Goal: Task Accomplishment & Management: Use online tool/utility

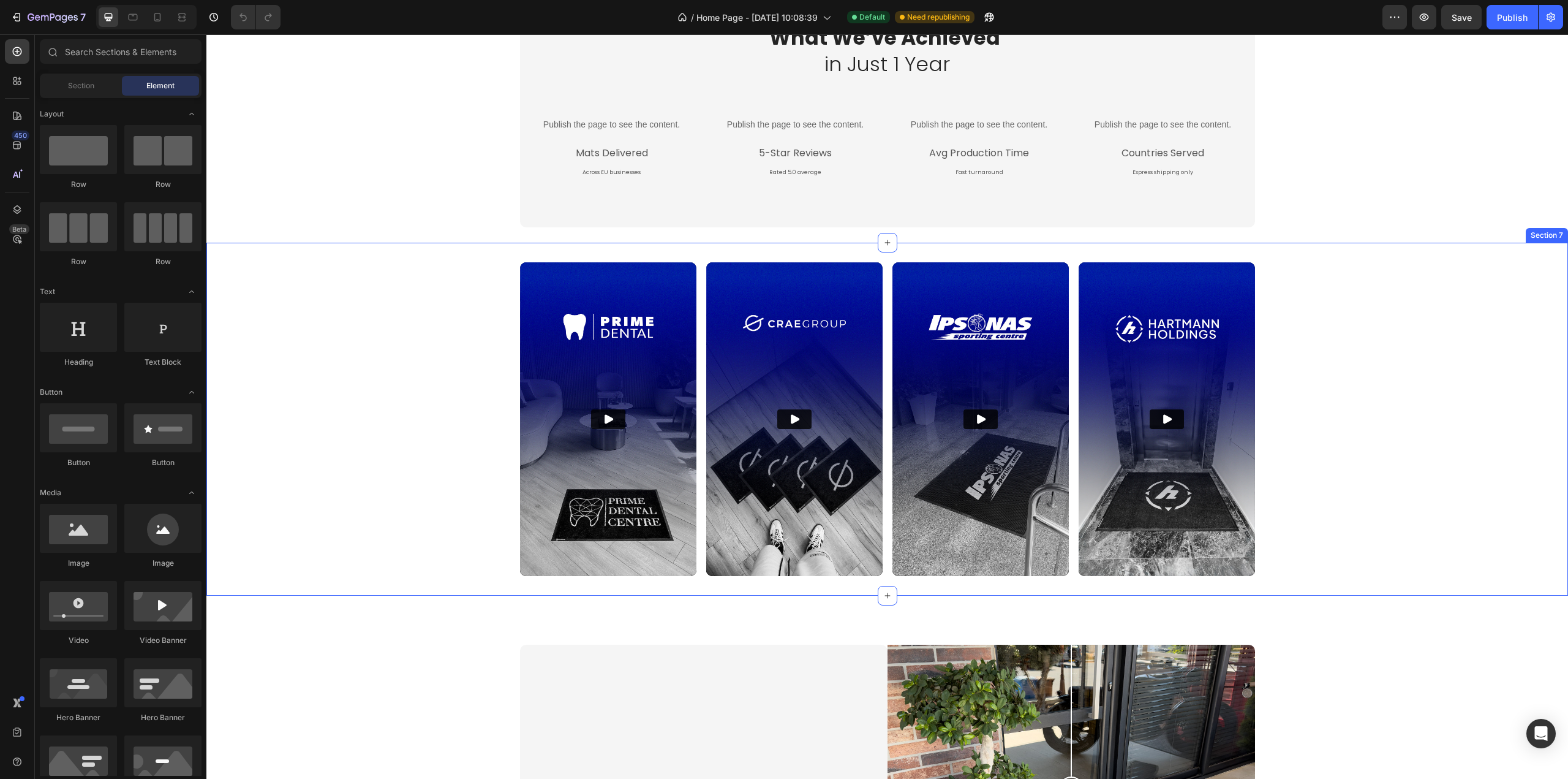
scroll to position [1839, 0]
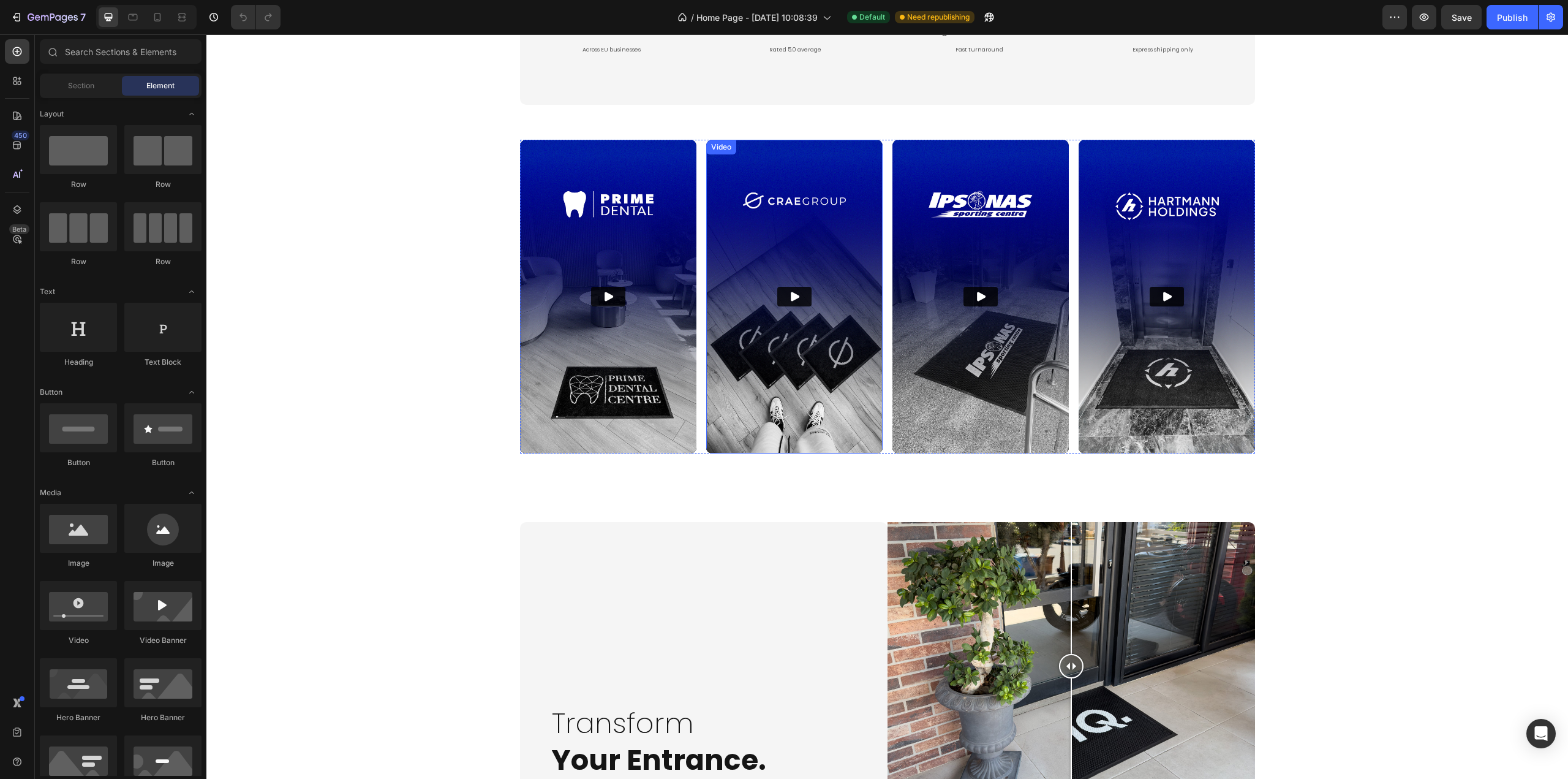
click at [797, 212] on img at bounding box center [794, 296] width 177 height 314
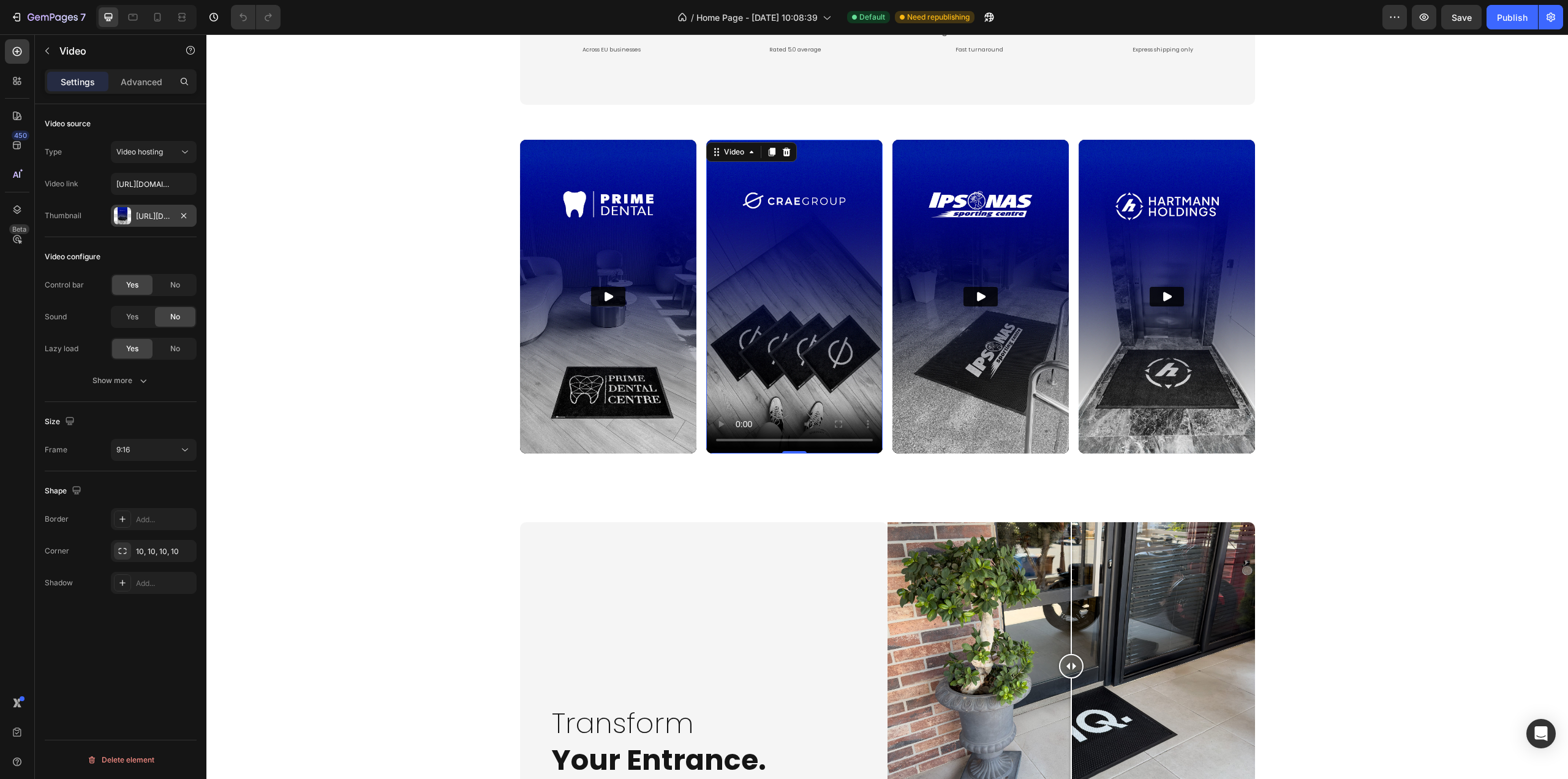
click at [150, 216] on div "Https://cdn.Shopify.Com/s/files/1/0844/7908/2840/files/gempages_550200365904036…" at bounding box center [154, 216] width 36 height 11
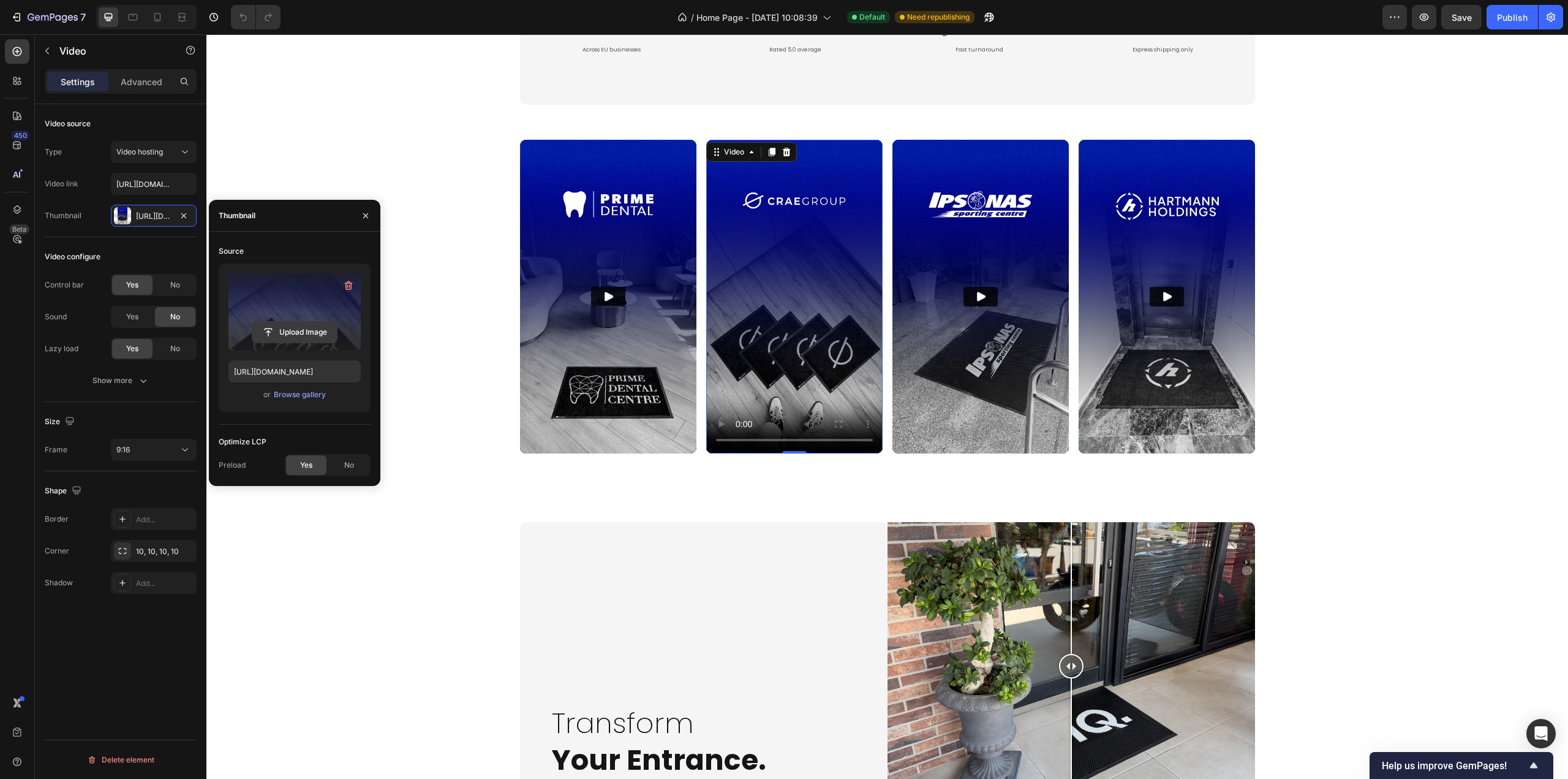
click at [296, 329] on input "file" at bounding box center [295, 332] width 84 height 21
type input "https://cdn.shopify.com/s/files/1/0844/7908/2840/files/gempages_550200365904036…"
drag, startPoint x: 498, startPoint y: 567, endPoint x: 434, endPoint y: 614, distance: 79.4
click at [497, 565] on div "Transform Your Entrance. Heading Row Image Comparison Row Image Comparison Tran…" at bounding box center [887, 666] width 1338 height 289
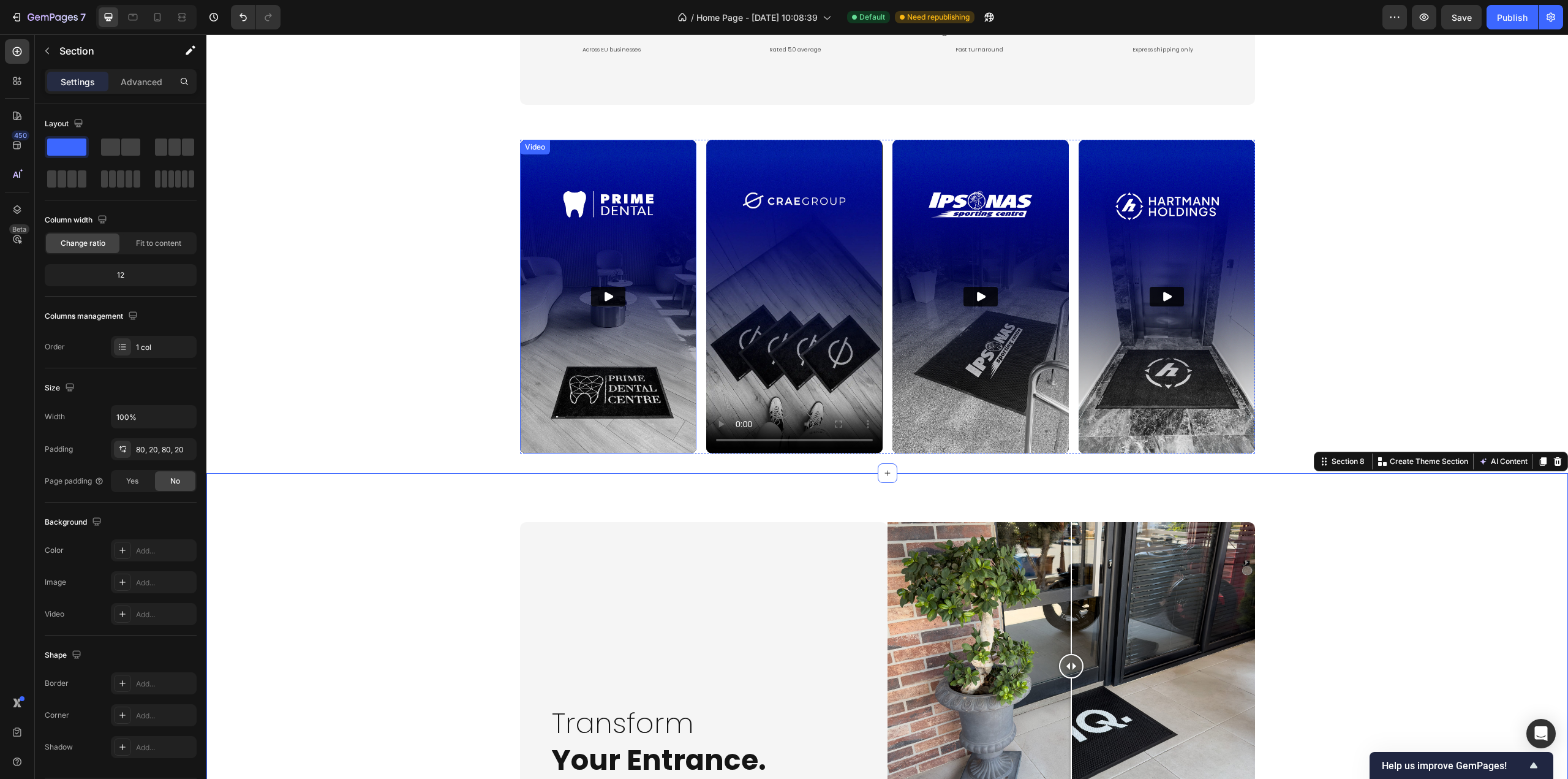
click at [609, 382] on img at bounding box center [608, 296] width 177 height 314
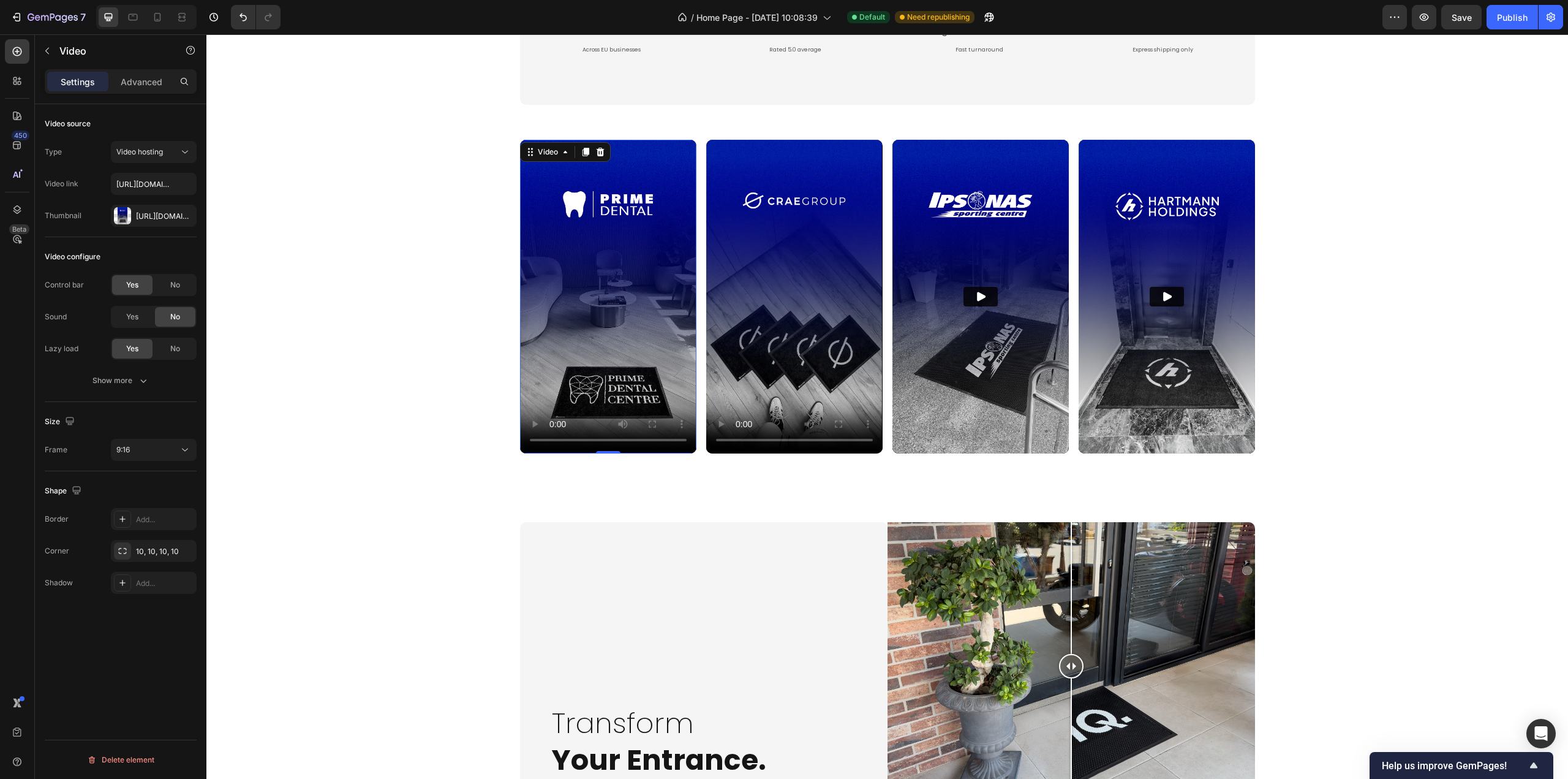
drag, startPoint x: 138, startPoint y: 218, endPoint x: 152, endPoint y: 234, distance: 21.3
click at [138, 217] on div "Https://cdn.Shopify.Com/s/files/1/0844/7908/2840/files/gempages_550200365904036…" at bounding box center [165, 216] width 57 height 11
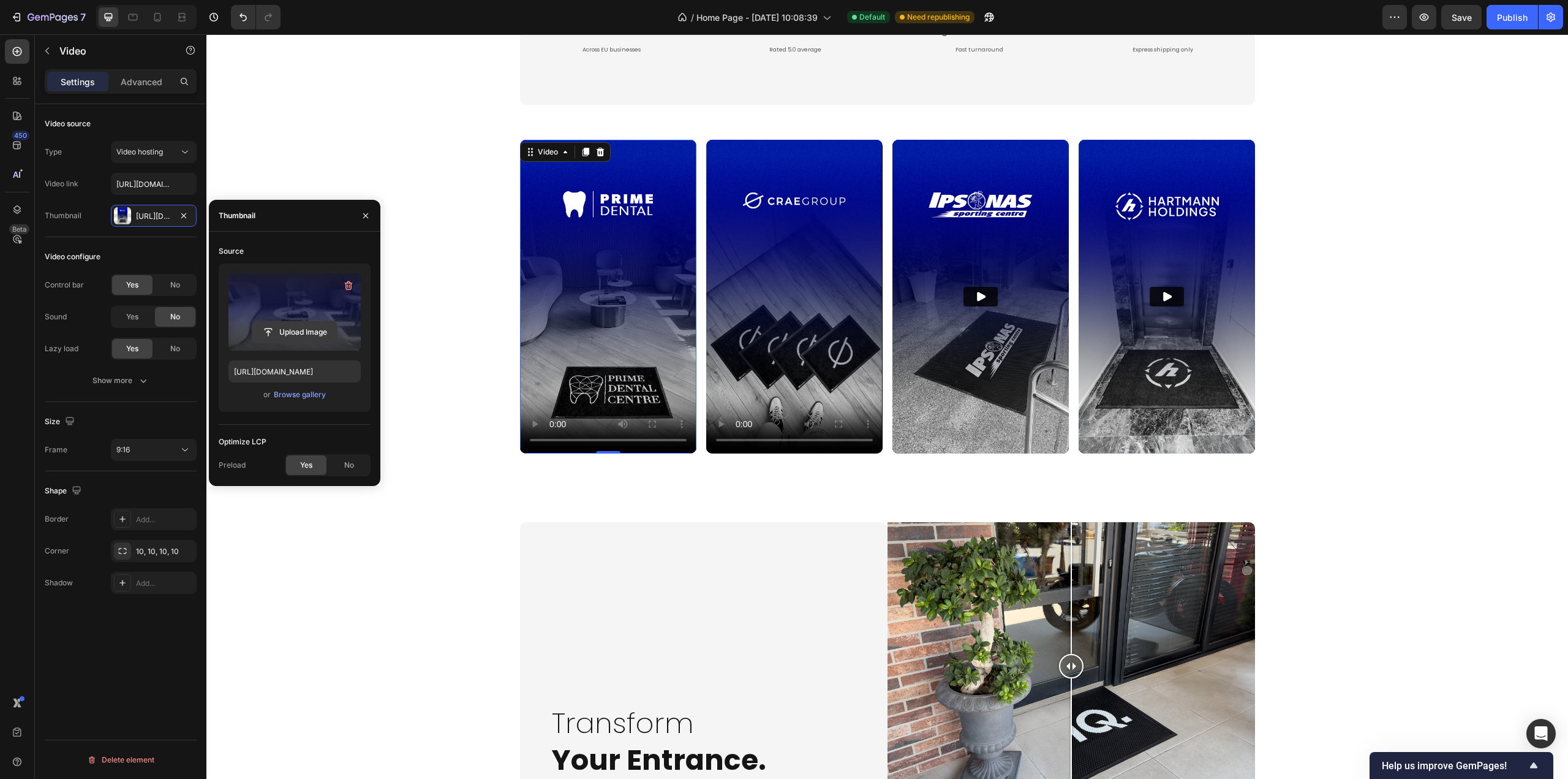
click at [274, 326] on input "file" at bounding box center [295, 332] width 84 height 21
type input "https://cdn.shopify.com/s/files/1/0844/7908/2840/files/gempages_550200365904036…"
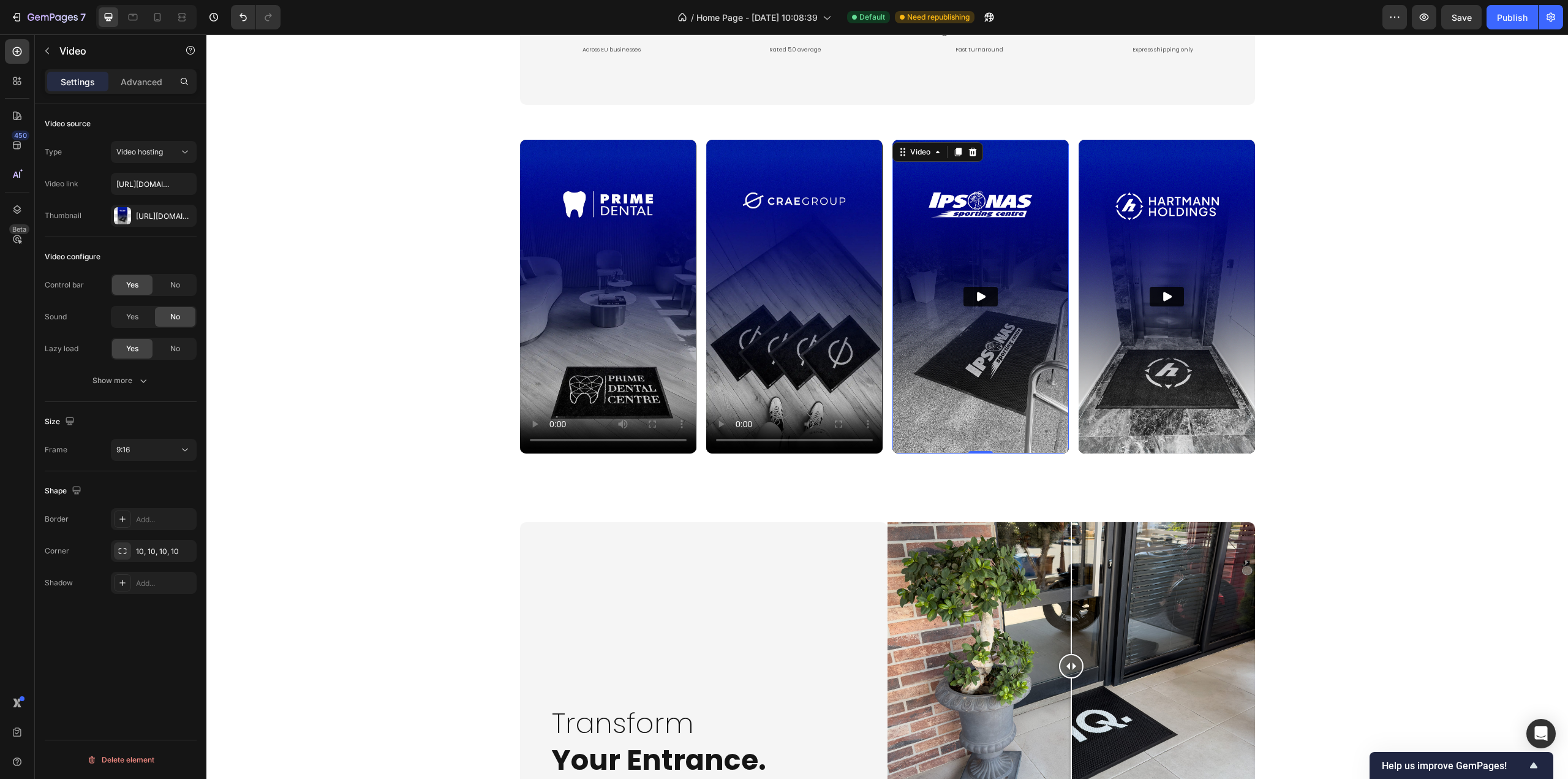
click at [1026, 413] on img at bounding box center [980, 296] width 177 height 314
click at [130, 213] on div at bounding box center [122, 216] width 17 height 17
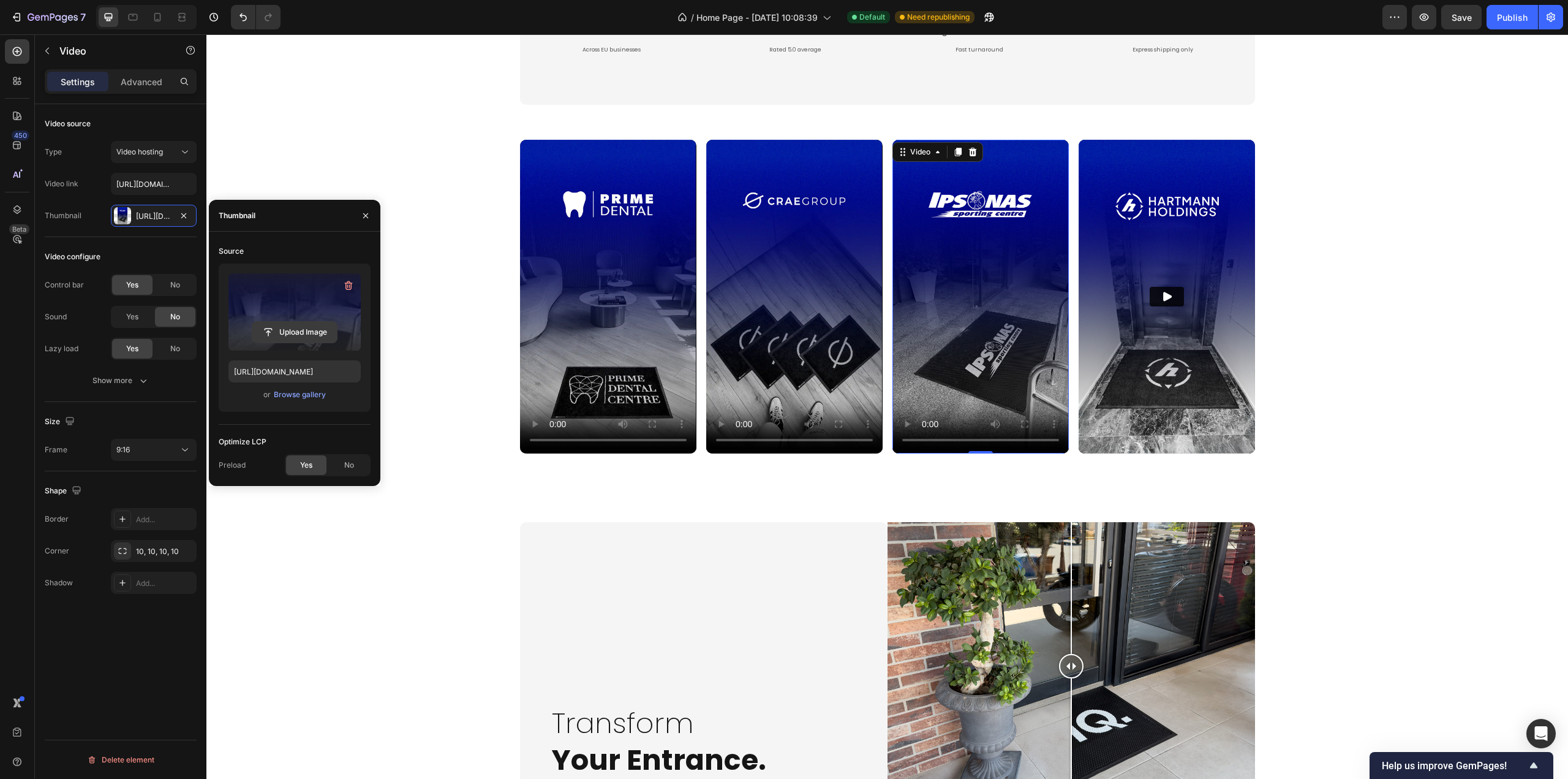
click at [281, 326] on input "file" at bounding box center [295, 332] width 84 height 21
type input "https://cdn.shopify.com/s/files/1/0844/7908/2840/files/gempages_550200365904036…"
click at [1186, 347] on img at bounding box center [1167, 296] width 177 height 314
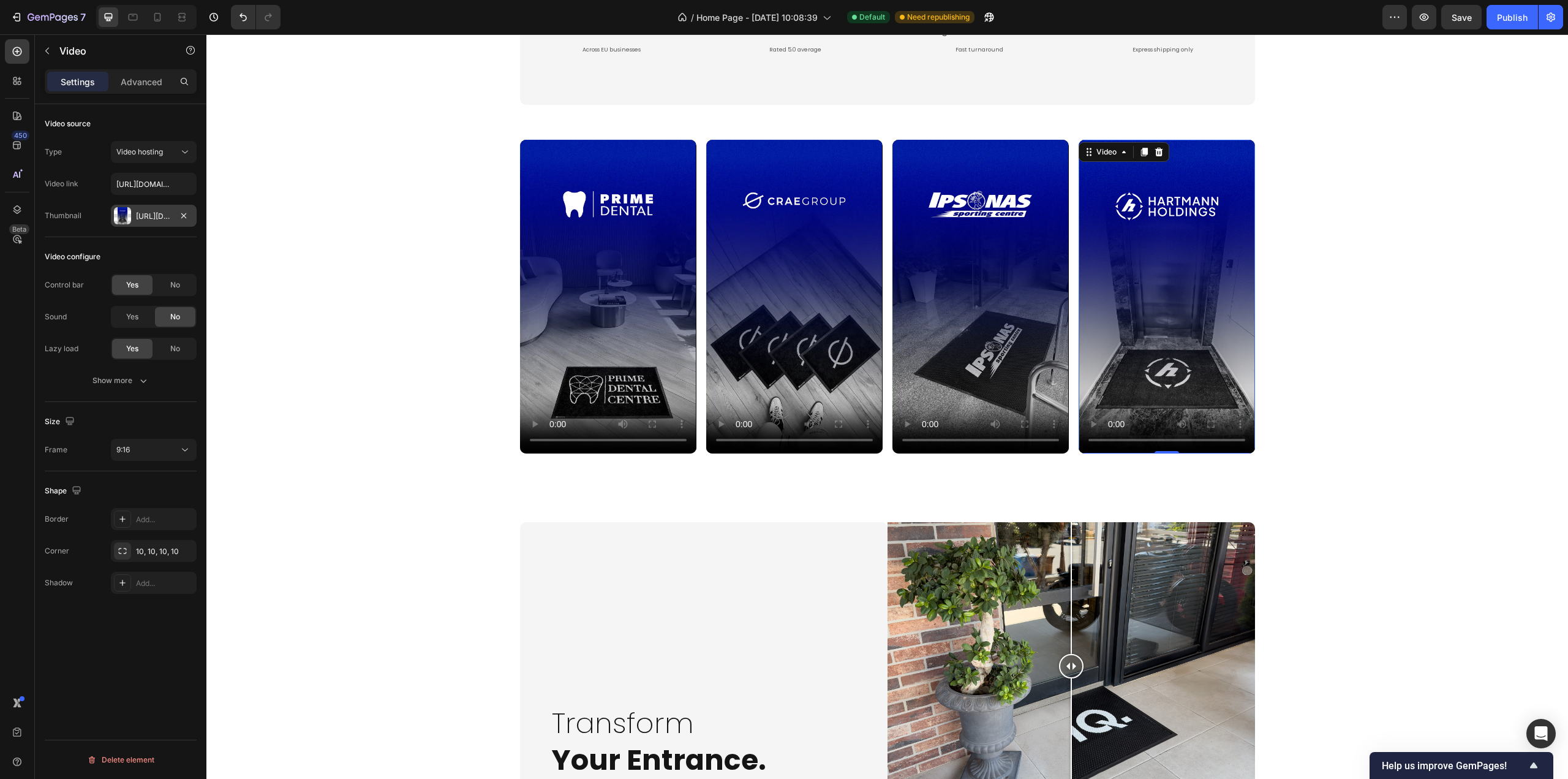
click at [130, 218] on div at bounding box center [122, 216] width 17 height 17
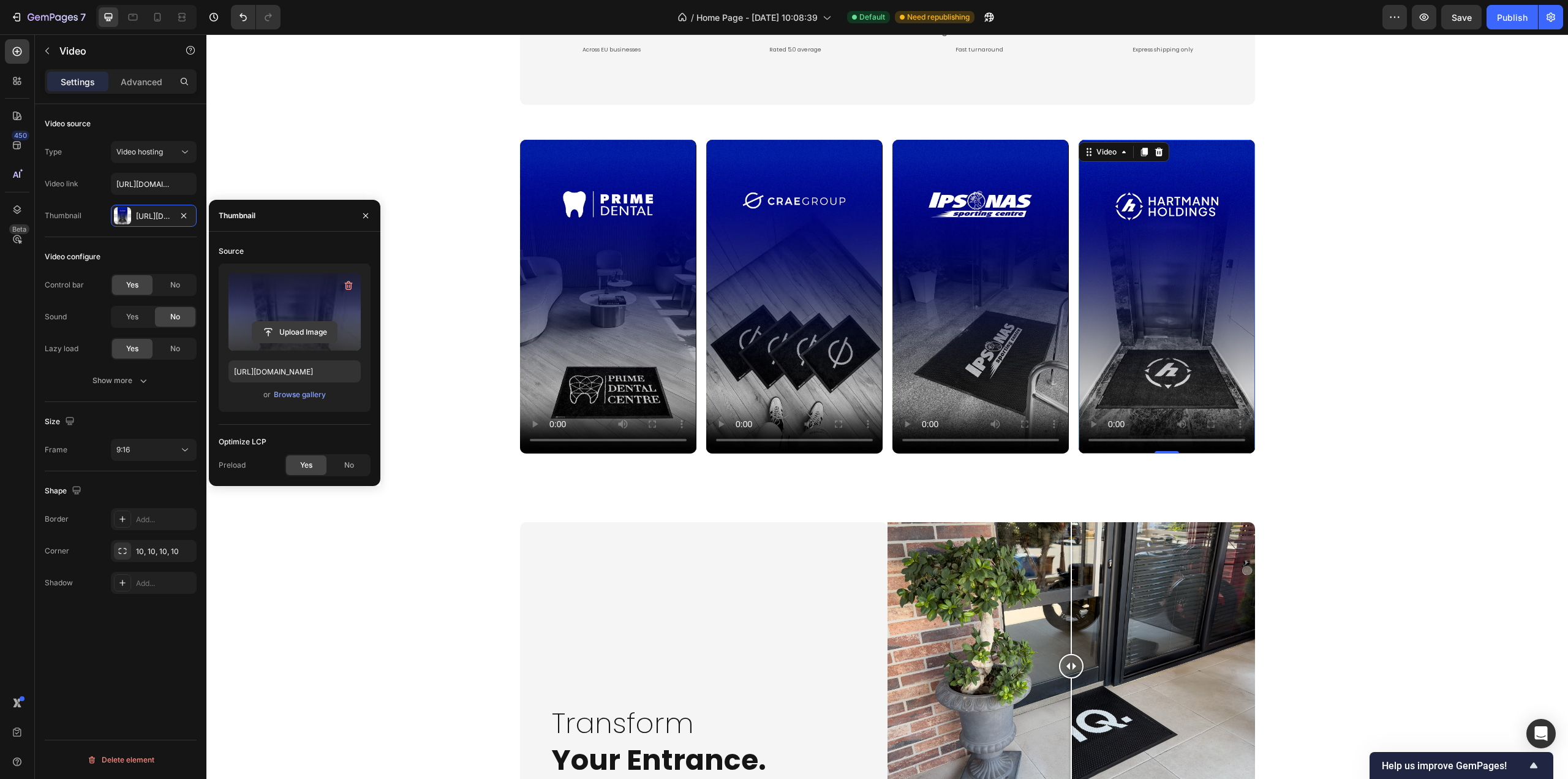
click at [295, 334] on input "file" at bounding box center [295, 332] width 84 height 21
type input "https://cdn.shopify.com/s/files/1/0844/7908/2840/files/gempages_550200365904036…"
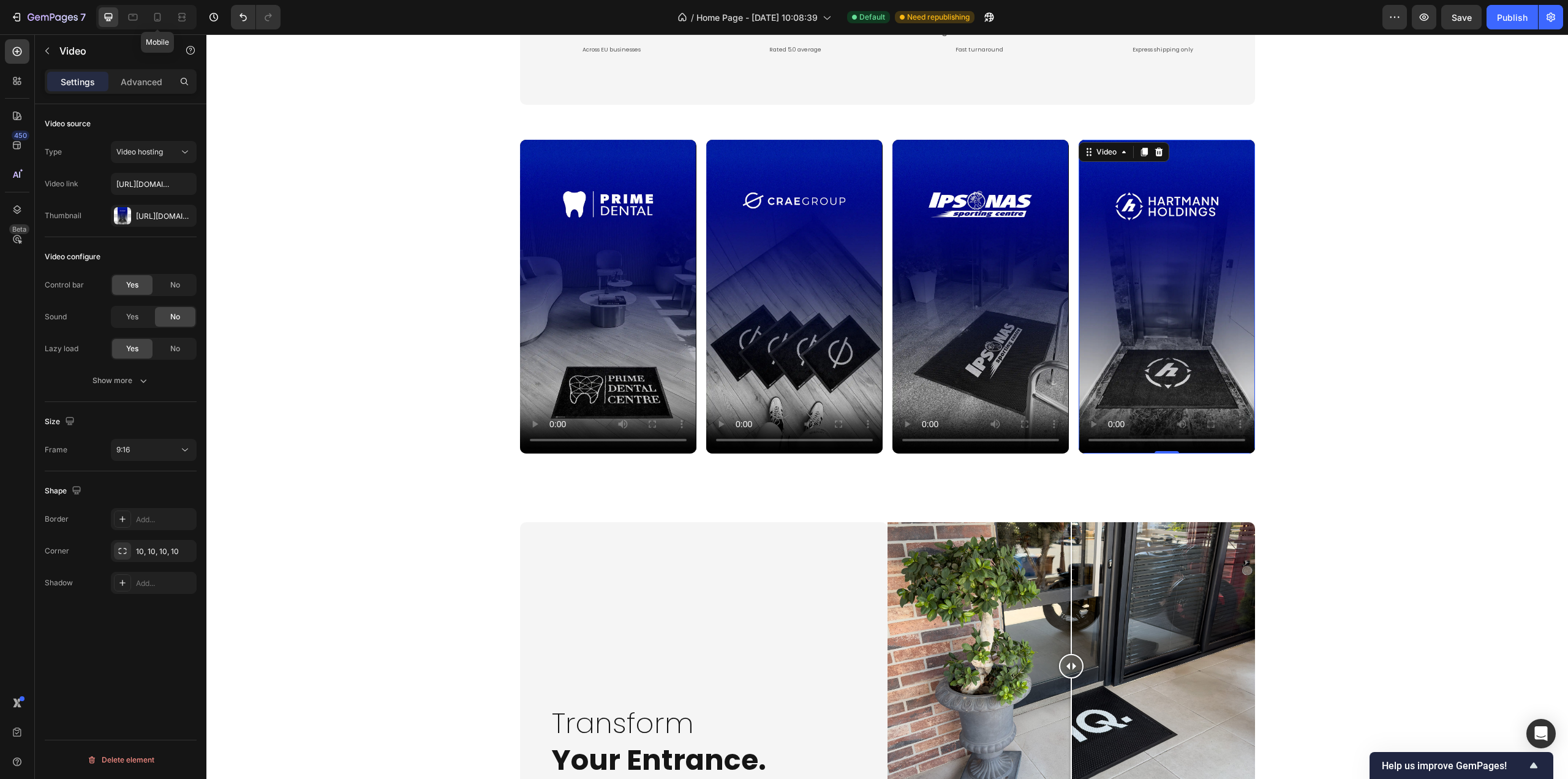
drag, startPoint x: 155, startPoint y: 19, endPoint x: 398, endPoint y: 300, distance: 371.5
click at [155, 19] on icon at bounding box center [157, 17] width 6 height 9
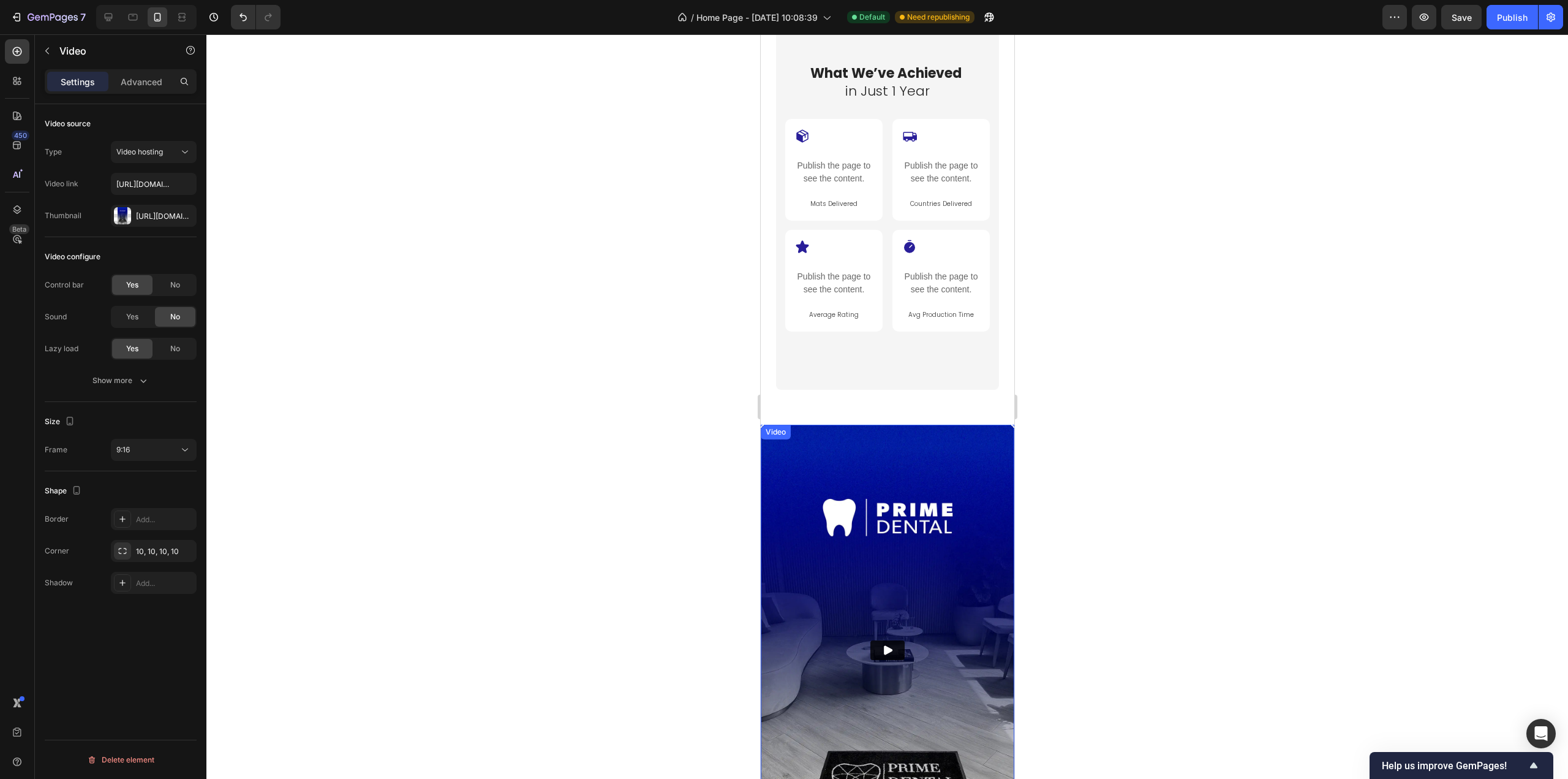
scroll to position [1218, 0]
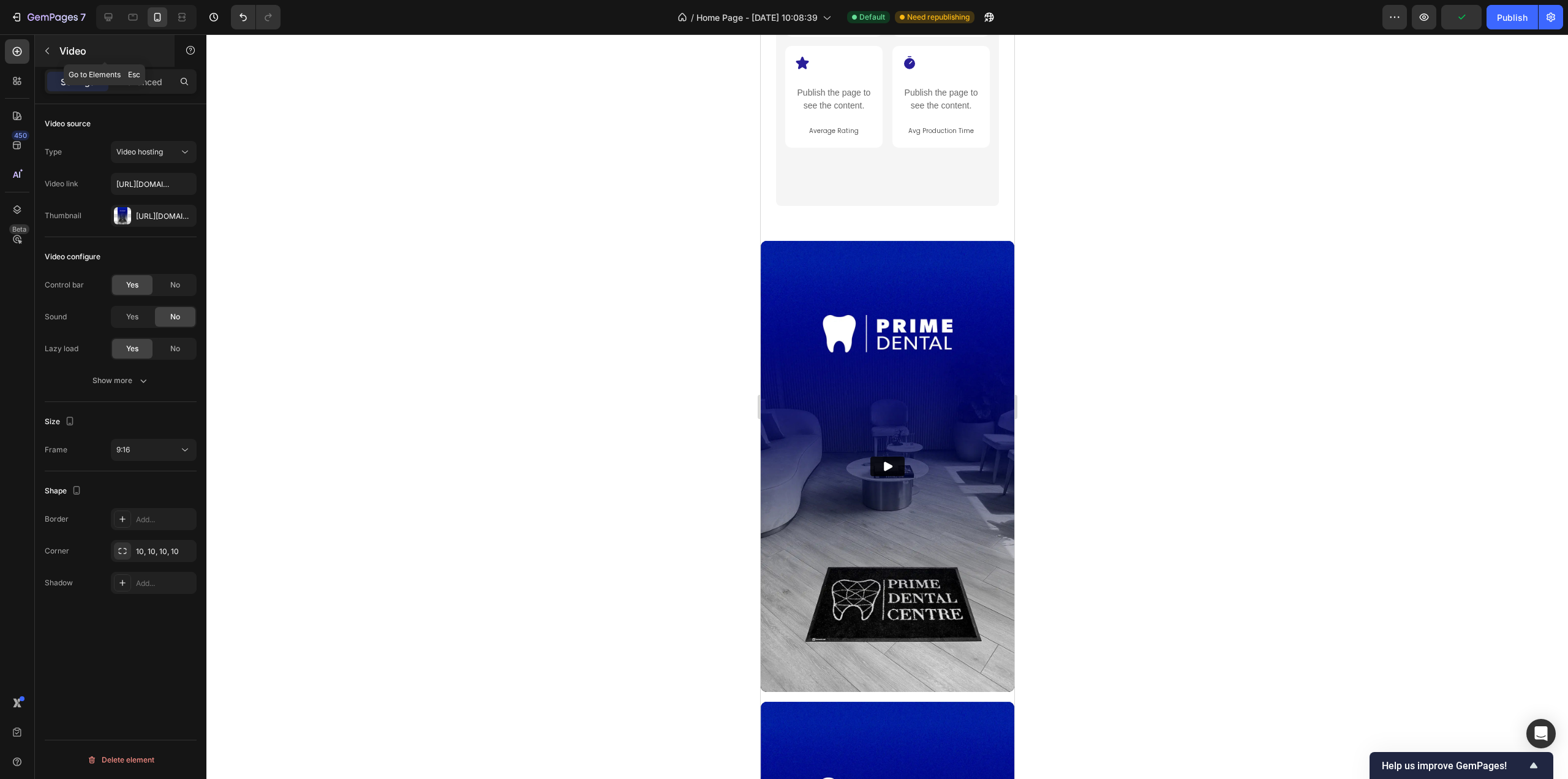
click at [44, 44] on button "button" at bounding box center [47, 50] width 19 height 19
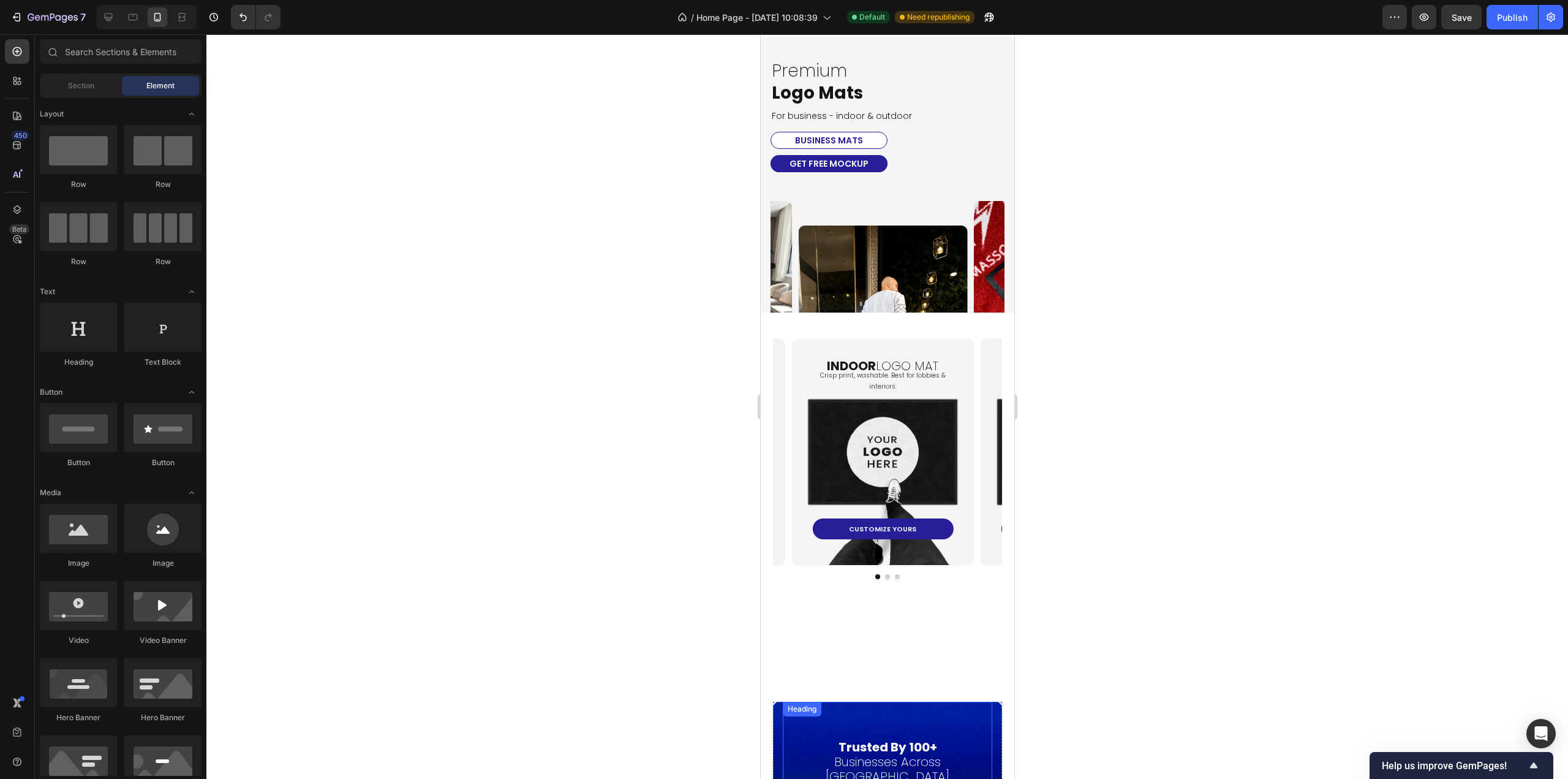
scroll to position [0, 0]
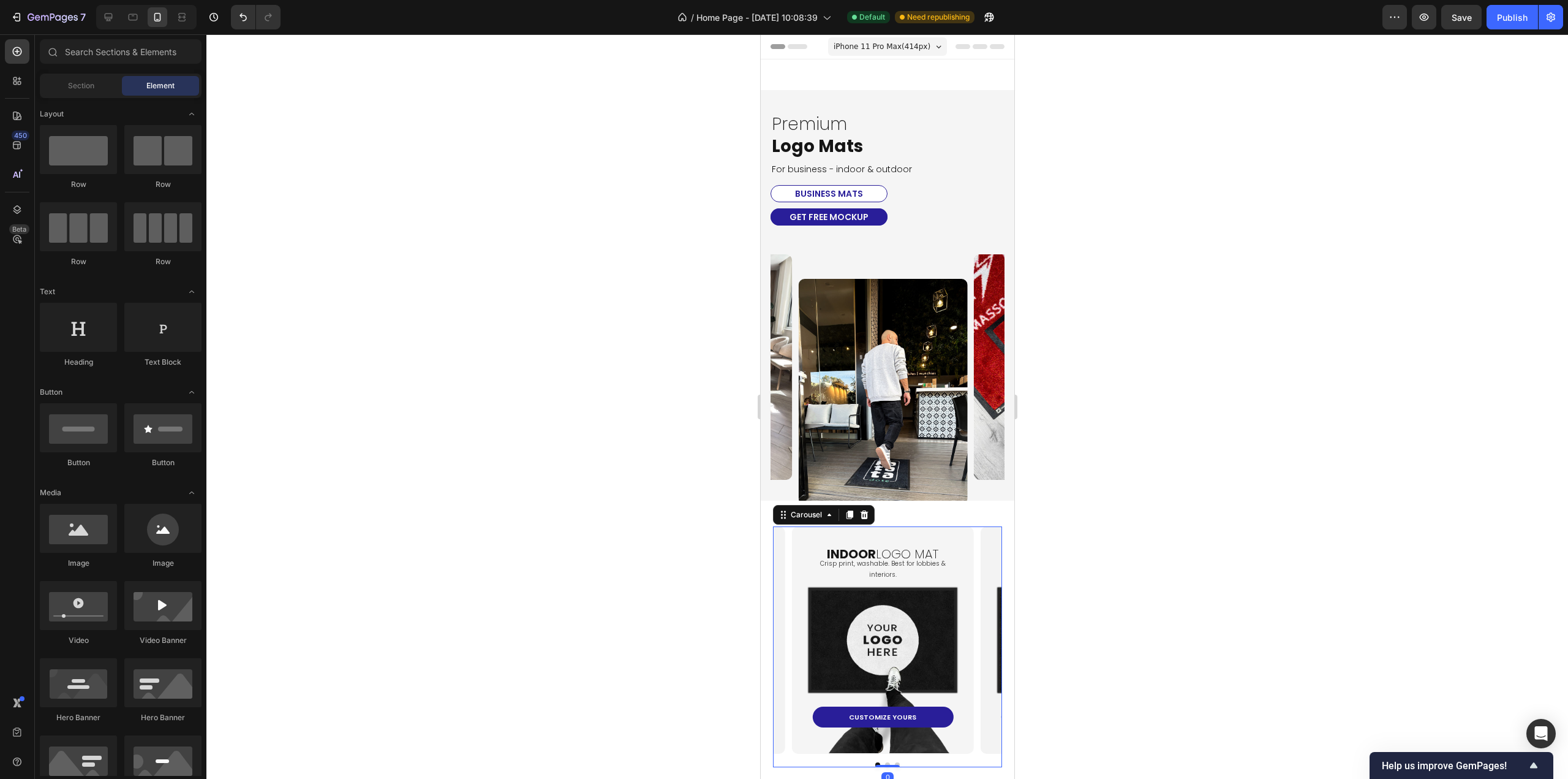
click at [975, 553] on div "indoor logo mat Heading Crisp print, washable. Best for lobbies & interiors. Te…" at bounding box center [887, 640] width 229 height 228
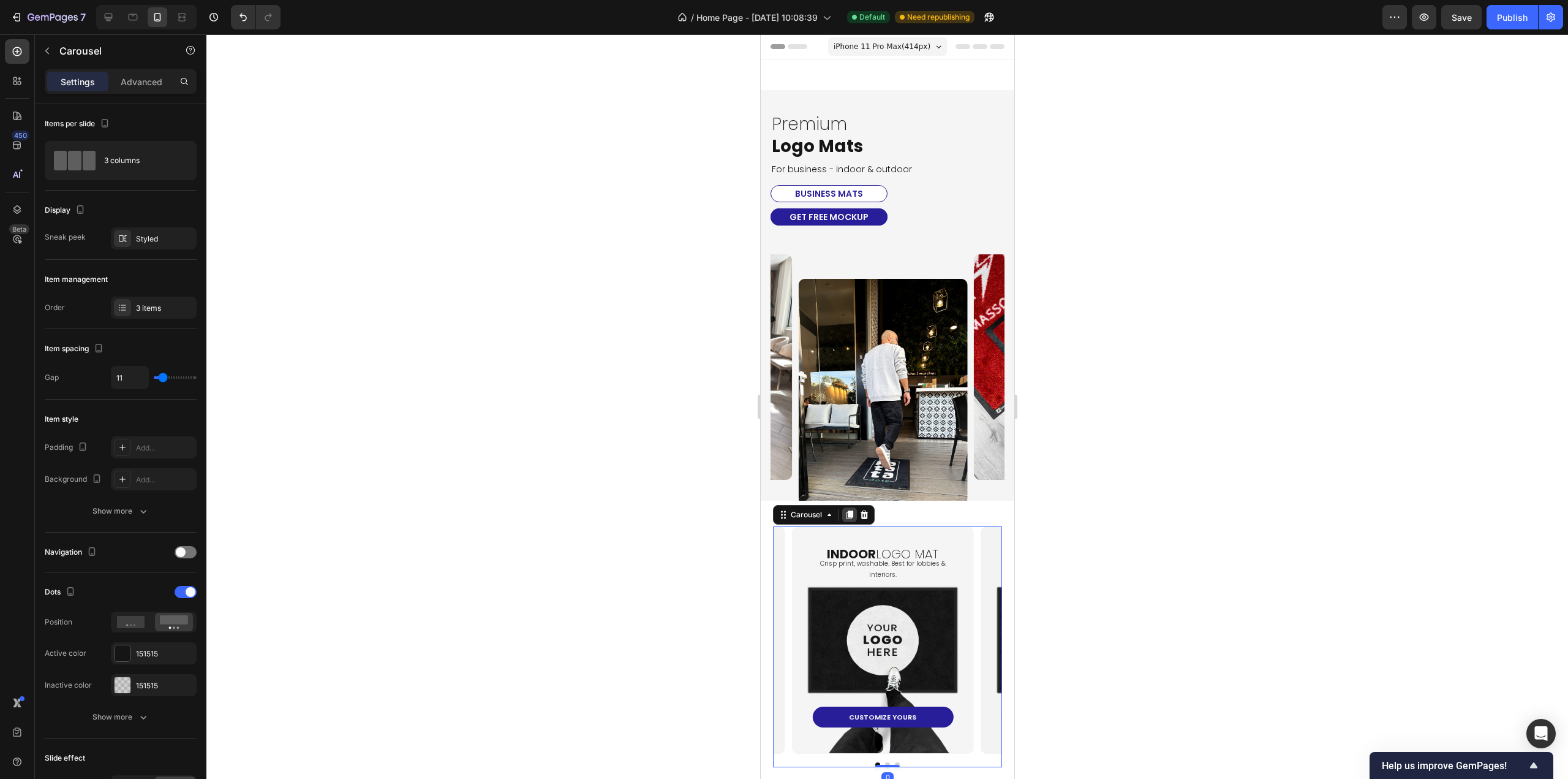
click at [853, 521] on div at bounding box center [849, 515] width 15 height 15
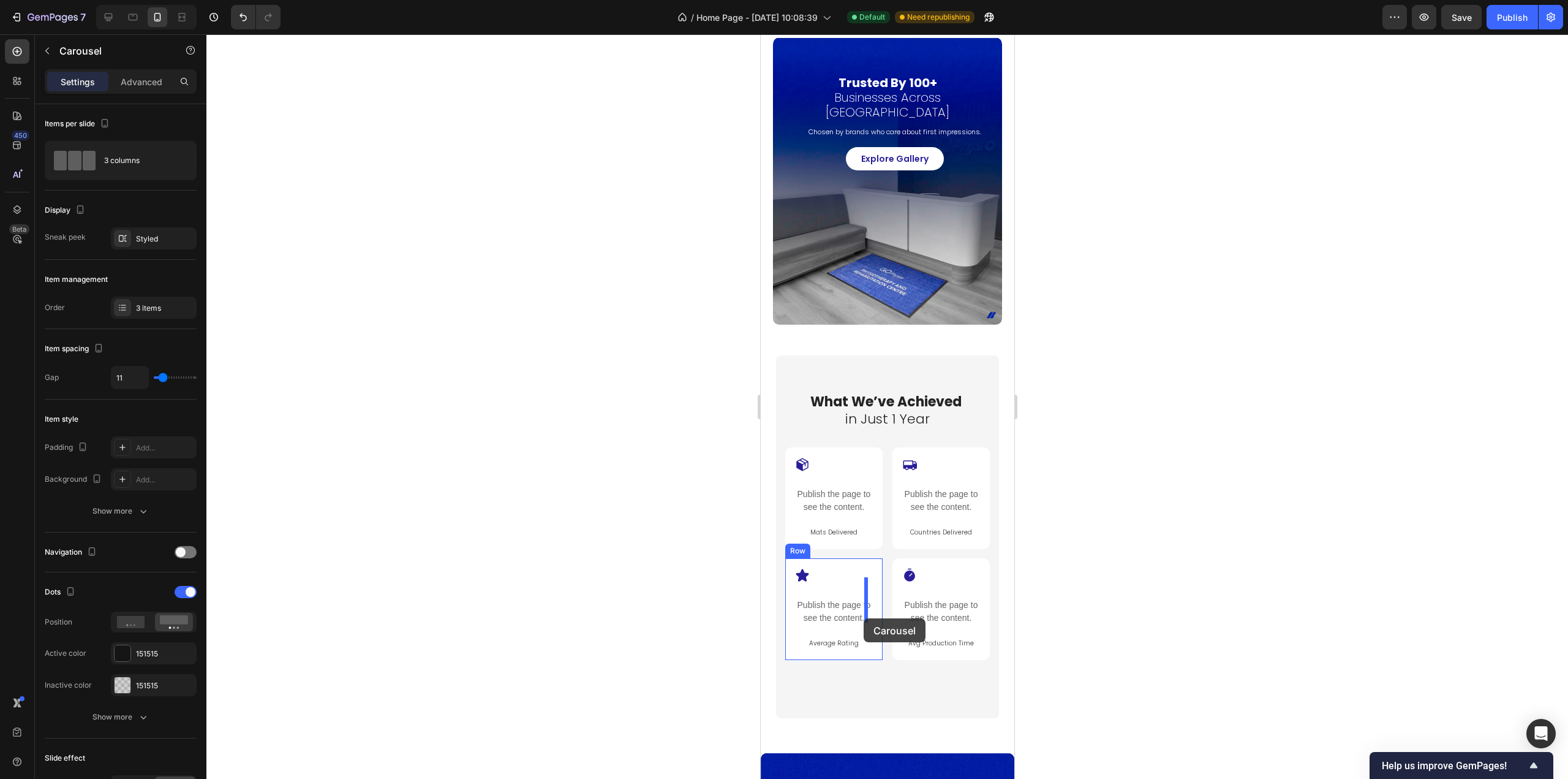
scroll to position [1181, 0]
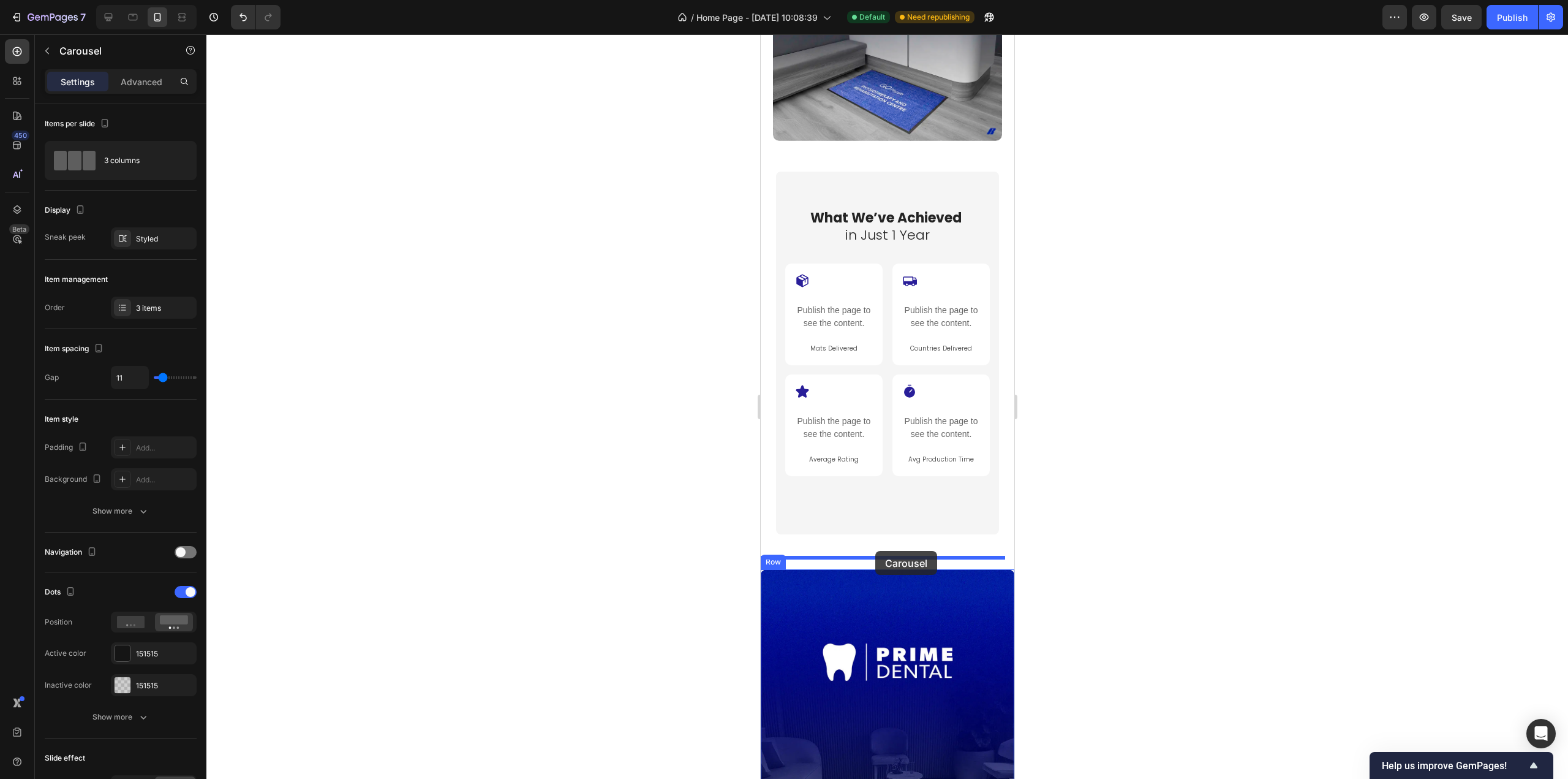
drag, startPoint x: 781, startPoint y: 188, endPoint x: 875, endPoint y: 551, distance: 375.0
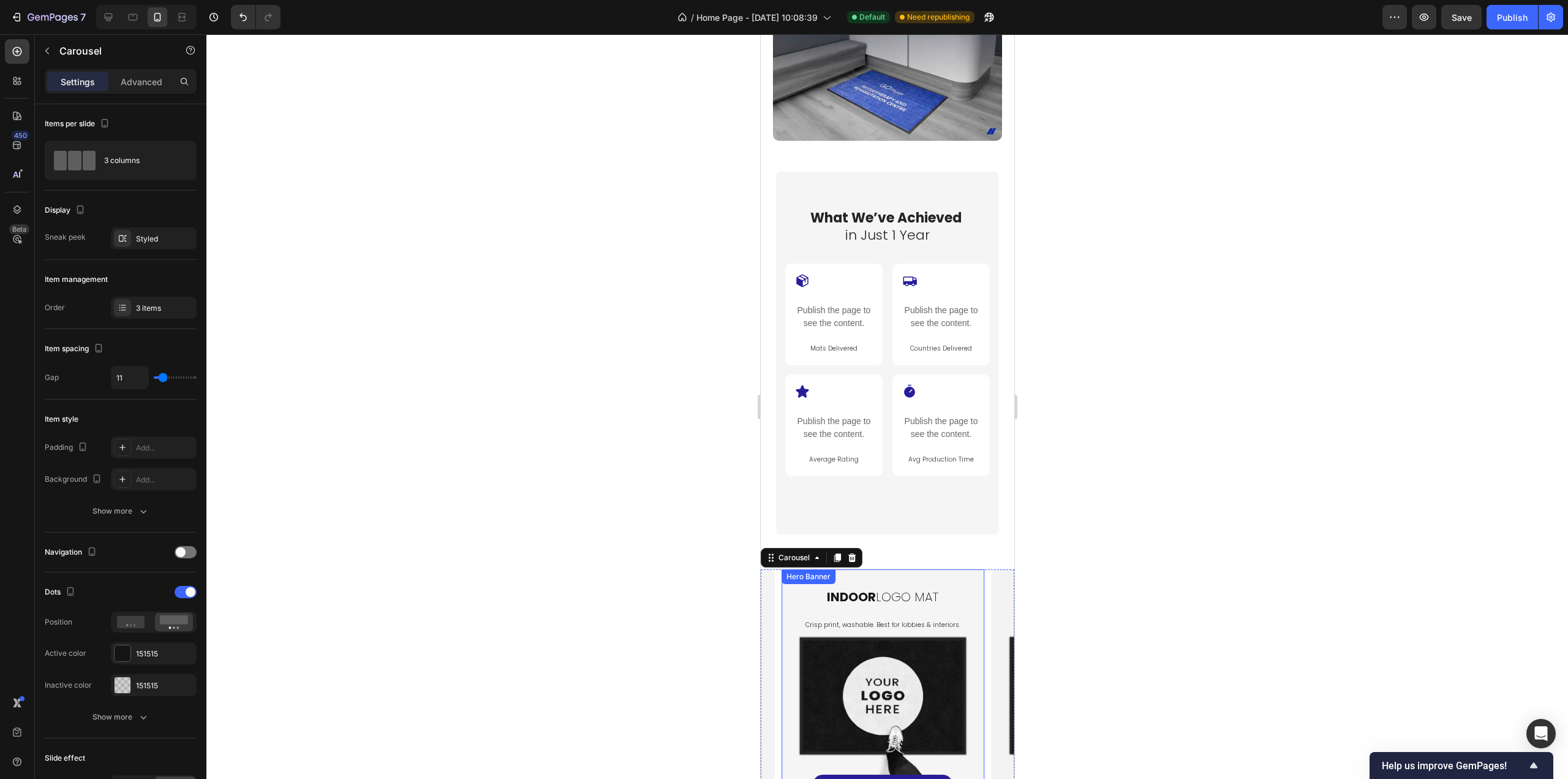
scroll to position [1548, 0]
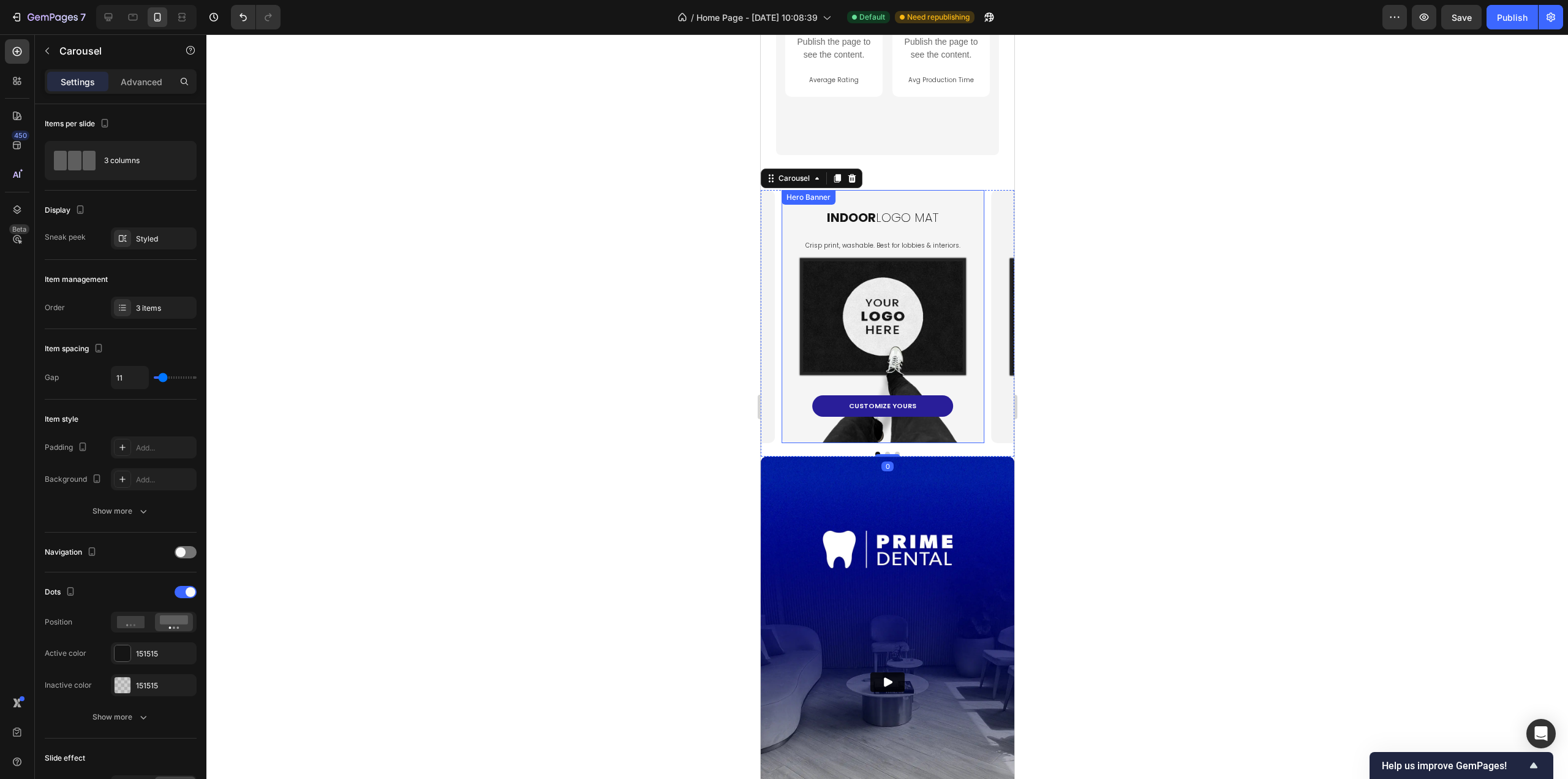
click at [917, 289] on div "indoor logo mat Heading Crisp print, washable. Best for lobbies & interiors. Te…" at bounding box center [882, 304] width 176 height 226
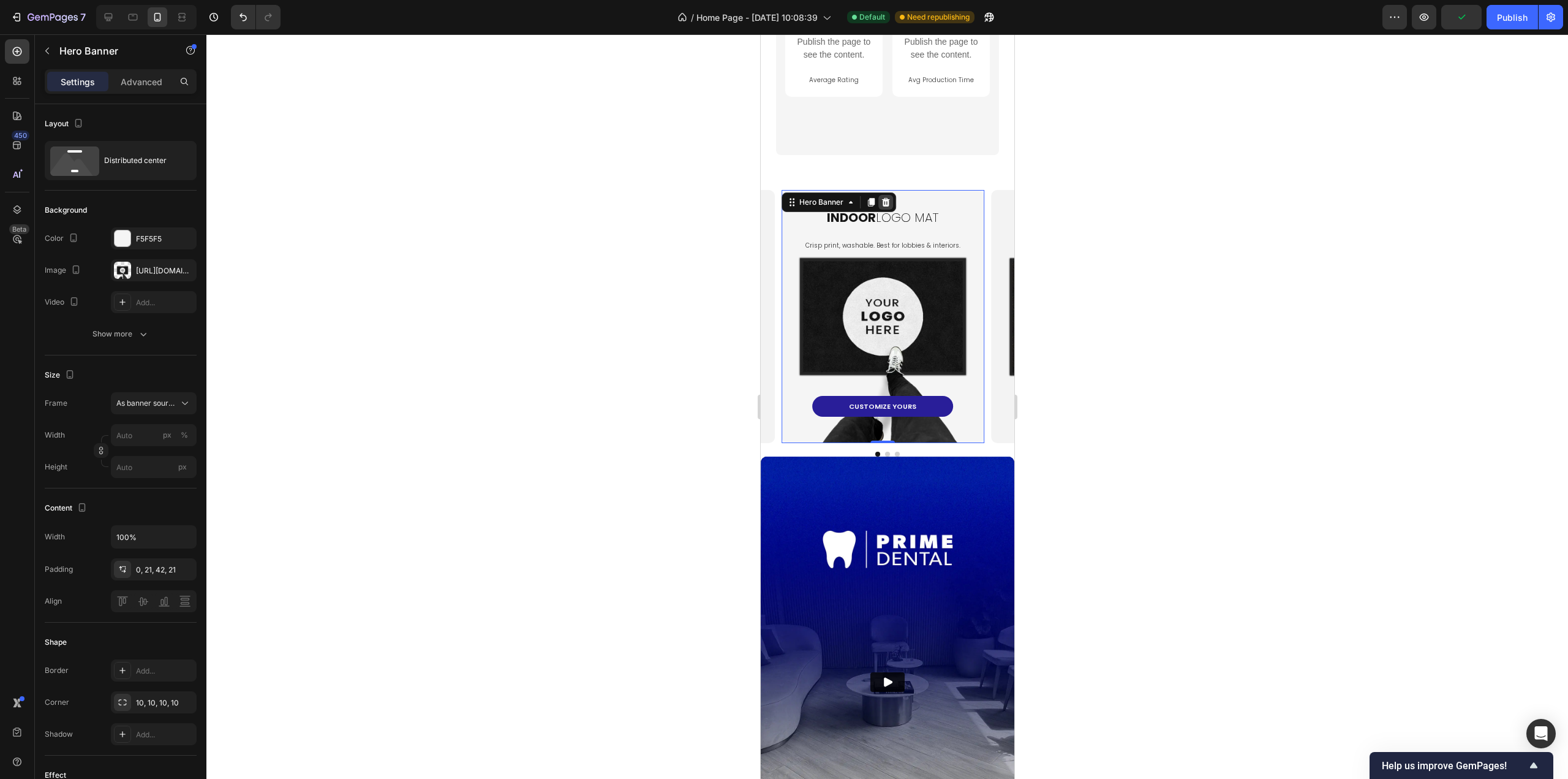
click at [885, 202] on icon at bounding box center [885, 203] width 10 height 10
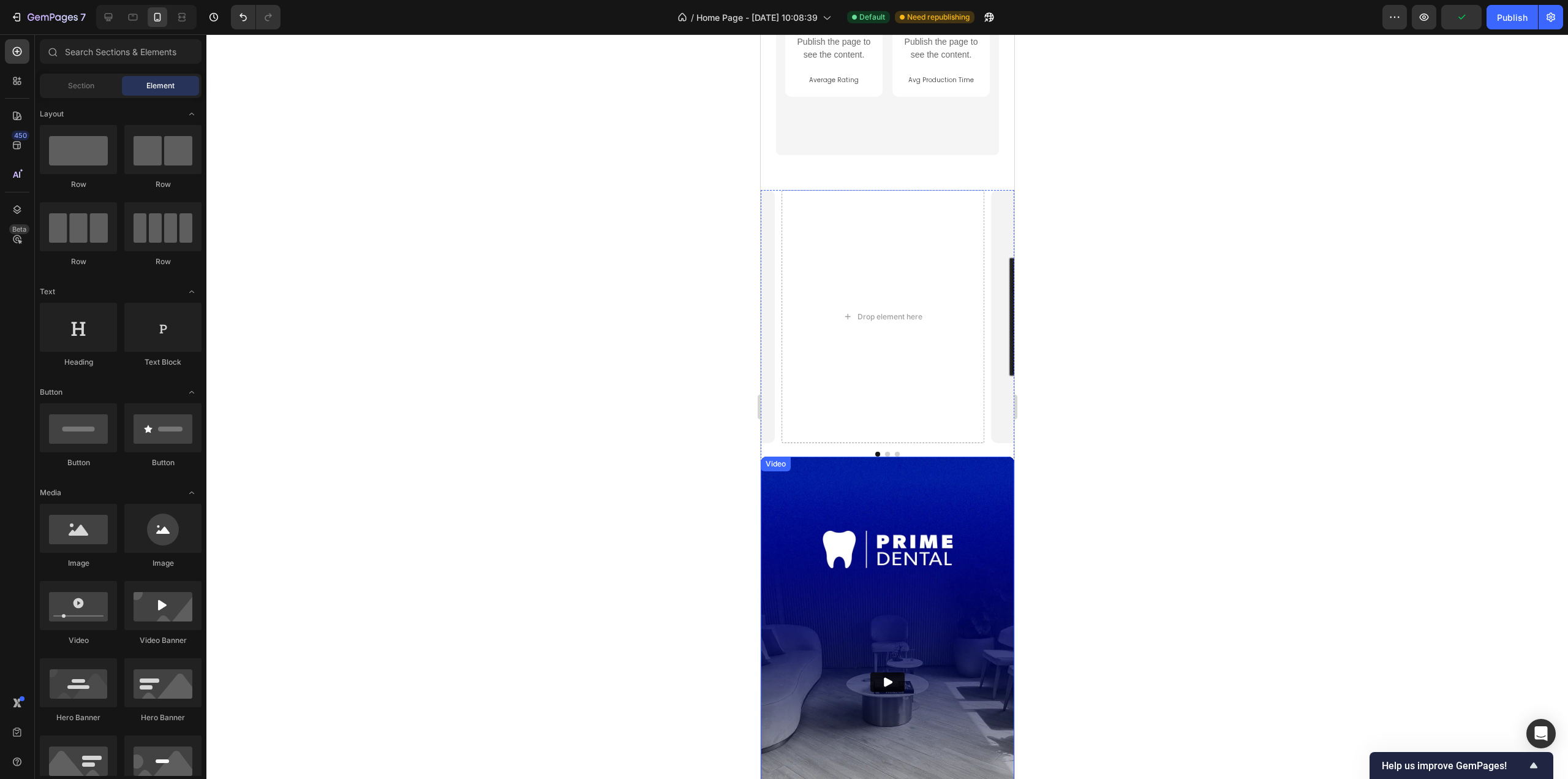
click at [877, 538] on img at bounding box center [887, 682] width 253 height 451
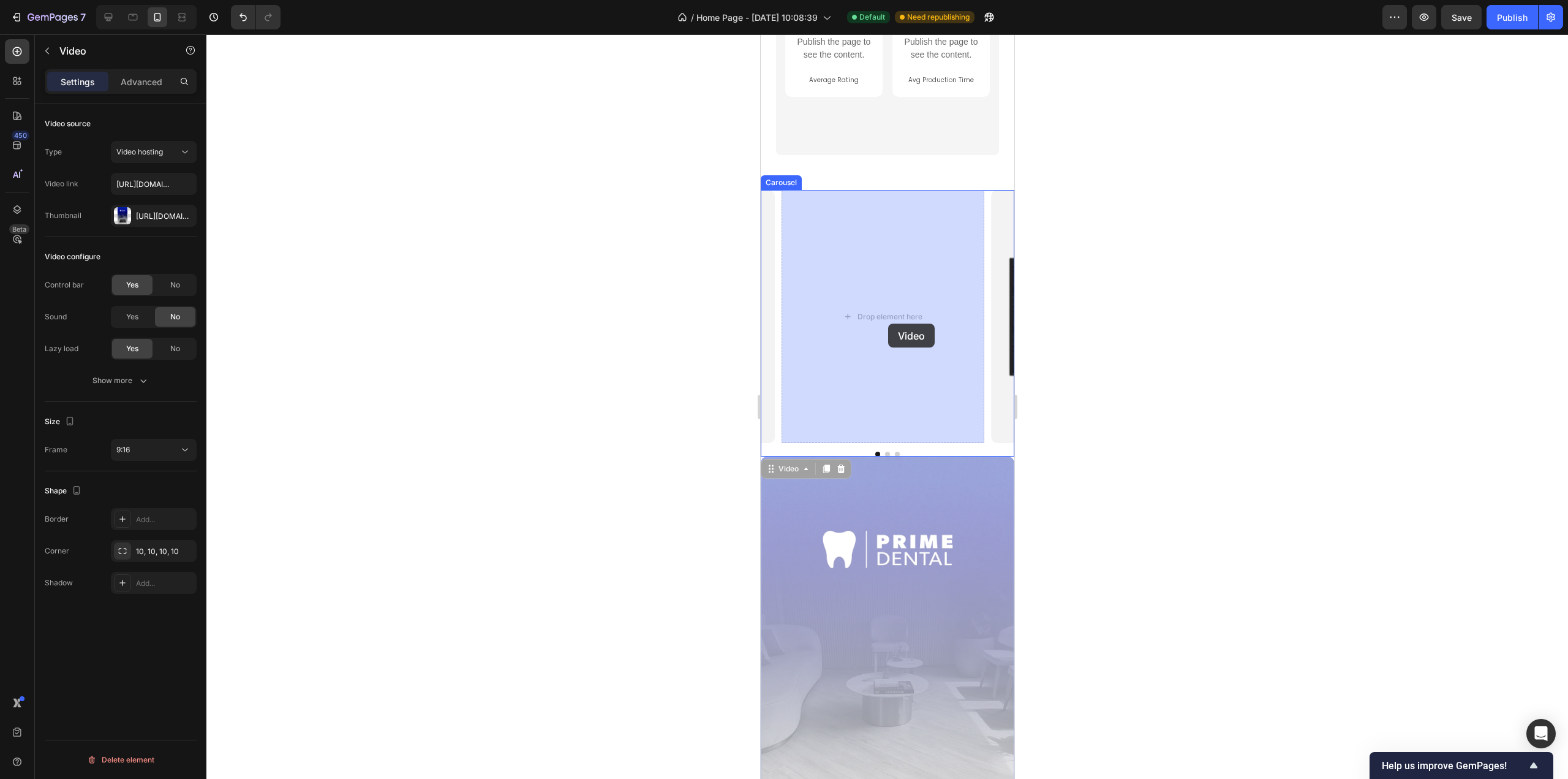
drag, startPoint x: 771, startPoint y: 470, endPoint x: 885, endPoint y: 329, distance: 181.3
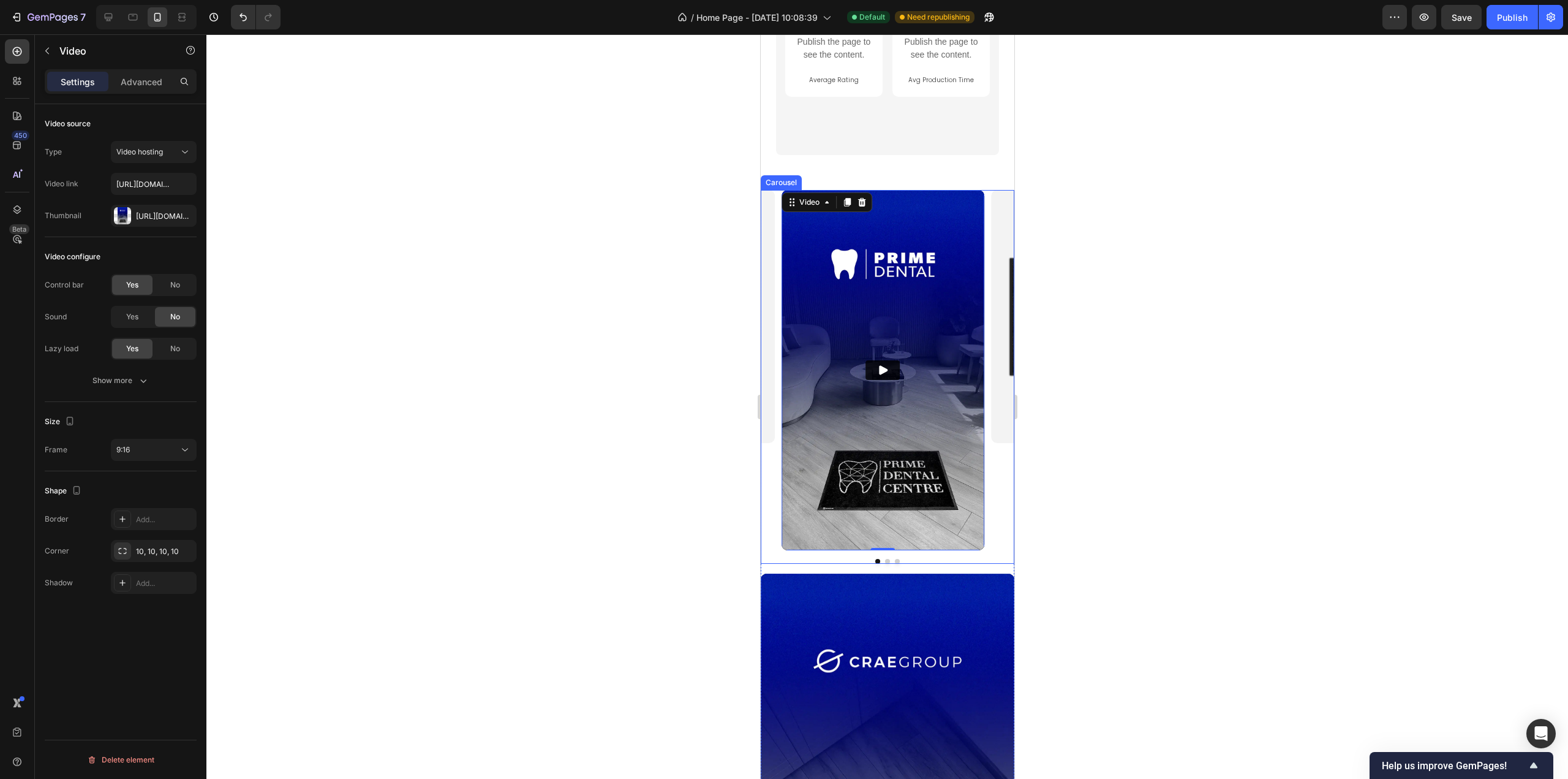
click at [883, 561] on div "Video 0 oUTDOOR LOGO MAT Heading Weather-resistant. Built for busy entrances Te…" at bounding box center [887, 377] width 253 height 374
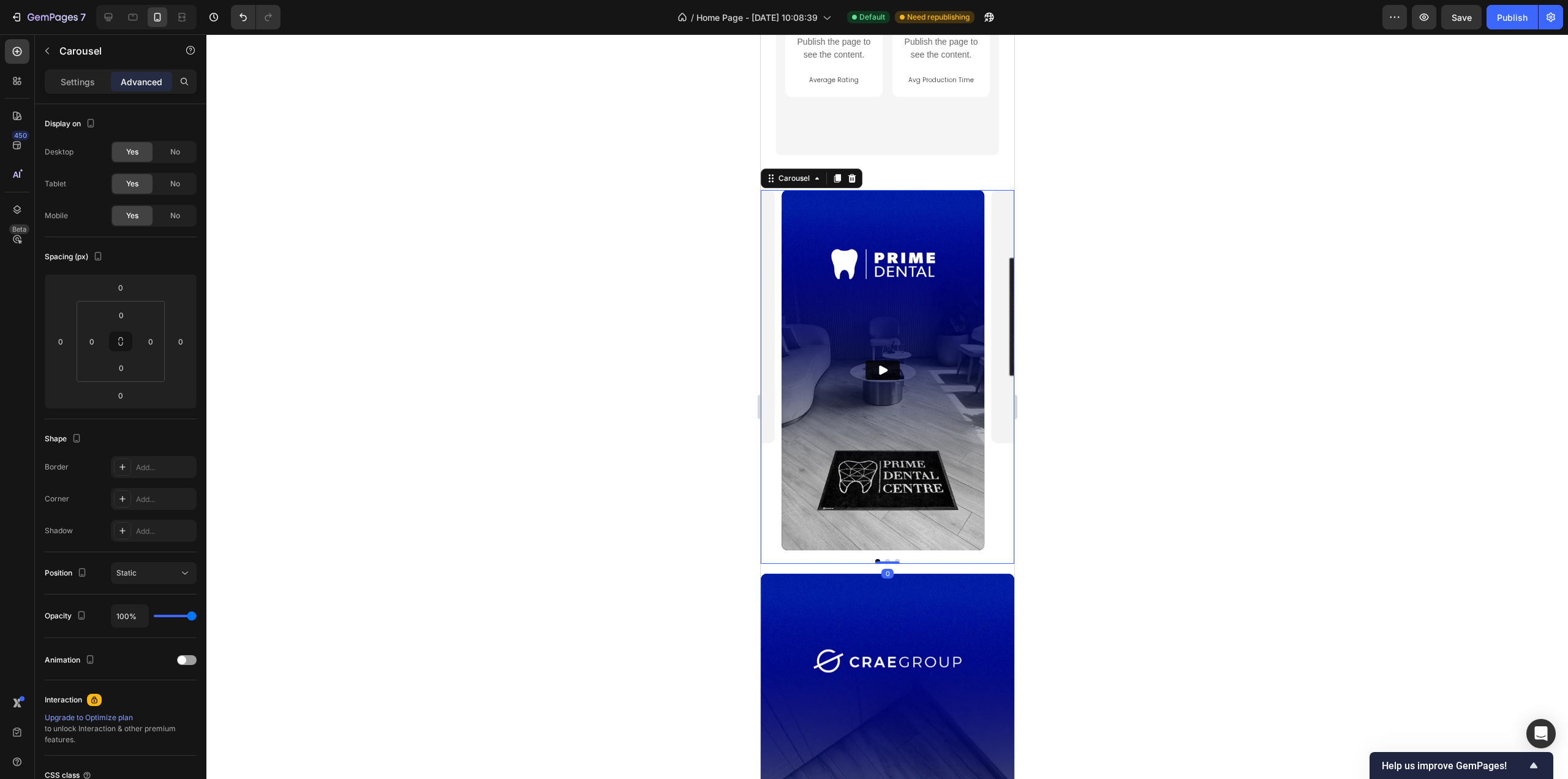
click at [914, 558] on div "Video oUTDOOR LOGO MAT Heading Weather-resistant. Built for busy entrances Text…" at bounding box center [887, 377] width 253 height 374
click at [882, 561] on div "Video oUTDOOR LOGO MAT Heading Weather-resistant. Built for busy entrances Text…" at bounding box center [887, 377] width 253 height 374
click at [885, 560] on button "Dot" at bounding box center [887, 561] width 5 height 5
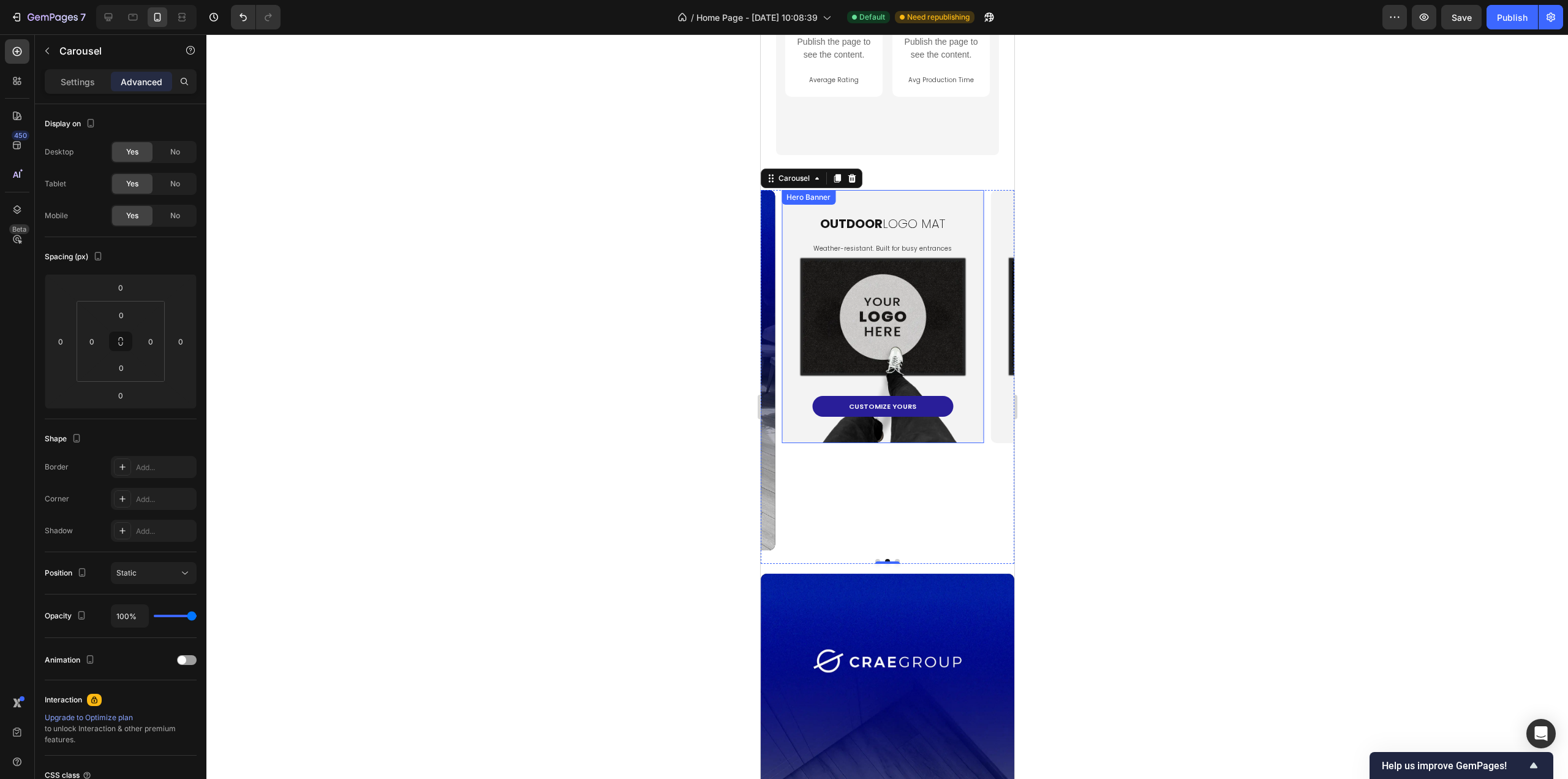
click at [903, 321] on div "oUTDOOR LOGO MAT Heading Weather-resistant. Built for busy entrances Text Block…" at bounding box center [882, 304] width 176 height 226
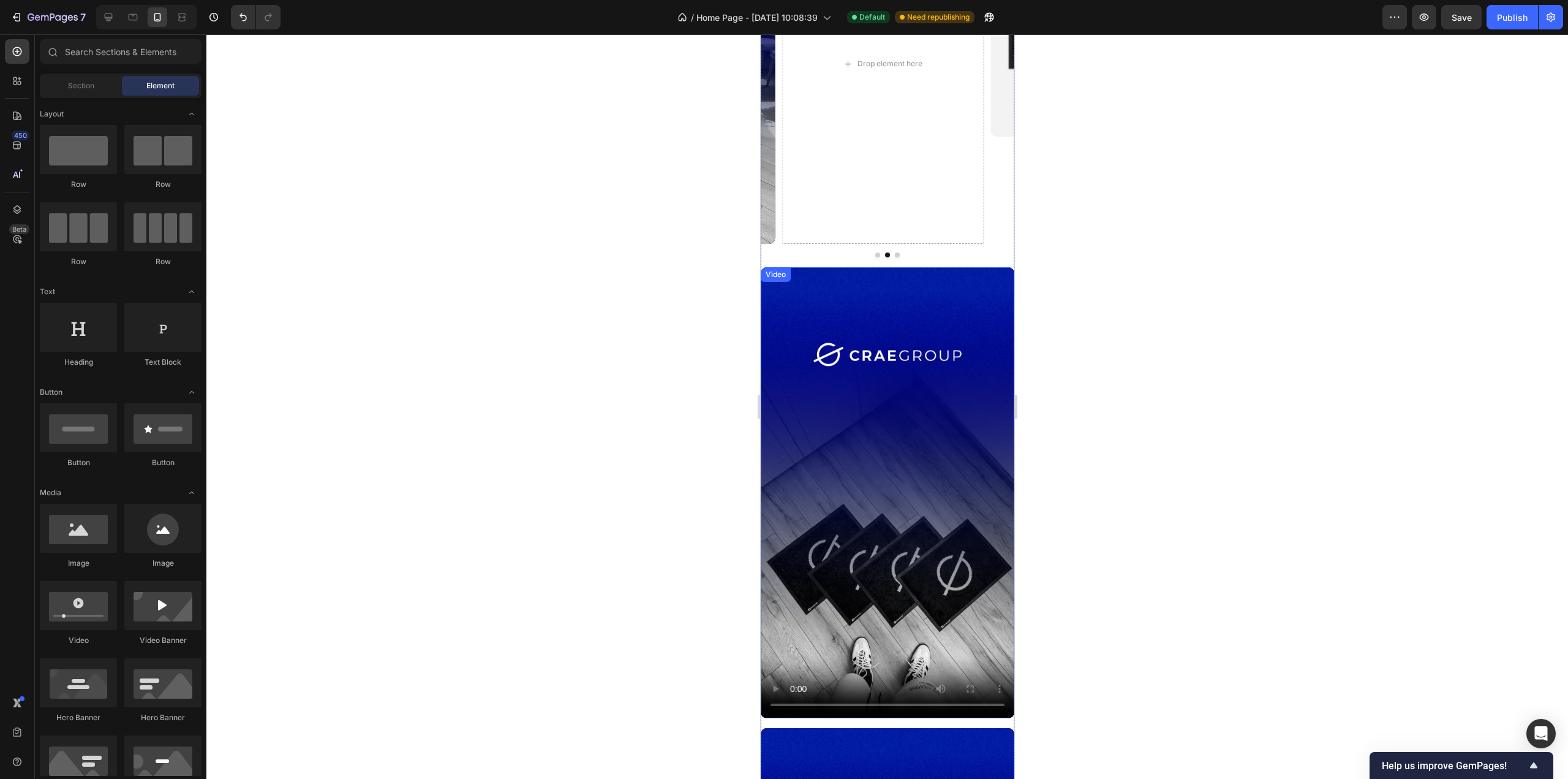
click at [900, 508] on video at bounding box center [887, 493] width 253 height 451
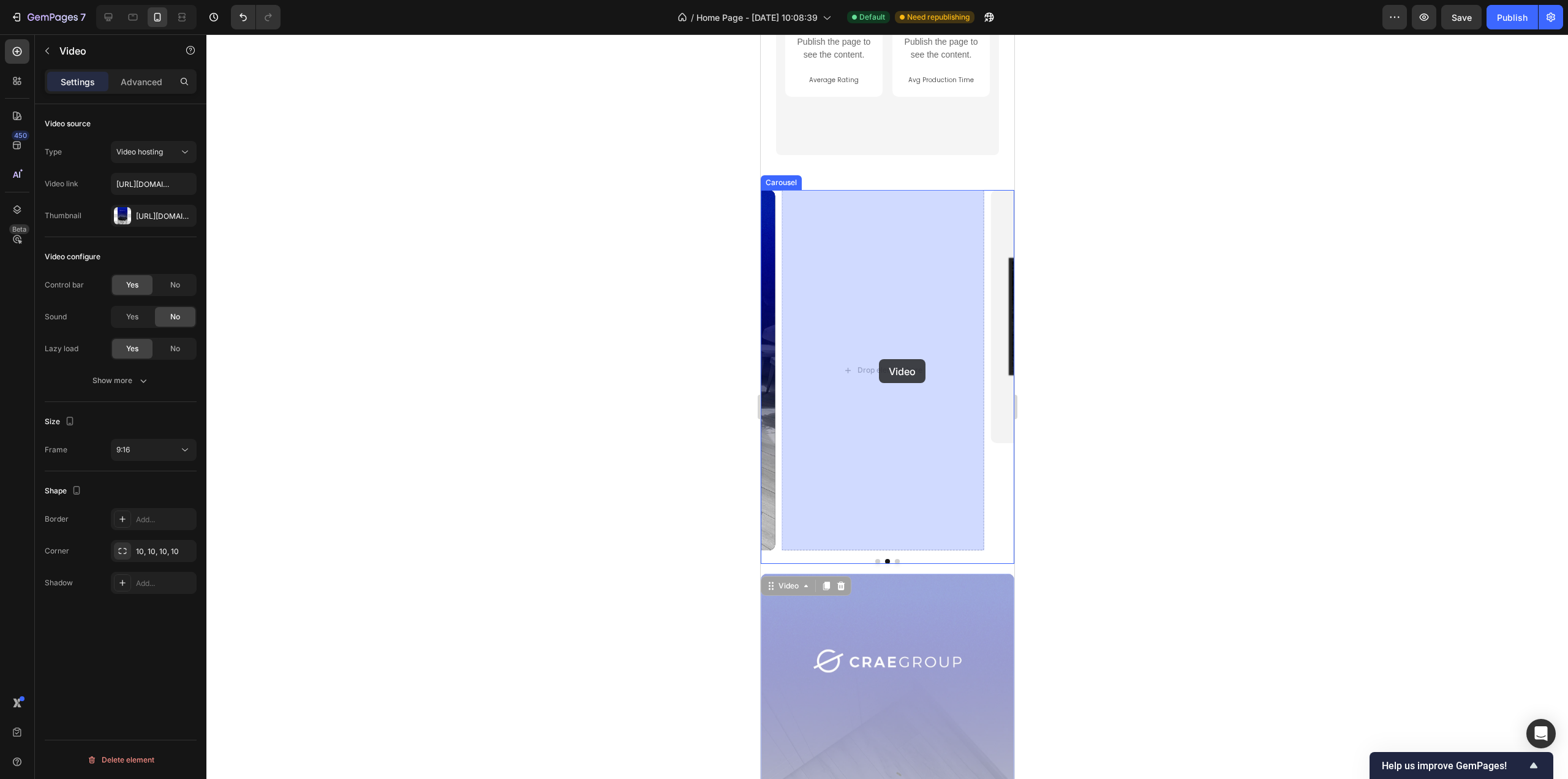
drag, startPoint x: 767, startPoint y: 589, endPoint x: 878, endPoint y: 359, distance: 255.4
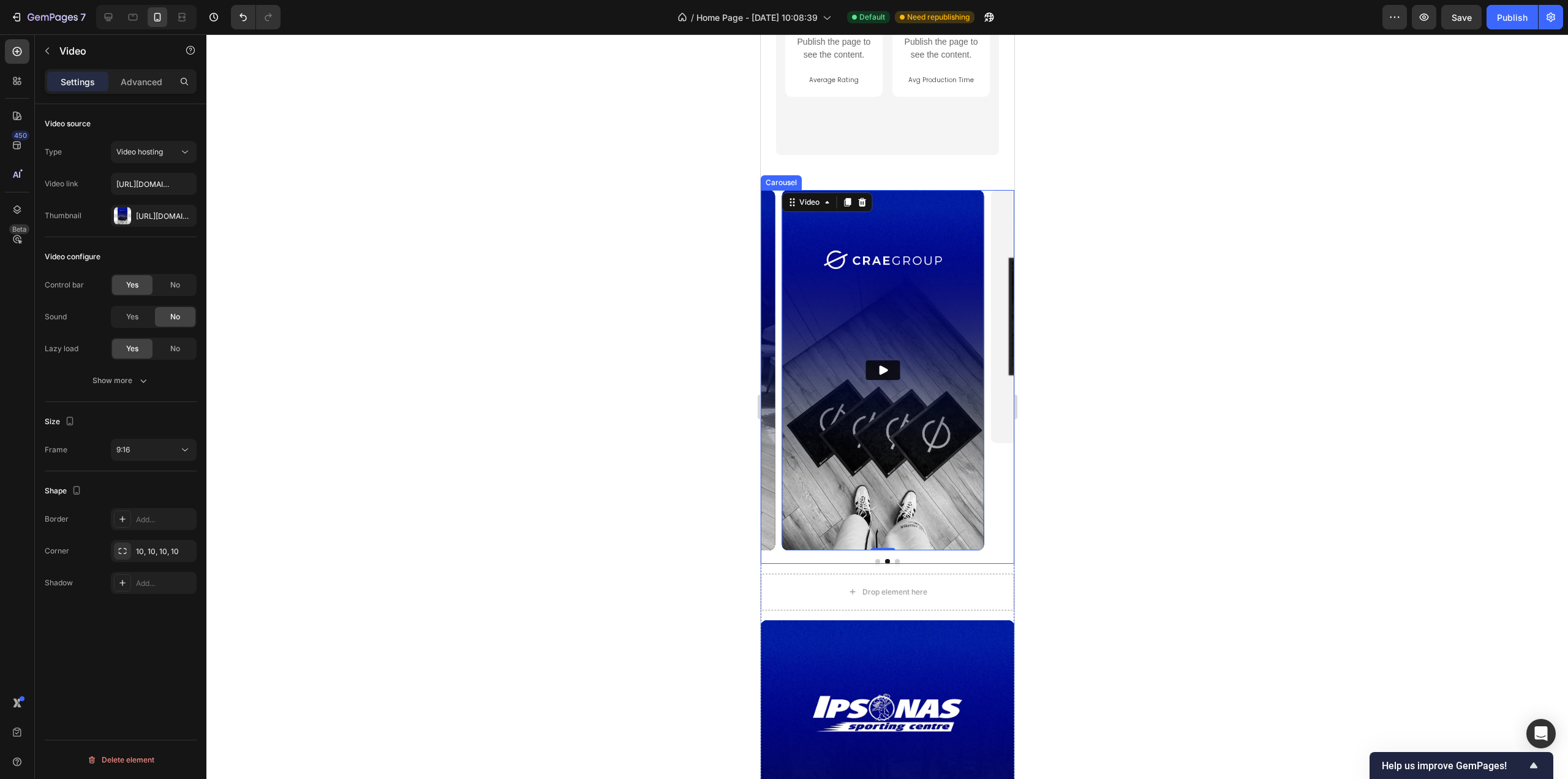
click at [893, 563] on div "Video Video 0 plain INDOOR MAT Heading Minimal look, commercial-grade performan…" at bounding box center [887, 377] width 253 height 374
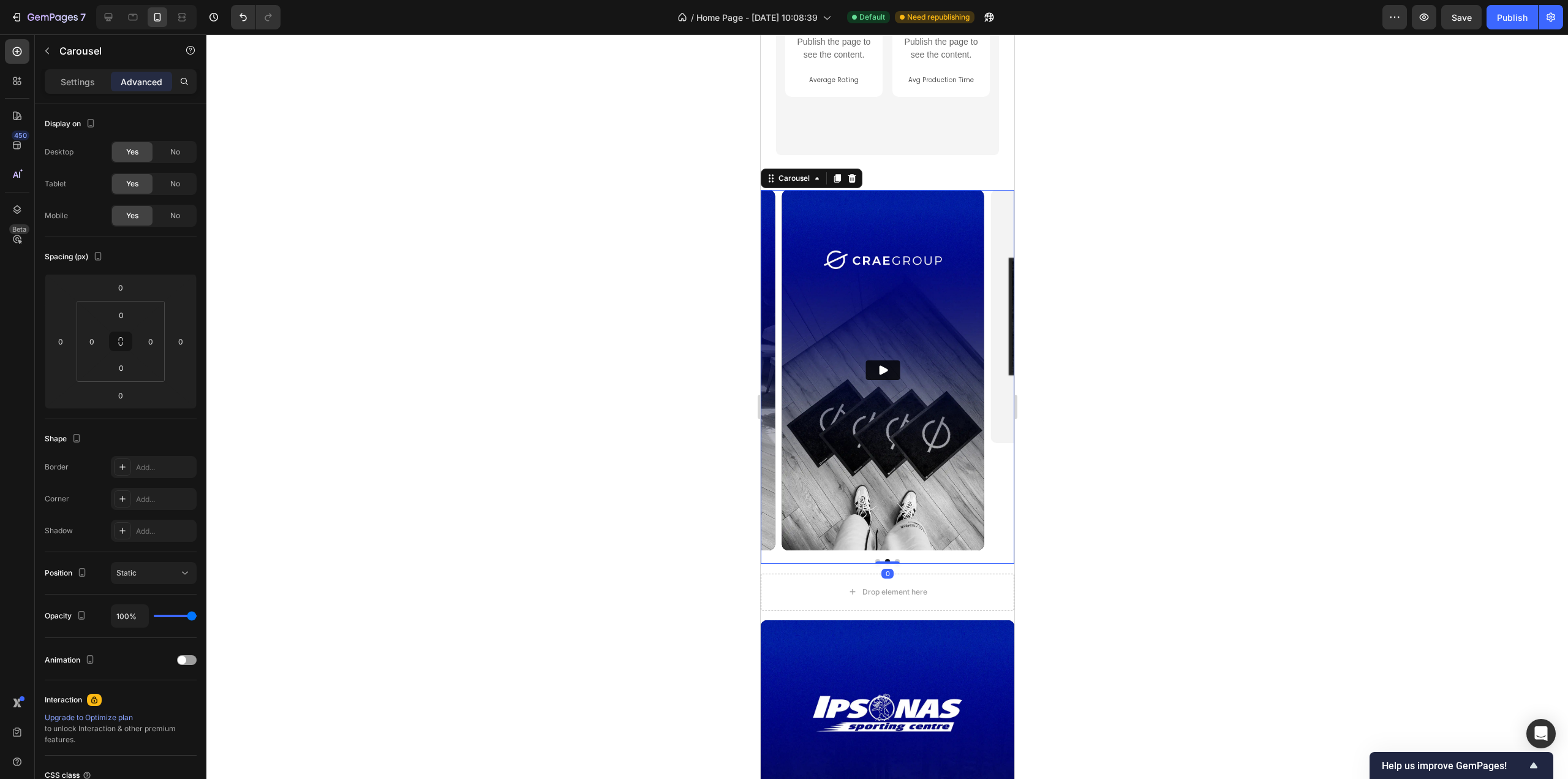
click at [895, 560] on button "Dot" at bounding box center [897, 561] width 5 height 5
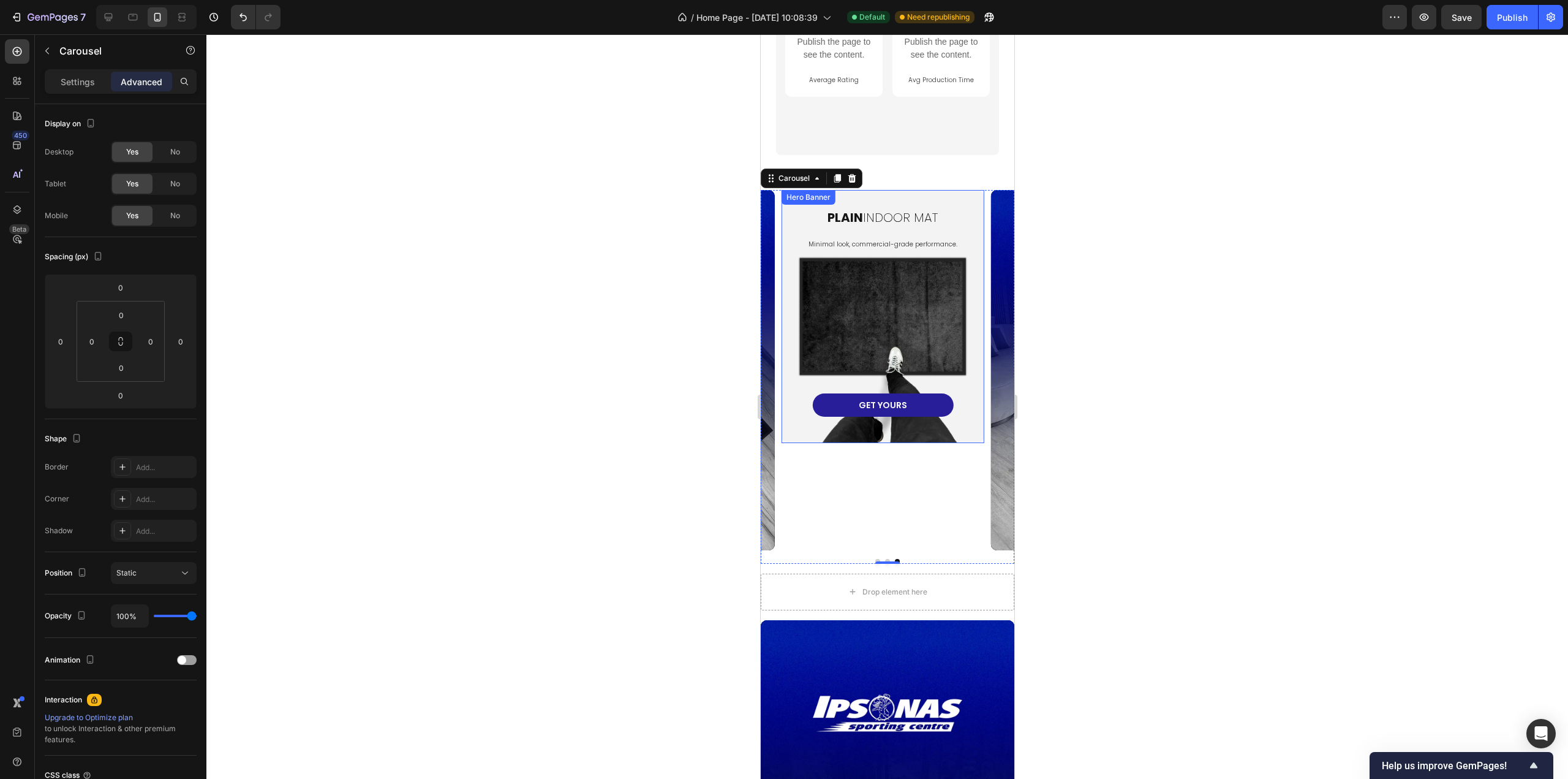
click at [907, 441] on div "plain INDOOR MAT Heading Minimal look, commercial-grade performance. Text Block…" at bounding box center [882, 316] width 202 height 252
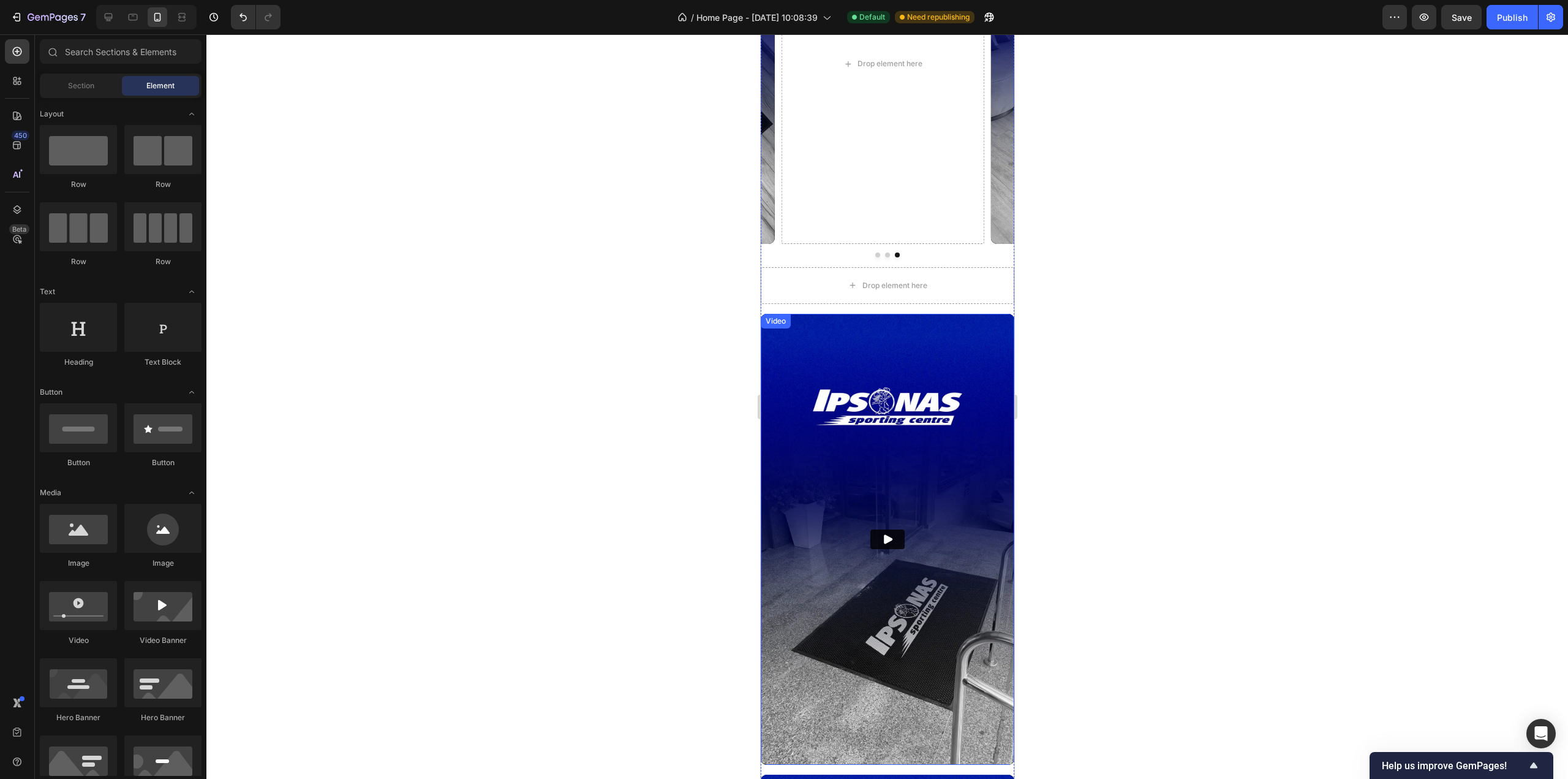
click at [913, 424] on img at bounding box center [887, 539] width 253 height 451
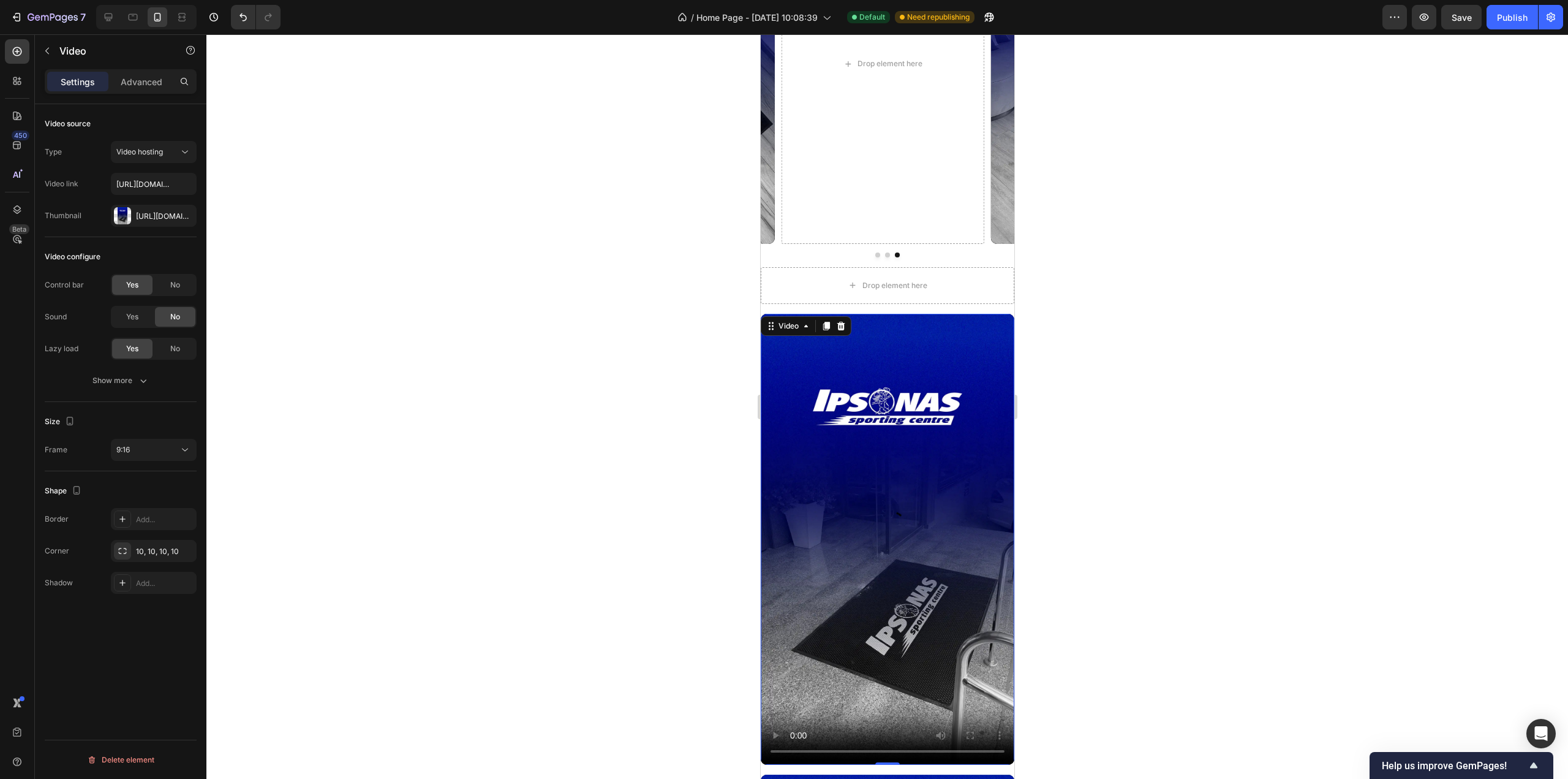
scroll to position [1671, 0]
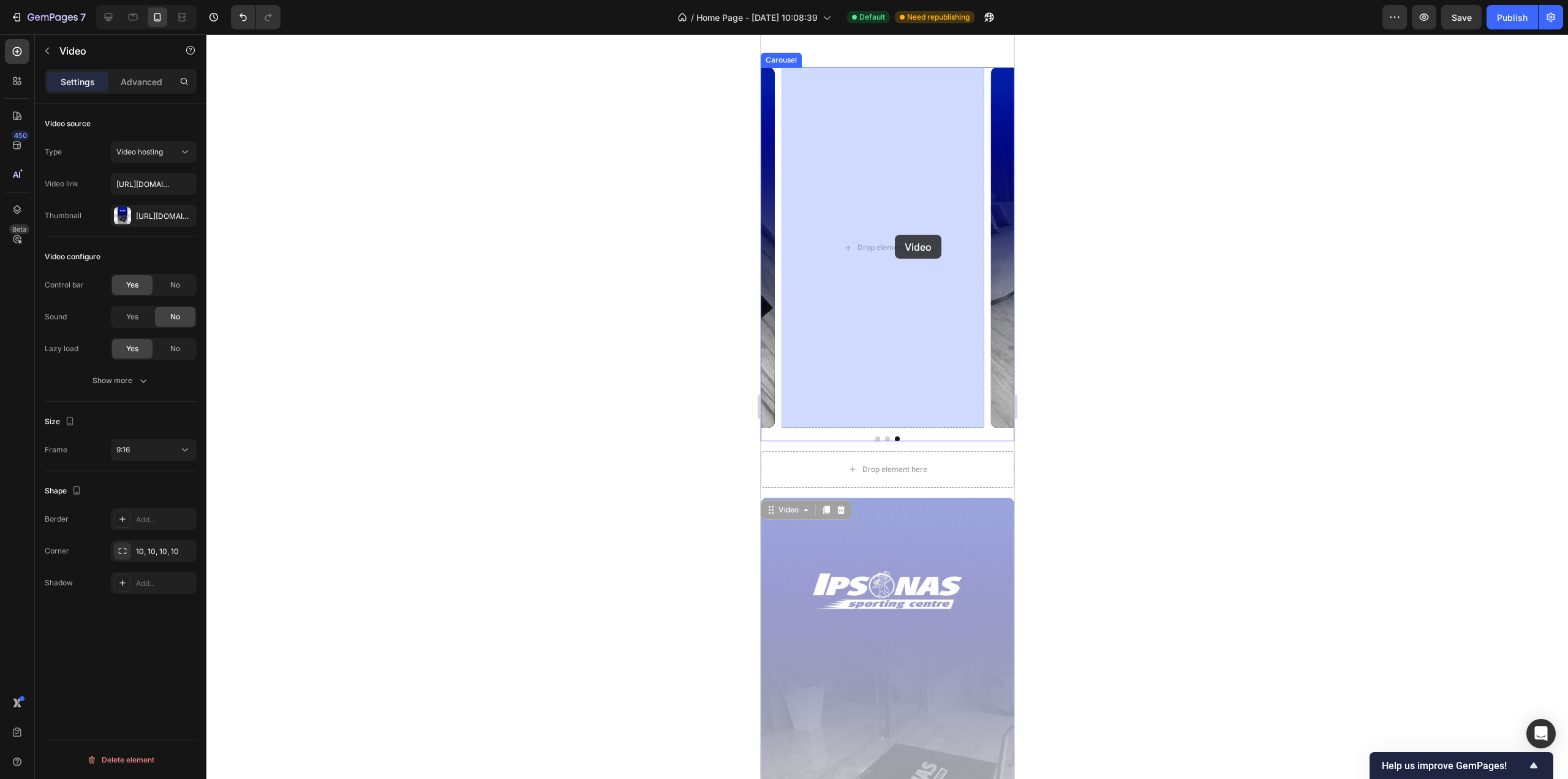
drag, startPoint x: 776, startPoint y: 508, endPoint x: 896, endPoint y: 241, distance: 292.7
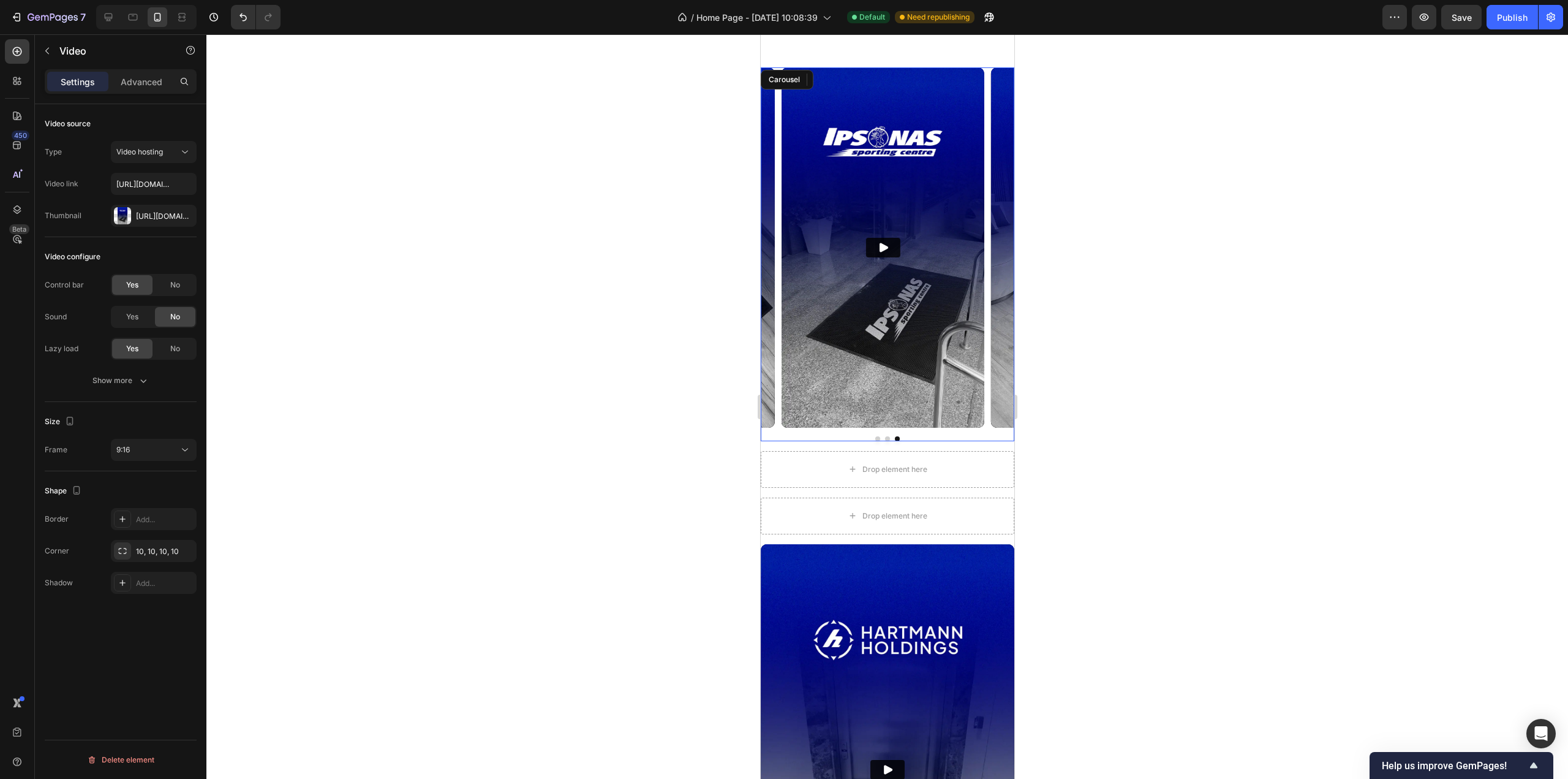
click at [988, 425] on div "Video Video Video 0" at bounding box center [887, 247] width 253 height 360
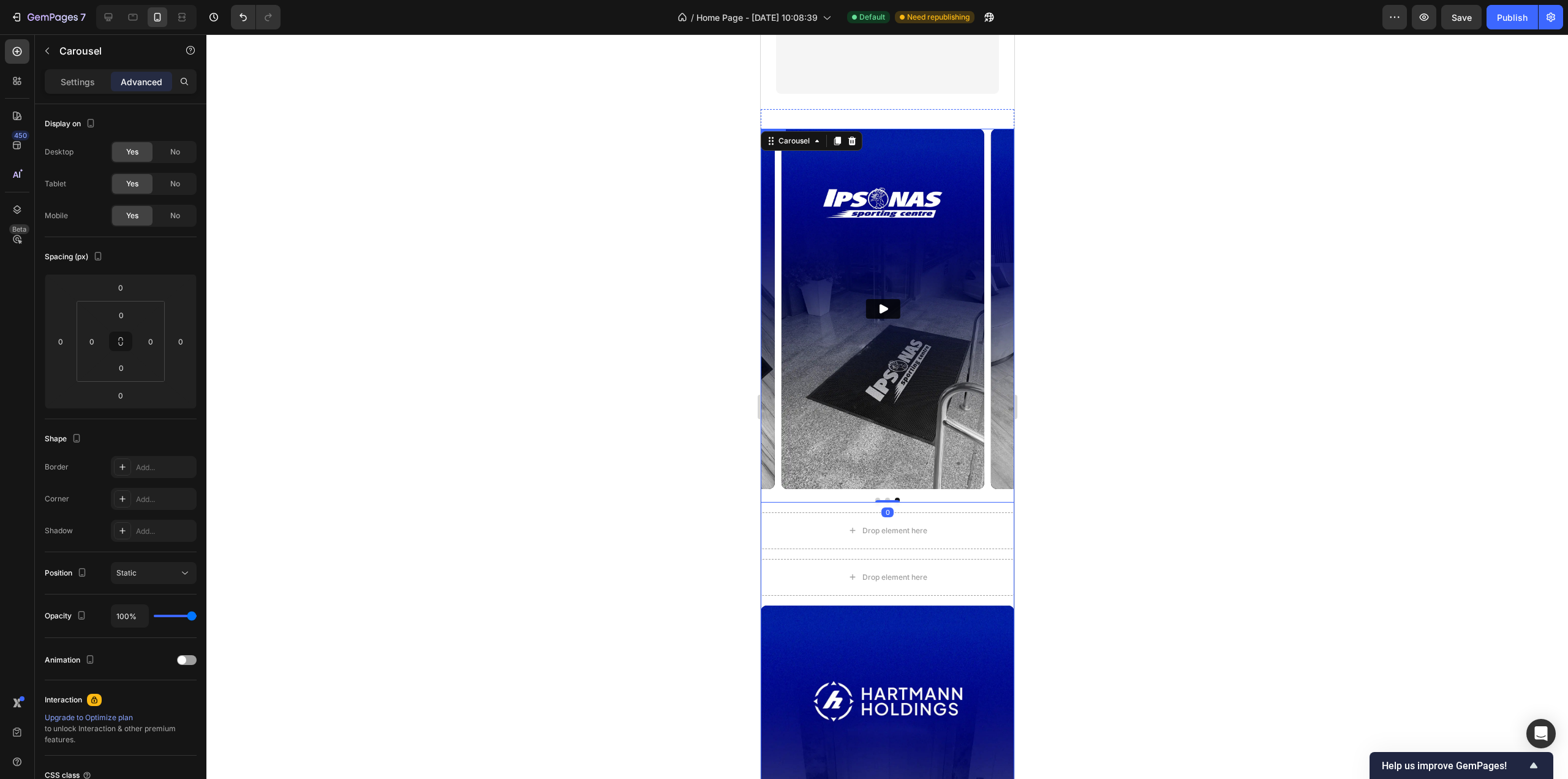
scroll to position [1487, 0]
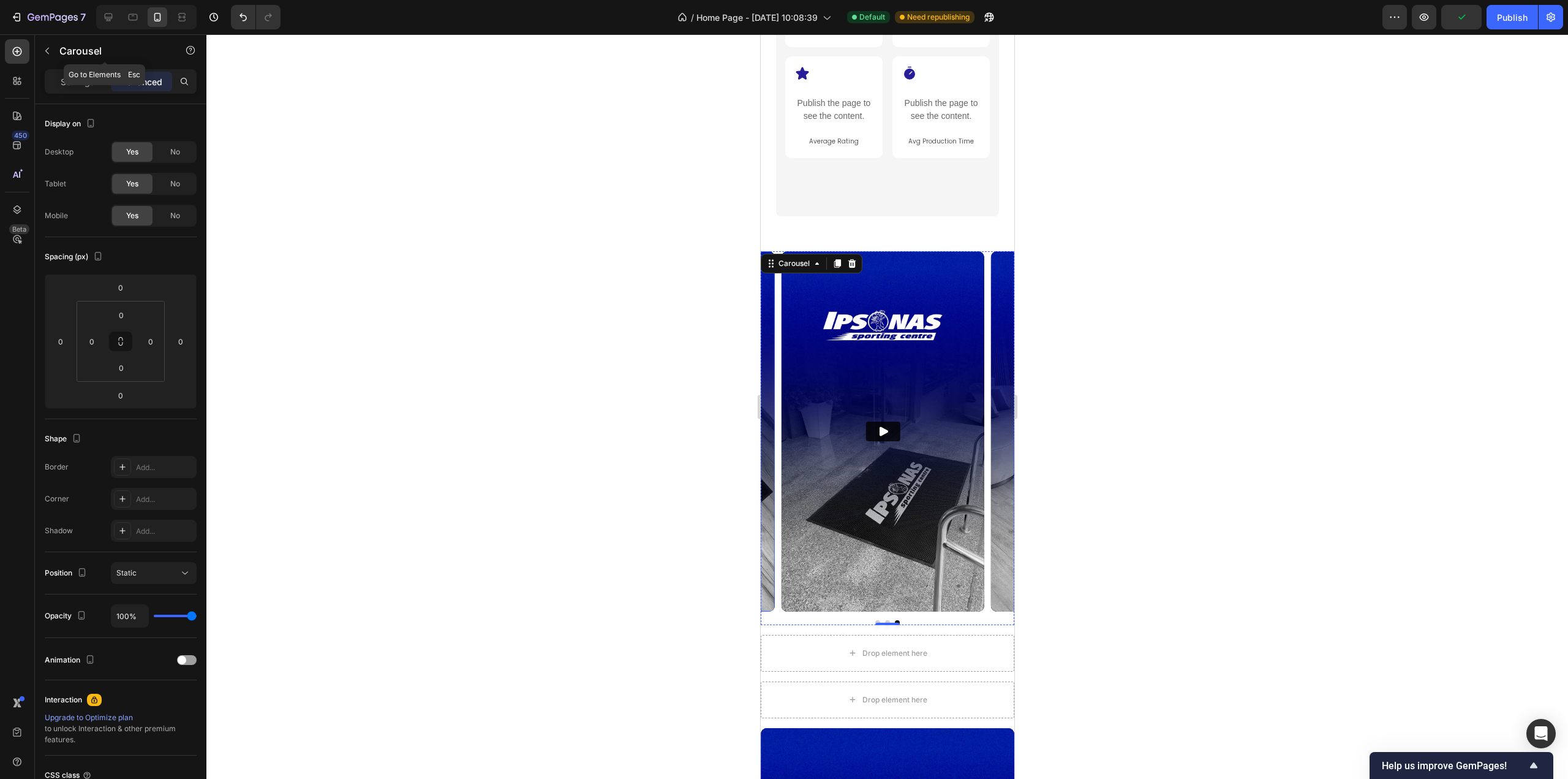
drag, startPoint x: 51, startPoint y: 49, endPoint x: 146, endPoint y: 160, distance: 146.1
click at [51, 49] on icon "button" at bounding box center [47, 51] width 10 height 10
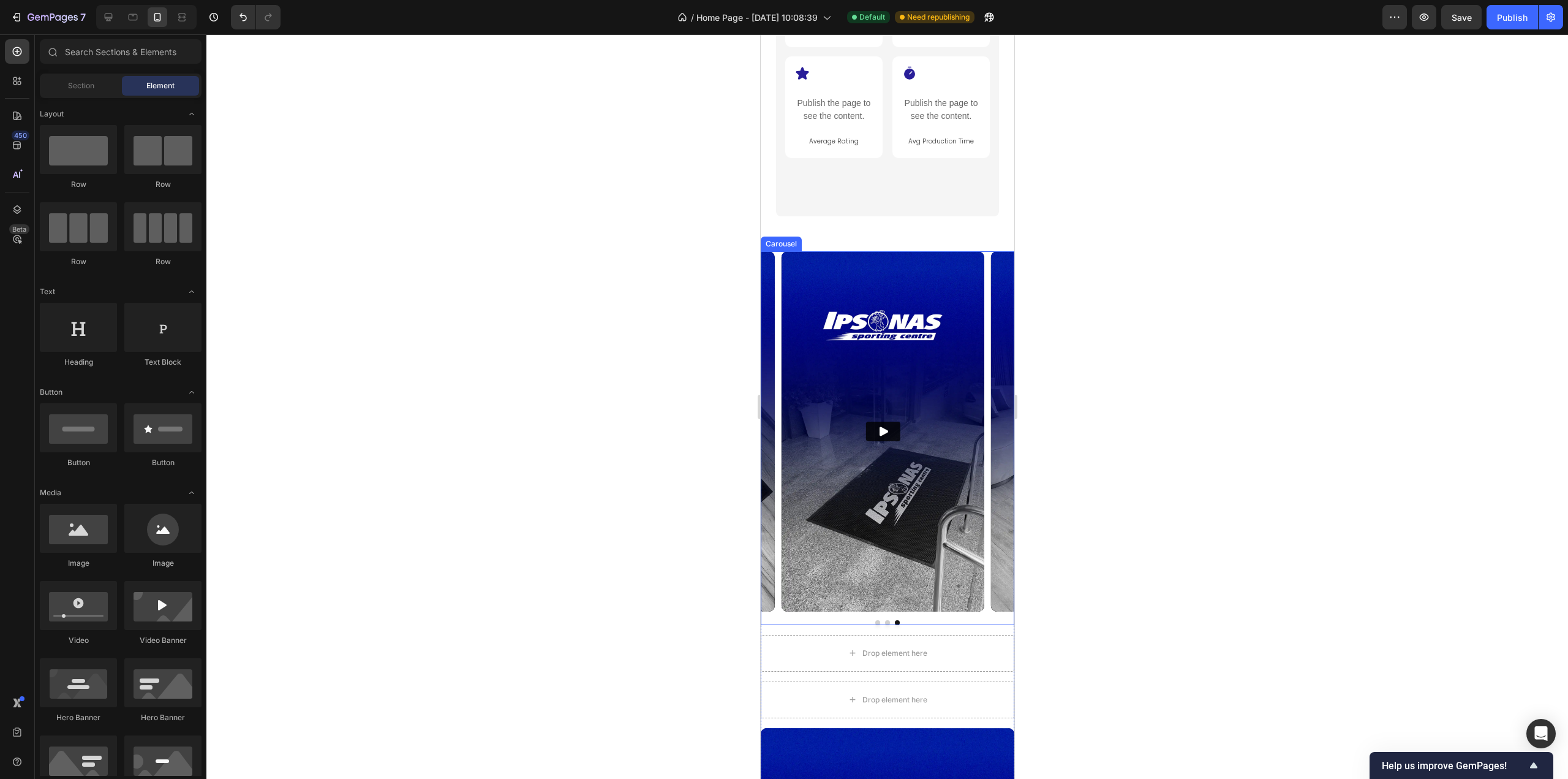
click at [778, 302] on div "Video Video Video" at bounding box center [887, 431] width 253 height 360
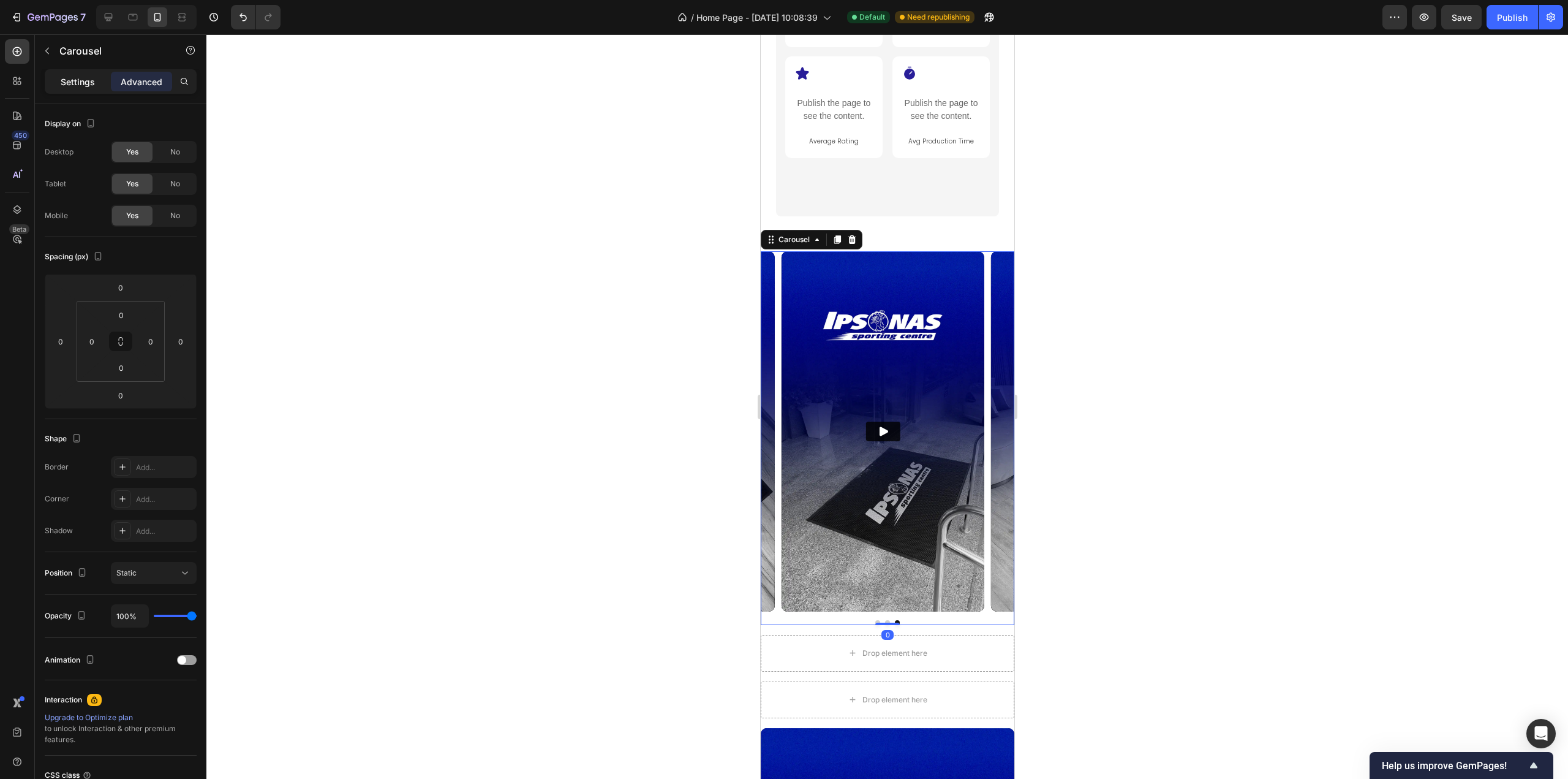
click at [59, 81] on div "Settings" at bounding box center [78, 81] width 62 height 19
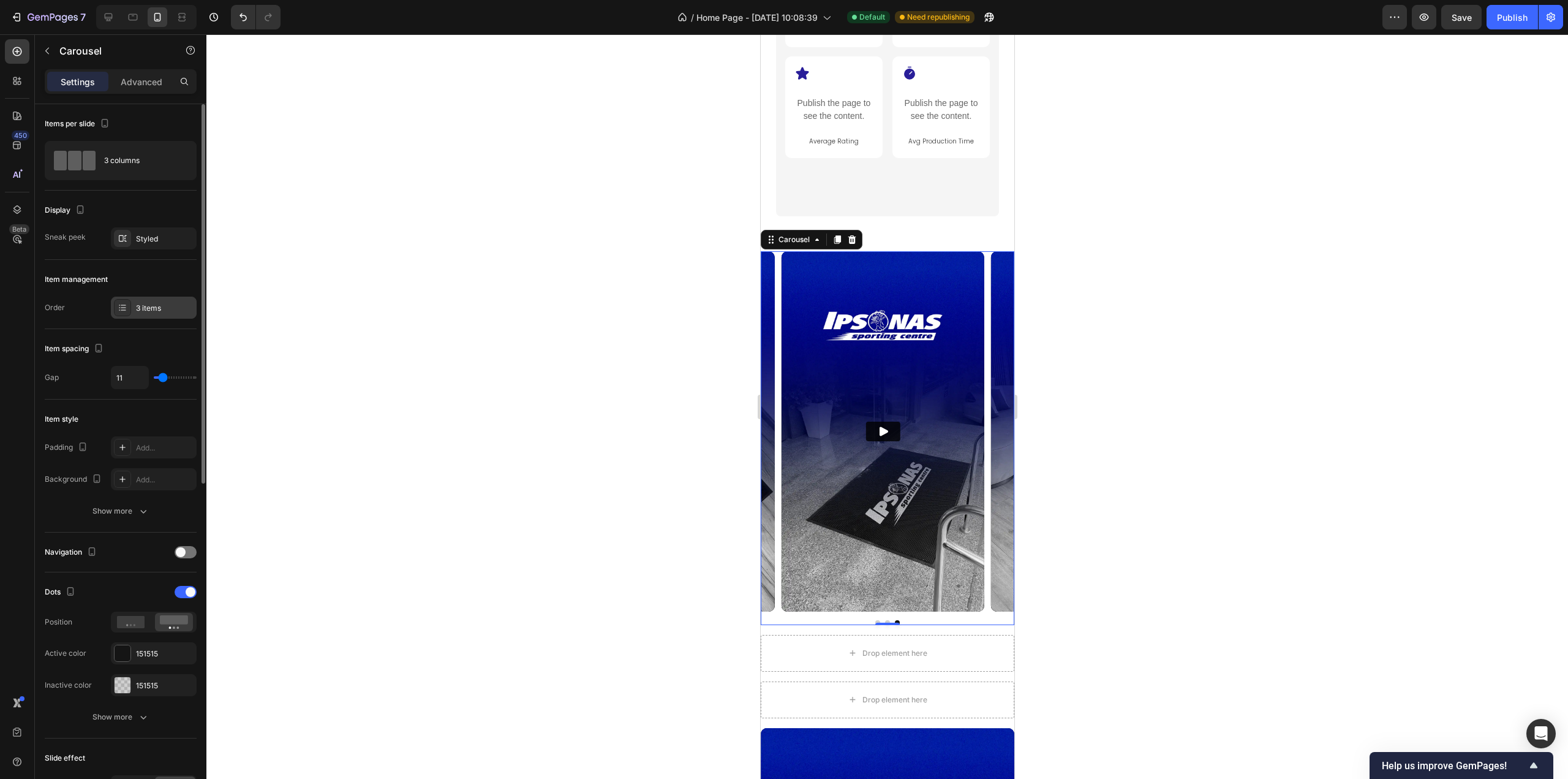
click at [155, 315] on div "3 items" at bounding box center [154, 307] width 86 height 22
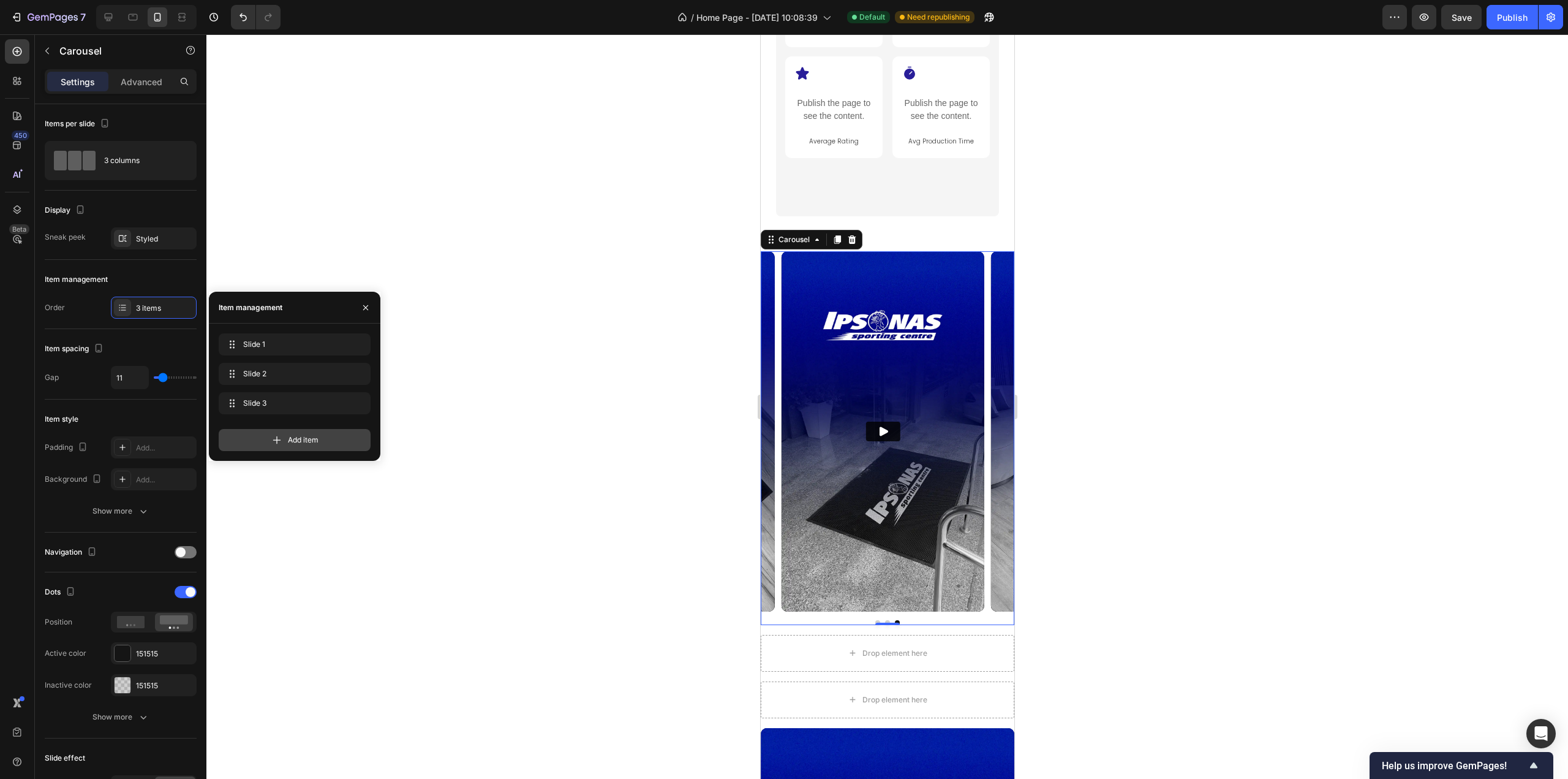
click at [316, 441] on span "Add item" at bounding box center [303, 440] width 31 height 11
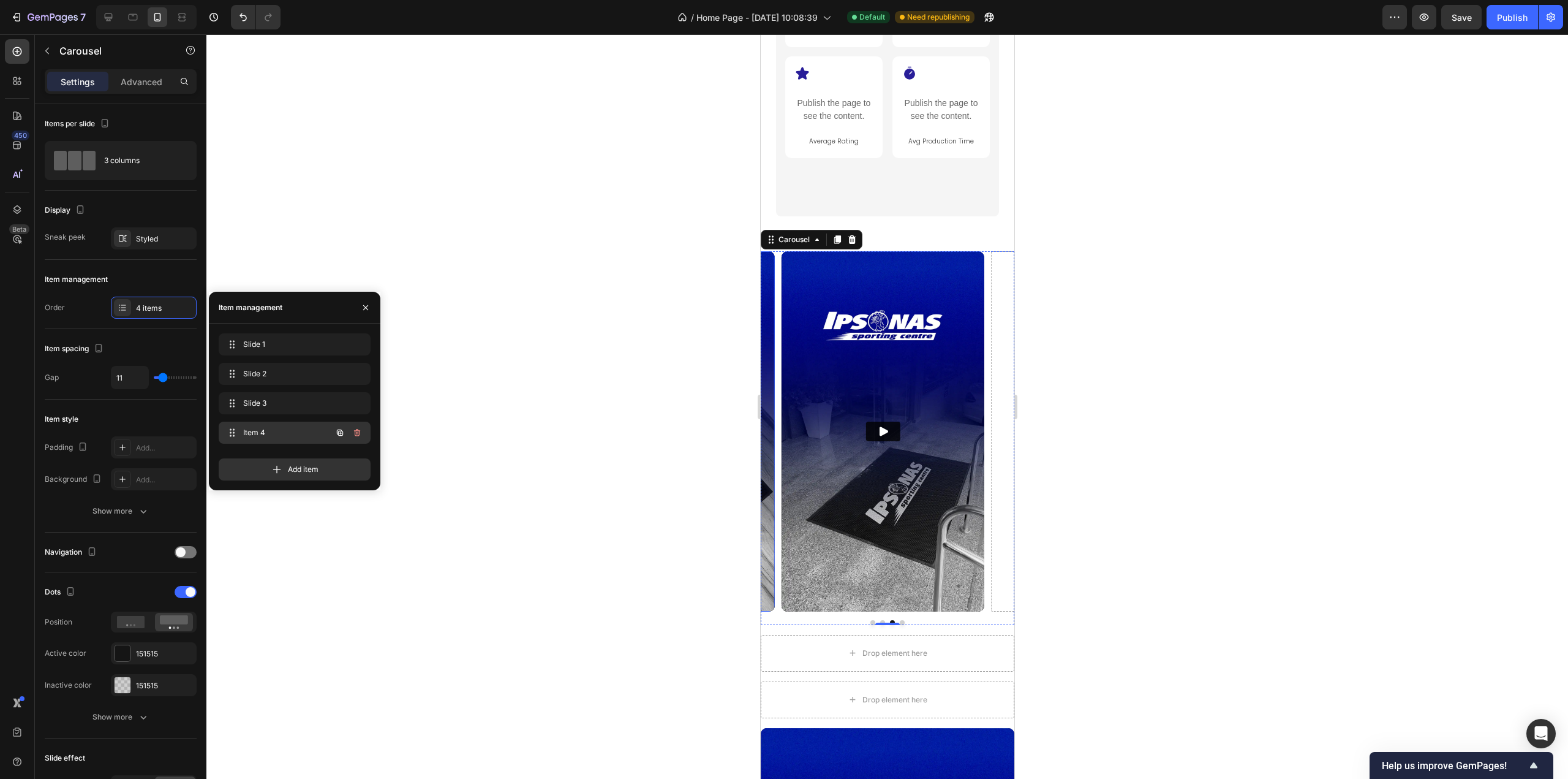
click at [272, 442] on div "Item 4 Item 4" at bounding box center [295, 432] width 152 height 22
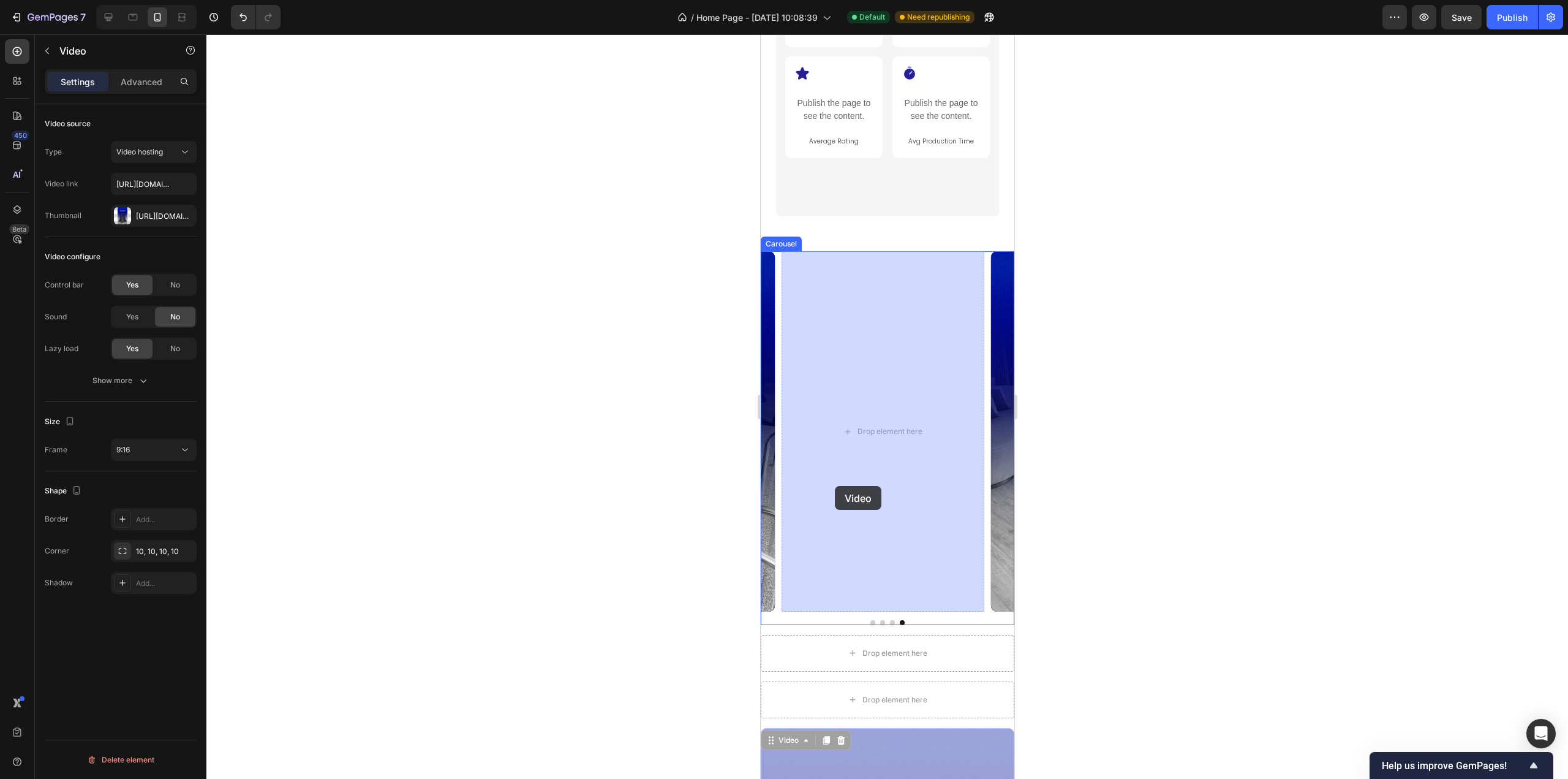
drag, startPoint x: 769, startPoint y: 743, endPoint x: 834, endPoint y: 486, distance: 265.1
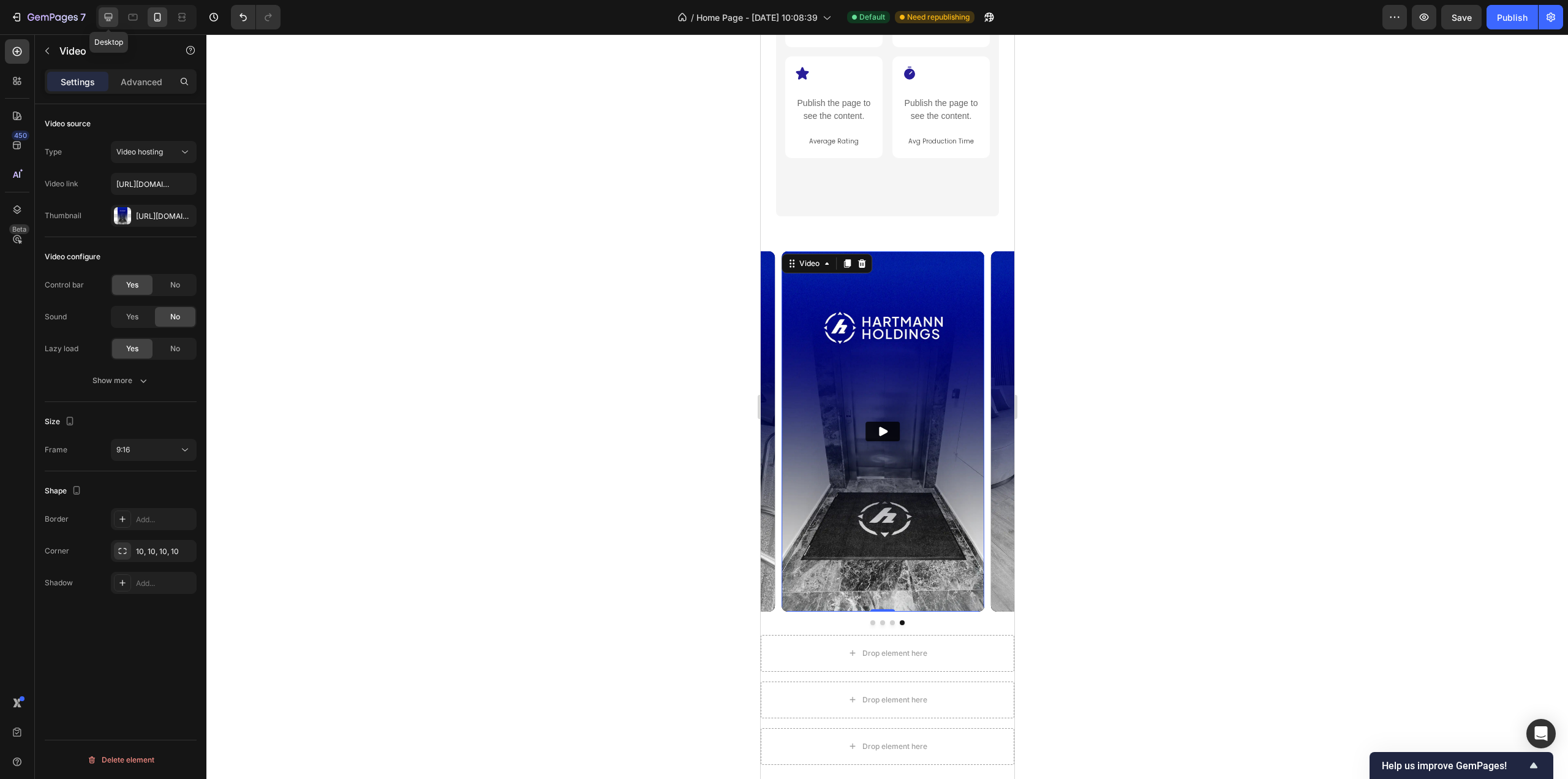
click at [99, 13] on div at bounding box center [108, 16] width 19 height 19
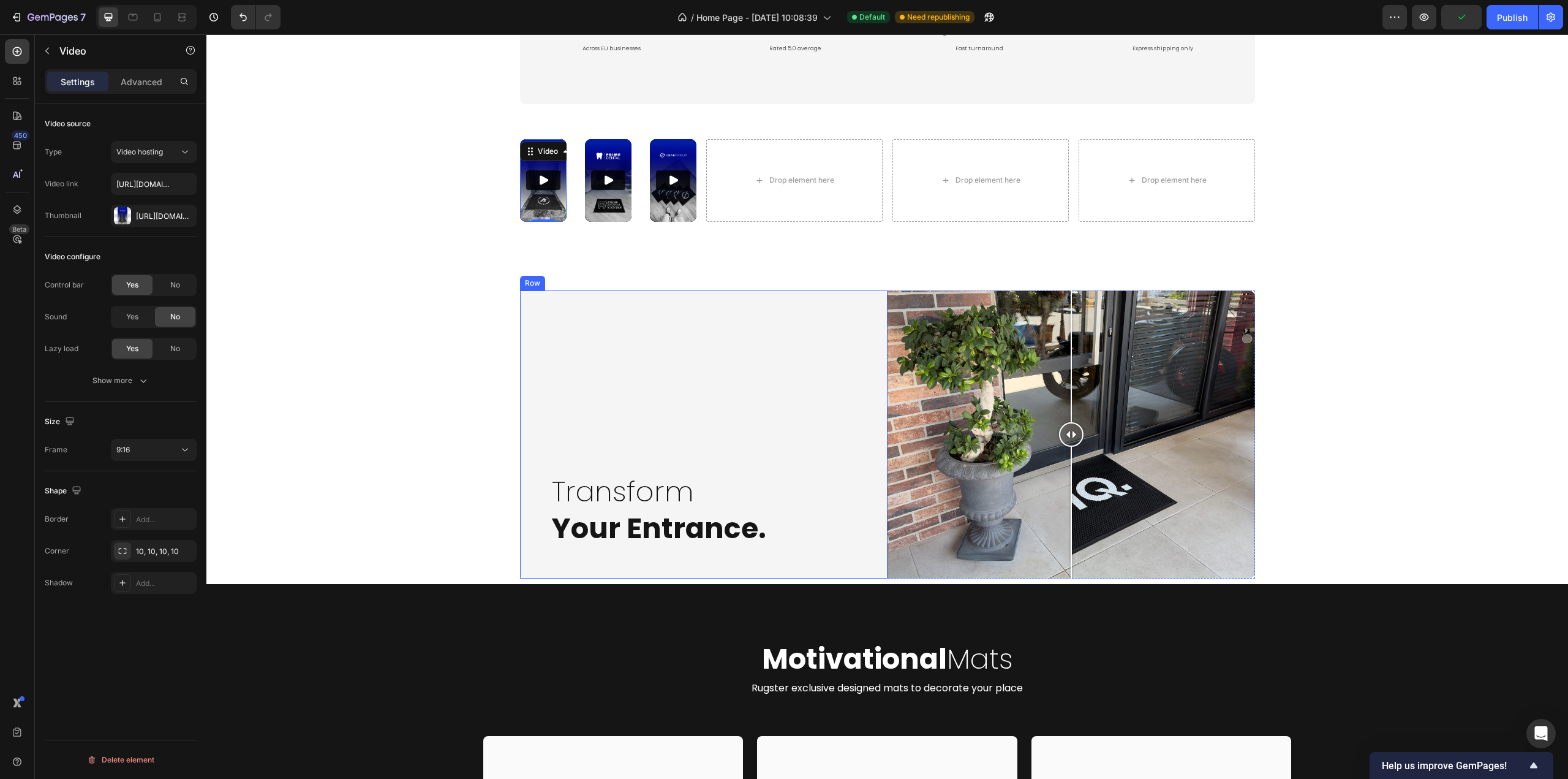
scroll to position [1834, 0]
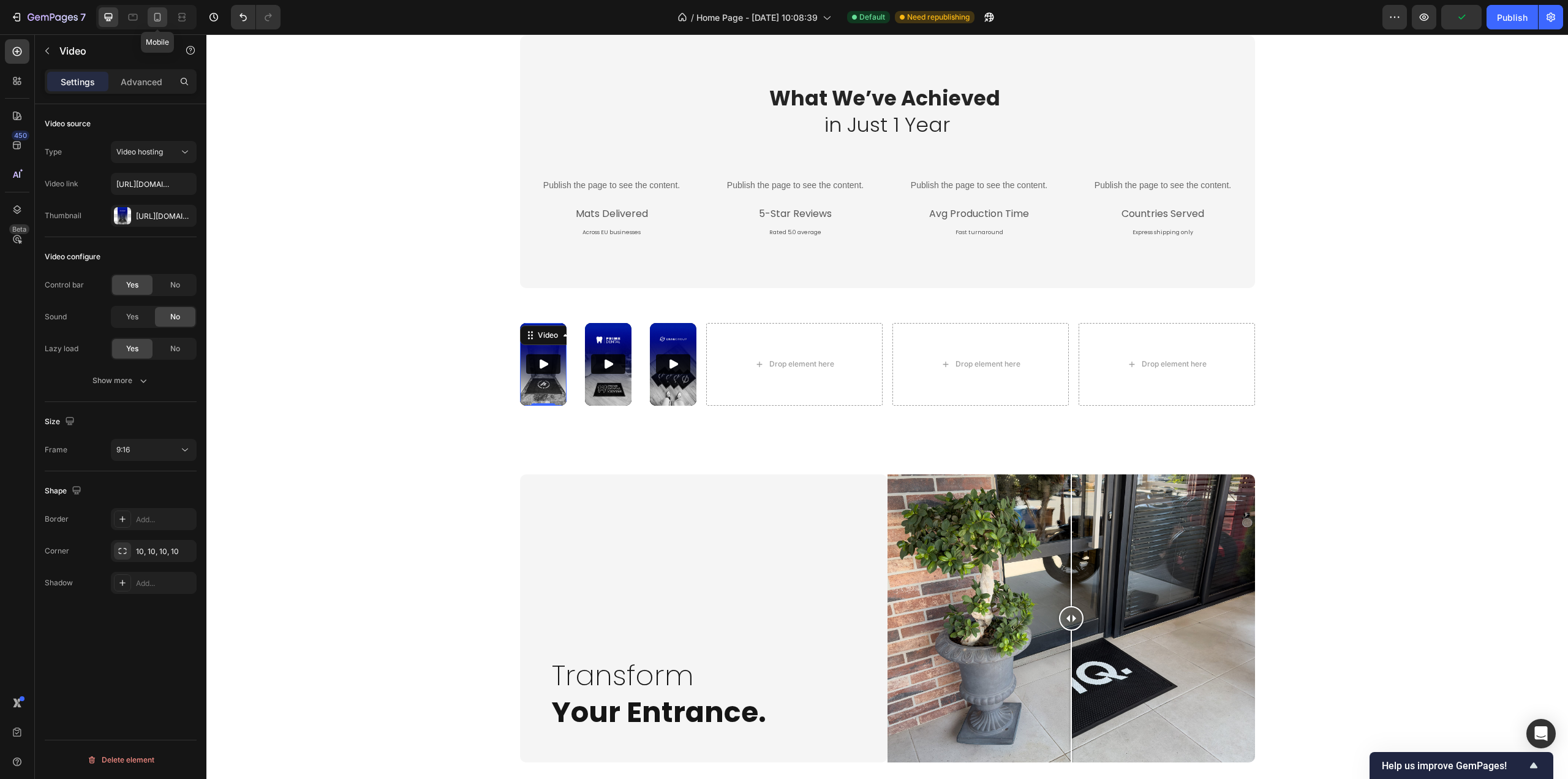
click at [154, 19] on icon at bounding box center [157, 16] width 12 height 12
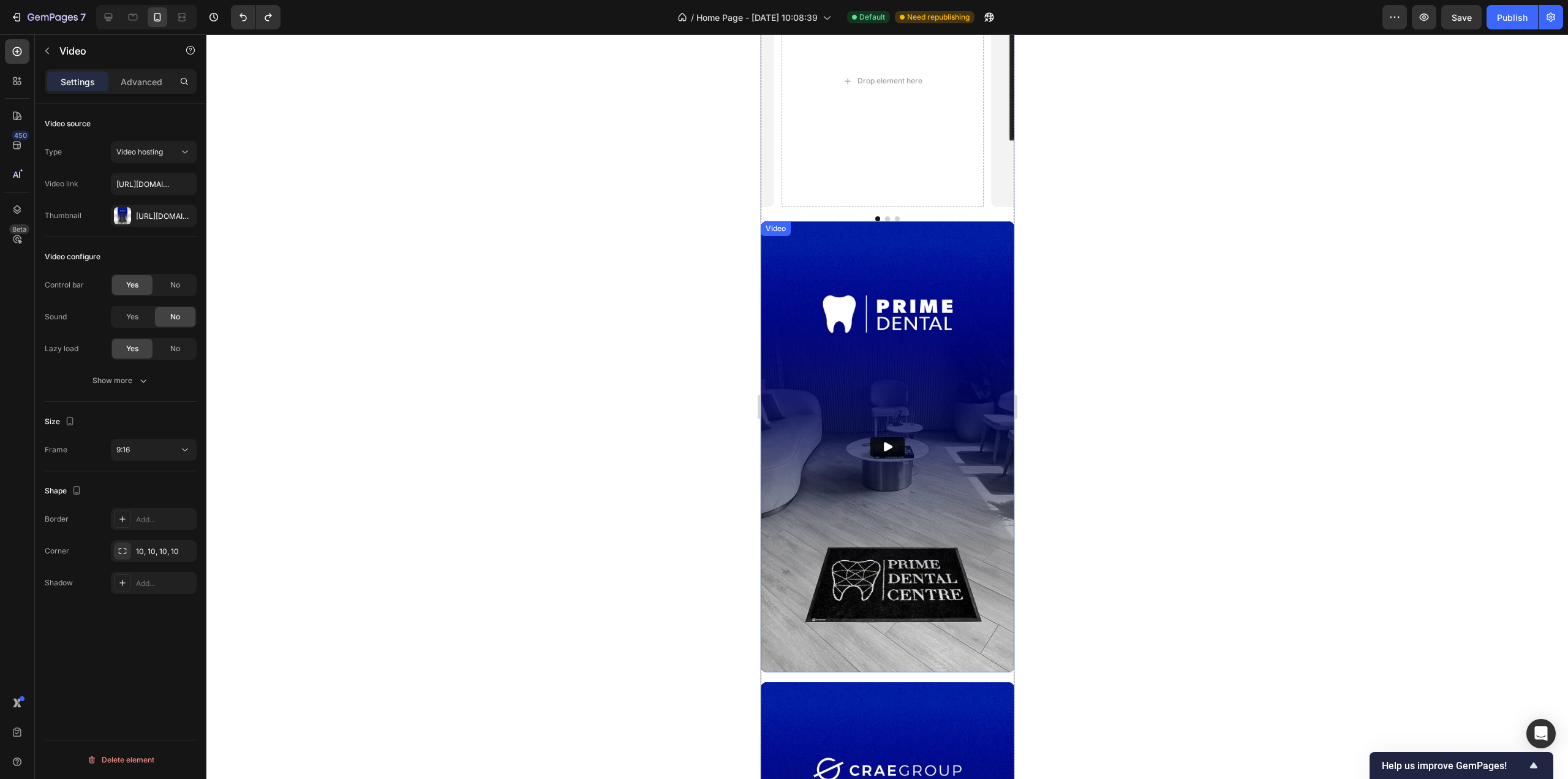
scroll to position [1906, 0]
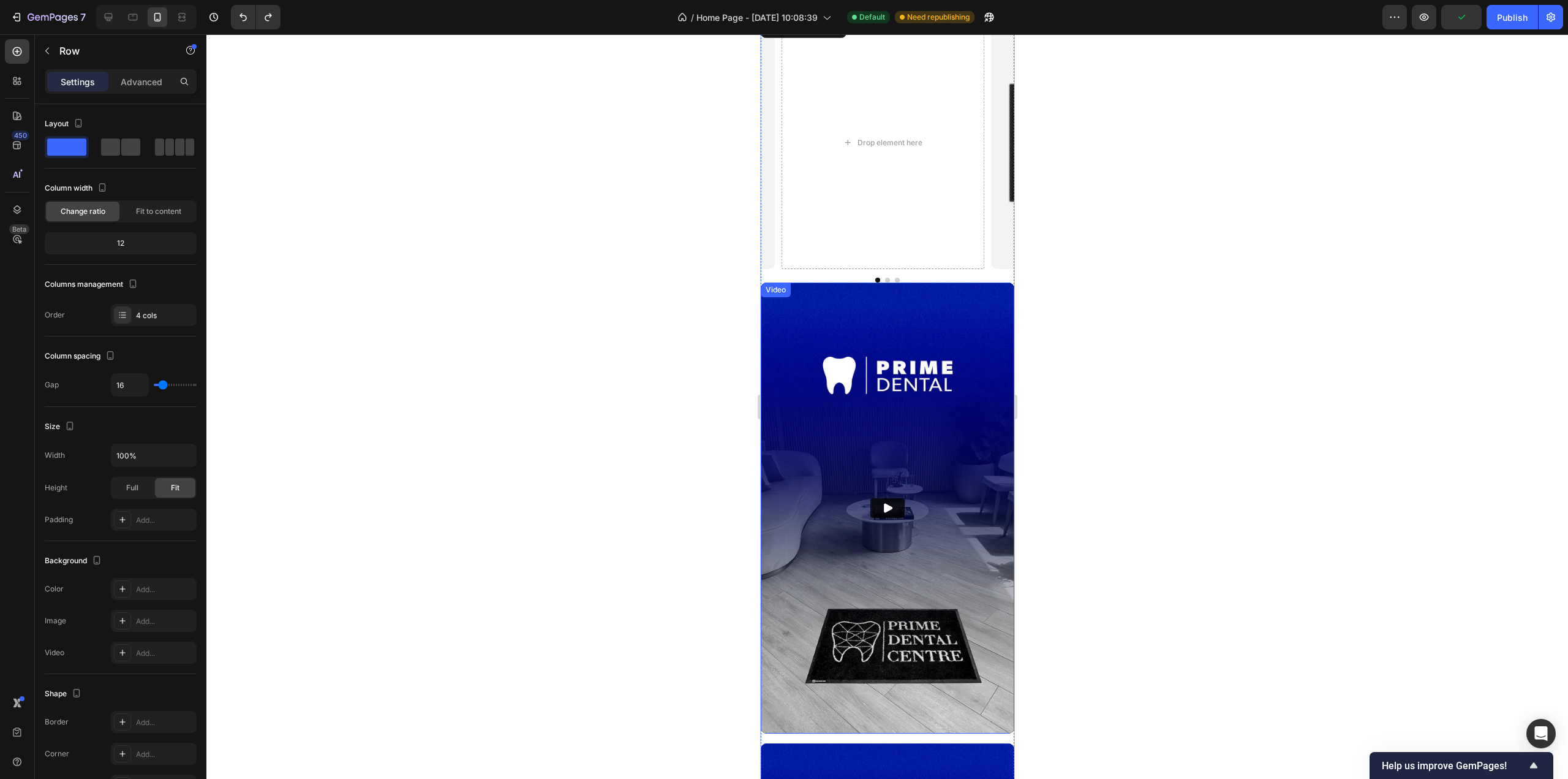
scroll to position [1600, 0]
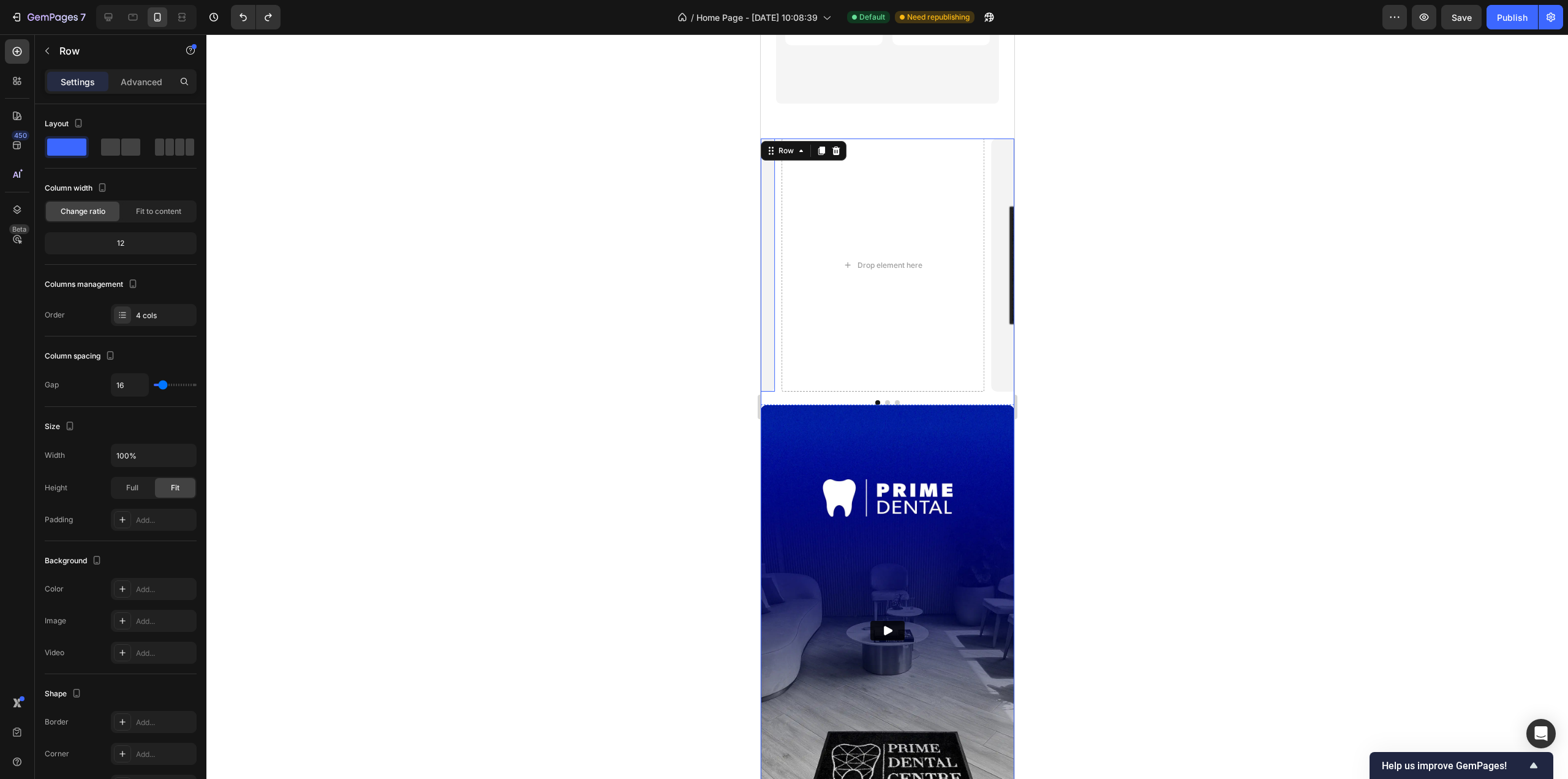
click at [769, 296] on div "plain INDOOR MAT Heading Minimal look, commercial-grade performance. Text Block…" at bounding box center [673, 265] width 202 height 252
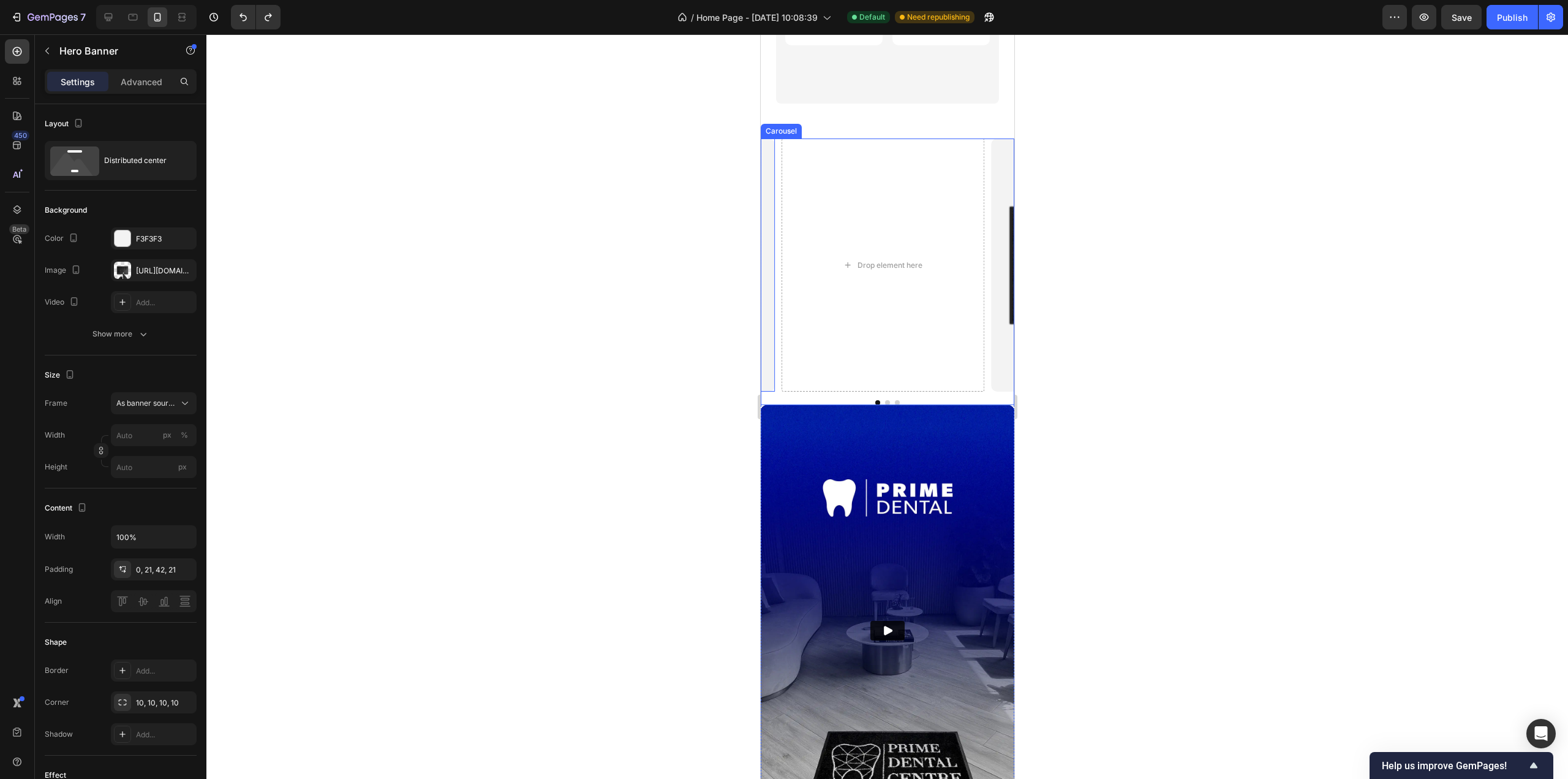
click at [778, 304] on div "Drop element here oUTDOOR LOGO MAT Heading Weather-resistant. Built for busy en…" at bounding box center [887, 265] width 253 height 253
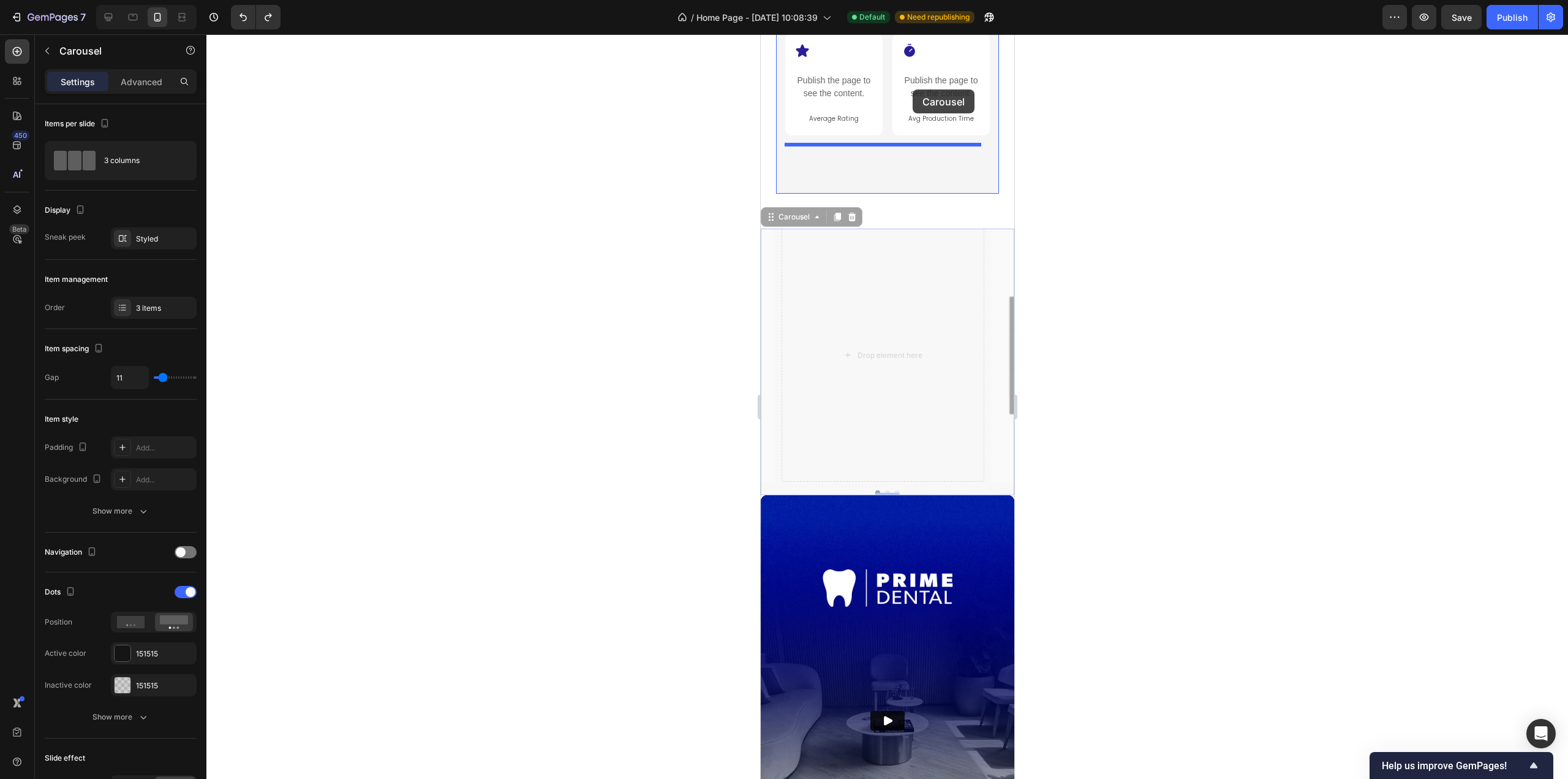
scroll to position [1496, 0]
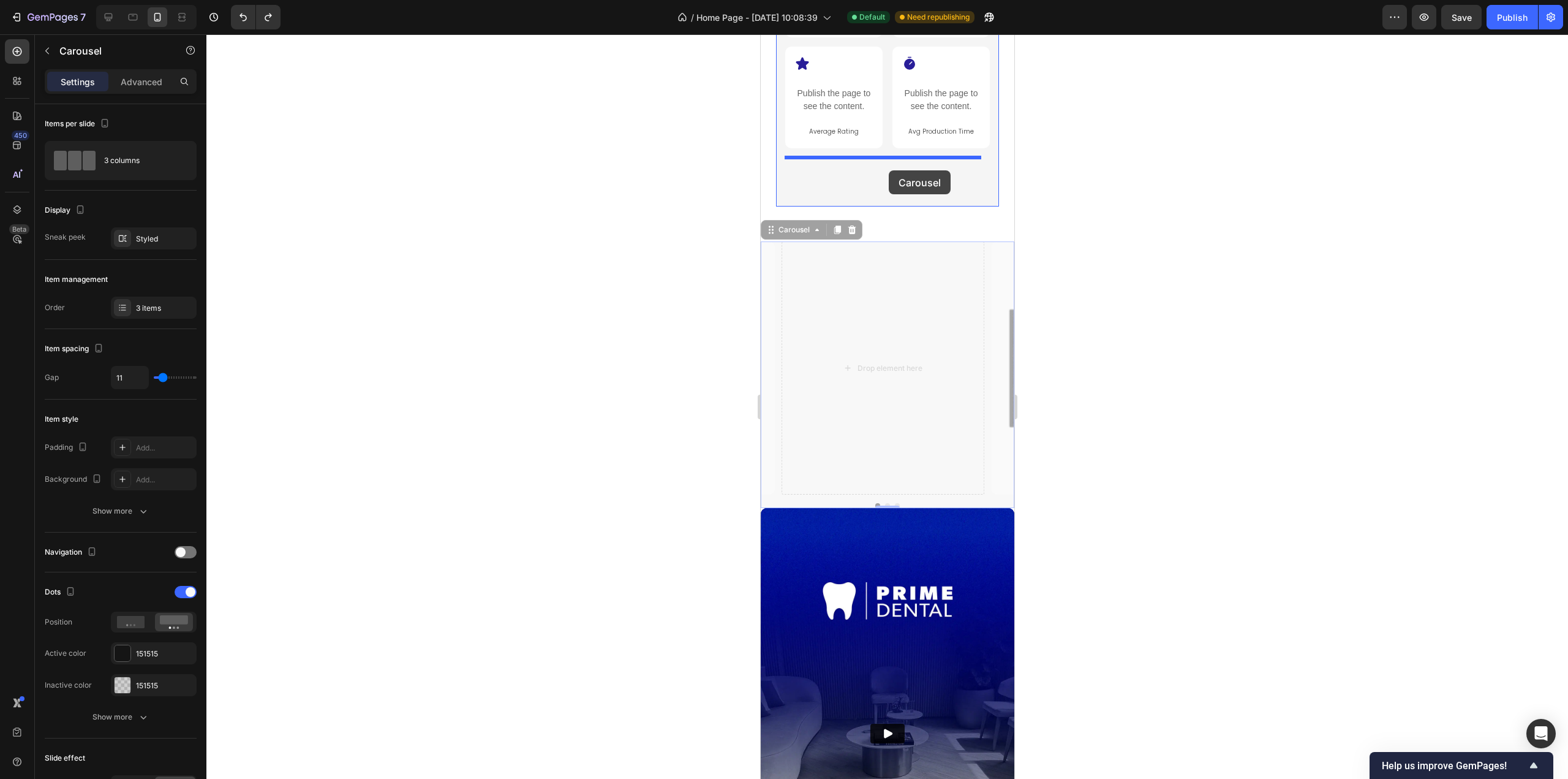
drag, startPoint x: 774, startPoint y: 129, endPoint x: 887, endPoint y: 178, distance: 123.2
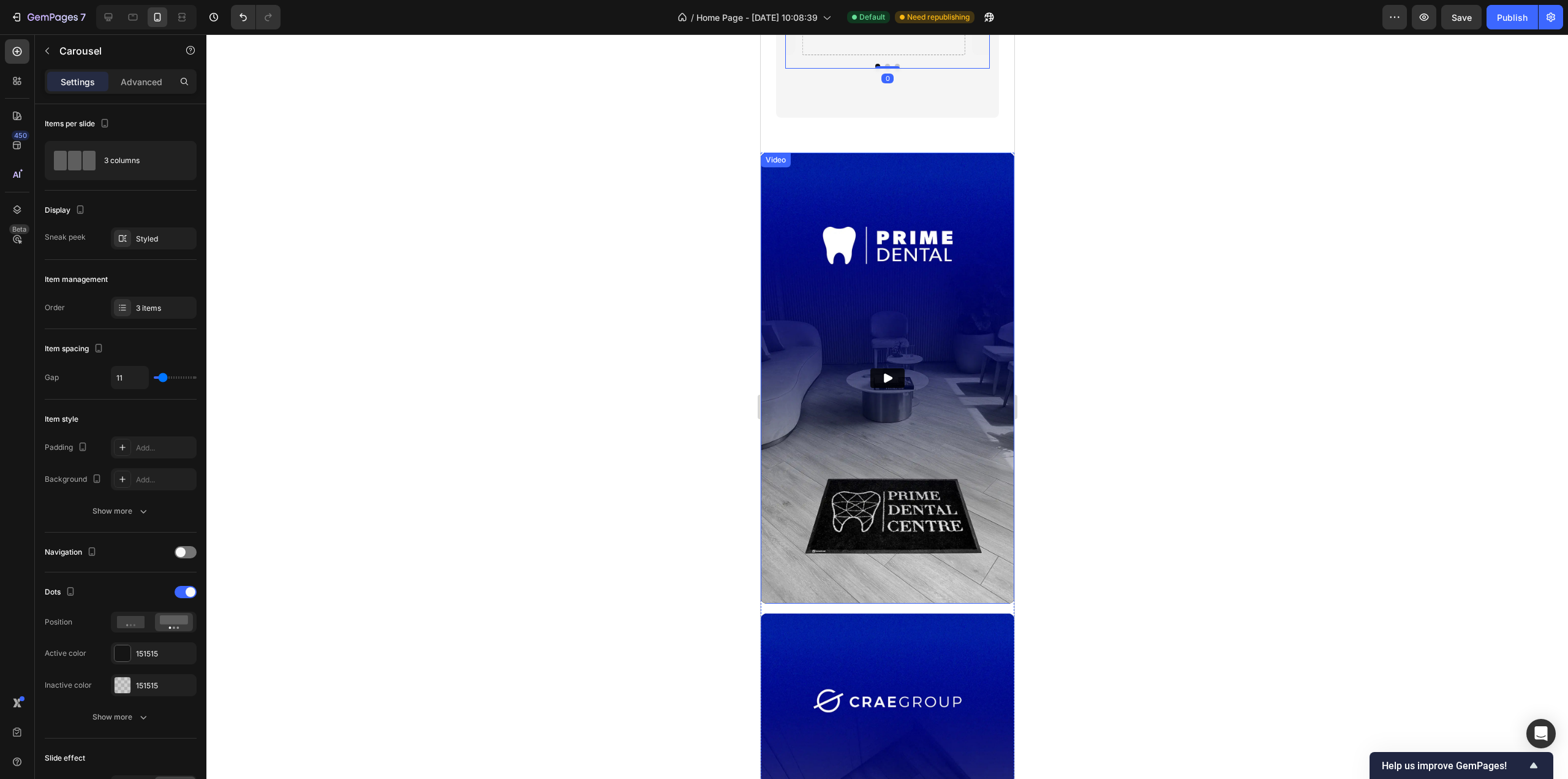
scroll to position [1864, 0]
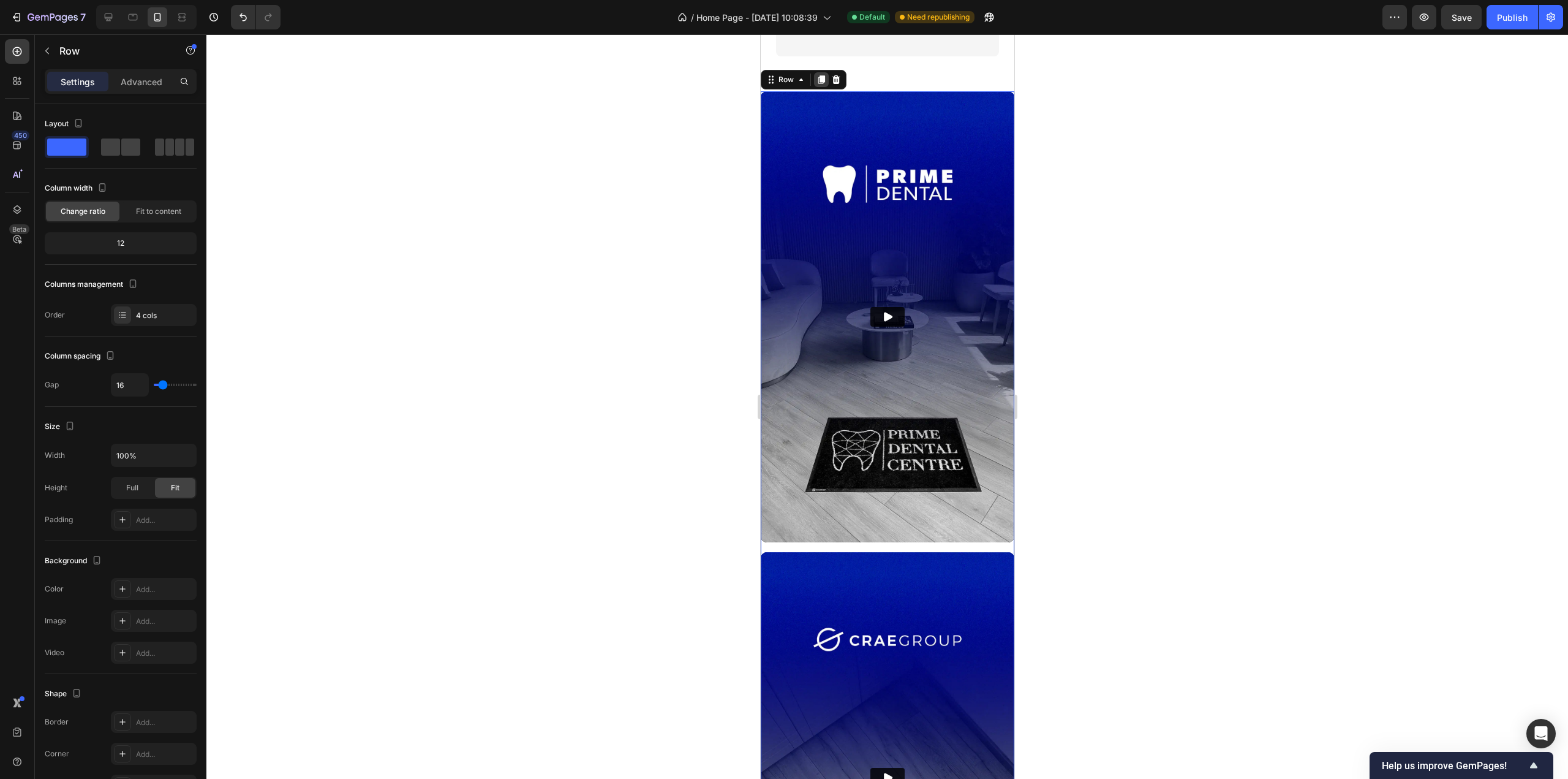
click at [824, 75] on icon at bounding box center [821, 79] width 10 height 10
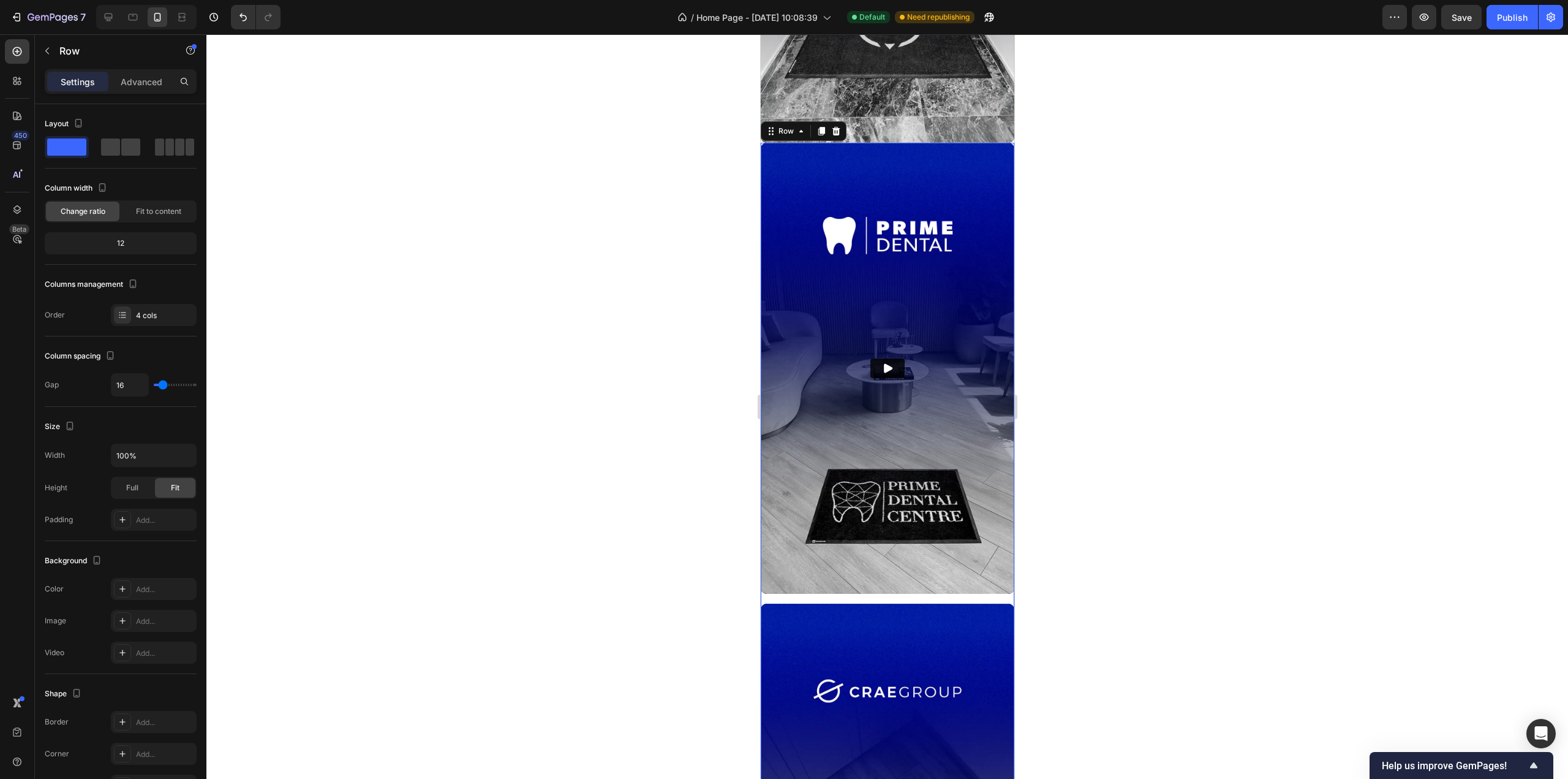
click at [141, 84] on p "Advanced" at bounding box center [142, 82] width 42 height 13
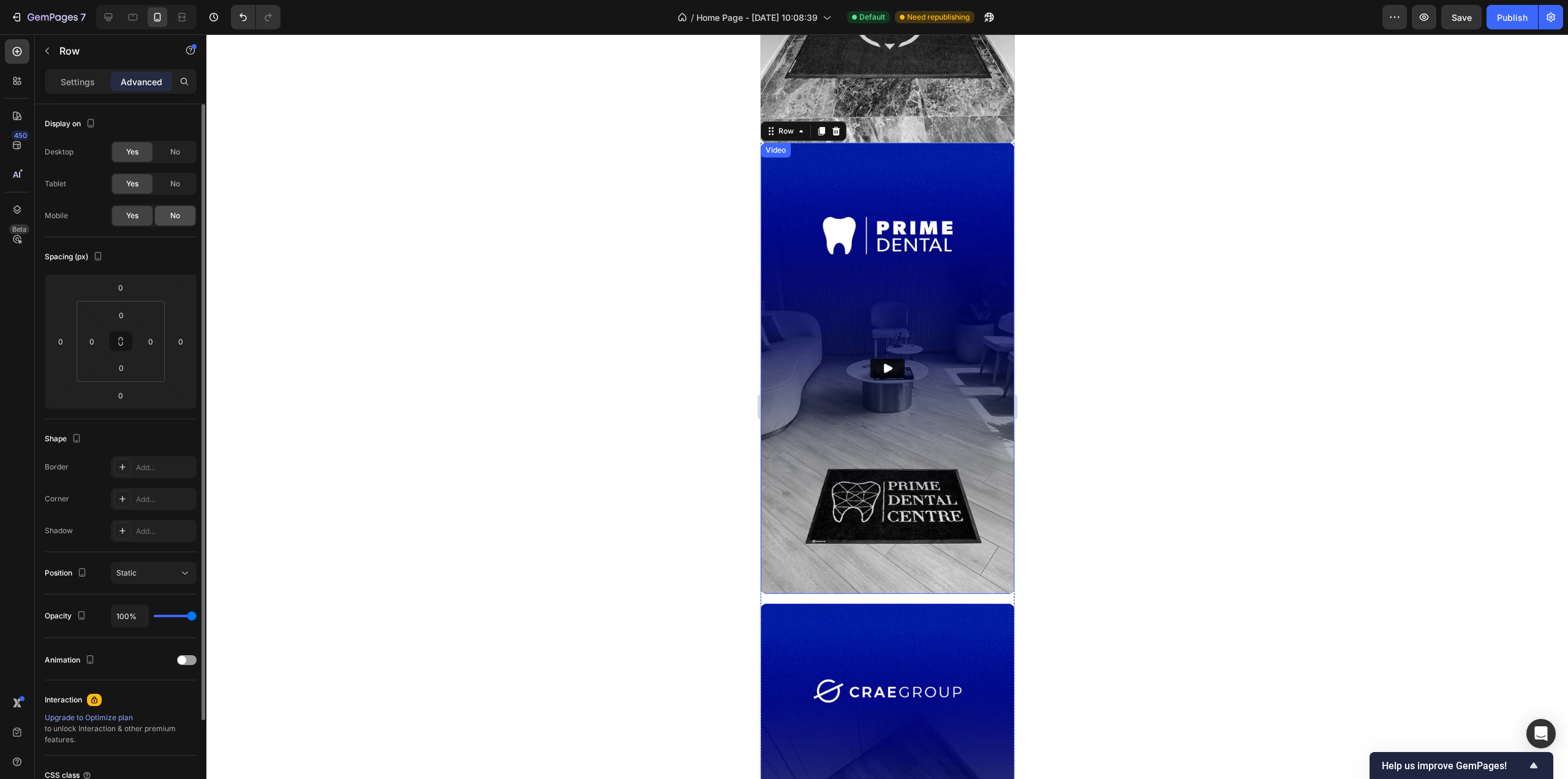
click at [174, 216] on span "No" at bounding box center [175, 216] width 10 height 11
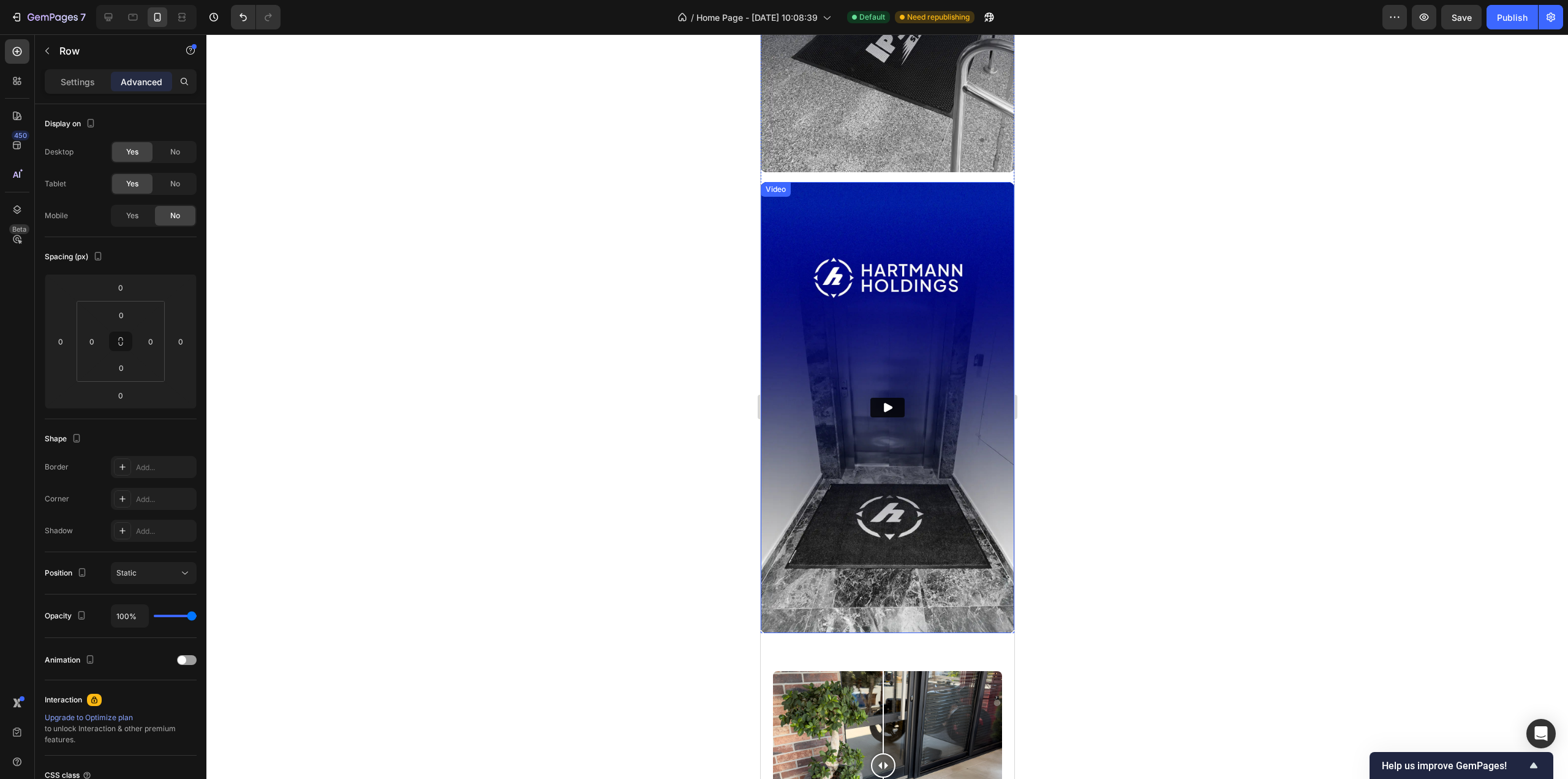
scroll to position [2911, 0]
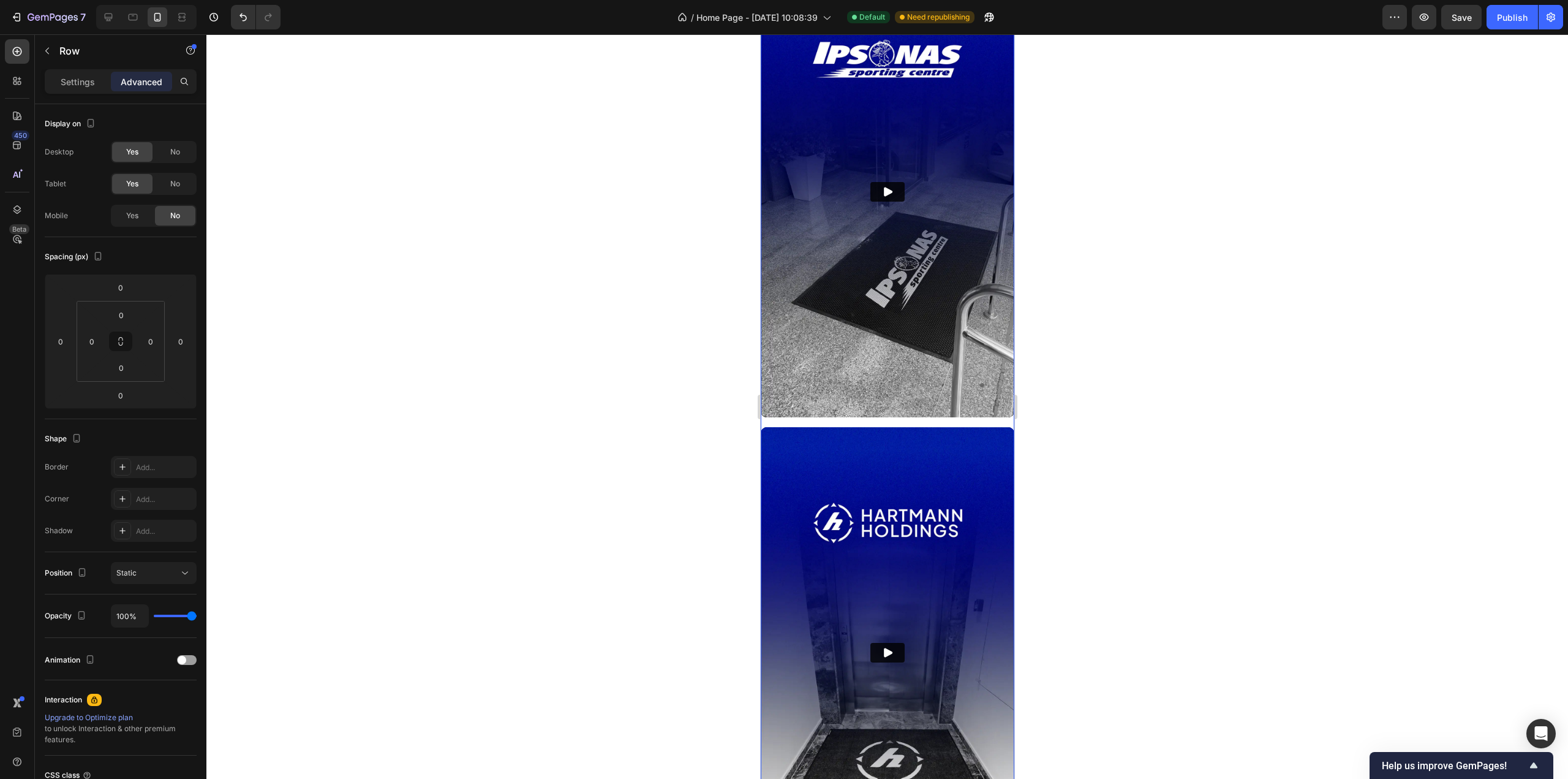
click at [180, 184] on span "No" at bounding box center [175, 183] width 10 height 11
click at [177, 151] on span "No" at bounding box center [175, 152] width 10 height 11
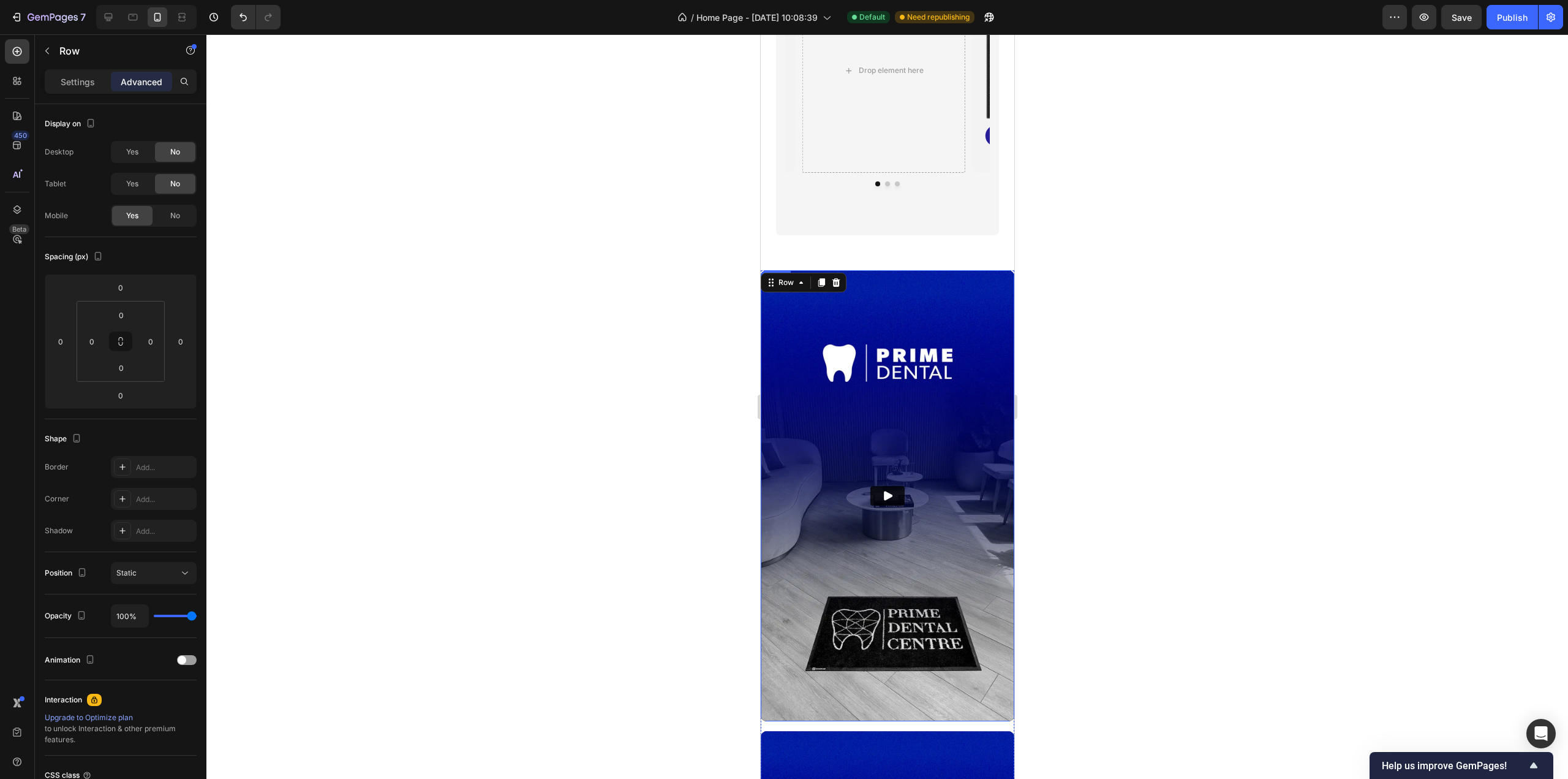
scroll to position [1501, 0]
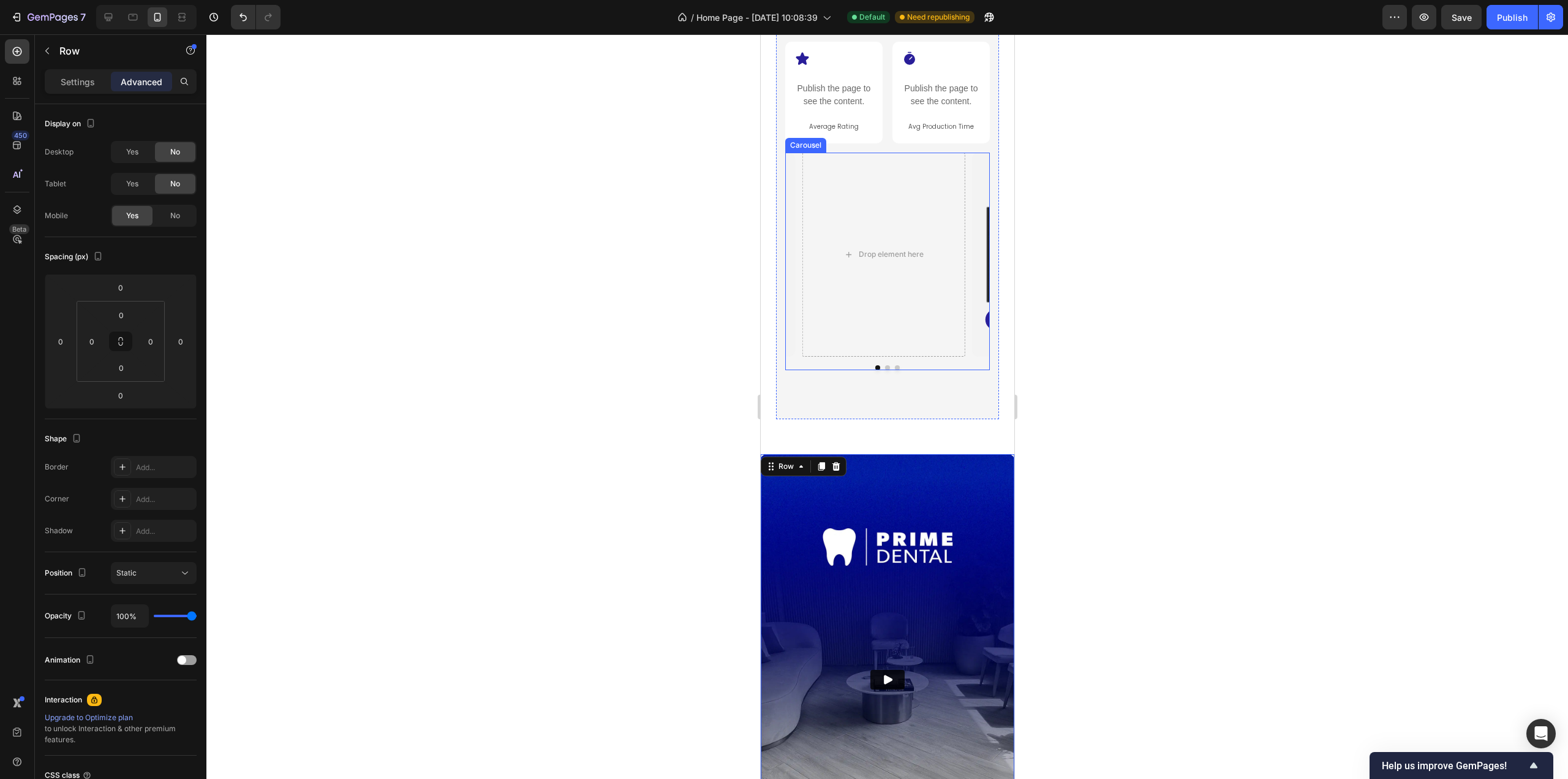
click at [795, 203] on div "Drop element here oUTDOOR LOGO MAT Heading Weather-resistant. Built for busy en…" at bounding box center [887, 254] width 205 height 204
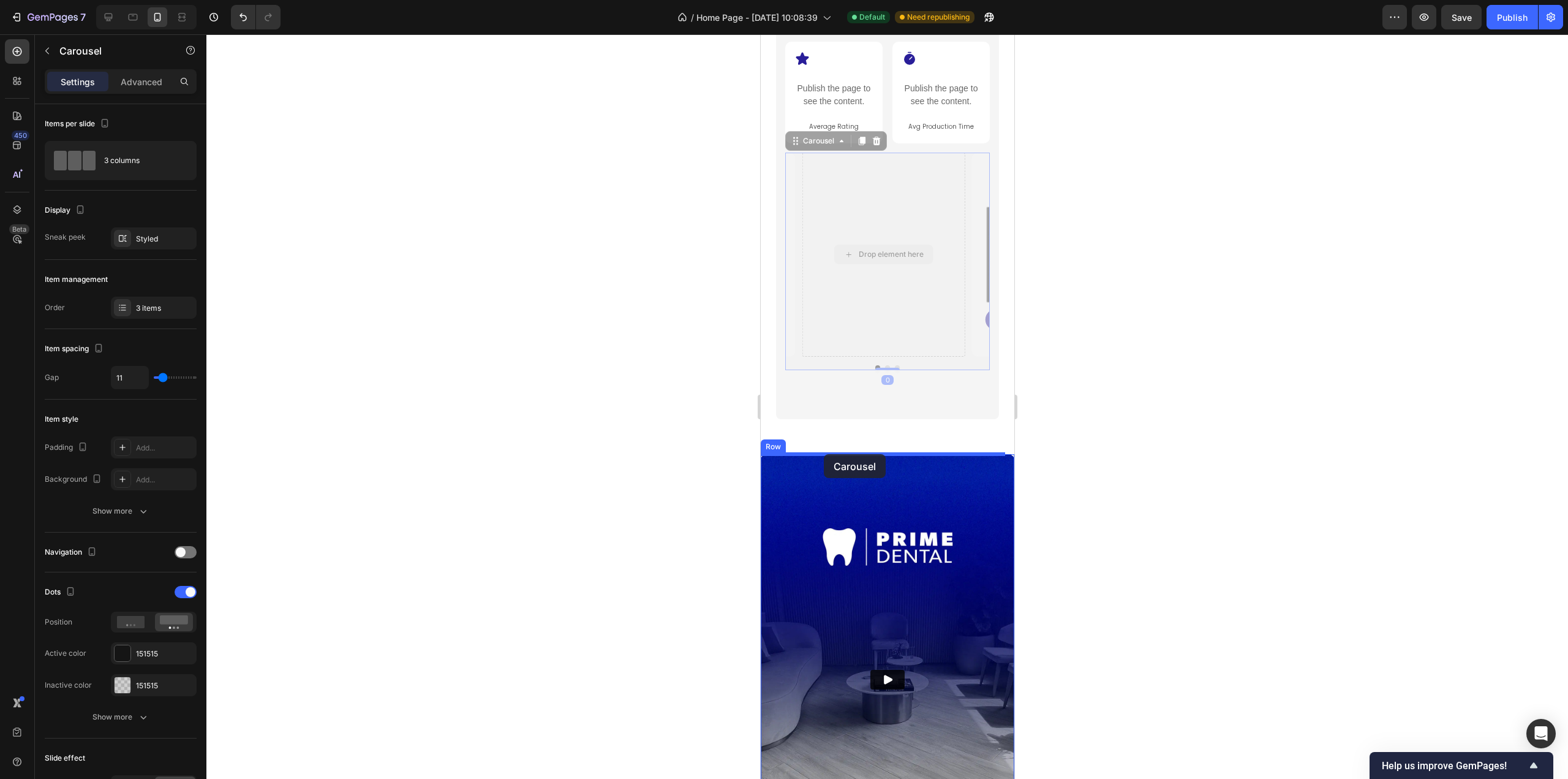
drag, startPoint x: 790, startPoint y: 140, endPoint x: 823, endPoint y: 454, distance: 315.7
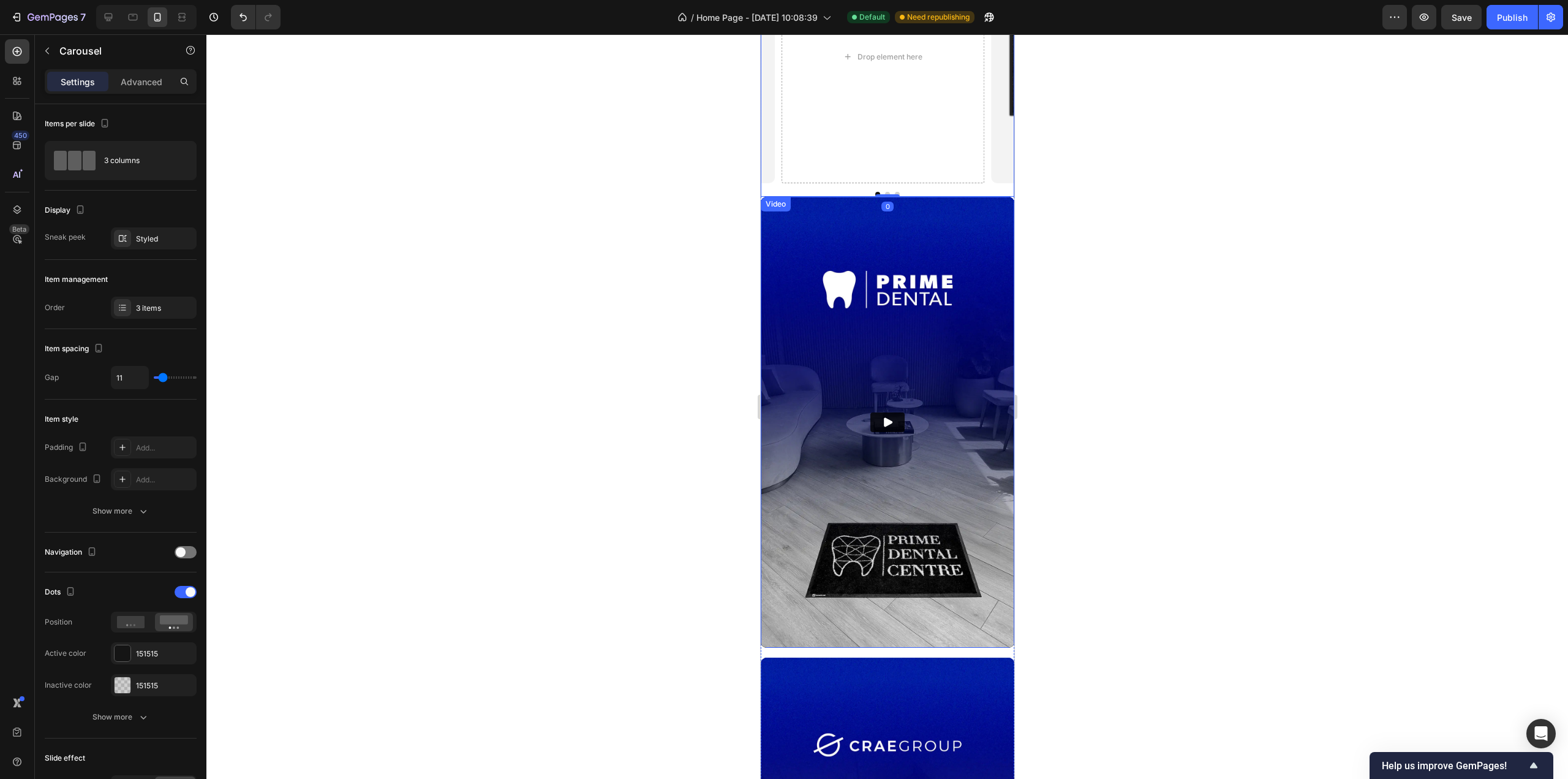
scroll to position [1624, 0]
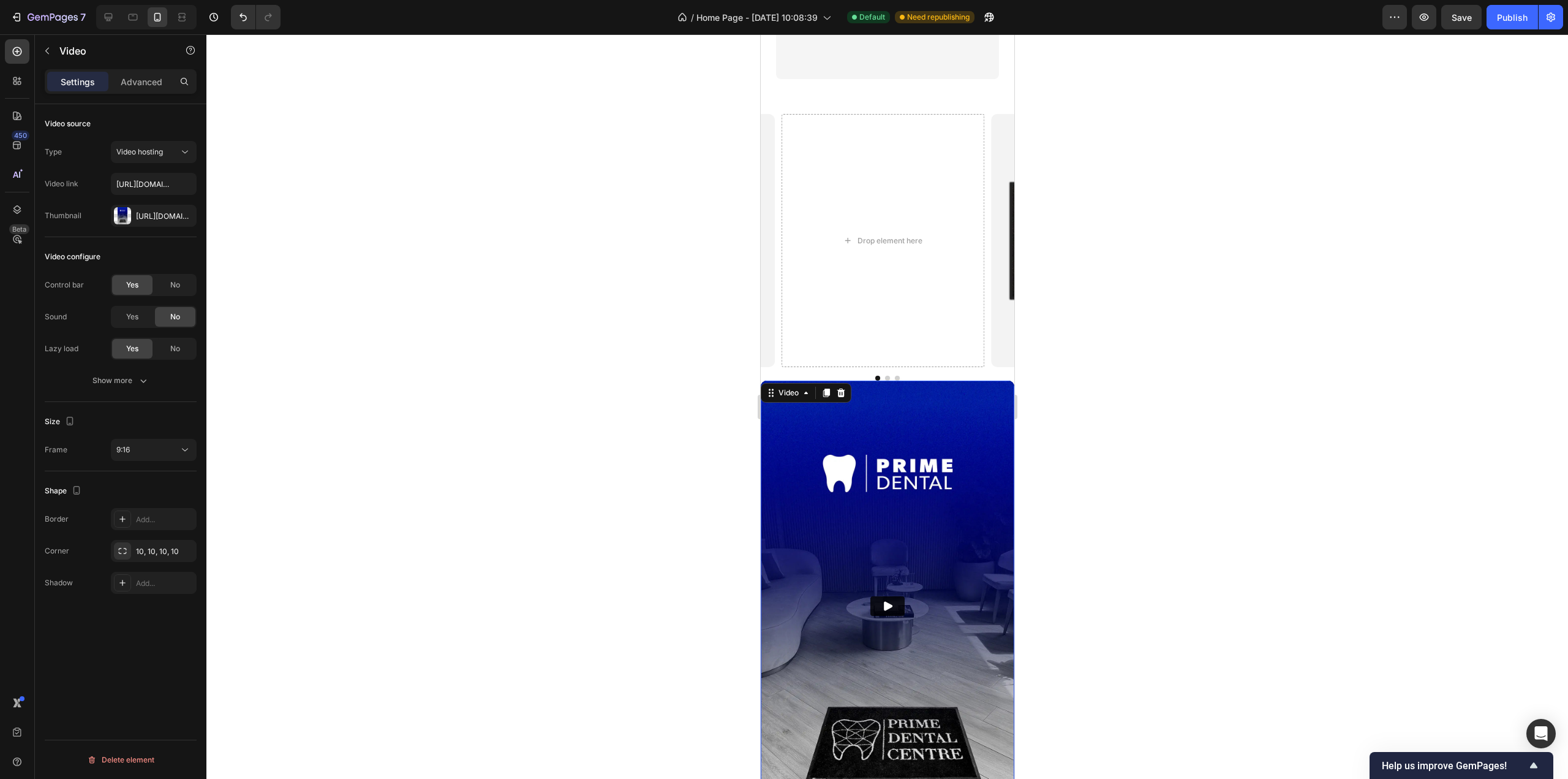
click at [896, 562] on img at bounding box center [887, 606] width 253 height 451
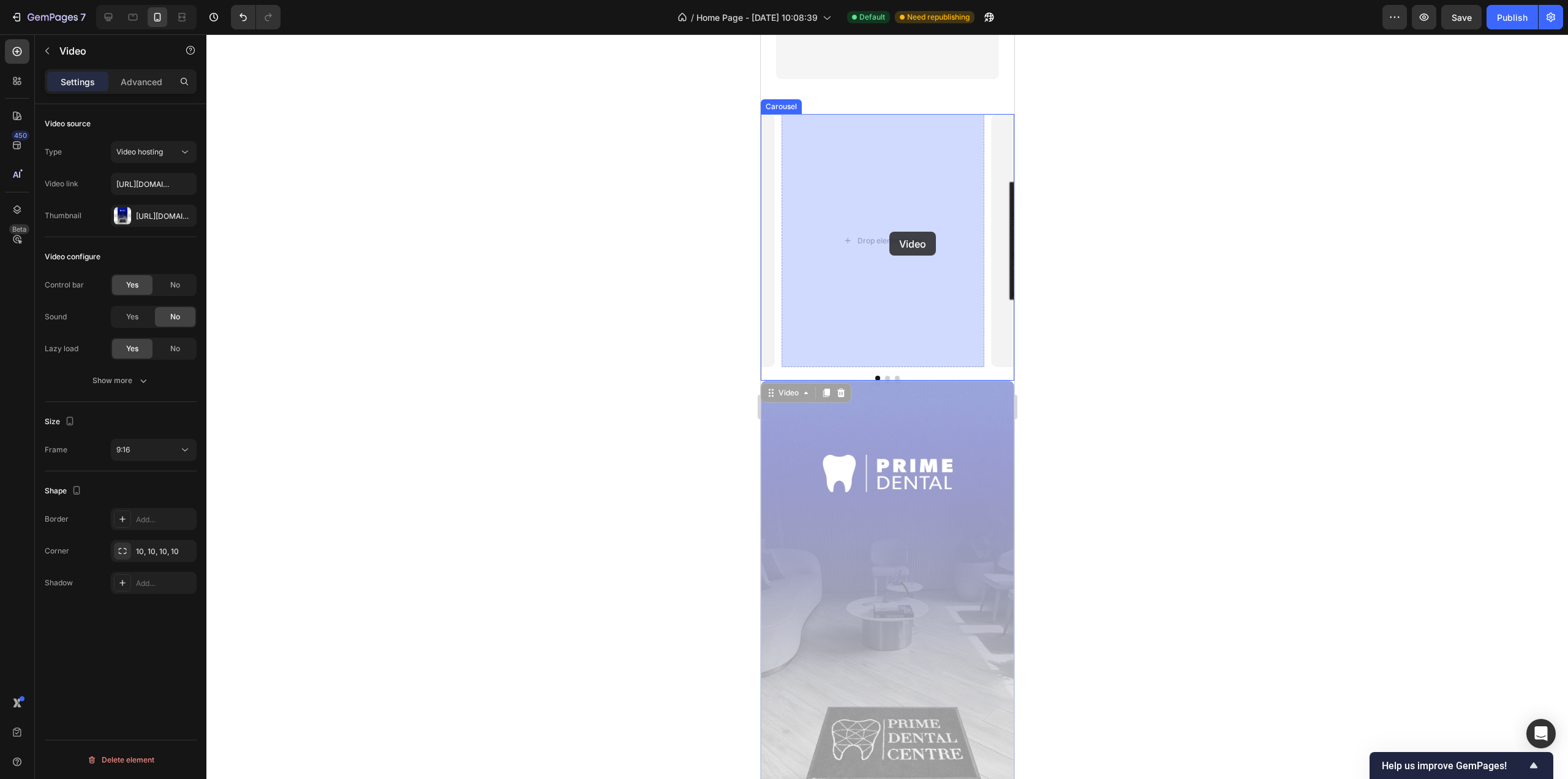
drag, startPoint x: 769, startPoint y: 396, endPoint x: 889, endPoint y: 232, distance: 203.2
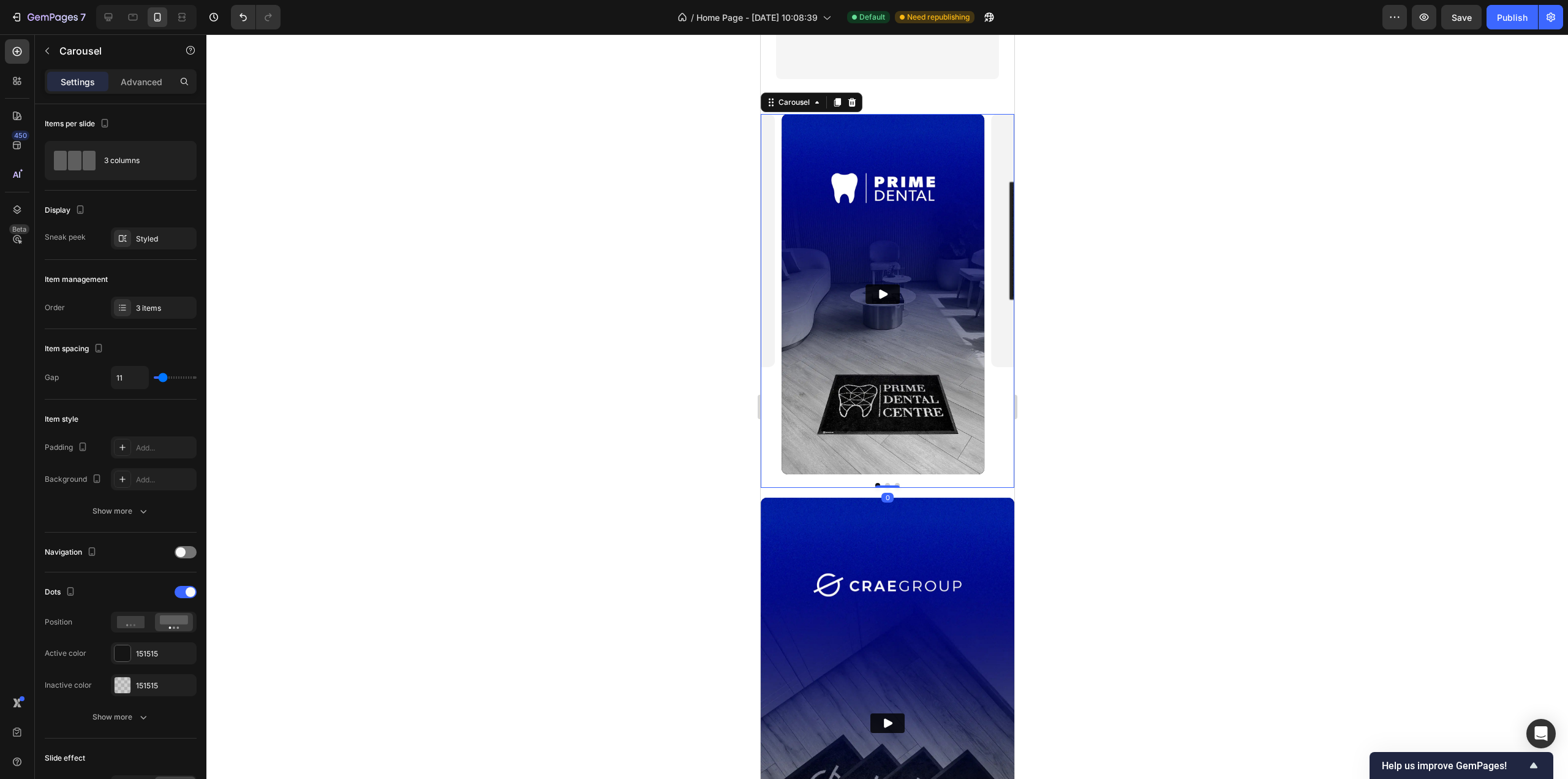
click at [885, 484] on button "Dot" at bounding box center [887, 485] width 5 height 5
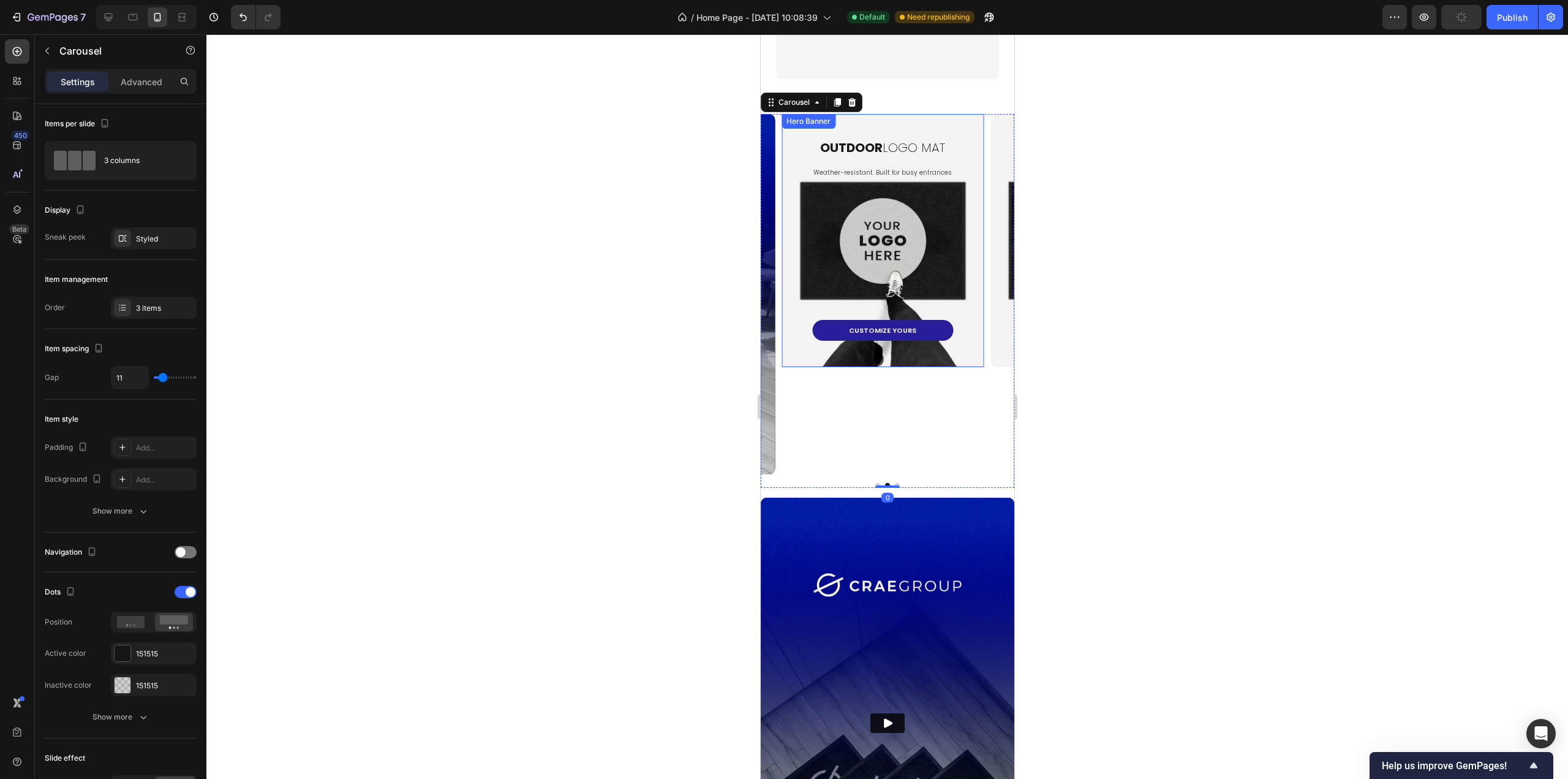
click at [897, 352] on div "oUTDOOR LOGO MAT Heading Weather-resistant. Built for busy entrances Text Block…" at bounding box center [882, 241] width 202 height 252
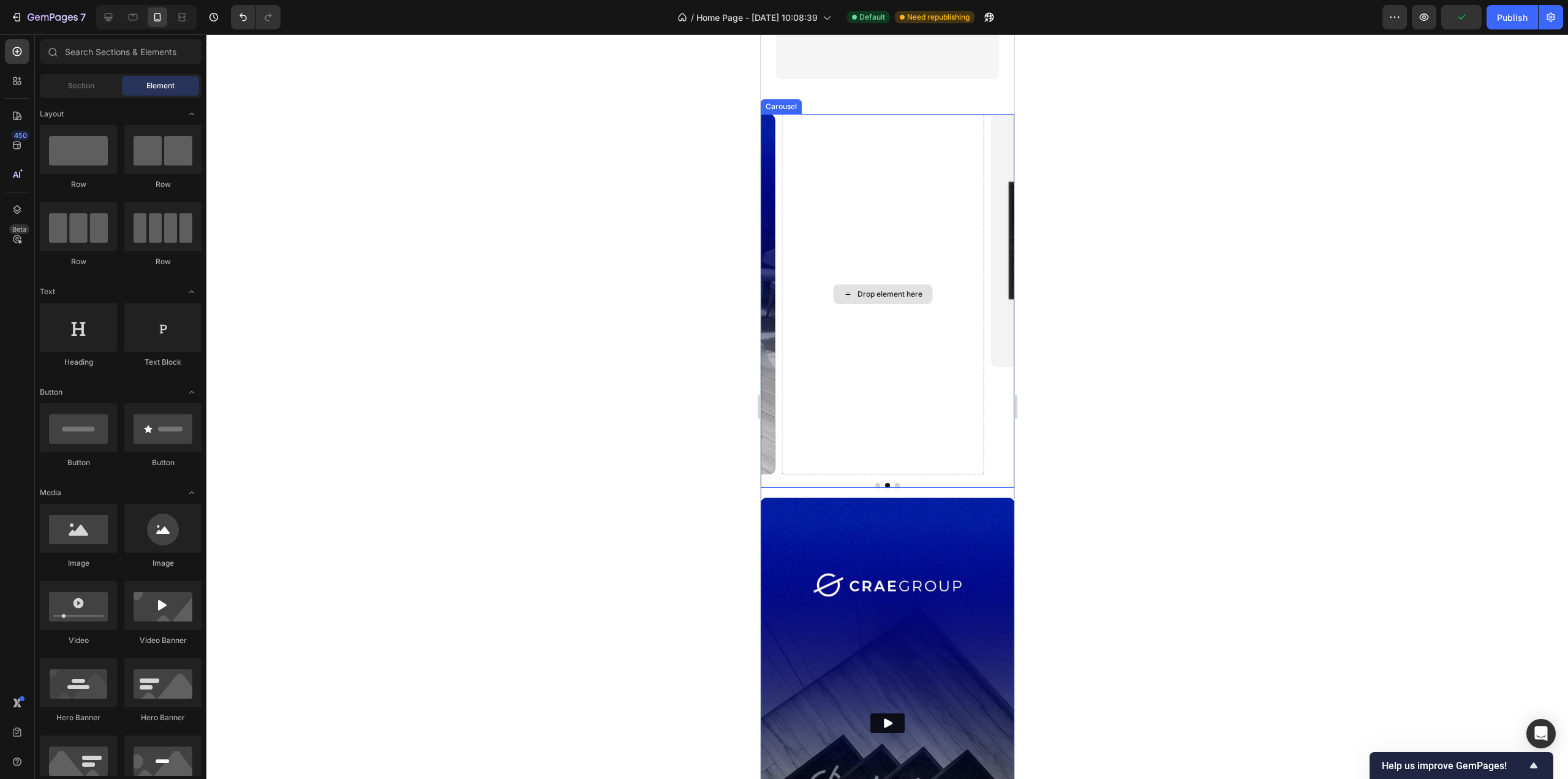
click at [934, 601] on img at bounding box center [887, 723] width 253 height 451
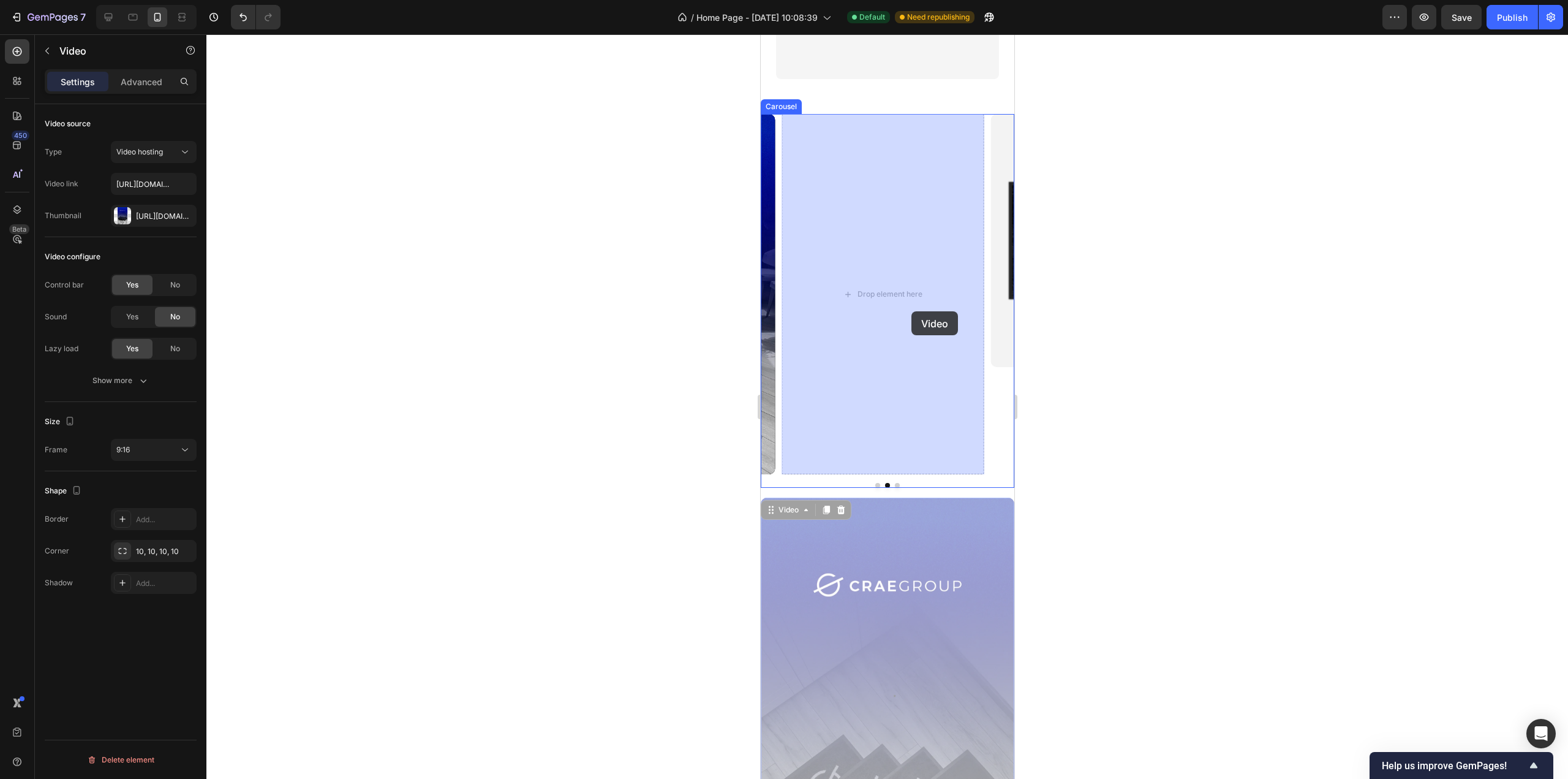
drag, startPoint x: 771, startPoint y: 510, endPoint x: 902, endPoint y: 342, distance: 213.0
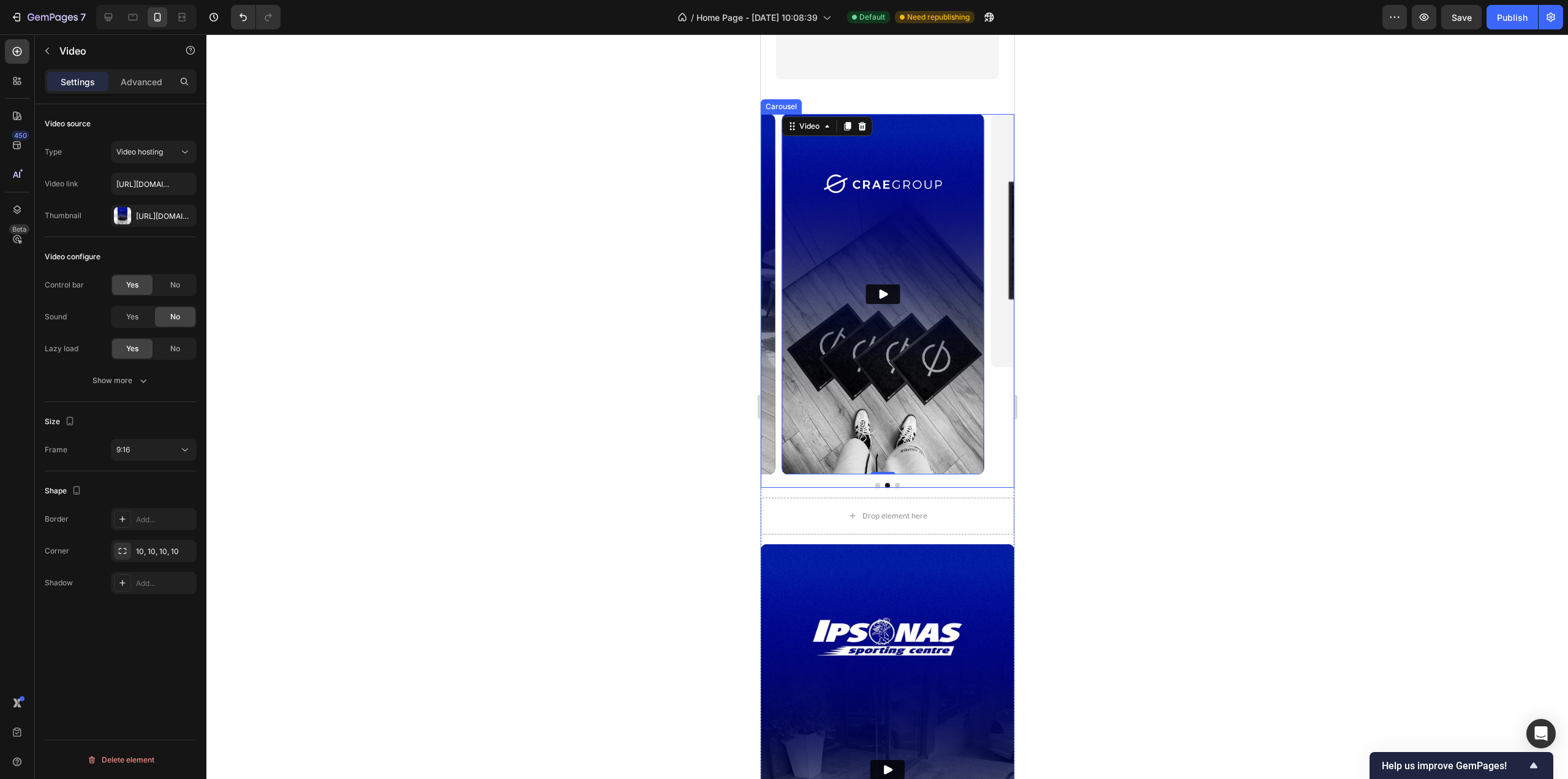
click at [895, 483] on button "Dot" at bounding box center [897, 485] width 5 height 5
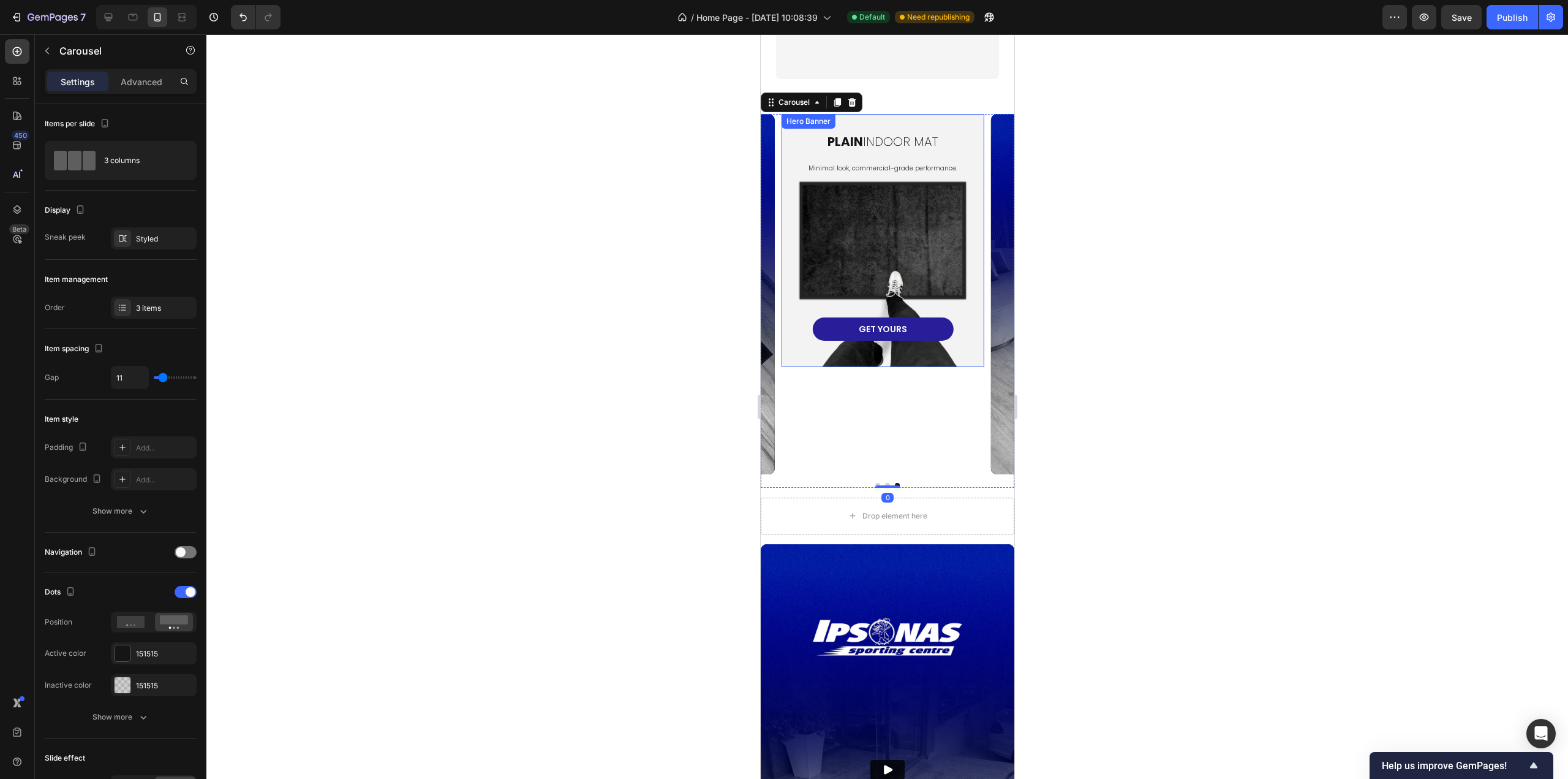
click at [888, 363] on div "plain INDOOR MAT Heading Minimal look, commercial-grade performance. Text Block…" at bounding box center [882, 241] width 202 height 252
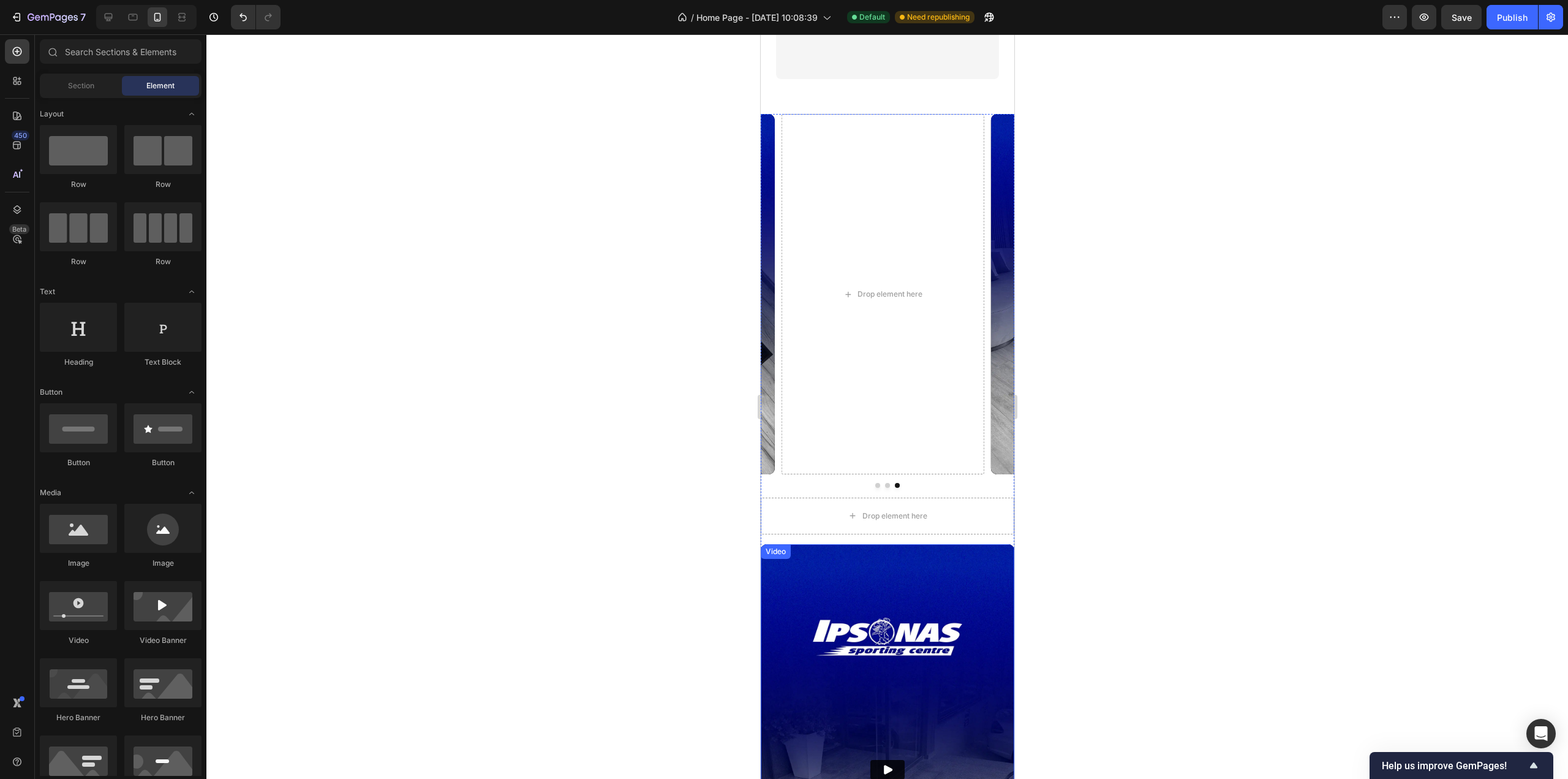
click at [970, 558] on img at bounding box center [887, 770] width 253 height 451
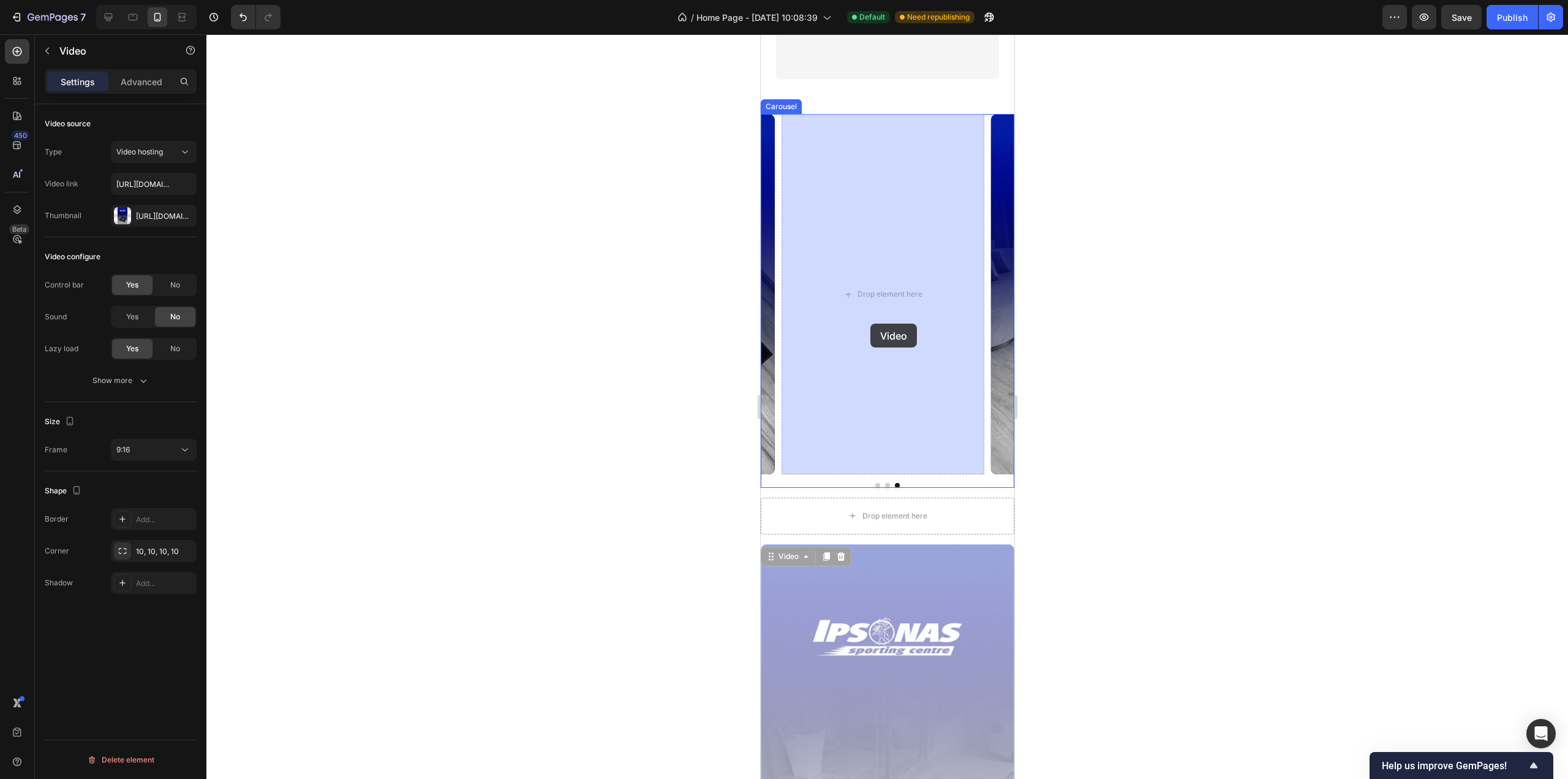
drag, startPoint x: 772, startPoint y: 561, endPoint x: 869, endPoint y: 312, distance: 267.2
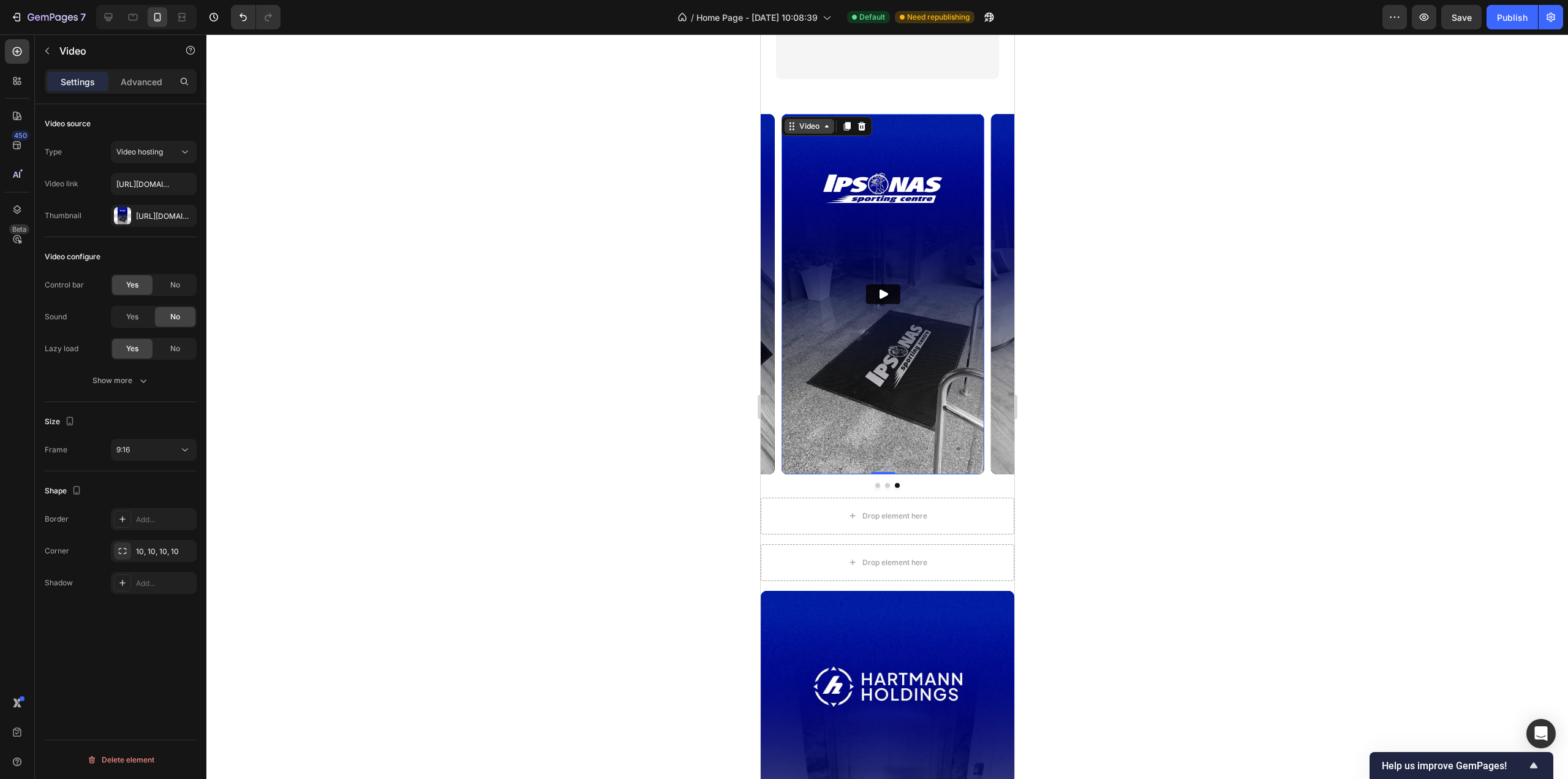
click at [802, 127] on div "Video" at bounding box center [809, 126] width 25 height 11
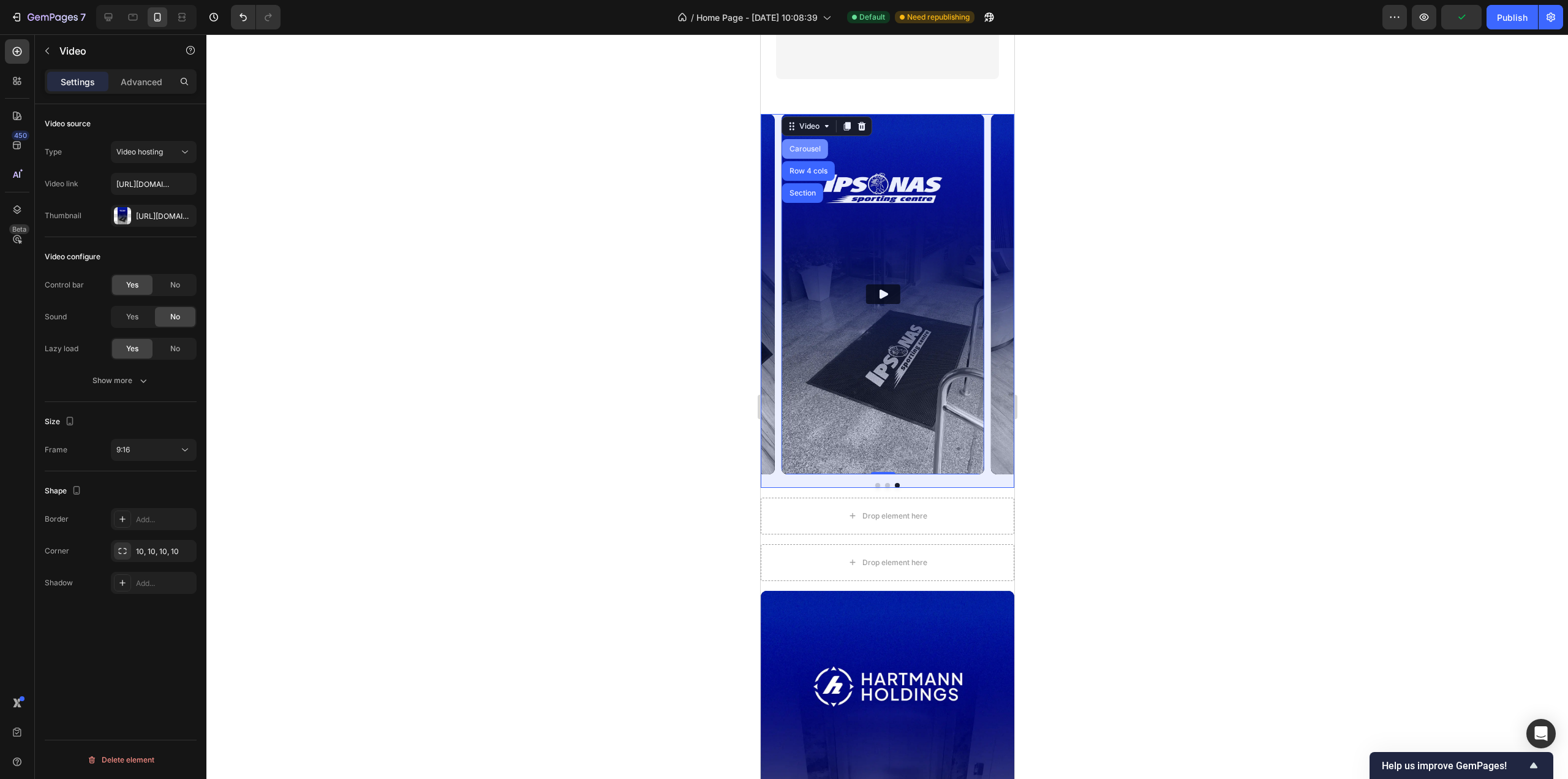
click at [798, 147] on div "Carousel" at bounding box center [804, 149] width 36 height 7
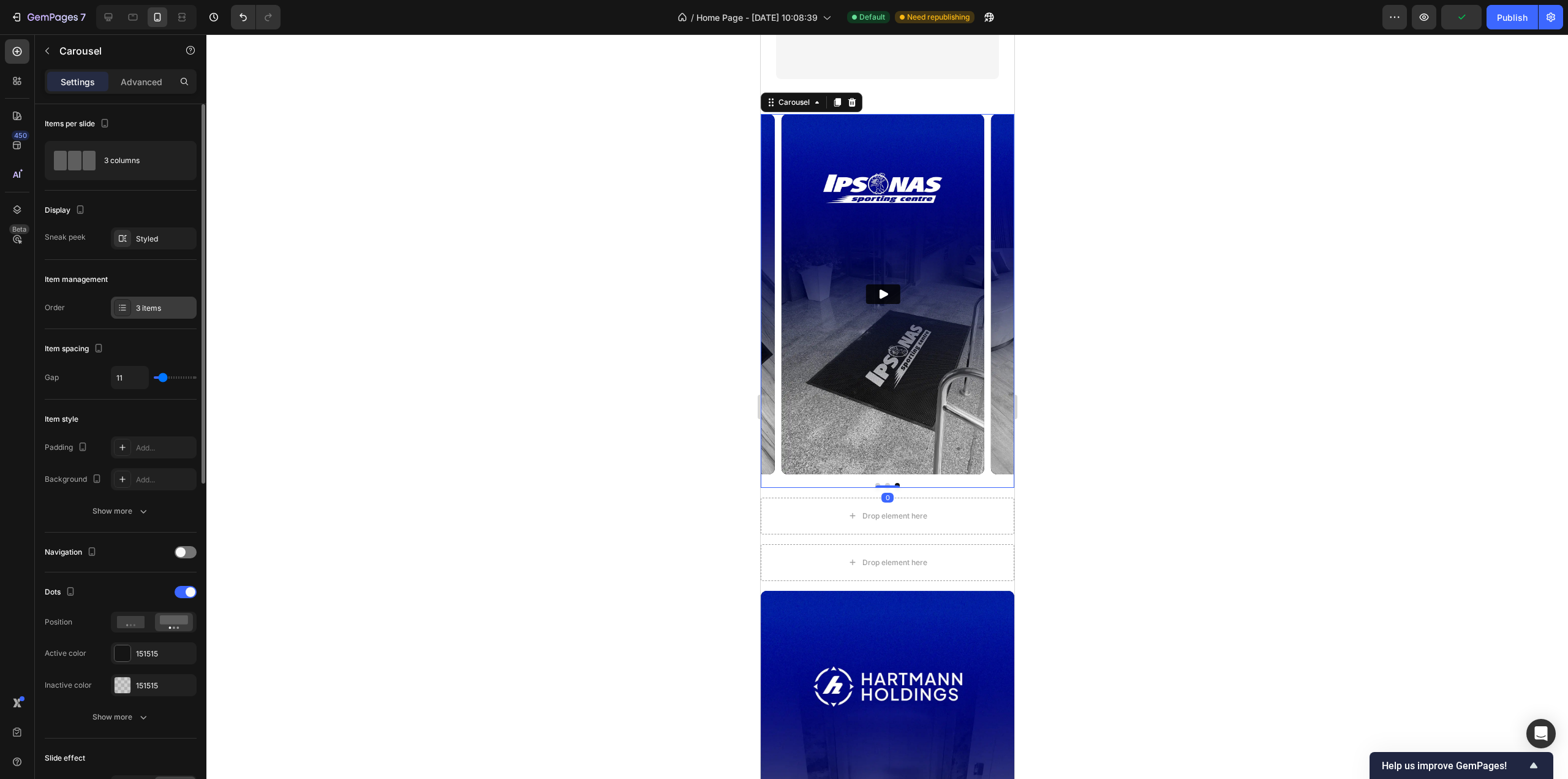
click at [135, 297] on div "3 items" at bounding box center [154, 307] width 86 height 22
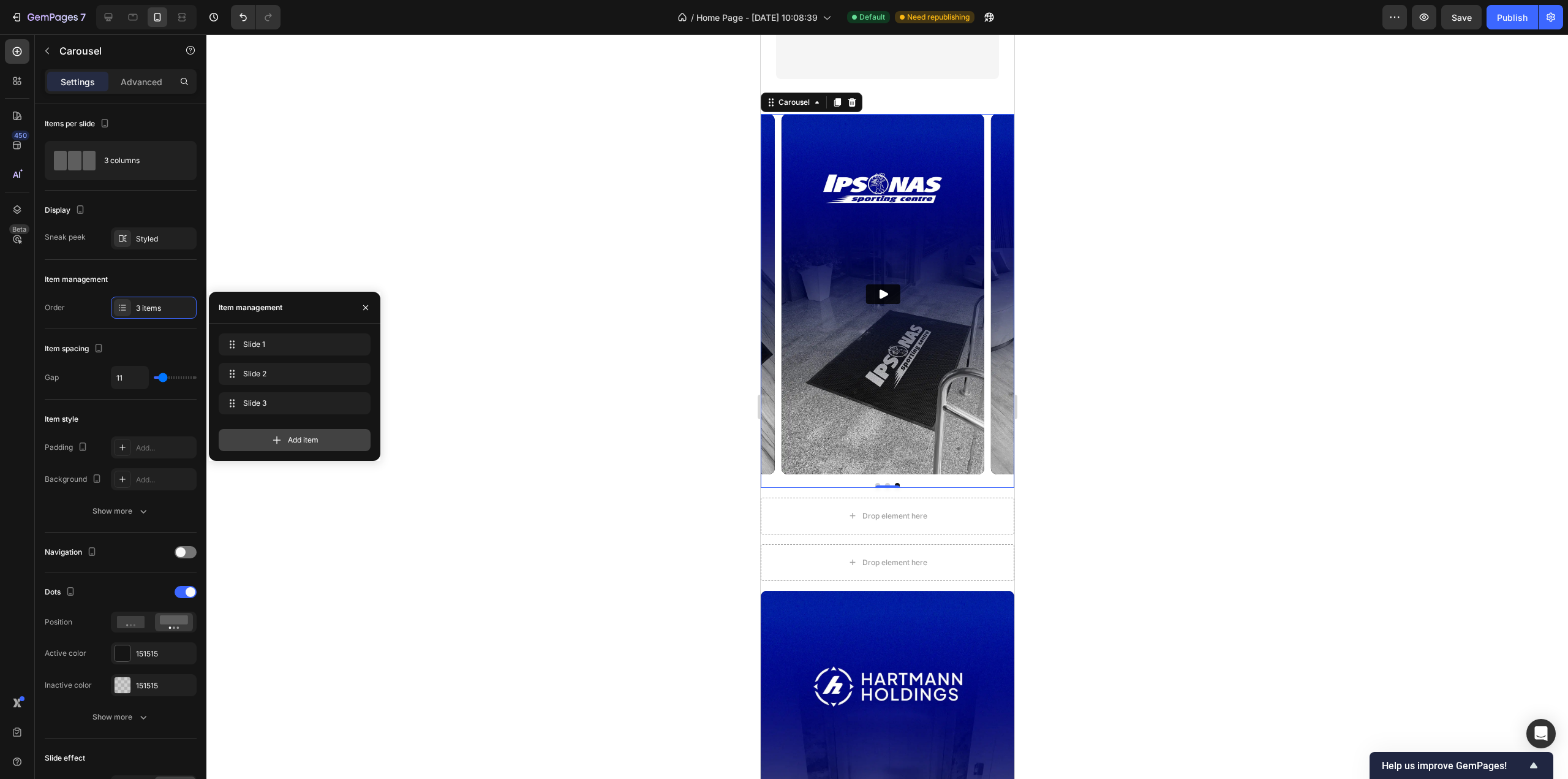
click at [315, 438] on span "Add item" at bounding box center [303, 440] width 31 height 11
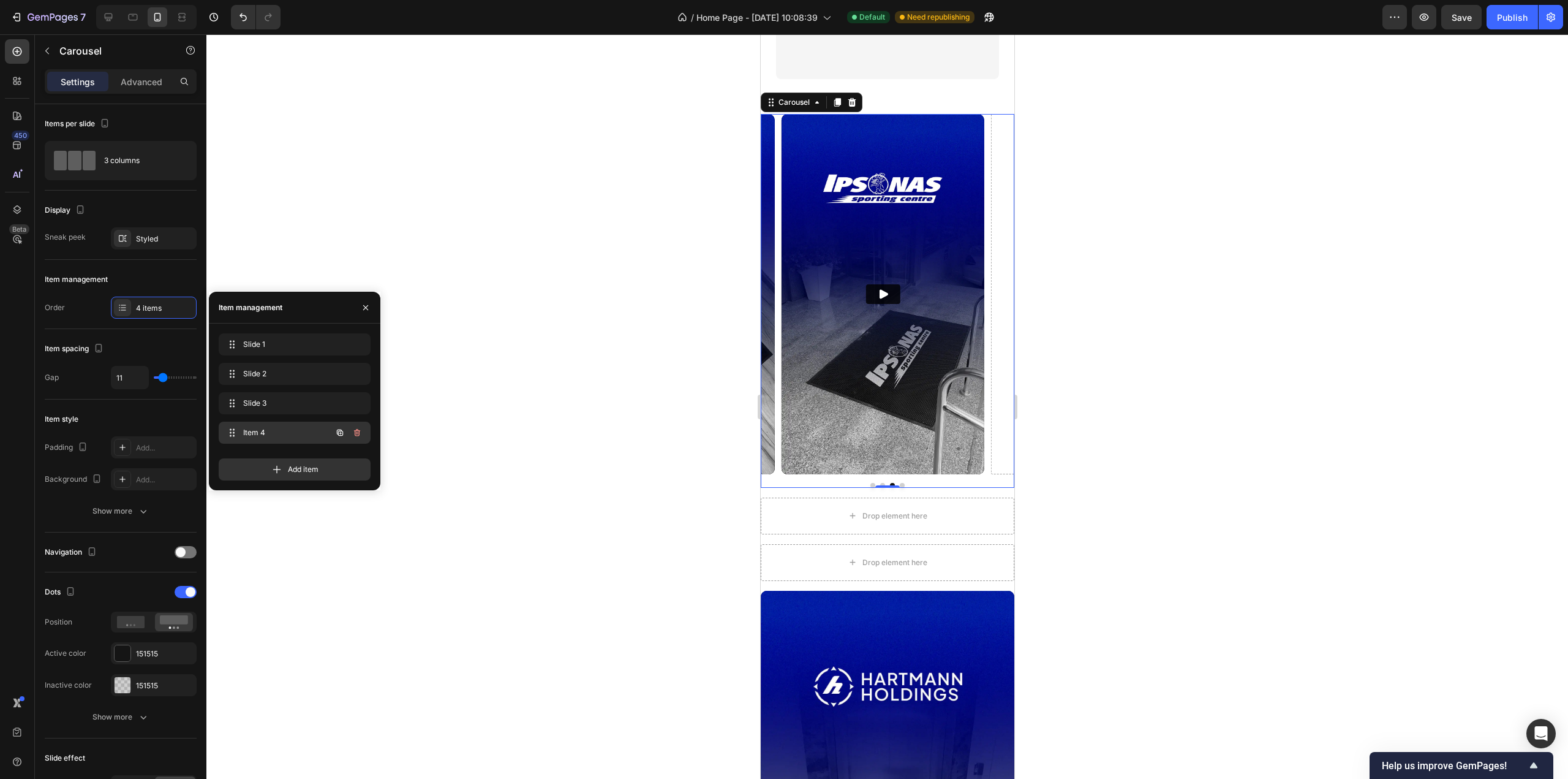
click at [266, 432] on span "Item 4" at bounding box center [278, 432] width 69 height 11
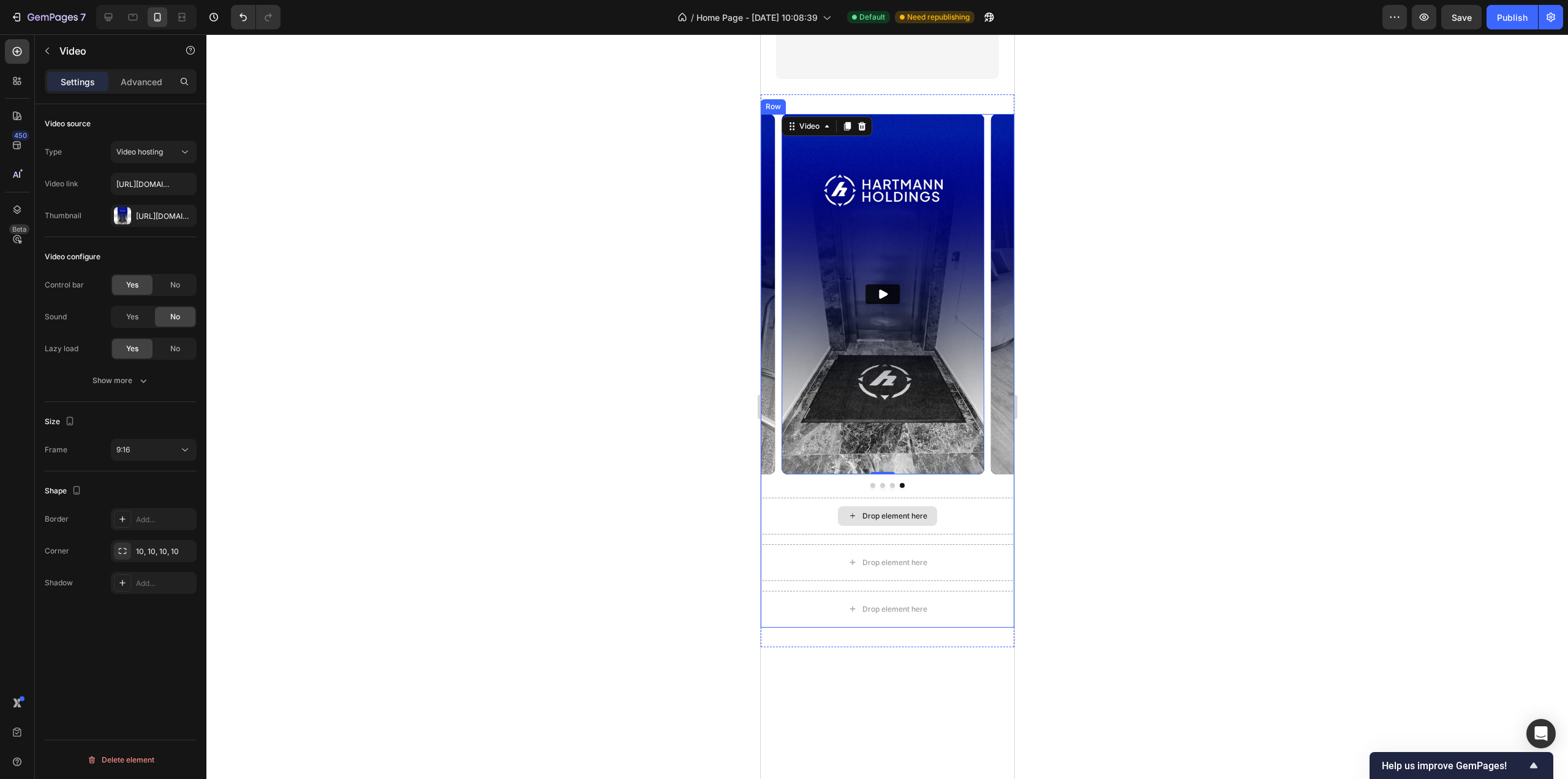
click at [966, 521] on div "Drop element here" at bounding box center [887, 516] width 253 height 37
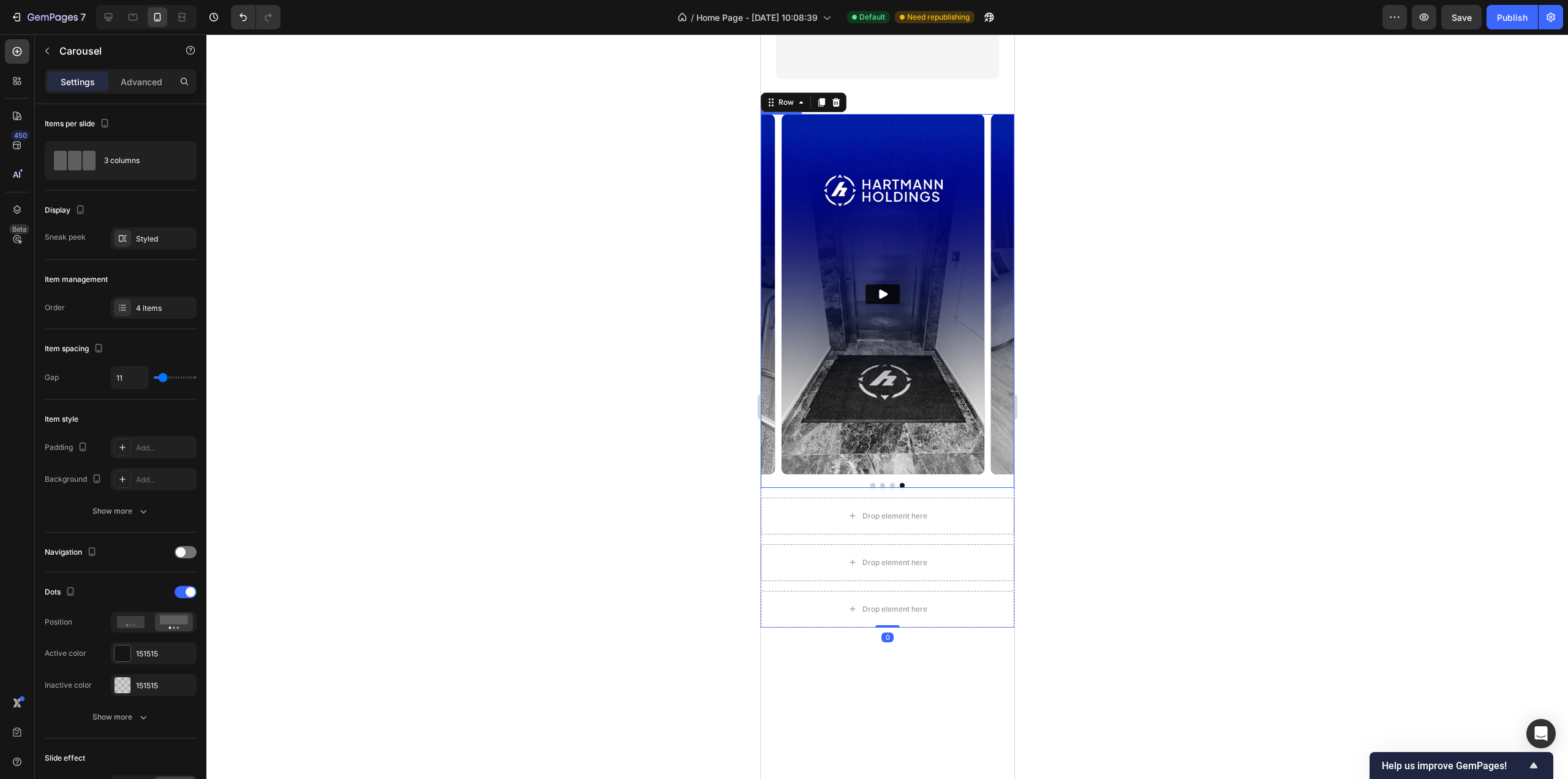
click at [779, 154] on div "Video Video Video Video" at bounding box center [887, 294] width 253 height 360
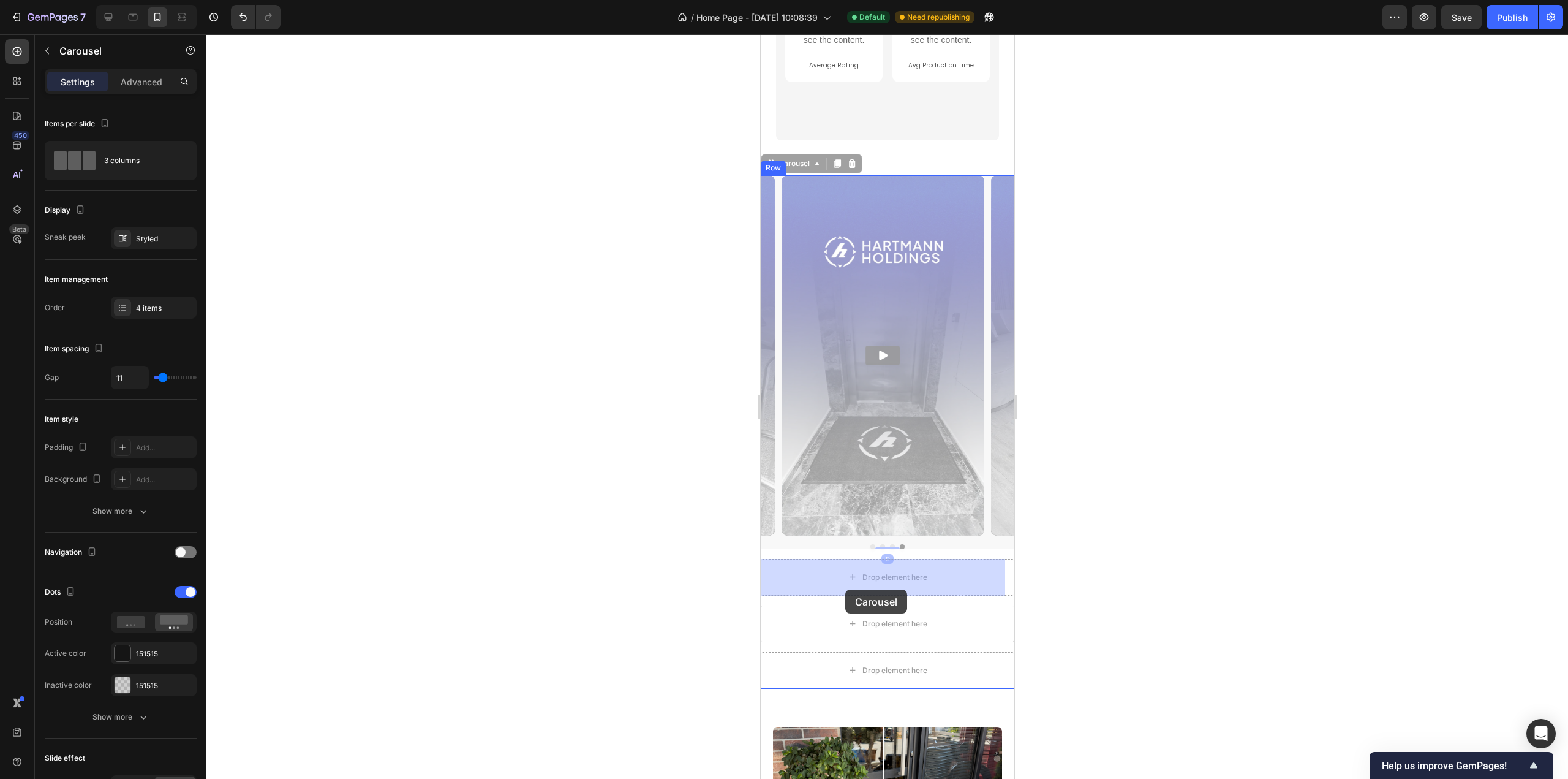
scroll to position [1747, 0]
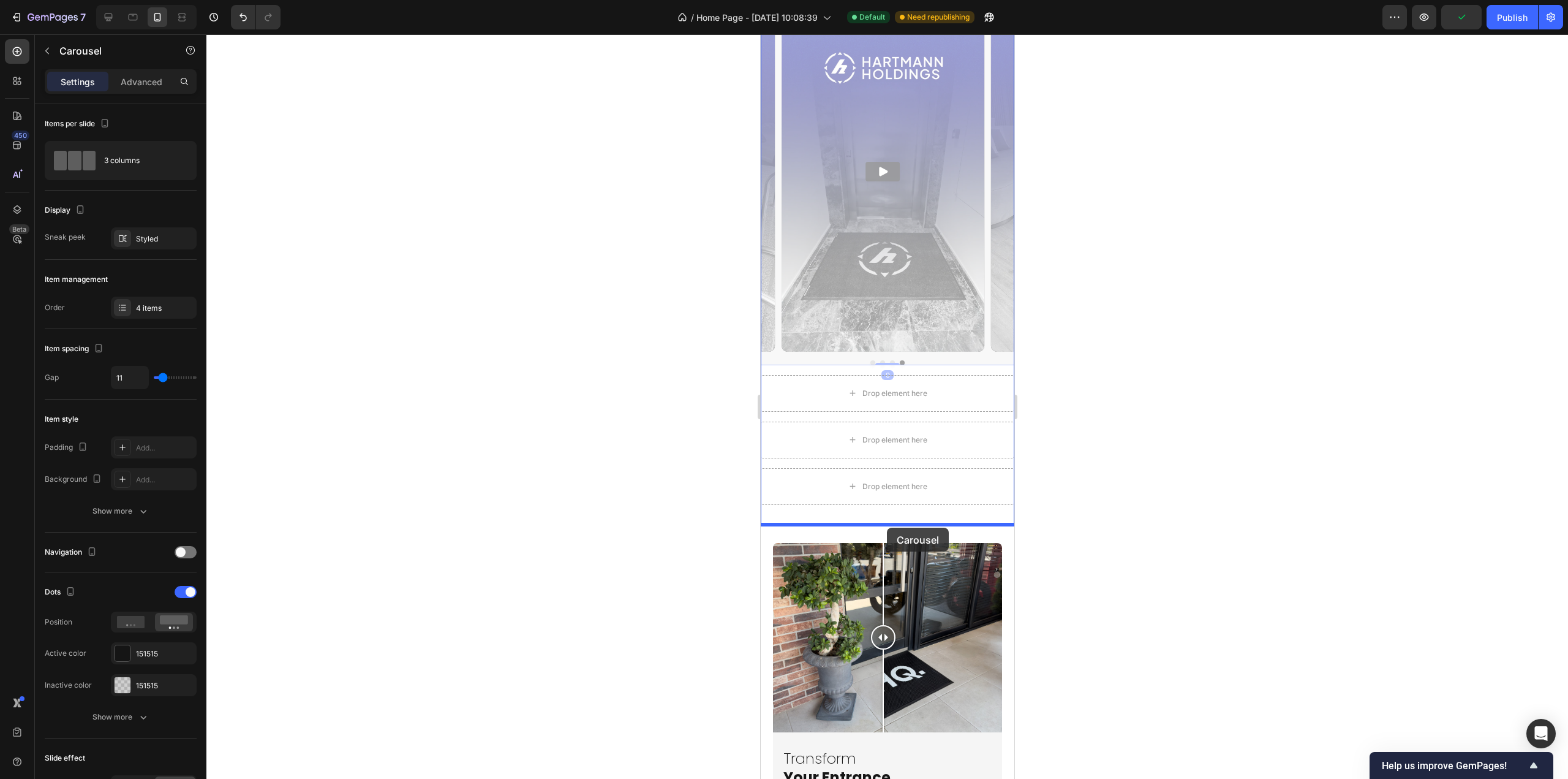
drag, startPoint x: 771, startPoint y: 348, endPoint x: 886, endPoint y: 528, distance: 213.6
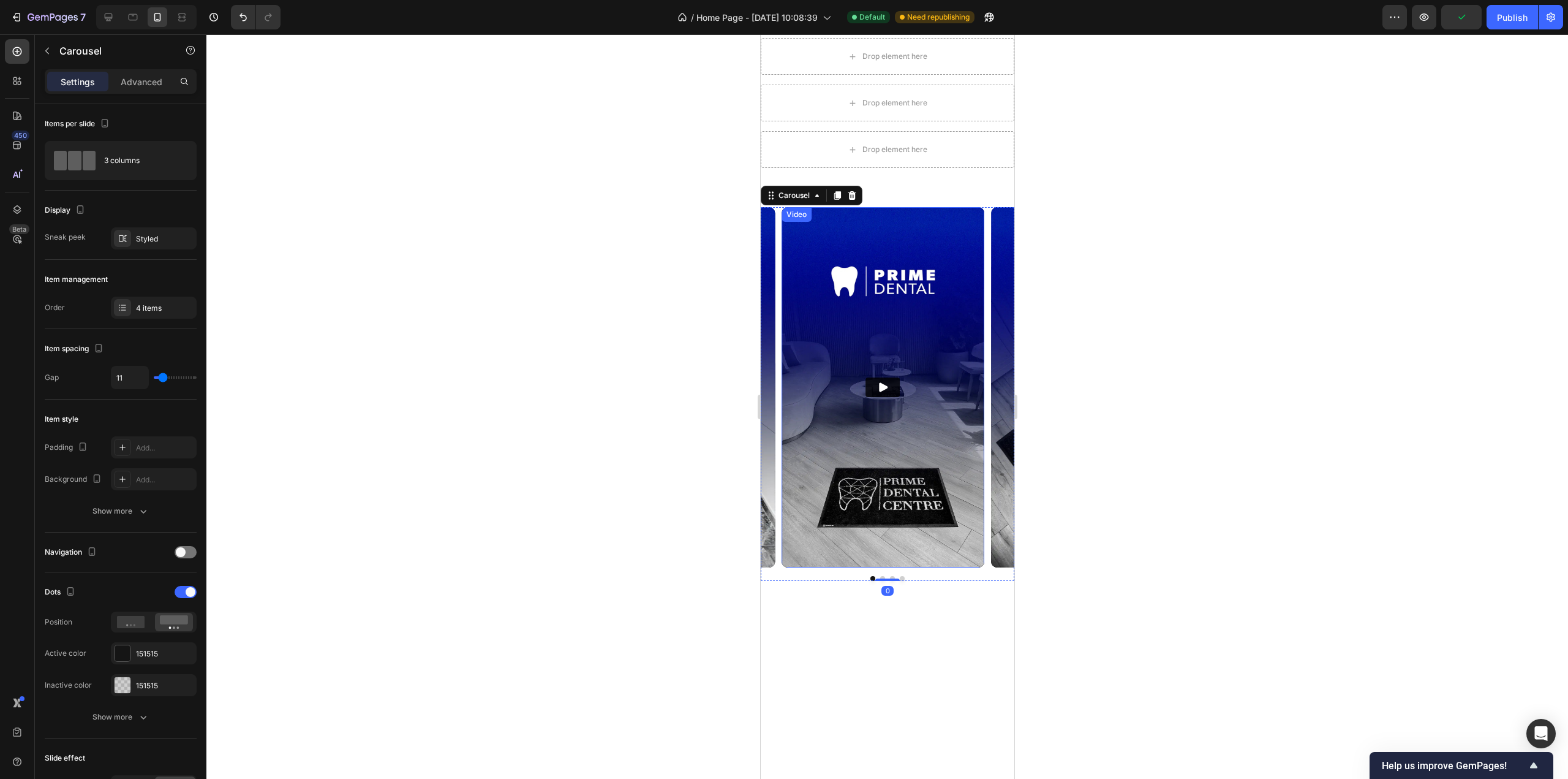
scroll to position [1441, 0]
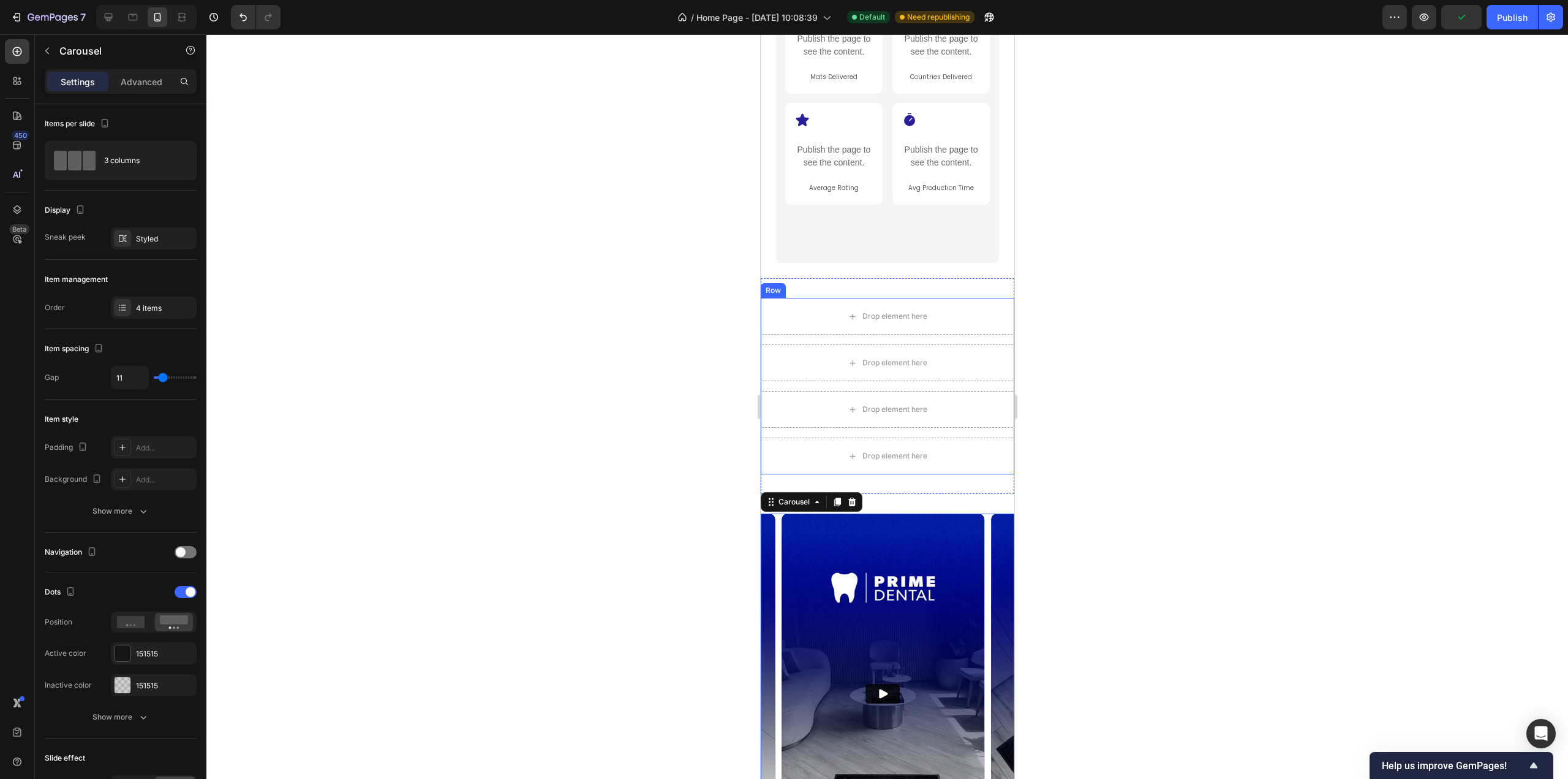
click at [955, 339] on div "Drop element here Drop element here Drop element here Drop element here Row" at bounding box center [887, 386] width 253 height 177
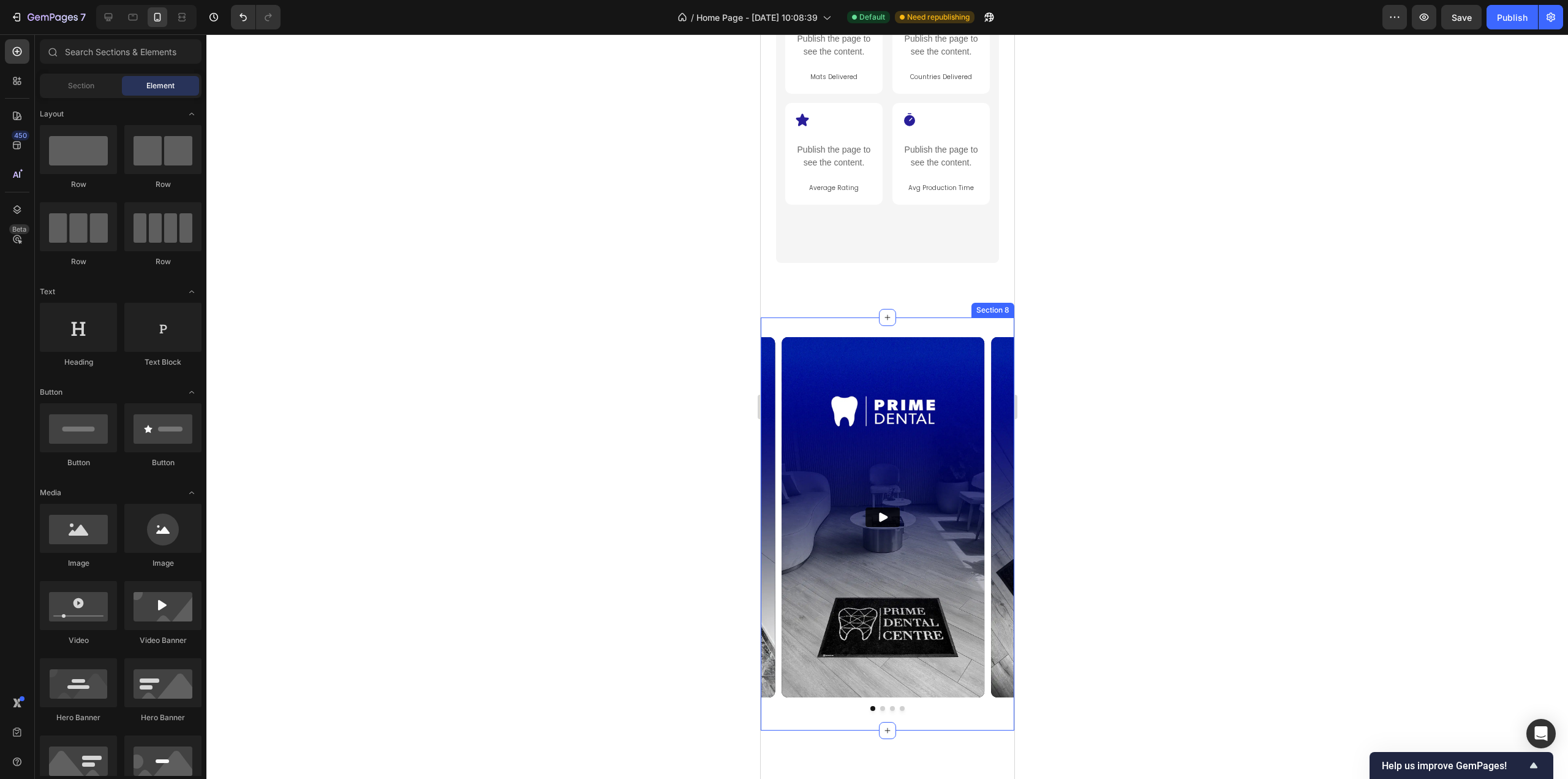
click at [930, 323] on div "Video Video Video Video Carousel Section 8" at bounding box center [887, 523] width 253 height 413
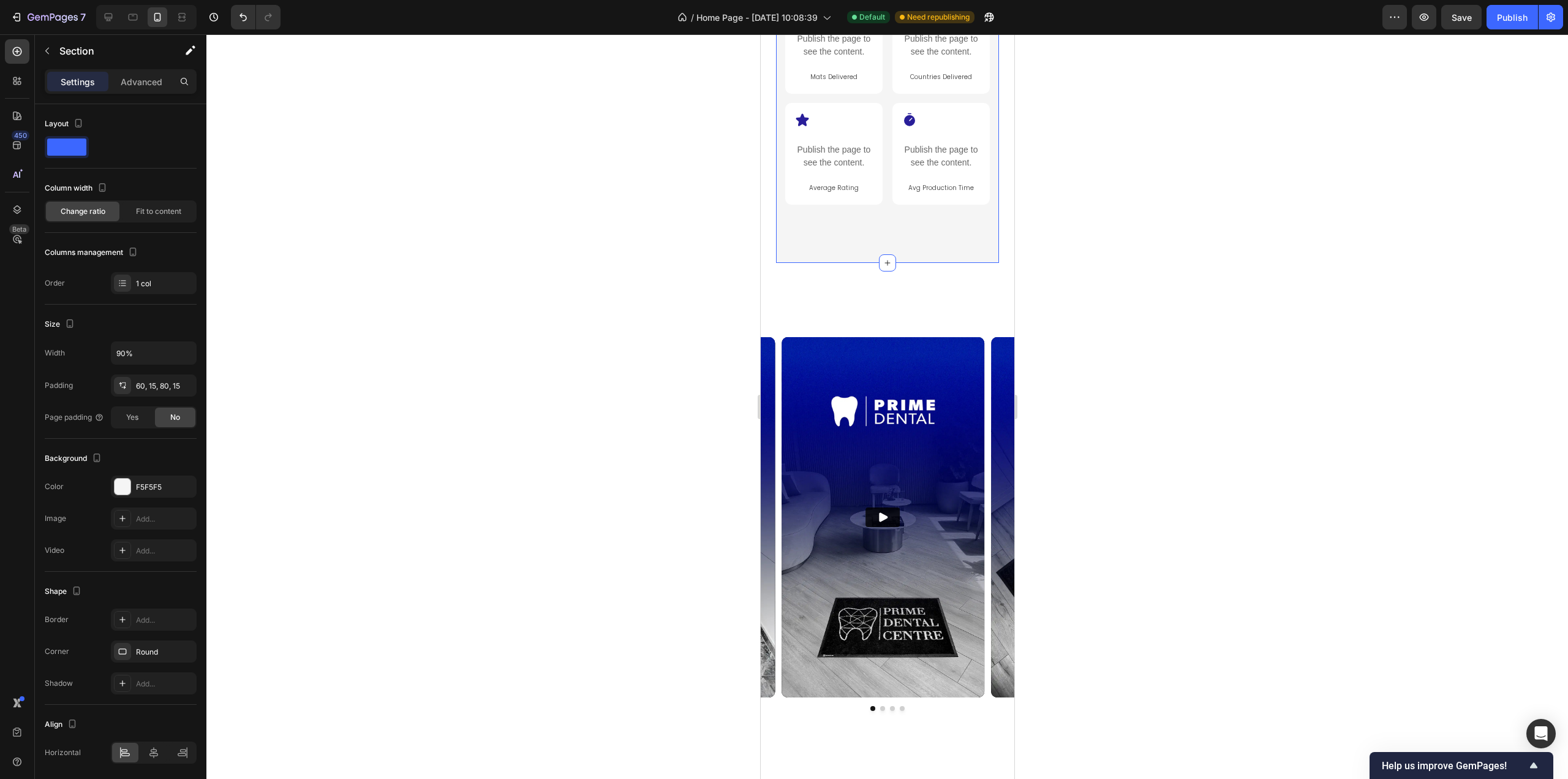
click at [955, 253] on div "What We’ve Achieved in Just 1 Year Heading Icon Publish the page to see the con…" at bounding box center [887, 81] width 223 height 363
click at [932, 300] on div "Video Video Video Video Row Section 7 Create Theme Section AI Content Write wit…" at bounding box center [887, 298] width 253 height 39
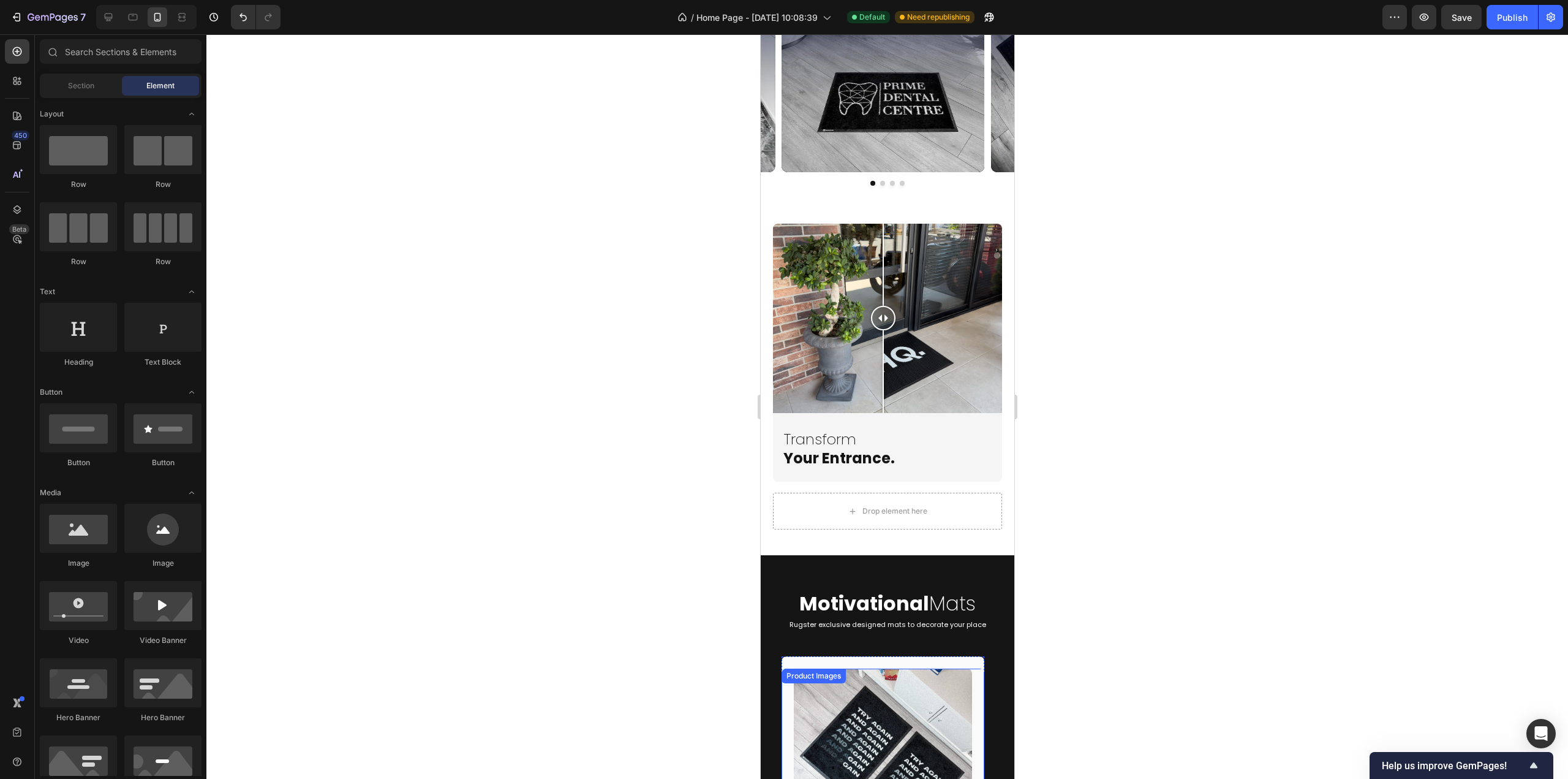
scroll to position [1808, 0]
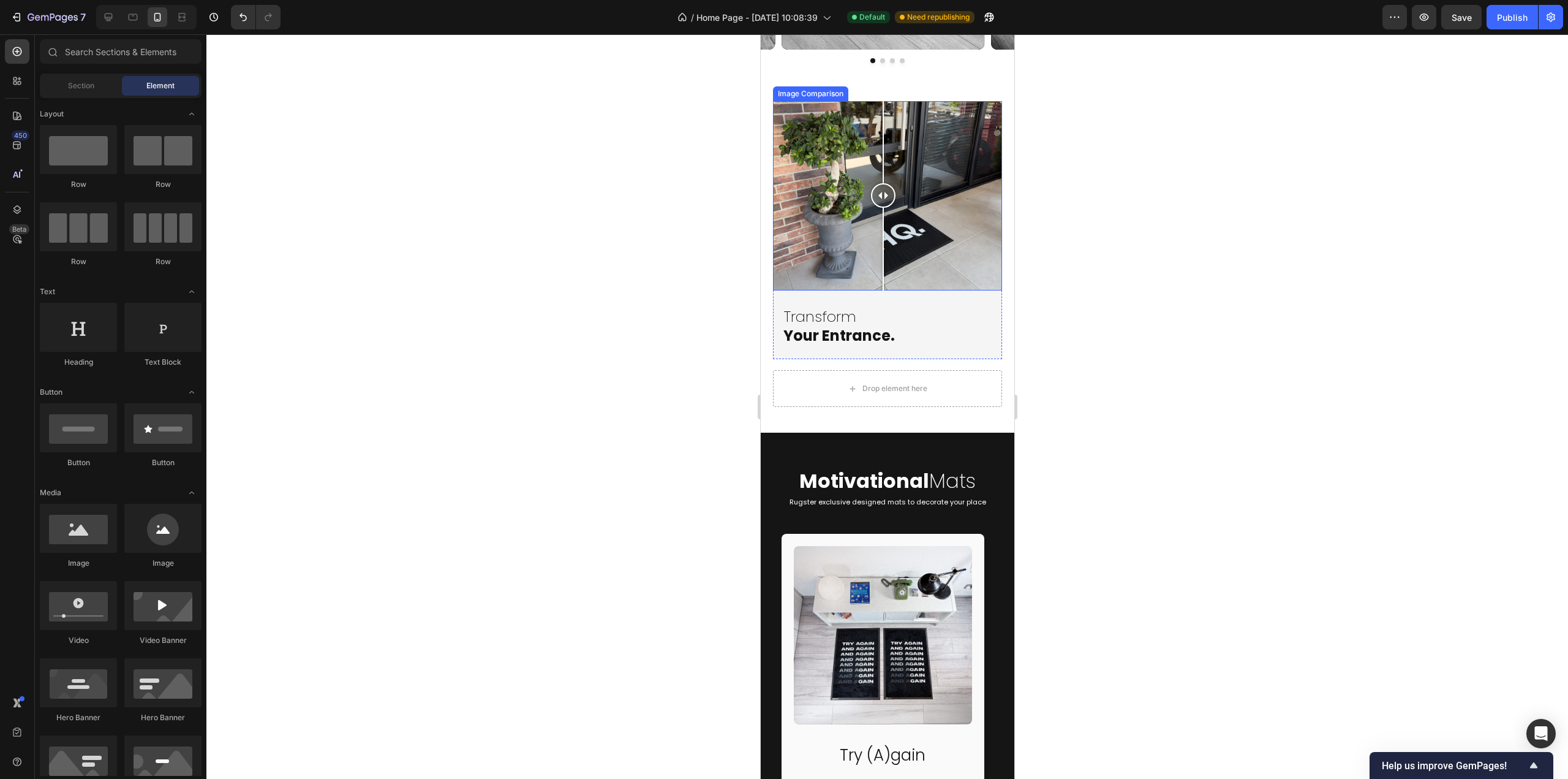
click at [902, 273] on div at bounding box center [887, 195] width 229 height 190
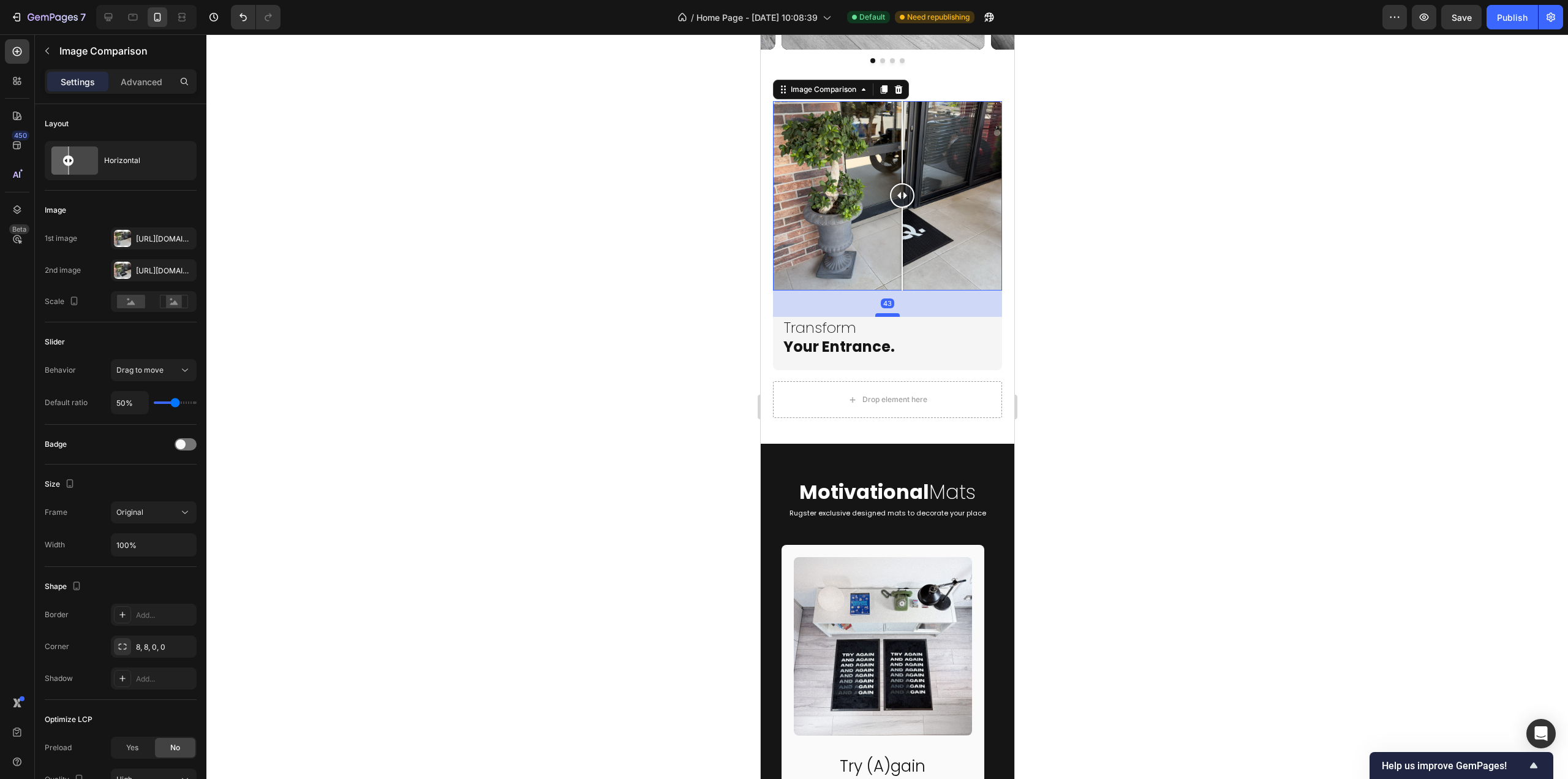
drag, startPoint x: 879, startPoint y: 296, endPoint x: 880, endPoint y: 307, distance: 11.0
click at [880, 313] on div at bounding box center [887, 314] width 24 height 4
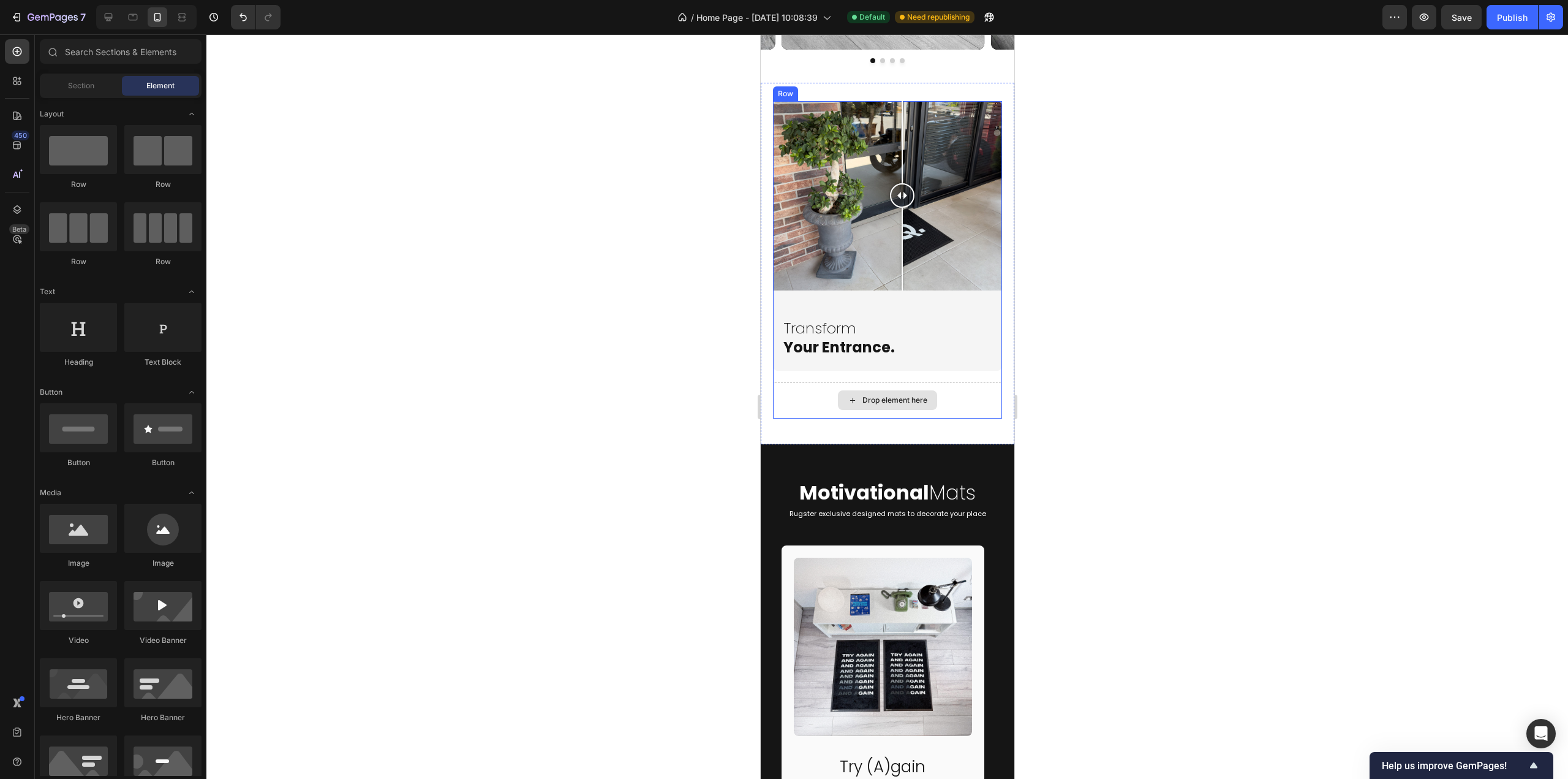
click at [909, 395] on div "Drop element here" at bounding box center [894, 400] width 65 height 10
click at [834, 326] on h2 "Transform Your Entrance." at bounding box center [891, 337] width 220 height 40
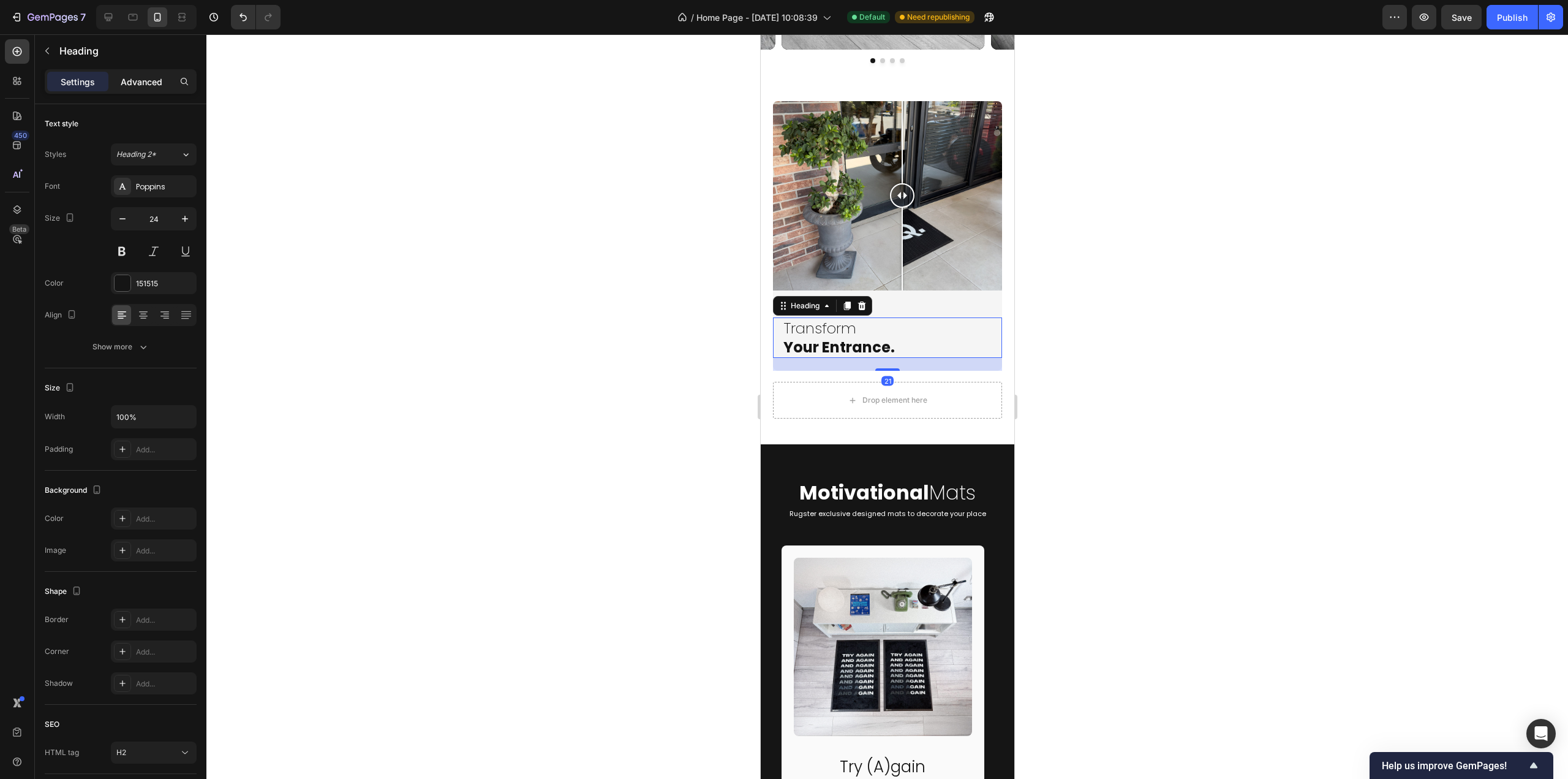
click at [143, 87] on p "Advanced" at bounding box center [142, 82] width 42 height 13
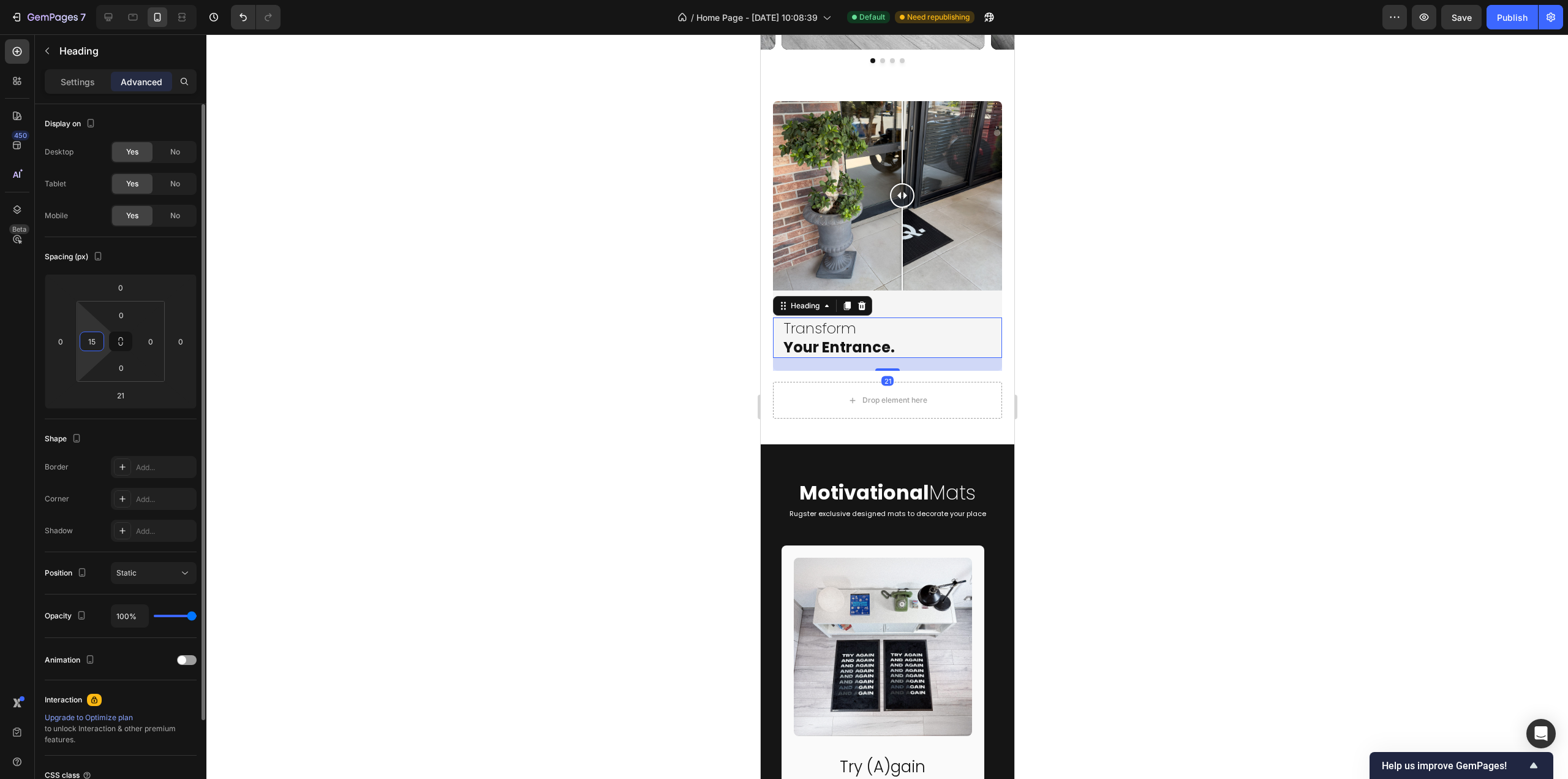
click at [100, 341] on input "15" at bounding box center [92, 342] width 19 height 19
type input "25"
click at [985, 482] on h2 "Motivational Mats" at bounding box center [887, 493] width 234 height 28
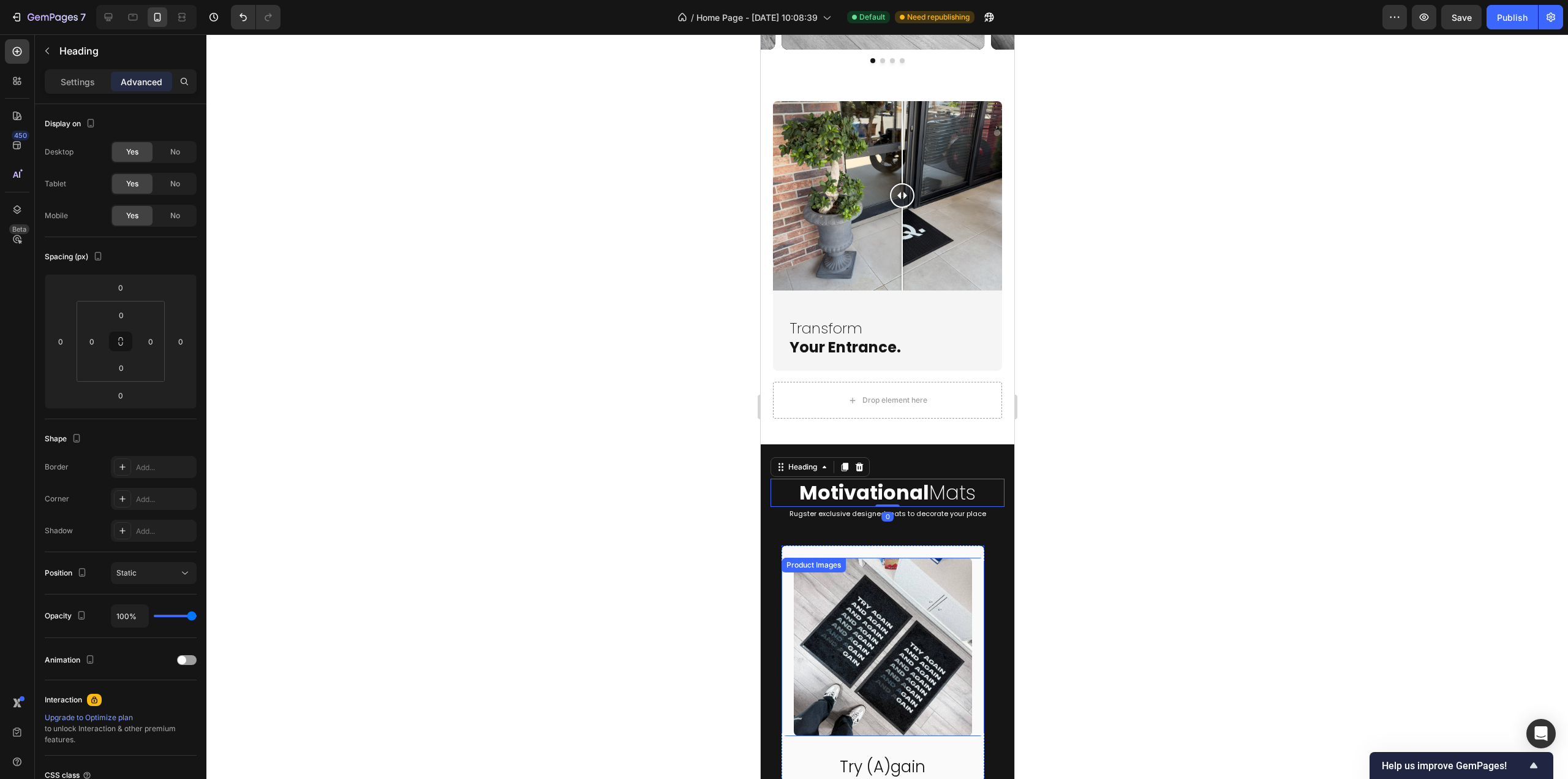
scroll to position [1930, 0]
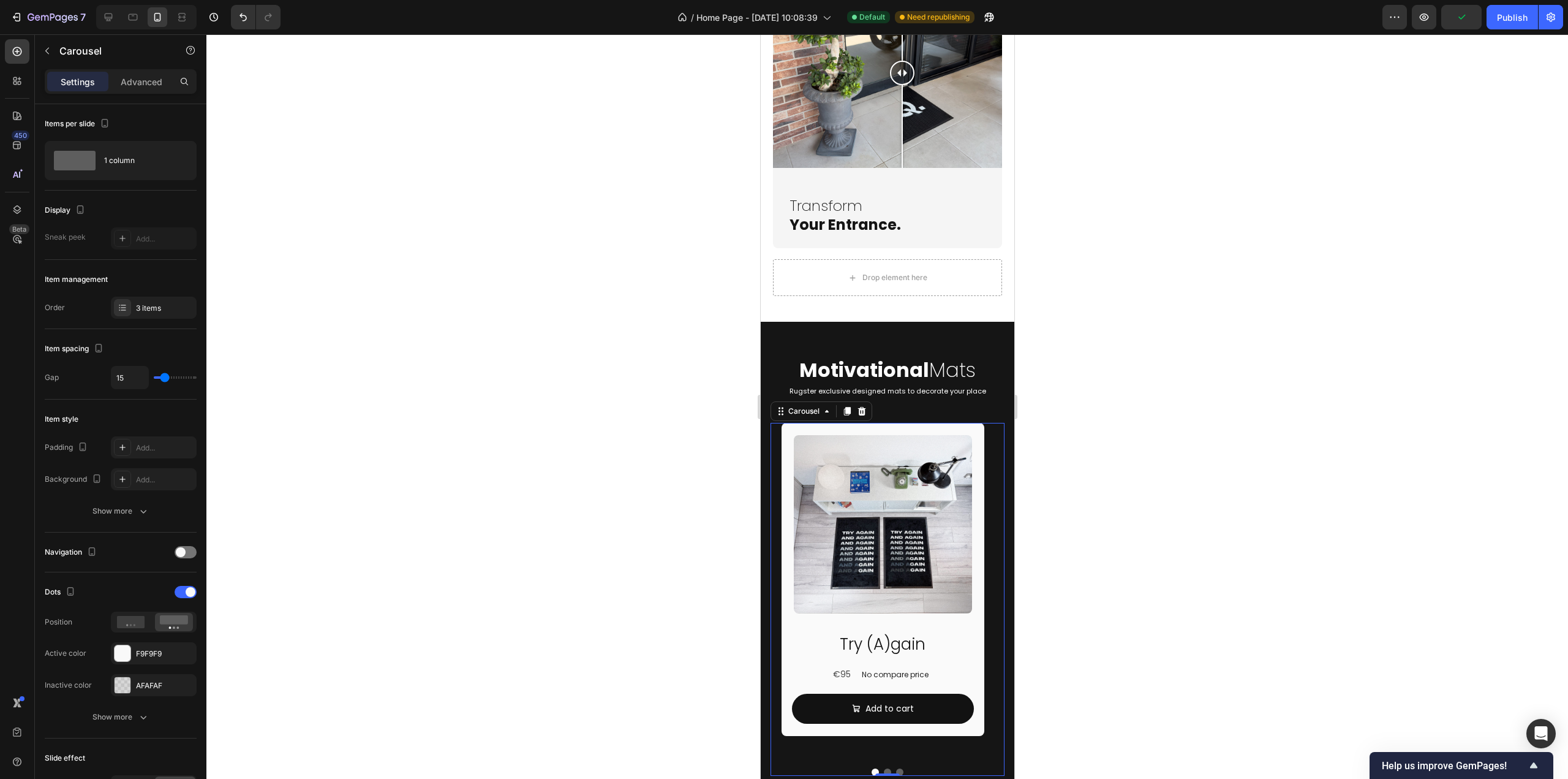
click at [988, 534] on div "Product Images Try (A)gain Product Title €95 Product Price Product Price No com…" at bounding box center [882, 591] width 225 height 335
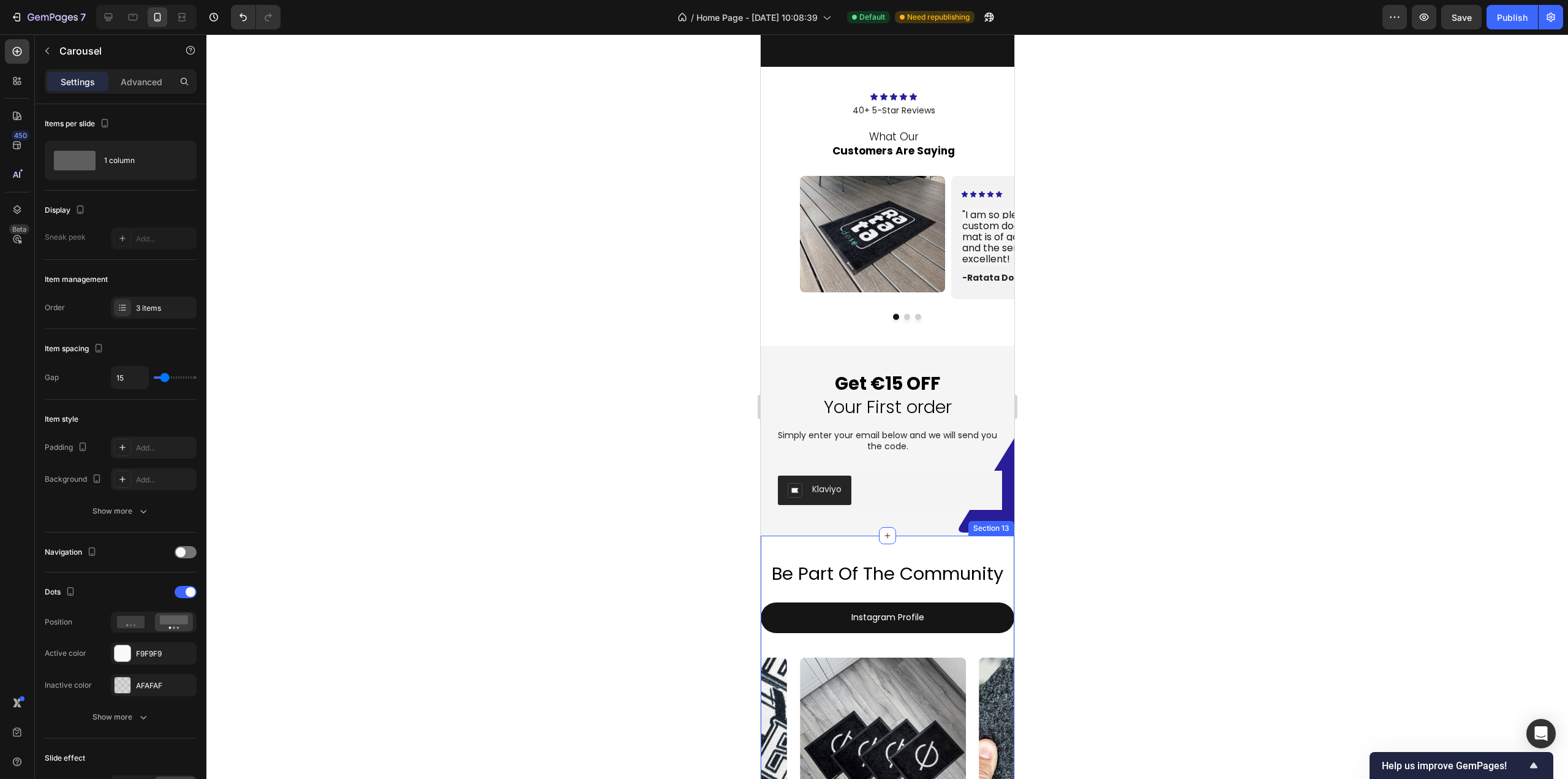
scroll to position [2911, 0]
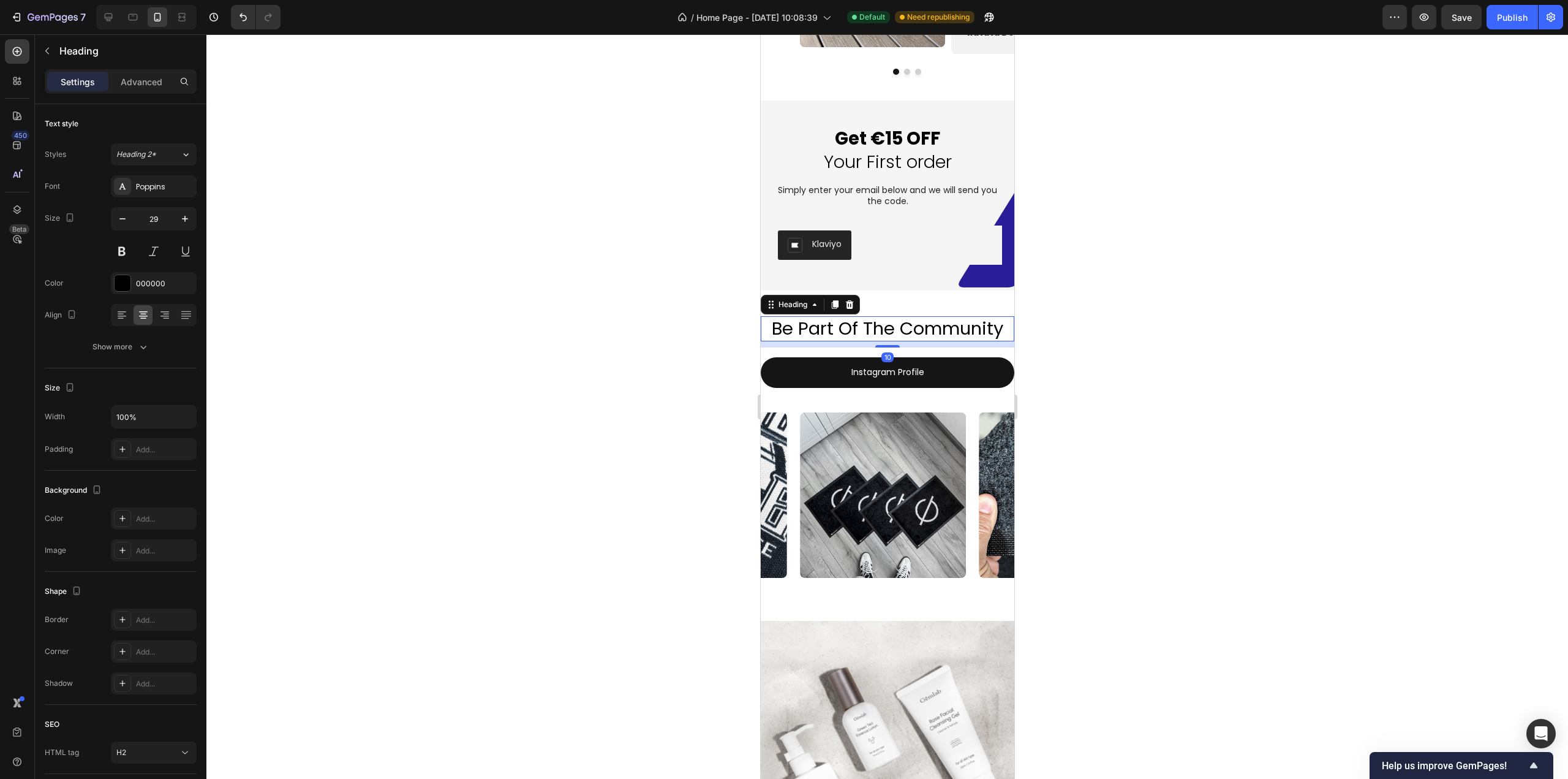
click at [953, 339] on h2 "be part of the community" at bounding box center [887, 329] width 253 height 26
click at [124, 74] on div "Advanced" at bounding box center [142, 81] width 62 height 19
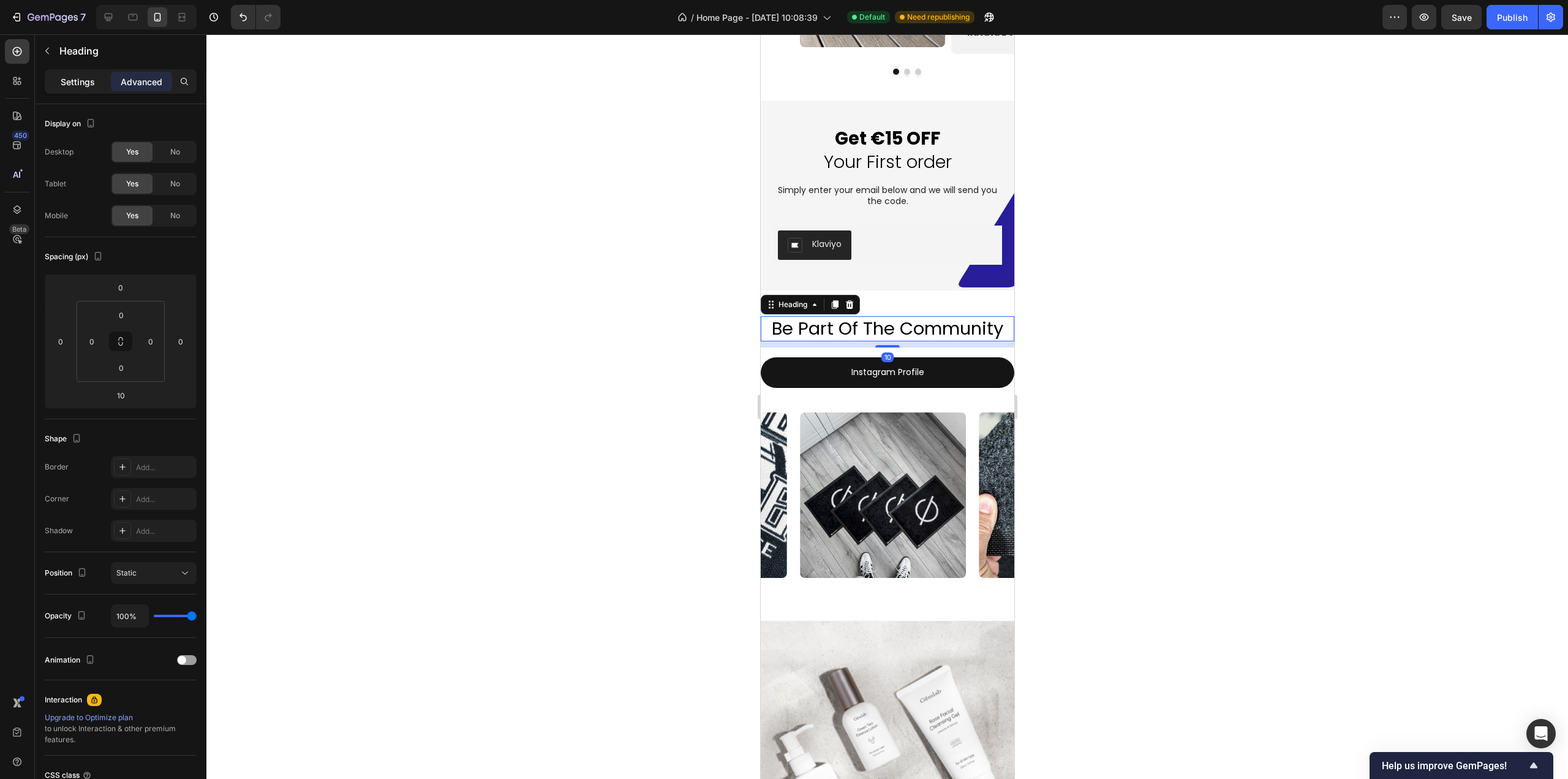
click at [94, 82] on p "Settings" at bounding box center [78, 82] width 34 height 13
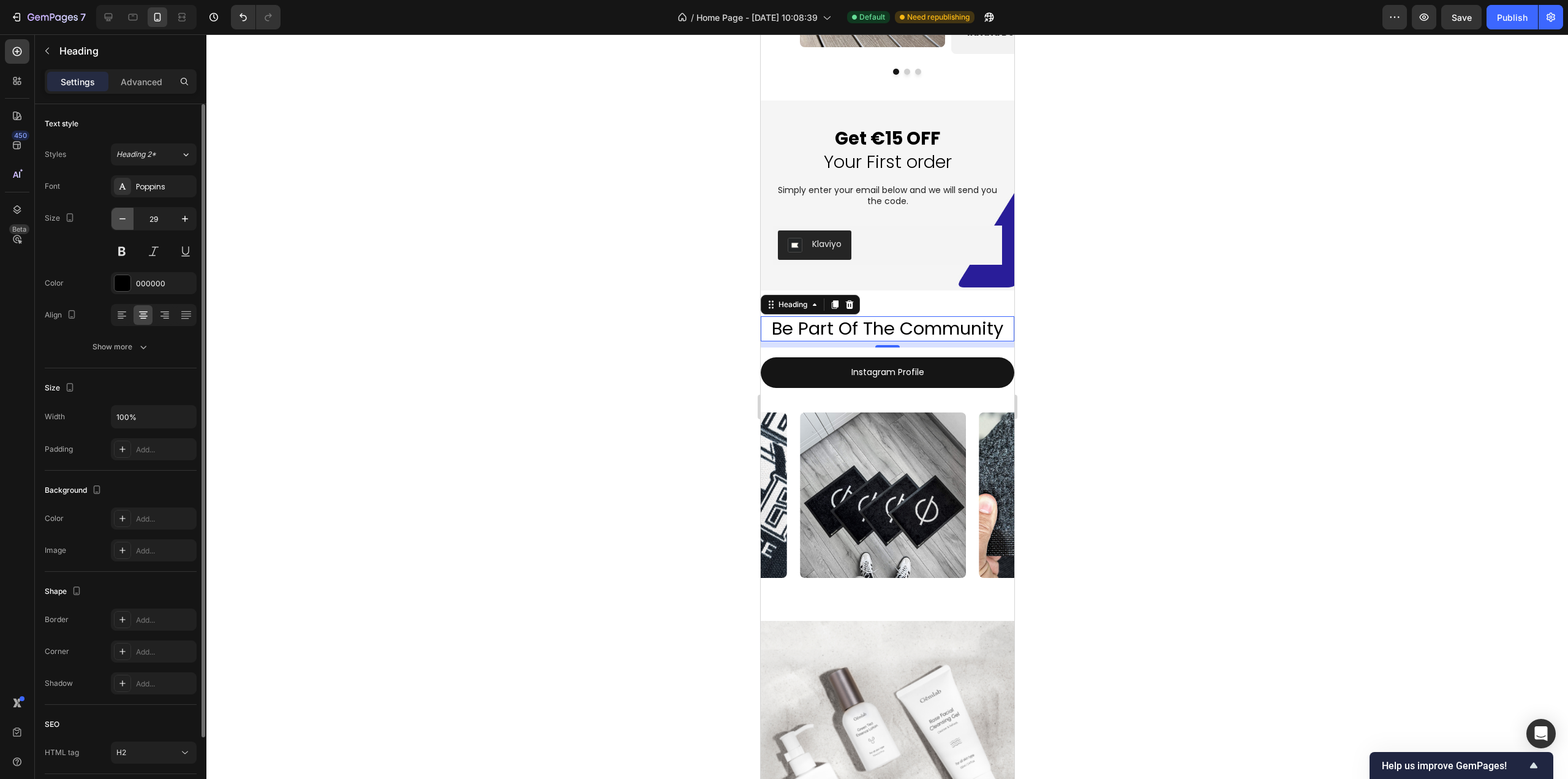
click at [127, 218] on icon "button" at bounding box center [122, 218] width 12 height 12
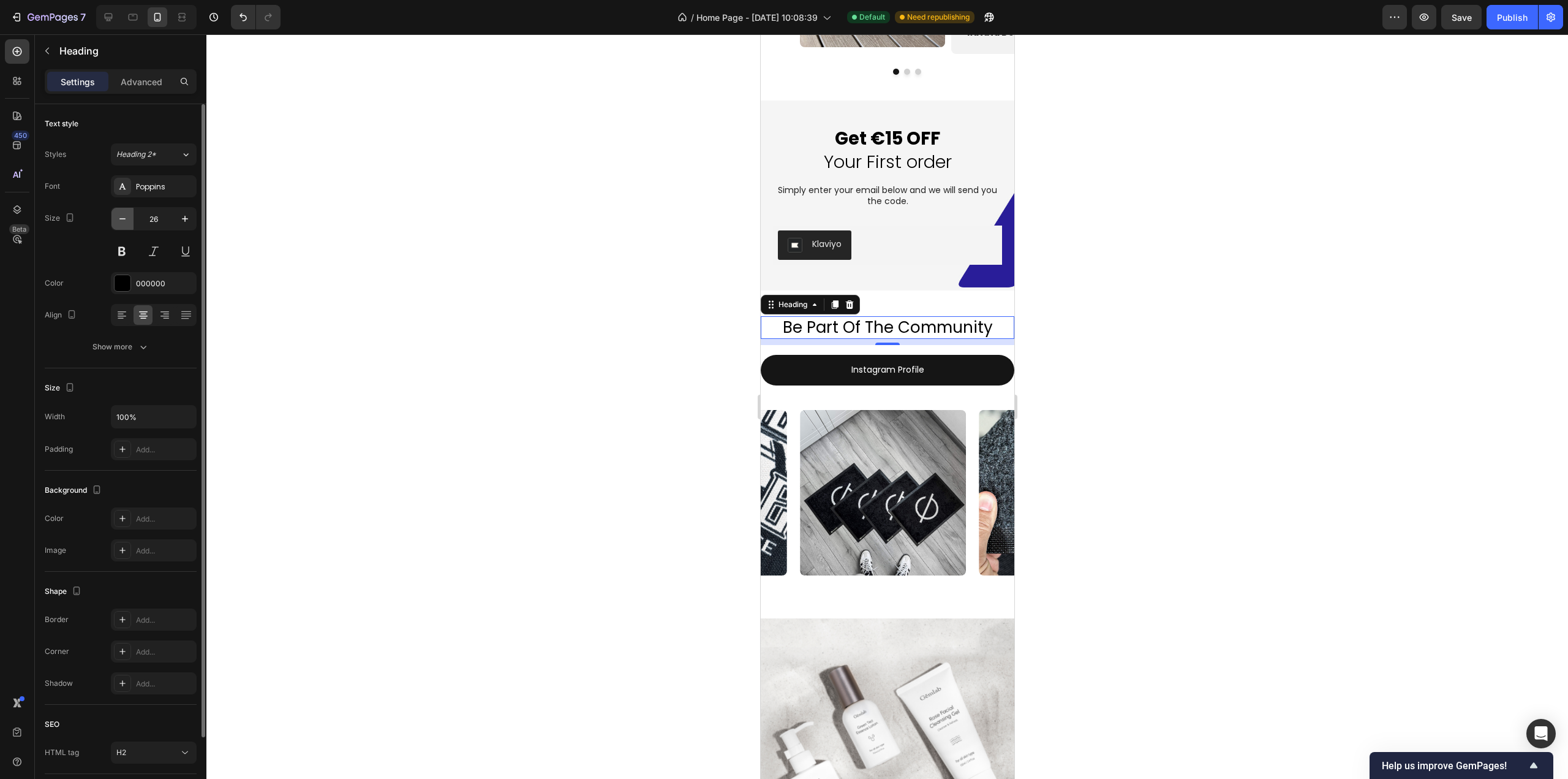
click at [127, 218] on icon "button" at bounding box center [122, 218] width 12 height 12
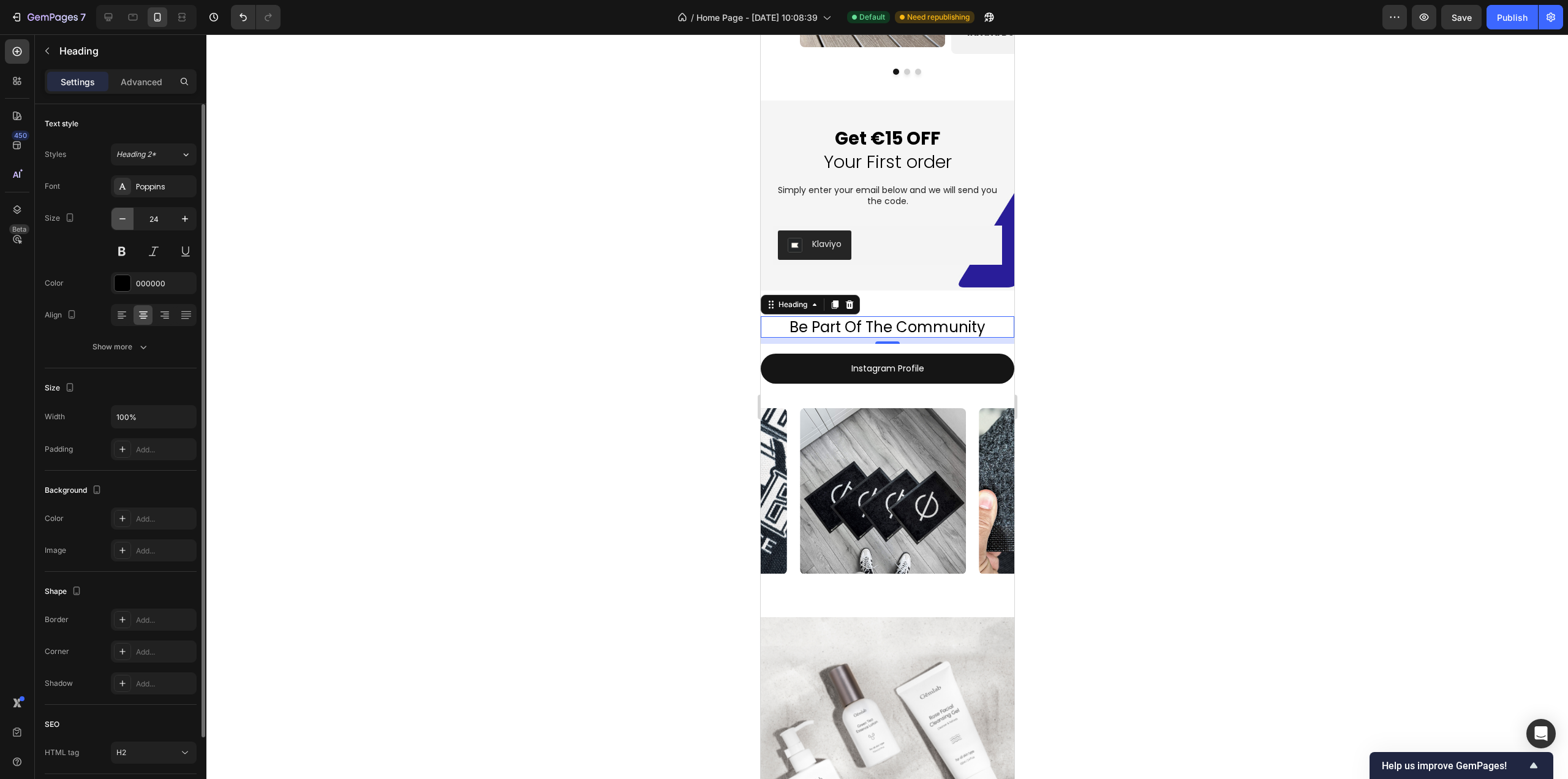
type input "23"
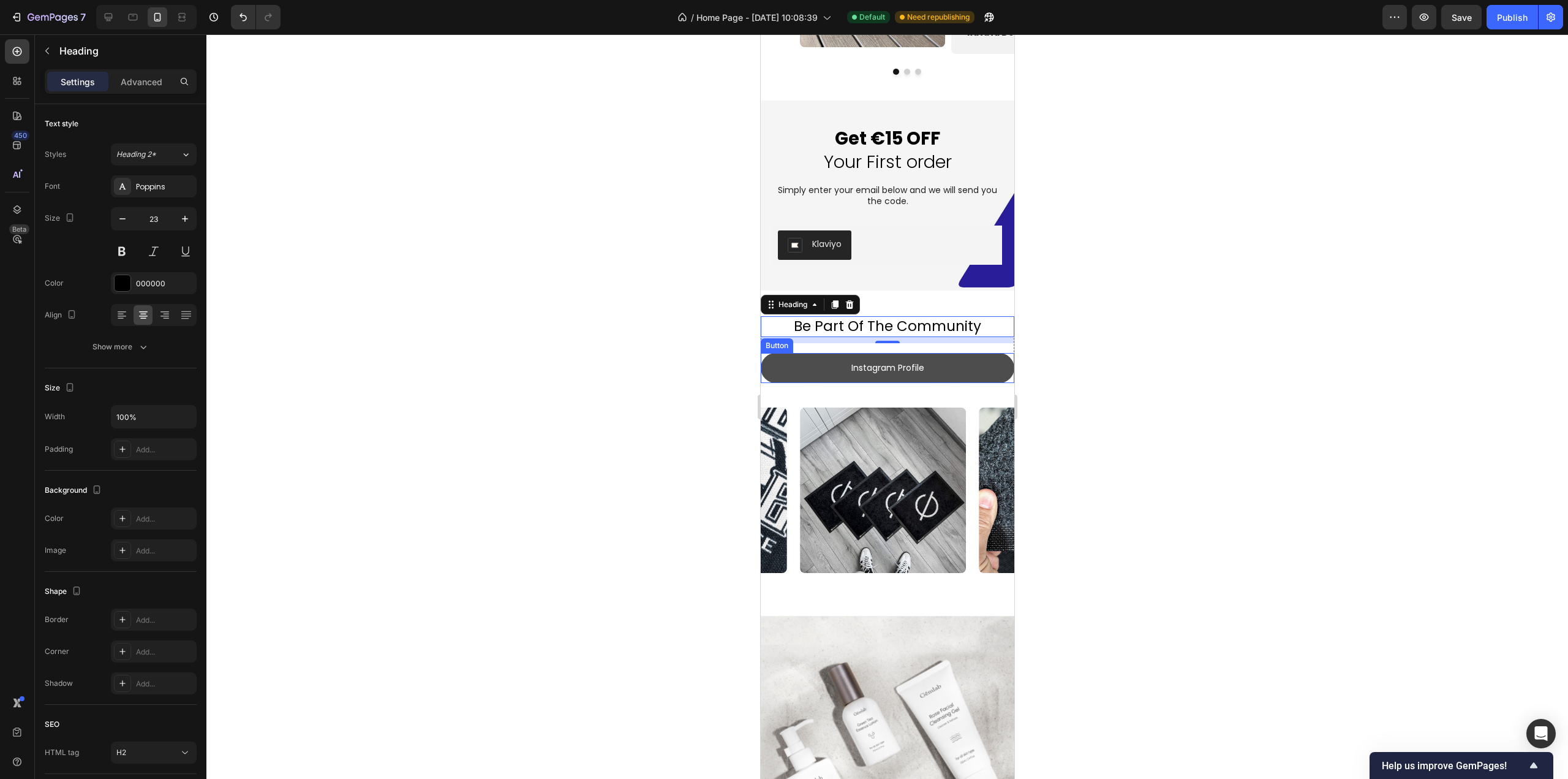
click at [994, 381] on link "Instagram Profile" at bounding box center [887, 368] width 253 height 30
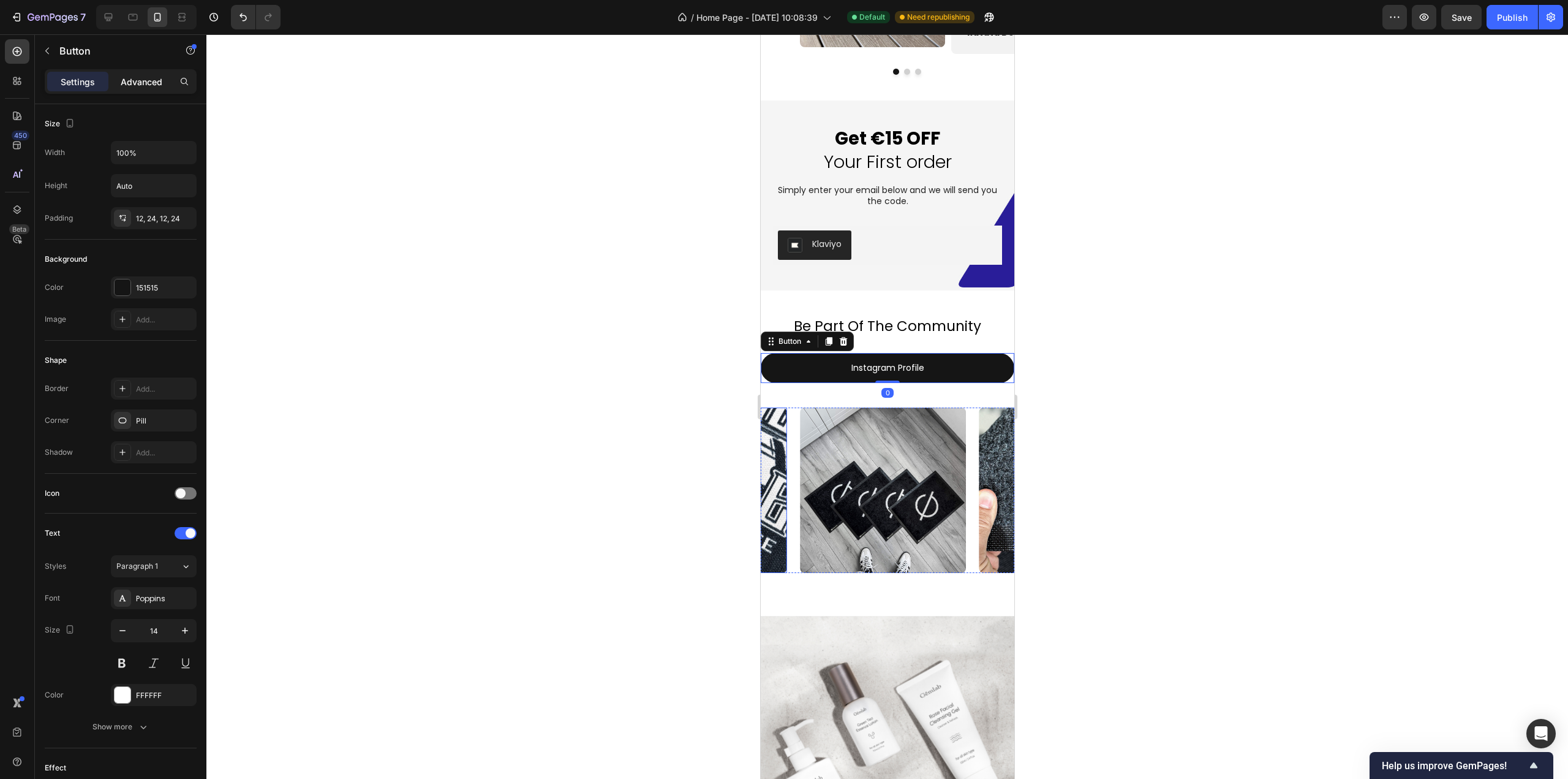
click at [145, 87] on p "Advanced" at bounding box center [142, 82] width 42 height 13
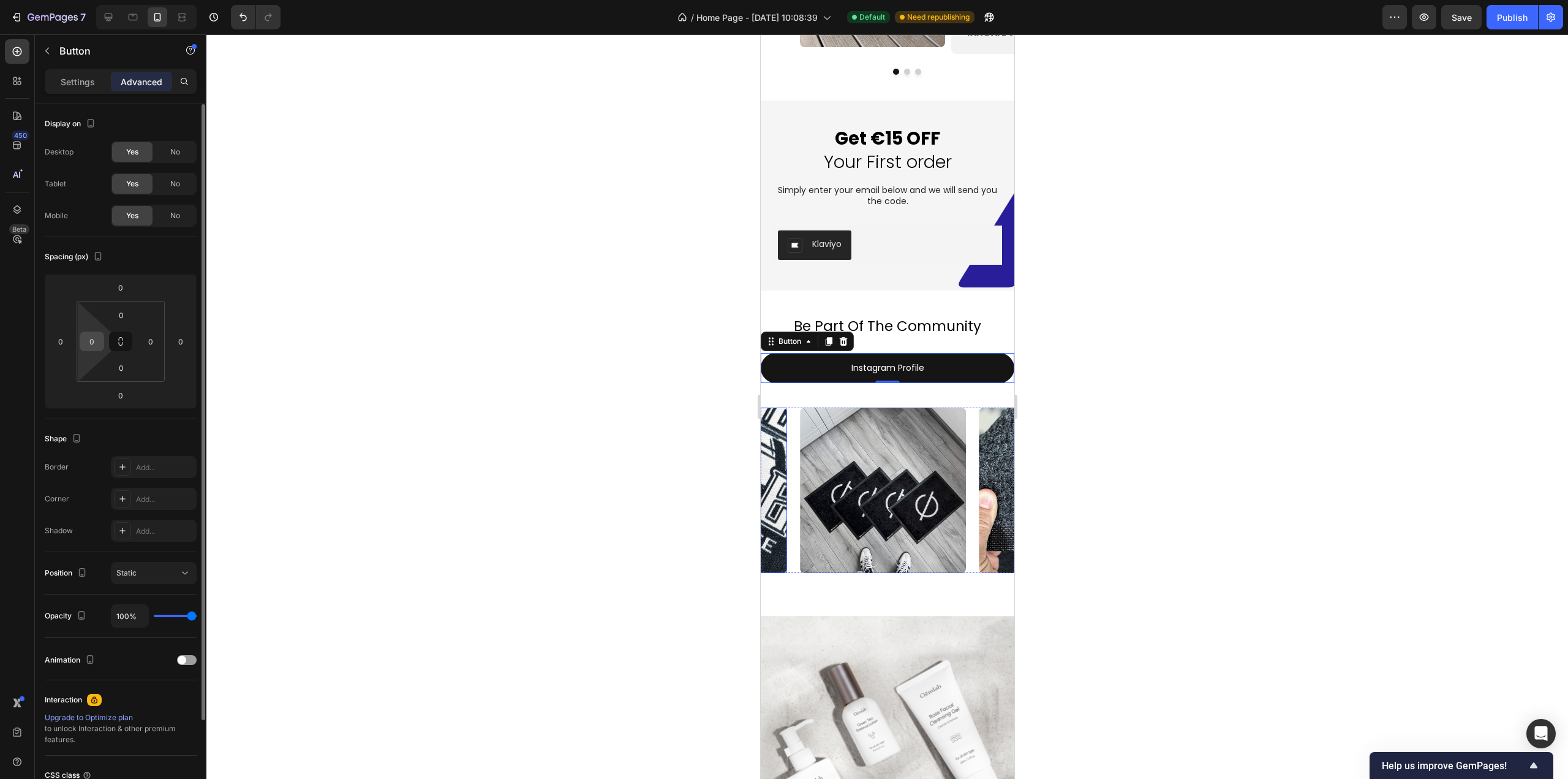
click at [93, 337] on input "0" at bounding box center [92, 342] width 19 height 19
type input "1"
type input "25"
click at [147, 336] on input "0" at bounding box center [151, 342] width 19 height 19
type input "25"
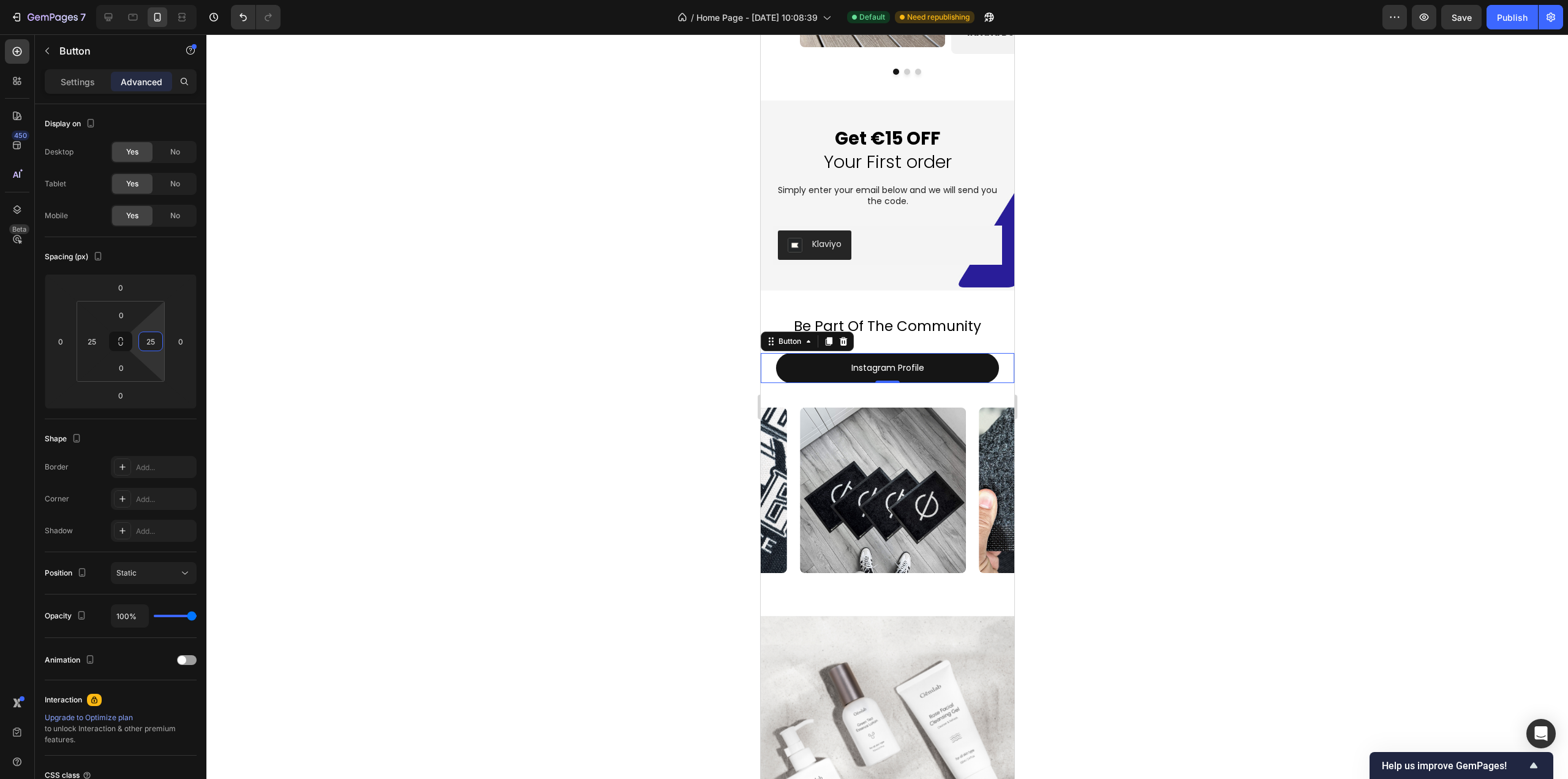
click at [1087, 400] on div at bounding box center [887, 407] width 1362 height 745
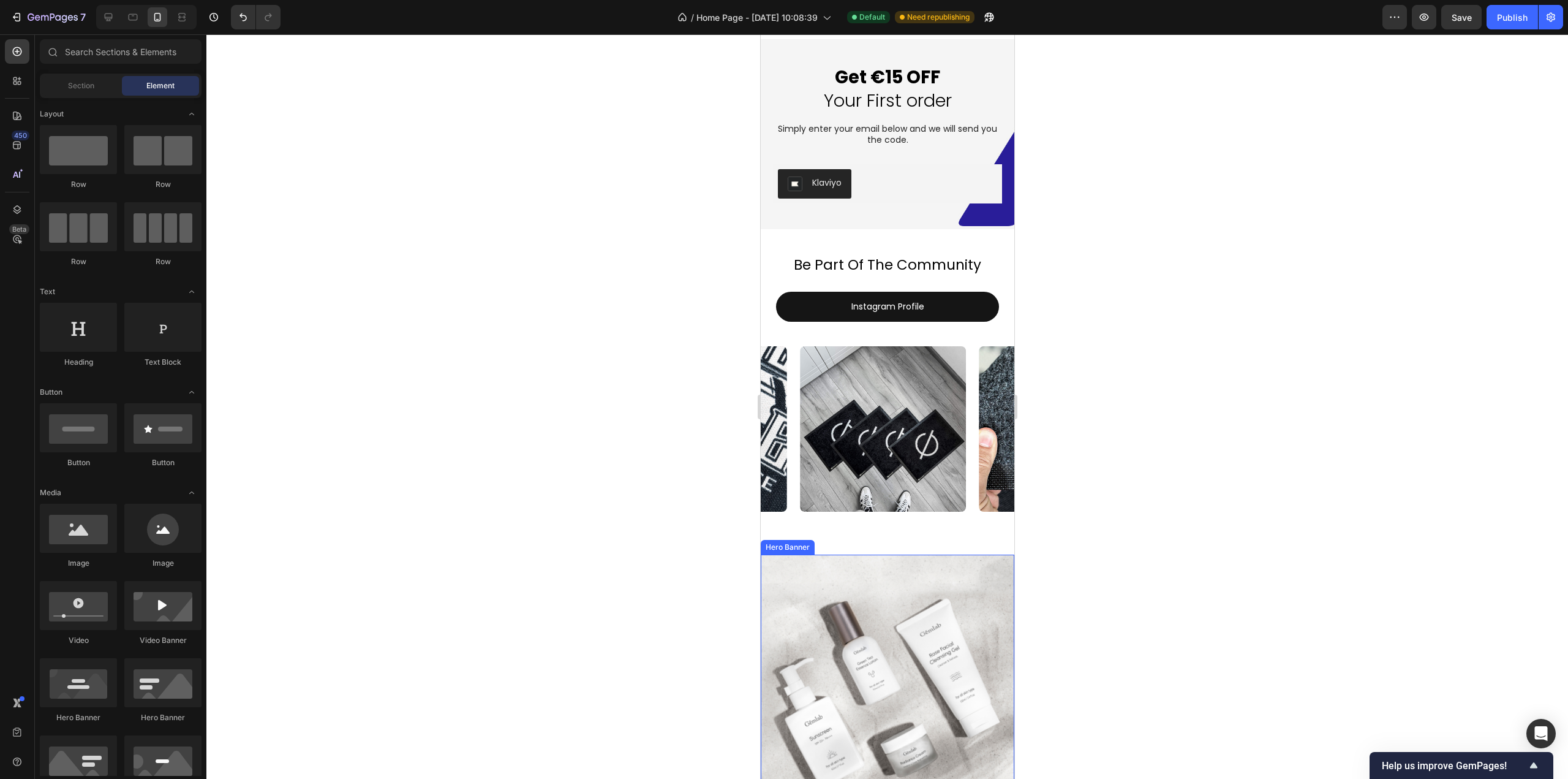
scroll to position [2850, 0]
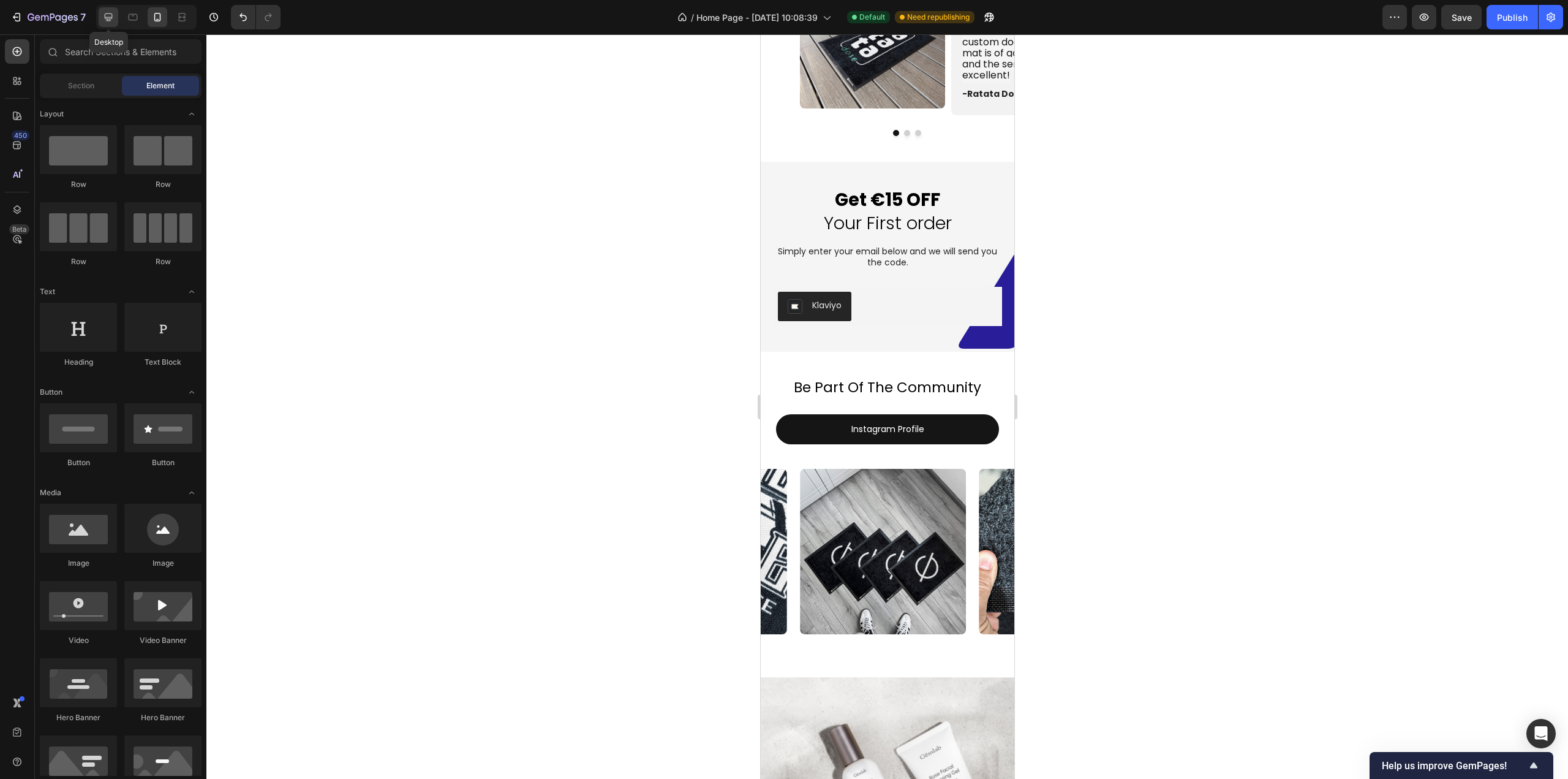
click at [105, 21] on icon at bounding box center [108, 16] width 12 height 12
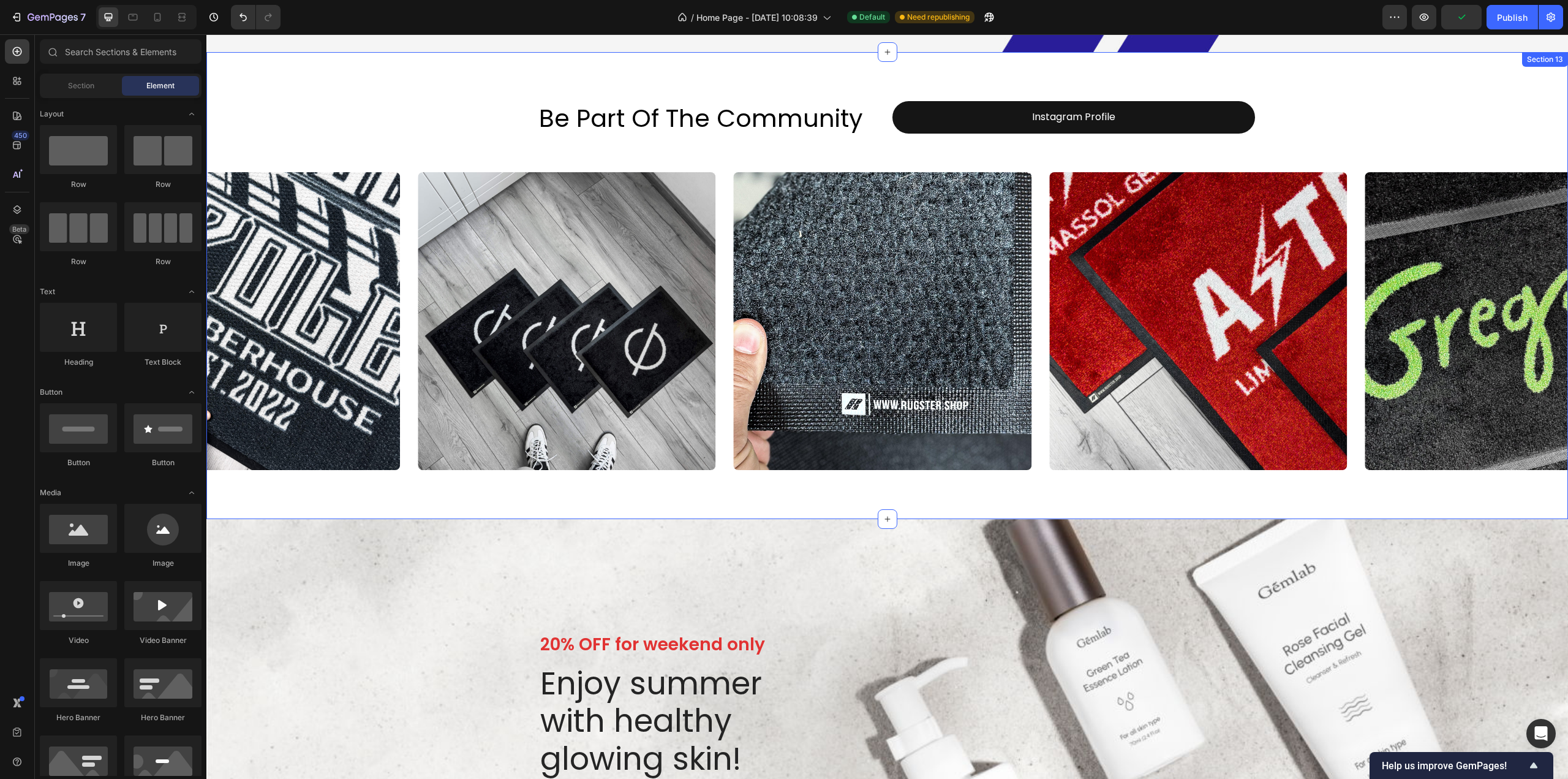
scroll to position [3368, 0]
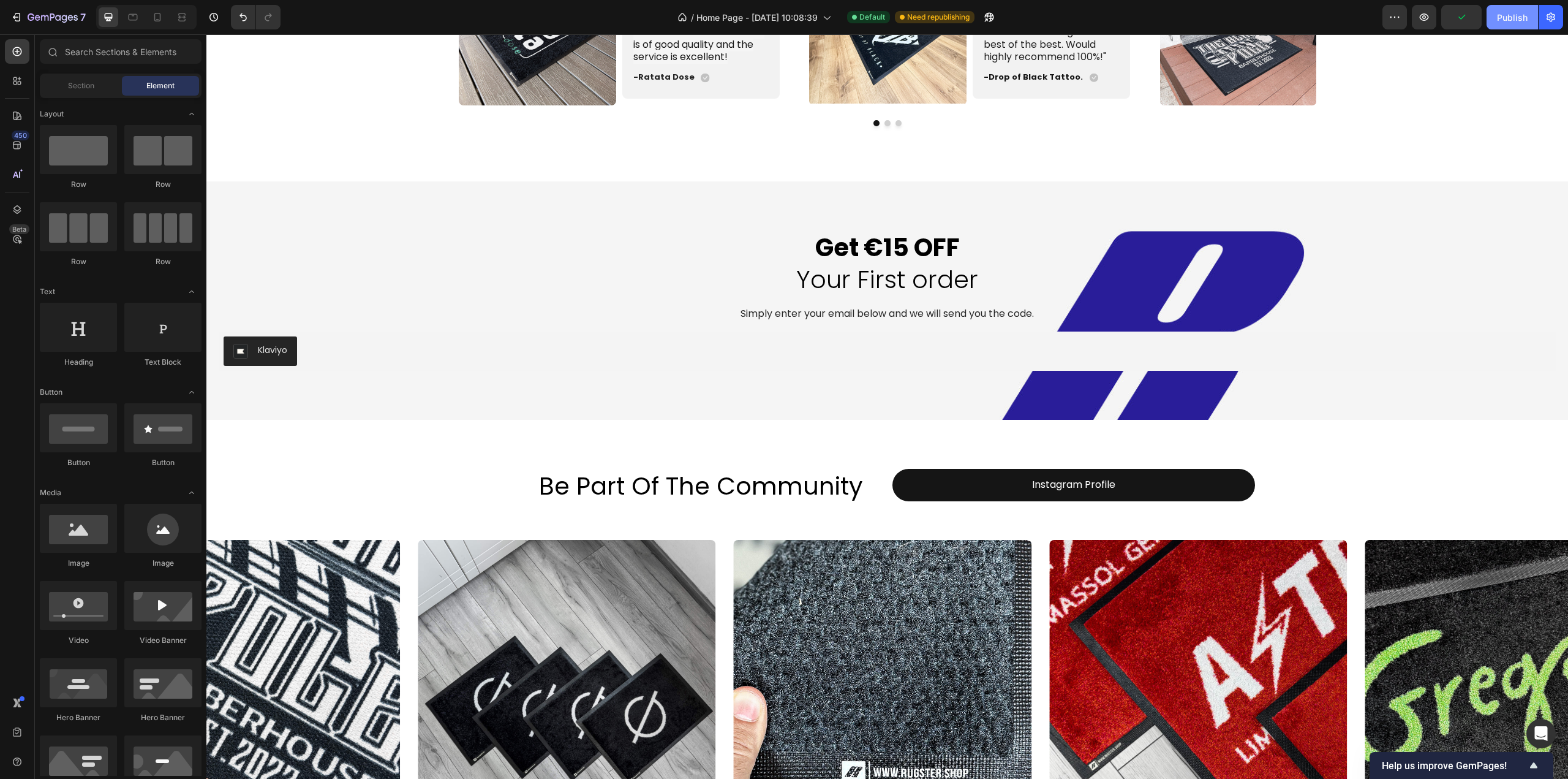
click at [1524, 13] on div "Publish" at bounding box center [1512, 17] width 31 height 13
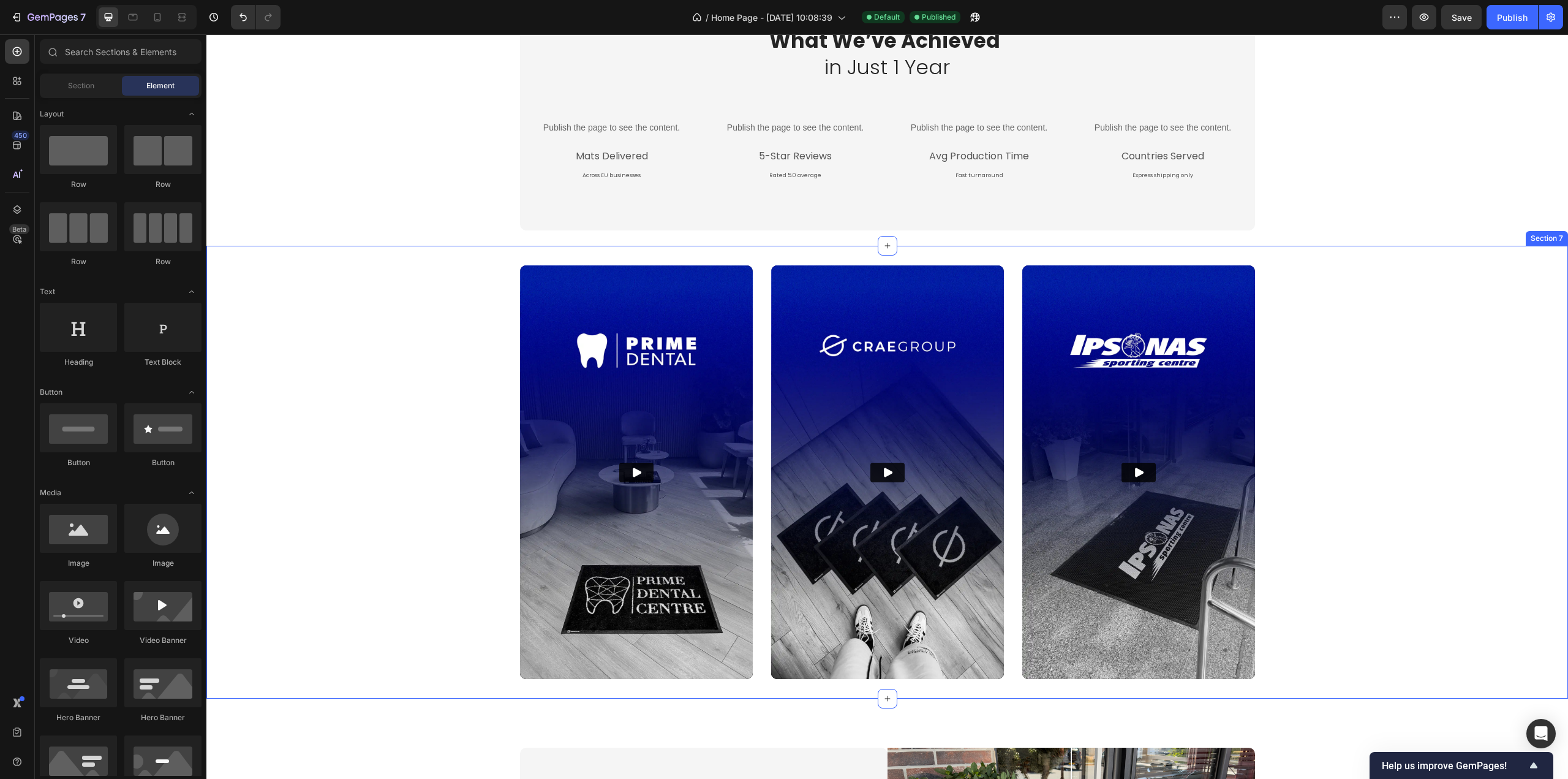
scroll to position [1836, 0]
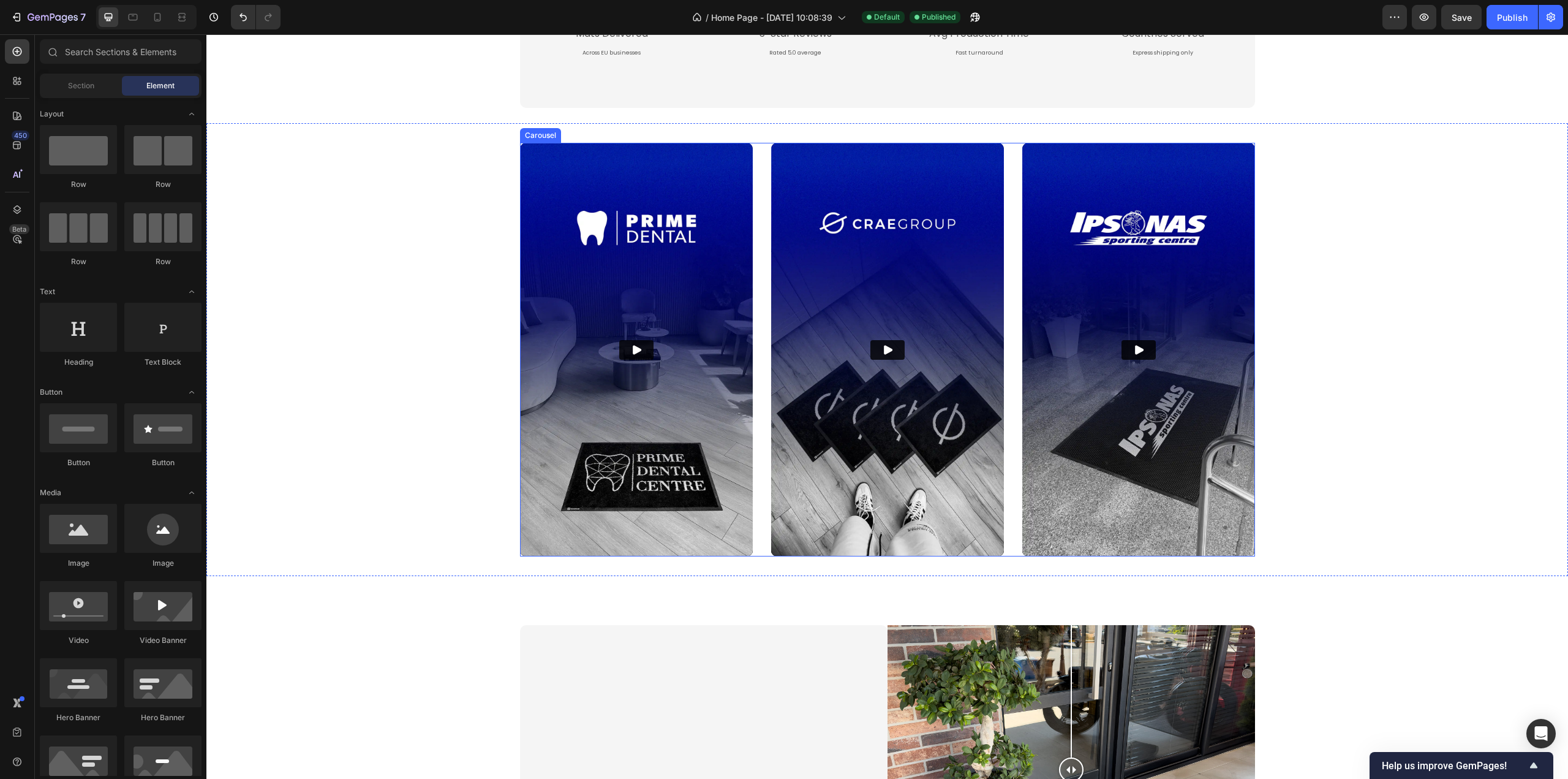
click at [1004, 394] on div "Video Video Video Video" at bounding box center [887, 349] width 735 height 415
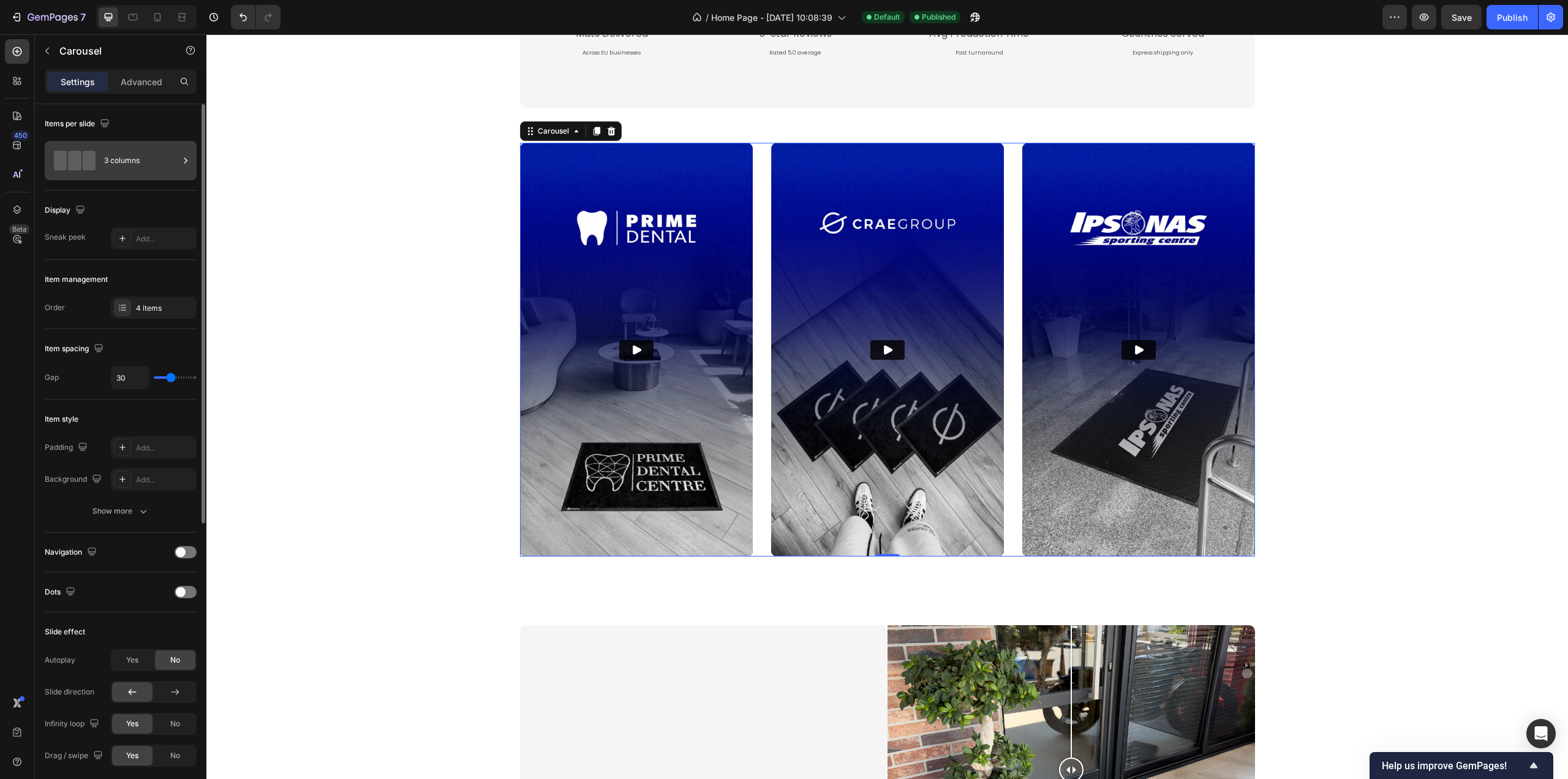
click at [140, 165] on div "3 columns" at bounding box center [142, 160] width 74 height 28
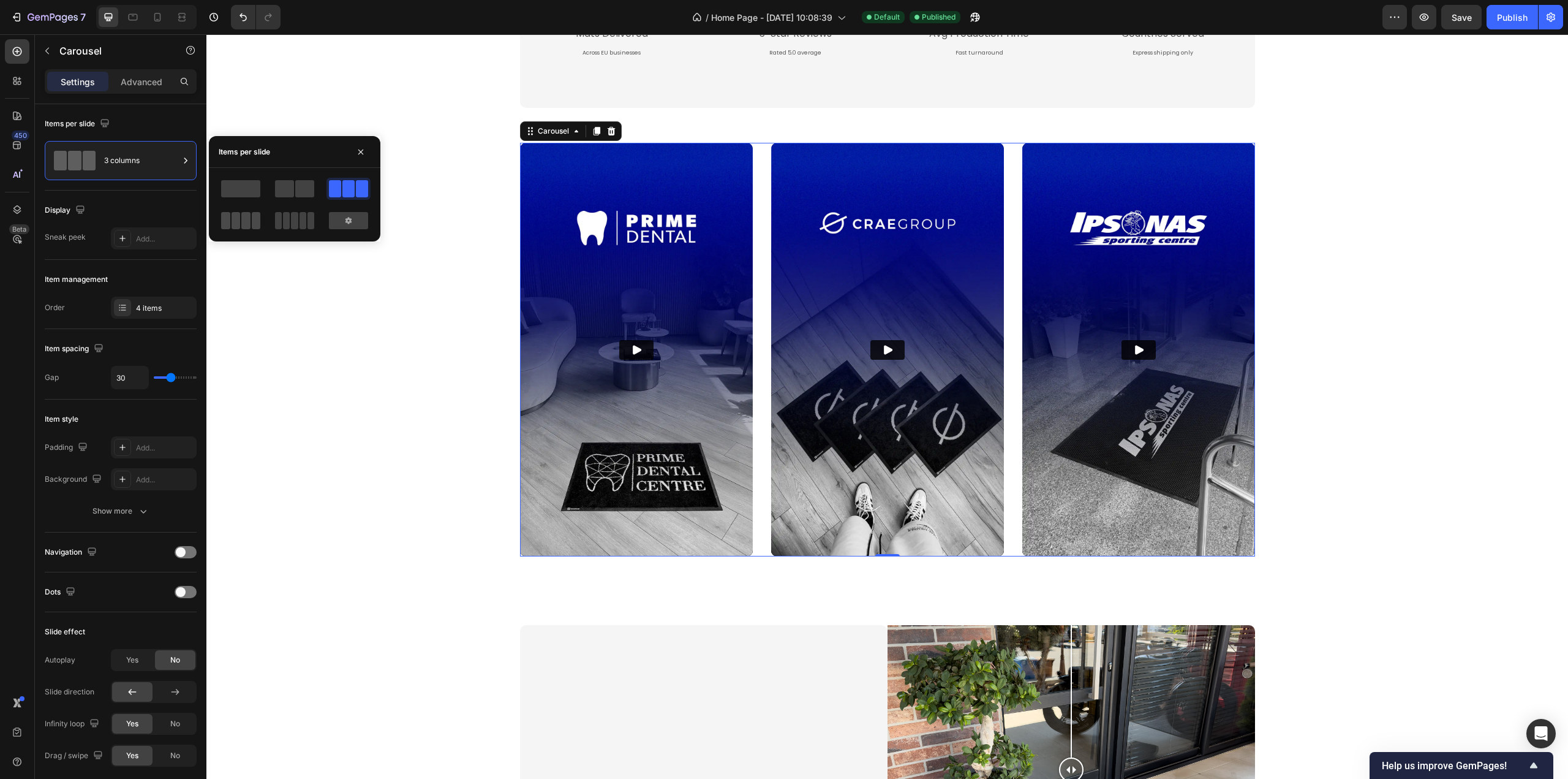
click at [240, 218] on div at bounding box center [240, 221] width 39 height 17
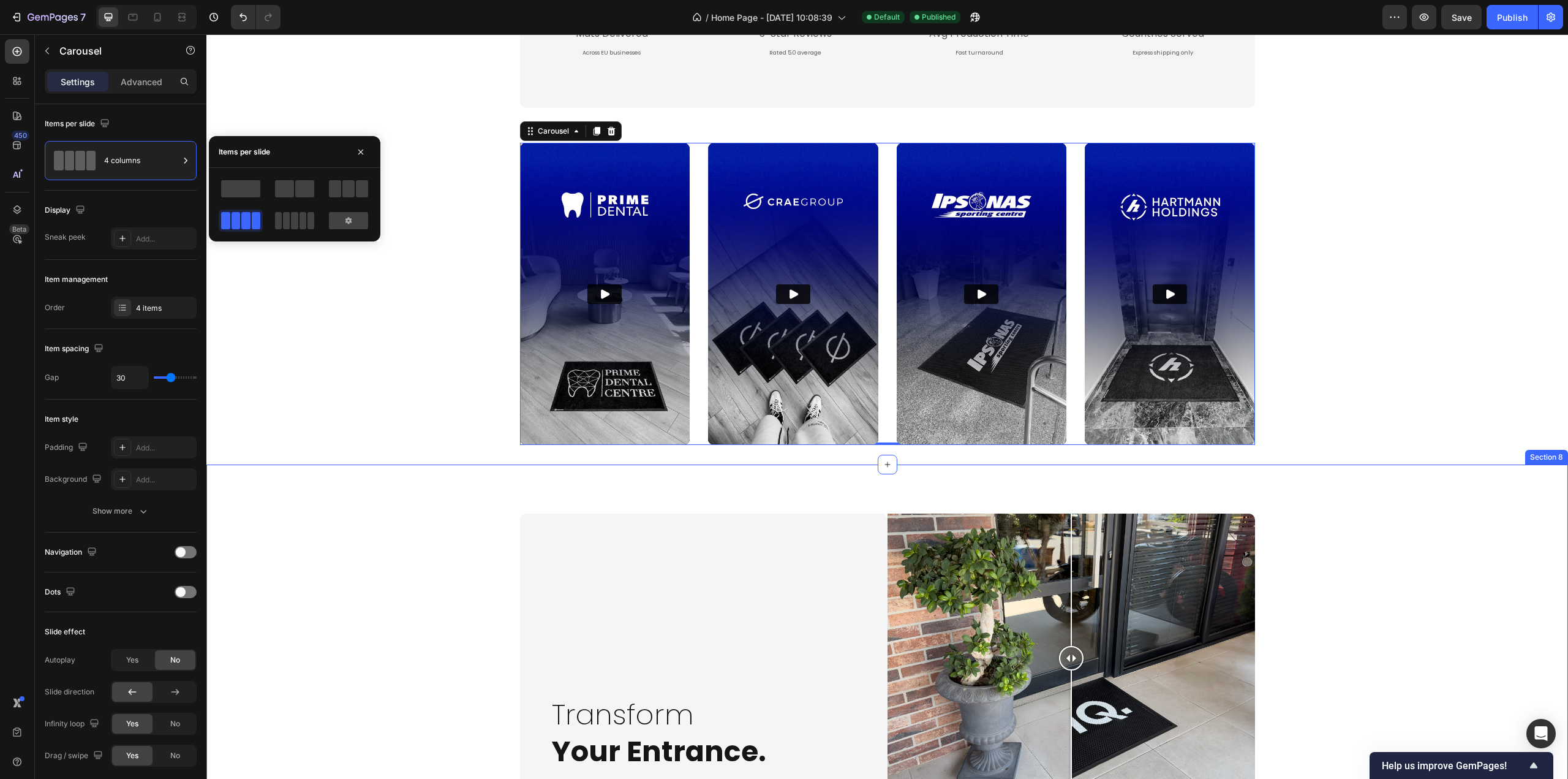
click at [1326, 479] on div "Transform Your Entrance. Heading Row Image Comparison Row Image Comparison Tran…" at bounding box center [887, 658] width 1362 height 387
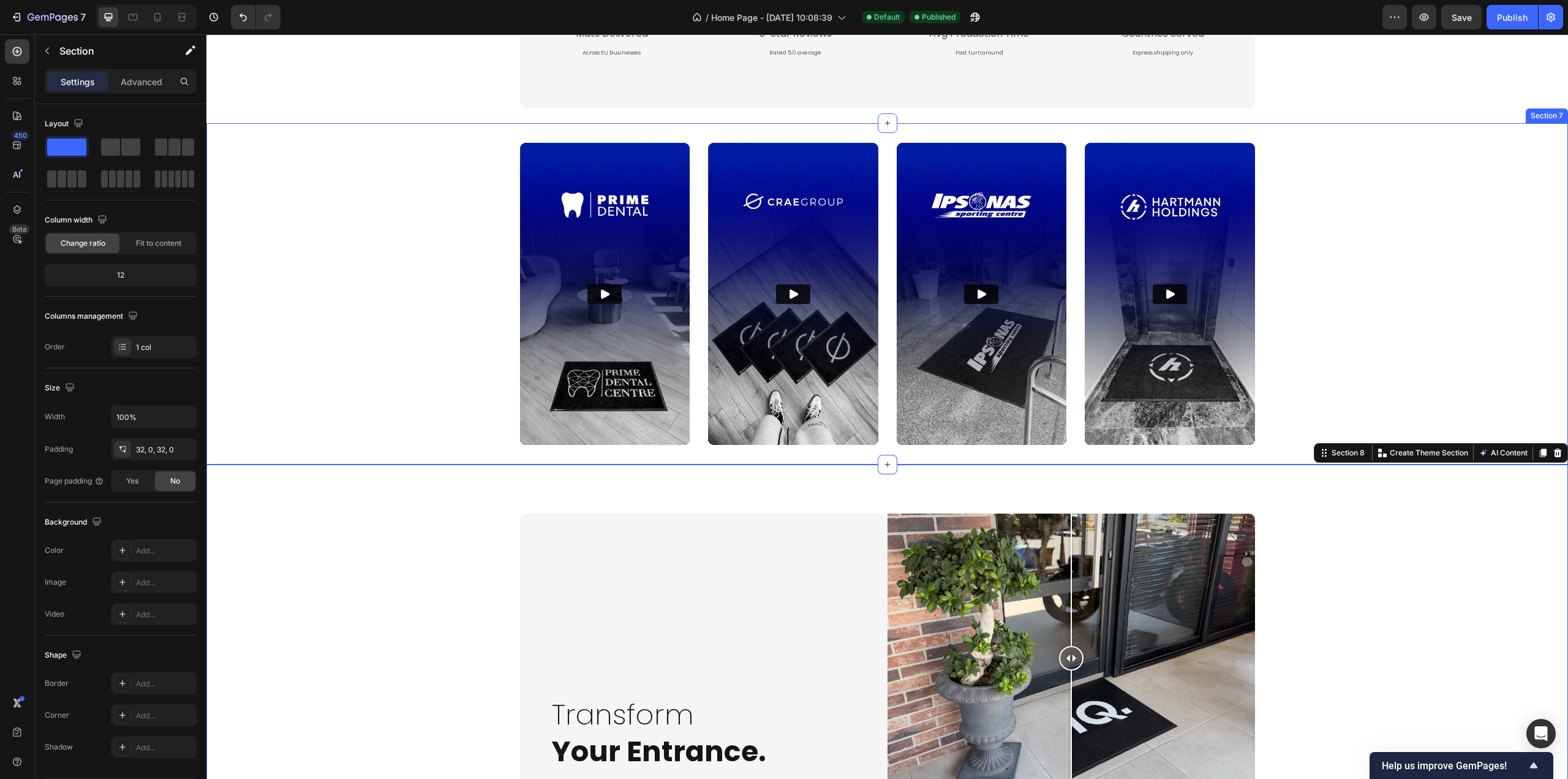
click at [339, 372] on div "Video Video Video Video Carousel" at bounding box center [887, 294] width 1362 height 302
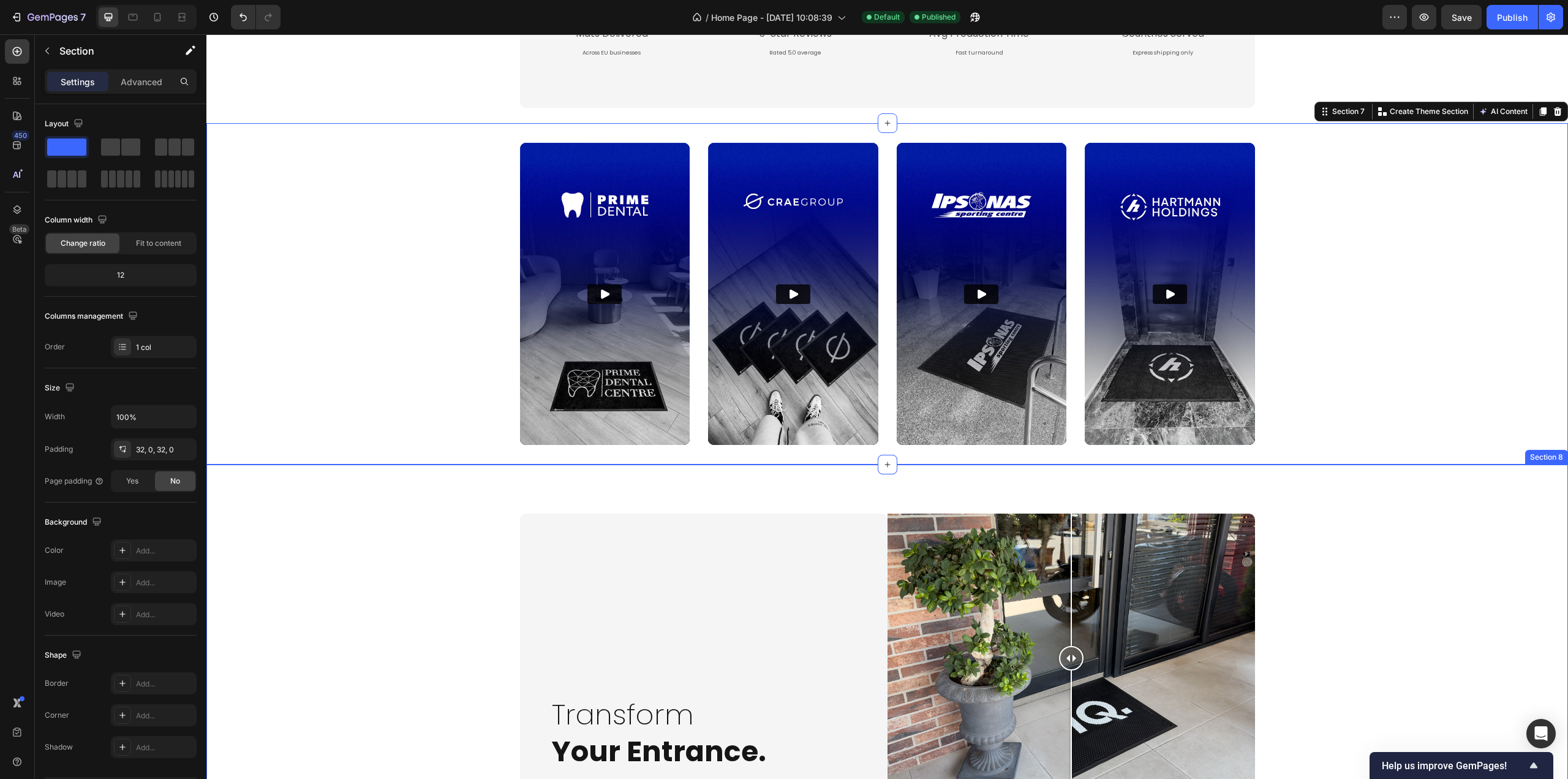
click at [311, 510] on div "Transform Your Entrance. Heading Row Image Comparison Row Image Comparison Tran…" at bounding box center [887, 658] width 1362 height 387
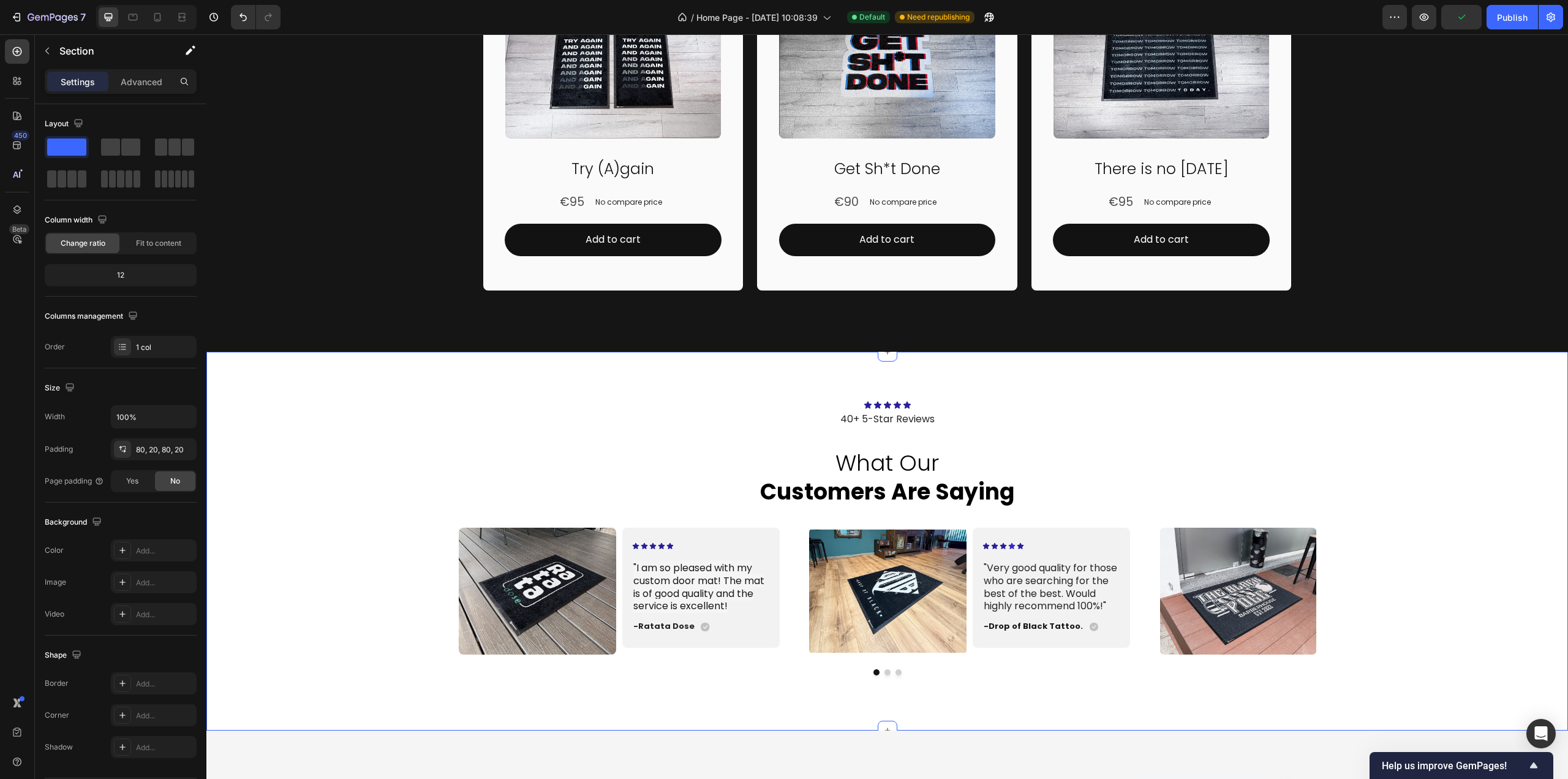
scroll to position [3306, 0]
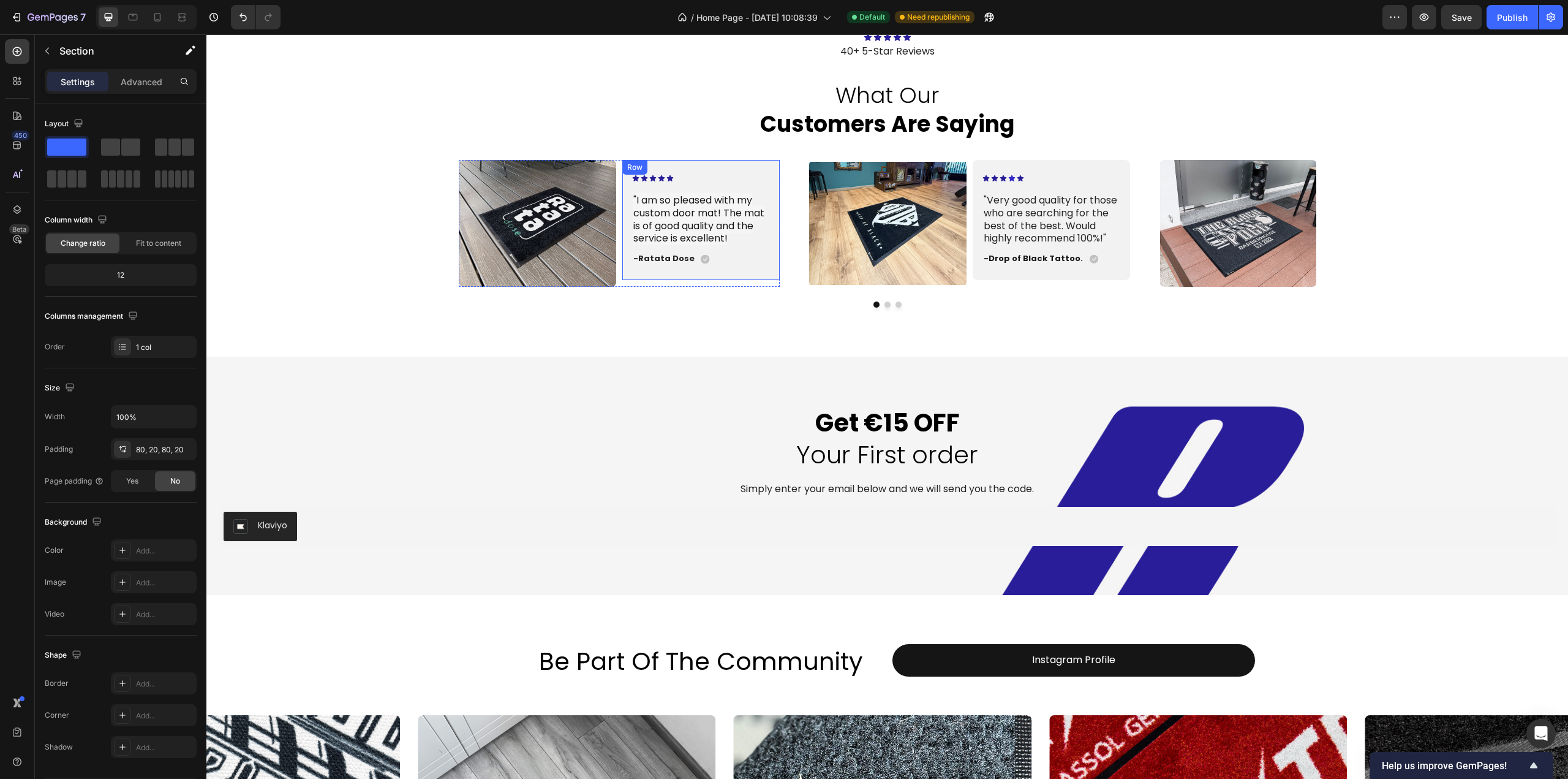
click at [539, 231] on img at bounding box center [537, 223] width 157 height 127
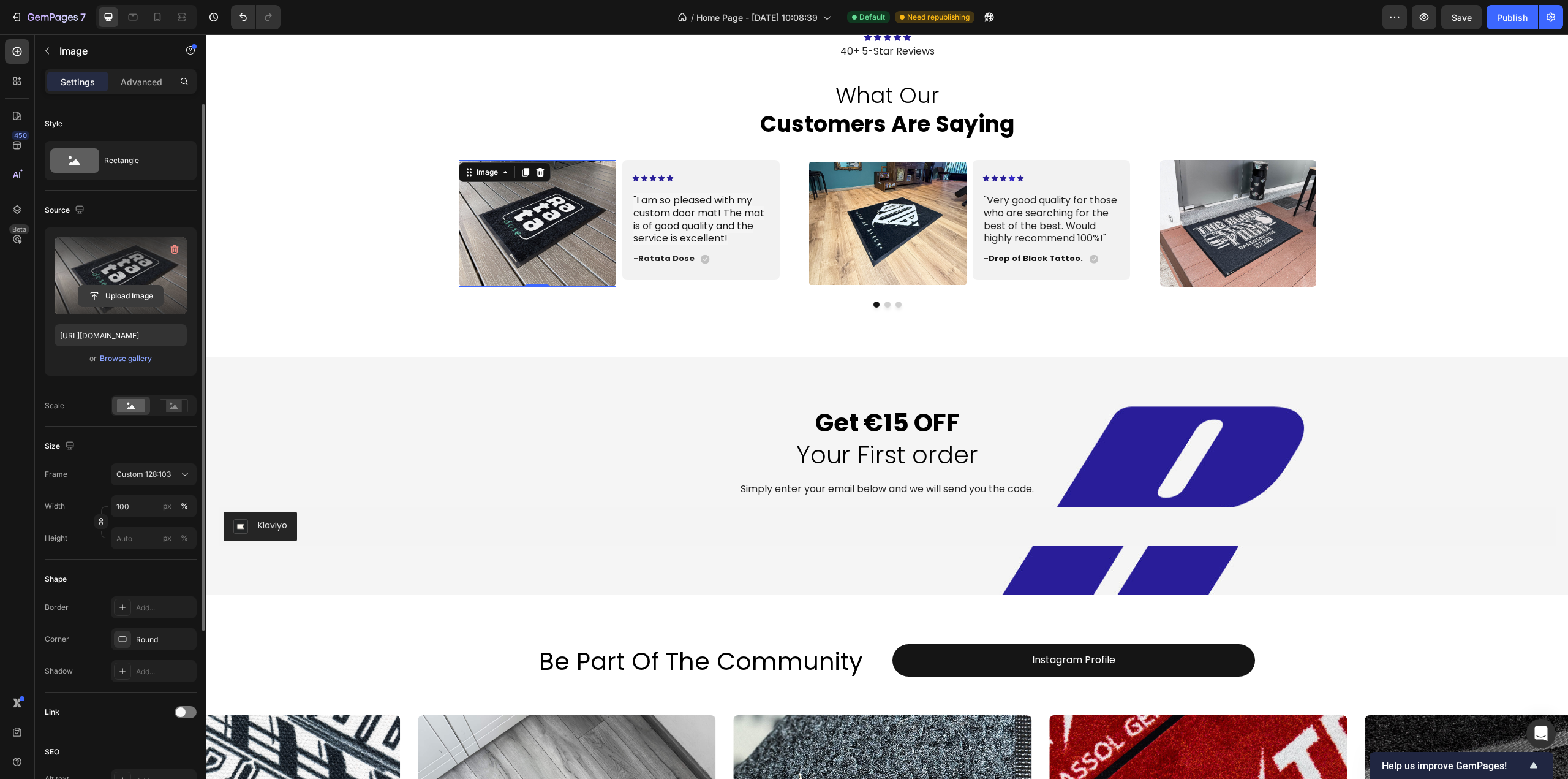
click at [130, 301] on input "file" at bounding box center [121, 296] width 84 height 21
type input "https://cdn.shopify.com/s/files/1/0844/7908/2840/files/gempages_550200365904036…"
click at [870, 254] on img at bounding box center [888, 223] width 157 height 127
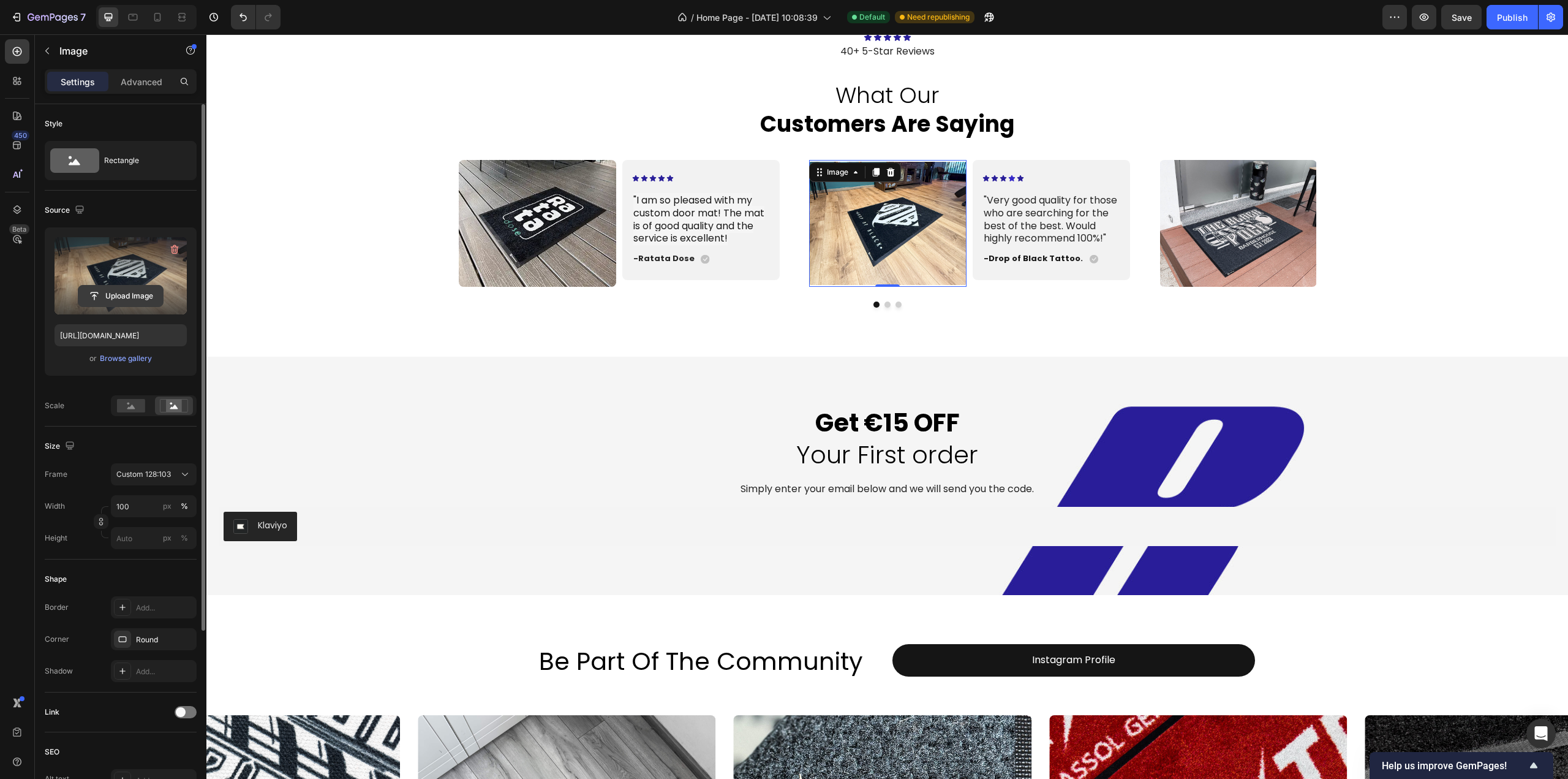
click at [113, 294] on input "file" at bounding box center [121, 296] width 84 height 21
type input "https://cdn.shopify.com/s/files/1/0844/7908/2840/files/gempages_550200365904036…"
click at [1251, 257] on img at bounding box center [1238, 223] width 157 height 127
click at [126, 304] on input "file" at bounding box center [121, 296] width 84 height 21
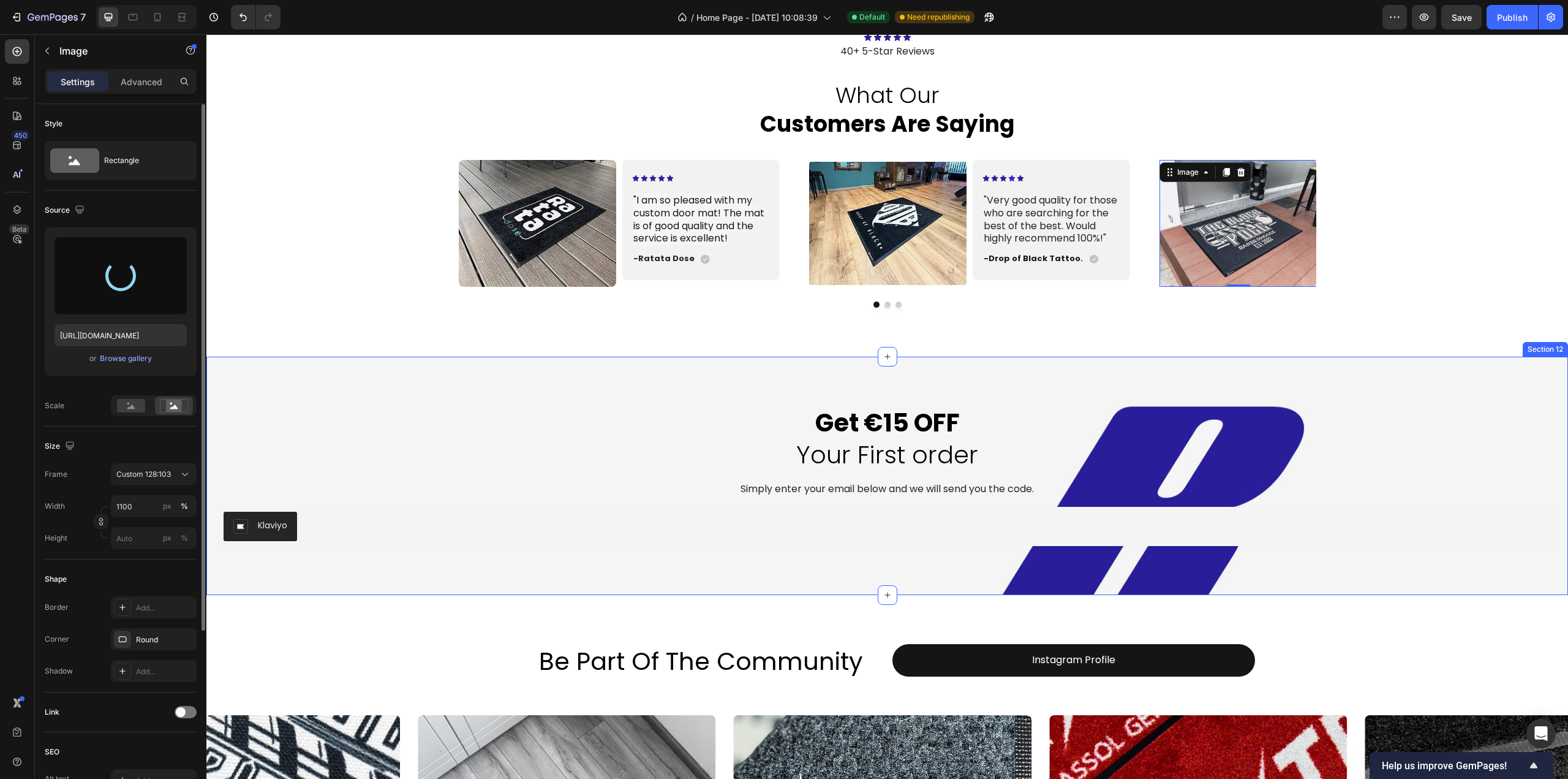
type input "https://cdn.shopify.com/s/files/1/0844/7908/2840/files/gempages_550200365904036…"
click at [375, 392] on div "Get €15 OFF Your First order Heading Simply enter your email below and we will …" at bounding box center [887, 475] width 1362 height 238
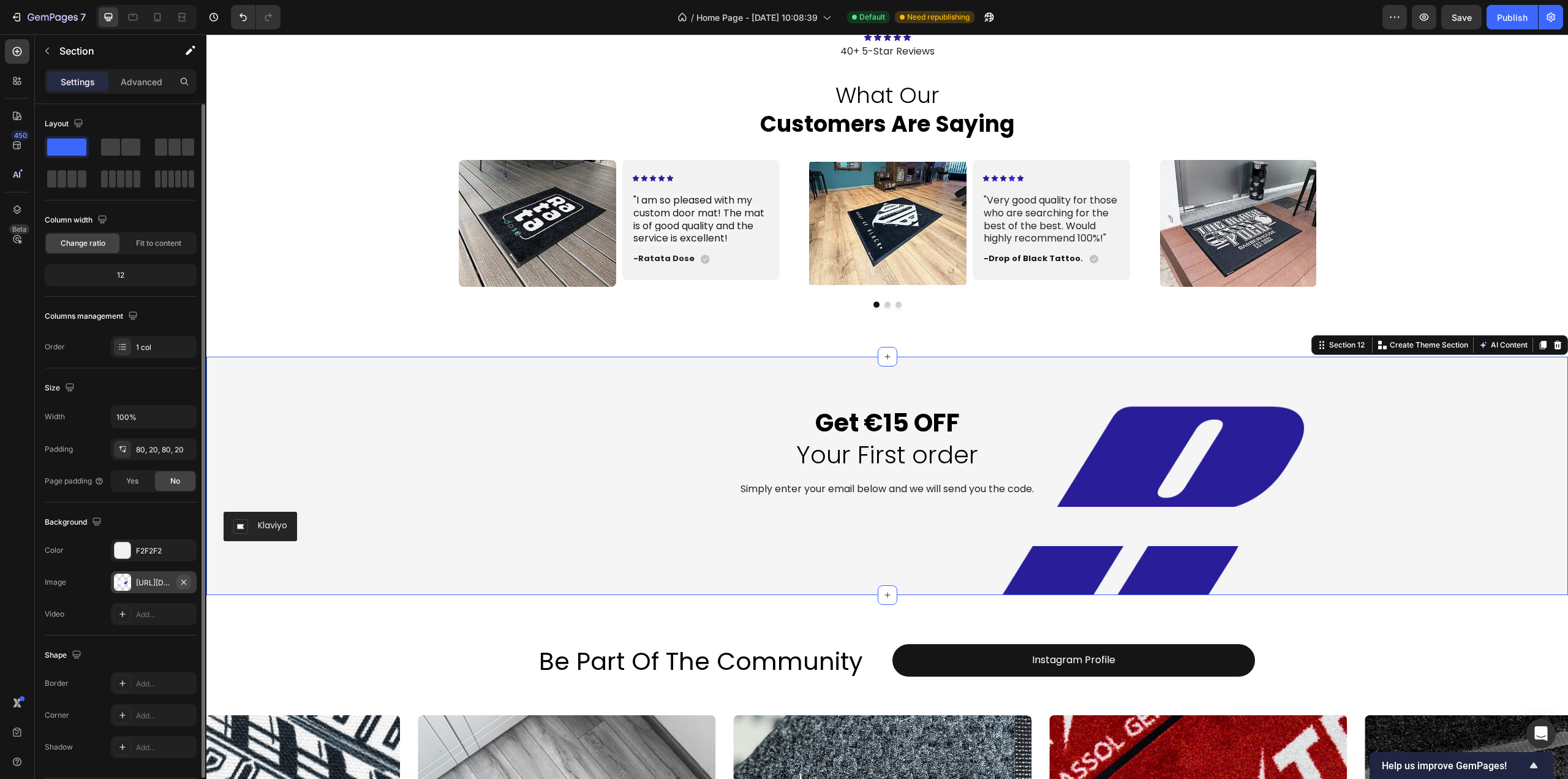
click at [184, 586] on icon "button" at bounding box center [184, 582] width 10 height 10
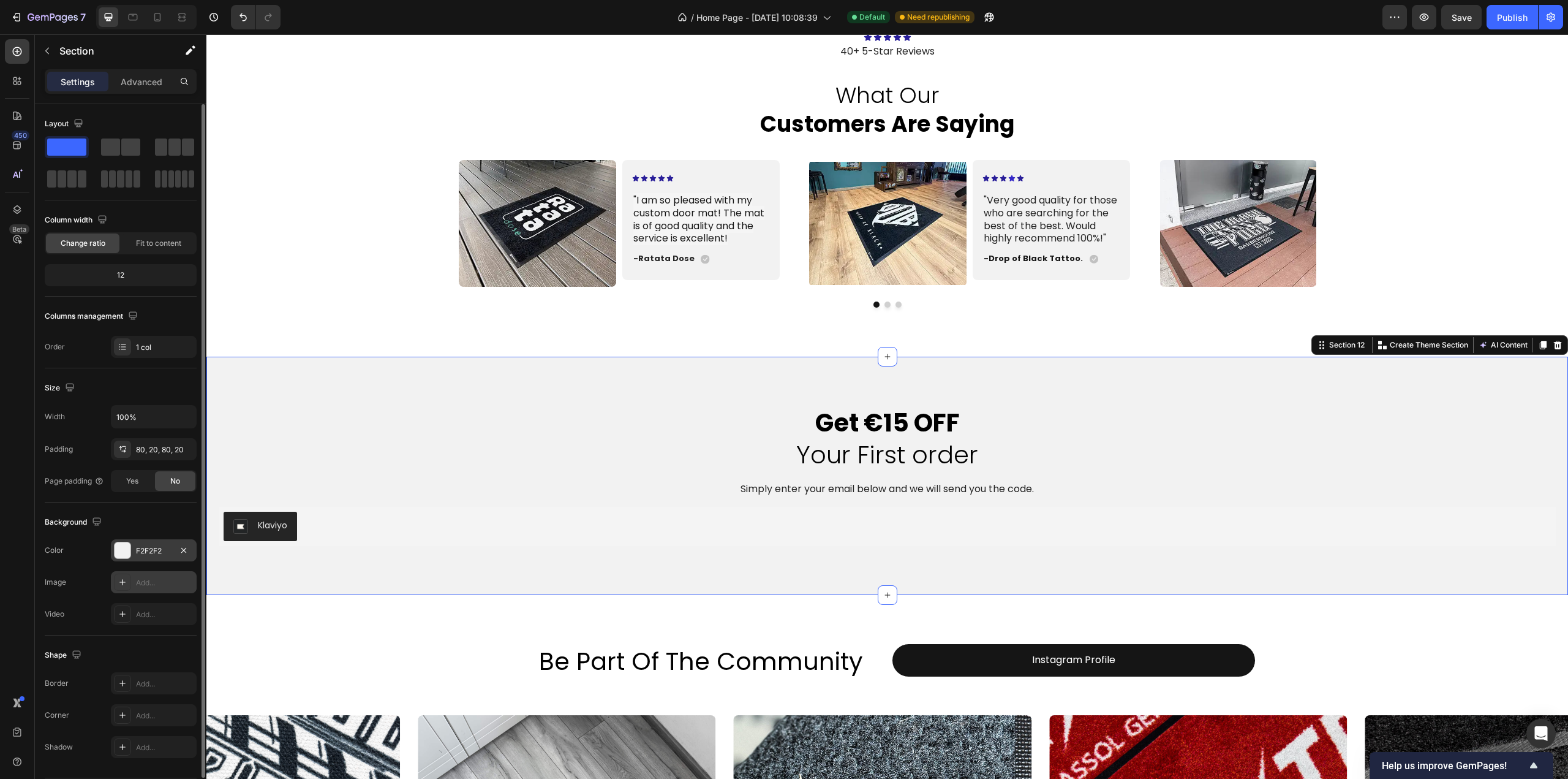
click at [152, 543] on div "F2F2F2" at bounding box center [154, 550] width 86 height 22
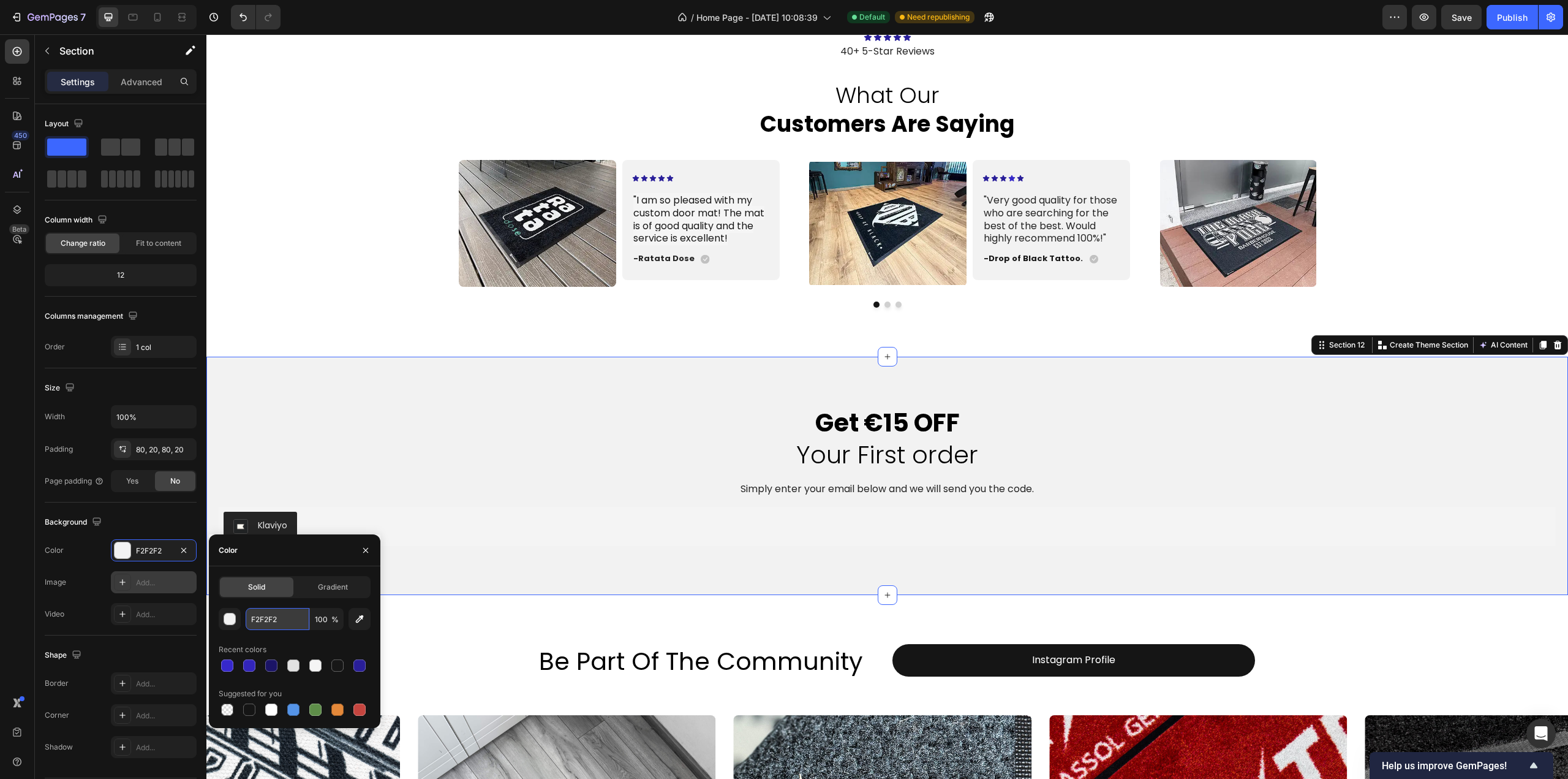
click at [296, 621] on input "F2F2F2" at bounding box center [277, 619] width 64 height 22
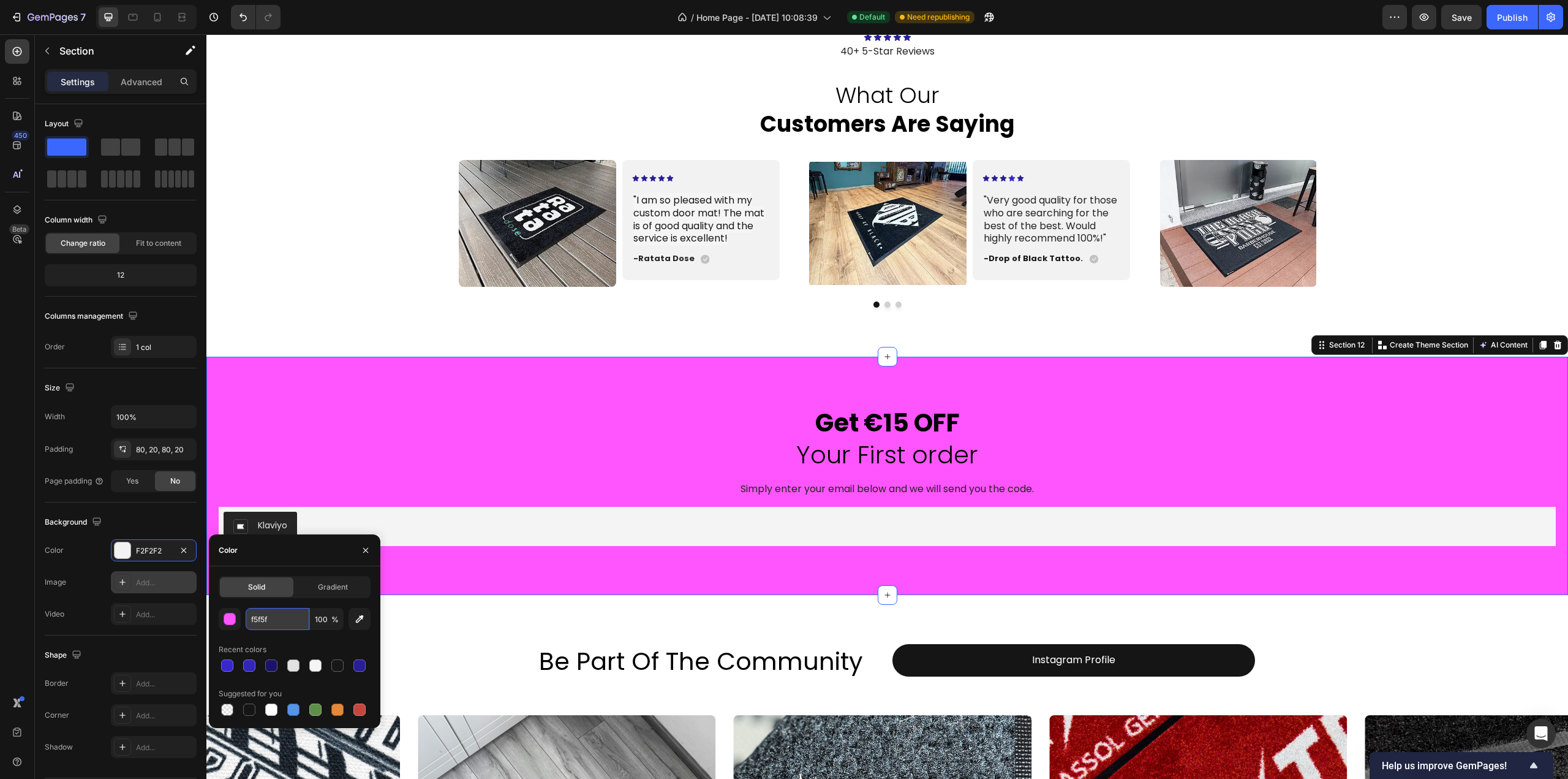
type input "f5f5f5"
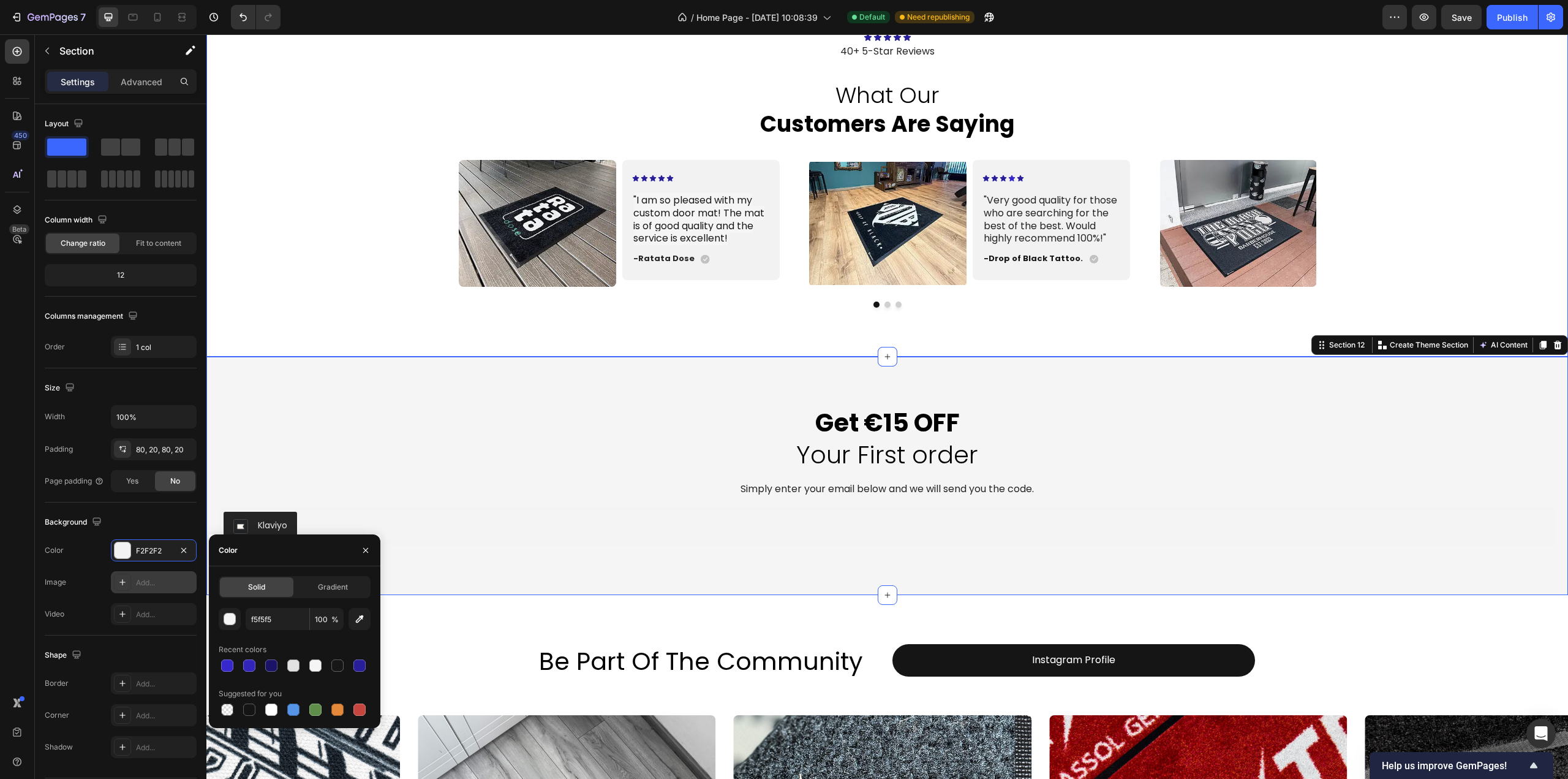
click at [321, 275] on div "Image Icon Icon Icon Icon Icon Icon List "I am so pleased with my custom door m…" at bounding box center [887, 233] width 1362 height 147
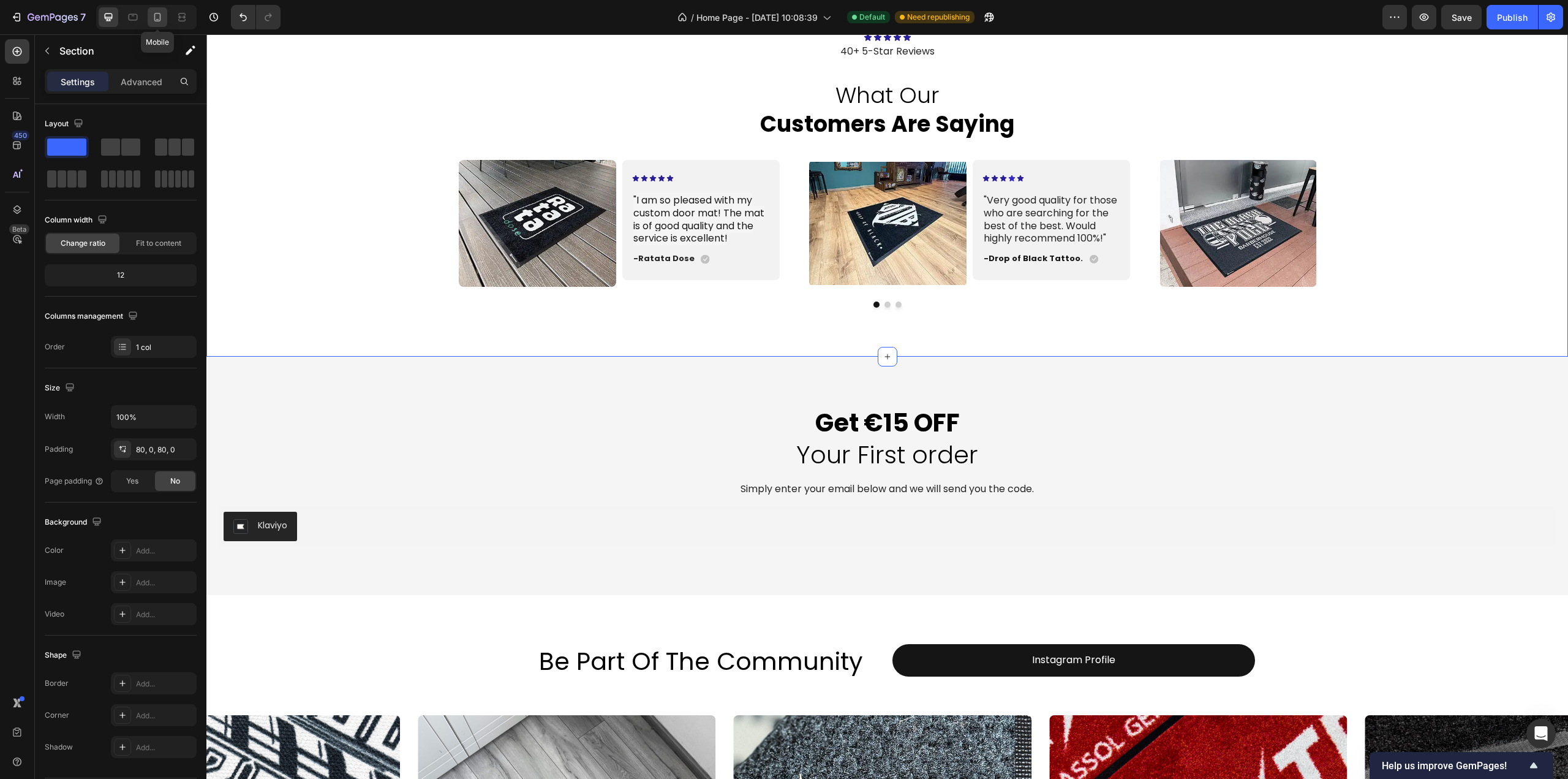
click at [156, 24] on div at bounding box center [157, 16] width 19 height 19
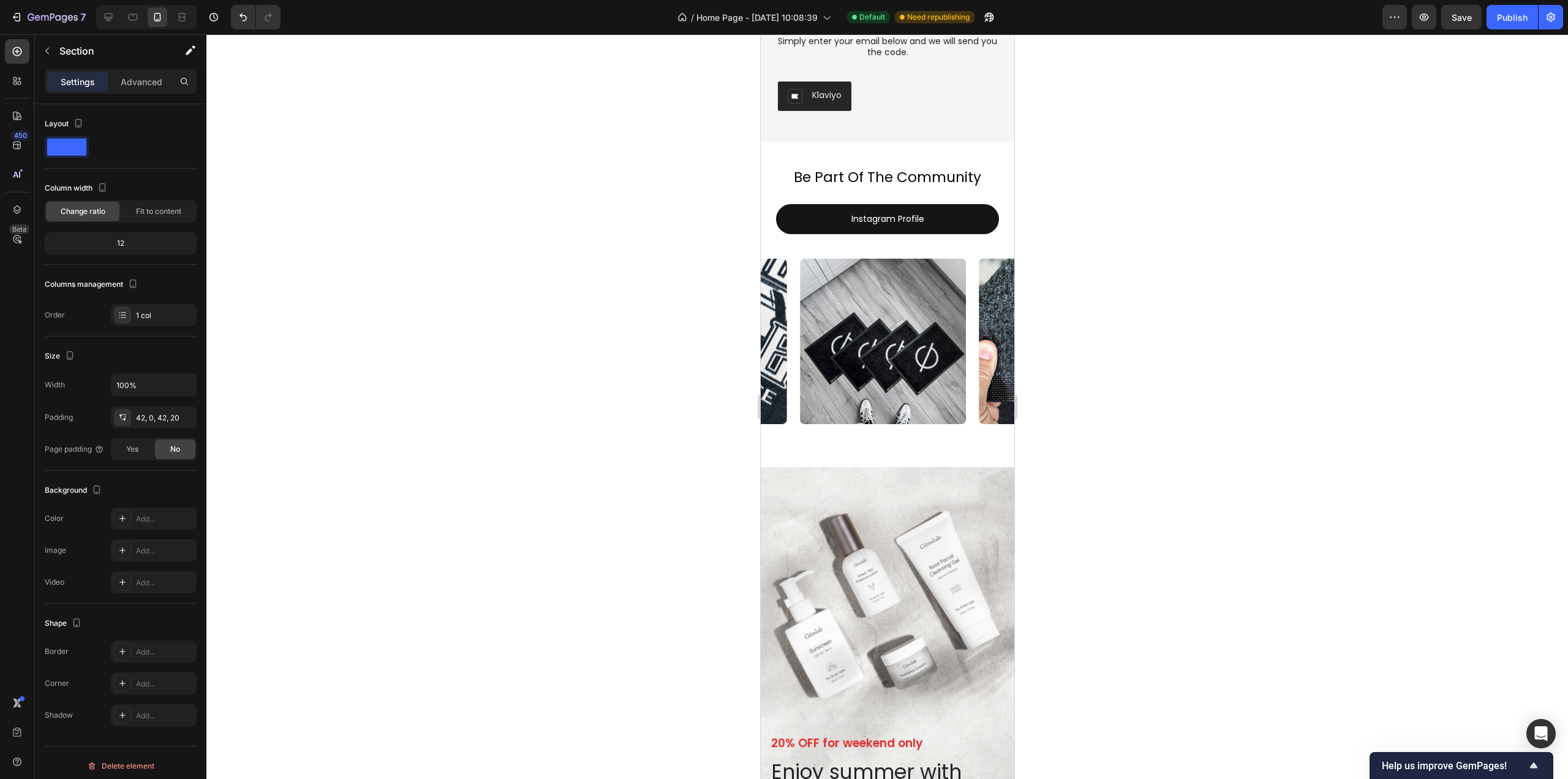
scroll to position [2902, 0]
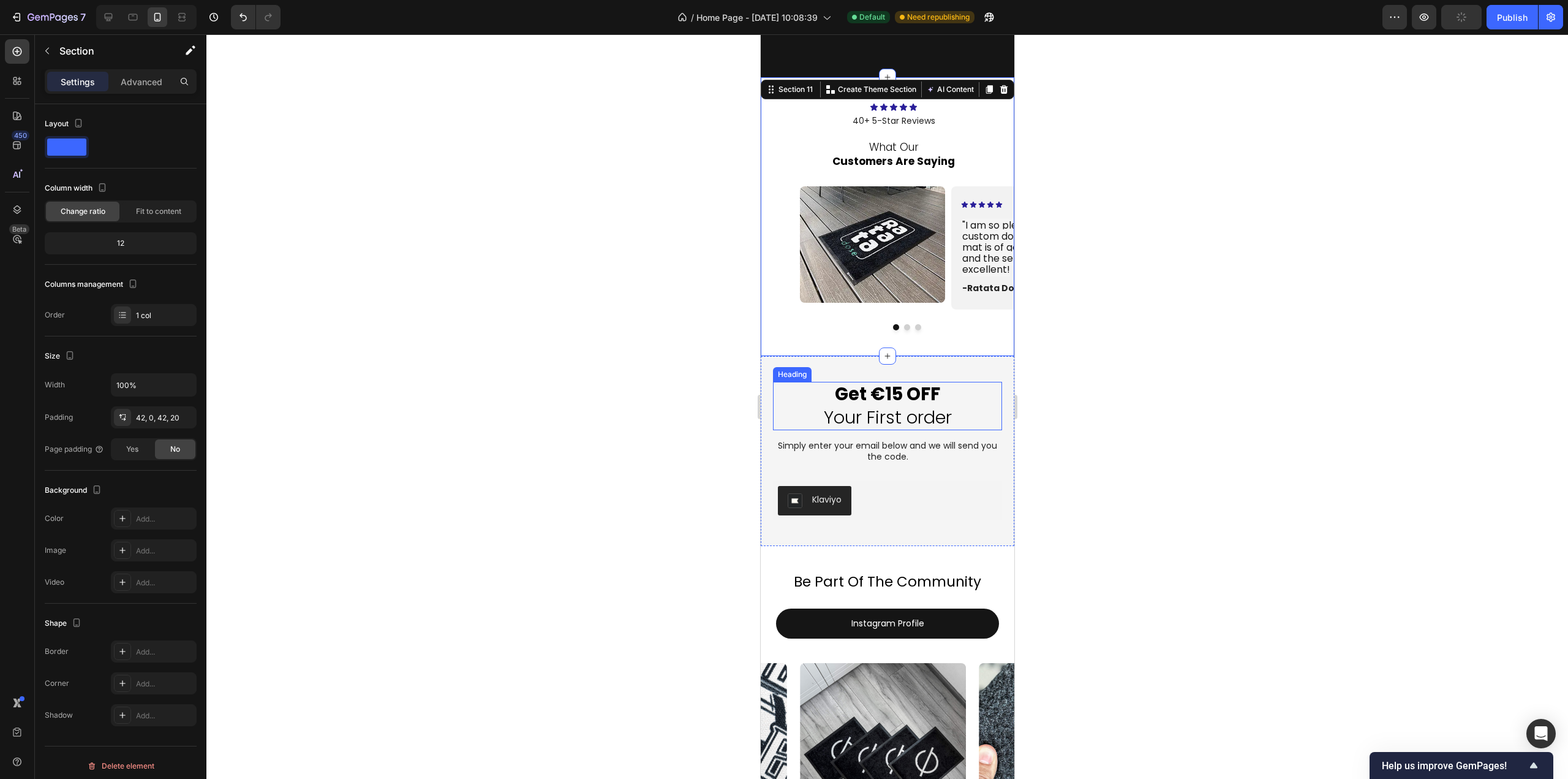
click at [845, 223] on img at bounding box center [872, 244] width 145 height 117
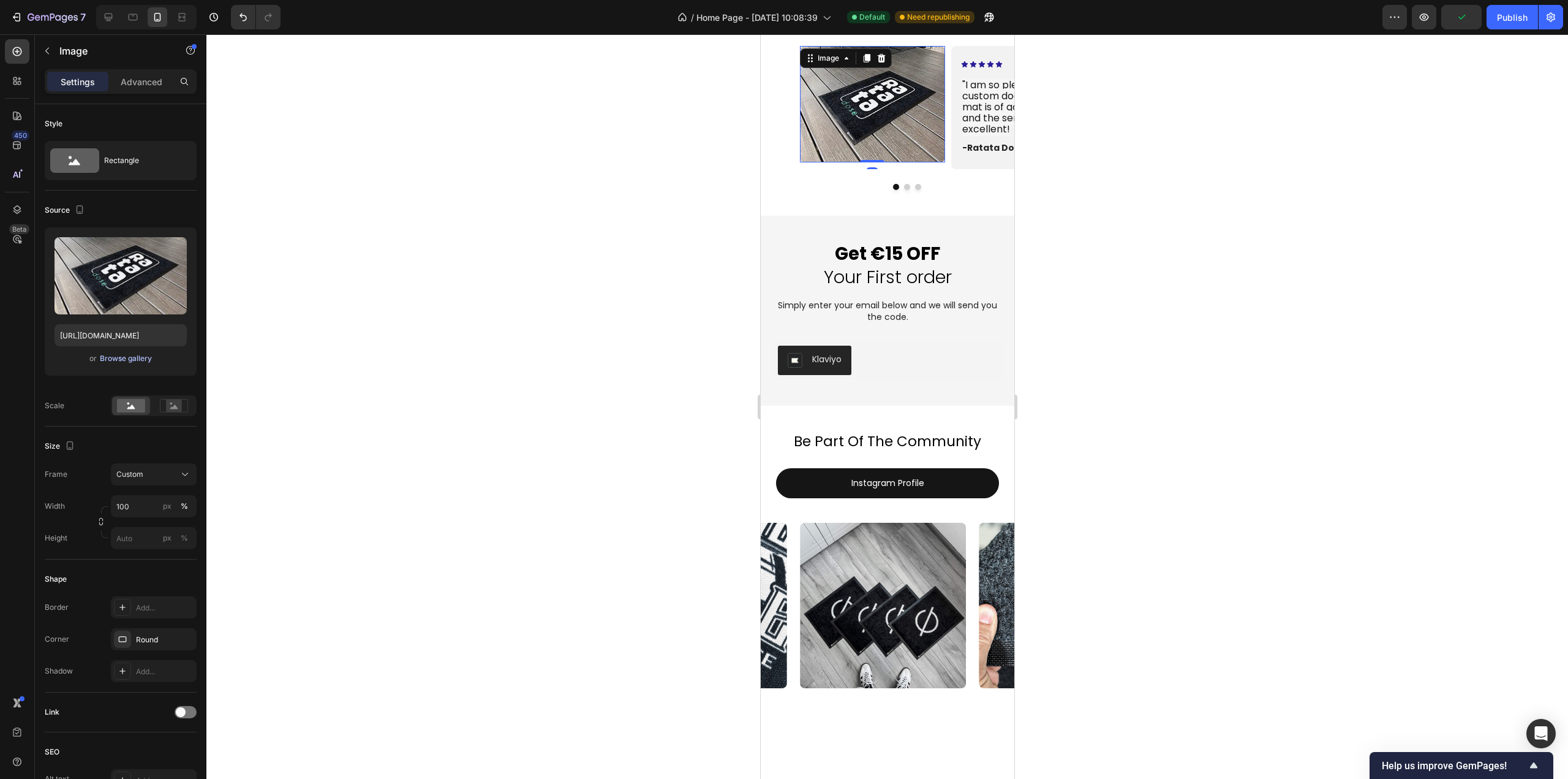
click at [119, 357] on div "Browse gallery" at bounding box center [126, 358] width 52 height 11
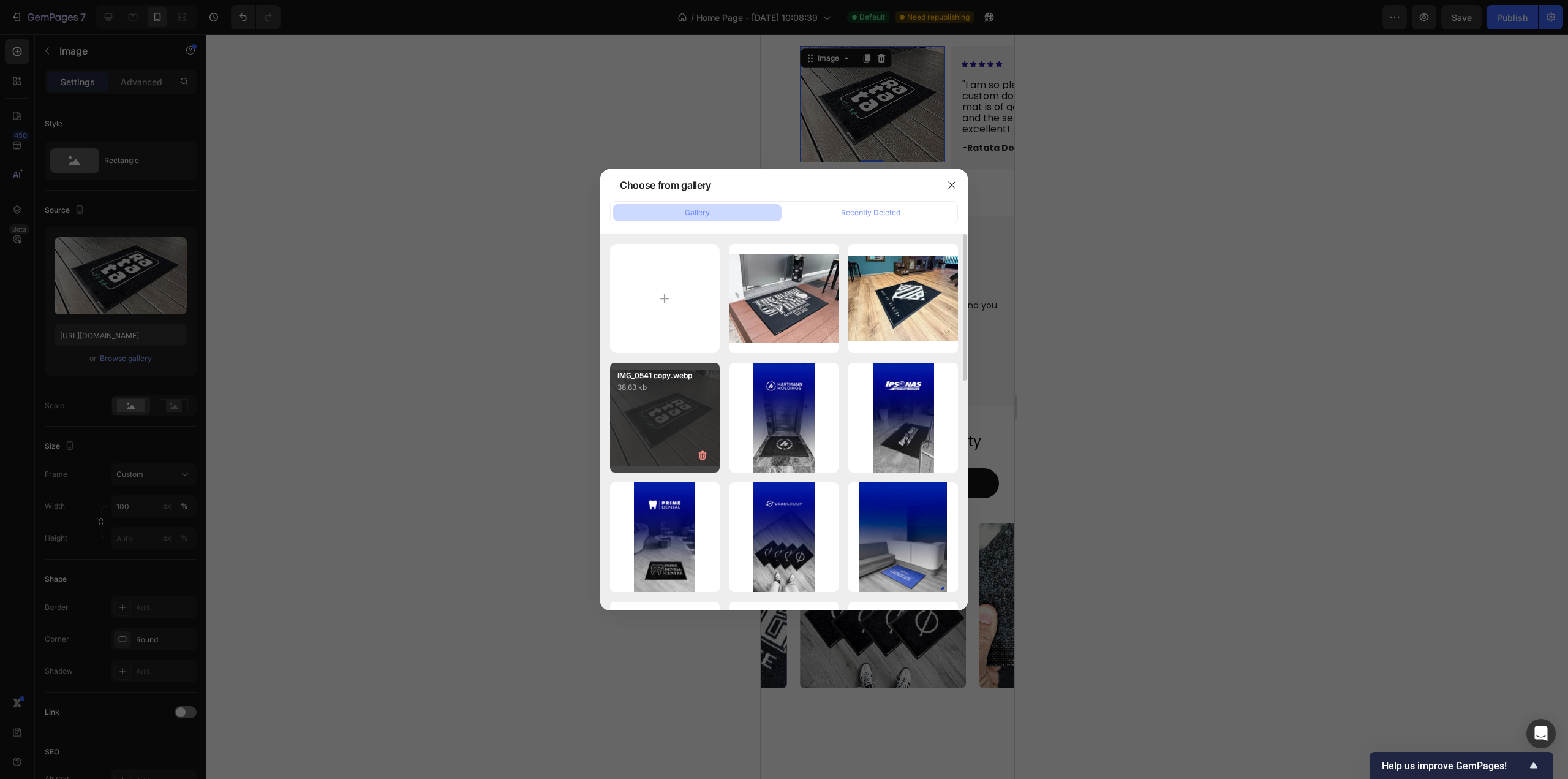
click at [669, 426] on div "IMG_0541 copy.webp 38.63 kb" at bounding box center [665, 417] width 109 height 110
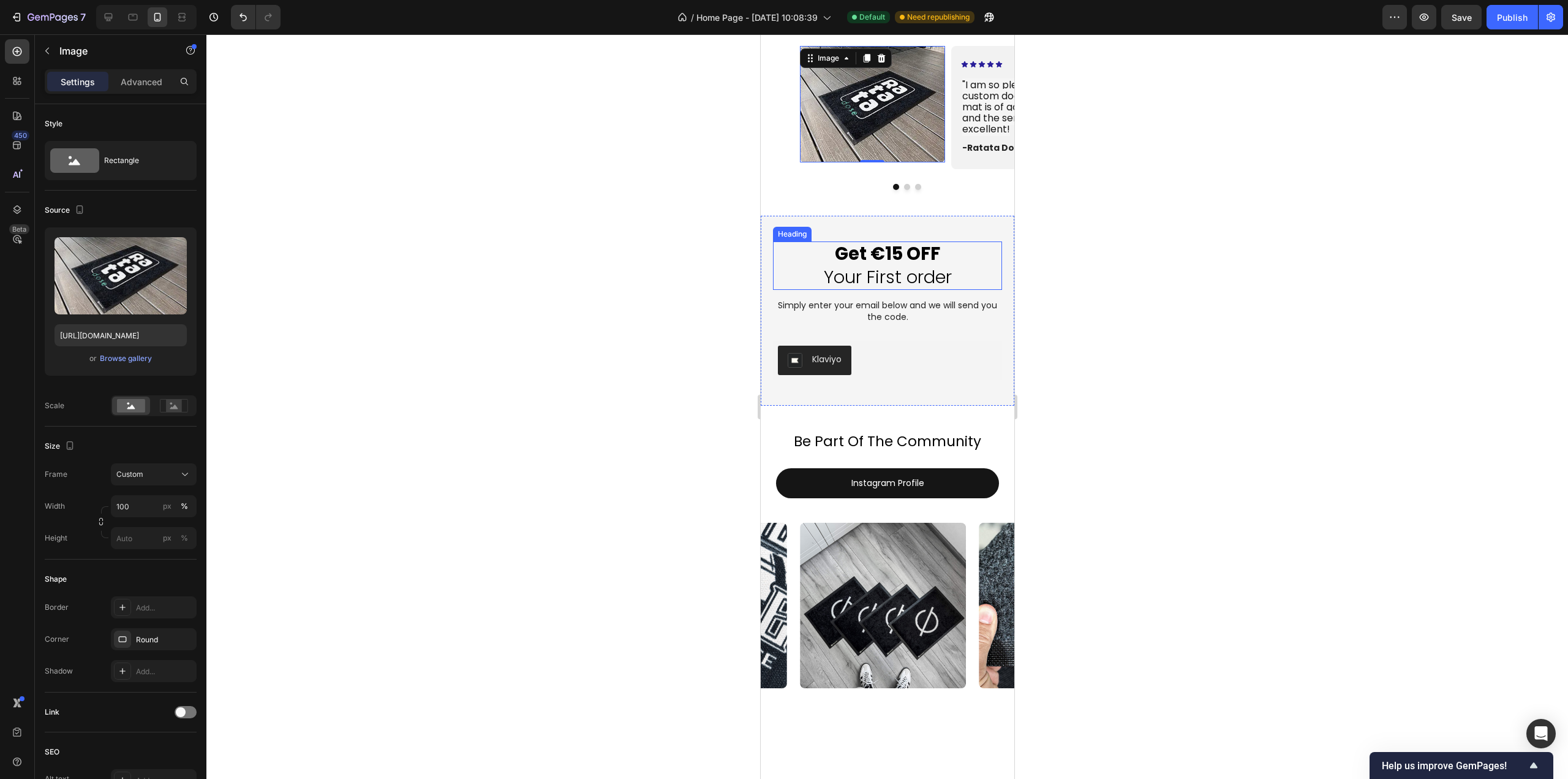
scroll to position [2779, 0]
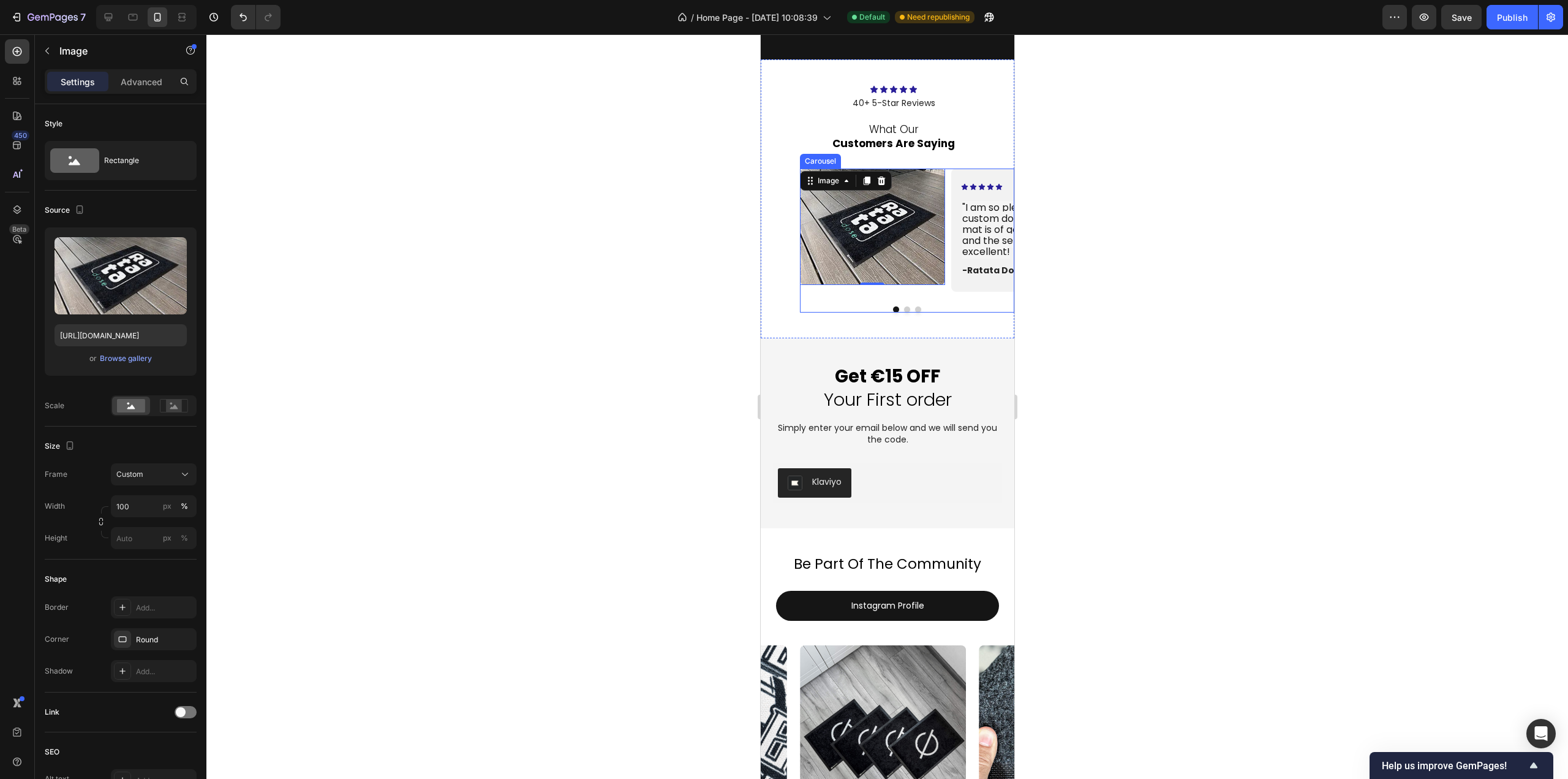
click at [896, 313] on div "Icon Icon Icon Icon Icon Icon List 40+ 5-Star Reviews Text Block what our custo…" at bounding box center [887, 198] width 253 height 279
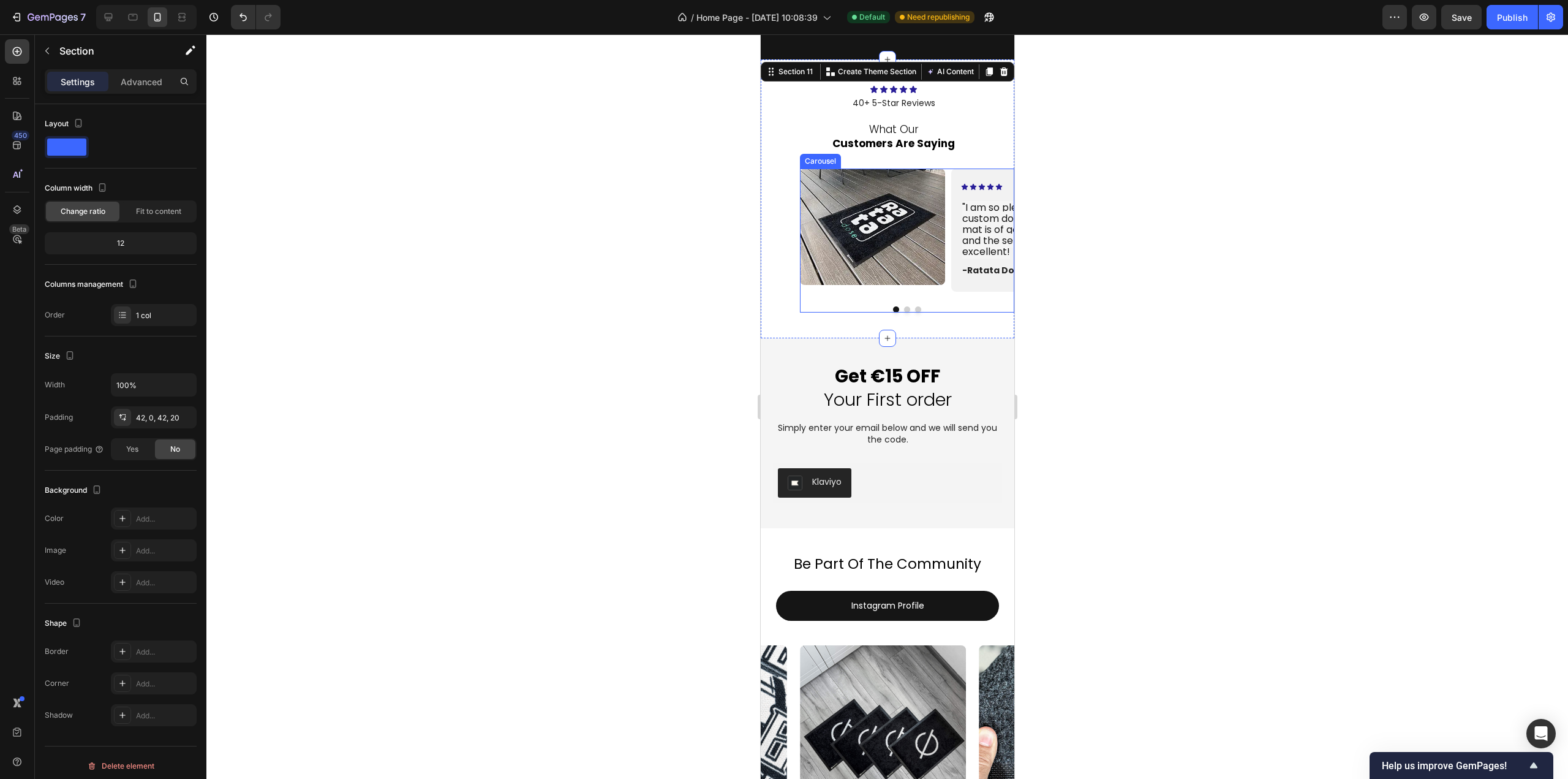
click at [904, 310] on button "Dot" at bounding box center [907, 309] width 6 height 6
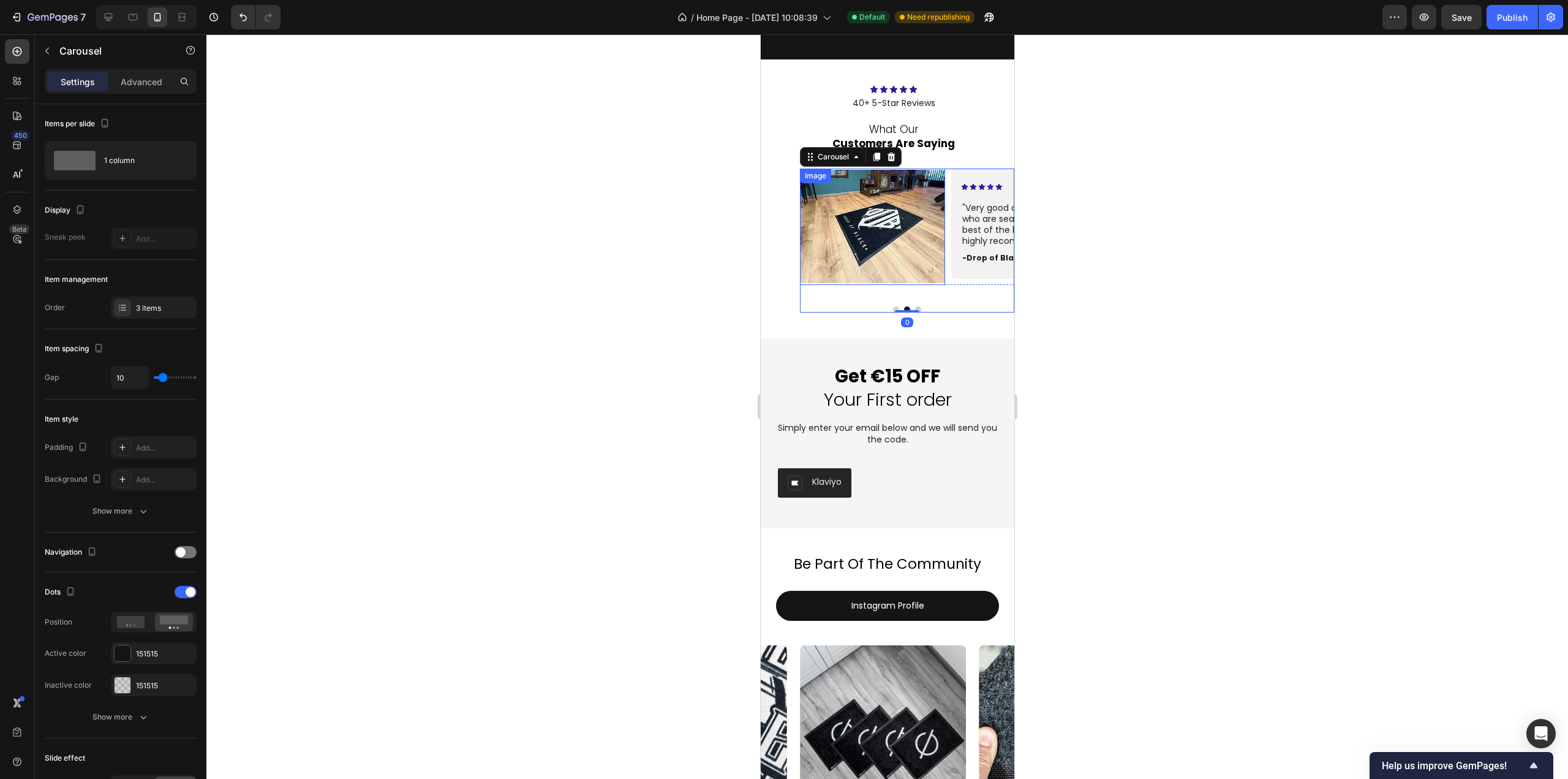
click at [889, 261] on img at bounding box center [872, 226] width 145 height 117
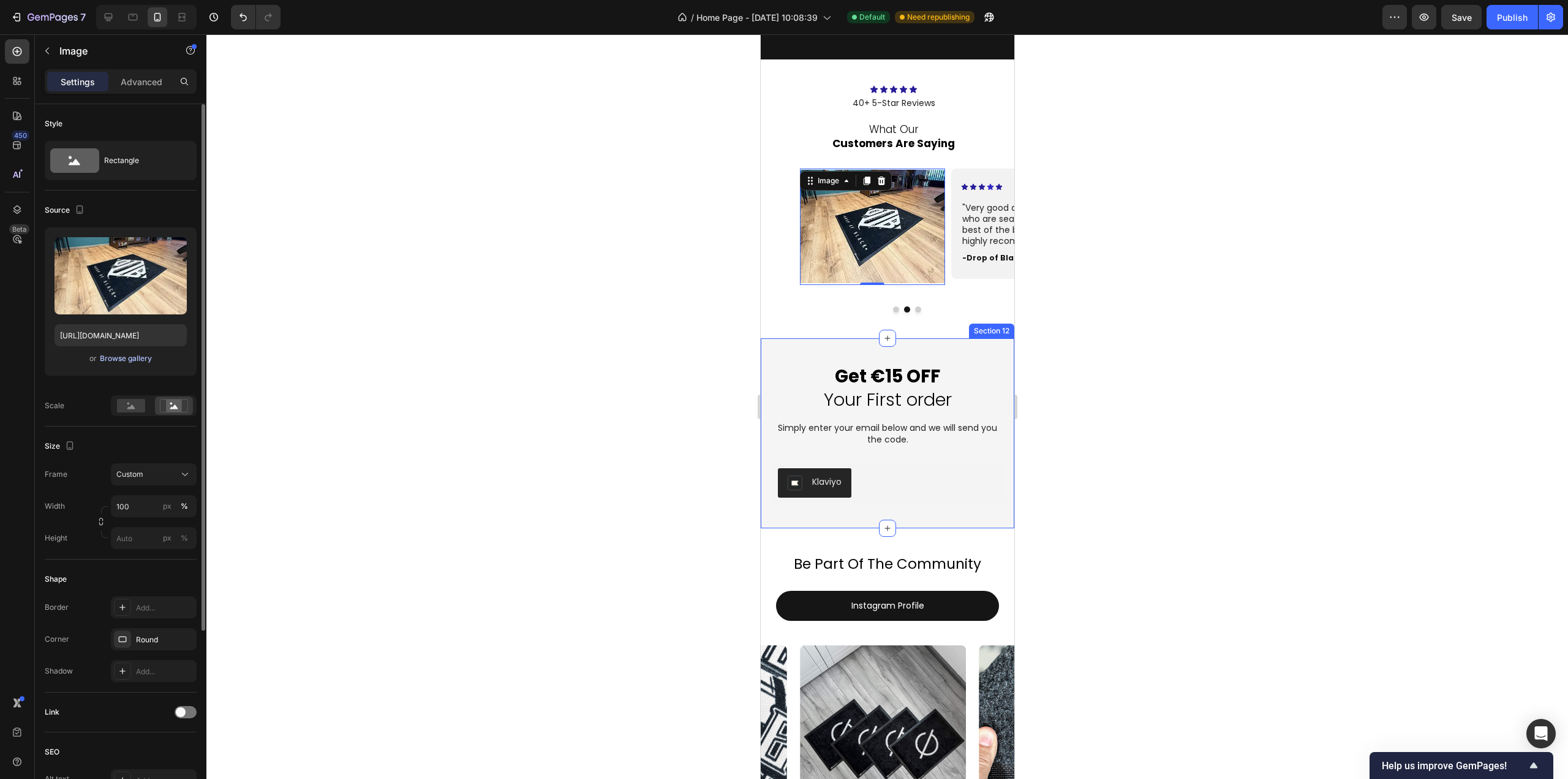
click at [117, 364] on div "Browse gallery" at bounding box center [126, 358] width 52 height 11
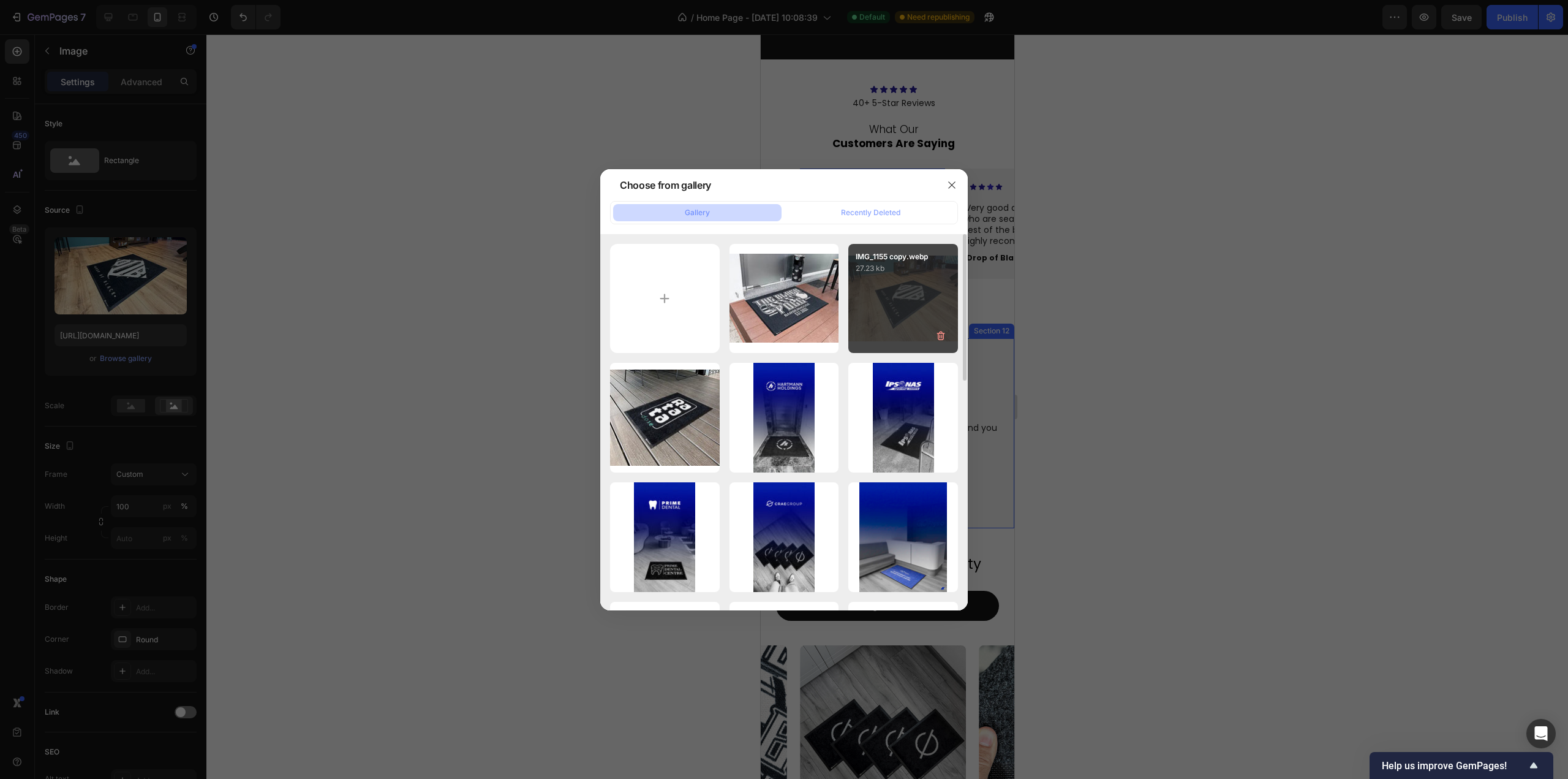
click at [897, 309] on div "IMG_1155 copy.webp 27.23 kb" at bounding box center [903, 299] width 109 height 110
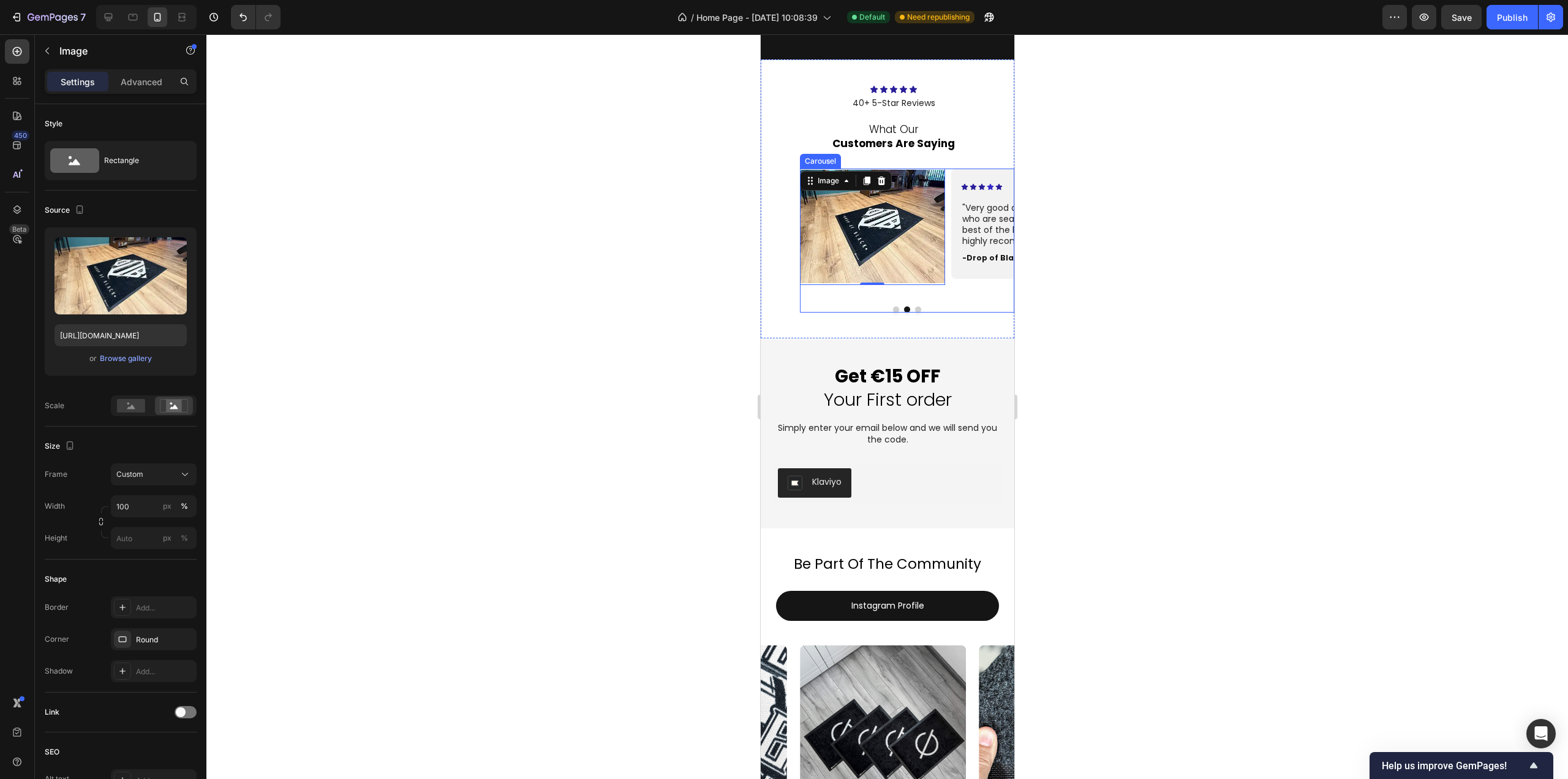
click at [915, 311] on button "Dot" at bounding box center [917, 309] width 6 height 6
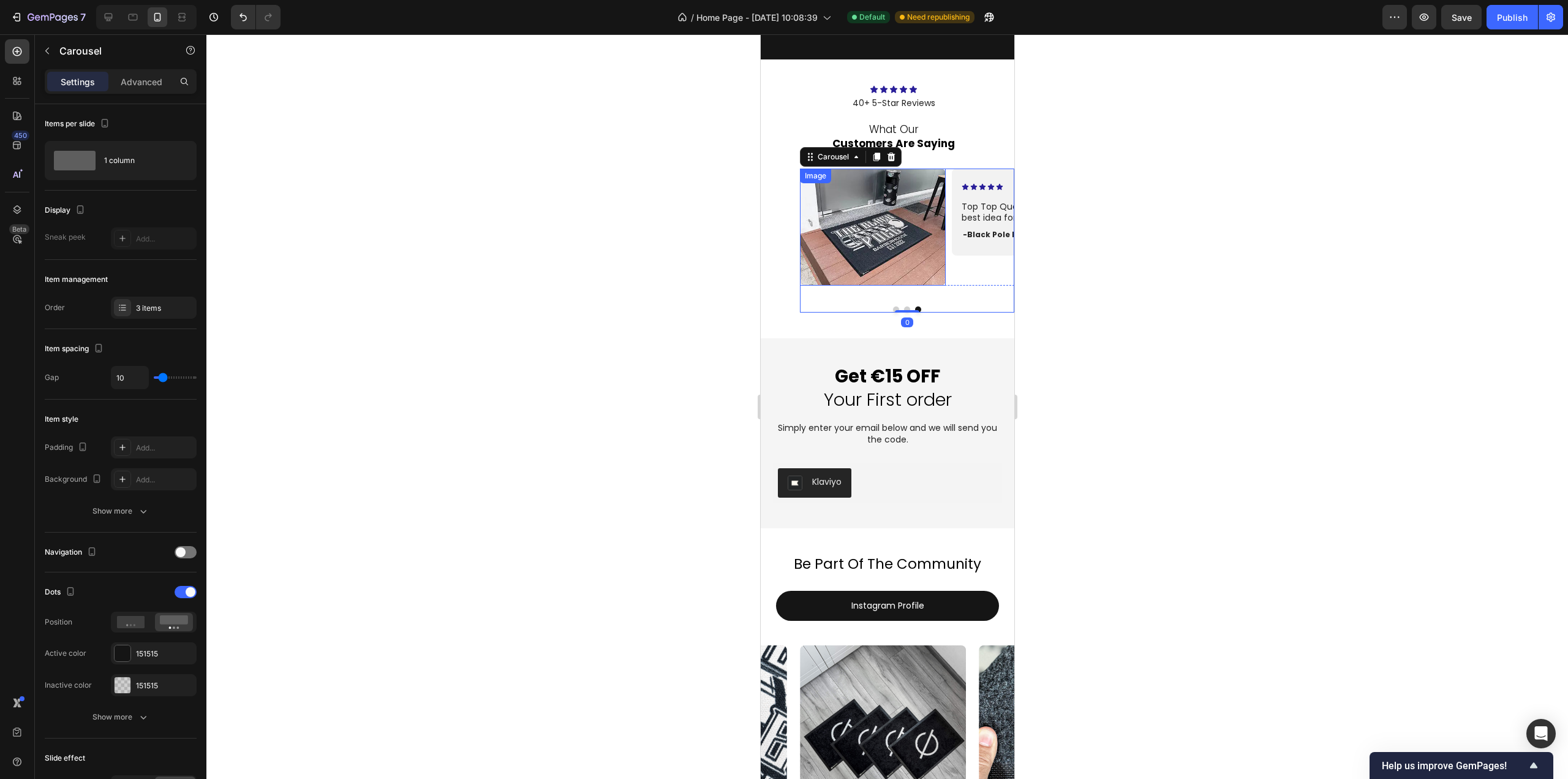
click at [849, 239] on img at bounding box center [872, 227] width 146 height 117
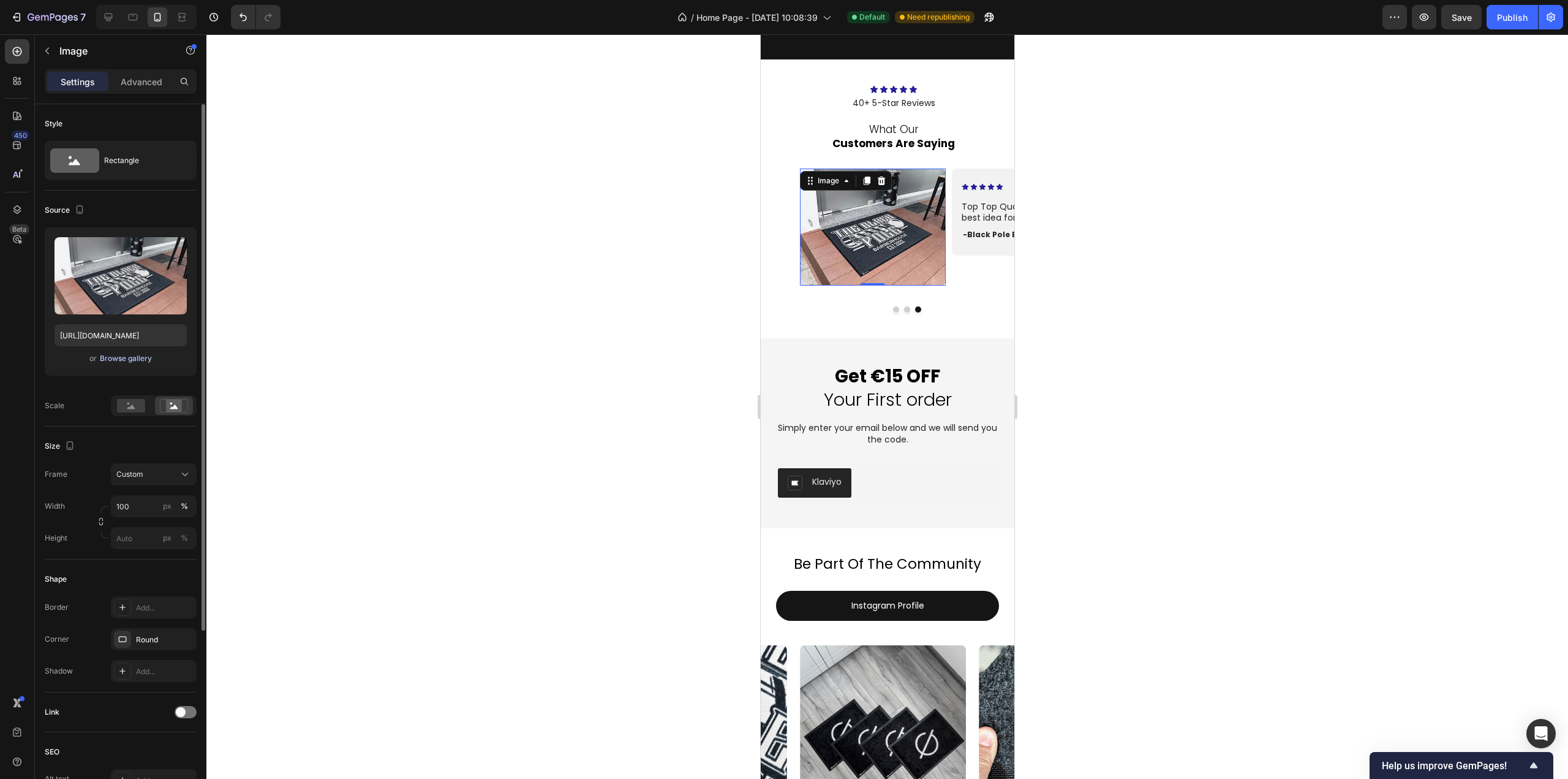
click at [122, 357] on div "Browse gallery" at bounding box center [126, 358] width 52 height 11
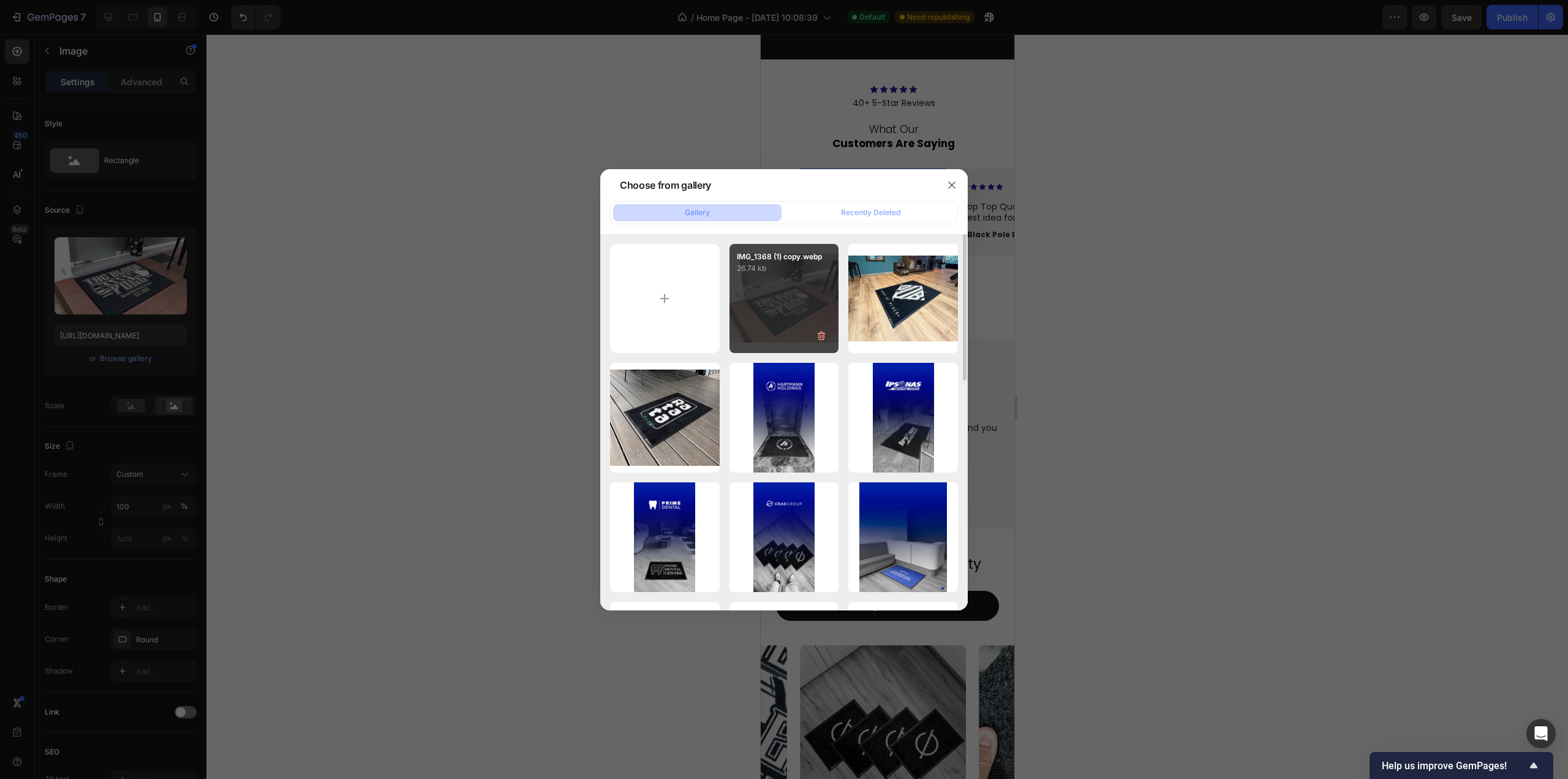
drag, startPoint x: 784, startPoint y: 313, endPoint x: 785, endPoint y: 321, distance: 8.1
click at [784, 312] on div "IMG_1368 (1) copy.webp 26.74 kb" at bounding box center [784, 299] width 109 height 110
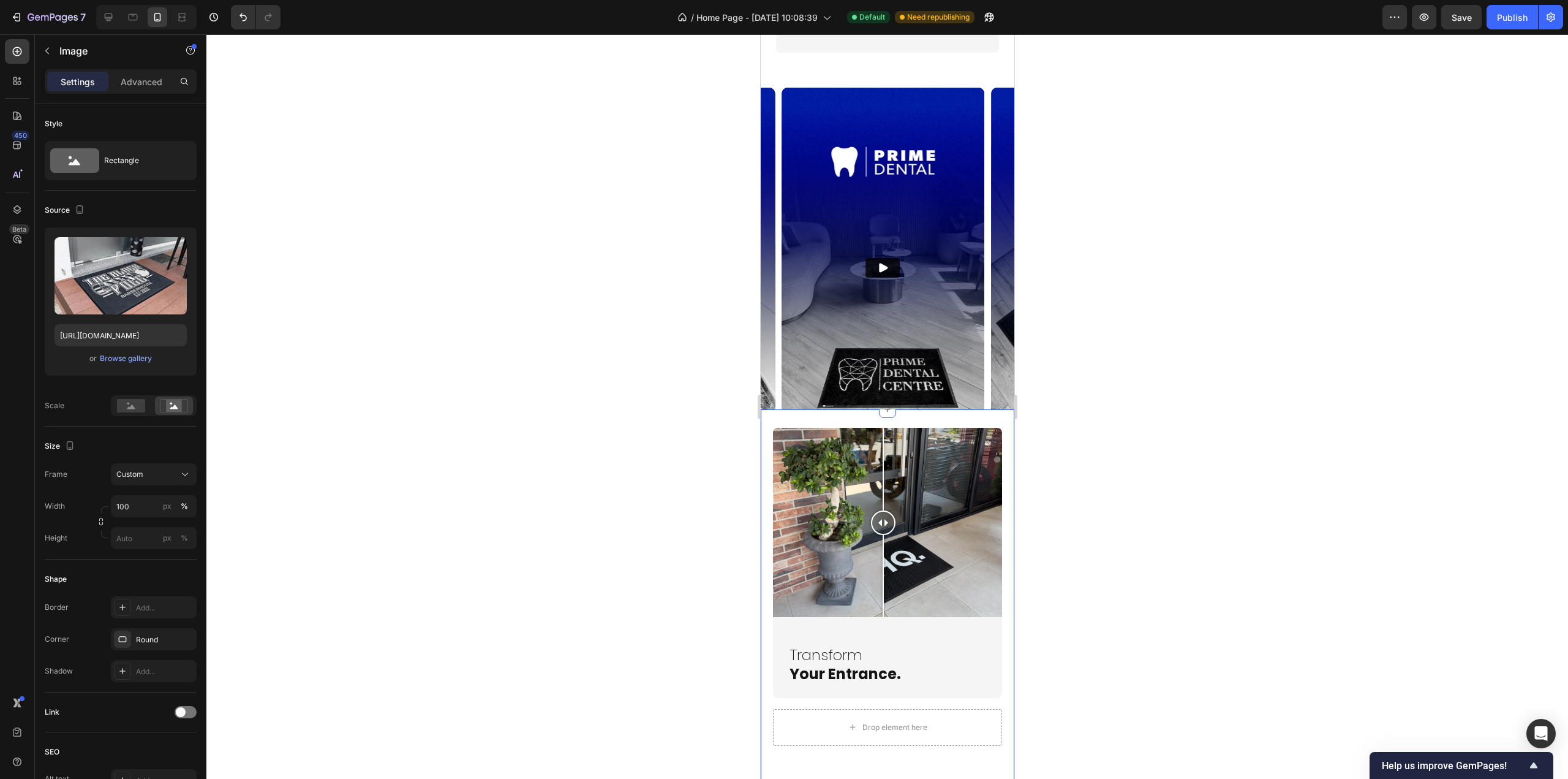
scroll to position [1655, 0]
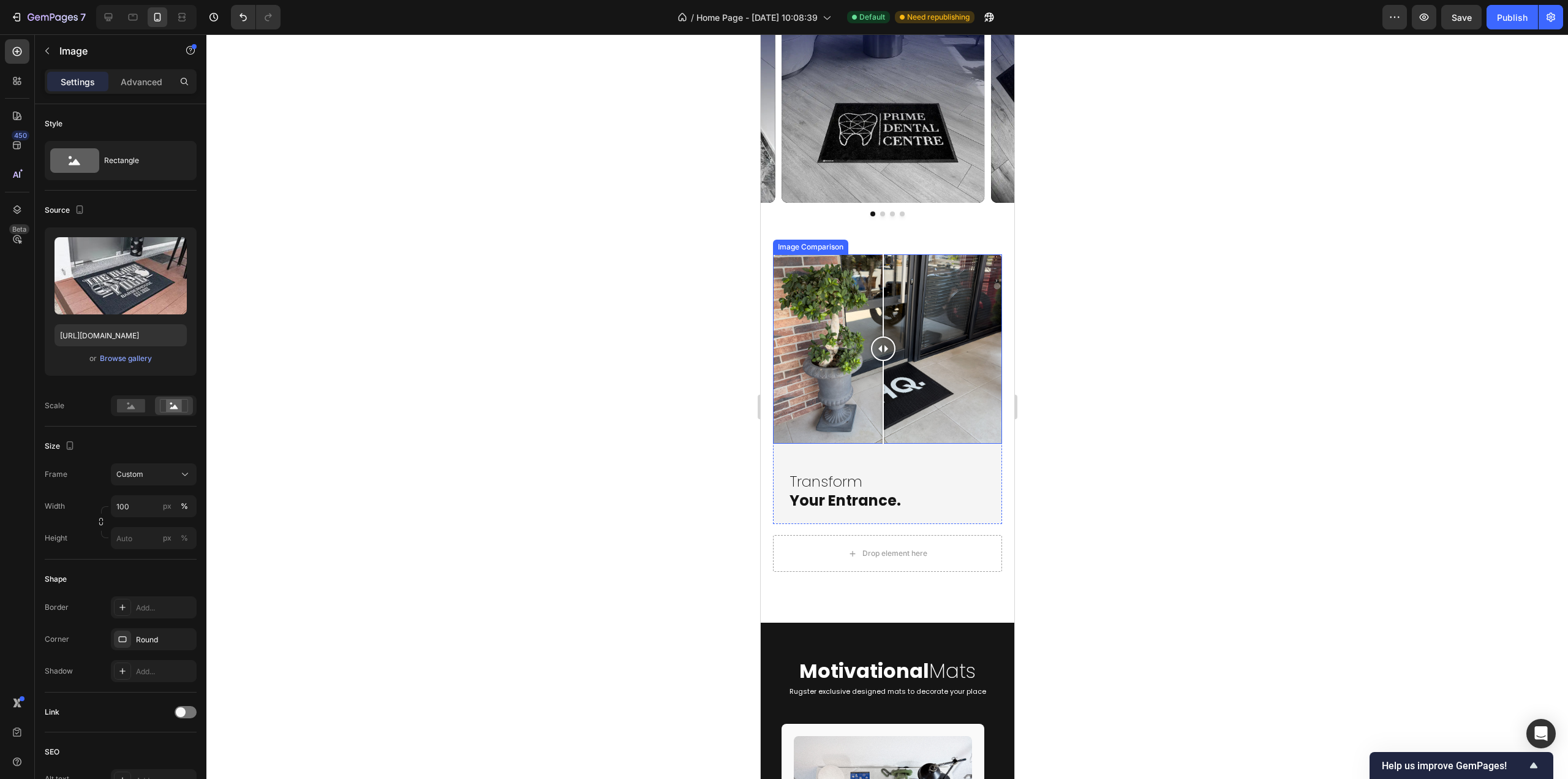
click at [855, 314] on div at bounding box center [887, 349] width 229 height 190
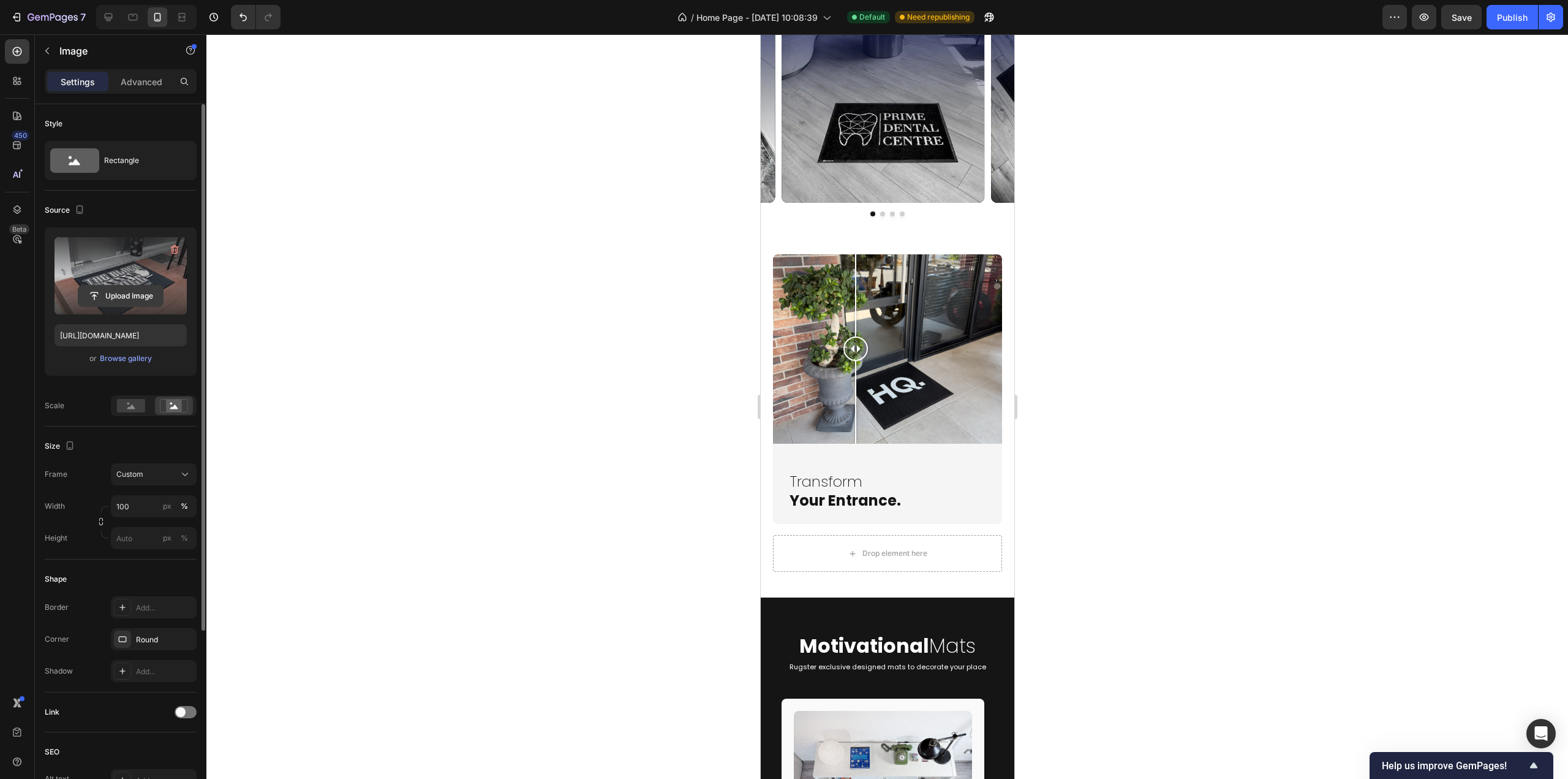
click at [142, 296] on input "file" at bounding box center [121, 296] width 84 height 21
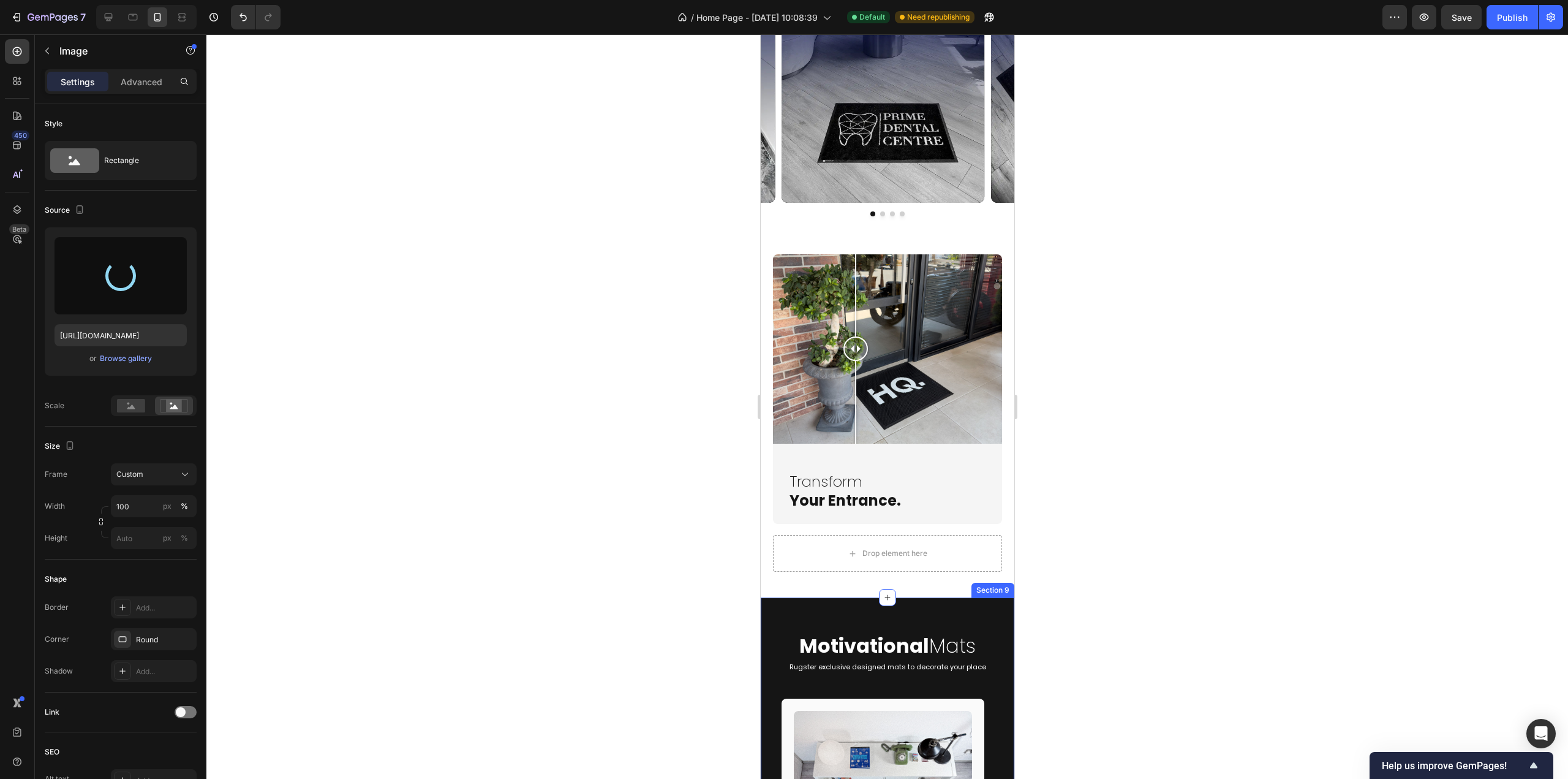
type input "https://cdn.shopify.com/s/files/1/0844/7908/2840/files/gempages_550200365904036…"
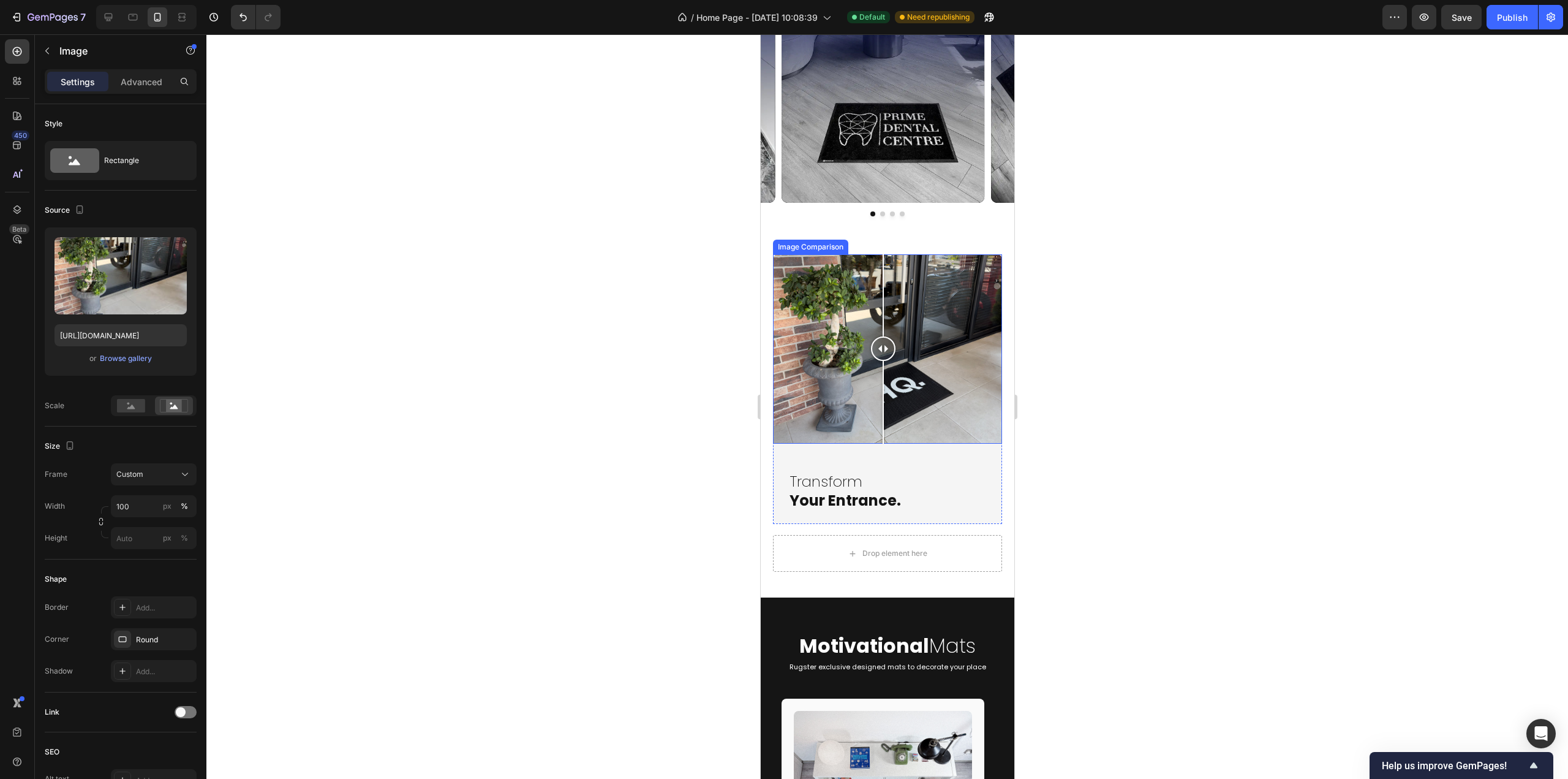
click at [883, 400] on div at bounding box center [887, 349] width 229 height 190
click at [930, 395] on div at bounding box center [887, 349] width 229 height 190
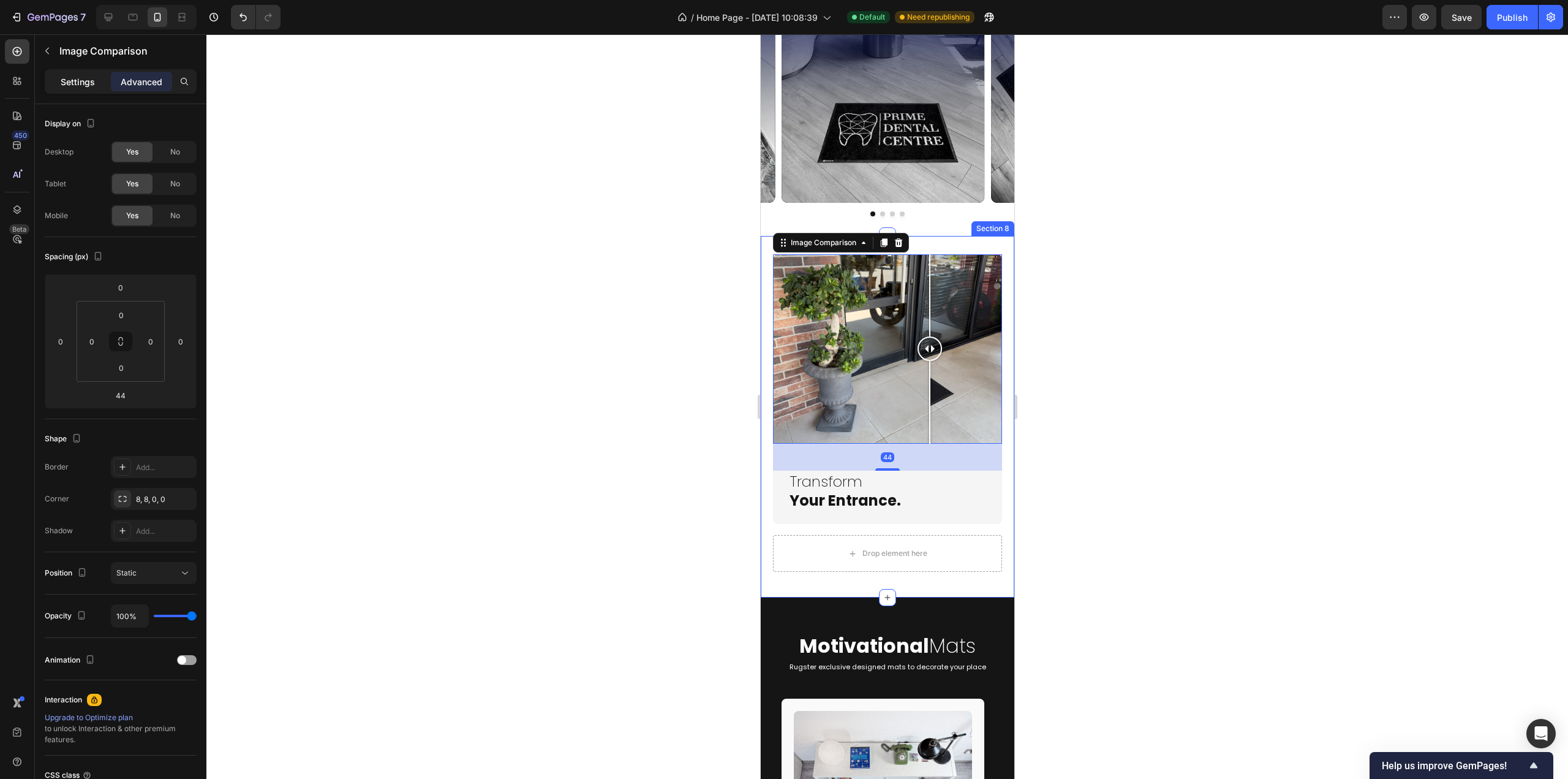
click at [79, 83] on p "Settings" at bounding box center [78, 82] width 34 height 13
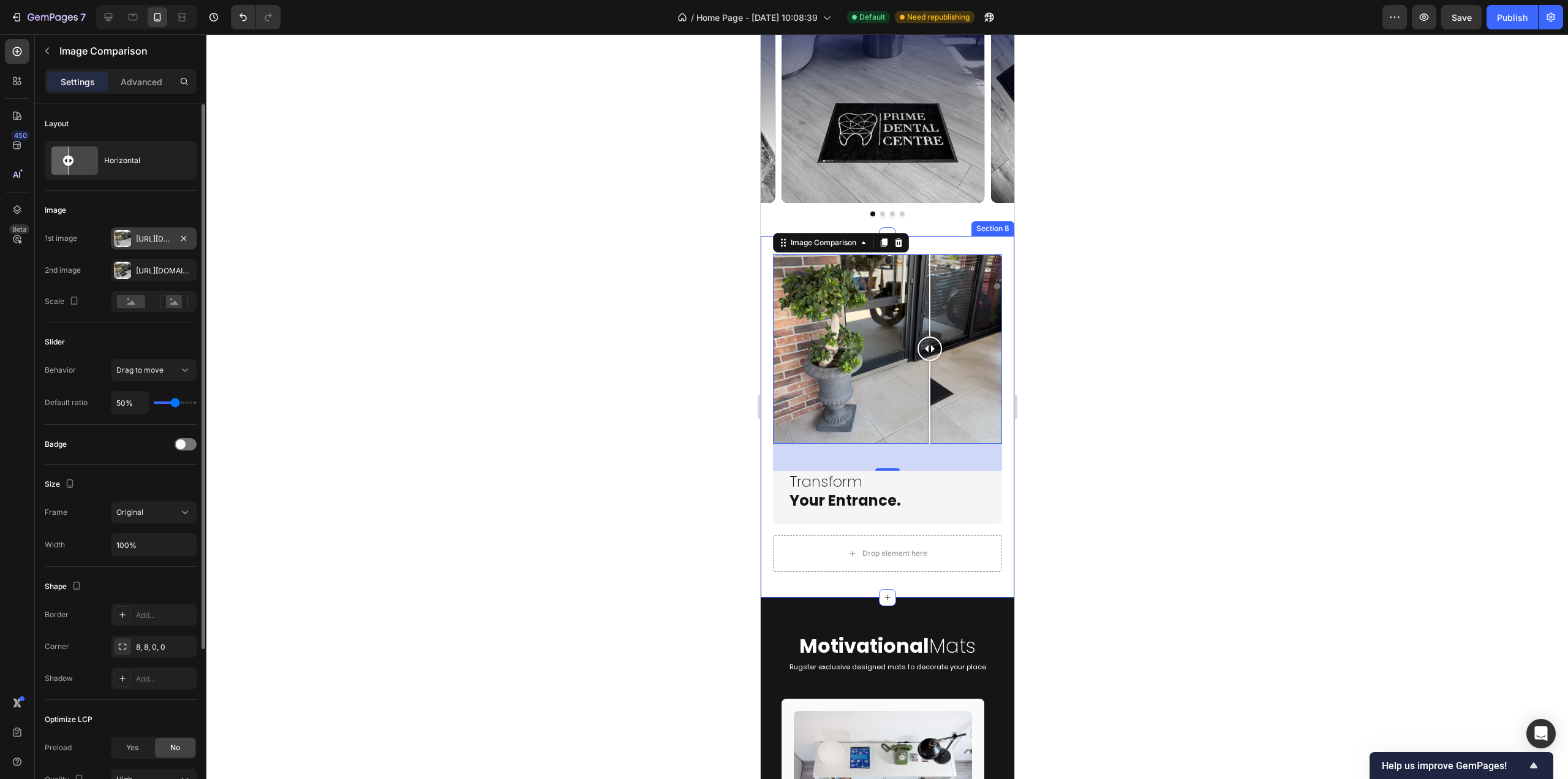
click at [142, 244] on div "Https://cdn.Shopify.Com/s/files/1/0844/7908/2840/files/gempages_550200365904036…" at bounding box center [154, 238] width 36 height 11
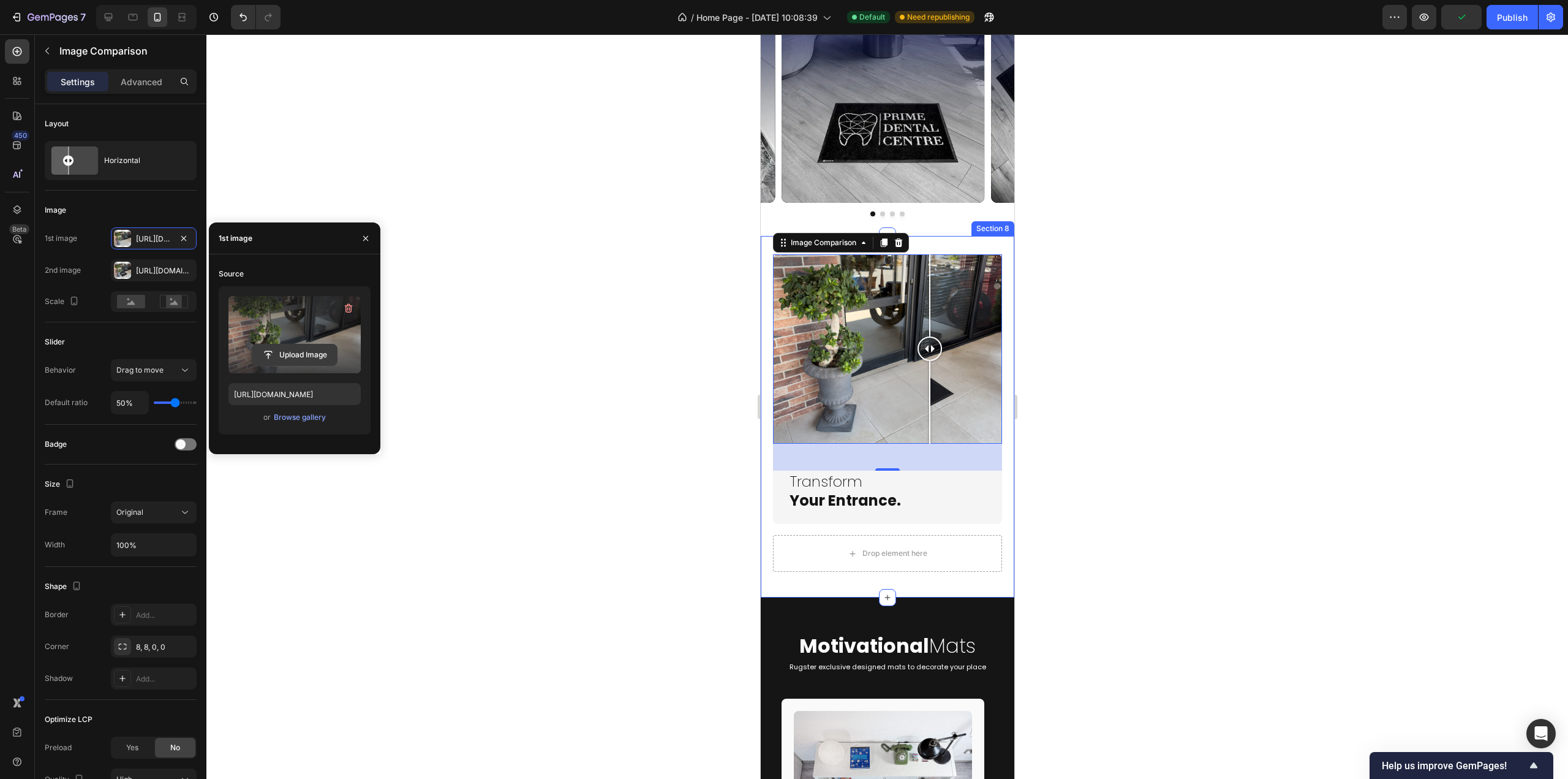
click at [293, 358] on input "file" at bounding box center [295, 354] width 84 height 21
click at [298, 419] on div "Browse gallery" at bounding box center [300, 417] width 52 height 11
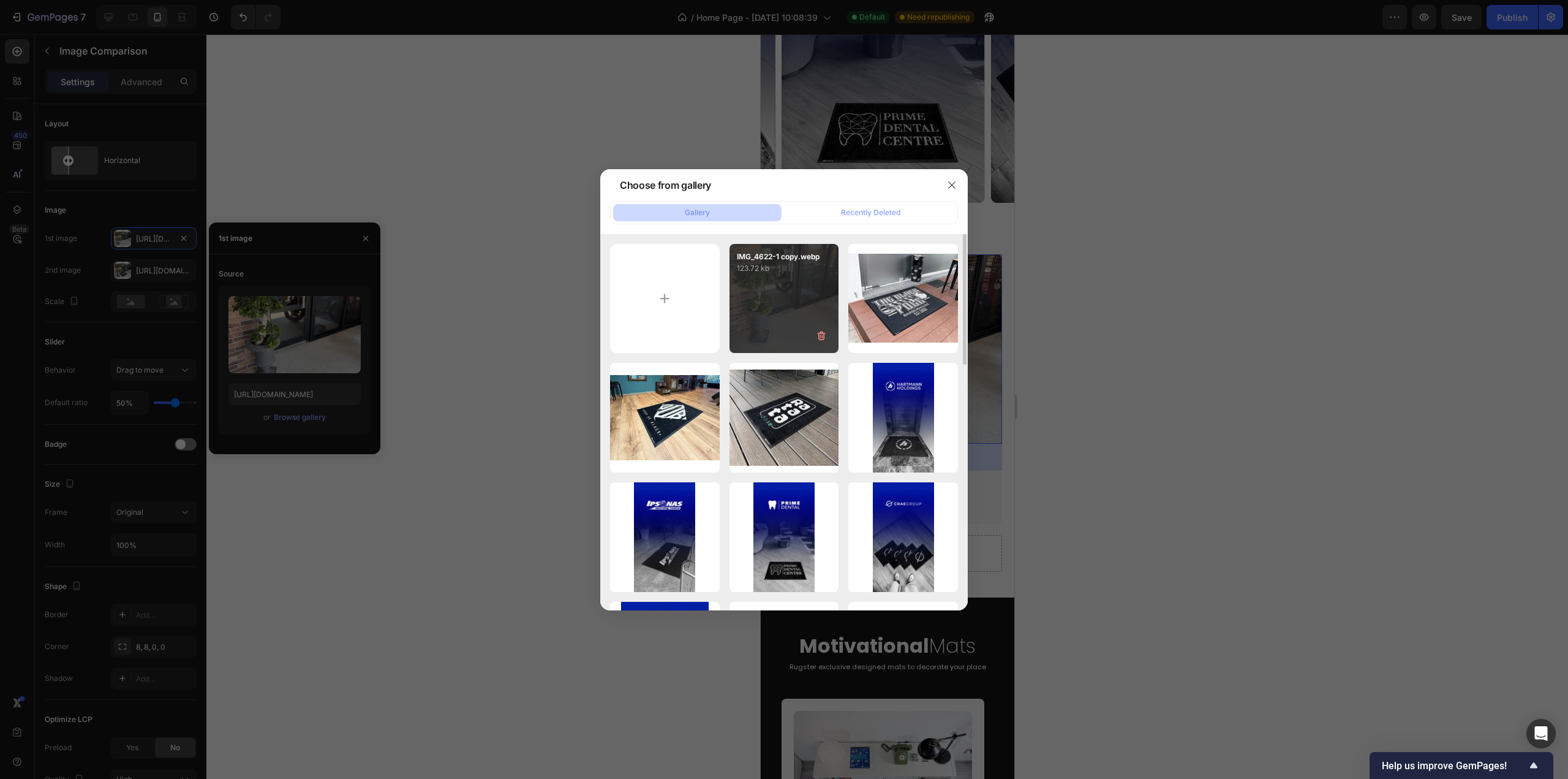
click at [771, 307] on div "IMG_4622-1 copy.webp 123.72 kb" at bounding box center [784, 299] width 109 height 110
type input "https://cdn.shopify.com/s/files/1/0844/7908/2840/files/gempages_550200365904036…"
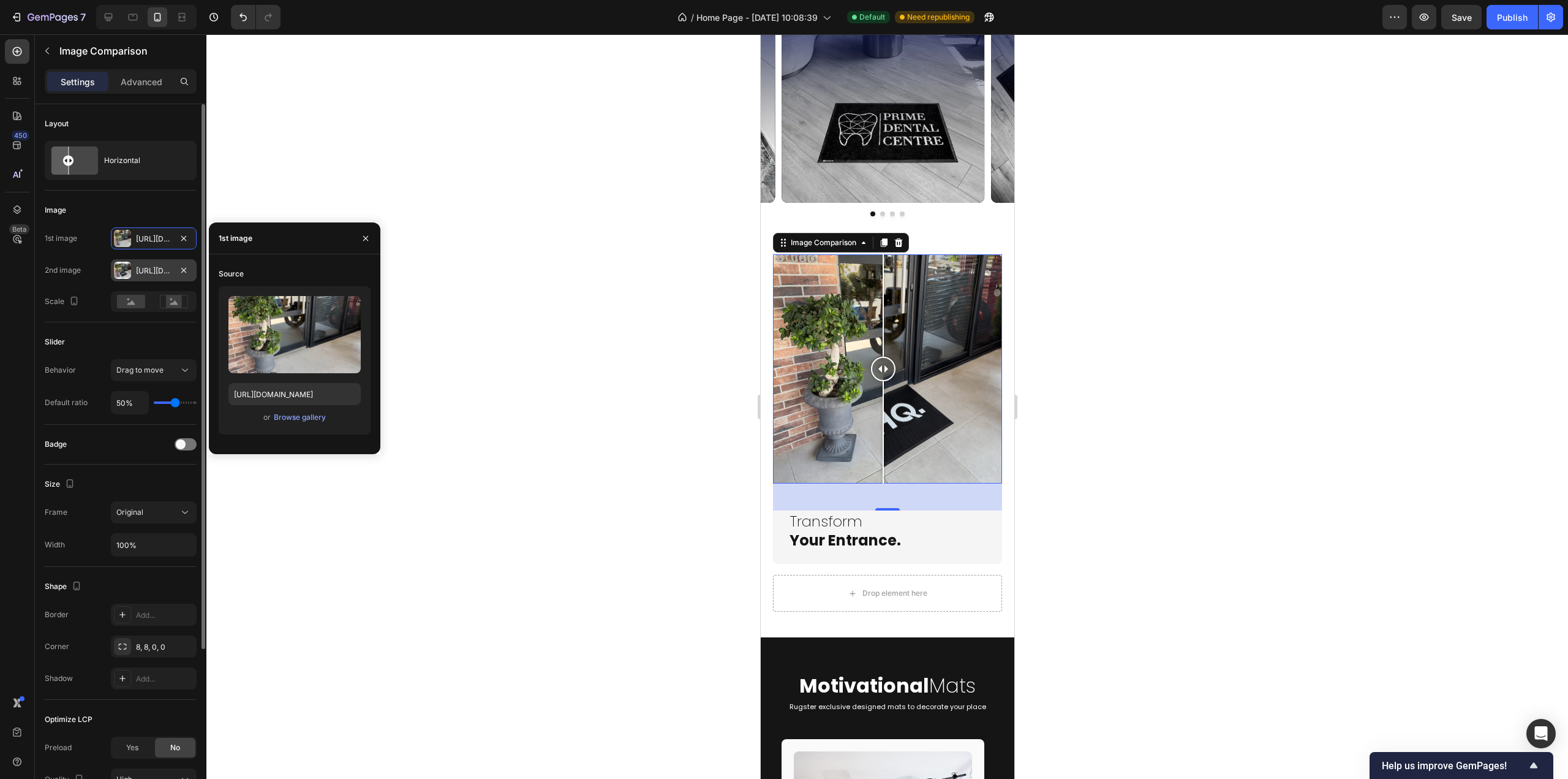
click at [146, 273] on div "Https://cdn.Shopify.Com/s/files/1/0844/7908/2840/files/gempages_550200365904036…" at bounding box center [154, 271] width 36 height 11
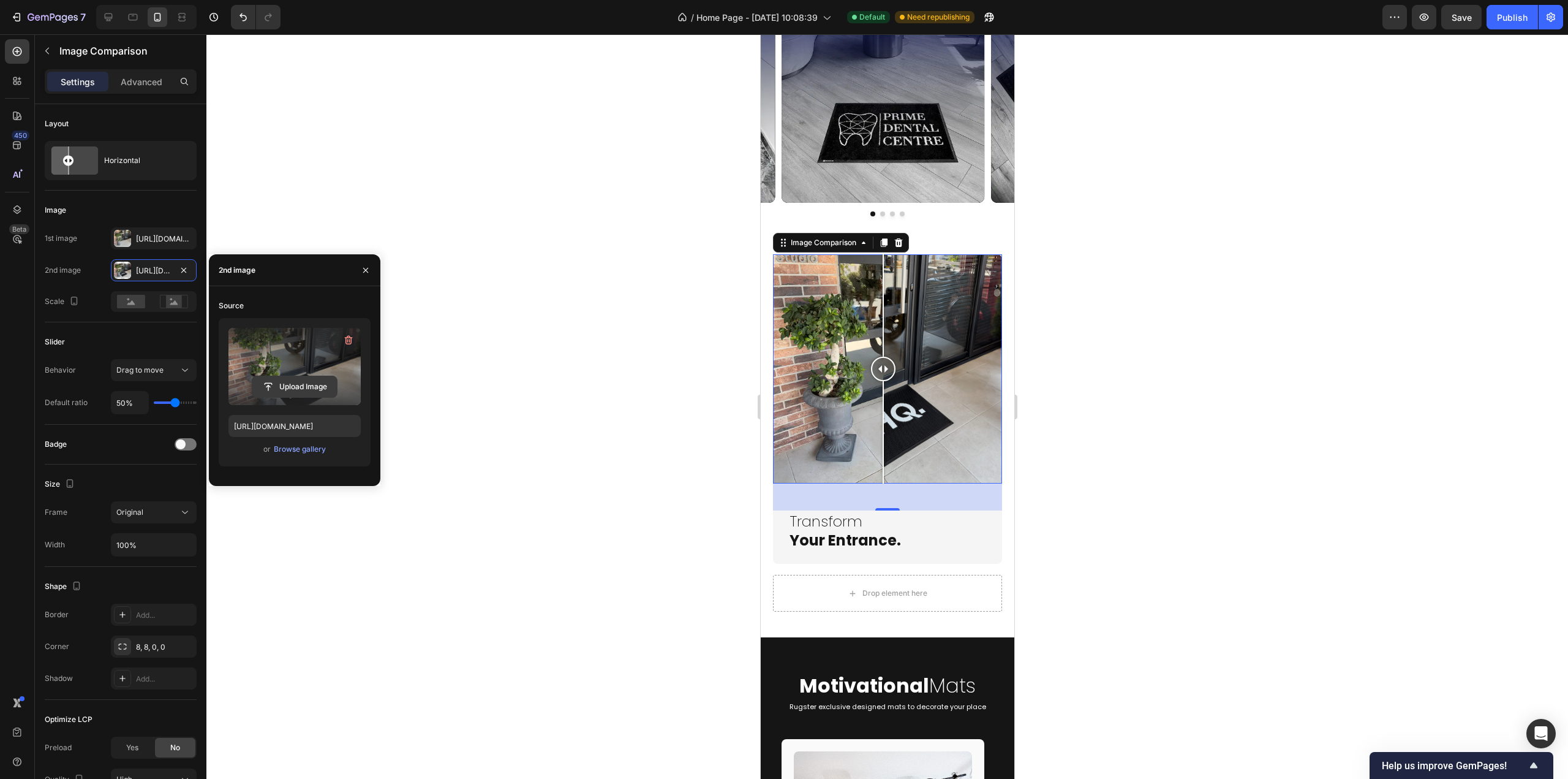
click at [295, 381] on input "file" at bounding box center [295, 387] width 84 height 21
type input "https://cdn.shopify.com/s/files/1/0844/7908/2840/files/gempages_550200365904036…"
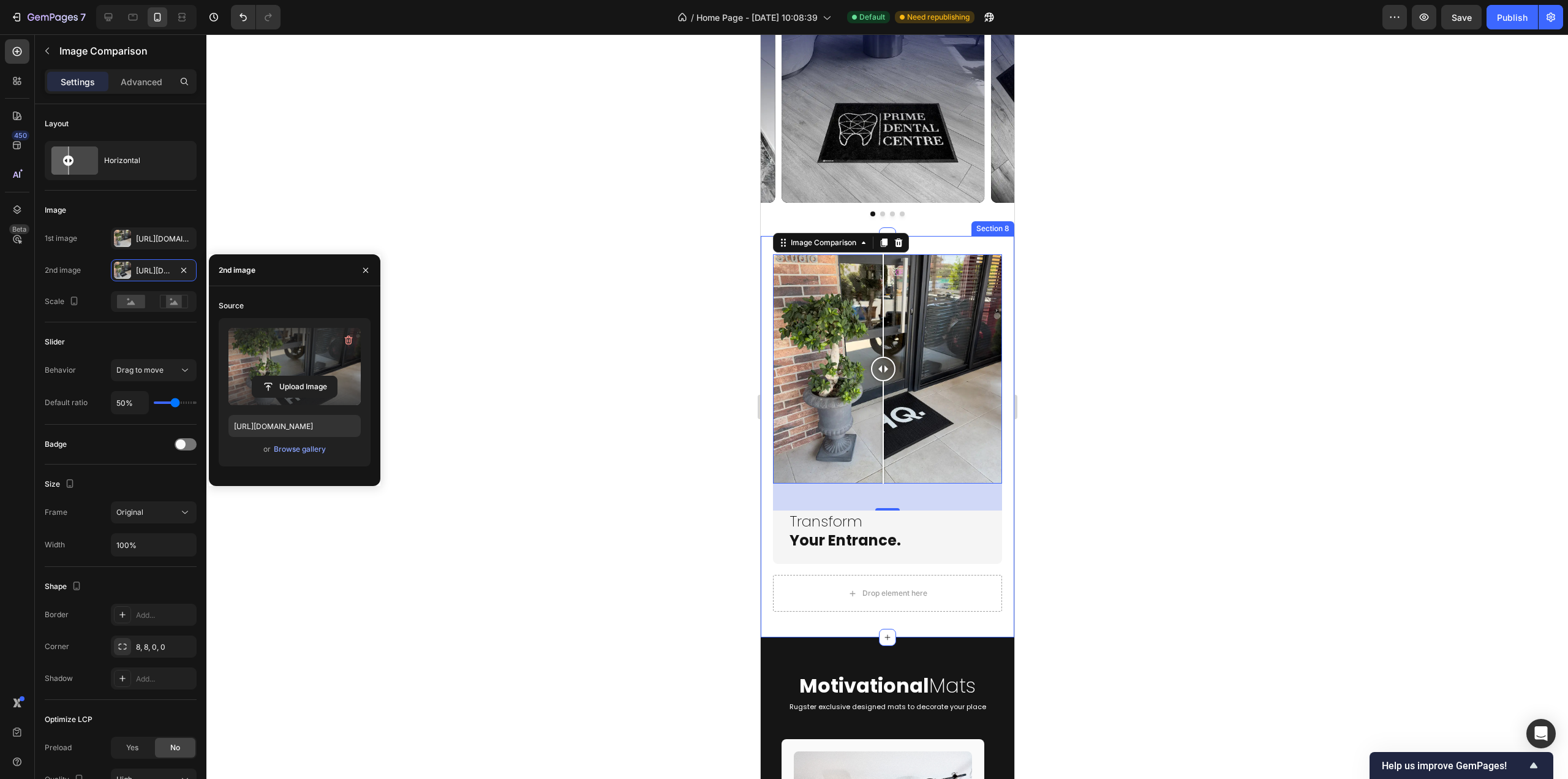
click at [999, 470] on div "Transform Your Entrance. Heading Row Image Comparison Row Image Comparison 44 T…" at bounding box center [887, 437] width 253 height 402
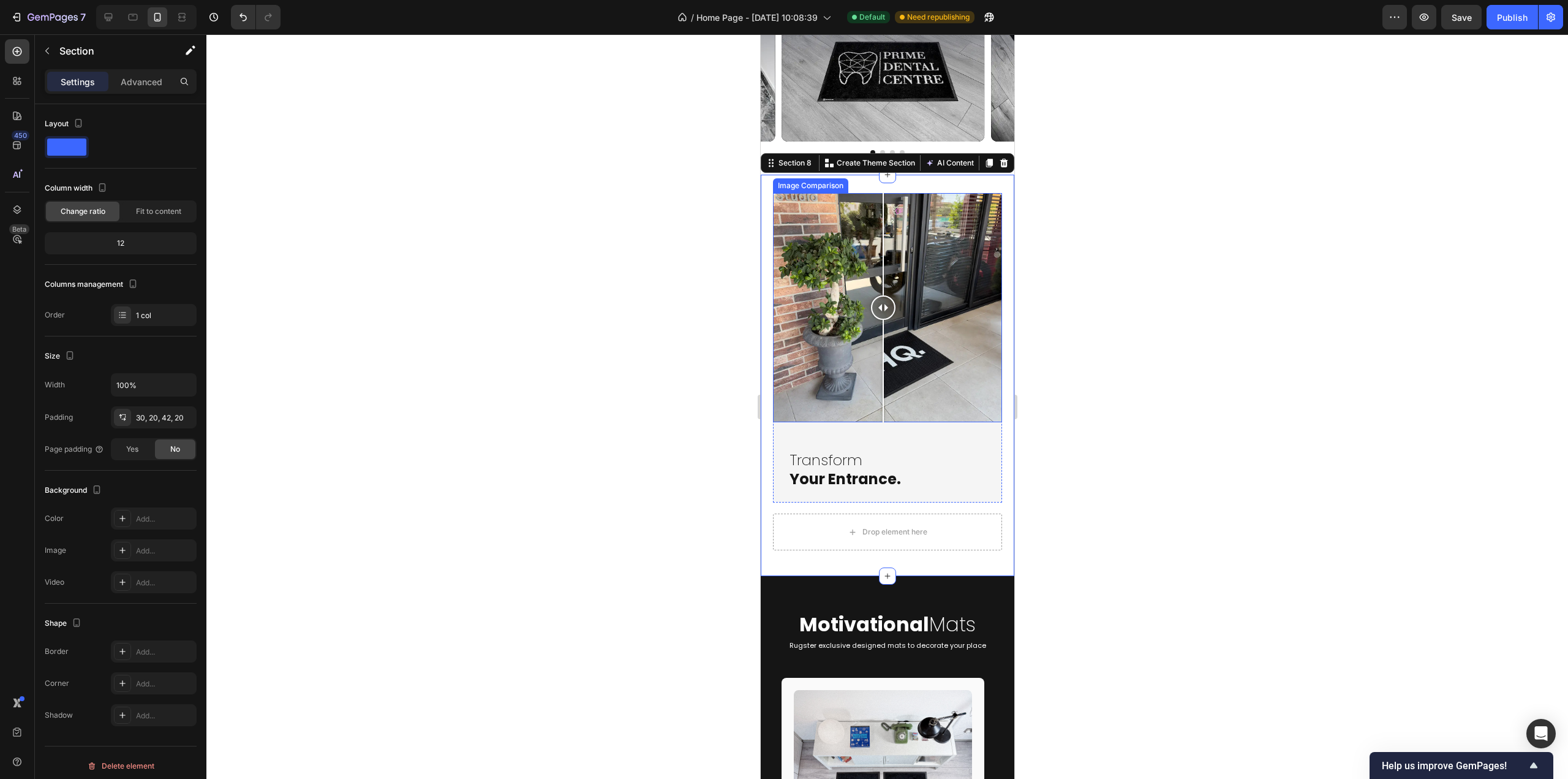
scroll to position [1594, 0]
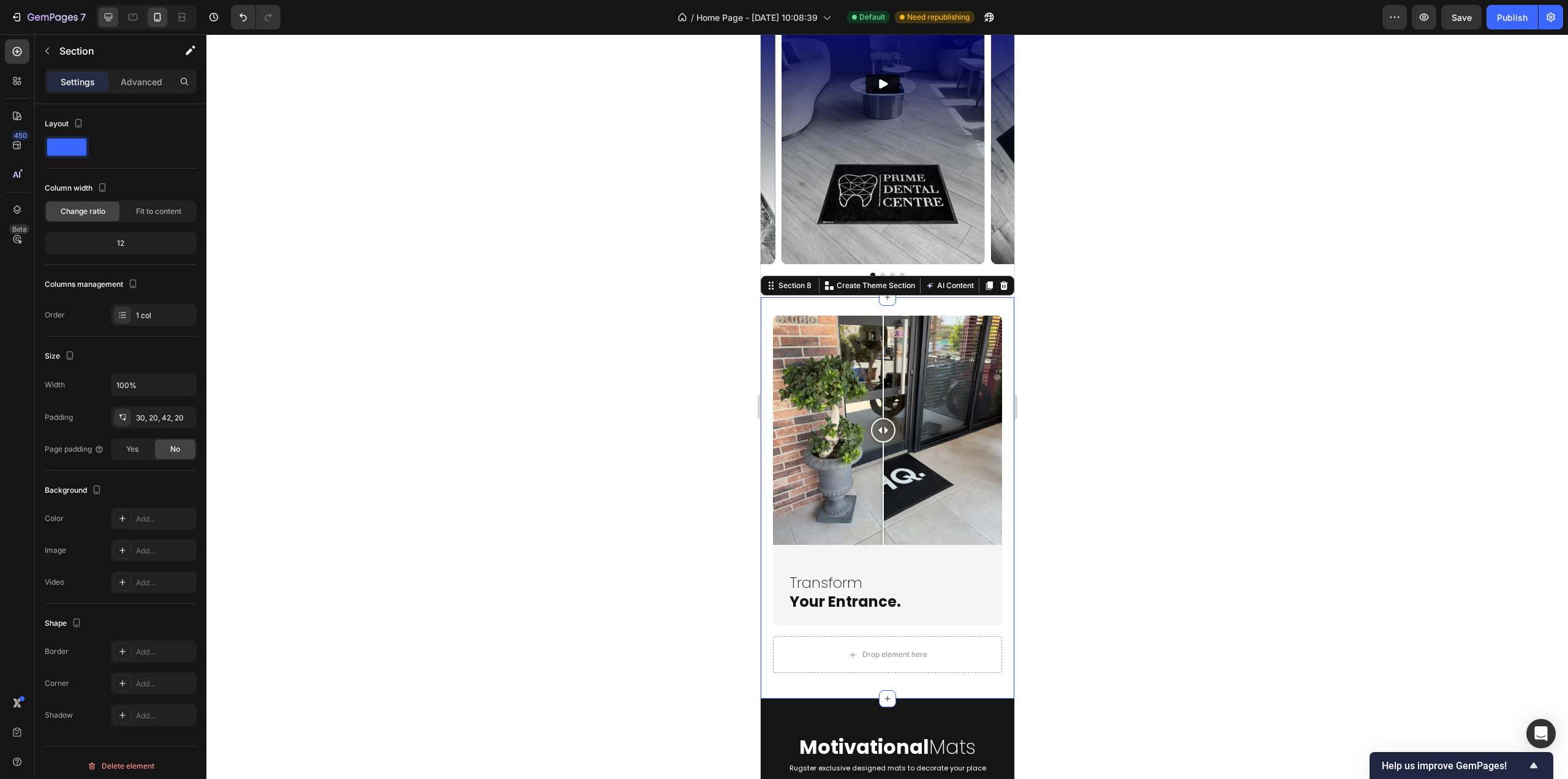
drag, startPoint x: 96, startPoint y: 19, endPoint x: 105, endPoint y: 17, distance: 9.2
click at [97, 19] on div at bounding box center [146, 17] width 100 height 24
click at [105, 16] on icon at bounding box center [108, 17] width 8 height 8
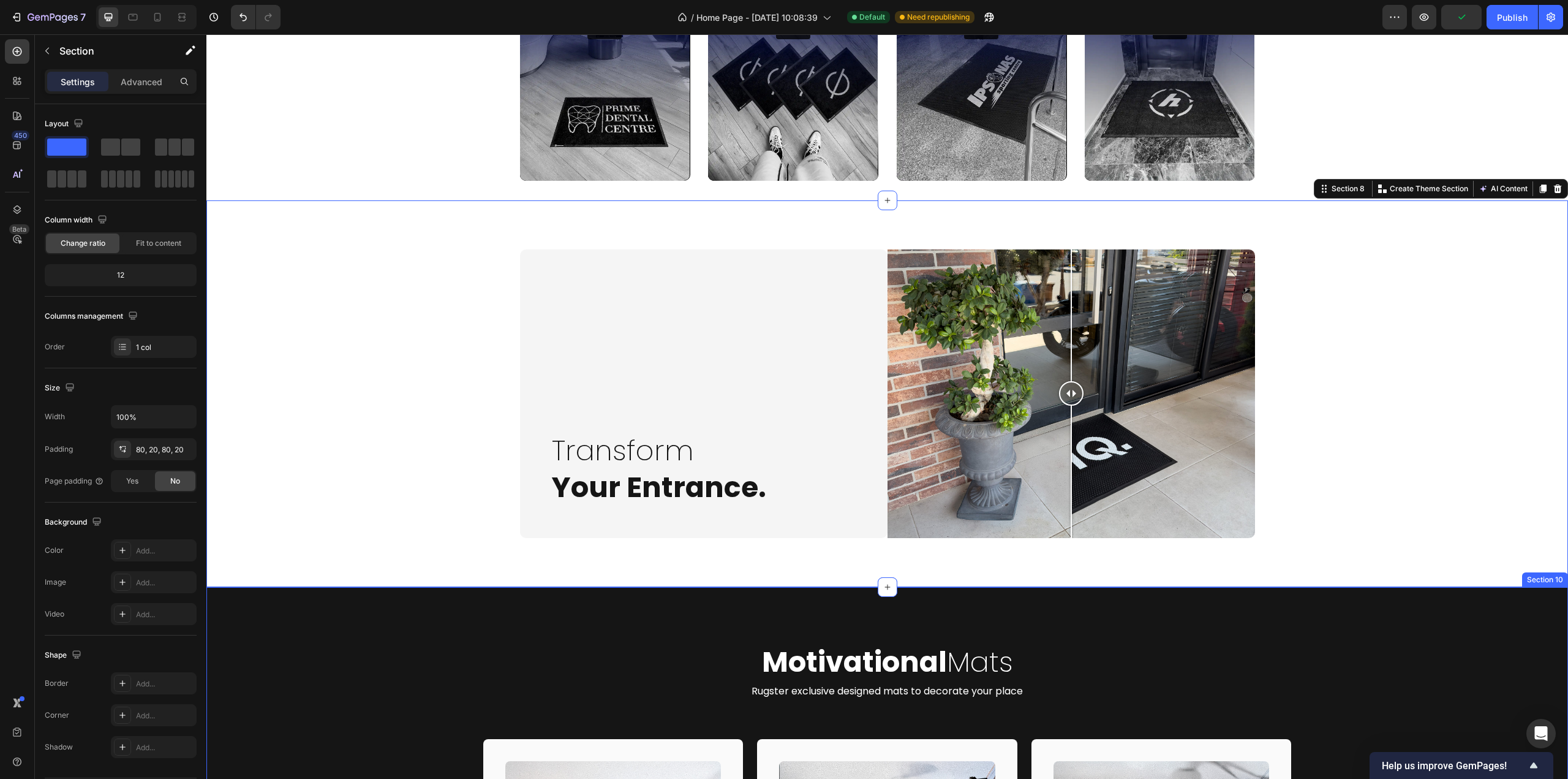
scroll to position [1861, 0]
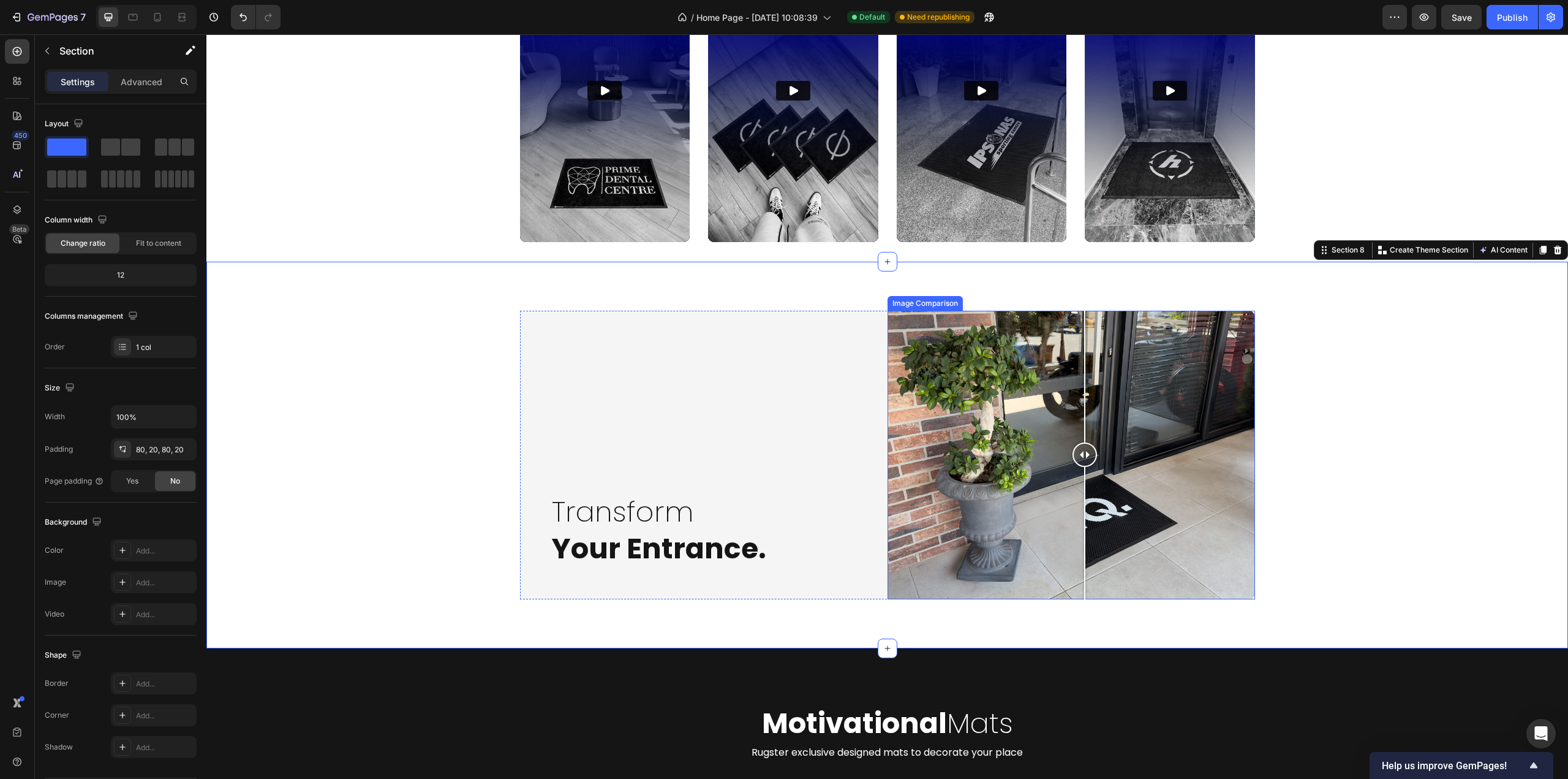
click at [1080, 556] on div at bounding box center [1071, 455] width 368 height 289
click at [1005, 387] on div at bounding box center [1071, 455] width 368 height 289
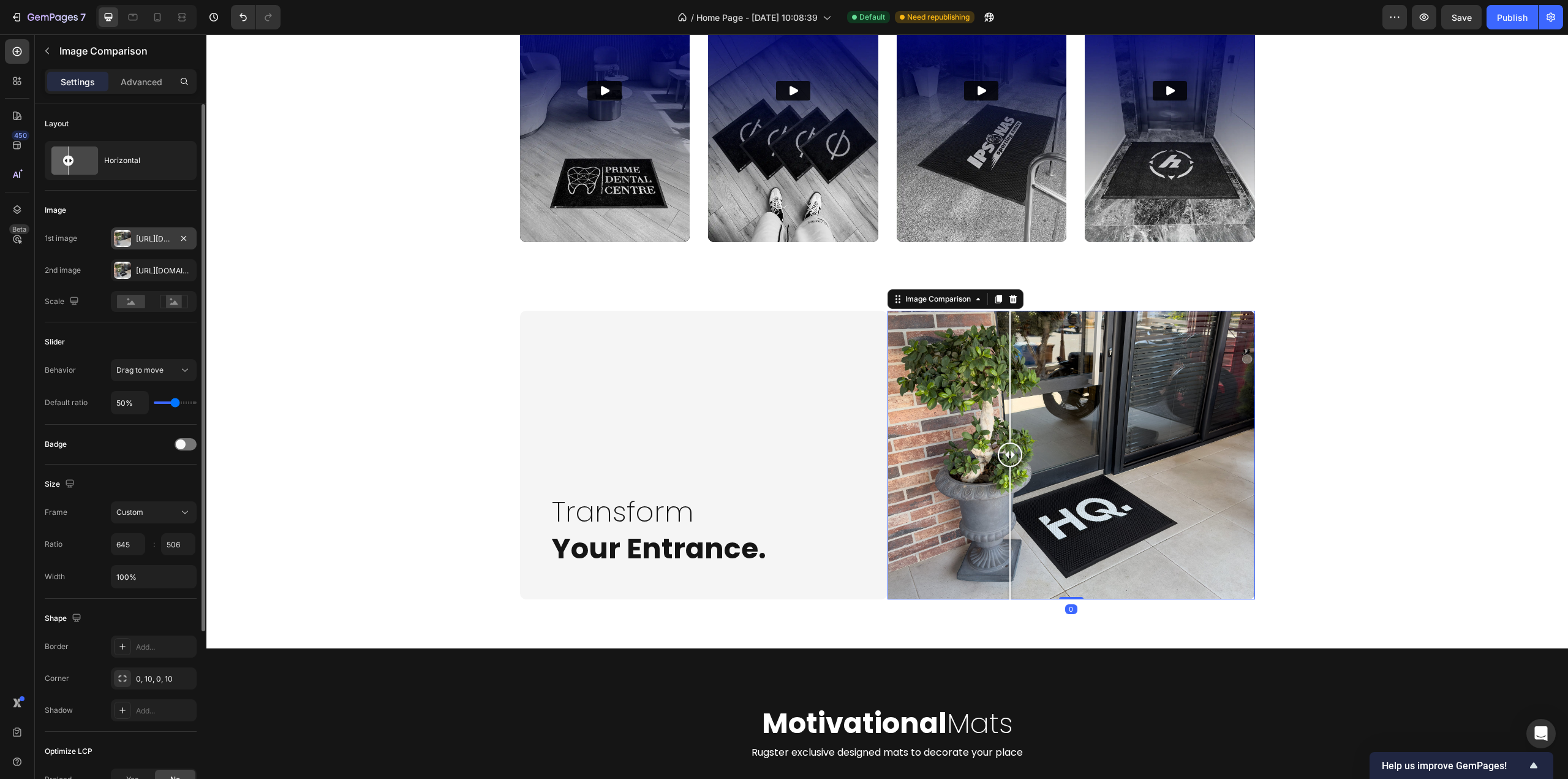
click at [142, 236] on div "Https://cdn.Shopify.Com/s/files/1/0844/7908/2840/files/gempages_550200365904036…" at bounding box center [154, 238] width 36 height 11
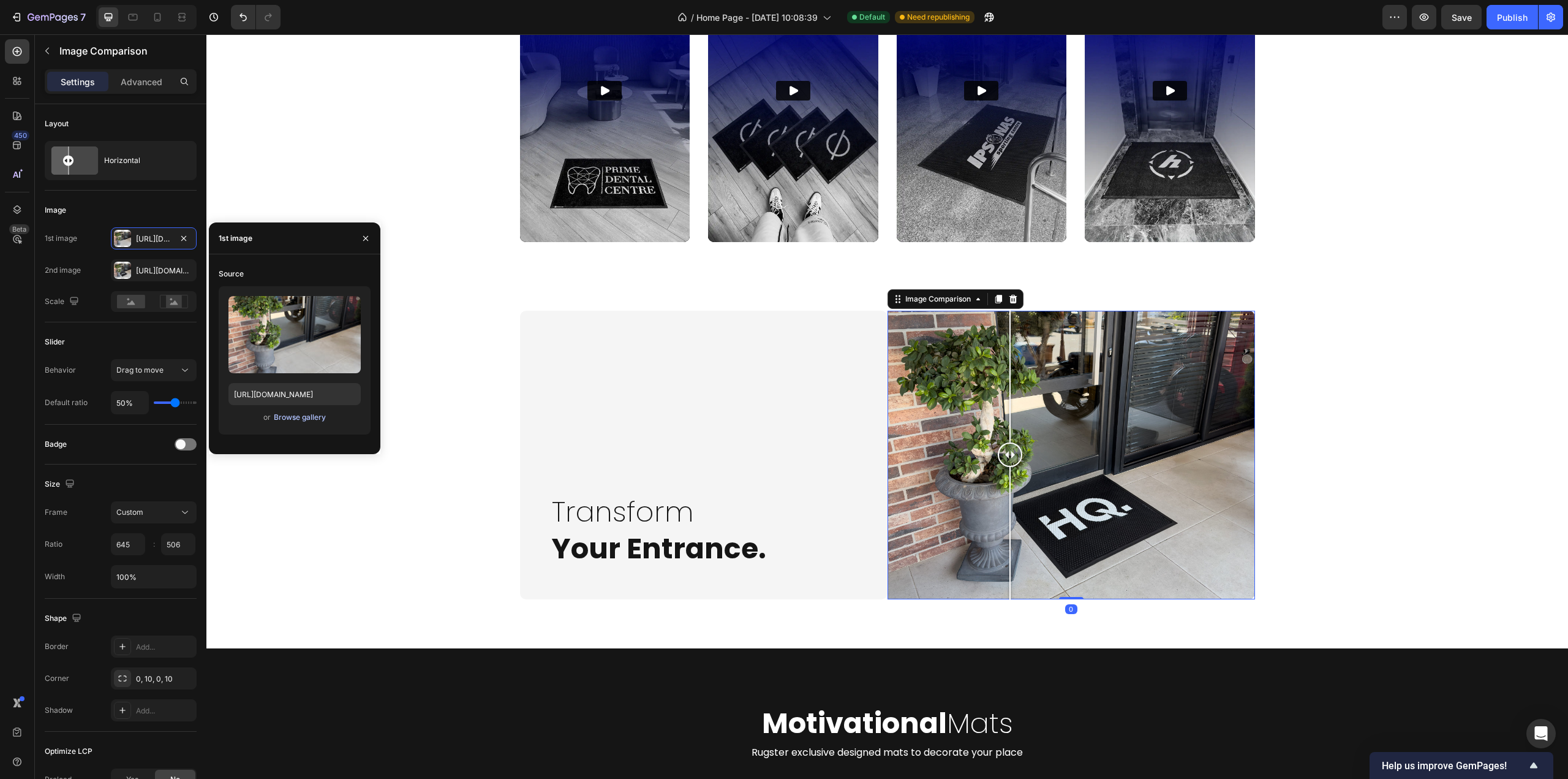
click at [283, 412] on button "Browse gallery" at bounding box center [300, 417] width 53 height 12
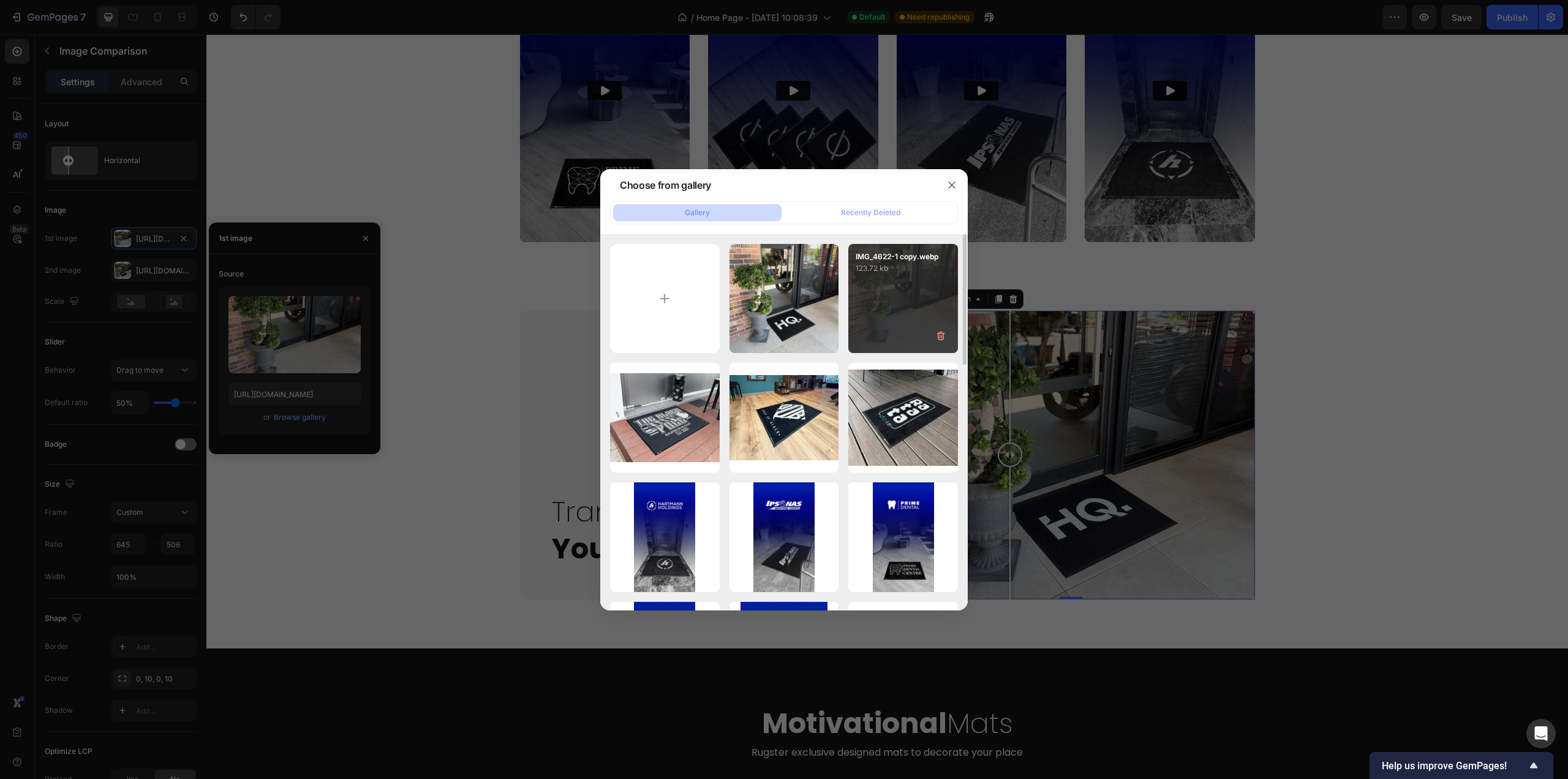
click at [913, 309] on div "IMG_4622-1 copy.webp 123.72 kb" at bounding box center [903, 299] width 109 height 110
type input "https://cdn.shopify.com/s/files/1/0844/7908/2840/files/gempages_550200365904036…"
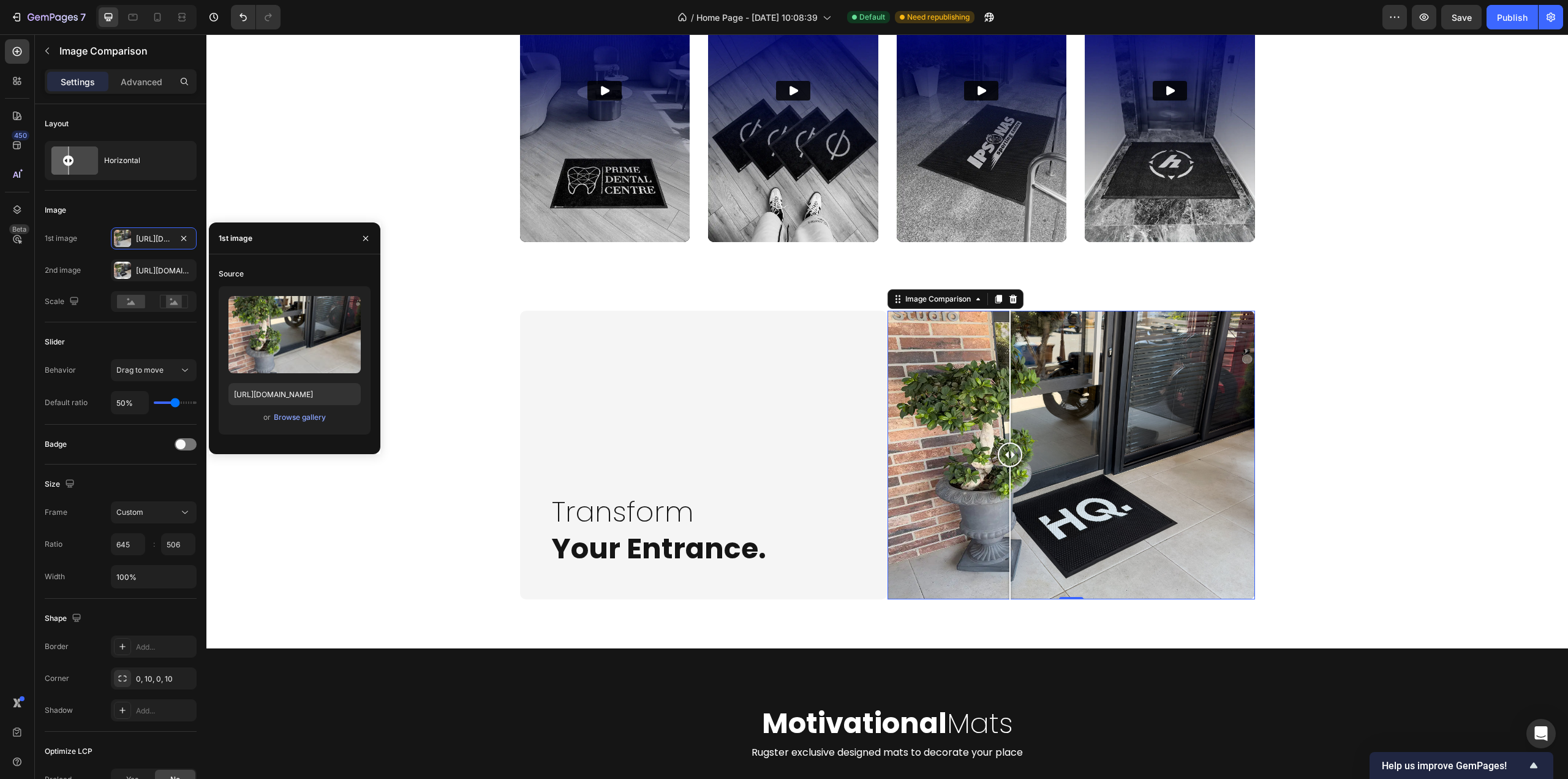
click at [1198, 553] on div at bounding box center [1071, 455] width 368 height 289
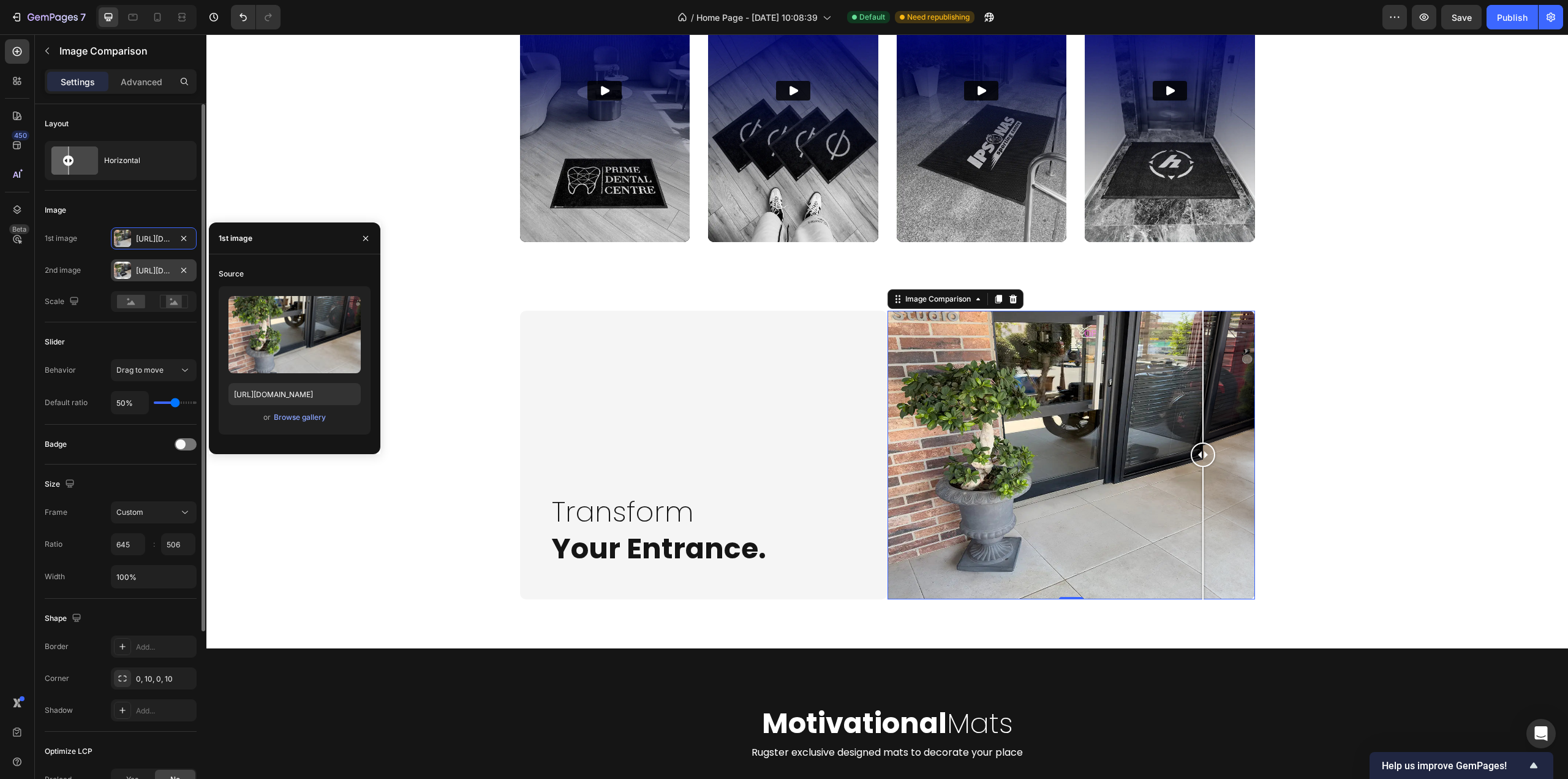
click at [147, 279] on div "Https://cdn.Shopify.Com/s/files/1/0844/7908/2840/files/gempages_550200365904036…" at bounding box center [154, 270] width 86 height 22
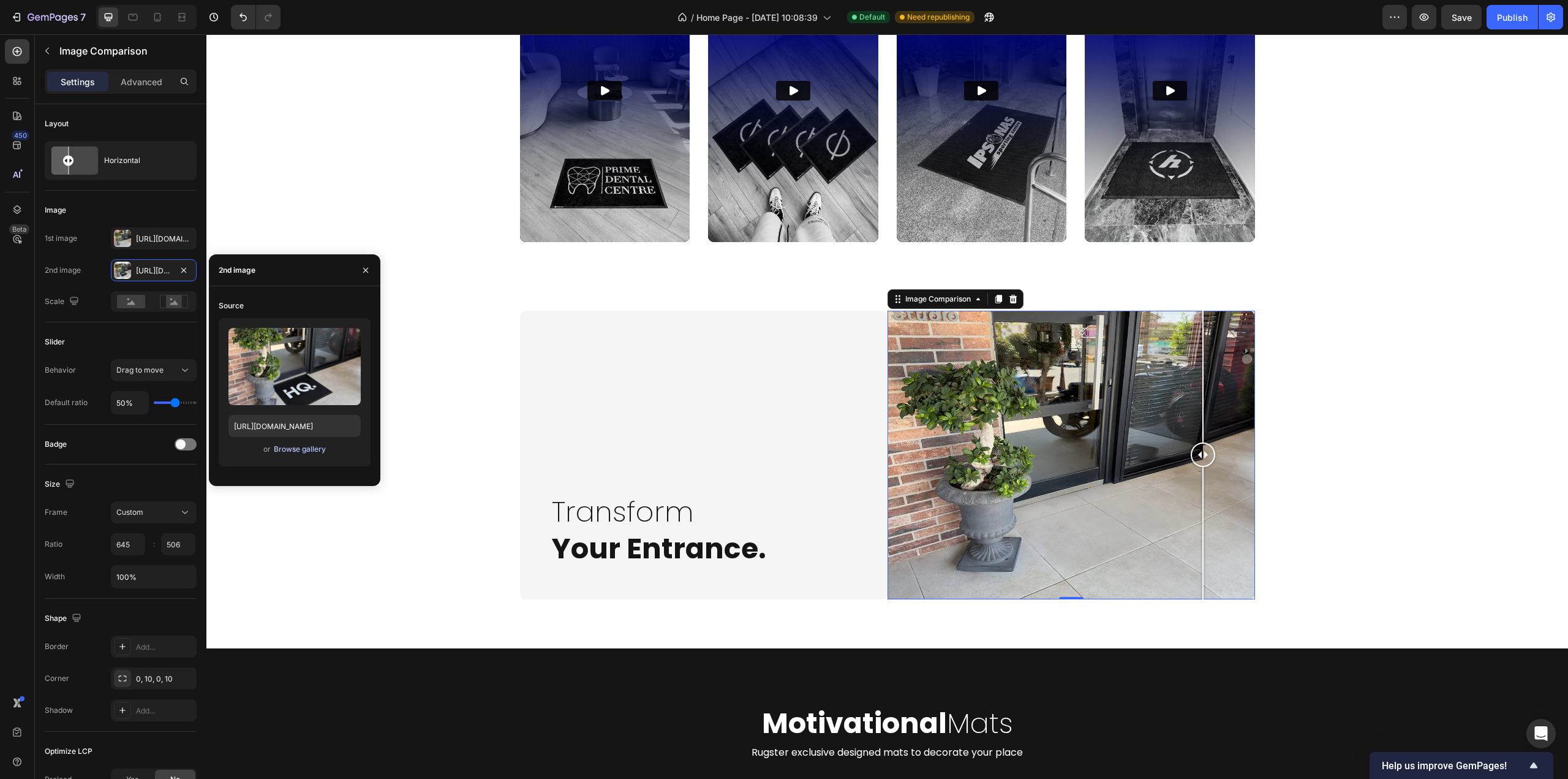
click at [304, 445] on div "Browse gallery" at bounding box center [300, 449] width 52 height 11
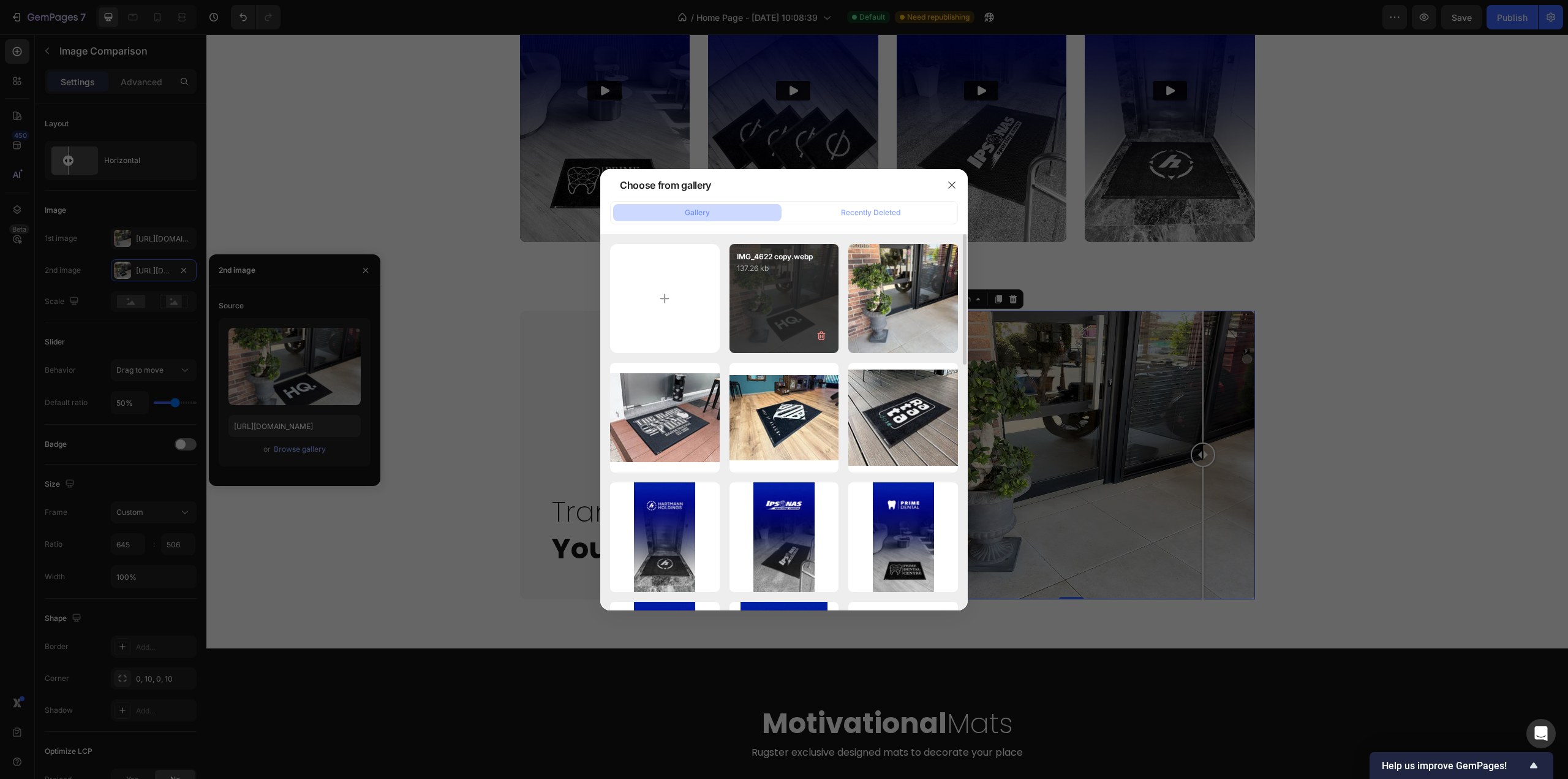
click at [774, 330] on div "IMG_4622 copy.webp 137.26 kb" at bounding box center [784, 299] width 109 height 110
type input "https://cdn.shopify.com/s/files/1/0844/7908/2840/files/gempages_550200365904036…"
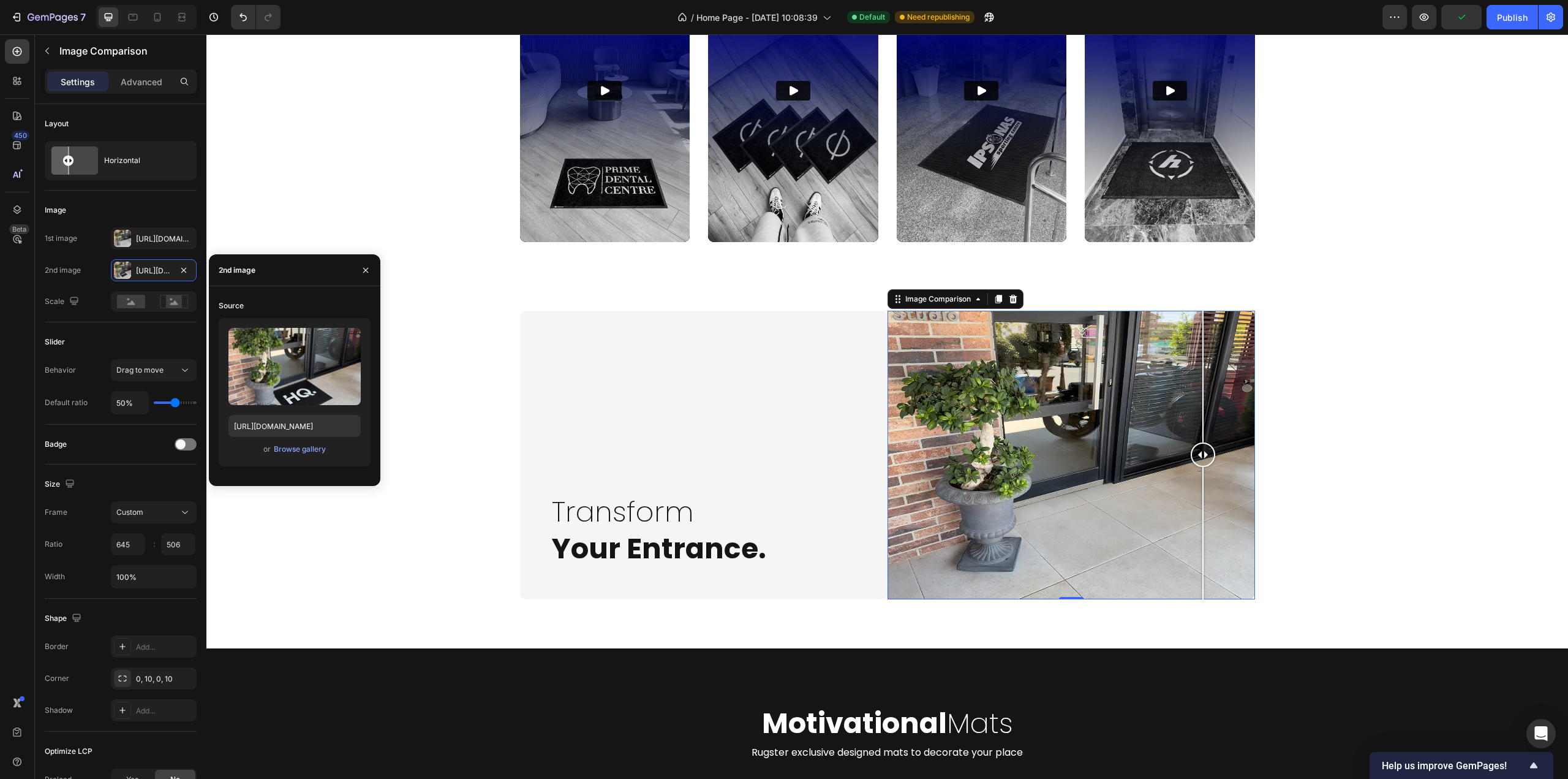
click at [1023, 460] on div at bounding box center [1071, 455] width 368 height 289
drag, startPoint x: 1082, startPoint y: 466, endPoint x: 1063, endPoint y: 453, distance: 23.0
click at [1062, 455] on div at bounding box center [1071, 455] width 368 height 289
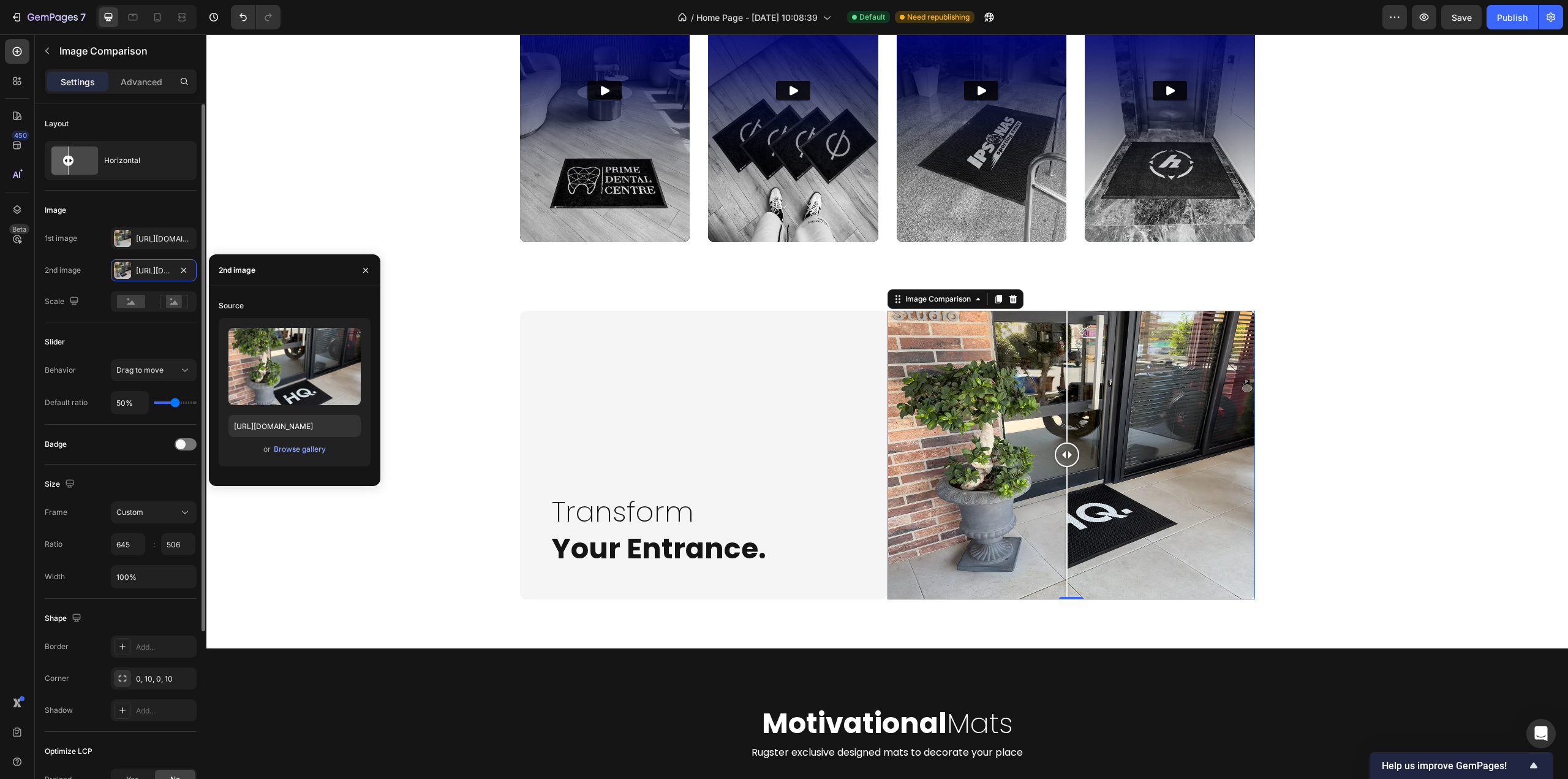
click at [164, 494] on div "Size" at bounding box center [120, 484] width 152 height 19
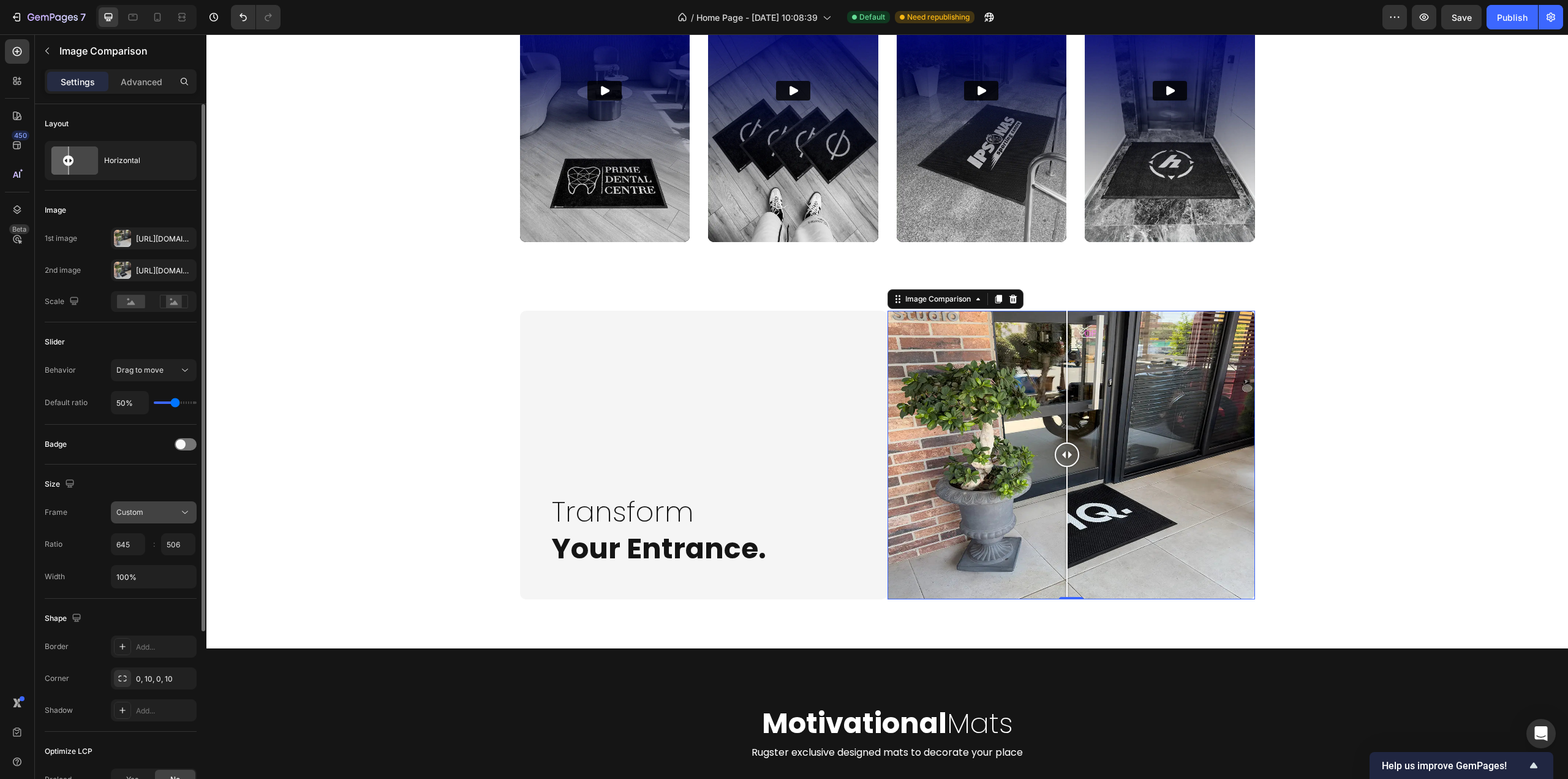
click at [163, 503] on button "Custom" at bounding box center [154, 512] width 86 height 22
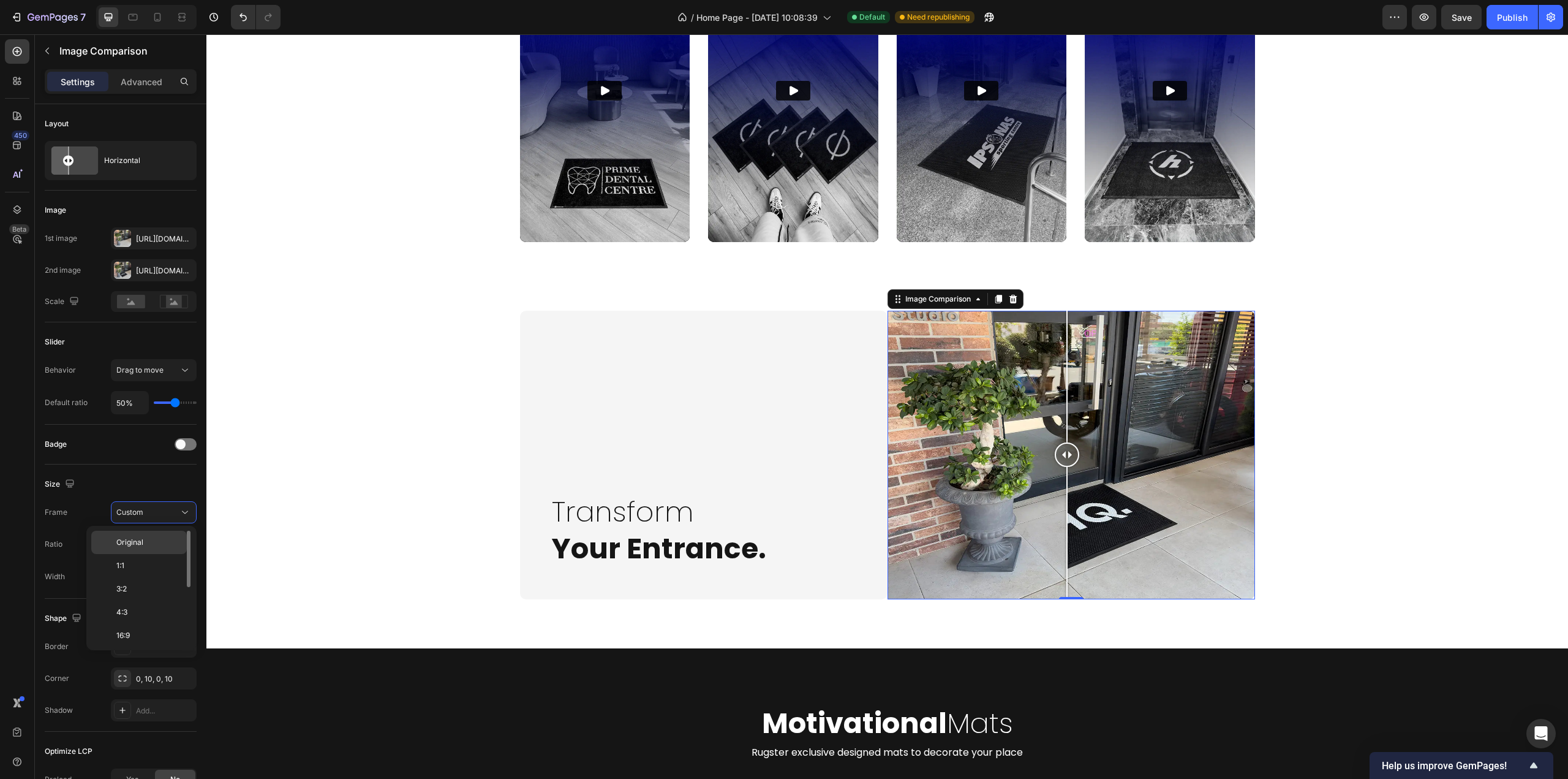
click at [153, 540] on p "Original" at bounding box center [149, 542] width 65 height 11
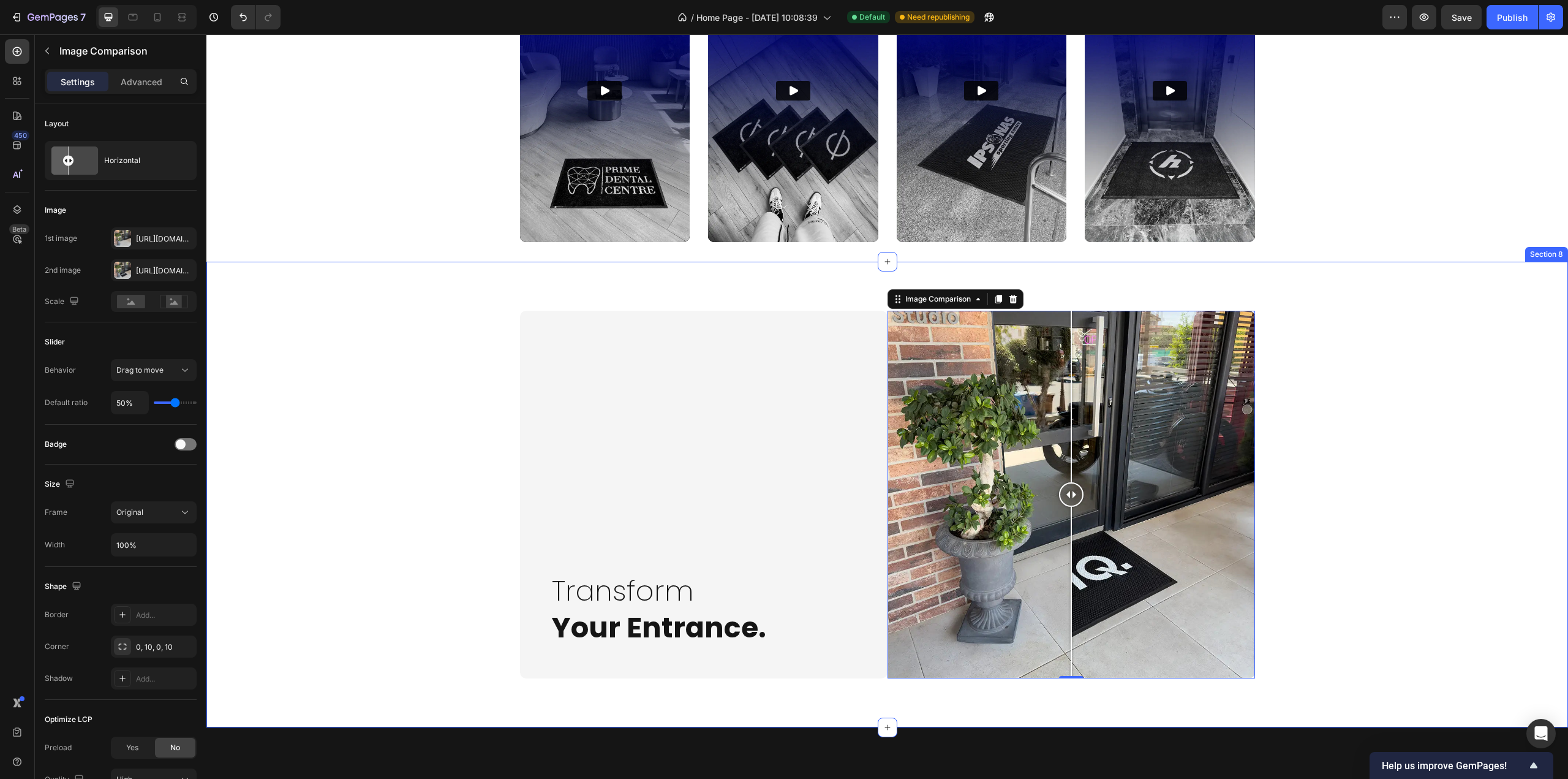
click at [1391, 565] on div "Transform Your Entrance. Heading Row Image Comparison 0 Row Image Comparison Tr…" at bounding box center [887, 495] width 1338 height 368
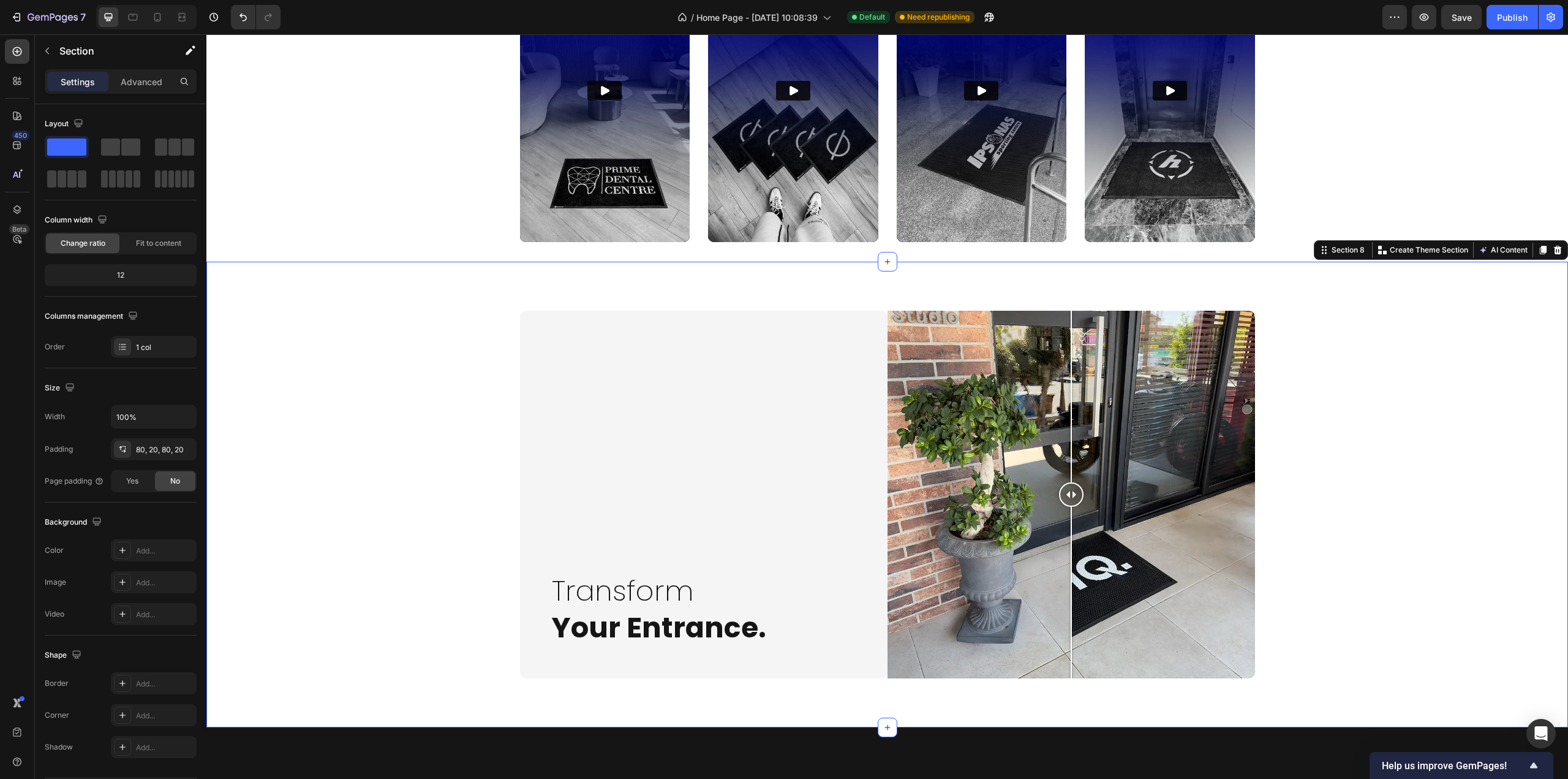
click at [402, 475] on div "Transform Your Entrance. Heading Row Image Comparison Row Image Comparison Tran…" at bounding box center [887, 495] width 1338 height 368
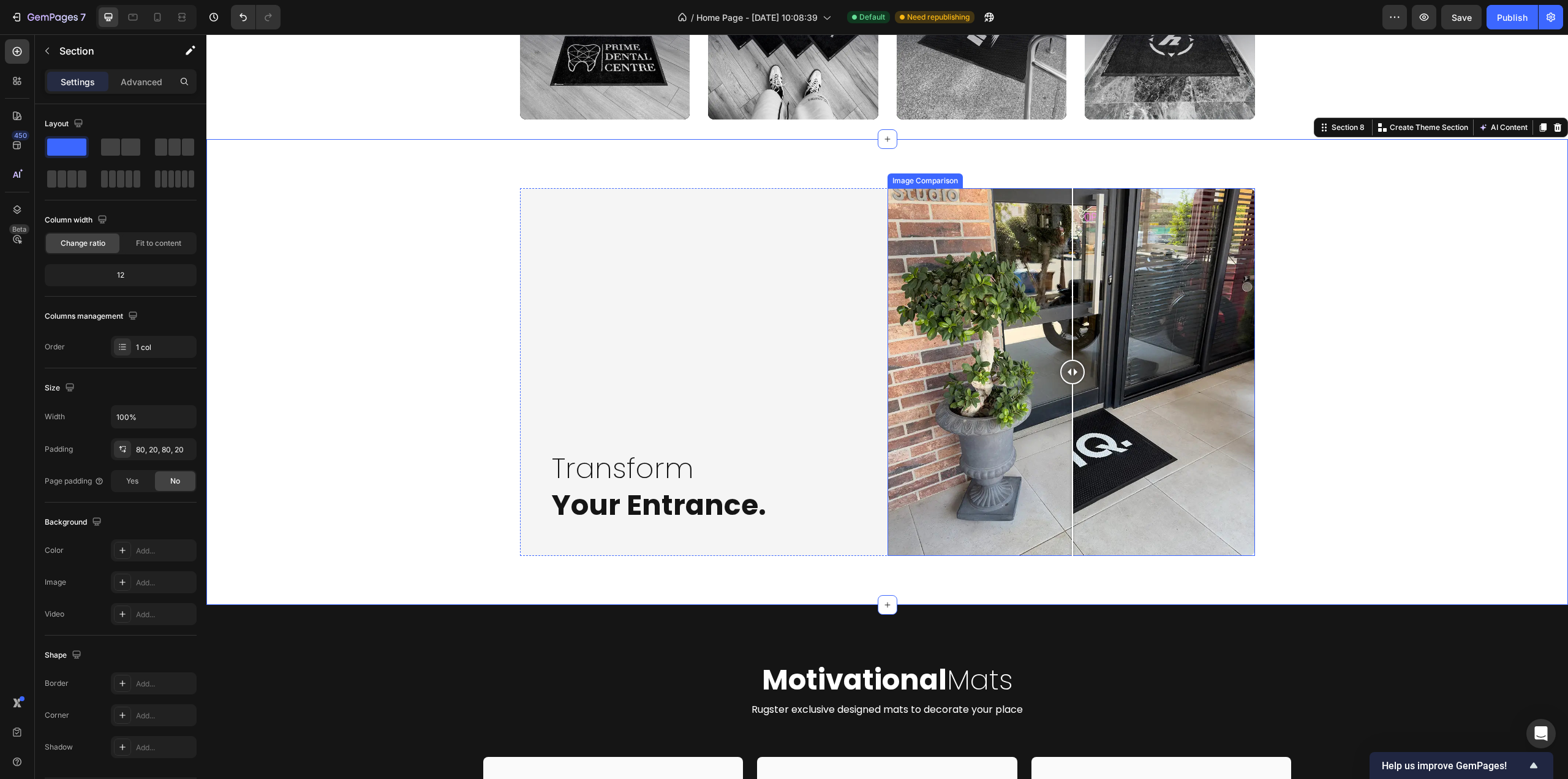
drag, startPoint x: 1068, startPoint y: 377, endPoint x: 719, endPoint y: 492, distance: 367.5
click at [1066, 387] on div at bounding box center [1071, 372] width 368 height 368
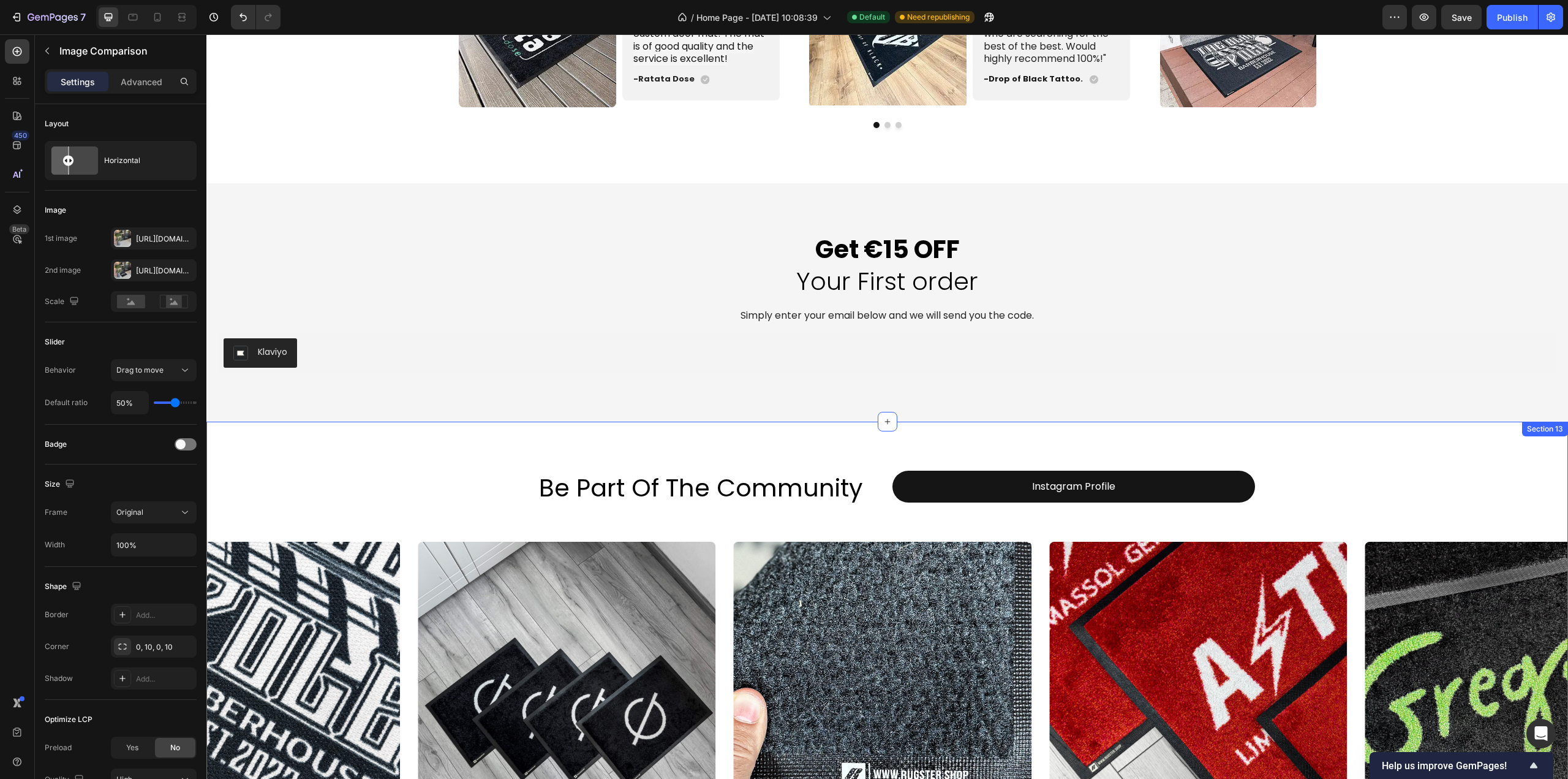
scroll to position [3203, 0]
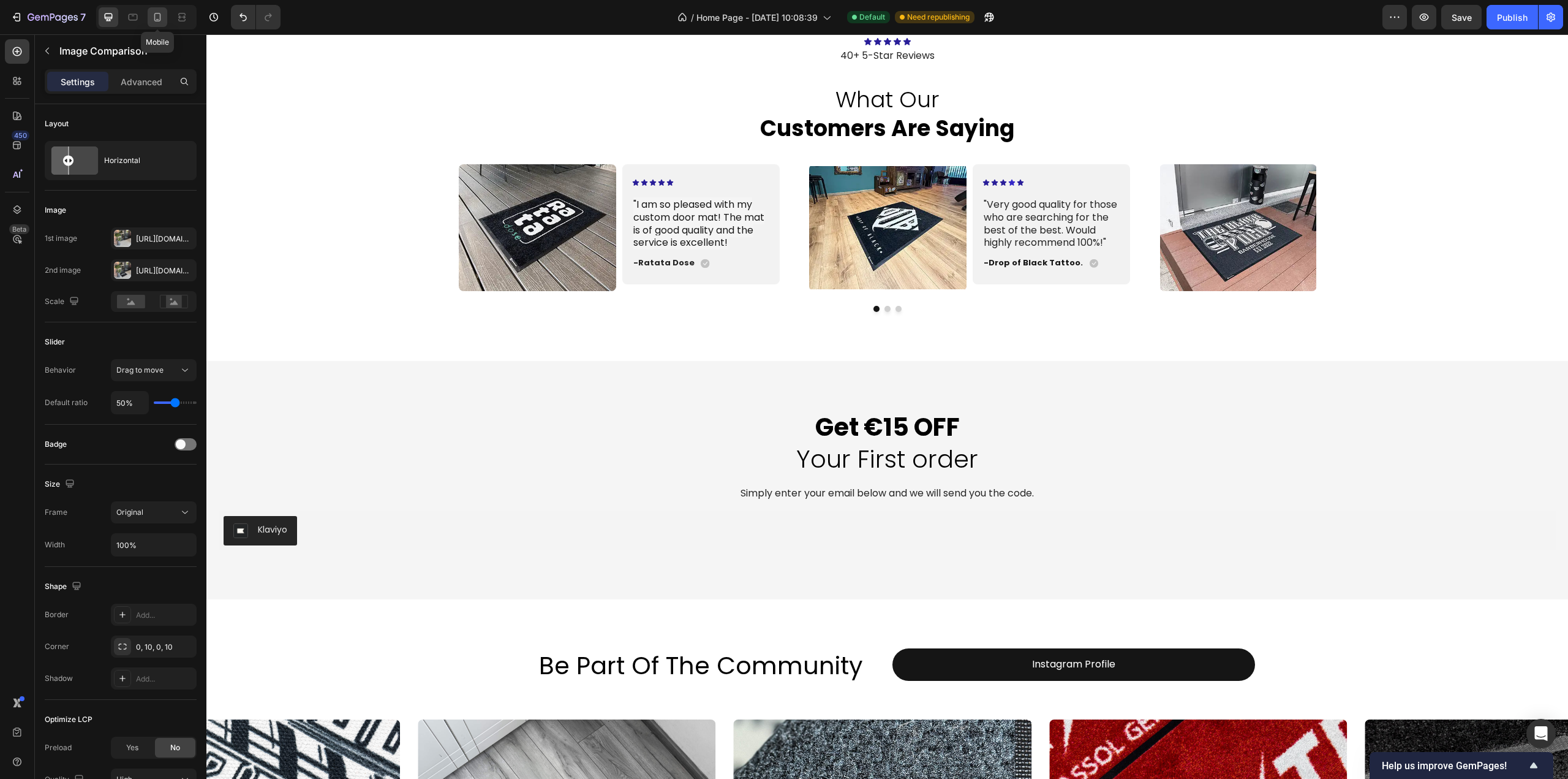
click at [159, 19] on icon at bounding box center [157, 16] width 12 height 12
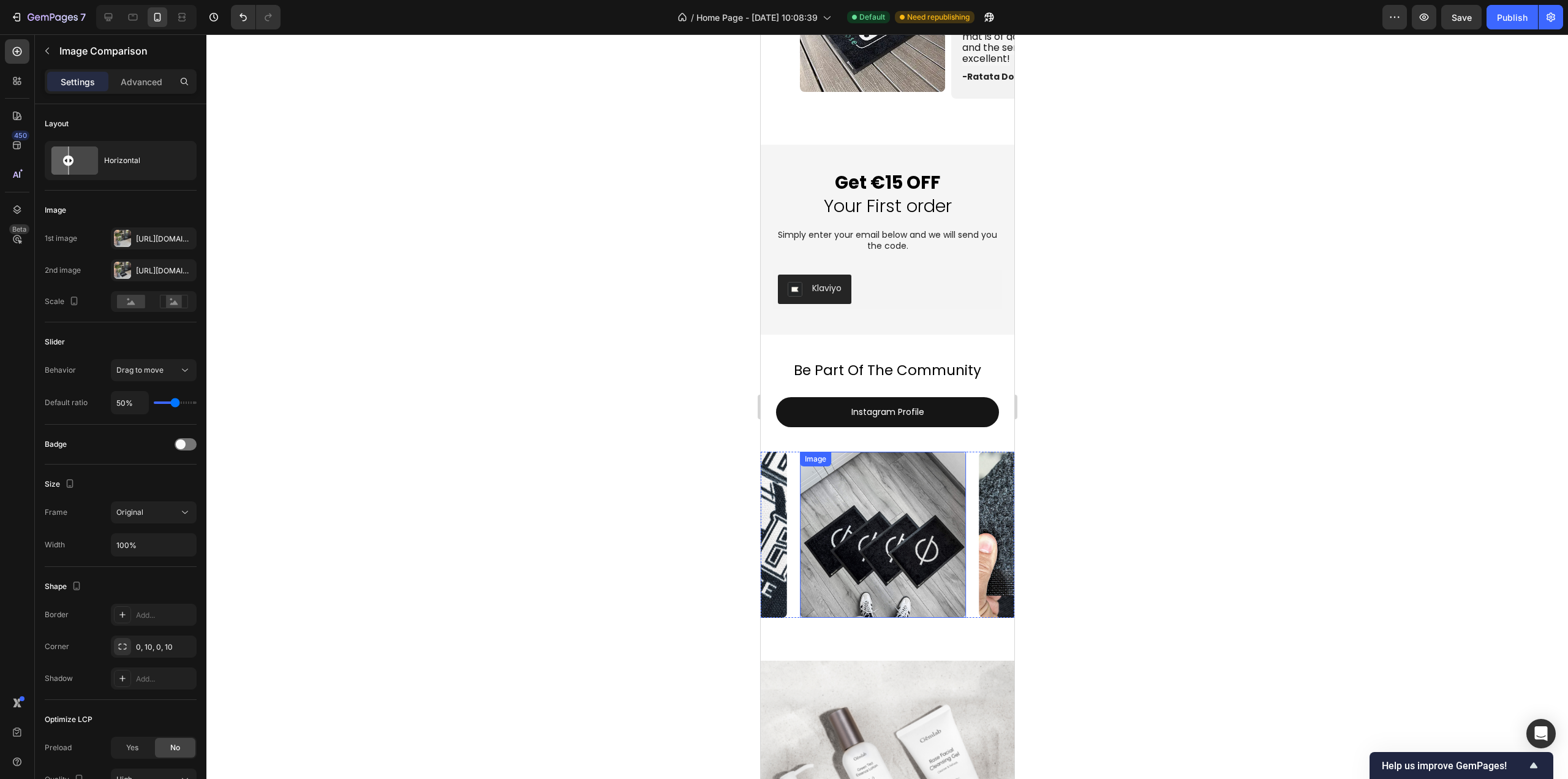
scroll to position [2997, 0]
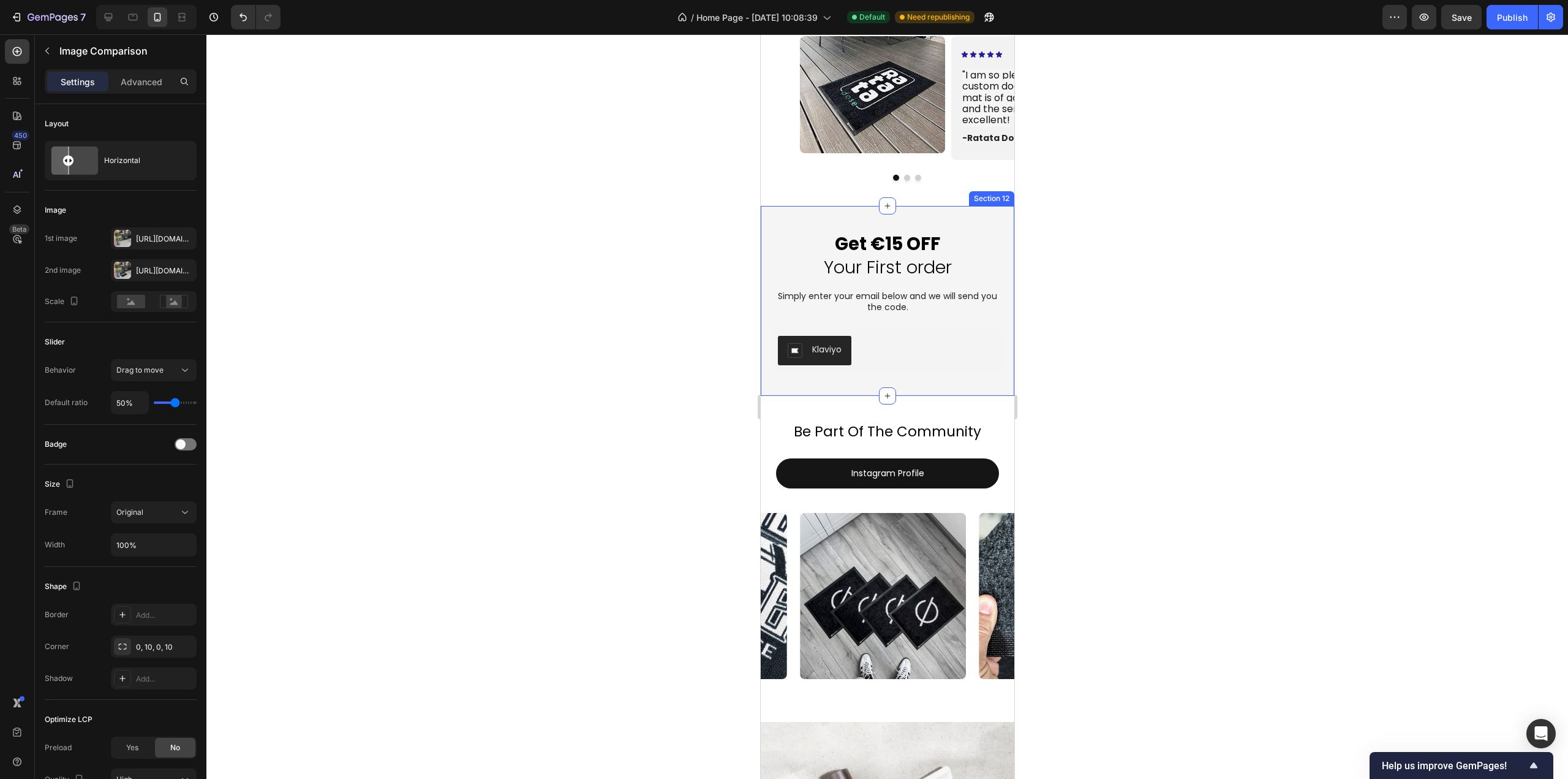
click at [932, 387] on div "Get €15 OFF Your First order Heading Simply enter your email below and we will …" at bounding box center [887, 301] width 253 height 190
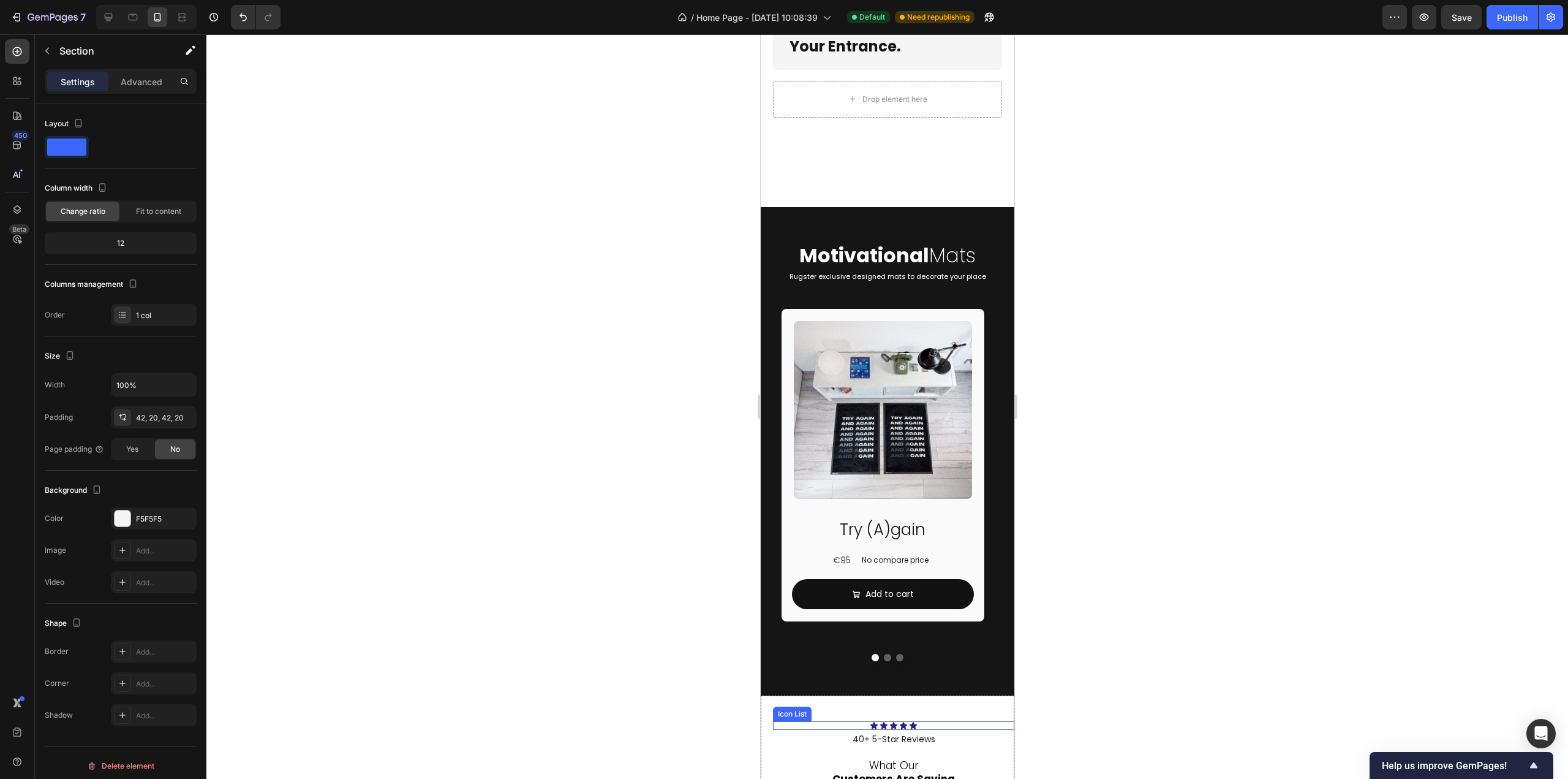
scroll to position [1955, 0]
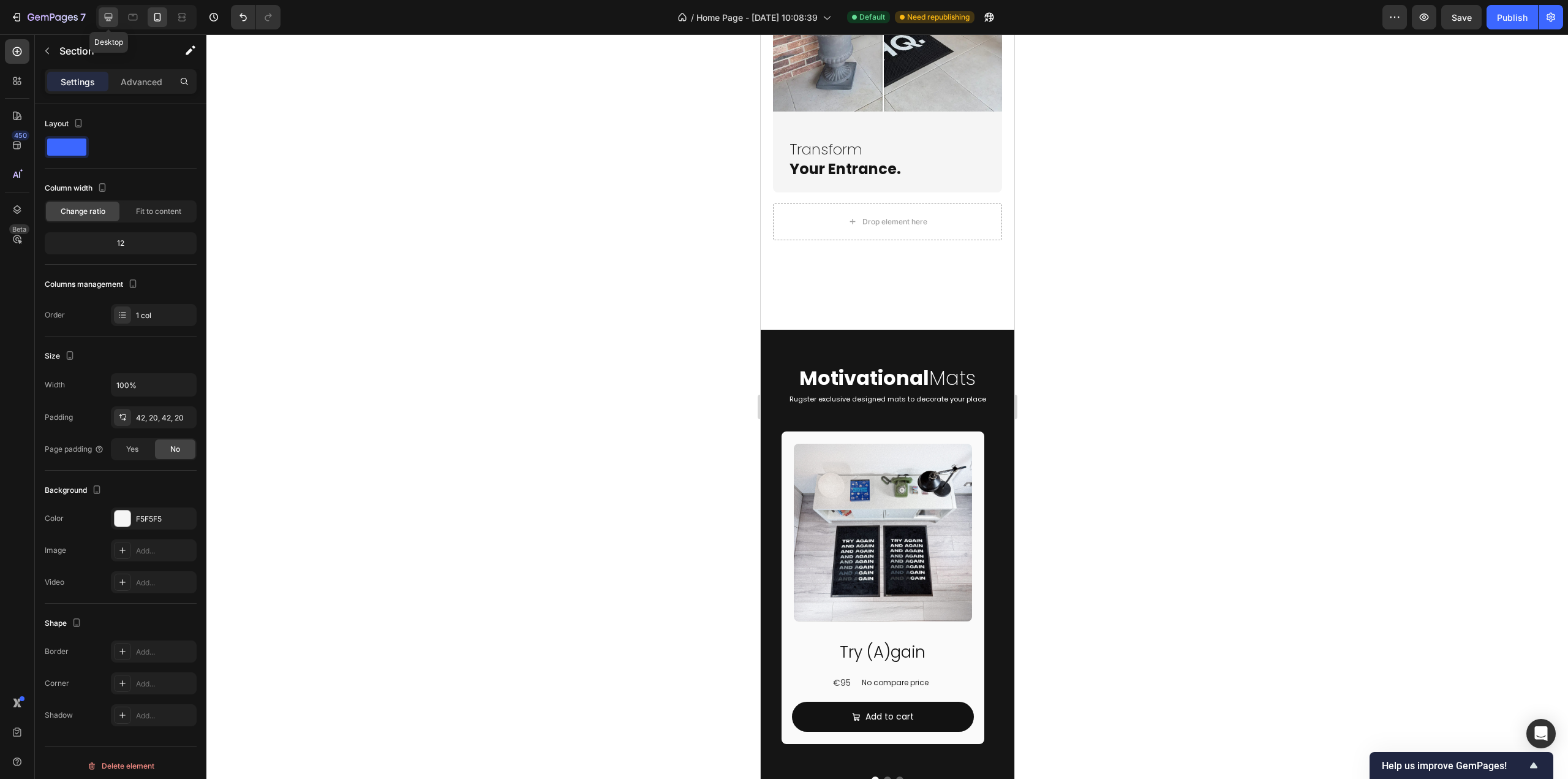
click at [102, 19] on icon at bounding box center [108, 16] width 12 height 12
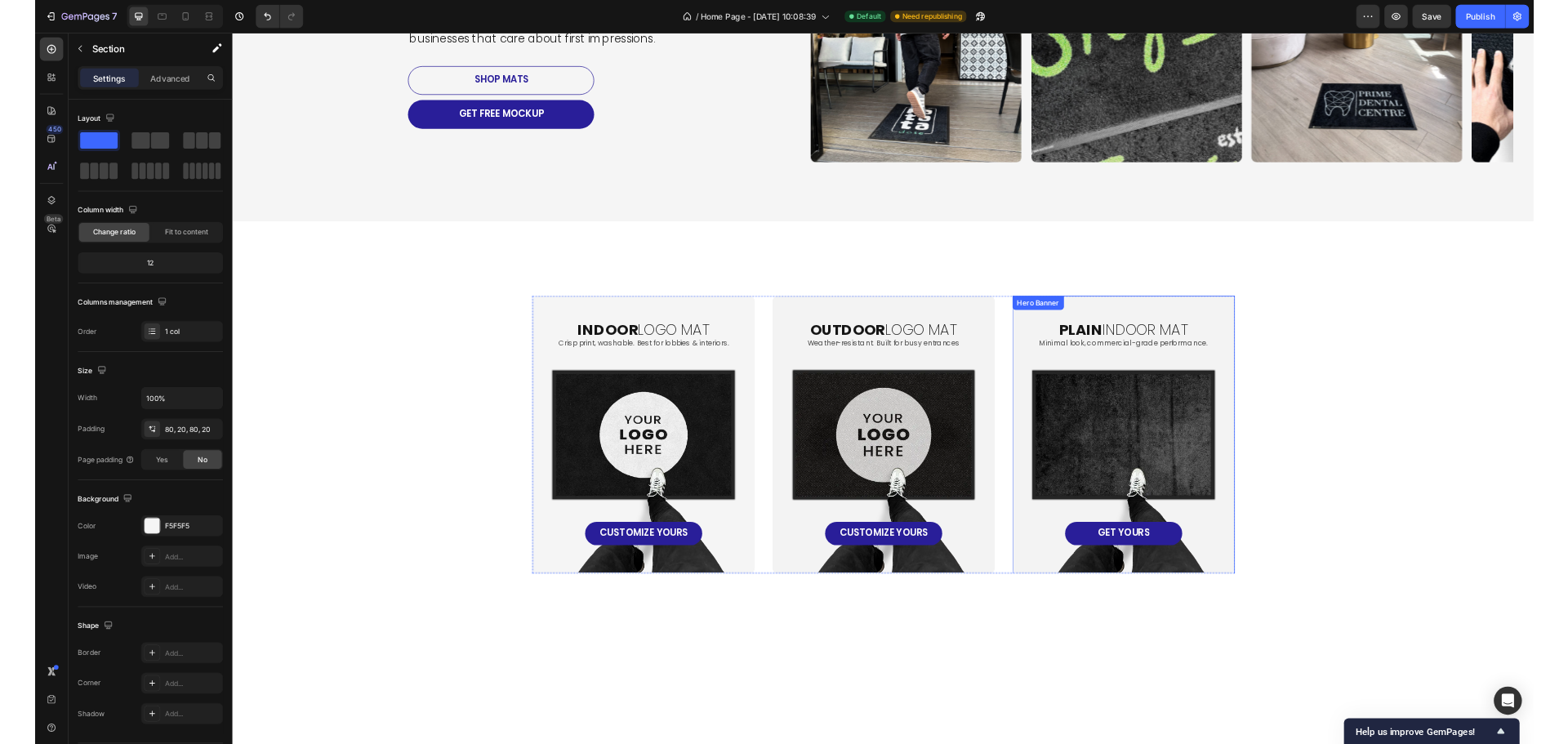
scroll to position [490, 0]
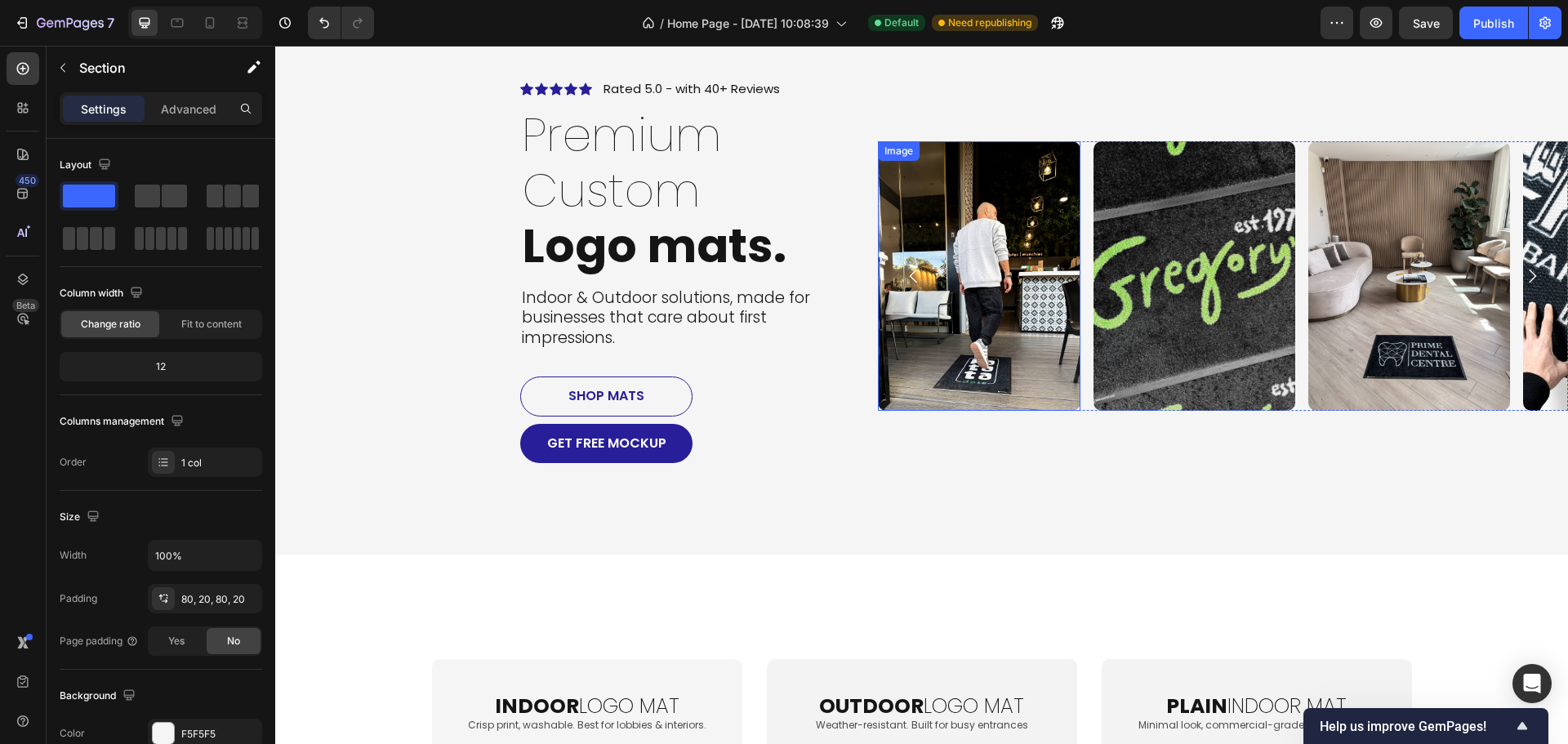
click at [991, 331] on img at bounding box center [978, 276] width 201 height 269
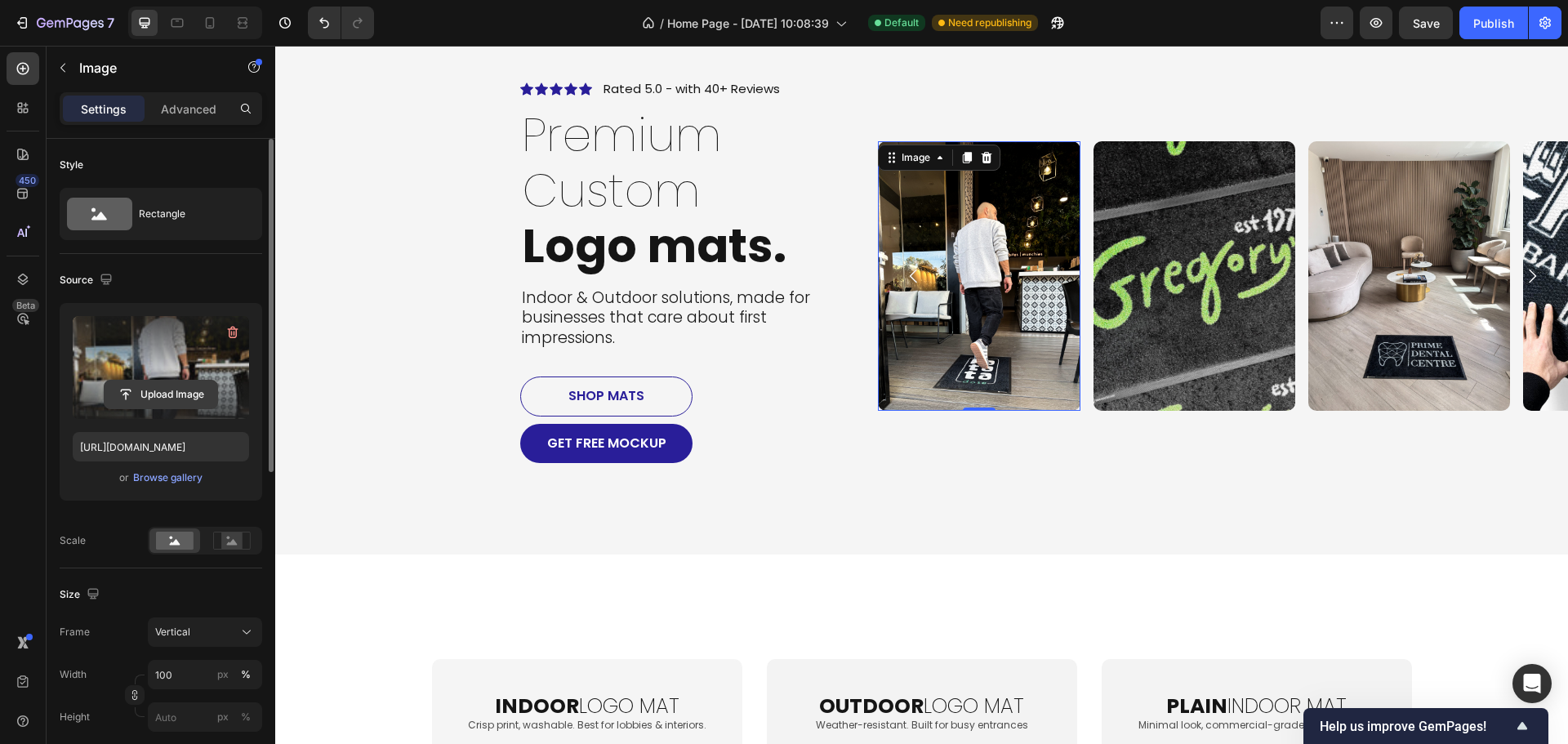
click at [205, 397] on input "file" at bounding box center [161, 394] width 113 height 28
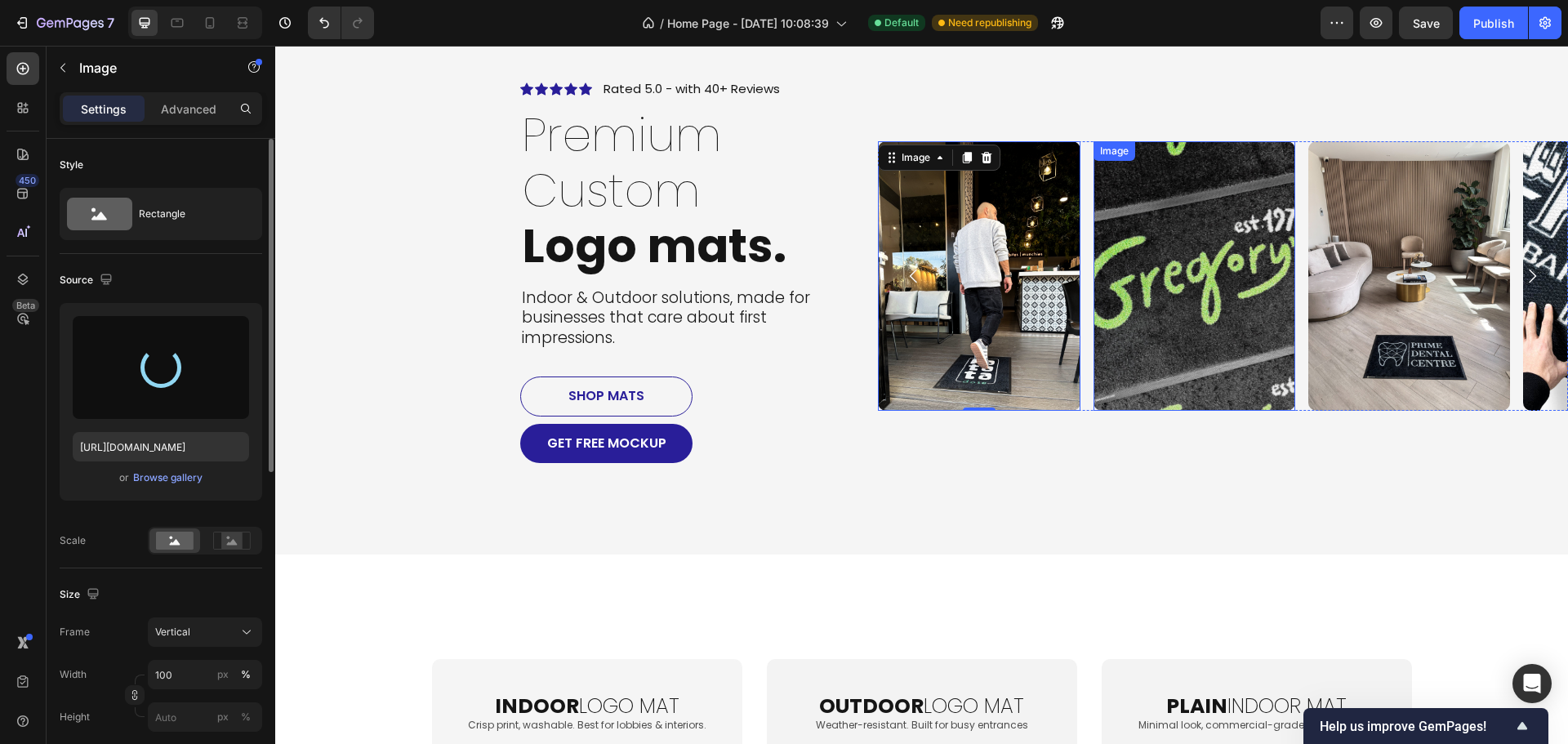
type input "[URL][DOMAIN_NAME]"
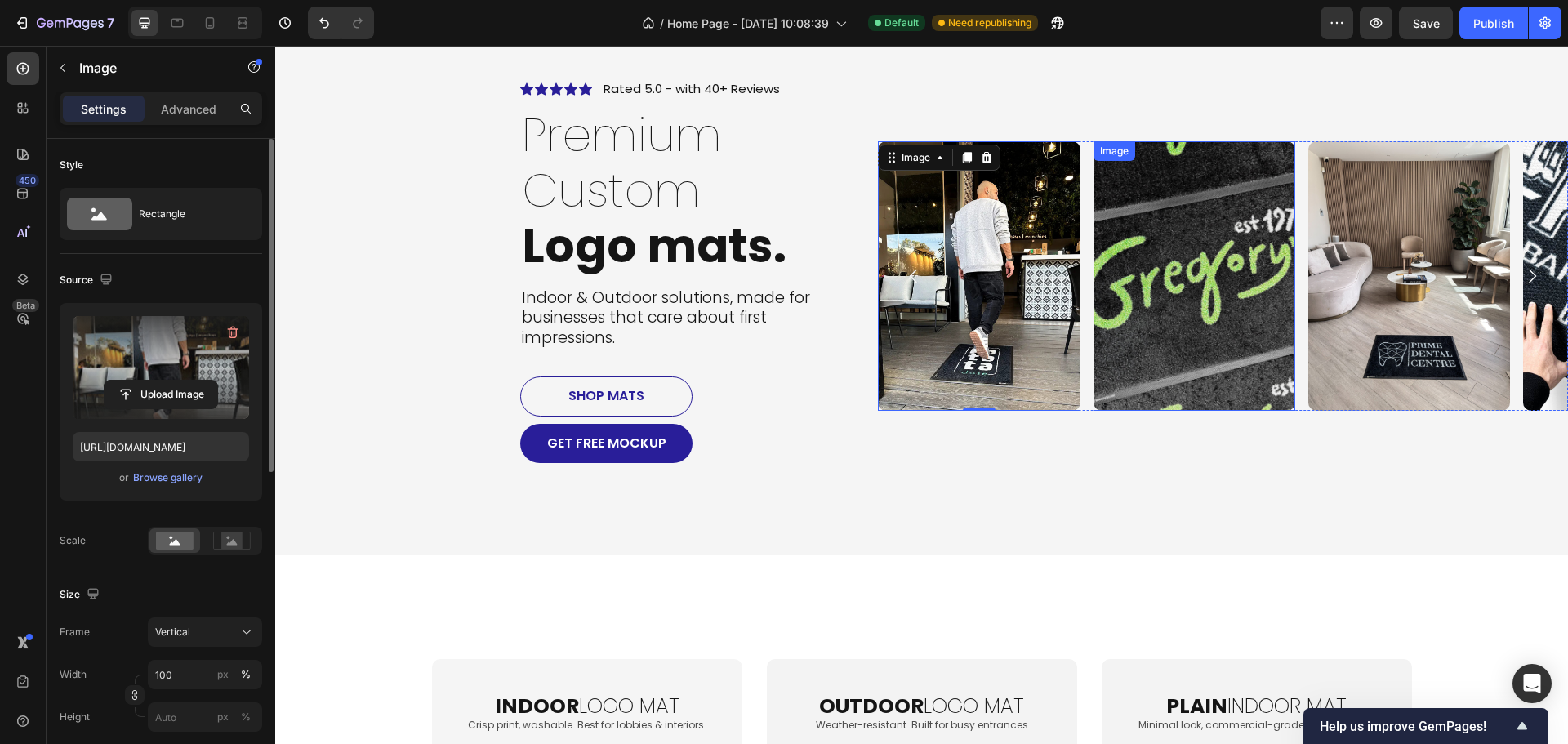
click at [1186, 355] on img at bounding box center [1193, 276] width 201 height 269
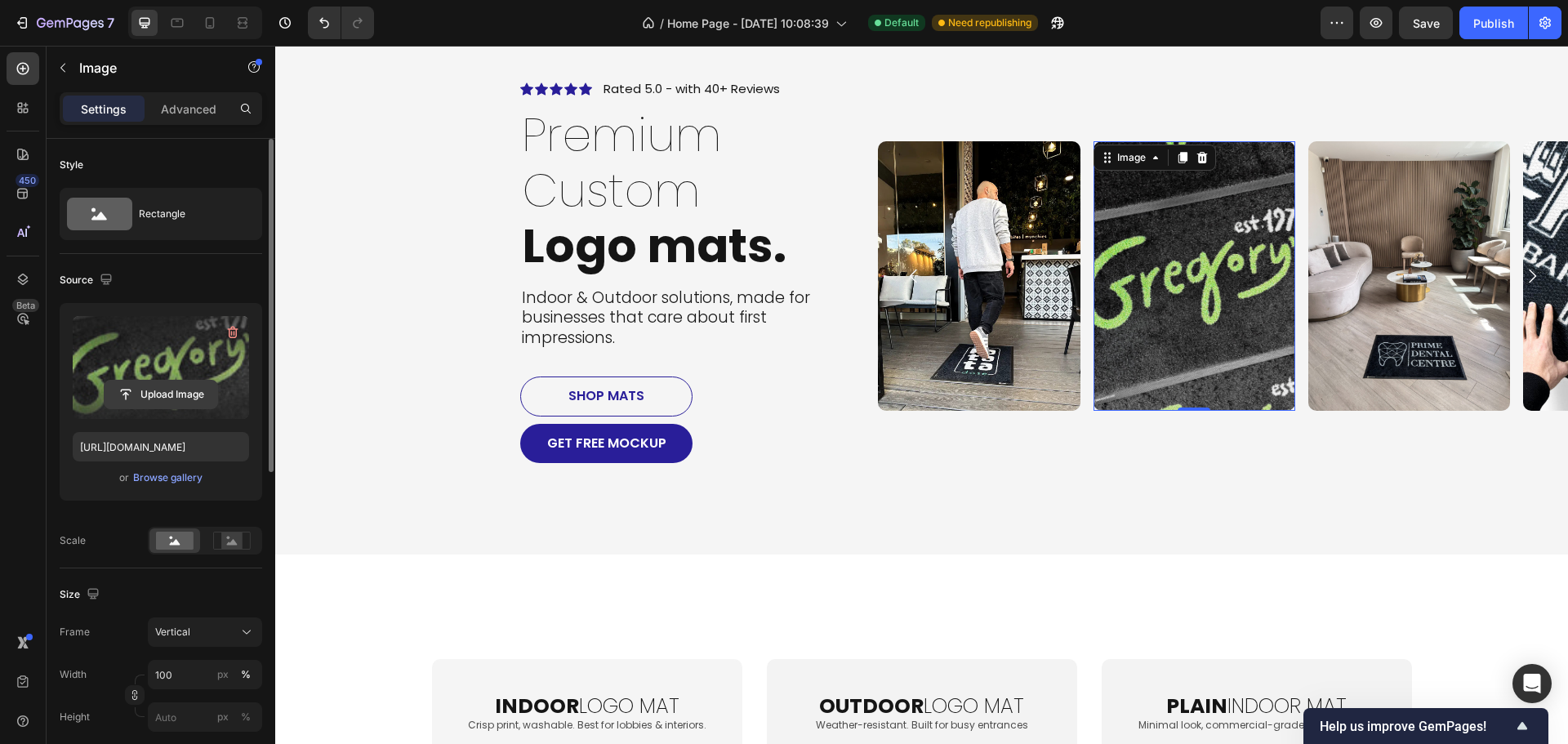
click at [185, 390] on input "file" at bounding box center [161, 394] width 113 height 28
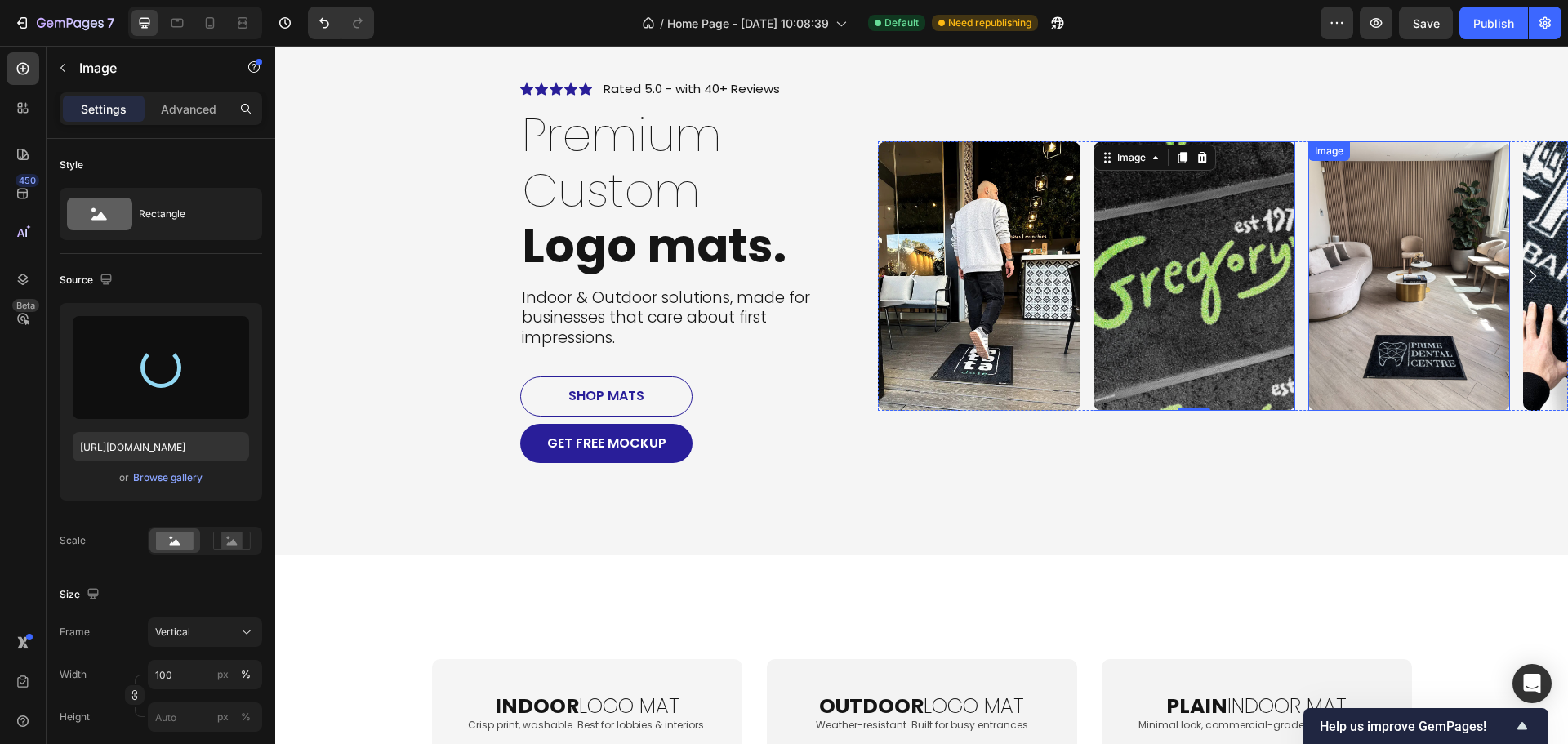
type input "[URL][DOMAIN_NAME]"
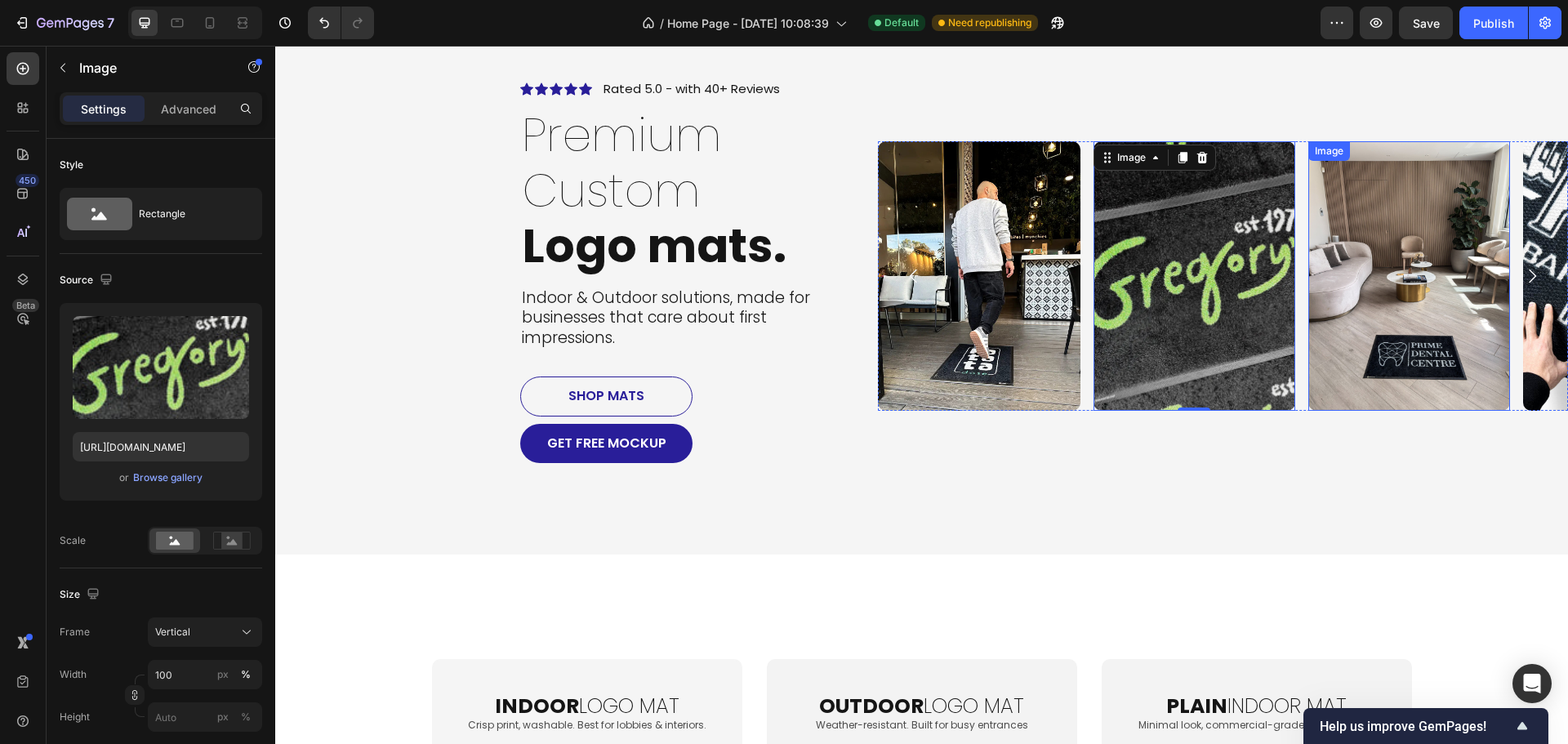
click at [1427, 349] on img at bounding box center [1408, 276] width 201 height 269
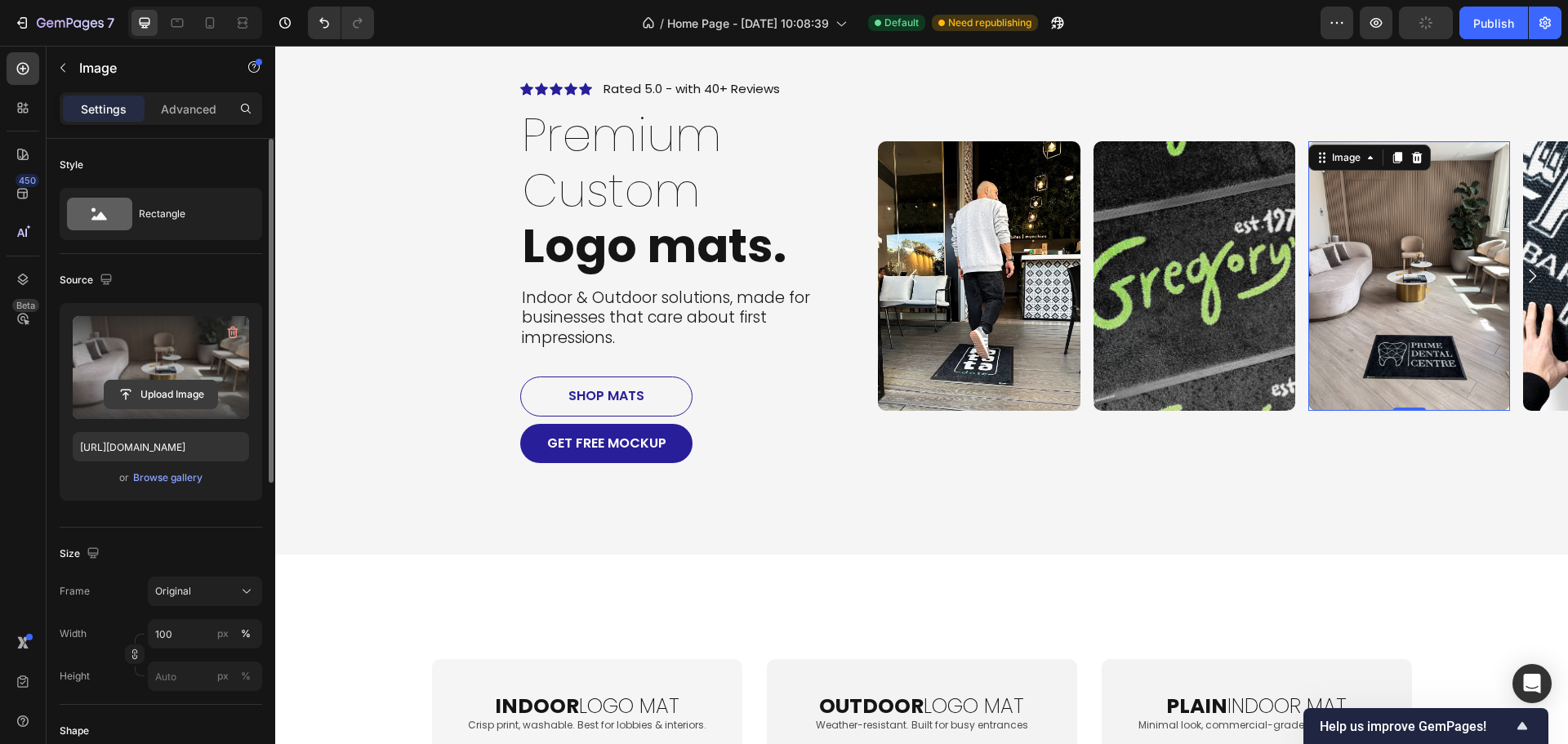
click at [178, 392] on input "file" at bounding box center [161, 394] width 113 height 28
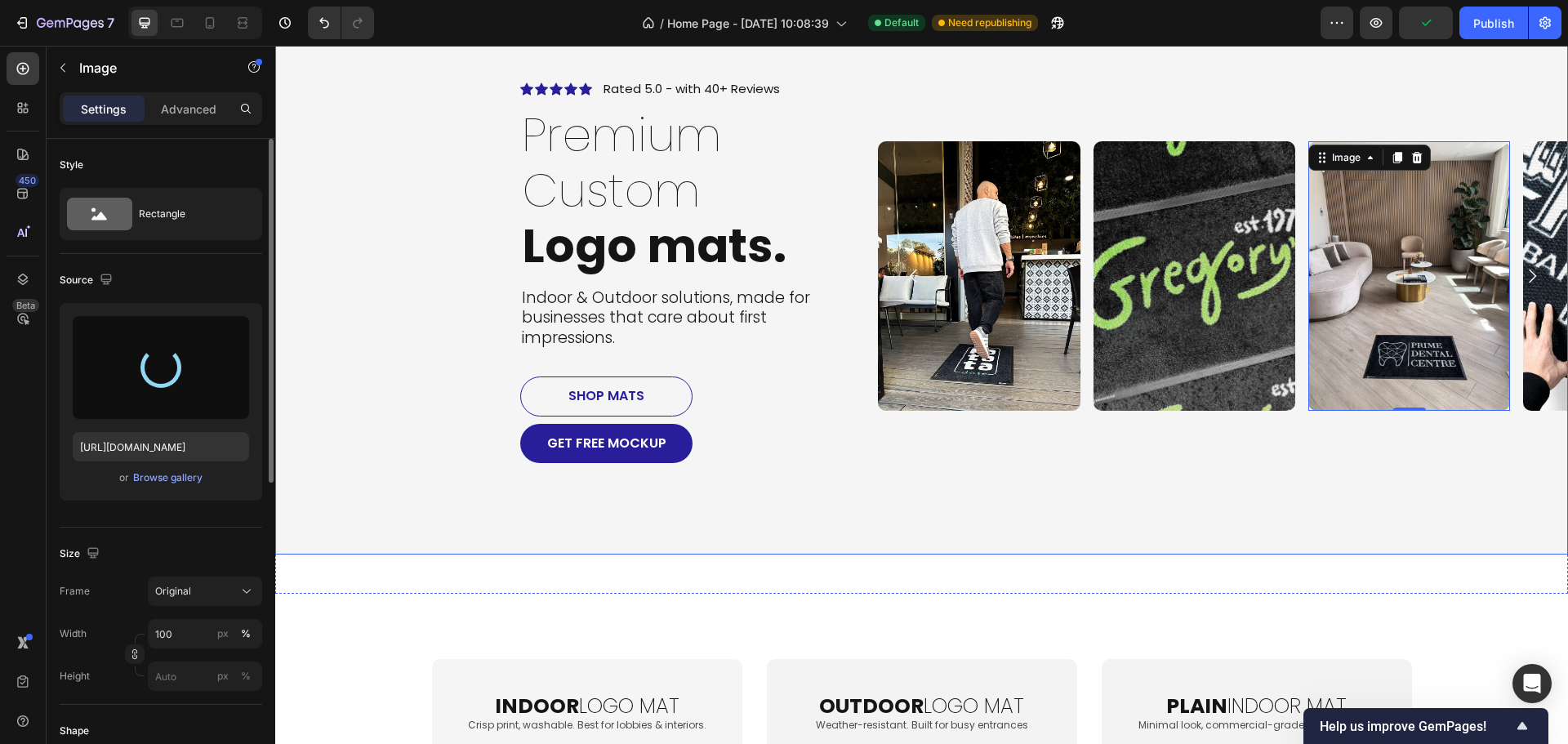
type input "[URL][DOMAIN_NAME]"
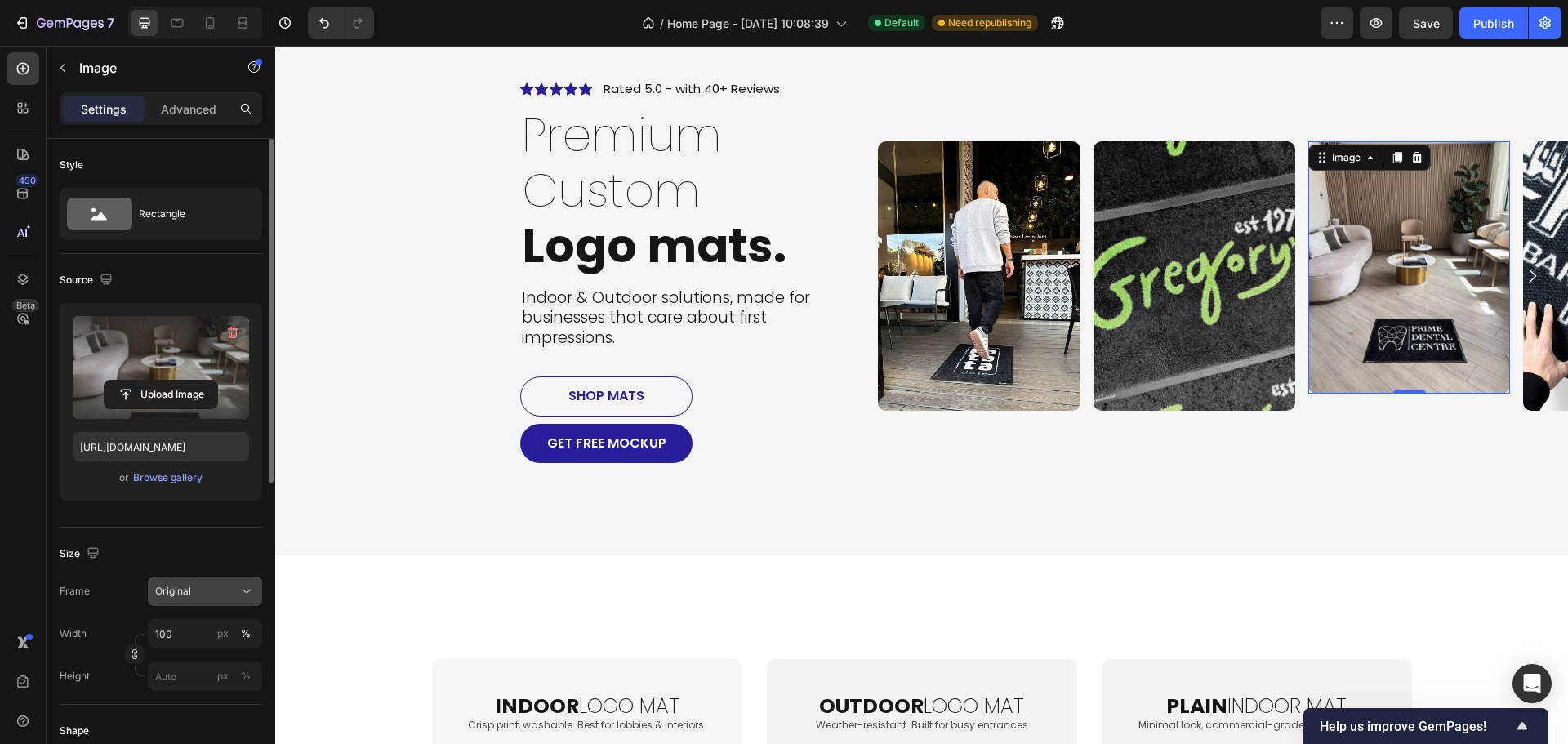
click at [224, 592] on div "Original" at bounding box center [196, 590] width 80 height 14
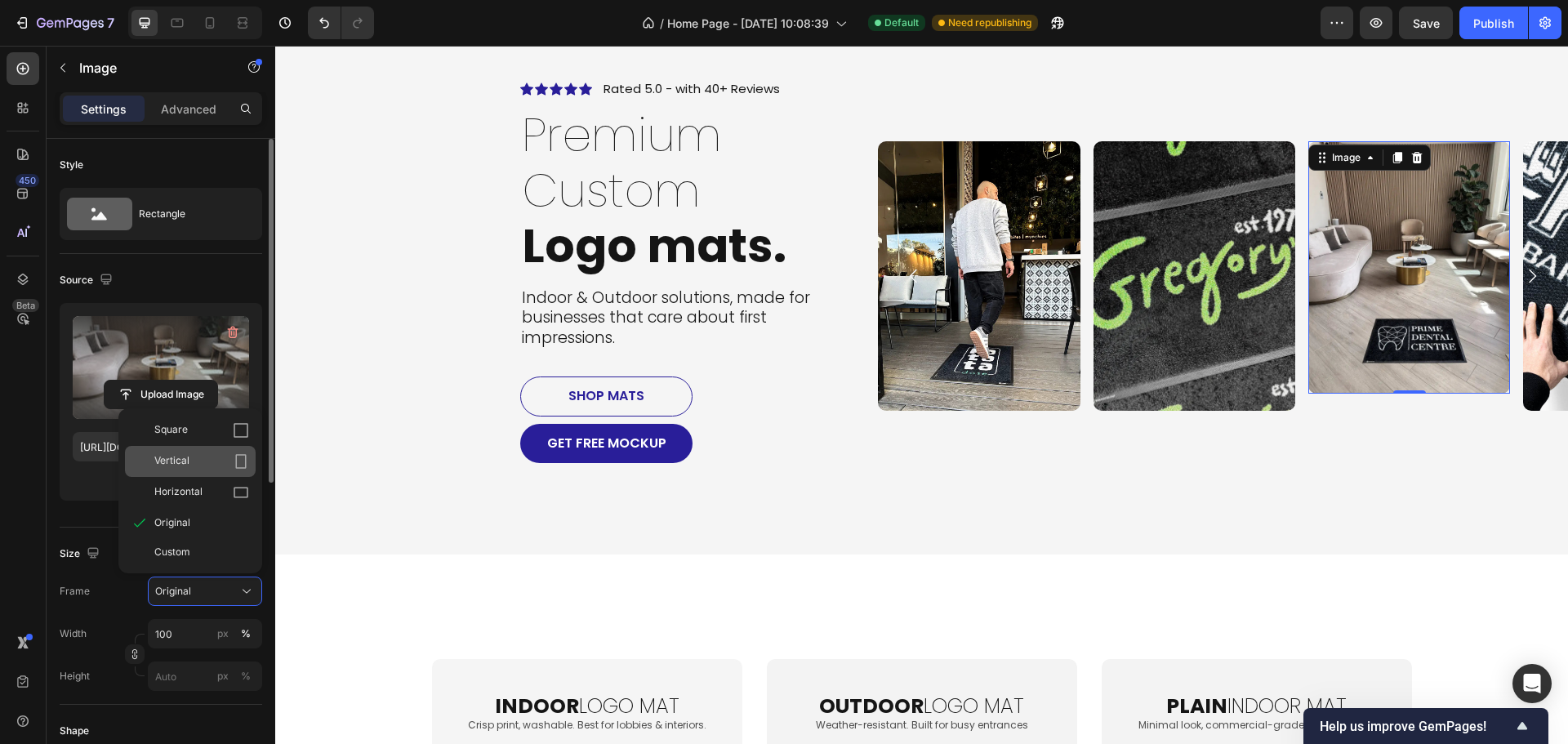
click at [224, 450] on div "Vertical" at bounding box center [190, 461] width 131 height 31
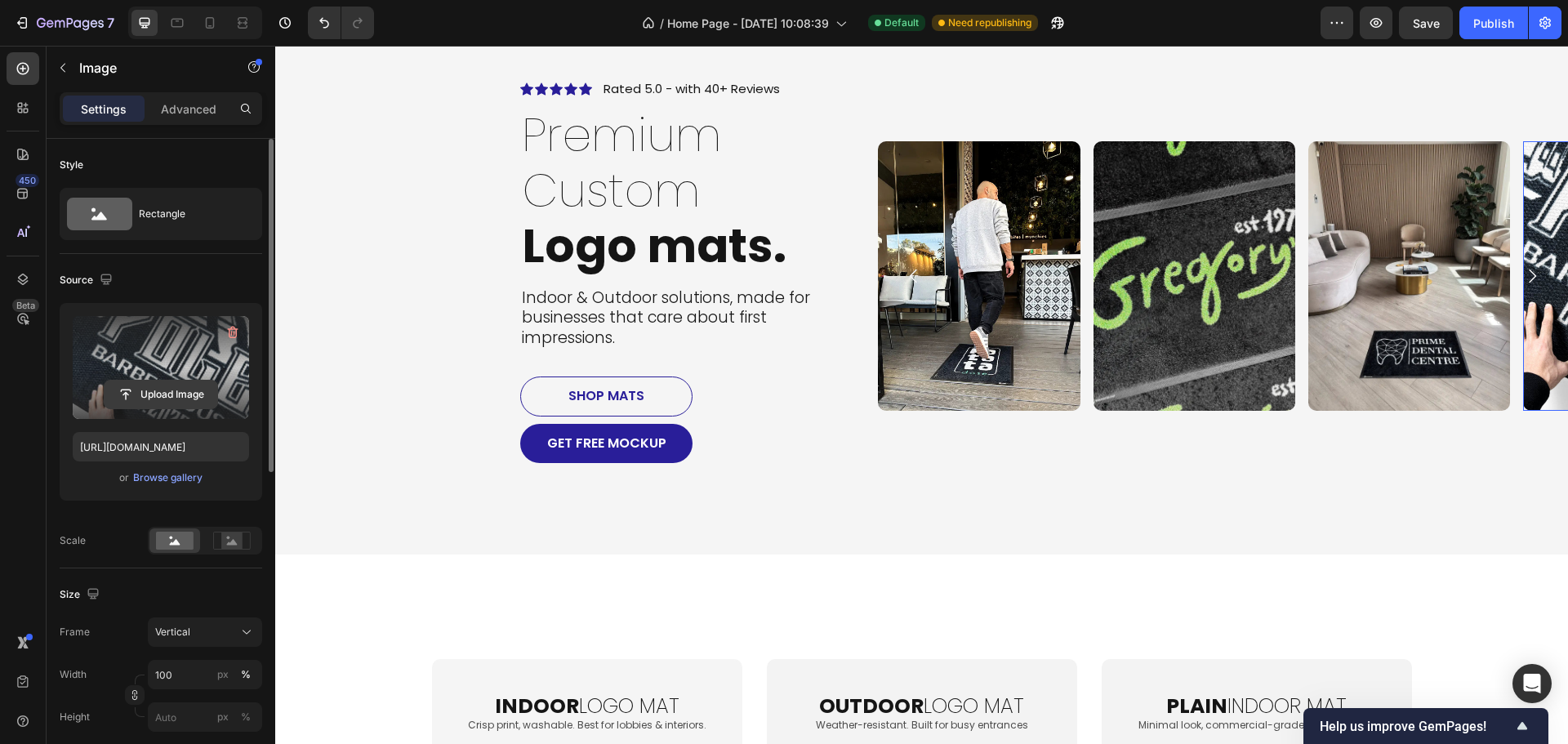
click at [174, 389] on input "file" at bounding box center [161, 394] width 113 height 28
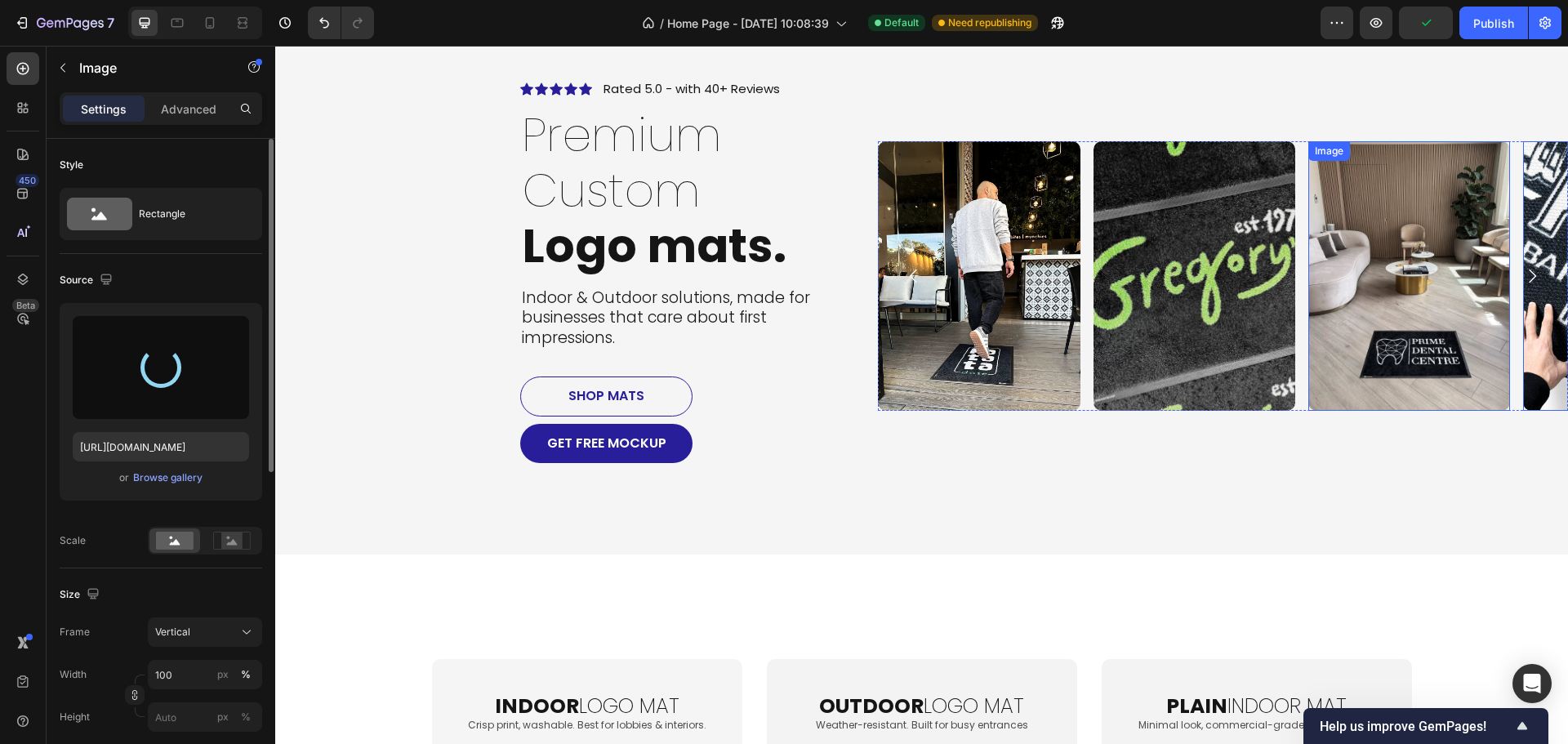
type input "[URL][DOMAIN_NAME]"
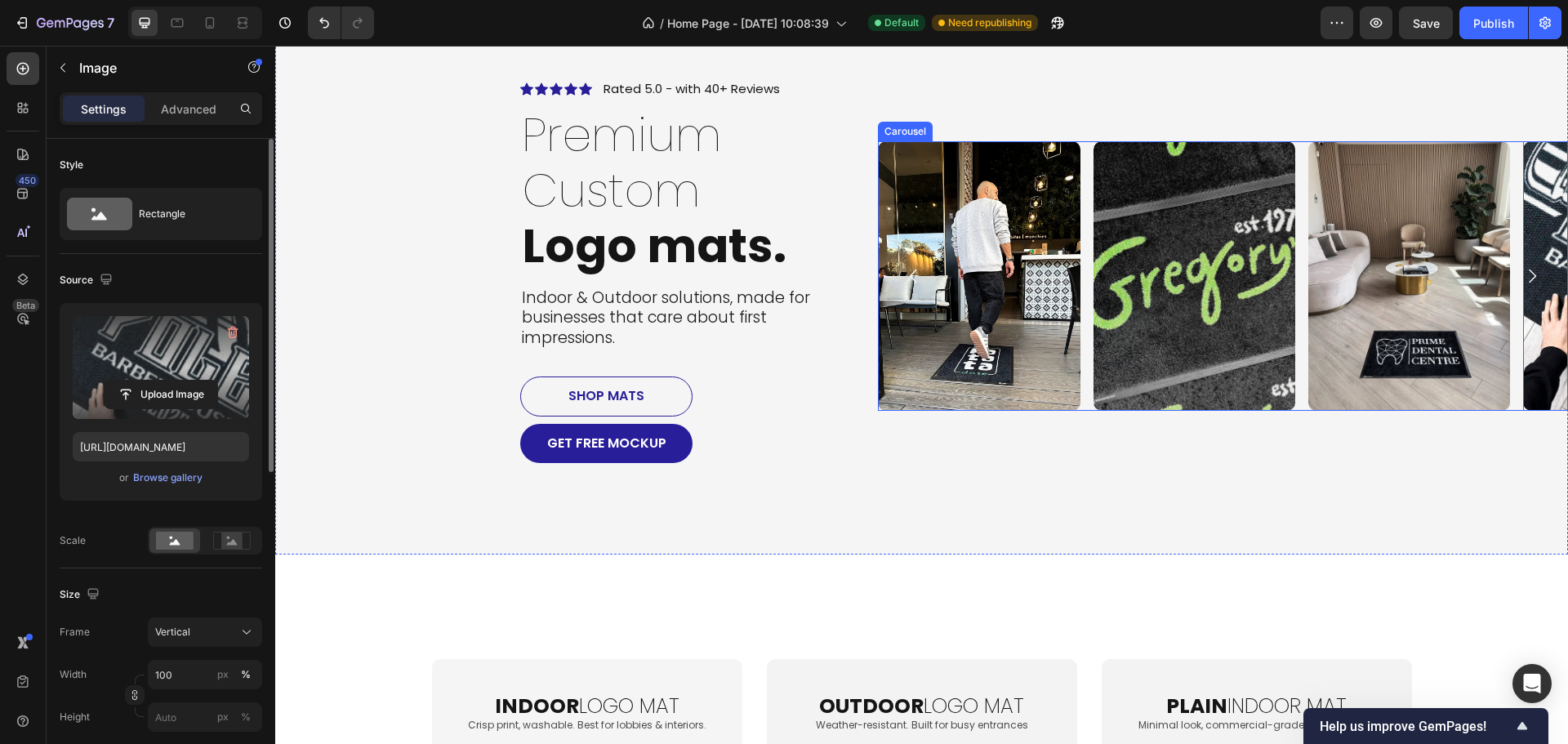
click at [1076, 303] on div "Image Image Image Image 0" at bounding box center [1222, 276] width 690 height 269
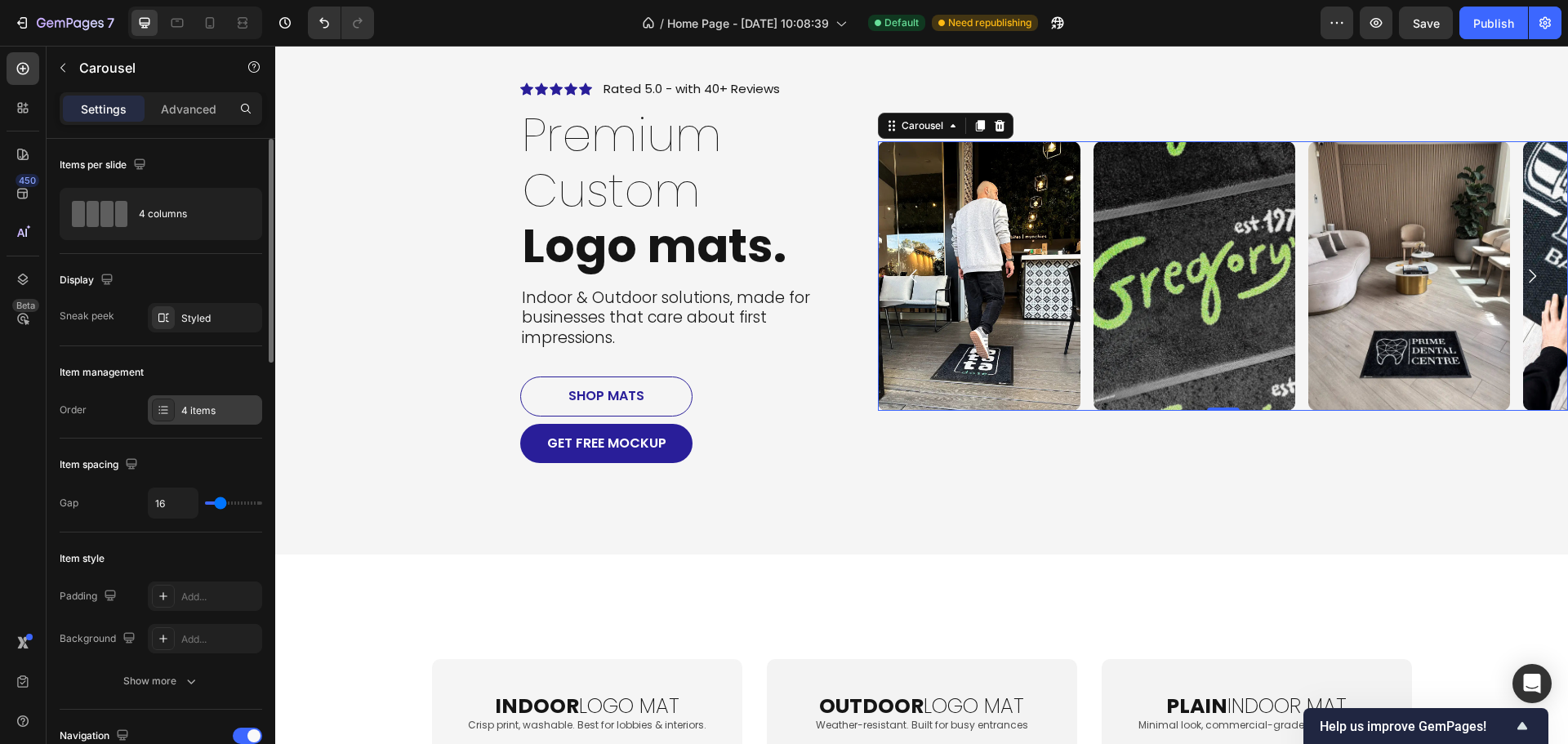
click at [192, 405] on div "4 items" at bounding box center [219, 410] width 76 height 14
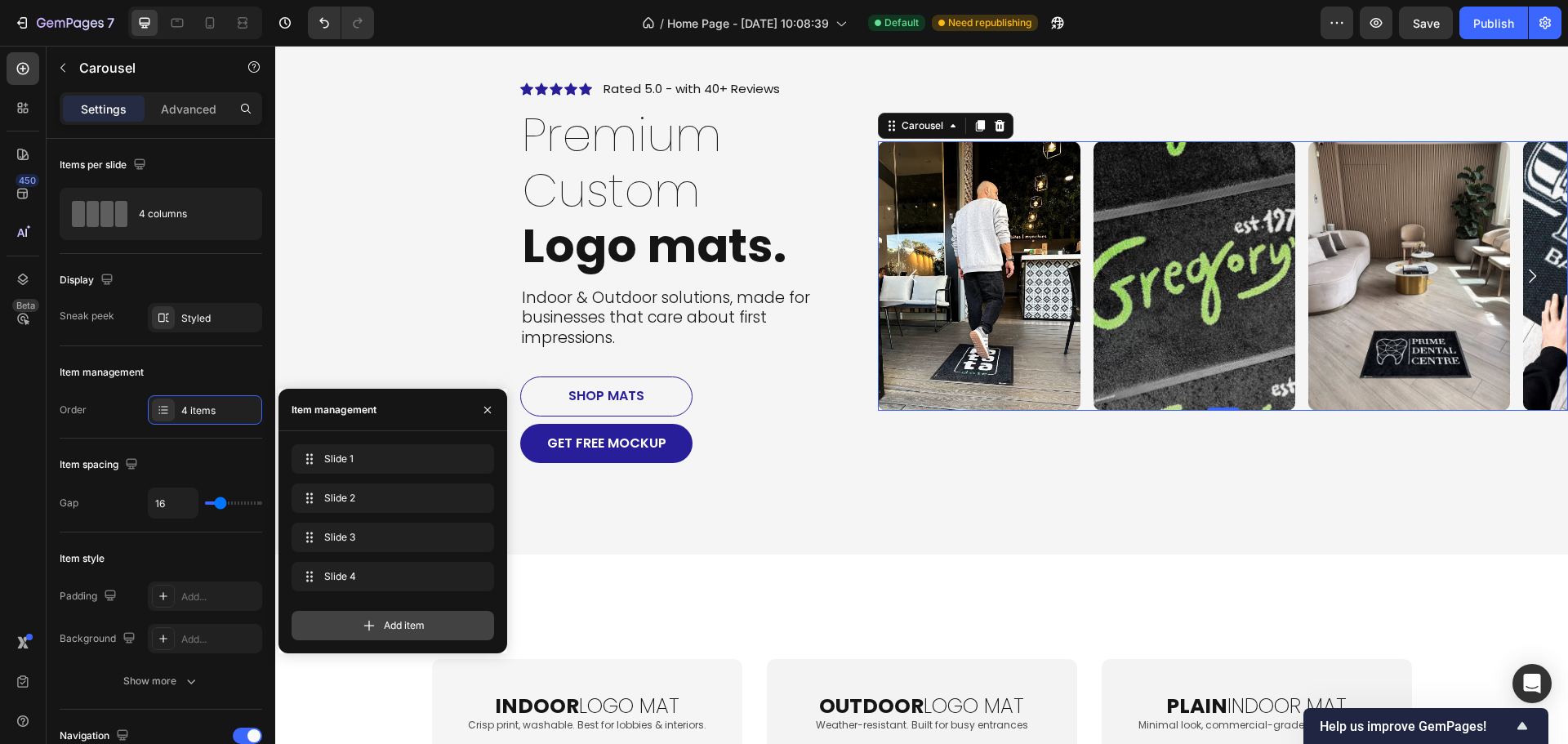
click at [384, 626] on span "Add item" at bounding box center [403, 625] width 41 height 14
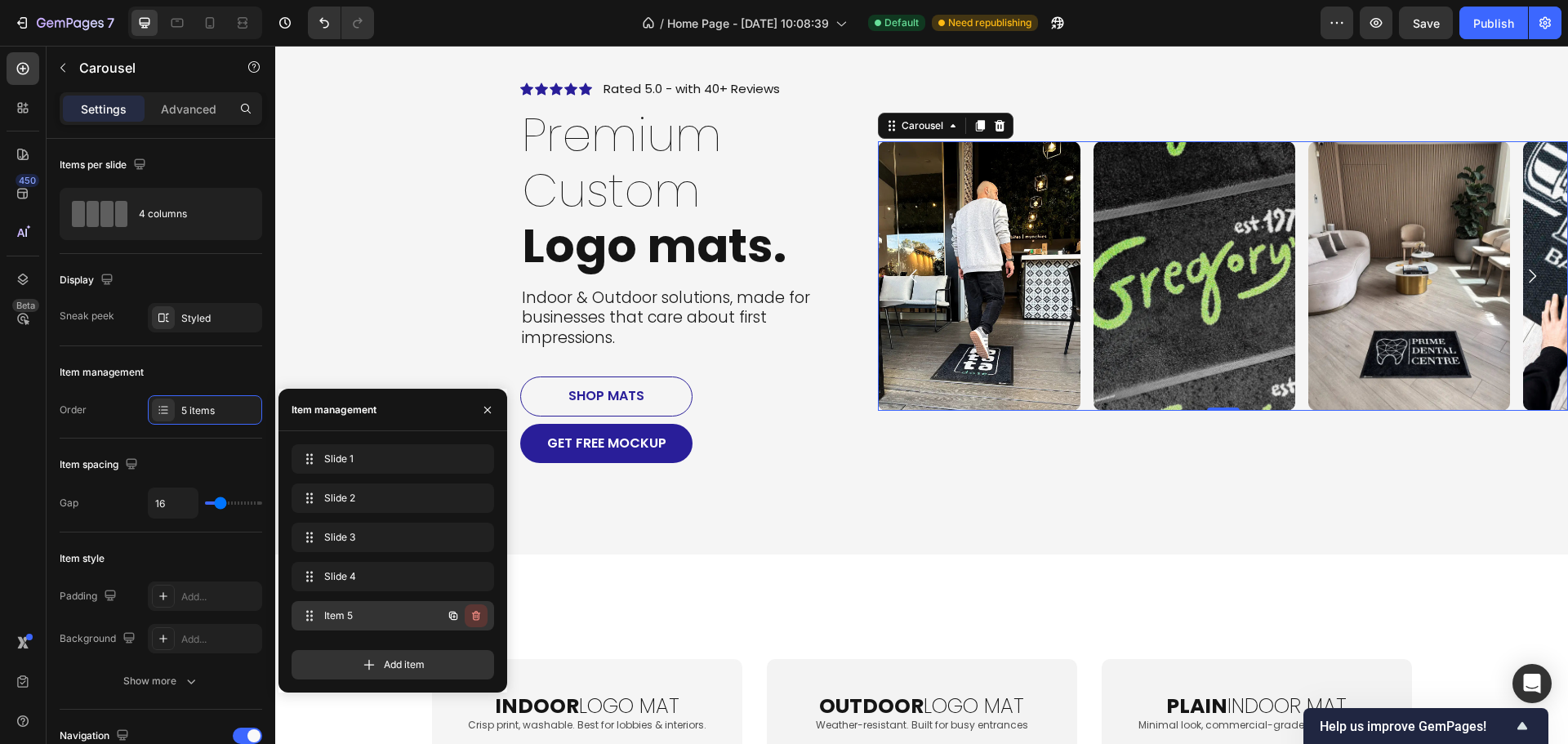
click at [476, 620] on icon "button" at bounding box center [476, 615] width 9 height 10
click at [476, 620] on div "Delete" at bounding box center [465, 615] width 31 height 14
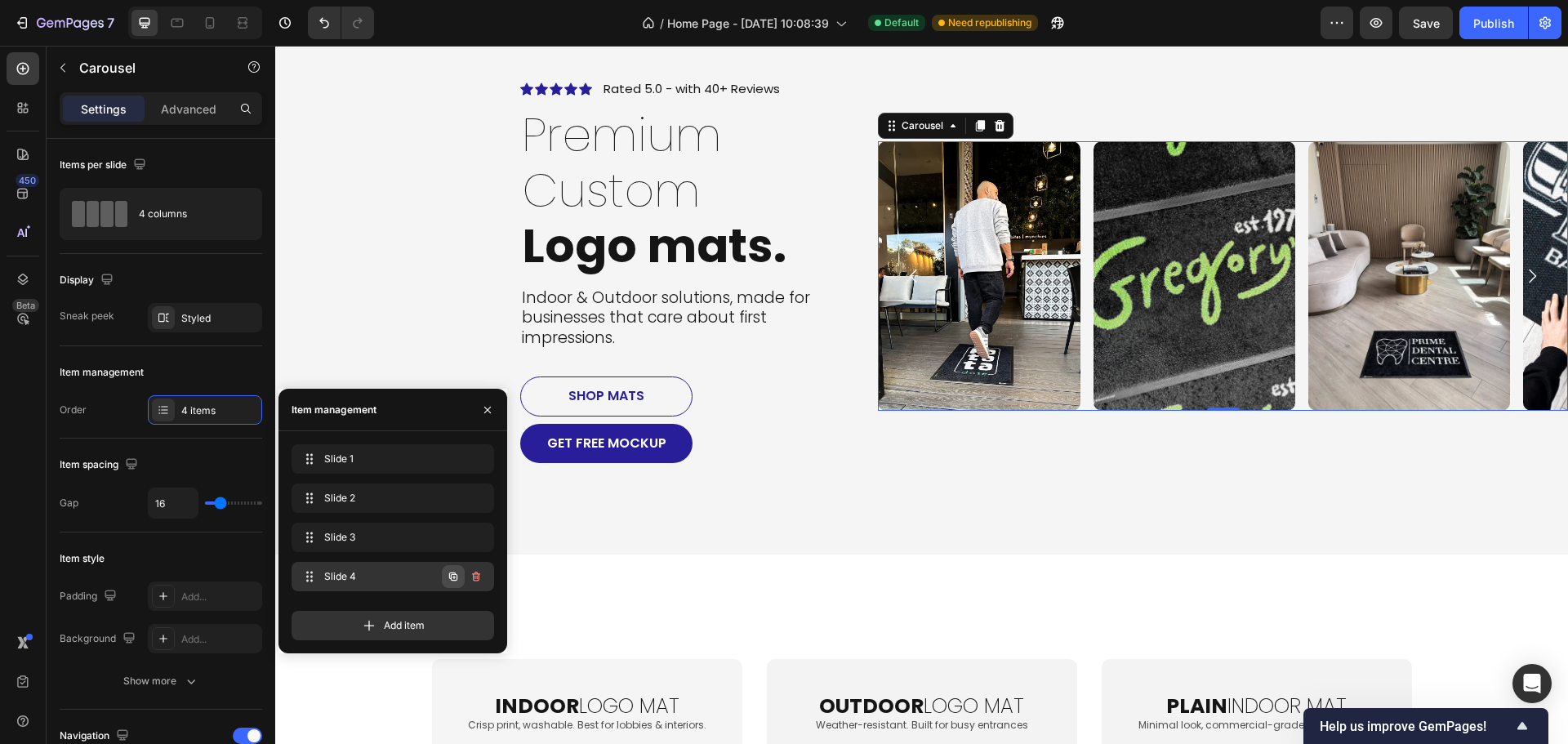
click at [455, 573] on icon "button" at bounding box center [453, 576] width 9 height 9
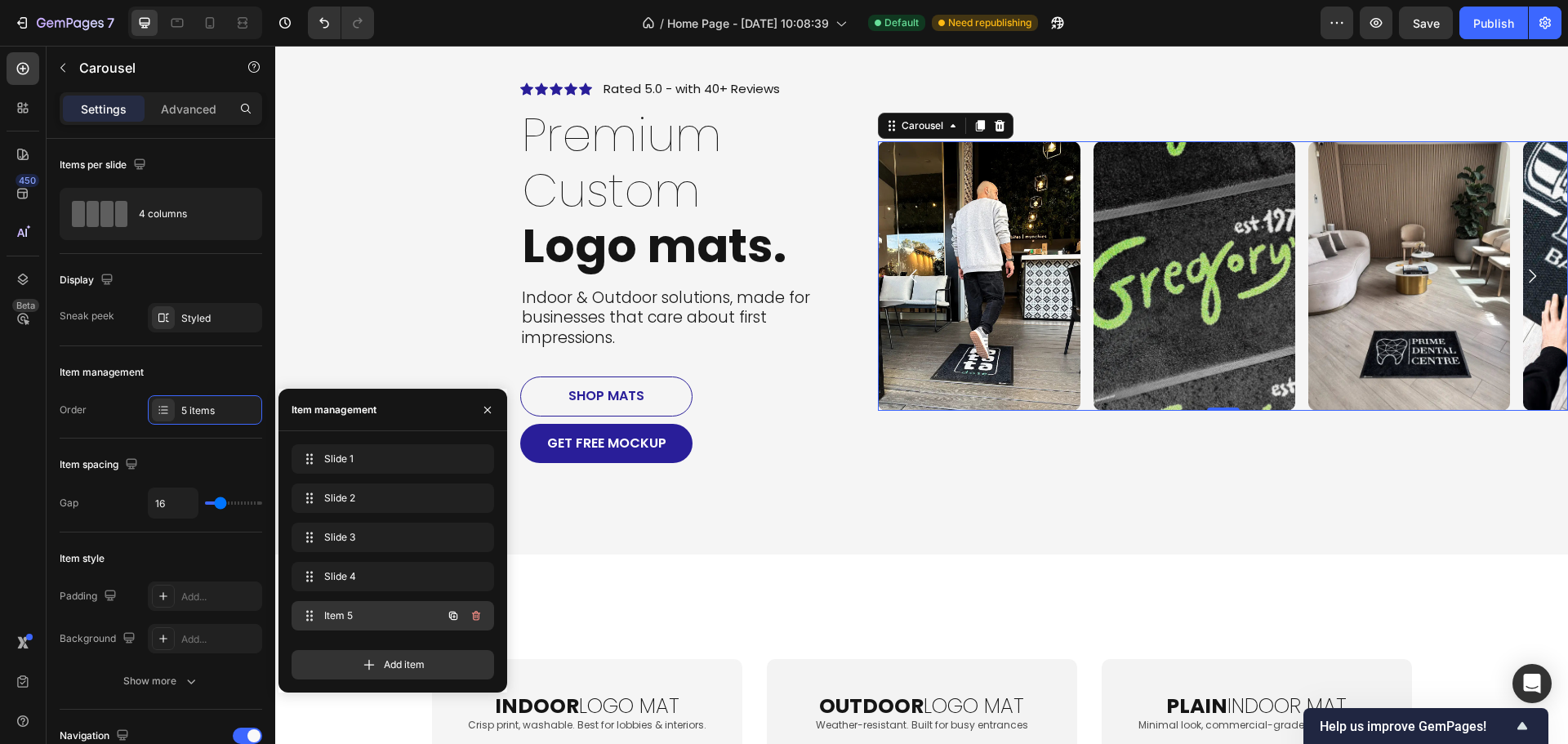
click at [389, 615] on span "Item 5" at bounding box center [370, 615] width 93 height 14
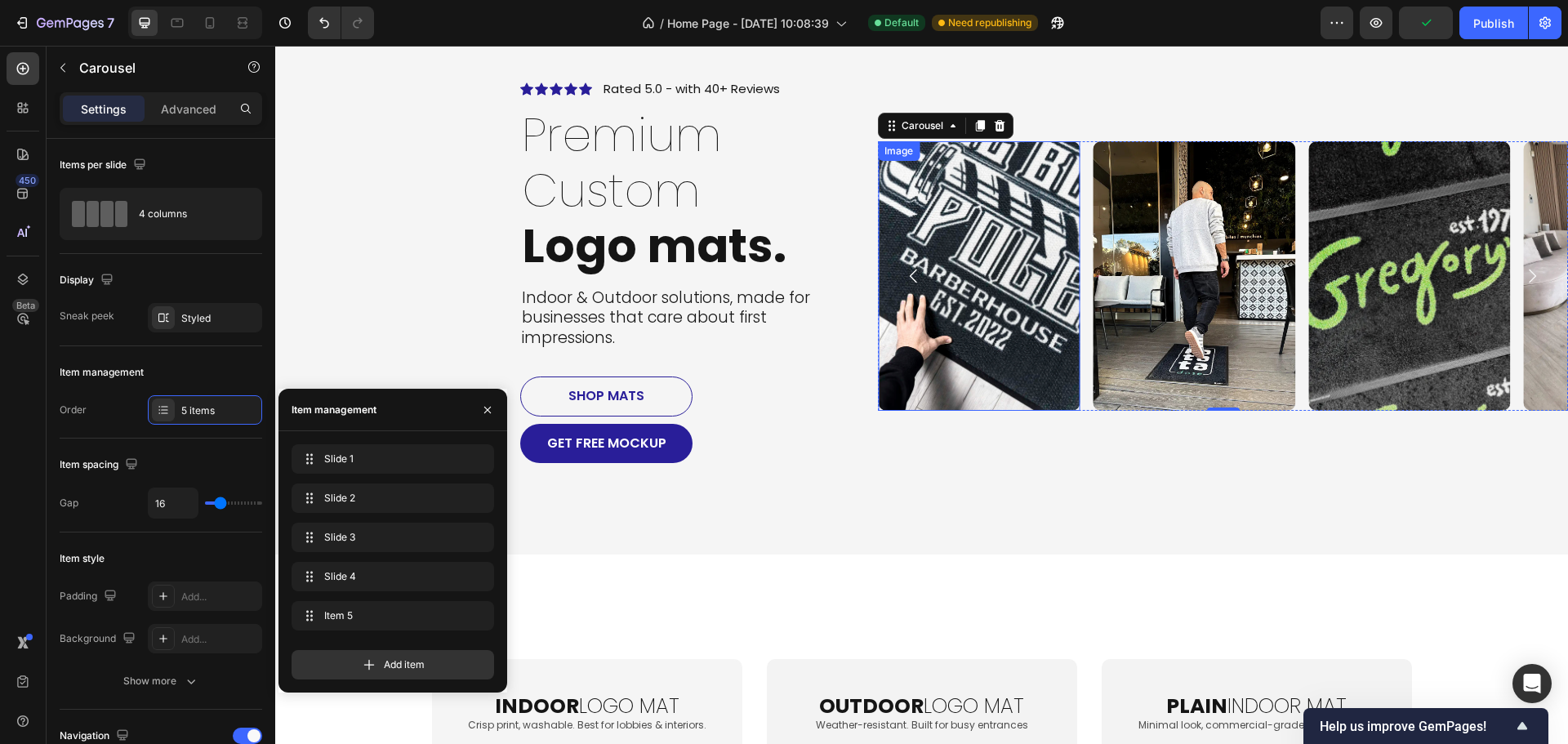
click at [985, 286] on img at bounding box center [978, 276] width 201 height 269
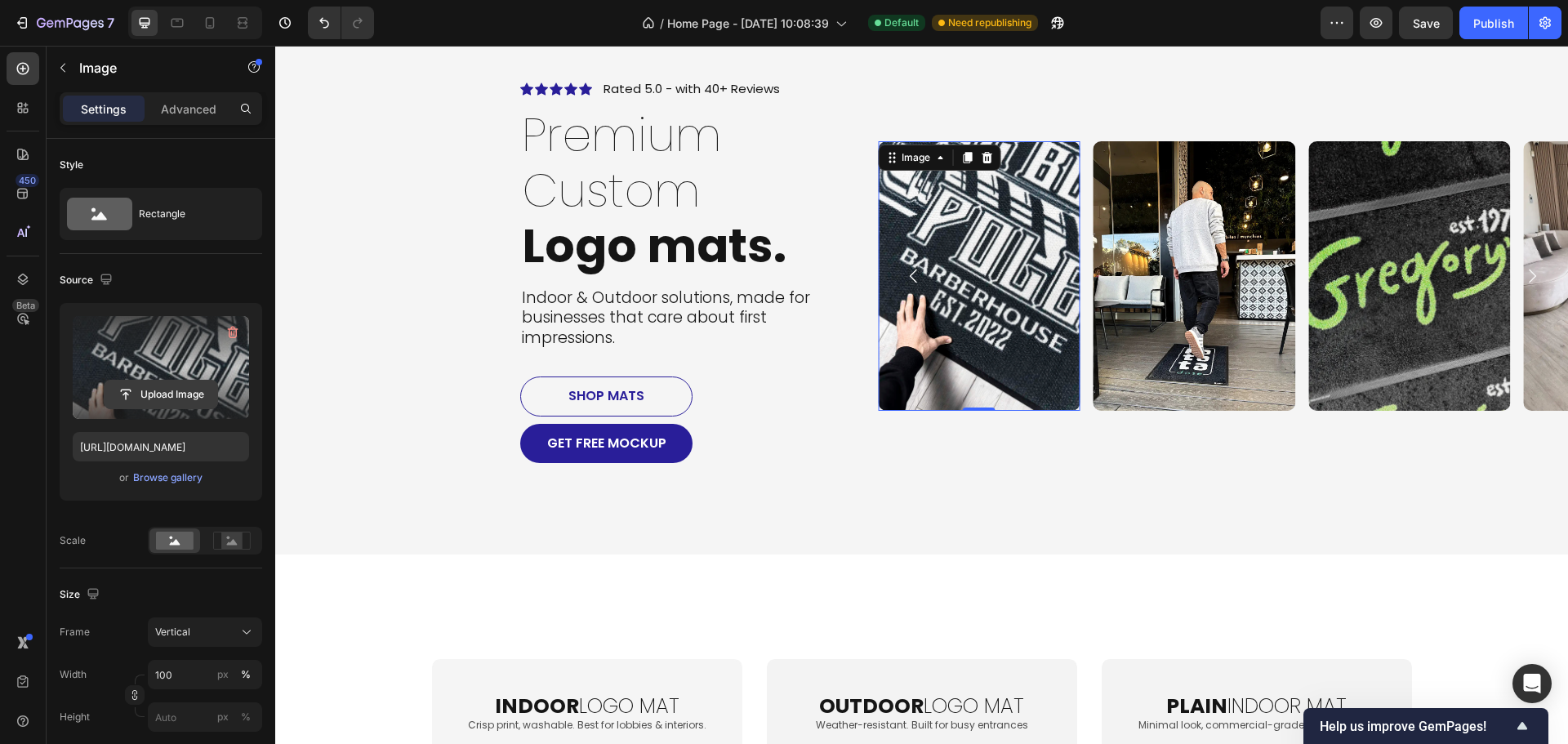
click at [167, 402] on input "file" at bounding box center [161, 394] width 113 height 28
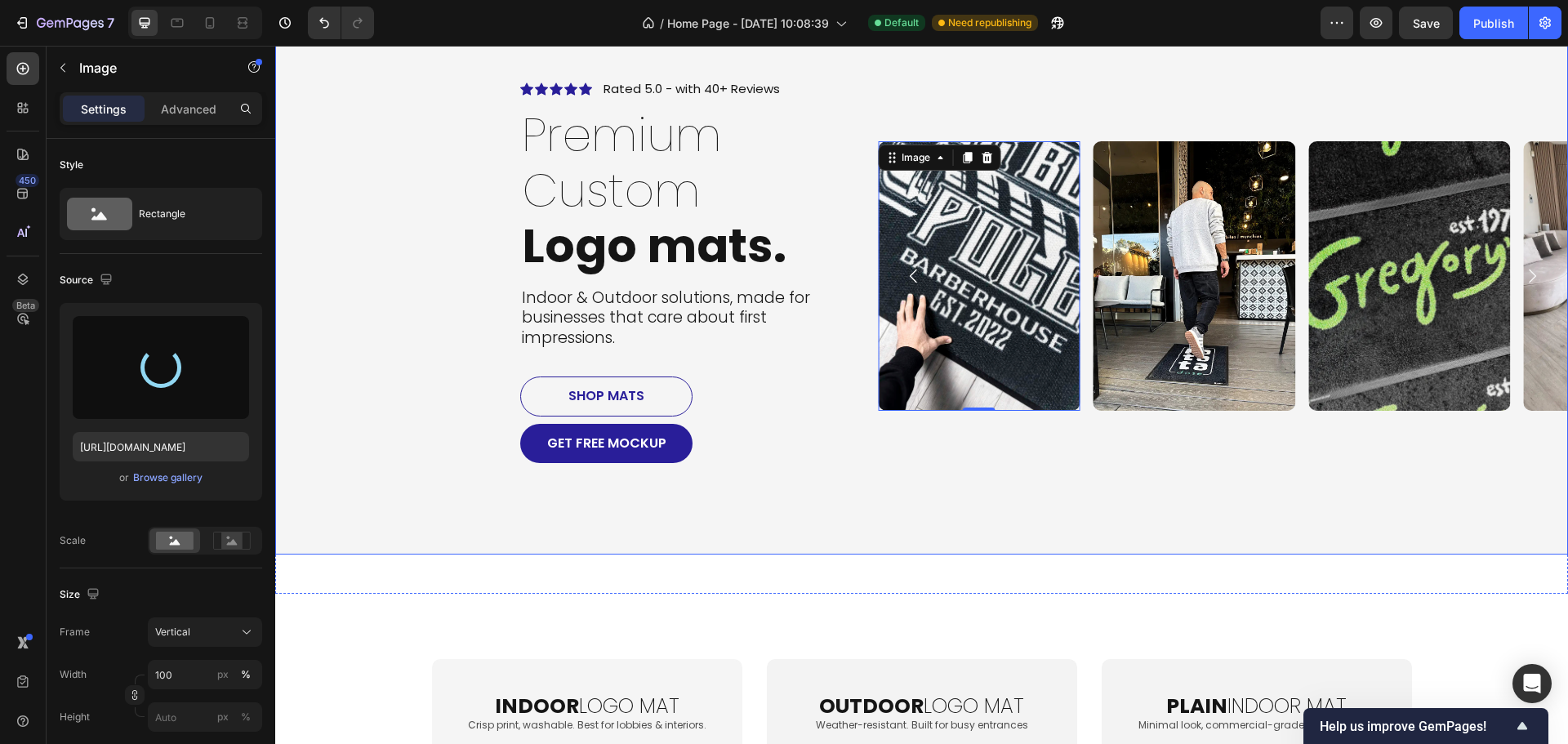
type input "[URL][DOMAIN_NAME]"
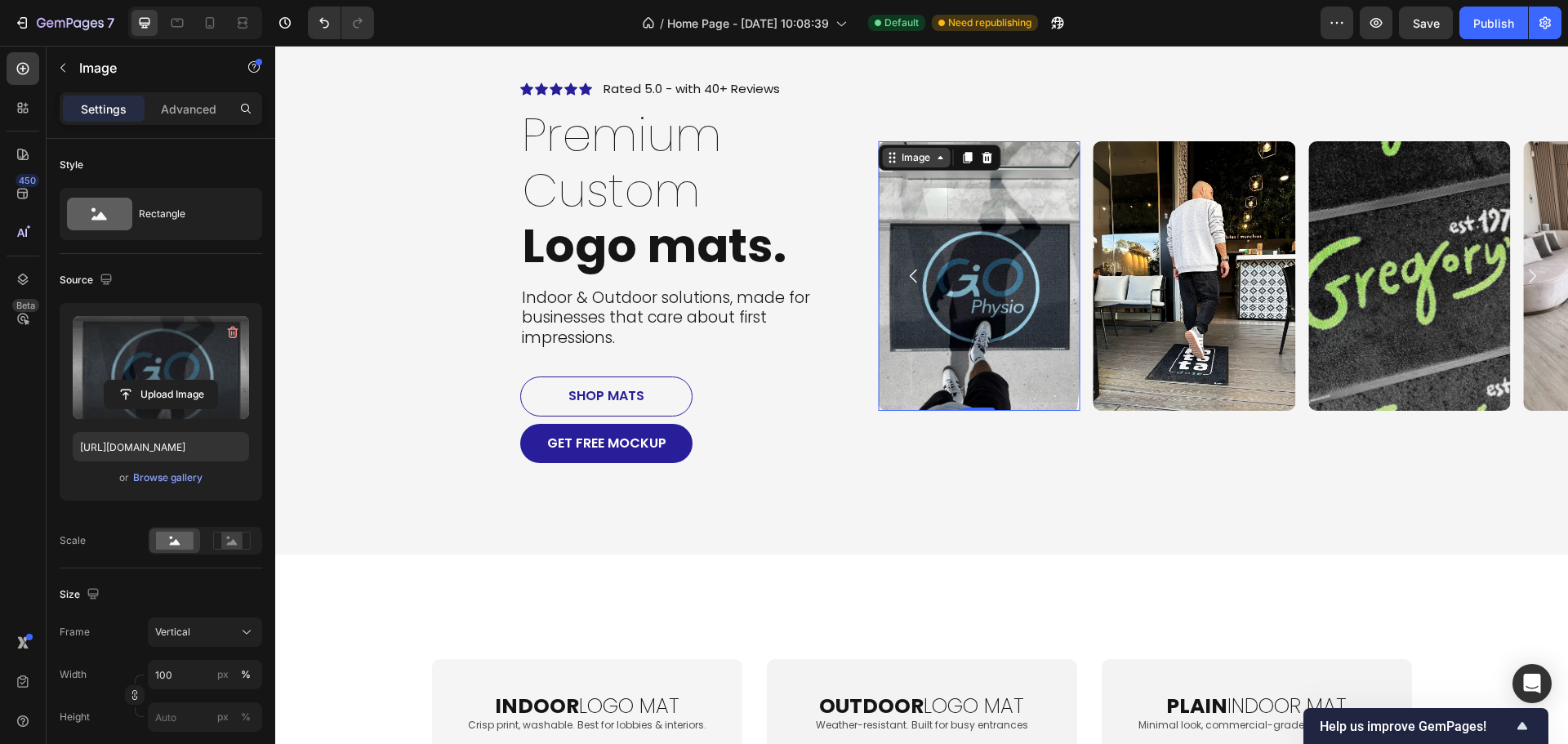
click at [908, 167] on div "Image" at bounding box center [916, 157] width 68 height 20
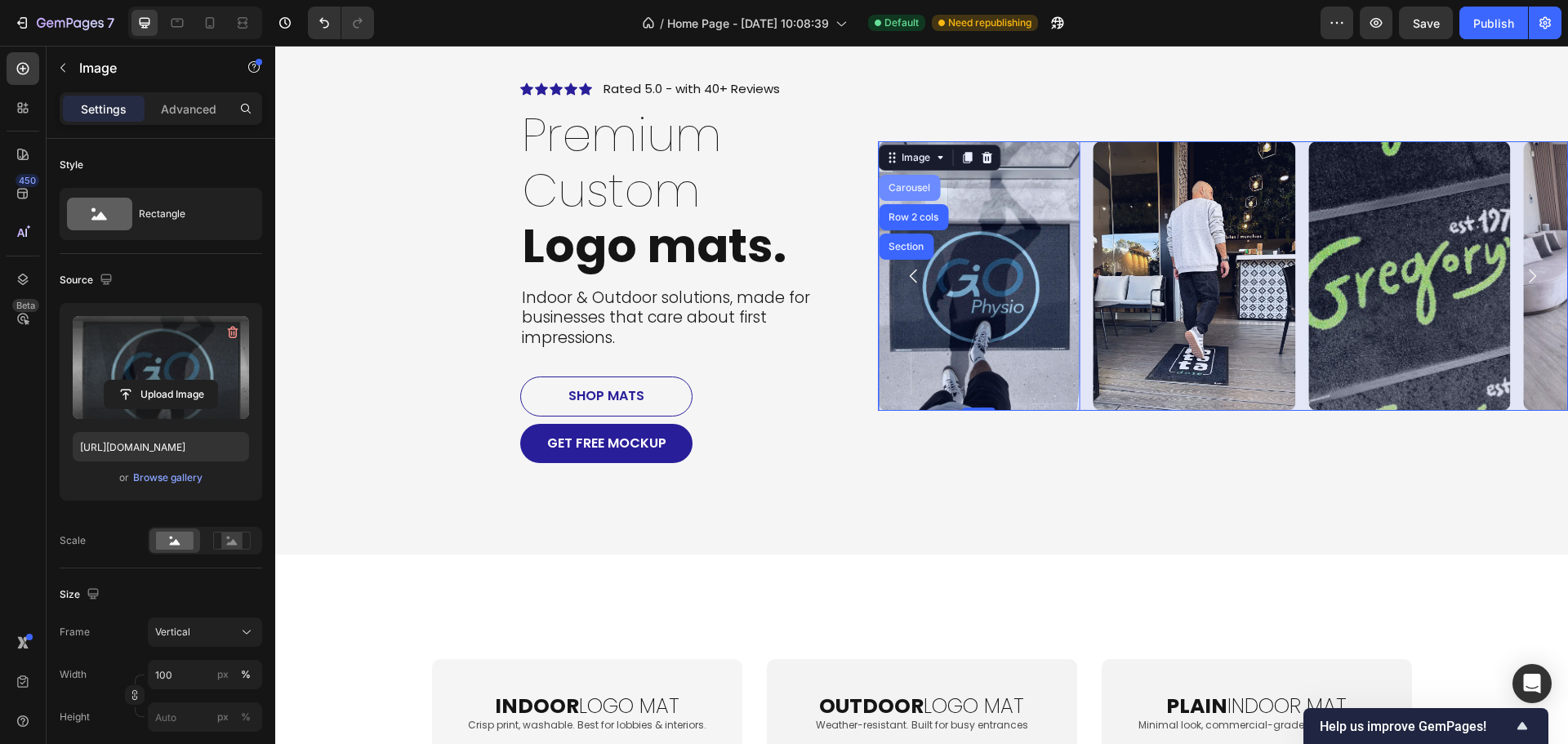
click at [898, 190] on div "Carousel" at bounding box center [909, 188] width 49 height 10
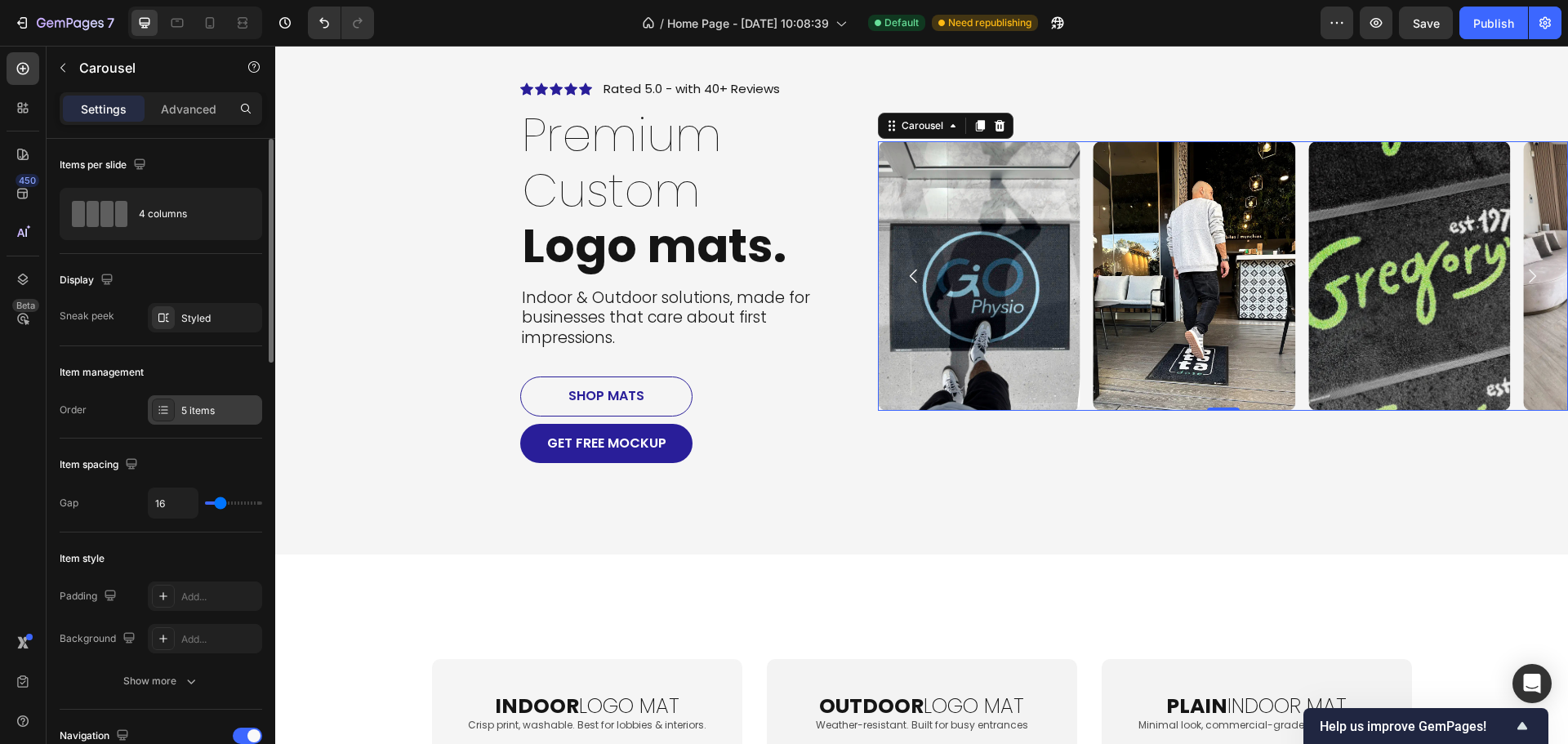
click at [200, 411] on div "5 items" at bounding box center [219, 410] width 76 height 14
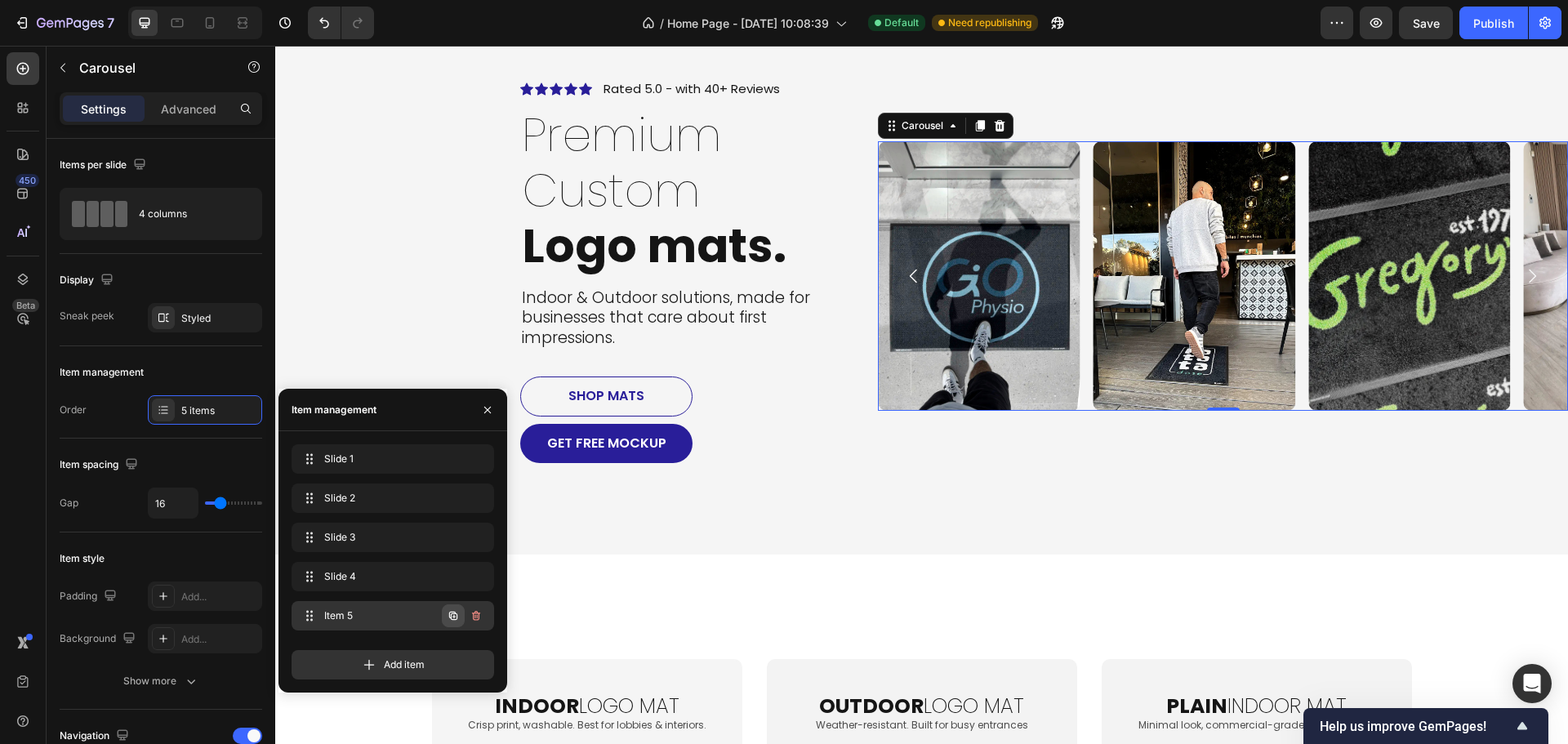
click at [454, 614] on icon "button" at bounding box center [453, 615] width 9 height 9
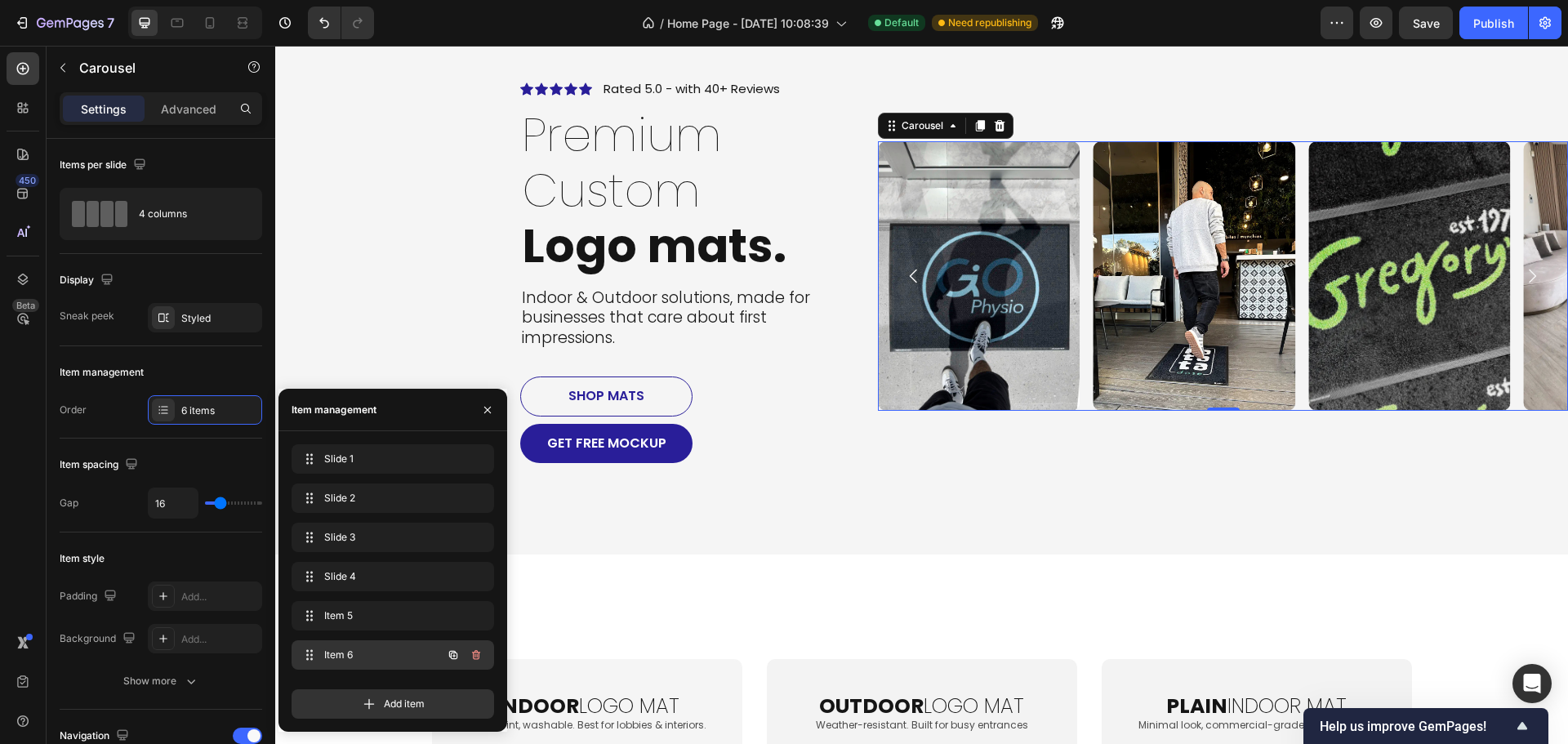
click at [378, 650] on span "Item 6" at bounding box center [370, 654] width 93 height 14
click at [384, 657] on span "Item 6" at bounding box center [370, 654] width 93 height 14
click at [360, 646] on div "Item 6 Item 6" at bounding box center [369, 655] width 144 height 23
click at [976, 334] on img at bounding box center [978, 276] width 201 height 269
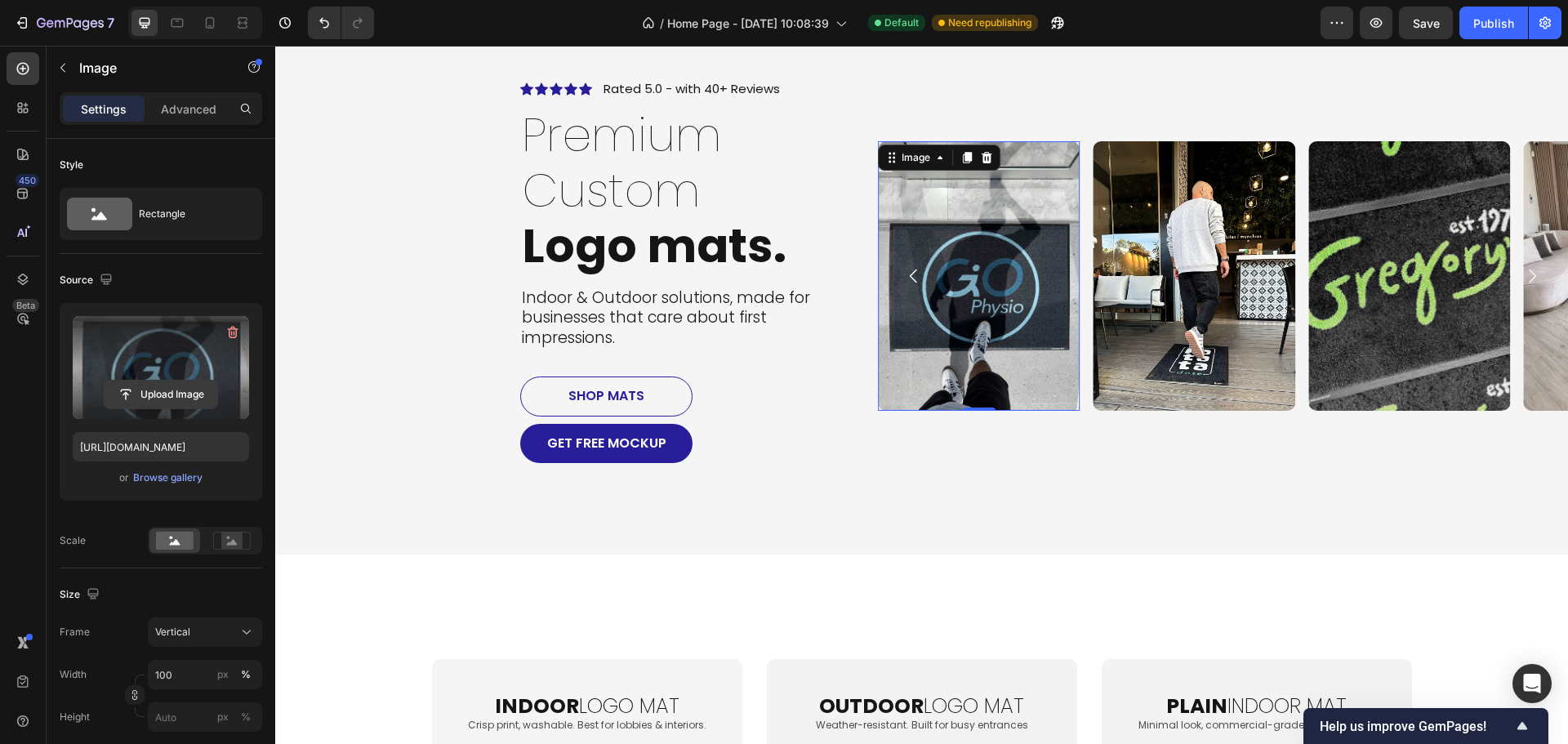
click at [162, 398] on input "file" at bounding box center [161, 394] width 113 height 28
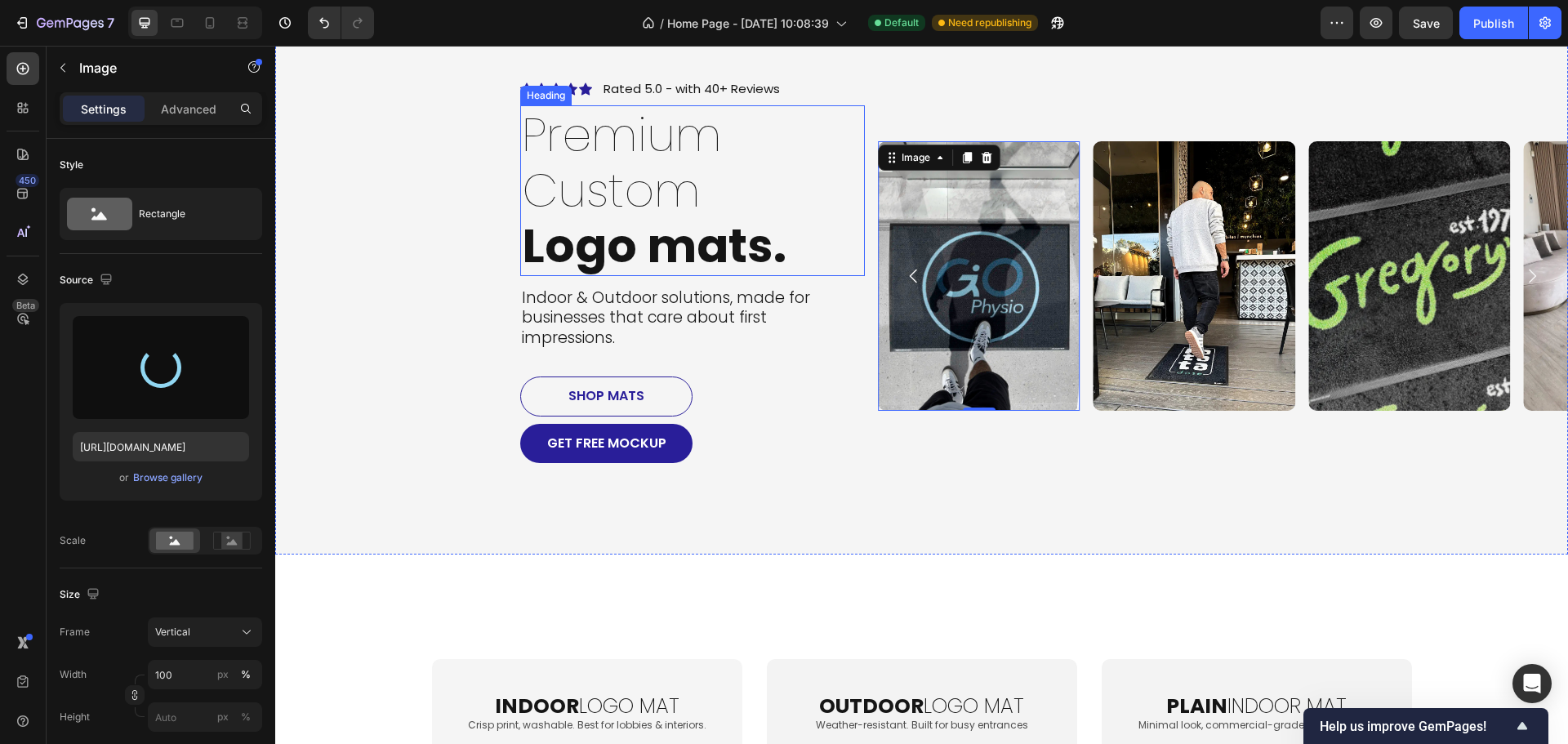
type input "[URL][DOMAIN_NAME]"
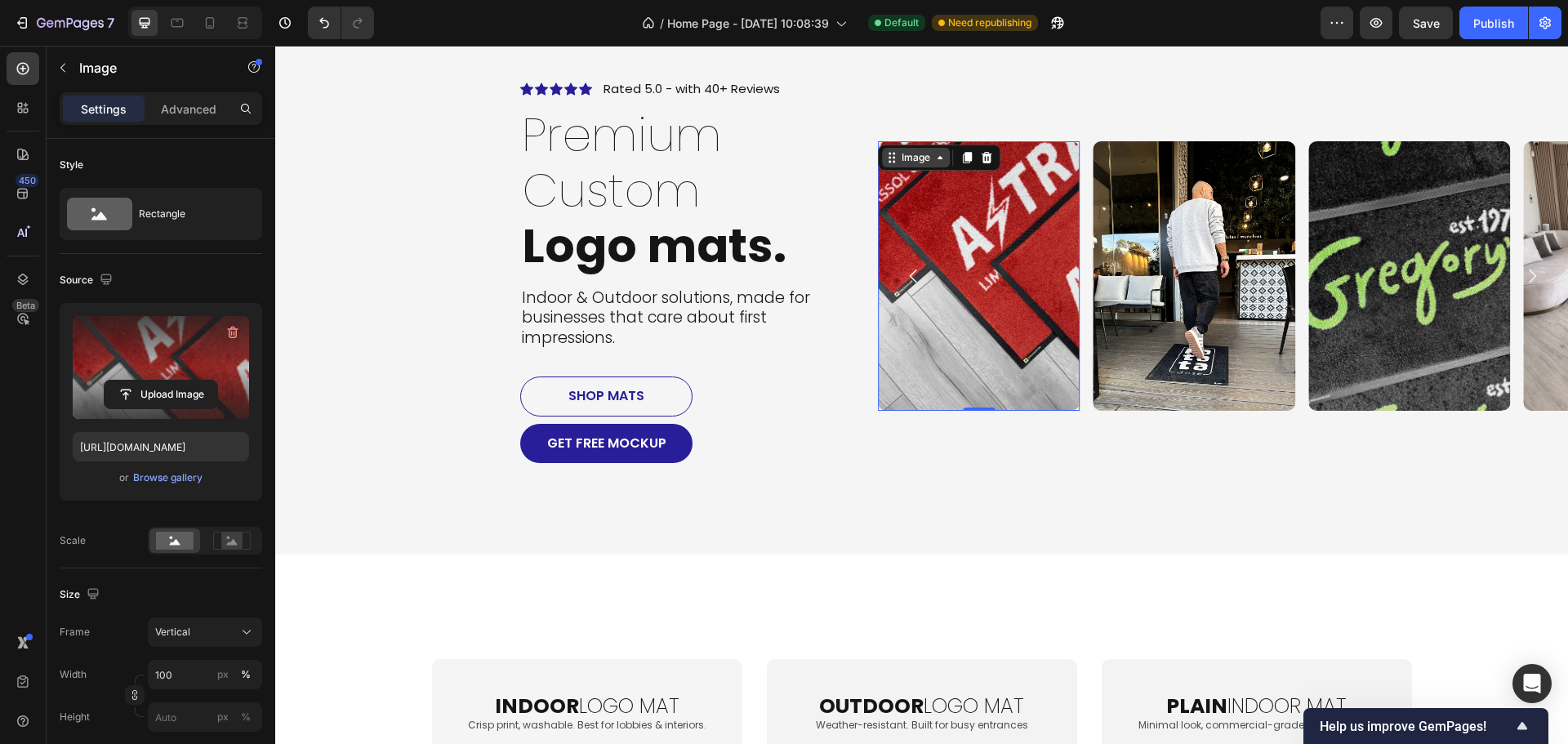
click at [919, 159] on div "Image" at bounding box center [916, 157] width 35 height 14
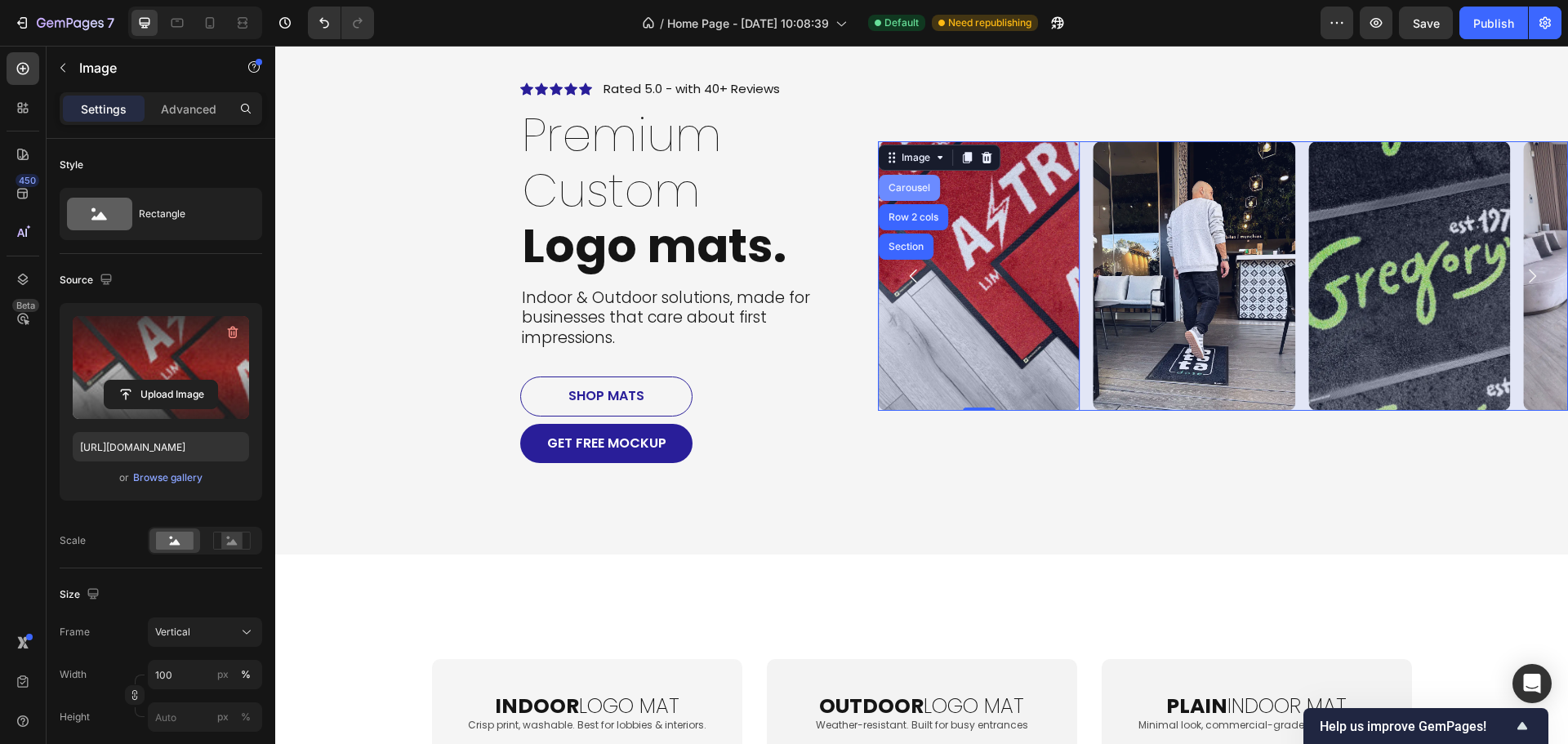
click at [898, 189] on div "Carousel" at bounding box center [909, 188] width 49 height 10
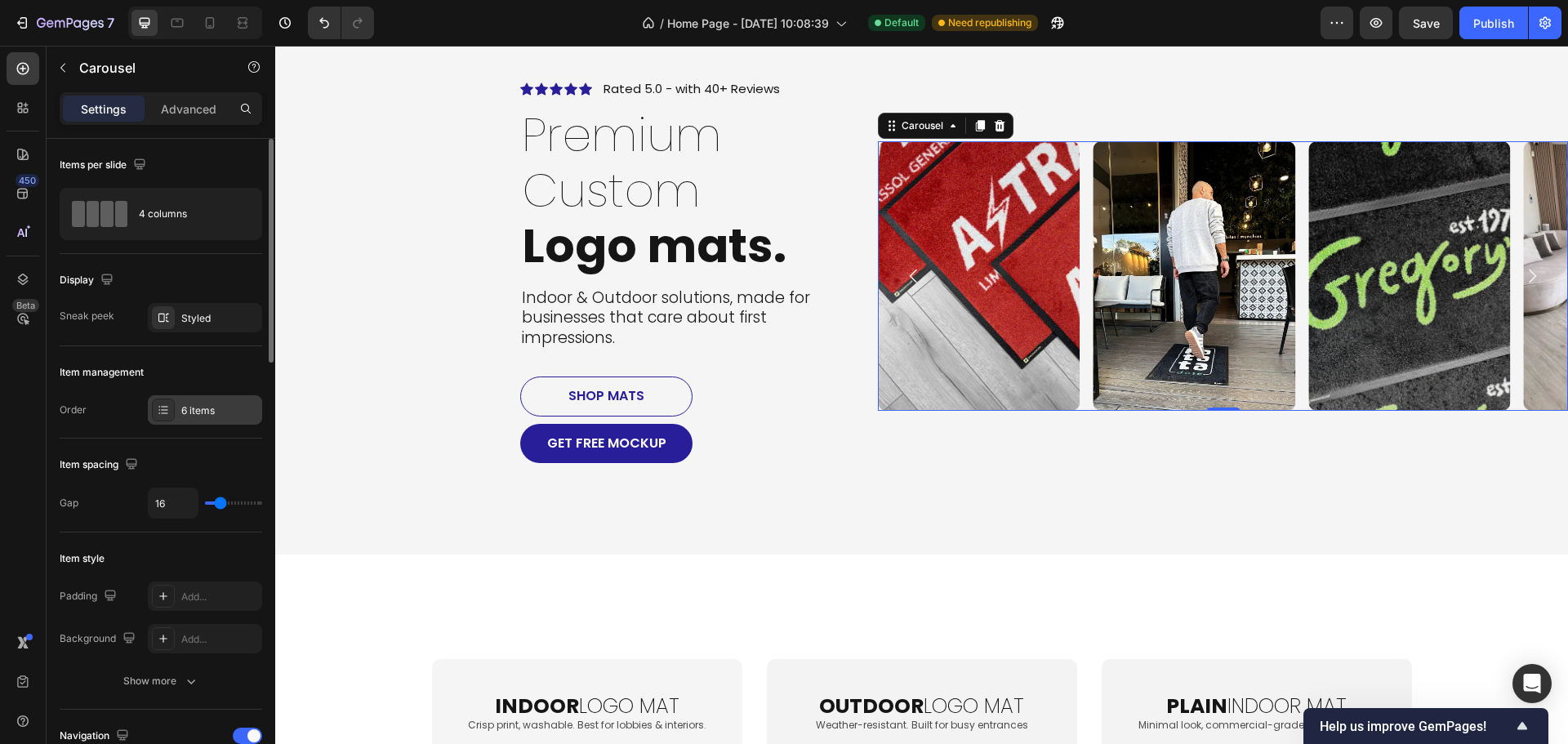
click at [196, 411] on div "6 items" at bounding box center [219, 410] width 76 height 14
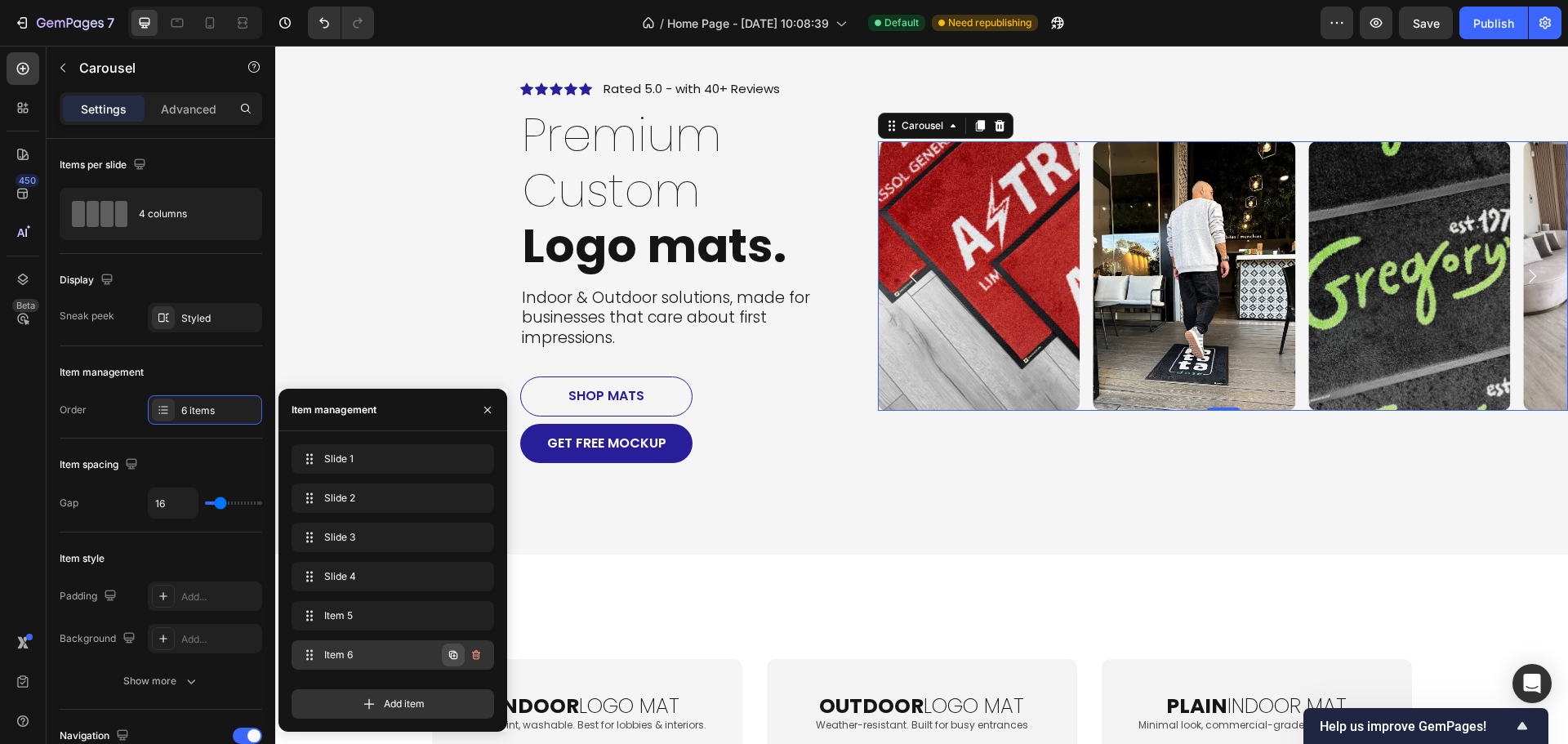
click at [451, 652] on icon "button" at bounding box center [453, 655] width 13 height 13
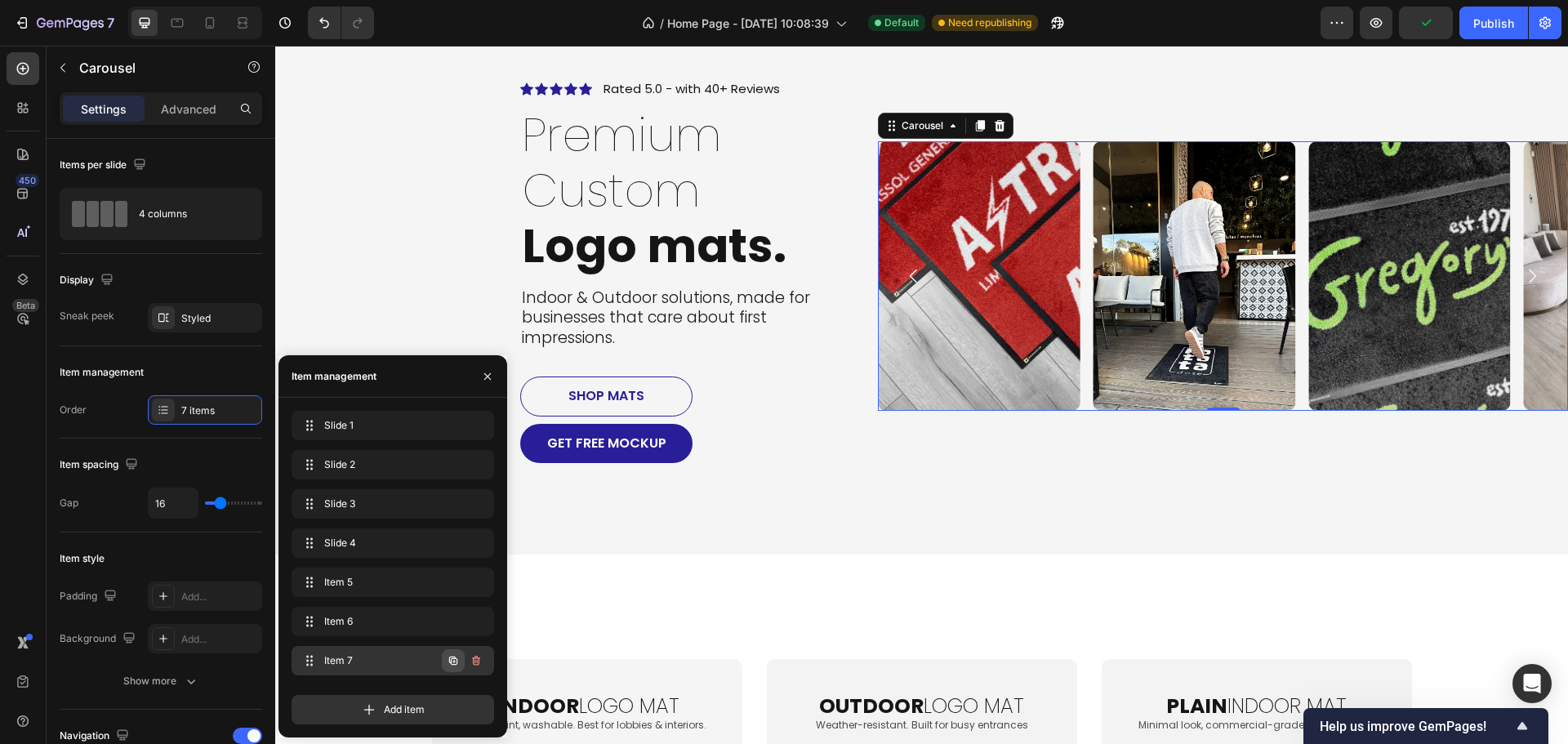
click at [457, 665] on icon "button" at bounding box center [453, 661] width 13 height 13
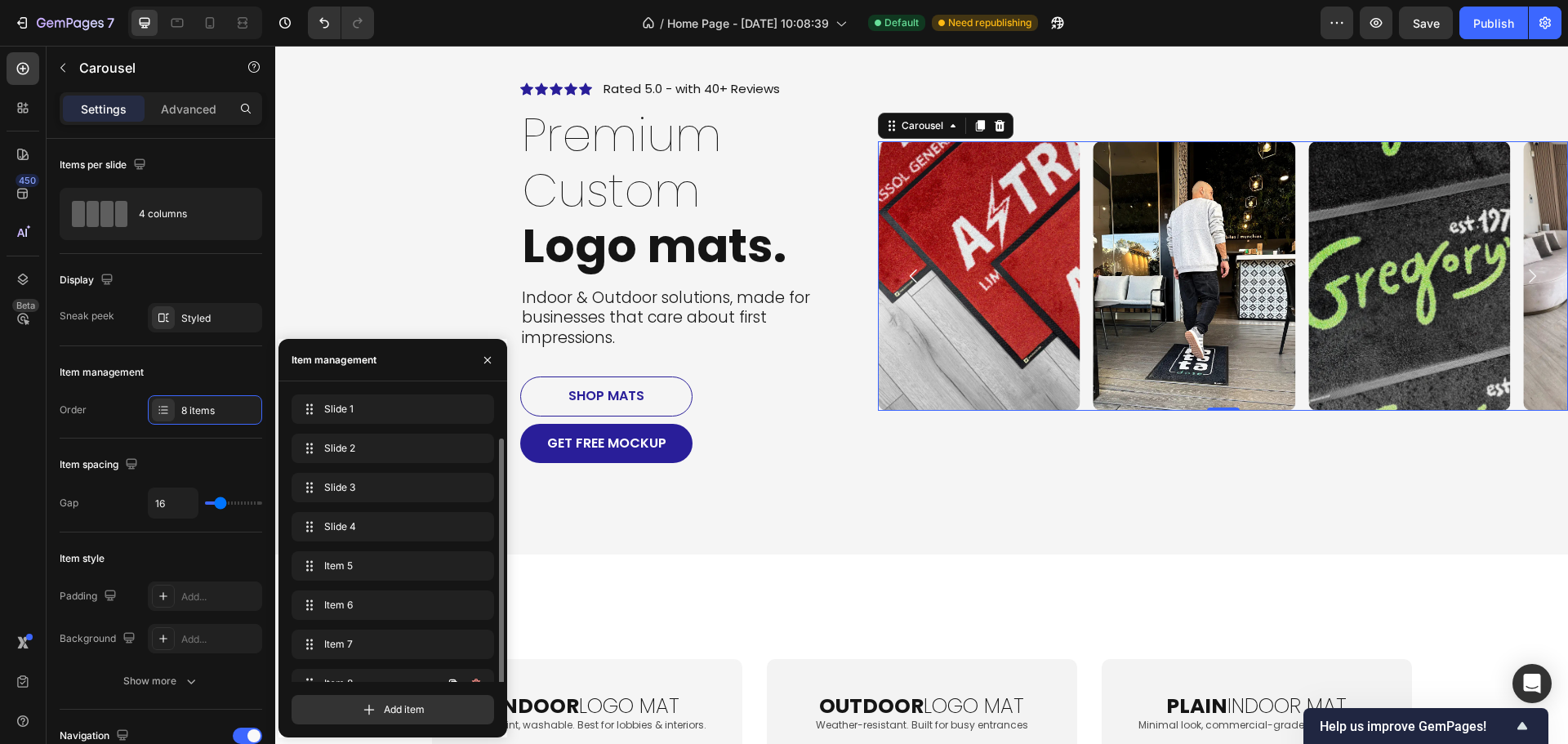
scroll to position [23, 0]
click at [355, 627] on span "Item 7" at bounding box center [381, 621] width 121 height 14
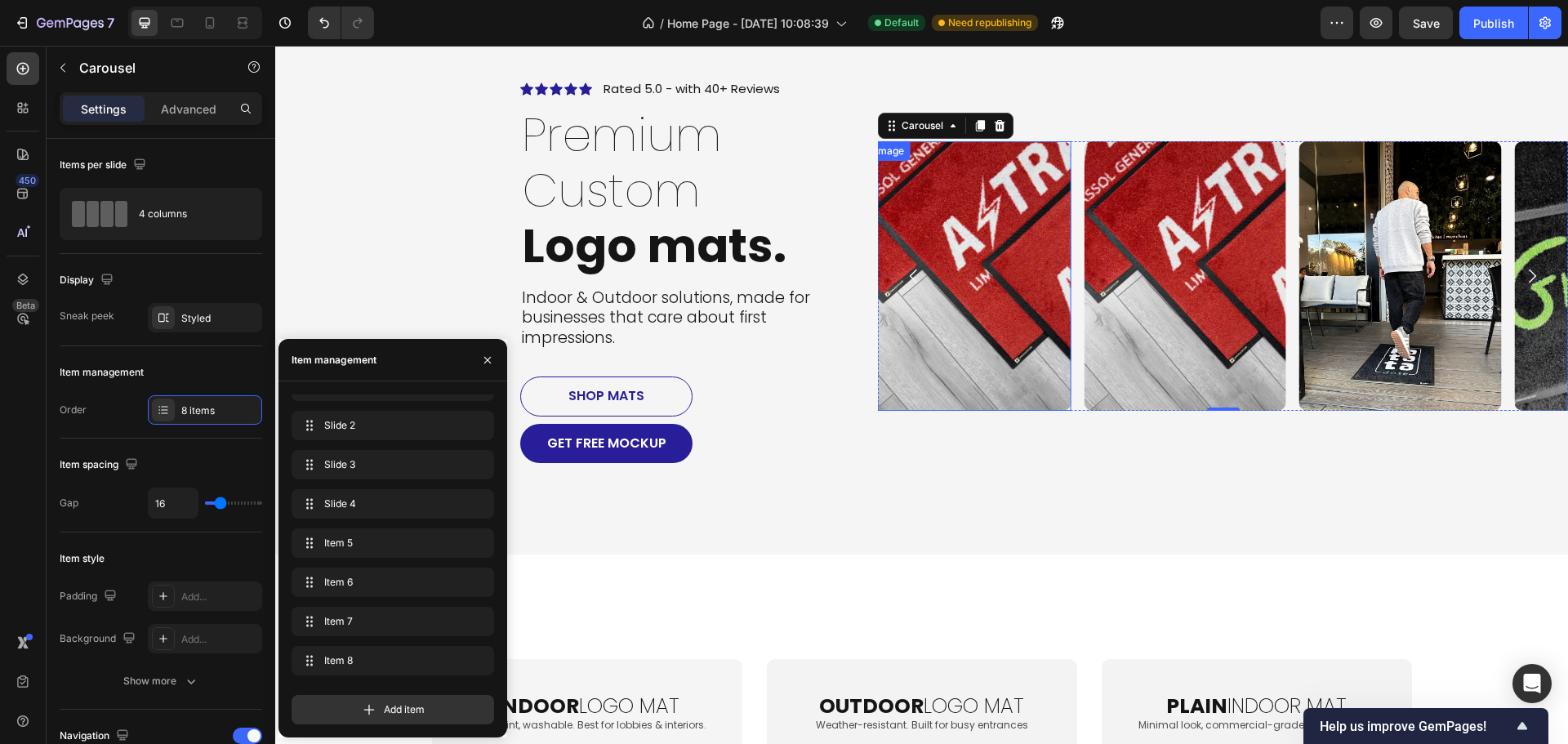
click at [966, 321] on img at bounding box center [969, 276] width 201 height 269
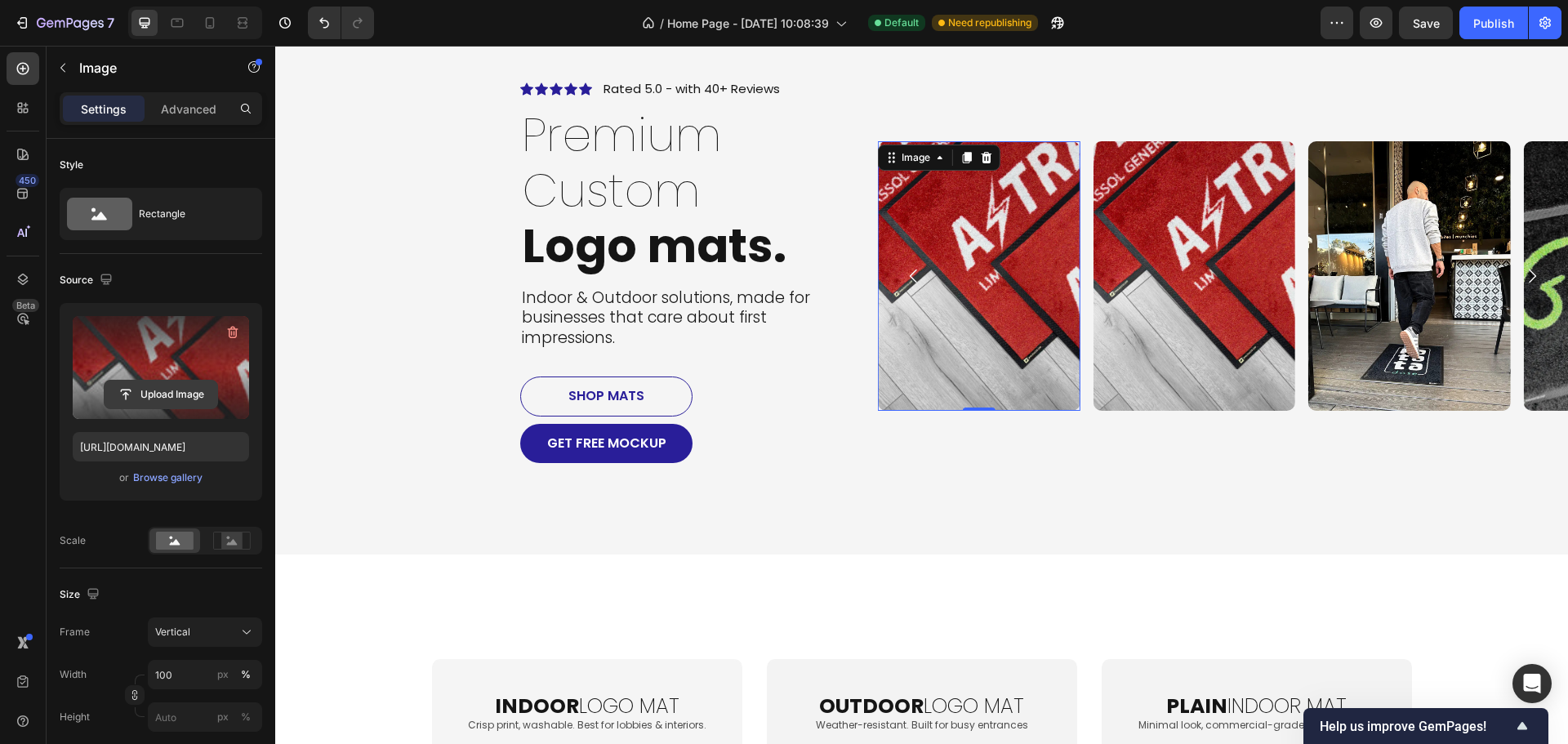
click at [173, 396] on input "file" at bounding box center [161, 394] width 113 height 28
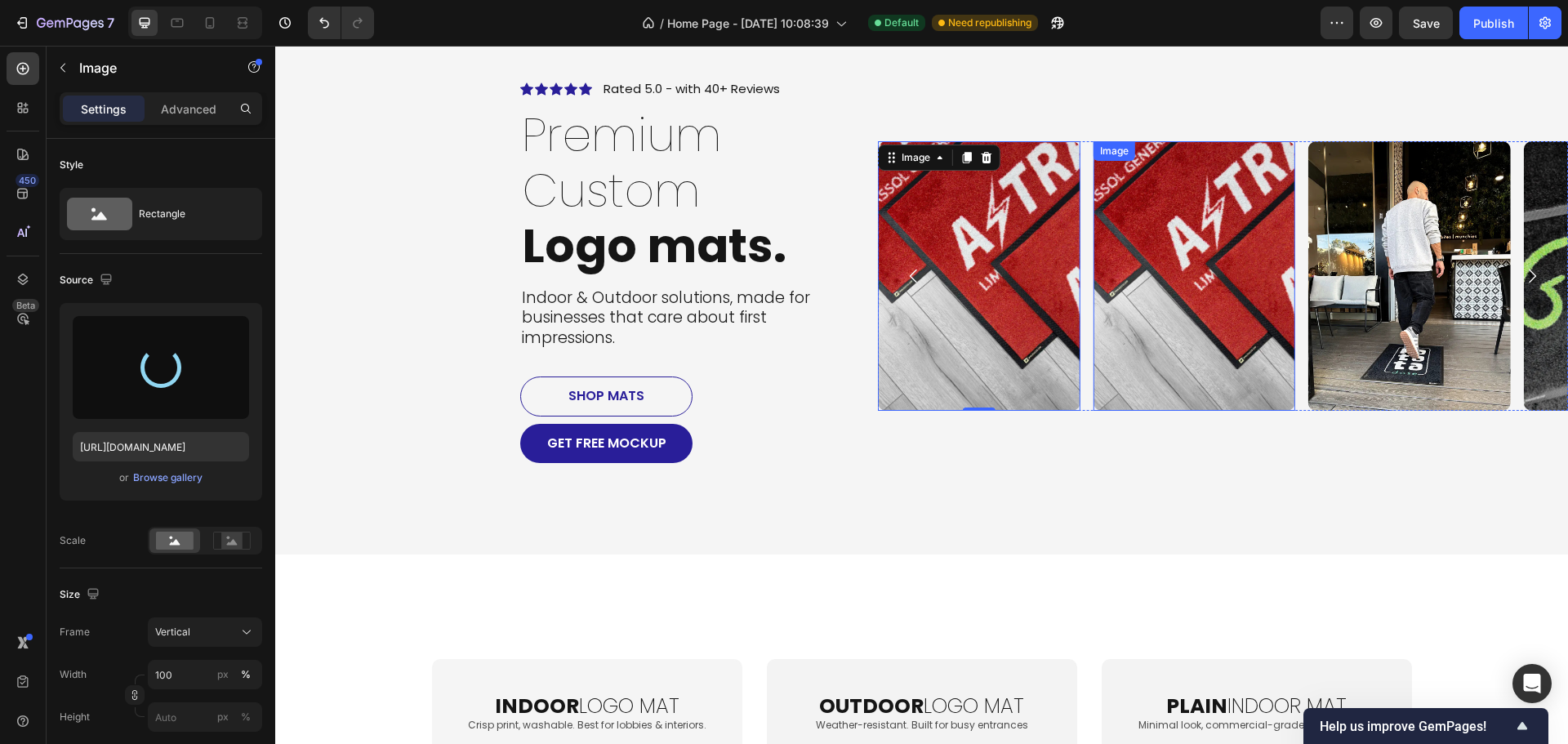
type input "[URL][DOMAIN_NAME]"
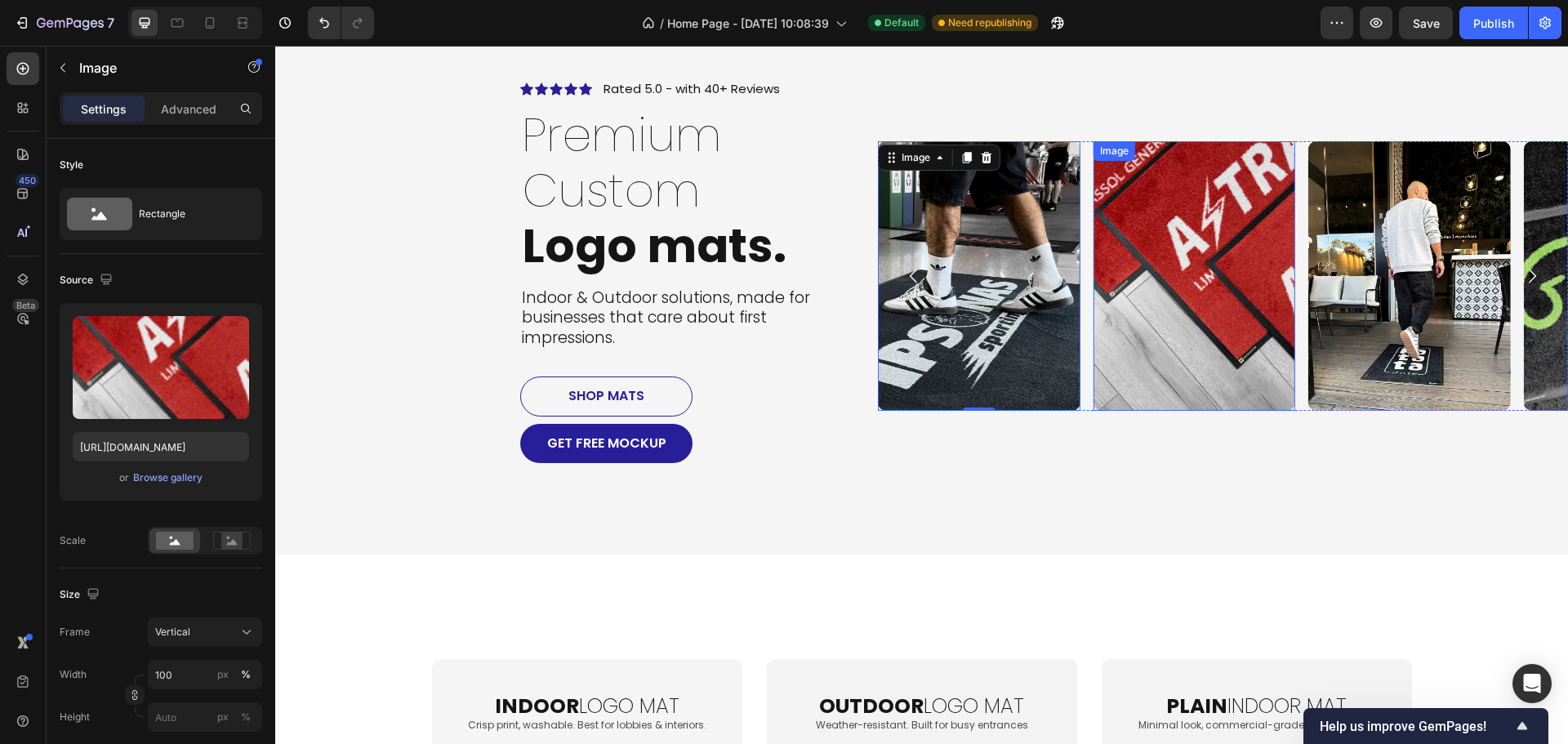
click at [1148, 370] on img at bounding box center [1193, 276] width 201 height 269
click at [1165, 336] on img at bounding box center [1193, 276] width 201 height 269
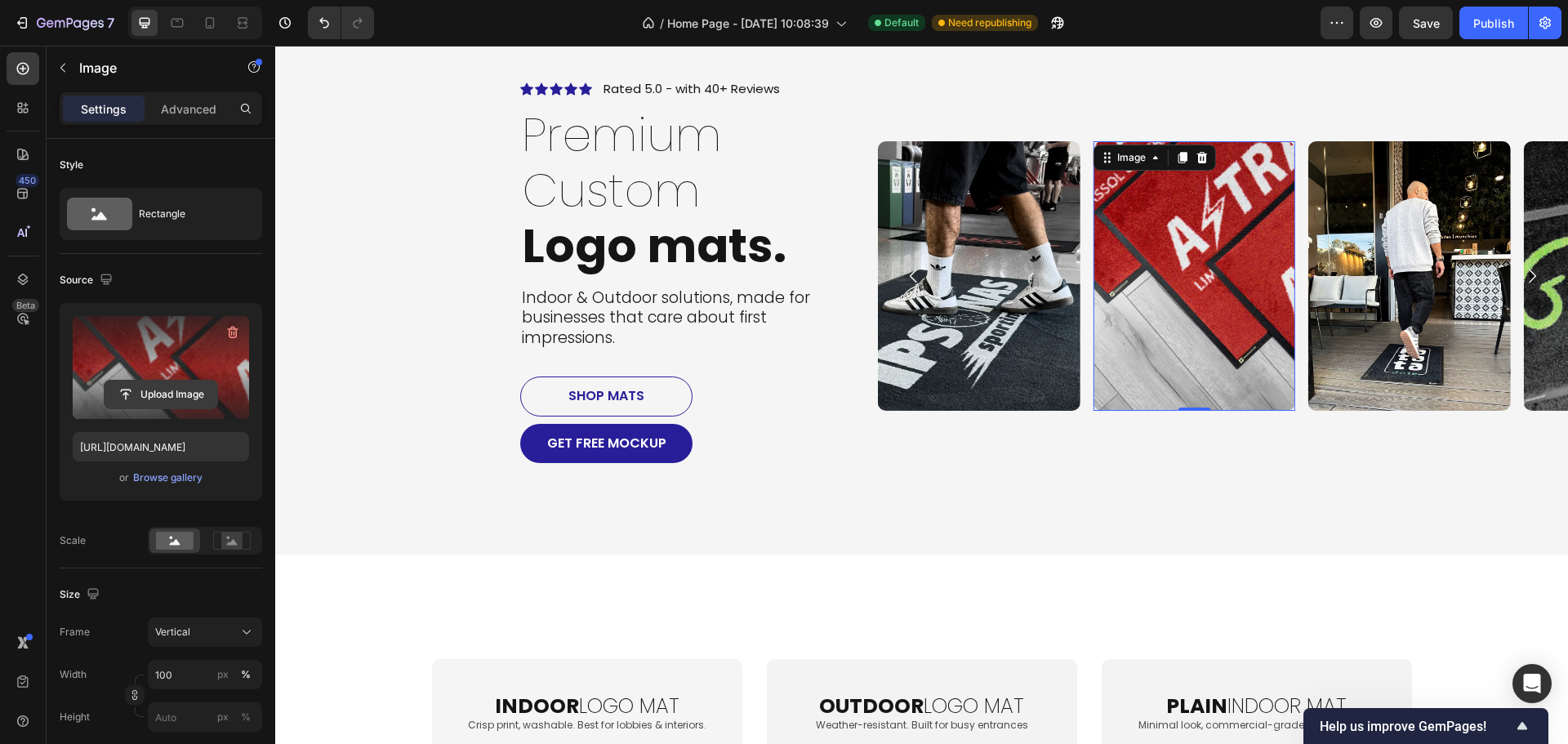
click at [173, 388] on input "file" at bounding box center [161, 394] width 113 height 28
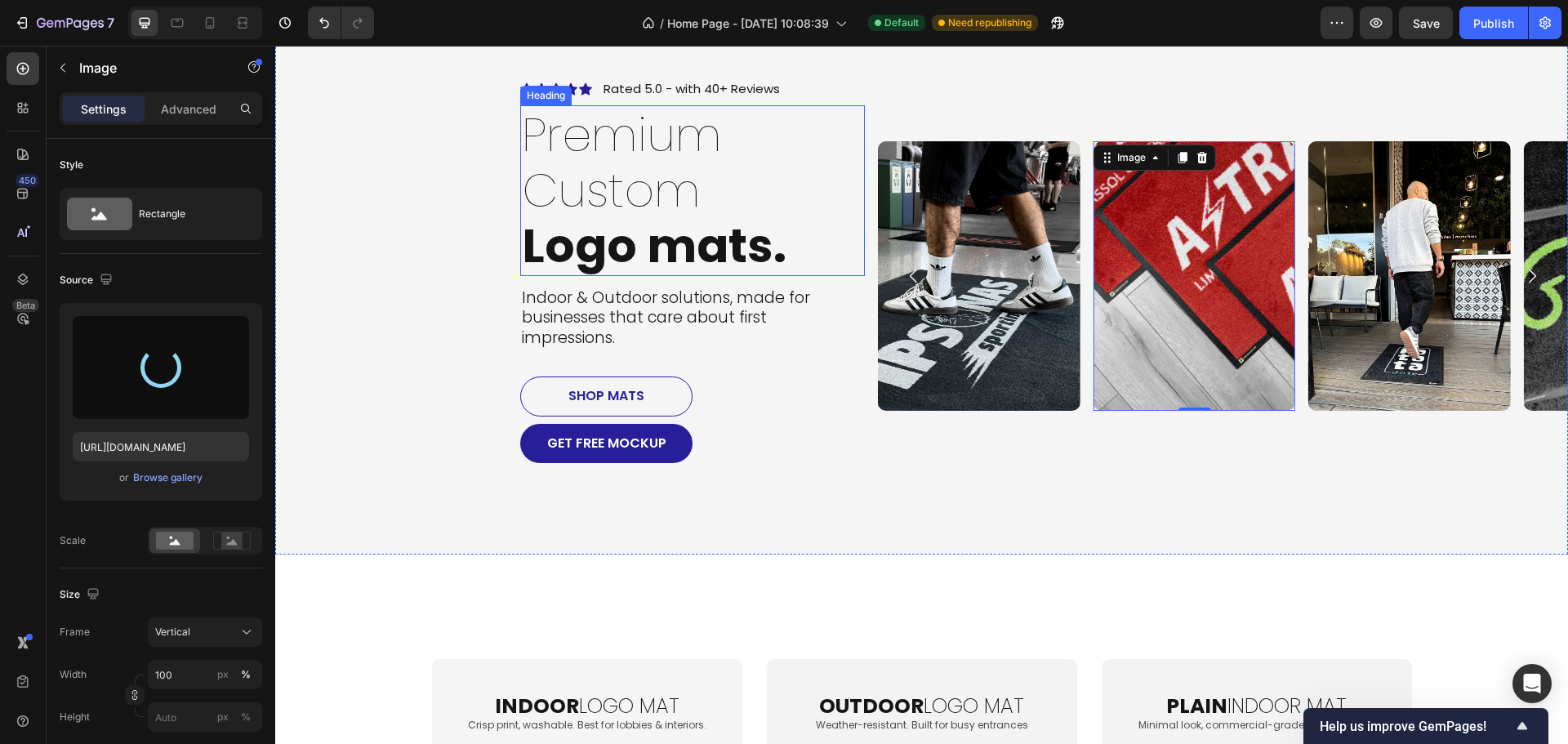
type input "[URL][DOMAIN_NAME]"
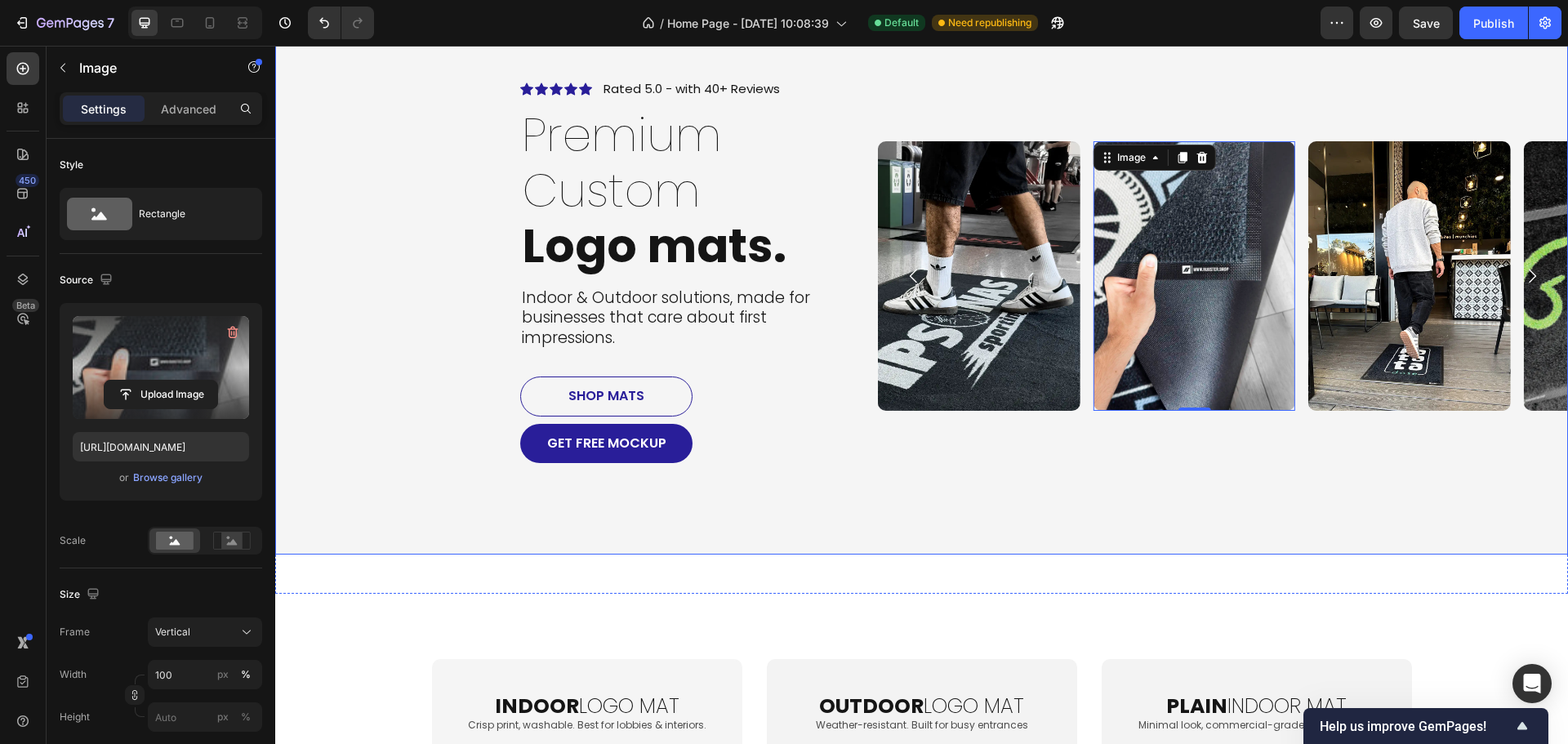
click at [1197, 486] on div "Icon Icon Icon Icon Icon Icon List Rated 5.0 - with 40+ Reviews Text Block Row …" at bounding box center [920, 276] width 1292 height 557
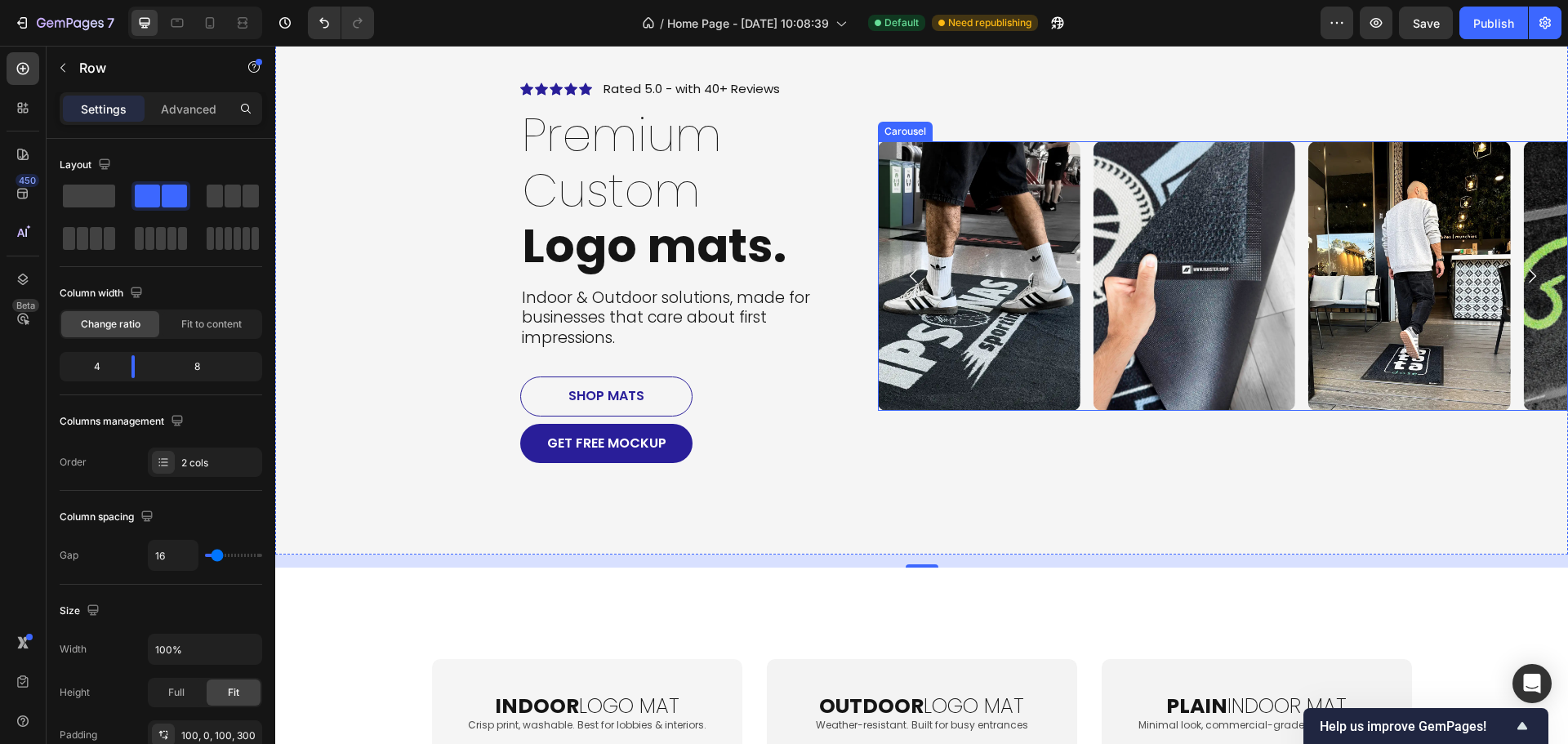
click at [1080, 320] on div "Image Image Image Image Image Image Image Image" at bounding box center [1222, 276] width 690 height 269
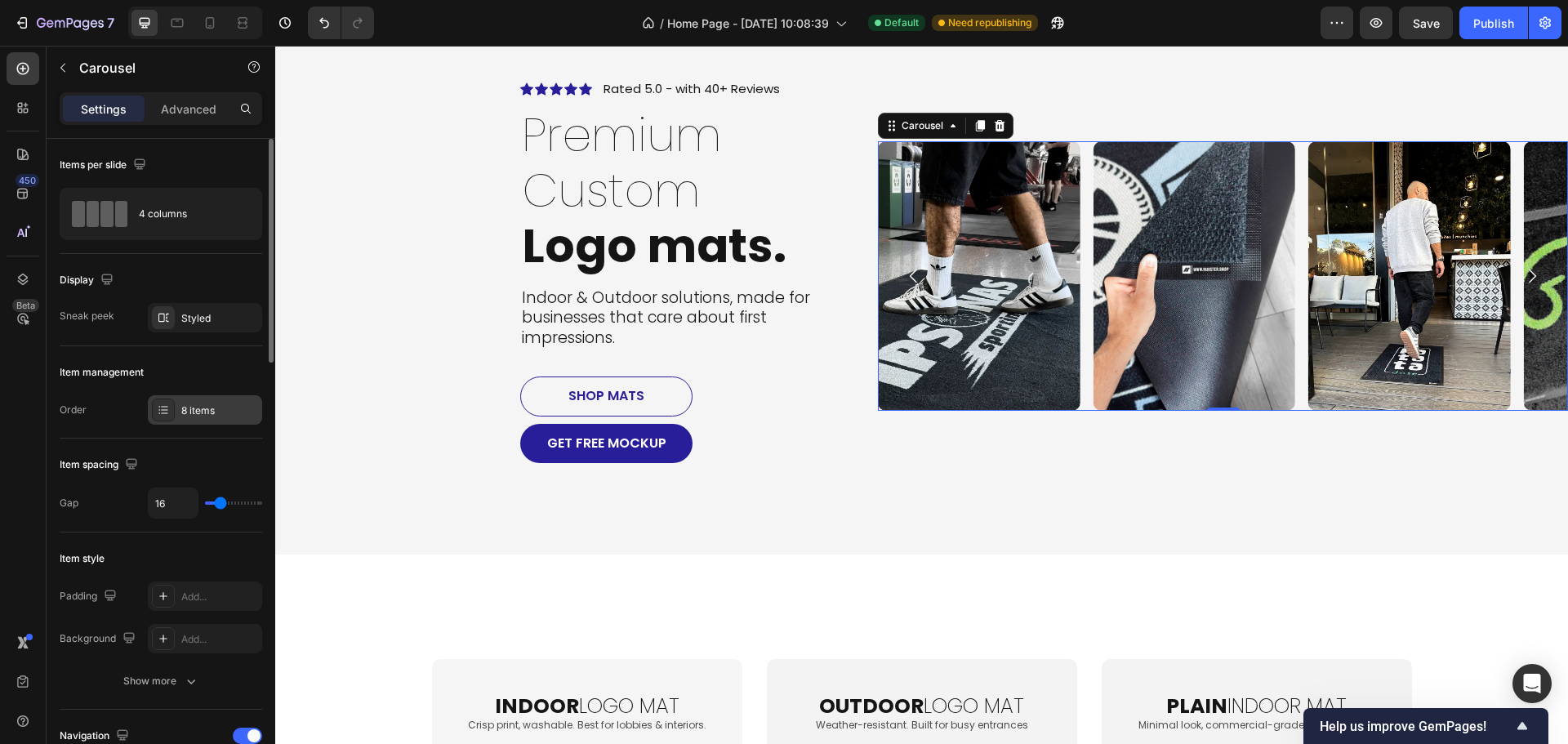
click at [213, 400] on div "8 items" at bounding box center [205, 409] width 114 height 30
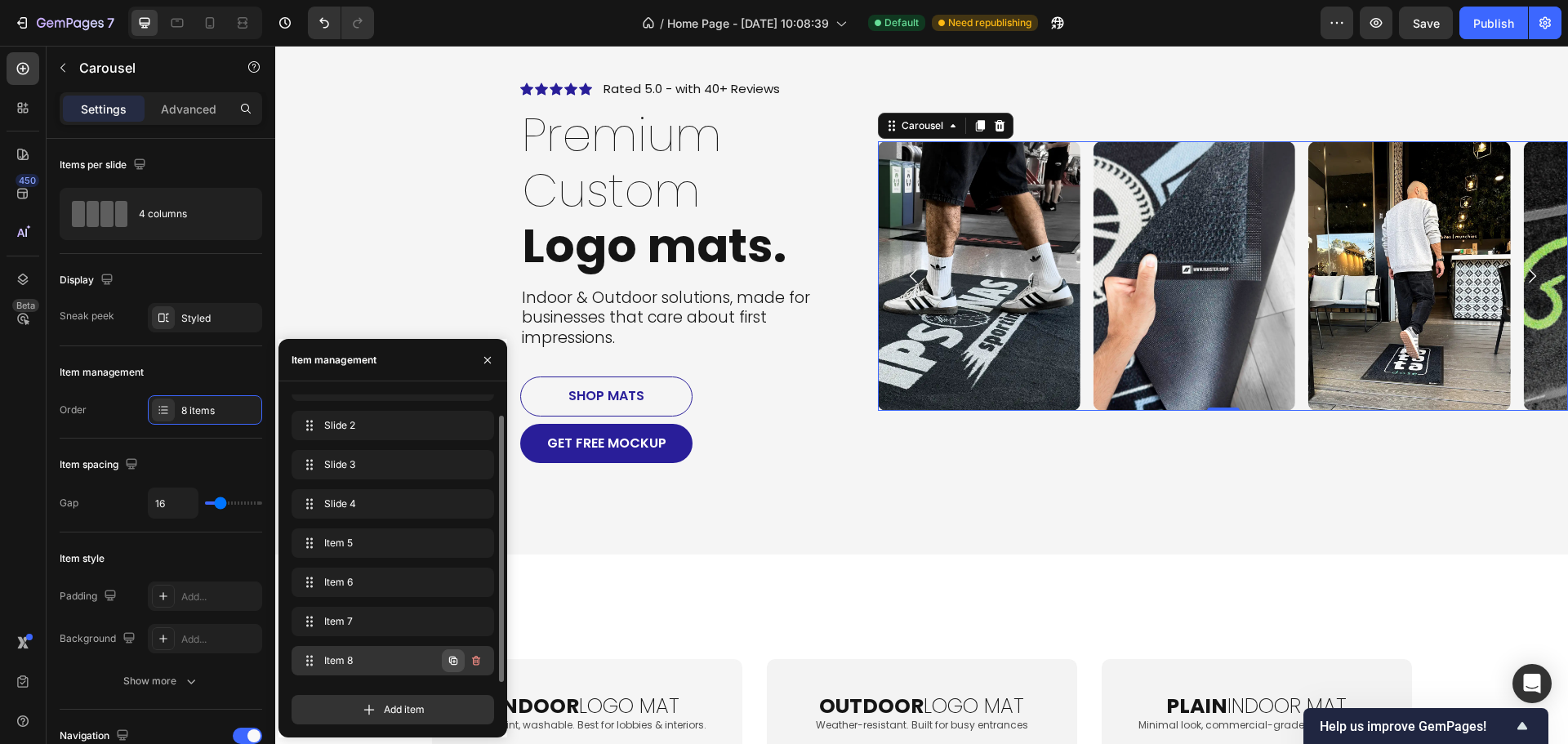
click at [457, 661] on icon "button" at bounding box center [453, 660] width 9 height 9
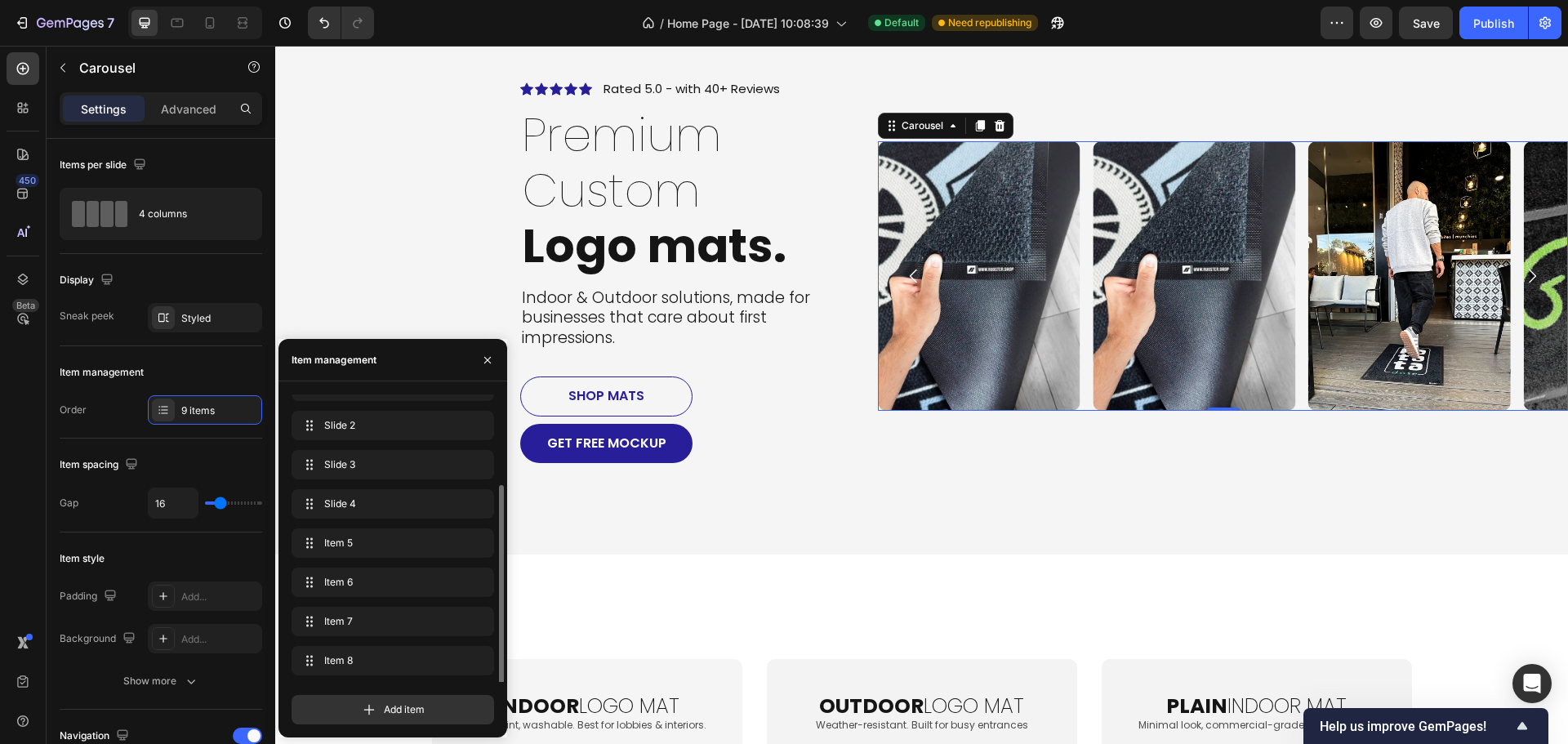
scroll to position [62, 0]
click at [450, 667] on button "button" at bounding box center [453, 661] width 23 height 23
click at [362, 623] on span "Item 9" at bounding box center [370, 621] width 93 height 14
click at [380, 625] on span "Item 9" at bounding box center [370, 621] width 93 height 14
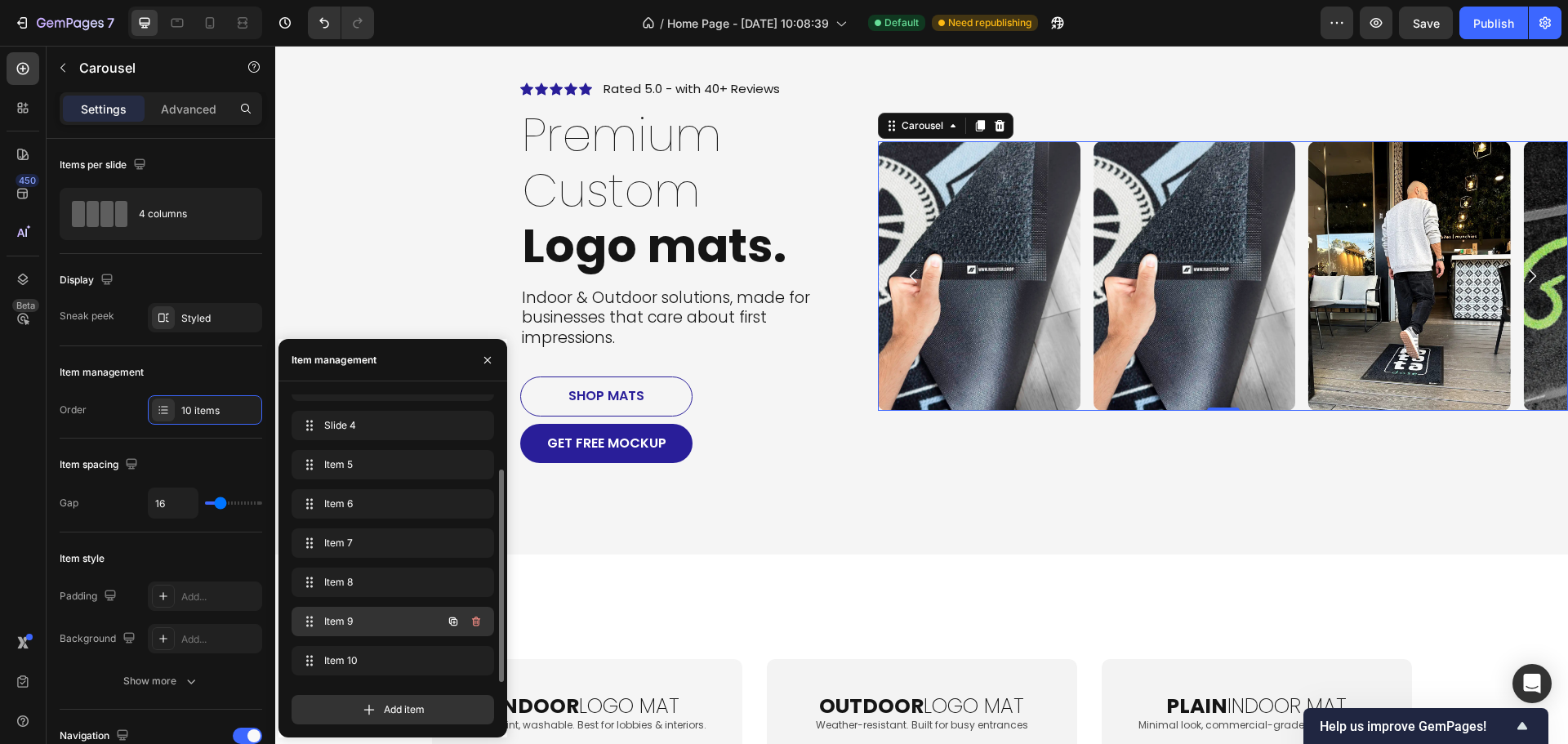
click at [381, 626] on span "Item 9" at bounding box center [370, 621] width 93 height 14
click at [966, 325] on img at bounding box center [978, 276] width 201 height 269
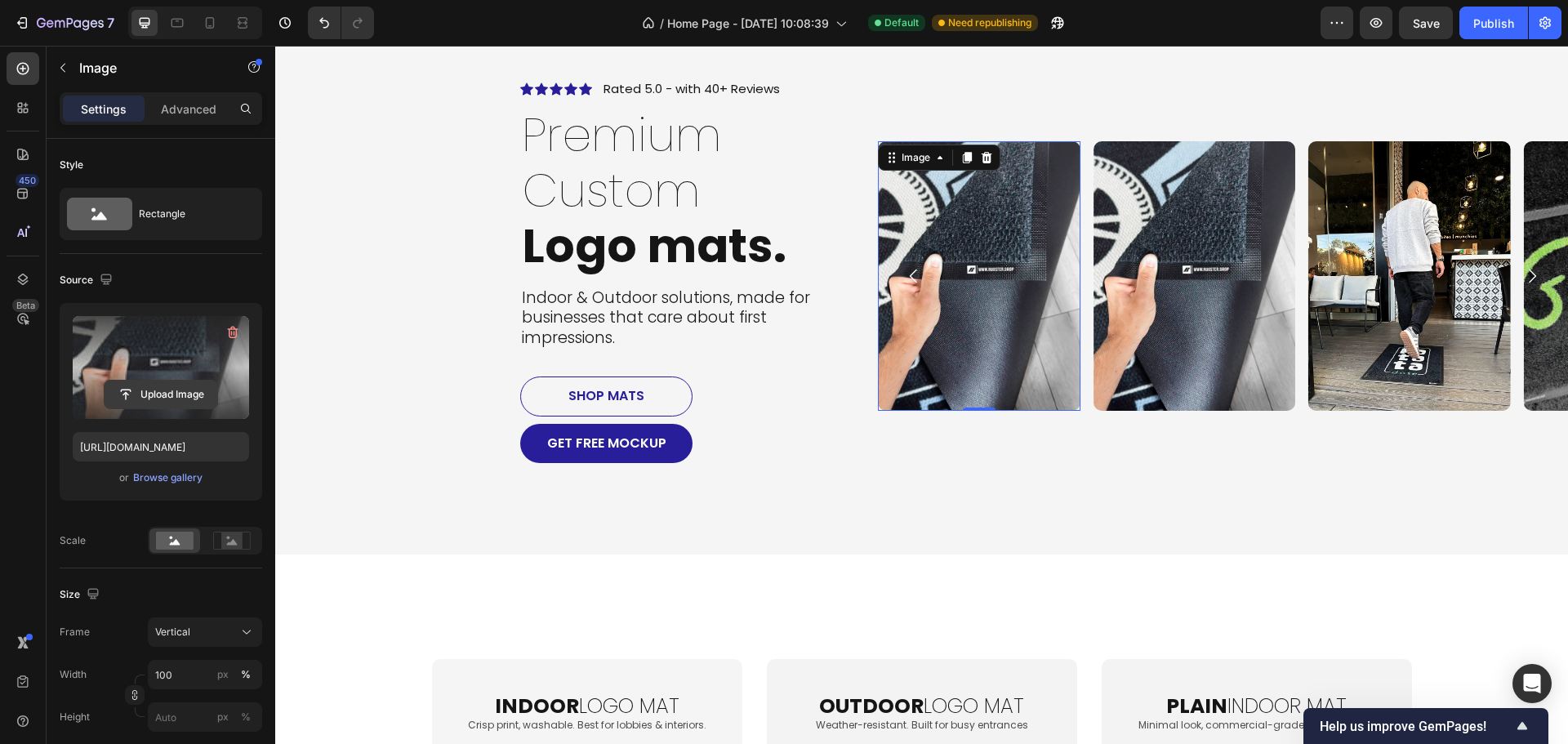
click at [151, 398] on input "file" at bounding box center [161, 394] width 113 height 28
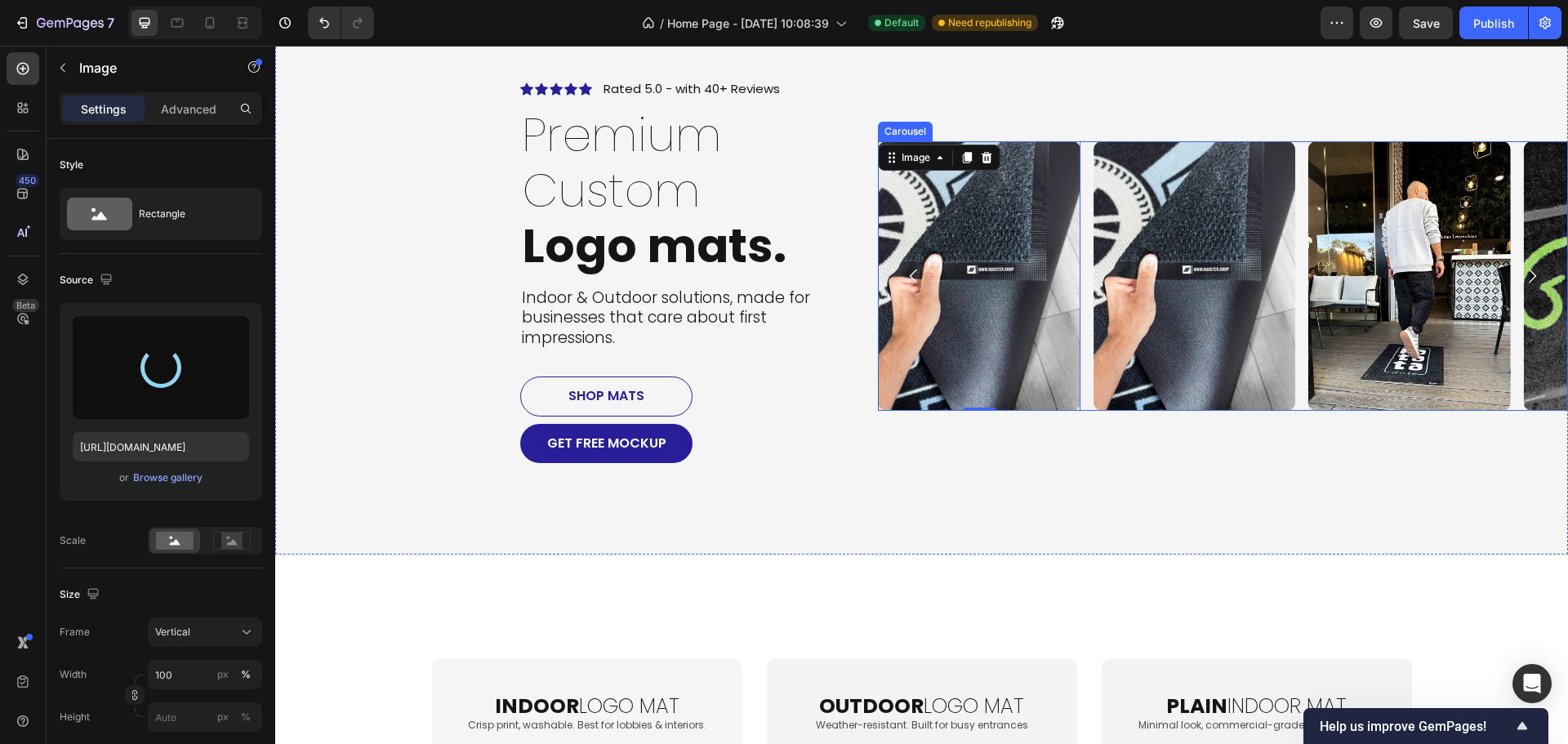
type input "[URL][DOMAIN_NAME]"
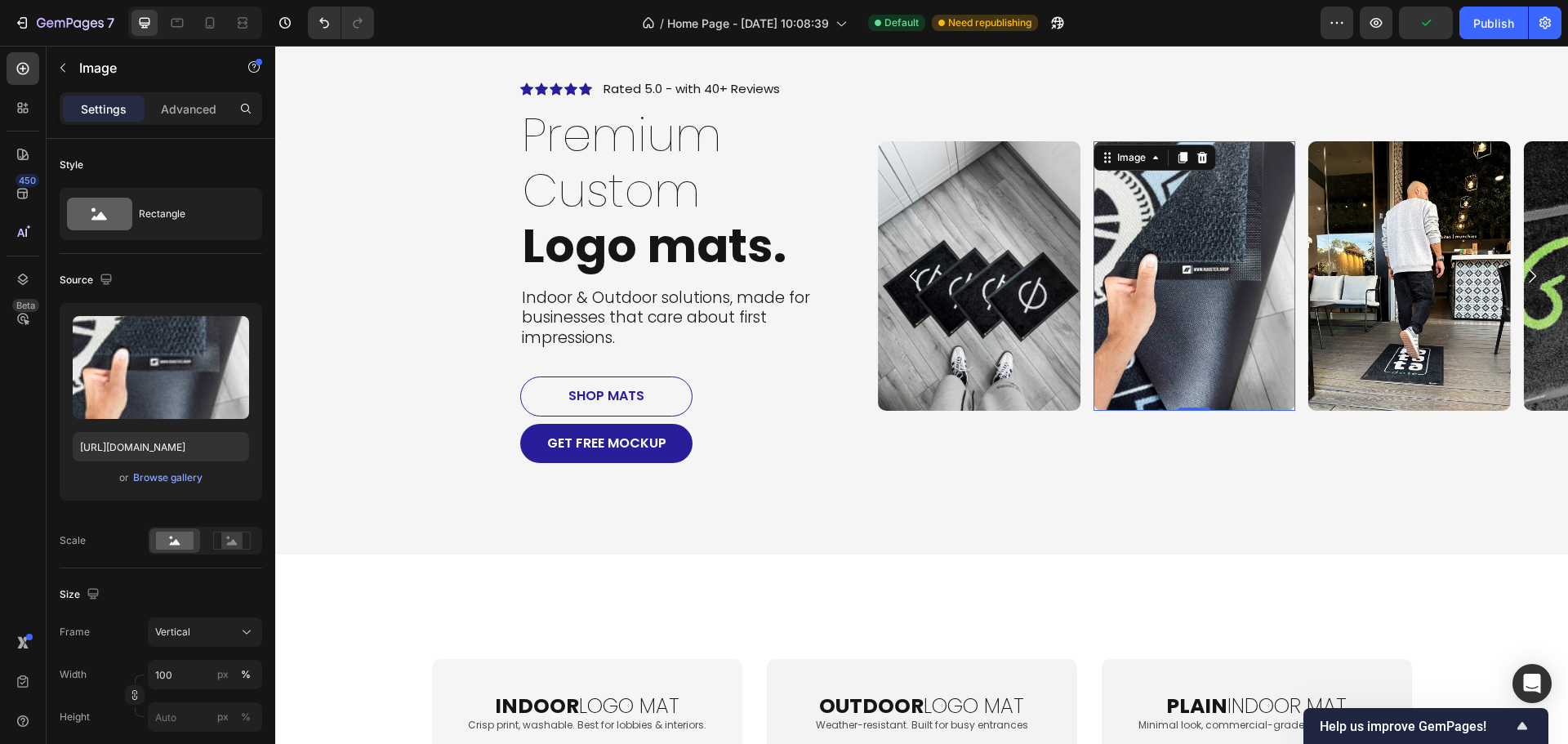
drag, startPoint x: 1150, startPoint y: 274, endPoint x: 889, endPoint y: 400, distance: 289.8
click at [1151, 274] on img at bounding box center [1193, 276] width 201 height 269
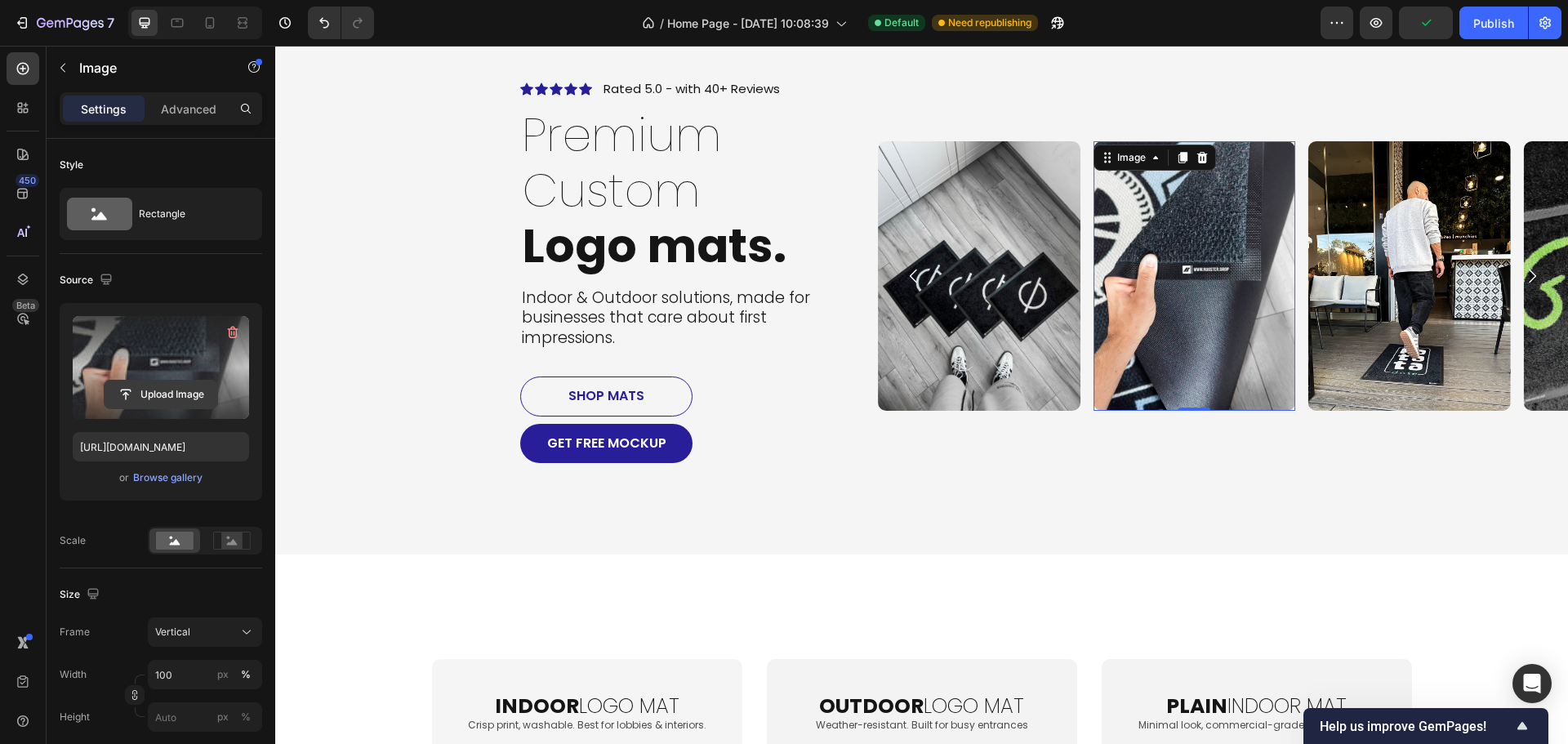
click at [201, 399] on input "file" at bounding box center [161, 394] width 113 height 28
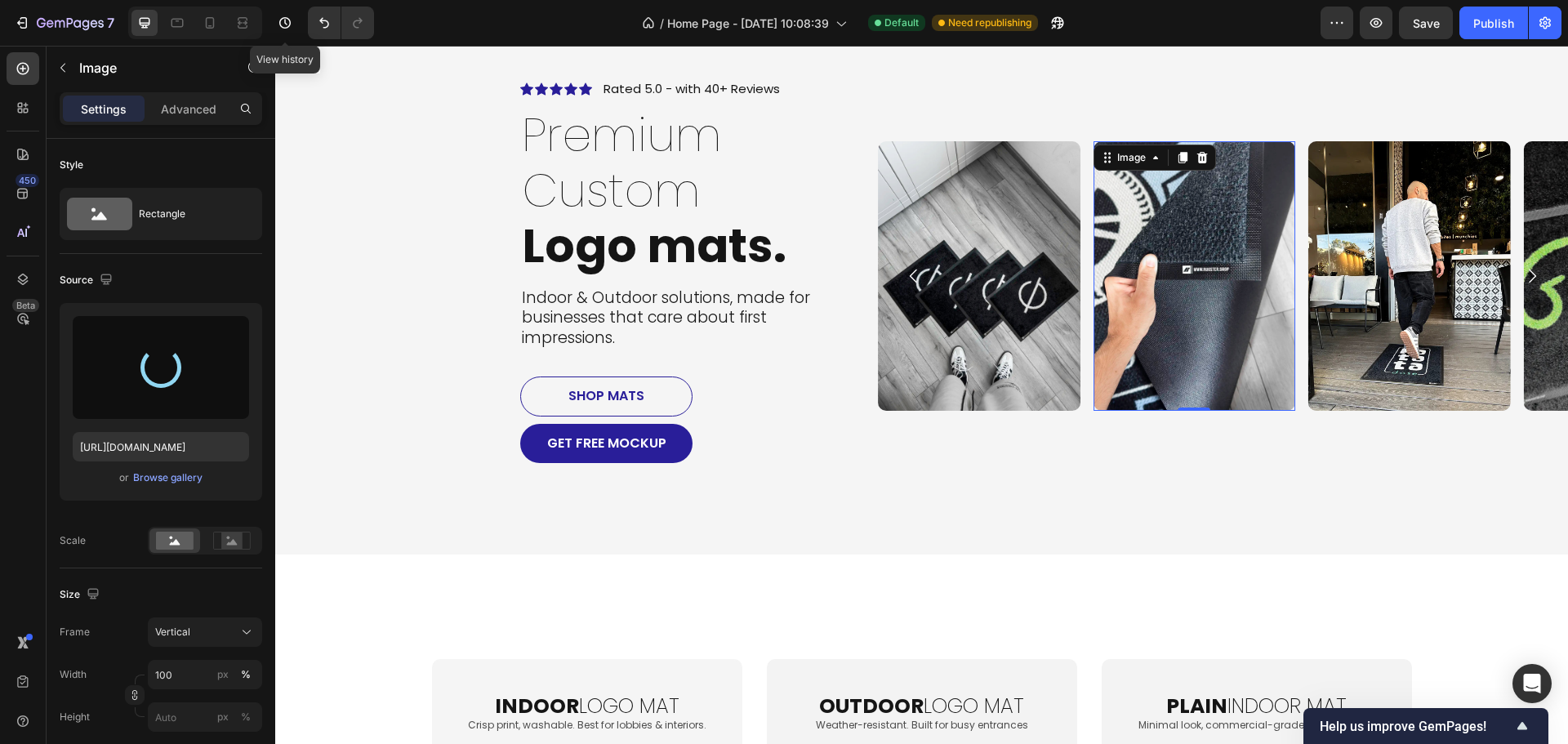
type input "[URL][DOMAIN_NAME]"
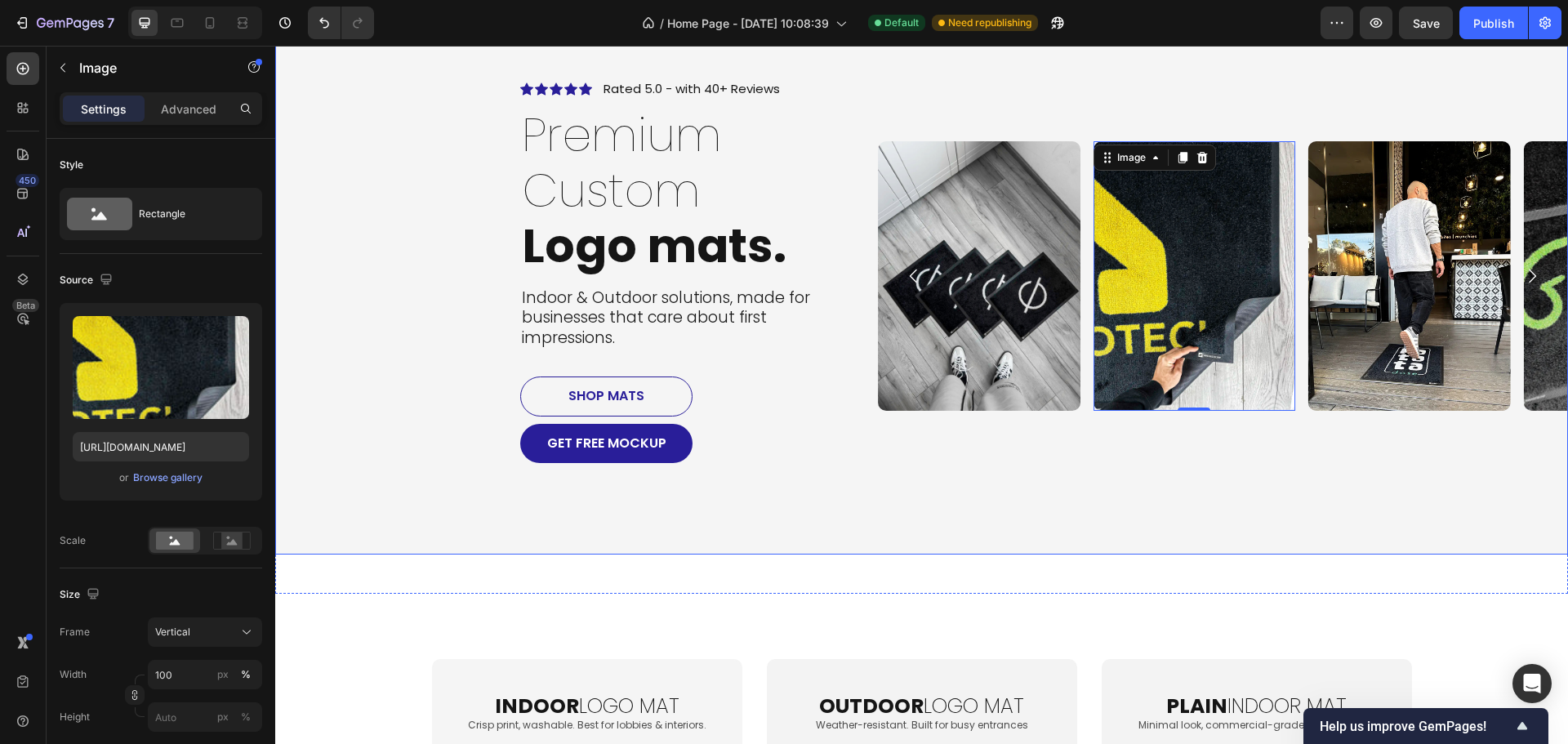
drag, startPoint x: 1337, startPoint y: 494, endPoint x: 1337, endPoint y: 485, distance: 9.0
click at [1337, 489] on div "Icon Icon Icon Icon Icon Icon List Rated 5.0 - with 40+ Reviews Text Block Row …" at bounding box center [920, 276] width 1292 height 557
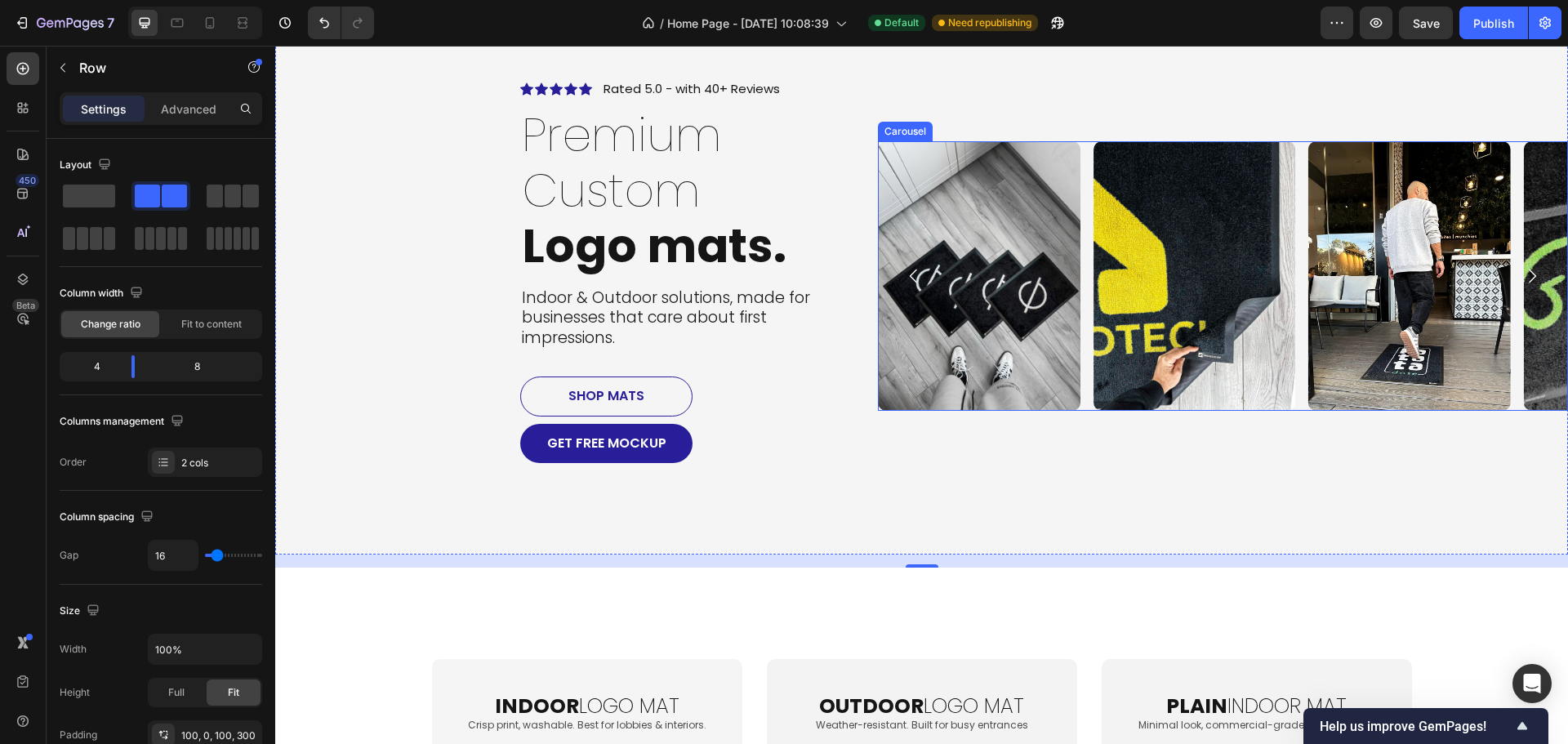
click at [1298, 312] on div "Image Image Image Image Image Image Image Image Image Image" at bounding box center [1222, 276] width 690 height 269
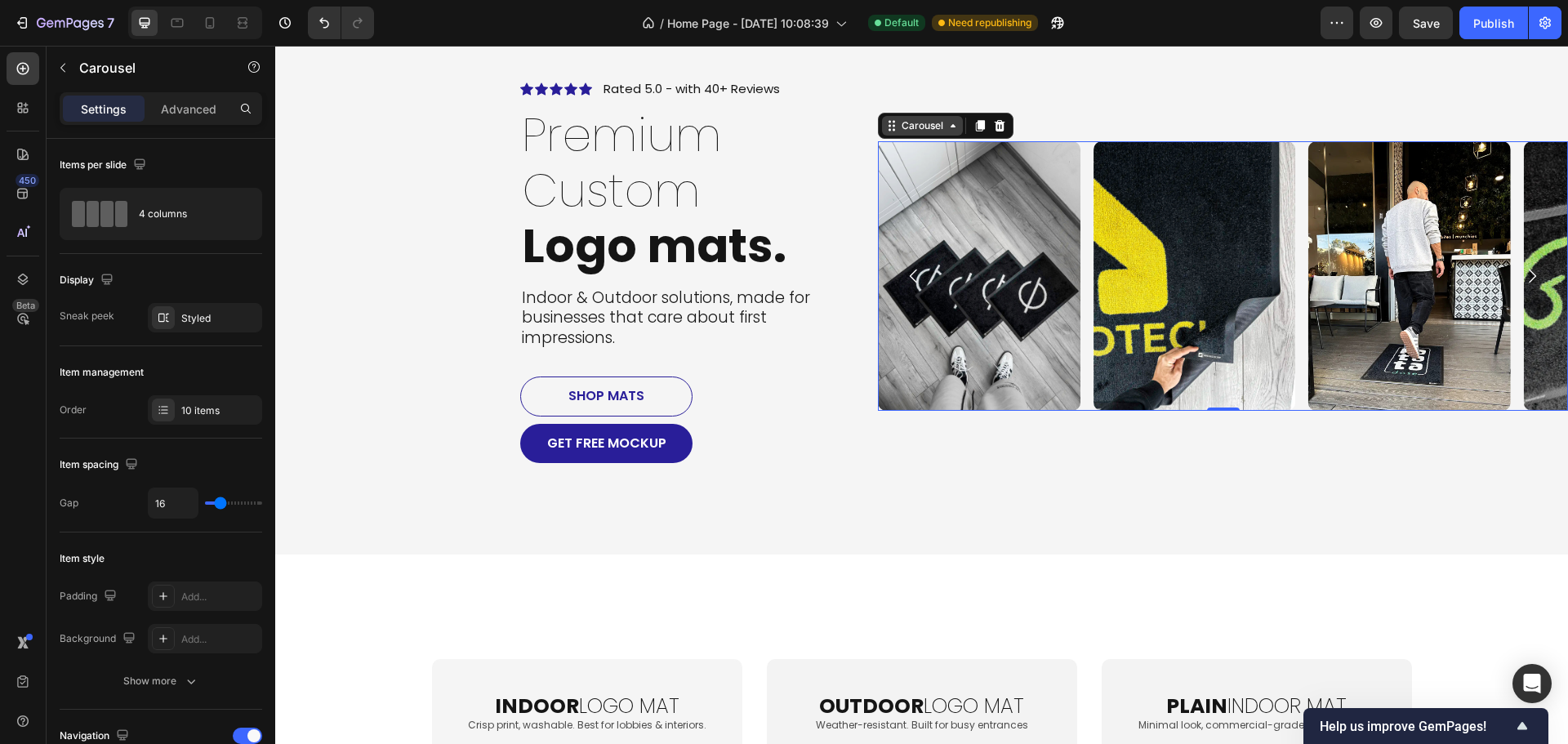
click at [917, 126] on div "Carousel" at bounding box center [922, 125] width 49 height 14
drag, startPoint x: 204, startPoint y: 419, endPoint x: 274, endPoint y: 423, distance: 70.1
click at [205, 418] on div "10 items" at bounding box center [205, 409] width 114 height 30
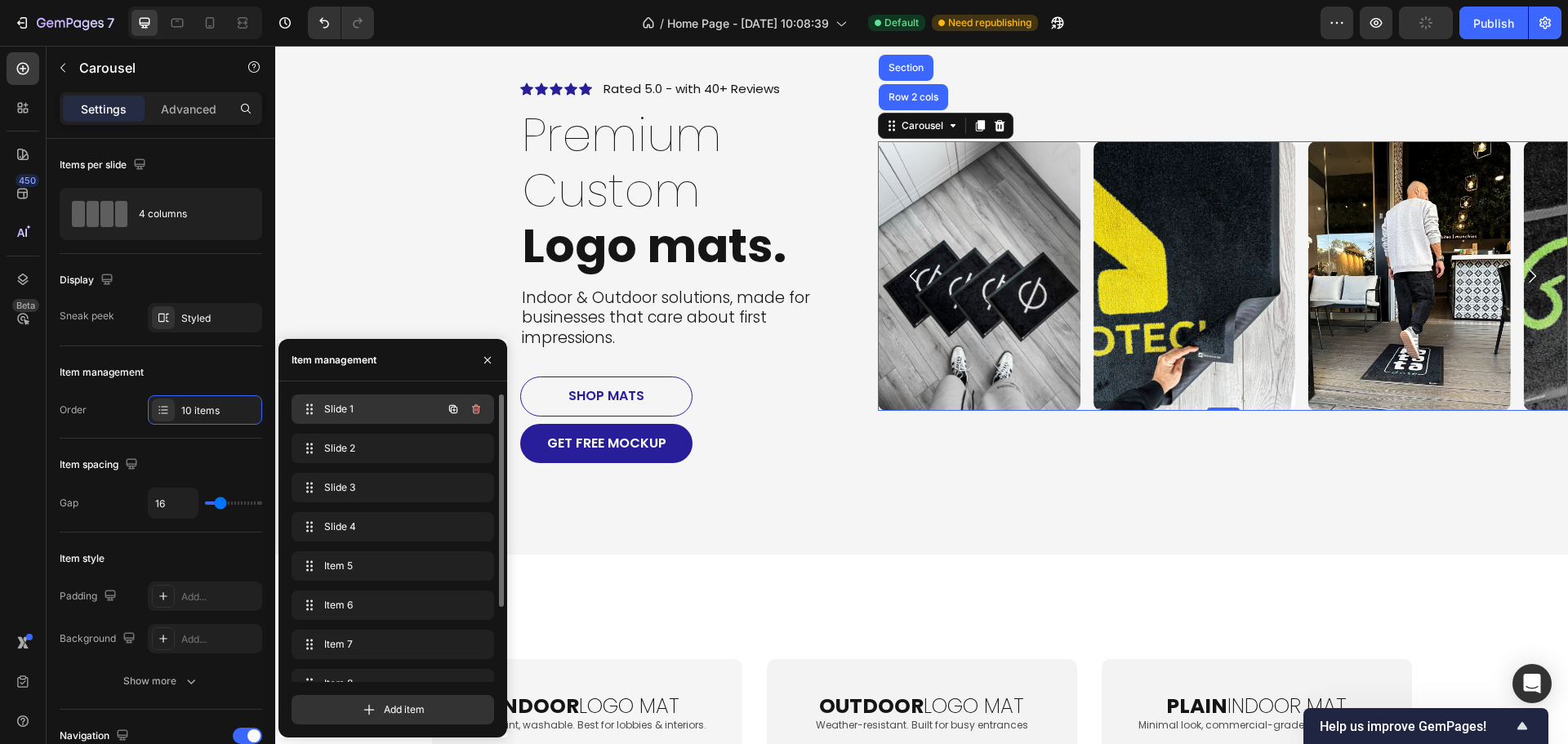
click at [378, 414] on span "Slide 1" at bounding box center [370, 408] width 93 height 14
click at [351, 400] on div "Slide 1 Slide 1" at bounding box center [369, 409] width 144 height 23
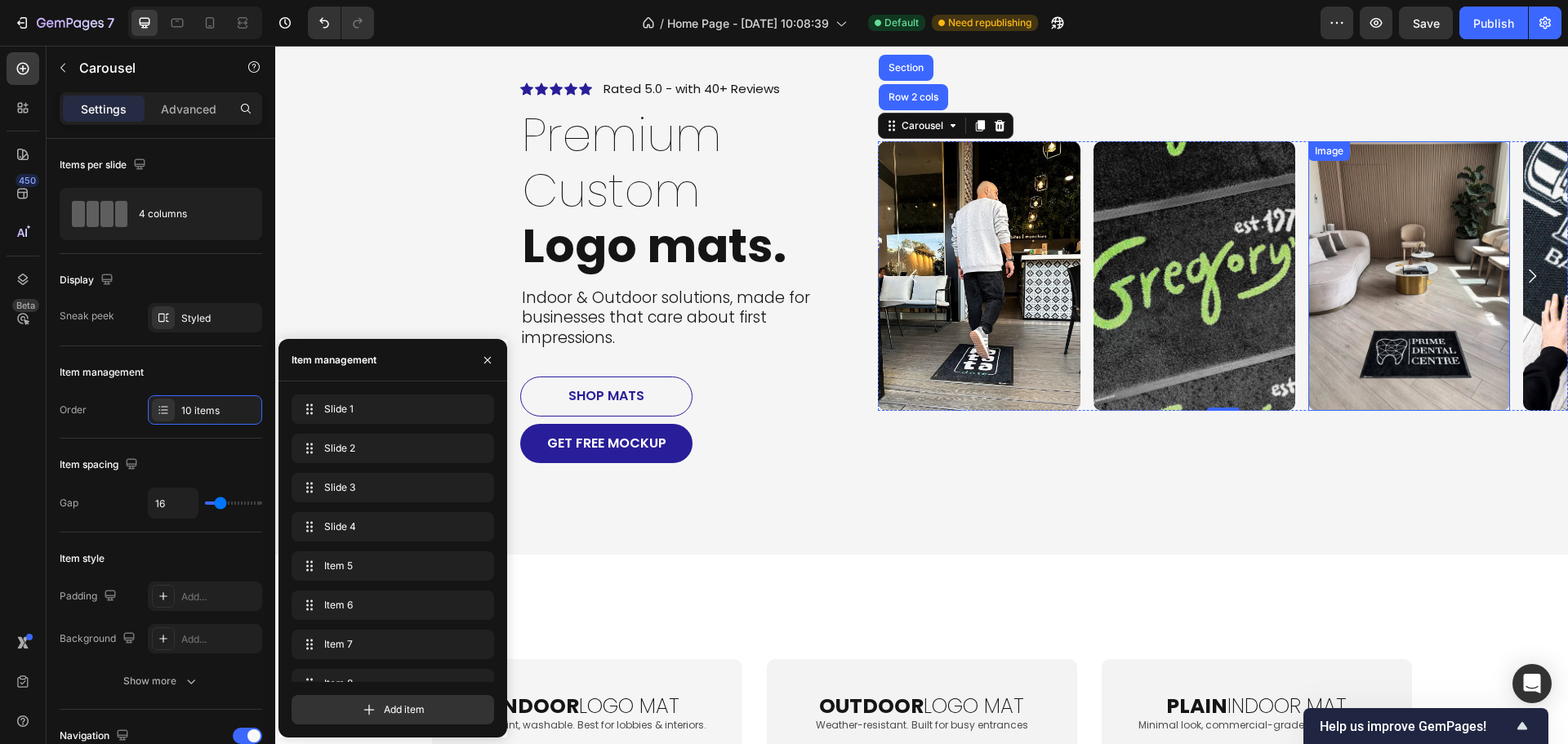
click at [1360, 303] on img at bounding box center [1408, 276] width 201 height 269
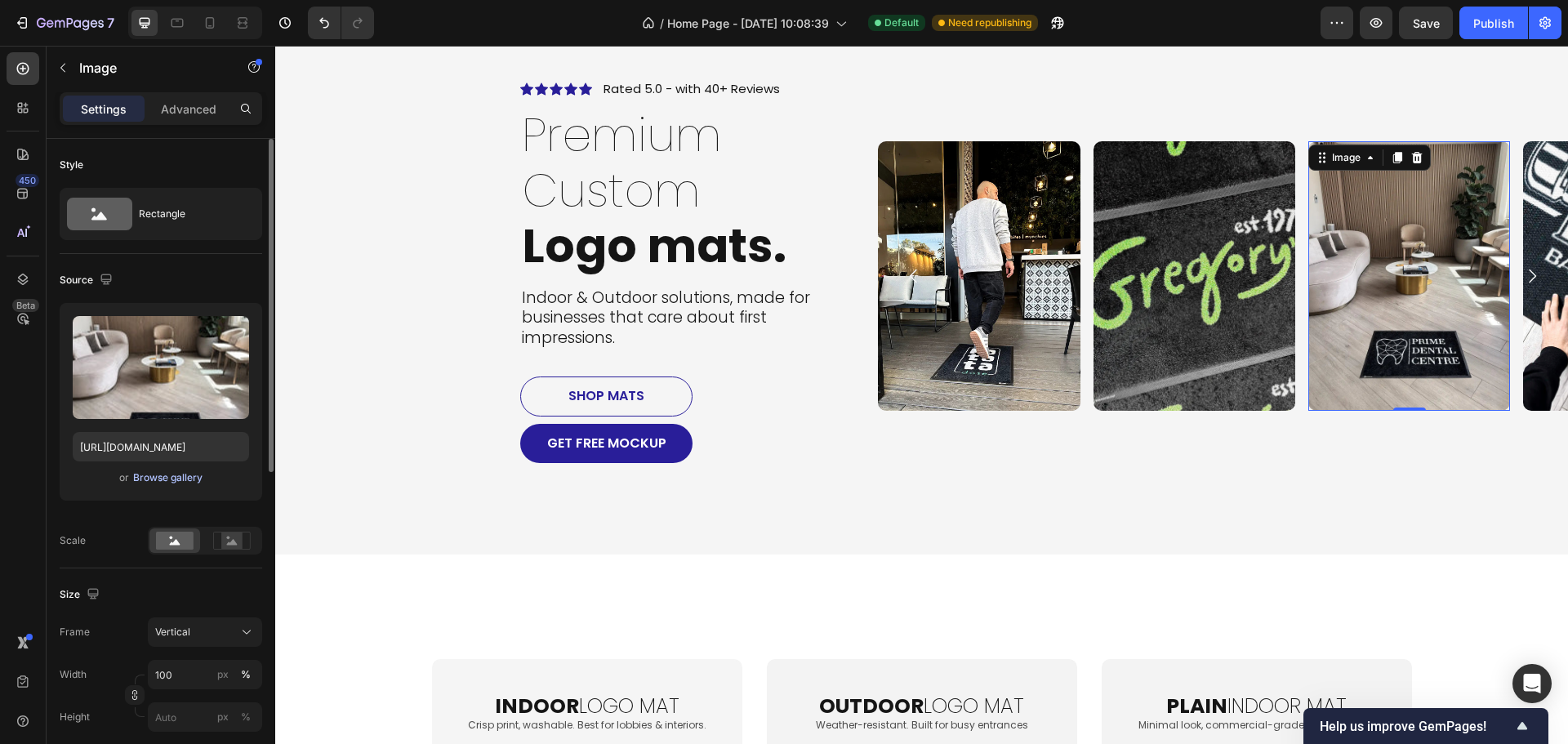
click at [161, 470] on div "Browse gallery" at bounding box center [168, 477] width 70 height 14
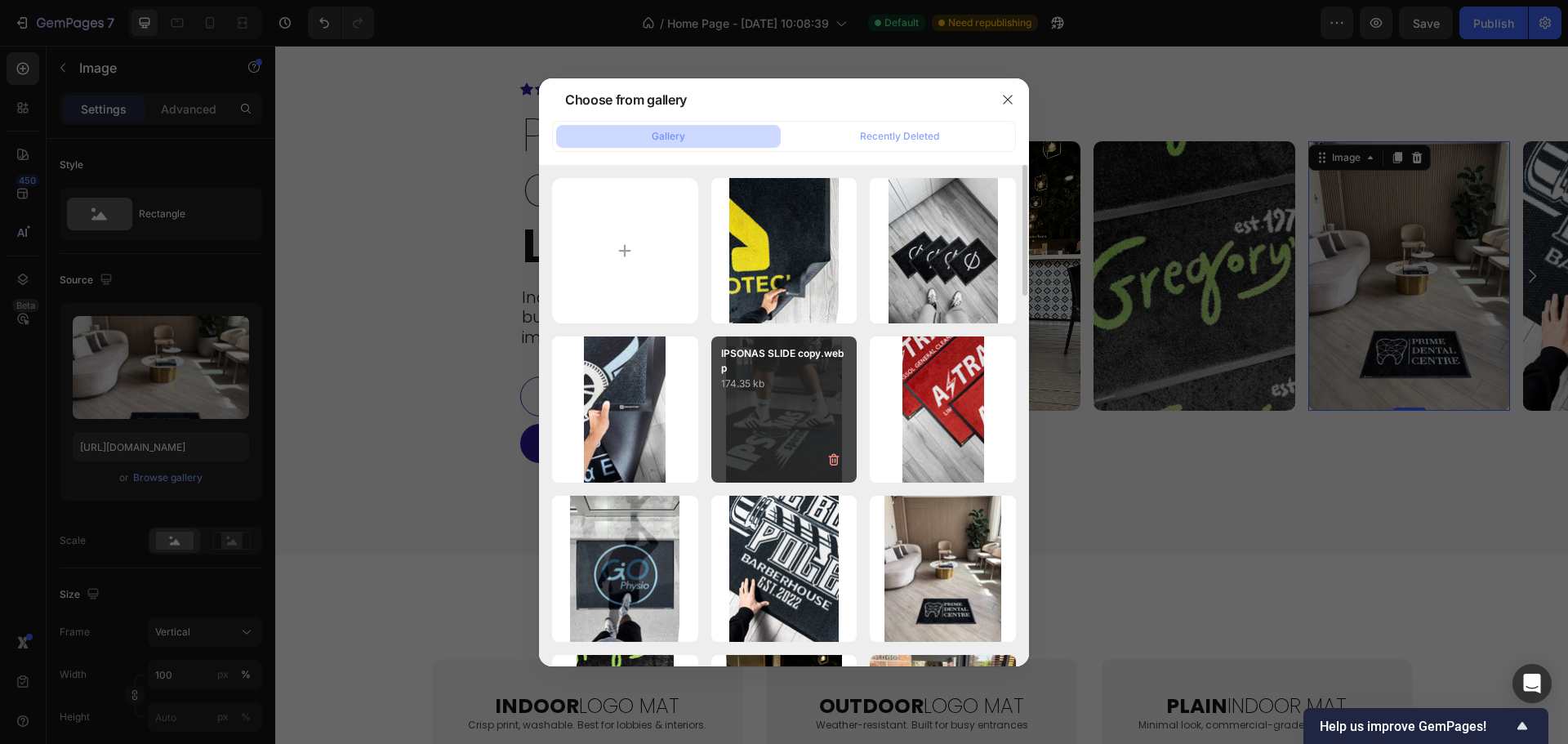
click at [785, 432] on div "IPSONAS SLIDE copy.webp 174.35 kb" at bounding box center [784, 409] width 146 height 146
type input "[URL][DOMAIN_NAME]"
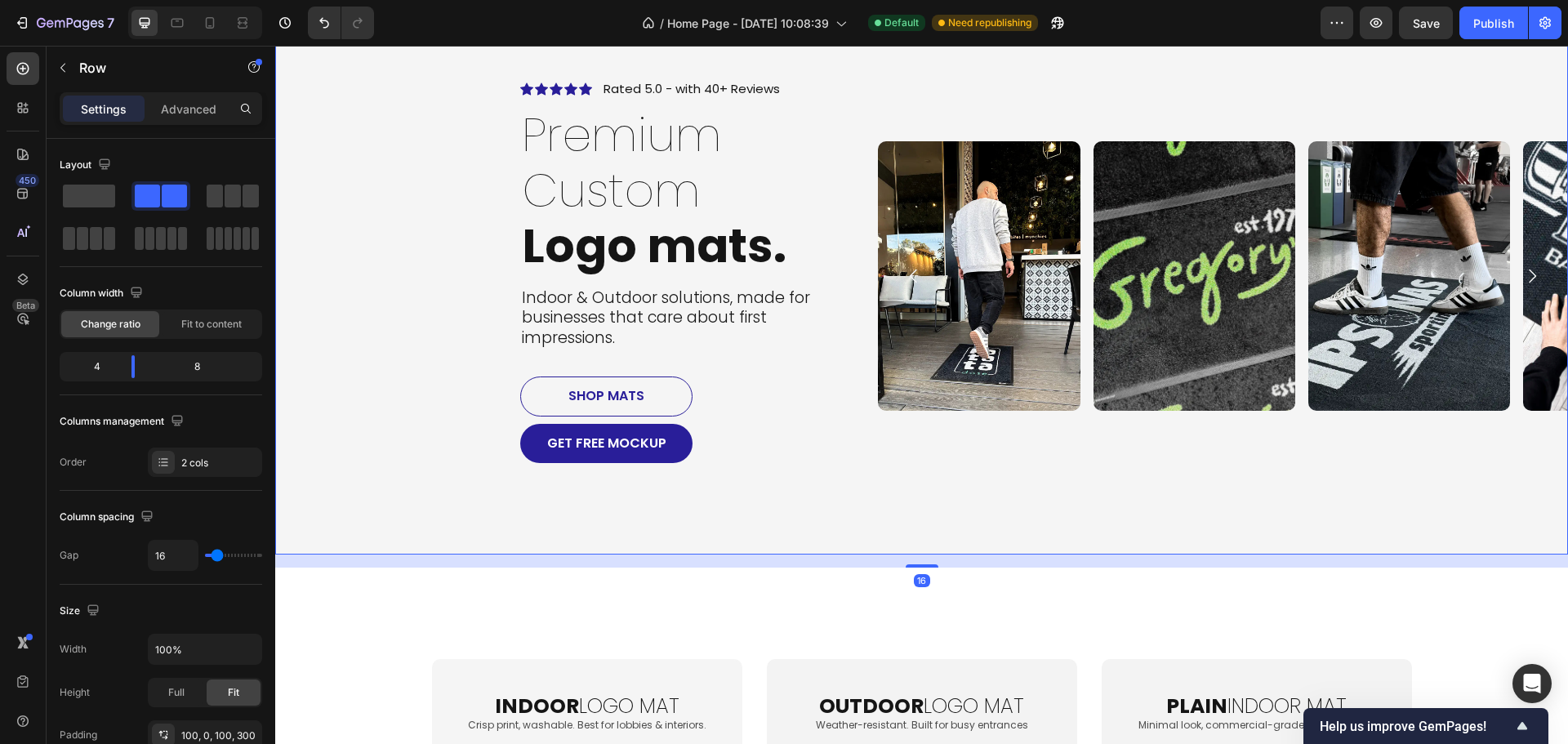
click at [1334, 541] on div "Icon Icon Icon Icon Icon Icon List Rated 5.0 - with 40+ Reviews Text Block Row …" at bounding box center [920, 276] width 1292 height 557
click at [1522, 274] on icon "Carousel Next Arrow" at bounding box center [1532, 276] width 20 height 20
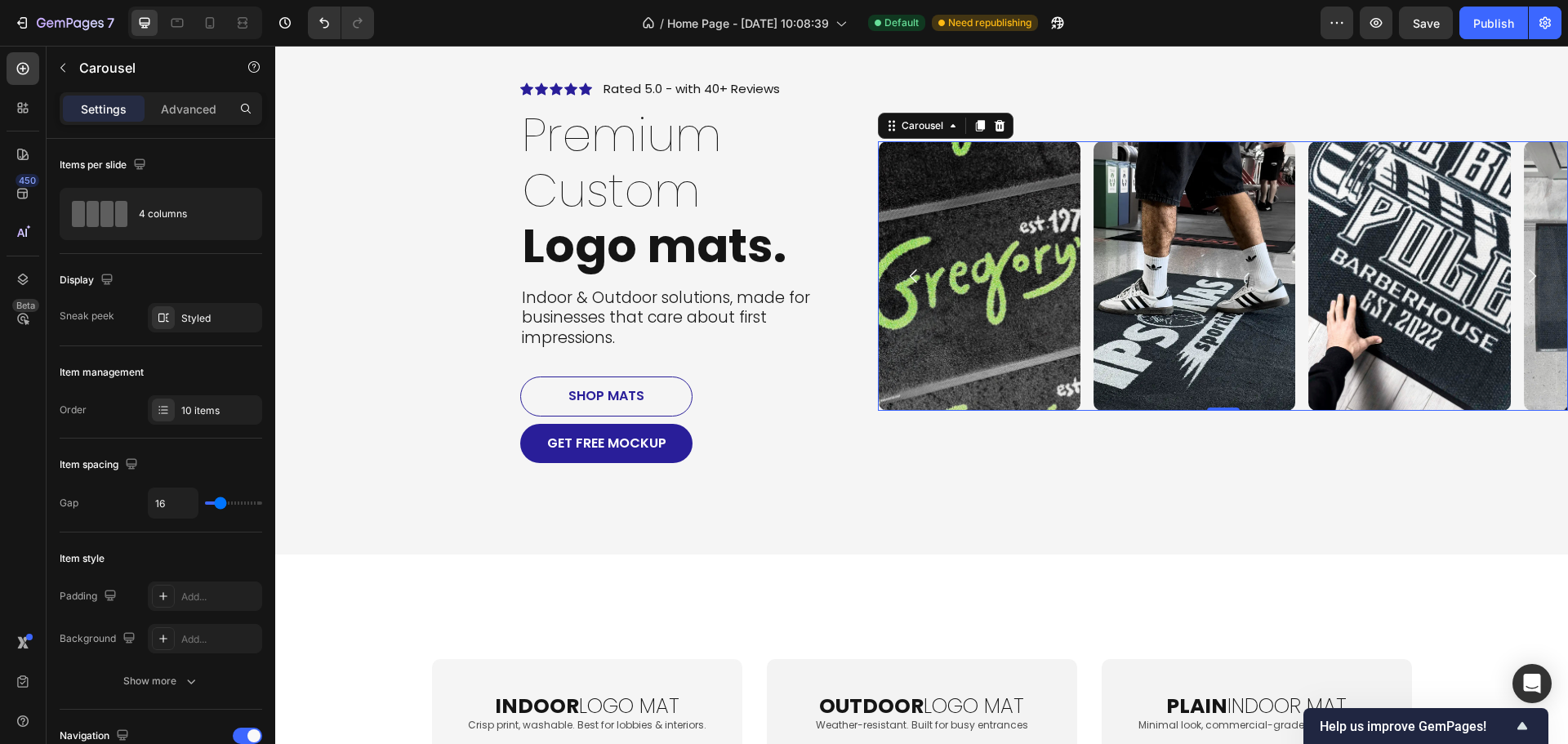
click at [1522, 274] on icon "Carousel Next Arrow" at bounding box center [1532, 276] width 20 height 20
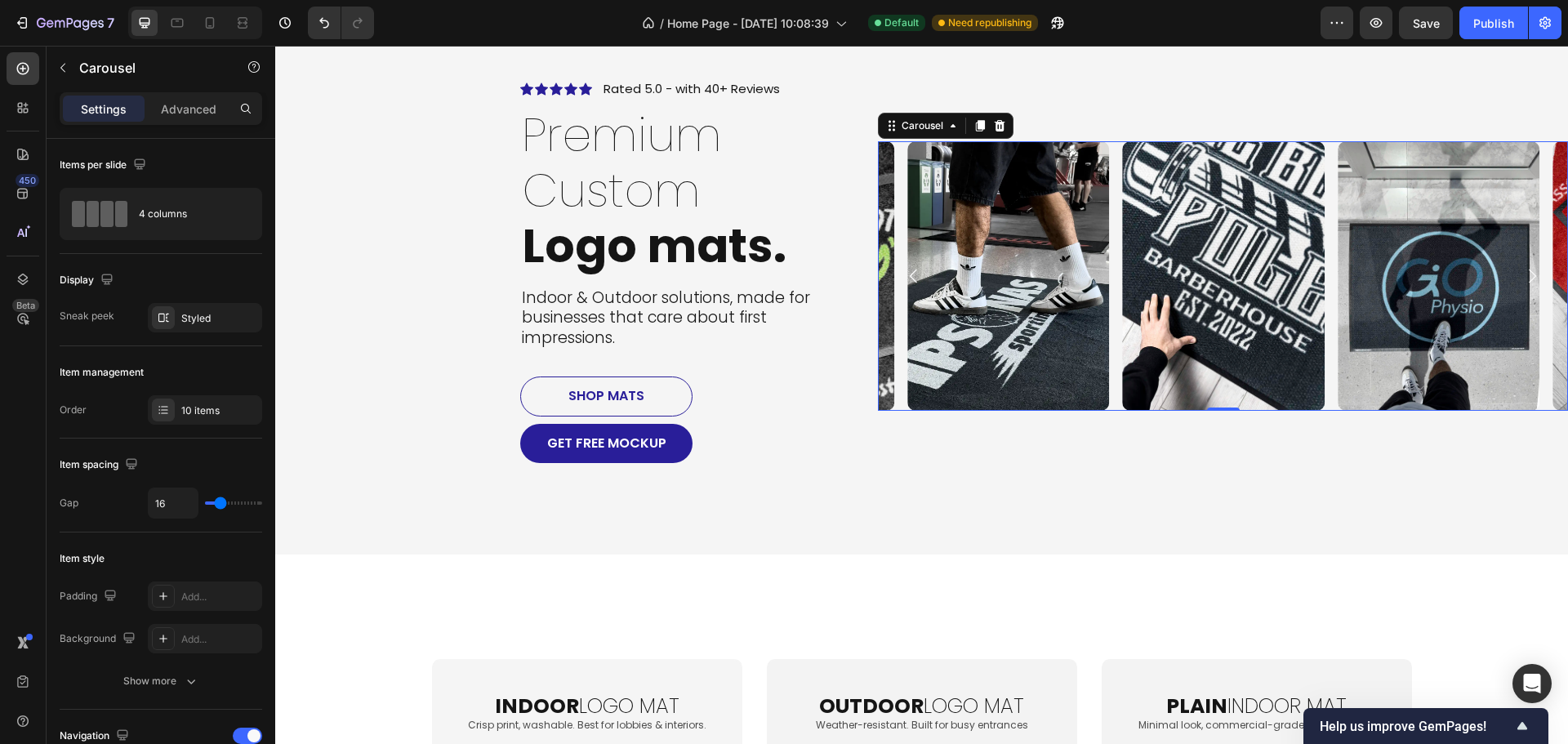
click at [1522, 274] on icon "Carousel Next Arrow" at bounding box center [1532, 276] width 20 height 20
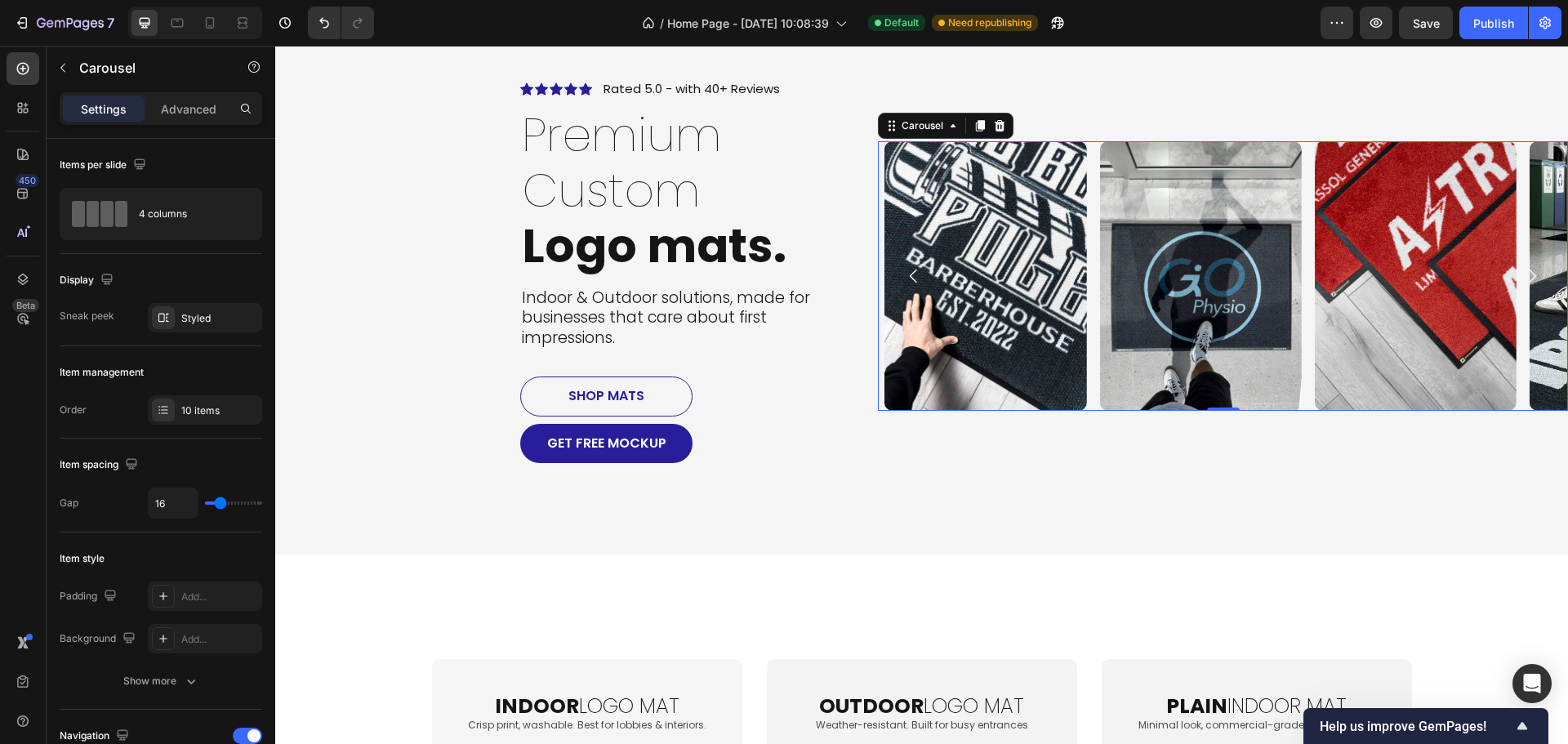
click at [1522, 274] on icon "Carousel Next Arrow" at bounding box center [1532, 276] width 20 height 20
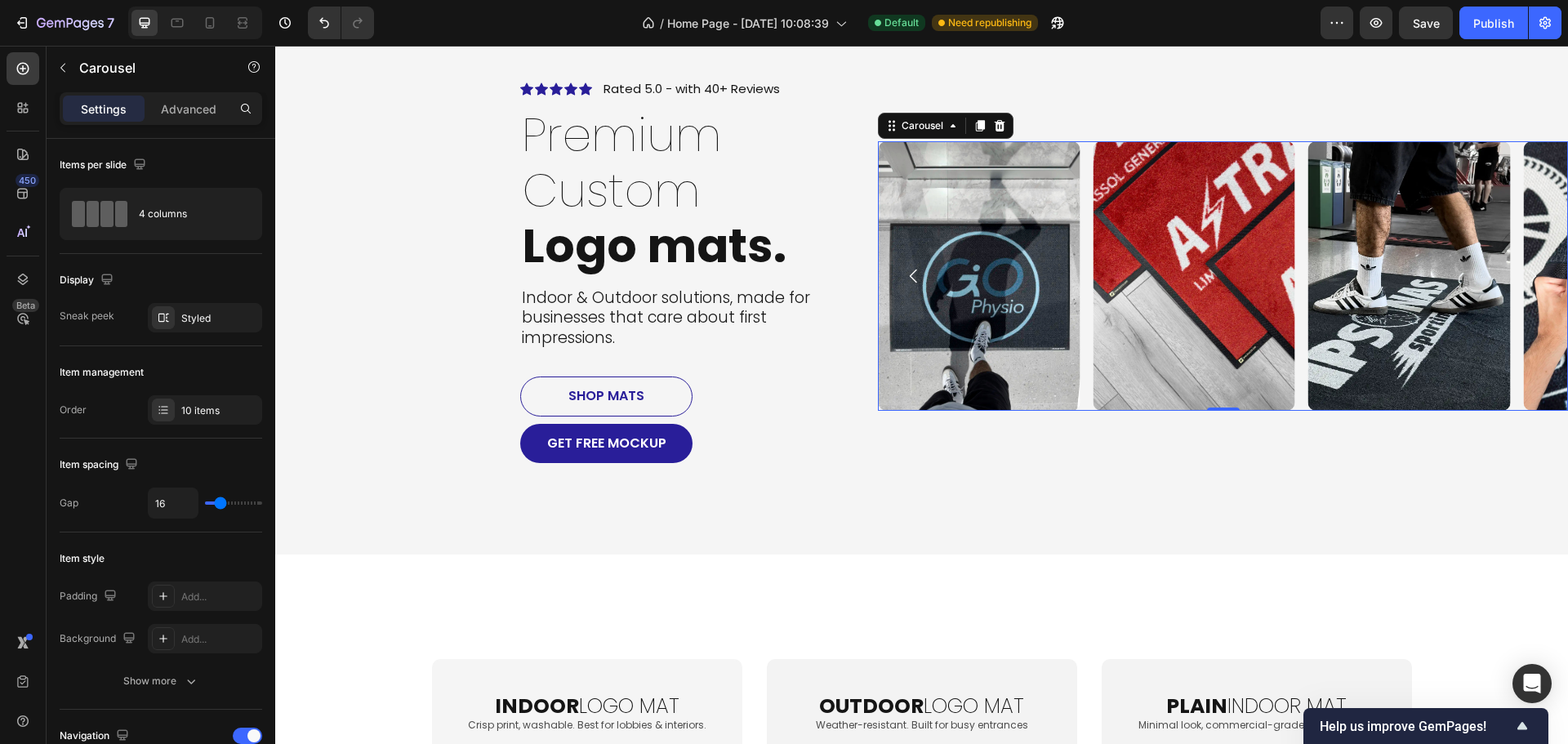
click at [1368, 295] on img at bounding box center [1408, 276] width 201 height 269
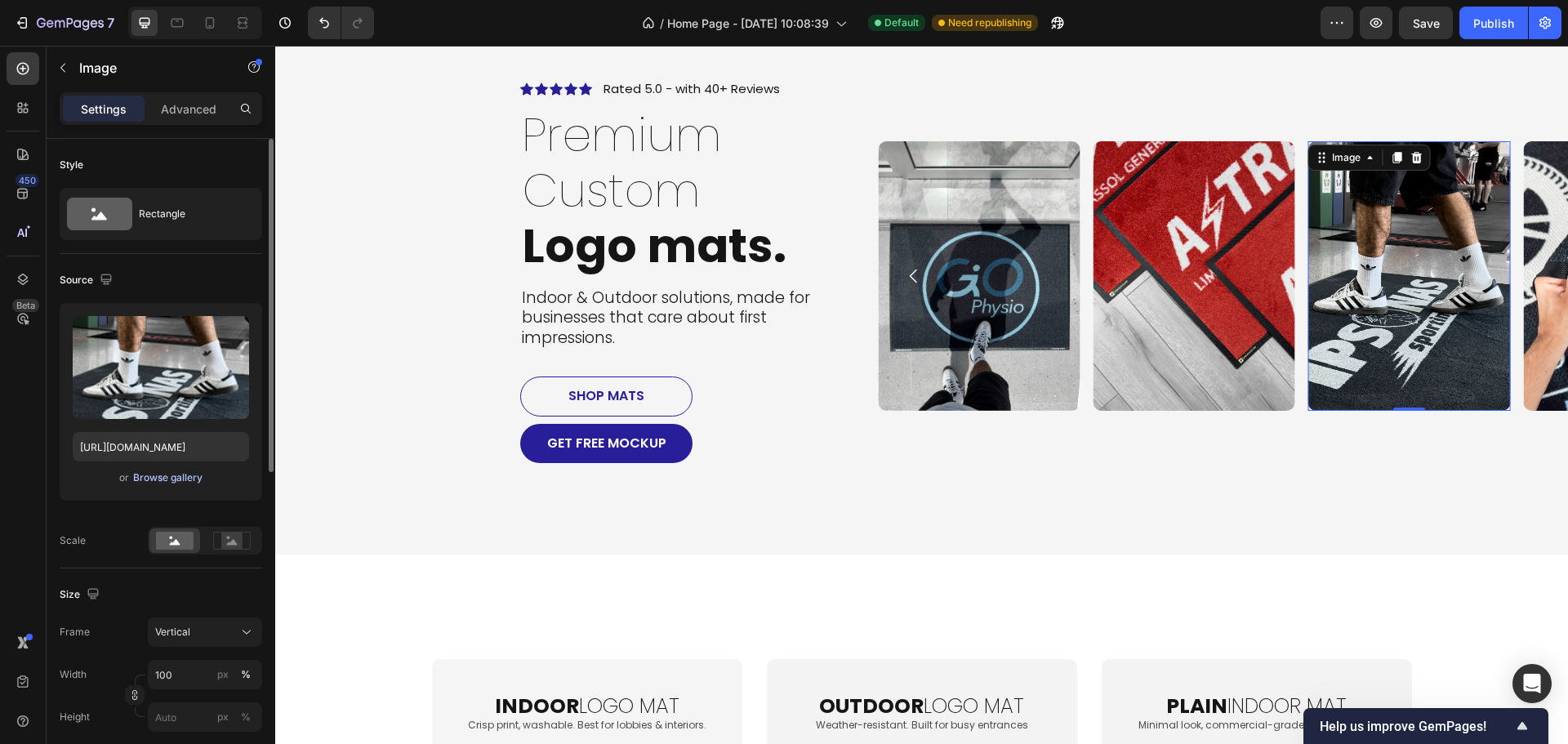
click at [158, 479] on div "Browse gallery" at bounding box center [168, 477] width 70 height 14
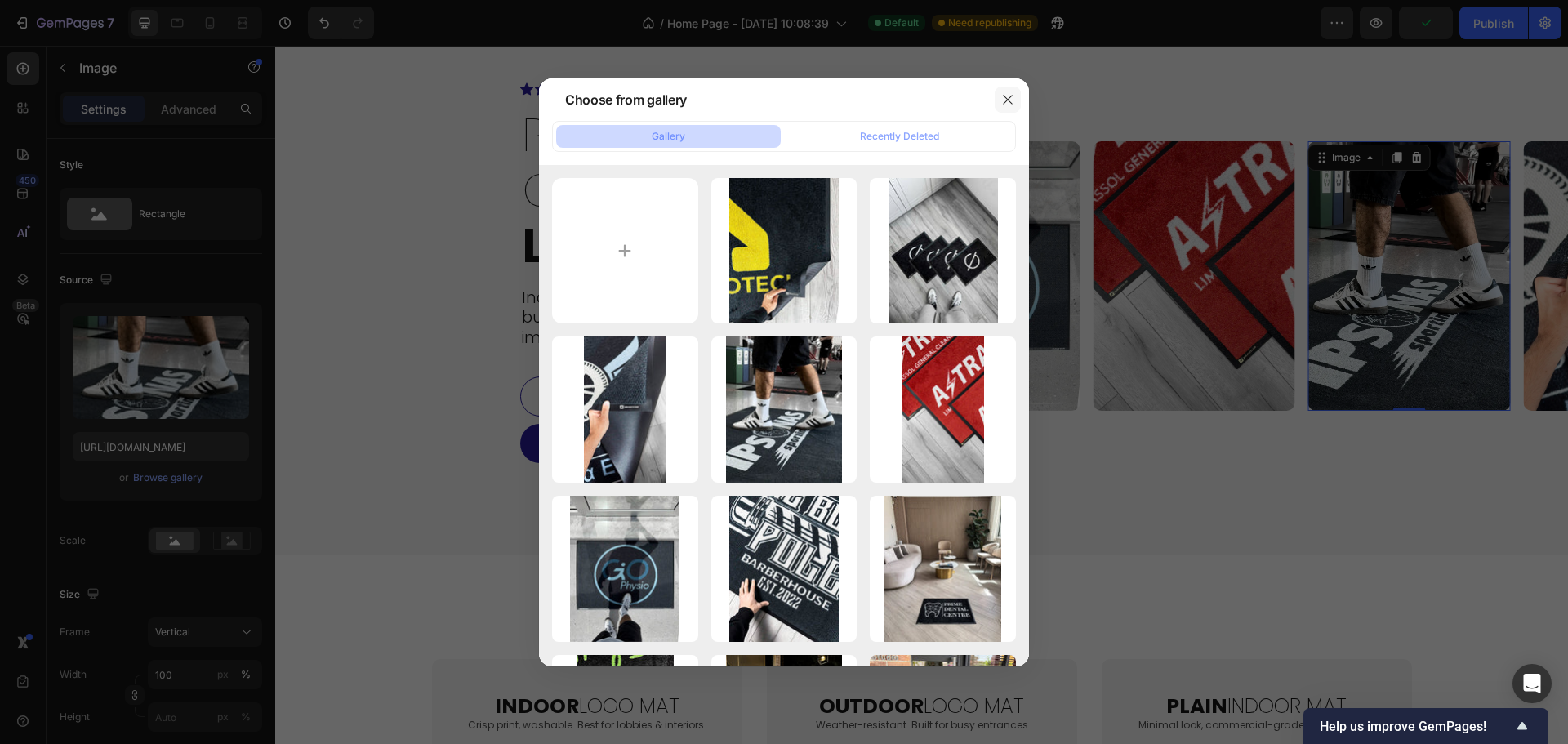
click at [1010, 96] on icon "button" at bounding box center [1006, 98] width 9 height 9
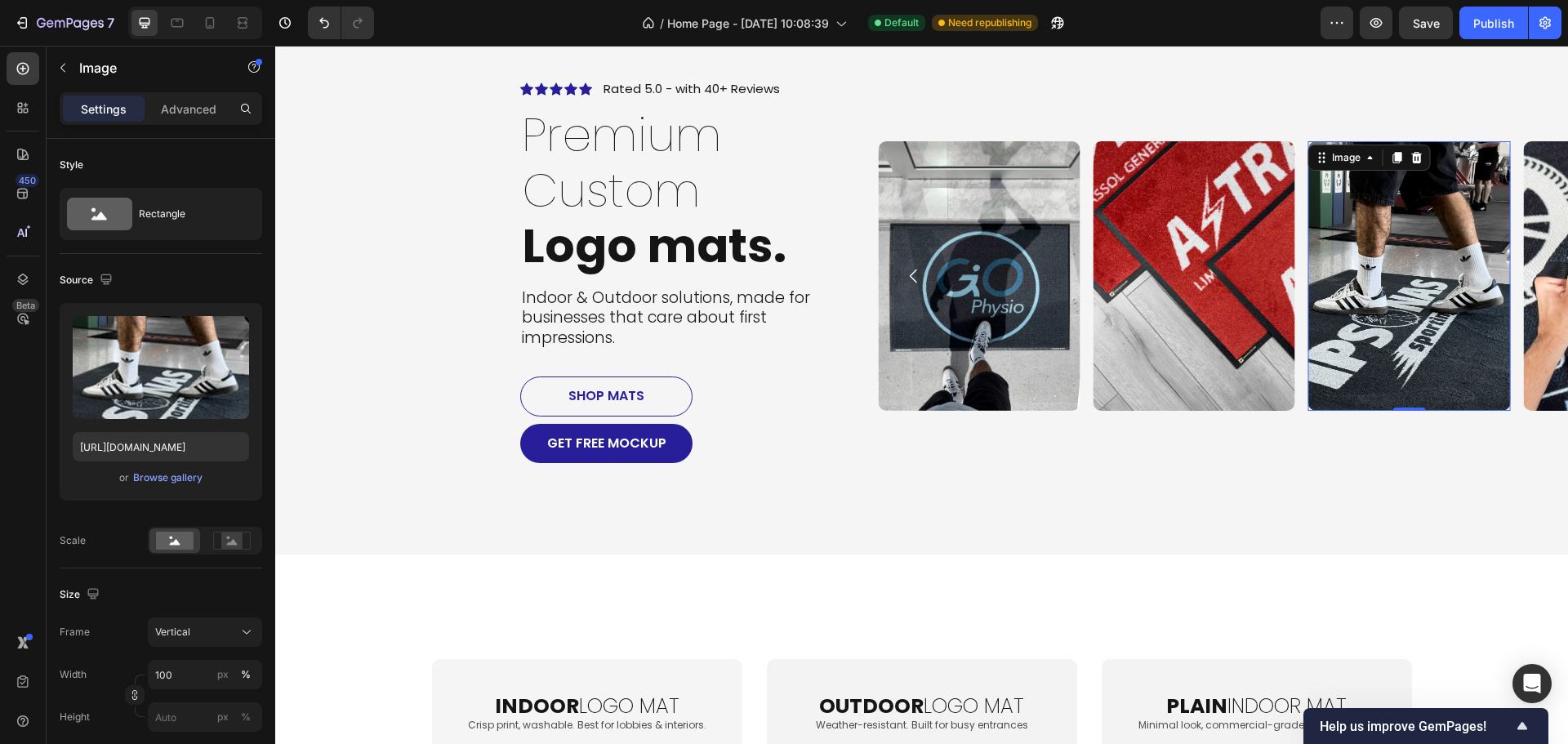
click at [1448, 320] on img at bounding box center [1408, 276] width 201 height 269
click at [160, 479] on div "Browse gallery" at bounding box center [168, 477] width 70 height 14
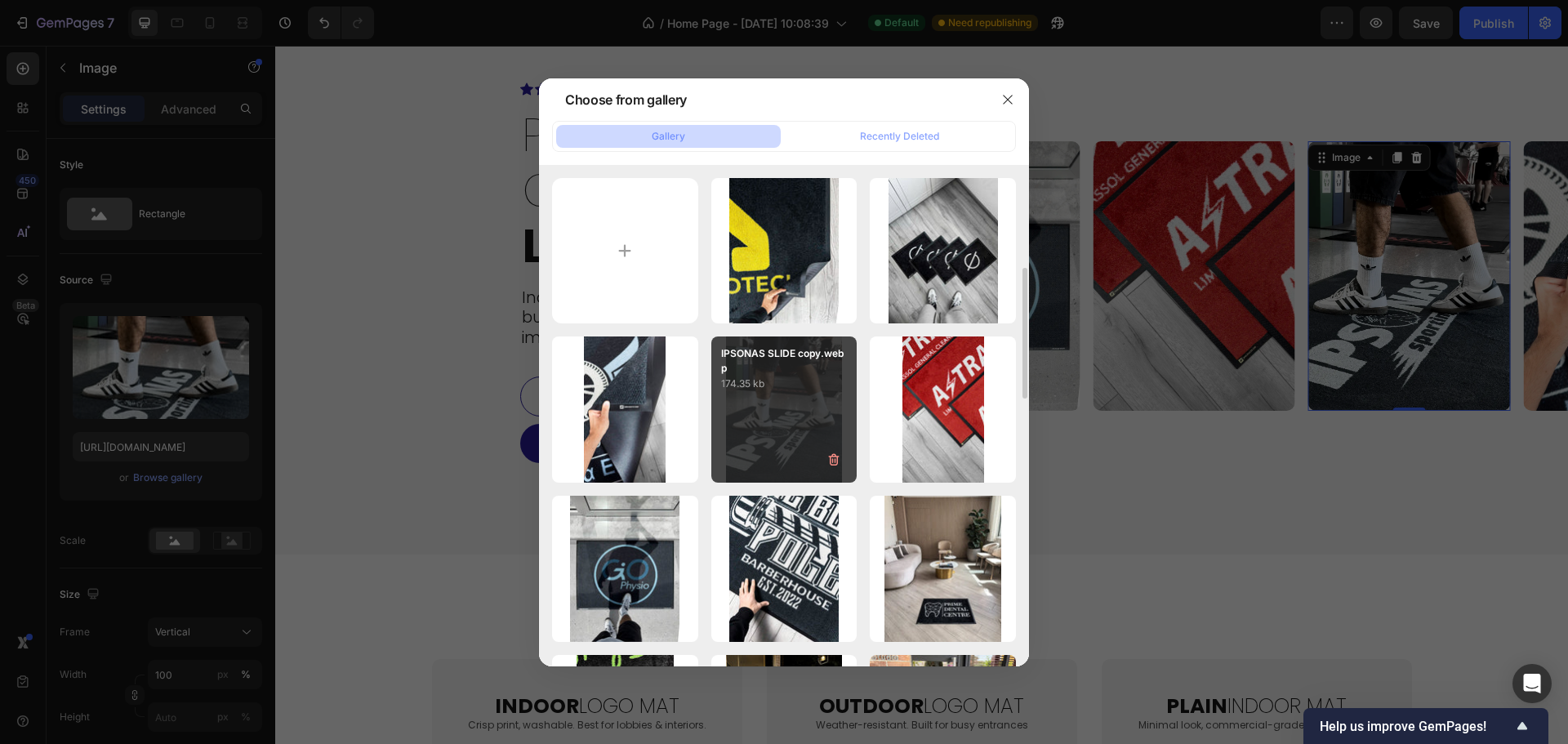
scroll to position [82, 0]
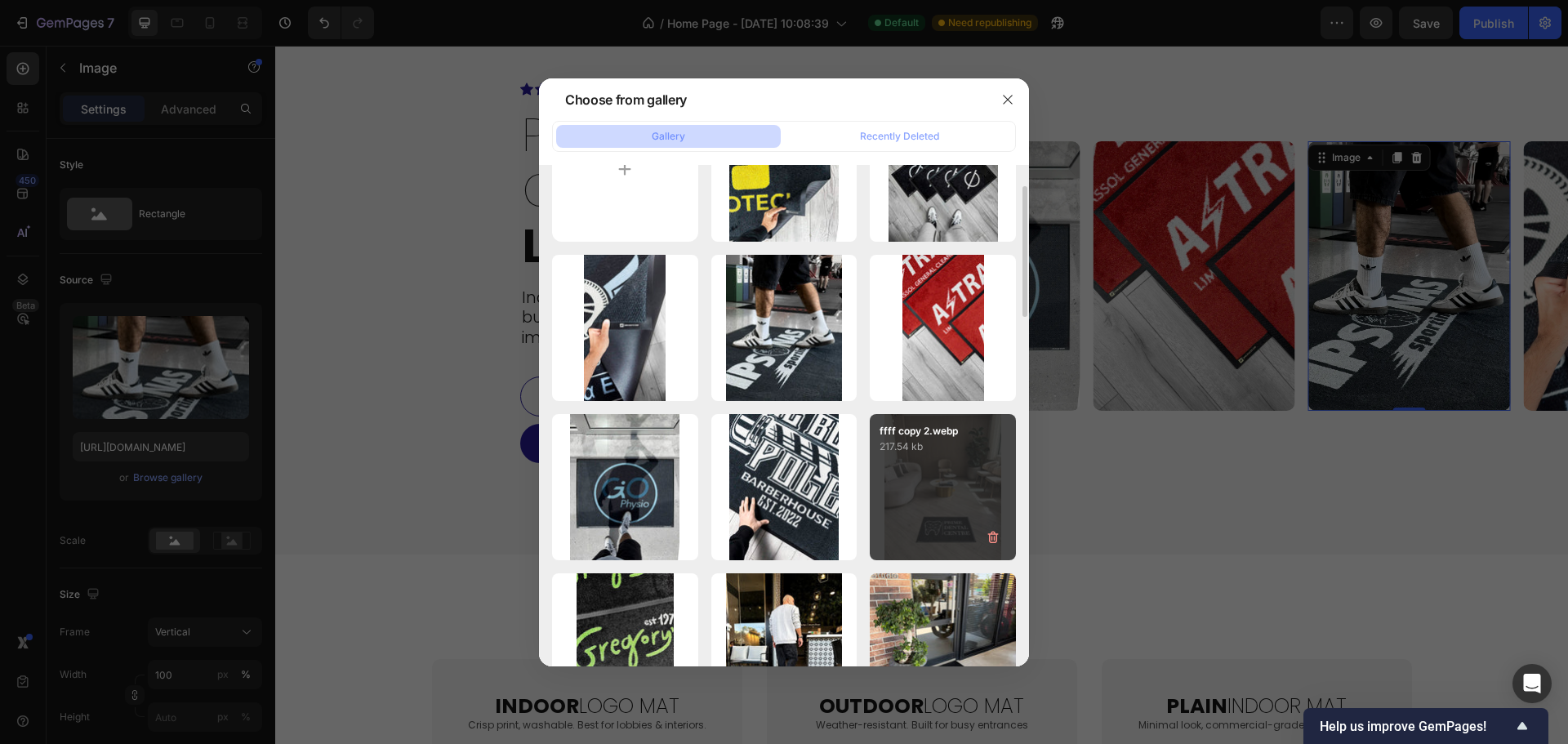
click at [939, 525] on div "ffff copy 2.webp 217.54 kb" at bounding box center [942, 486] width 146 height 146
type input "[URL][DOMAIN_NAME]"
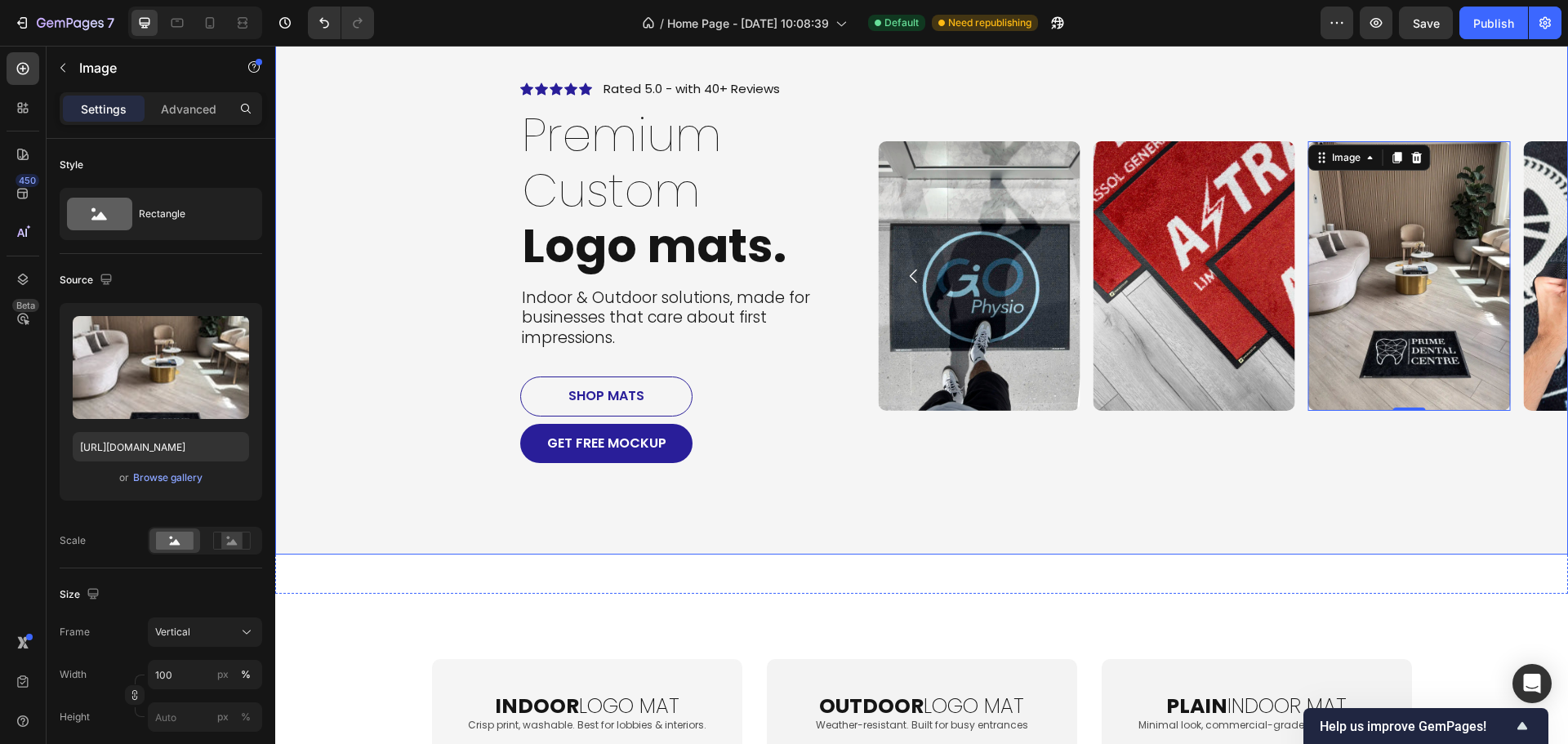
click at [1238, 535] on div "Icon Icon Icon Icon Icon Icon List Rated 5.0 - with 40+ Reviews Text Block Row …" at bounding box center [920, 276] width 1292 height 557
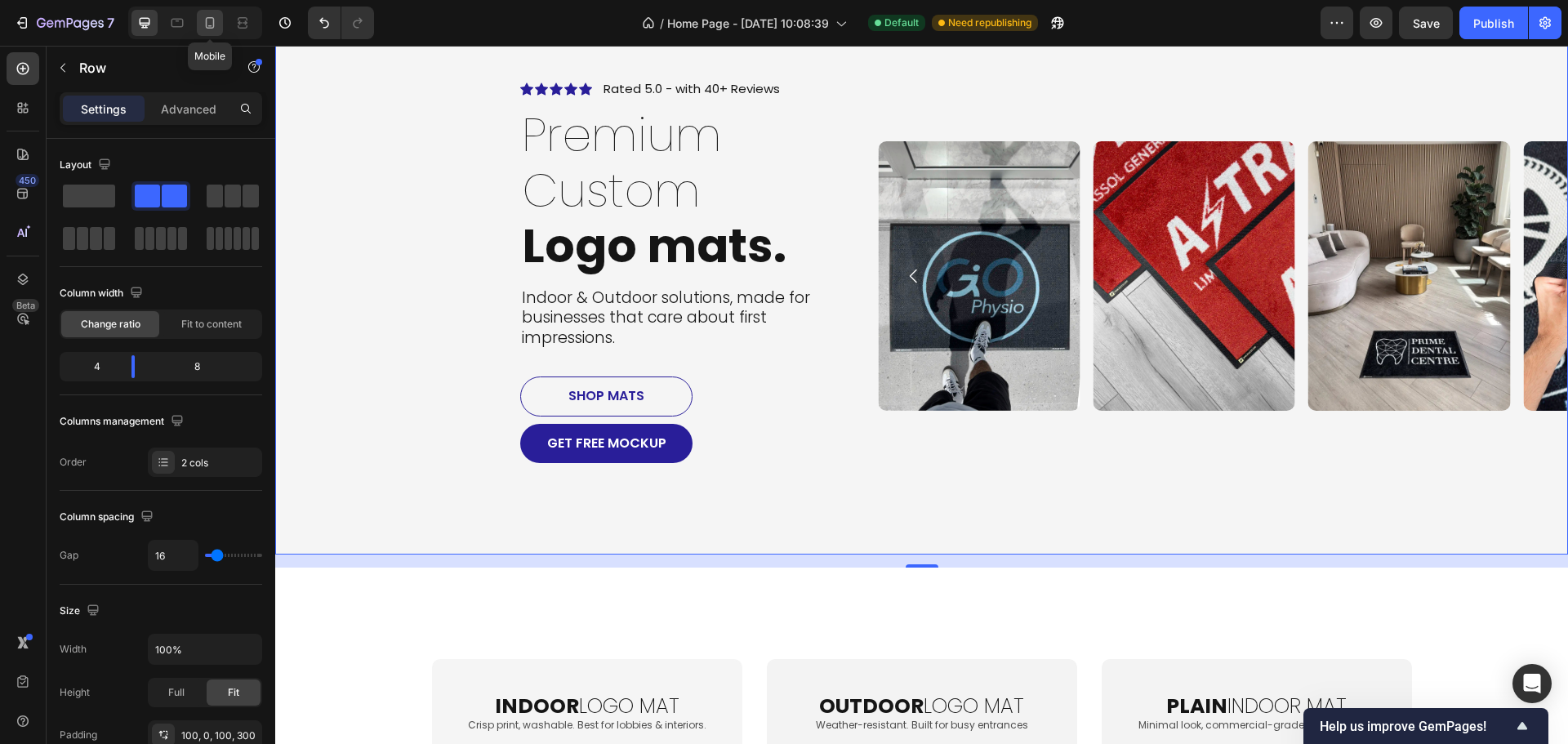
click at [202, 24] on icon at bounding box center [209, 22] width 16 height 16
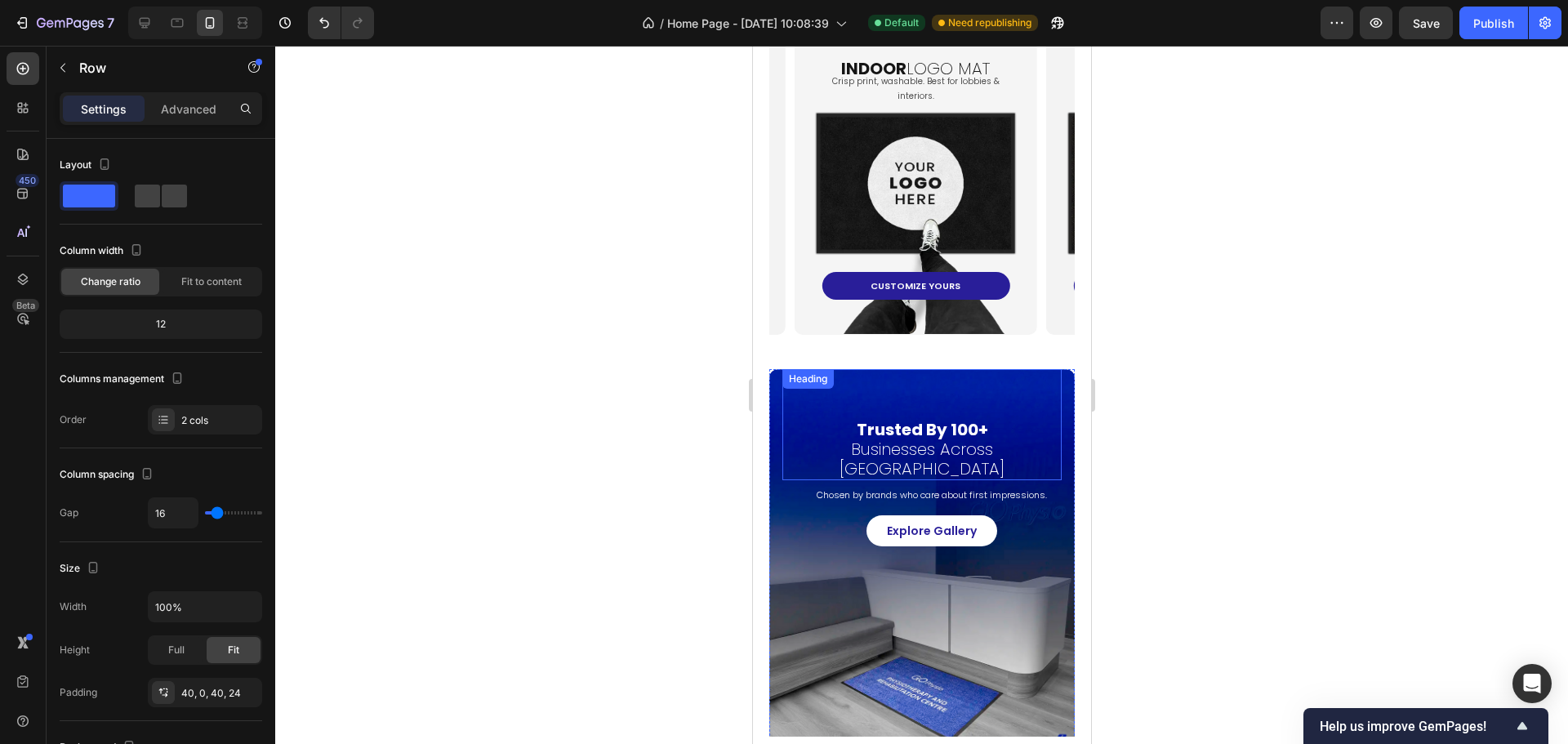
scroll to position [433, 0]
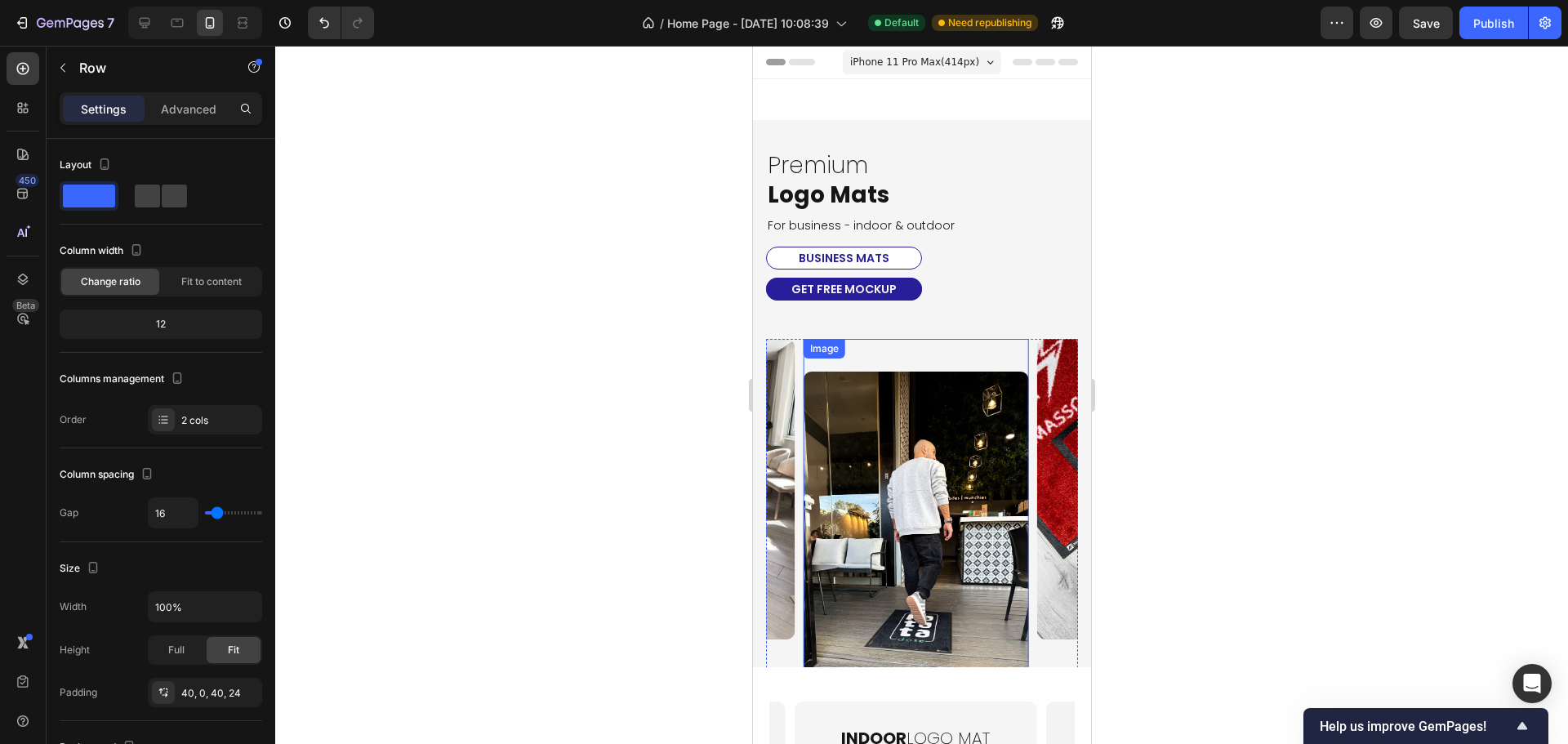
click at [932, 493] on img at bounding box center [915, 521] width 225 height 300
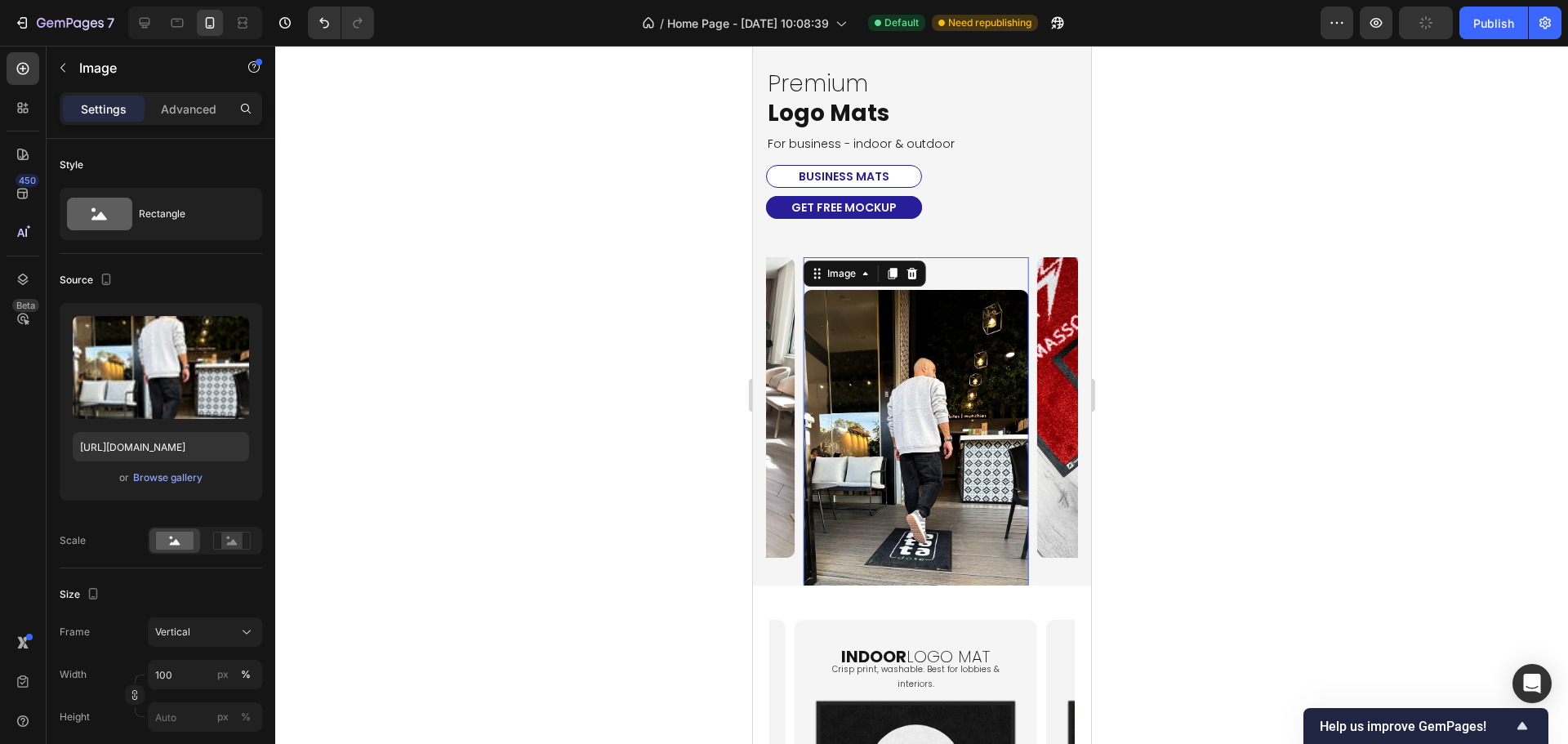
scroll to position [163, 0]
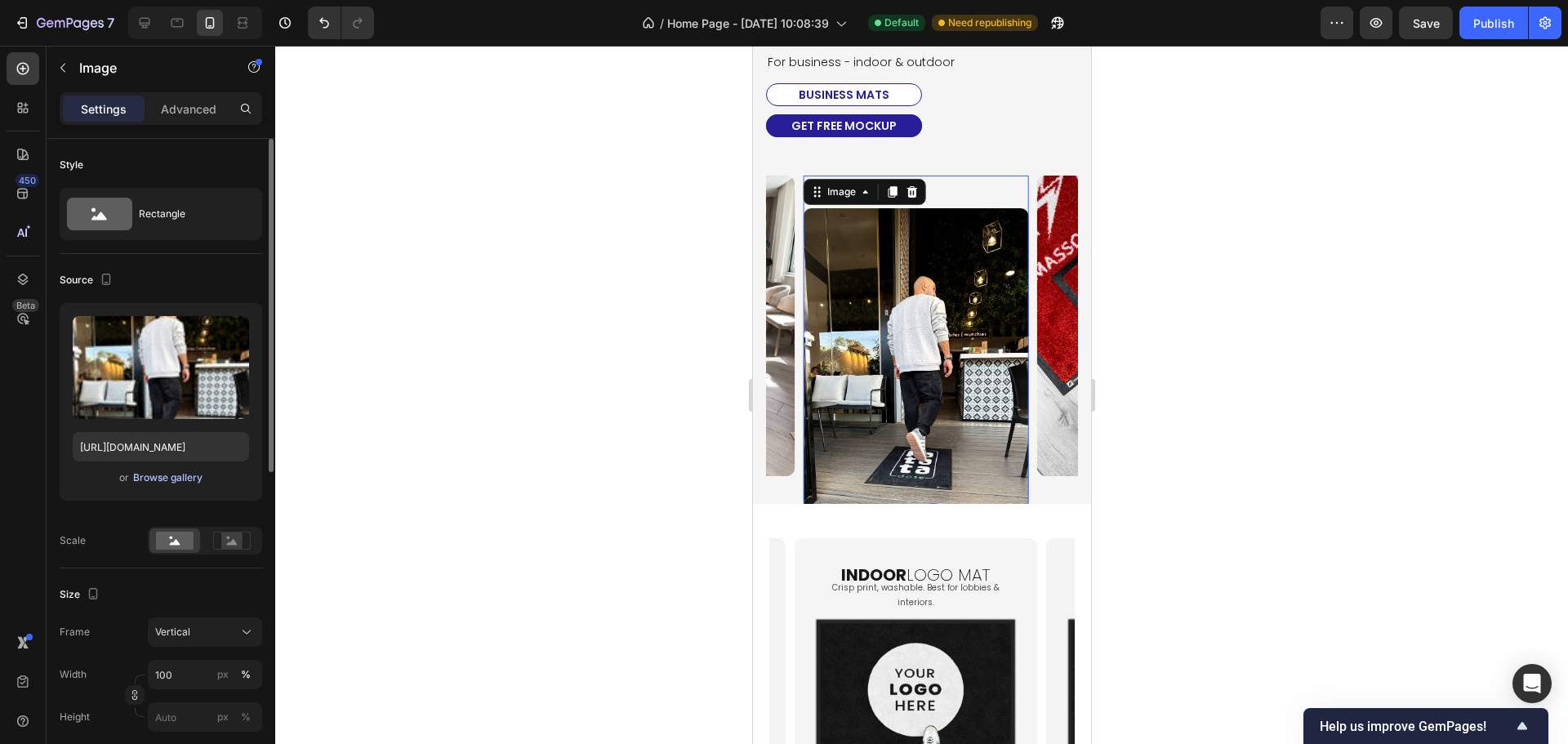
click at [156, 473] on div "Browse gallery" at bounding box center [168, 477] width 70 height 14
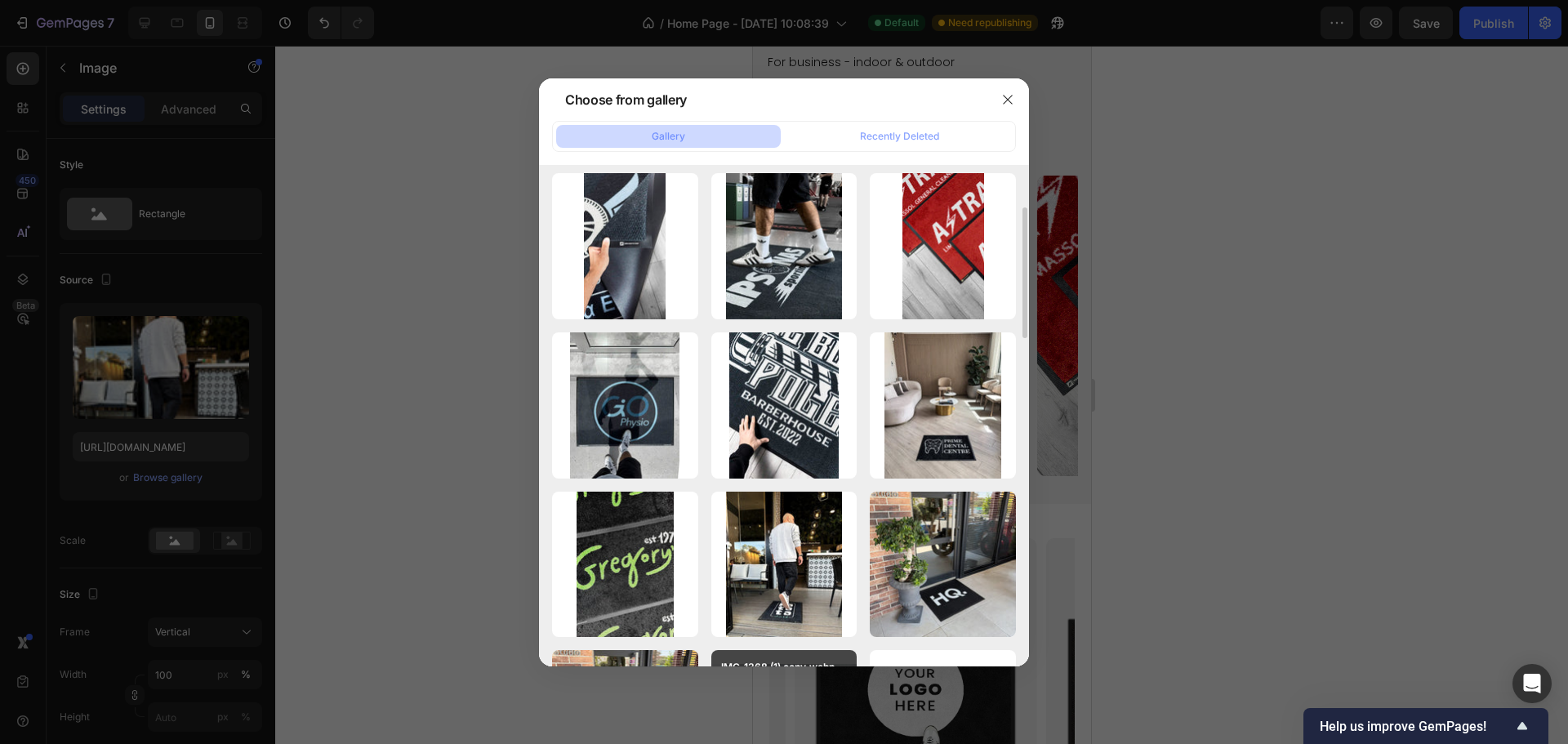
scroll to position [326, 0]
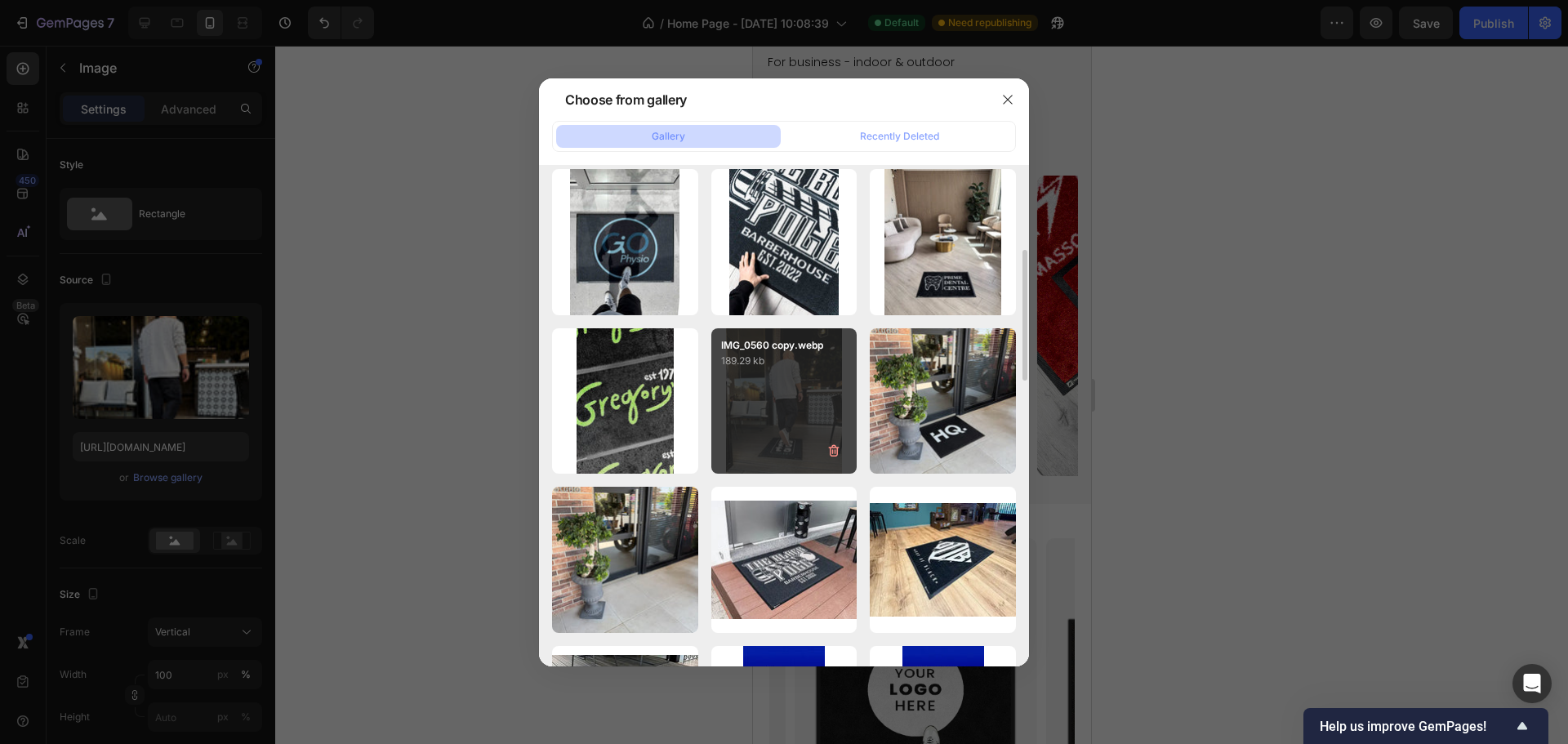
click at [801, 383] on div "IMG_0560 copy.webp 189.29 kb" at bounding box center [784, 401] width 146 height 146
type input "[URL][DOMAIN_NAME]"
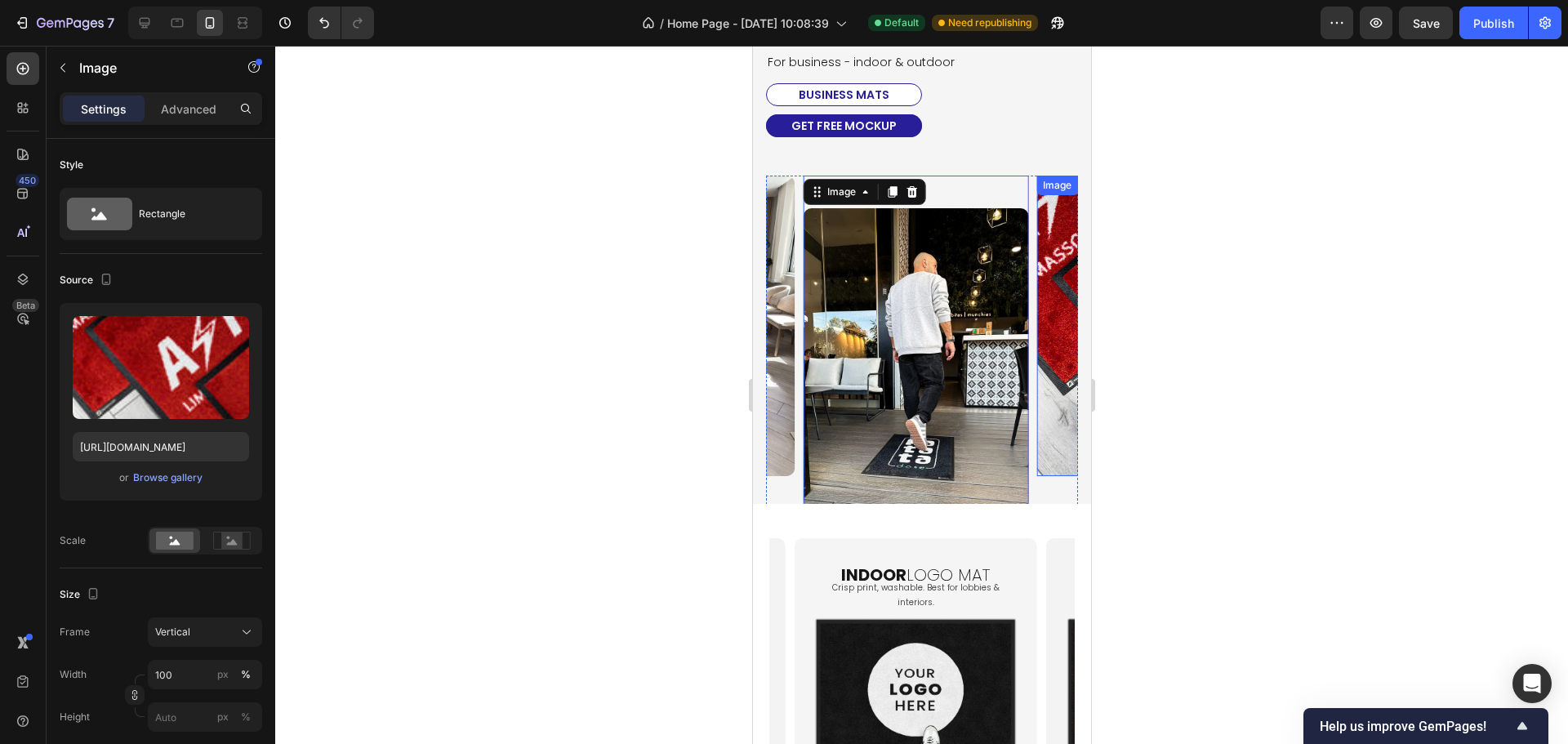
click at [1045, 292] on img at bounding box center [1147, 325] width 225 height 300
click at [164, 473] on div "Browse gallery" at bounding box center [168, 477] width 70 height 14
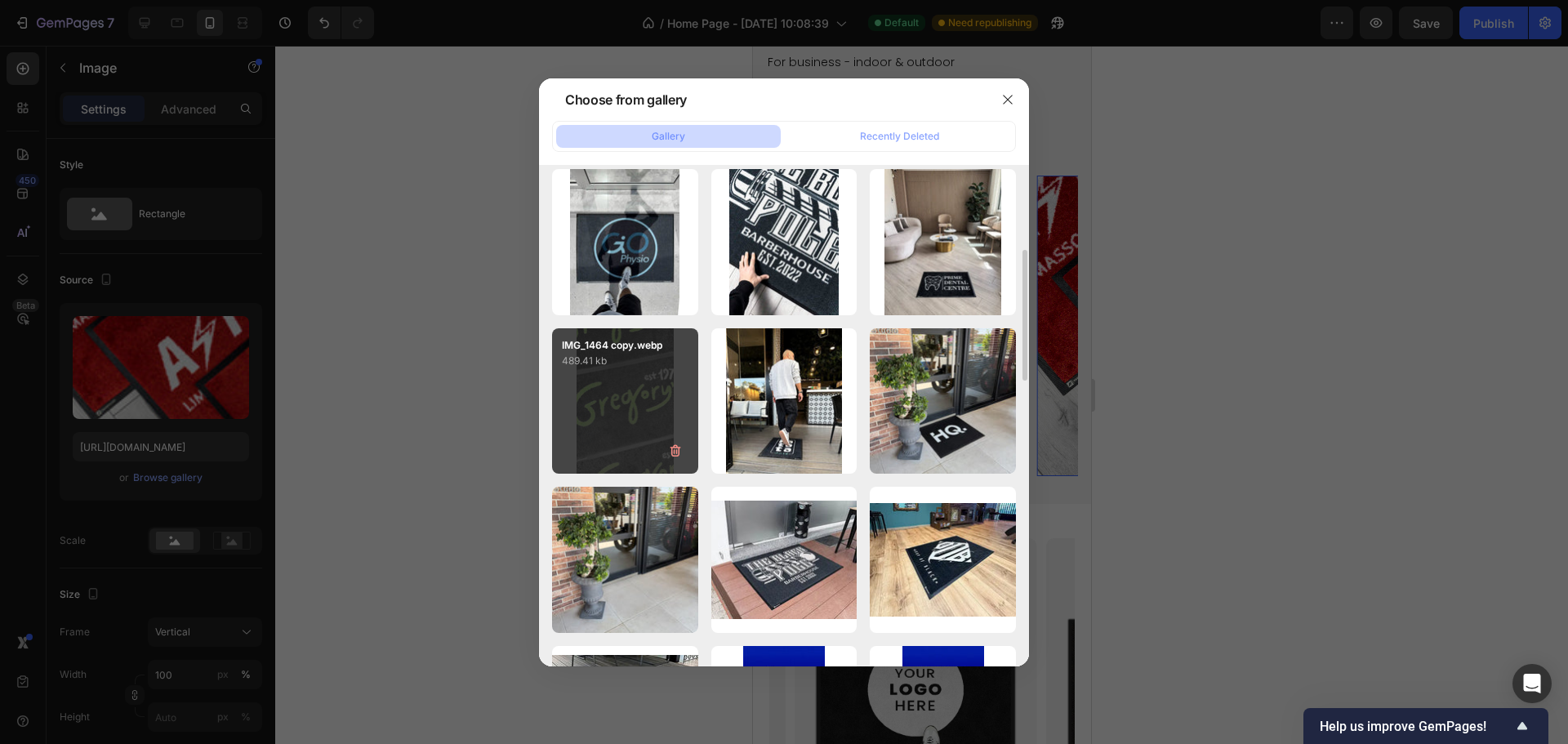
click at [653, 428] on div "IMG_1464 copy.webp 489.41 kb" at bounding box center [625, 401] width 146 height 146
type input "[URL][DOMAIN_NAME]"
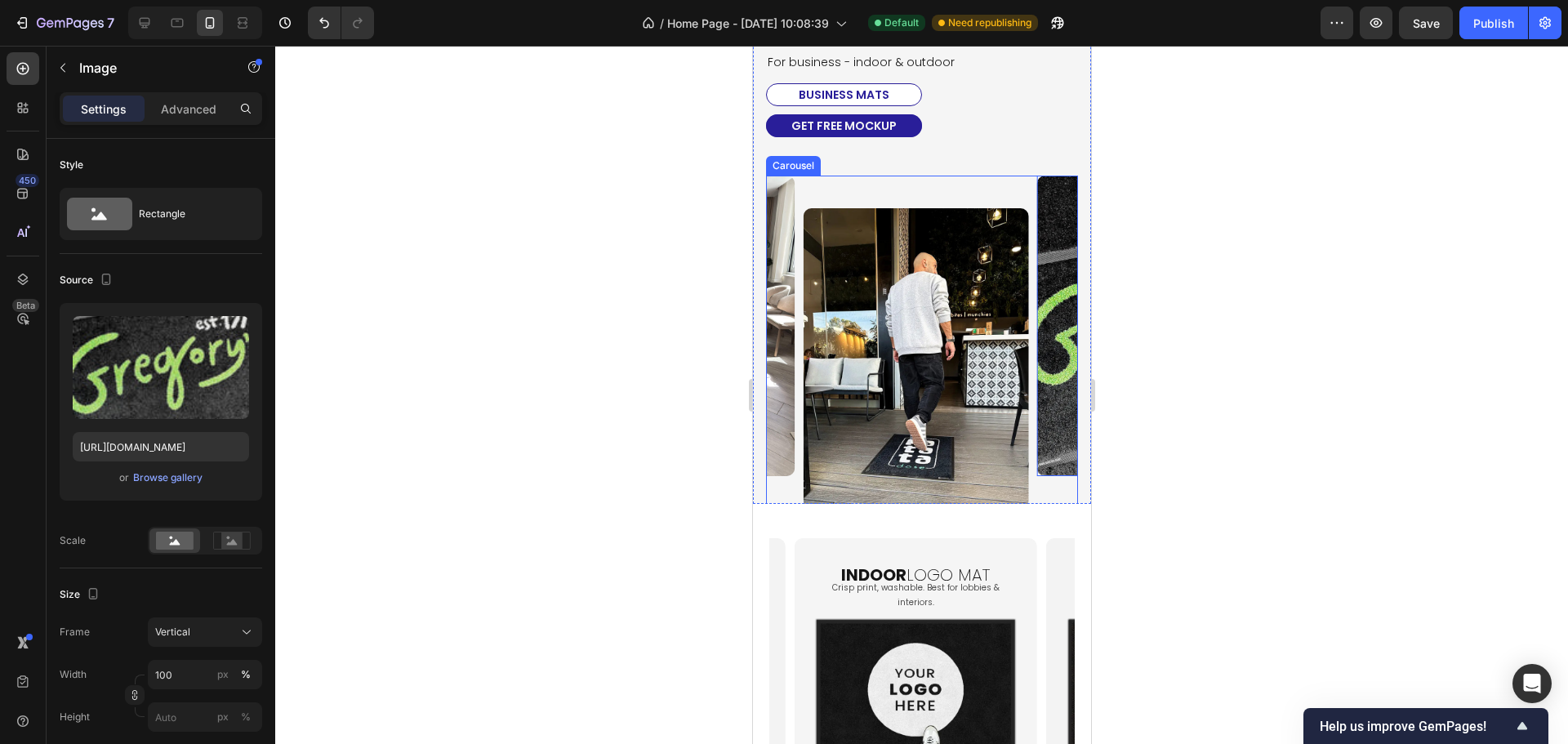
click at [1029, 400] on div "Image Image 0 Image Image" at bounding box center [920, 341] width 312 height 332
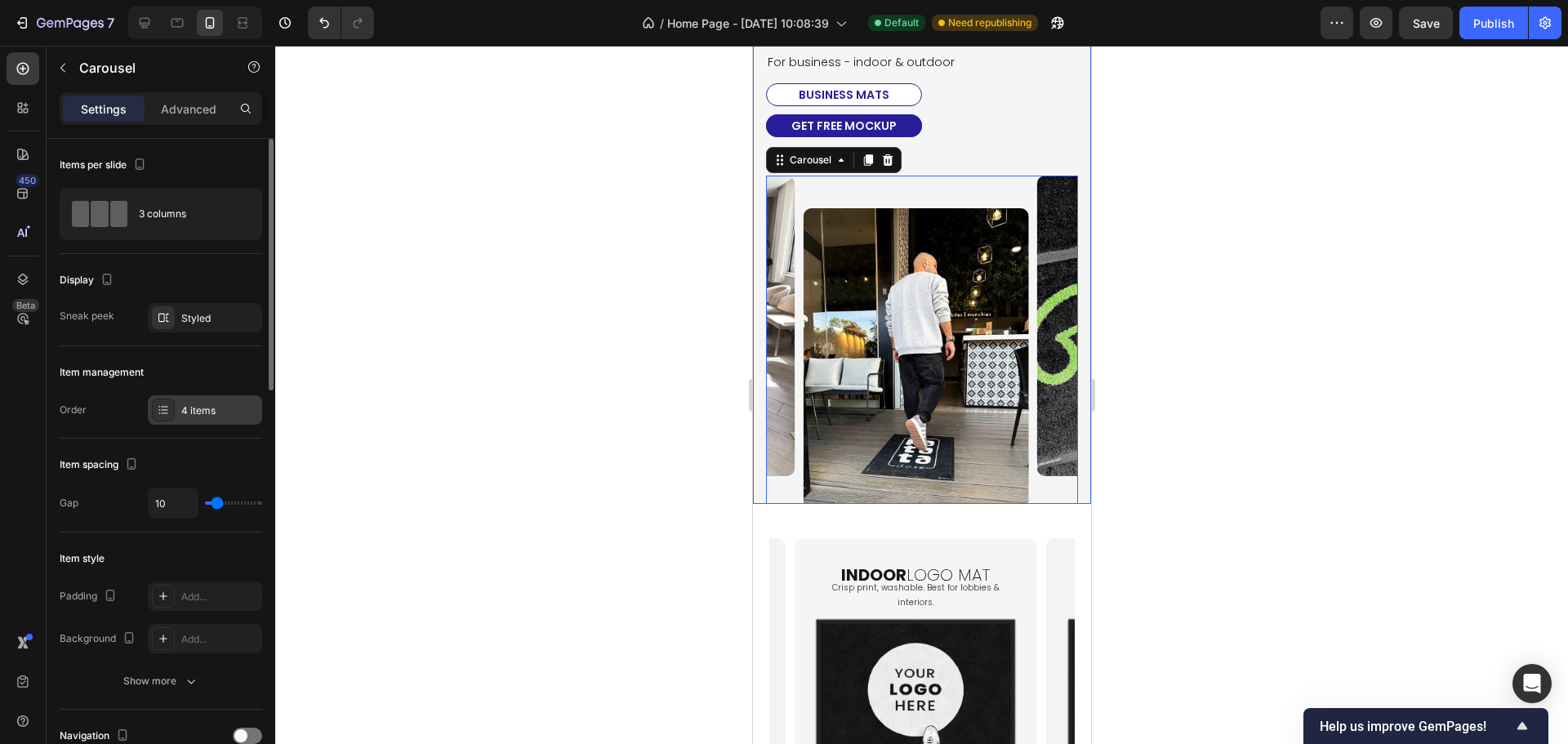
click at [190, 415] on div "4 items" at bounding box center [219, 410] width 76 height 14
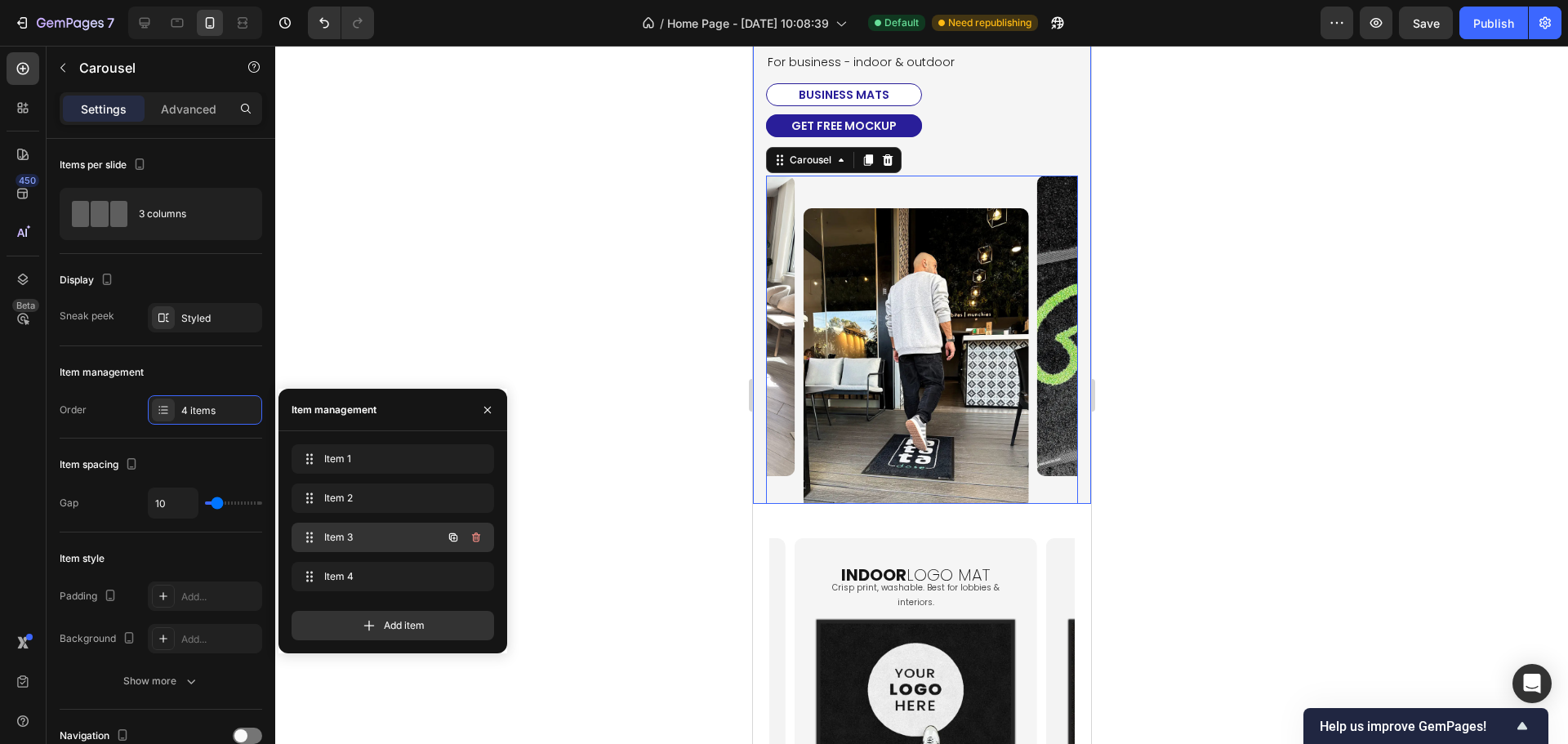
click at [391, 530] on span "Item 3" at bounding box center [370, 537] width 93 height 14
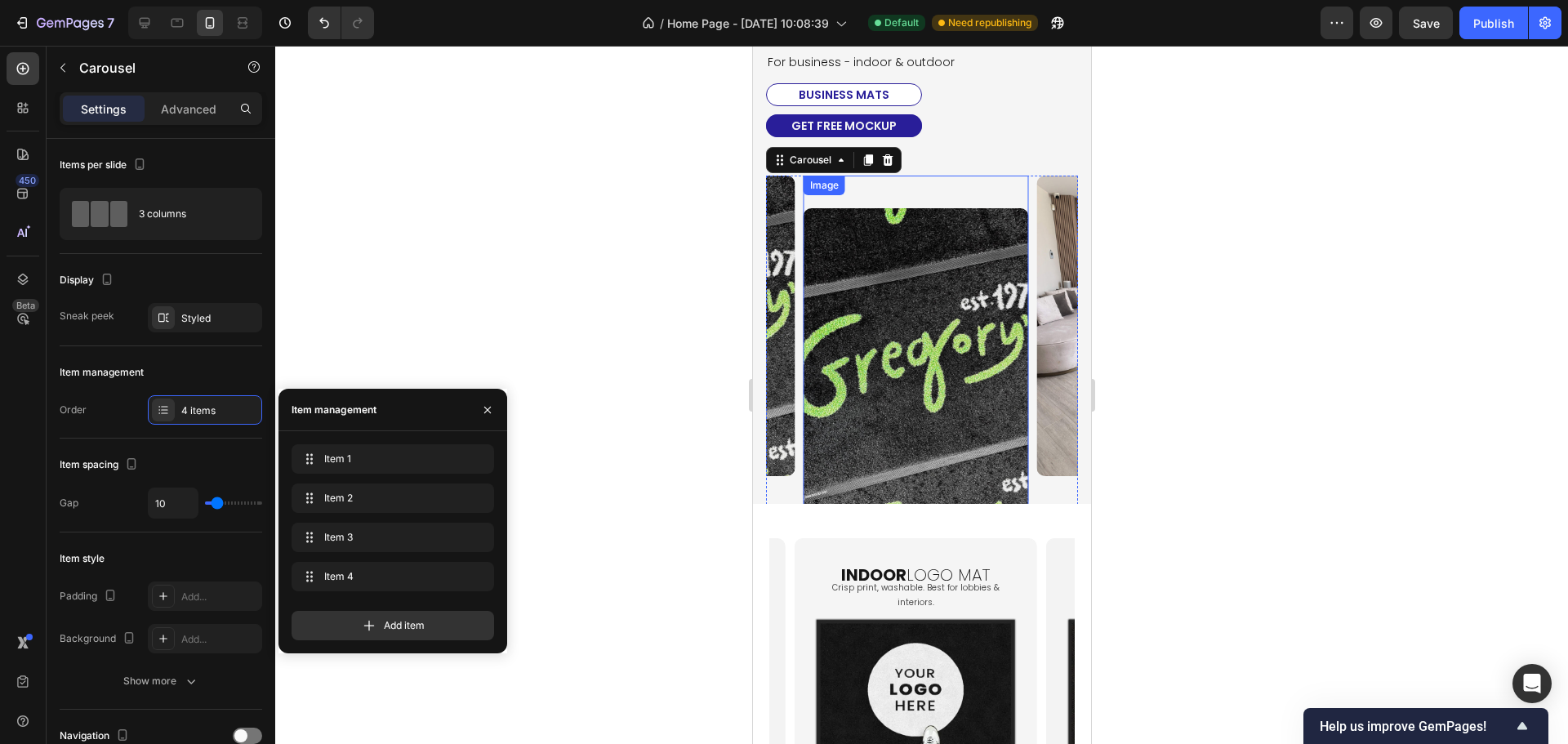
click at [914, 359] on img at bounding box center [915, 358] width 225 height 300
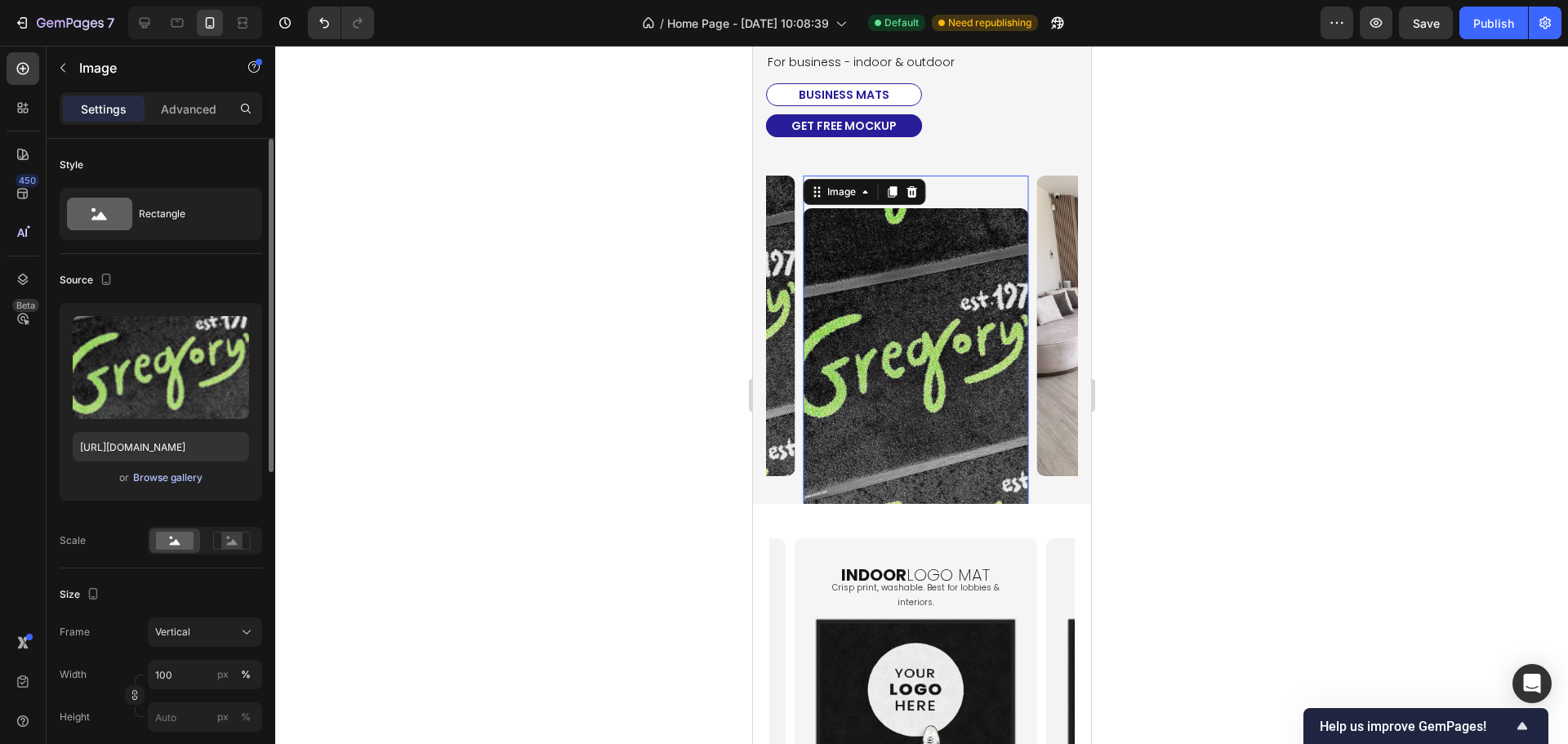
click at [157, 481] on div "Browse gallery" at bounding box center [168, 477] width 70 height 14
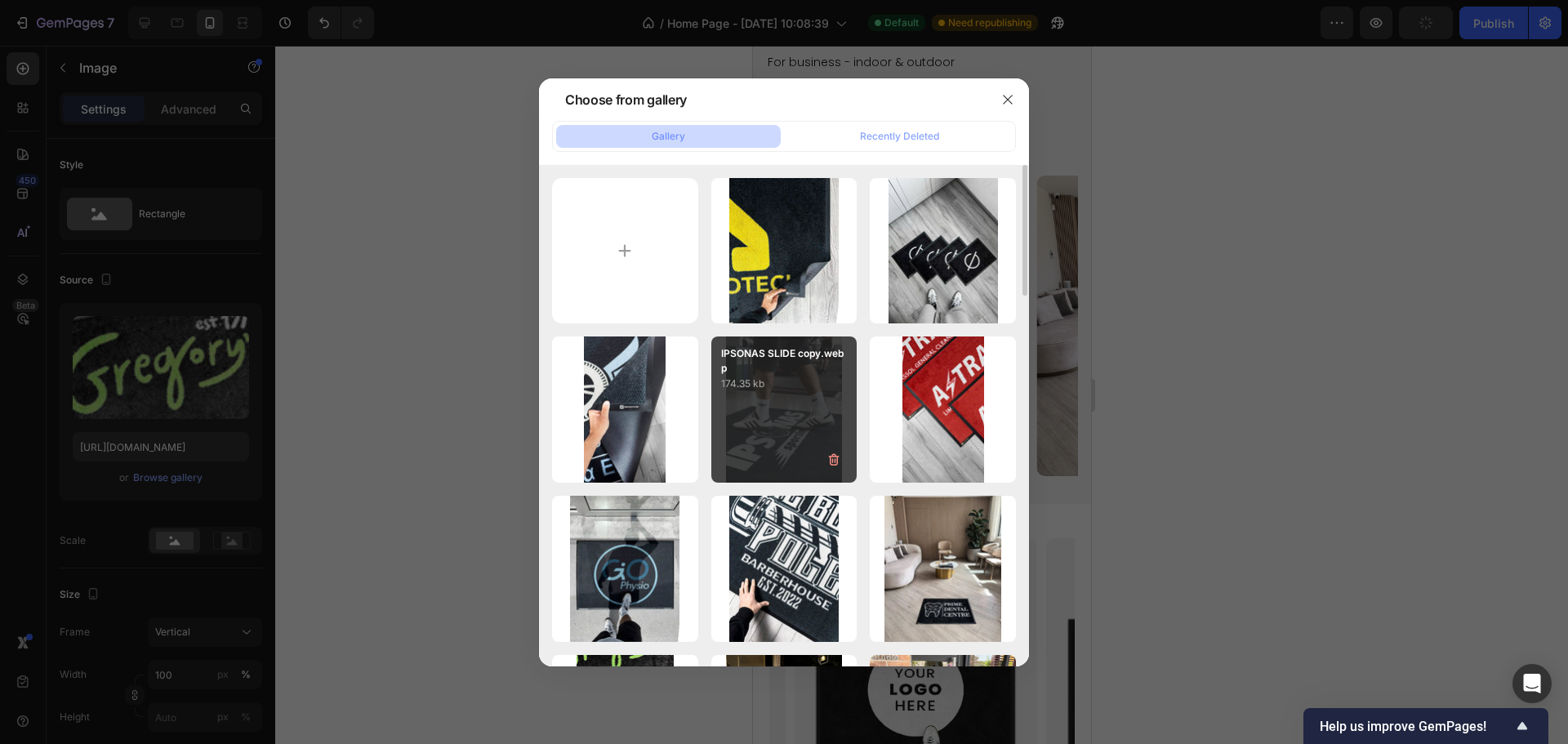
click at [765, 415] on div "IPSONAS SLIDE copy.webp 174.35 kb" at bounding box center [784, 409] width 146 height 146
type input "[URL][DOMAIN_NAME]"
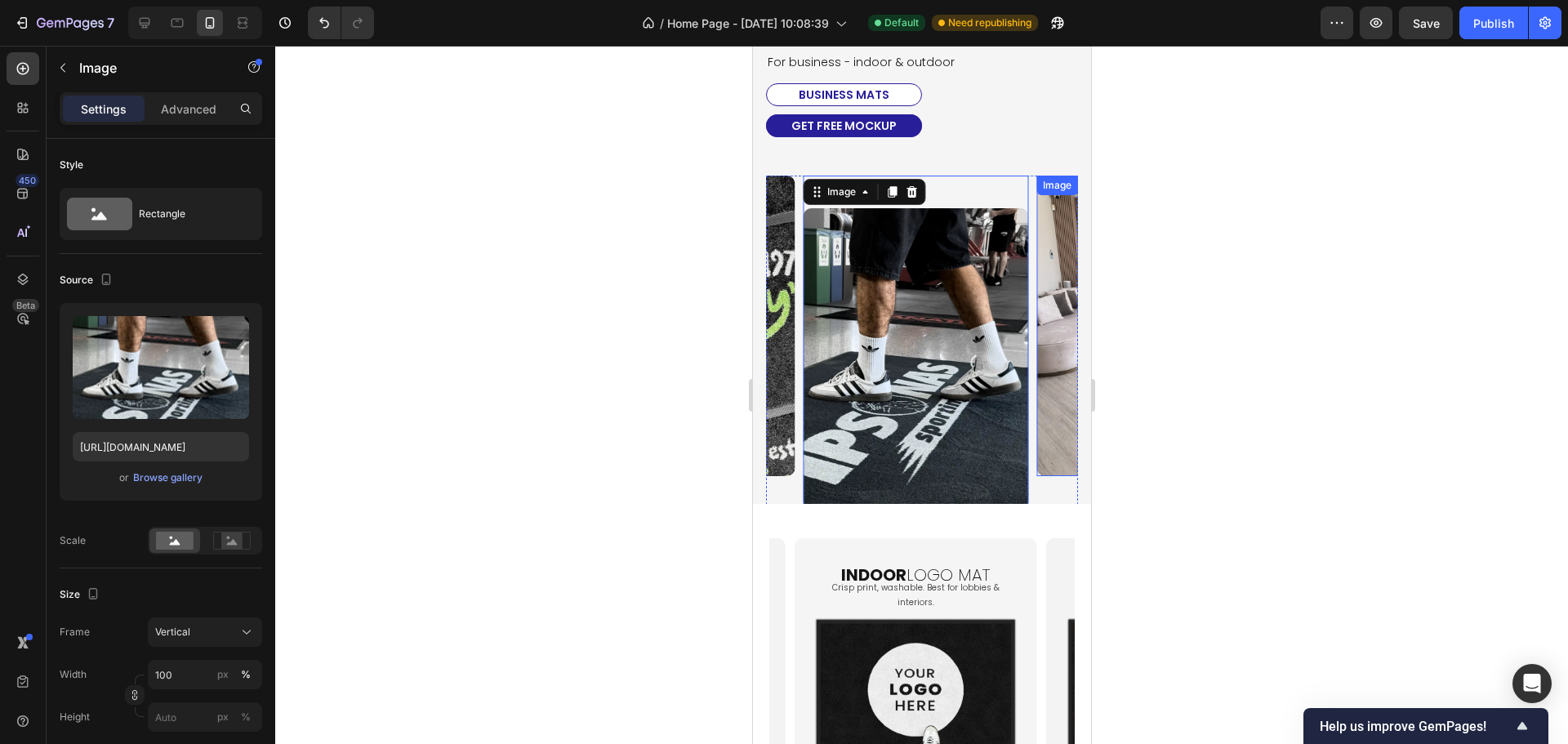
click at [1045, 402] on img at bounding box center [1147, 325] width 225 height 300
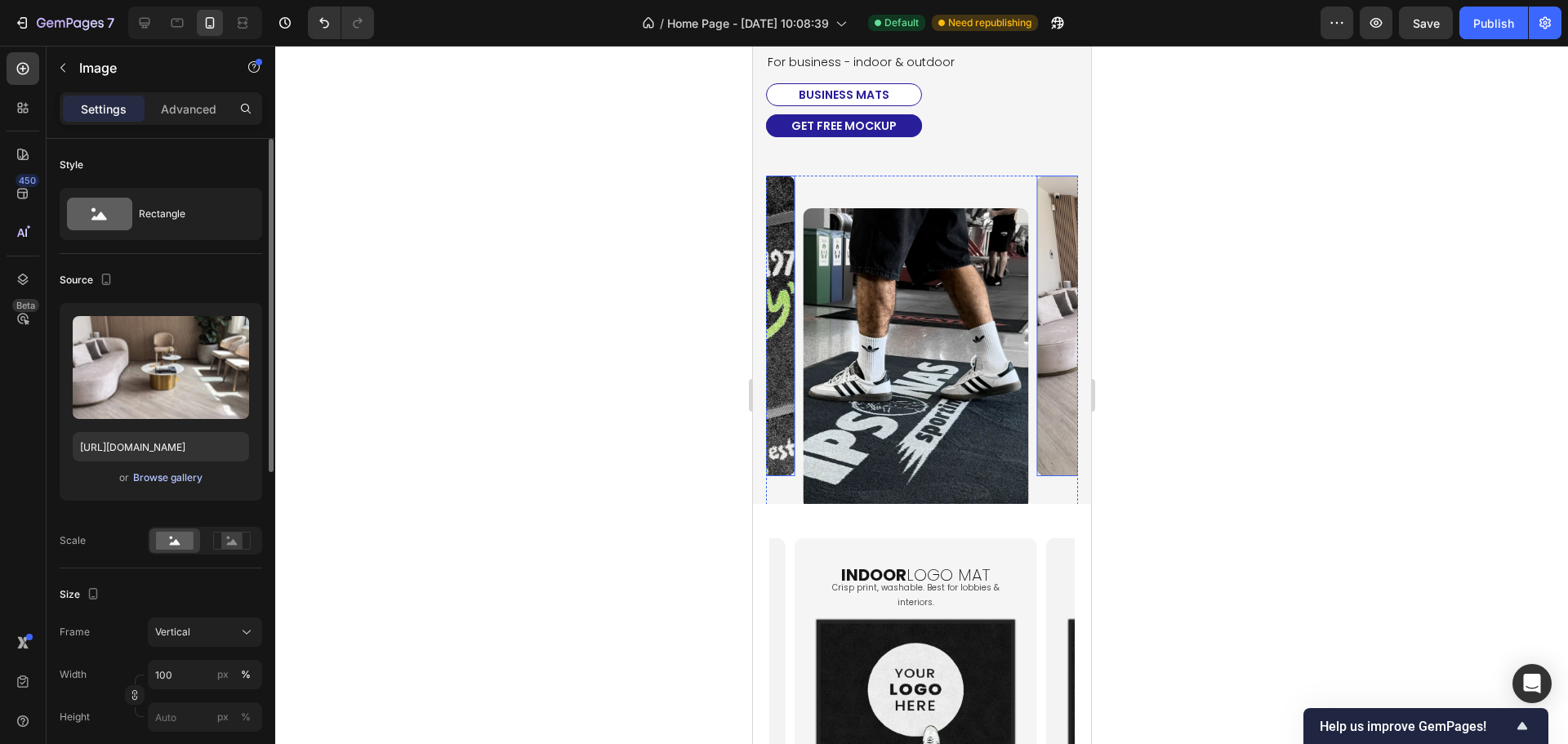
click at [167, 477] on div "Browse gallery" at bounding box center [168, 477] width 70 height 14
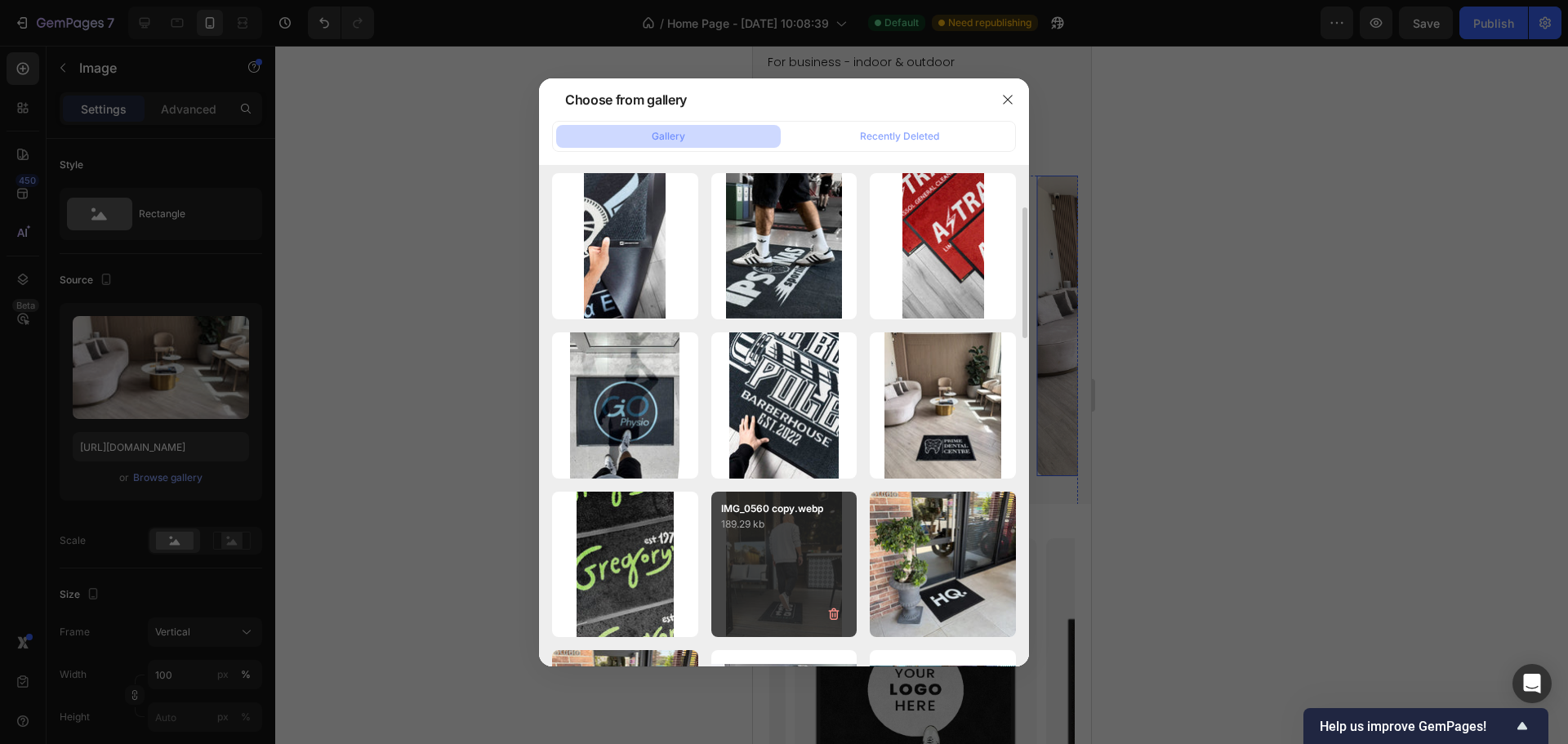
scroll to position [245, 0]
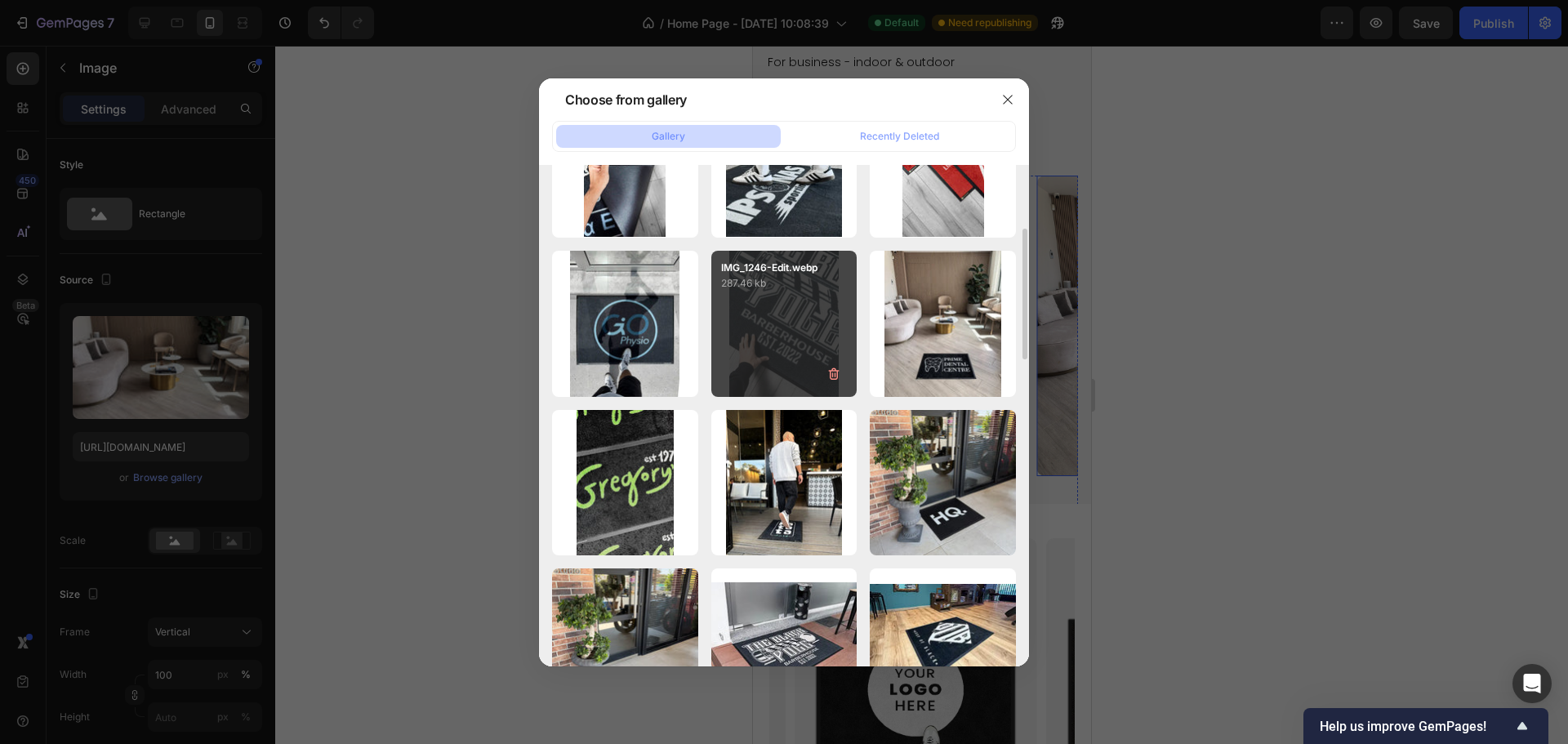
click at [780, 358] on div "IMG_1246-Edit.webp 287.46 kb" at bounding box center [784, 323] width 146 height 146
type input "[URL][DOMAIN_NAME]"
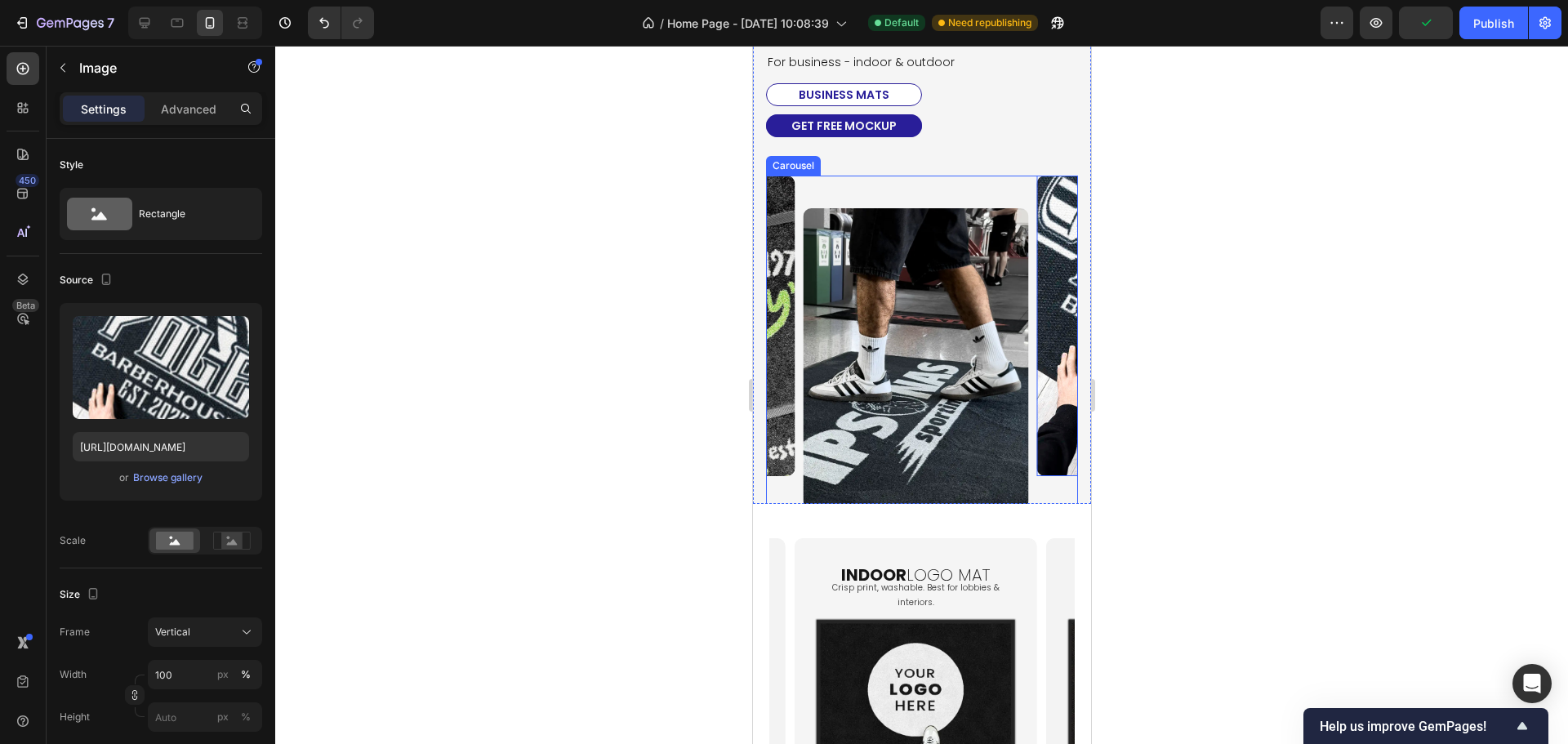
click at [796, 428] on div "Image Image Image Image 0" at bounding box center [920, 341] width 312 height 332
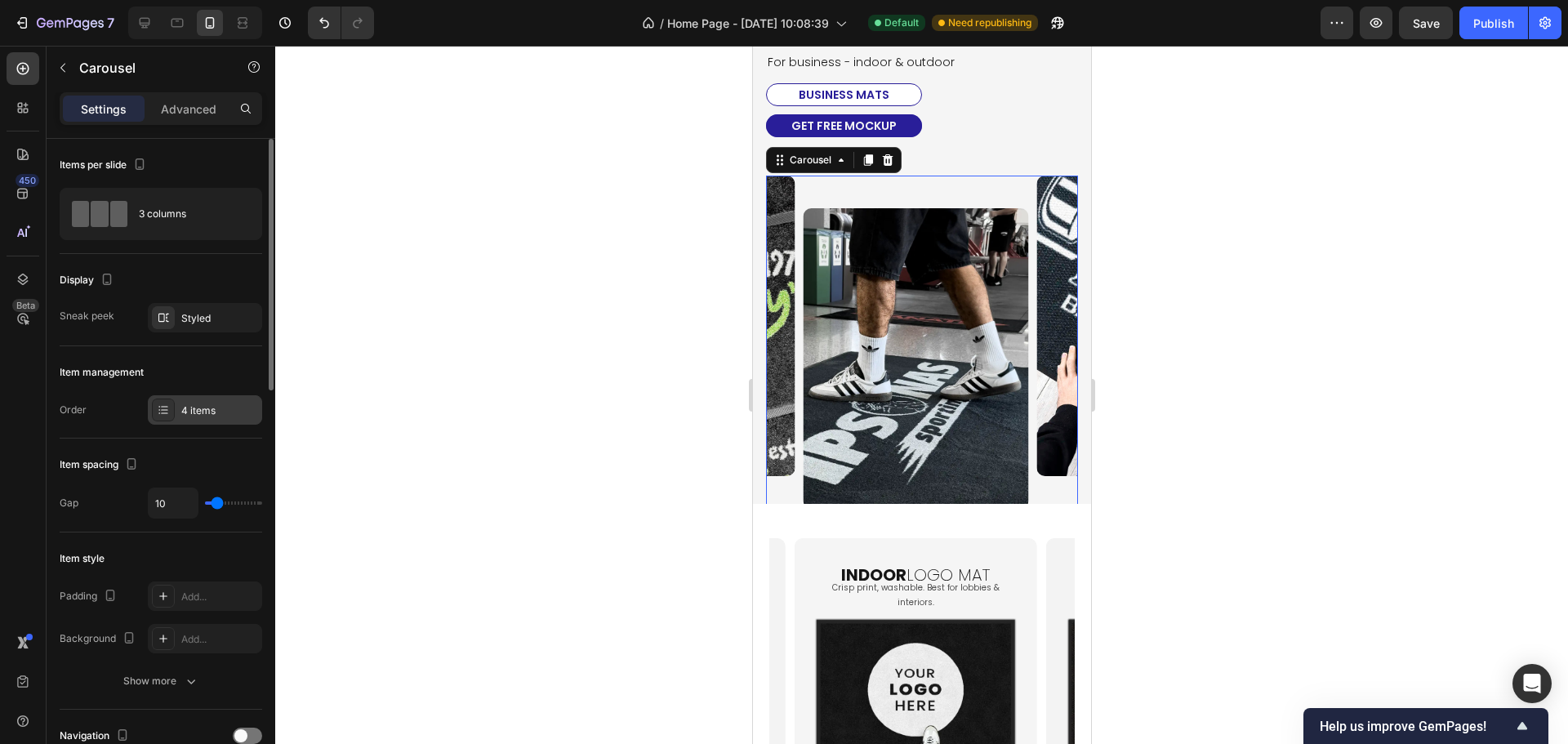
click at [178, 422] on div "4 items" at bounding box center [205, 409] width 114 height 30
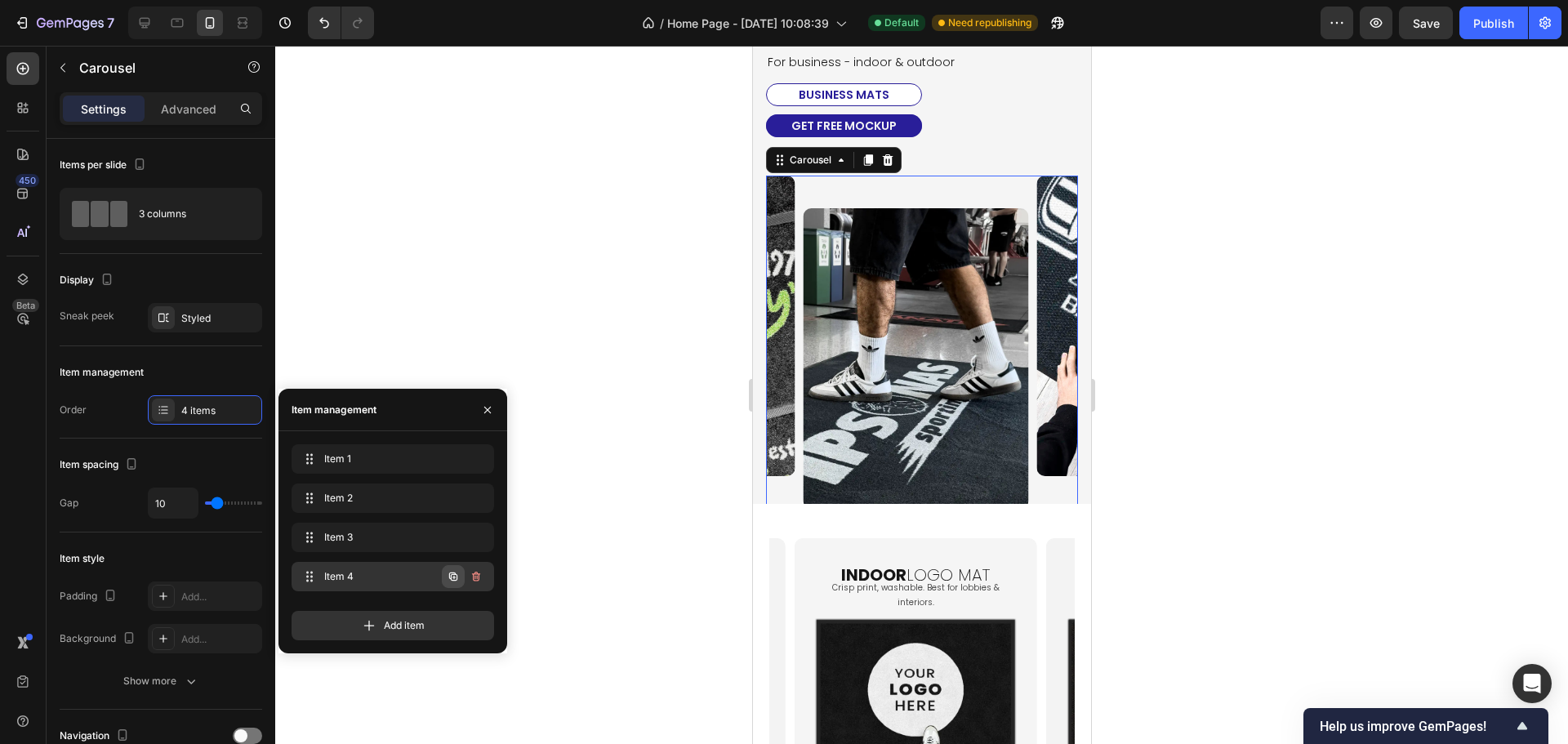
click at [455, 577] on icon "button" at bounding box center [453, 576] width 3 height 3
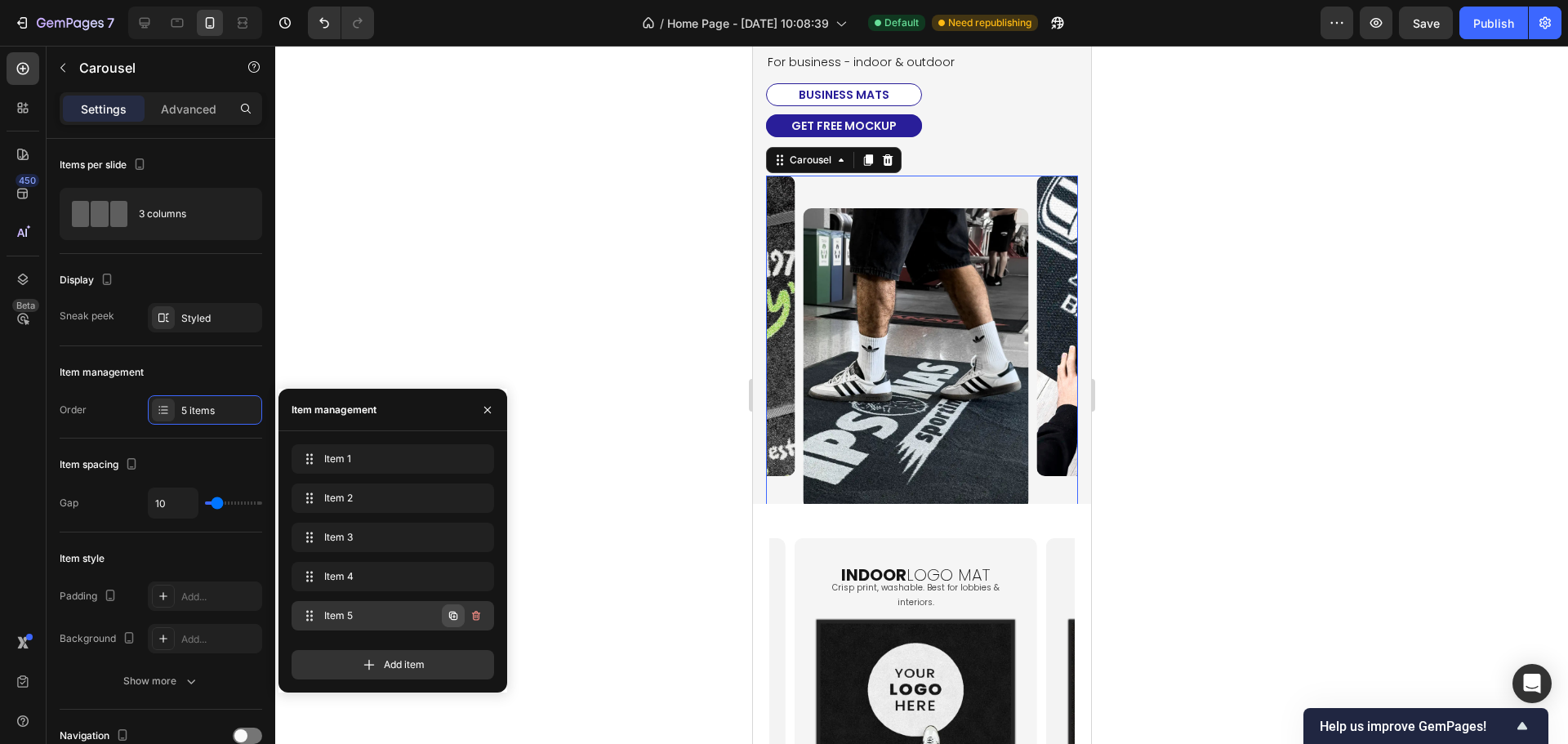
click at [449, 618] on icon "button" at bounding box center [453, 616] width 13 height 13
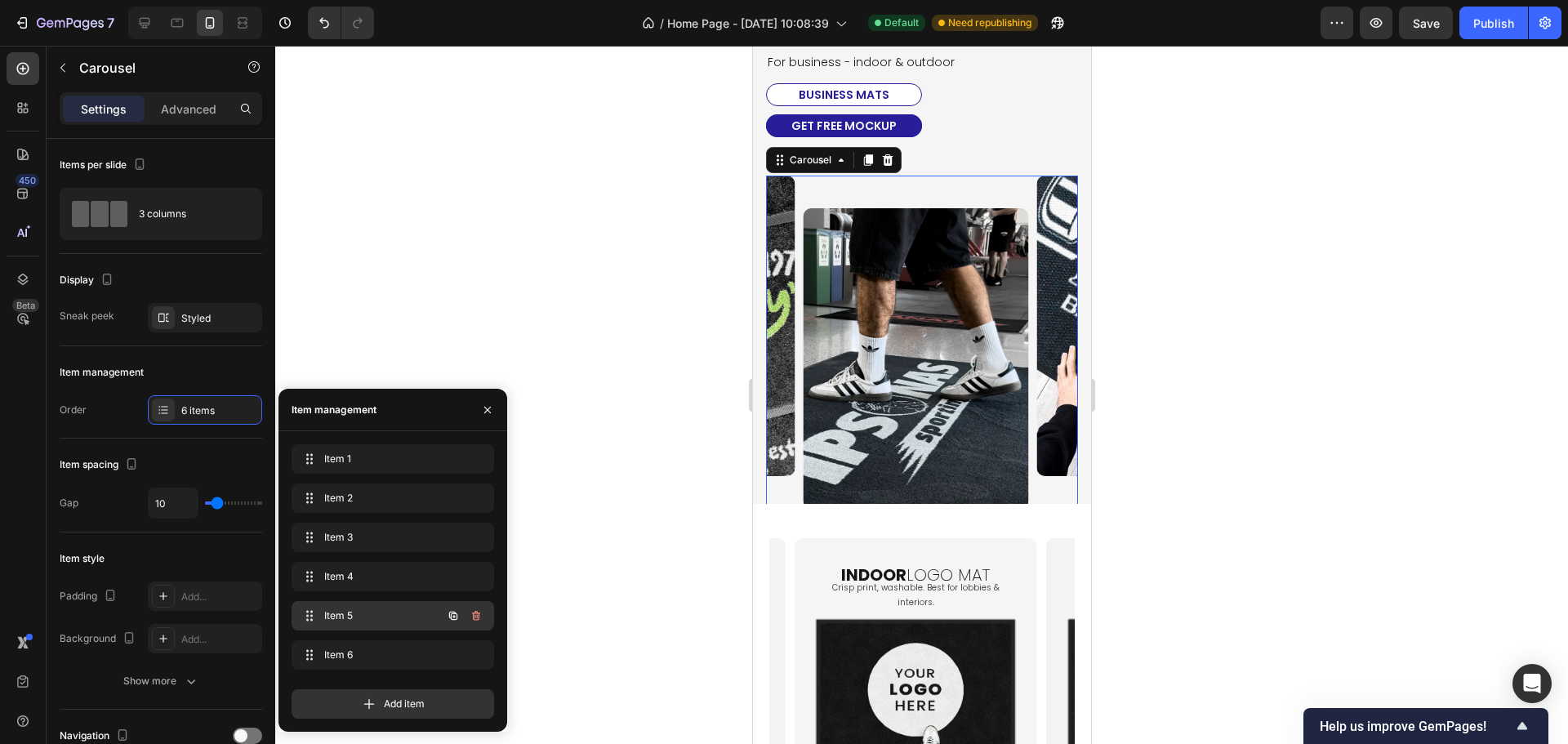
click at [366, 616] on span "Item 5" at bounding box center [370, 615] width 93 height 14
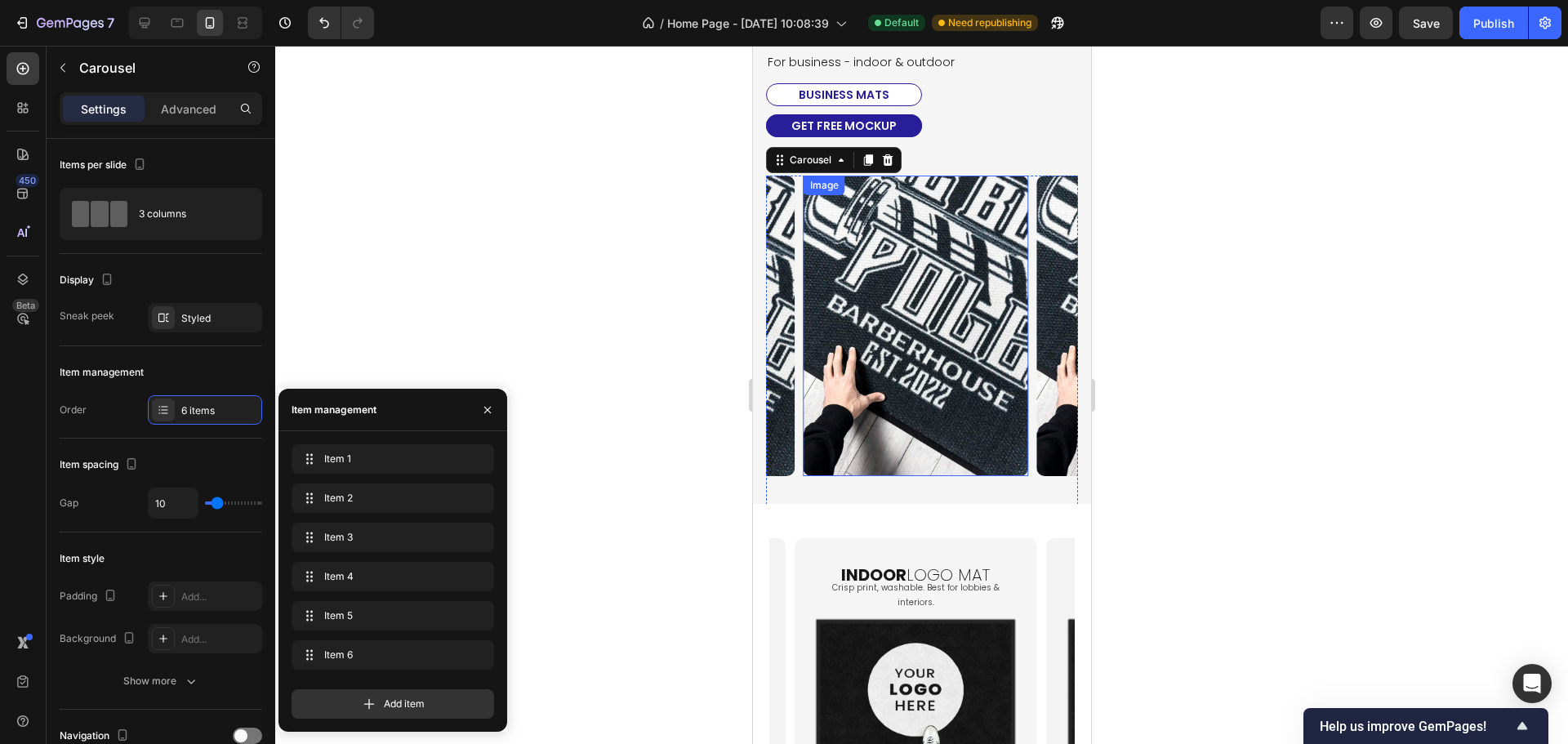
click at [861, 390] on img at bounding box center [915, 325] width 225 height 300
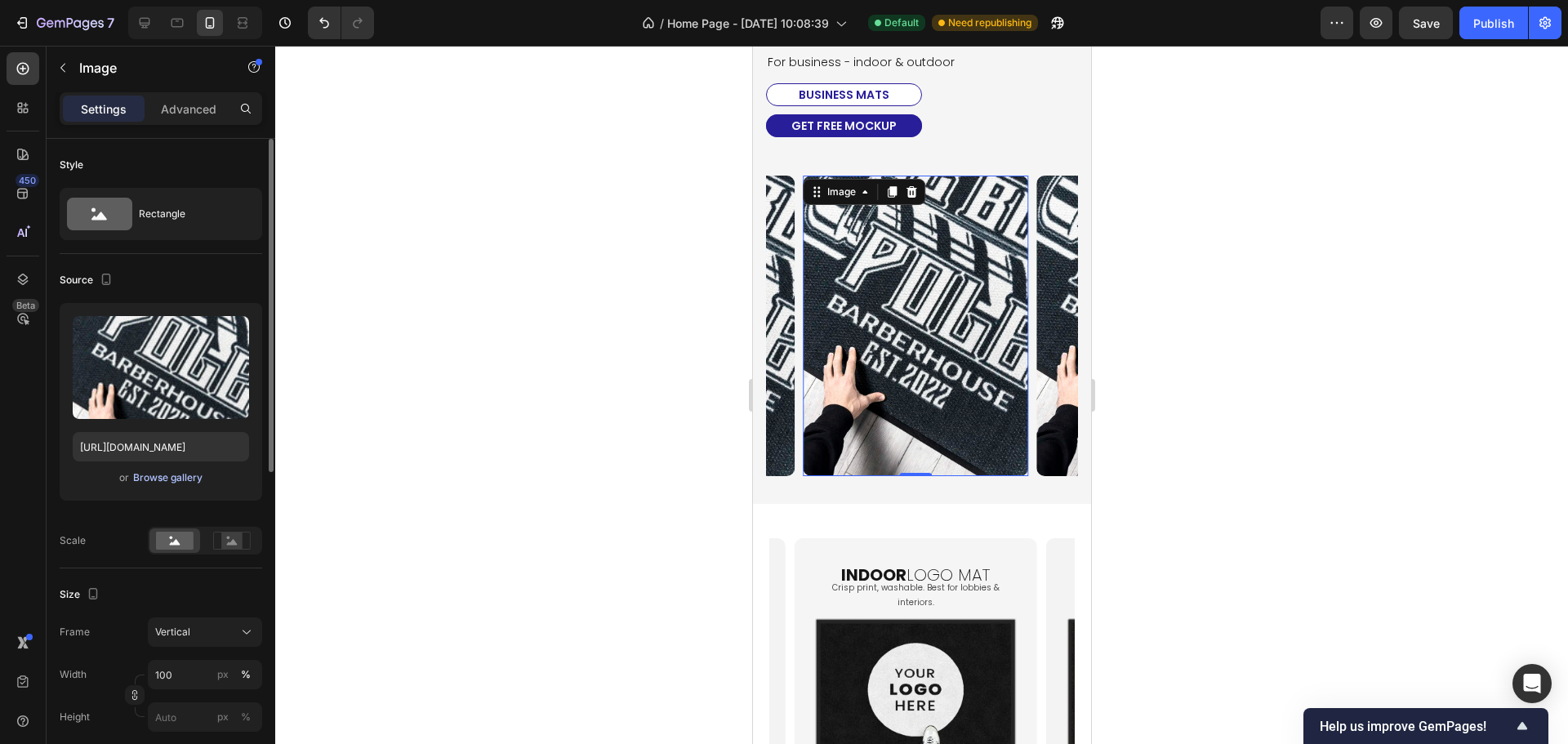
click at [160, 484] on div "Browse gallery" at bounding box center [168, 477] width 70 height 14
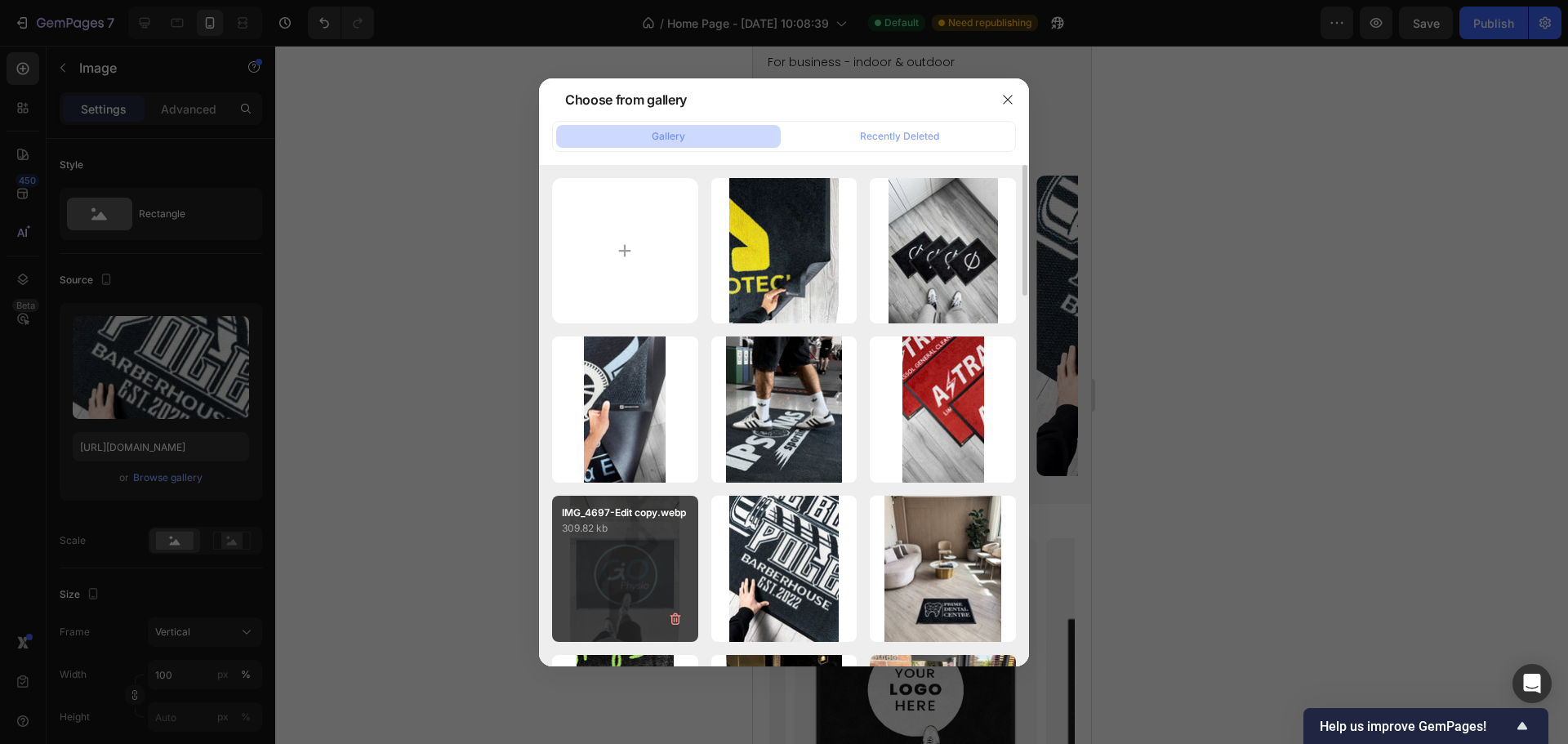
click at [605, 562] on div "IMG_4697-Edit copy.webp 309.82 kb" at bounding box center [625, 568] width 146 height 146
type input "[URL][DOMAIN_NAME]"
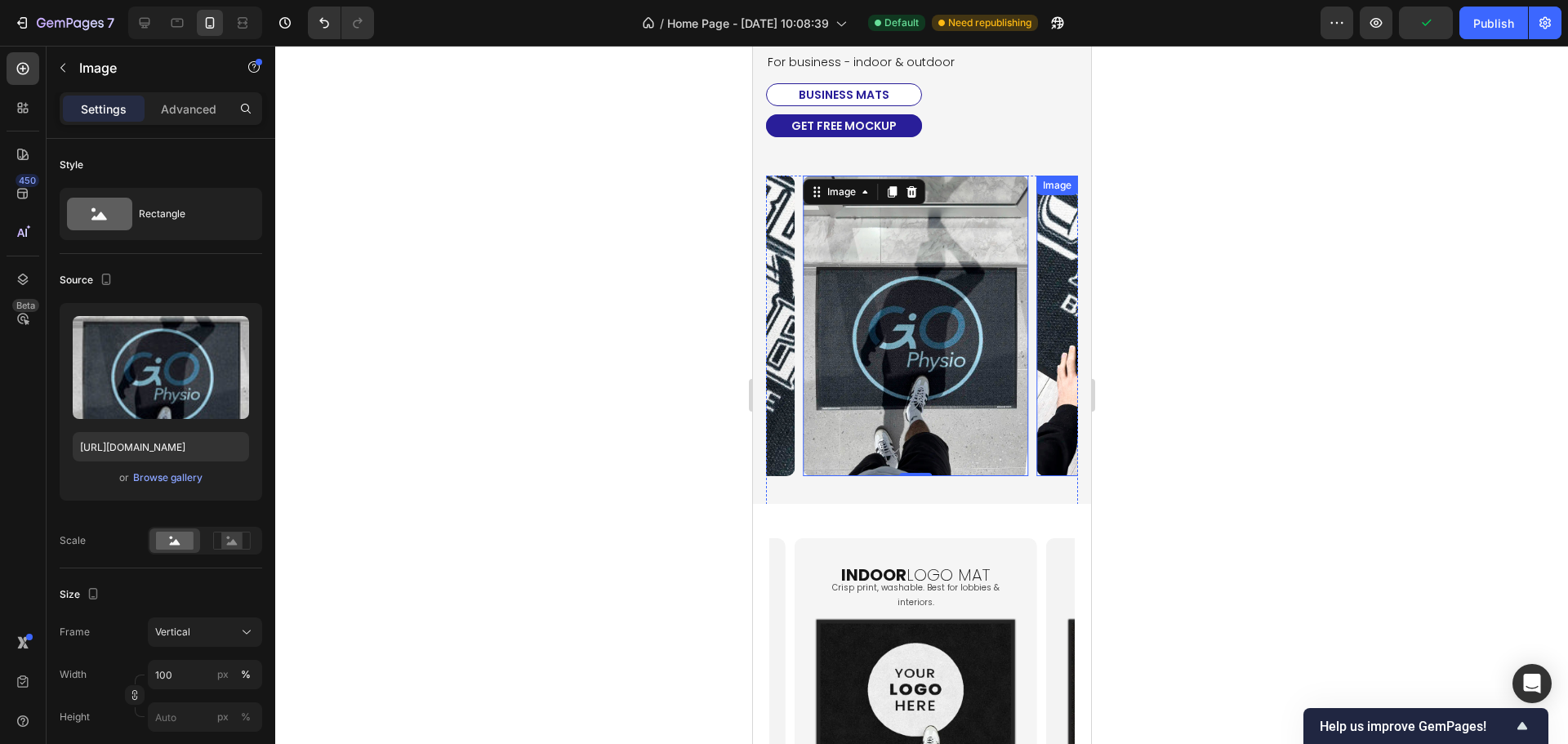
click at [1043, 364] on img at bounding box center [1147, 325] width 225 height 300
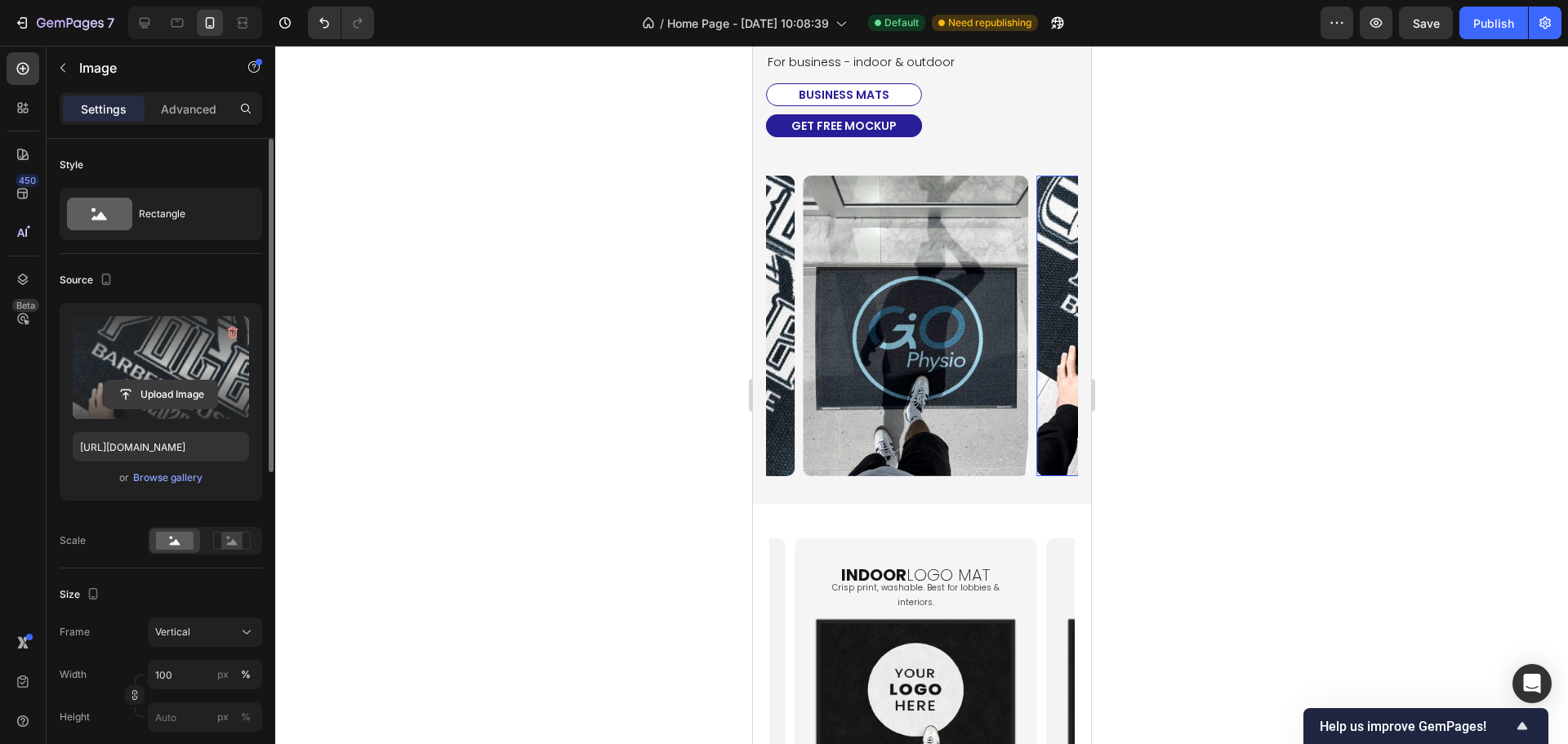
click at [164, 394] on input "file" at bounding box center [161, 394] width 113 height 28
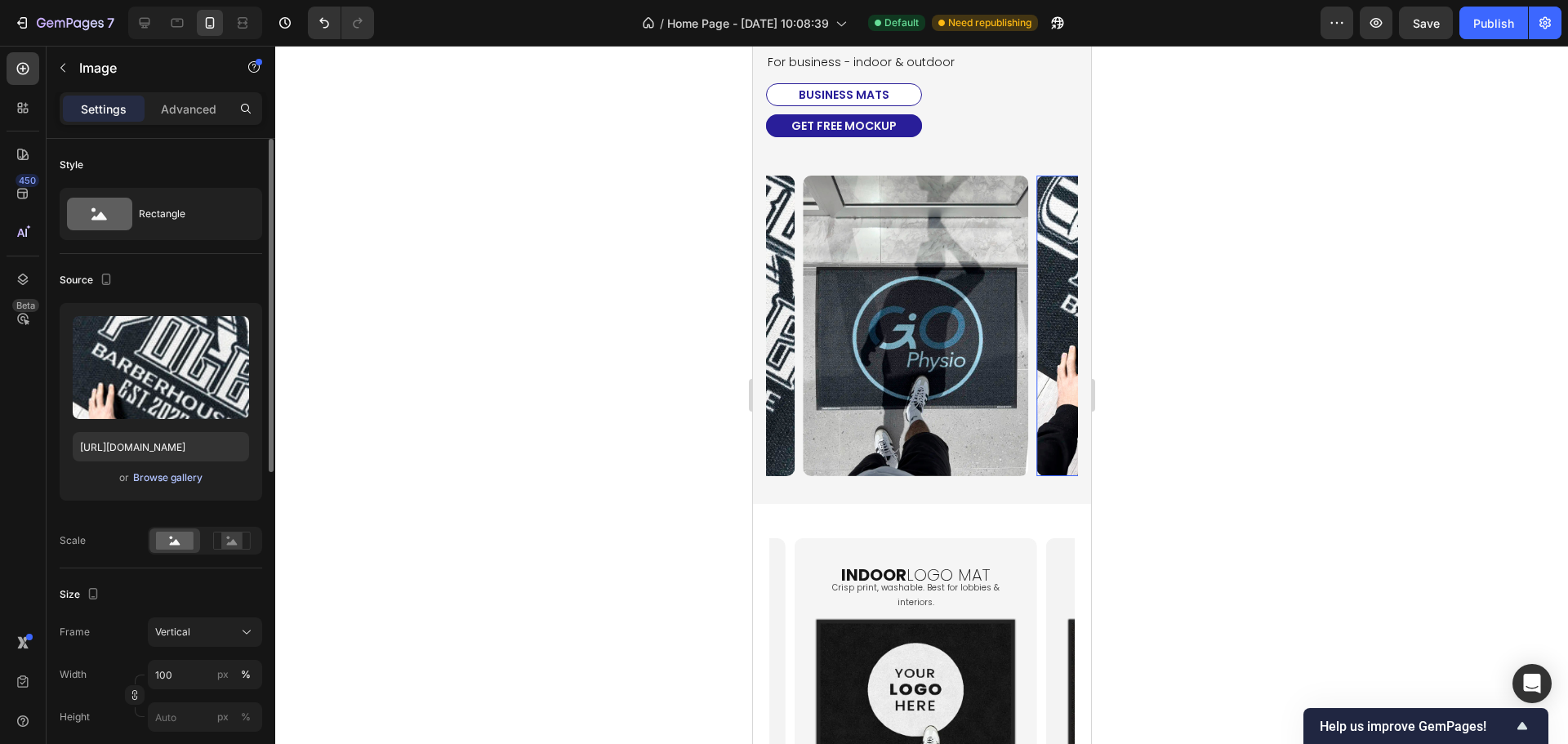
click at [172, 480] on div "Browse gallery" at bounding box center [168, 477] width 70 height 14
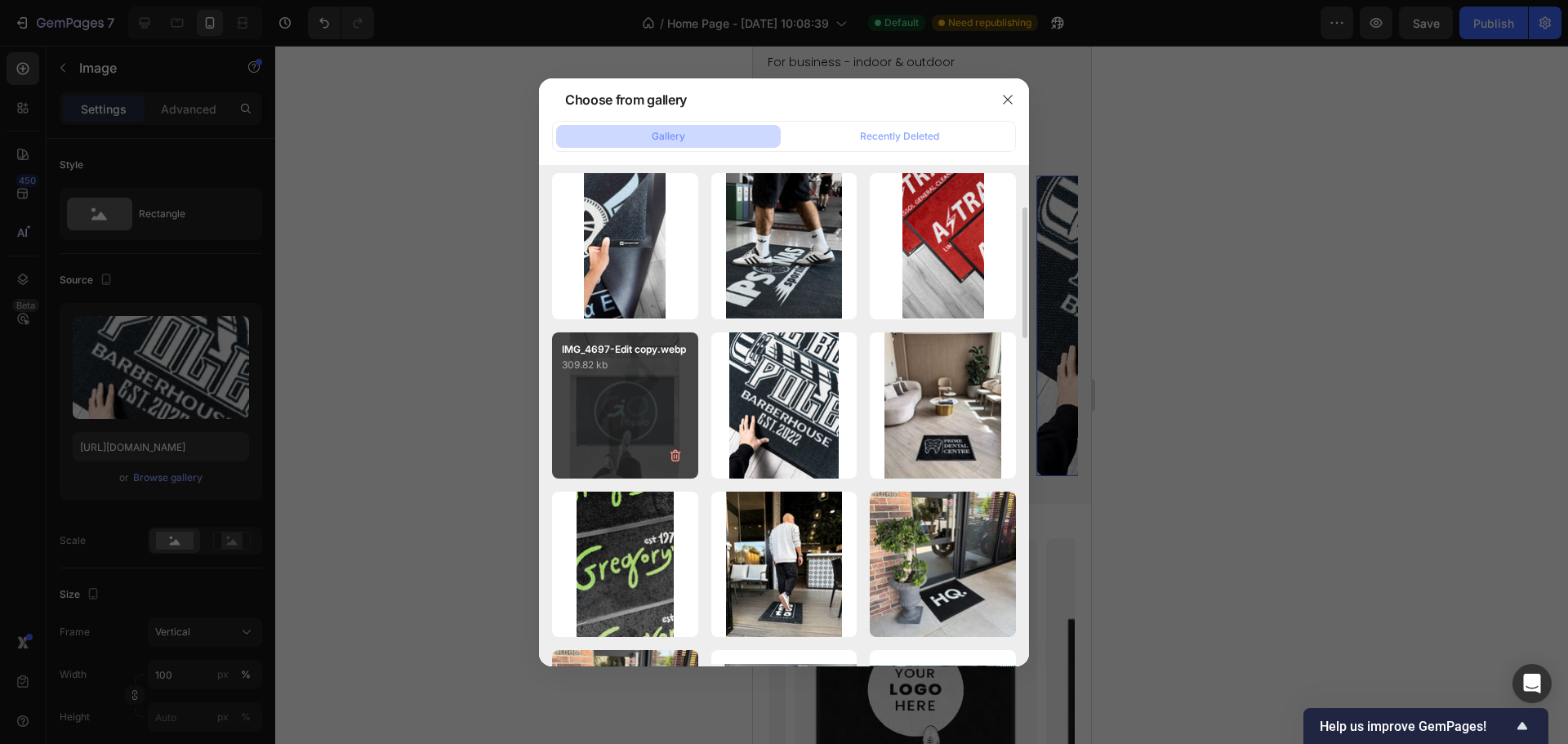
scroll to position [82, 0]
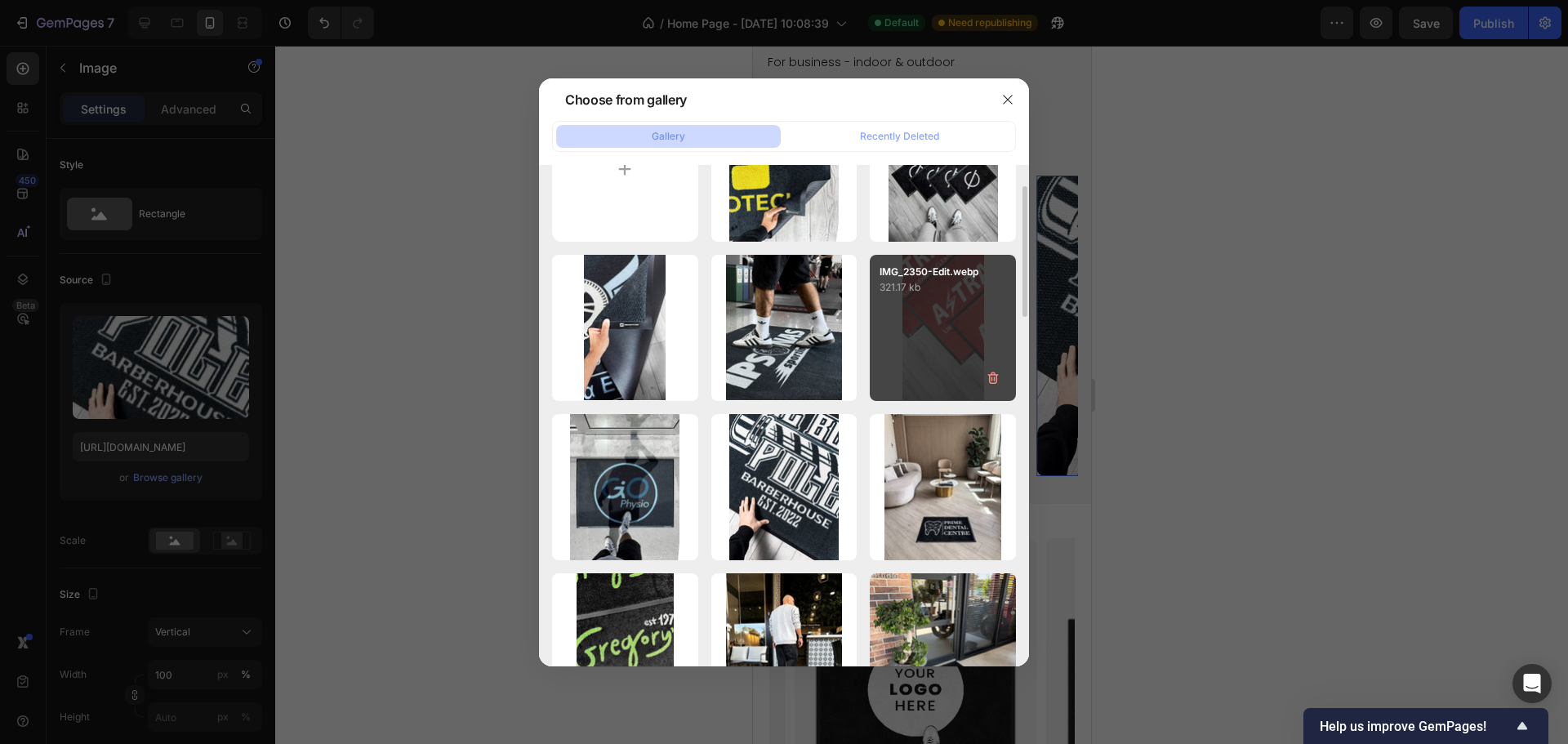
click at [941, 327] on div "IMG_2350-Edit.webp 321.17 kb" at bounding box center [942, 327] width 146 height 146
type input "[URL][DOMAIN_NAME]"
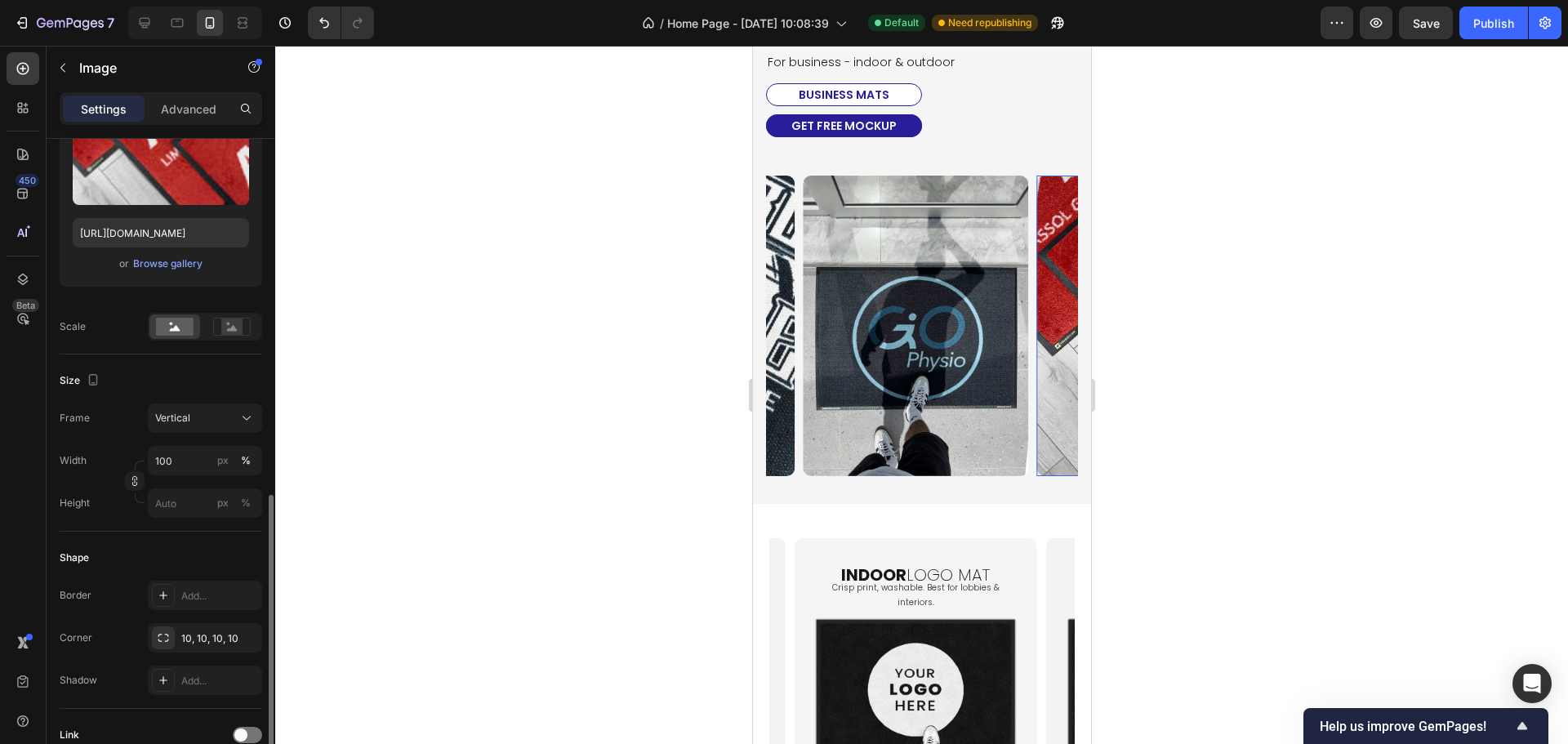
scroll to position [133, 0]
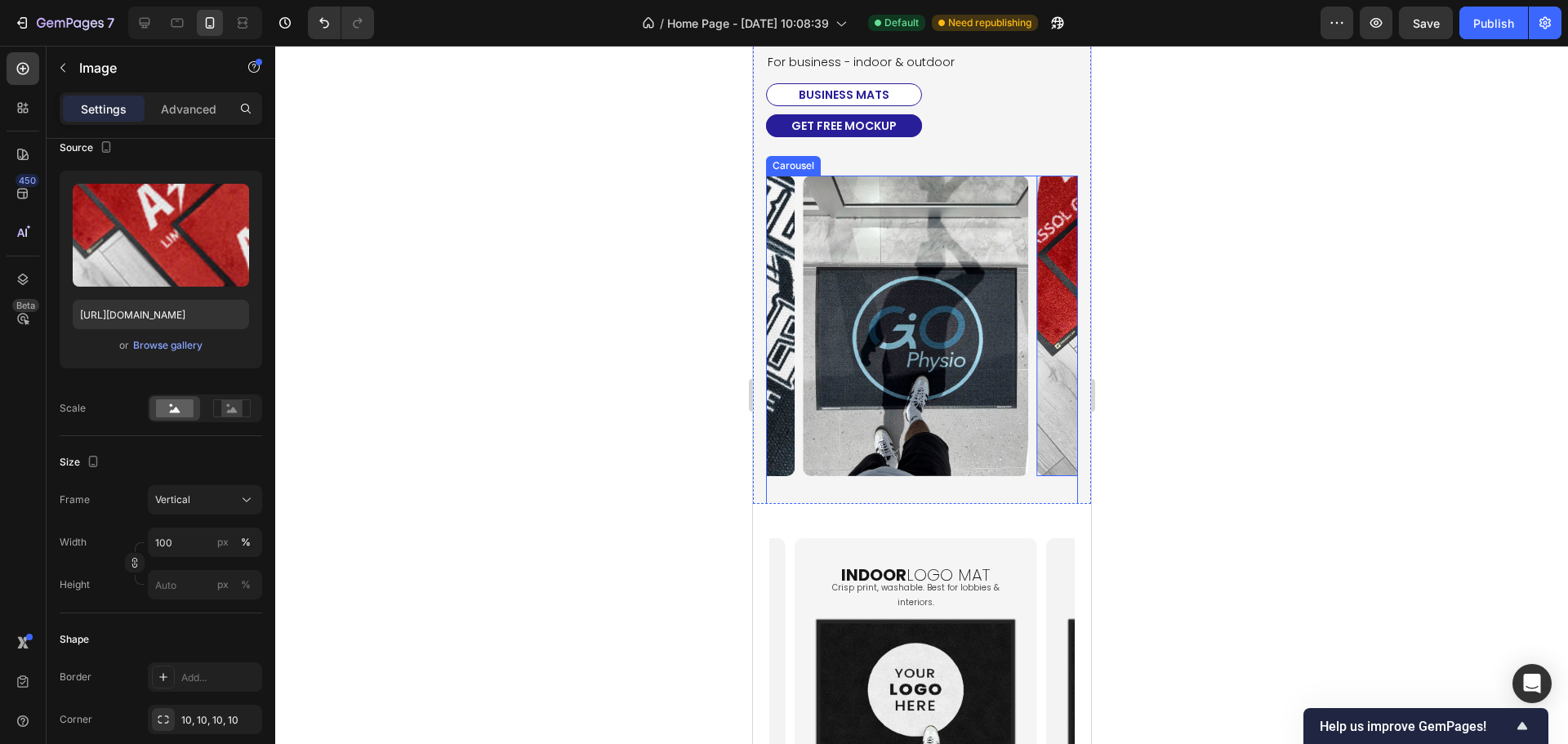
click at [796, 466] on div "Image Image Image Image Image Image 0" at bounding box center [920, 341] width 312 height 332
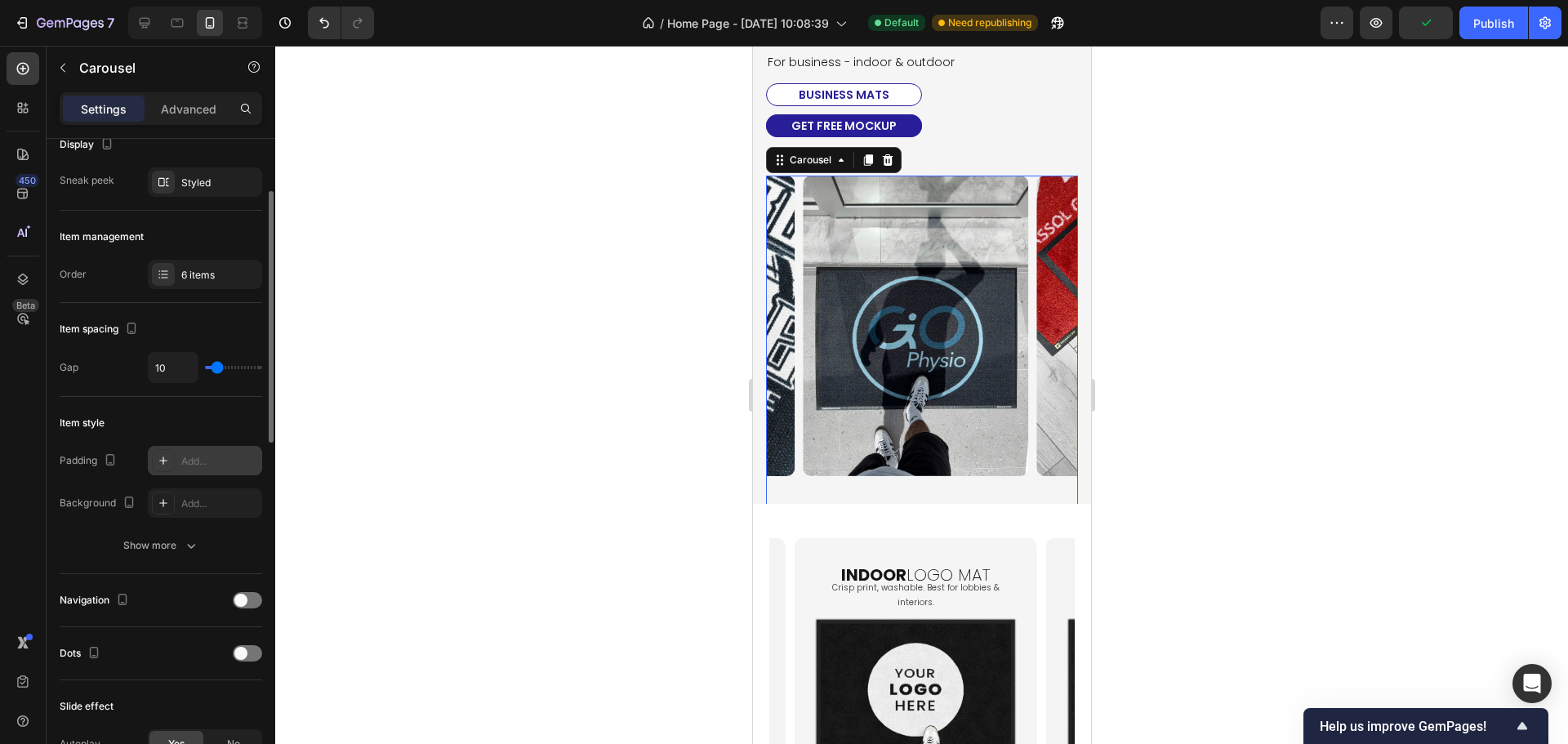
scroll to position [0, 0]
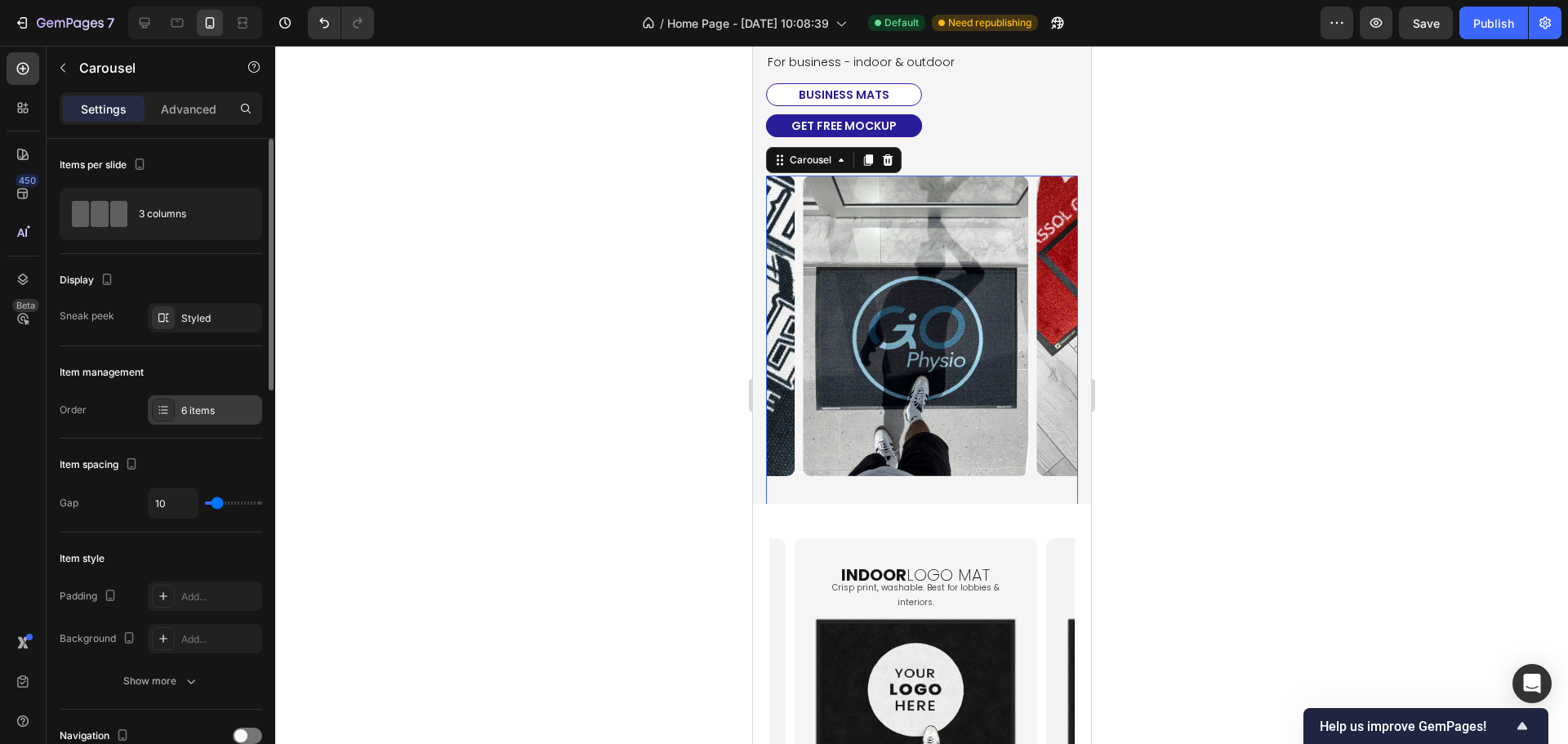
click at [217, 417] on div "6 items" at bounding box center [219, 410] width 76 height 14
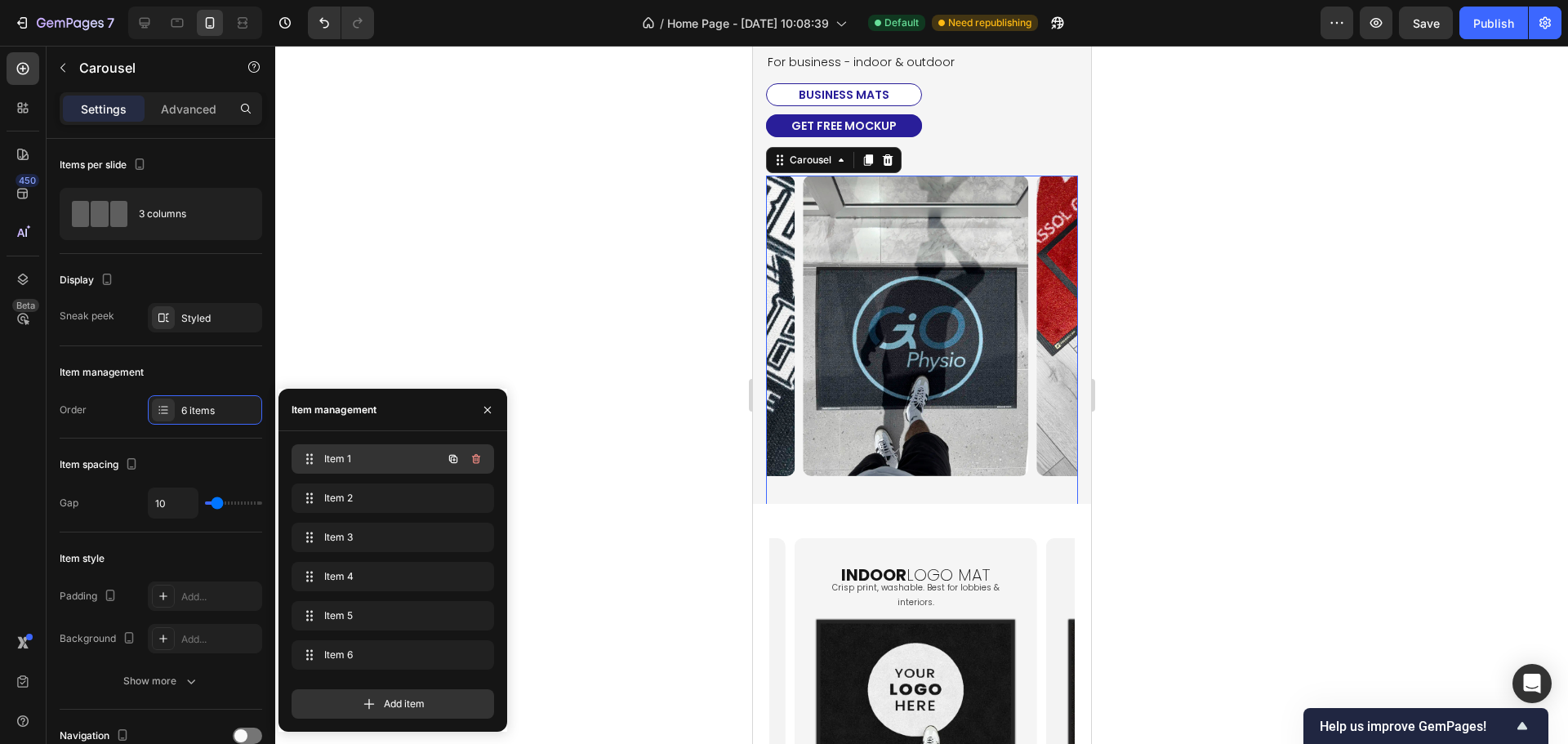
click at [386, 465] on span "Item 1" at bounding box center [370, 458] width 93 height 14
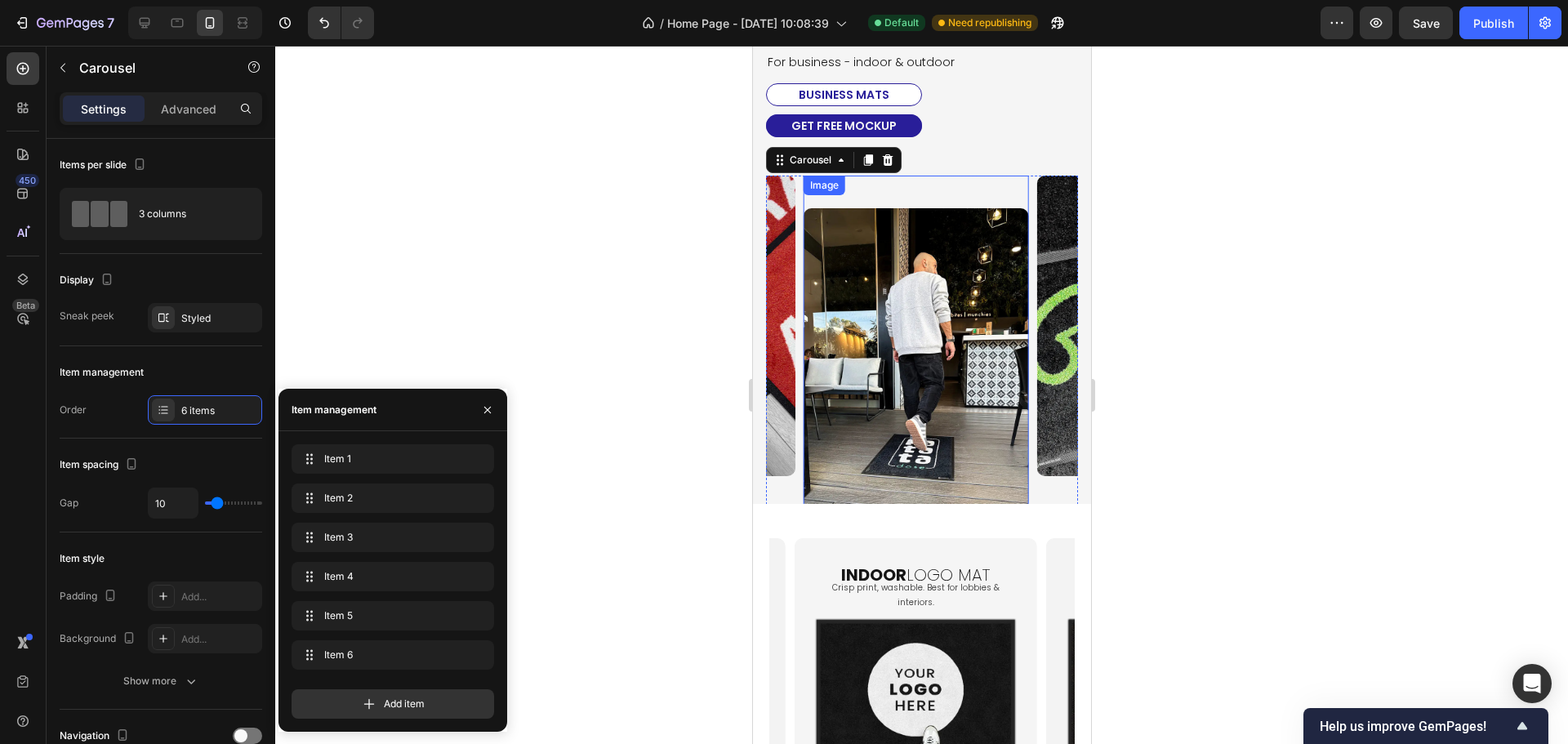
click at [904, 197] on div "Image" at bounding box center [915, 341] width 225 height 332
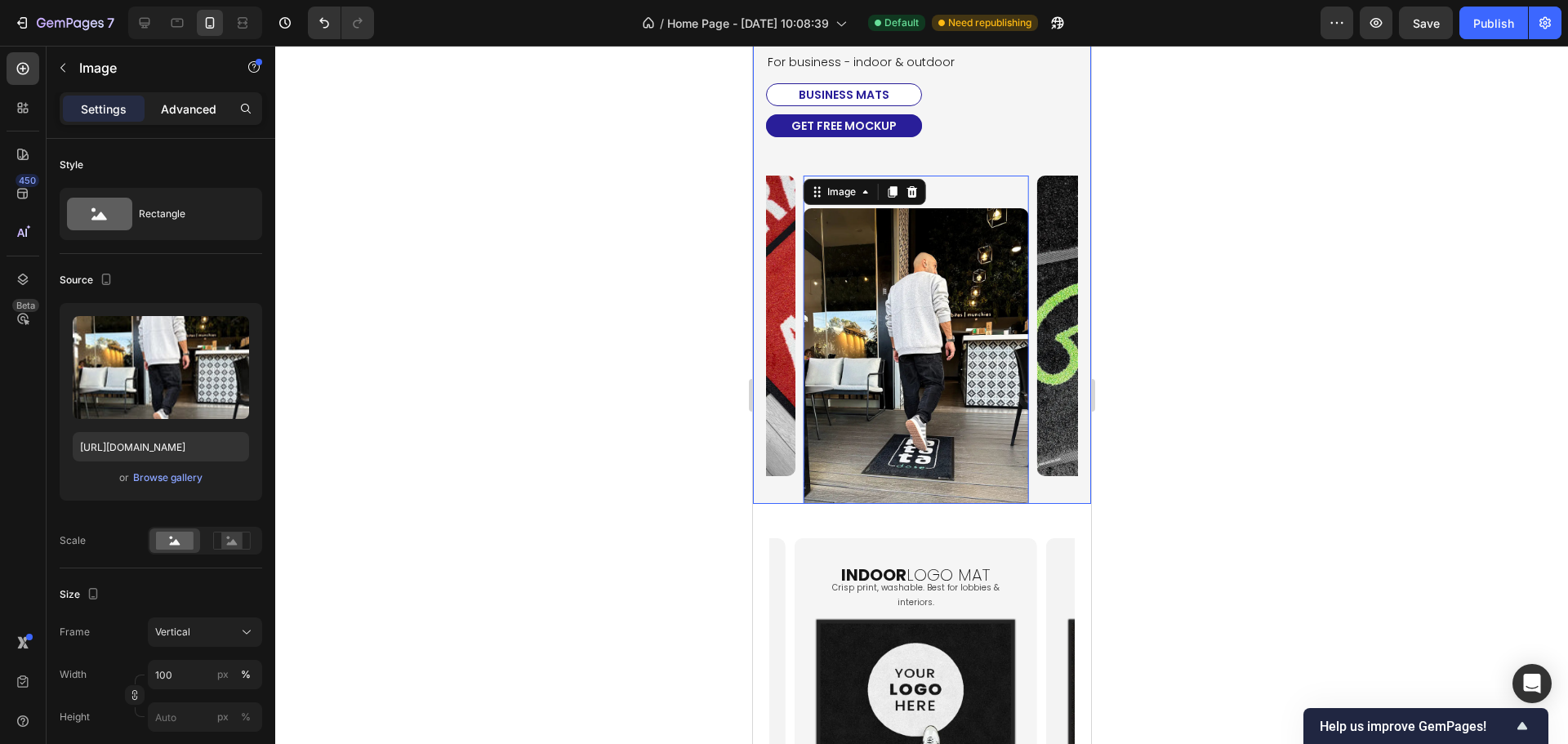
click at [218, 110] on div "Advanced" at bounding box center [189, 108] width 82 height 26
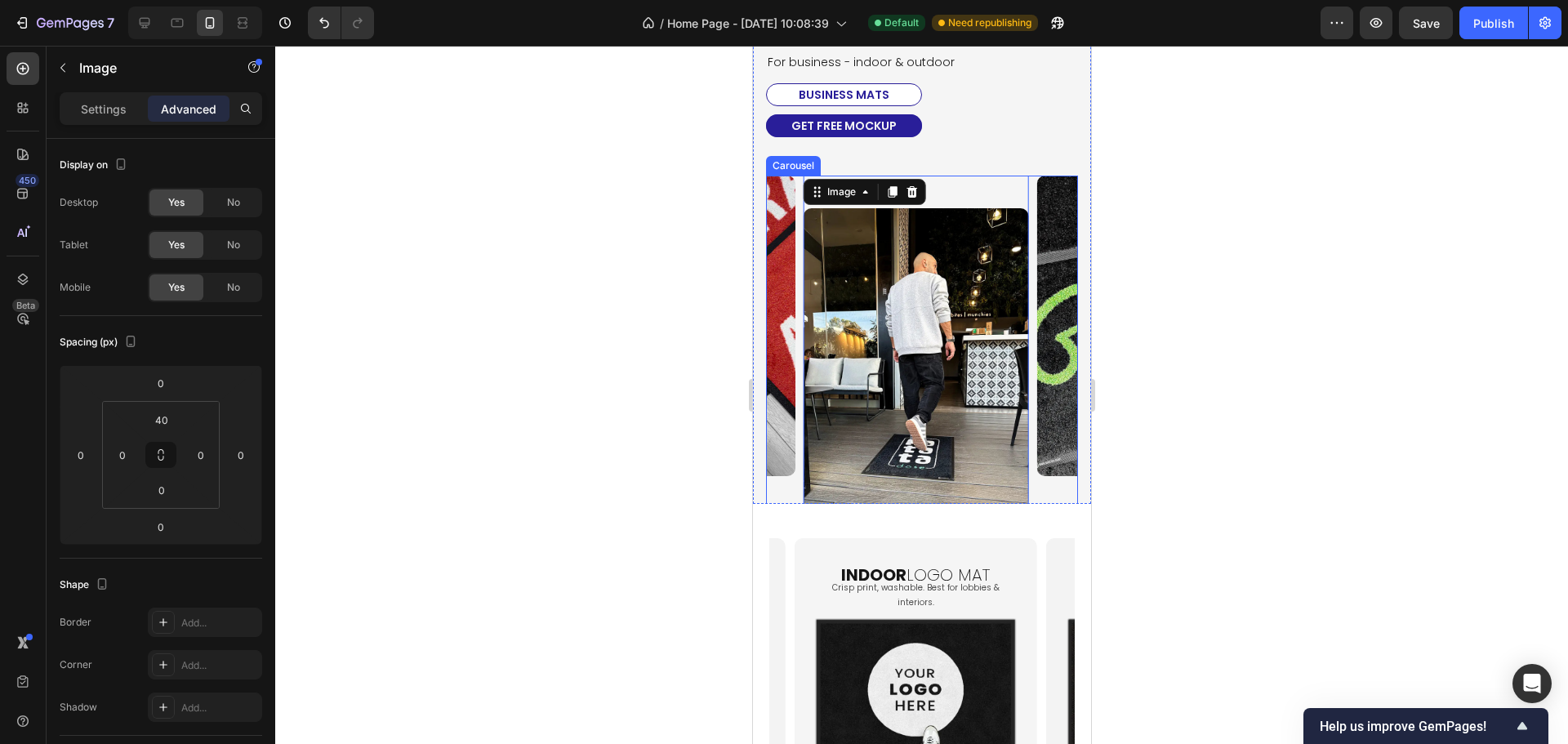
click at [796, 416] on div "Image 0 Image Image Image Image Image" at bounding box center [920, 341] width 312 height 332
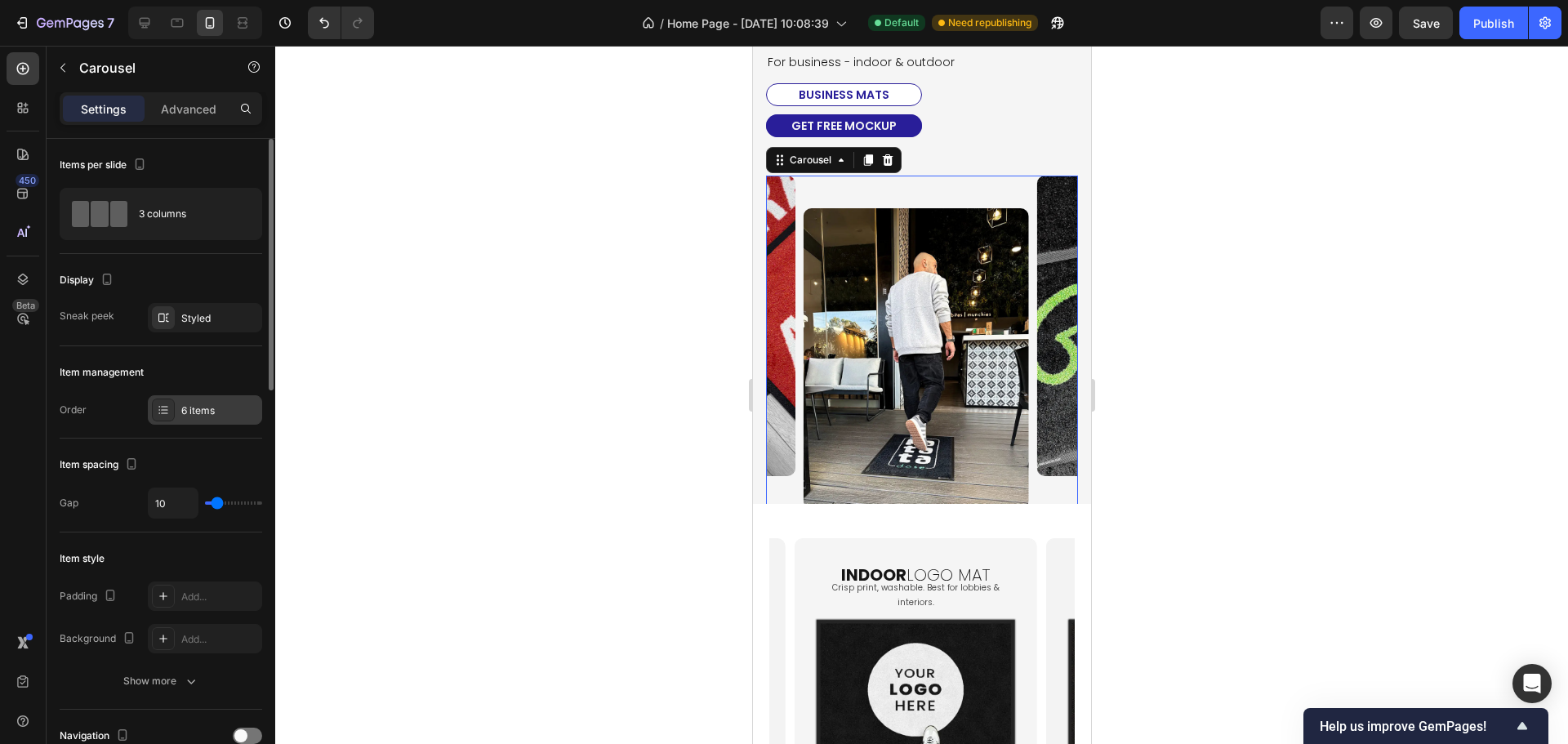
click at [195, 403] on div "6 items" at bounding box center [219, 410] width 76 height 14
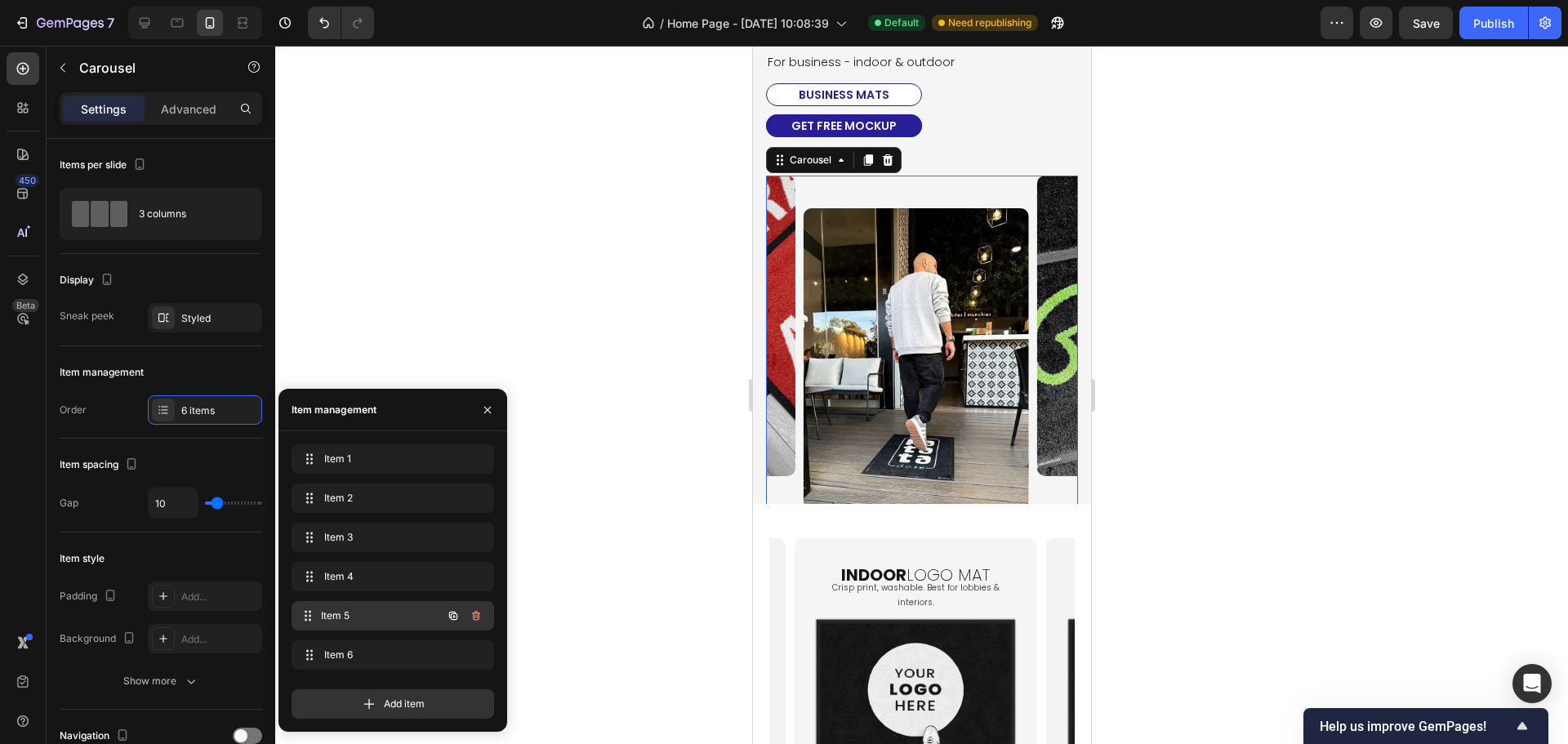
click at [379, 617] on span "Item 5" at bounding box center [381, 615] width 121 height 14
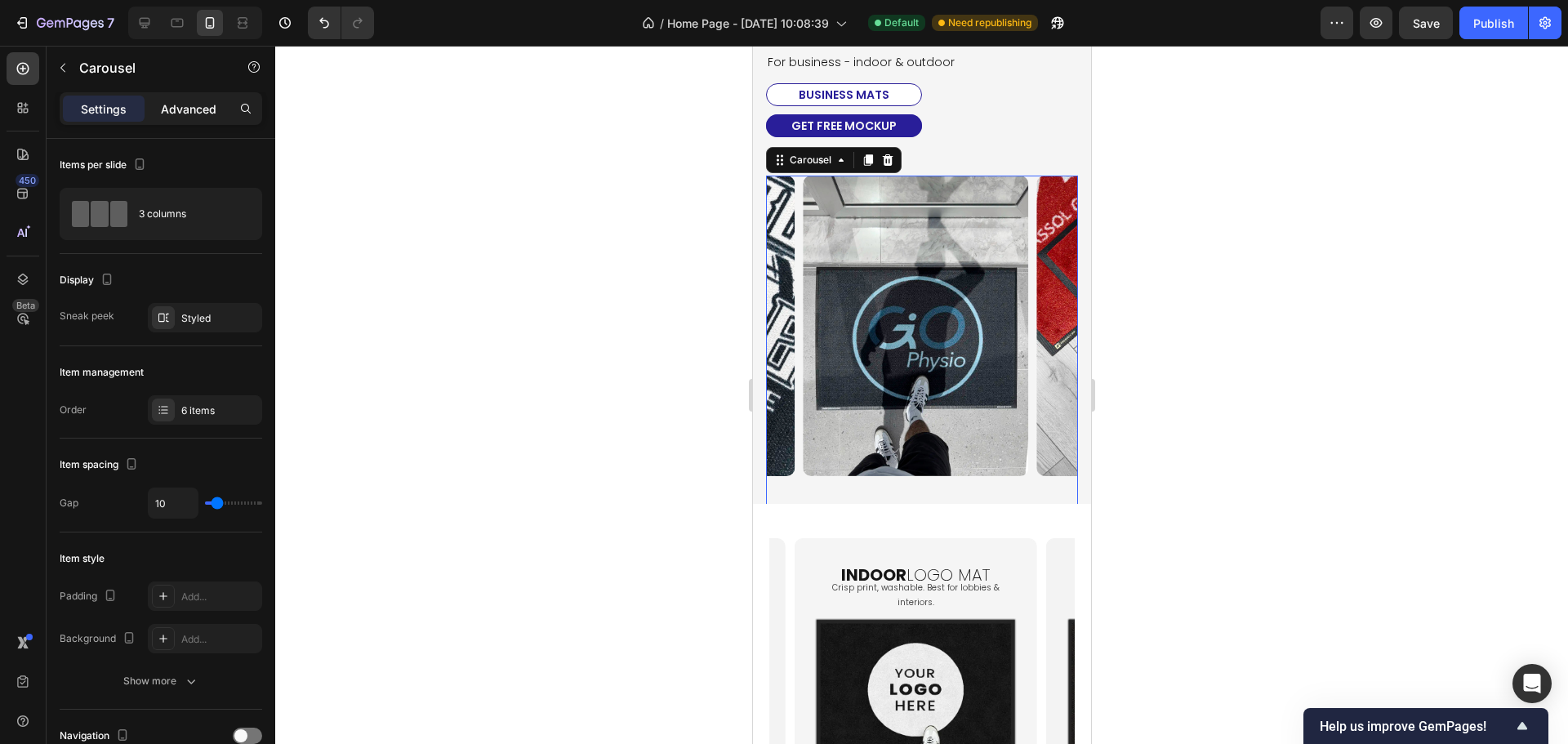
click at [196, 116] on p "Advanced" at bounding box center [189, 109] width 55 height 17
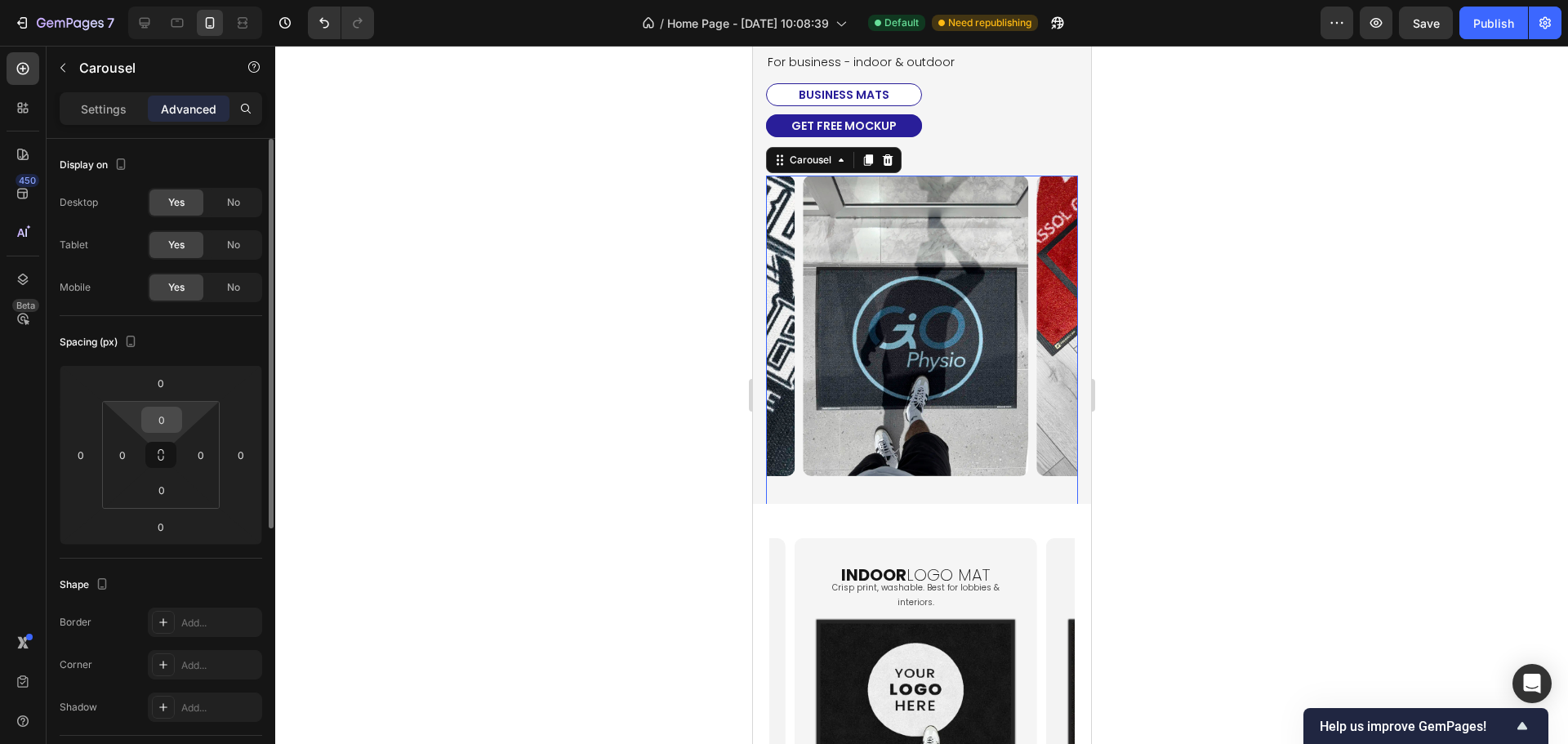
click at [158, 421] on input "0" at bounding box center [161, 420] width 32 height 25
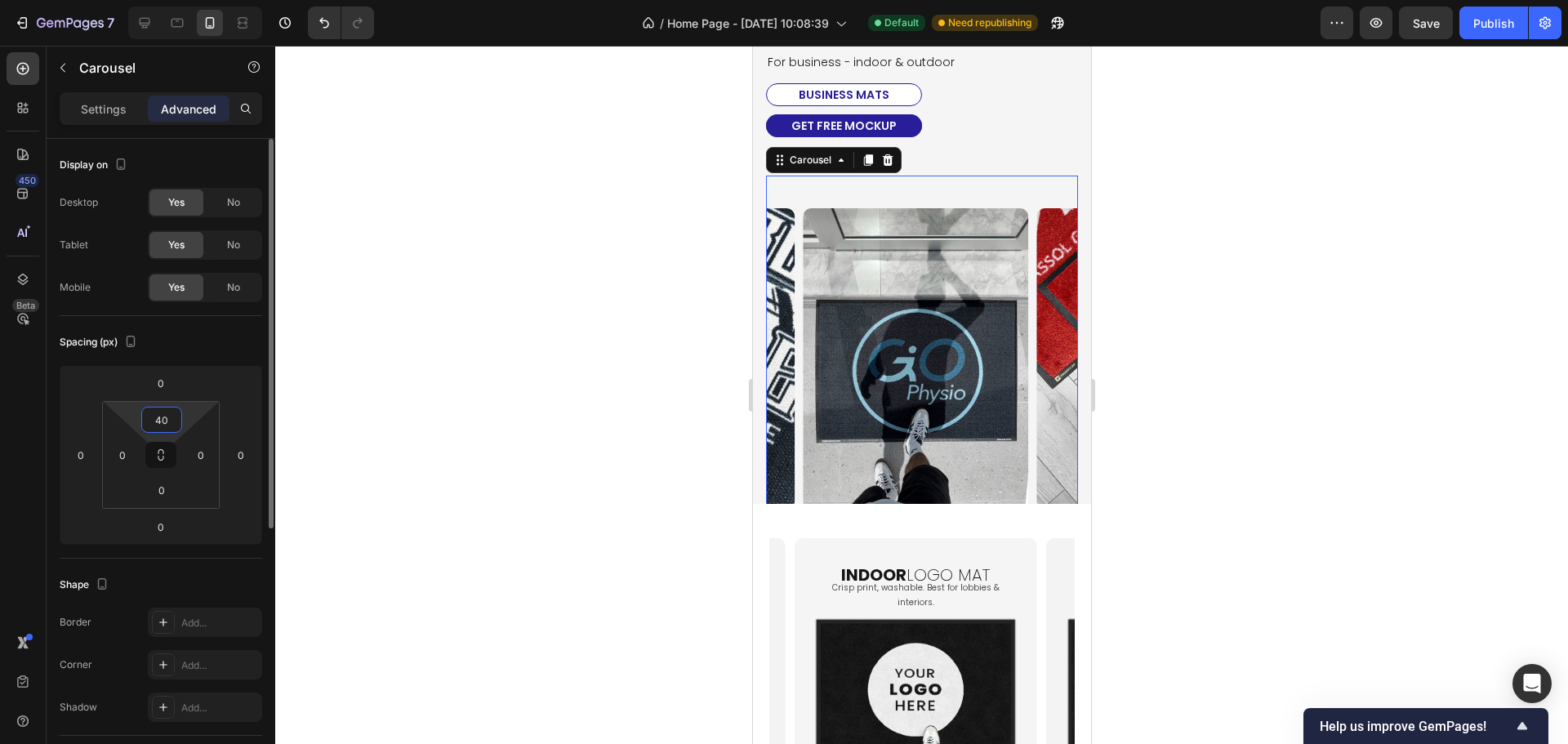
type input "40"
click at [220, 353] on div "Spacing (px)" at bounding box center [160, 341] width 202 height 26
click at [168, 418] on input "40" at bounding box center [161, 420] width 32 height 25
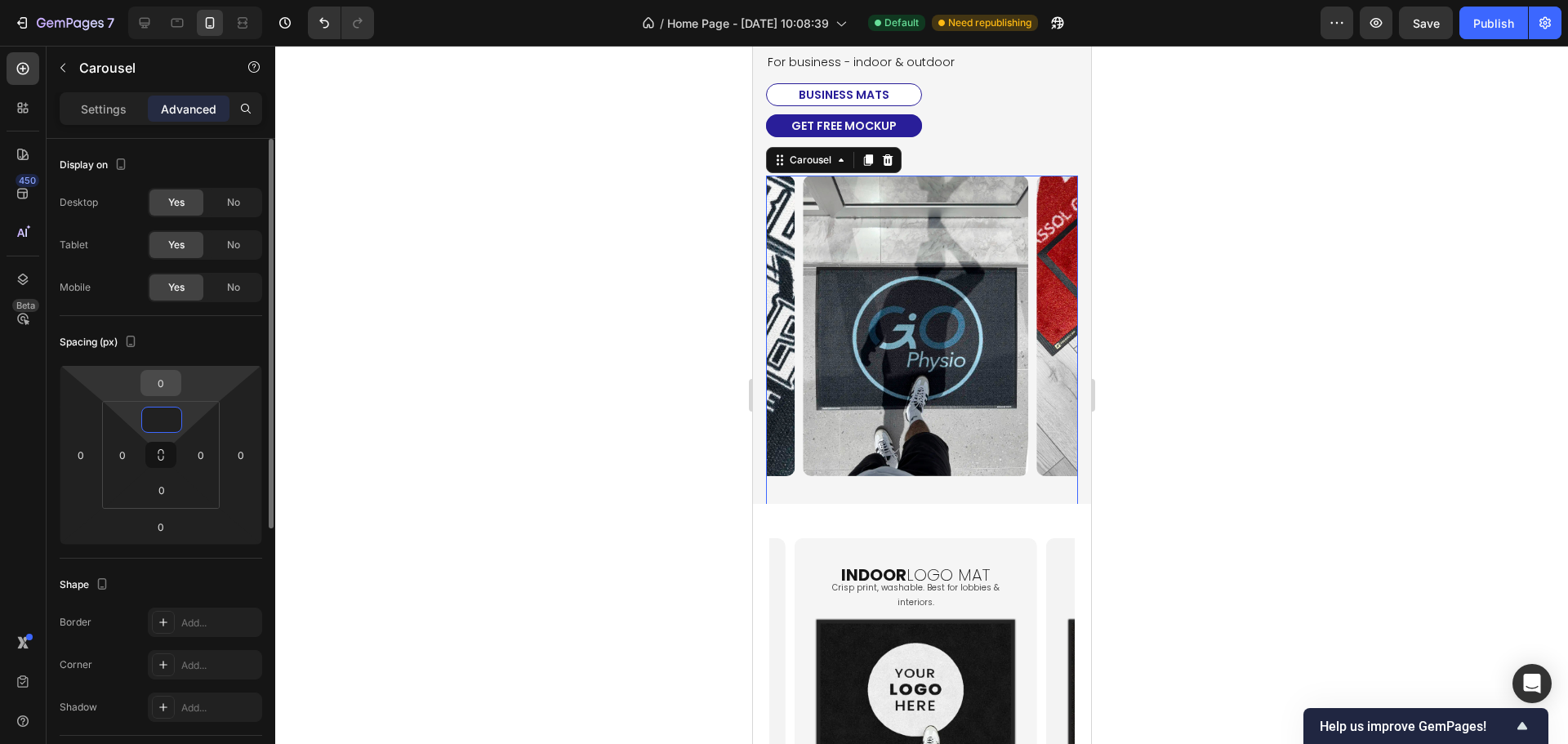
type input "0"
click at [166, 382] on input "0" at bounding box center [161, 383] width 32 height 25
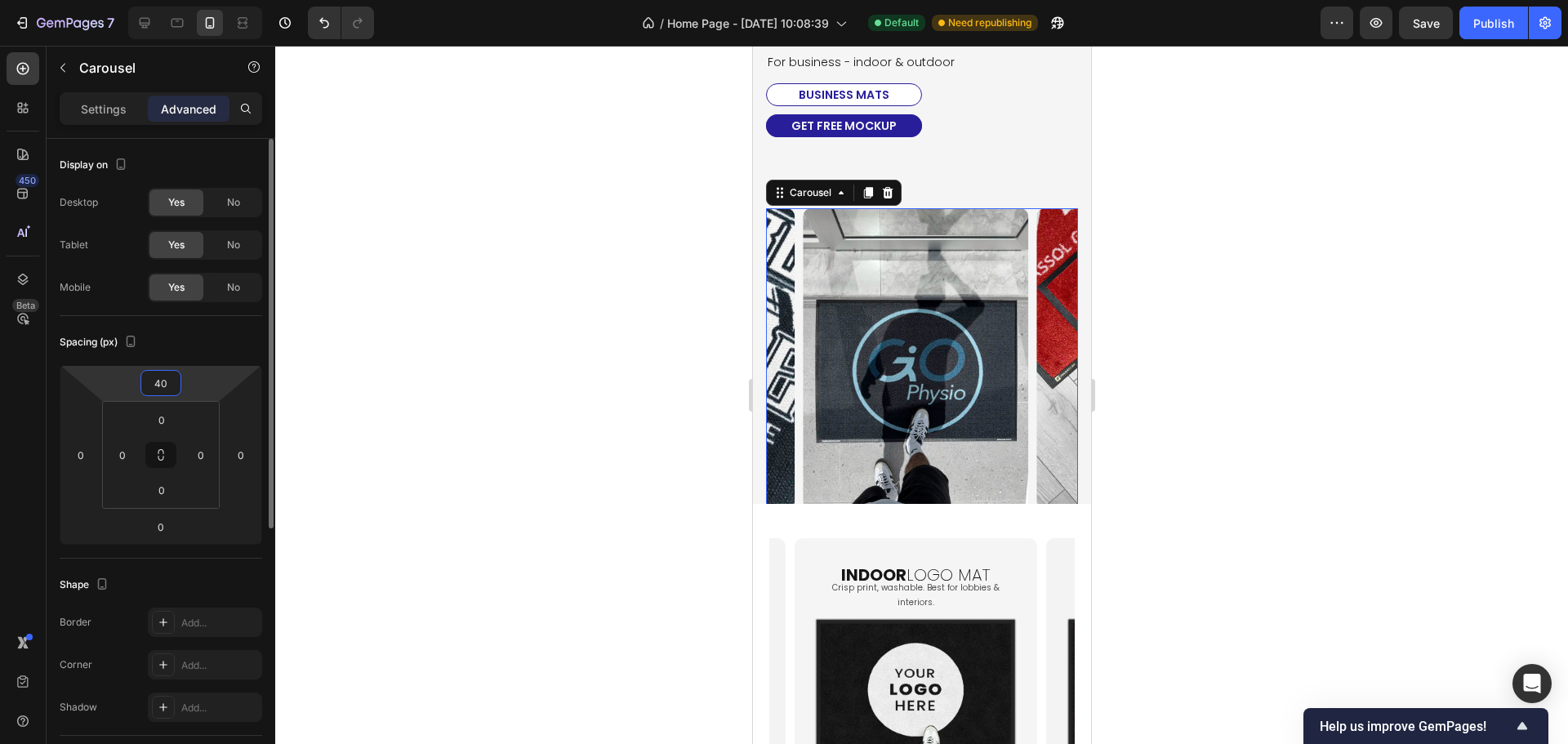
type input "4"
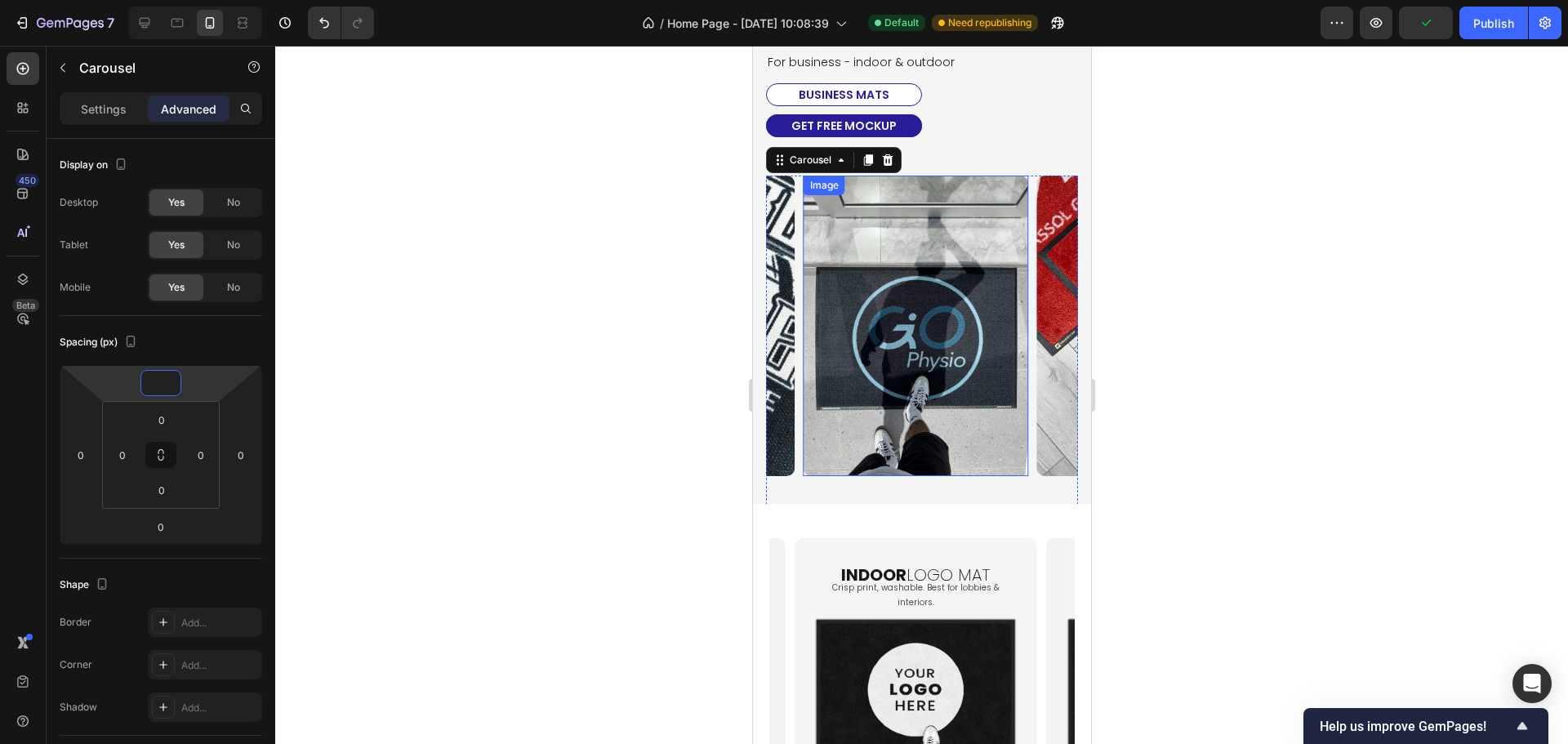
click at [951, 405] on div "Image Image Image Image Image Image" at bounding box center [920, 341] width 312 height 332
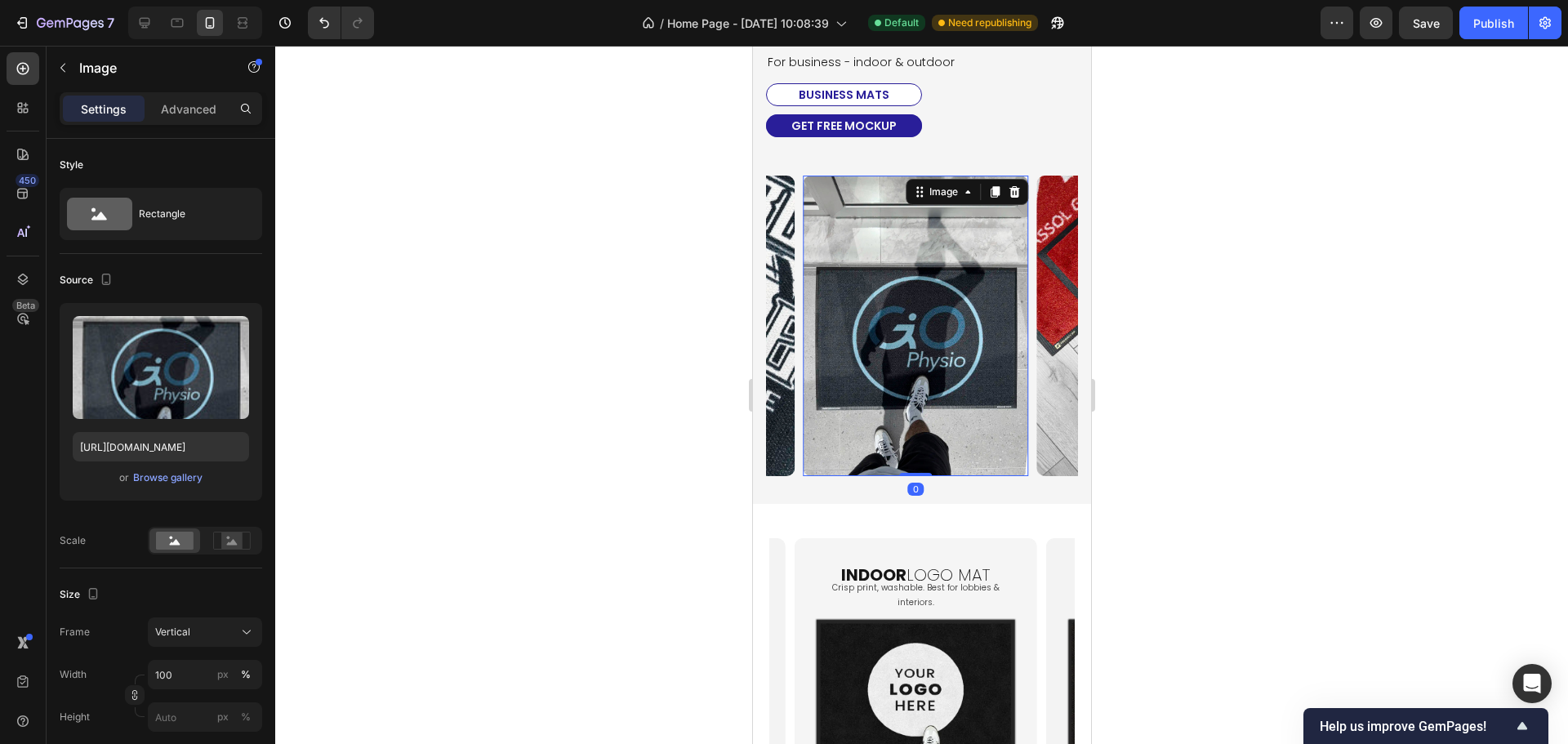
click at [187, 93] on div "Settings Advanced" at bounding box center [160, 109] width 202 height 32
click at [177, 98] on div "Advanced" at bounding box center [189, 108] width 82 height 26
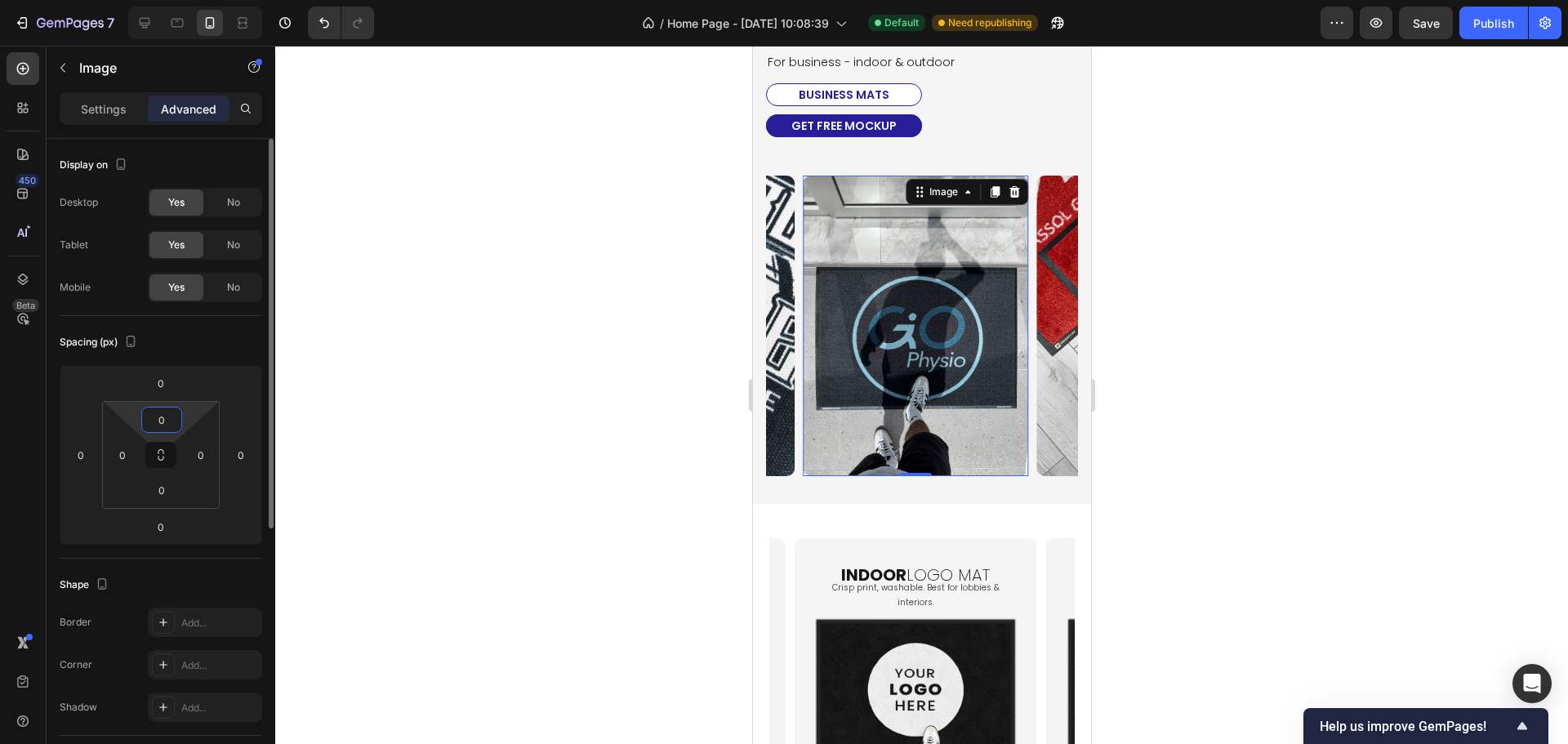
click at [163, 412] on input "0" at bounding box center [161, 420] width 32 height 25
type input "40"
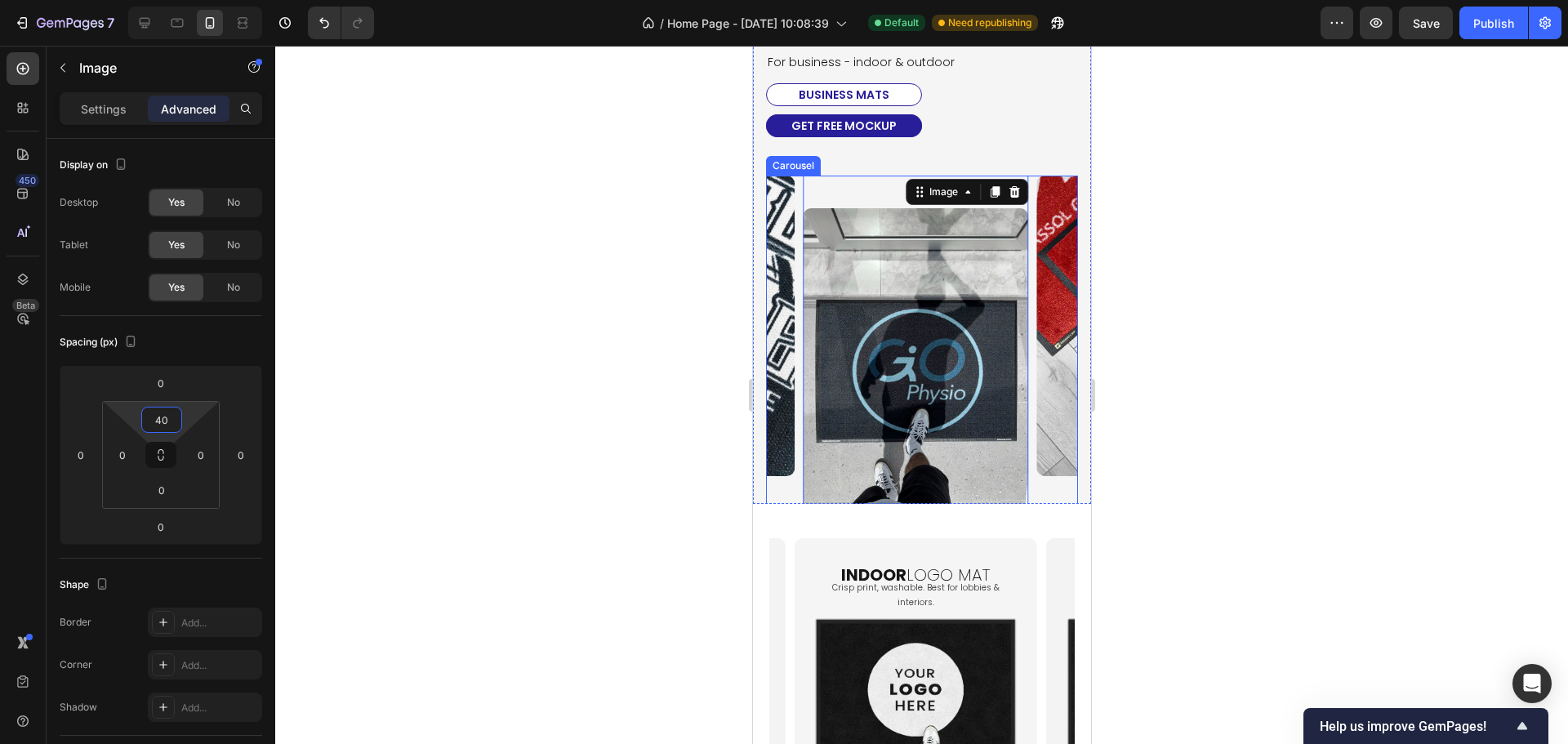
click at [795, 381] on div "Image Image Image Image Image 0 Image" at bounding box center [920, 341] width 312 height 332
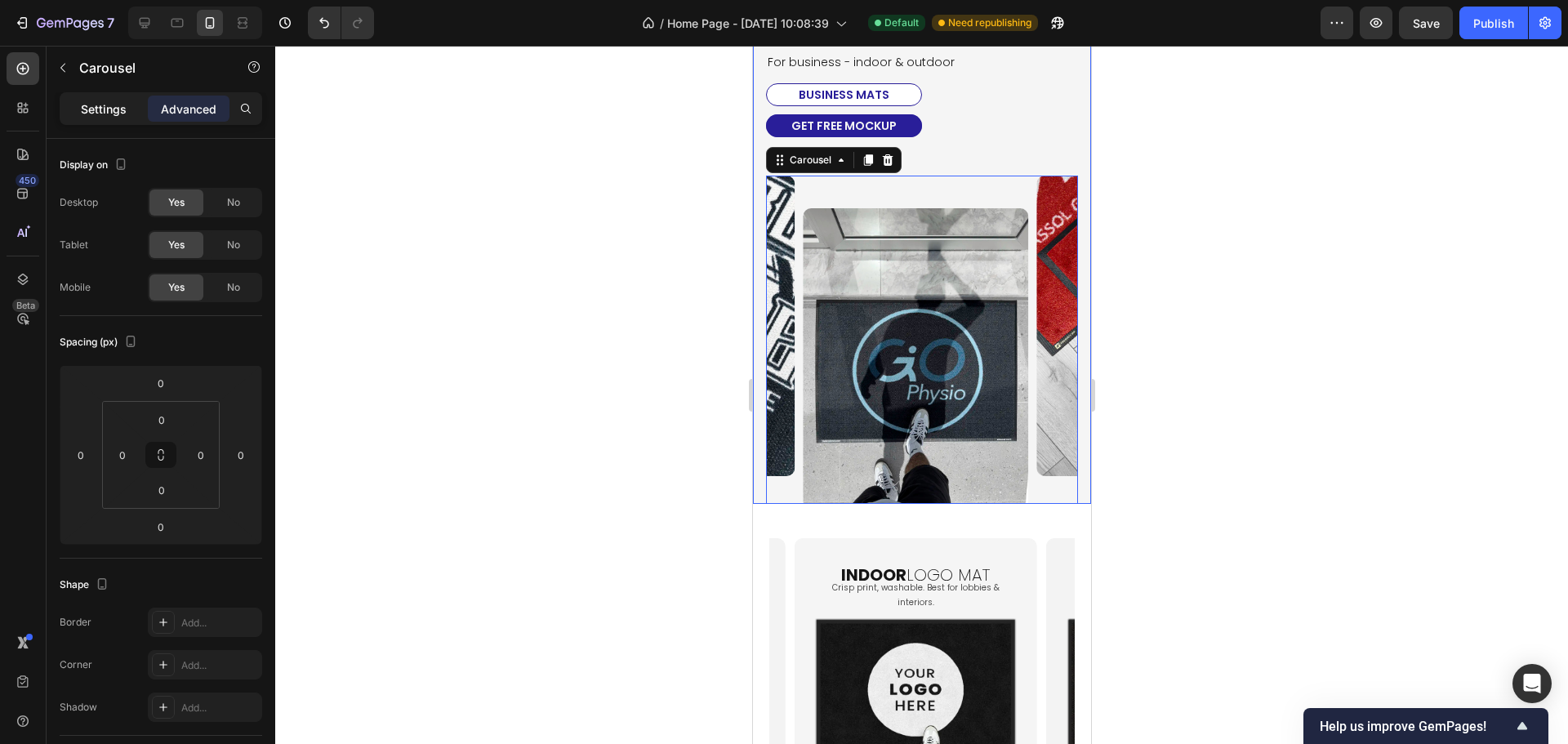
click at [99, 102] on p "Settings" at bounding box center [104, 109] width 46 height 17
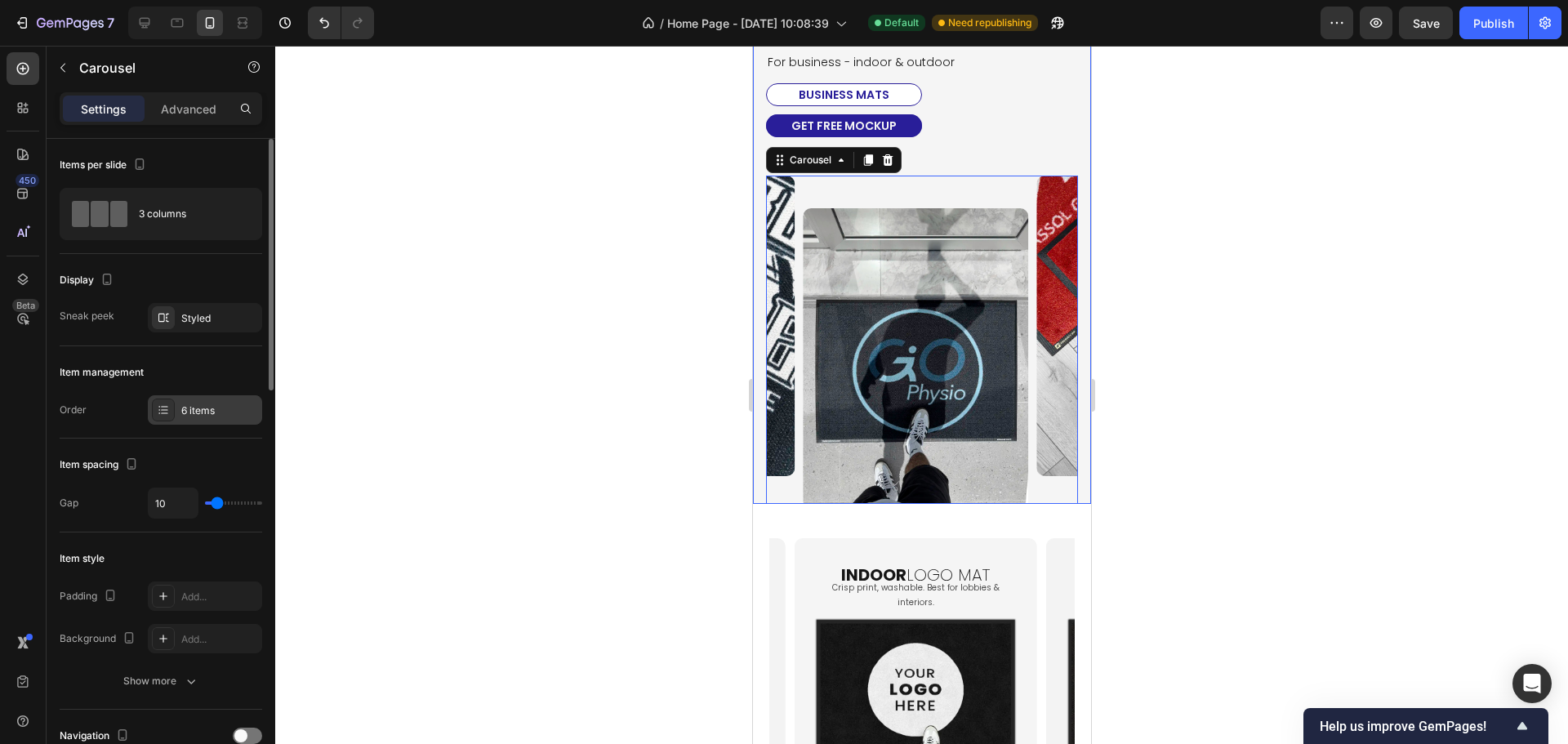
click at [204, 407] on div "6 items" at bounding box center [219, 410] width 76 height 14
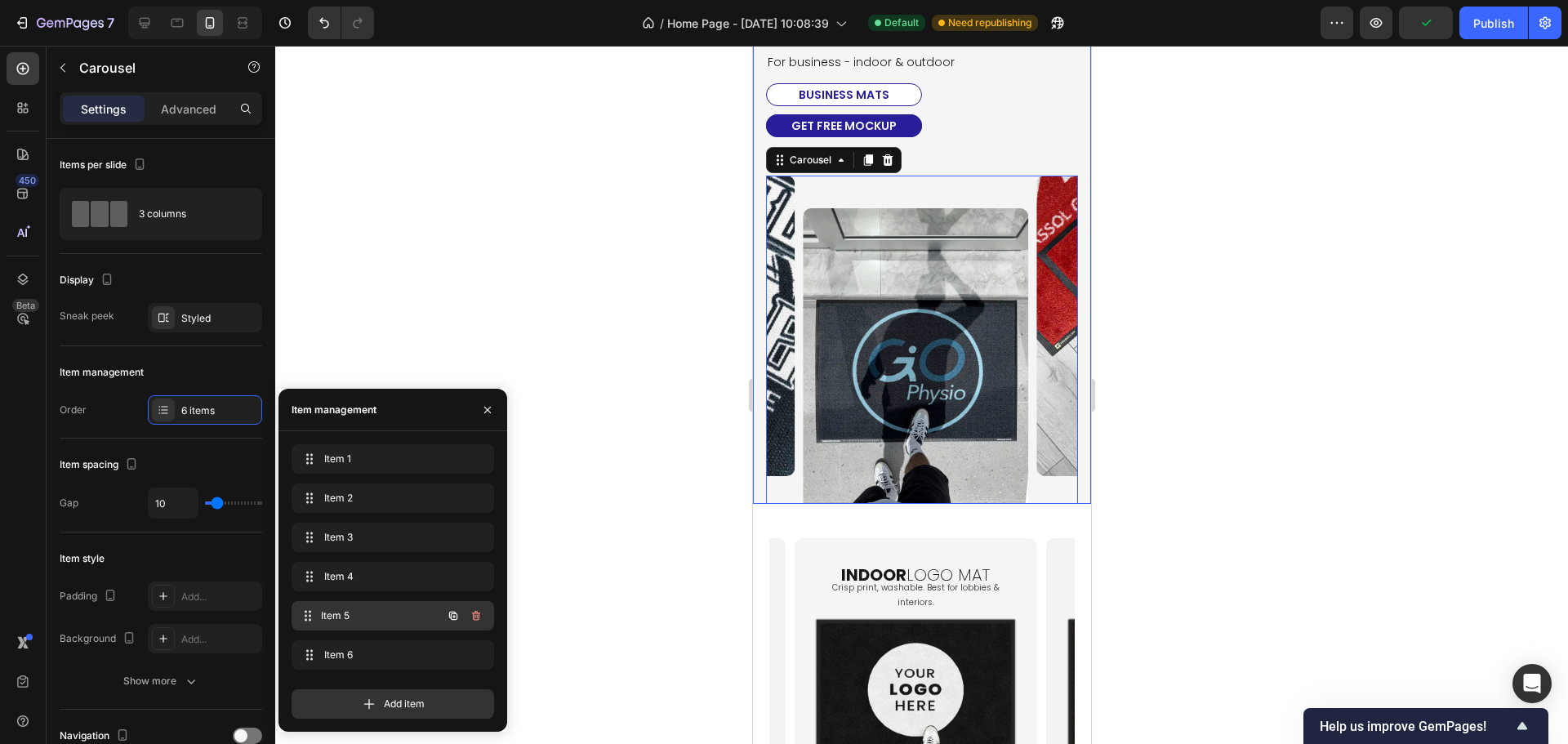
click at [379, 613] on span "Item 5" at bounding box center [381, 615] width 121 height 14
click at [452, 656] on icon "button" at bounding box center [453, 655] width 13 height 13
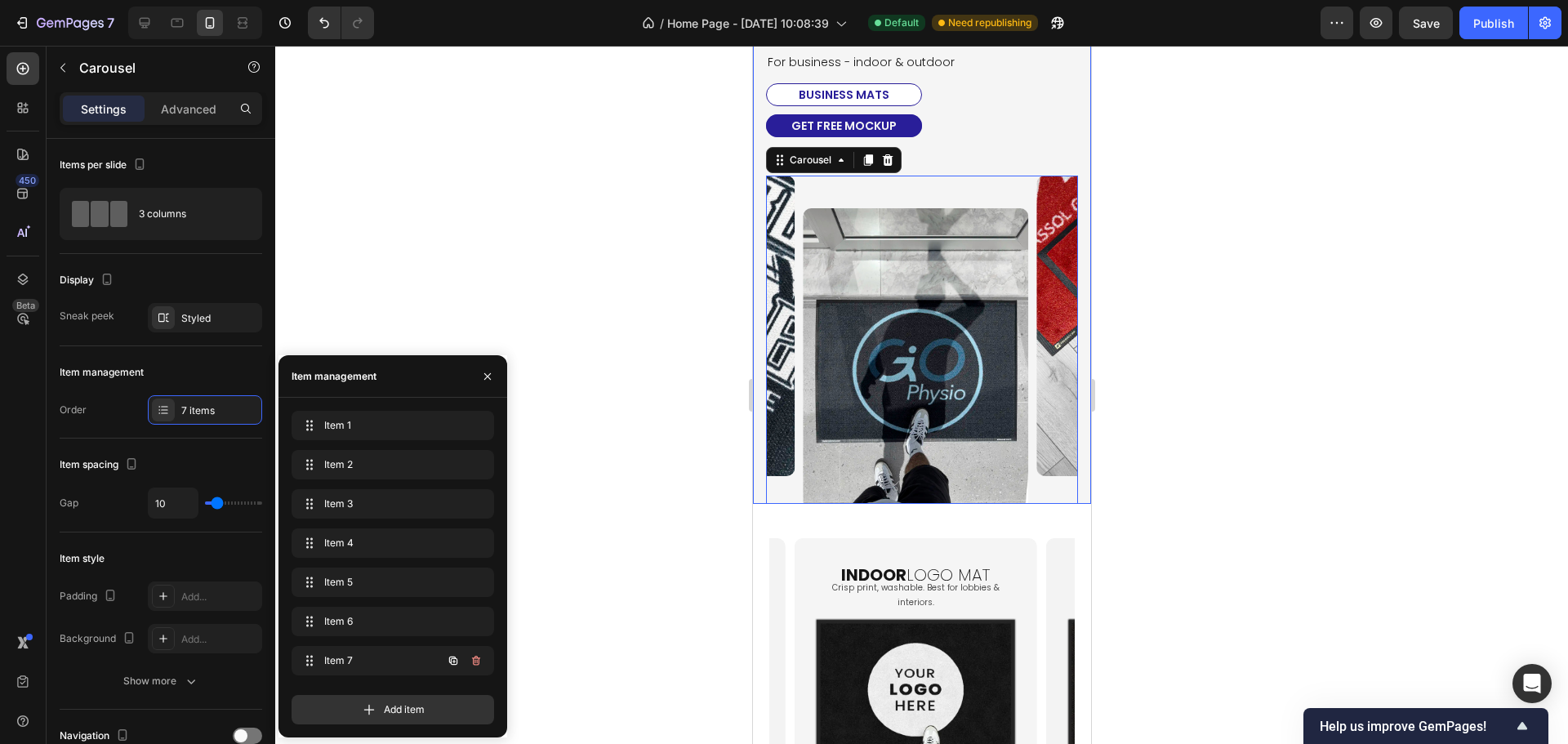
click at [448, 666] on icon "button" at bounding box center [453, 661] width 13 height 13
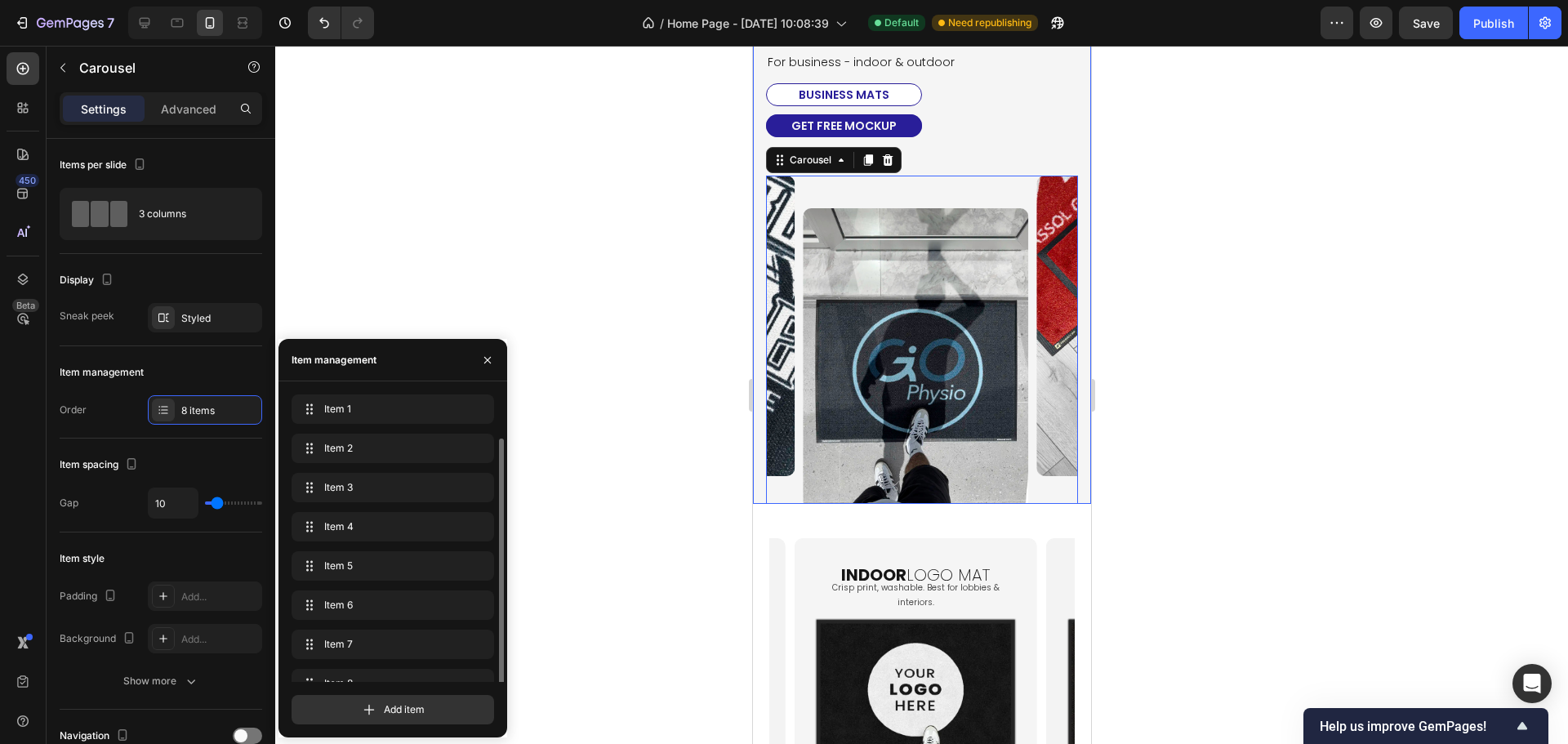
scroll to position [23, 0]
click at [362, 615] on span "Item 7" at bounding box center [381, 621] width 121 height 14
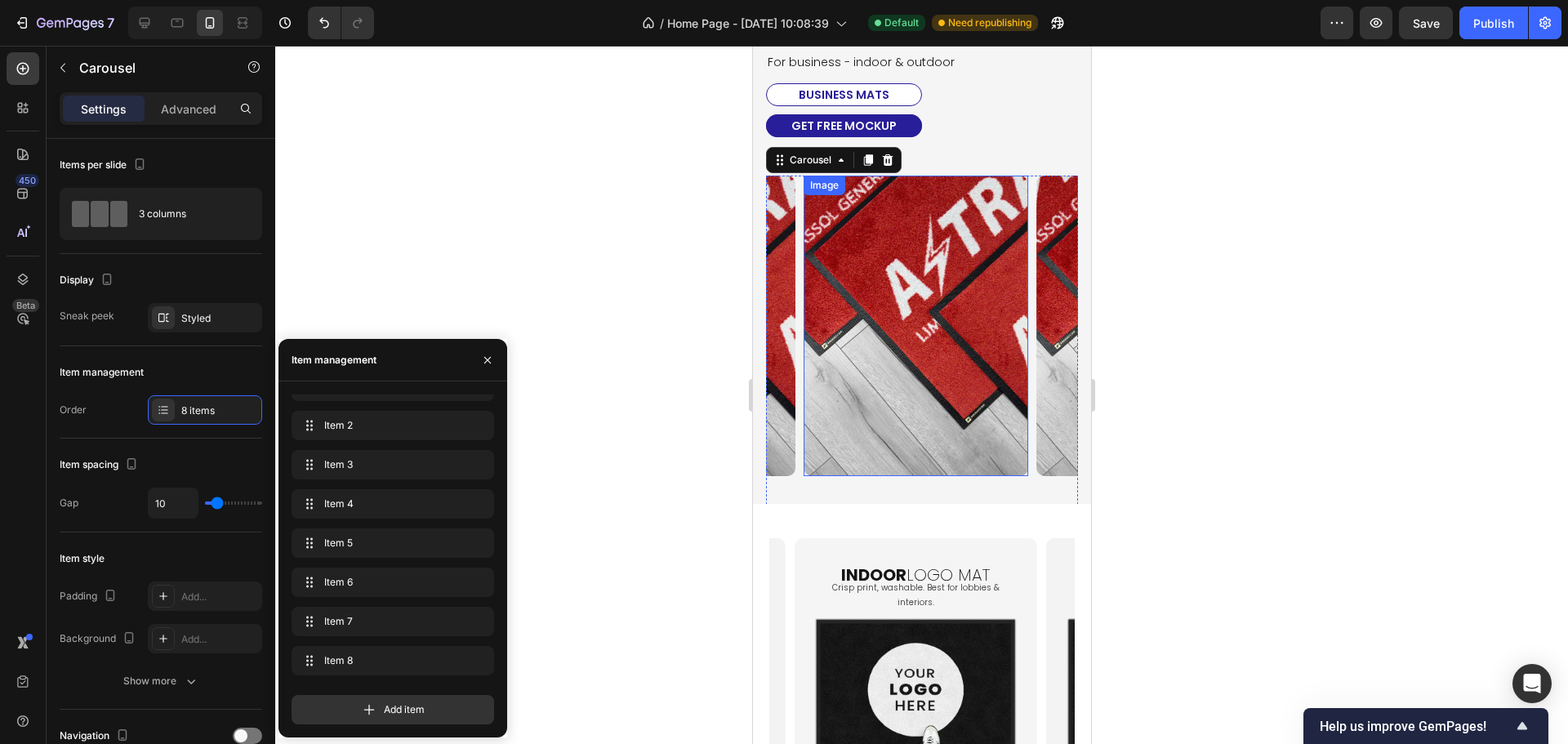
click at [898, 386] on img at bounding box center [915, 325] width 225 height 300
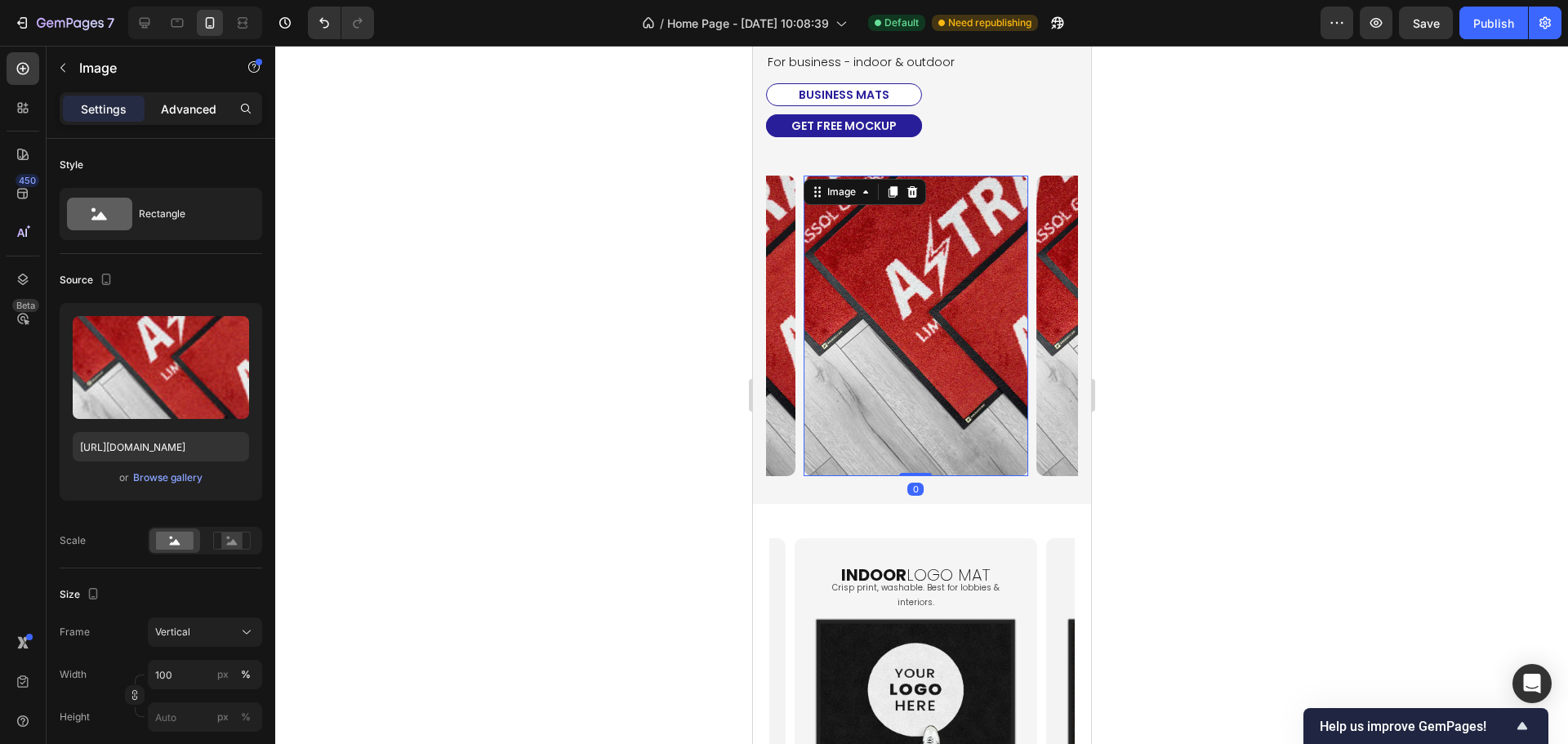
click at [201, 115] on p "Advanced" at bounding box center [189, 109] width 55 height 17
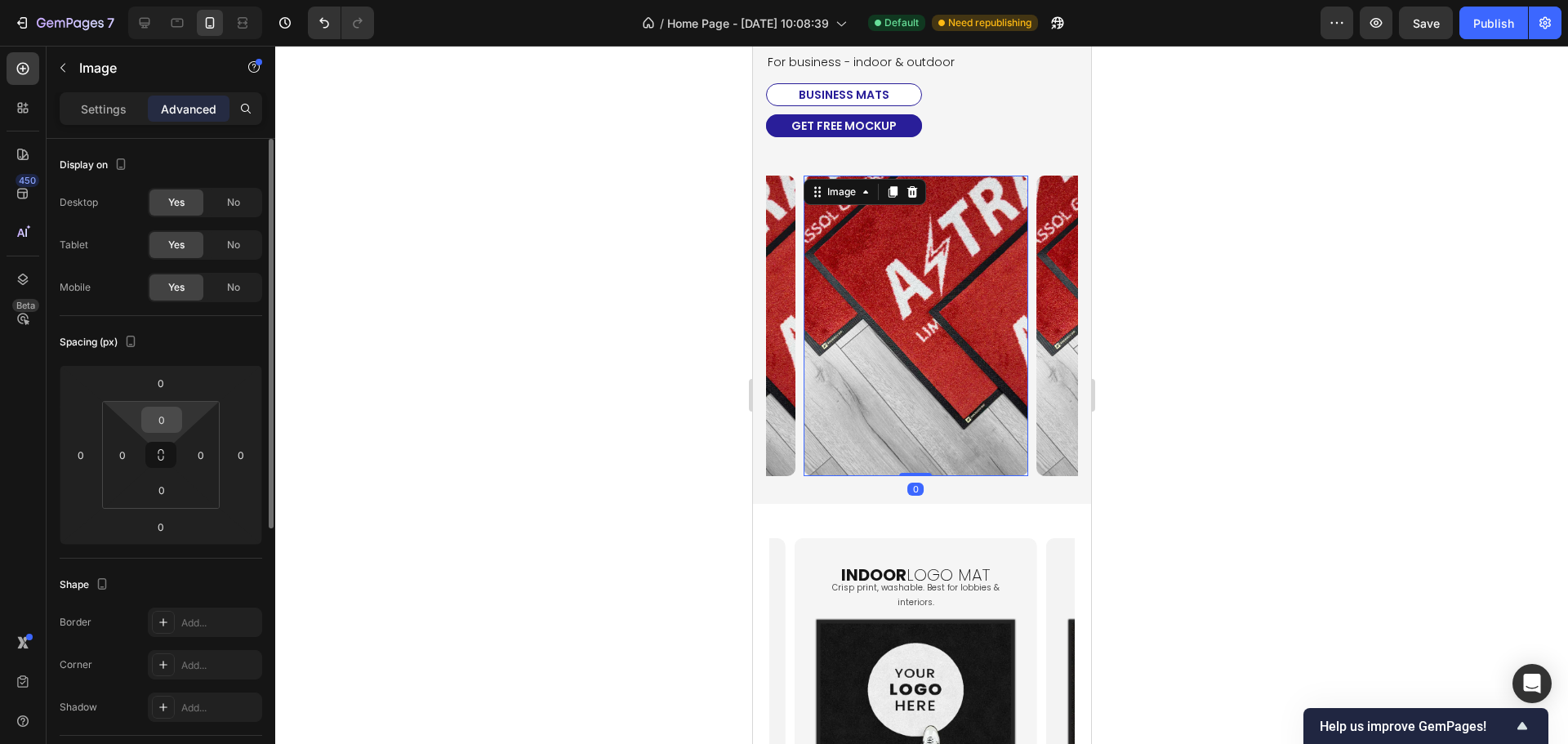
click at [157, 425] on input "0" at bounding box center [161, 420] width 32 height 25
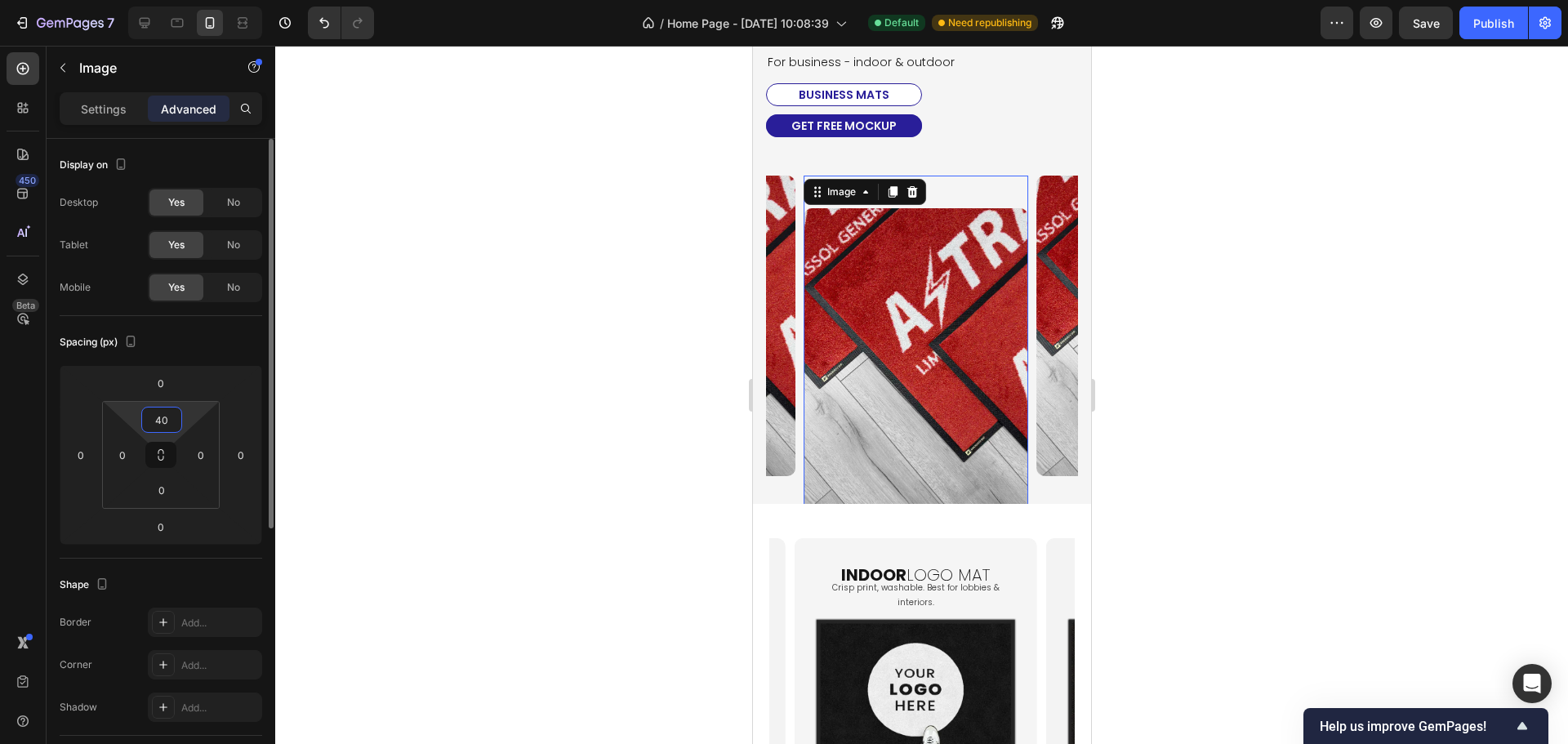
type input "40"
click at [189, 344] on div "Spacing (px)" at bounding box center [160, 341] width 202 height 26
click at [910, 338] on img at bounding box center [915, 358] width 225 height 300
click at [100, 93] on div "Sections(18) Elements(83) Section Element Hero Section Product Detail Brands Tr…" at bounding box center [161, 395] width 229 height 698
click at [100, 96] on div "Settings" at bounding box center [104, 108] width 82 height 26
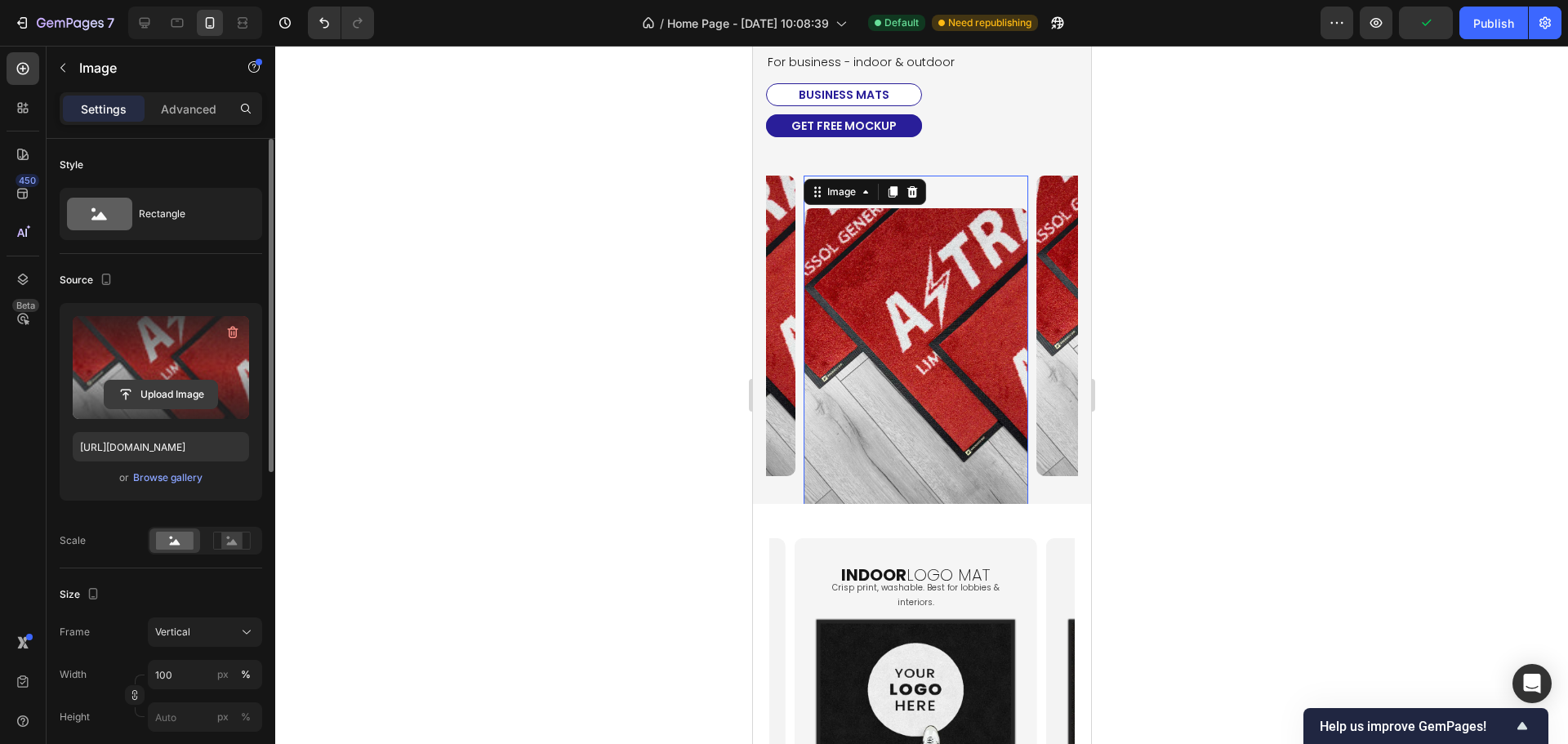
click at [156, 396] on input "file" at bounding box center [161, 394] width 113 height 28
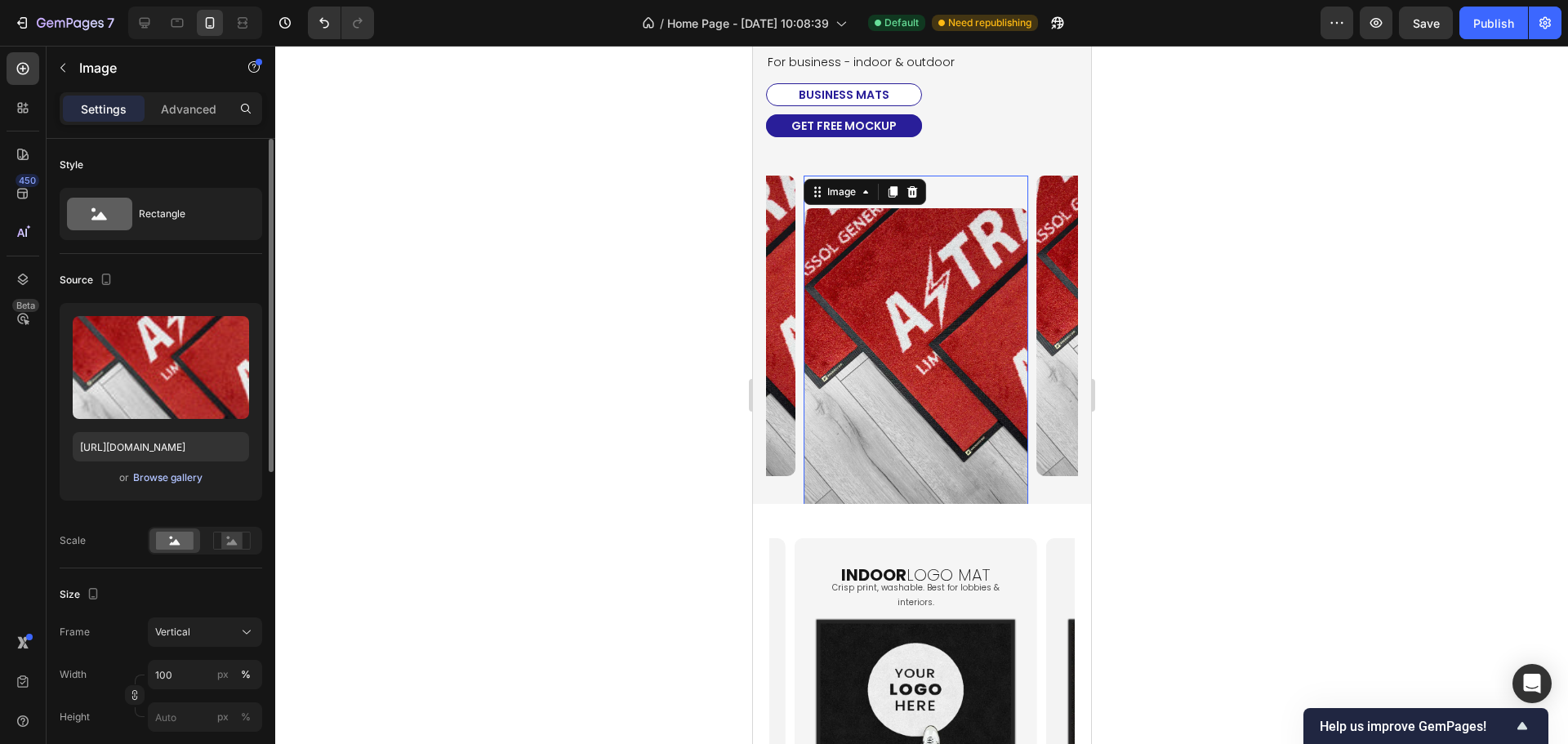
click at [166, 479] on div "Browse gallery" at bounding box center [168, 477] width 70 height 14
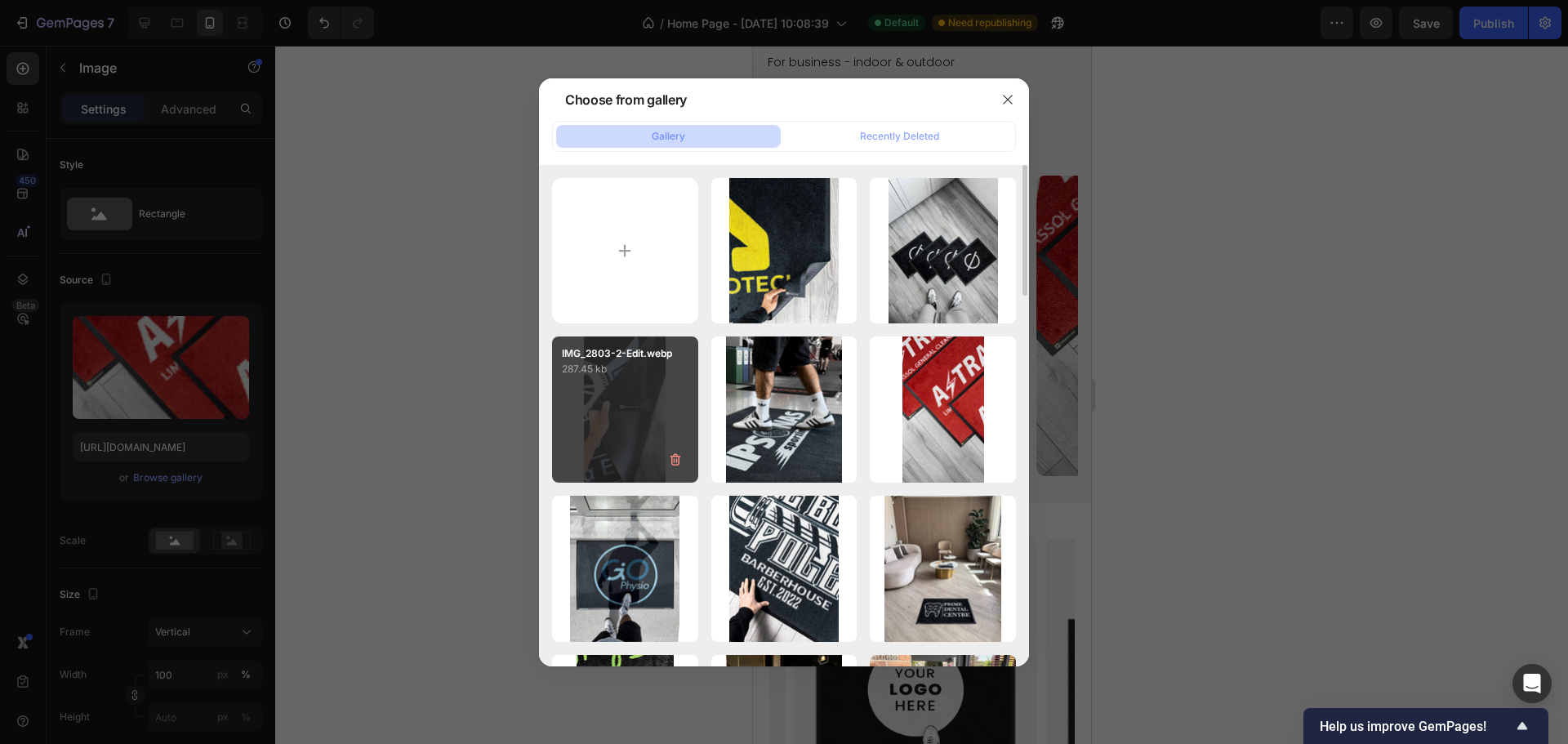
click at [648, 411] on div "IMG_2803-2-Edit.webp 287.45 kb" at bounding box center [625, 409] width 146 height 146
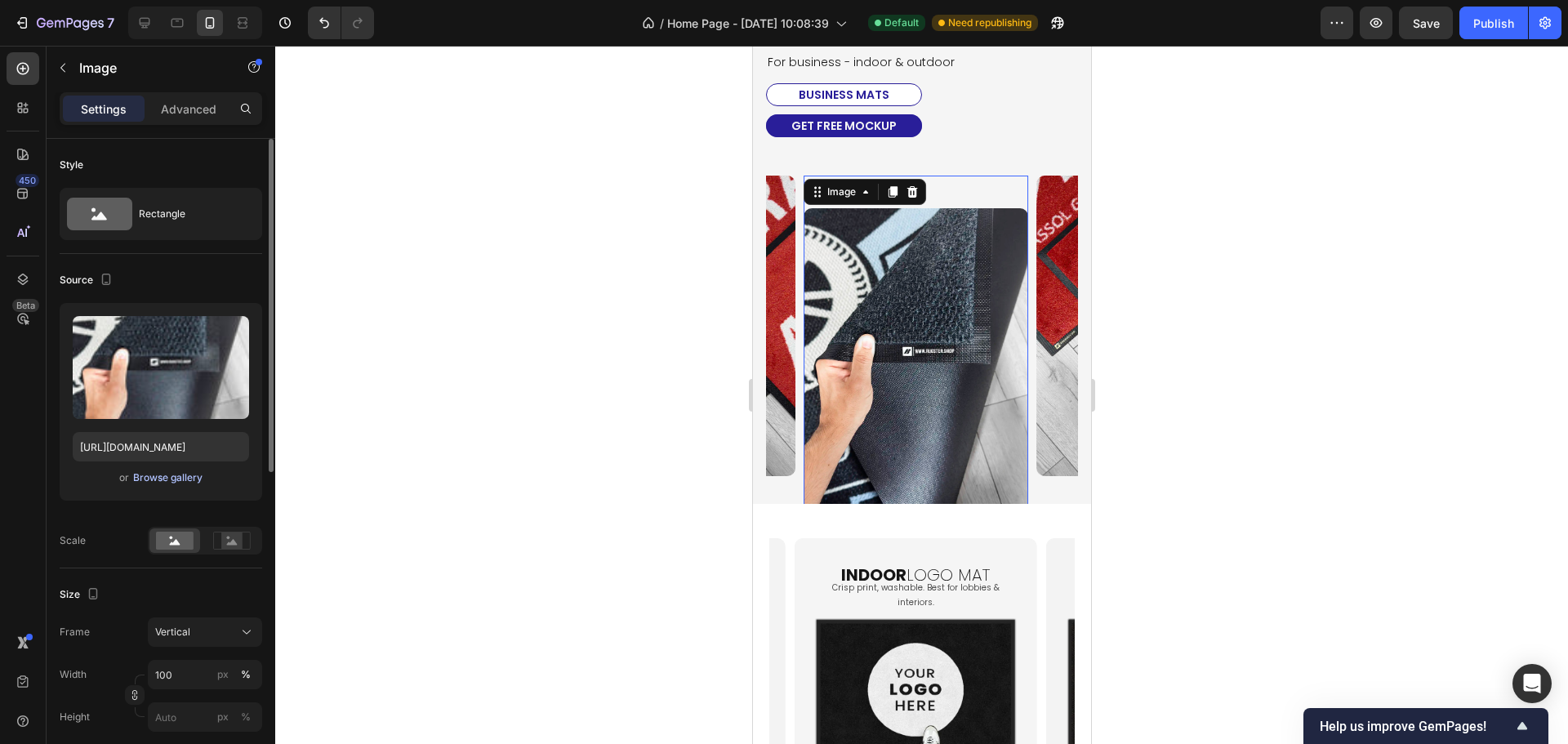
click at [161, 482] on div "Browse gallery" at bounding box center [168, 477] width 70 height 14
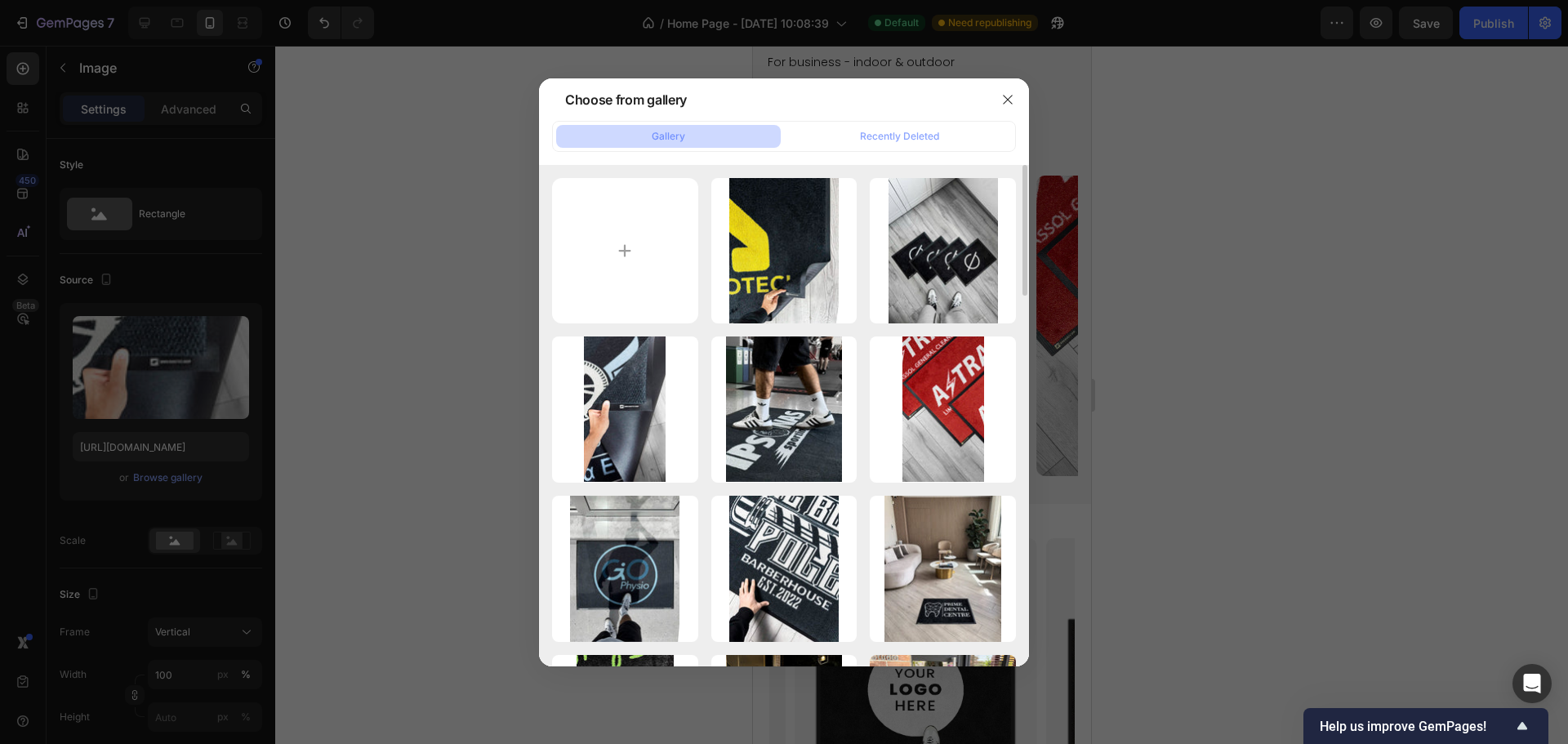
scroll to position [245, 0]
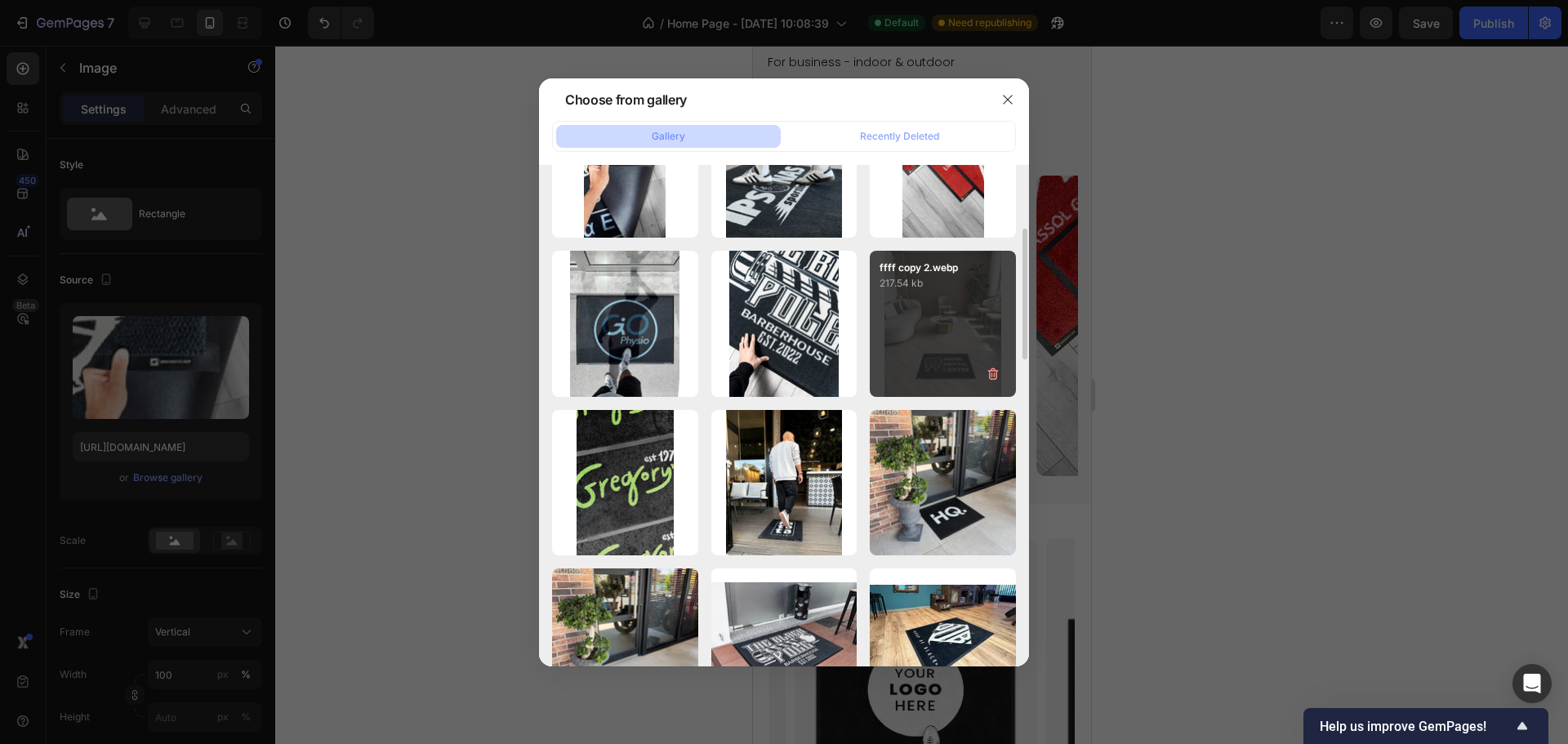
click at [912, 356] on div "ffff copy 2.webp 217.54 kb" at bounding box center [942, 323] width 146 height 146
type input "[URL][DOMAIN_NAME]"
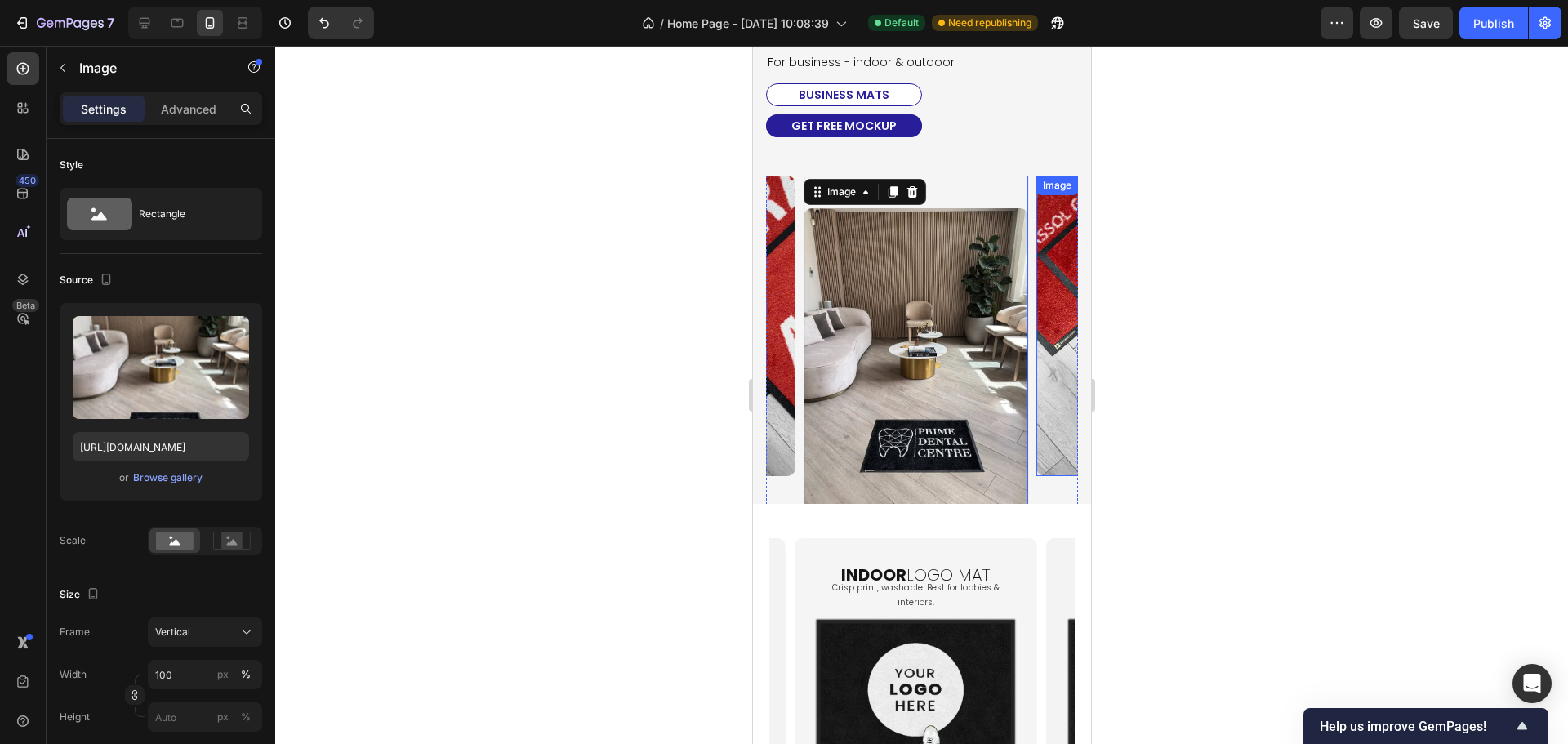
click at [1041, 364] on img at bounding box center [1147, 325] width 225 height 300
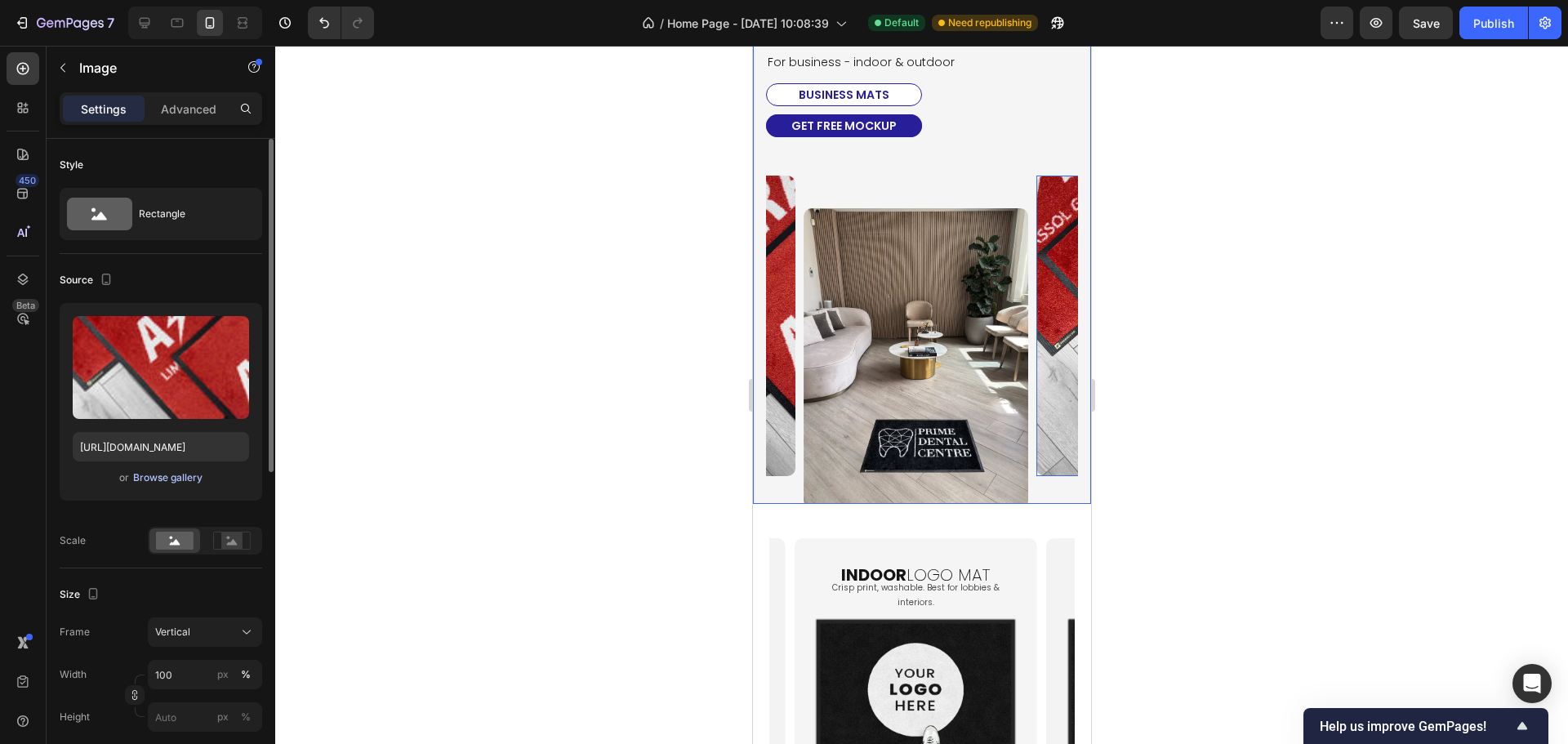
click at [157, 473] on div "Browse gallery" at bounding box center [168, 477] width 70 height 14
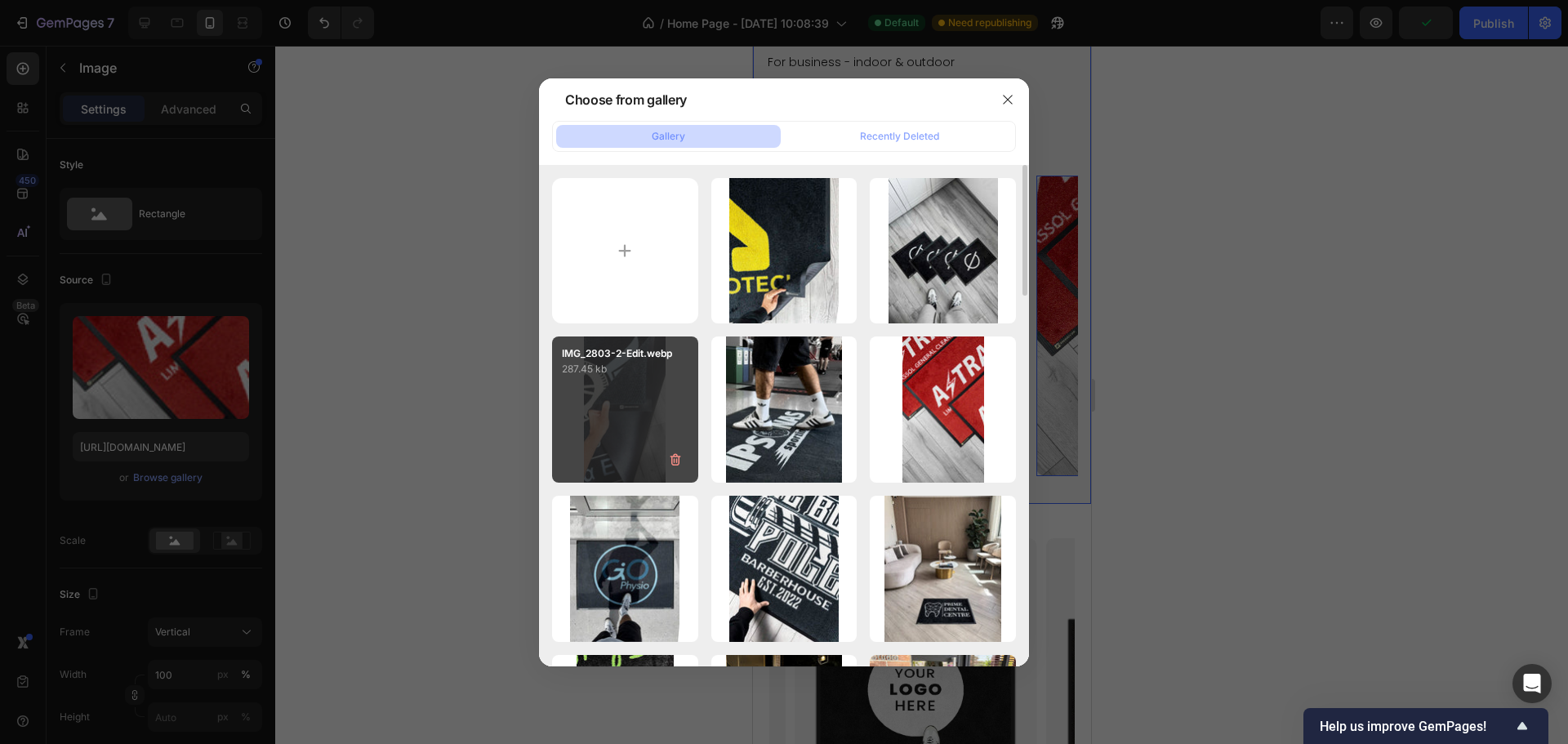
click at [612, 421] on div "IMG_2803-2-Edit.webp 287.45 kb" at bounding box center [625, 409] width 146 height 146
type input "[URL][DOMAIN_NAME]"
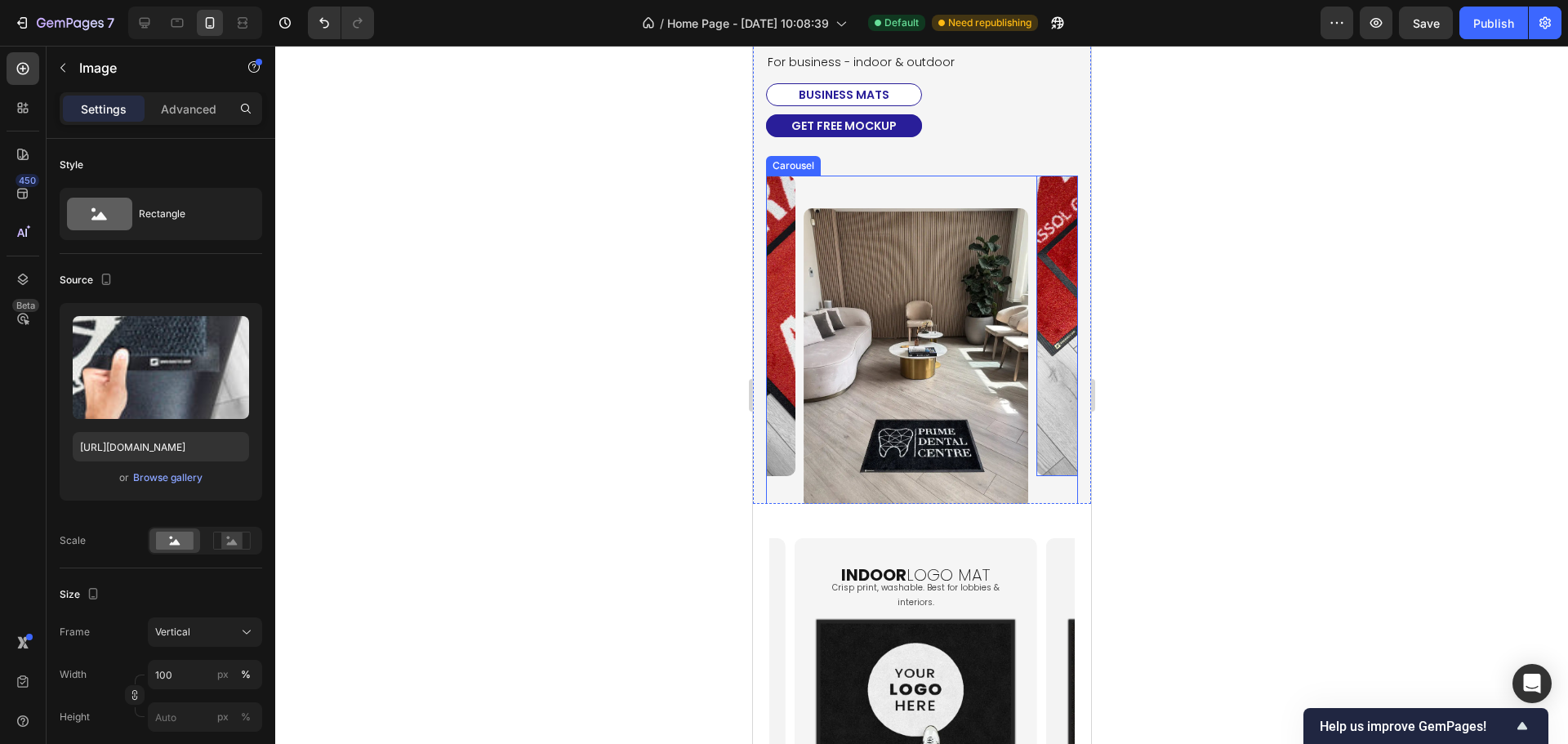
click at [799, 306] on div "Image Image Image Image Image Image Image Image 0" at bounding box center [920, 341] width 312 height 332
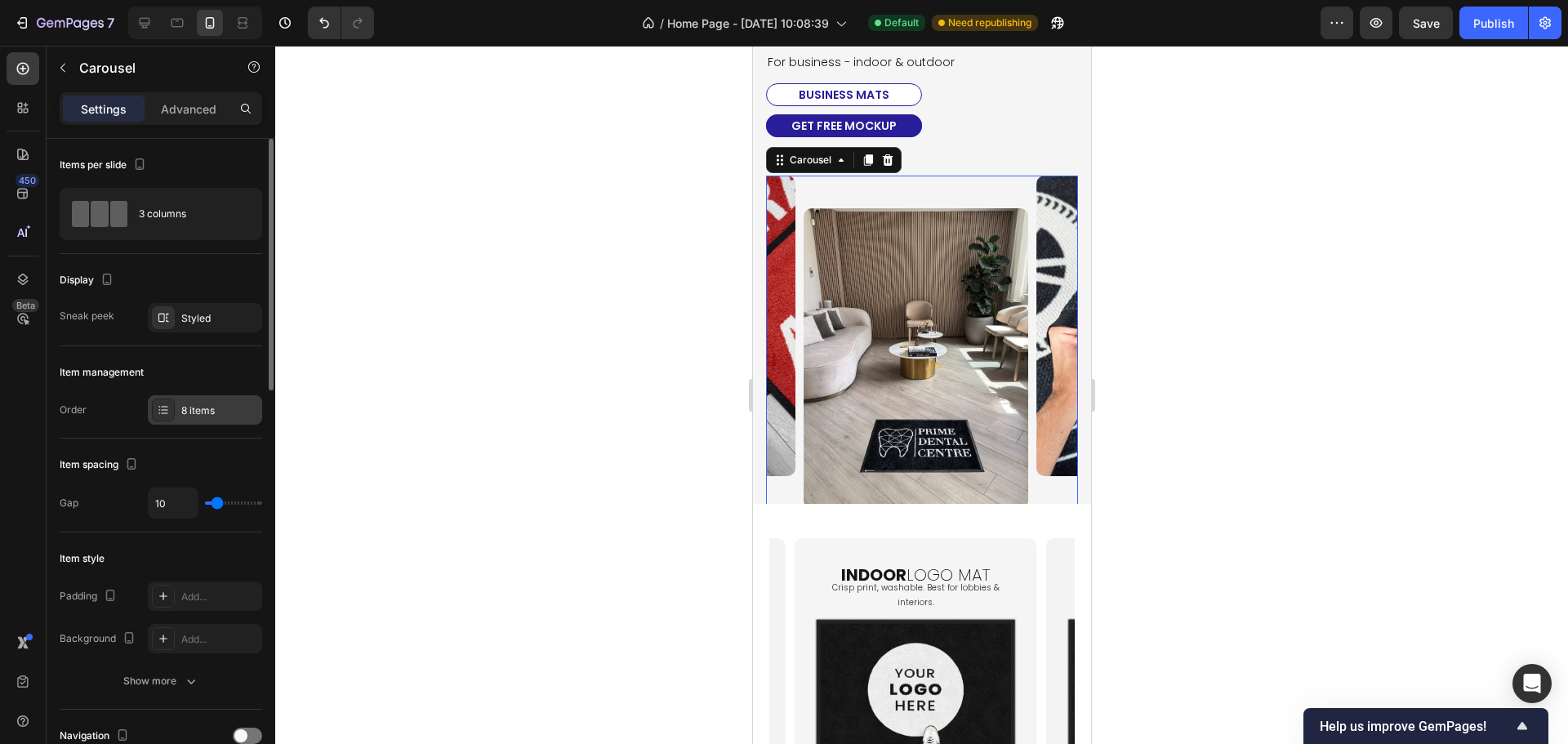
click at [186, 417] on div "8 items" at bounding box center [219, 410] width 76 height 14
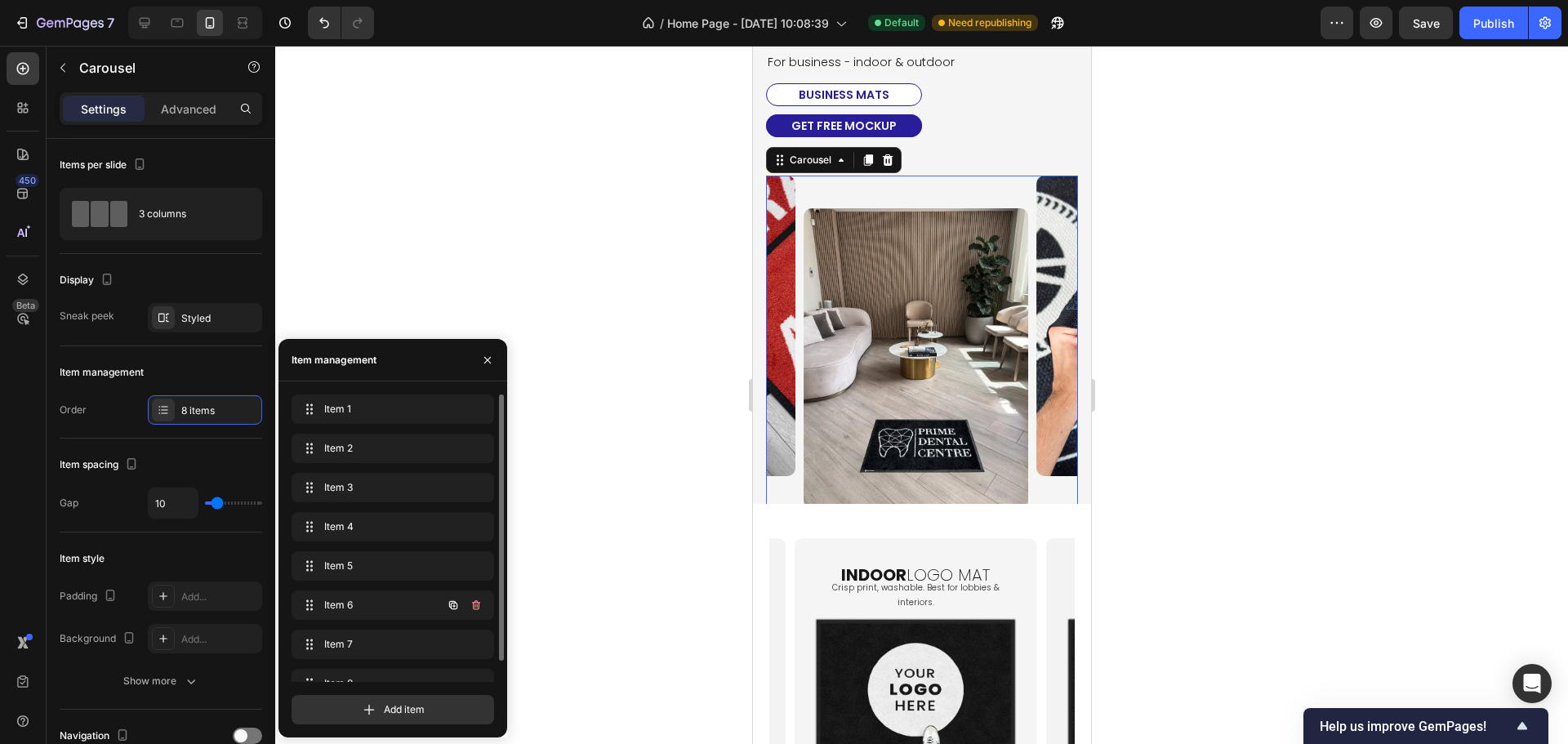
scroll to position [23, 0]
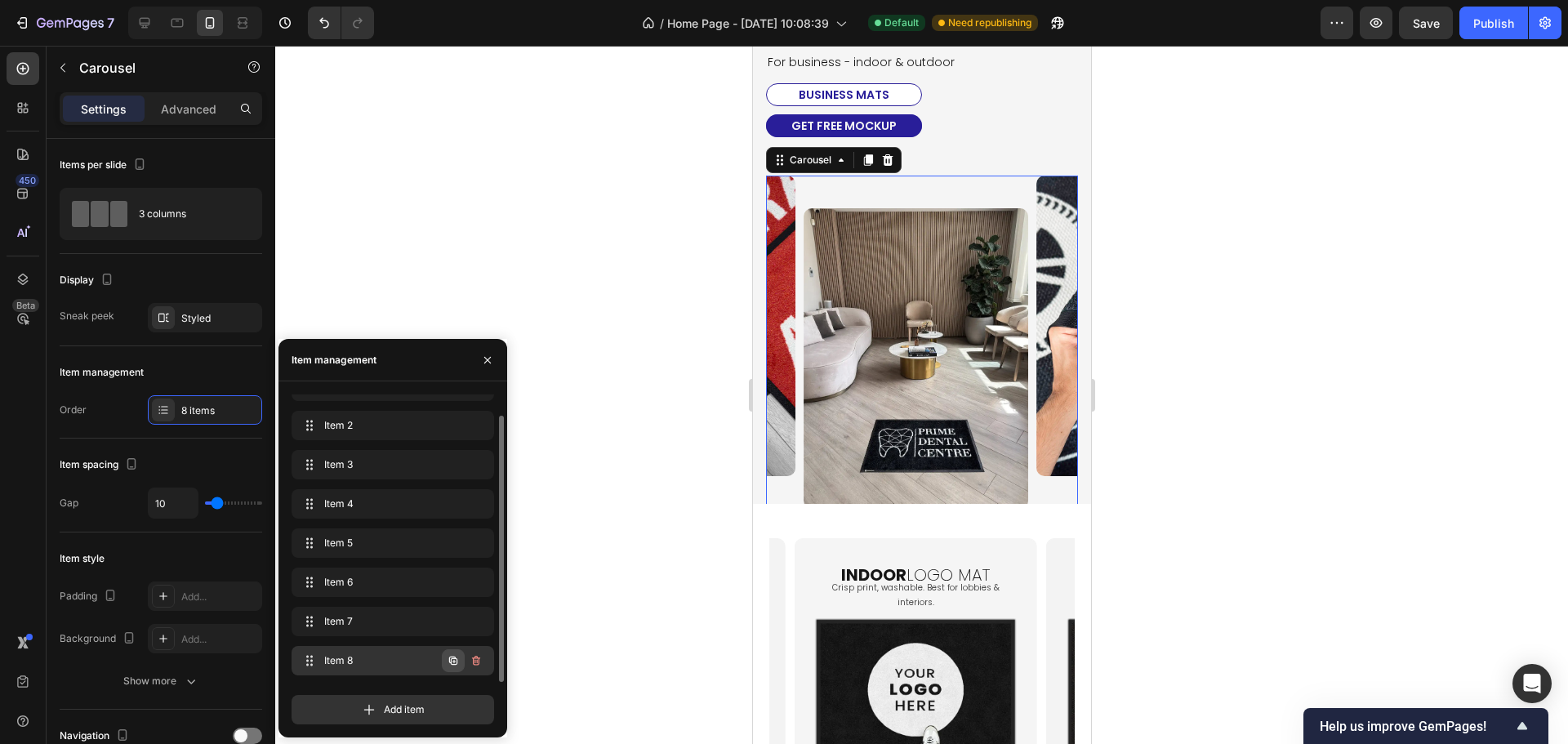
click at [454, 665] on icon "button" at bounding box center [453, 661] width 13 height 13
click at [445, 661] on button "button" at bounding box center [453, 661] width 23 height 23
click at [365, 615] on span "Item 9" at bounding box center [370, 621] width 93 height 14
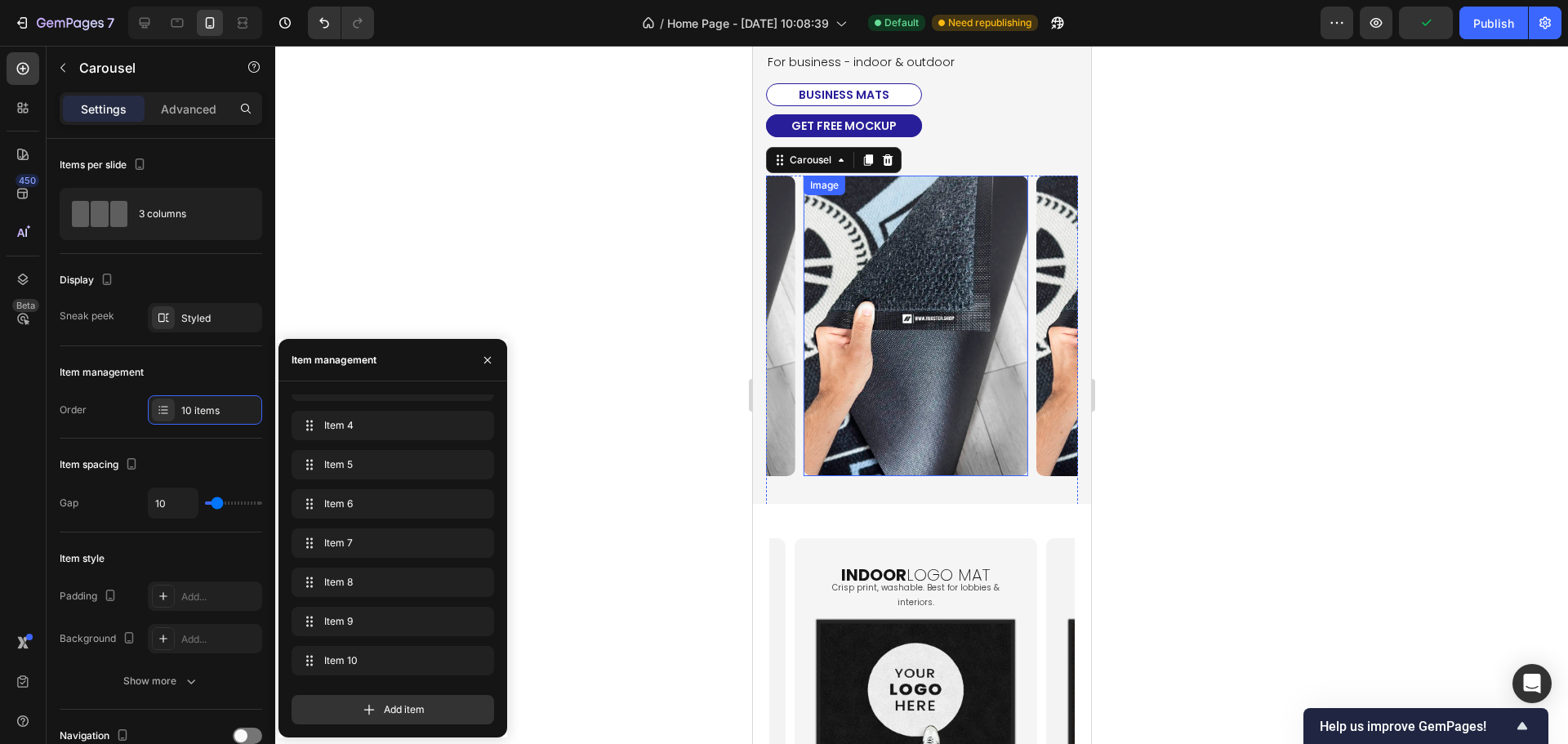
click at [943, 379] on img at bounding box center [915, 325] width 225 height 300
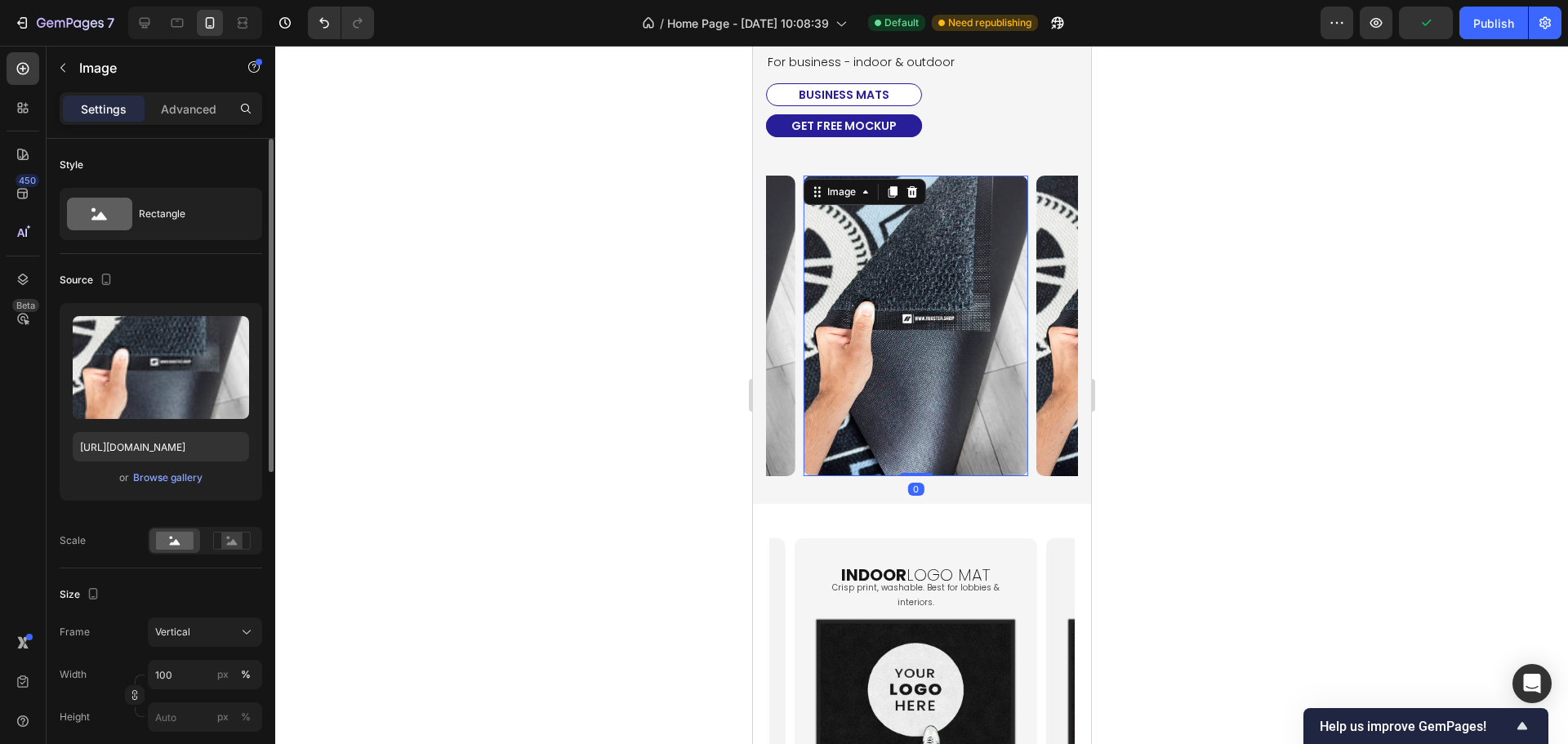
click at [207, 104] on p "Advanced" at bounding box center [189, 109] width 55 height 17
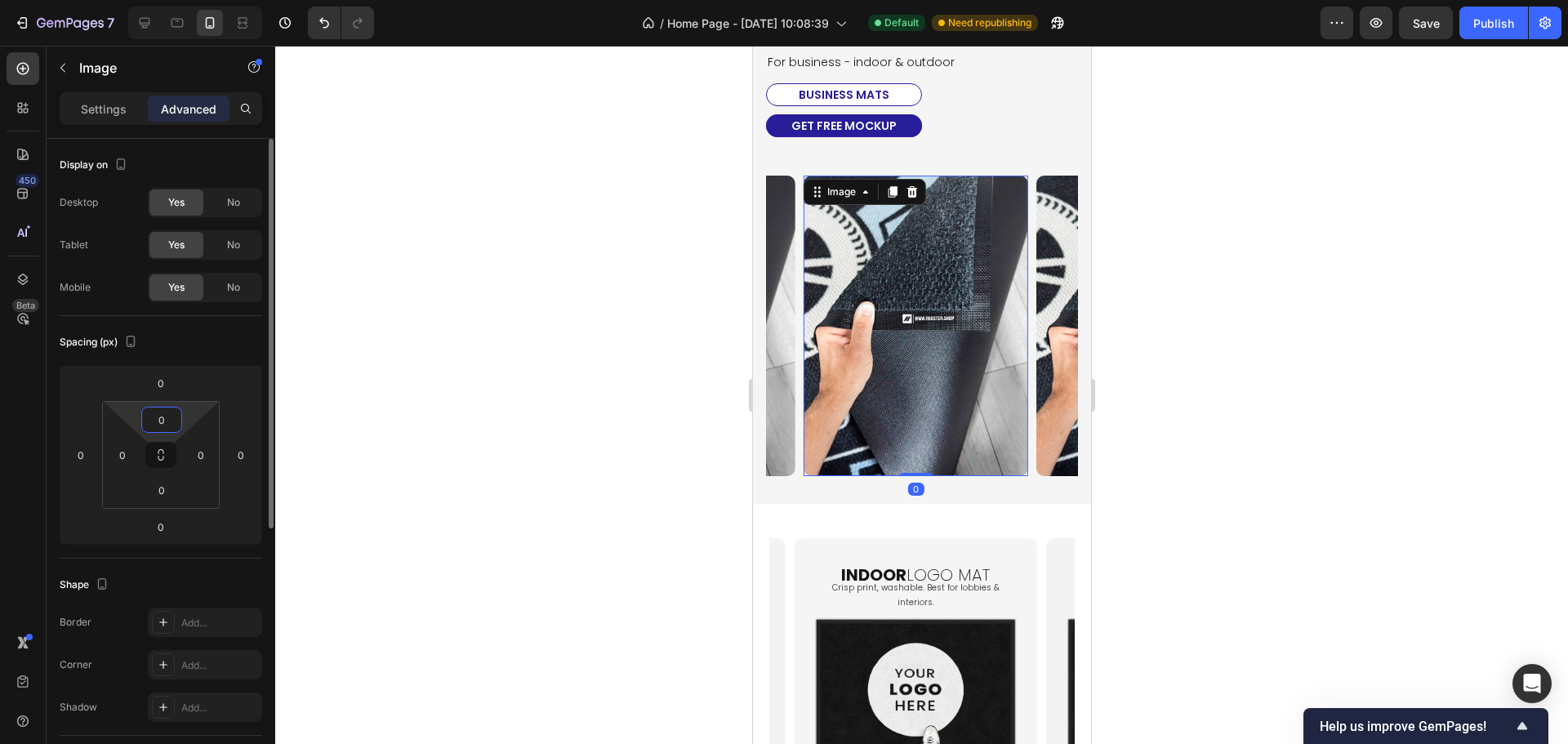
click at [159, 426] on input "0" at bounding box center [161, 420] width 32 height 25
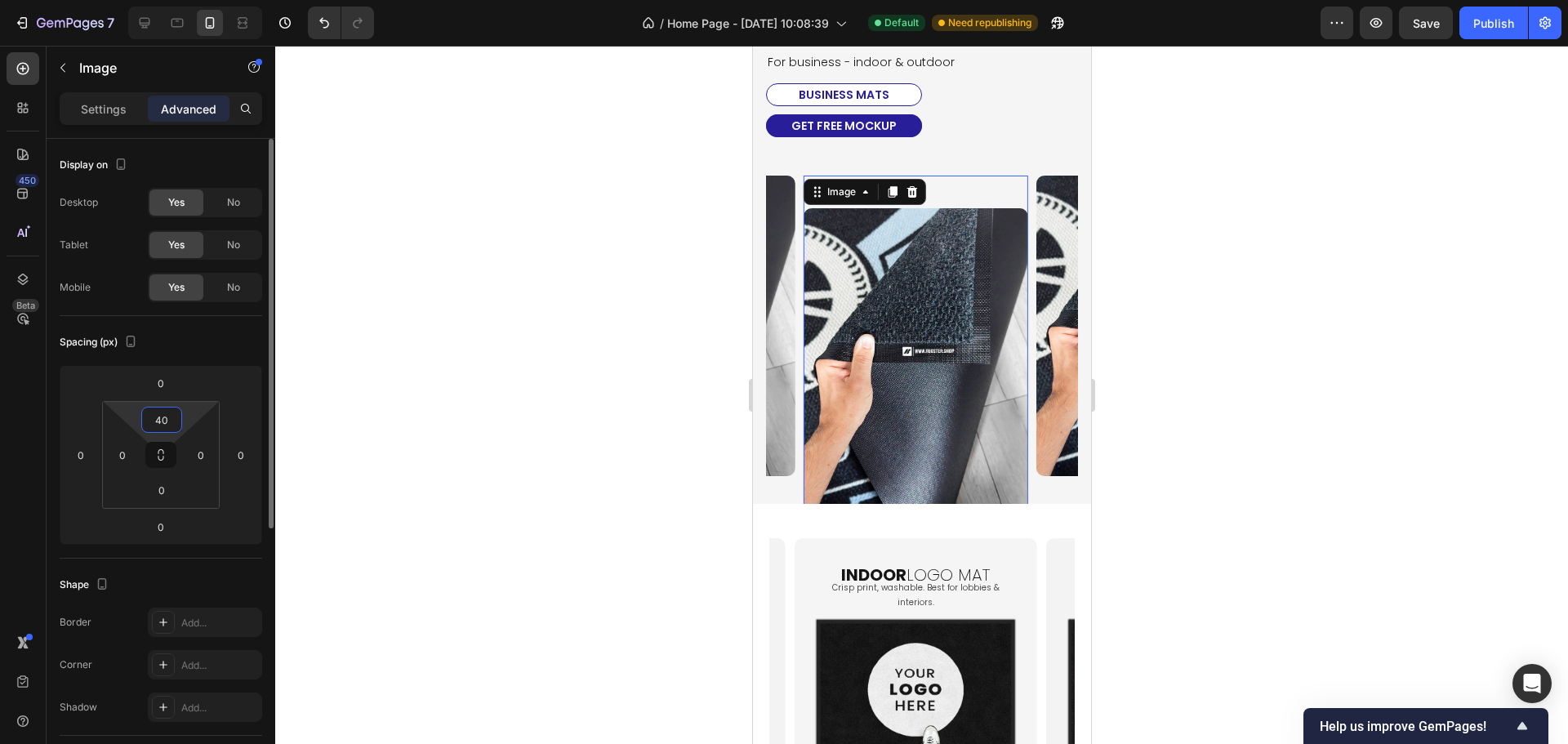
type input "40"
click at [166, 339] on div "Spacing (px)" at bounding box center [160, 341] width 202 height 26
click at [122, 107] on p "Settings" at bounding box center [104, 109] width 46 height 17
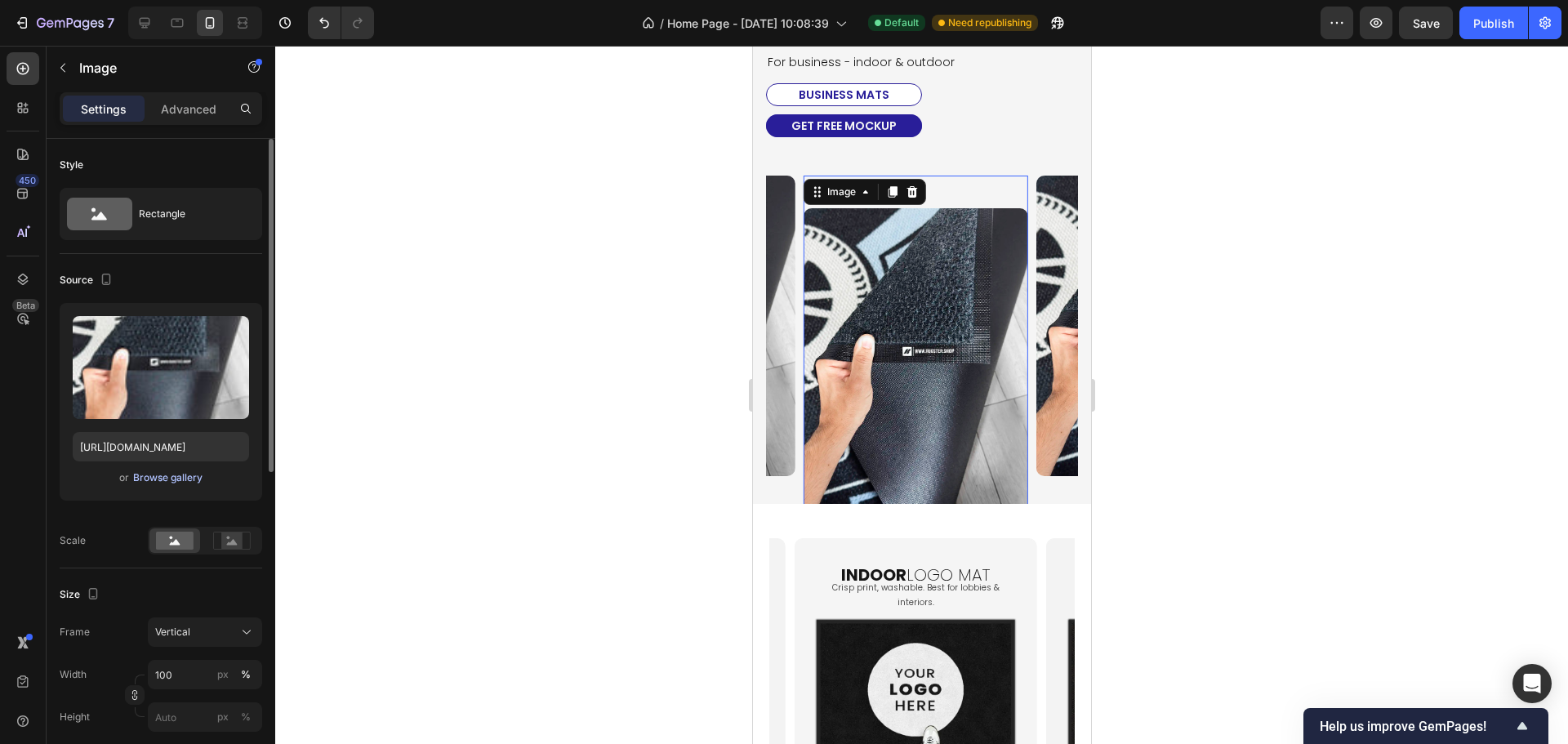
click at [184, 474] on div "Browse gallery" at bounding box center [168, 477] width 70 height 14
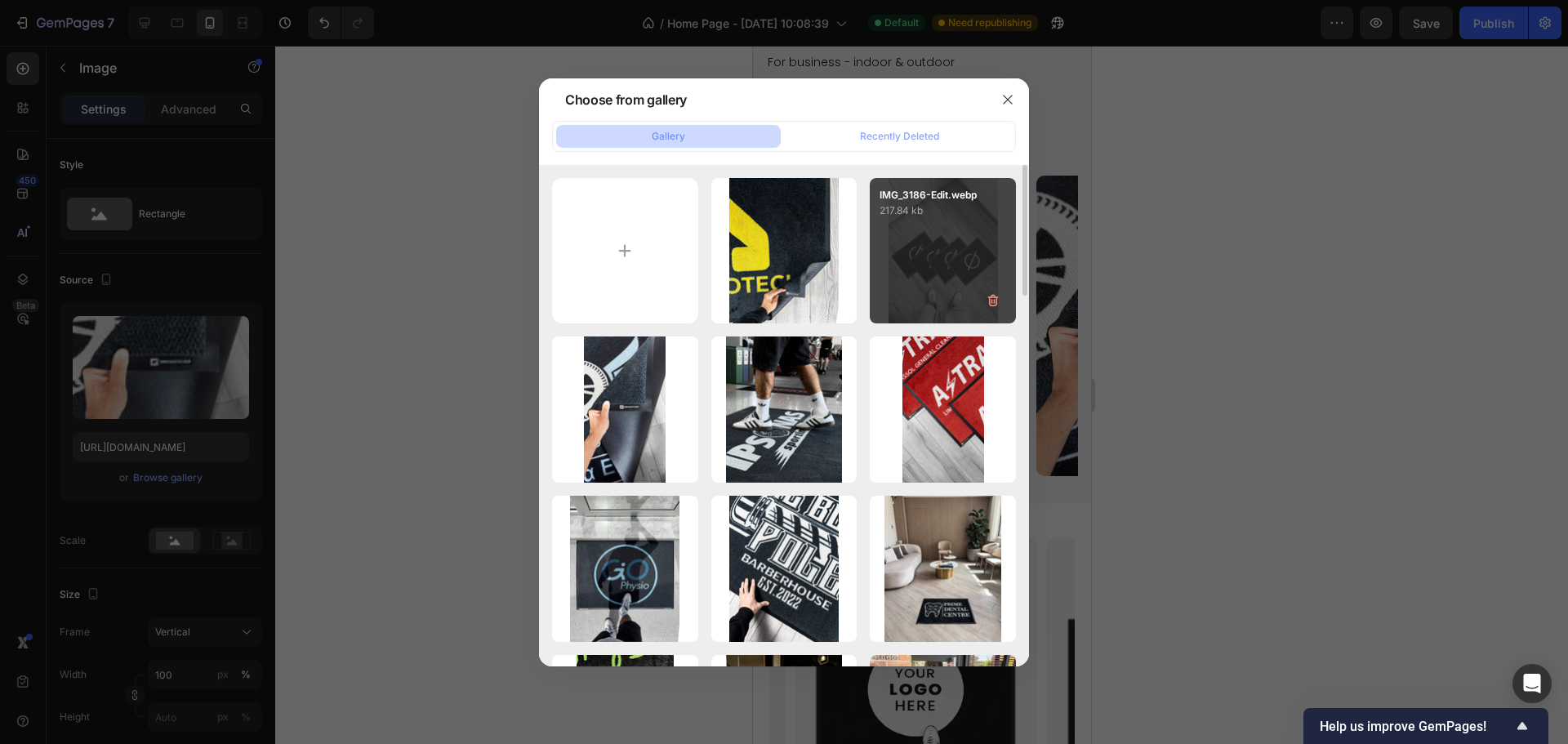
click at [957, 268] on div "IMG_3186-Edit.webp 217.84 kb" at bounding box center [942, 251] width 146 height 146
type input "[URL][DOMAIN_NAME]"
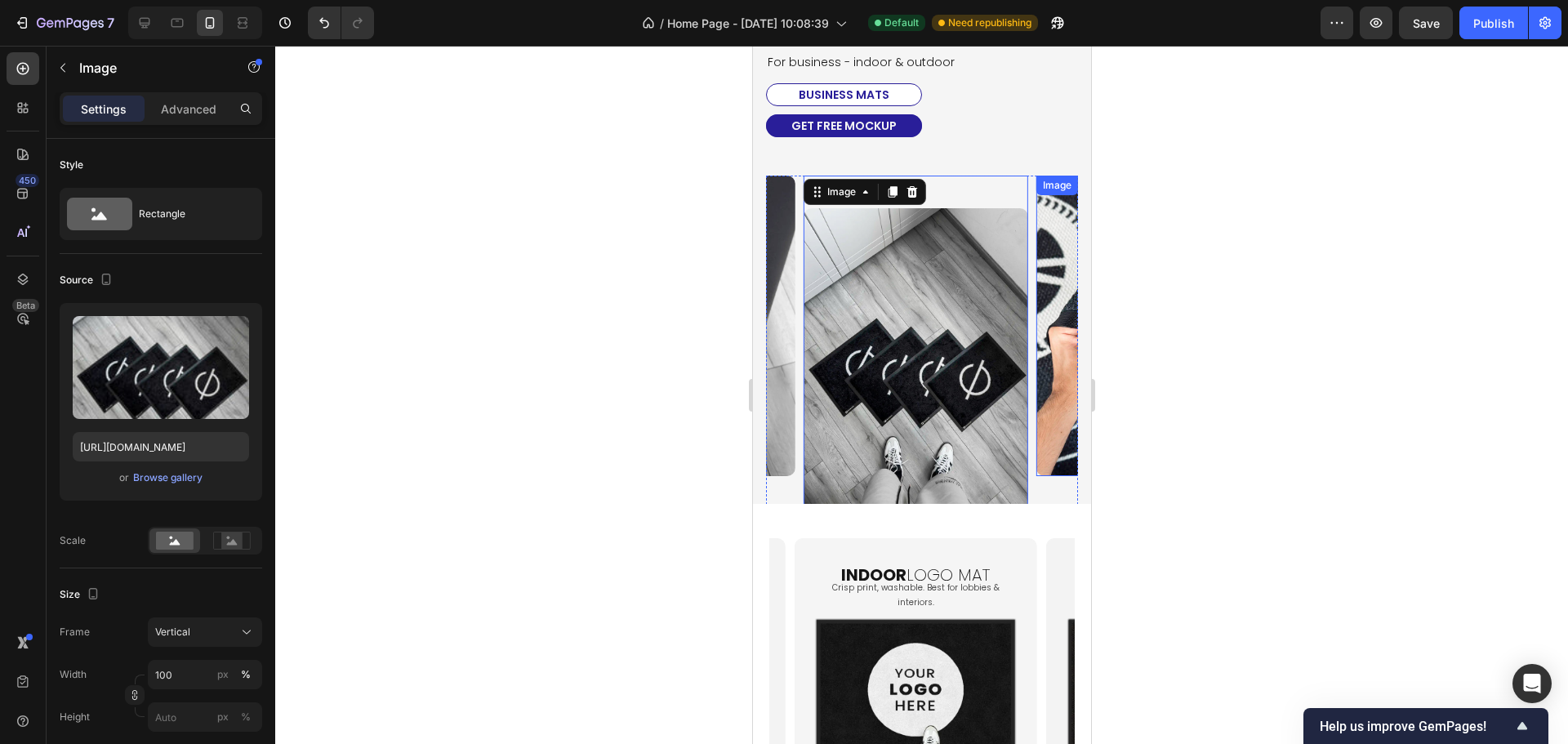
click at [1052, 388] on img at bounding box center [1147, 325] width 225 height 300
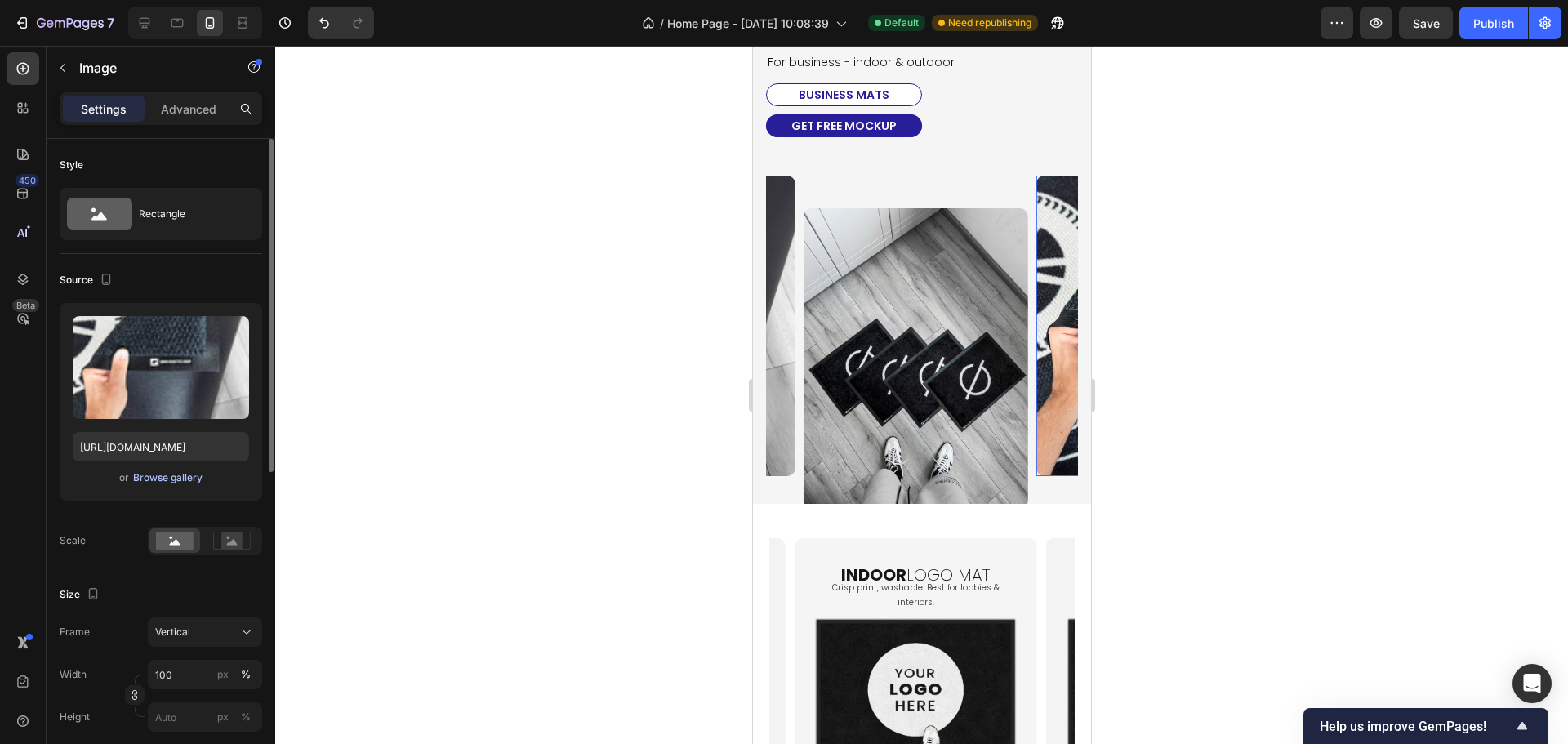
click at [173, 473] on div "Browse gallery" at bounding box center [168, 477] width 70 height 14
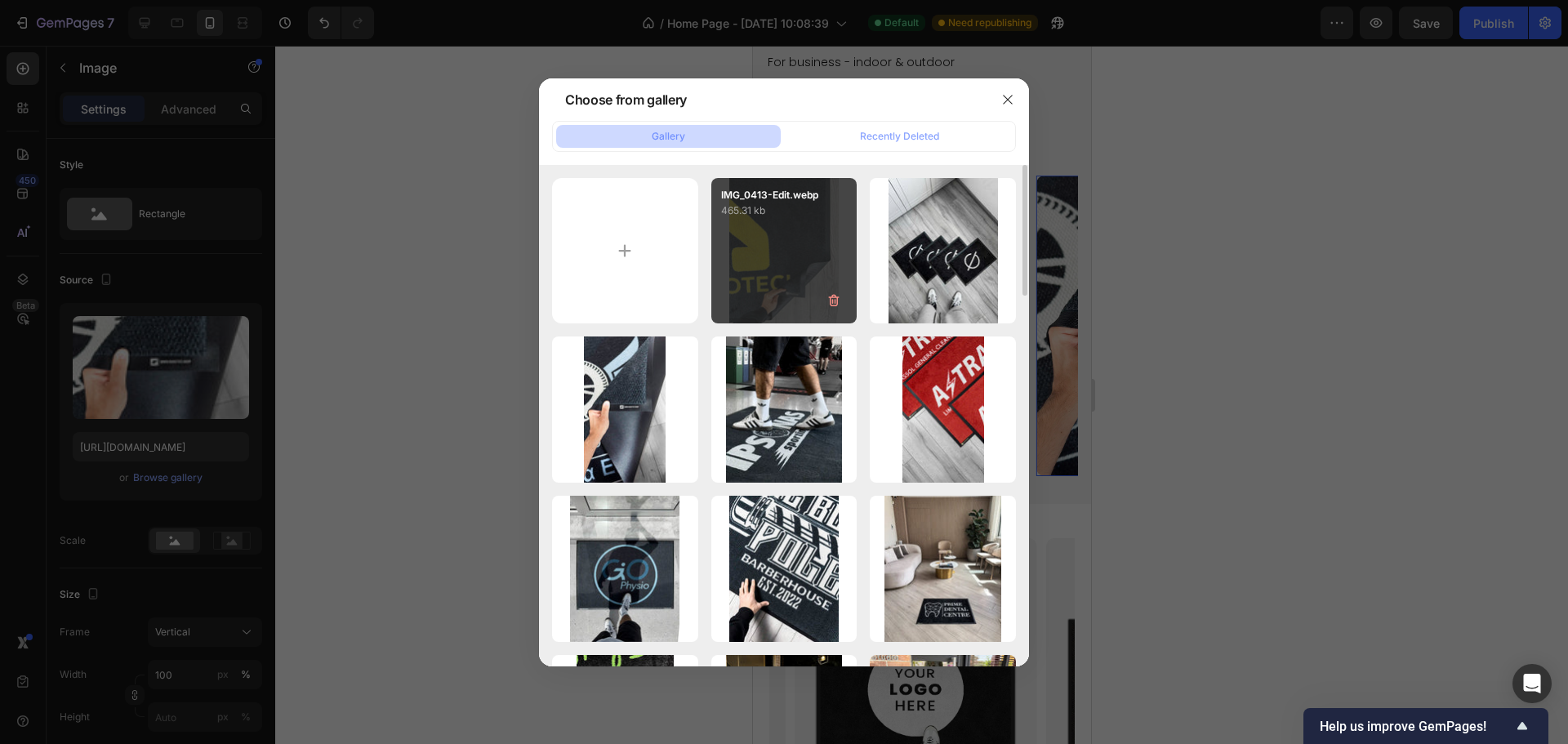
click at [796, 286] on div "IMG_0413-Edit.webp 465.31 kb" at bounding box center [784, 251] width 146 height 146
type input "[URL][DOMAIN_NAME]"
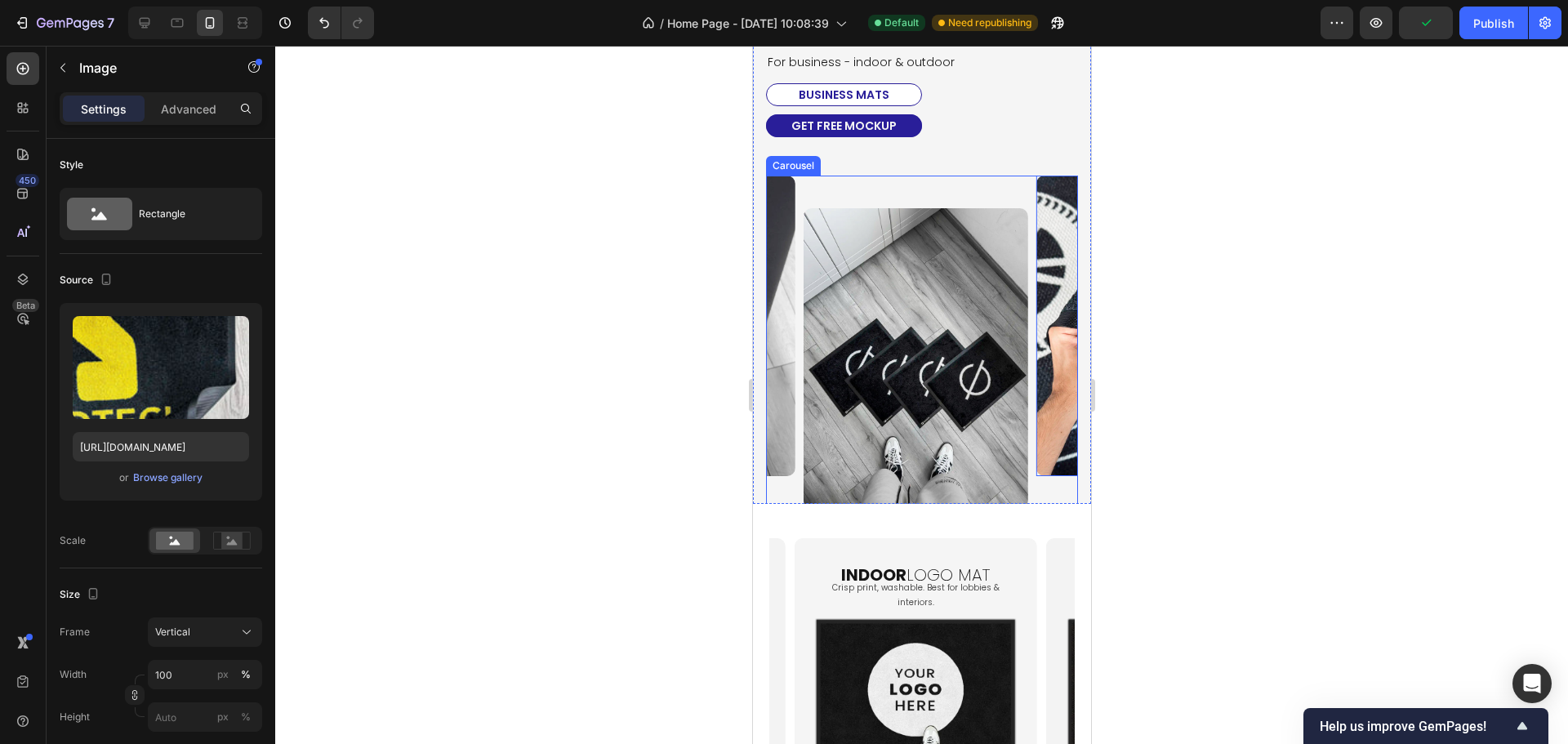
click at [1029, 466] on div "Image Image Image Image Image Image Image Image Image Image 0" at bounding box center [920, 341] width 312 height 332
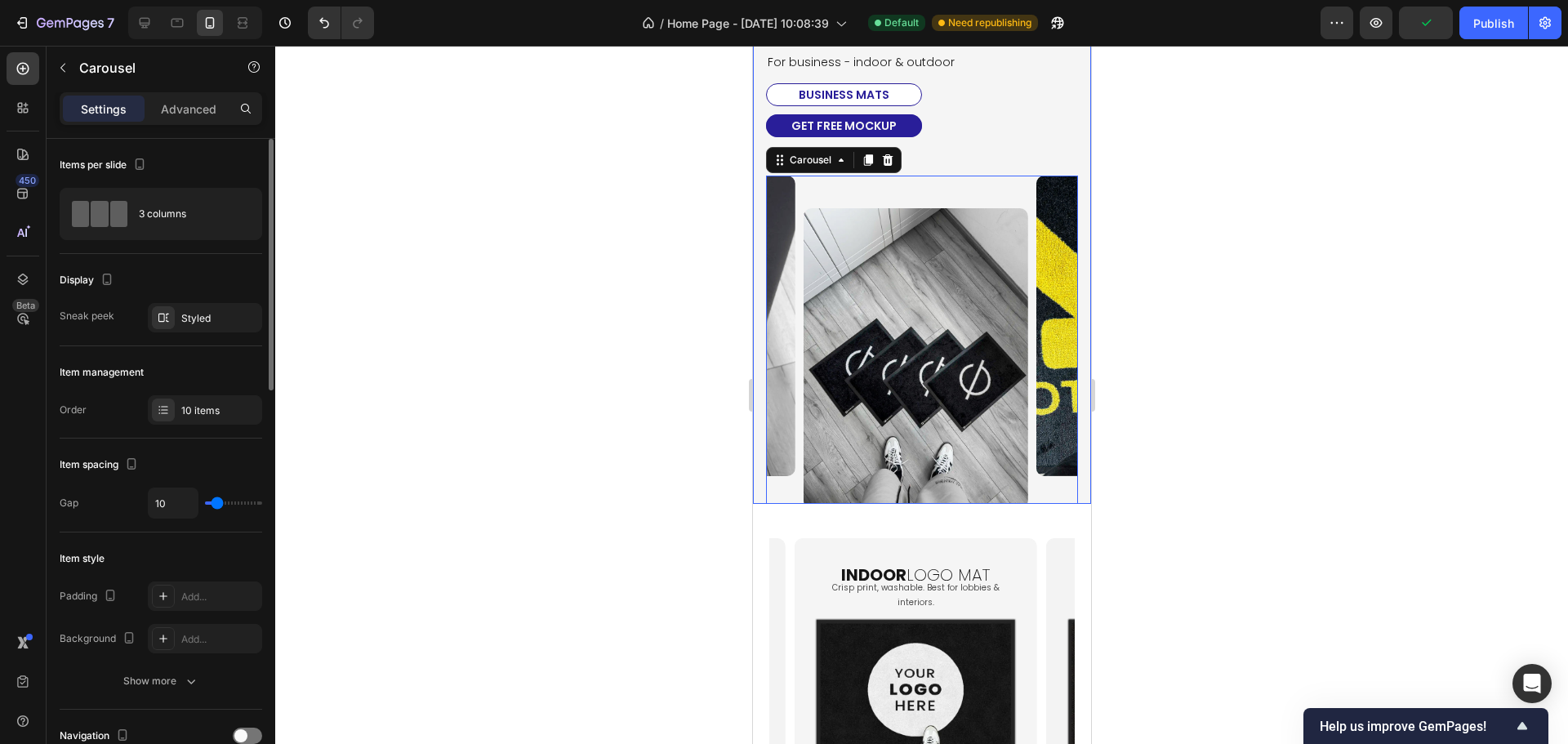
click at [172, 394] on div "Item management Order 10 items" at bounding box center [160, 392] width 202 height 93
click at [174, 403] on div at bounding box center [163, 410] width 23 height 23
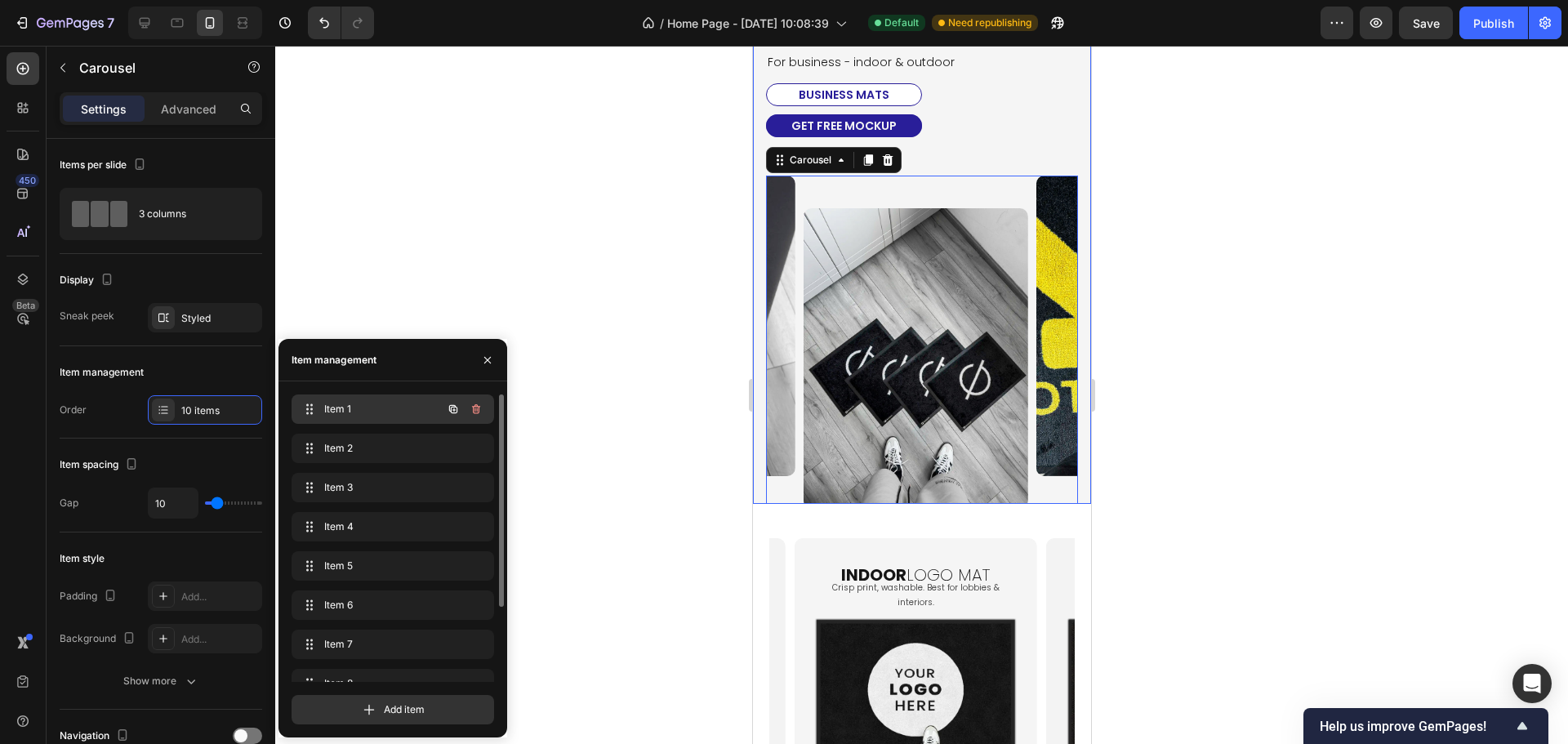
click at [332, 411] on span "Item 1" at bounding box center [370, 408] width 93 height 14
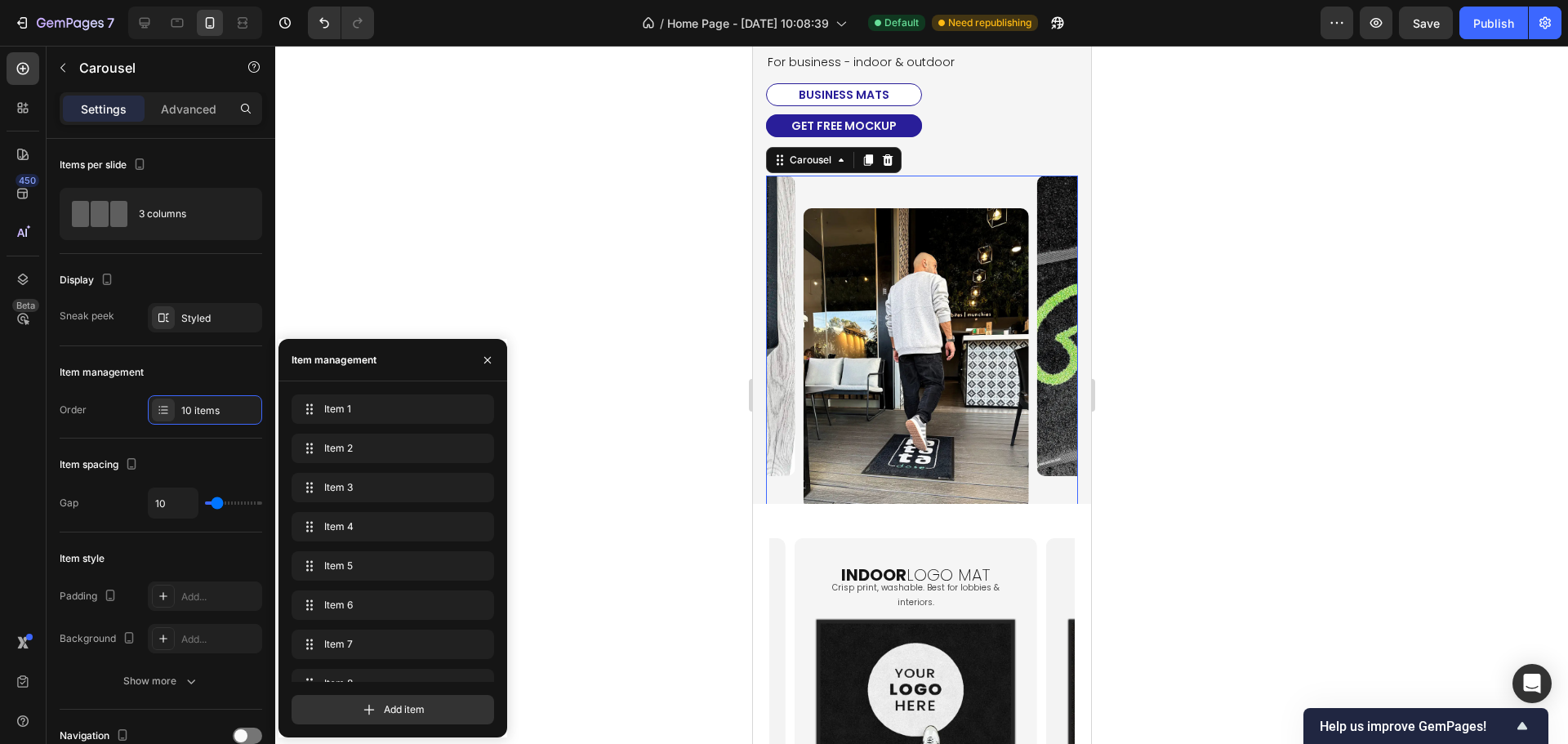
click at [1205, 588] on div at bounding box center [920, 395] width 1292 height 698
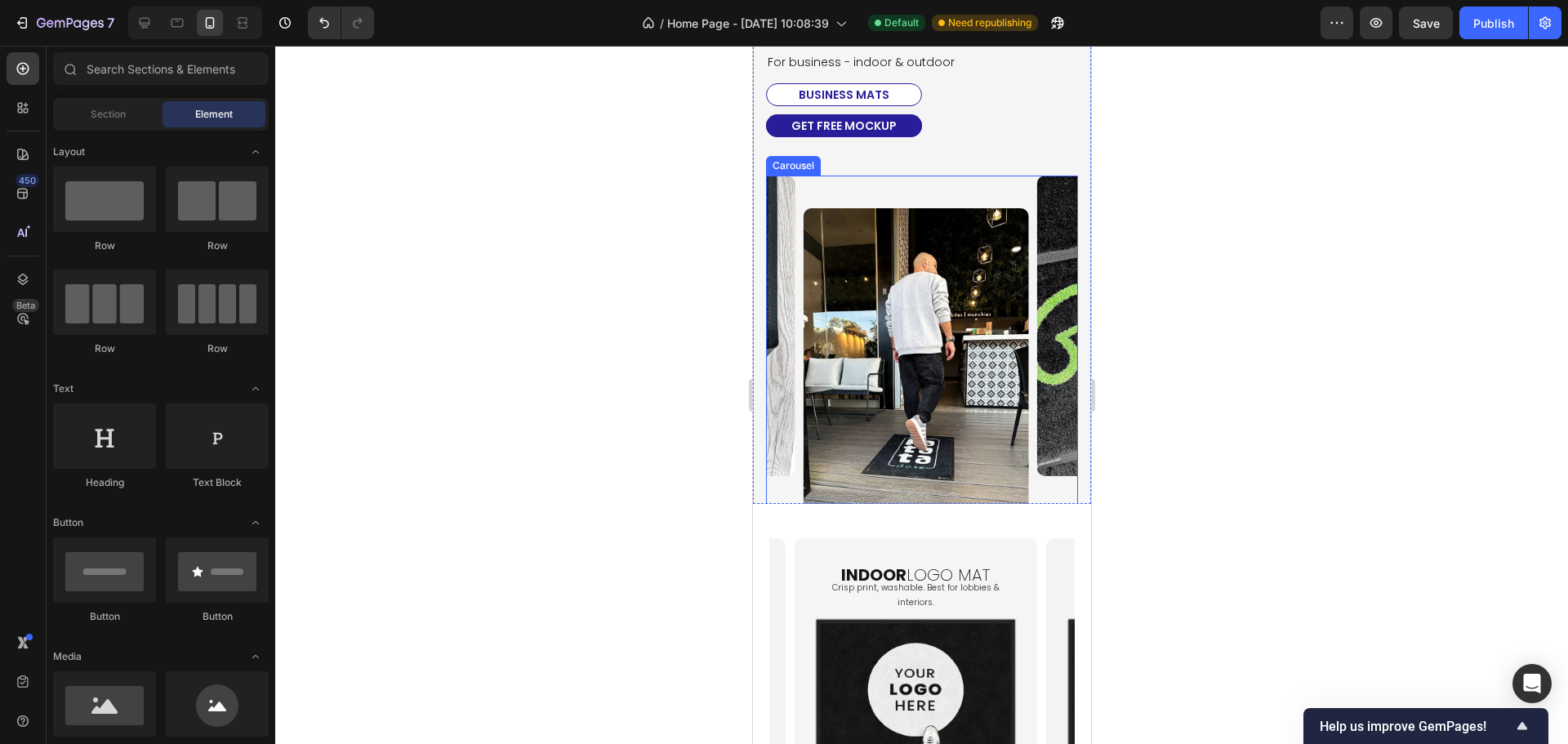
click at [785, 346] on img at bounding box center [682, 325] width 225 height 300
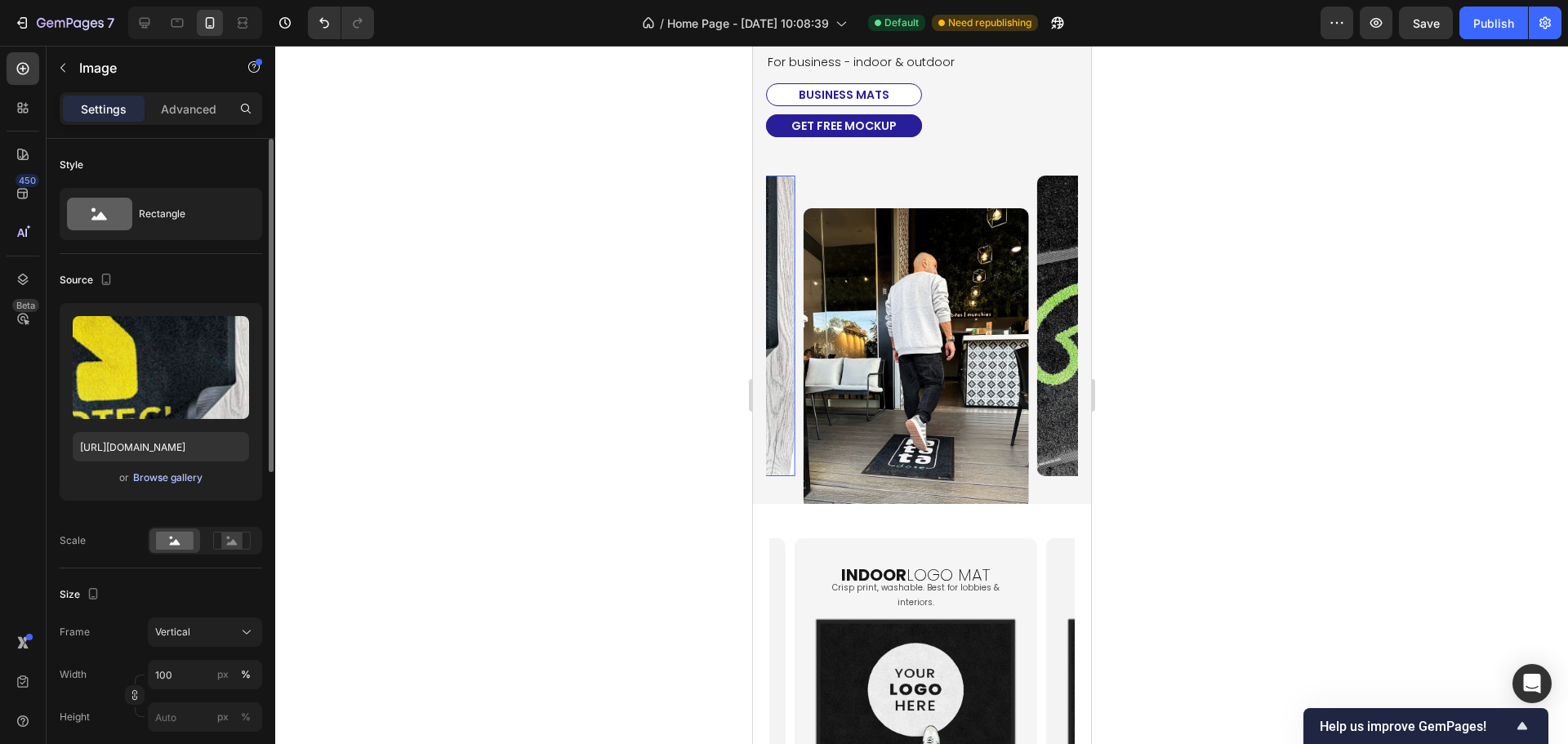
click at [164, 475] on div "Browse gallery" at bounding box center [168, 477] width 70 height 14
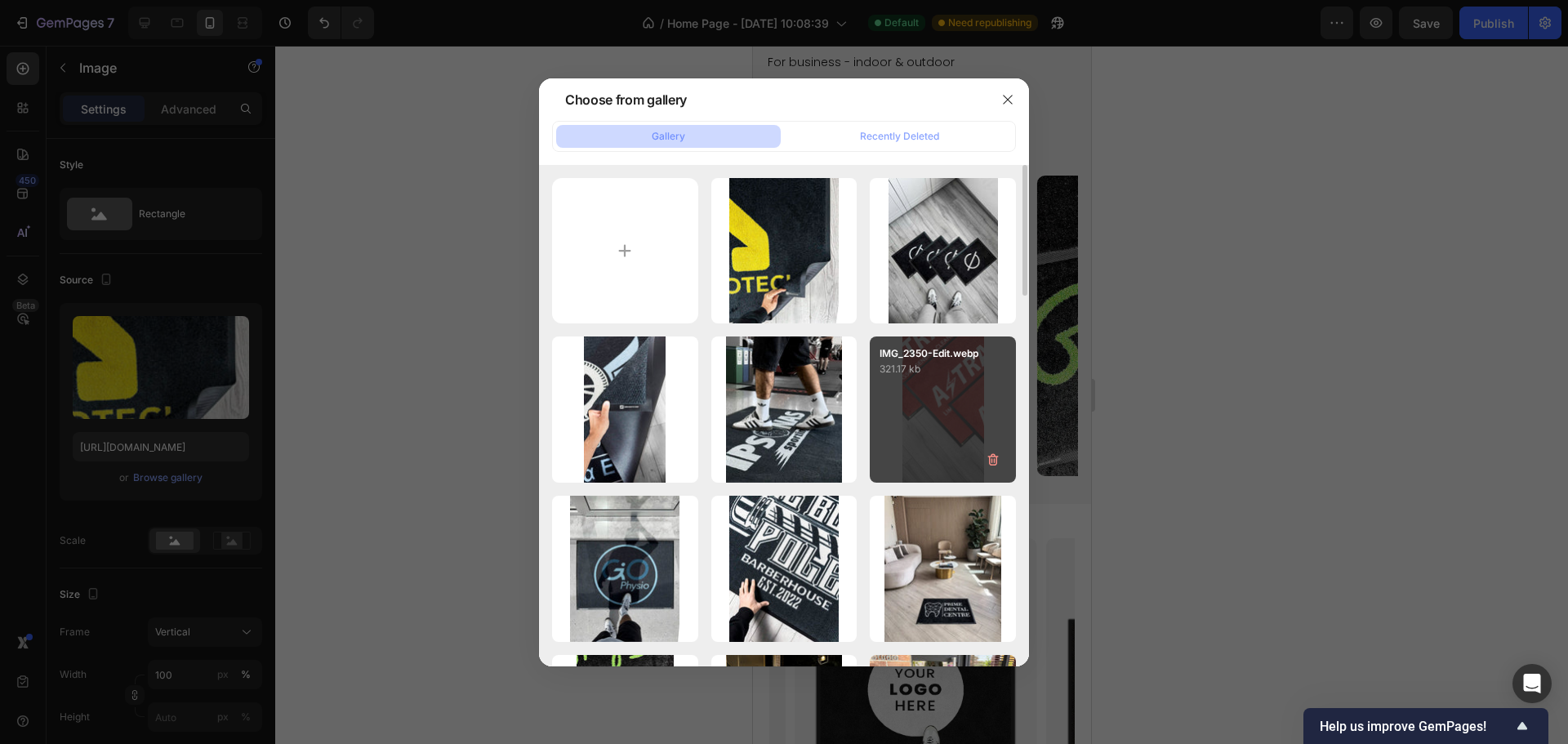
click at [914, 398] on div "IMG_2350-Edit.webp 321.17 kb" at bounding box center [942, 409] width 146 height 146
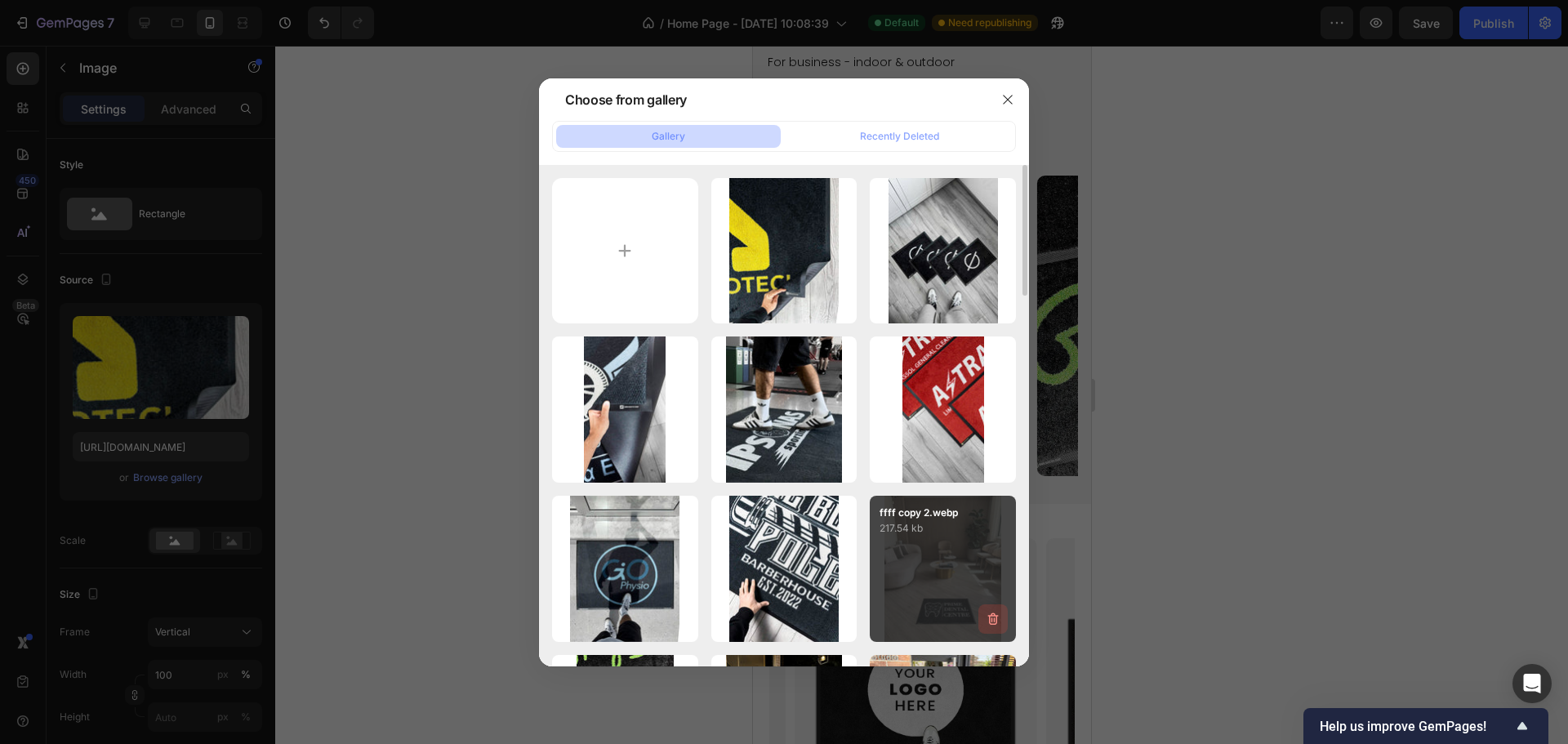
type input "[URL][DOMAIN_NAME]"
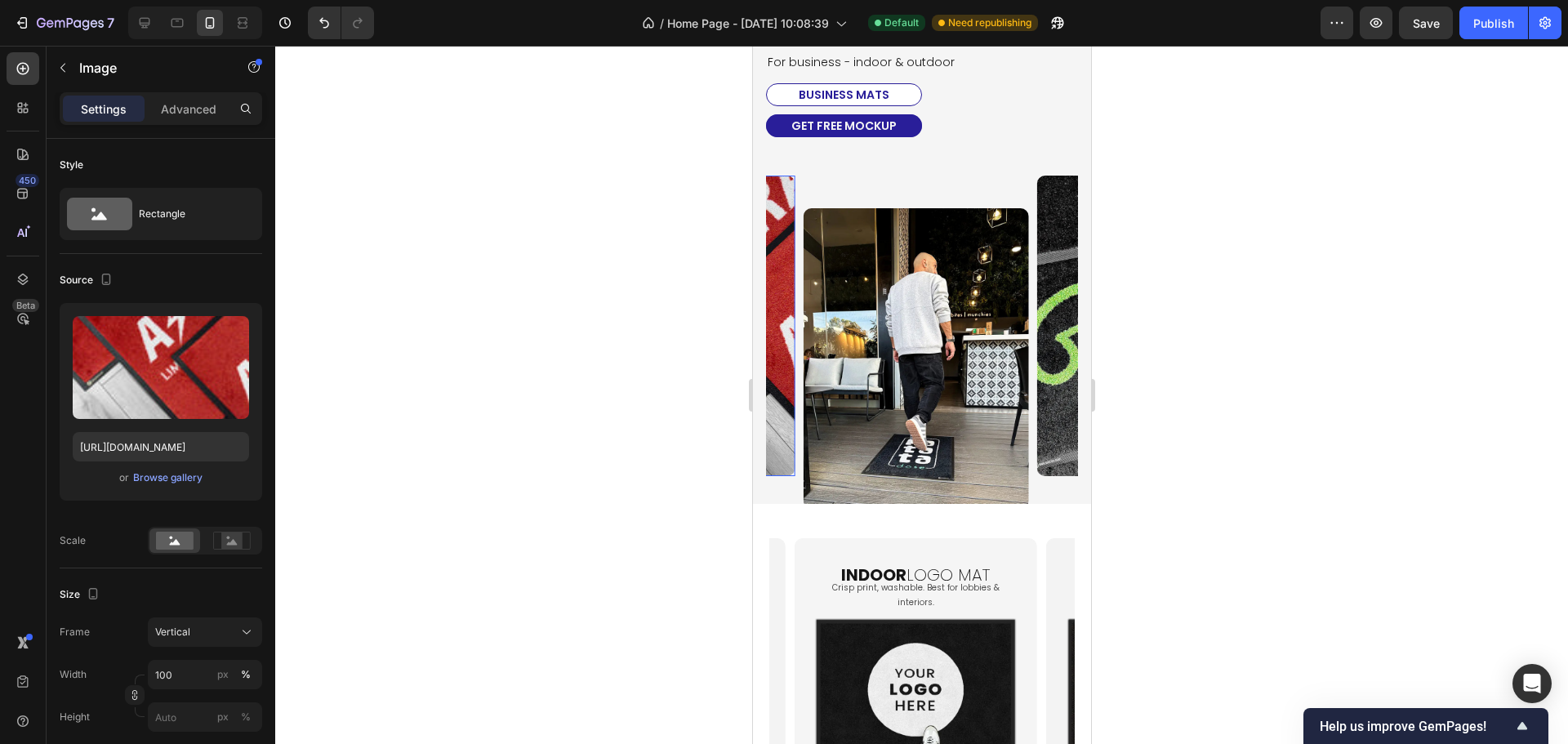
click at [1248, 533] on div at bounding box center [920, 395] width 1292 height 698
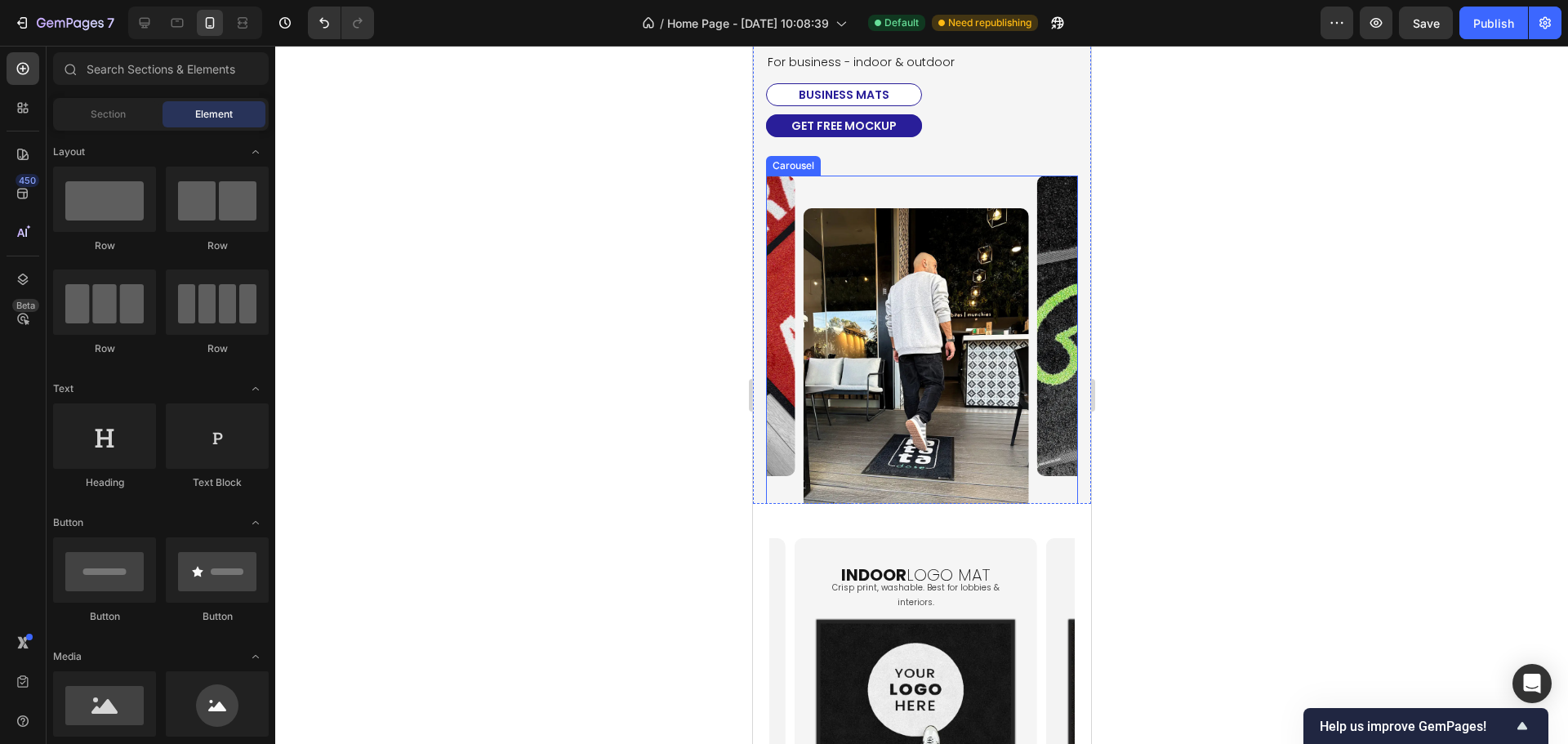
click at [1035, 479] on div "Image" at bounding box center [1147, 341] width 225 height 332
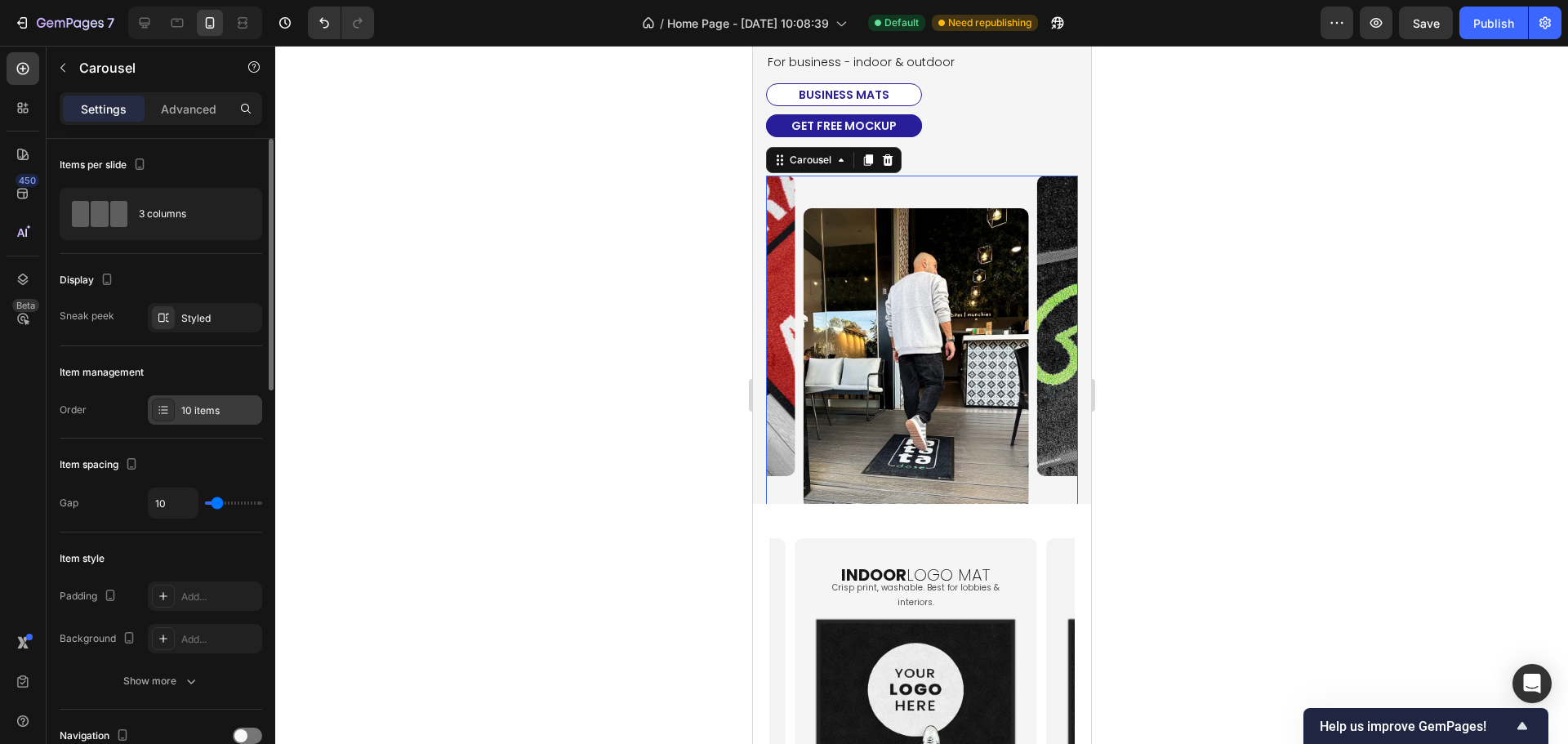
click at [174, 395] on div "10 items" at bounding box center [205, 409] width 114 height 30
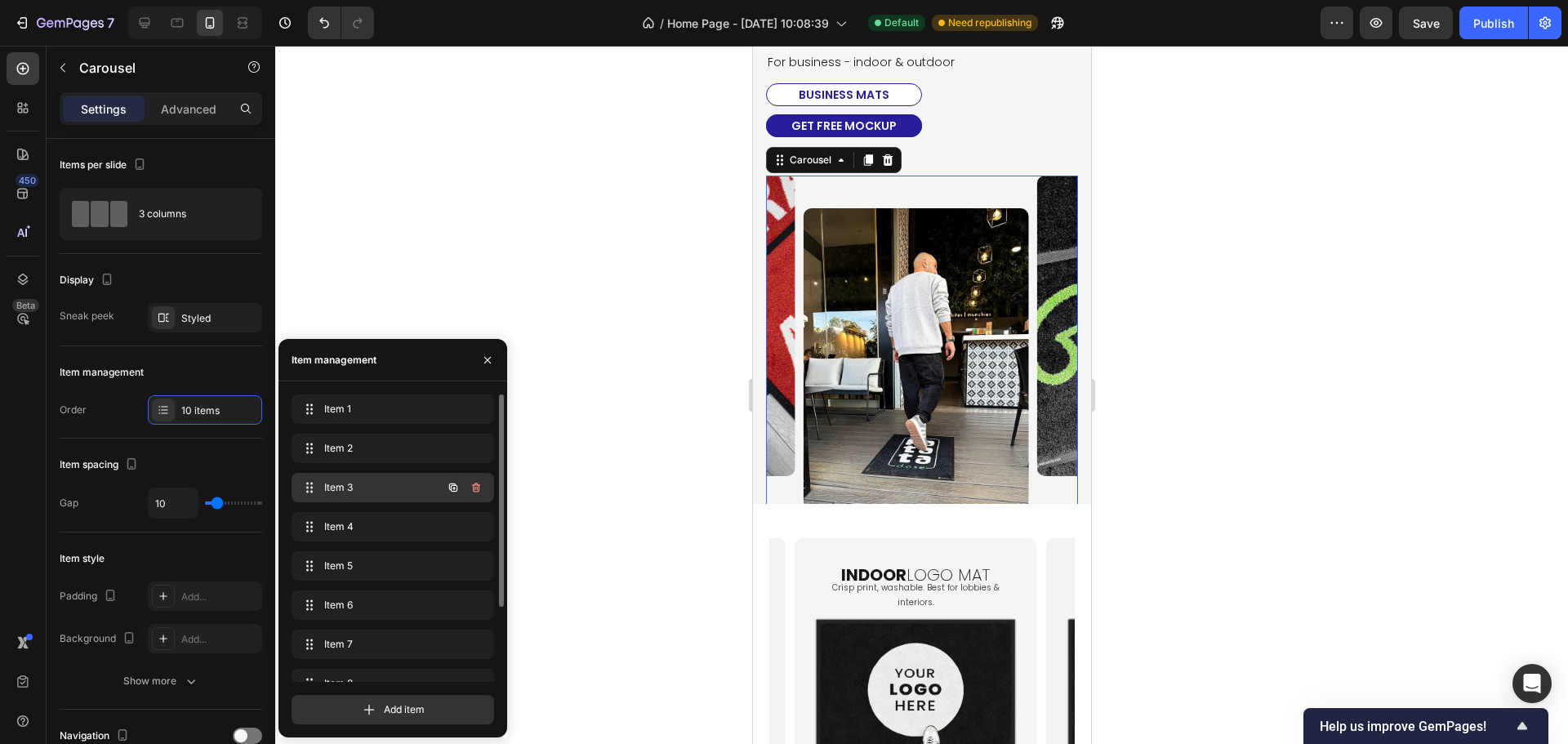
click at [346, 497] on div "Item 3 Item 3" at bounding box center [369, 487] width 144 height 23
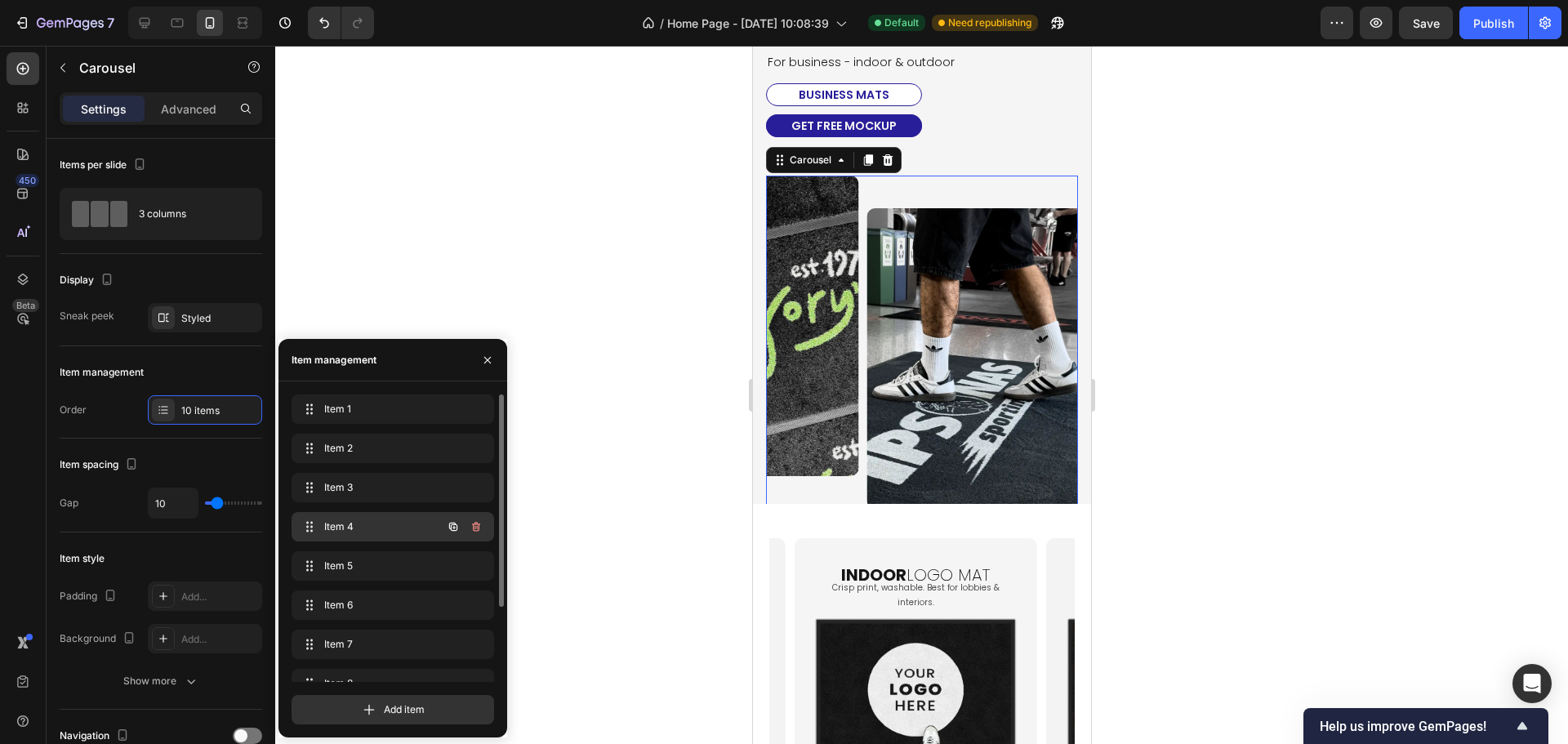
click at [356, 521] on span "Item 4" at bounding box center [370, 526] width 93 height 14
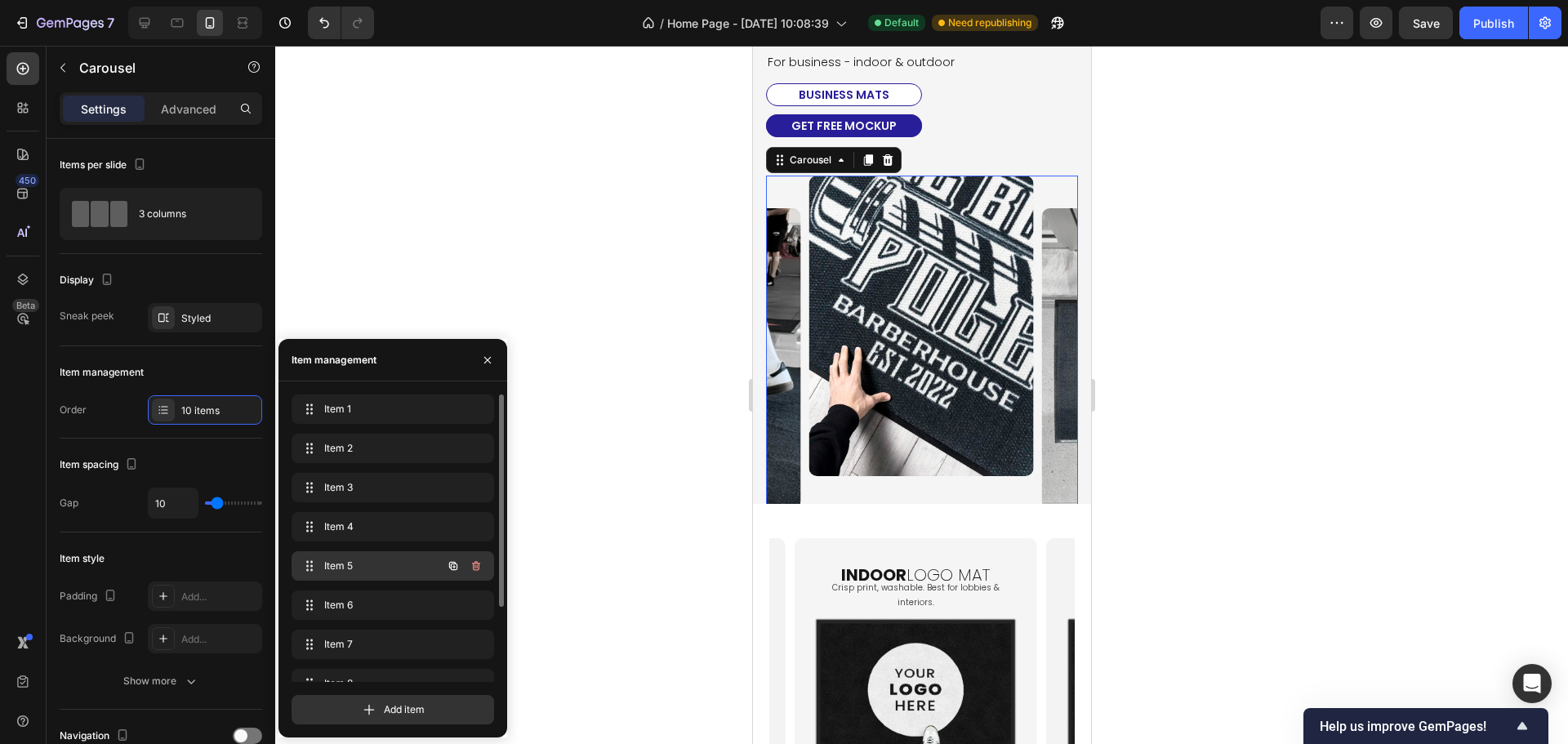
click at [355, 554] on div "Item 5 Item 5" at bounding box center [369, 566] width 144 height 23
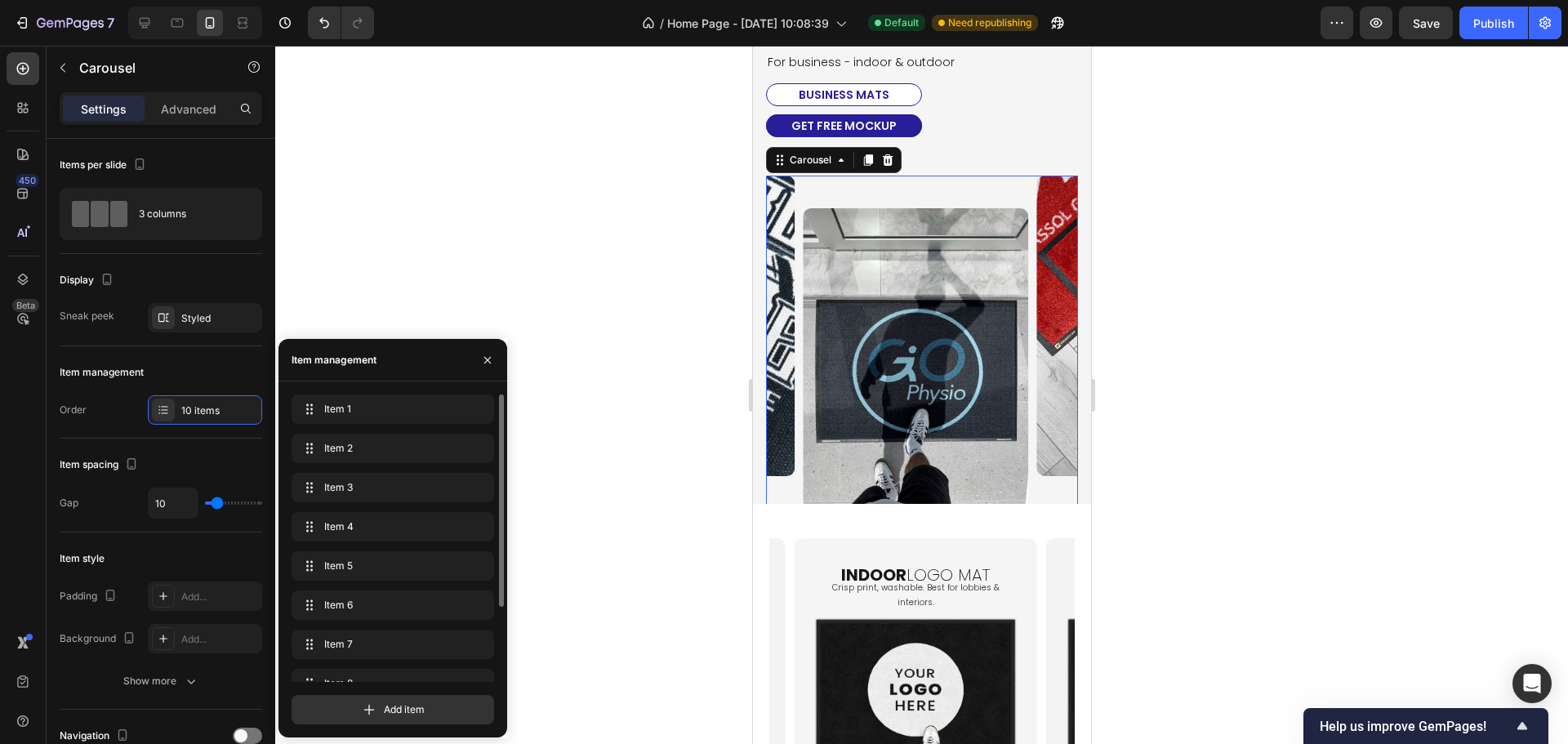
click at [352, 588] on div "Item 1 Item 1 Item 2 Item 2 Item 3 Item 3 Item 4 Item 4 Item 5 Item 5 Item 6 It…" at bounding box center [393, 588] width 202 height 388
click at [350, 594] on div "Item 6 Item 6" at bounding box center [369, 605] width 144 height 23
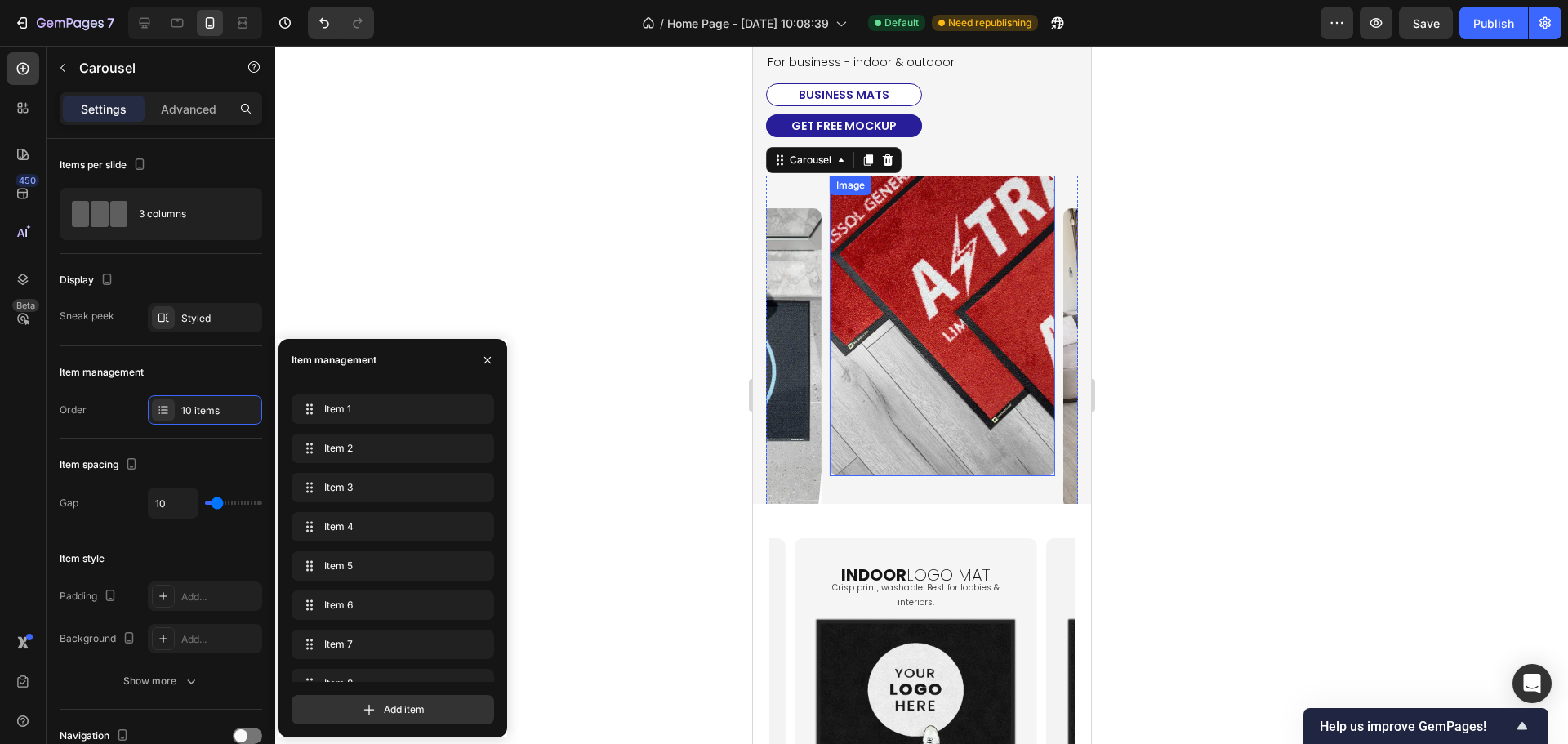
click at [880, 385] on img at bounding box center [941, 325] width 225 height 300
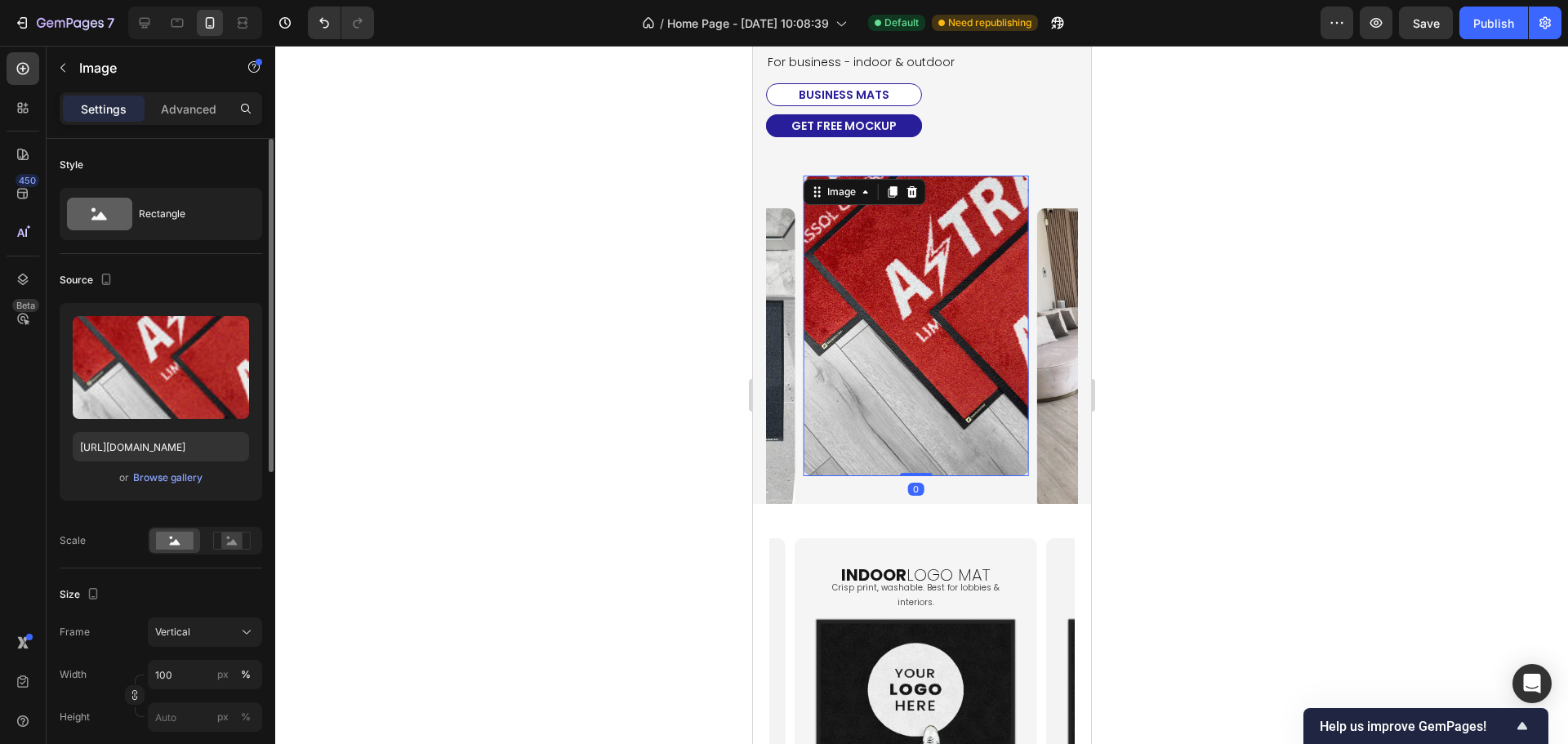
click at [182, 487] on div "Upload Image [URL][DOMAIN_NAME] or Browse gallery" at bounding box center [160, 402] width 202 height 197
click at [182, 485] on button "Browse gallery" at bounding box center [168, 477] width 71 height 16
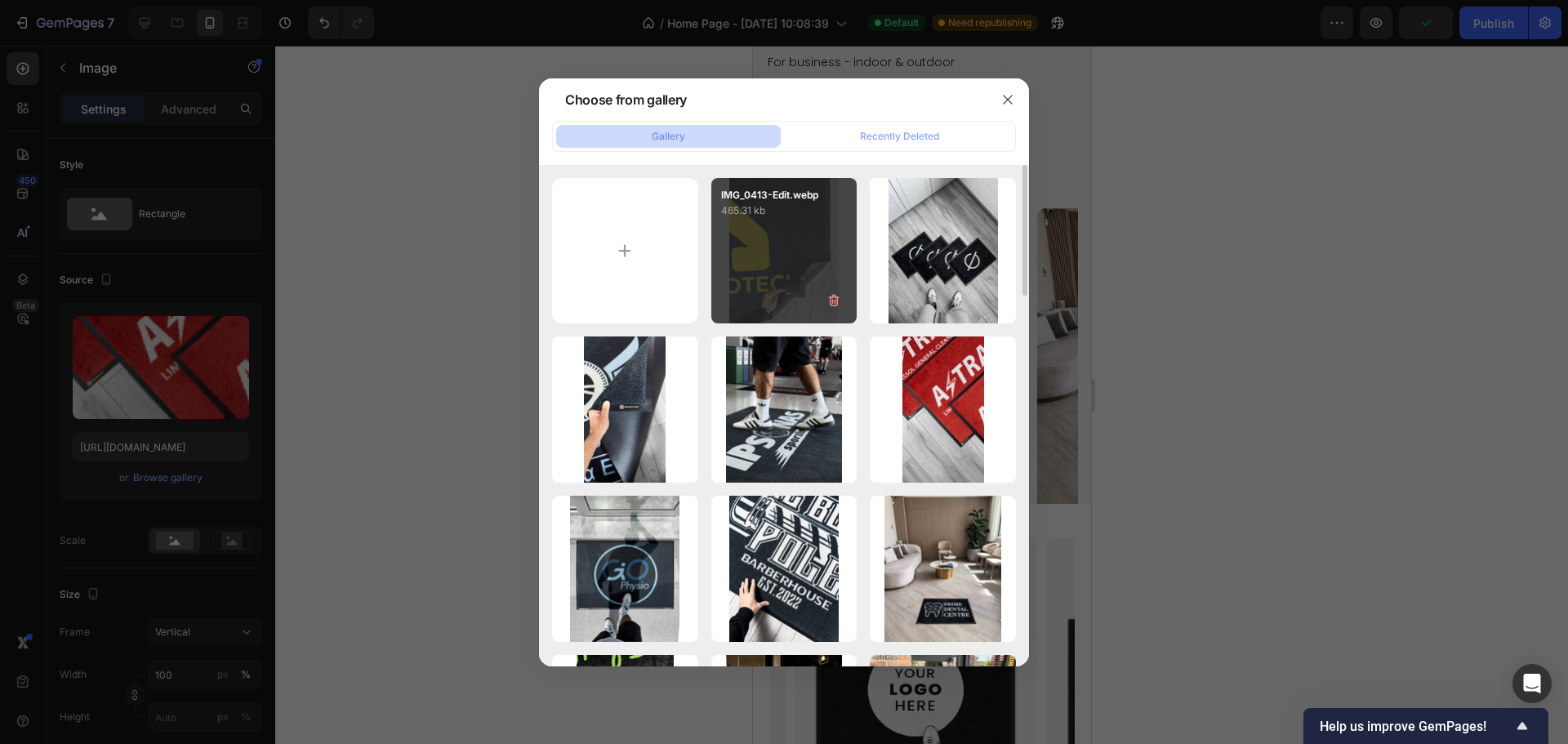
click at [780, 268] on div "IMG_0413-Edit.webp 465.31 kb" at bounding box center [784, 251] width 146 height 146
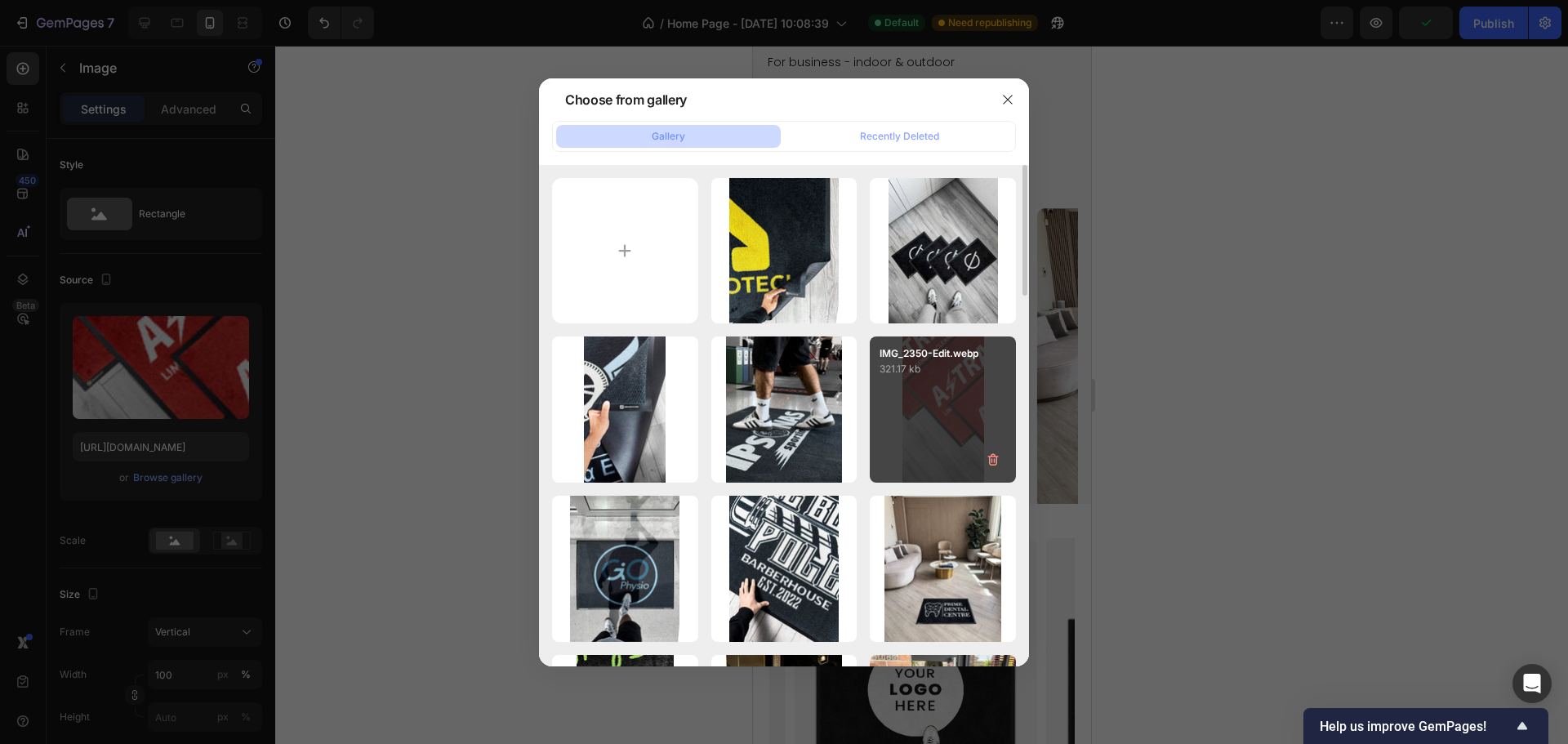
type input "[URL][DOMAIN_NAME]"
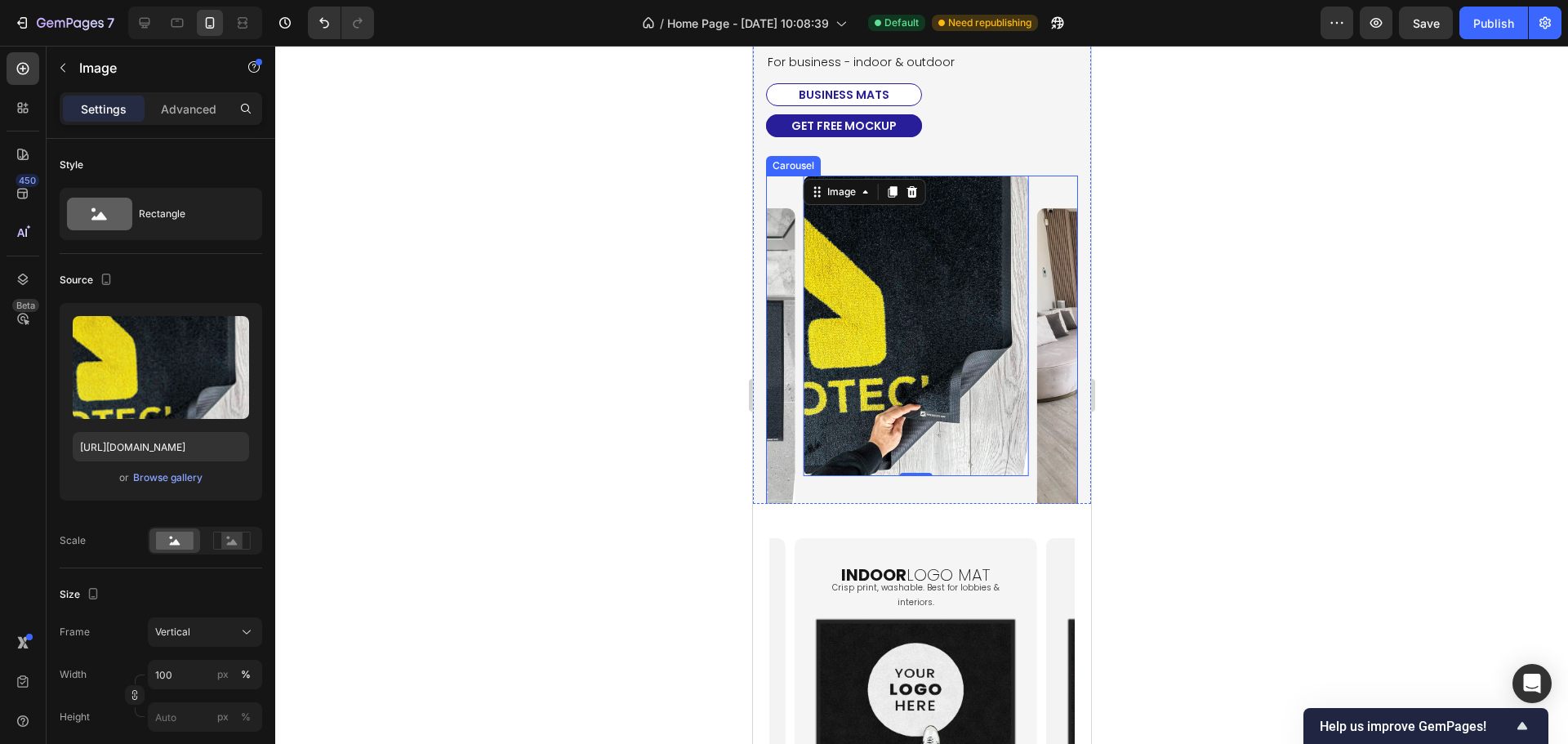
click at [1029, 469] on div "Image Image Image Image Image Image 0 Image Image Image Image" at bounding box center [920, 341] width 312 height 332
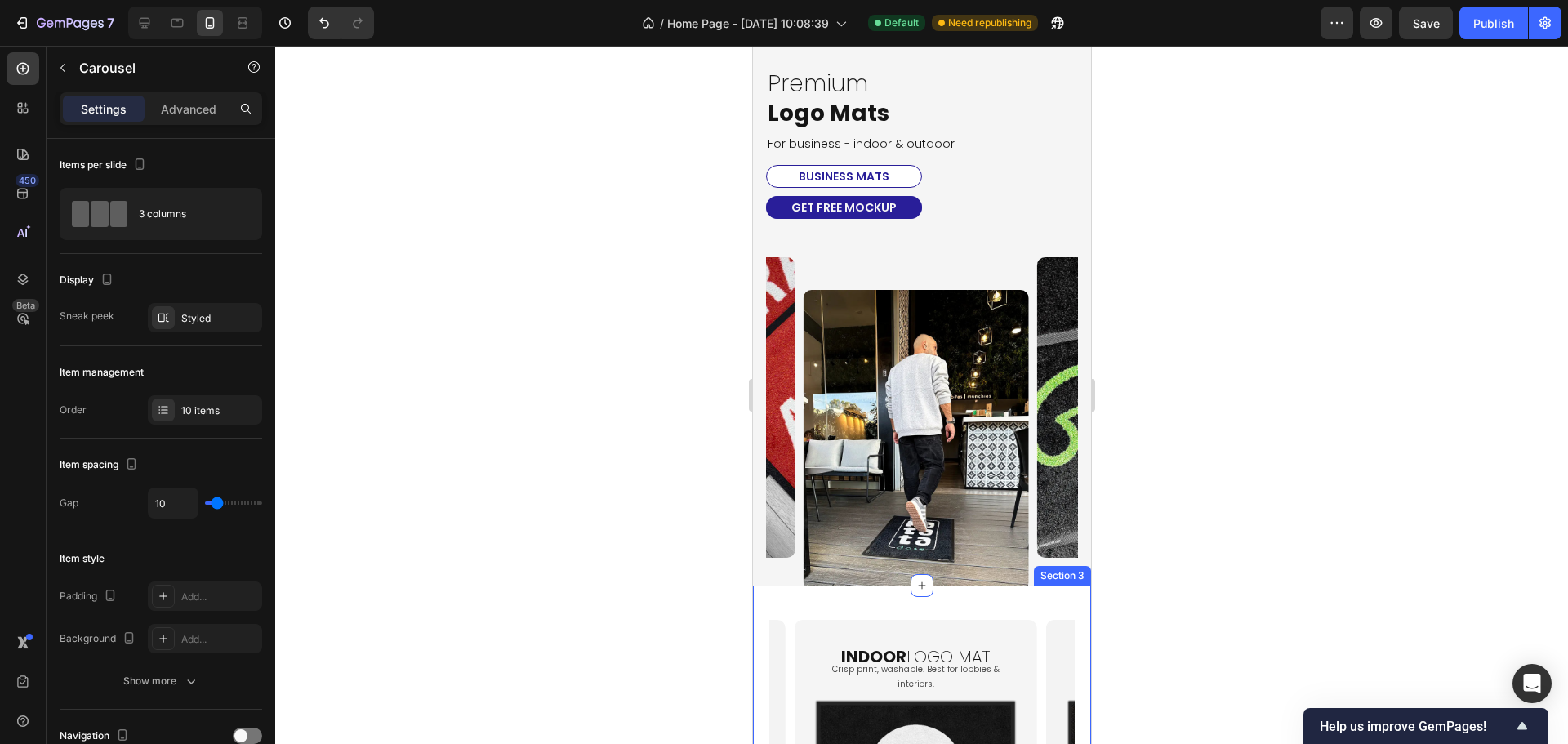
scroll to position [0, 0]
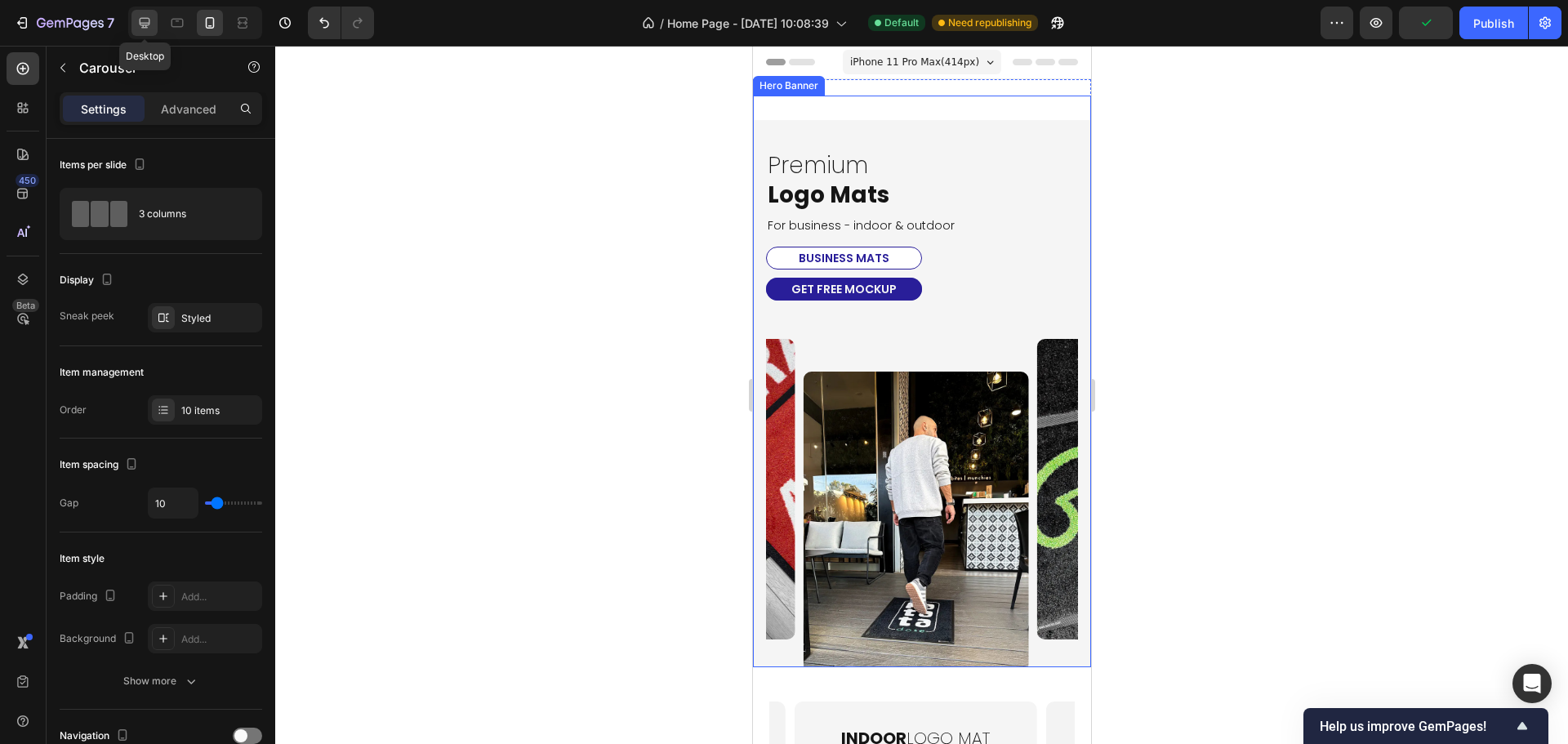
click at [137, 29] on icon at bounding box center [144, 22] width 16 height 16
type input "1200"
type input "16"
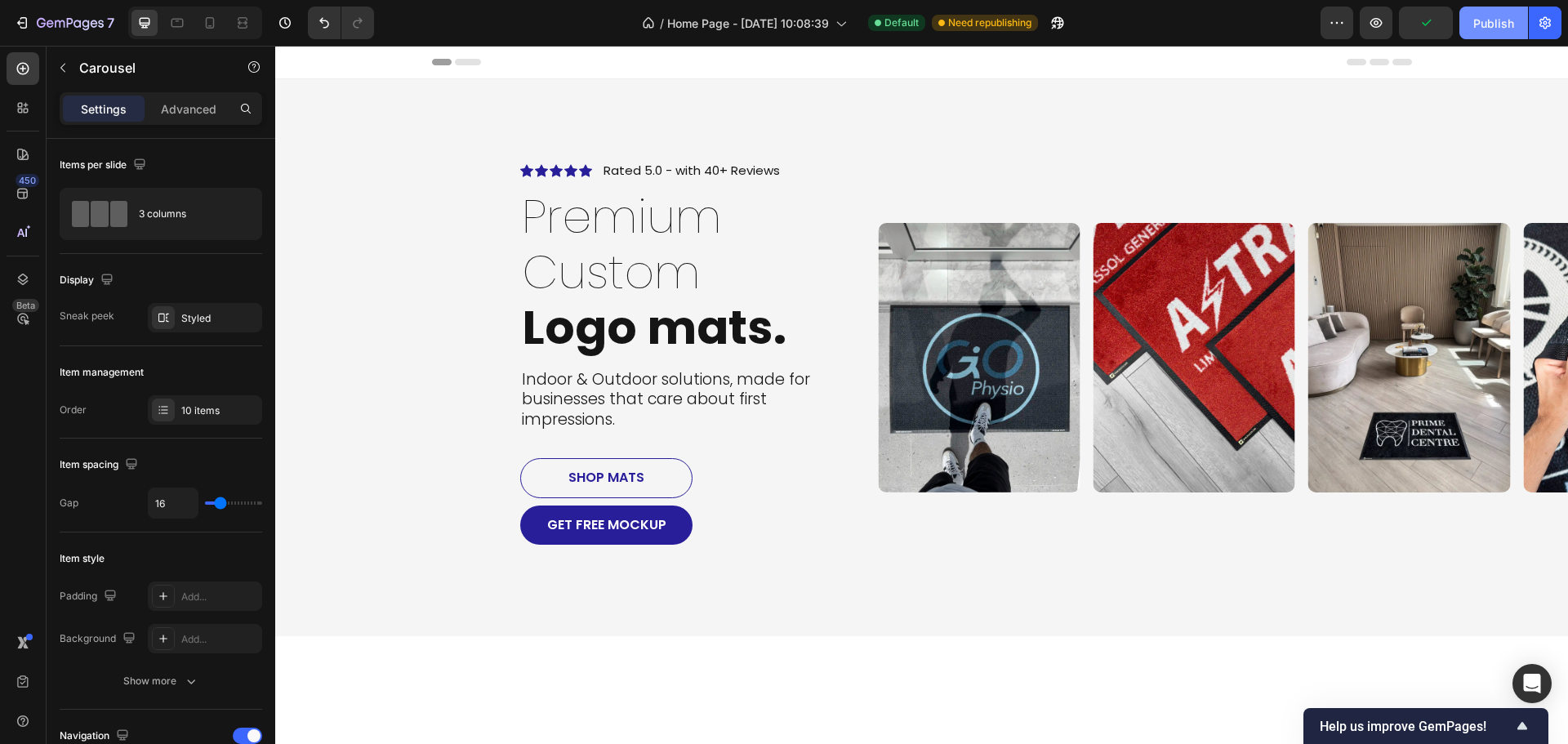
click at [1487, 27] on div "Publish" at bounding box center [1493, 23] width 41 height 17
click at [16, 686] on icon at bounding box center [22, 681] width 16 height 16
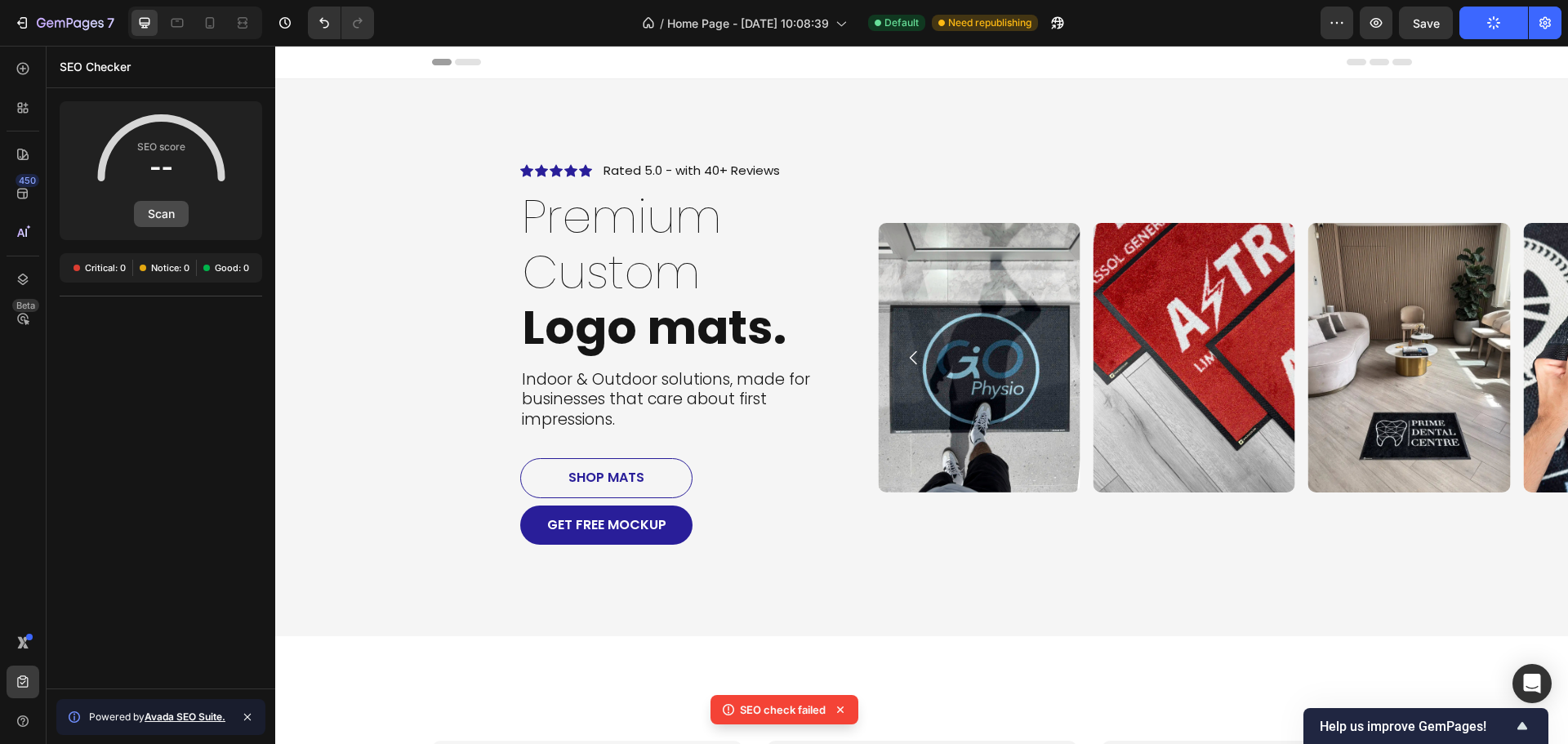
click at [175, 208] on button "Scan" at bounding box center [160, 214] width 54 height 26
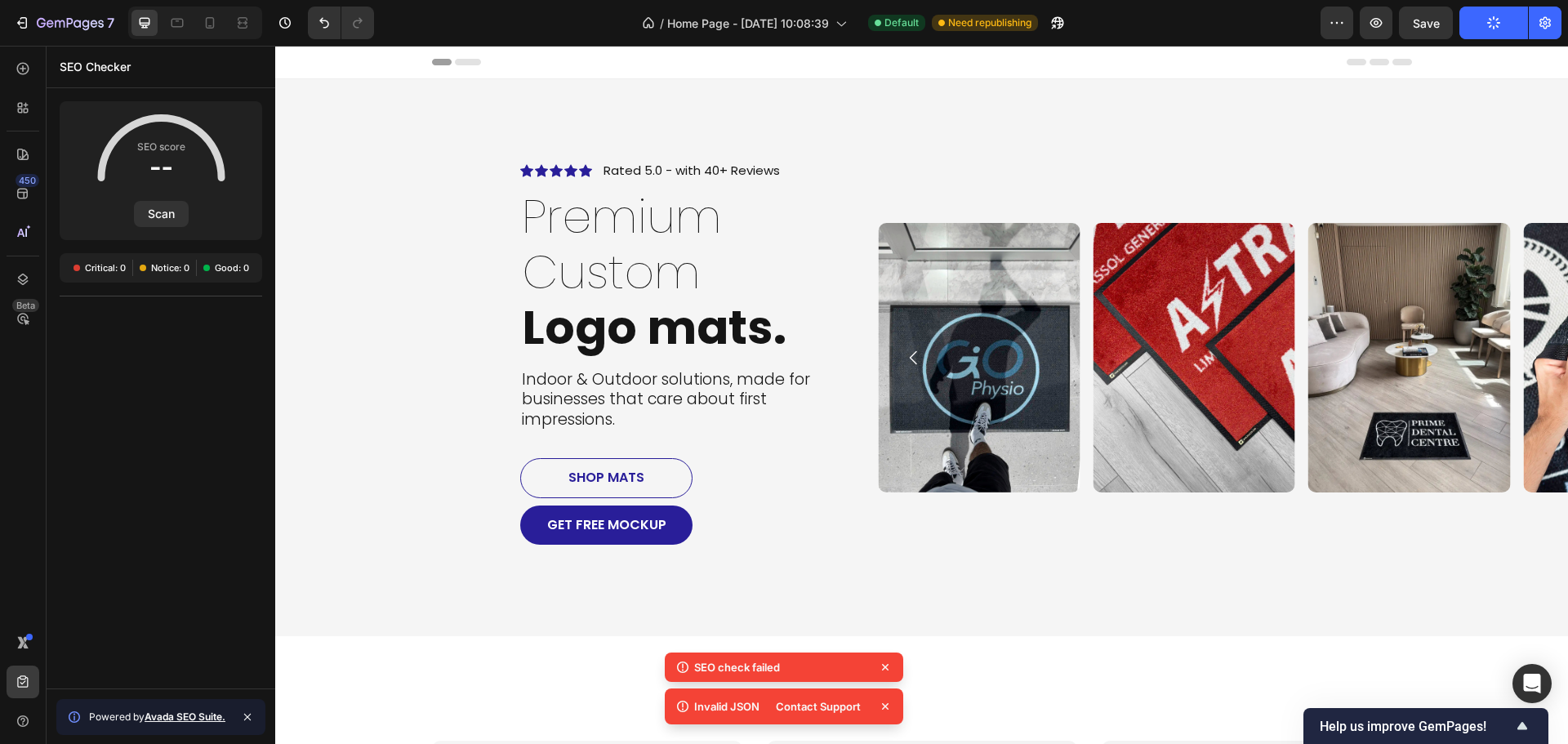
click at [887, 700] on icon at bounding box center [884, 706] width 16 height 16
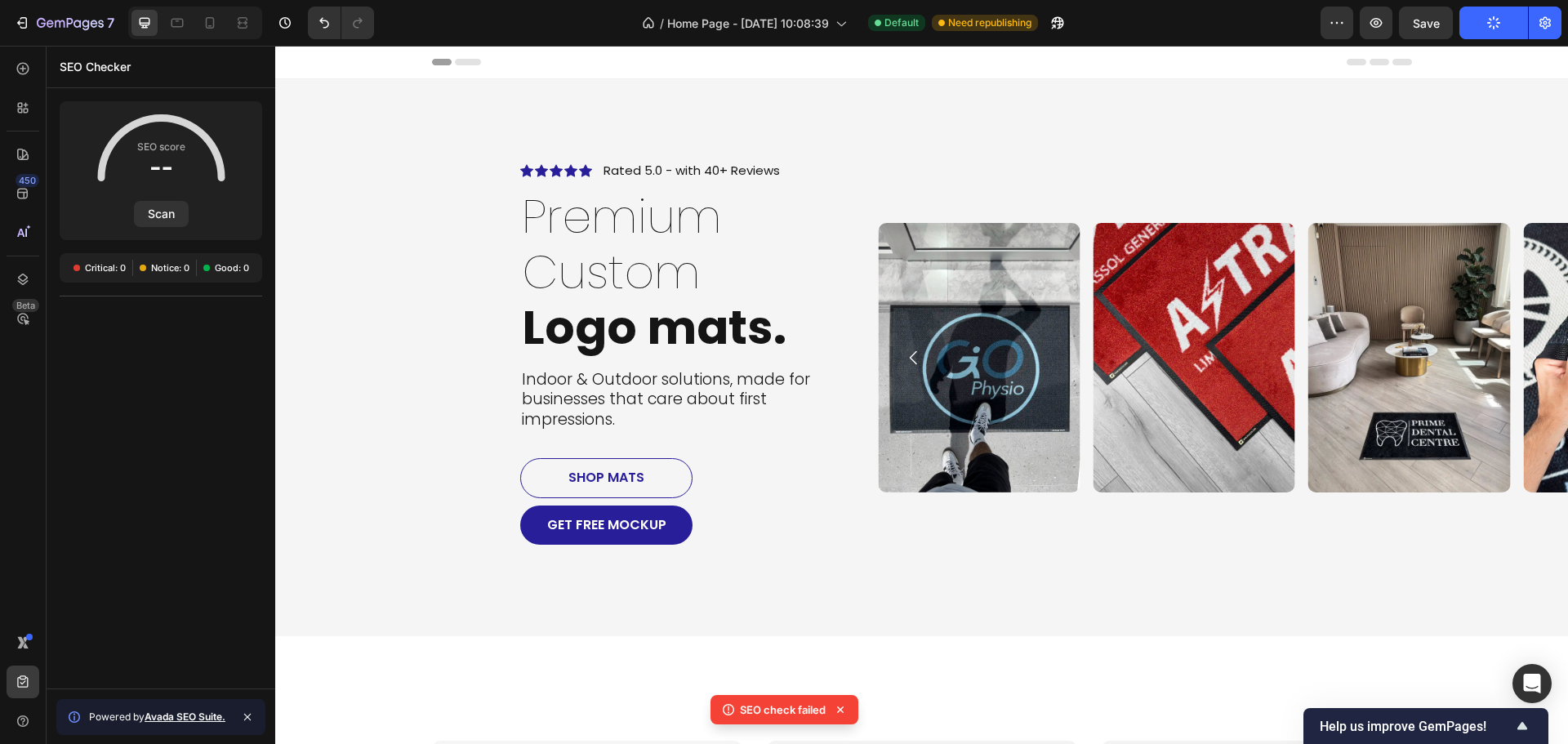
click at [836, 707] on icon at bounding box center [839, 709] width 16 height 16
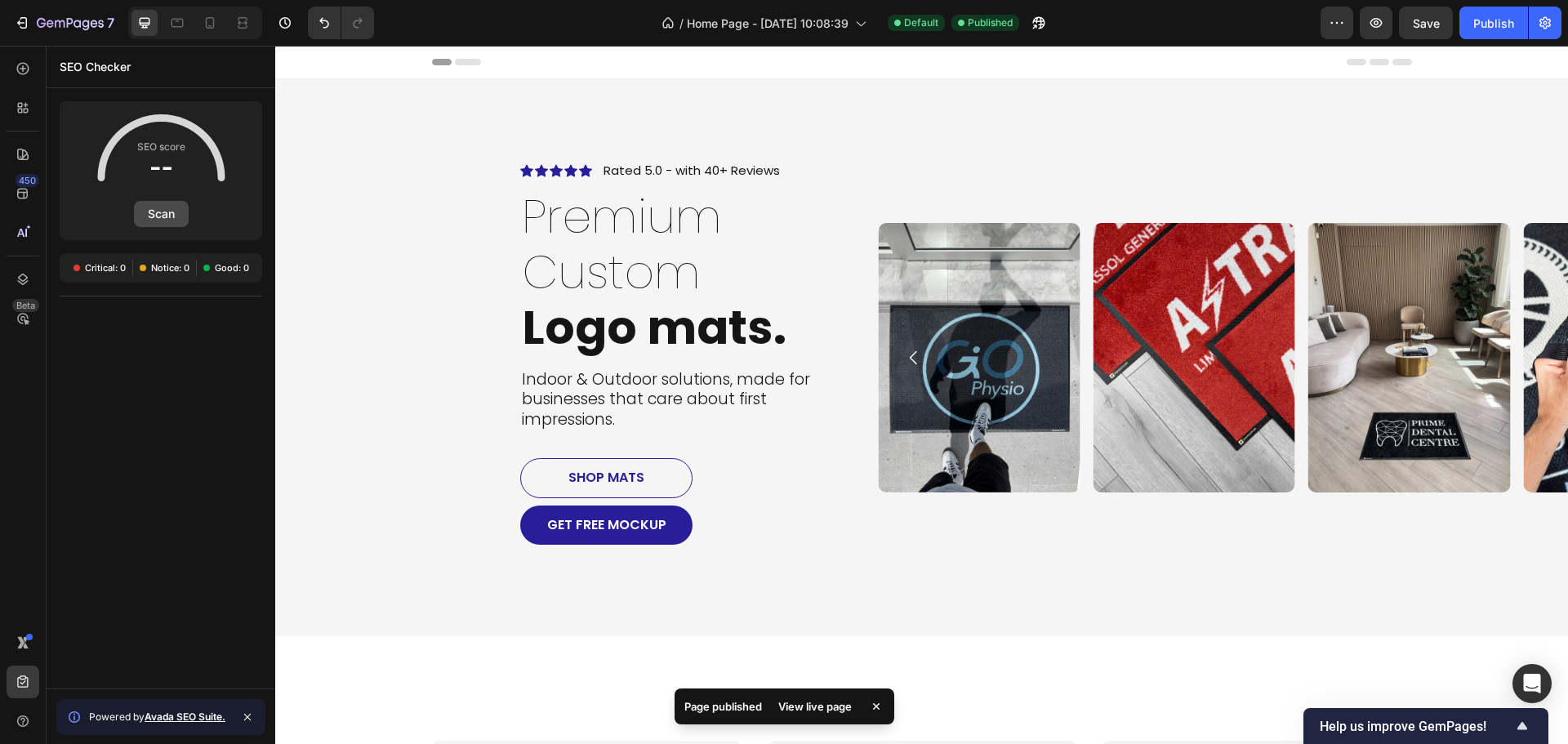
click at [175, 215] on button "Scan" at bounding box center [160, 214] width 54 height 26
click at [1546, 675] on div "Open Intercom Messenger" at bounding box center [1532, 683] width 43 height 43
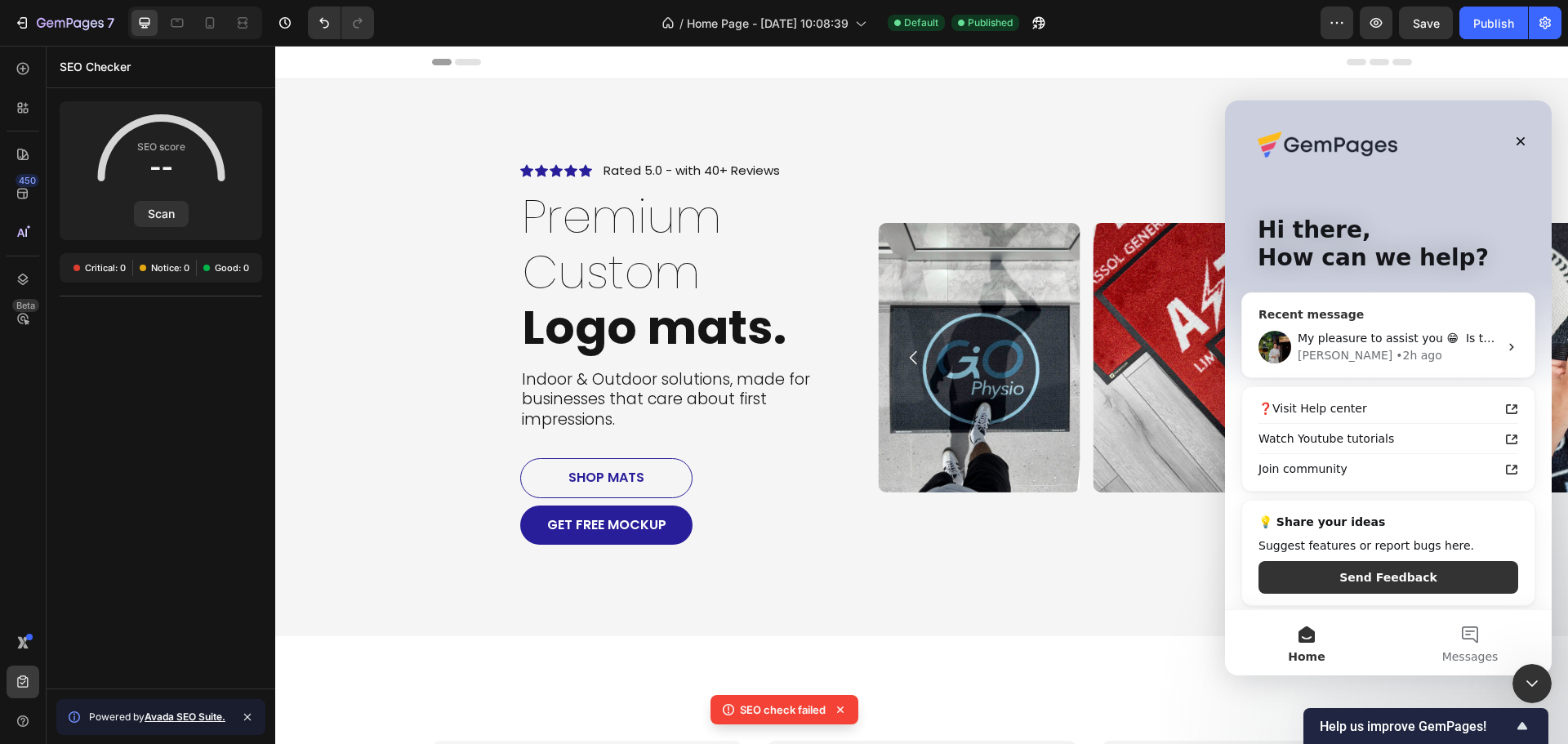
click at [1319, 358] on div "[PERSON_NAME]" at bounding box center [1344, 356] width 94 height 17
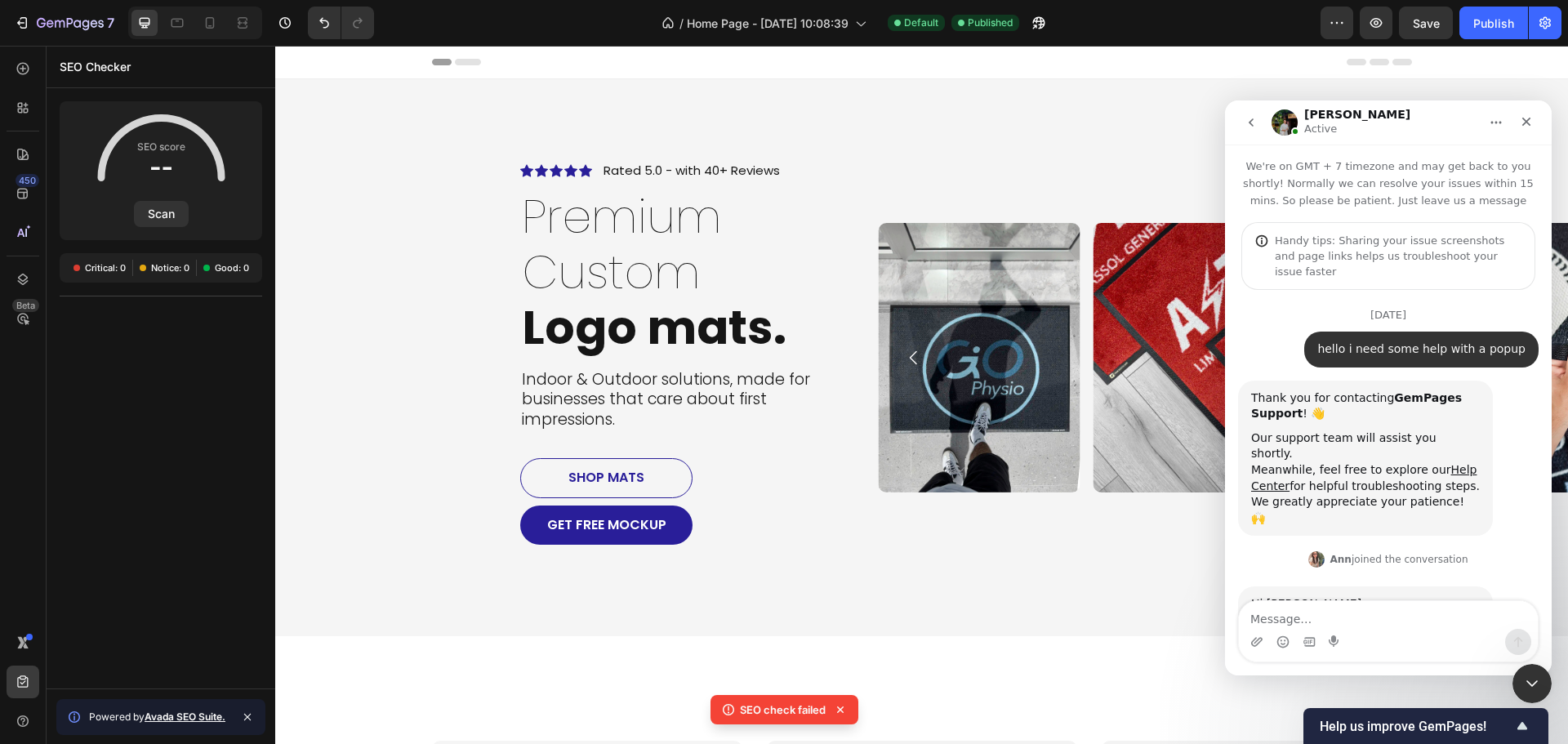
scroll to position [21576, 0]
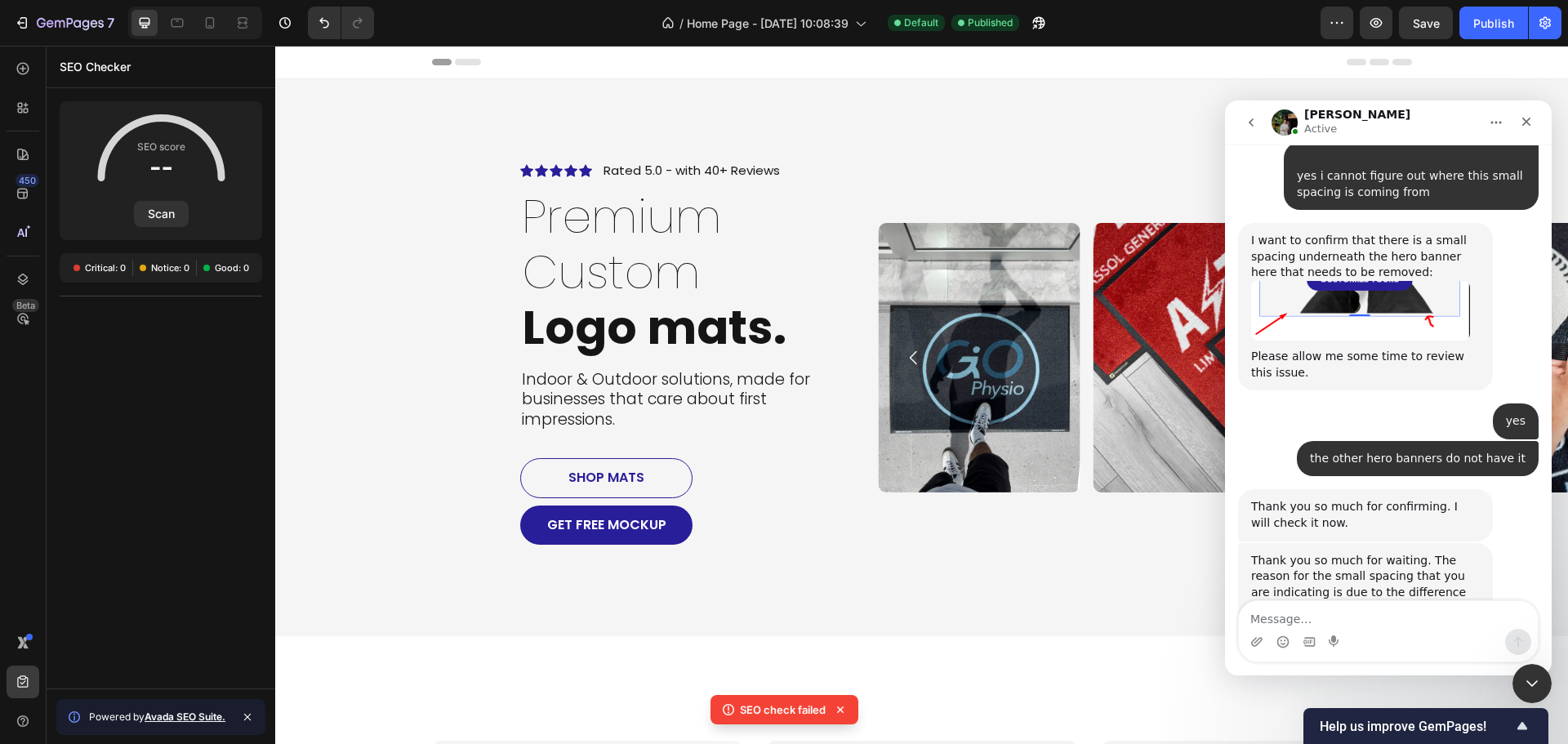
click at [1350, 617] on textarea "Message…" at bounding box center [1388, 614] width 299 height 28
type textarea "I was gonna try the seo score but it is never working"
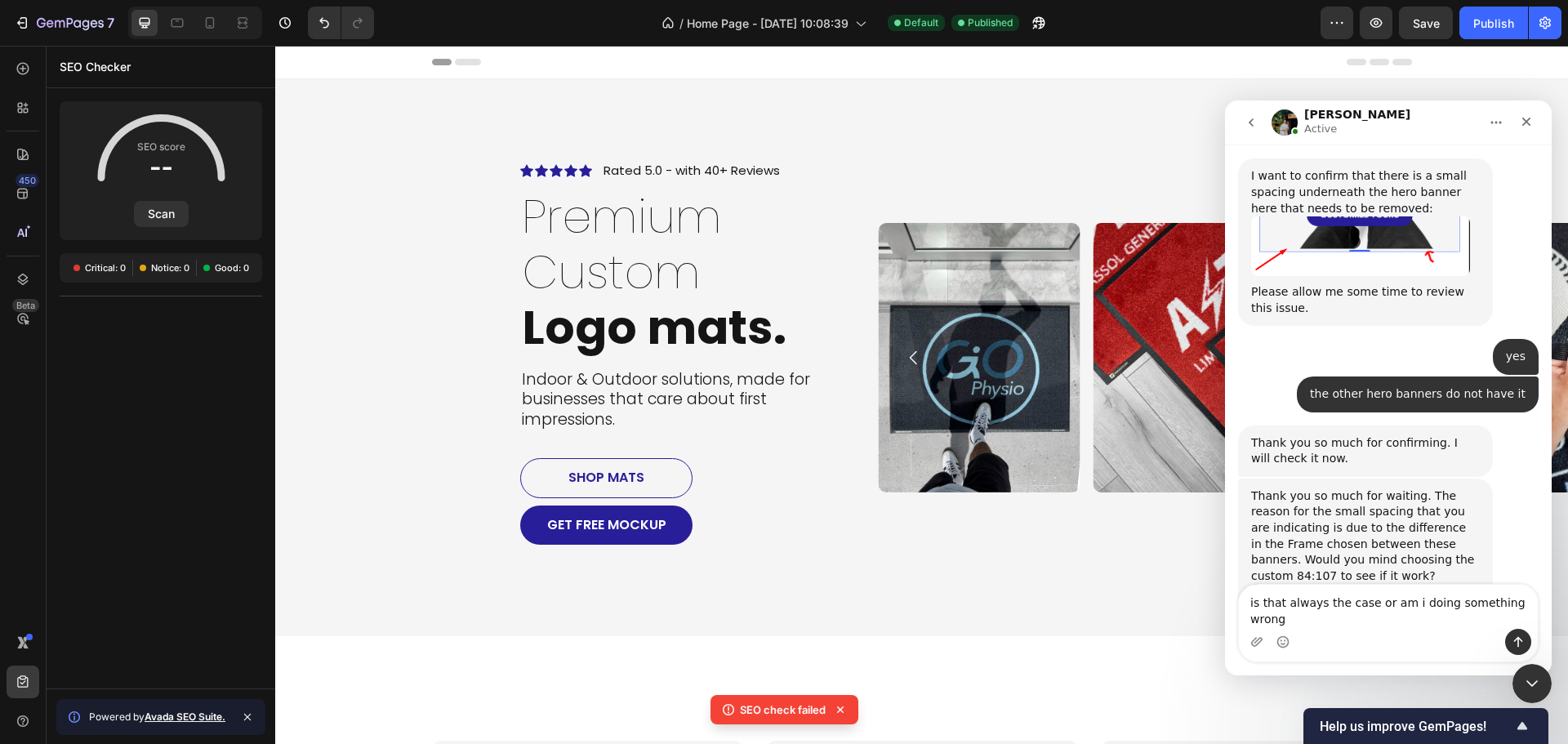
type textarea "is that always the case or am i doing something wrong?"
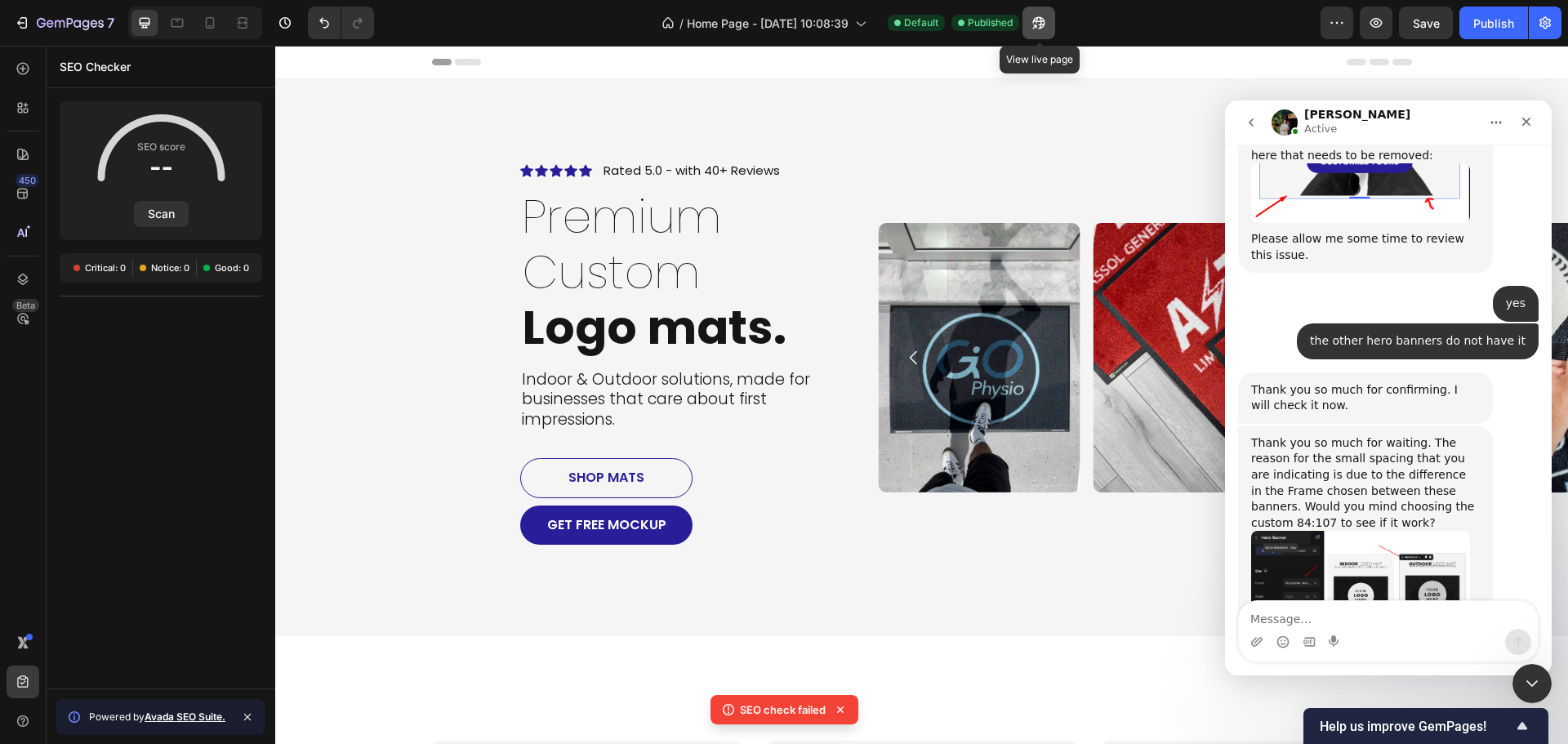
click at [1035, 16] on icon "button" at bounding box center [1038, 22] width 16 height 16
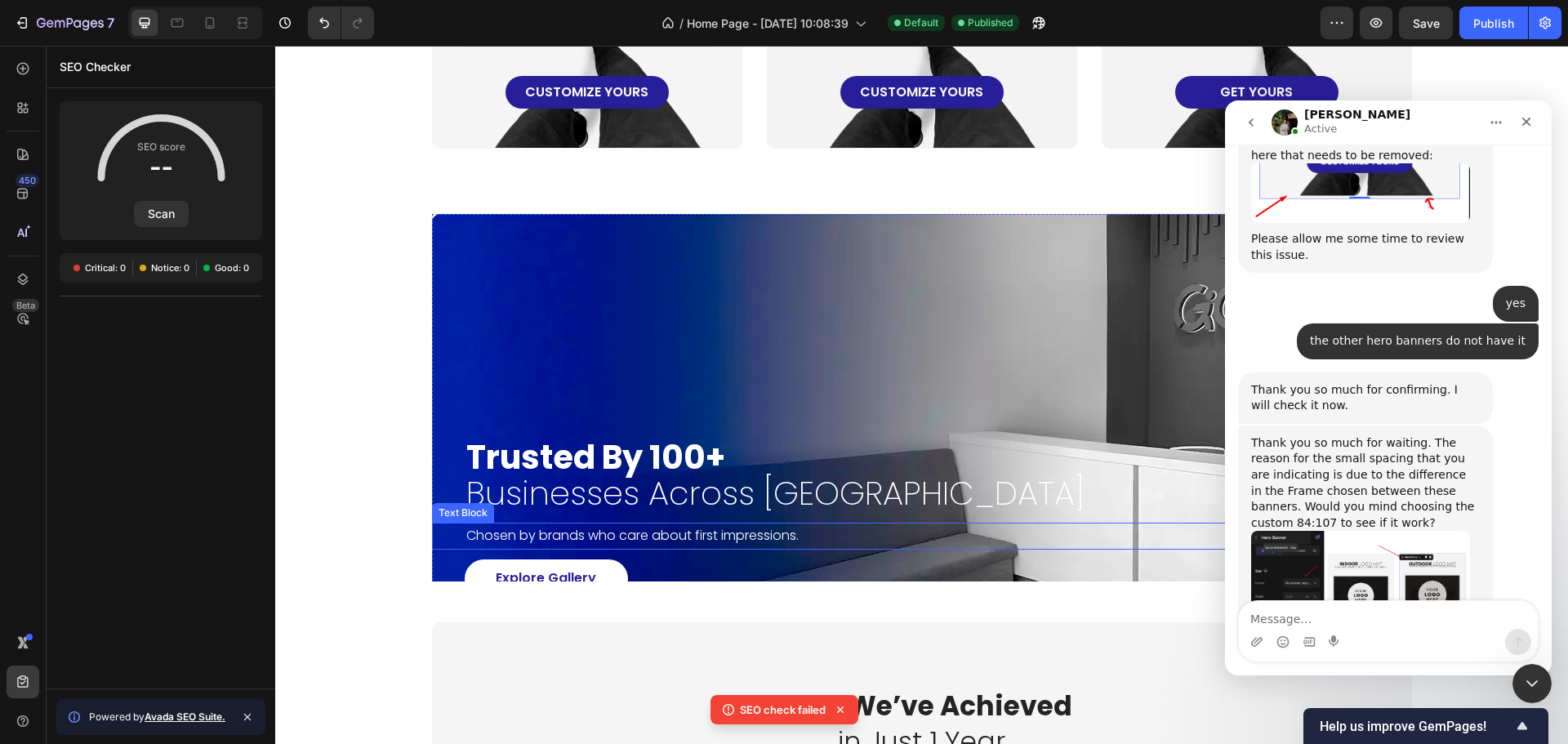
scroll to position [1551, 0]
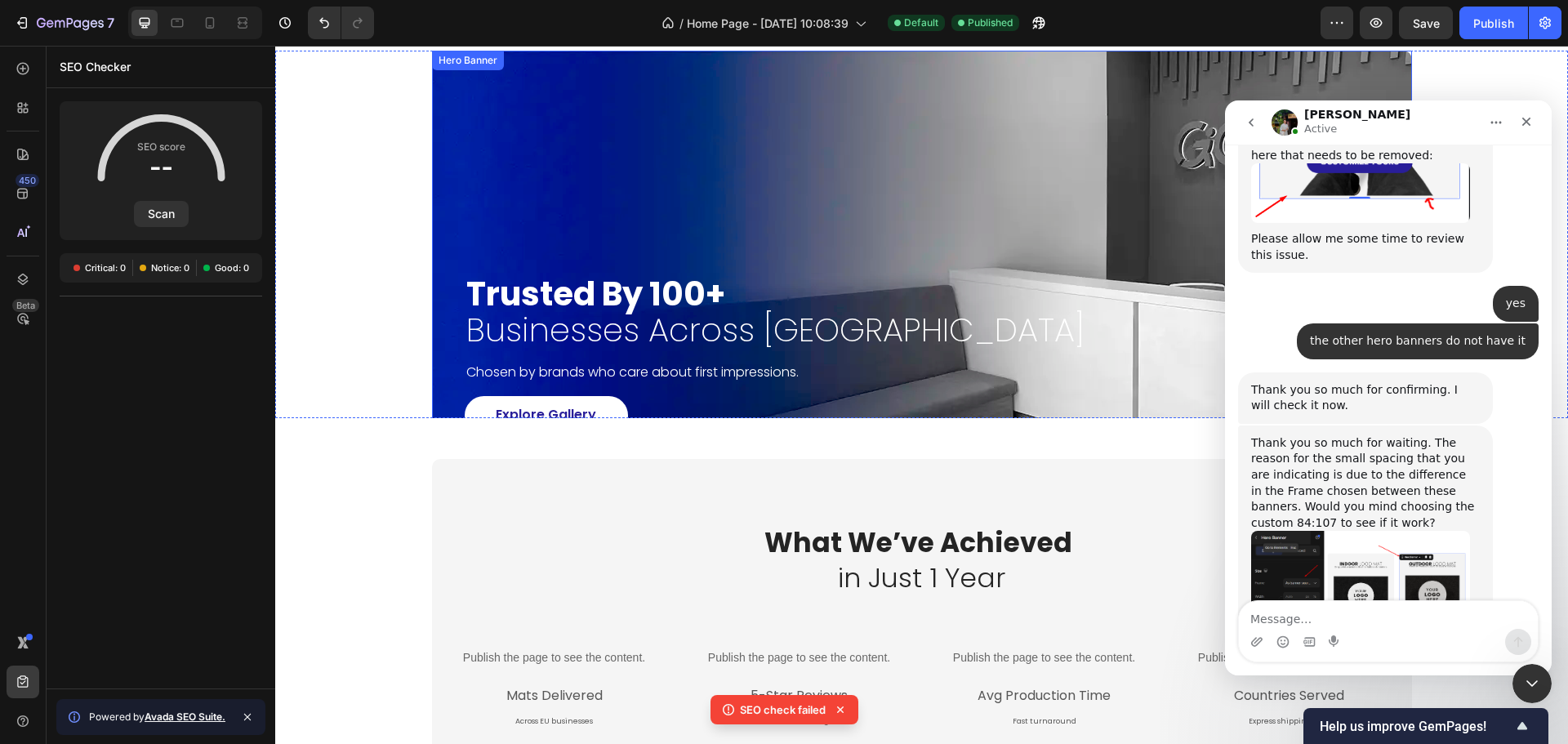
click at [677, 119] on div "Background Image" at bounding box center [921, 354] width 980 height 608
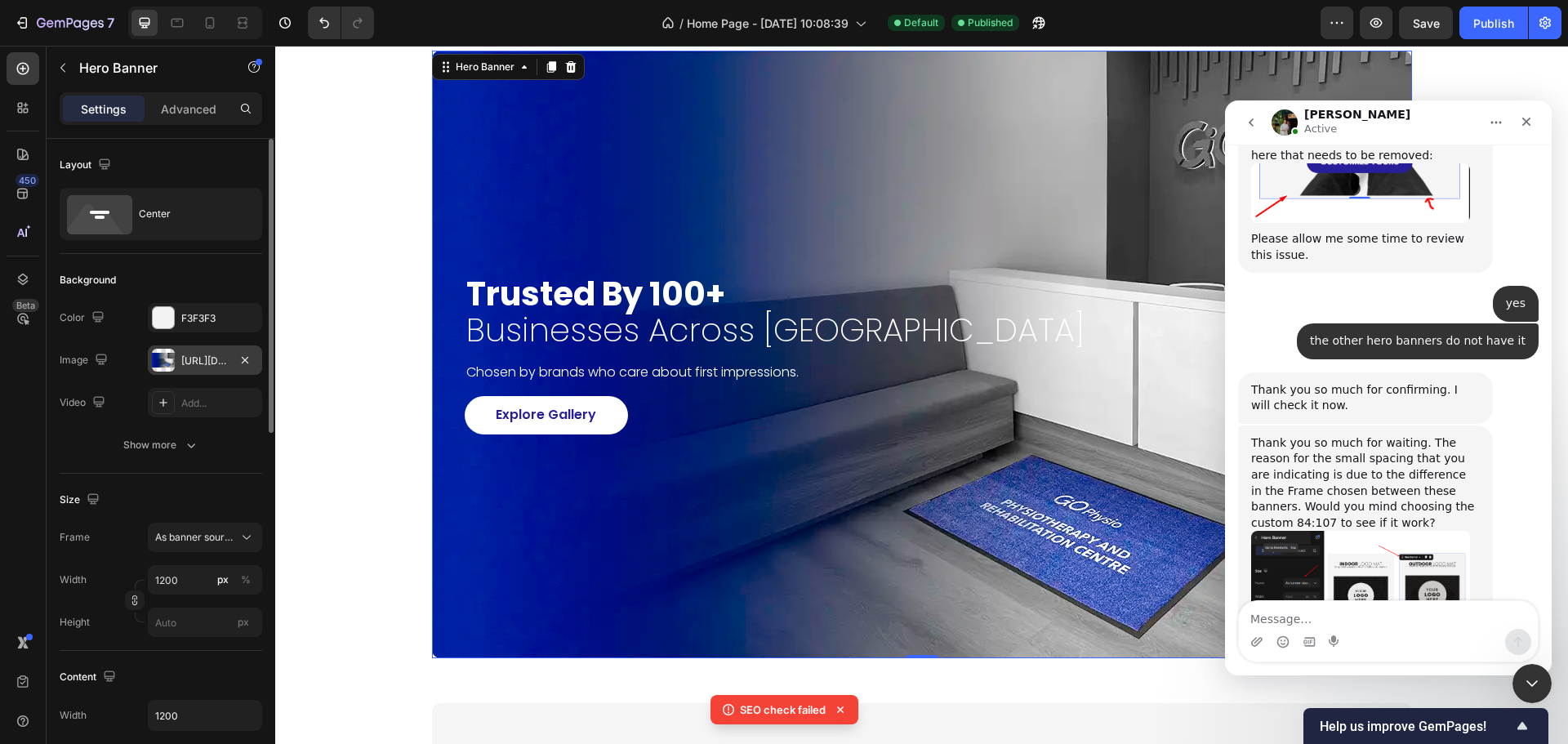
click at [175, 352] on div "[URL][DOMAIN_NAME]" at bounding box center [205, 360] width 114 height 30
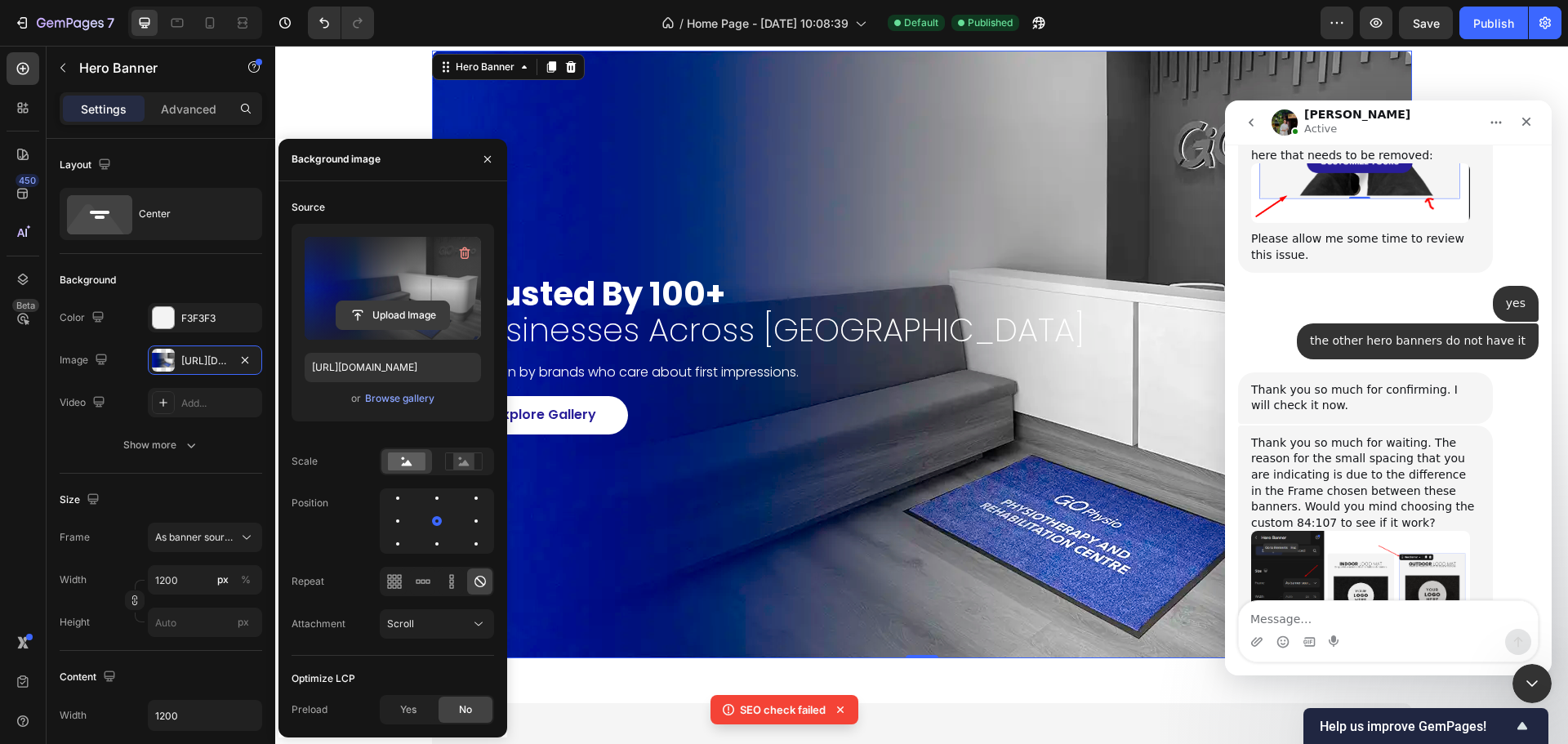
click at [417, 322] on input "file" at bounding box center [393, 315] width 113 height 28
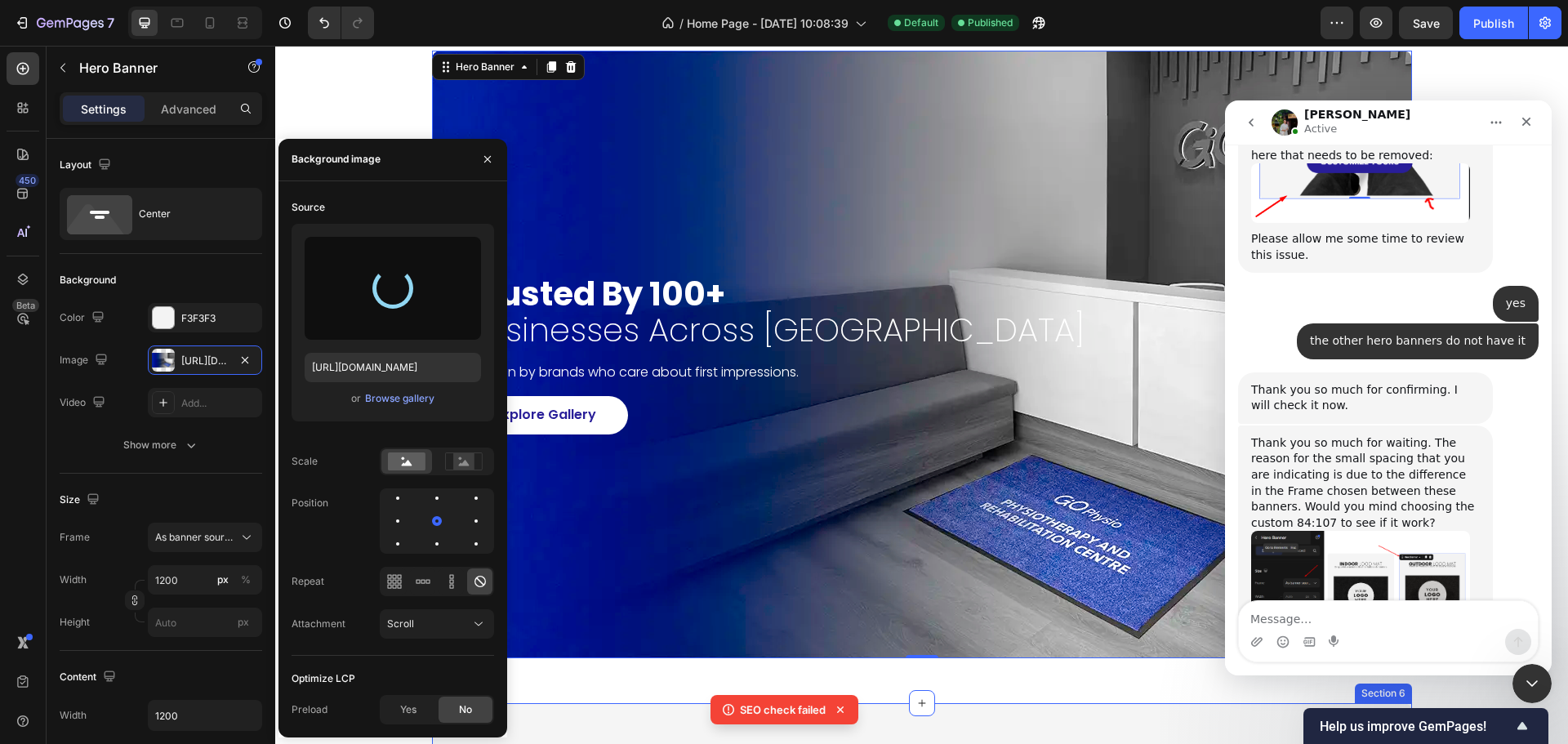
type input "[URL][DOMAIN_NAME]"
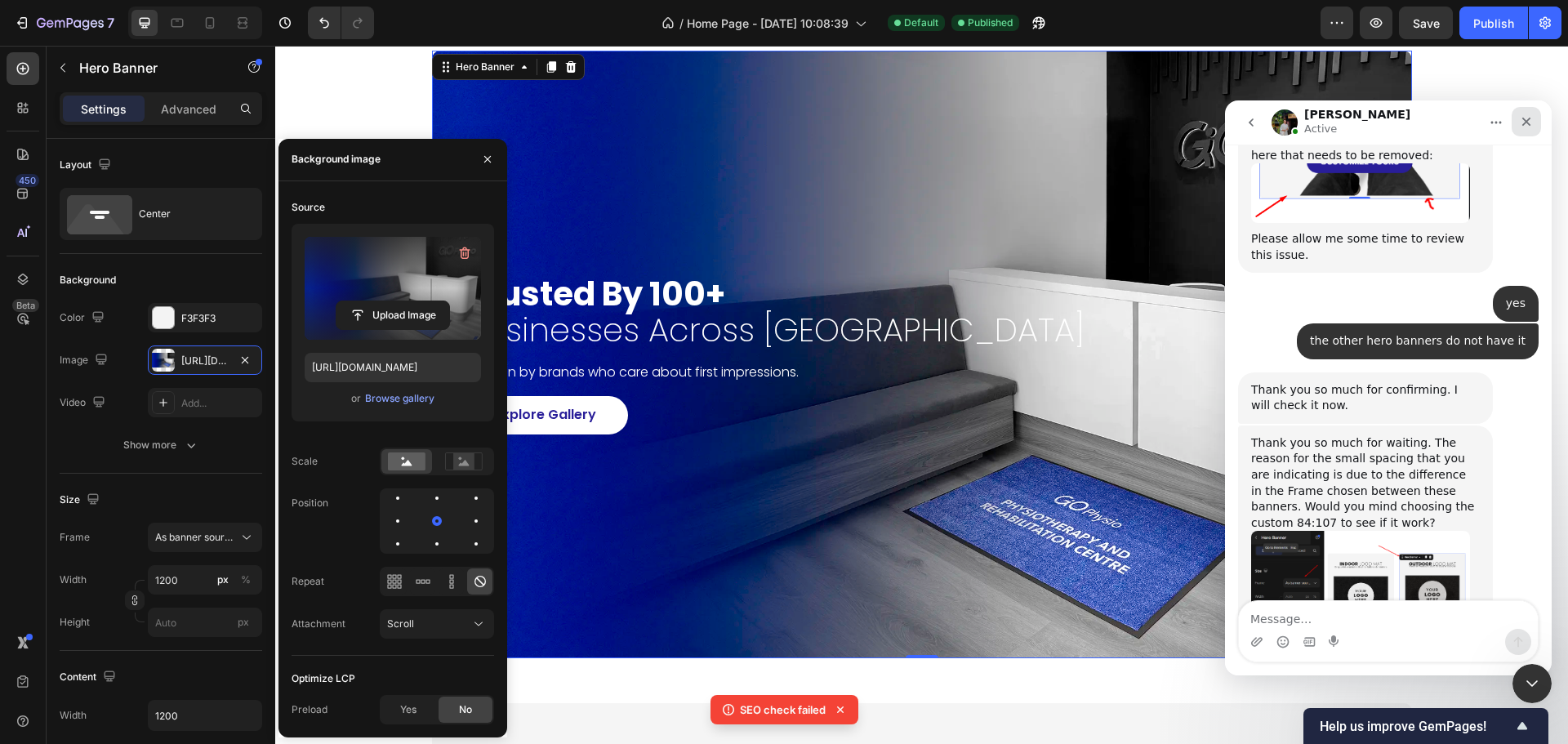
click at [1519, 122] on icon "Close" at bounding box center [1526, 122] width 13 height 13
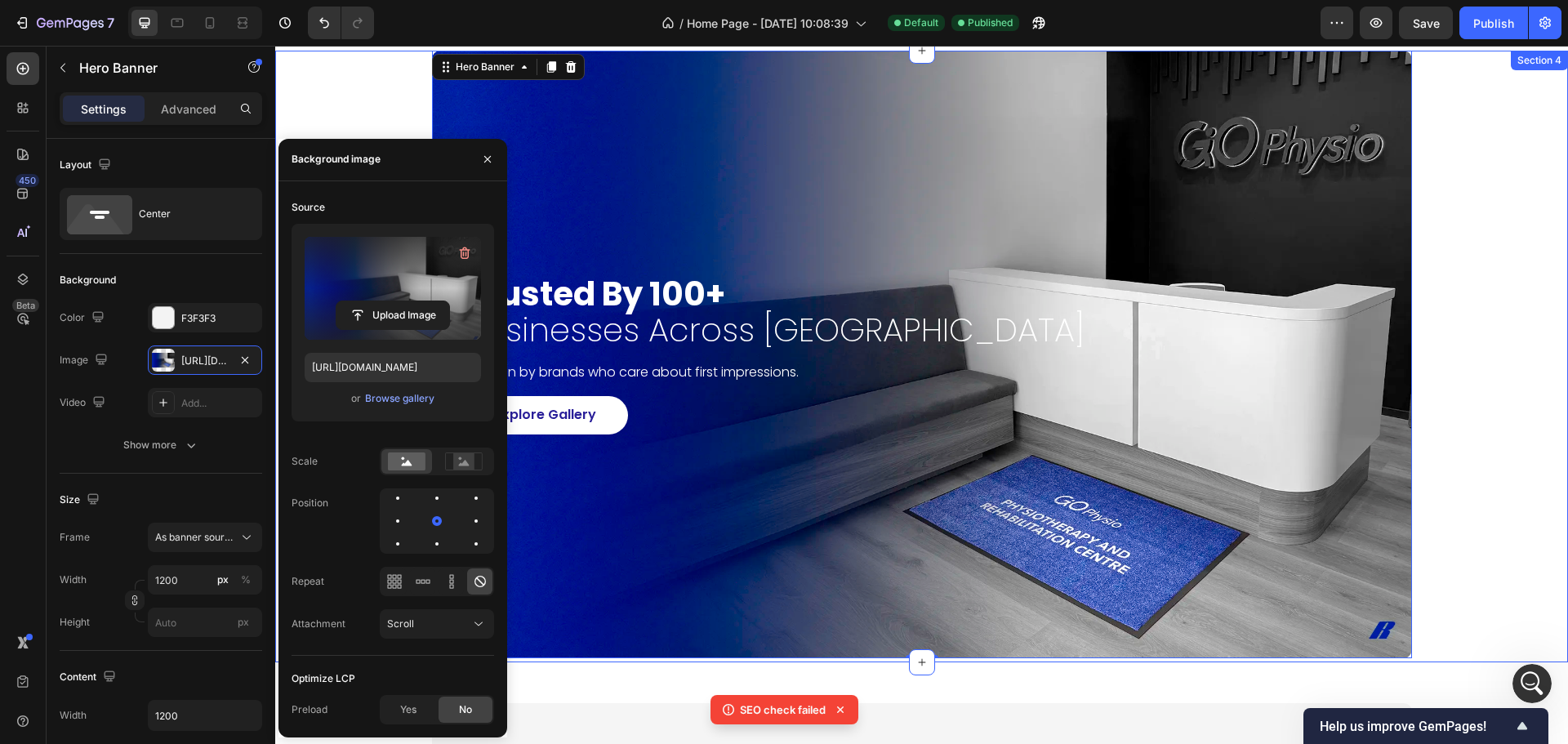
scroll to position [21676, 0]
click at [1495, 550] on div "trusted by 100+ businesses across [GEOGRAPHIC_DATA] Heading Chosen by brands wh…" at bounding box center [921, 354] width 1260 height 608
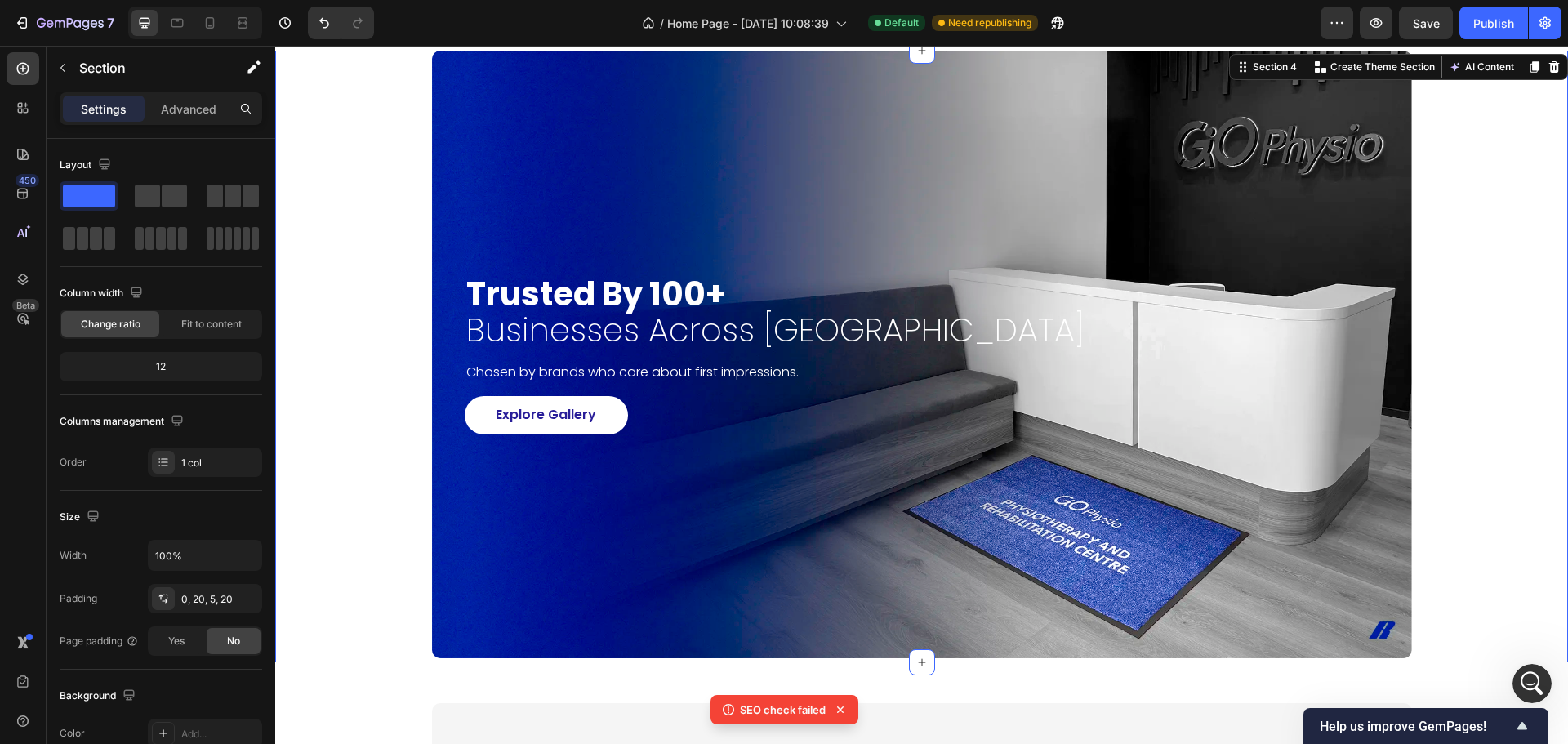
scroll to position [21739, 0]
click at [1198, 433] on div "Explore Gallery Button" at bounding box center [921, 415] width 980 height 38
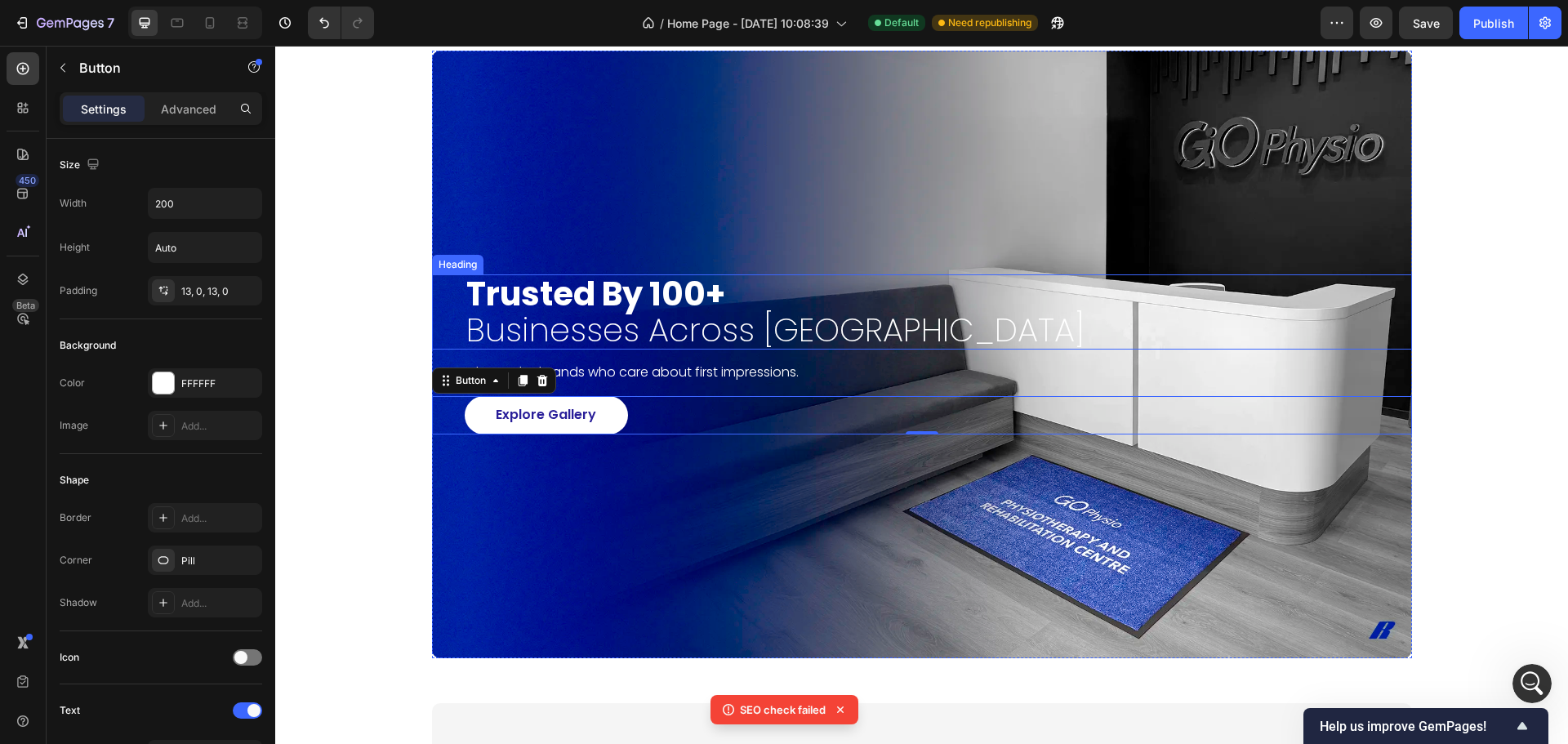
click at [709, 155] on div "Background Image" at bounding box center [921, 354] width 980 height 608
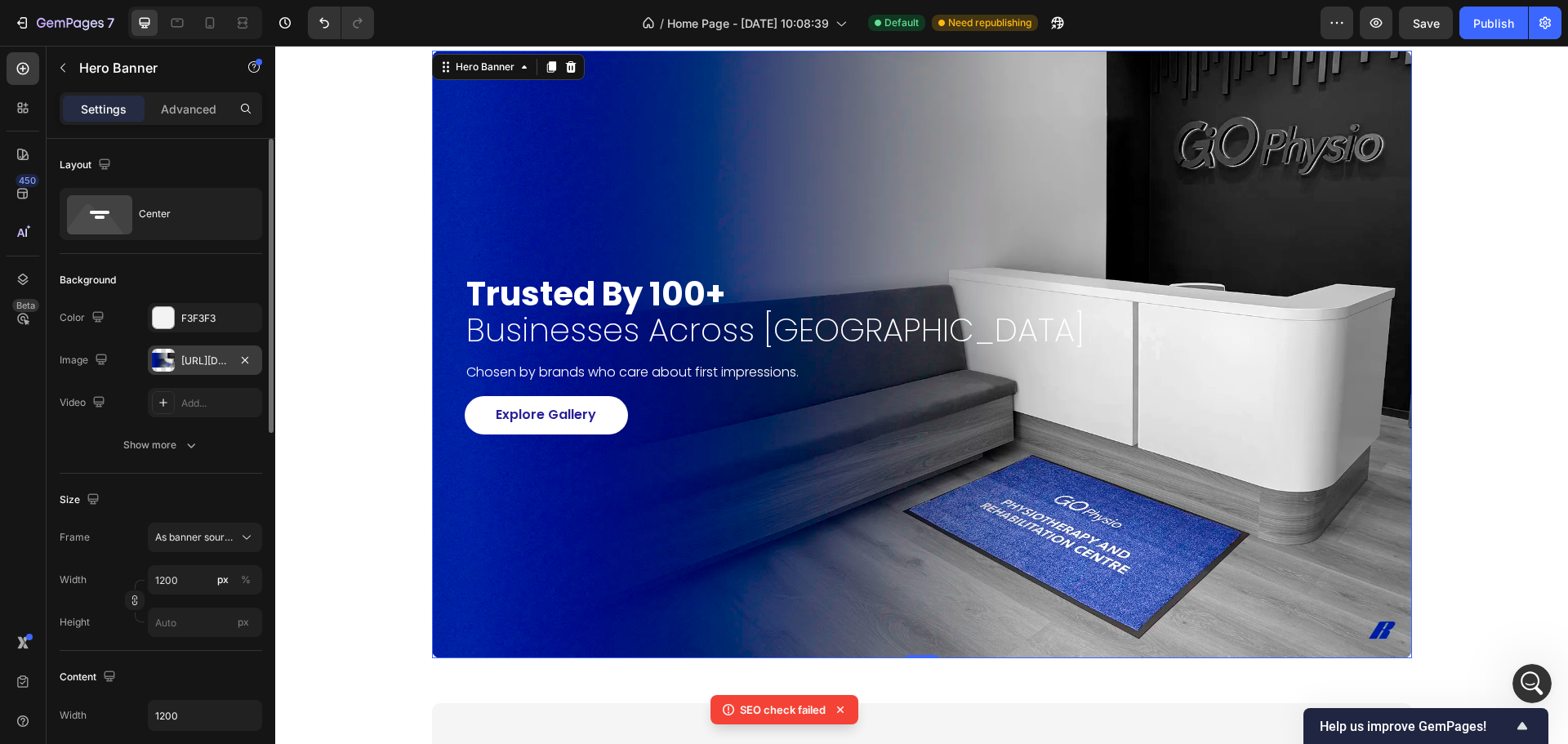
click at [194, 350] on div "[URL][DOMAIN_NAME]" at bounding box center [205, 360] width 114 height 30
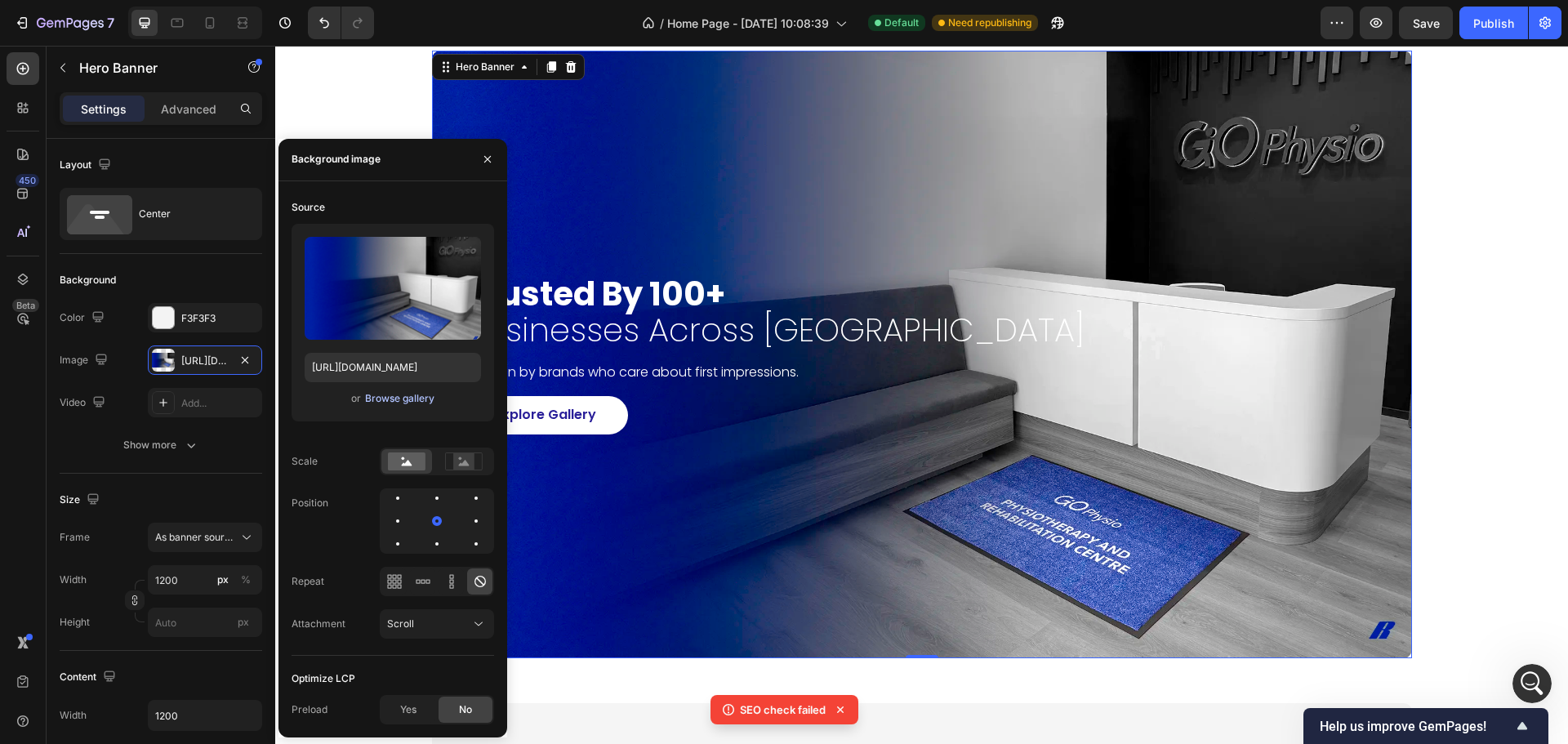
scroll to position [21676, 0]
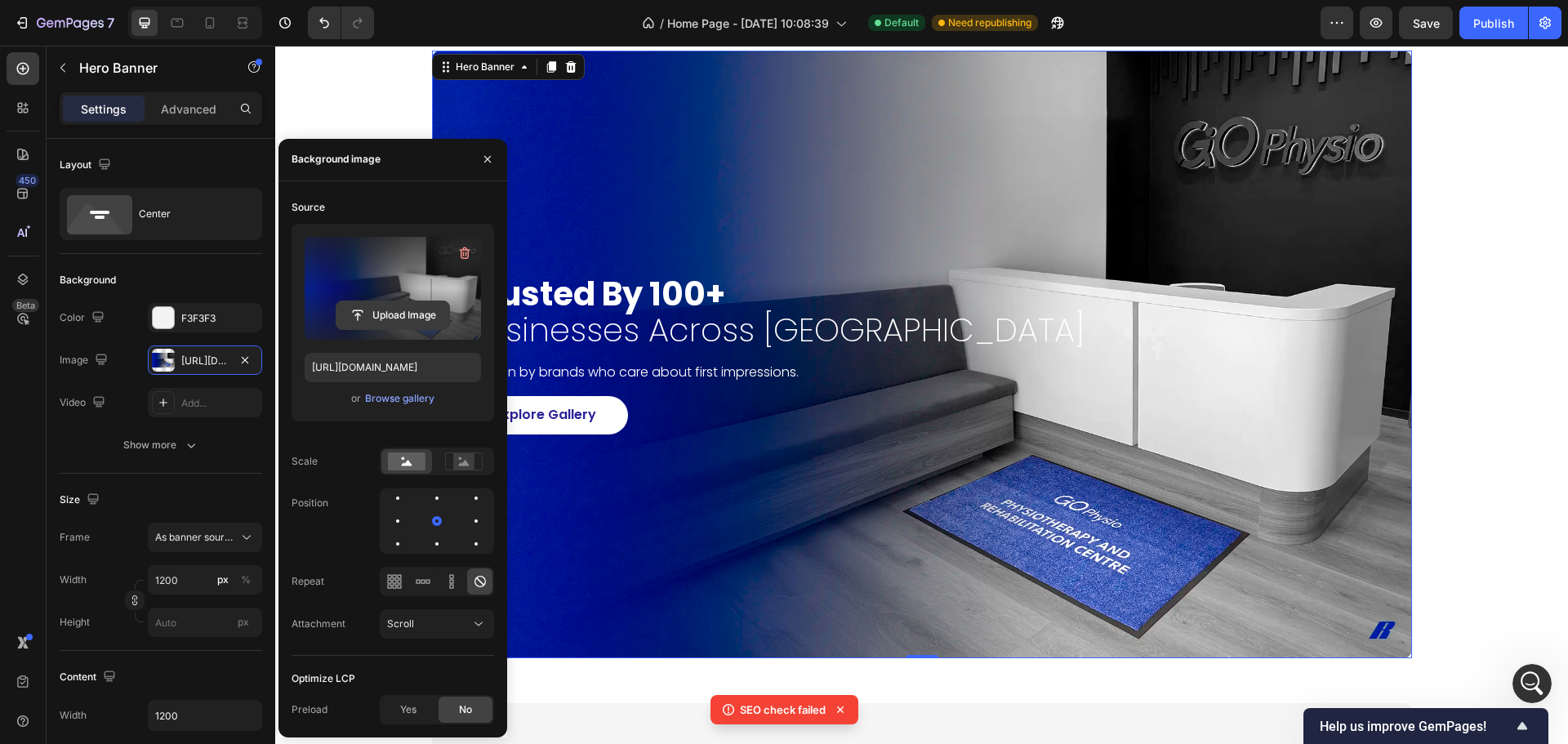
click at [408, 319] on input "file" at bounding box center [393, 315] width 113 height 28
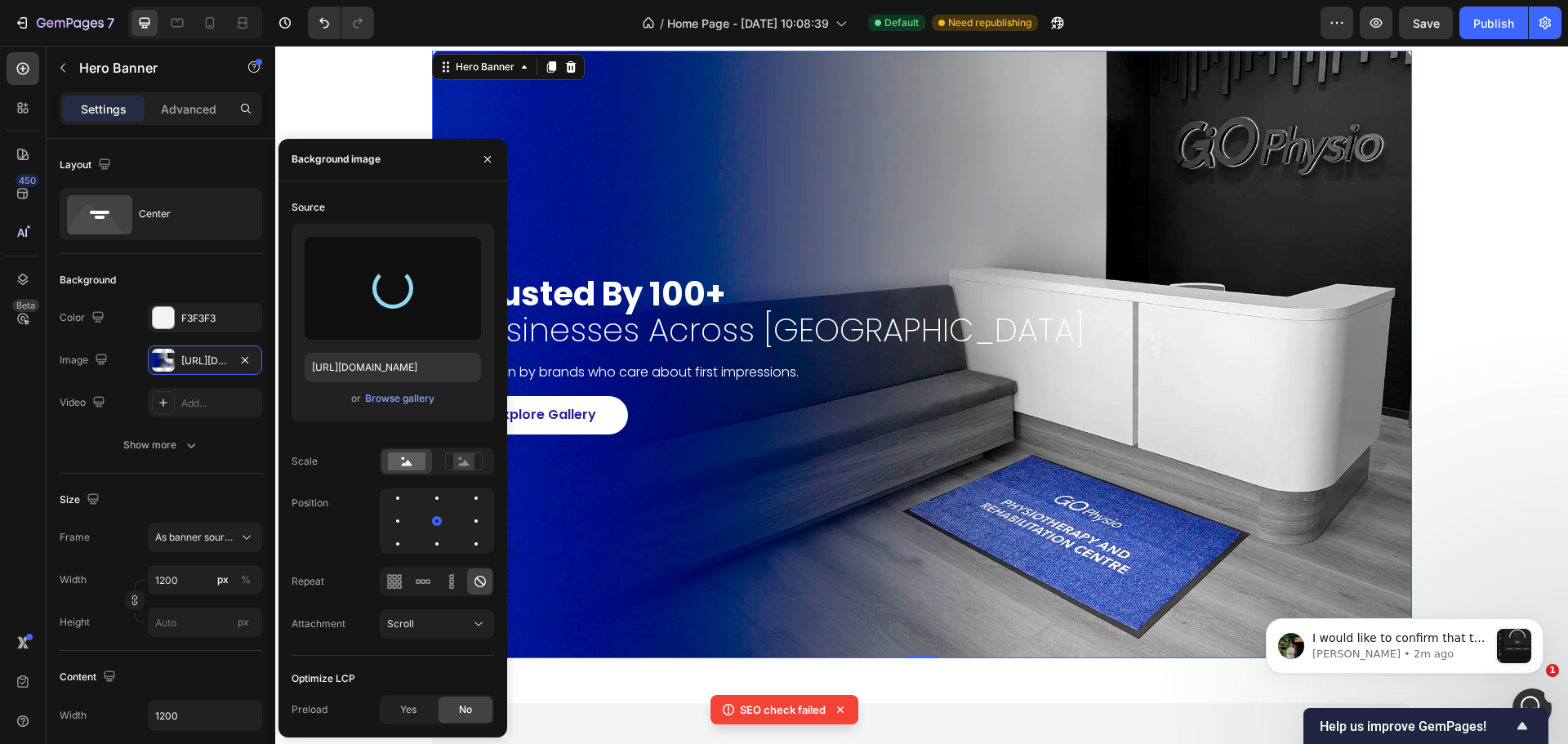
scroll to position [22039, 0]
click at [1446, 661] on p "[PERSON_NAME] • 2m ago" at bounding box center [1400, 653] width 176 height 14
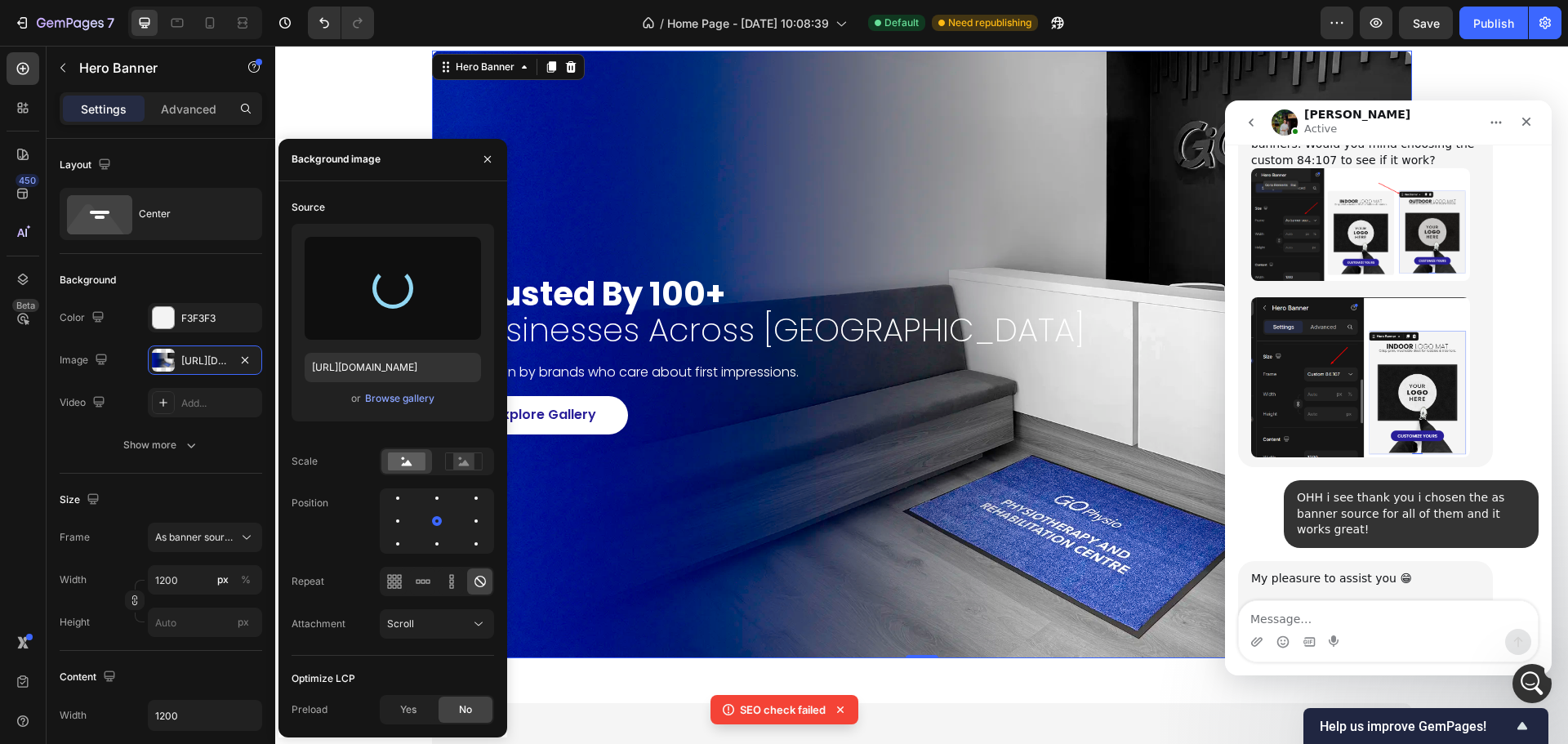
type input "[URL][DOMAIN_NAME]"
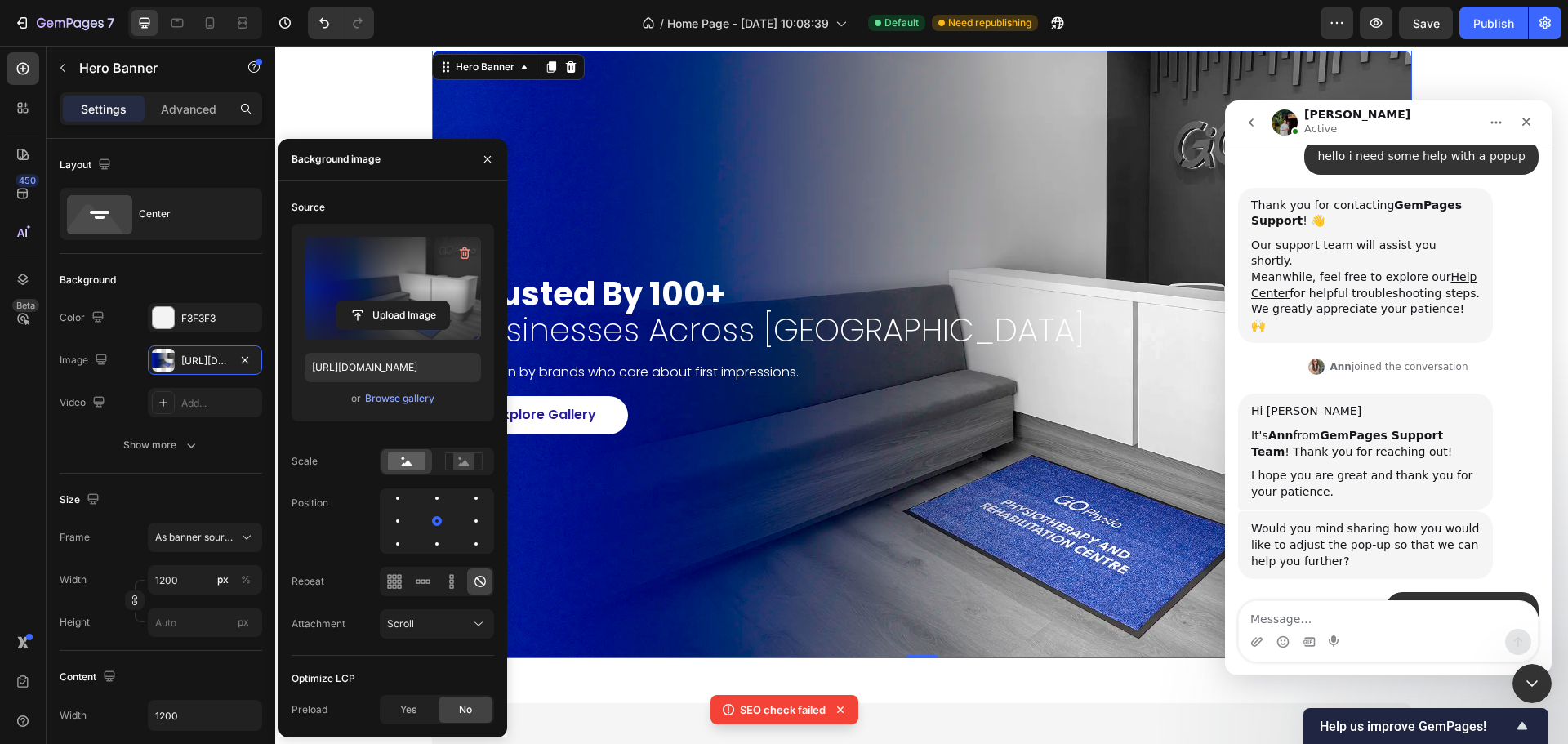
scroll to position [22002, 0]
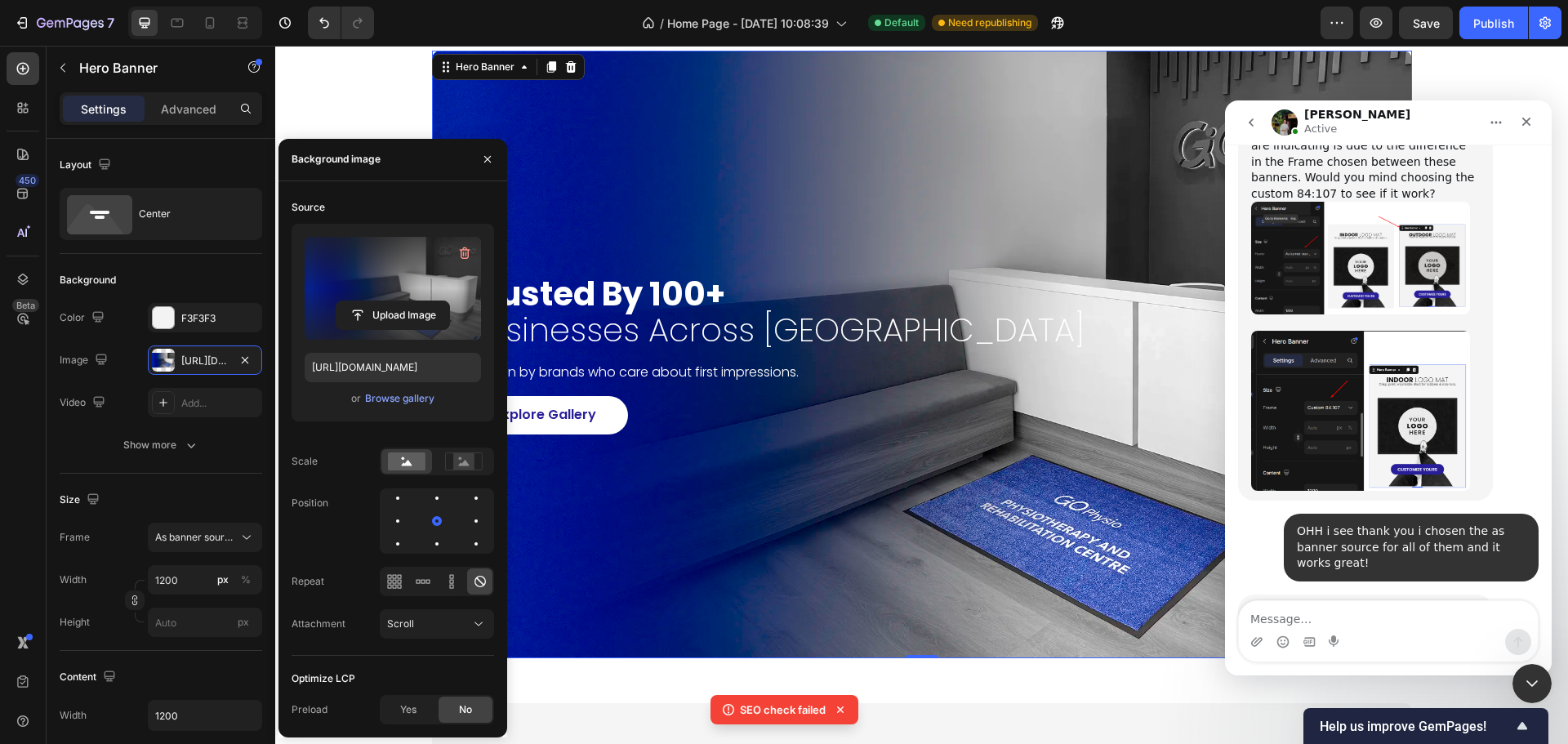
click at [1330, 607] on textarea "Message…" at bounding box center [1388, 614] width 299 height 28
type textarea "yes"
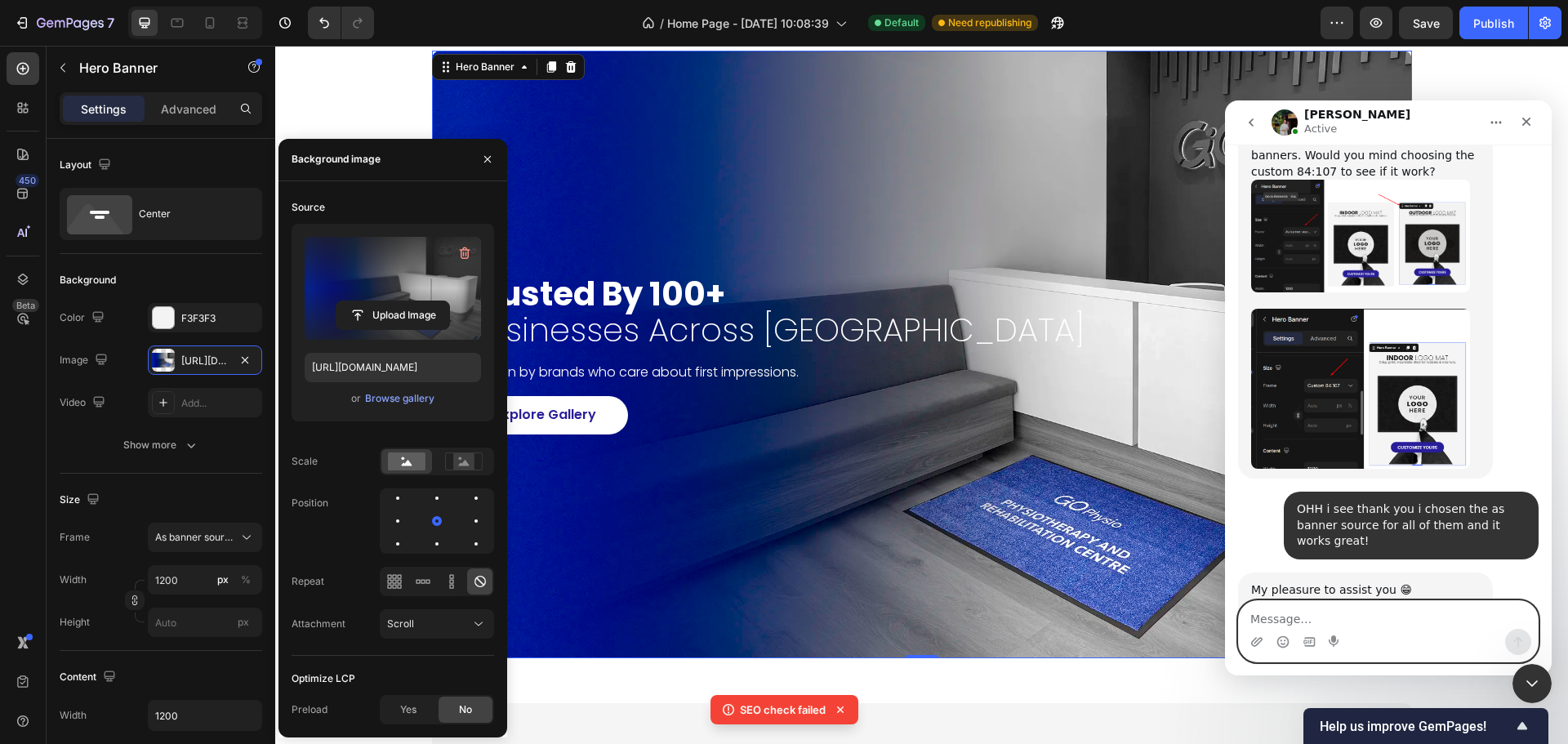
click at [1326, 613] on textarea "Message…" at bounding box center [1388, 614] width 299 height 28
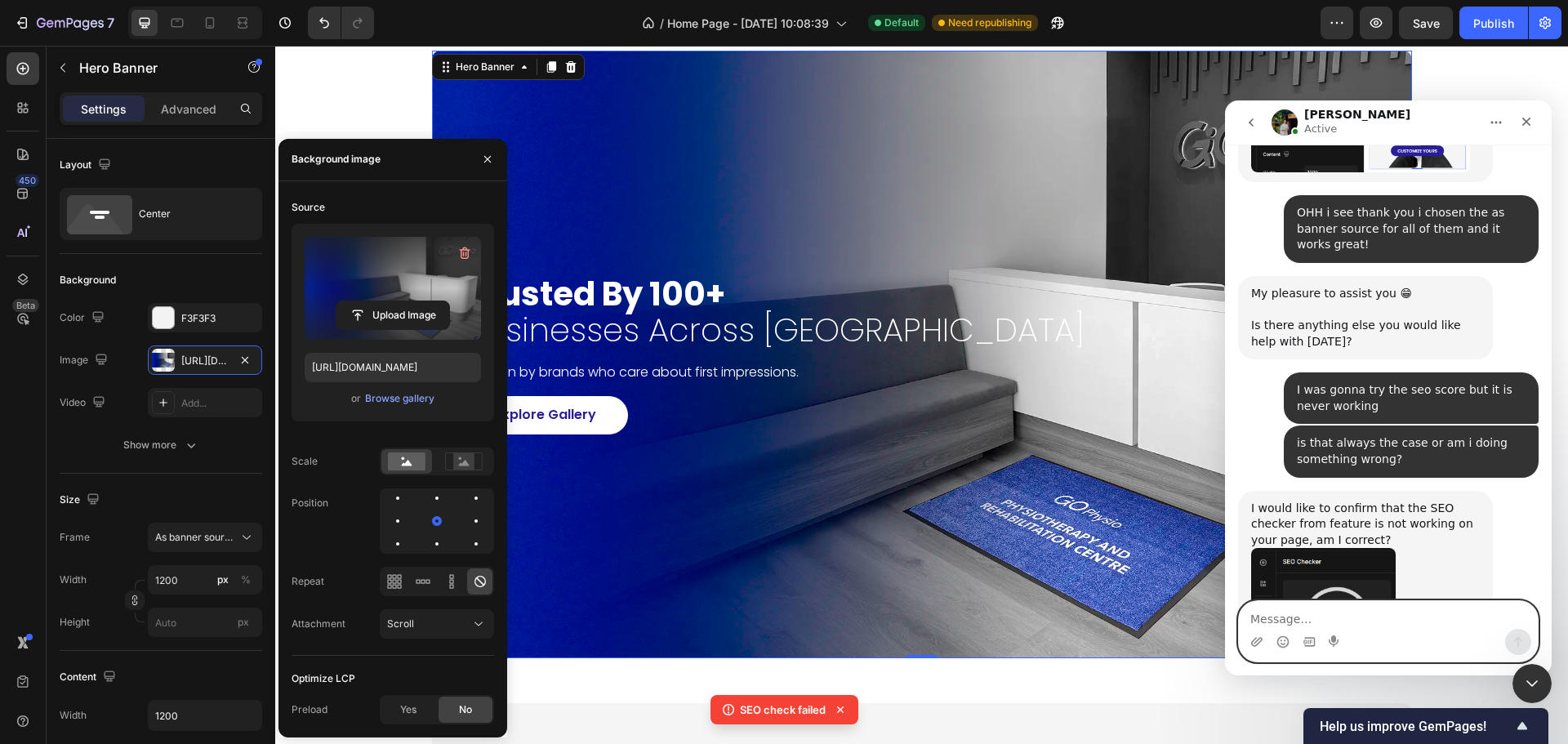
scroll to position [22258, 0]
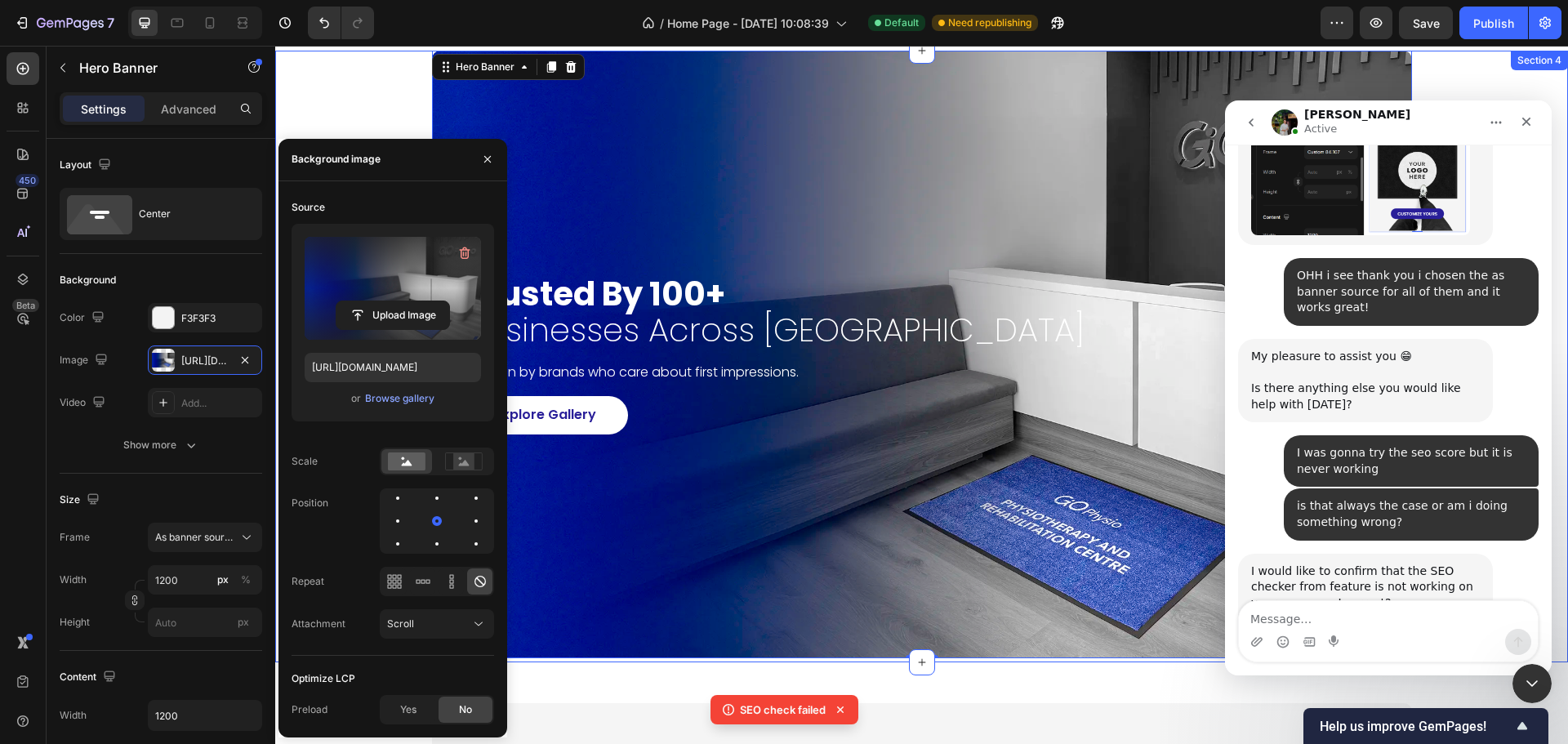
click at [349, 99] on div "trusted by 100+ businesses across [GEOGRAPHIC_DATA] Heading Chosen by brands wh…" at bounding box center [921, 354] width 1260 height 608
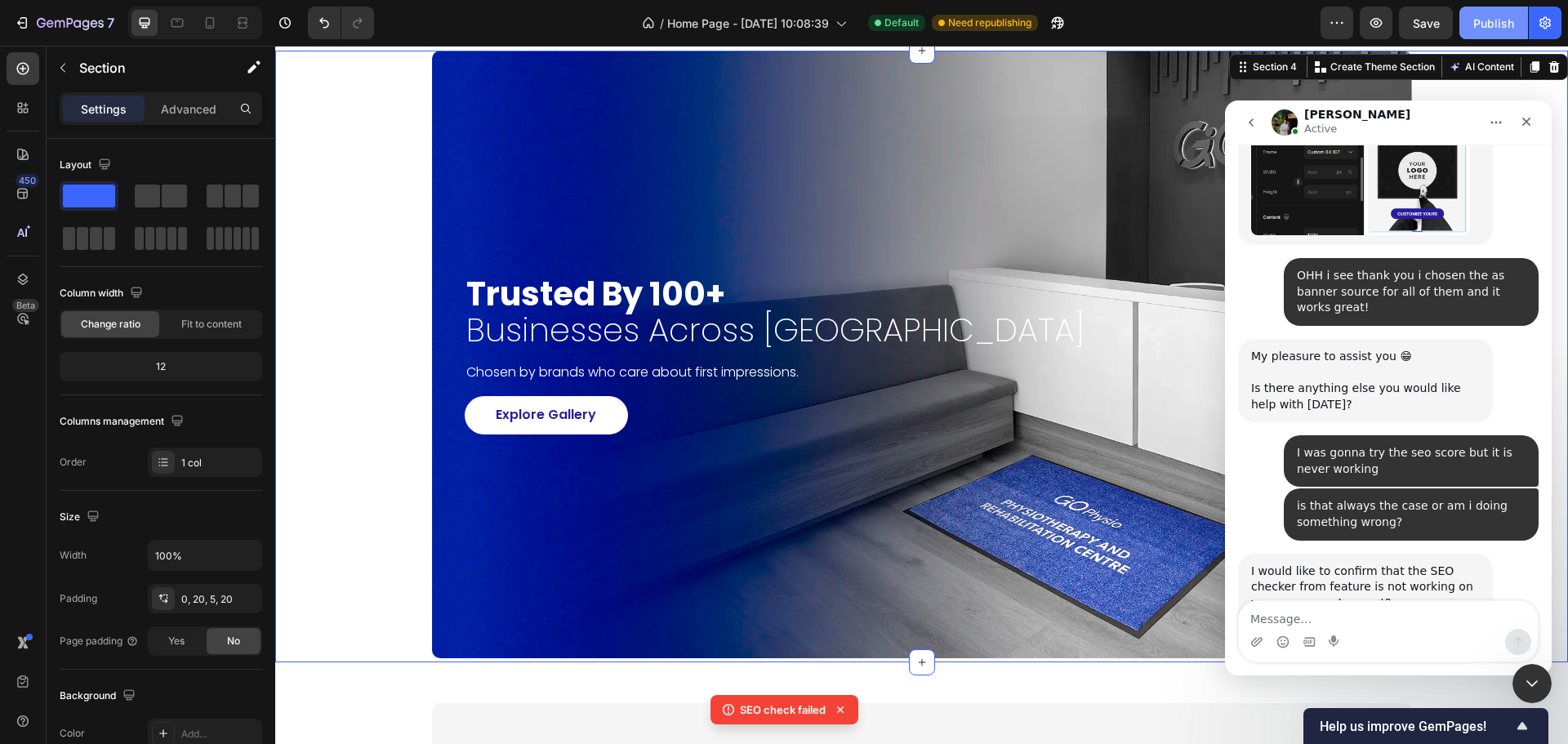
click at [1512, 16] on div "Publish" at bounding box center [1493, 23] width 41 height 17
click at [16, 672] on div at bounding box center [23, 682] width 32 height 32
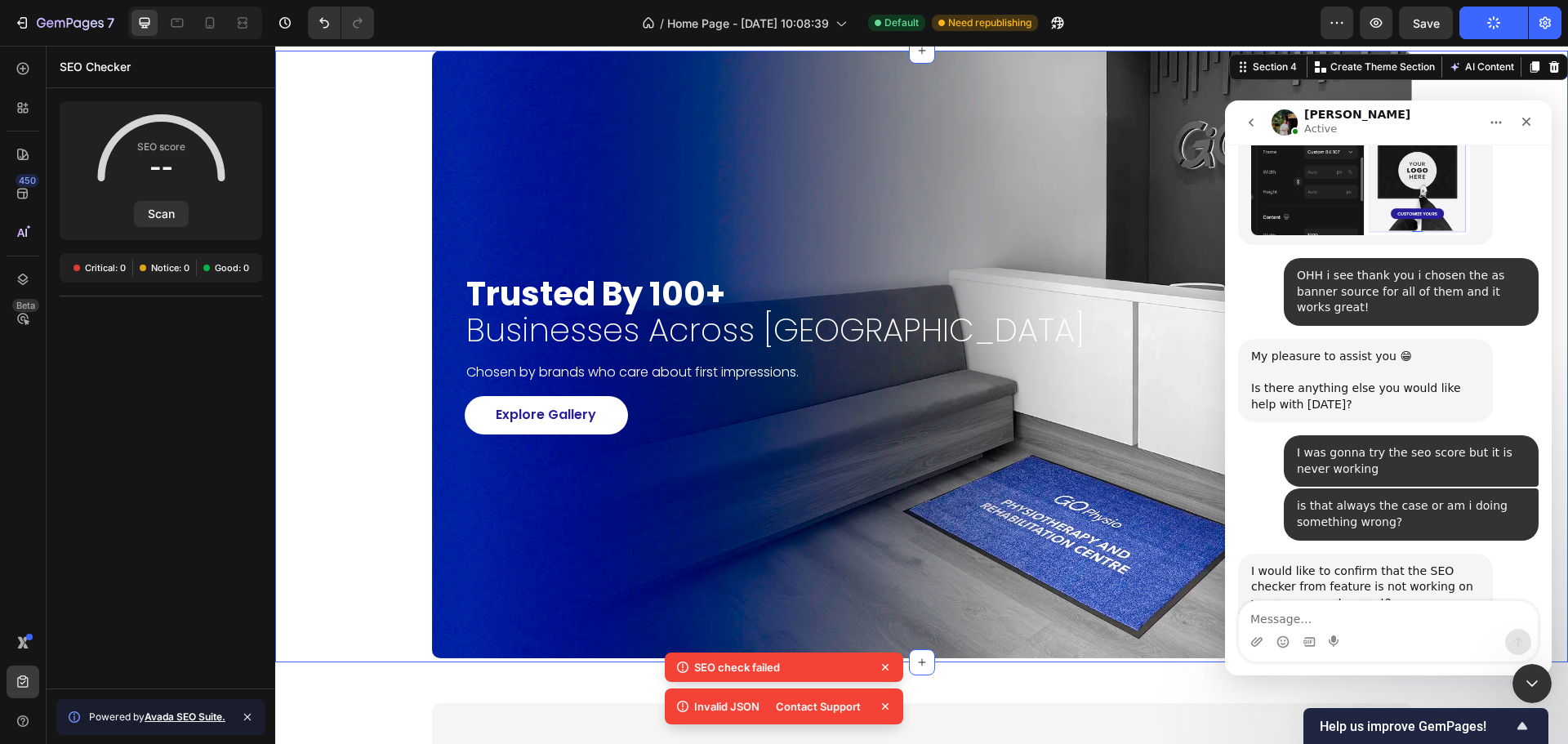
click at [883, 704] on icon at bounding box center [885, 706] width 7 height 7
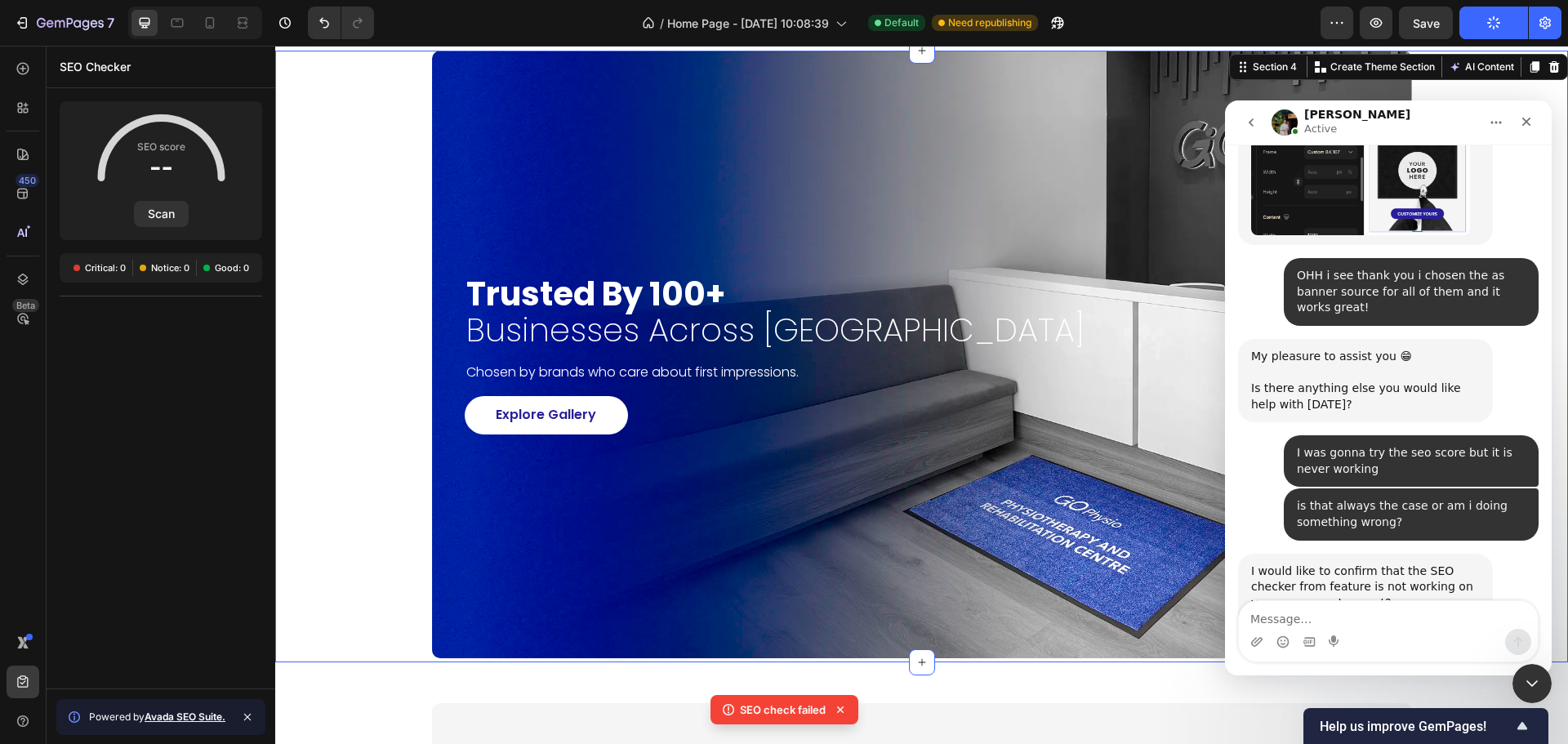
click at [844, 713] on icon at bounding box center [839, 709] width 16 height 16
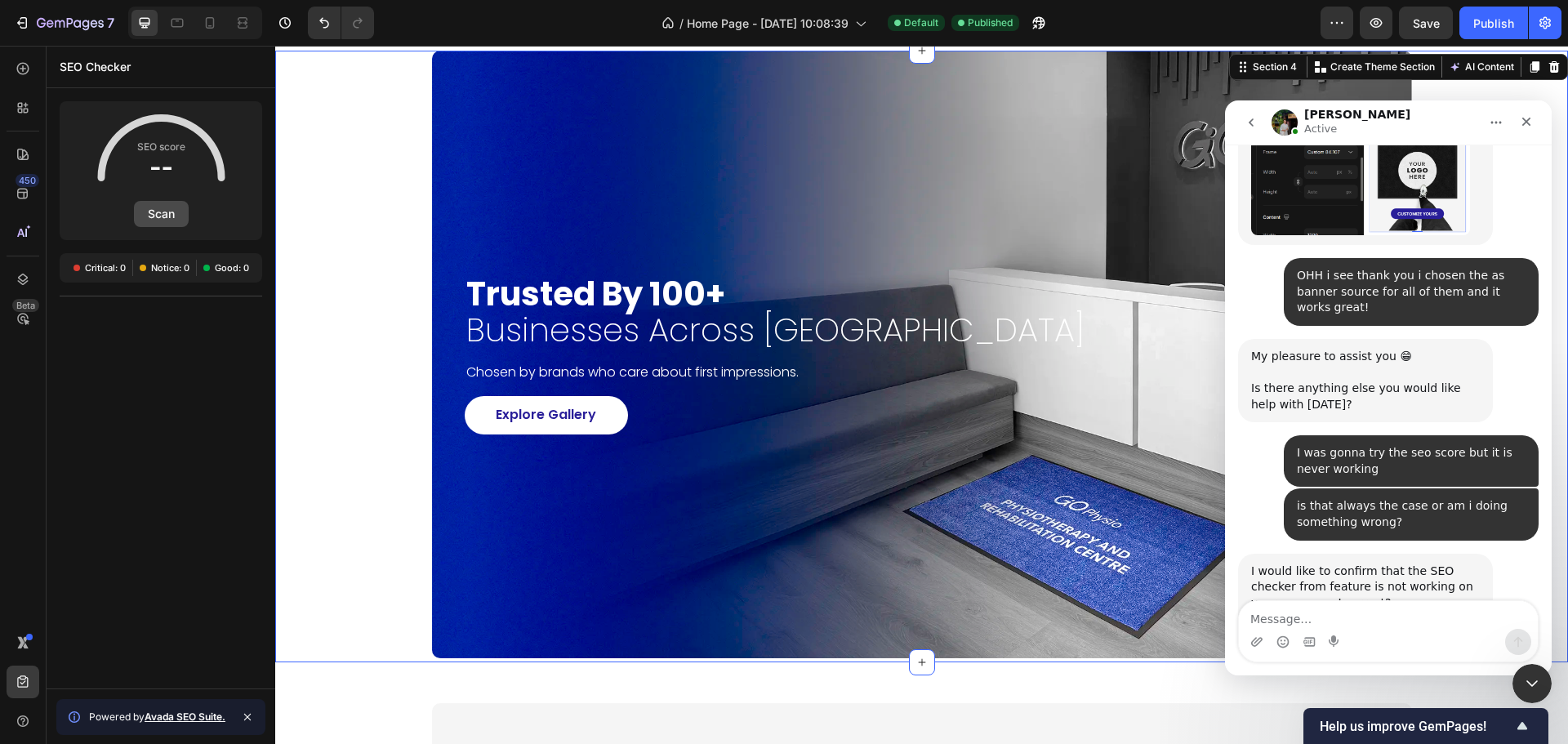
click at [154, 215] on button "Scan" at bounding box center [160, 214] width 54 height 26
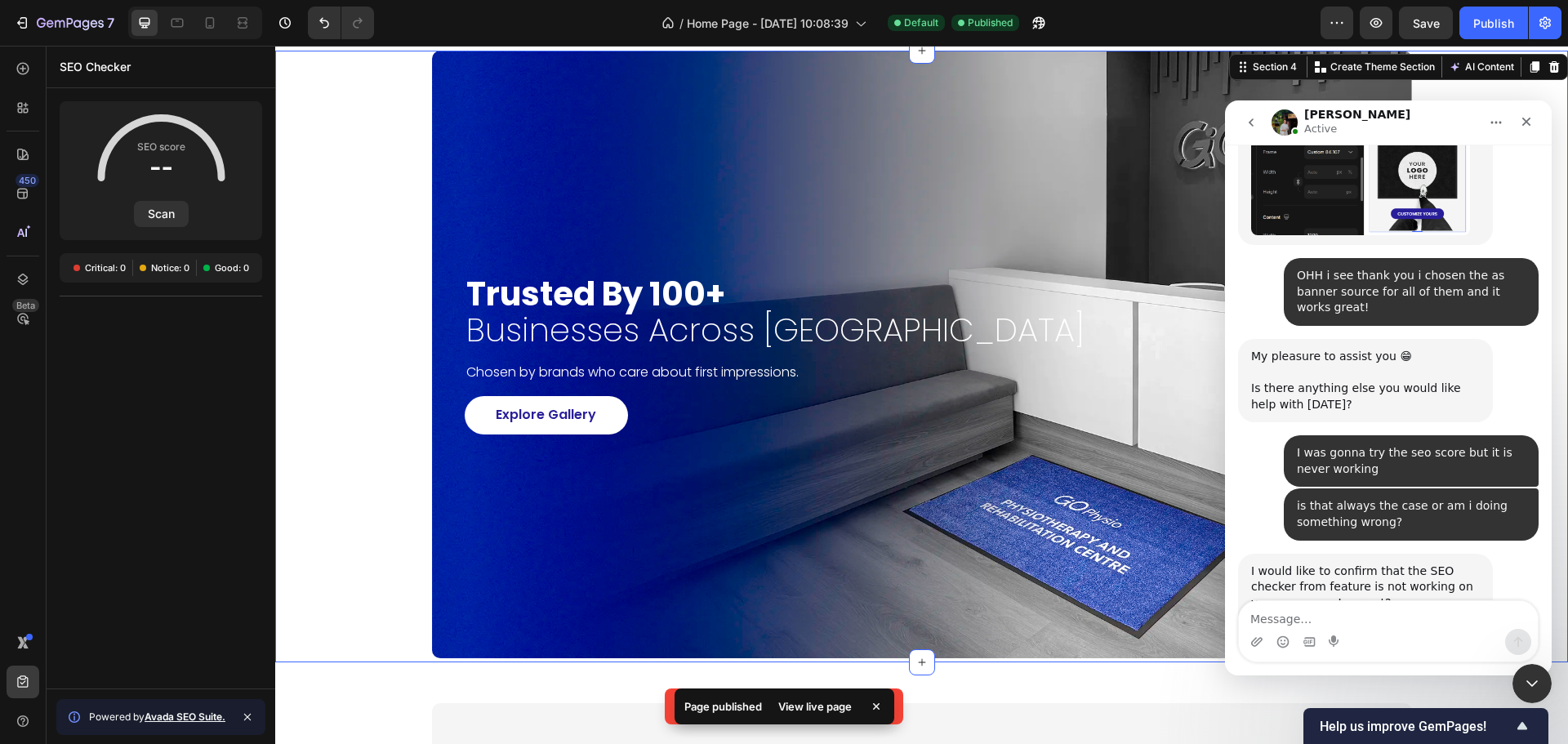
click at [822, 709] on div "View live page" at bounding box center [815, 706] width 93 height 23
click at [887, 705] on icon at bounding box center [885, 706] width 7 height 7
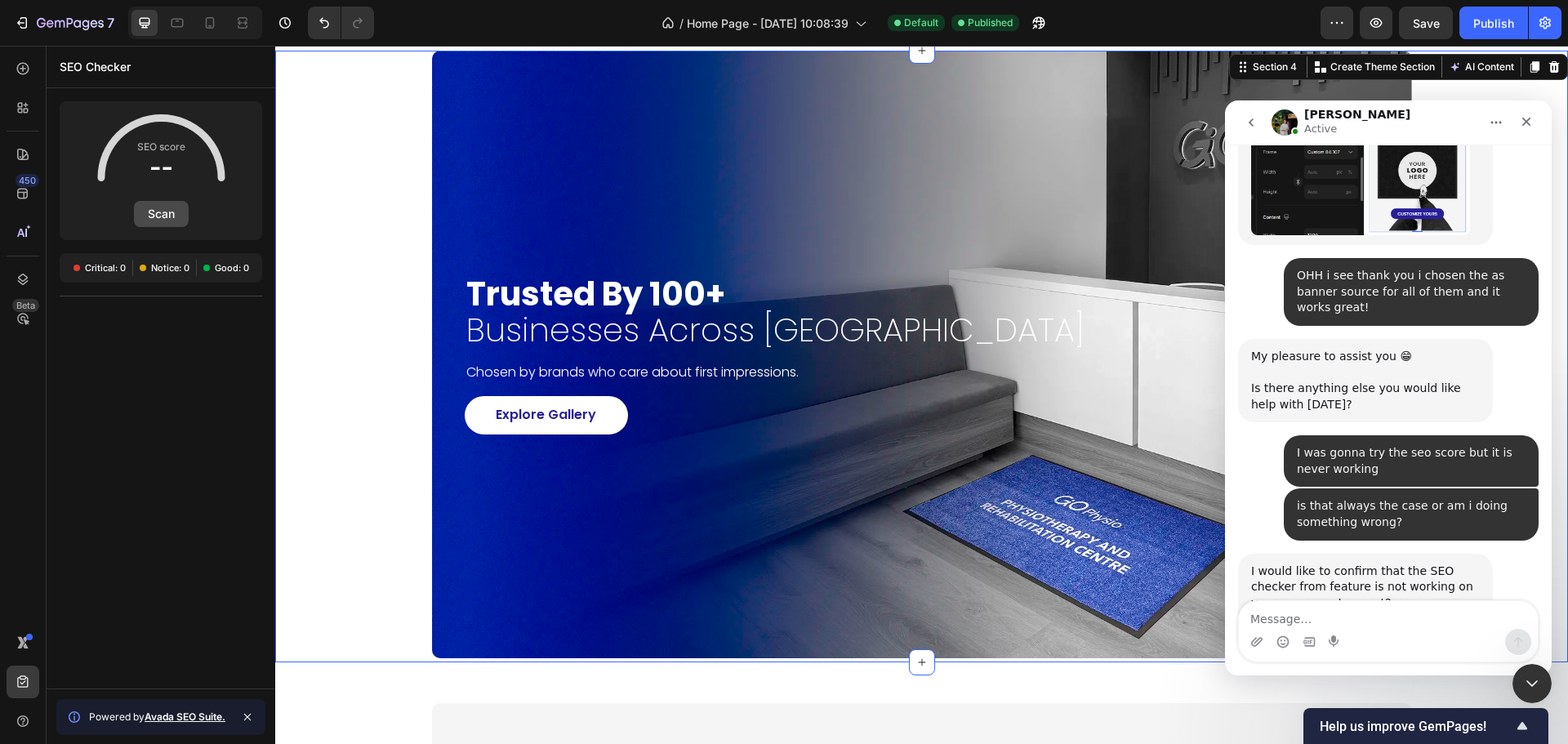
click at [161, 203] on button "Scan" at bounding box center [160, 214] width 54 height 26
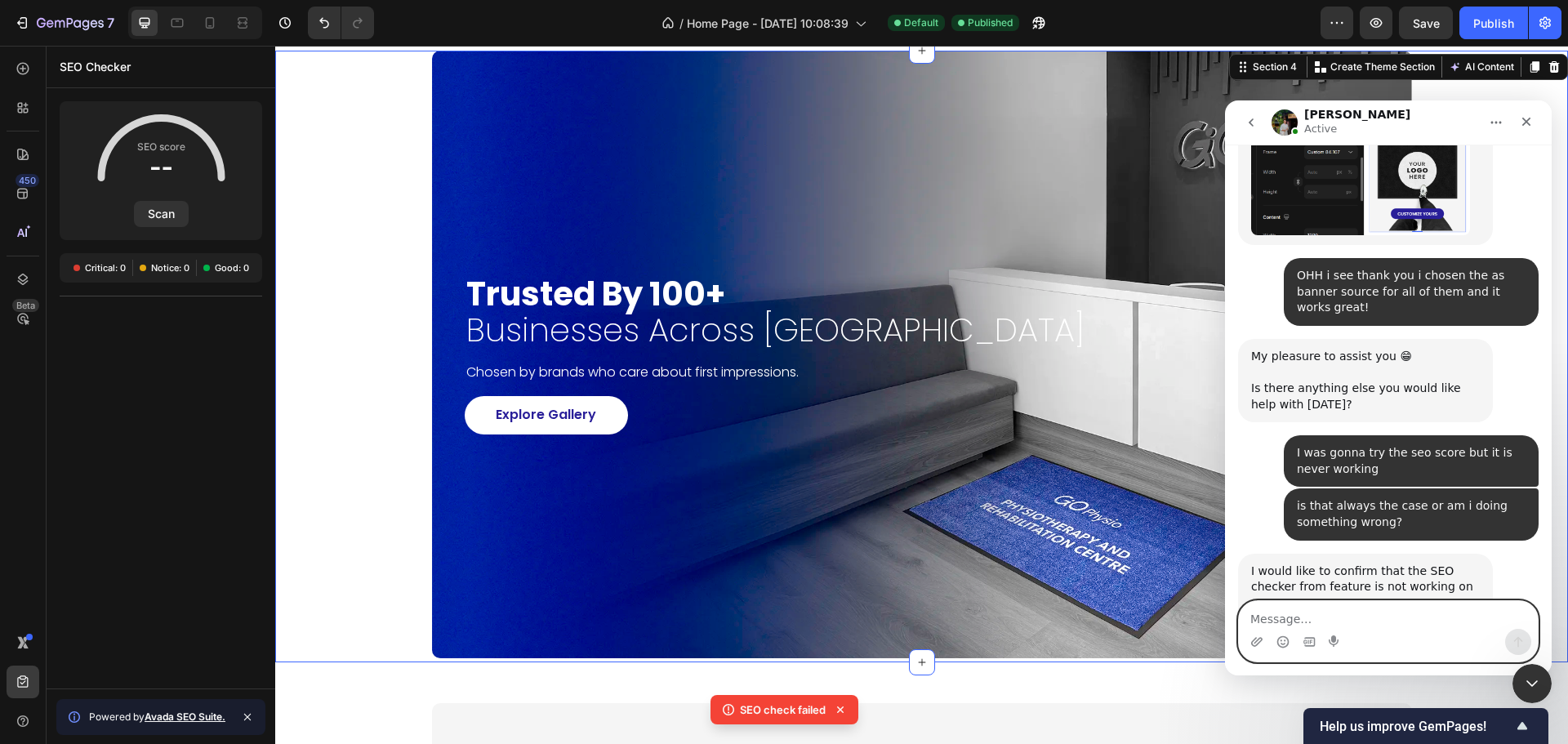
click at [1320, 611] on textarea "Message…" at bounding box center [1388, 614] width 299 height 28
type textarea "a"
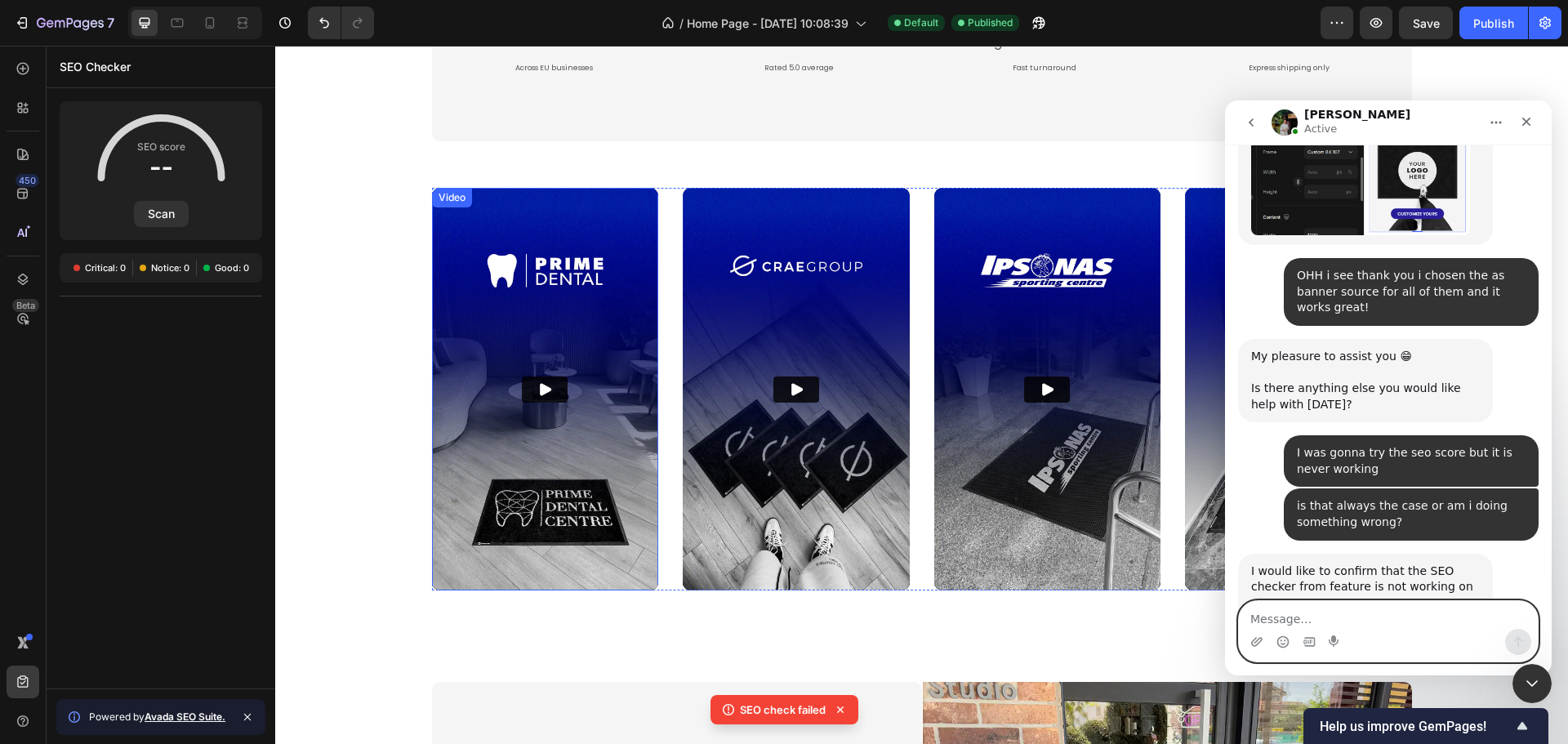
scroll to position [2858, 0]
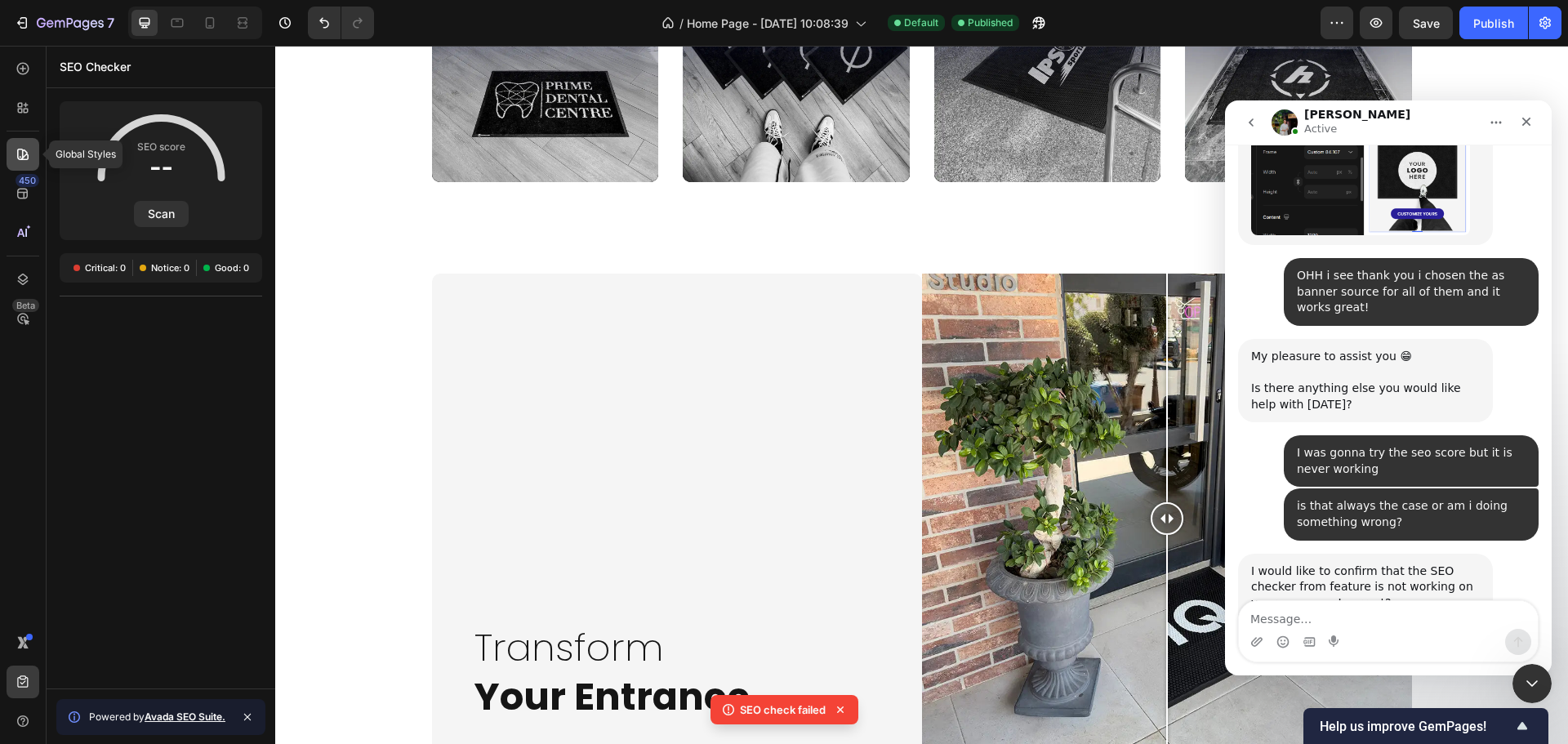
click at [20, 158] on icon at bounding box center [22, 154] width 16 height 16
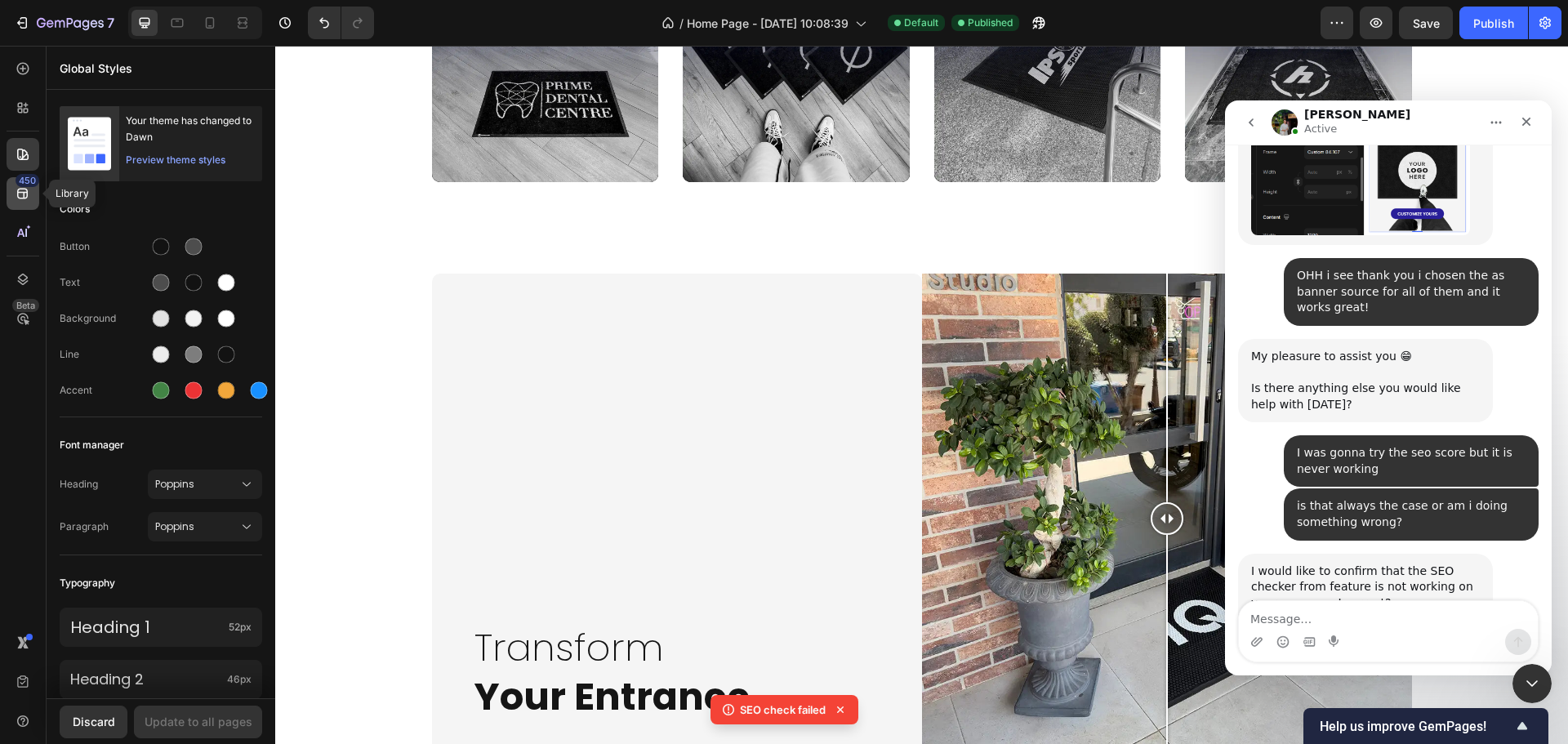
click at [22, 184] on div "450" at bounding box center [27, 180] width 24 height 13
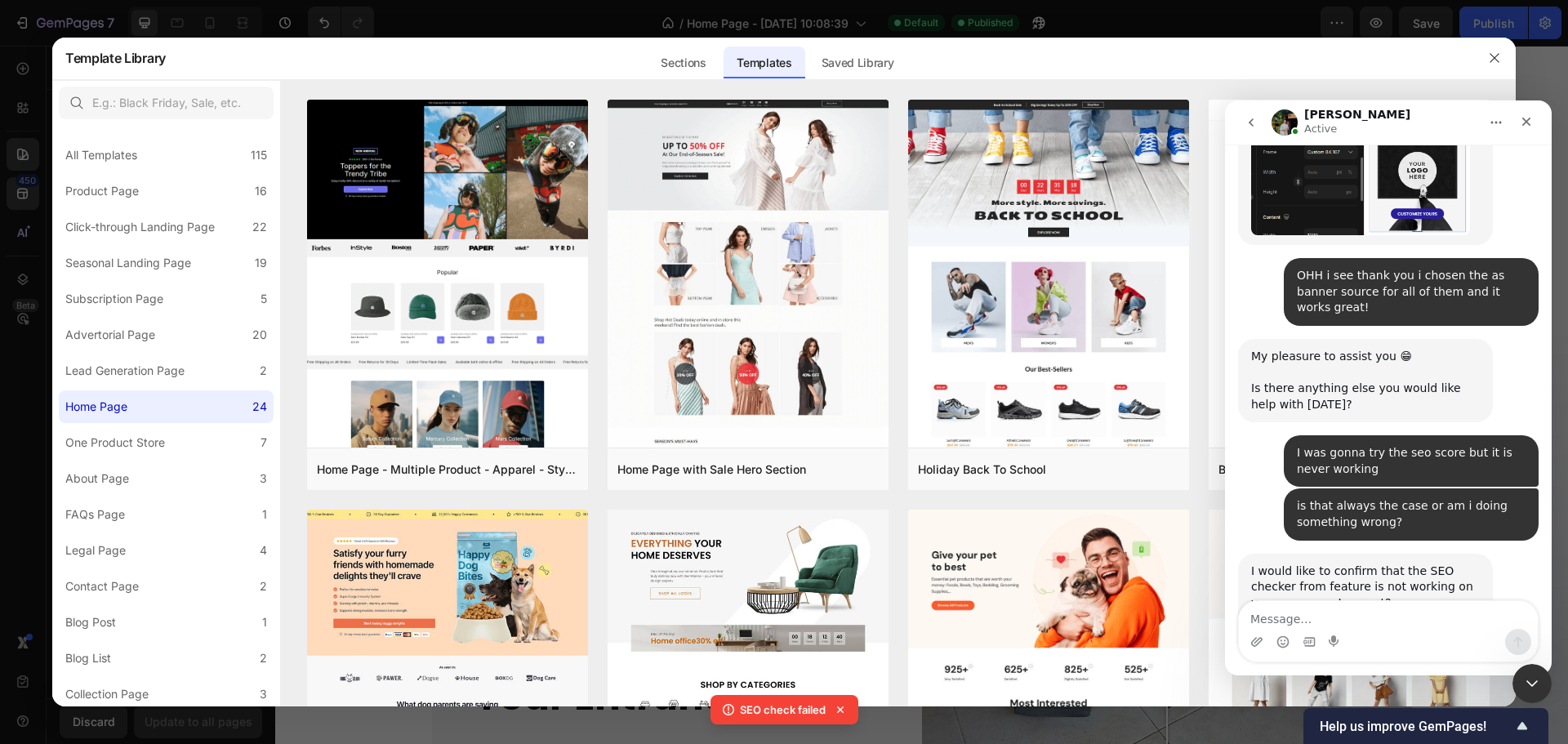
drag, startPoint x: 846, startPoint y: 50, endPoint x: 789, endPoint y: 65, distance: 58.9
click at [849, 52] on div "Saved Library" at bounding box center [857, 63] width 99 height 32
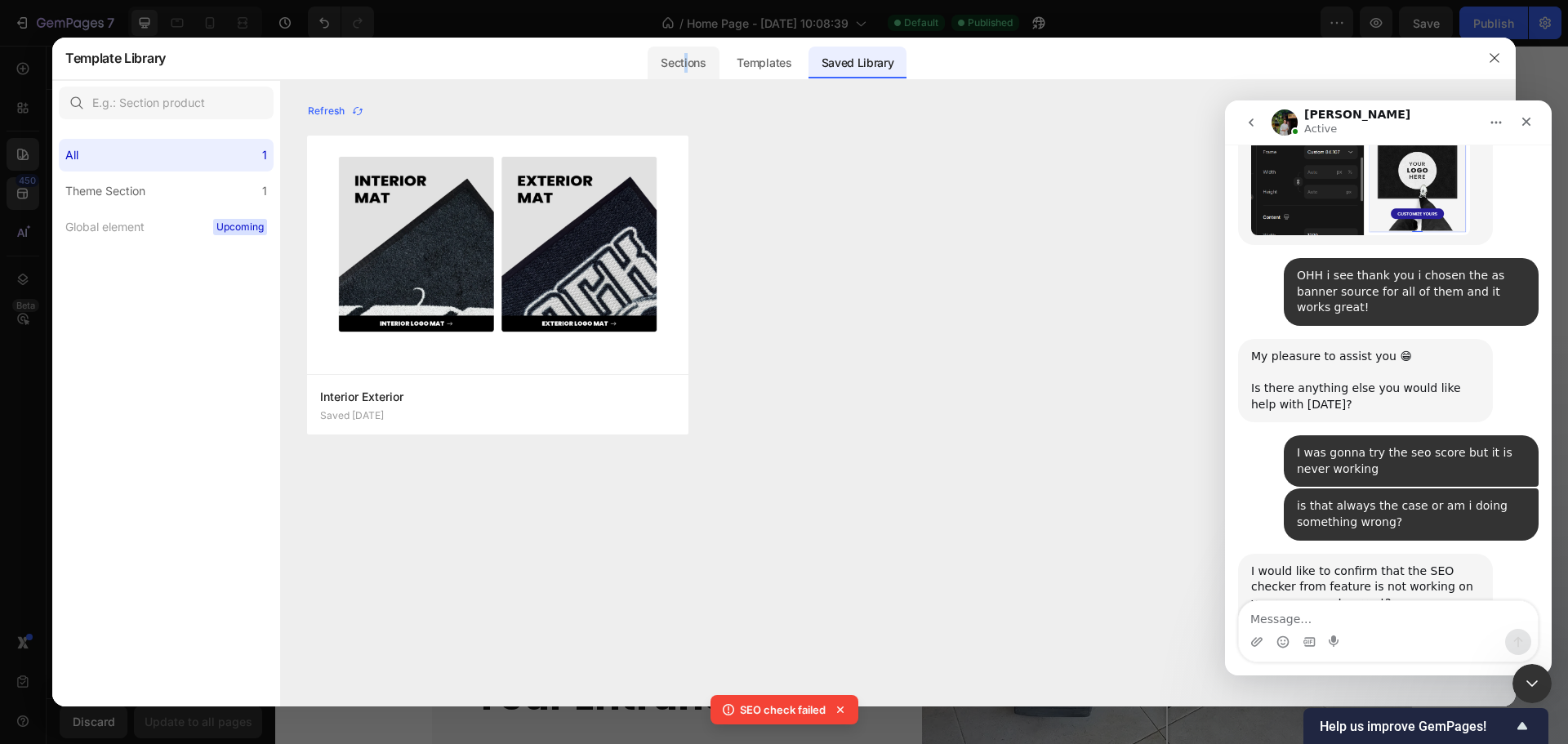
click at [687, 66] on div "Sections" at bounding box center [683, 63] width 71 height 32
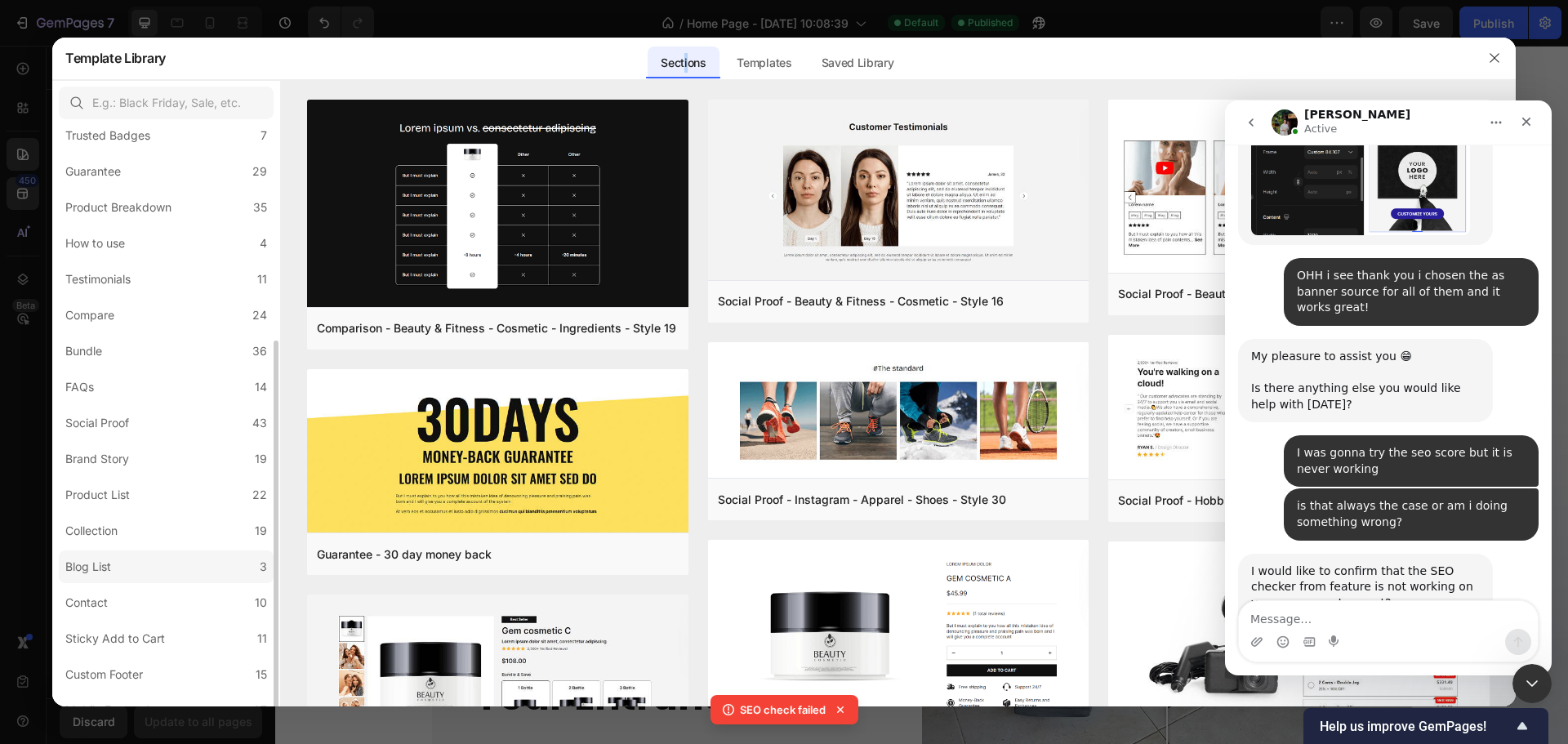
scroll to position [218, 0]
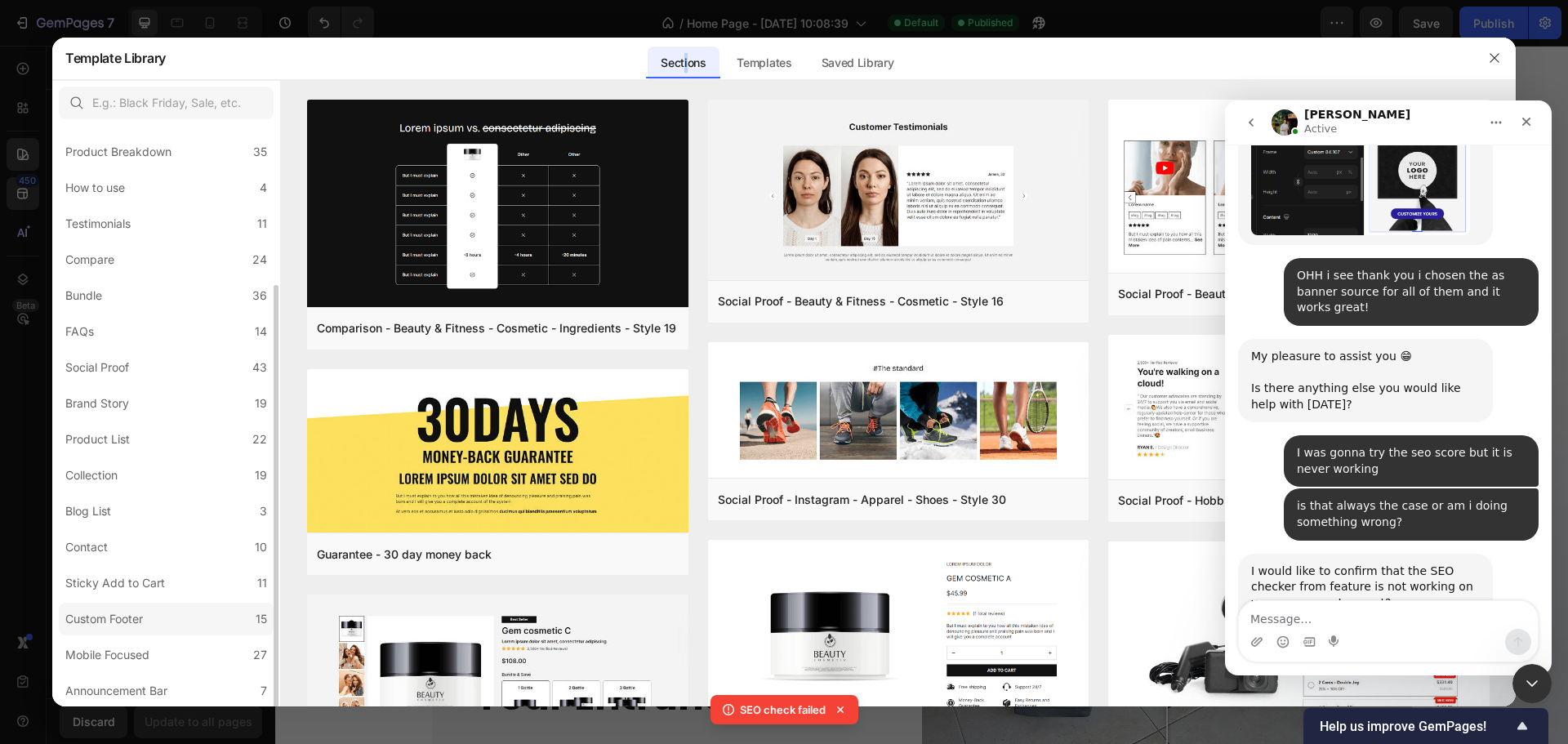
click at [126, 619] on div "Custom Footer" at bounding box center [103, 619] width 77 height 20
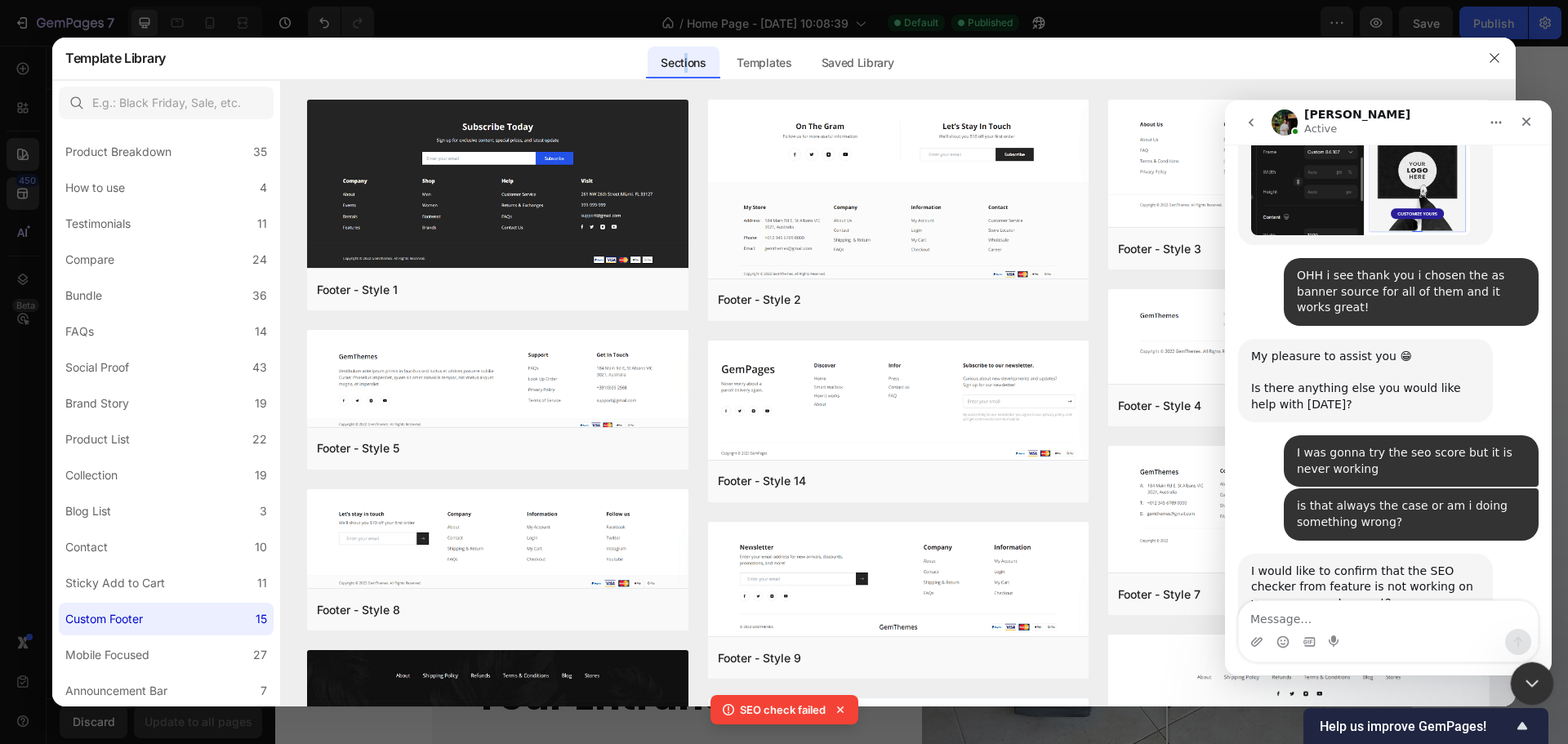
click at [1528, 672] on icon "Close Intercom Messenger" at bounding box center [1529, 681] width 20 height 20
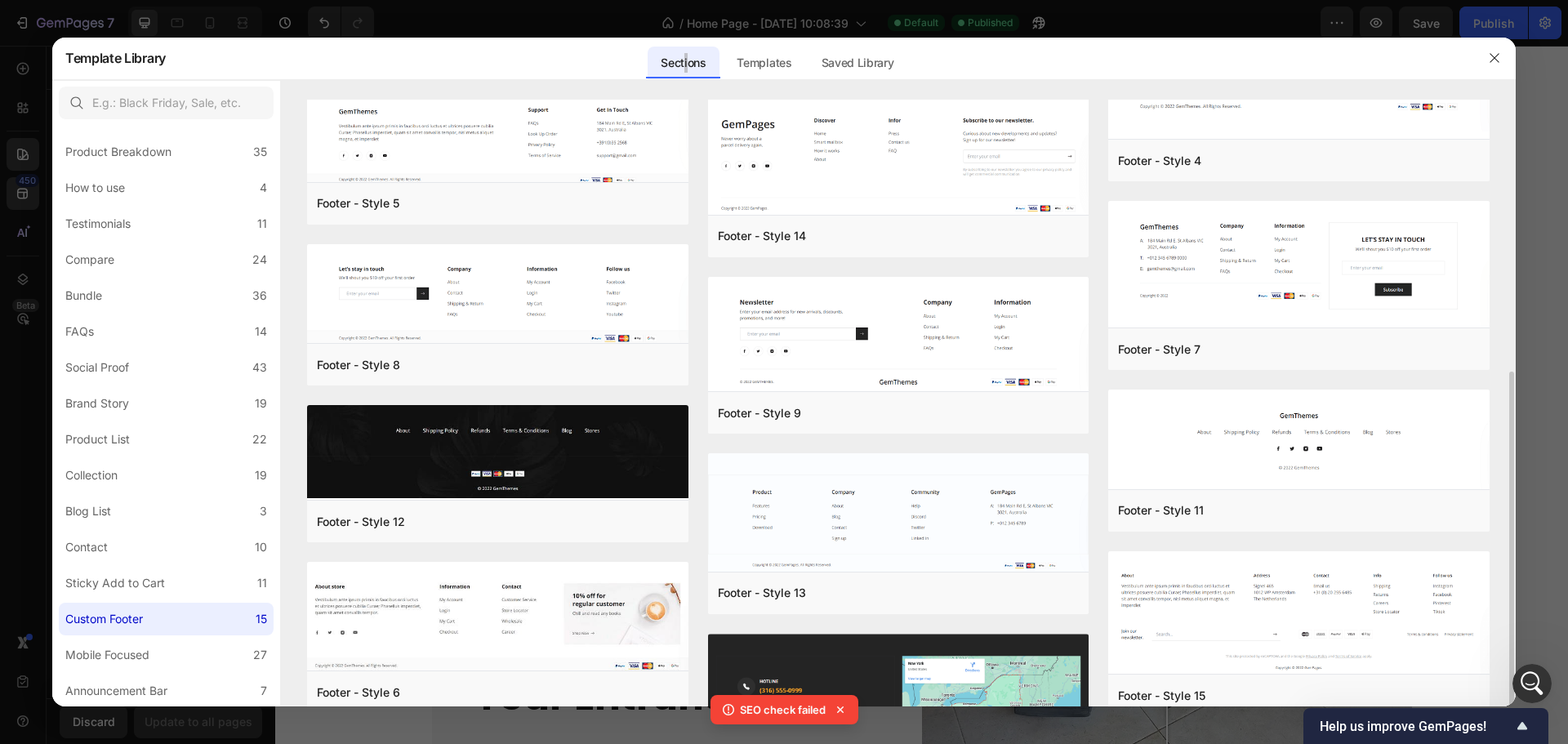
scroll to position [326, 0]
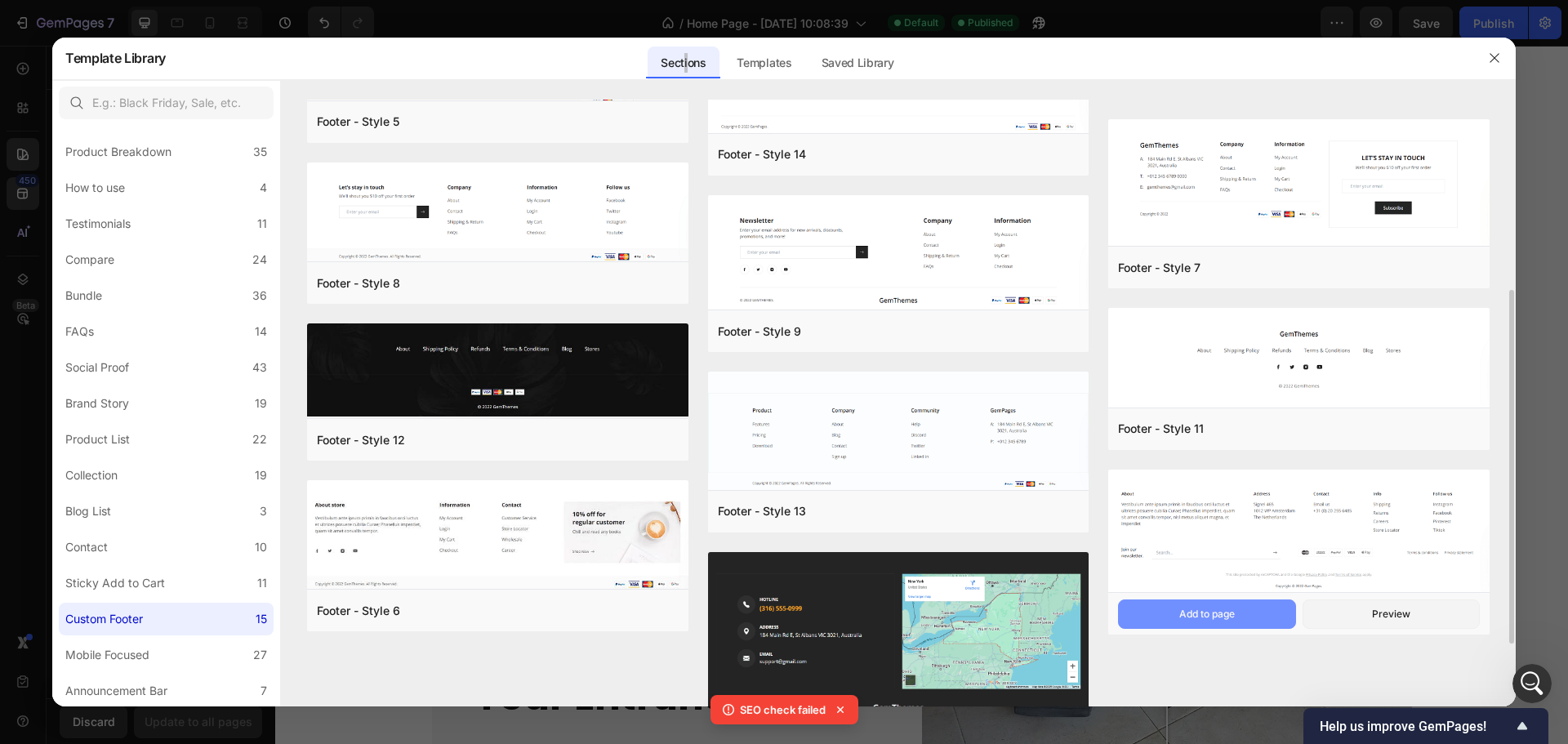
click at [1222, 616] on div "Add to page" at bounding box center [1207, 613] width 55 height 14
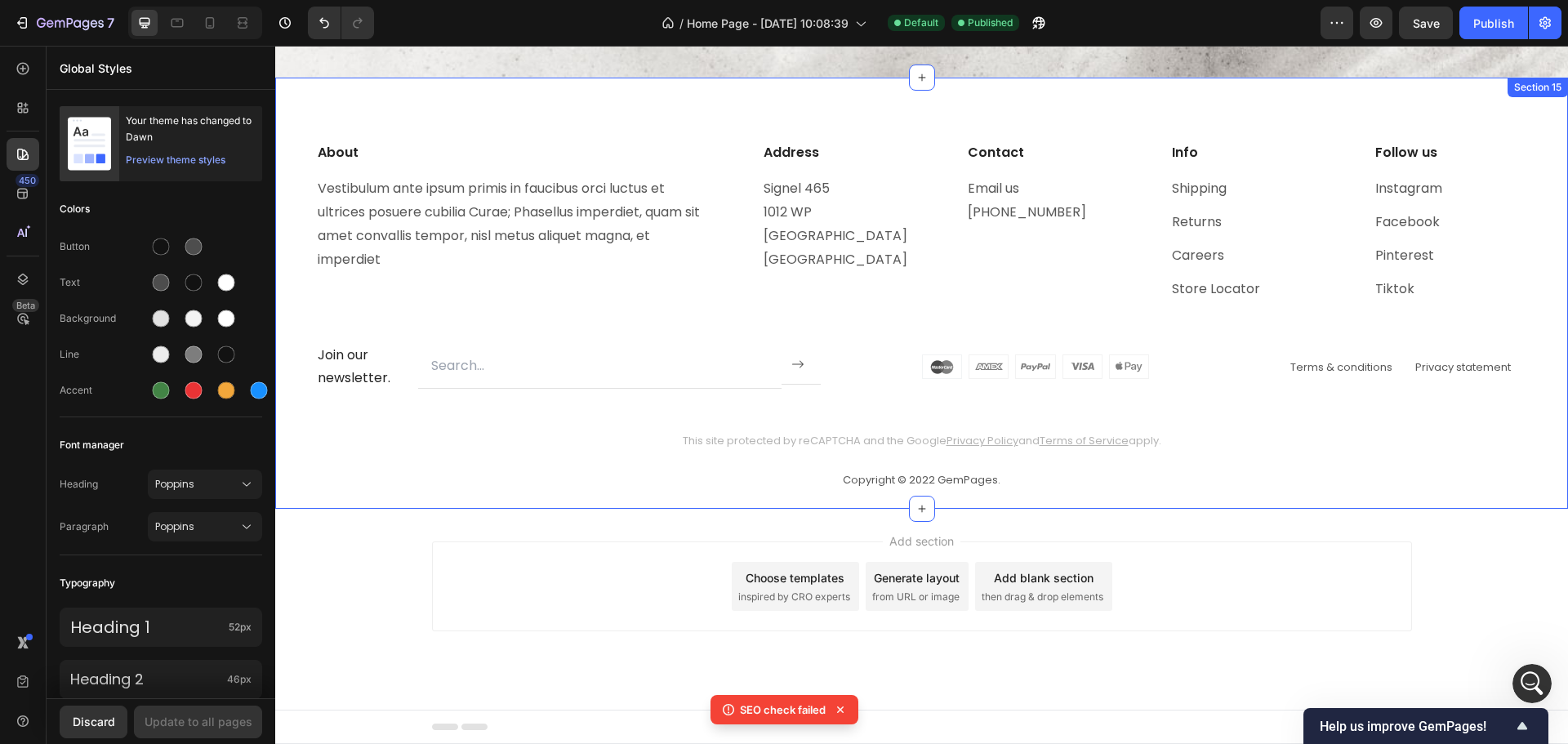
scroll to position [6488, 0]
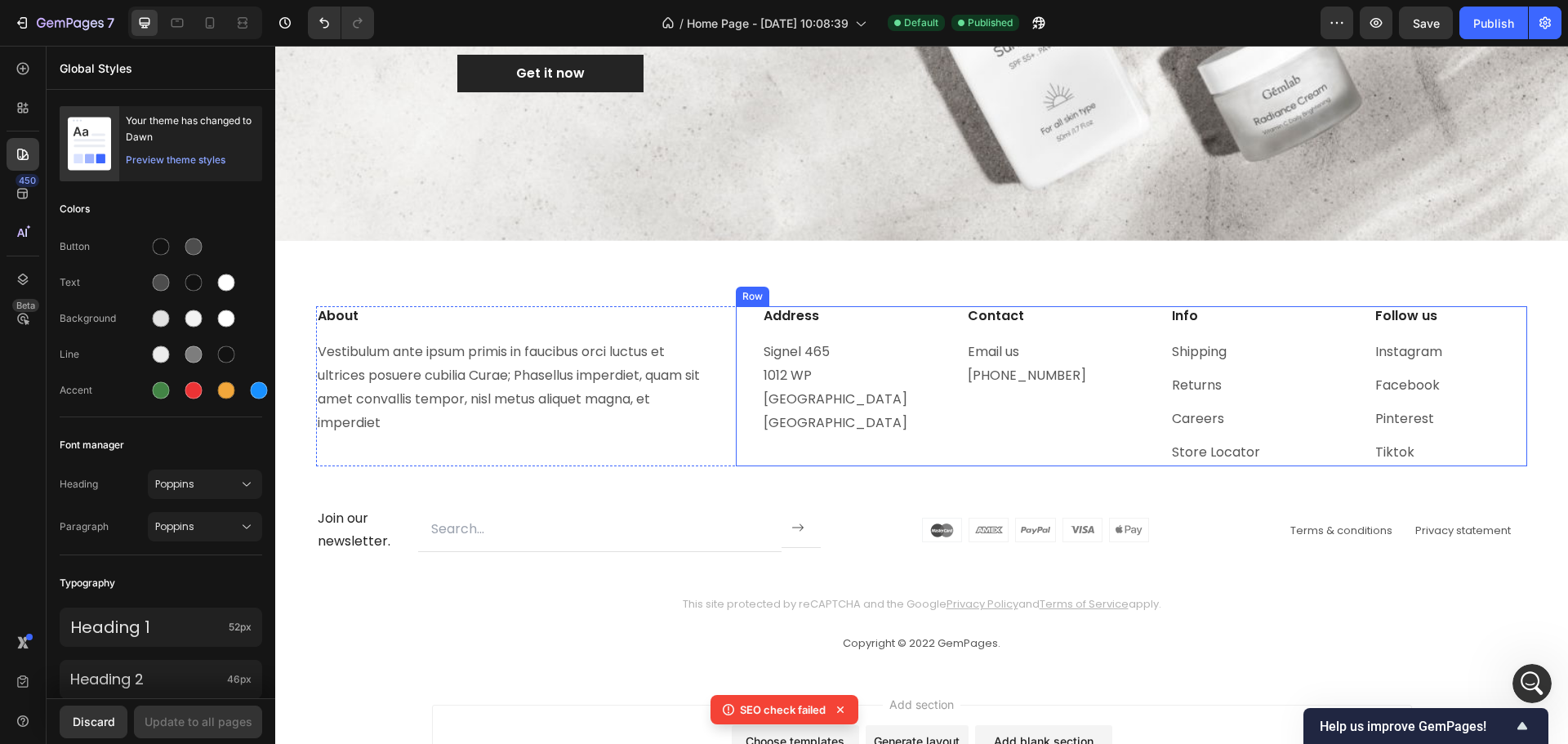
click at [953, 421] on div "Contact Heading Email us [PHONE_NUMBER] Text block" at bounding box center [1029, 386] width 179 height 160
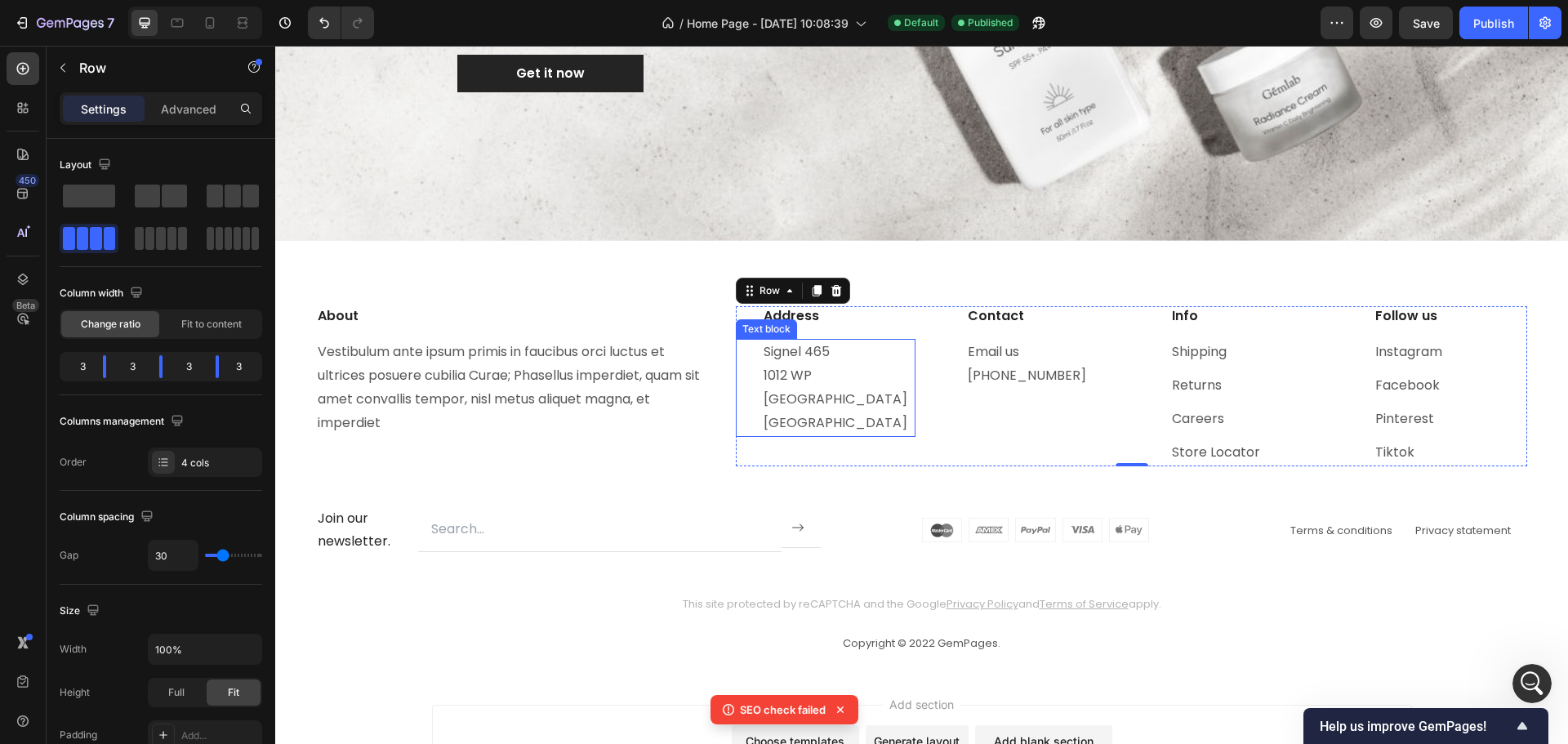
click at [805, 365] on p "Signel 465 1012 WP [GEOGRAPHIC_DATA] [GEOGRAPHIC_DATA]" at bounding box center [838, 387] width 151 height 93
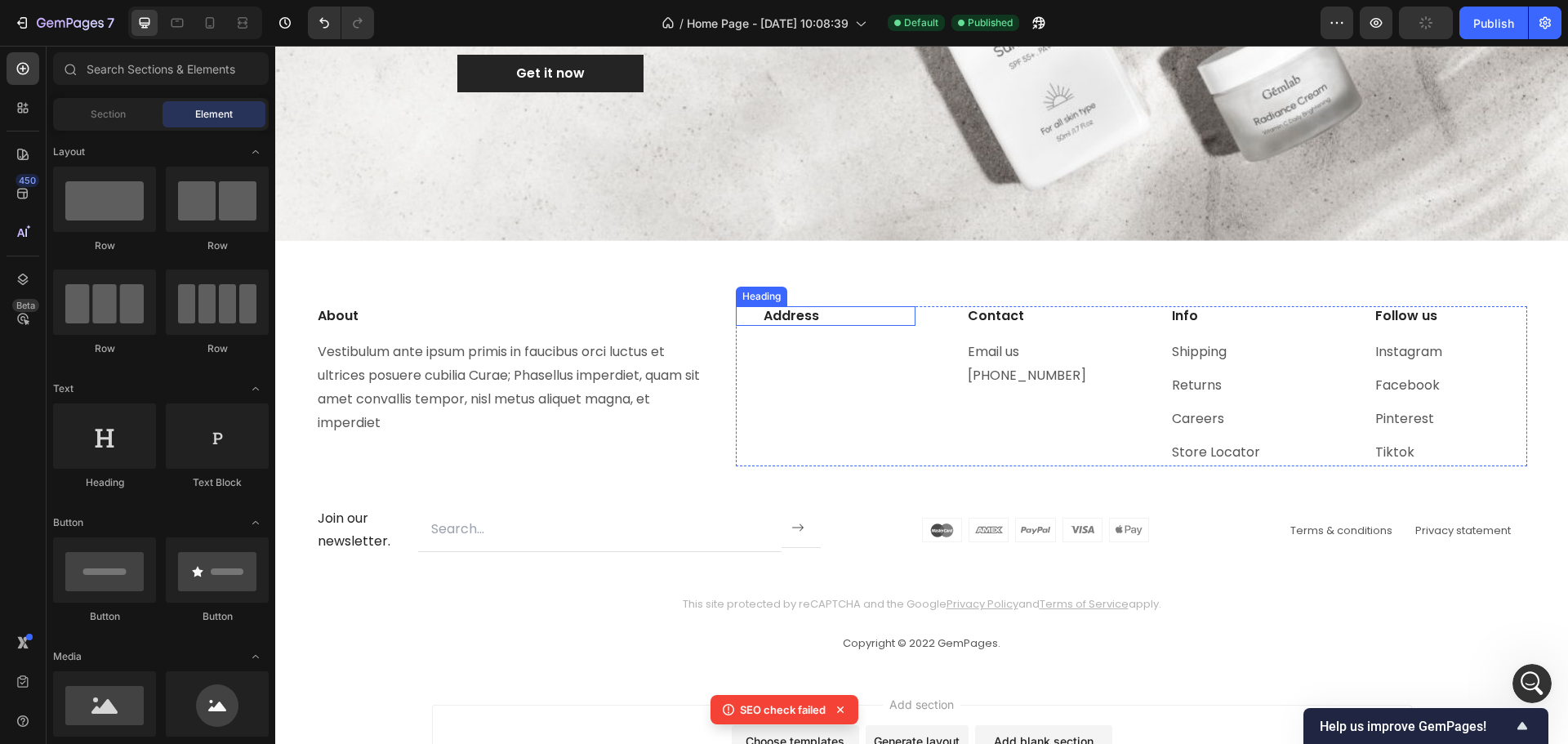
click at [858, 318] on p "Address" at bounding box center [838, 317] width 151 height 17
click at [989, 439] on div "Contact Heading Email us [PHONE_NUMBER] Text block" at bounding box center [1029, 386] width 179 height 160
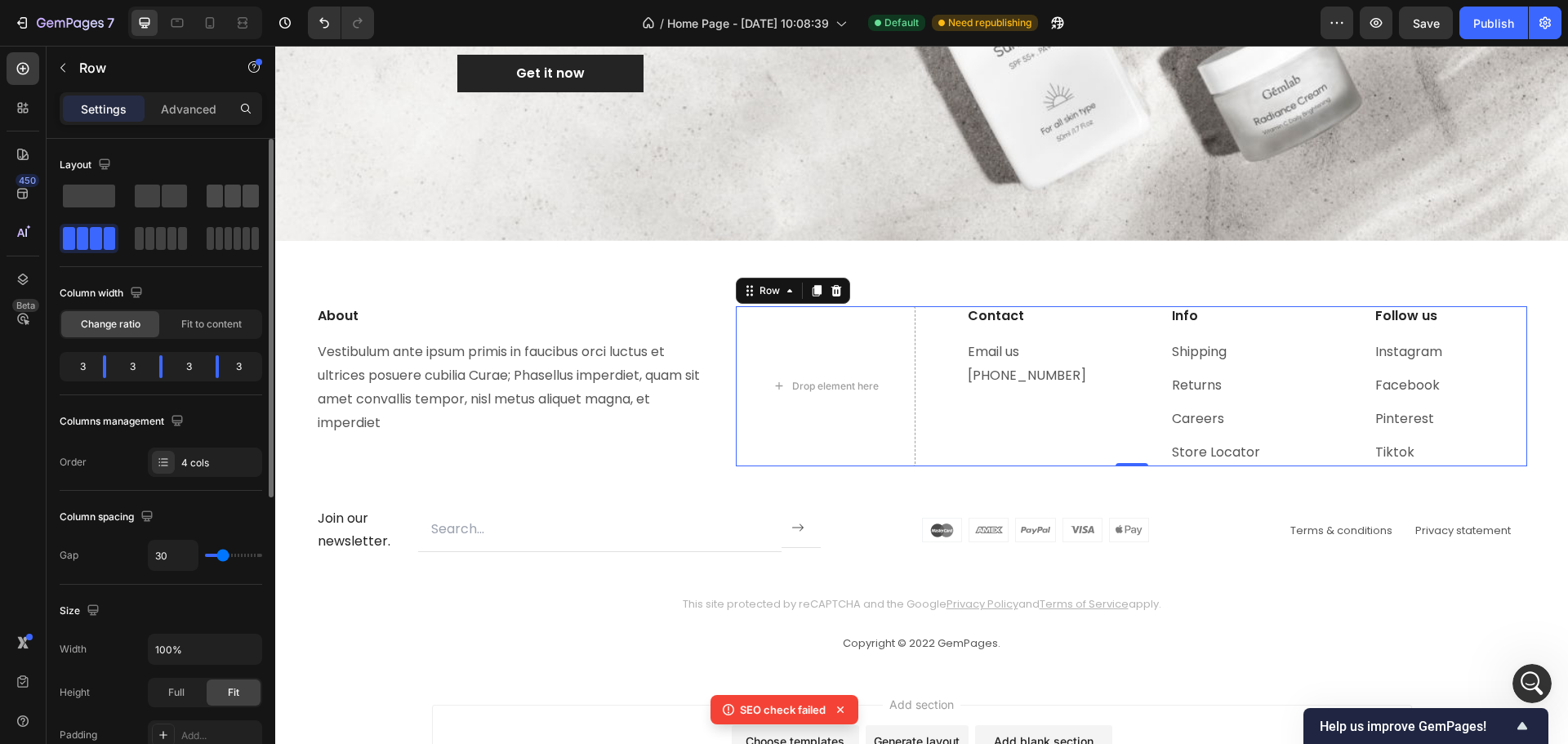
click at [221, 196] on span at bounding box center [215, 196] width 16 height 23
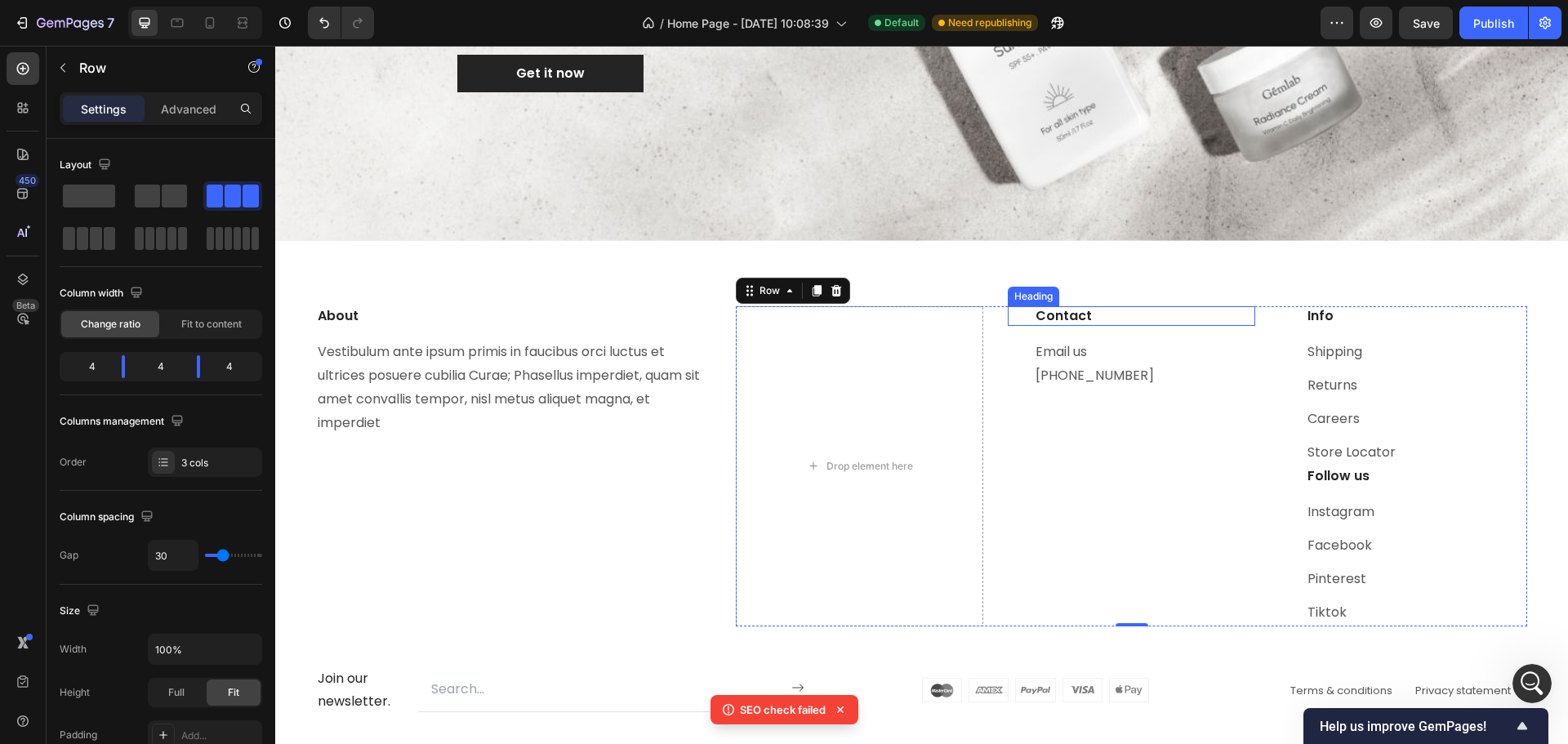
click at [1128, 320] on p "Contact" at bounding box center [1144, 317] width 218 height 17
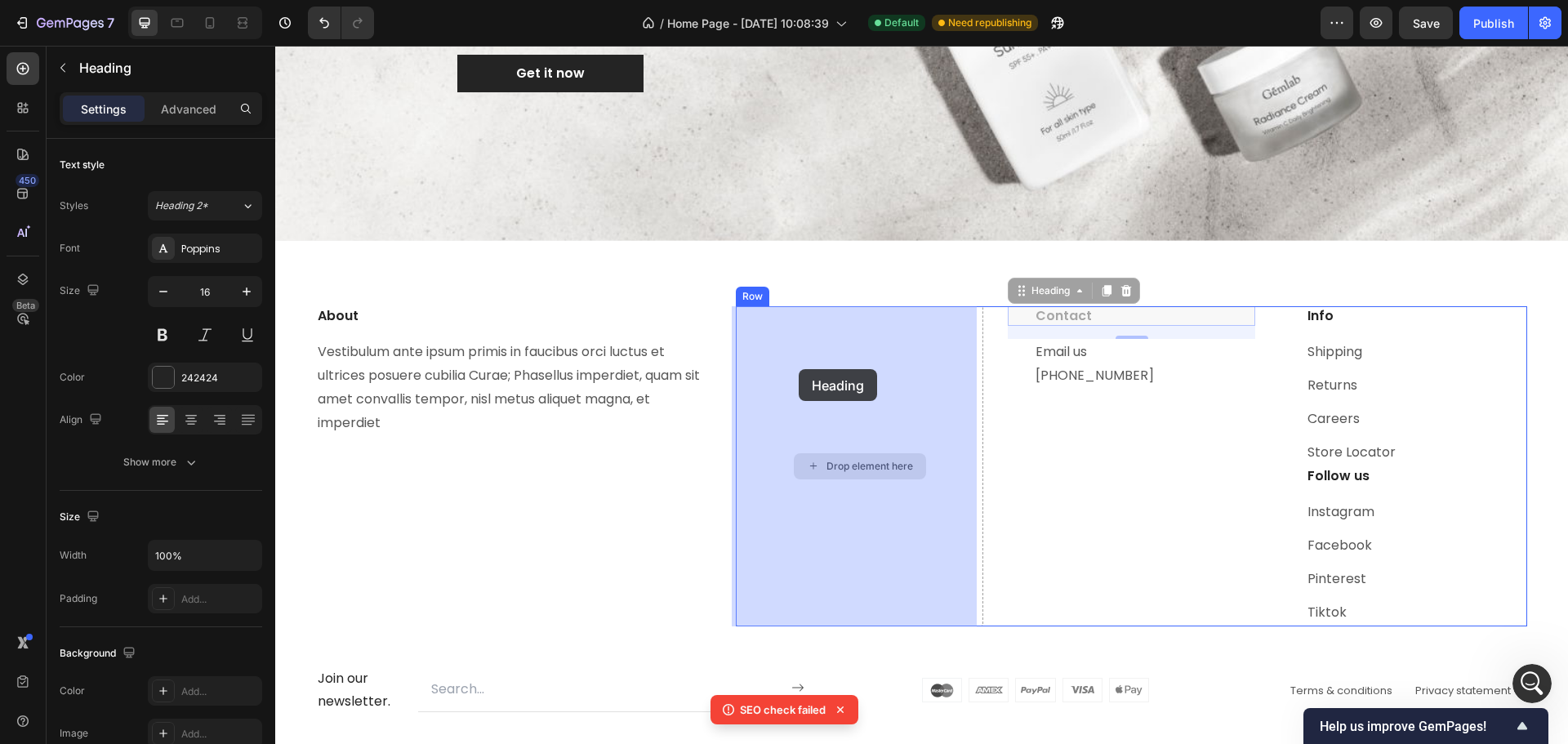
drag, startPoint x: 1008, startPoint y: 290, endPoint x: 894, endPoint y: 365, distance: 136.5
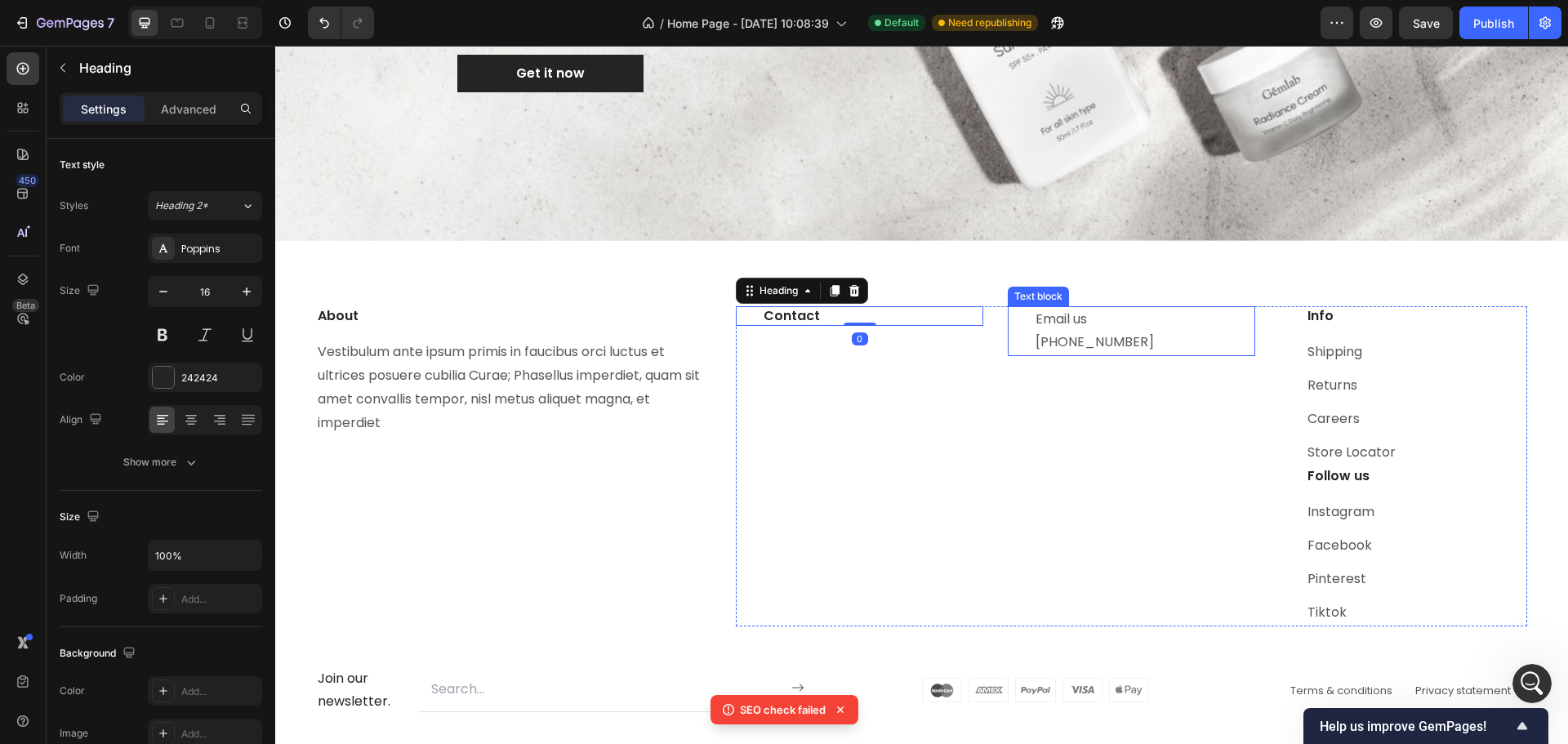
click at [1084, 332] on p "Email us [PHONE_NUMBER]" at bounding box center [1144, 332] width 218 height 48
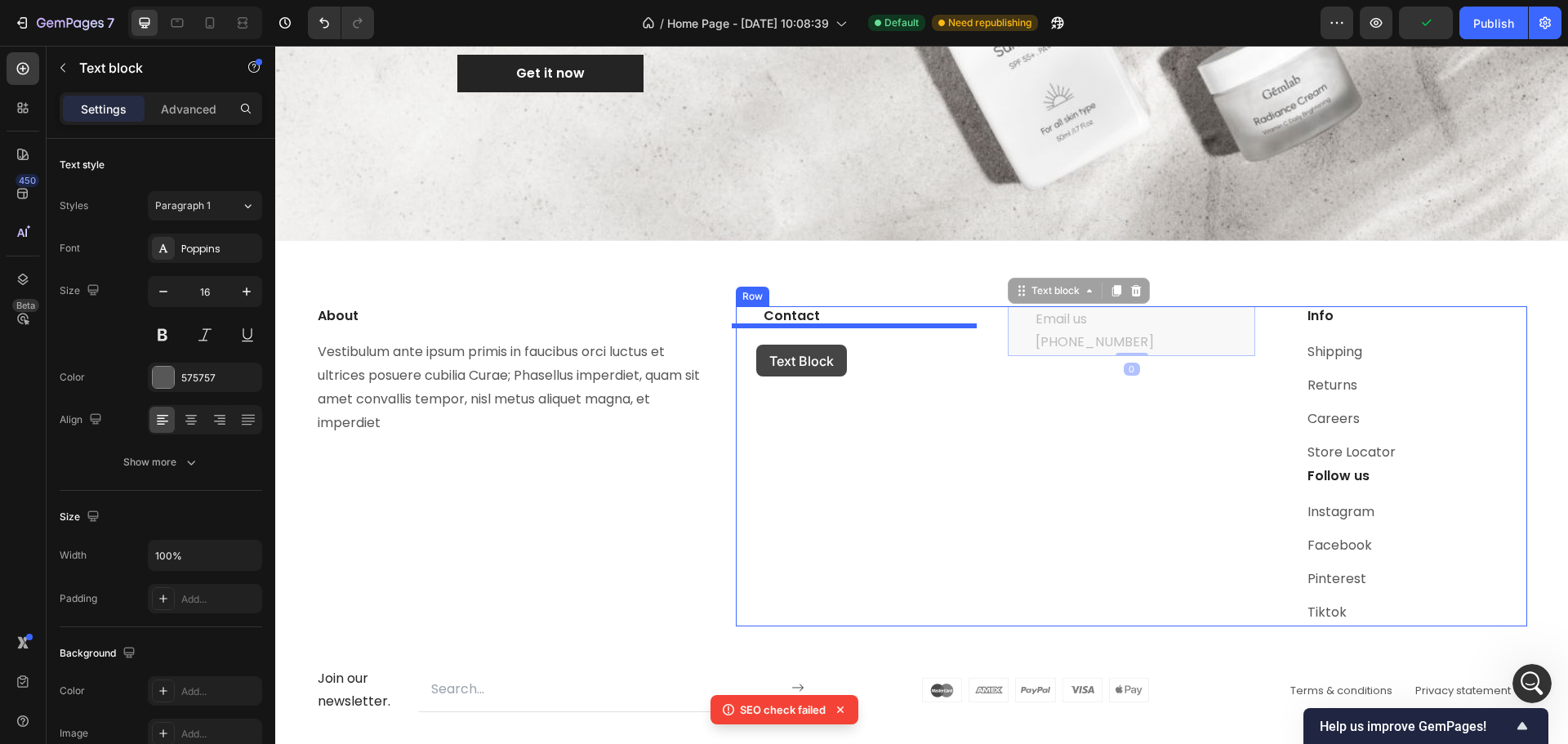
drag, startPoint x: 1020, startPoint y: 295, endPoint x: 756, endPoint y: 344, distance: 268.5
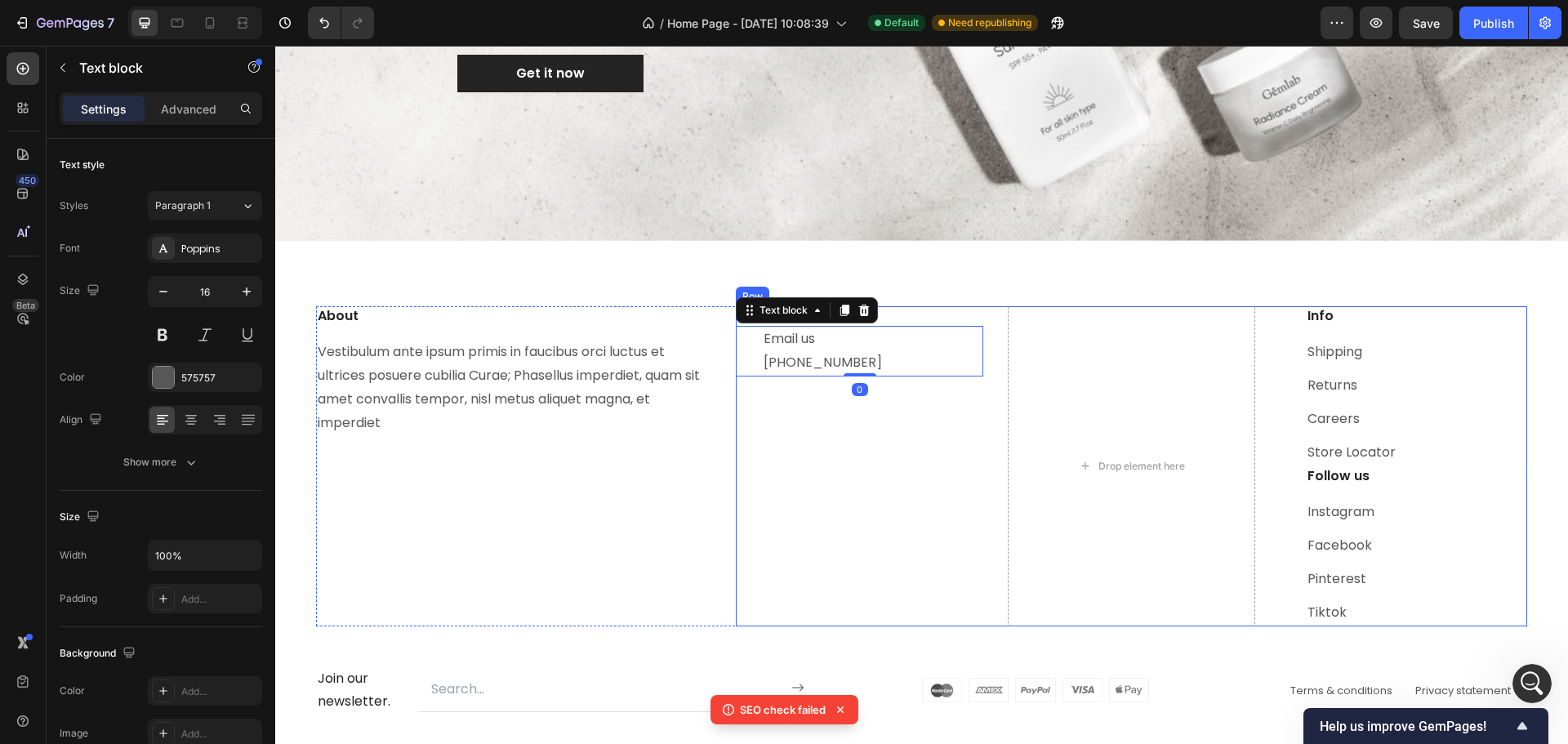
click at [1407, 320] on p "Info" at bounding box center [1415, 317] width 218 height 17
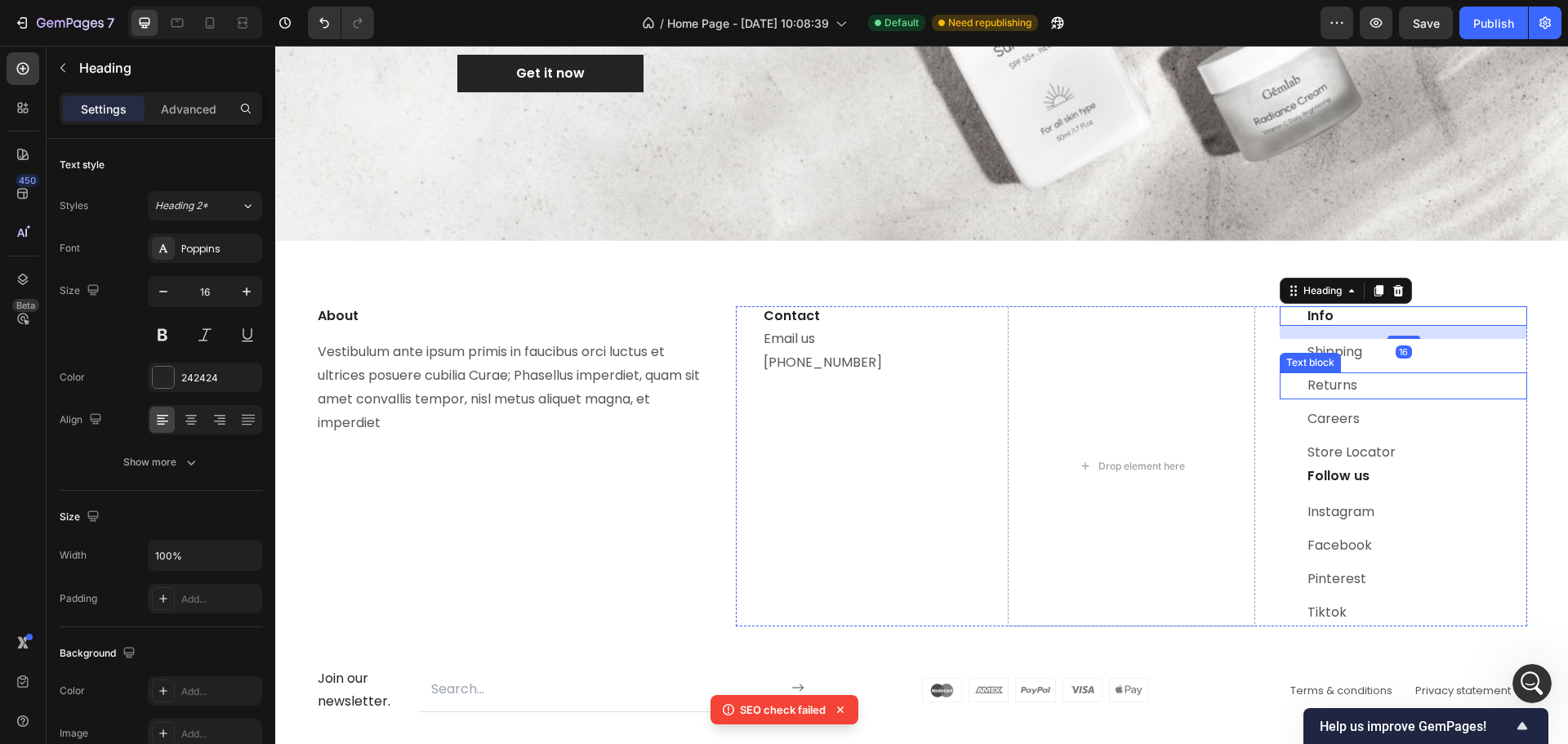
click at [1284, 396] on div "Returns Text block" at bounding box center [1402, 385] width 247 height 27
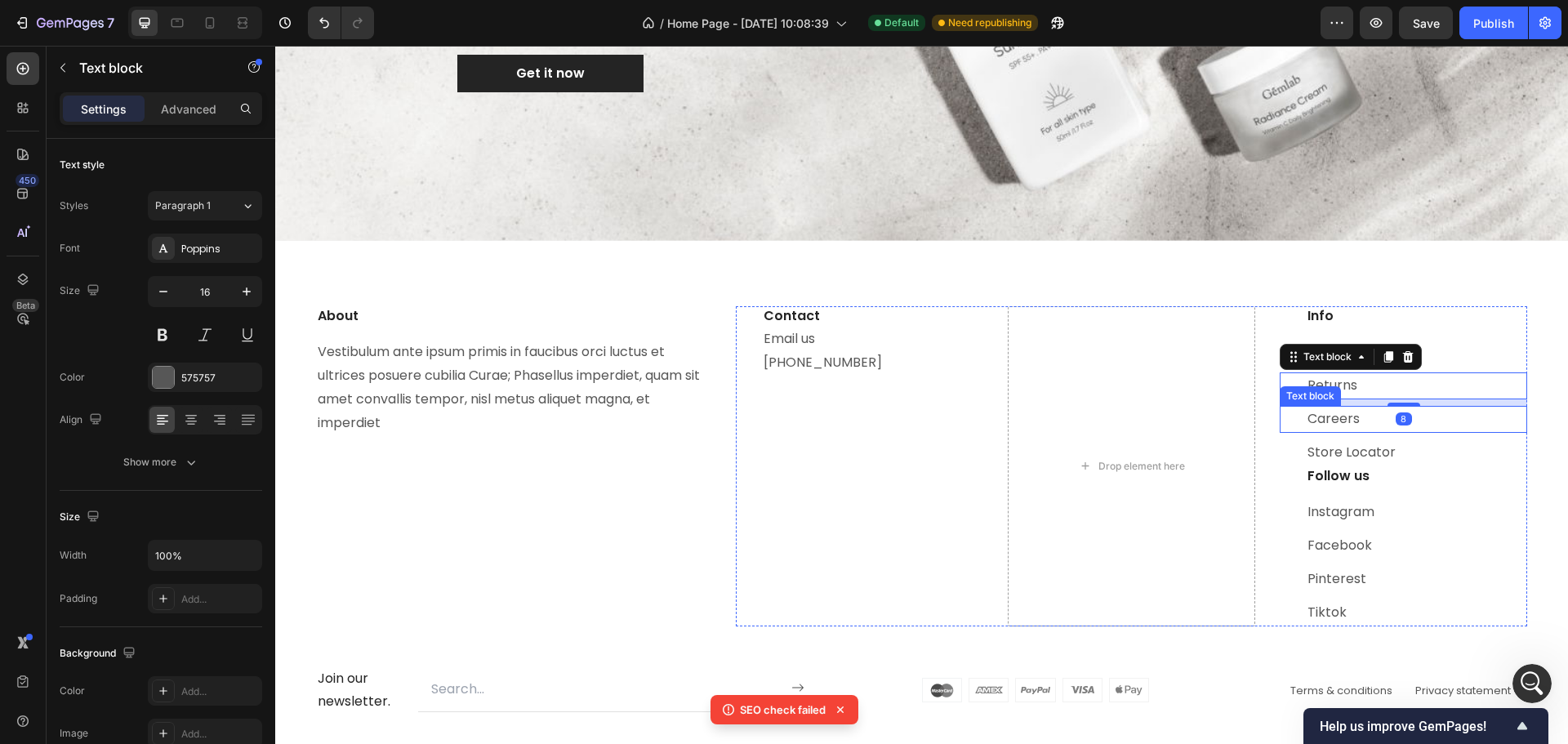
click at [1289, 441] on div "Store Locator Text block" at bounding box center [1402, 453] width 247 height 27
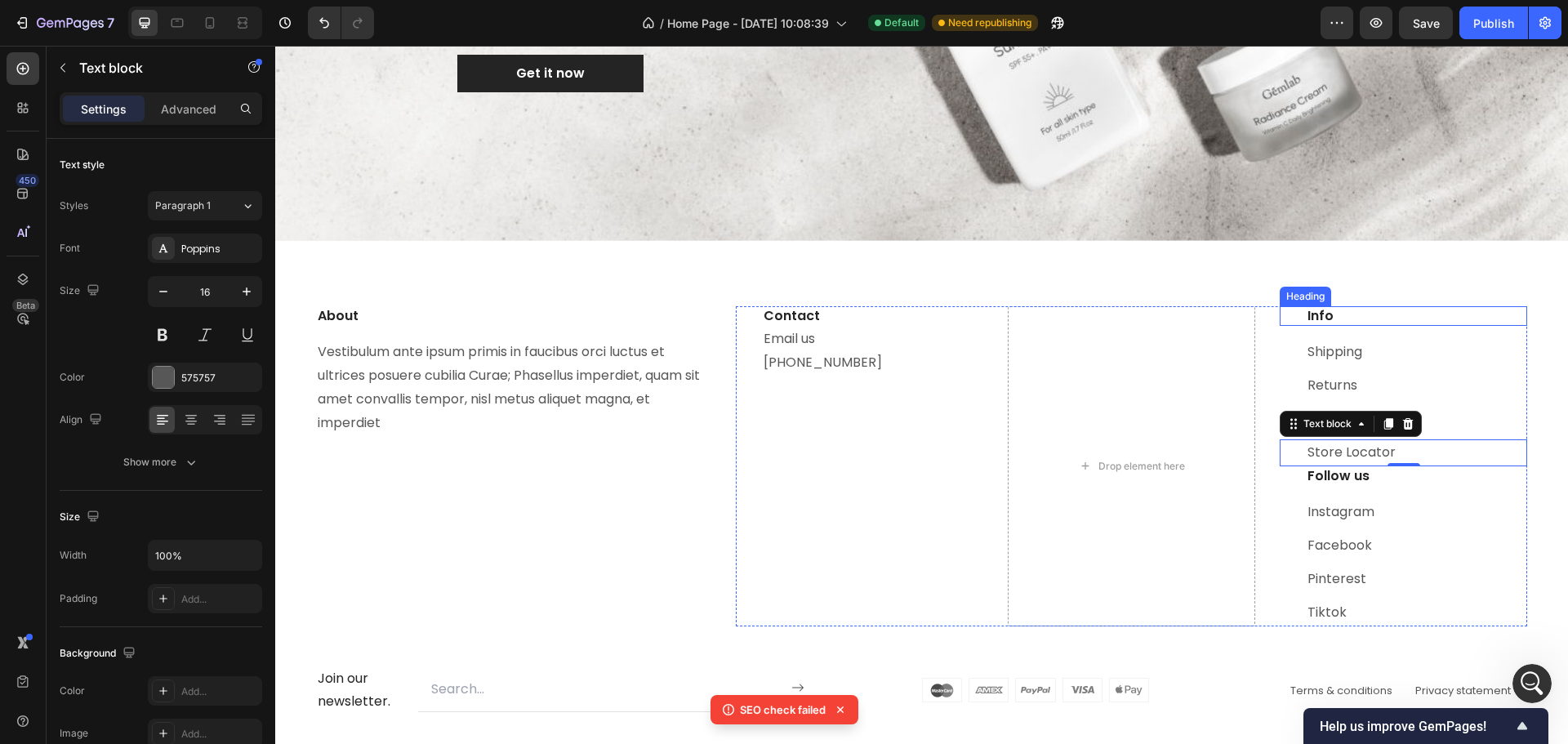
click at [1357, 309] on p "Info" at bounding box center [1415, 317] width 218 height 17
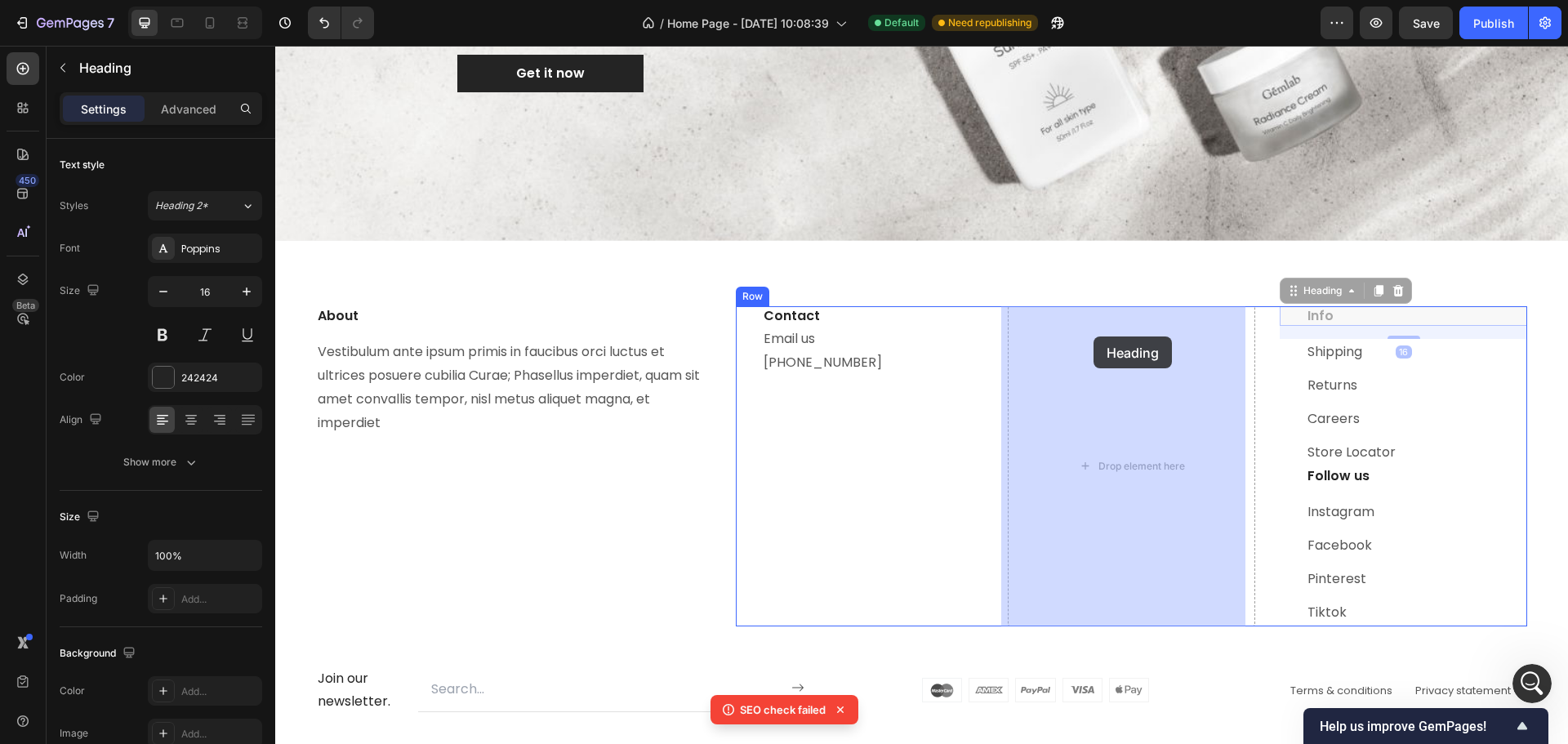
drag, startPoint x: 1287, startPoint y: 291, endPoint x: 1095, endPoint y: 341, distance: 198.4
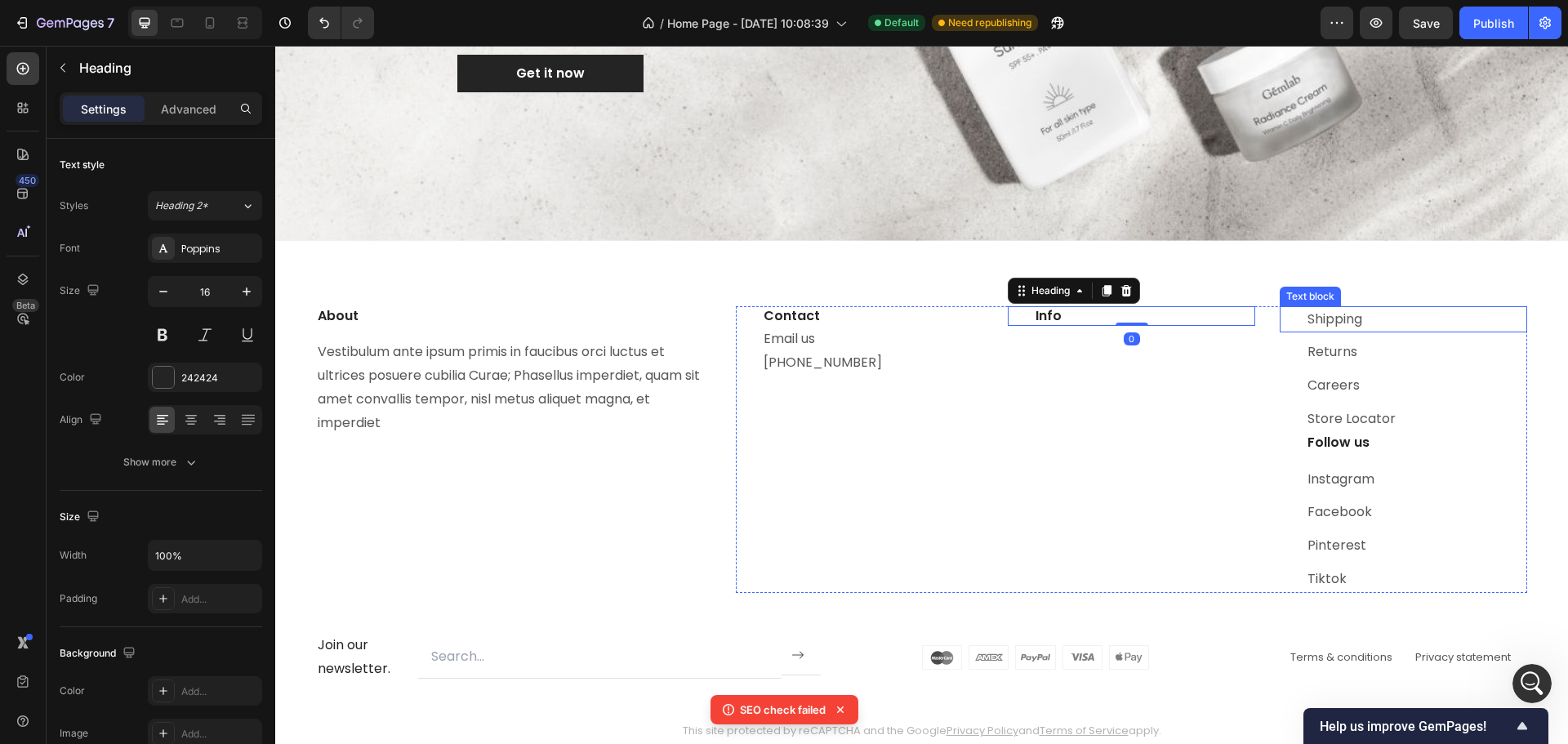
click at [1387, 322] on p "Shipping" at bounding box center [1415, 320] width 218 height 24
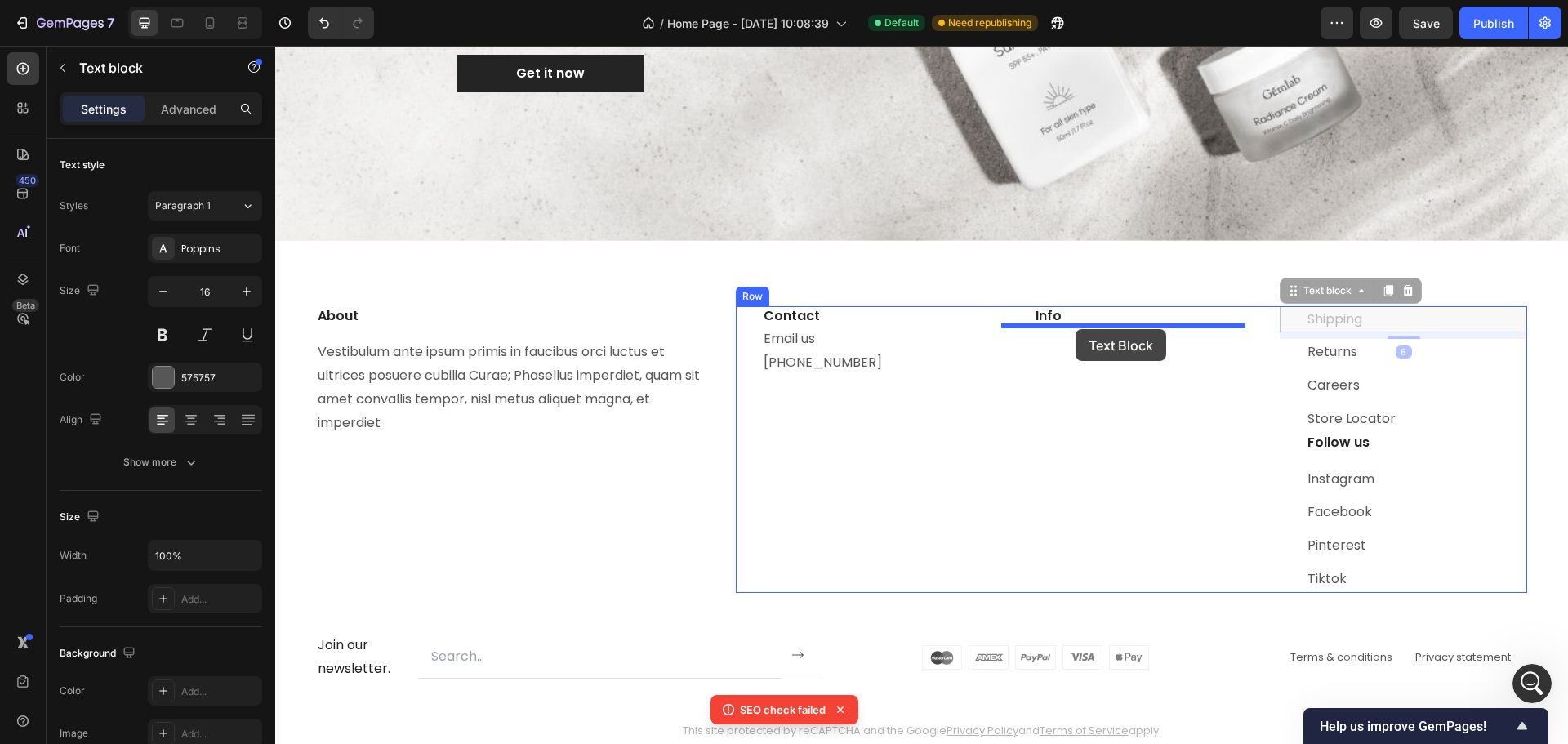
drag, startPoint x: 1277, startPoint y: 302, endPoint x: 1334, endPoint y: 352, distance: 75.8
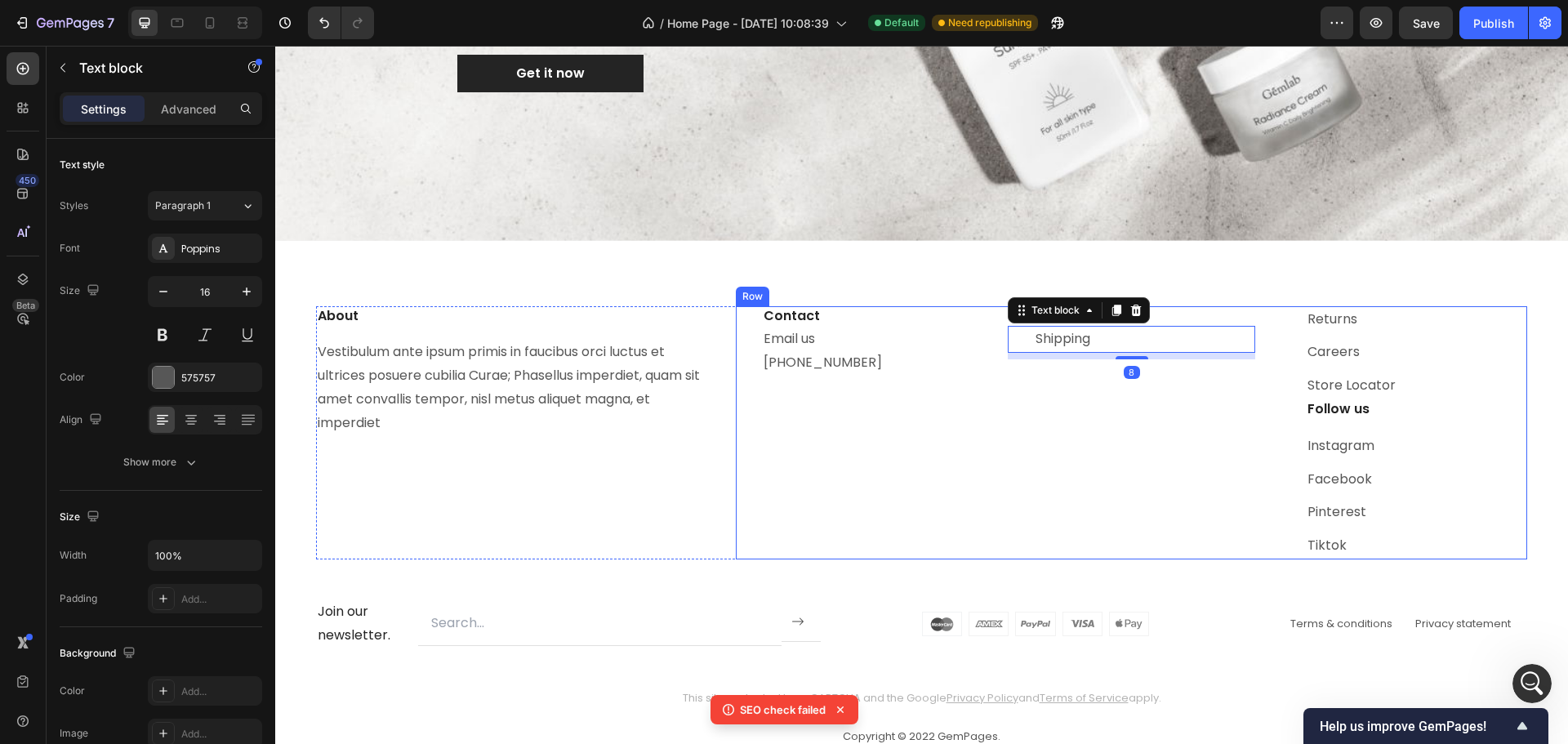
click at [1390, 326] on p "Returns" at bounding box center [1415, 320] width 218 height 24
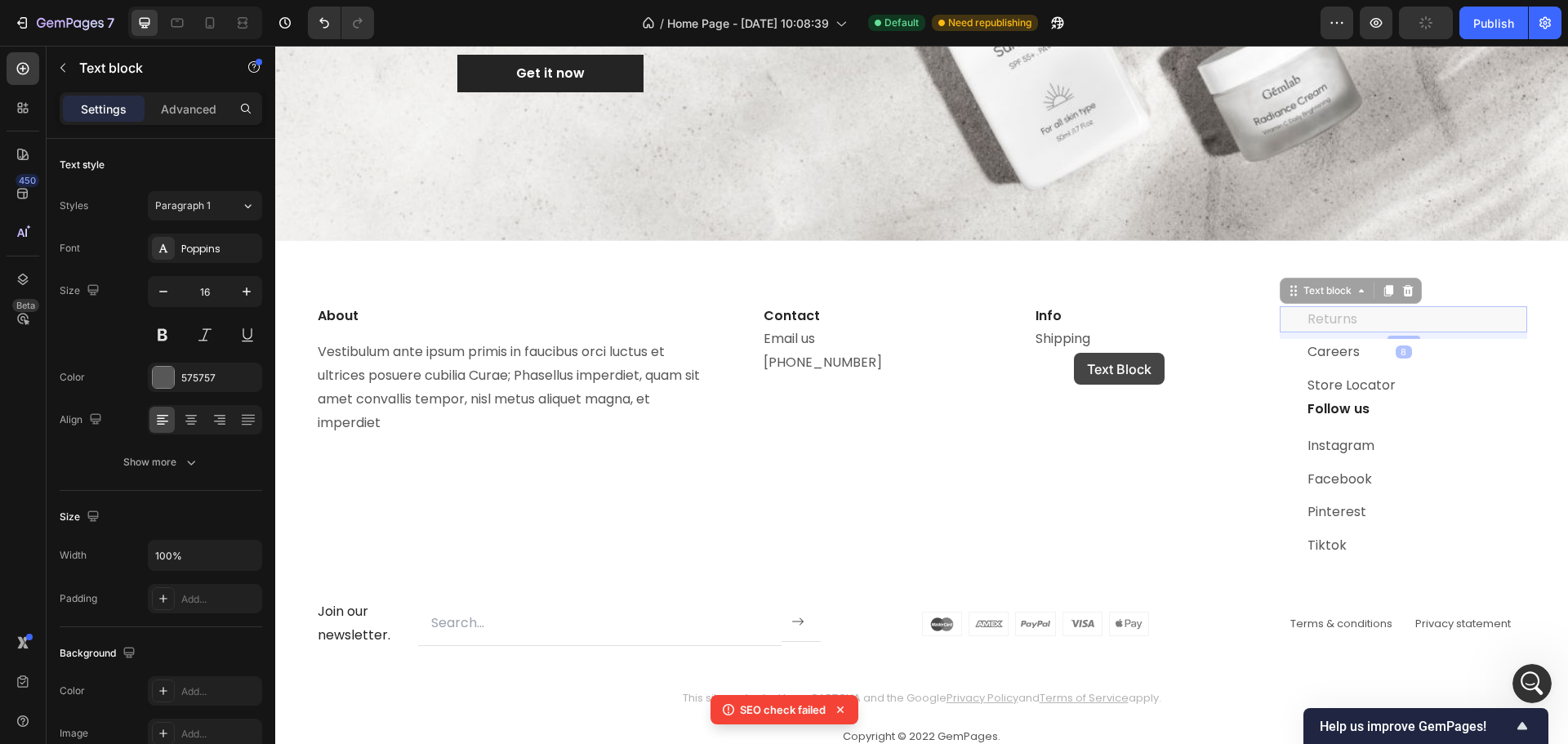
drag, startPoint x: 1249, startPoint y: 313, endPoint x: 1073, endPoint y: 350, distance: 179.8
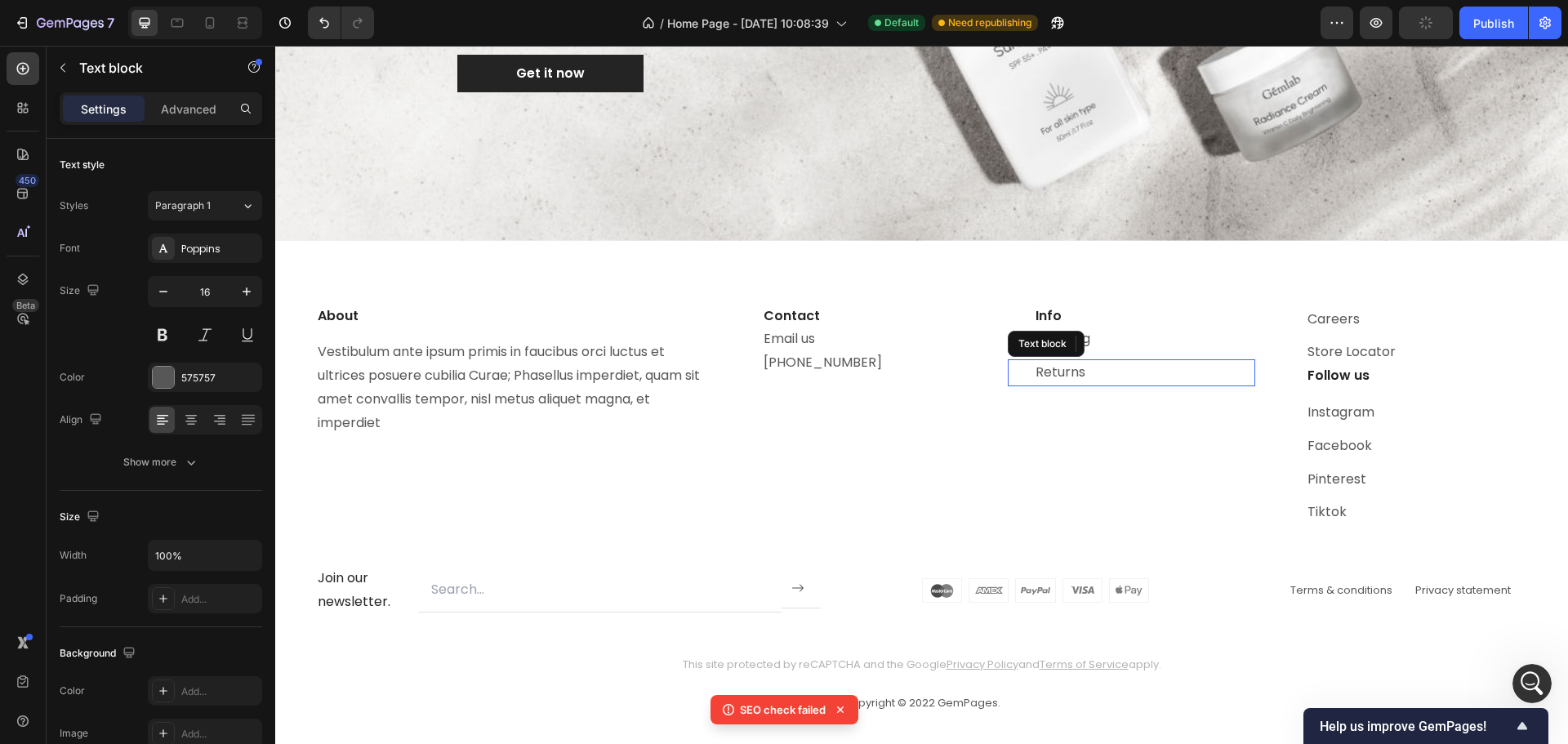
click at [1073, 350] on div "Text block" at bounding box center [1045, 343] width 76 height 26
click at [1374, 328] on p "Careers" at bounding box center [1415, 320] width 218 height 24
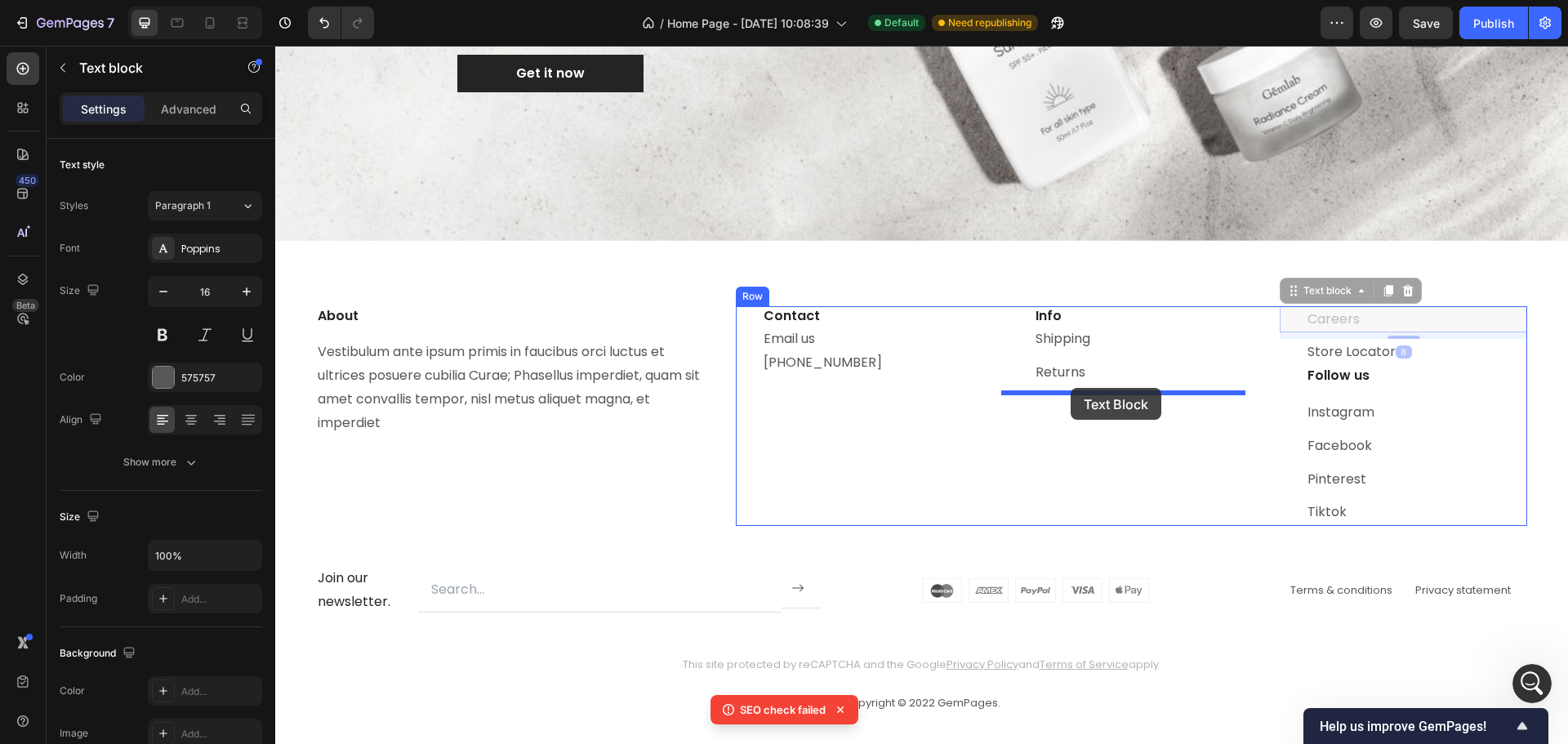
drag, startPoint x: 1283, startPoint y: 296, endPoint x: 1330, endPoint y: 370, distance: 87.7
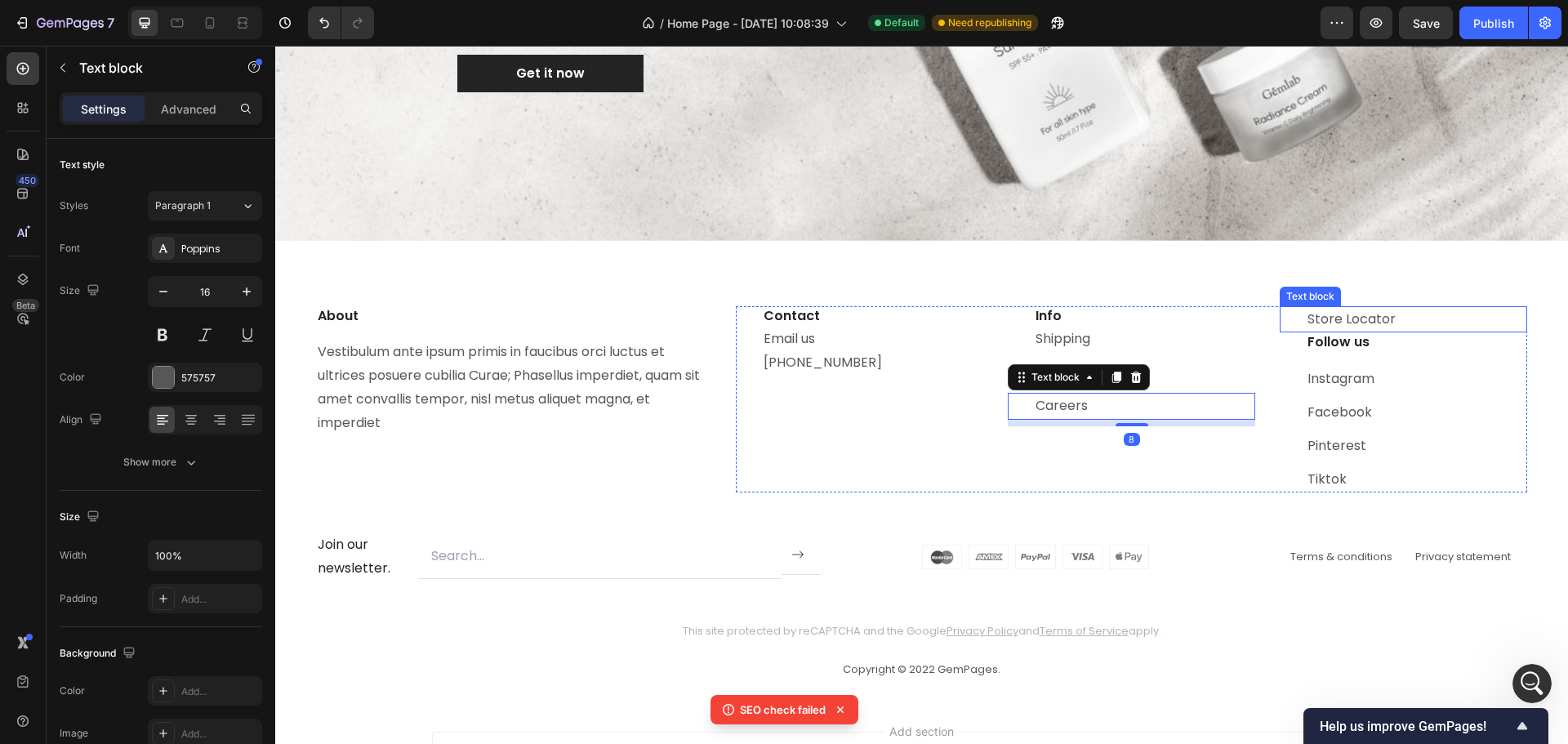
click at [1395, 323] on p "Store Locator" at bounding box center [1415, 320] width 218 height 24
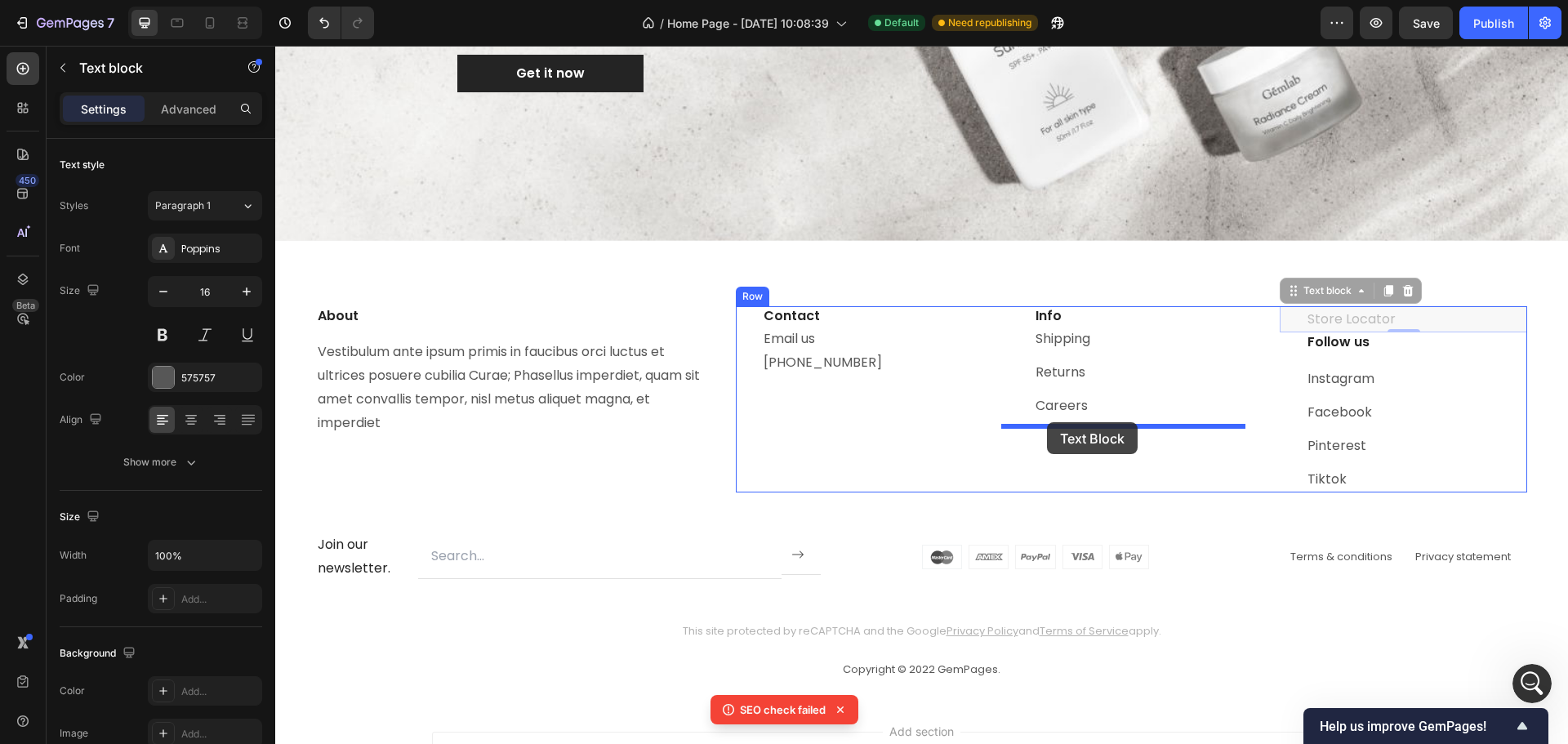
drag, startPoint x: 1281, startPoint y: 292, endPoint x: 1046, endPoint y: 423, distance: 269.0
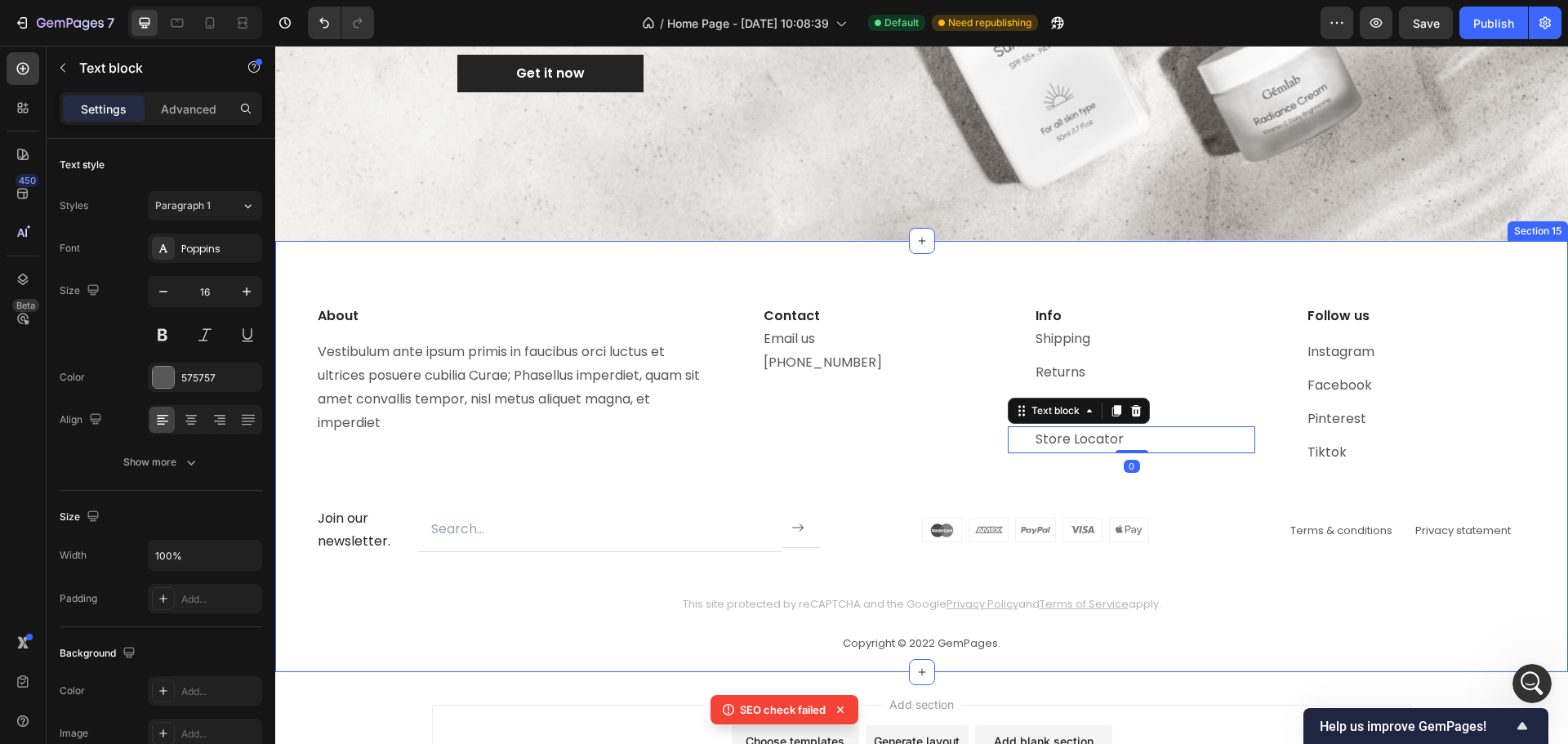
drag, startPoint x: 1393, startPoint y: 624, endPoint x: 1366, endPoint y: 647, distance: 35.5
click at [1392, 624] on div "About Heading Vestibulum ante ipsum primis in faucibus orci luctus et ultrices …" at bounding box center [920, 480] width 1210 height 347
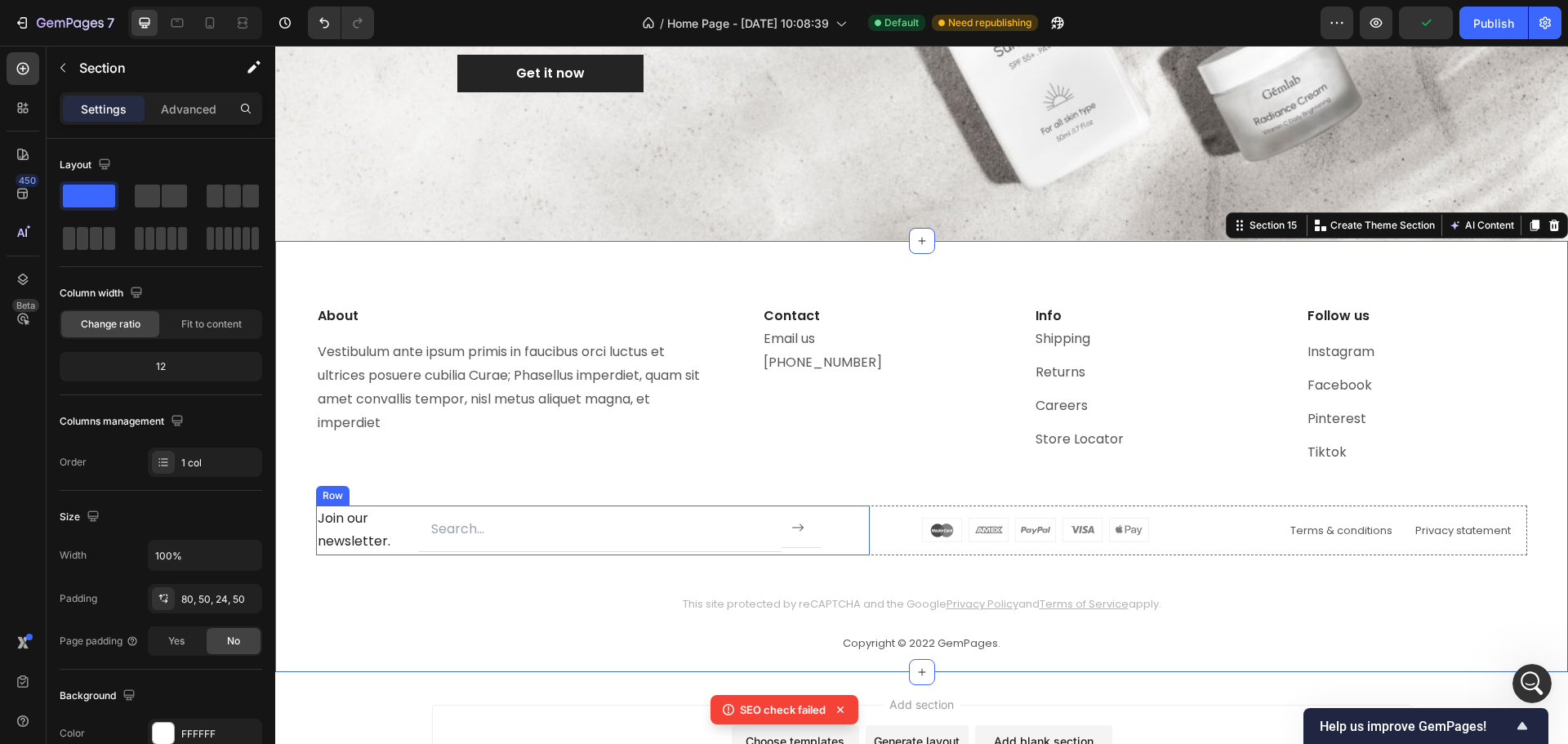
click at [860, 542] on div "Join our newsletter. Text block Email Field Submit Button Row Newsletter Row" at bounding box center [592, 530] width 553 height 51
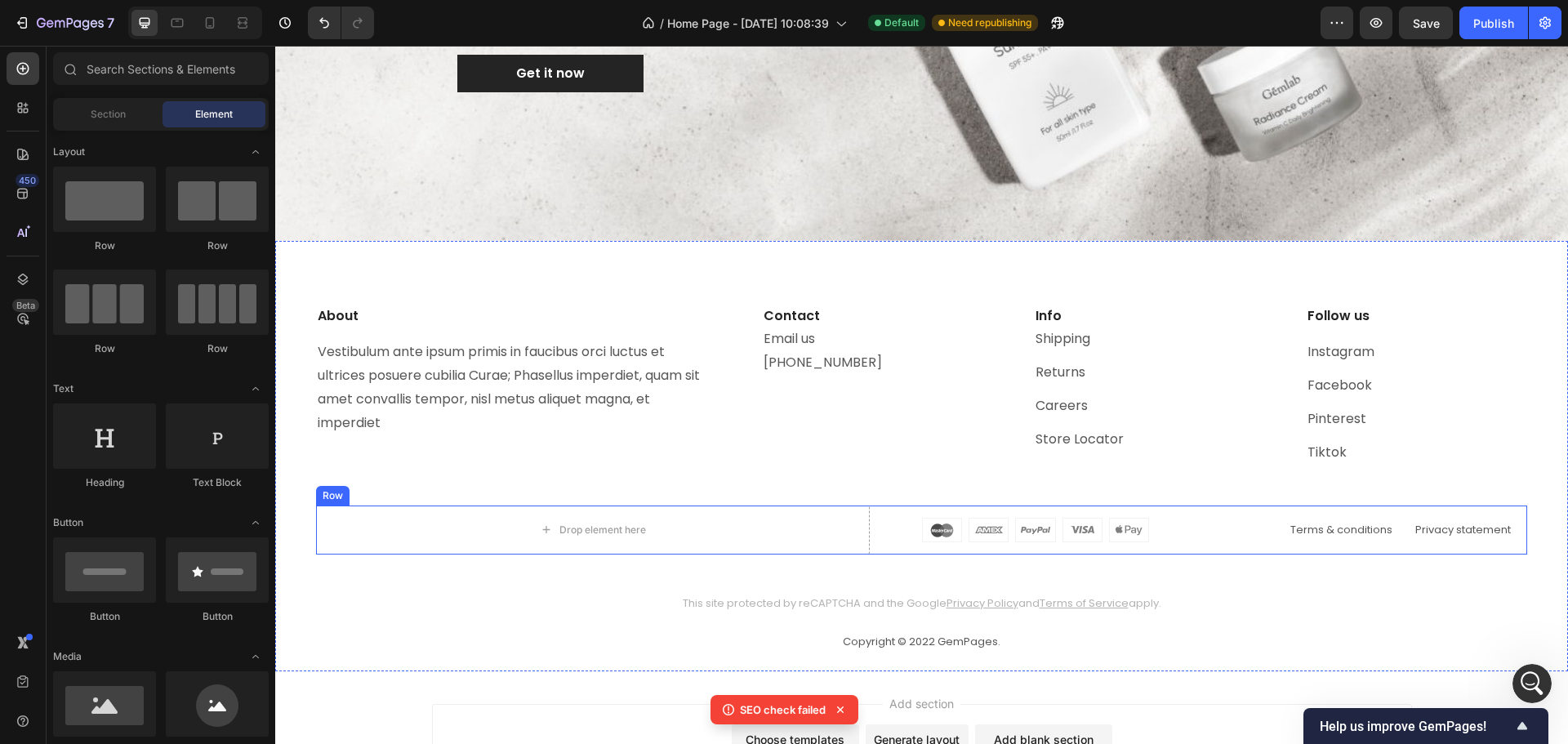
click at [871, 548] on div "Drop element here Image Terms & conditions Text block Privacy [STREET_ADDRESS]" at bounding box center [920, 529] width 1210 height 49
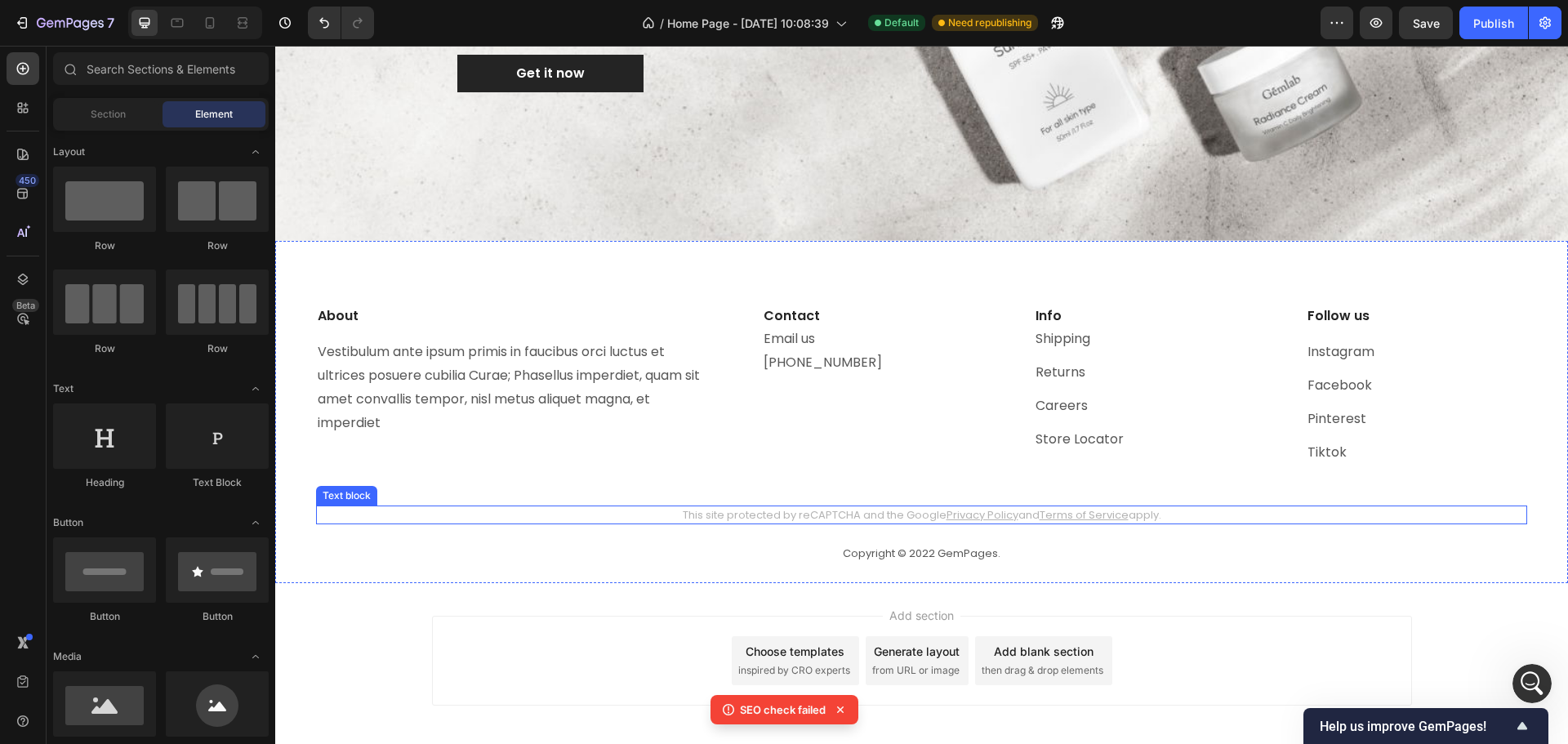
click at [802, 513] on p "This site protected by reCAPTCHA and the Google Privacy Policy and Terms of Ser…" at bounding box center [921, 515] width 1207 height 16
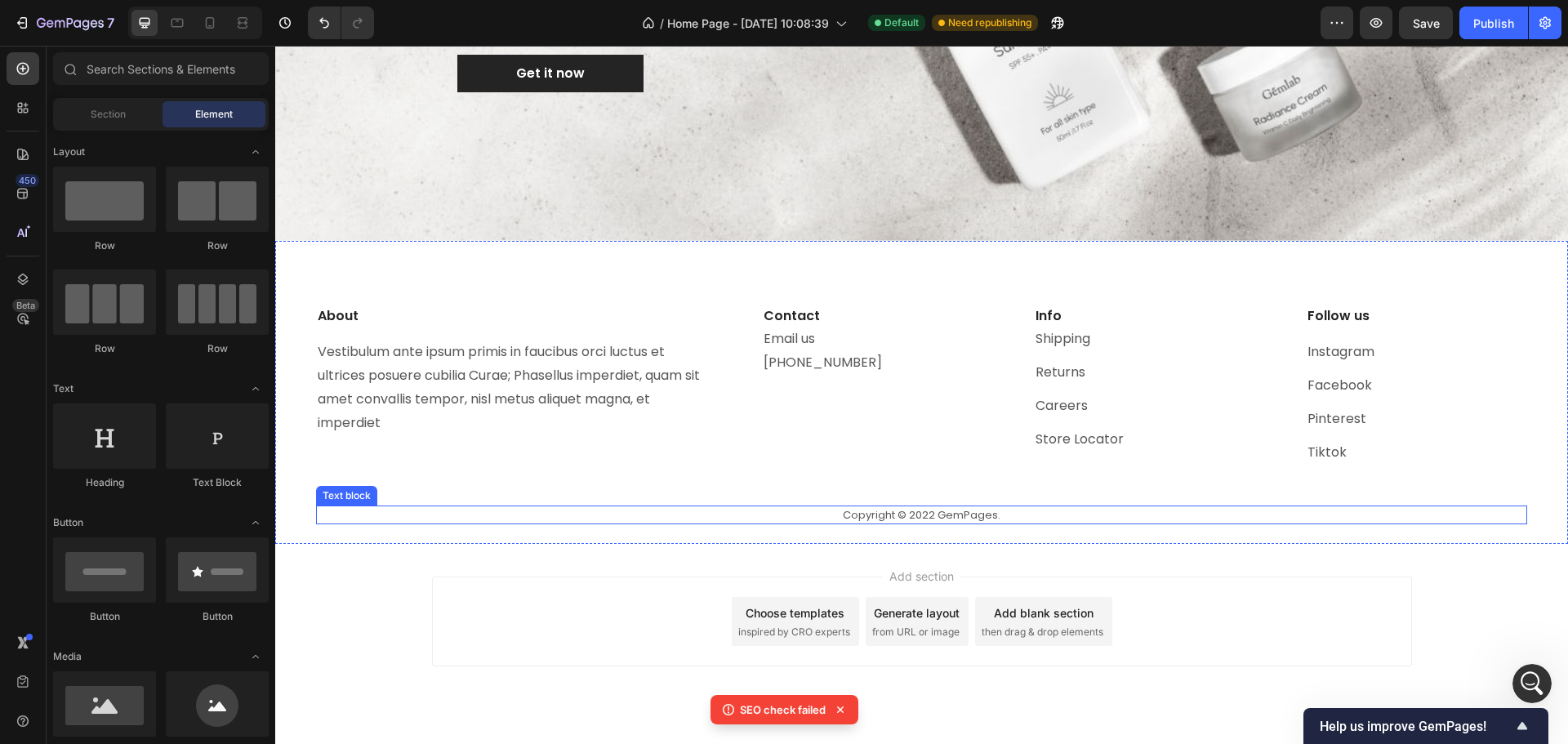
click at [1079, 518] on p "Copyright © 2022 GemPages." at bounding box center [921, 515] width 1207 height 16
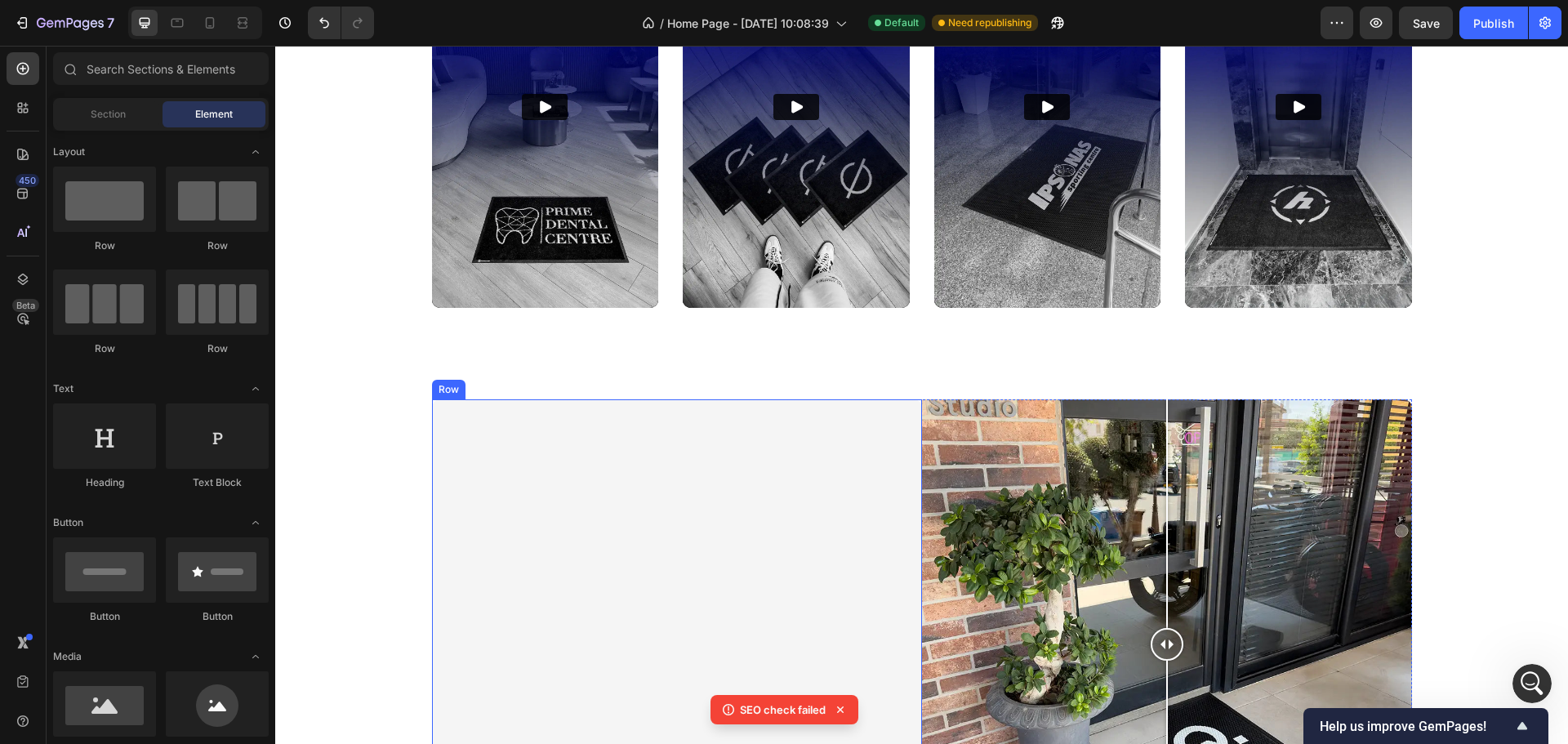
scroll to position [2814, 0]
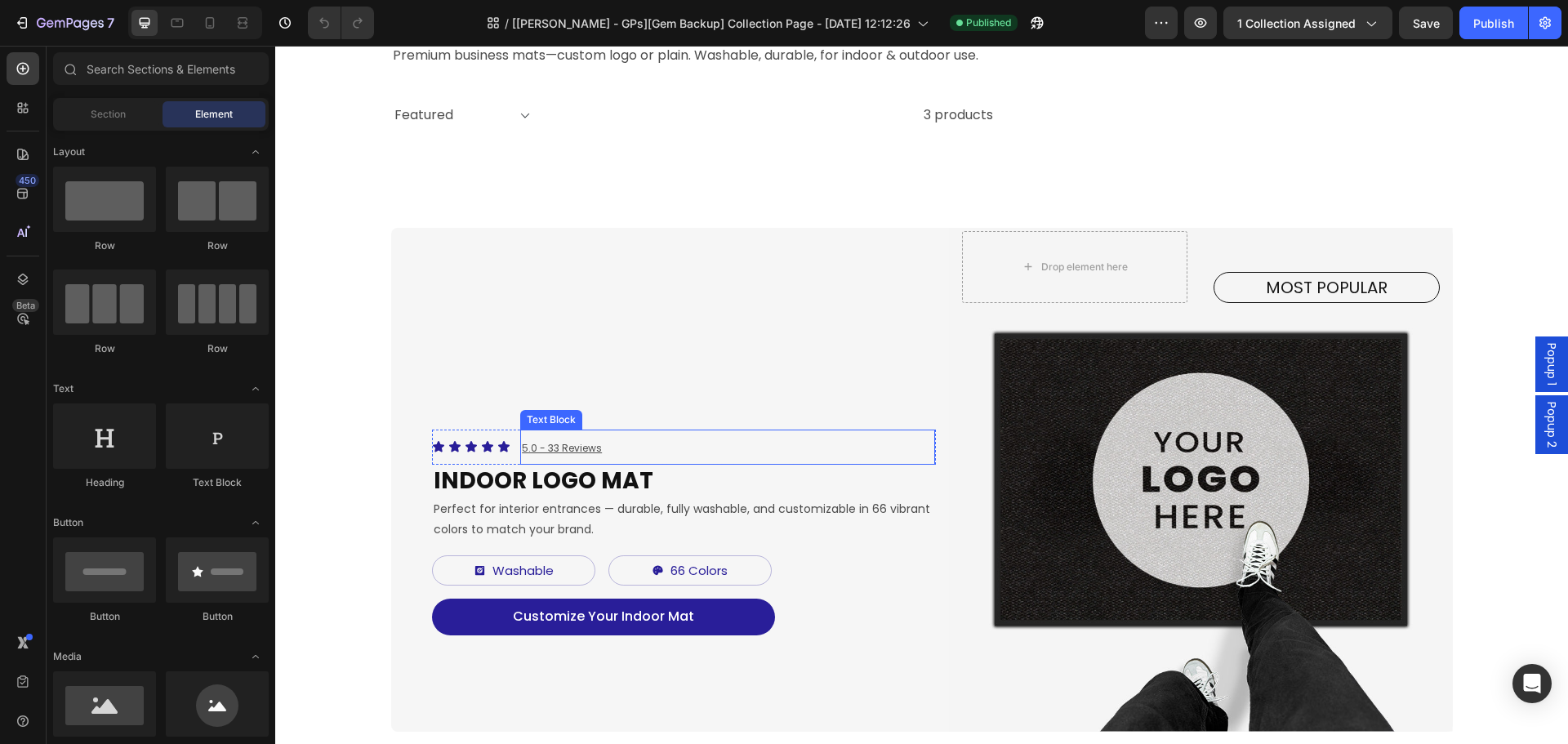
scroll to position [245, 0]
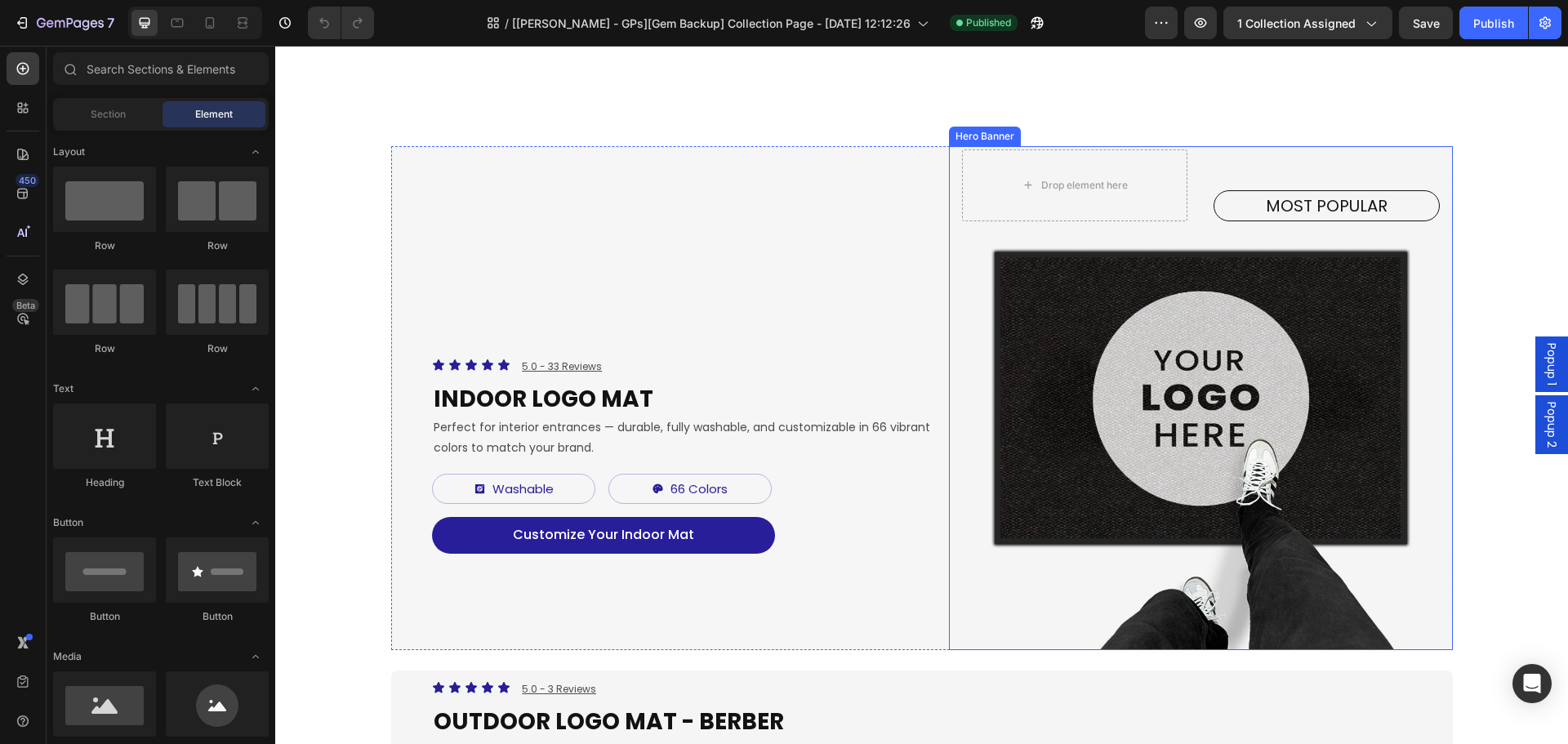
click at [1158, 423] on div "Background Image" at bounding box center [1201, 398] width 504 height 504
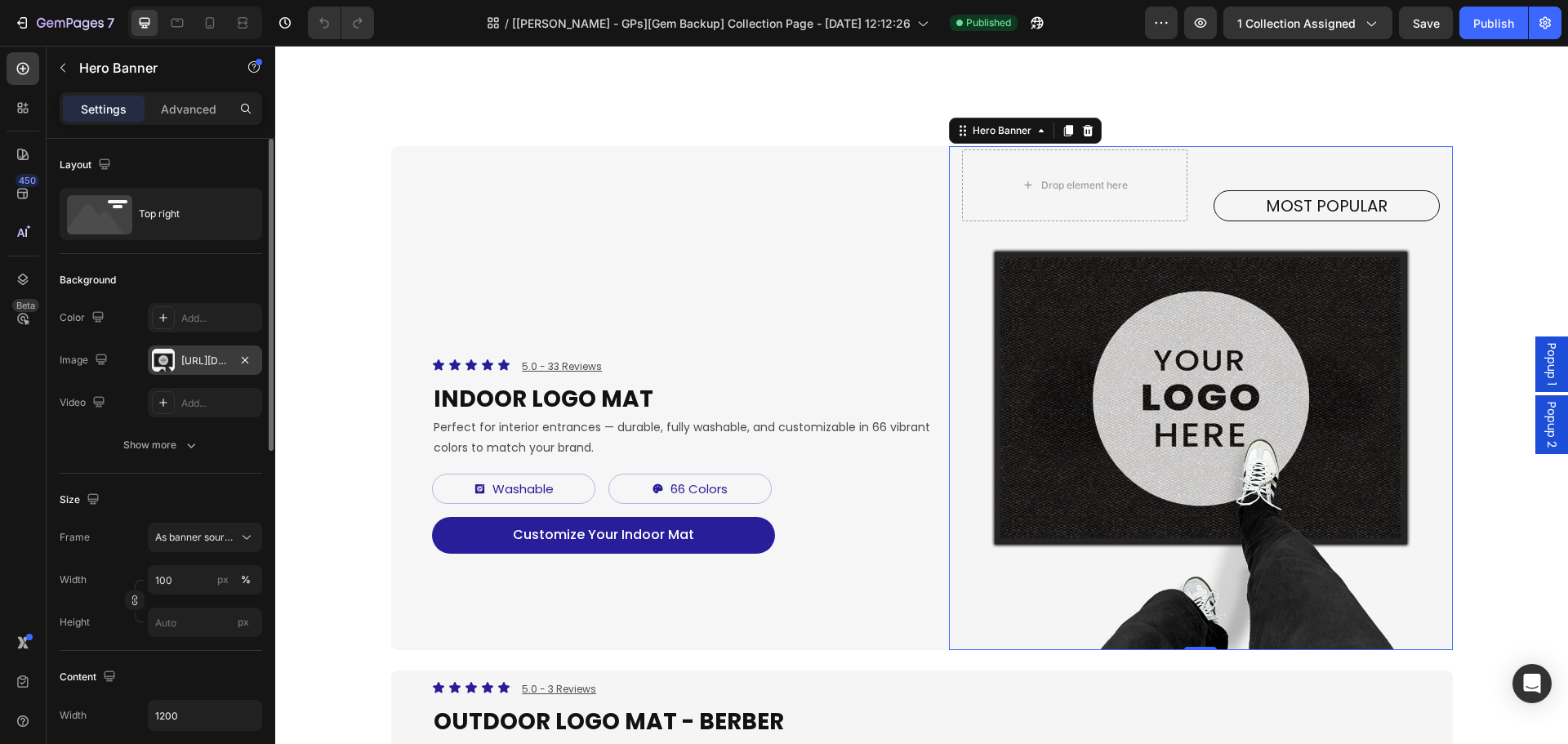
click at [184, 367] on div "https://cdn.shopify.com/s/files/1/0844/7908/2840/files/gempages_550200365904036…" at bounding box center [205, 361] width 48 height 14
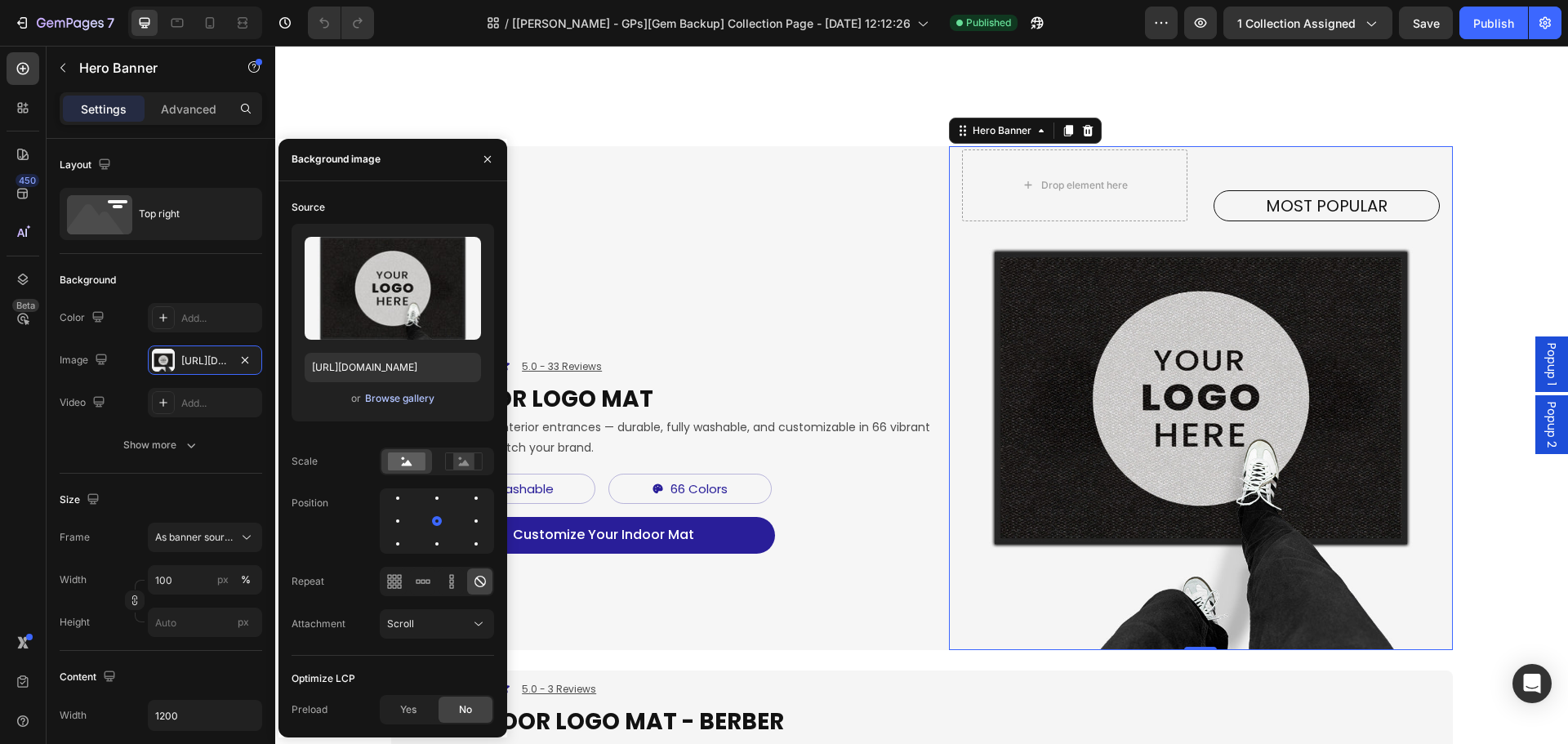
click at [405, 391] on div "Browse gallery" at bounding box center [400, 398] width 70 height 14
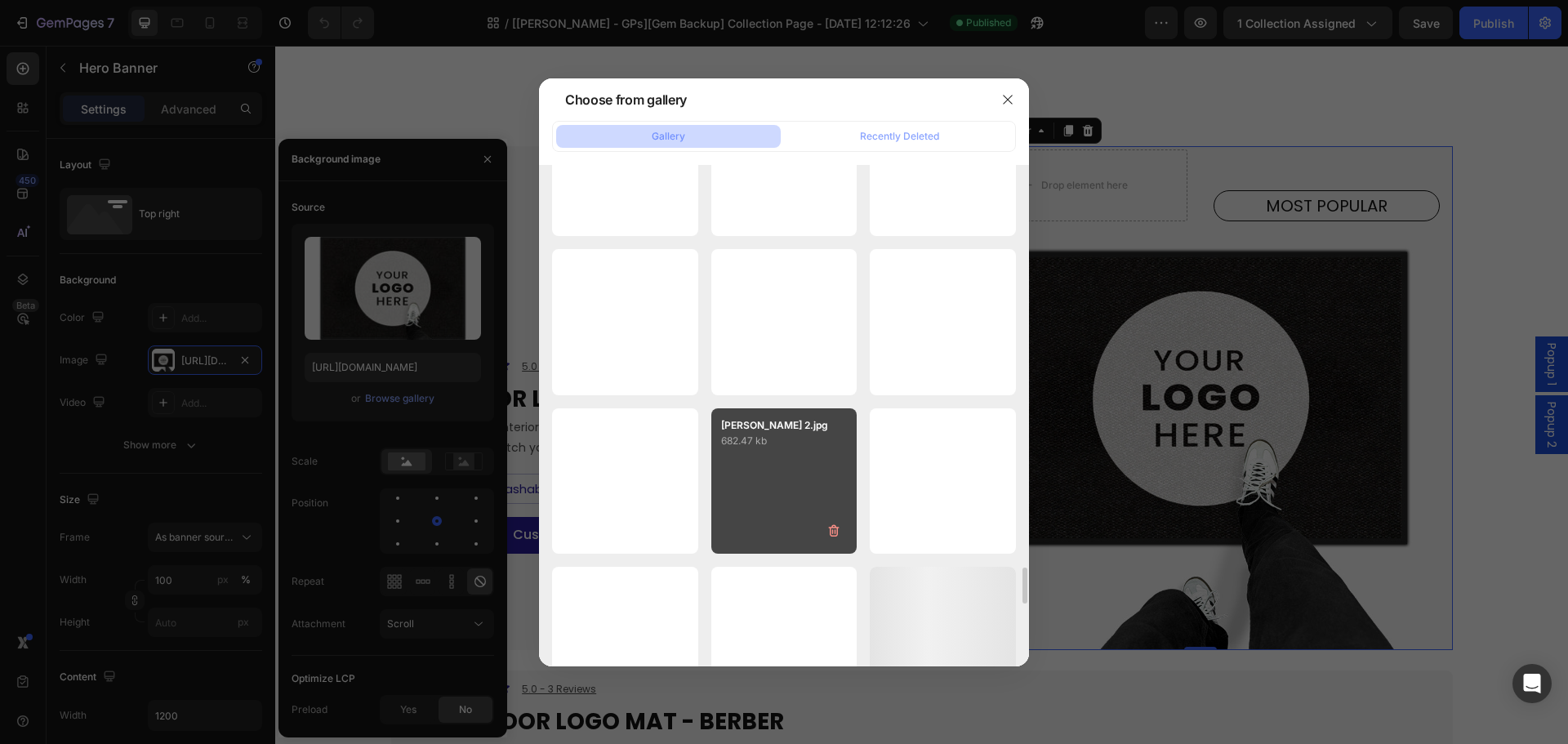
scroll to position [5247, 0]
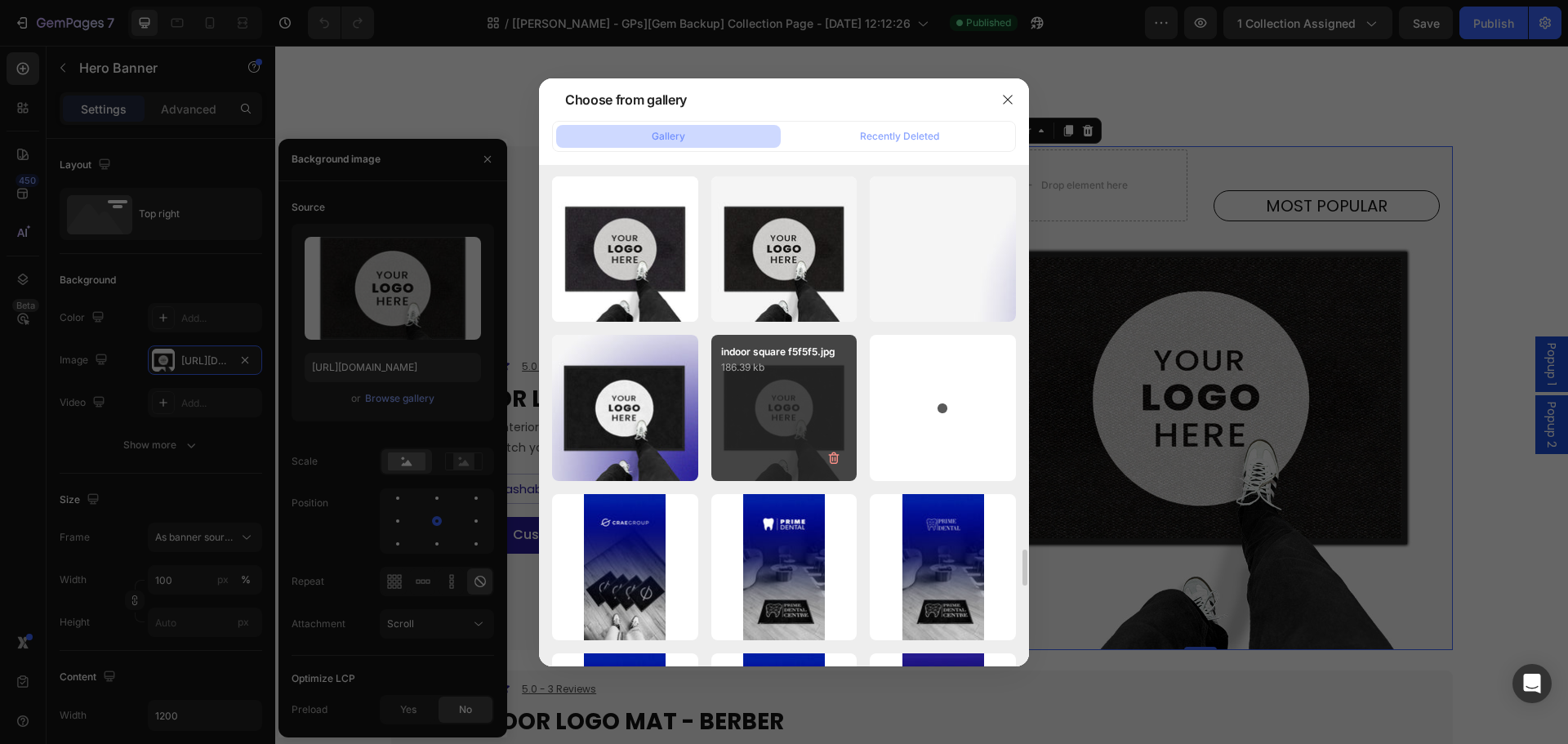
click at [777, 420] on div "indoor square f5f5f5.jpg 186.39 kb" at bounding box center [784, 407] width 146 height 146
type input "https://cdn.shopify.com/s/files/1/0844/7908/2840/files/gempages_550200365904036…"
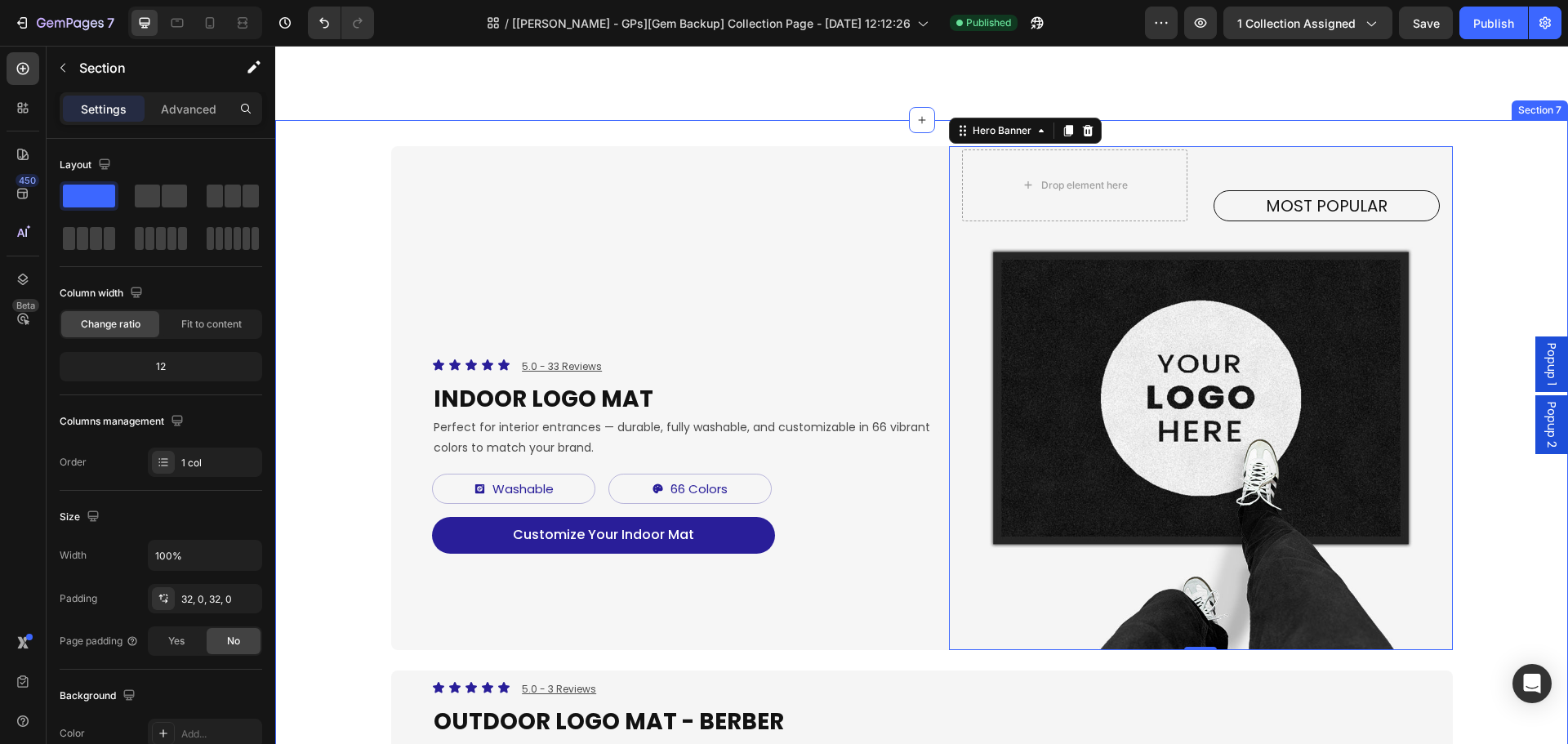
click at [1477, 602] on div "Icon Icon Icon Icon Icon Icon List 5.0 - 33 Reviews Text Block Row Indoor Logo …" at bounding box center [920, 720] width 1292 height 1148
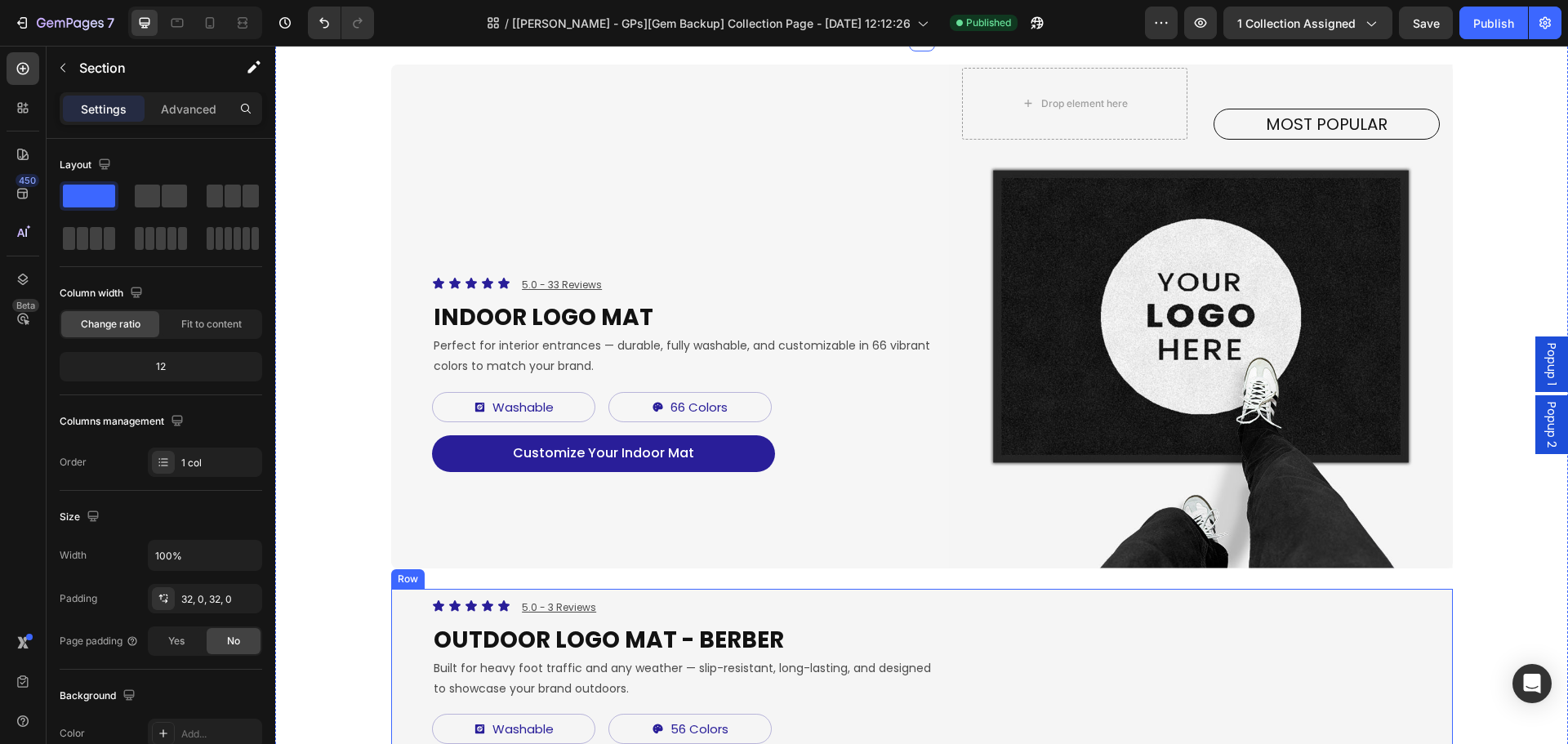
scroll to position [245, 0]
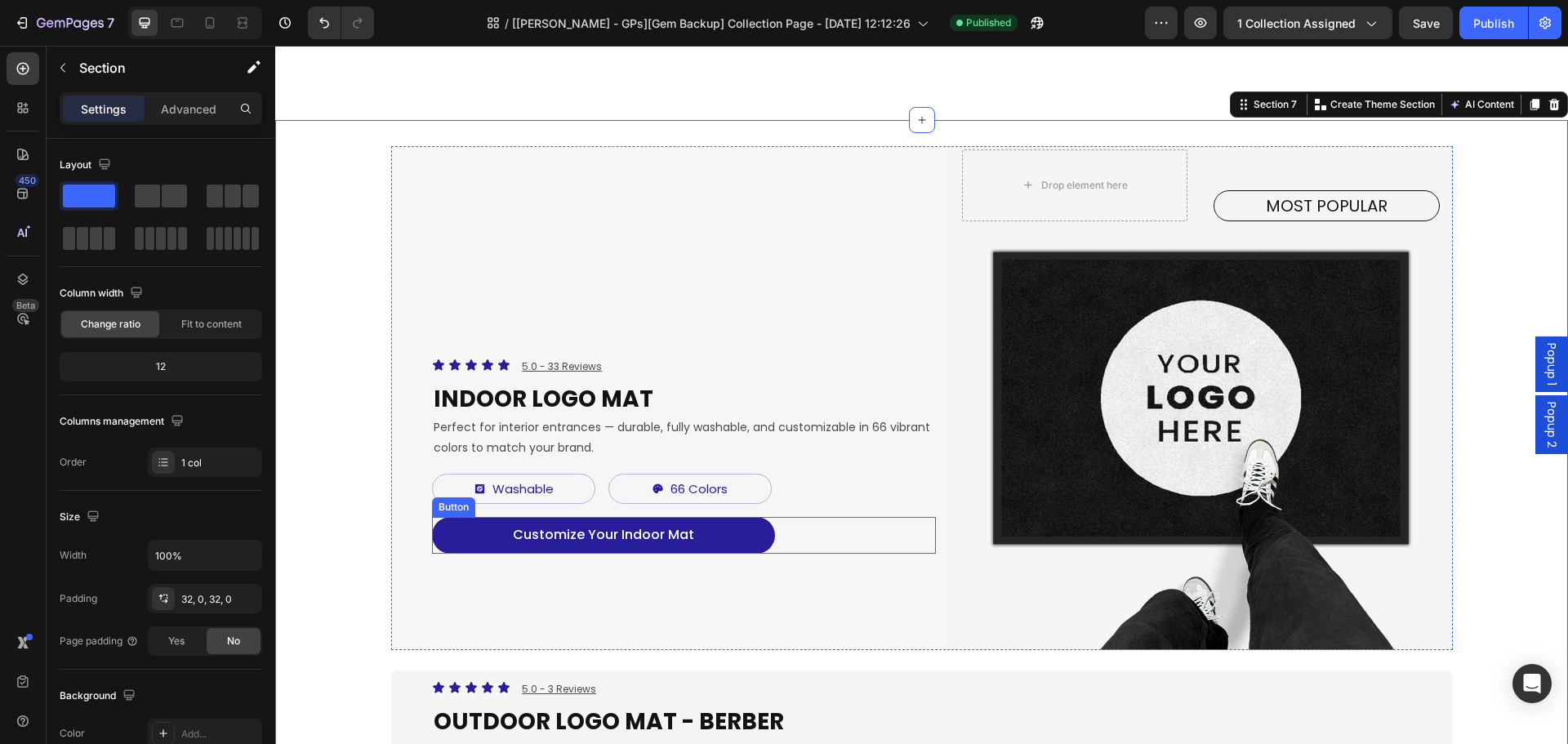
click at [745, 538] on button "Customize Your Indoor Mat" at bounding box center [604, 535] width 343 height 37
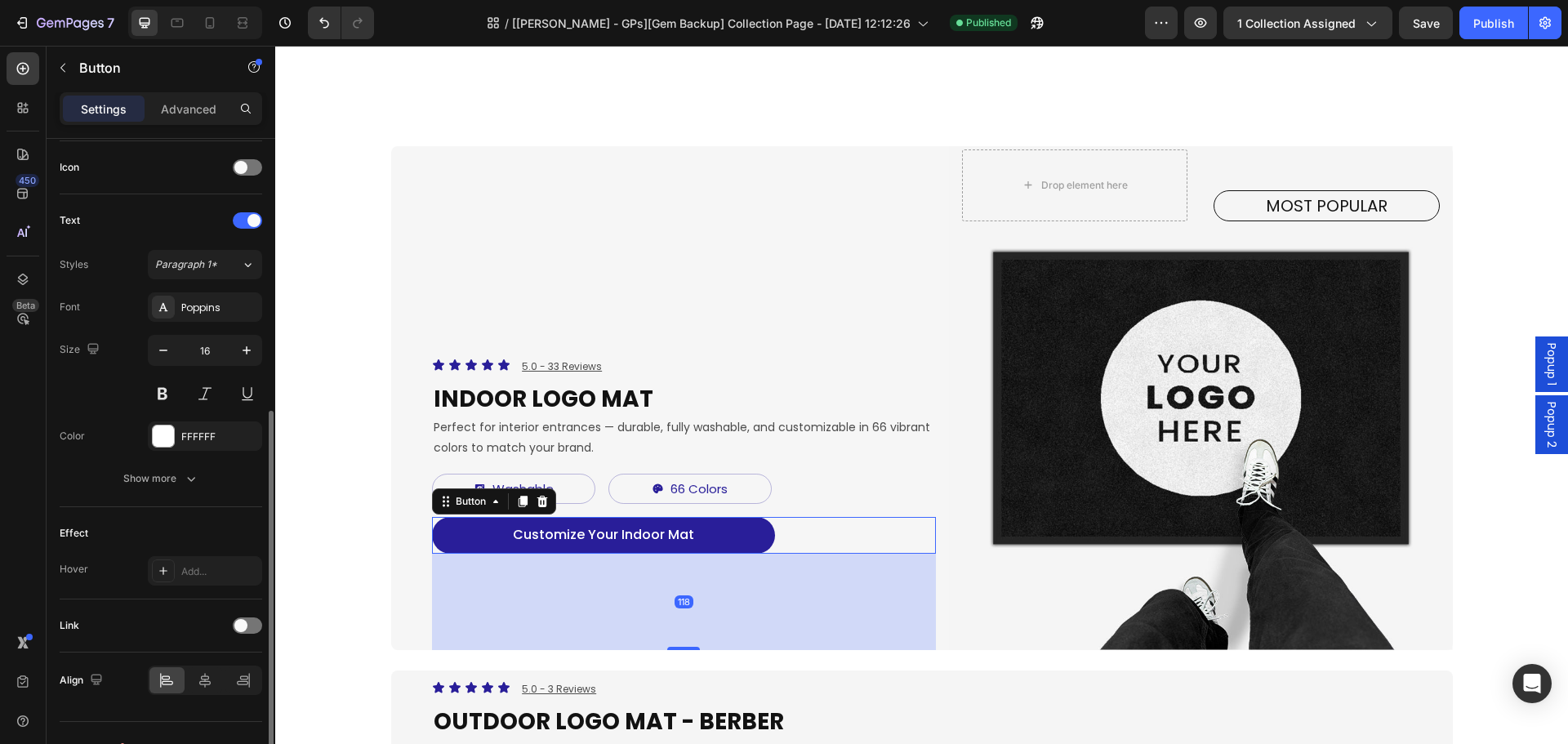
scroll to position [519, 0]
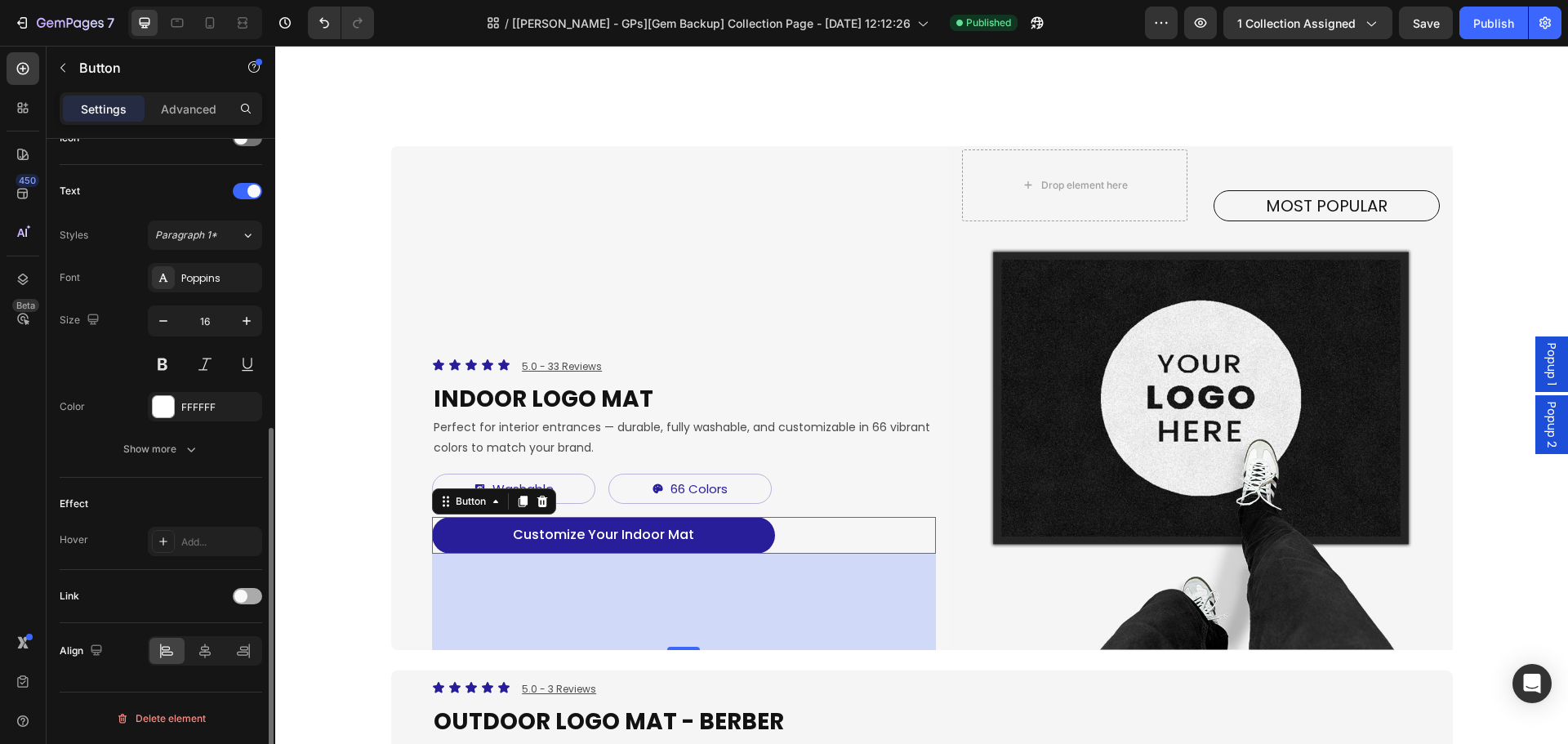
click at [246, 593] on span at bounding box center [241, 596] width 13 height 13
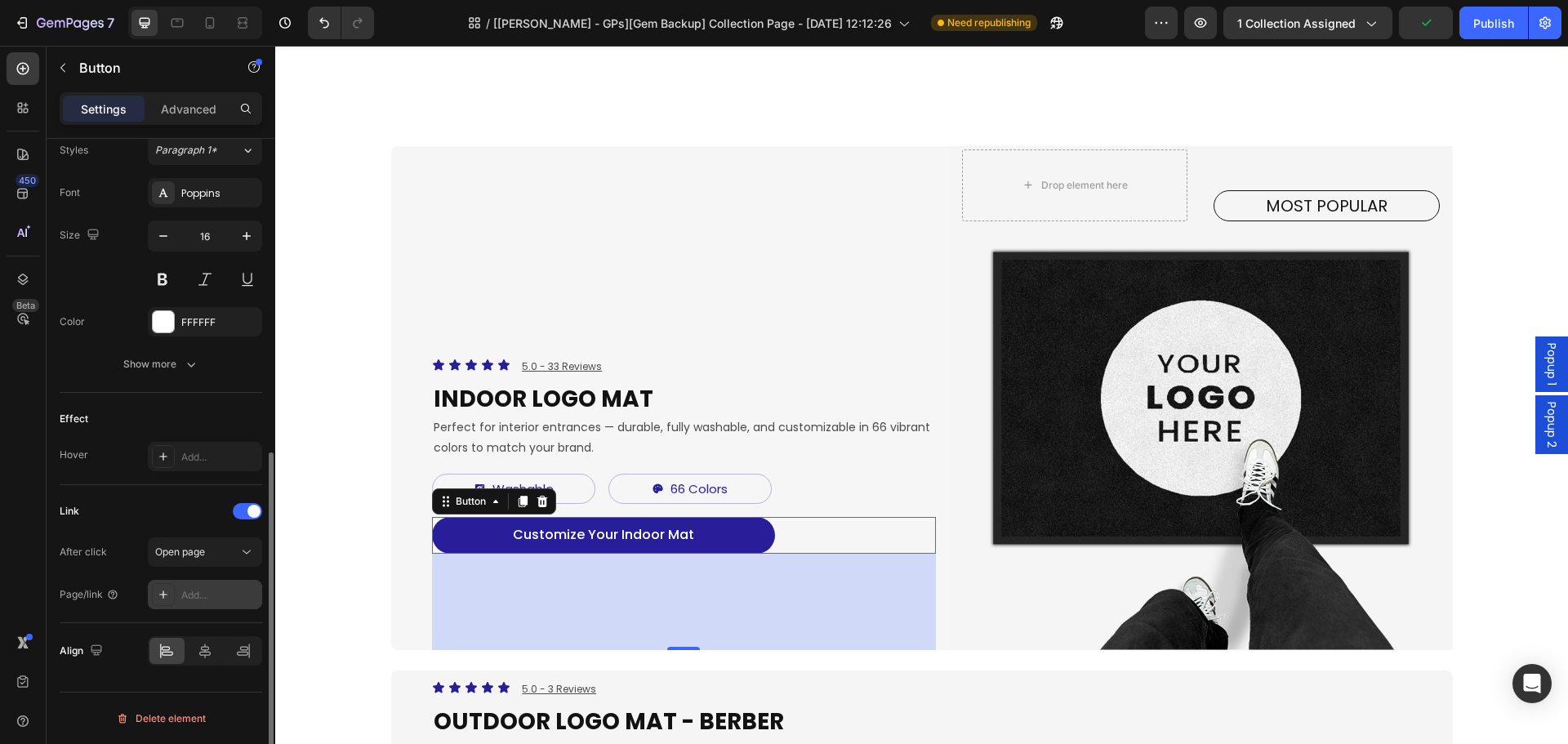
click at [211, 597] on div "Add..." at bounding box center [219, 594] width 76 height 14
click at [220, 553] on div "Open page" at bounding box center [196, 551] width 83 height 14
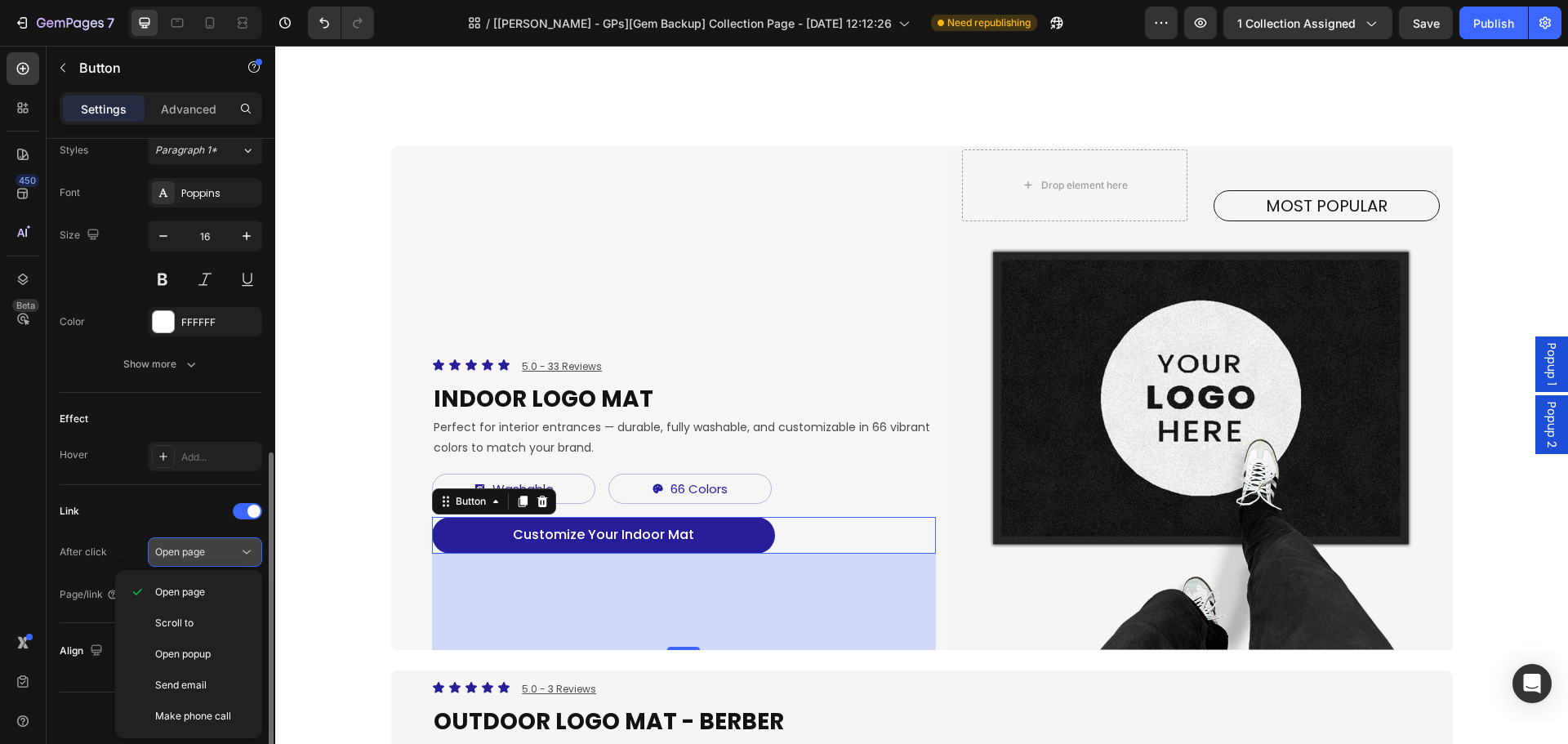
click at [220, 558] on div "Open page" at bounding box center [196, 551] width 83 height 14
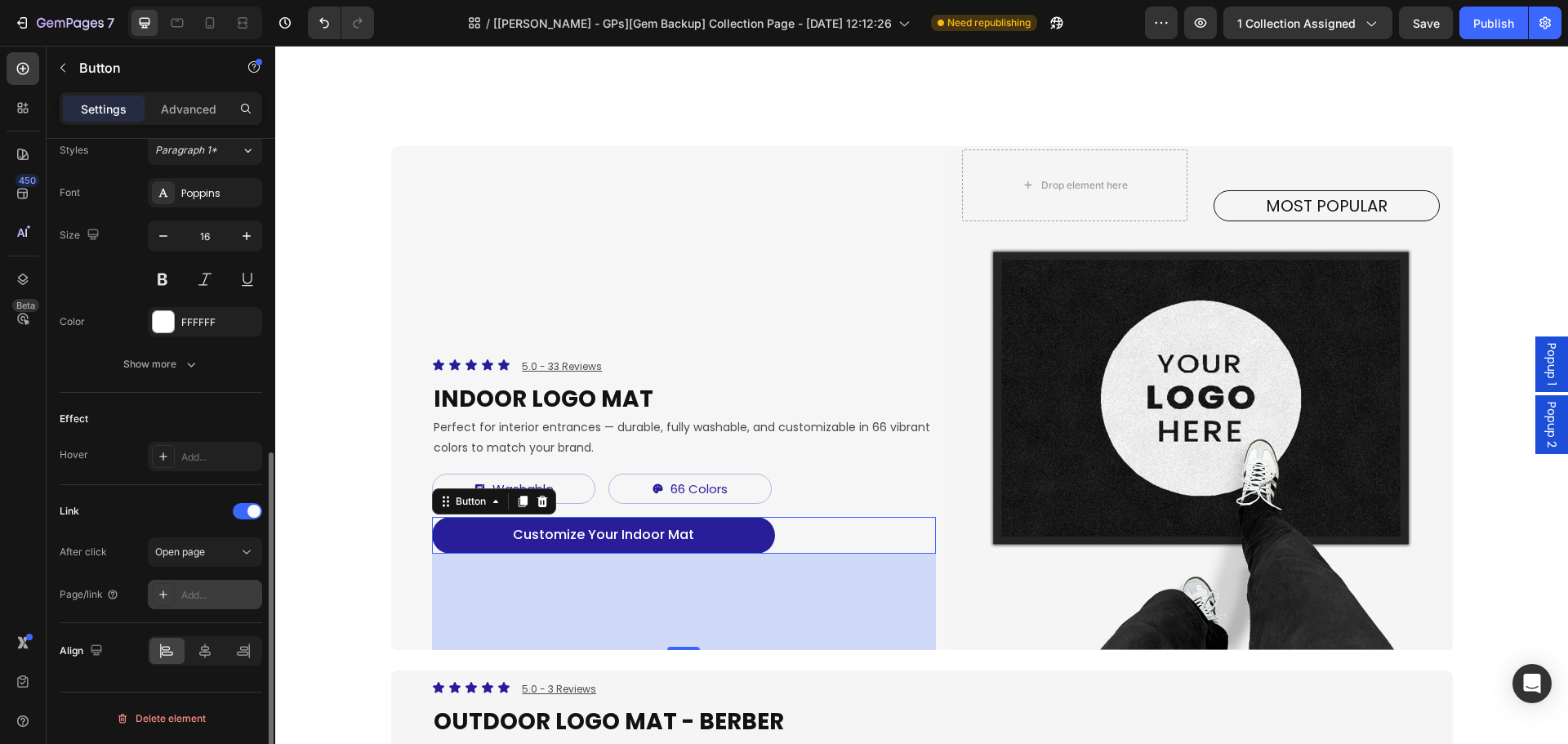
click at [203, 599] on div "Add..." at bounding box center [219, 594] width 76 height 14
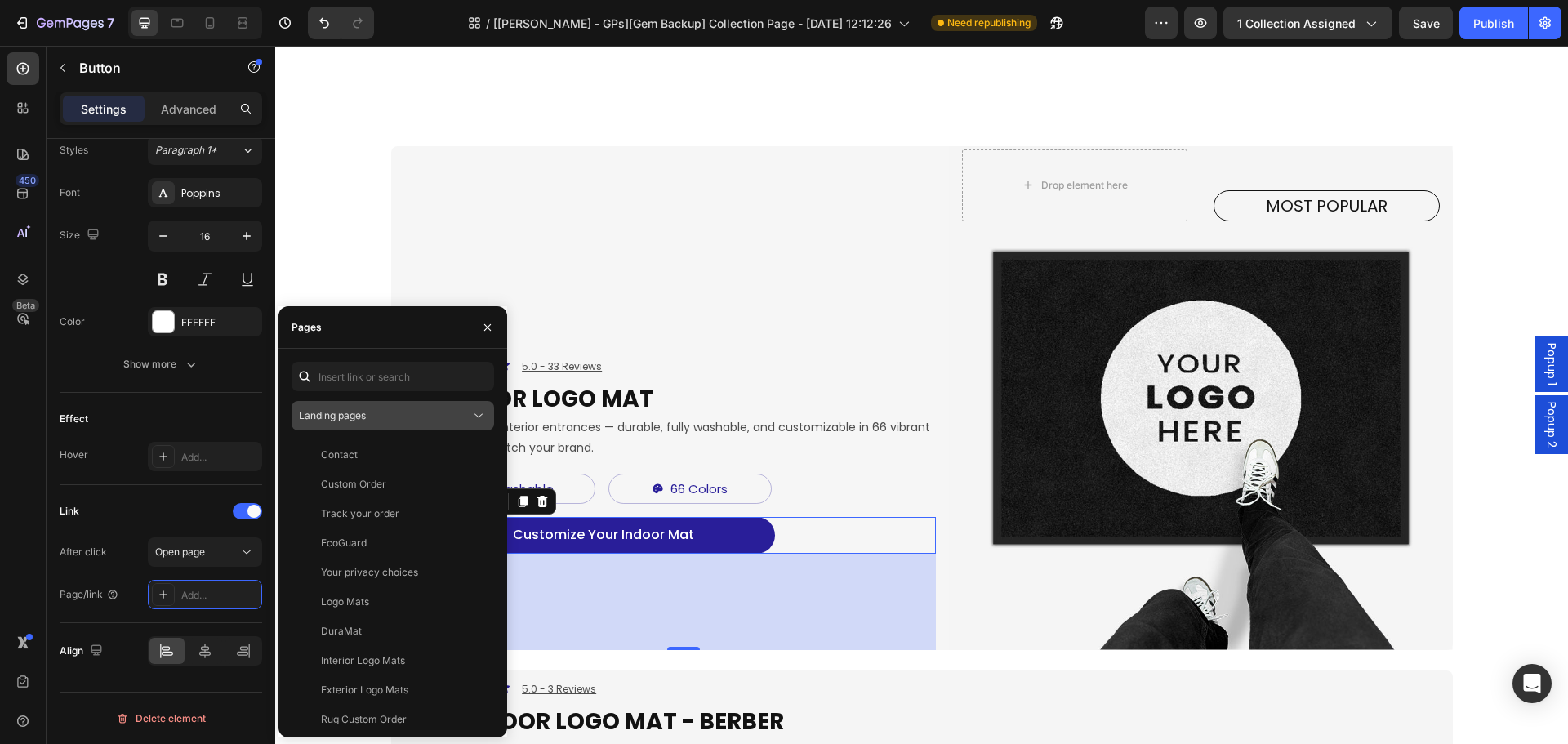
click at [411, 425] on button "Landing pages" at bounding box center [393, 415] width 202 height 30
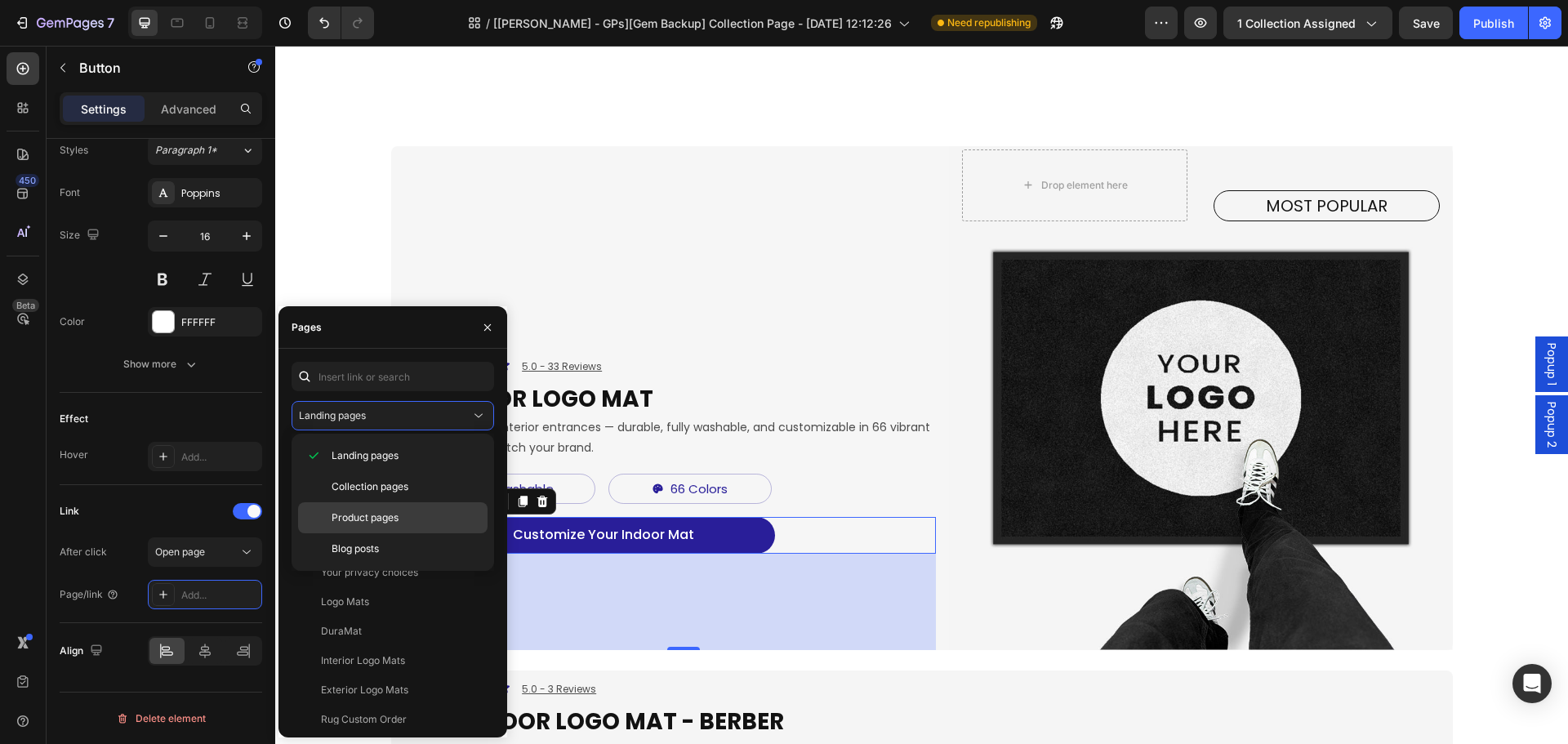
click at [375, 516] on span "Product pages" at bounding box center [365, 517] width 67 height 14
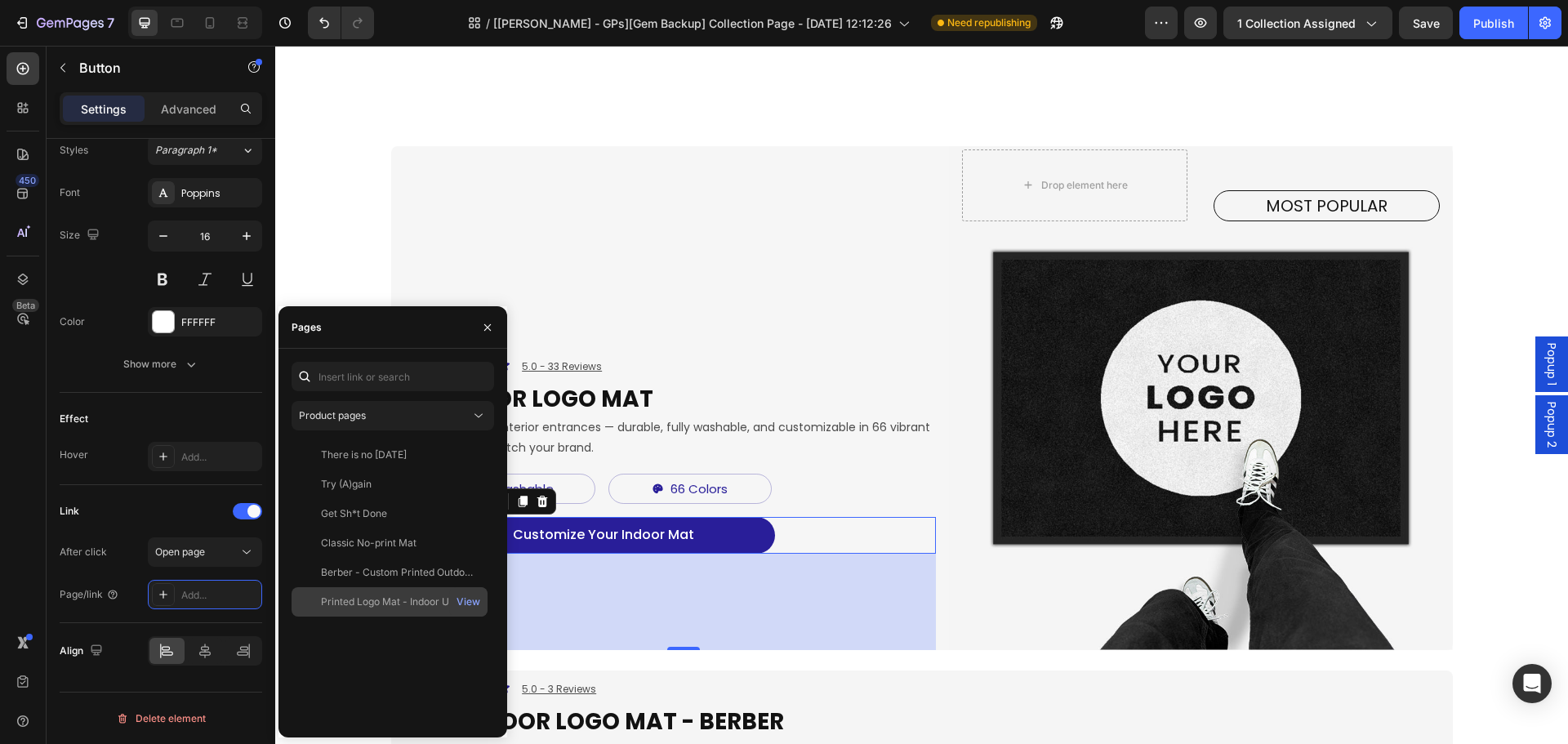
click at [363, 599] on div "Printed Logo Mat - Indoor Use" at bounding box center [390, 601] width 139 height 14
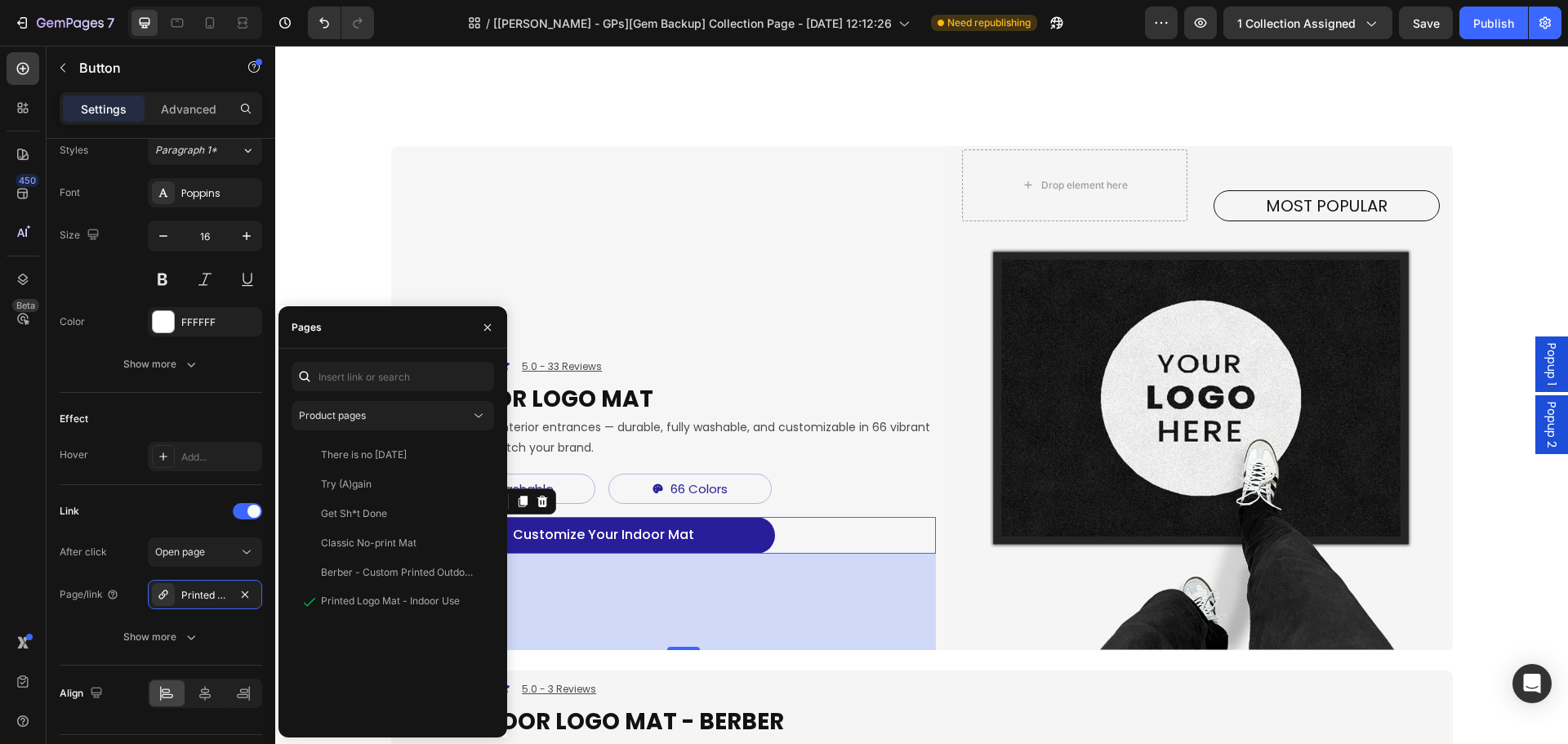
click at [553, 649] on div "118" at bounding box center [684, 601] width 504 height 96
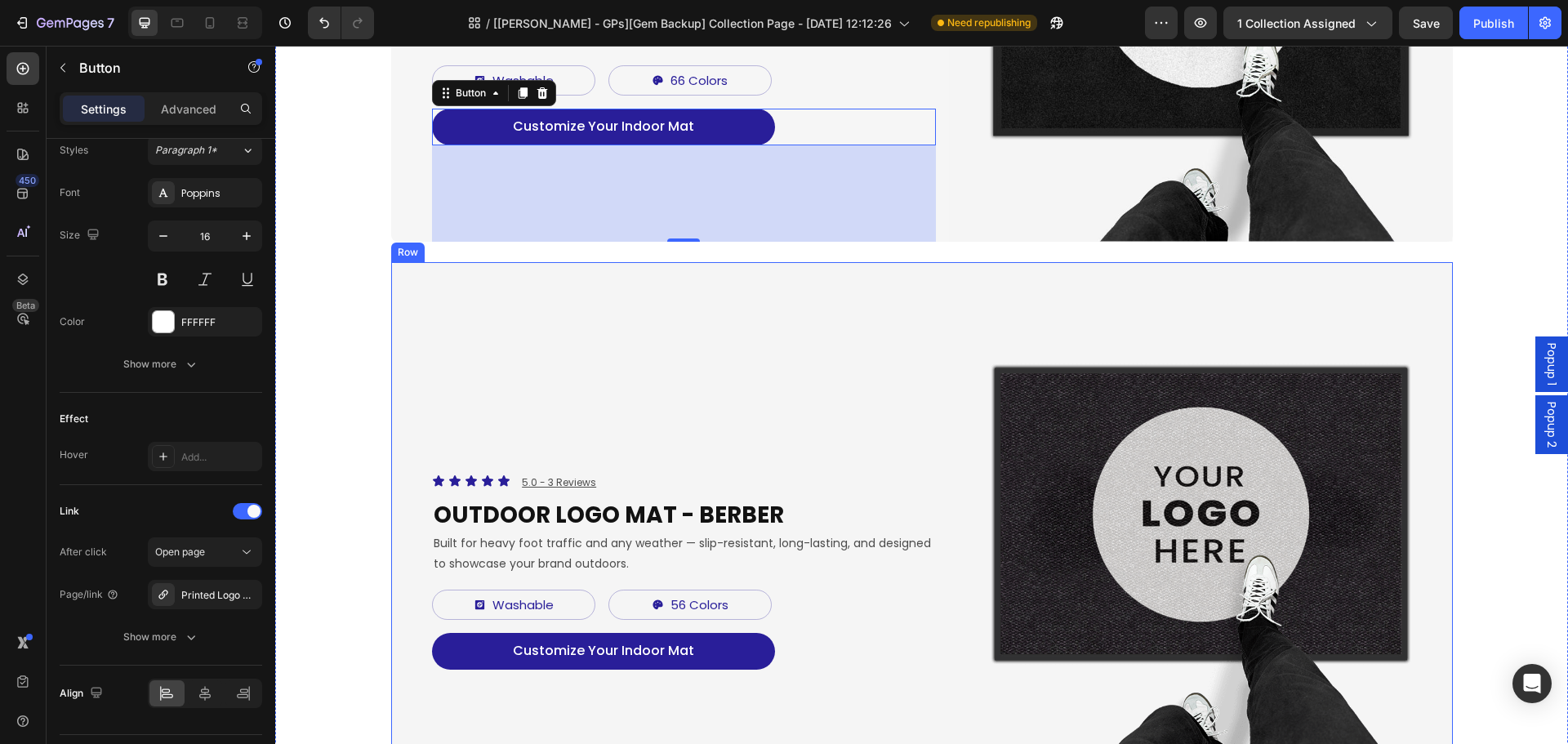
scroll to position [816, 0]
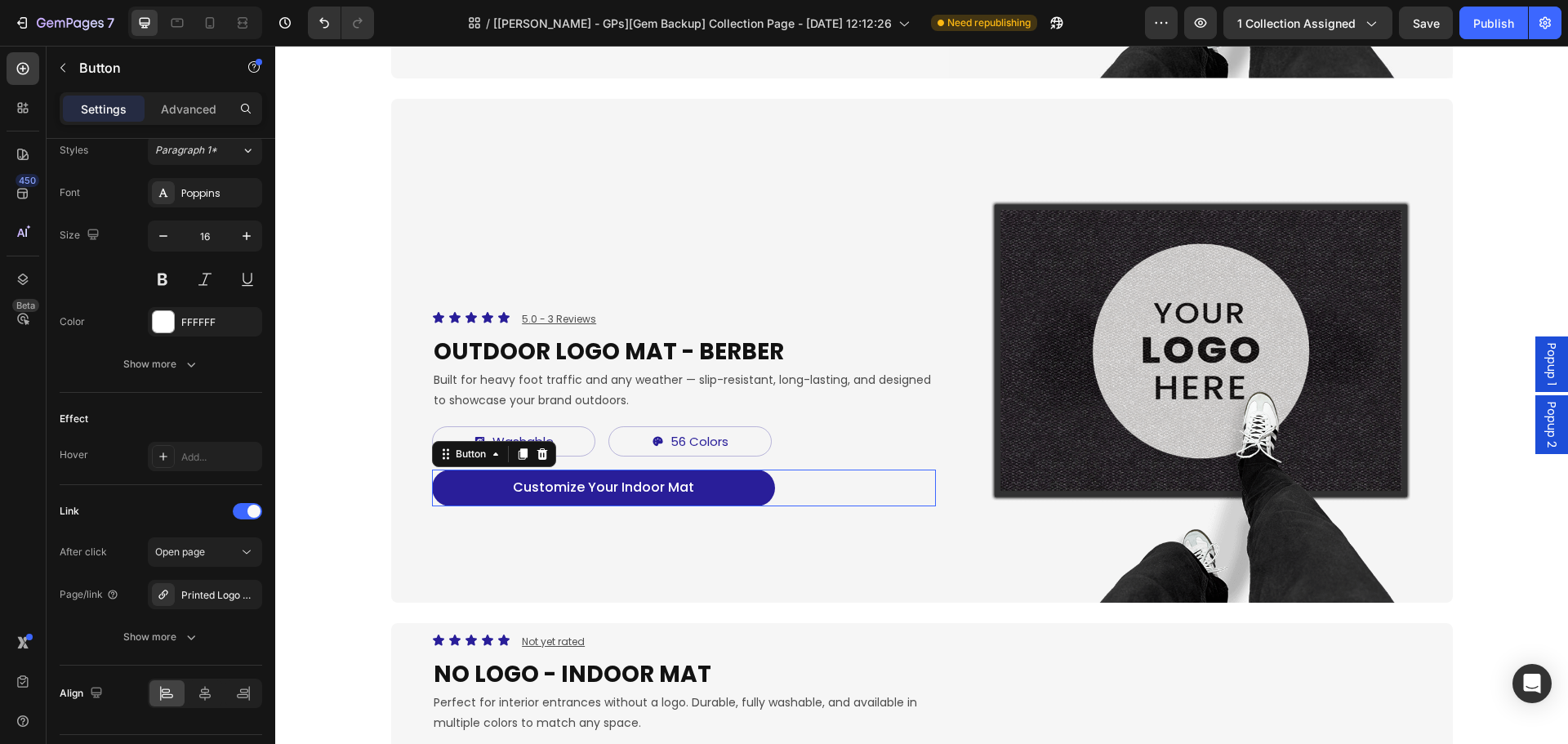
click at [746, 490] on button "Customize Your Indoor Mat" at bounding box center [604, 487] width 343 height 37
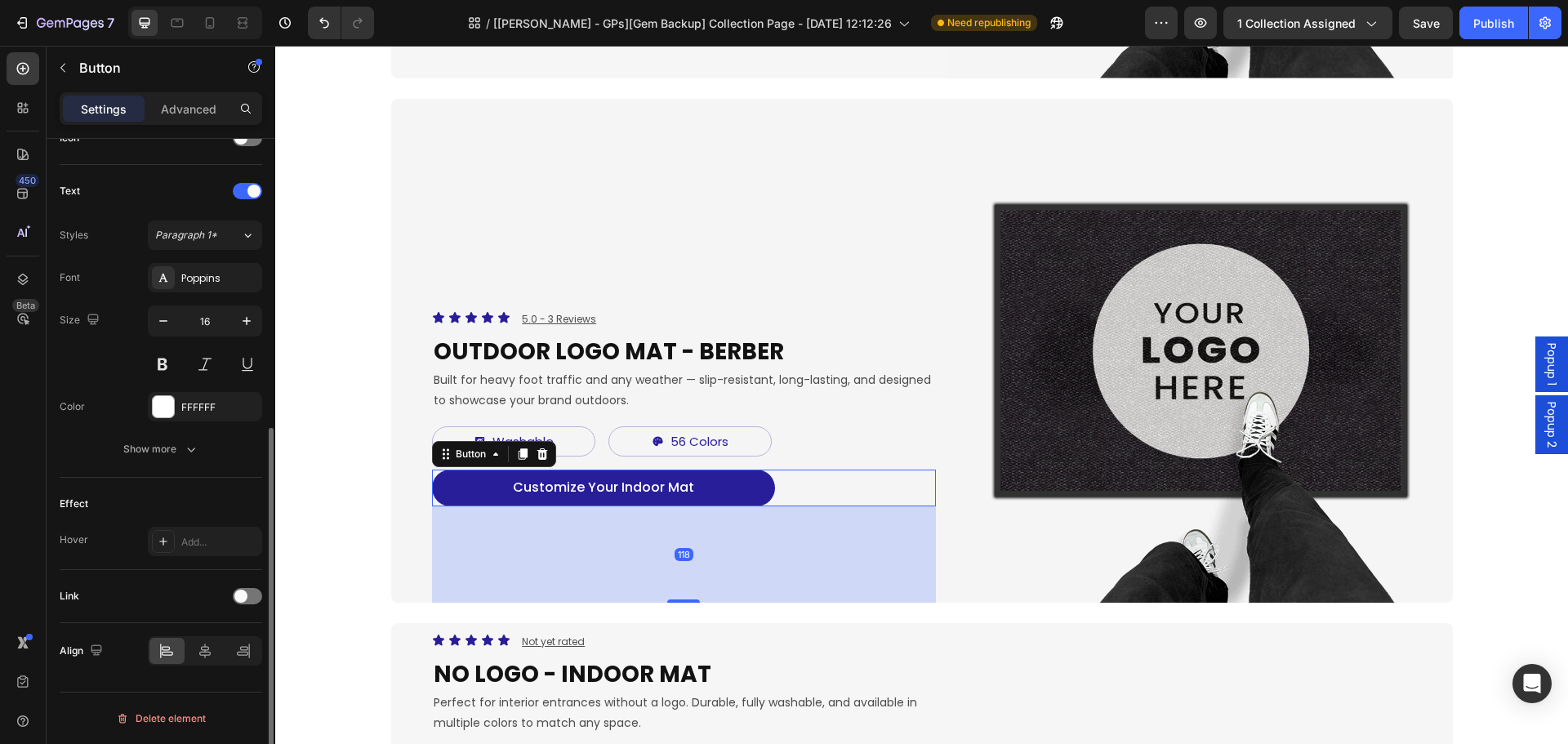
click at [250, 587] on div "Link" at bounding box center [160, 595] width 202 height 26
click at [244, 591] on span at bounding box center [241, 596] width 13 height 13
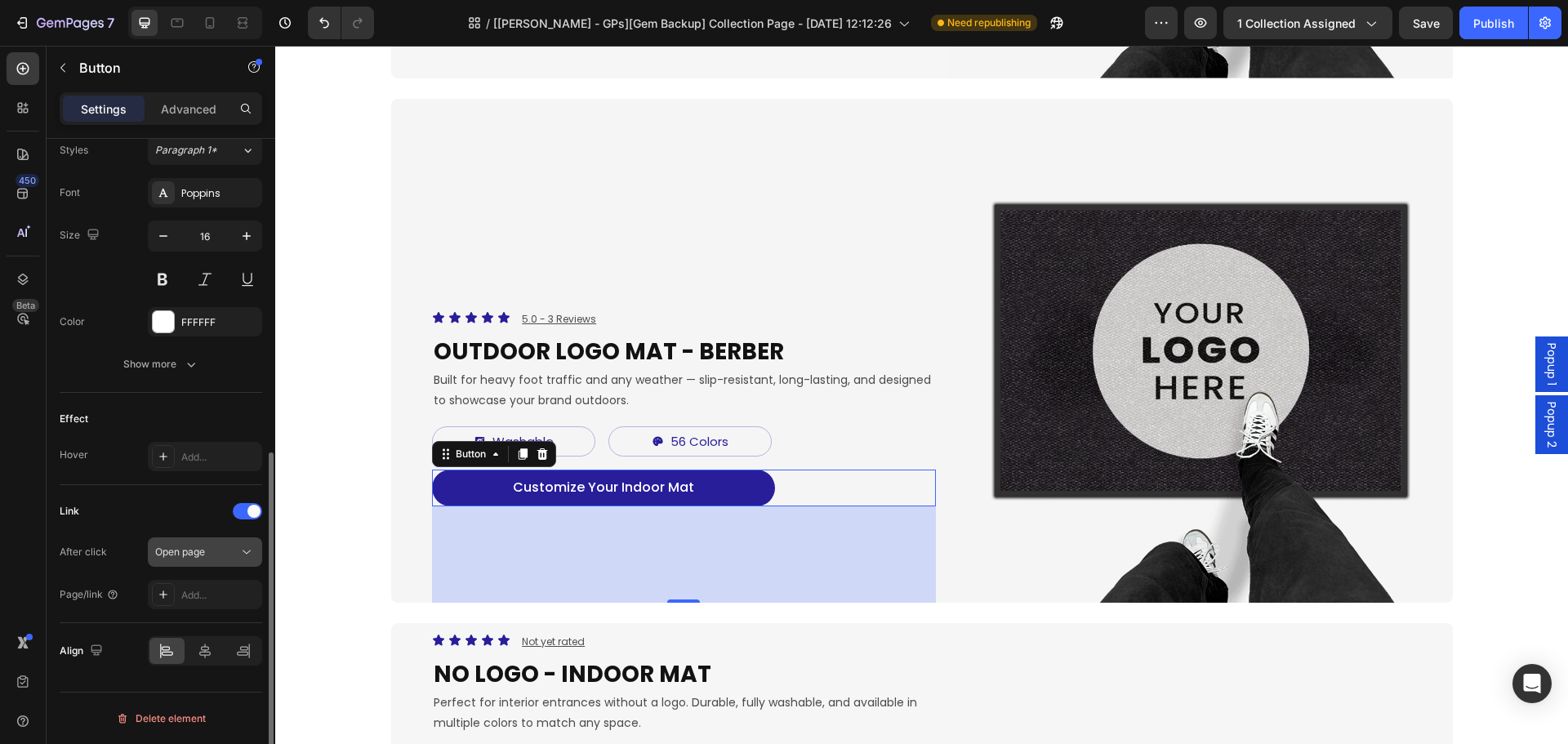
click at [226, 553] on div "Open page" at bounding box center [196, 551] width 83 height 14
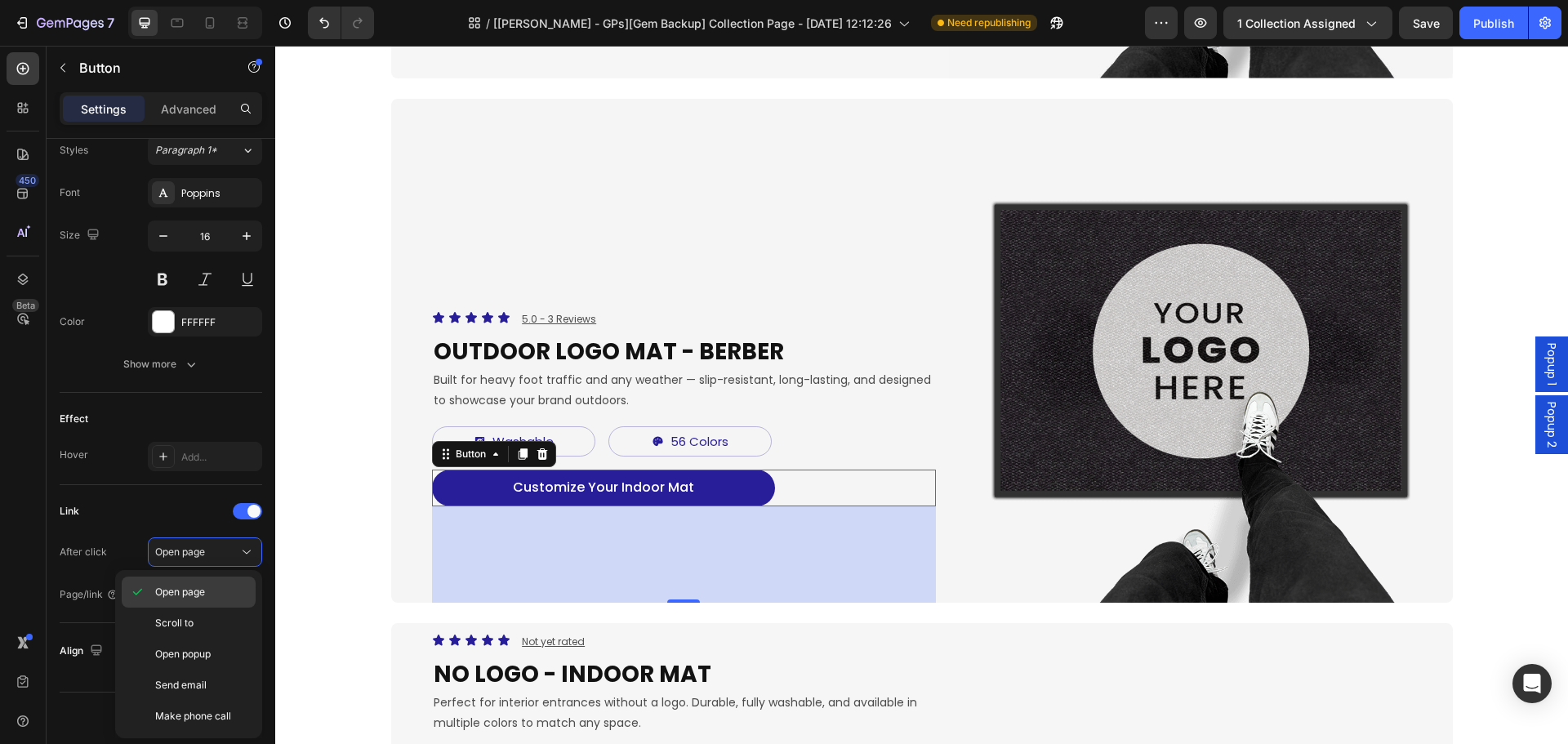
click at [208, 586] on p "Open page" at bounding box center [202, 591] width 93 height 14
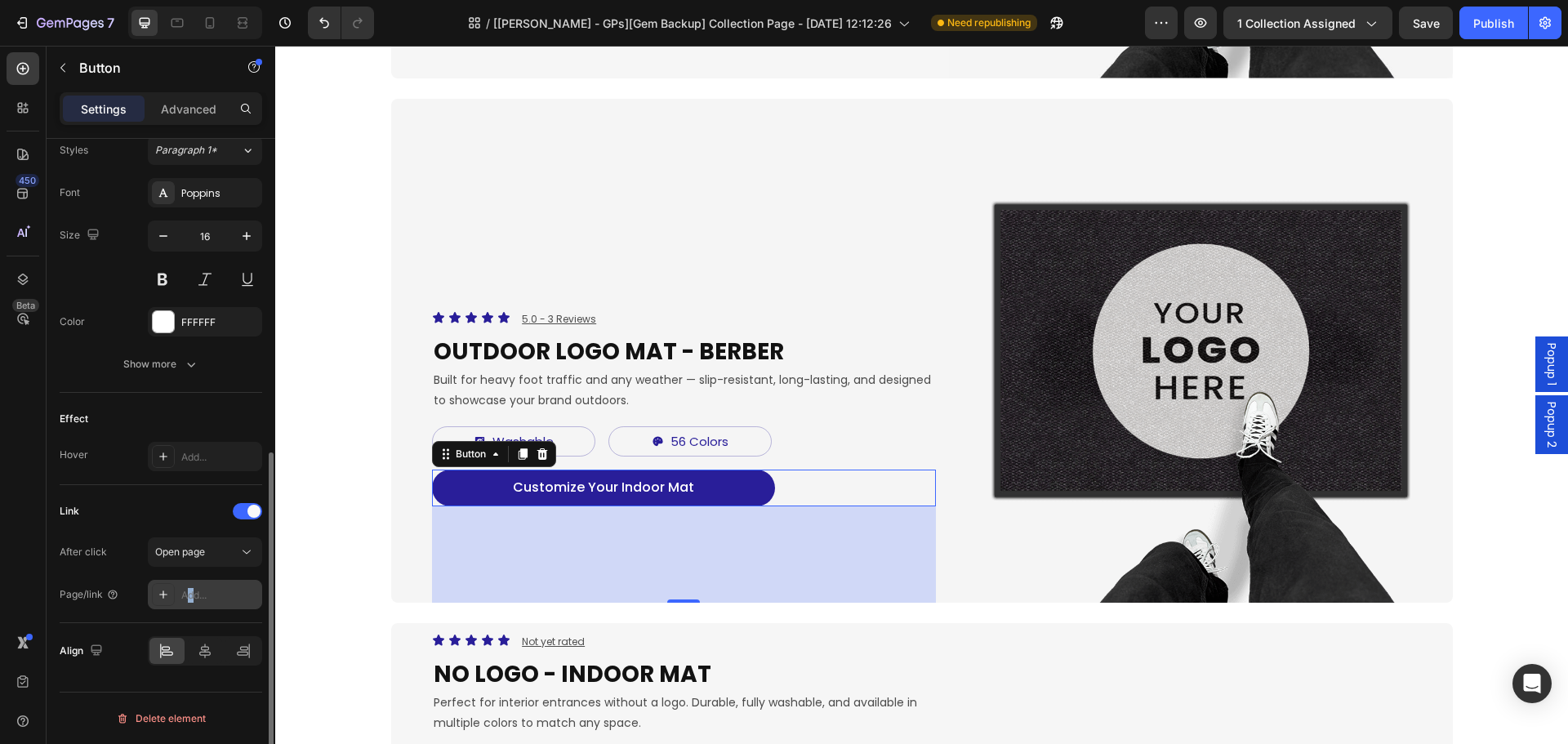
click at [191, 600] on div "Add..." at bounding box center [219, 594] width 76 height 14
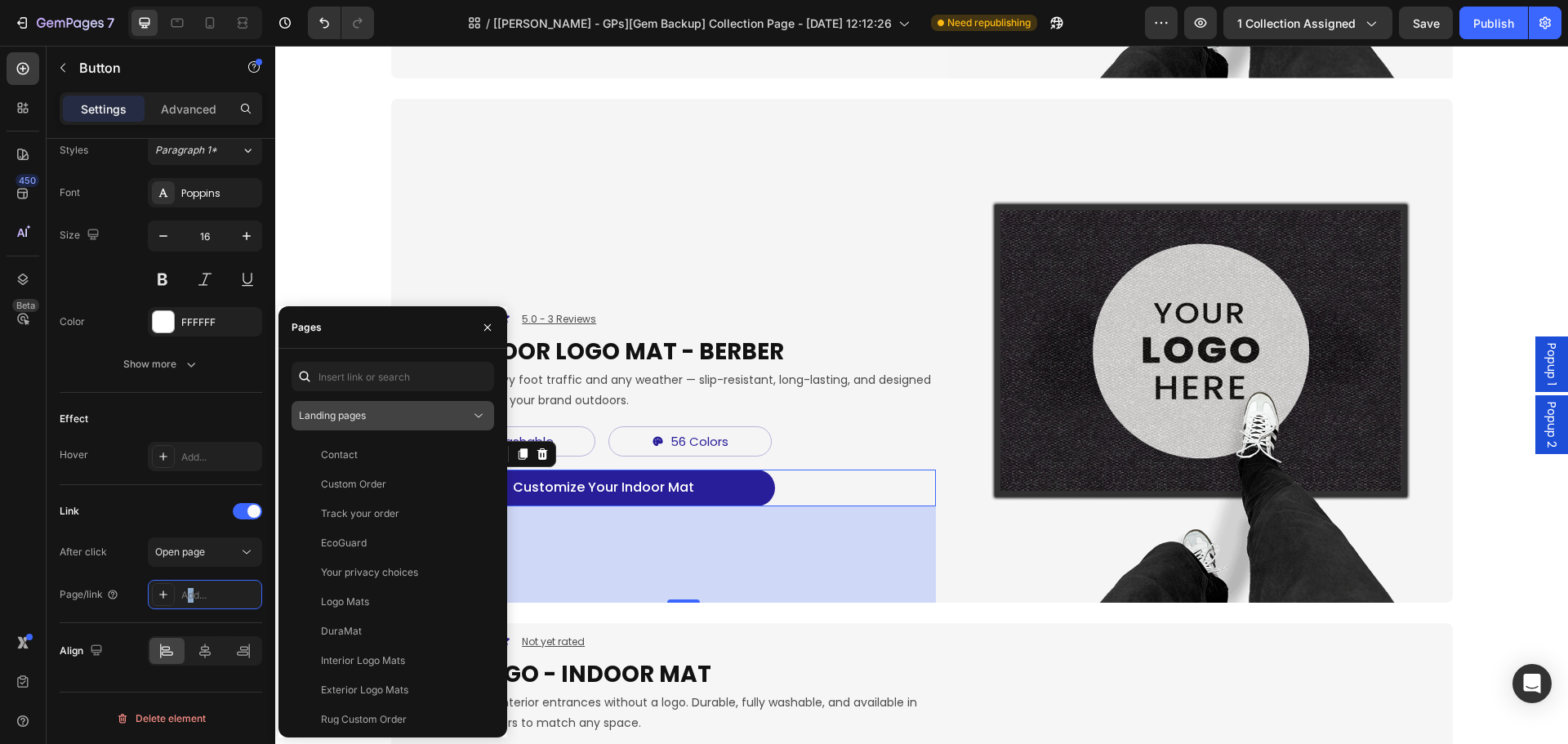
click at [411, 417] on div "Landing pages" at bounding box center [384, 415] width 172 height 14
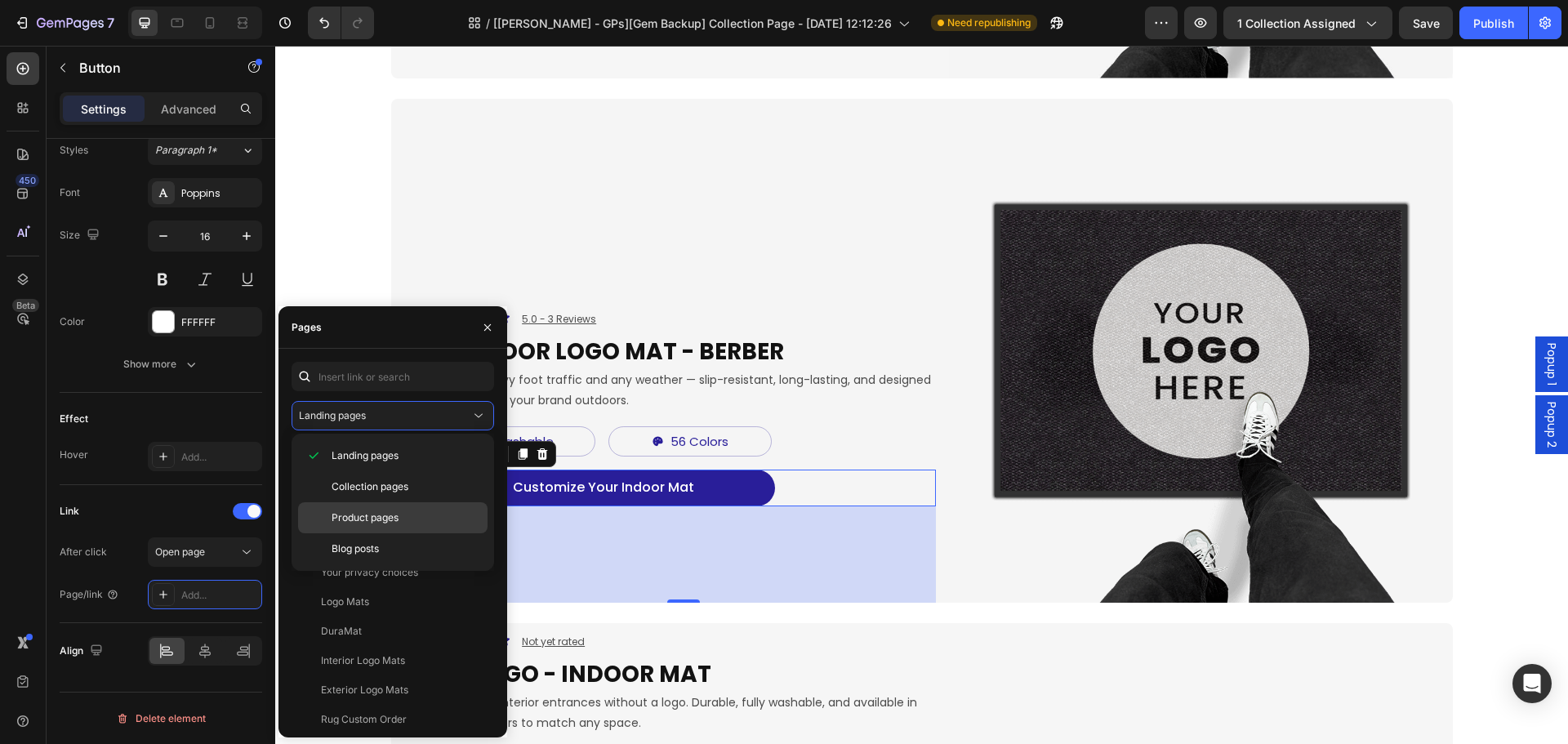
click at [365, 520] on span "Product pages" at bounding box center [365, 517] width 67 height 14
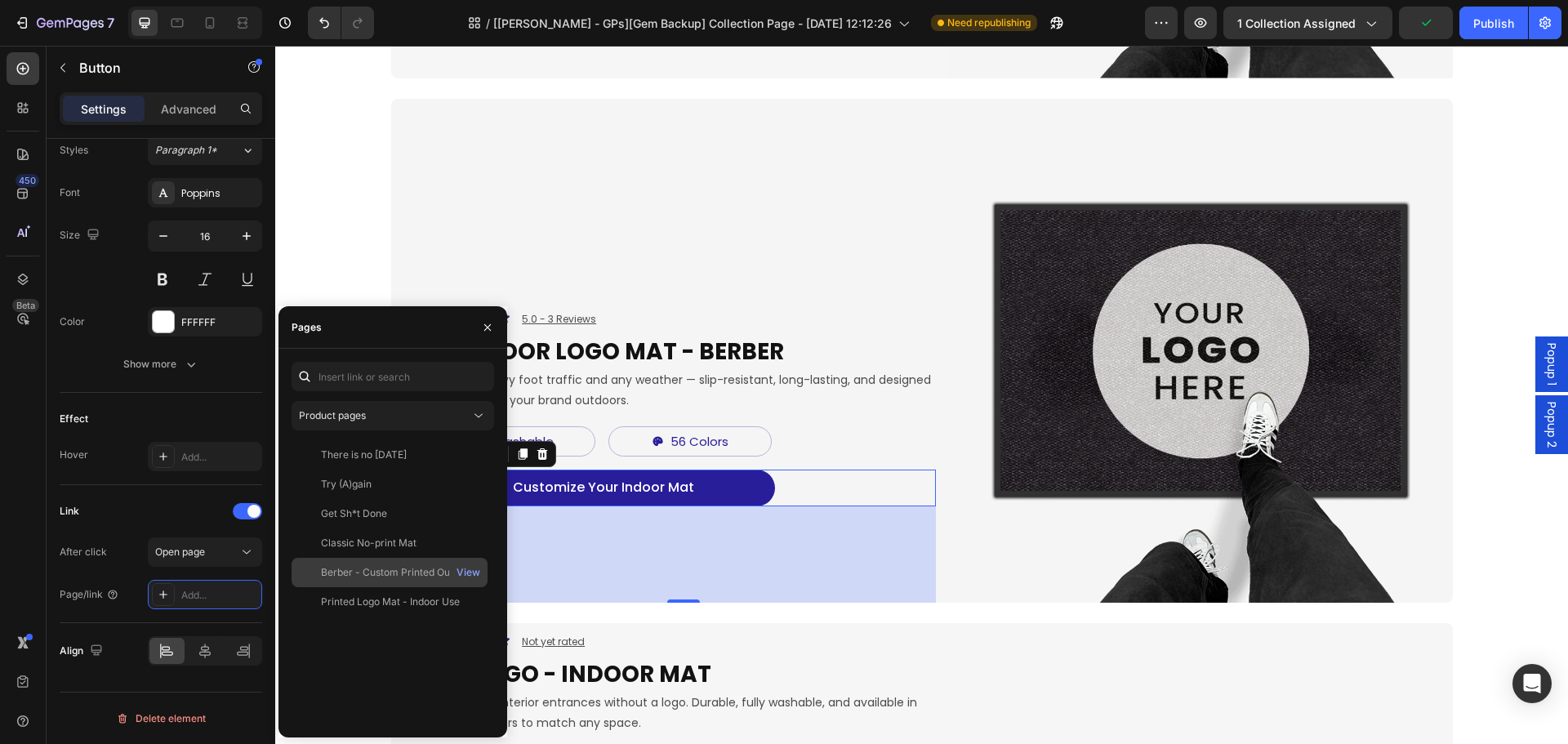
click at [369, 568] on div "Berber - Custom Printed Outdoor Logo Mat" at bounding box center [399, 571] width 156 height 14
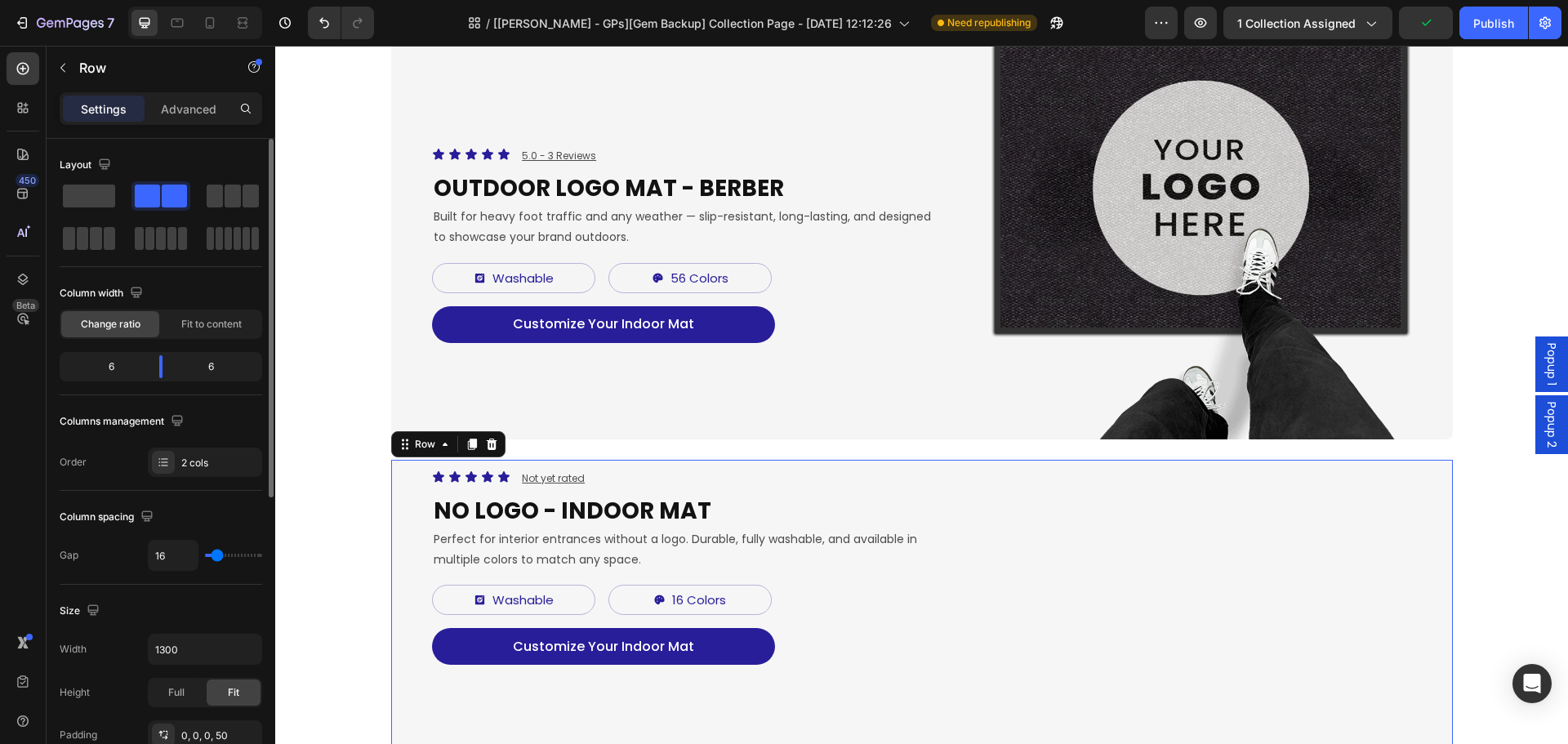
scroll to position [1307, 0]
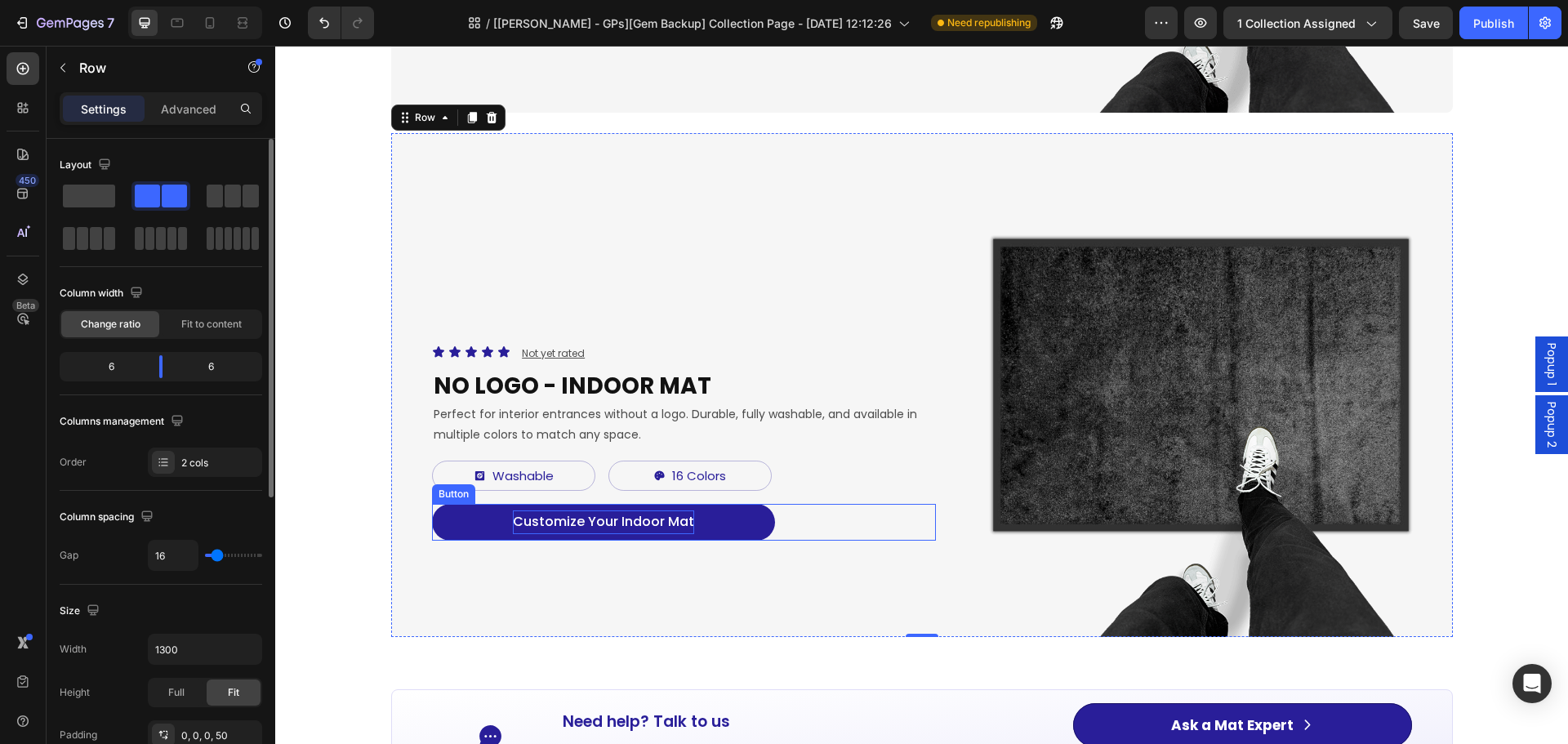
click at [642, 522] on p "Customize Your Indoor Mat" at bounding box center [604, 522] width 181 height 24
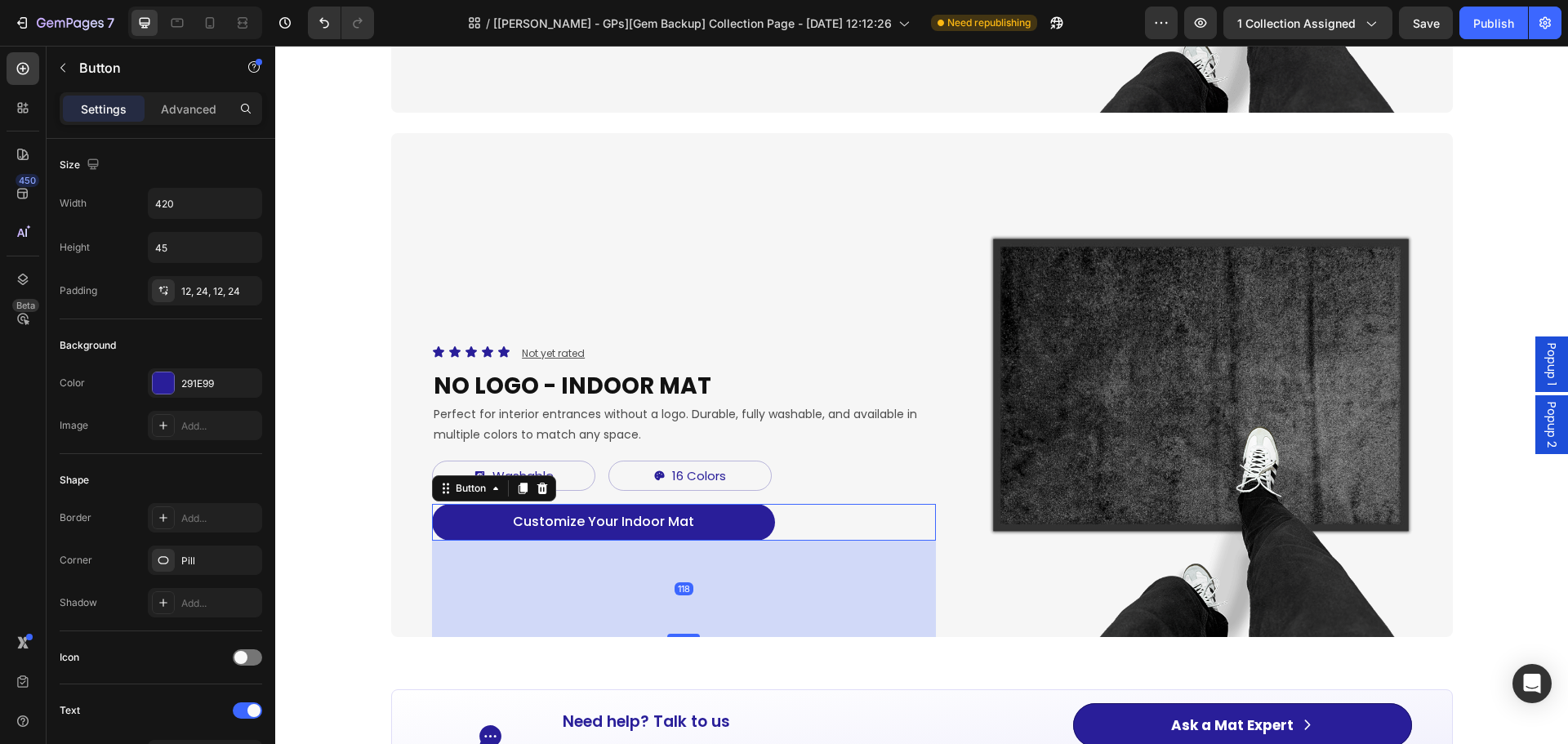
click at [714, 524] on button "Customize Your Indoor Mat" at bounding box center [604, 522] width 343 height 37
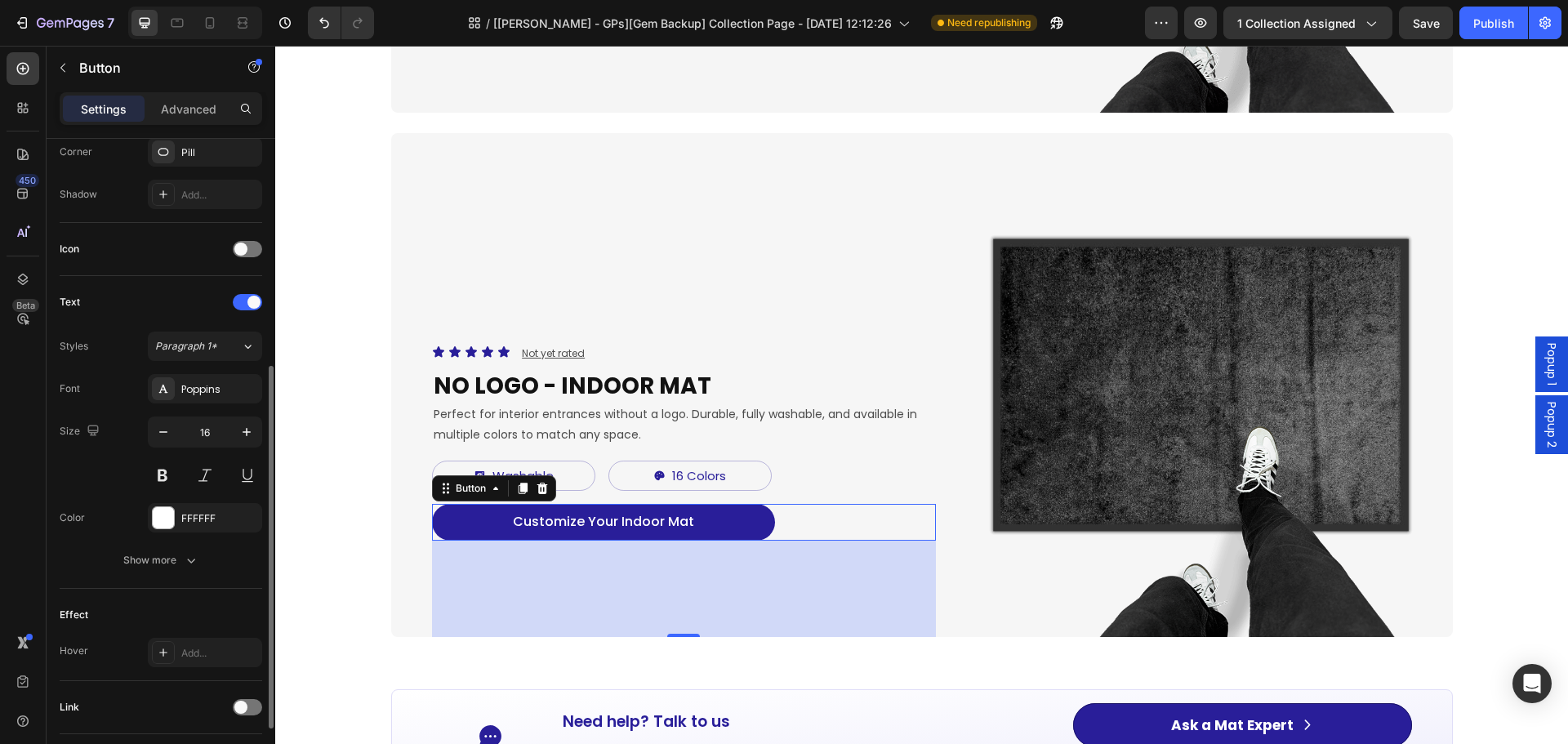
scroll to position [519, 0]
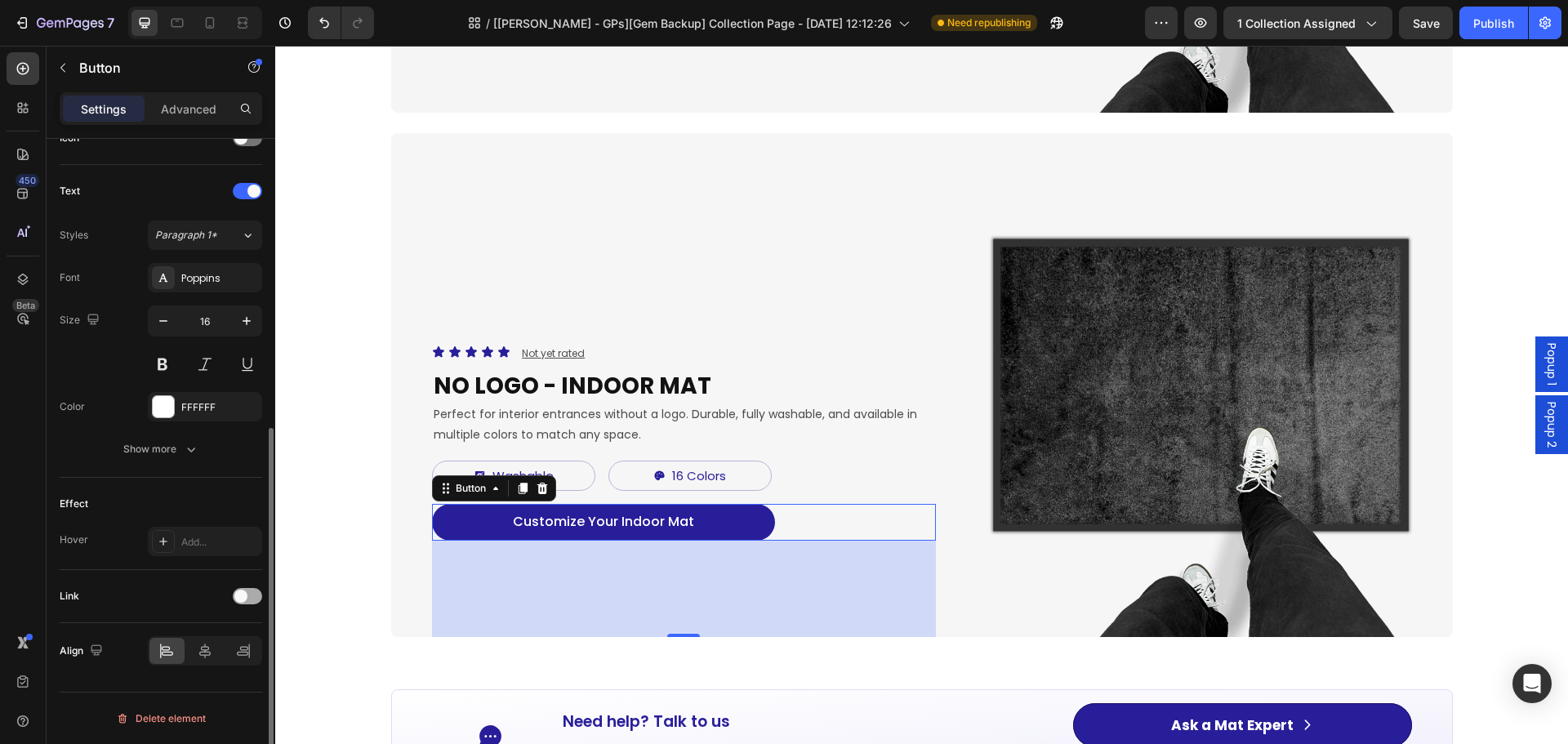
drag, startPoint x: 258, startPoint y: 595, endPoint x: 255, endPoint y: 604, distance: 9.5
click at [258, 595] on div at bounding box center [247, 595] width 30 height 16
click at [209, 638] on div "Open page" at bounding box center [196, 636] width 83 height 14
click at [177, 683] on div "Add..." at bounding box center [205, 679] width 114 height 30
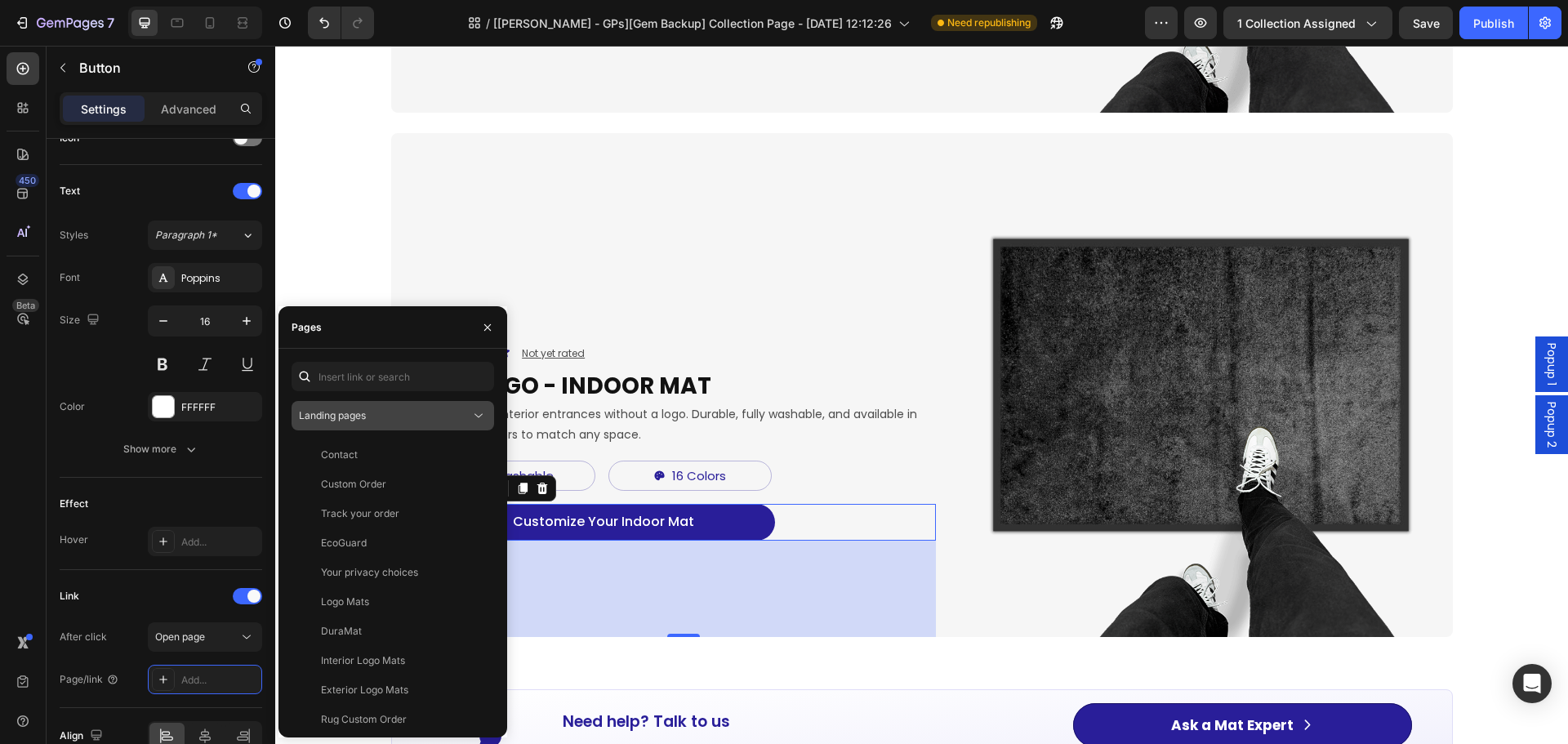
click at [436, 415] on div "Landing pages" at bounding box center [384, 415] width 172 height 14
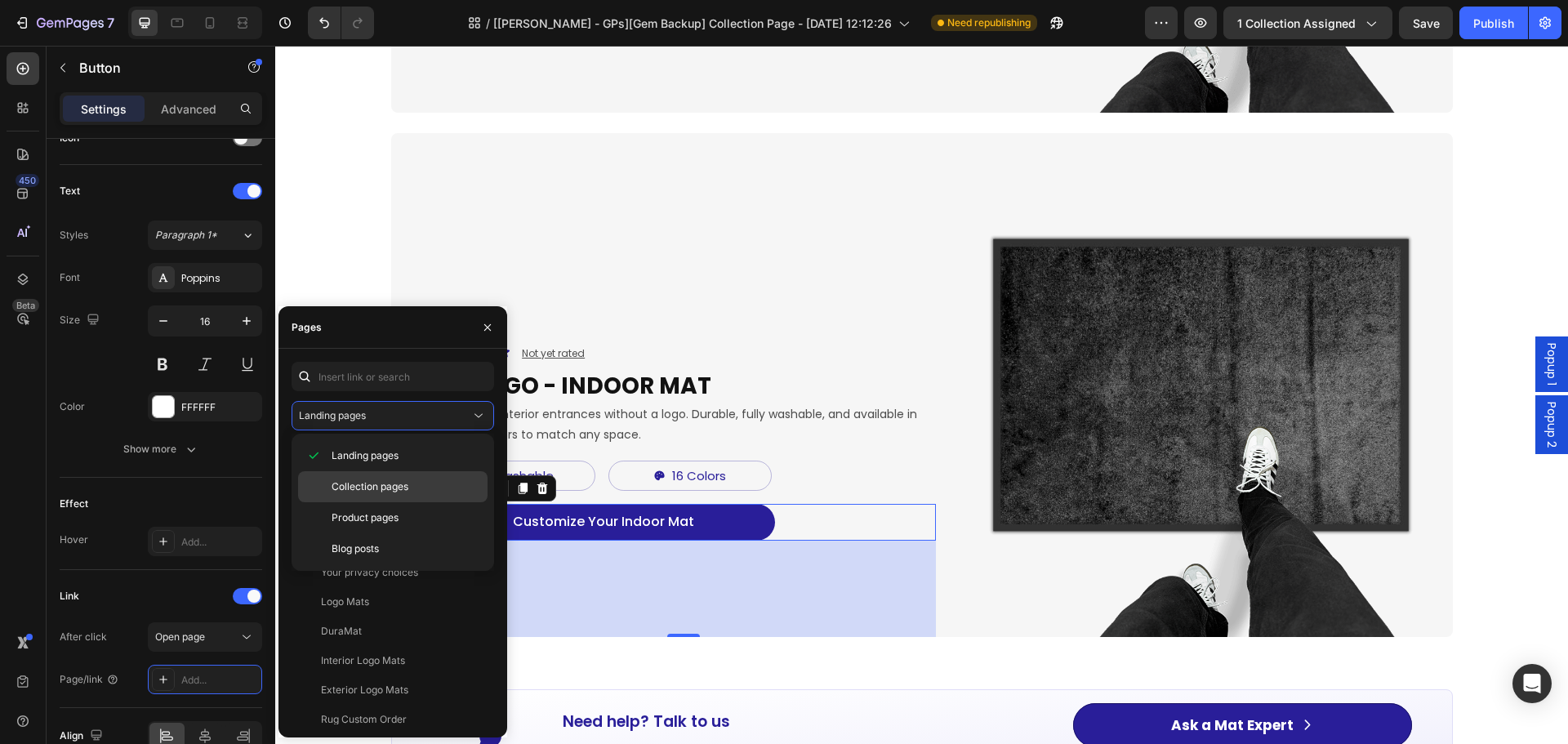
click at [404, 487] on span "Collection pages" at bounding box center [370, 486] width 76 height 14
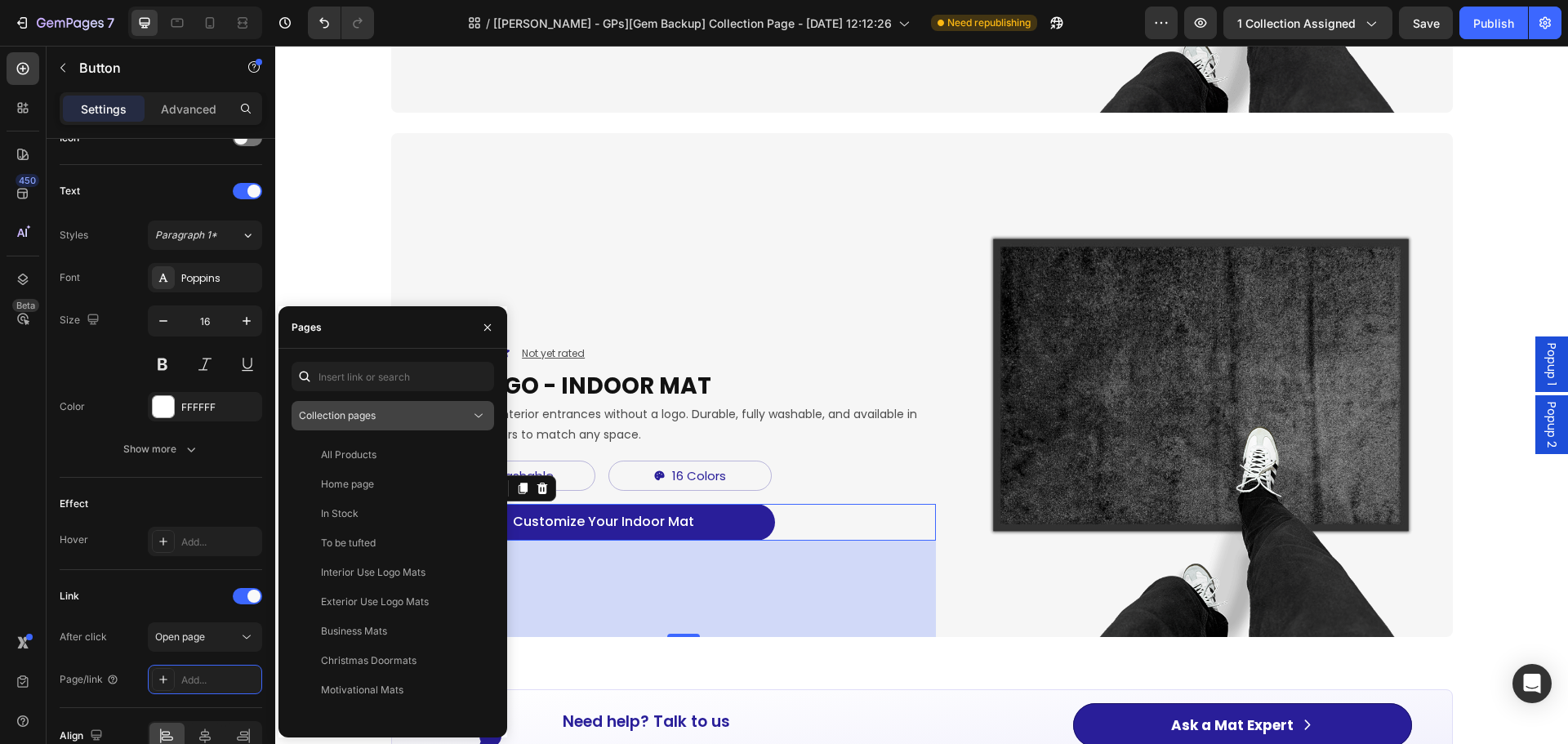
click at [405, 410] on div "Collection pages" at bounding box center [384, 415] width 172 height 14
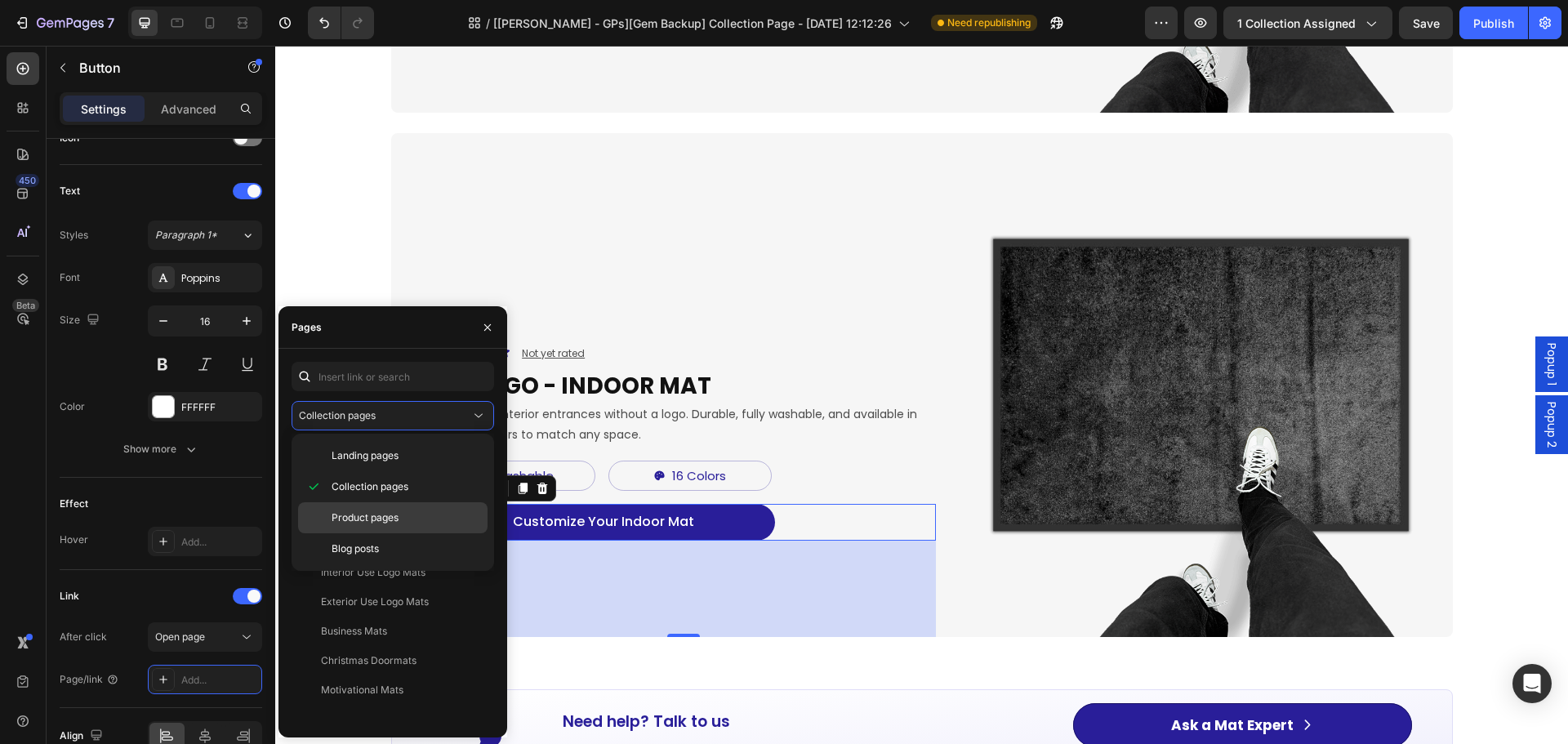
click at [371, 514] on span "Product pages" at bounding box center [365, 517] width 67 height 14
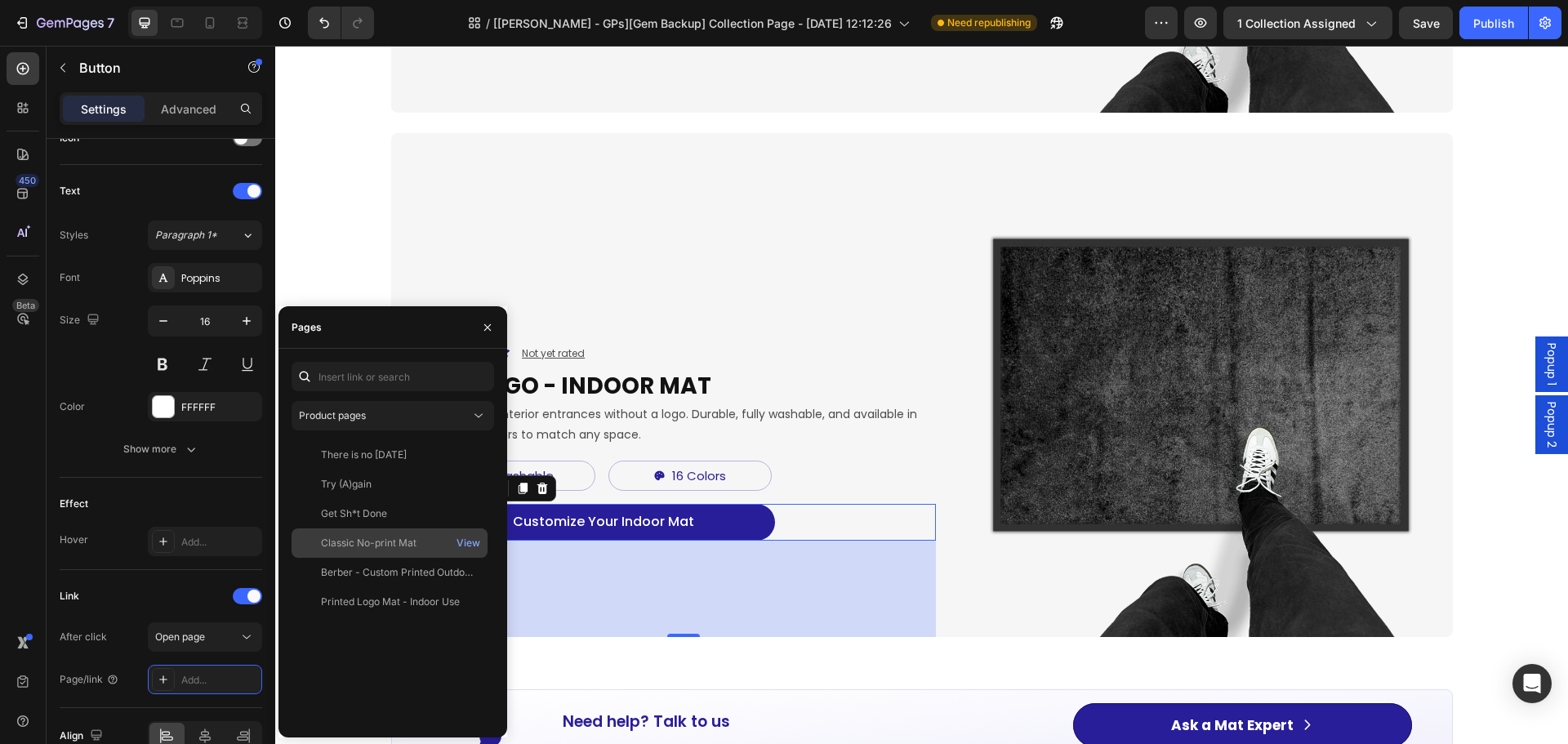
click at [385, 546] on div "Classic No-print Mat" at bounding box center [368, 543] width 95 height 14
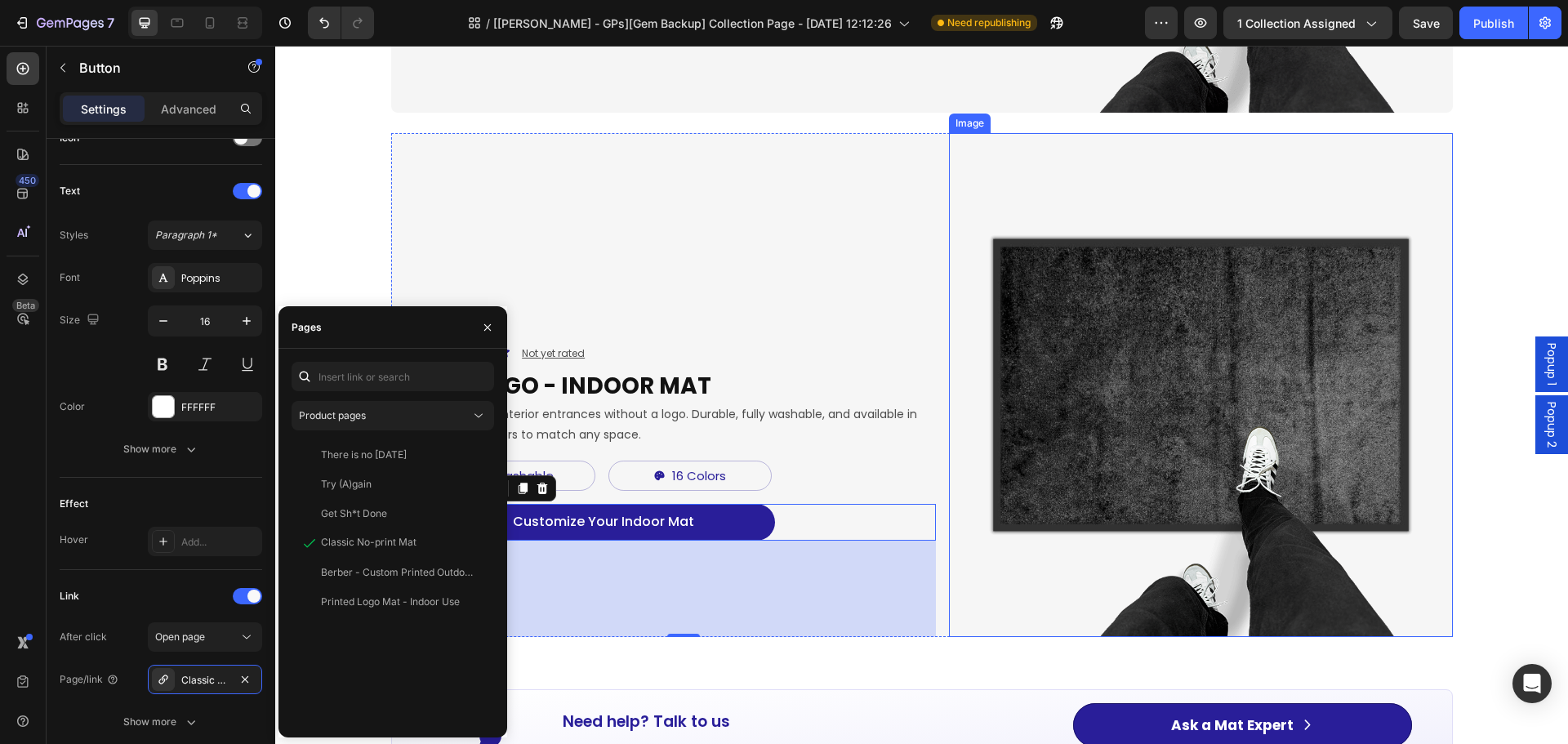
click at [1042, 627] on img at bounding box center [1201, 385] width 504 height 504
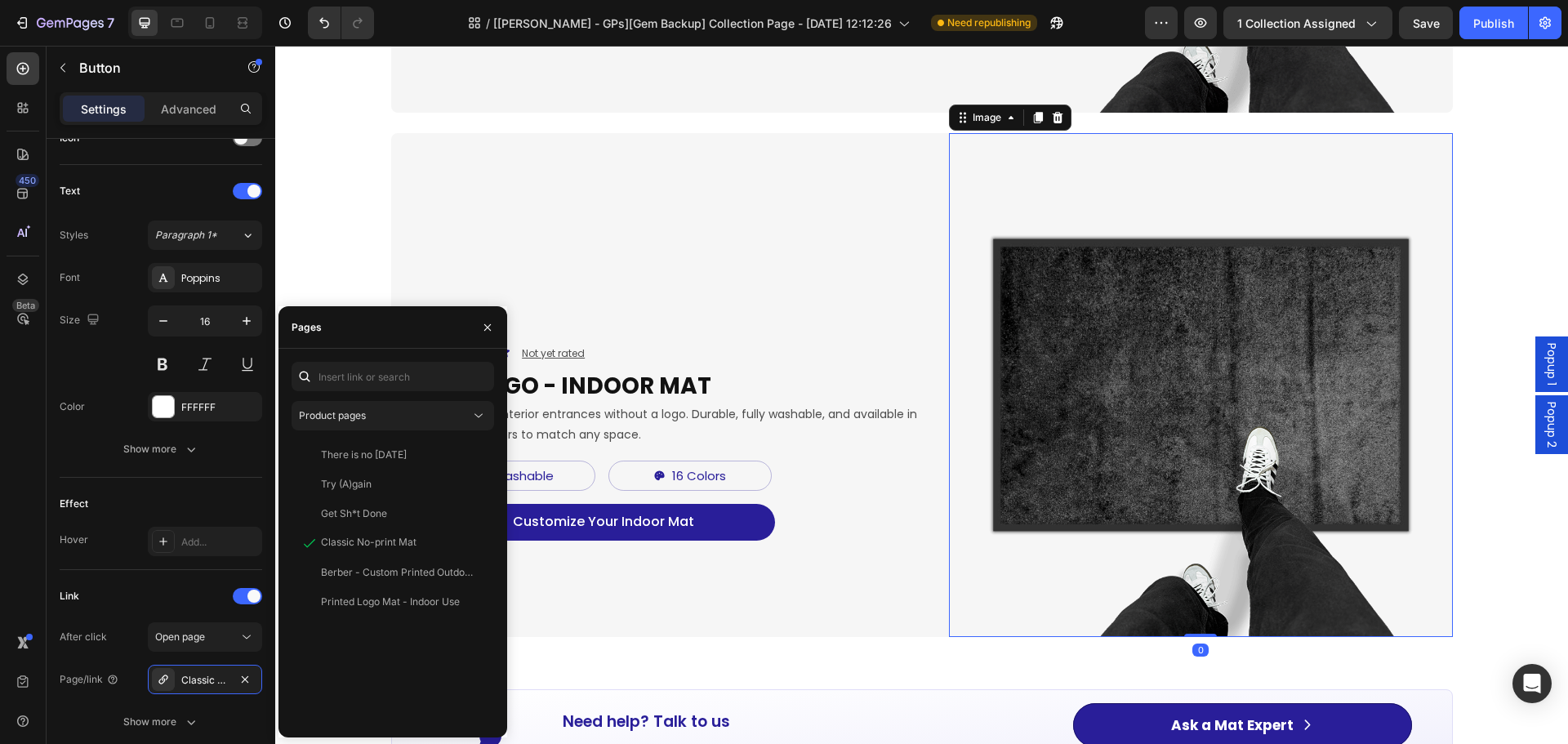
scroll to position [0, 0]
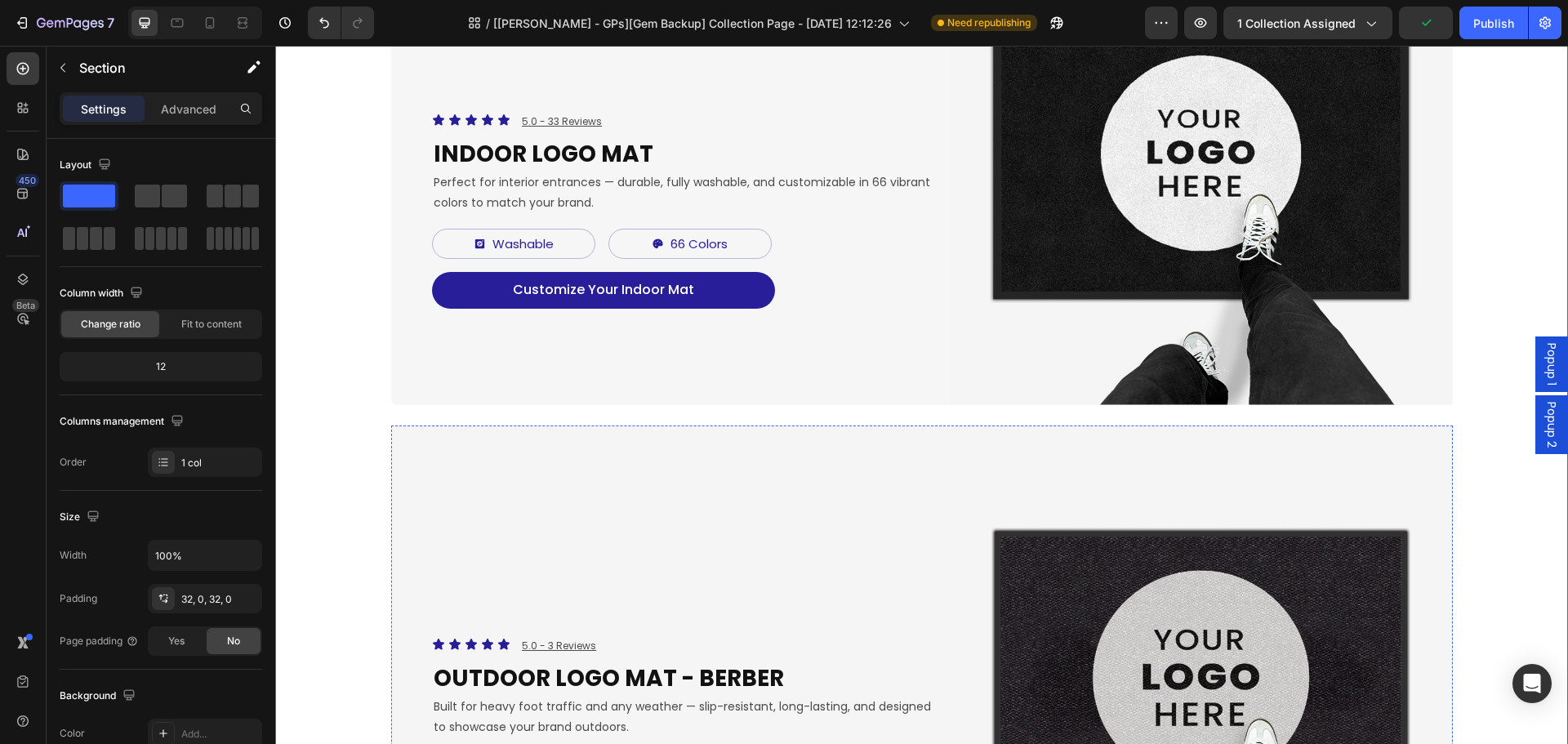
scroll to position [408, 0]
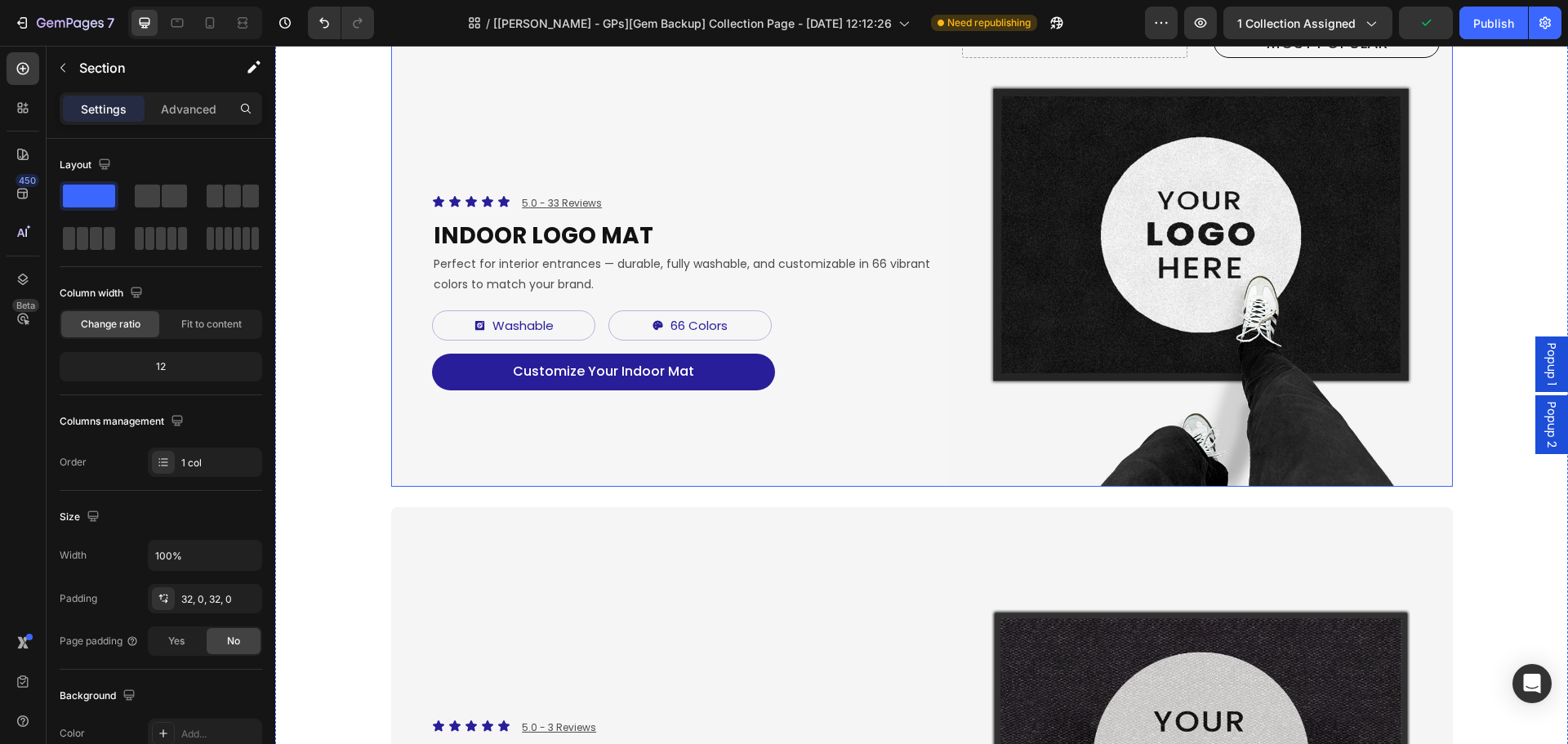
click at [479, 377] on link "Customize Your Indoor Mat" at bounding box center [604, 372] width 343 height 37
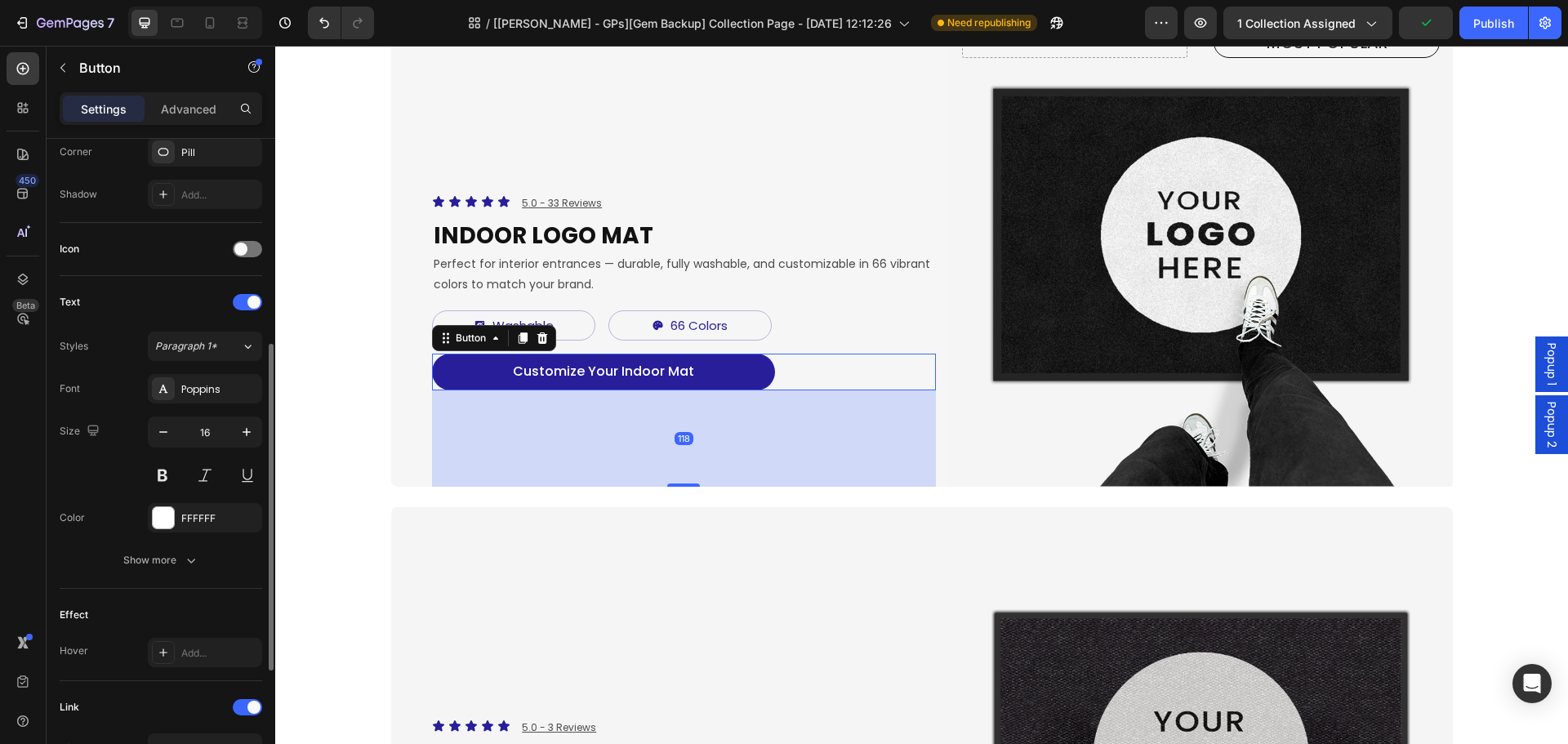
scroll to position [647, 0]
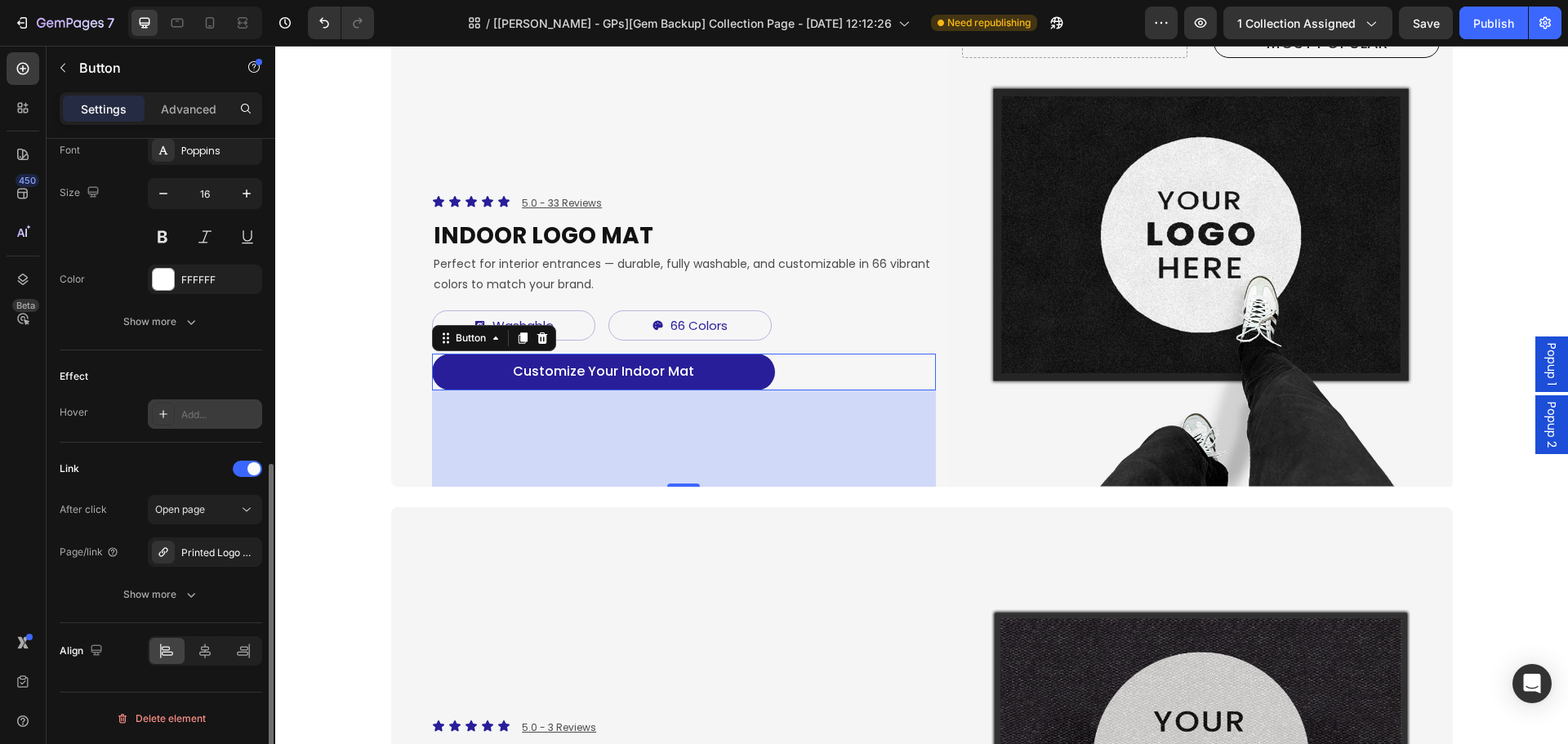
click at [190, 407] on div "Add..." at bounding box center [219, 414] width 76 height 14
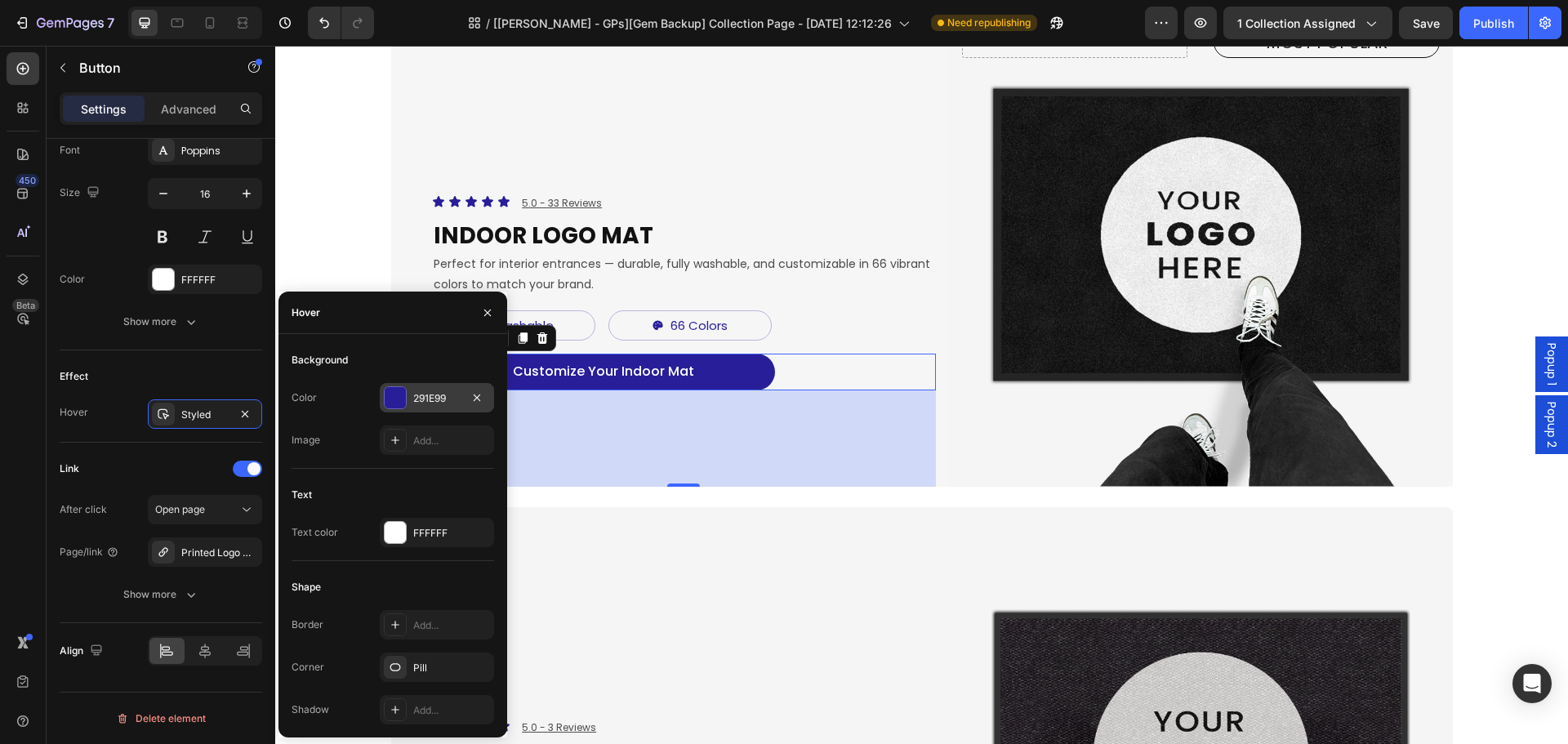
click at [439, 410] on div "291E99" at bounding box center [437, 397] width 114 height 30
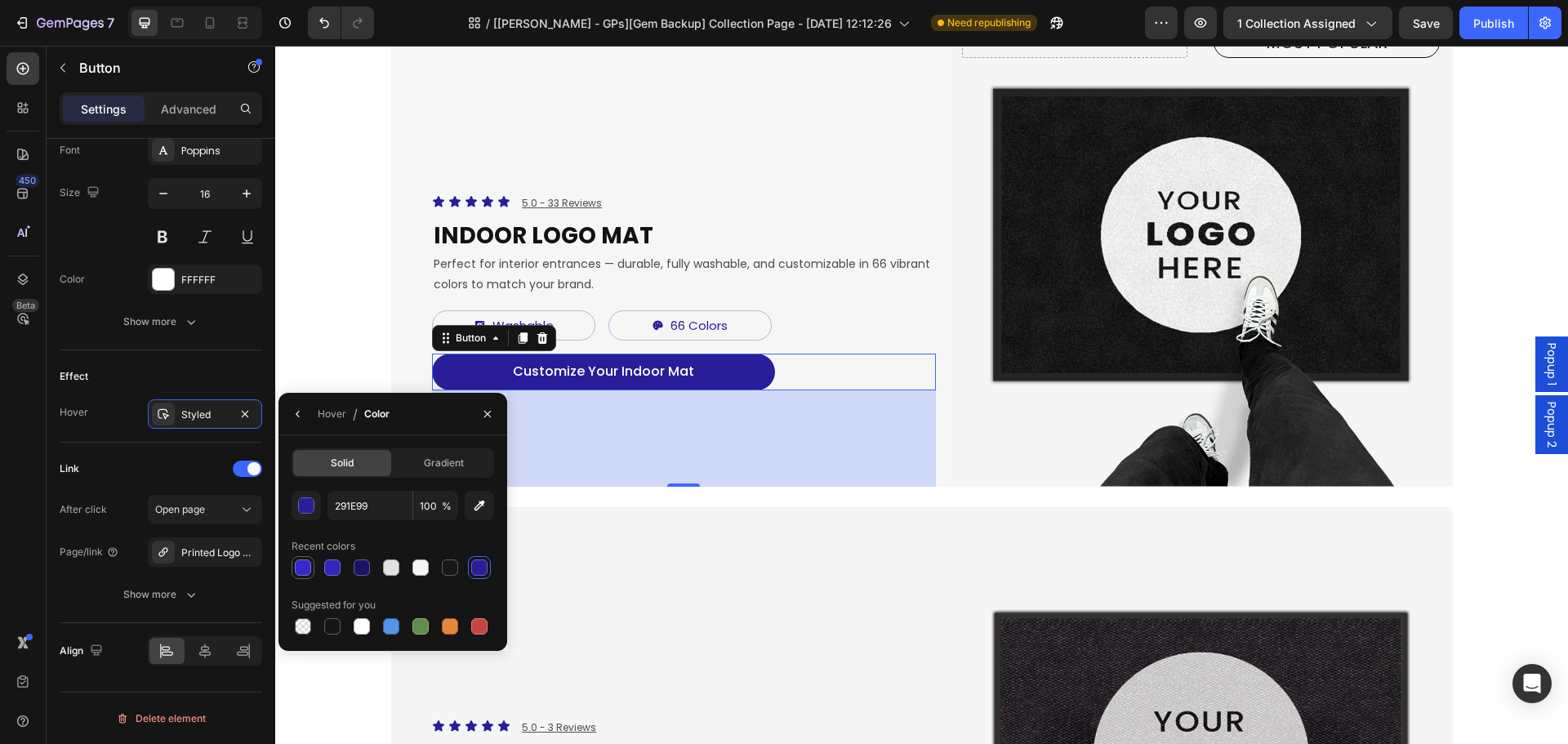
click at [306, 561] on div at bounding box center [302, 567] width 16 height 16
type input "3628CC"
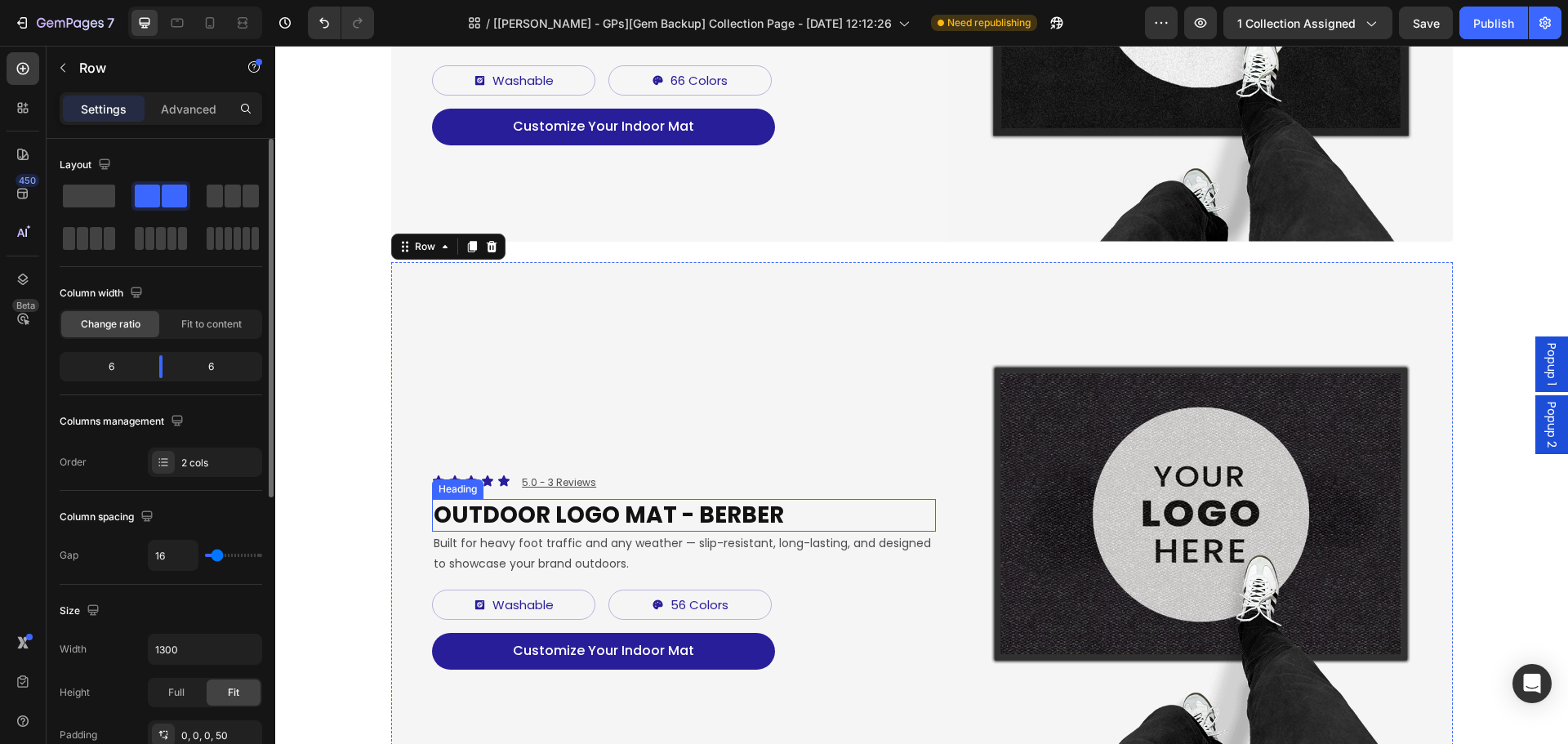
scroll to position [816, 0]
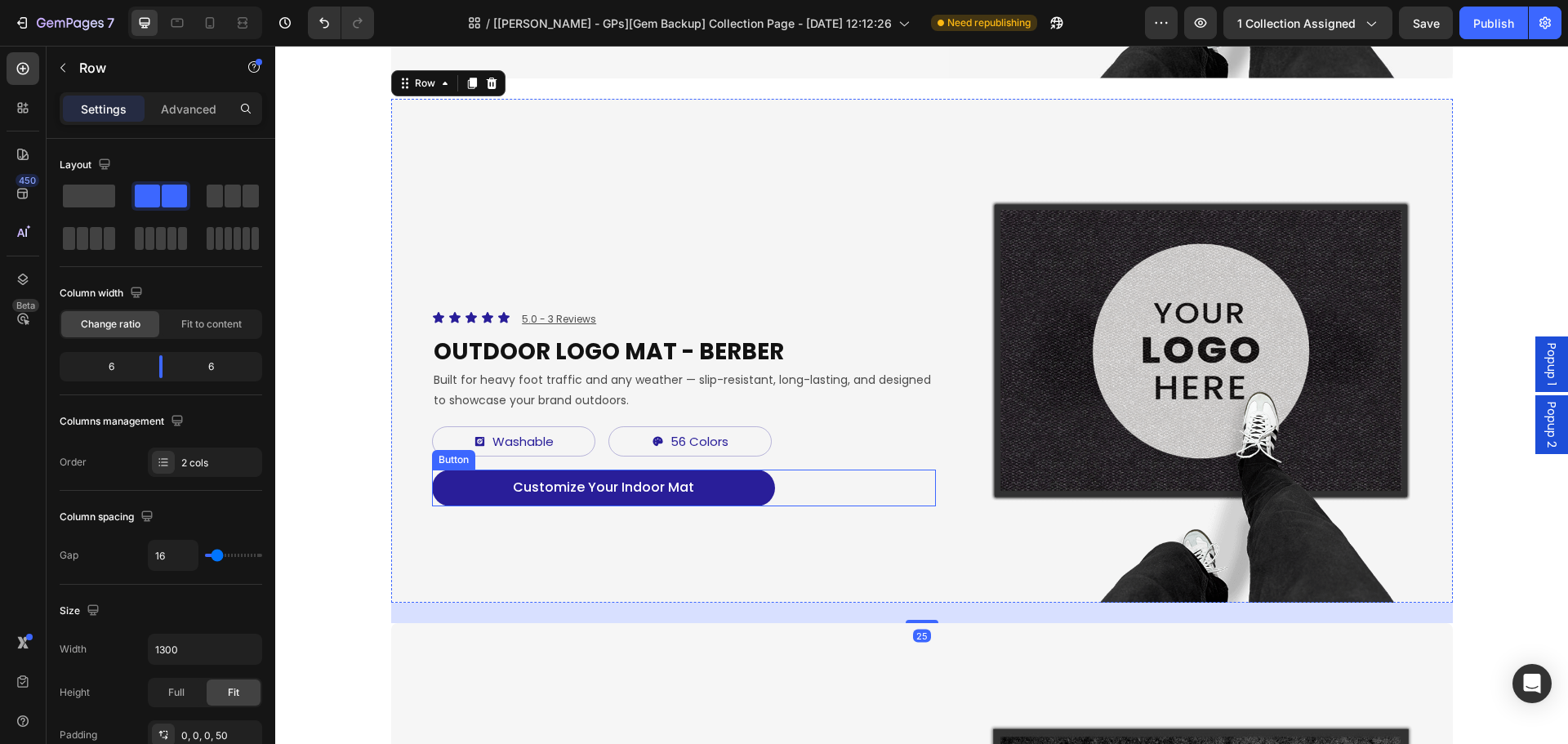
click at [732, 499] on link "Customize Your Indoor Mat" at bounding box center [604, 487] width 343 height 37
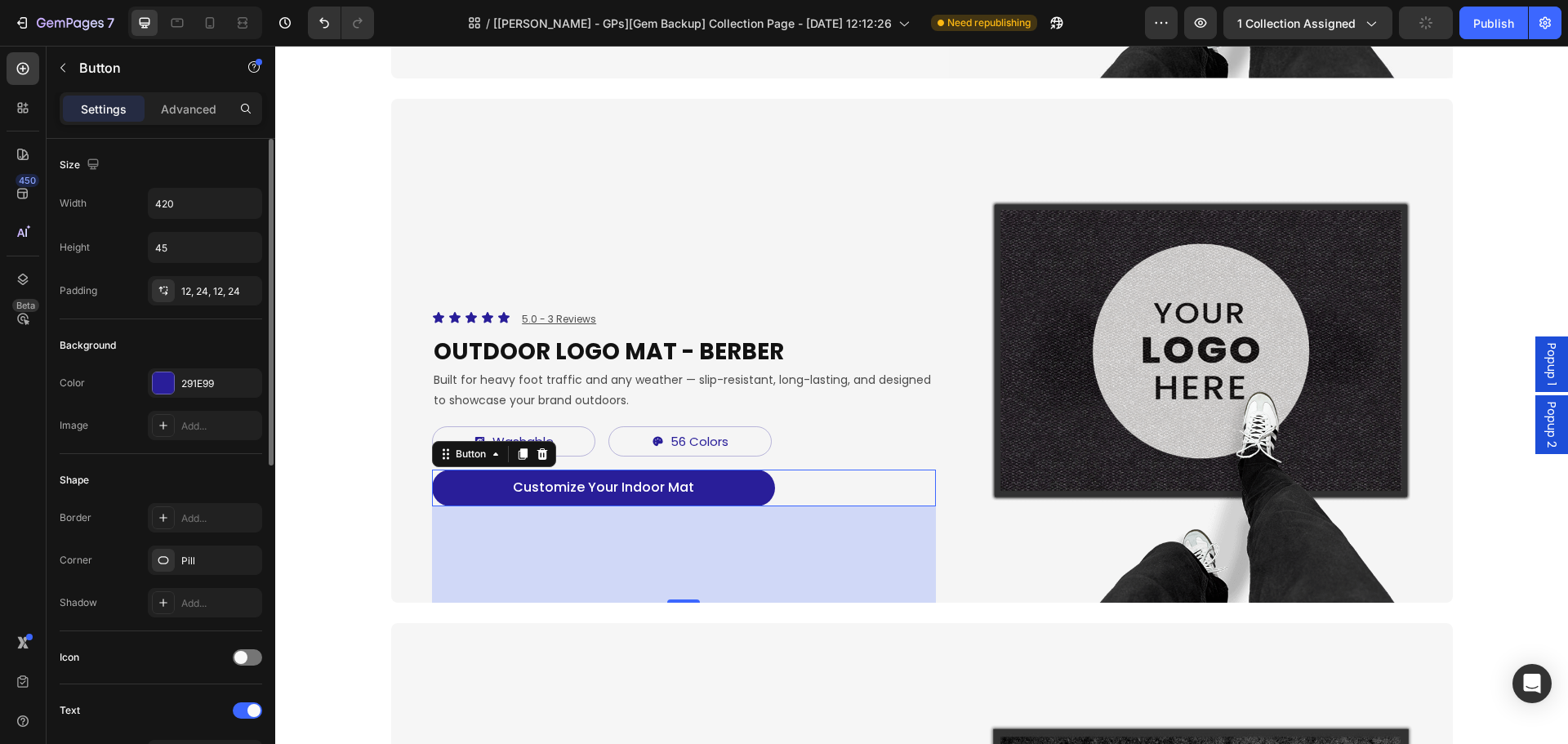
drag, startPoint x: 190, startPoint y: 388, endPoint x: 237, endPoint y: 486, distance: 108.7
click at [190, 388] on div "291E99" at bounding box center [219, 383] width 76 height 14
click at [116, 468] on div "Shape" at bounding box center [160, 480] width 202 height 26
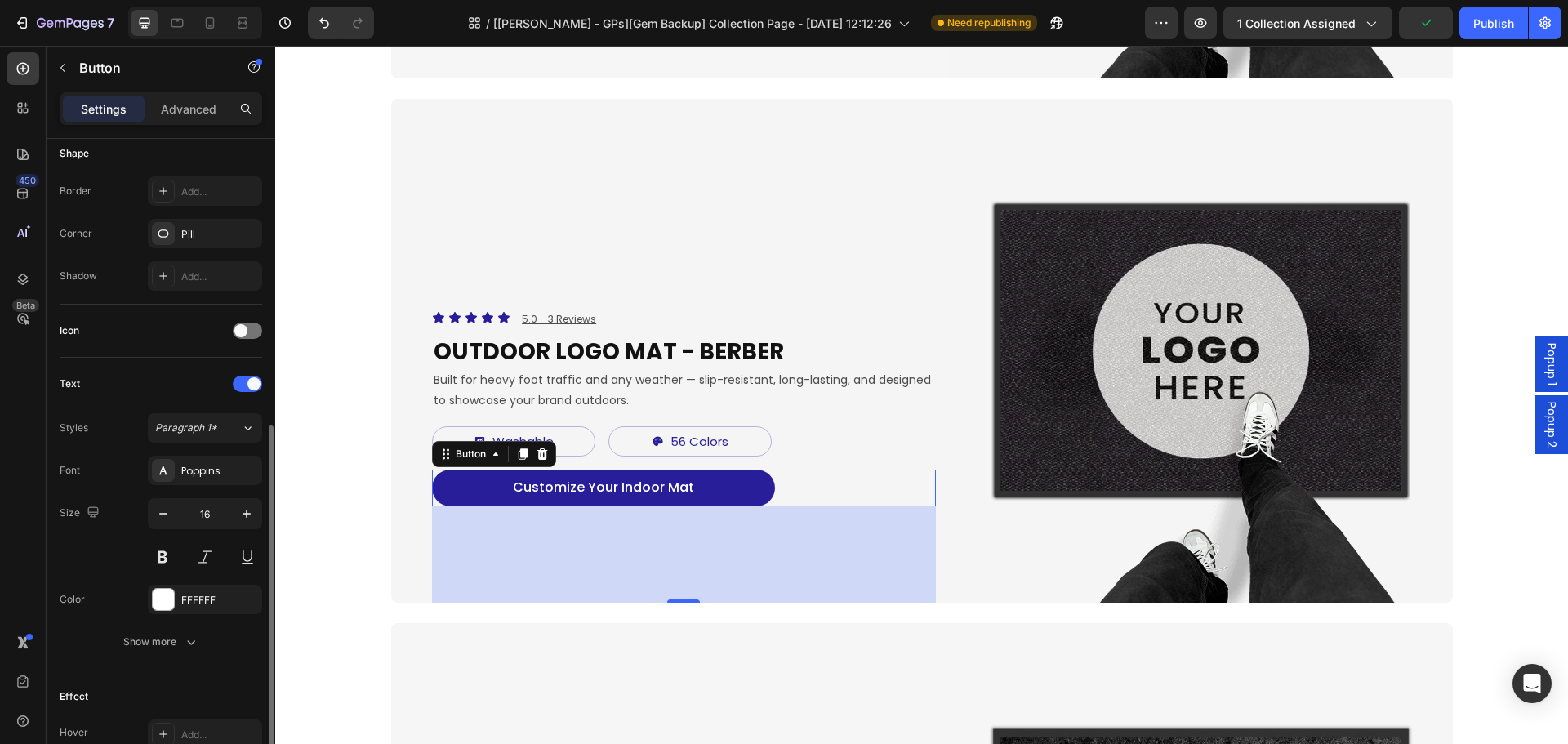
scroll to position [647, 0]
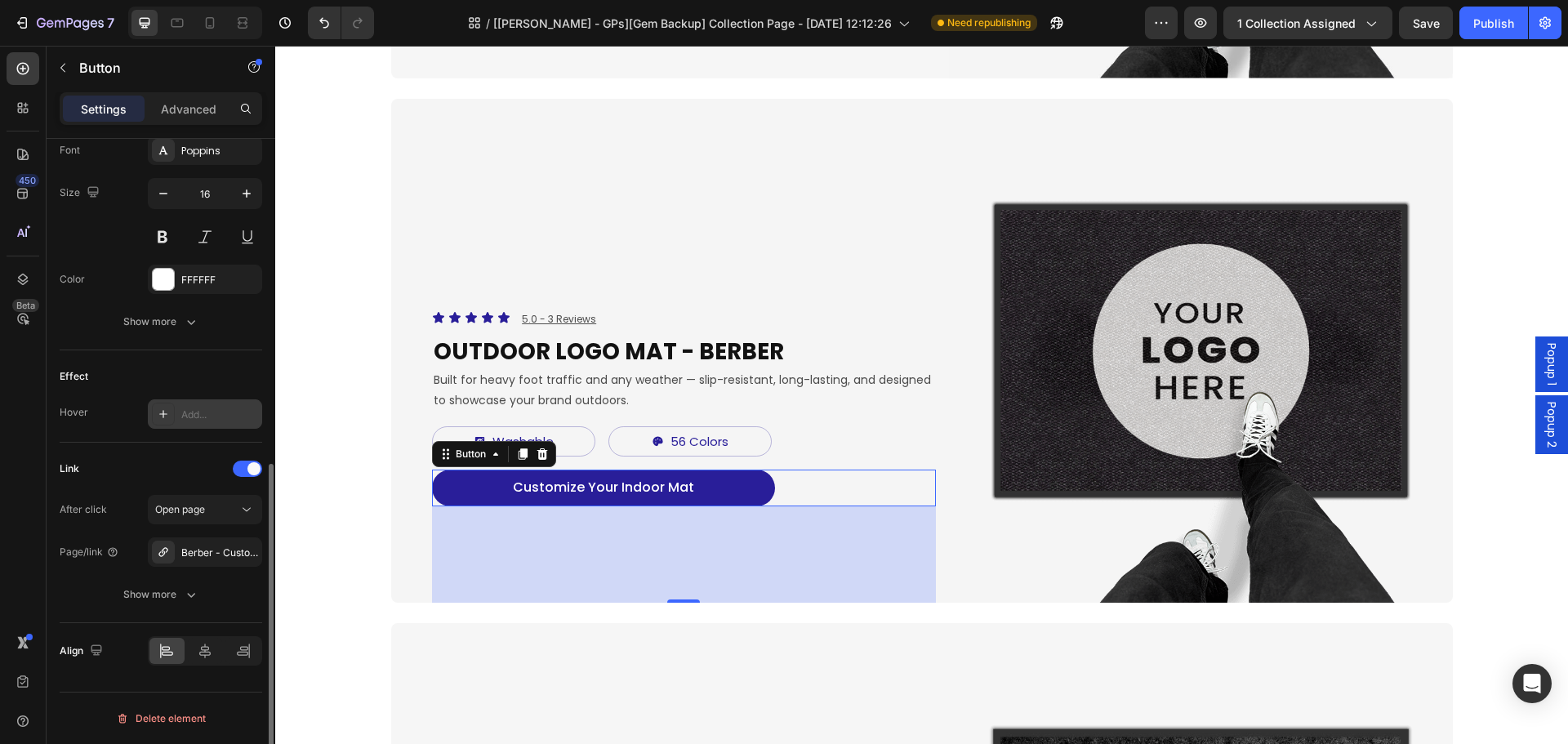
click at [196, 409] on div "Add..." at bounding box center [219, 414] width 76 height 14
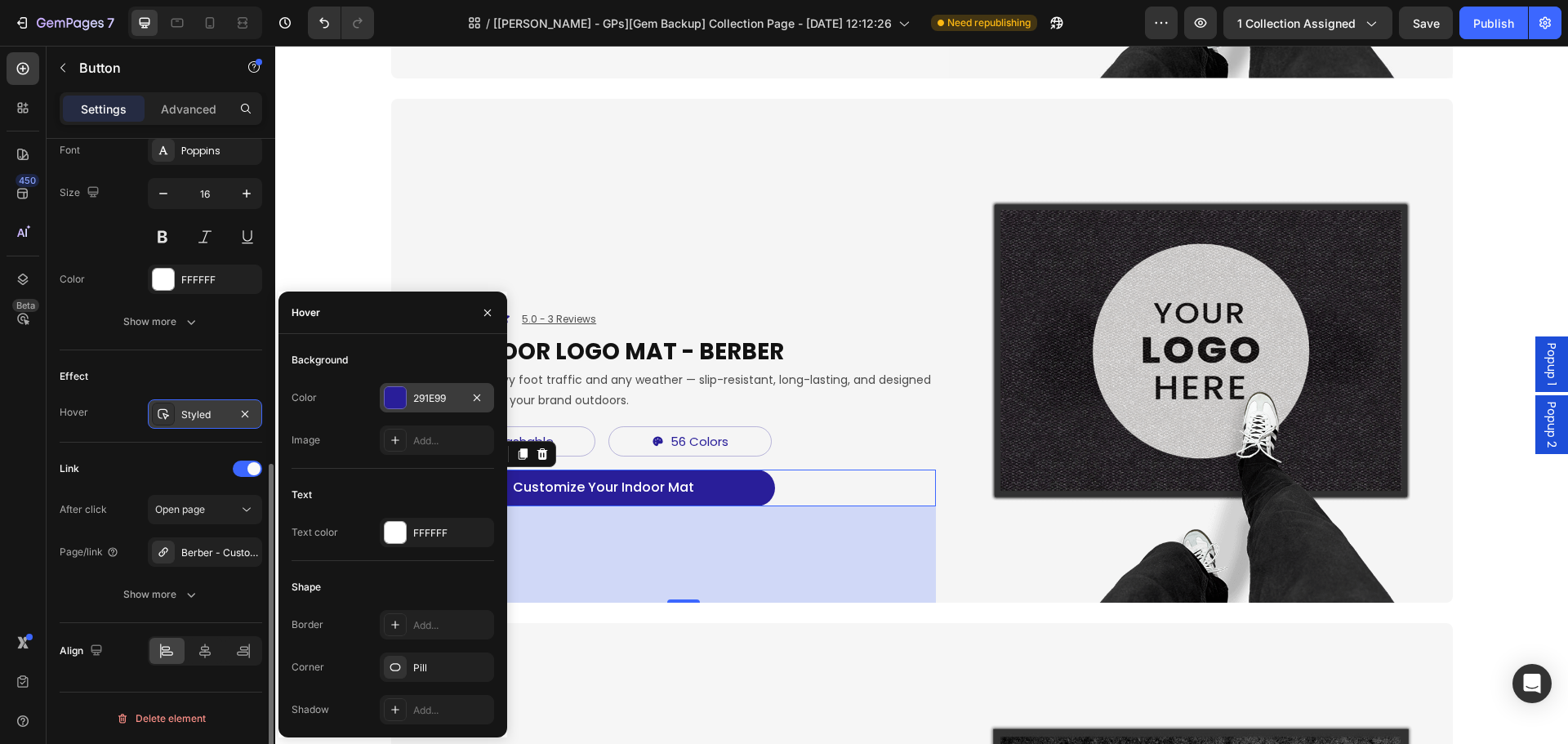
click at [422, 394] on div "291E99" at bounding box center [437, 398] width 48 height 14
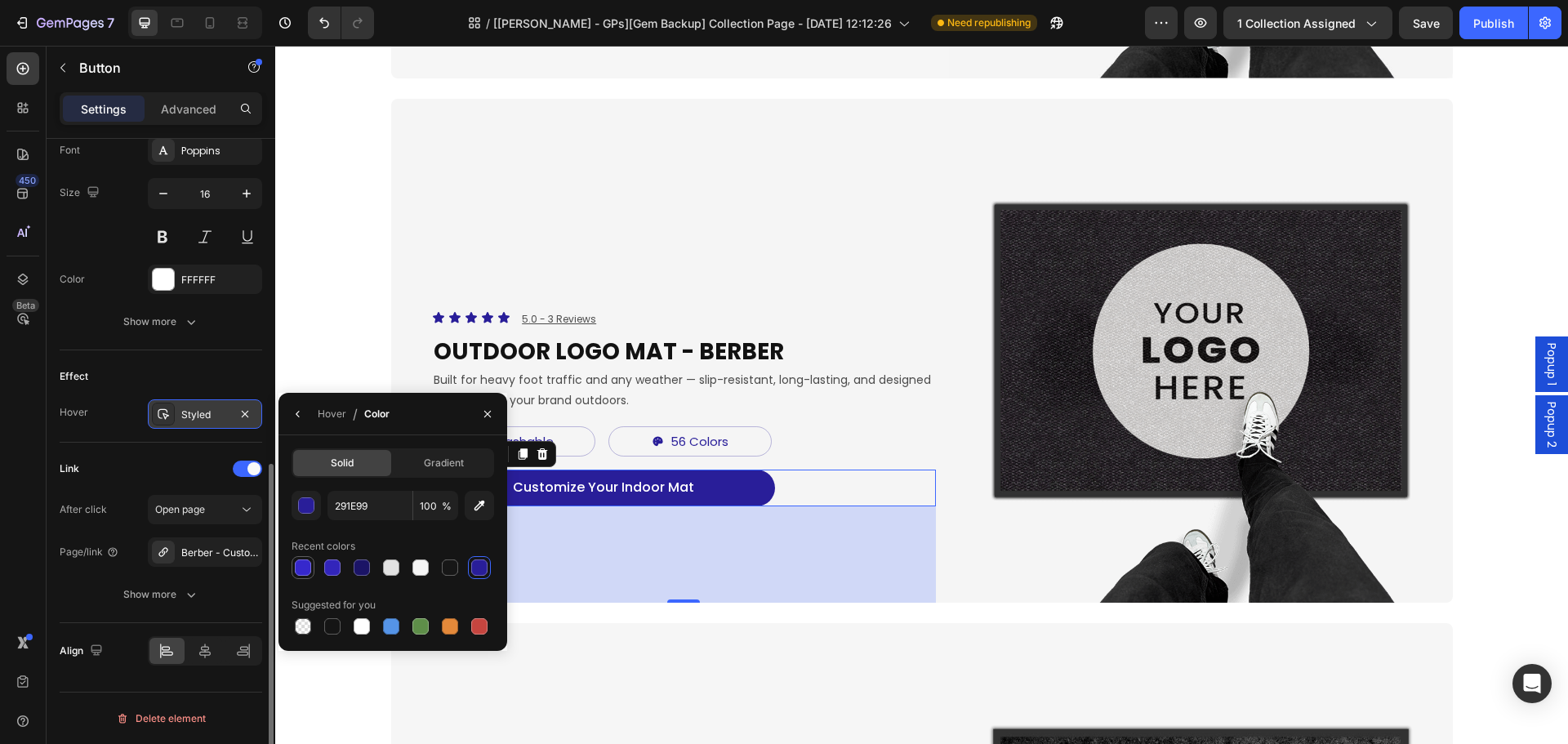
click at [304, 555] on div "Recent colors" at bounding box center [393, 546] width 202 height 26
click at [301, 573] on div at bounding box center [302, 567] width 16 height 16
type input "3628CC"
click at [828, 522] on div "118" at bounding box center [684, 554] width 504 height 96
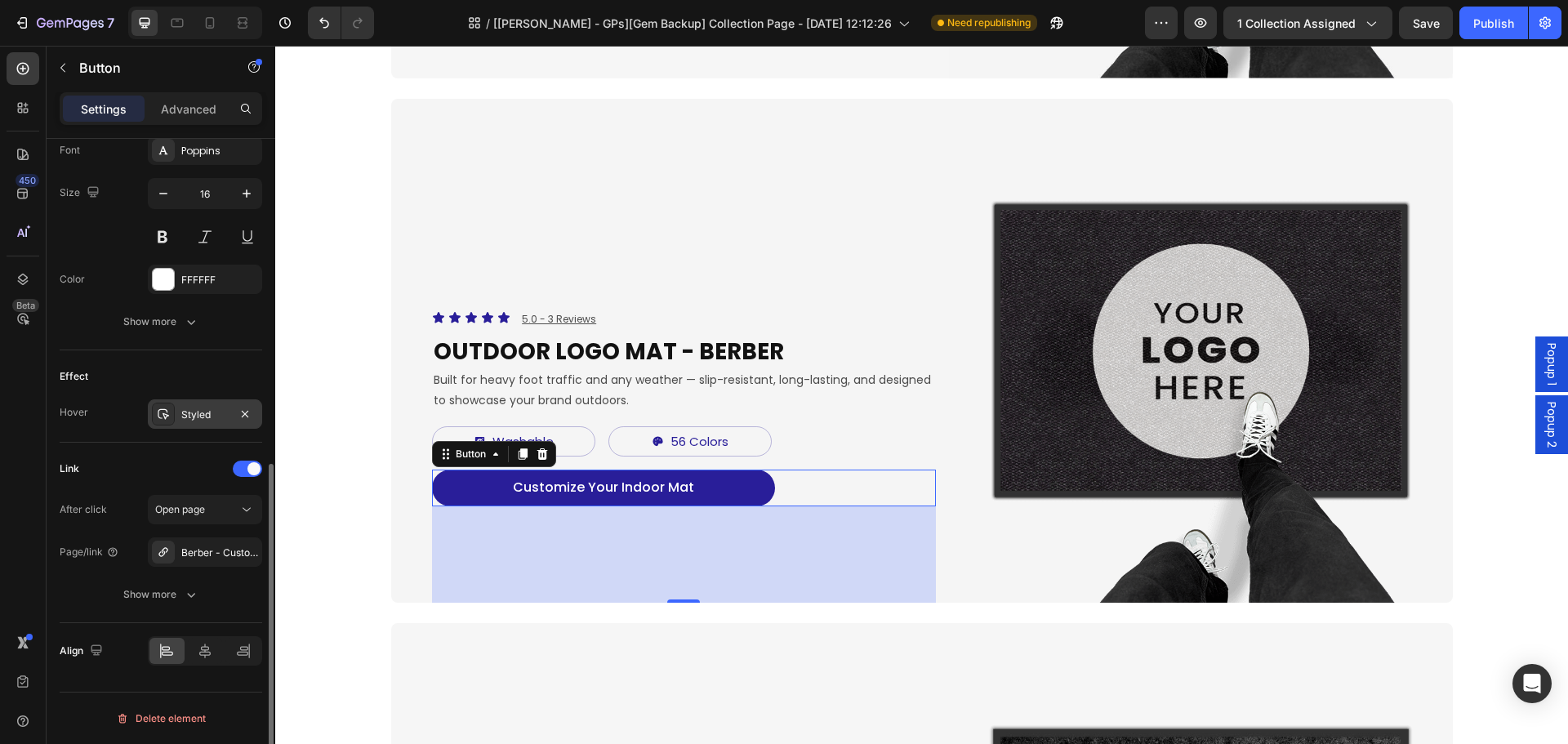
scroll to position [1225, 0]
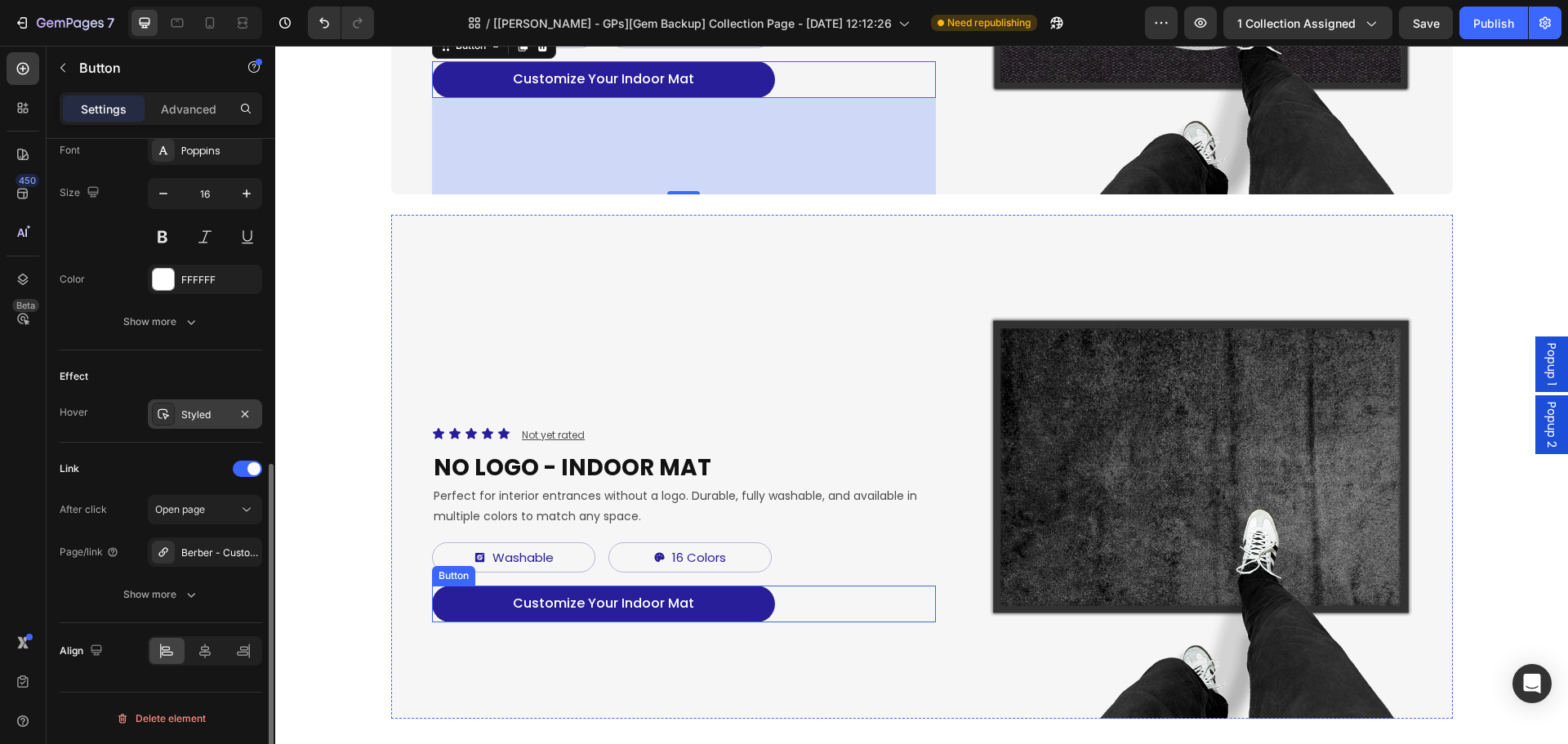
click at [747, 598] on link "Customize Your Indoor Mat" at bounding box center [604, 604] width 343 height 37
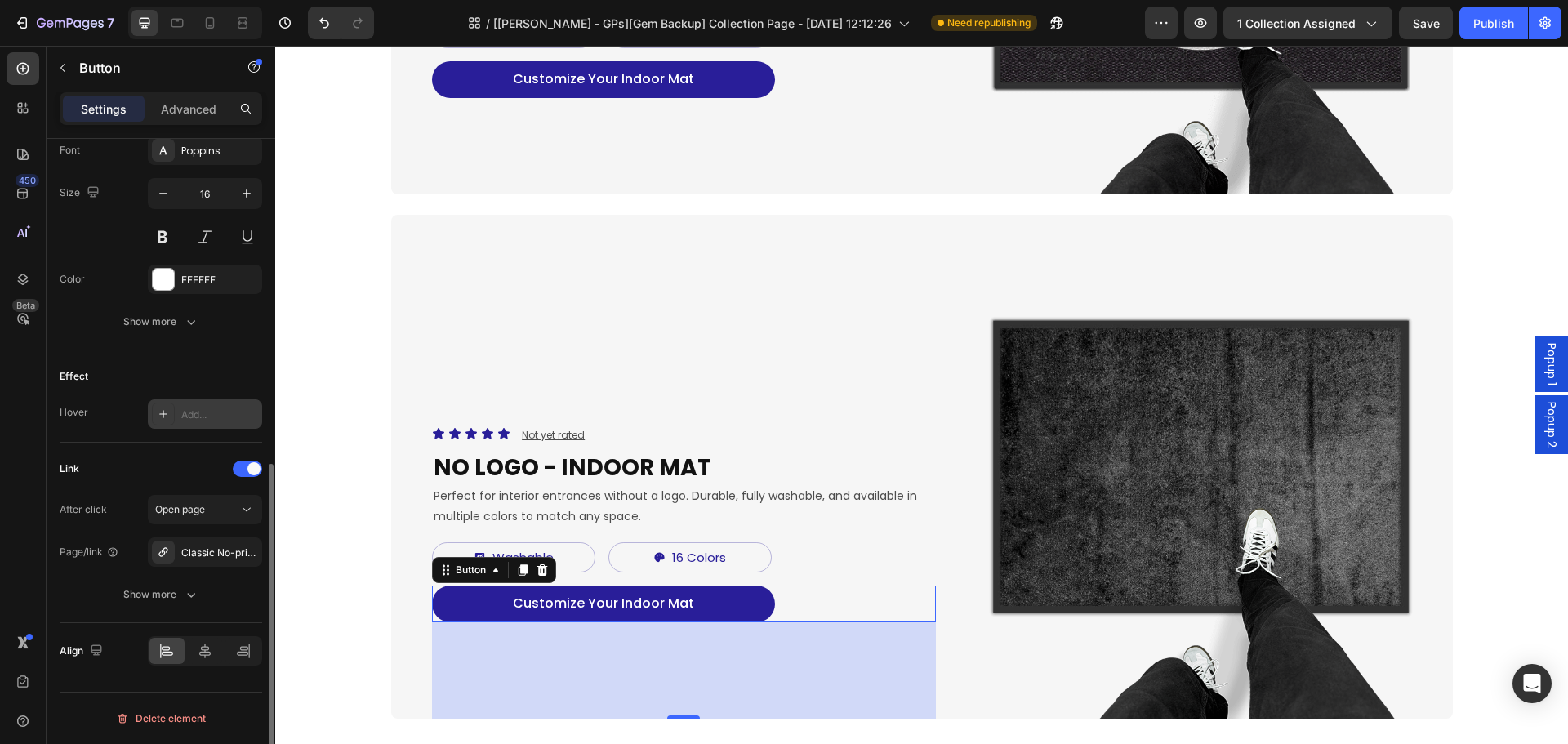
click at [205, 419] on div "Add..." at bounding box center [219, 414] width 76 height 14
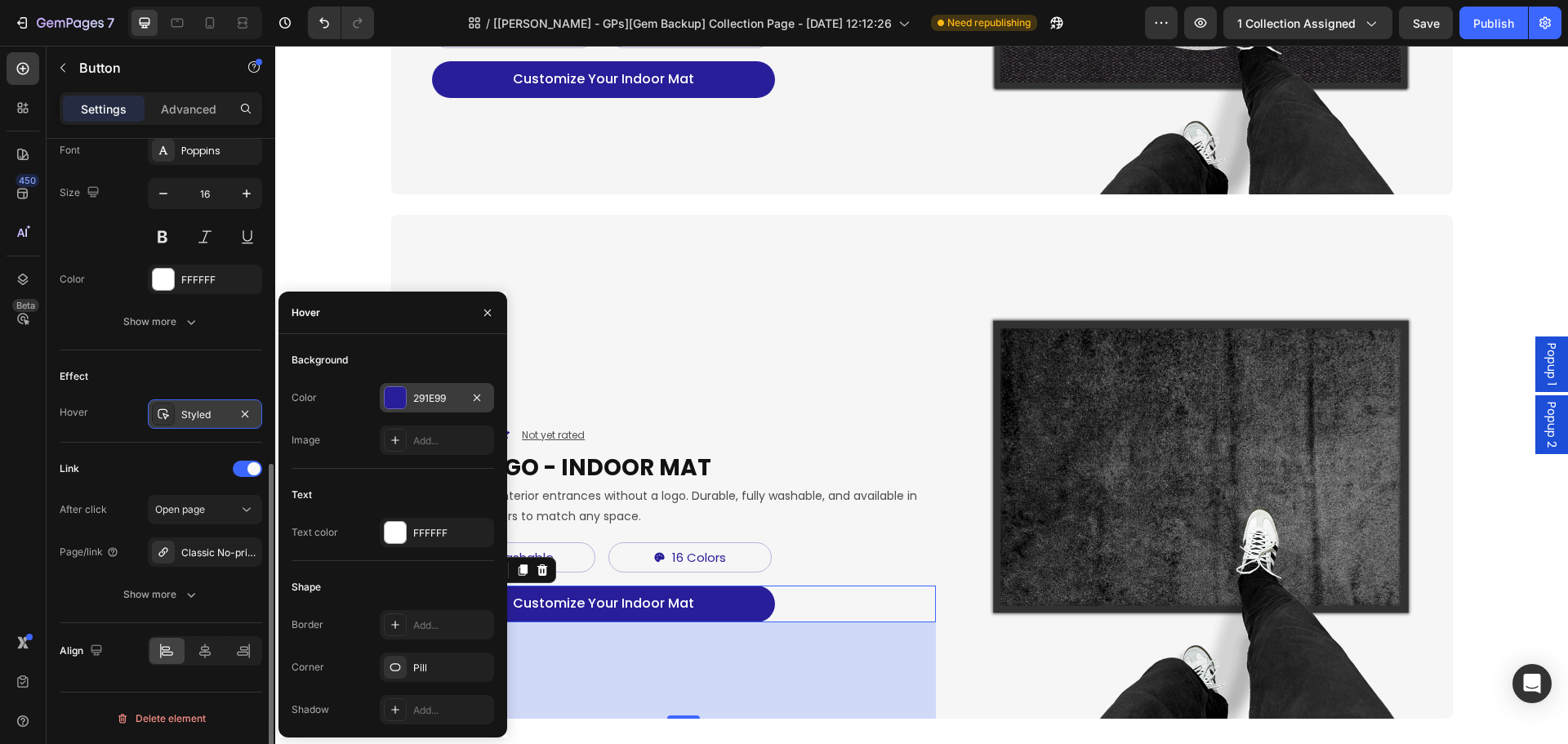
click at [417, 400] on div "291E99" at bounding box center [437, 398] width 48 height 14
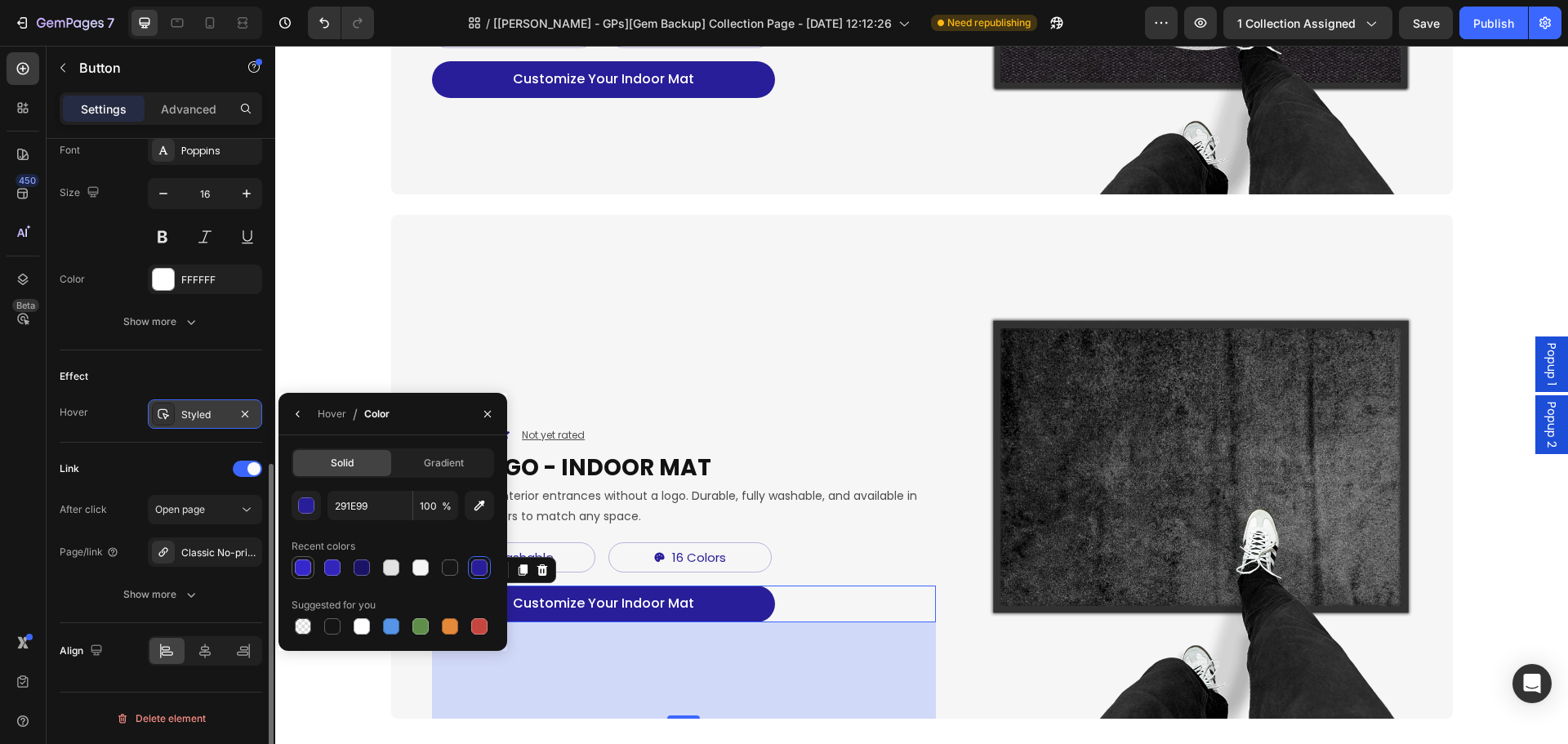
click at [301, 566] on div at bounding box center [302, 567] width 16 height 16
type input "3628CC"
click at [974, 650] on img at bounding box center [1201, 466] width 504 height 504
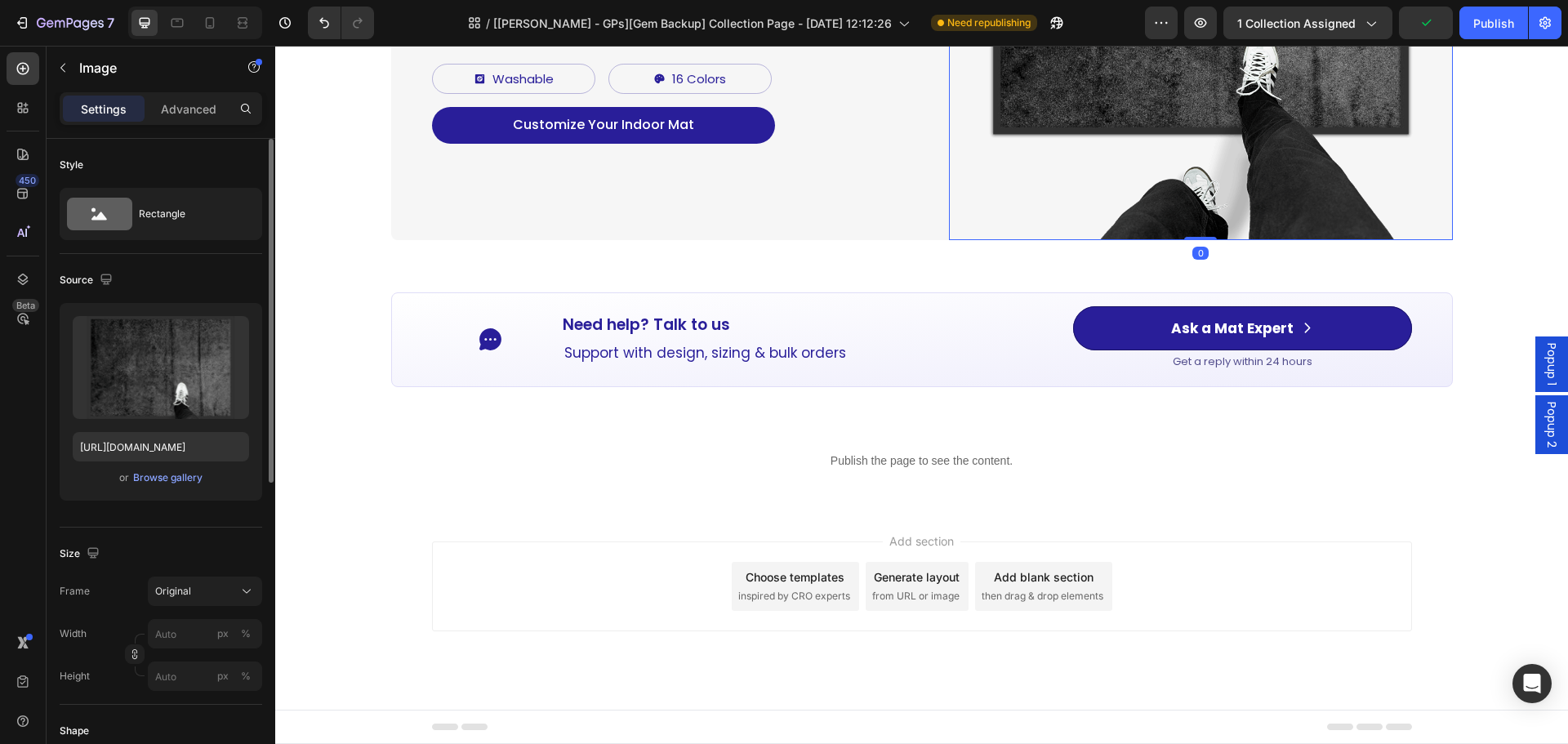
scroll to position [1622, 0]
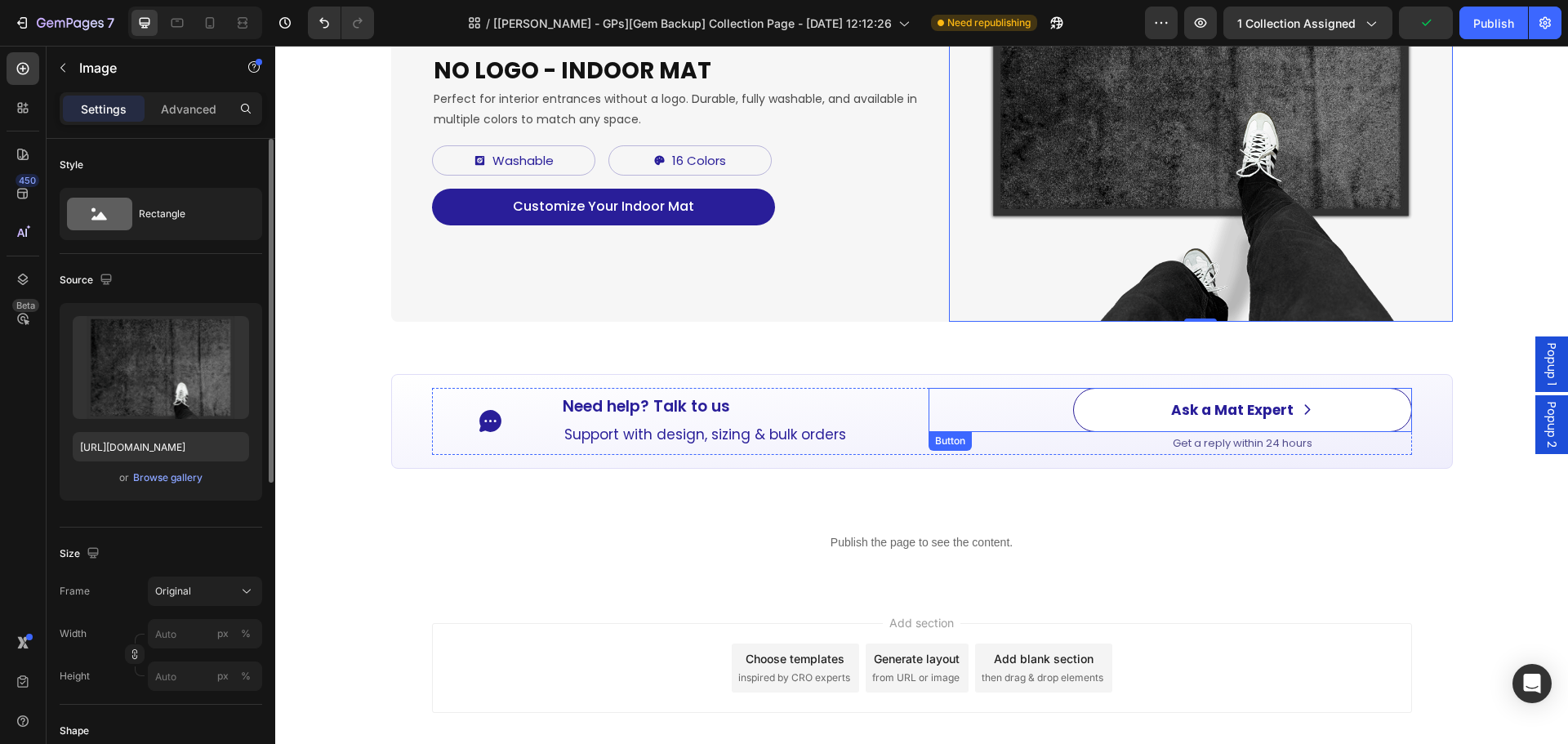
click at [1120, 417] on link "Ask a Mat Expert" at bounding box center [1242, 410] width 338 height 45
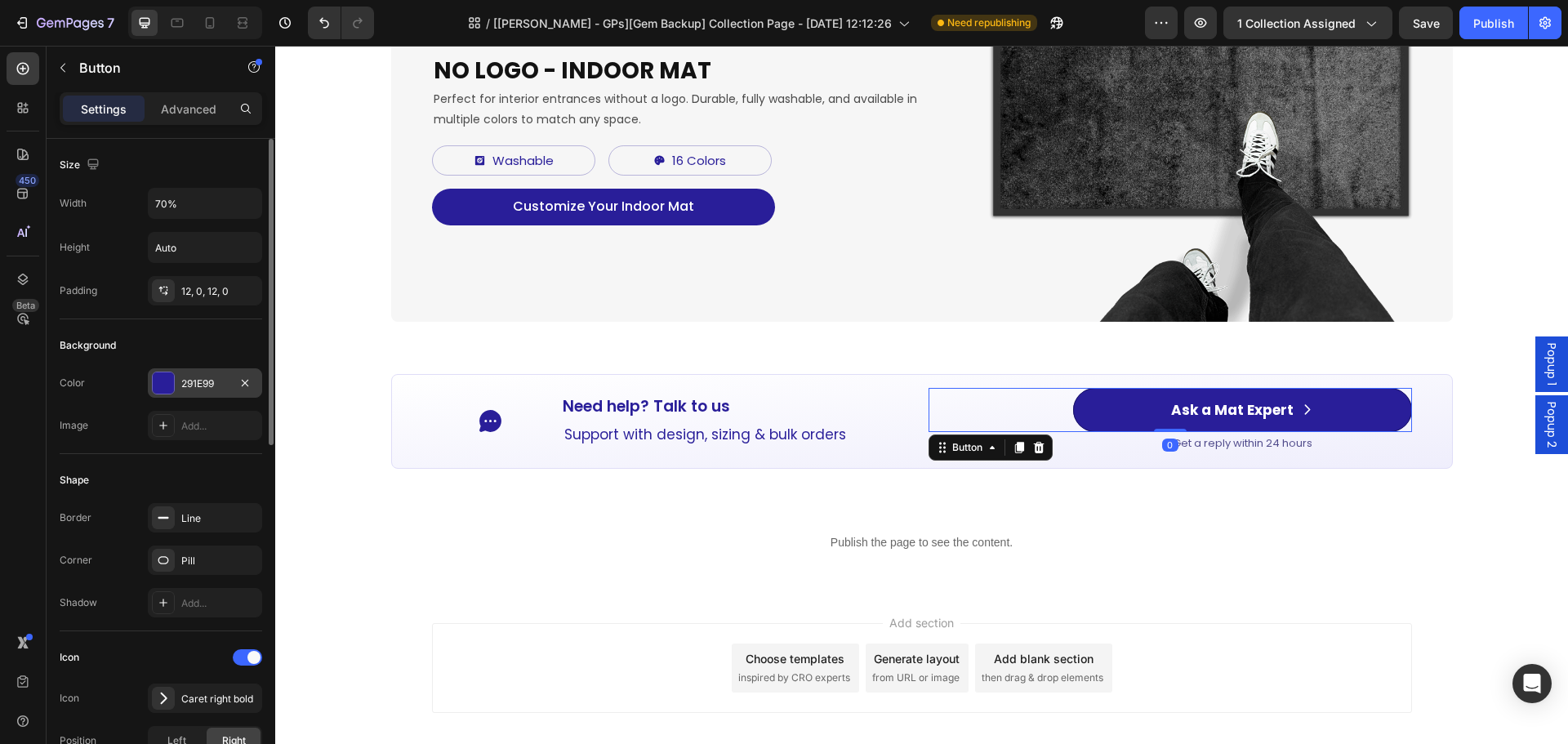
click at [197, 371] on div "291E99" at bounding box center [205, 382] width 114 height 30
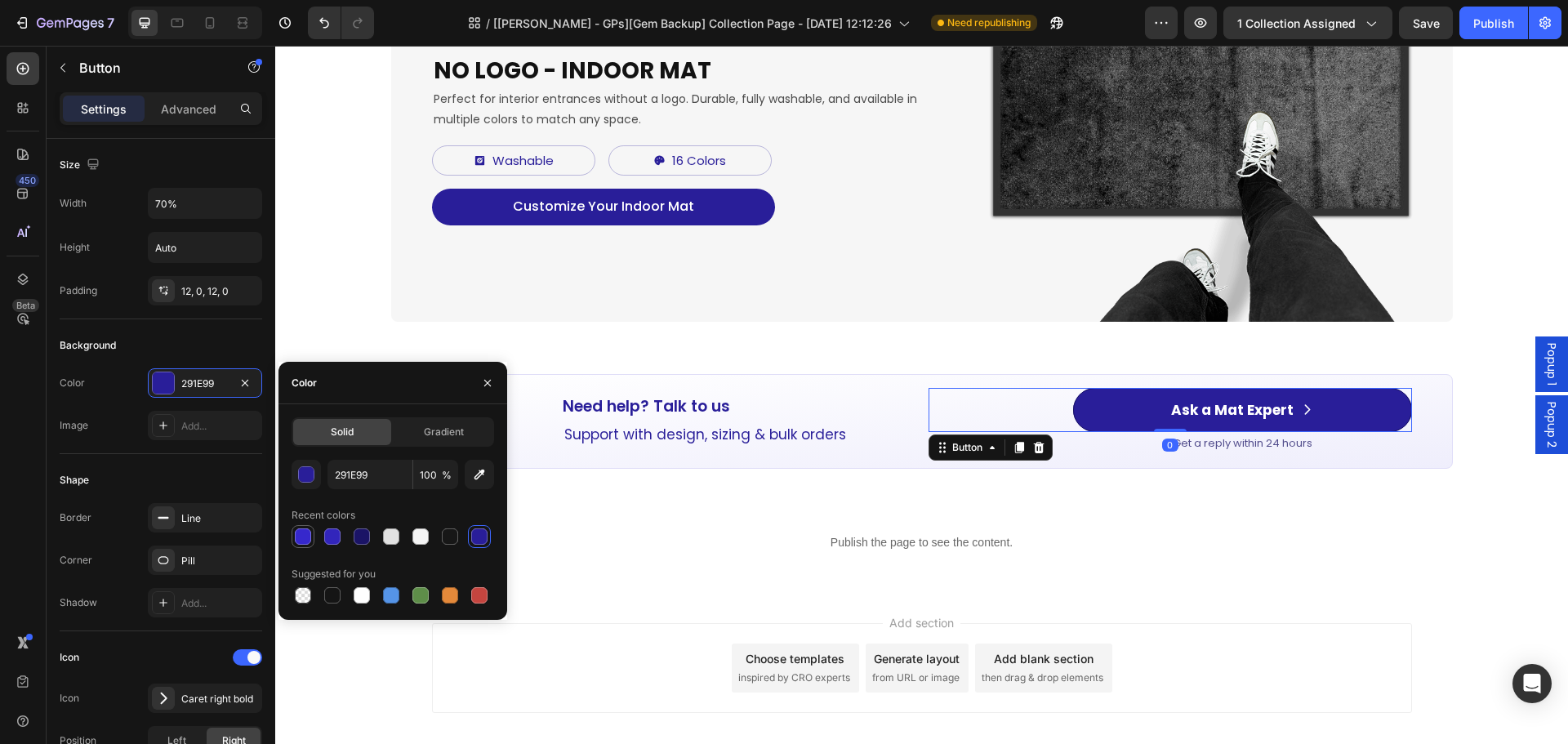
drag, startPoint x: 296, startPoint y: 545, endPoint x: 495, endPoint y: 581, distance: 202.2
click at [297, 545] on div at bounding box center [302, 536] width 20 height 20
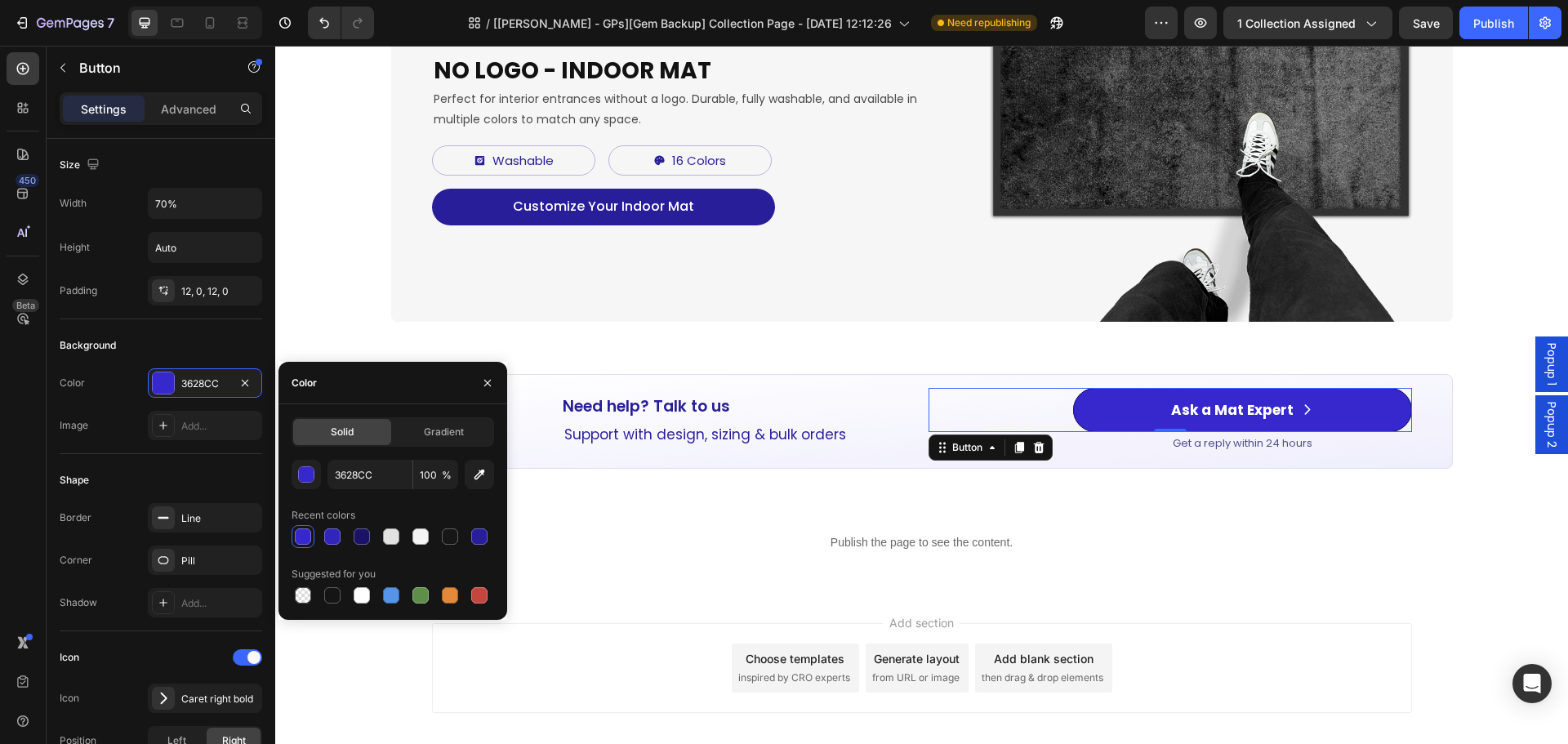
type input "291E99"
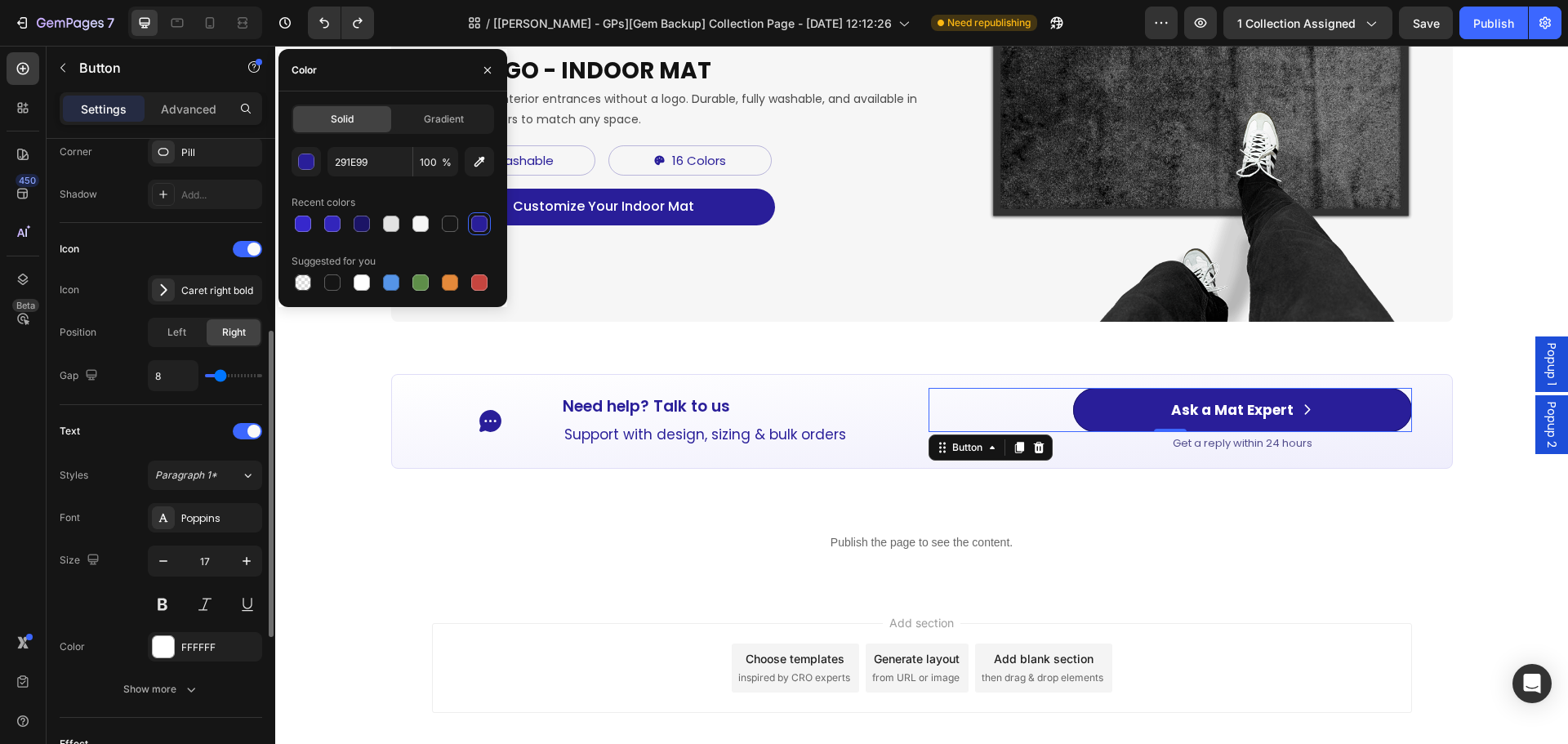
scroll to position [734, 0]
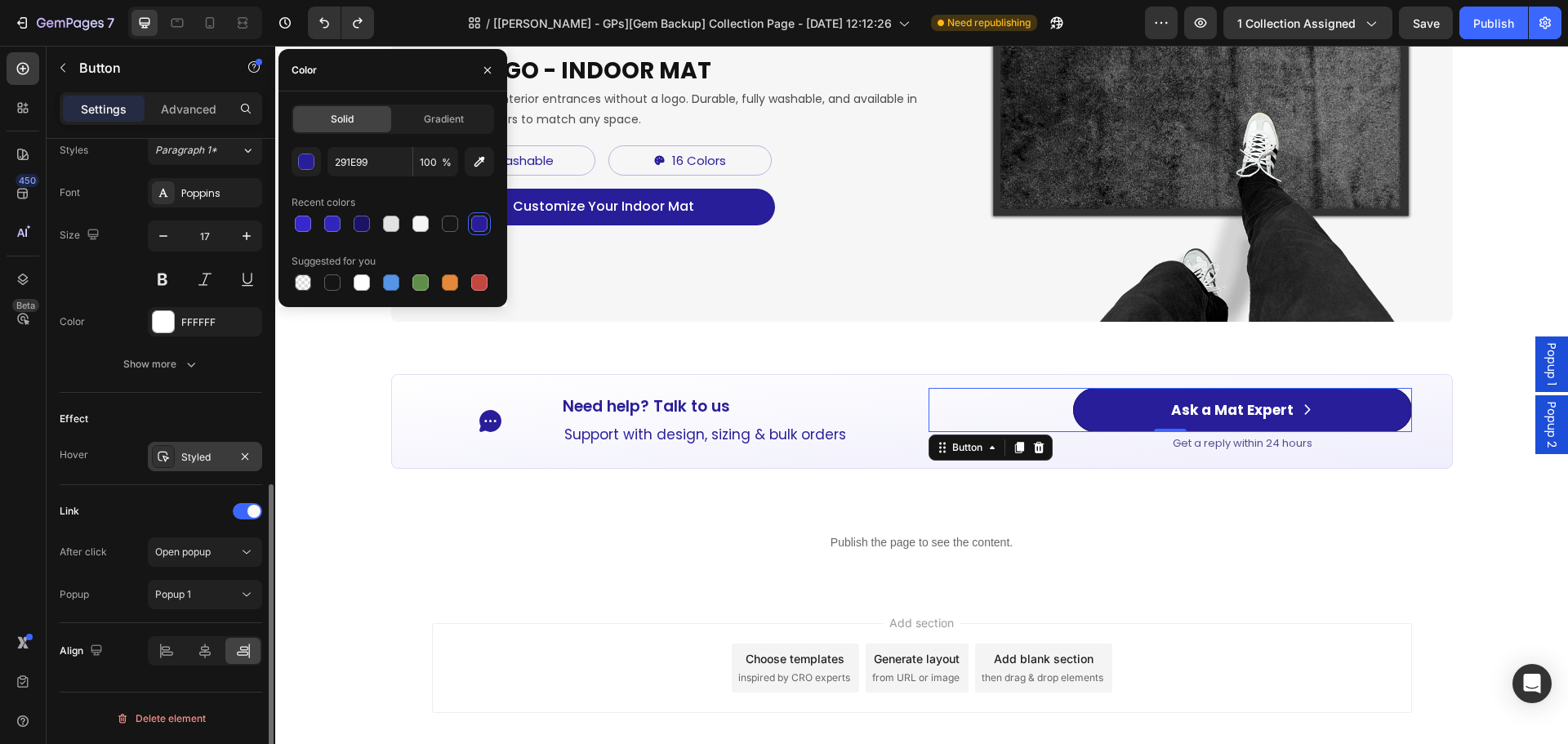
click at [119, 489] on div "Link After click Open popup Popup Popup 1" at bounding box center [160, 553] width 202 height 138
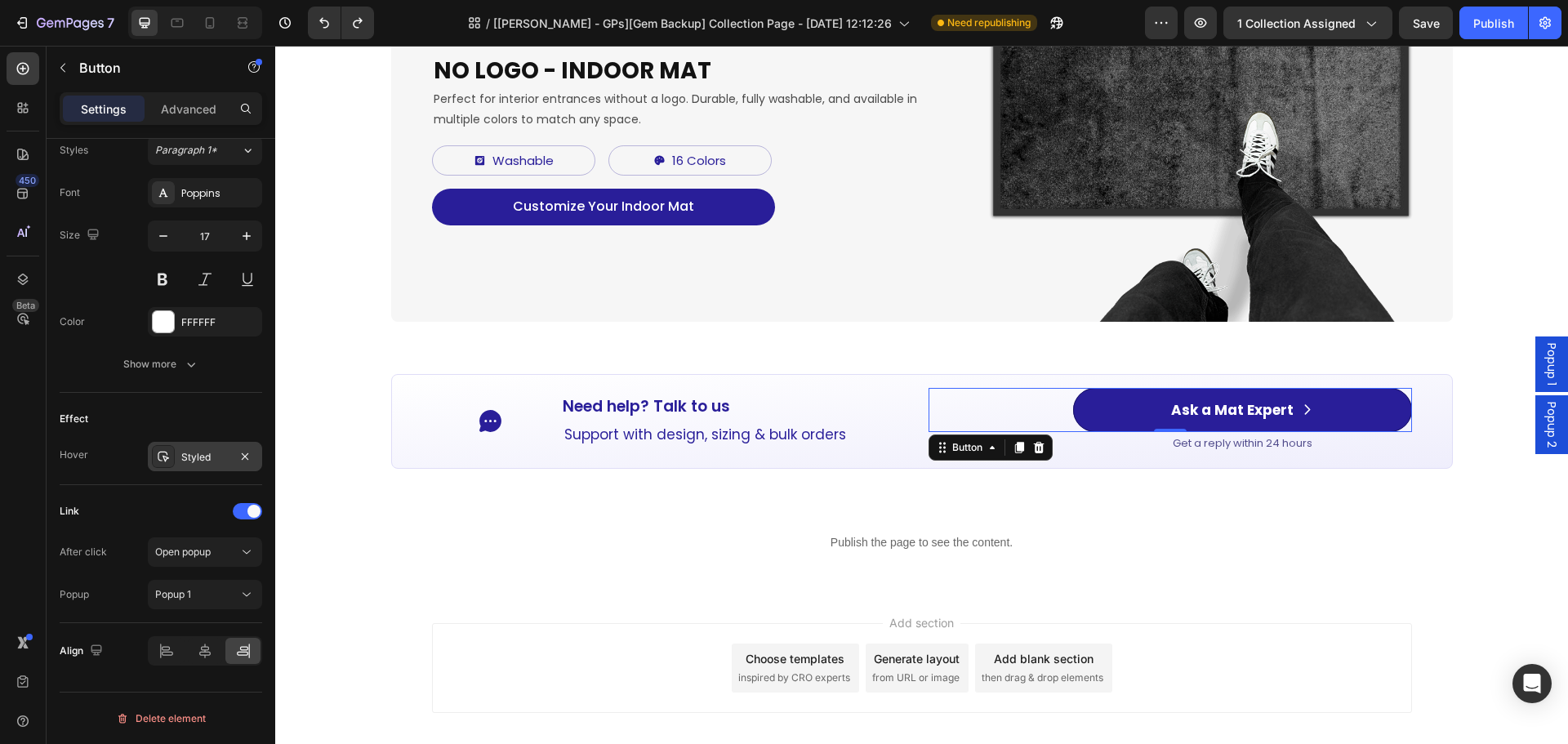
click at [192, 448] on div "Styled" at bounding box center [205, 456] width 114 height 30
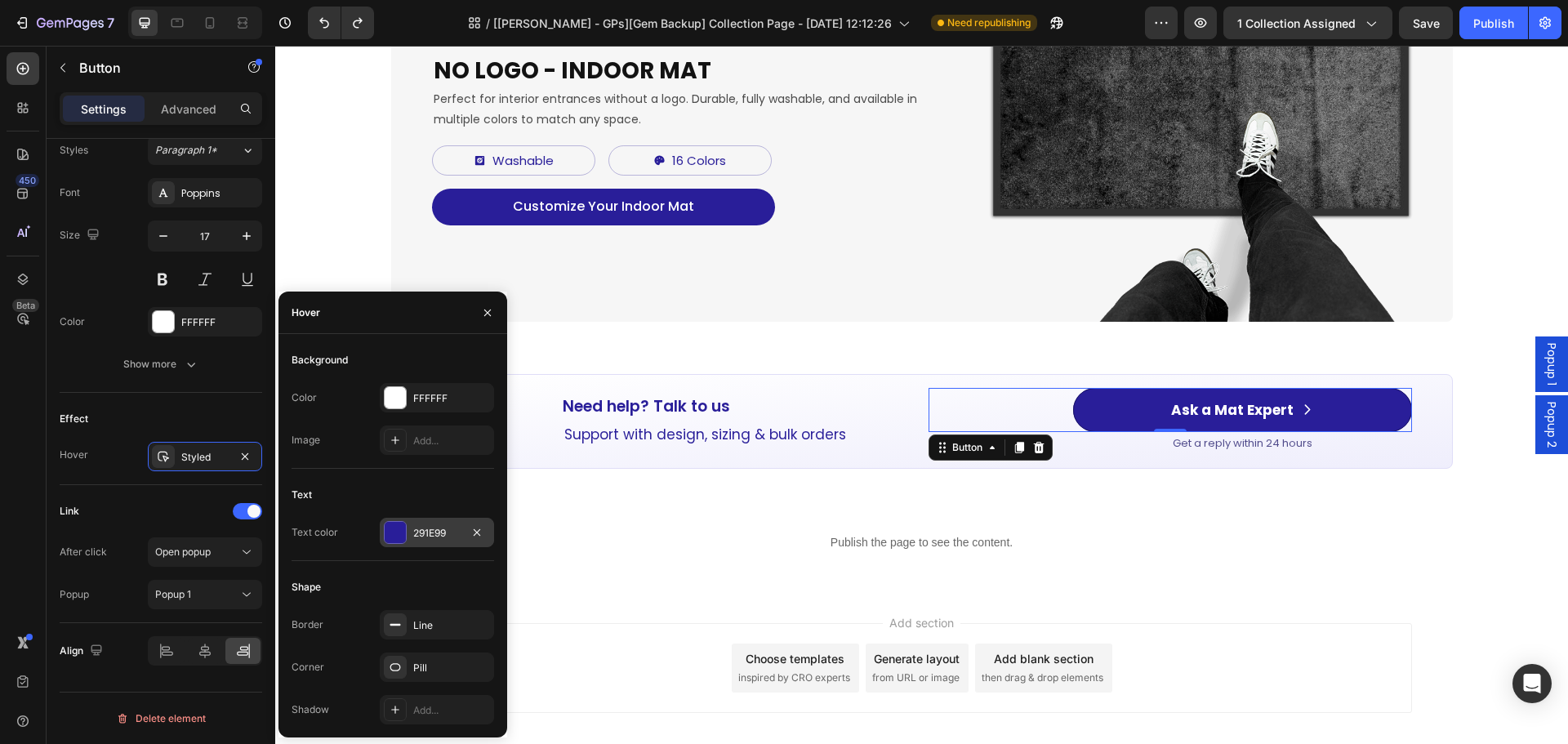
click at [405, 537] on div "291E99" at bounding box center [437, 532] width 114 height 30
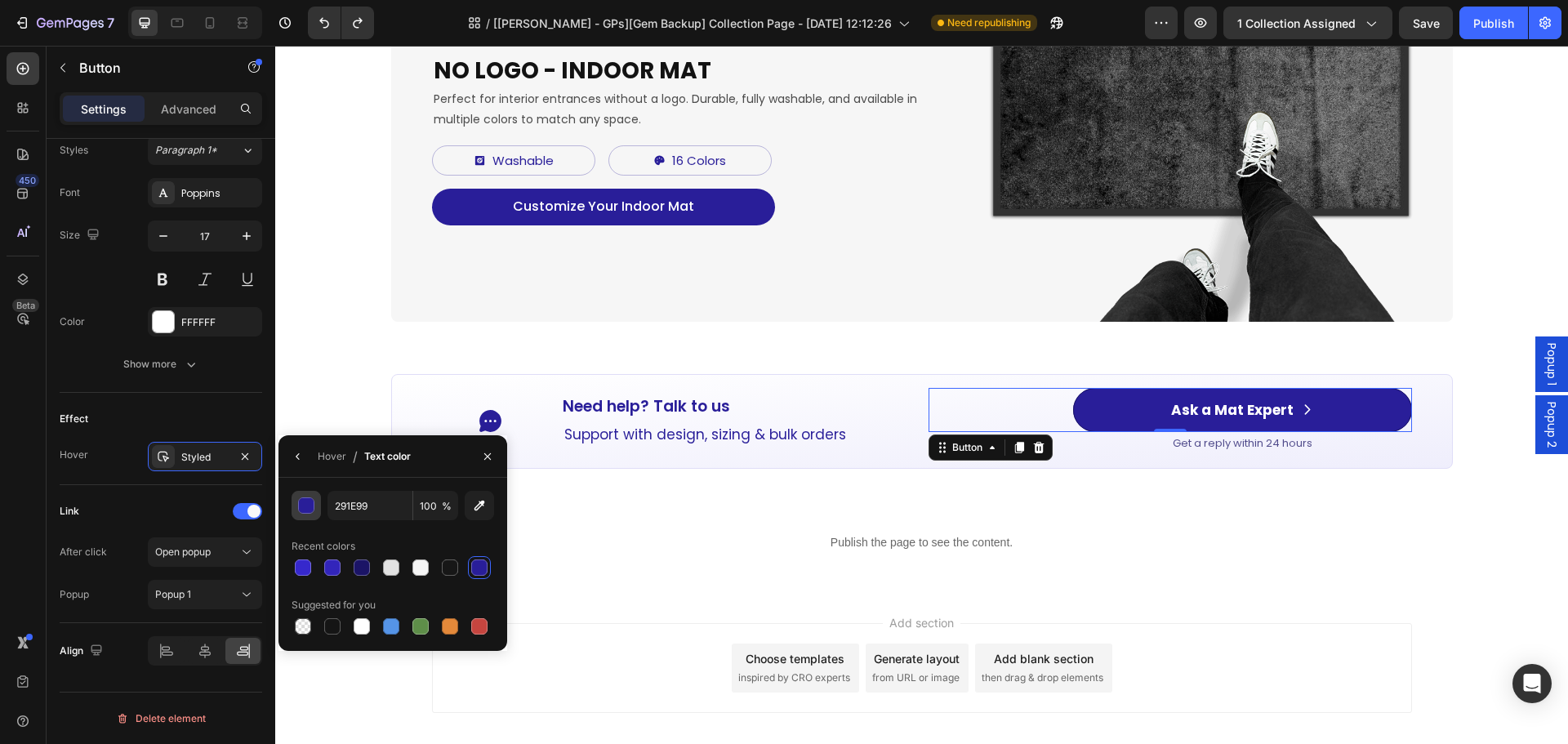
drag, startPoint x: 361, startPoint y: 624, endPoint x: 306, endPoint y: 507, distance: 129.3
click at [361, 623] on div at bounding box center [361, 626] width 16 height 16
type input "FFFFFF"
click at [295, 459] on icon "button" at bounding box center [299, 457] width 13 height 13
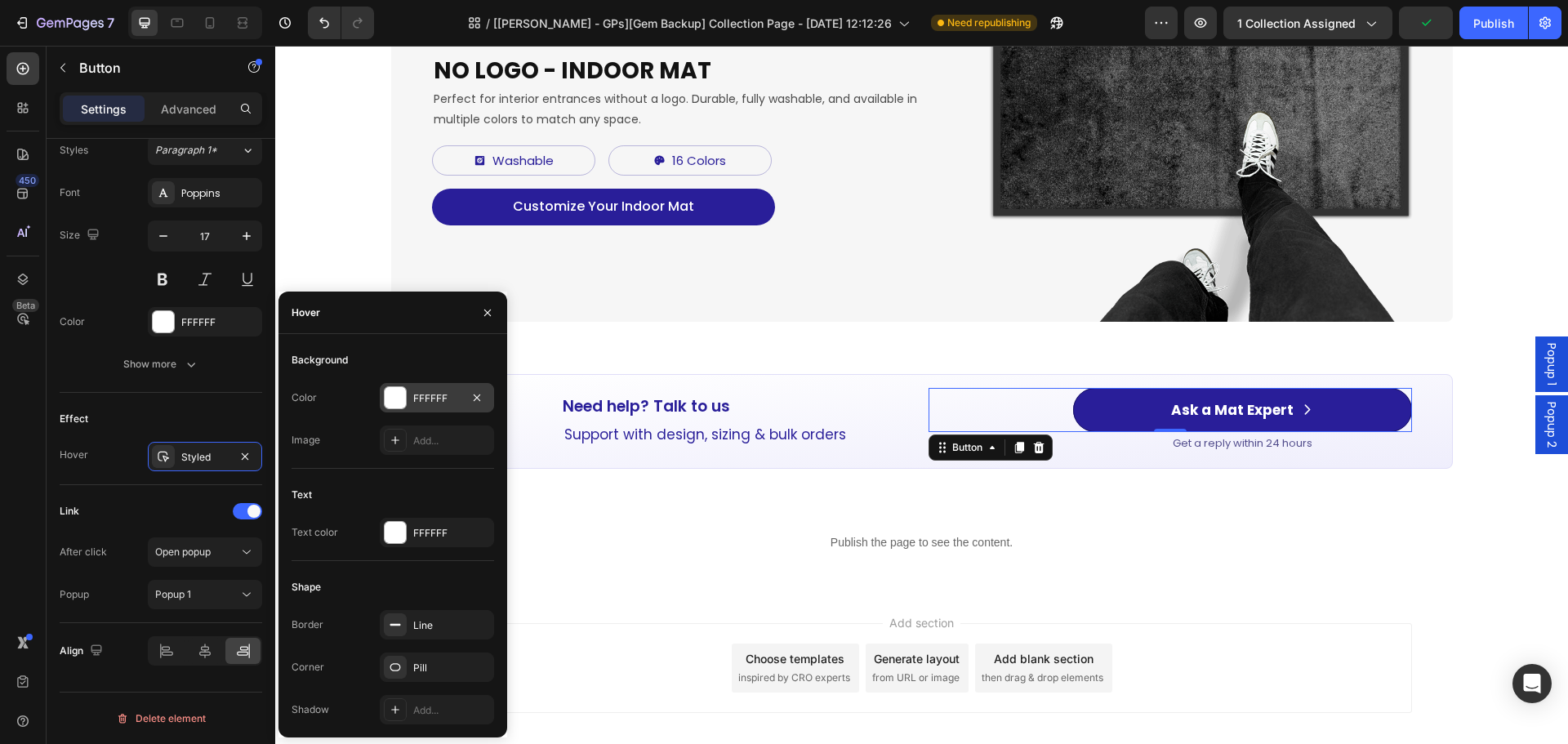
drag, startPoint x: 418, startPoint y: 401, endPoint x: 148, endPoint y: 388, distance: 270.3
click at [418, 401] on div "FFFFFF" at bounding box center [437, 398] width 48 height 14
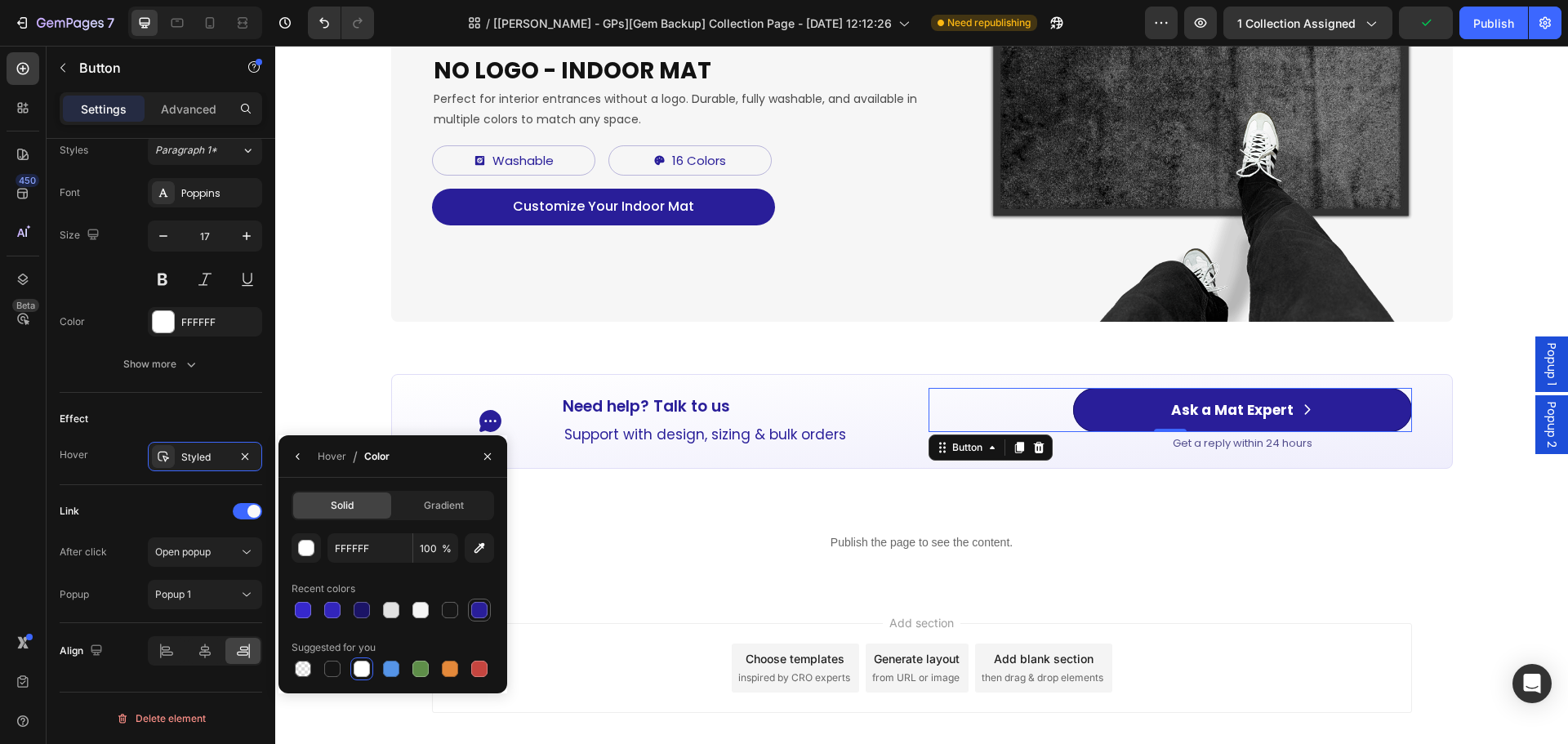
drag, startPoint x: 302, startPoint y: 610, endPoint x: 476, endPoint y: 610, distance: 174.0
click at [303, 610] on div at bounding box center [302, 610] width 16 height 16
type input "3628CC"
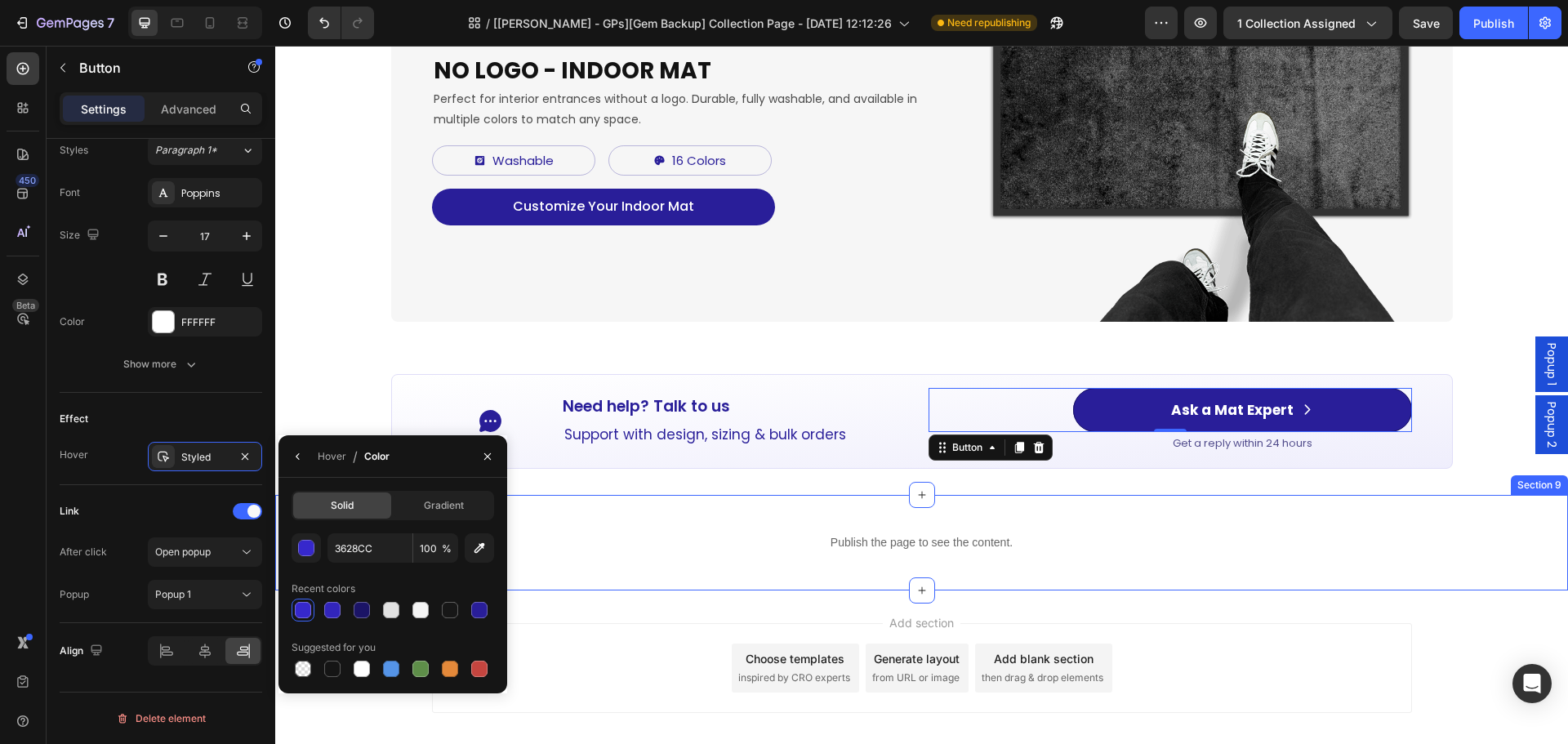
click at [1165, 515] on div "Publish the page to see the content. Fix upload care on mobile Section 9" at bounding box center [920, 543] width 1292 height 95
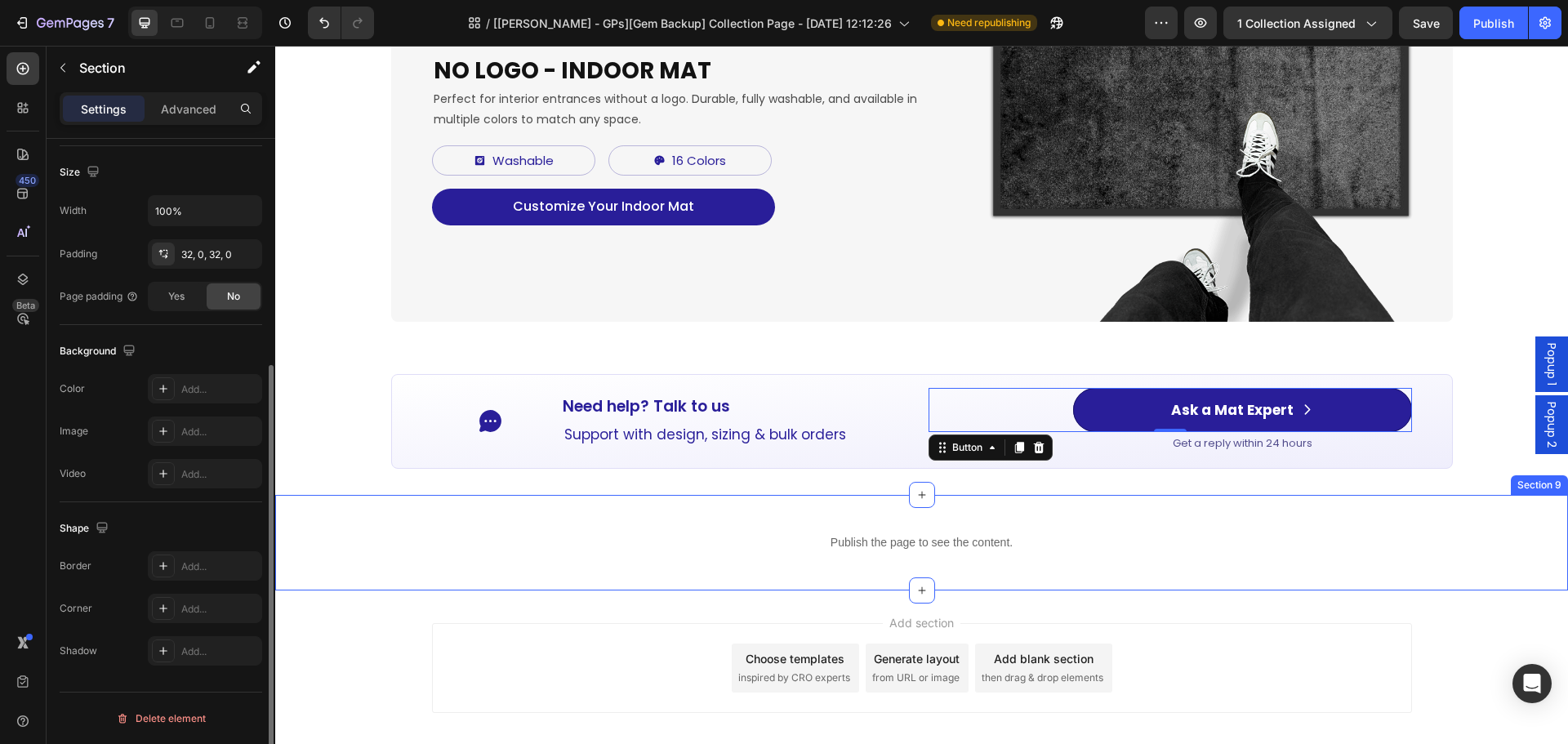
scroll to position [0, 0]
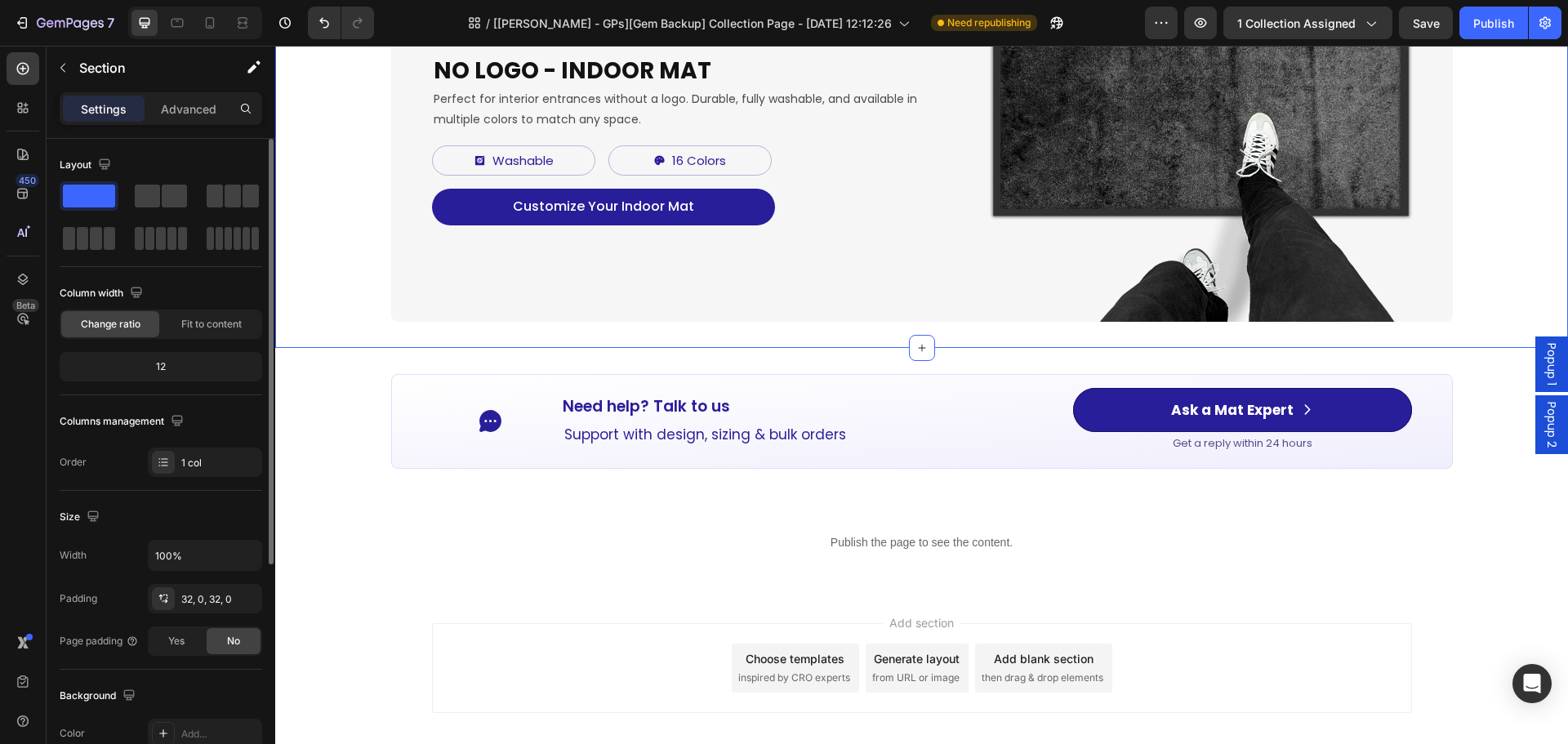
click at [607, 399] on p "Need help? Talk to us" at bounding box center [646, 406] width 167 height 28
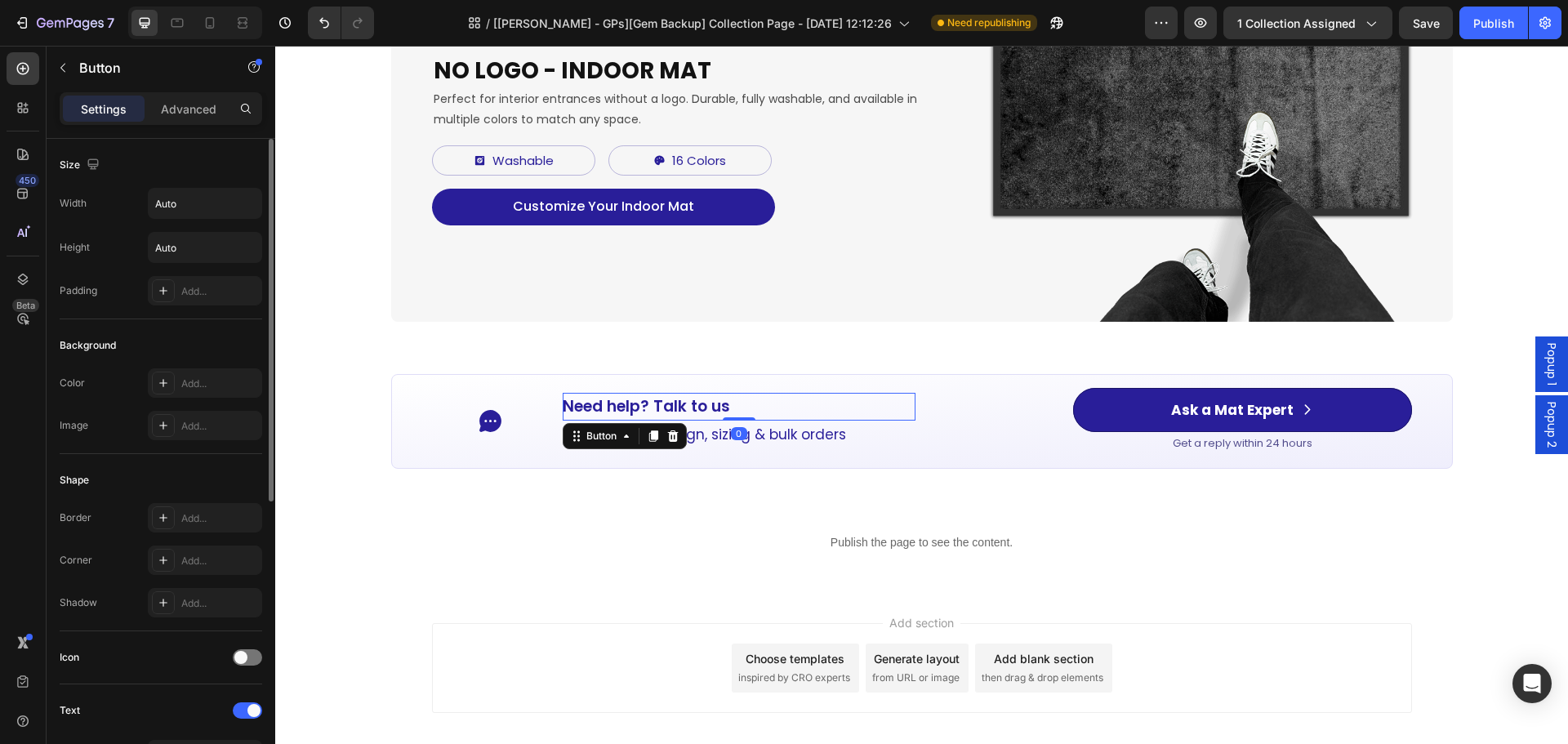
scroll to position [326, 0]
